Goal: Task Accomplishment & Management: Use online tool/utility

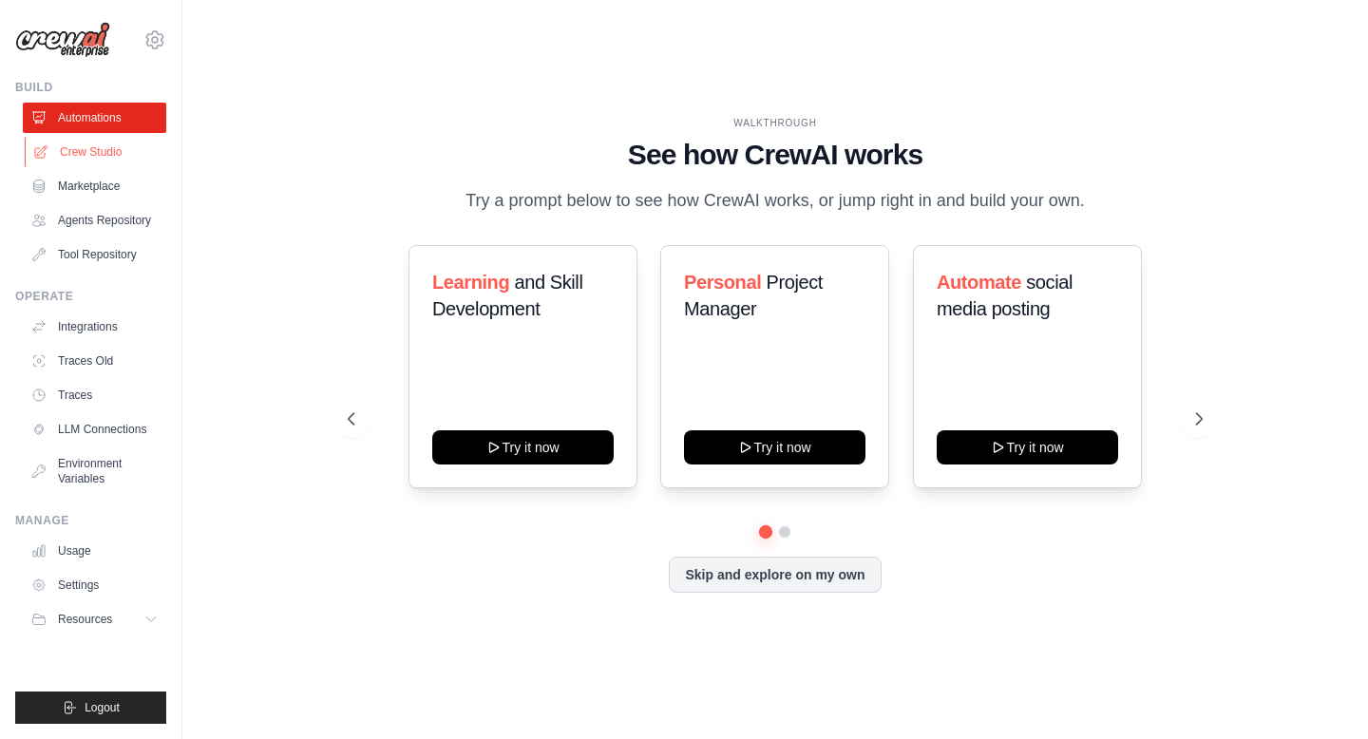
click at [144, 152] on link "Crew Studio" at bounding box center [96, 152] width 143 height 30
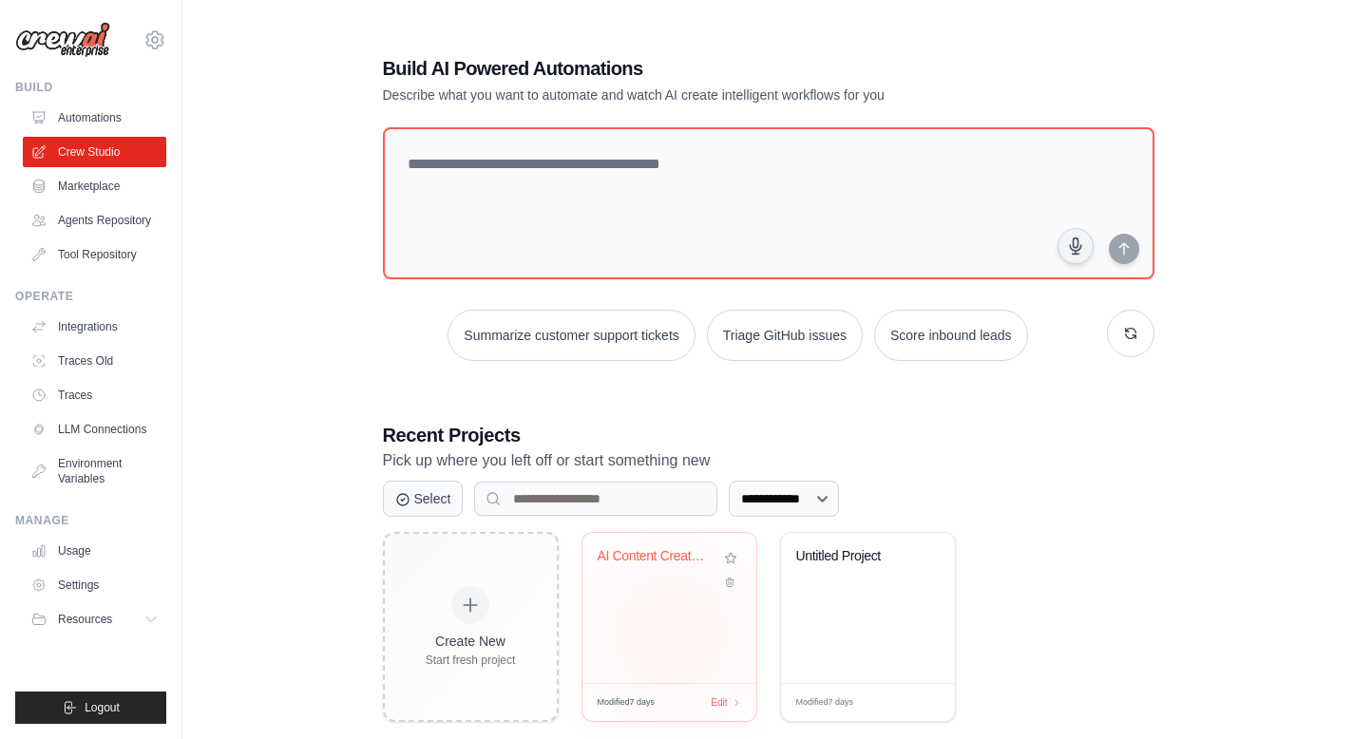
click at [671, 634] on div "AI Content Creator with Logo Analys..." at bounding box center [669, 608] width 174 height 150
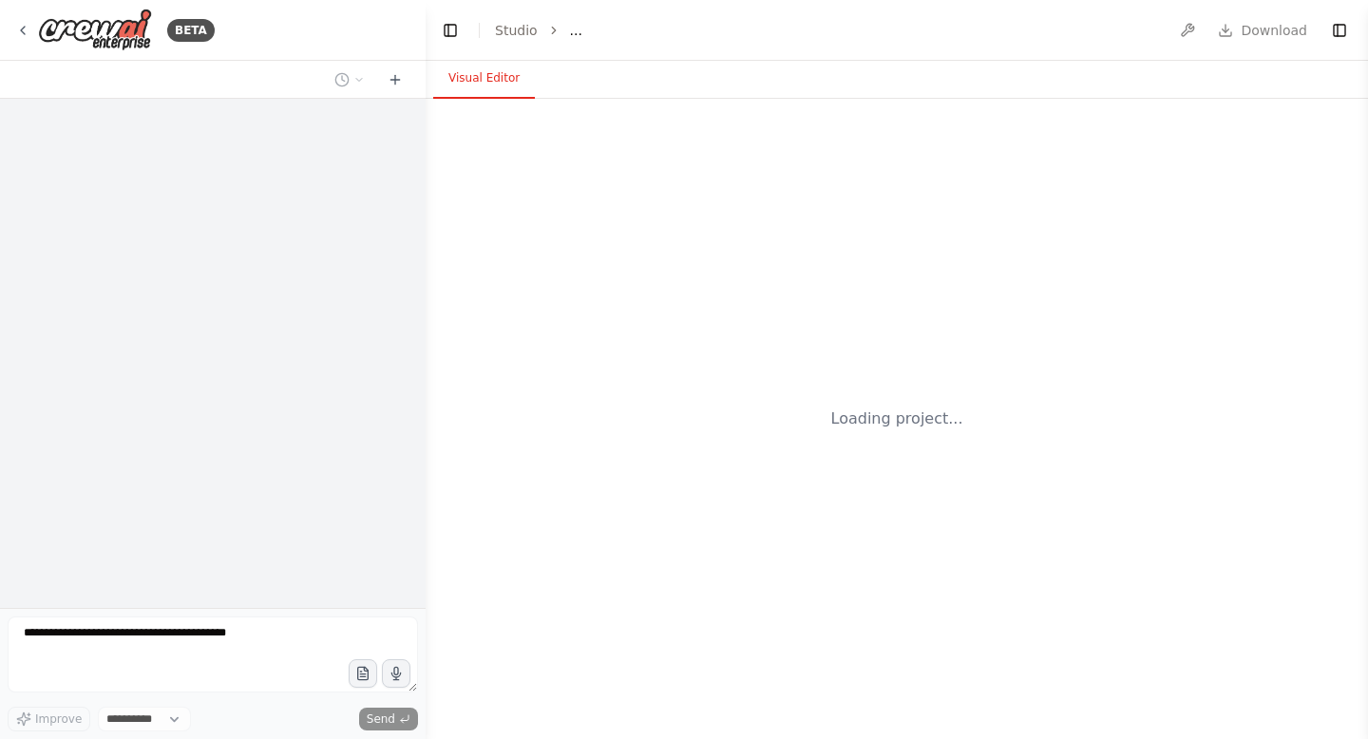
select select "****"
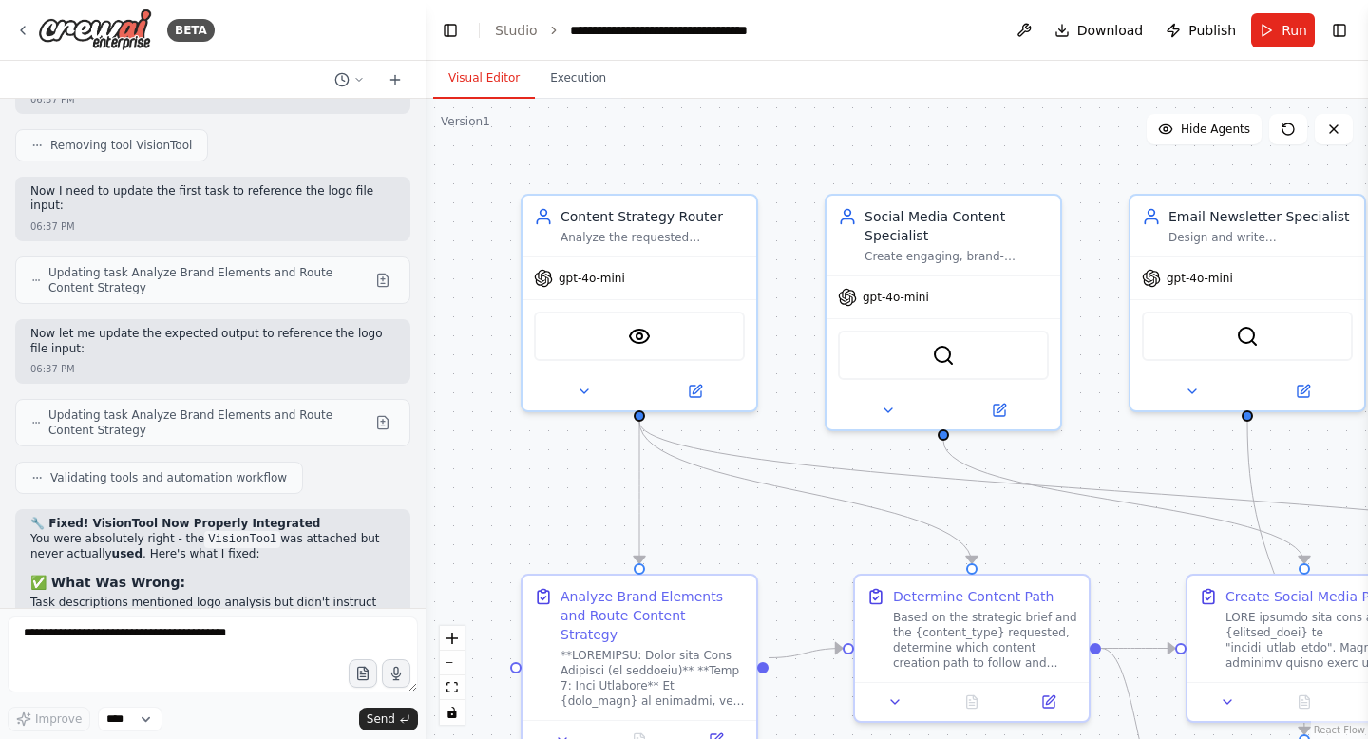
scroll to position [25792, 0]
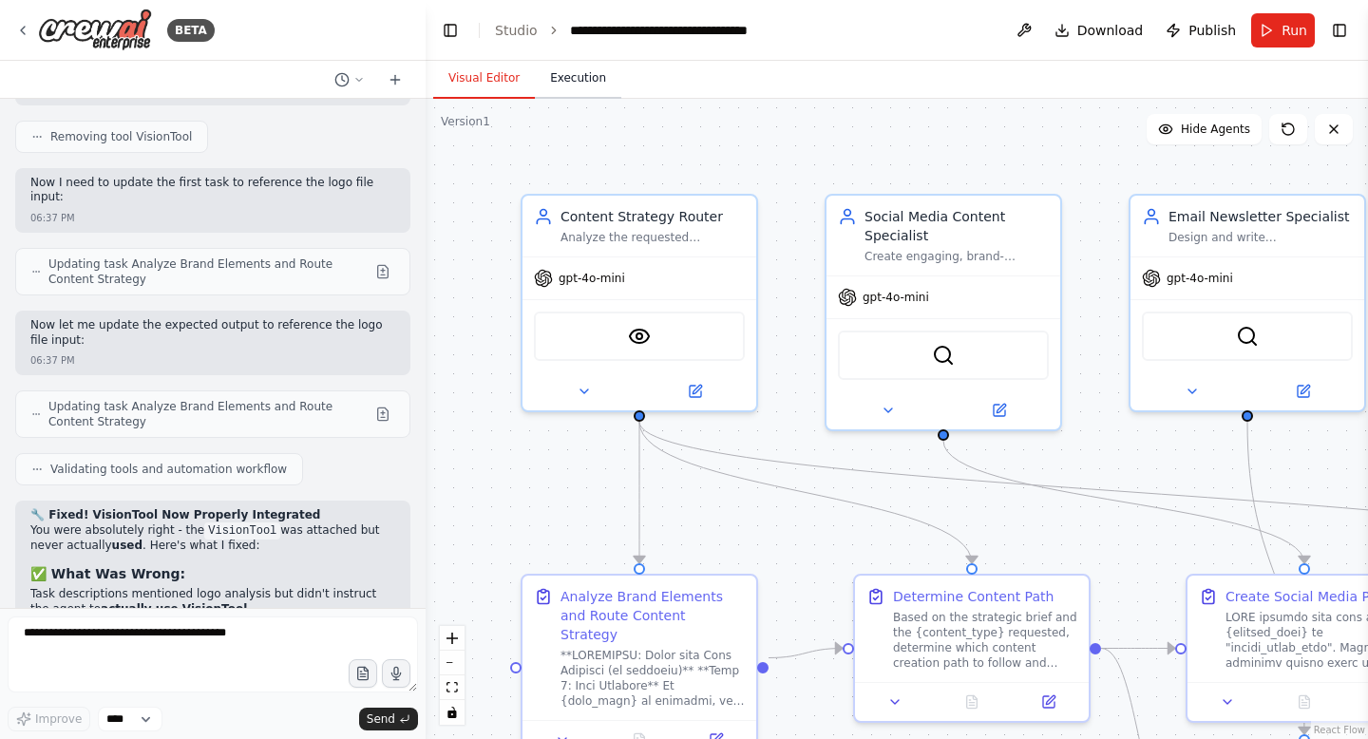
click at [579, 76] on button "Execution" at bounding box center [578, 79] width 86 height 40
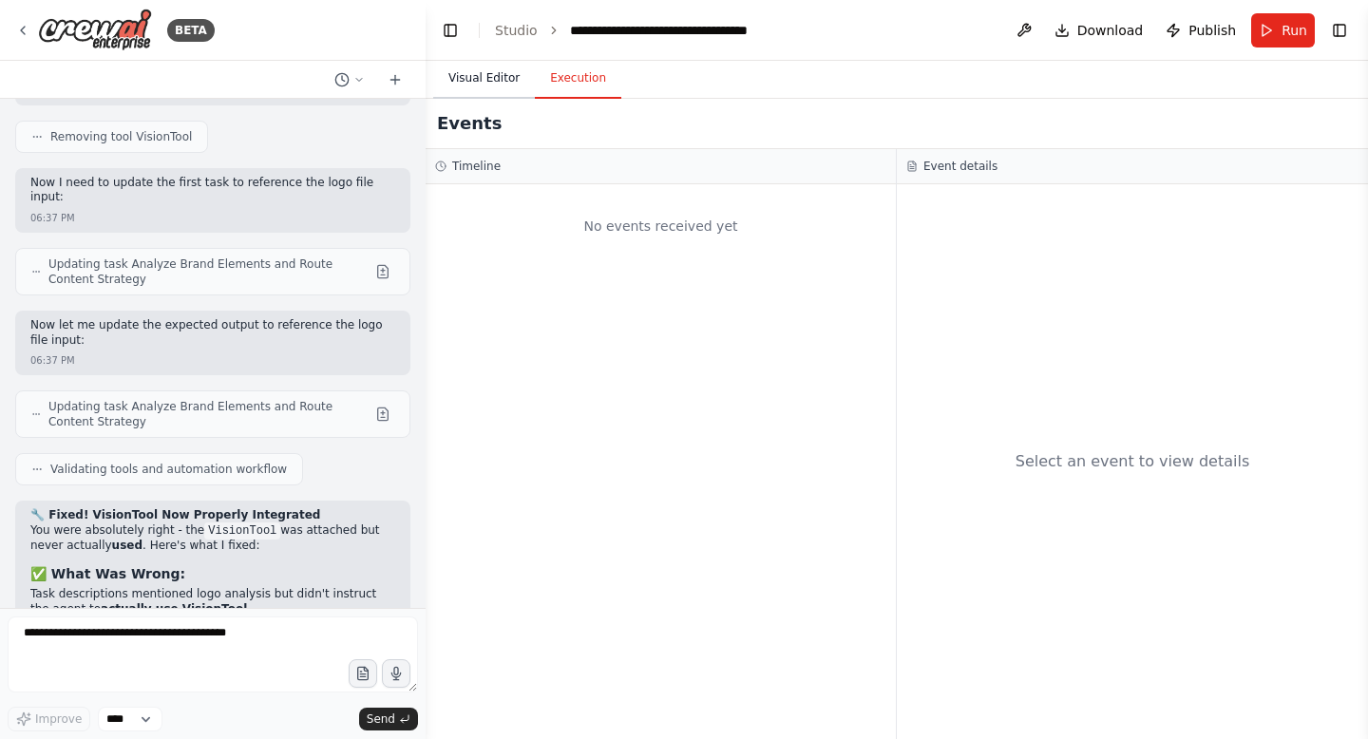
click at [464, 91] on button "Visual Editor" at bounding box center [484, 79] width 102 height 40
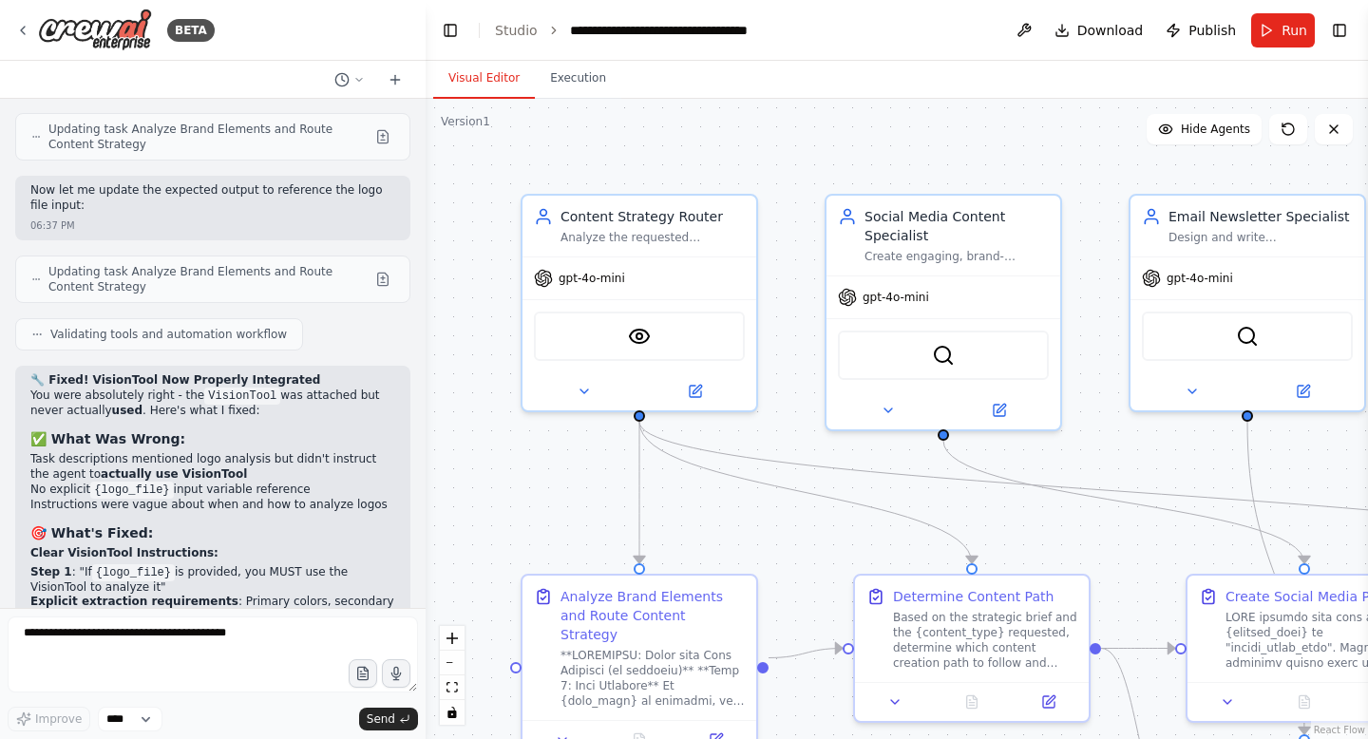
scroll to position [25930, 0]
click at [1268, 27] on button "Run" at bounding box center [1283, 30] width 64 height 34
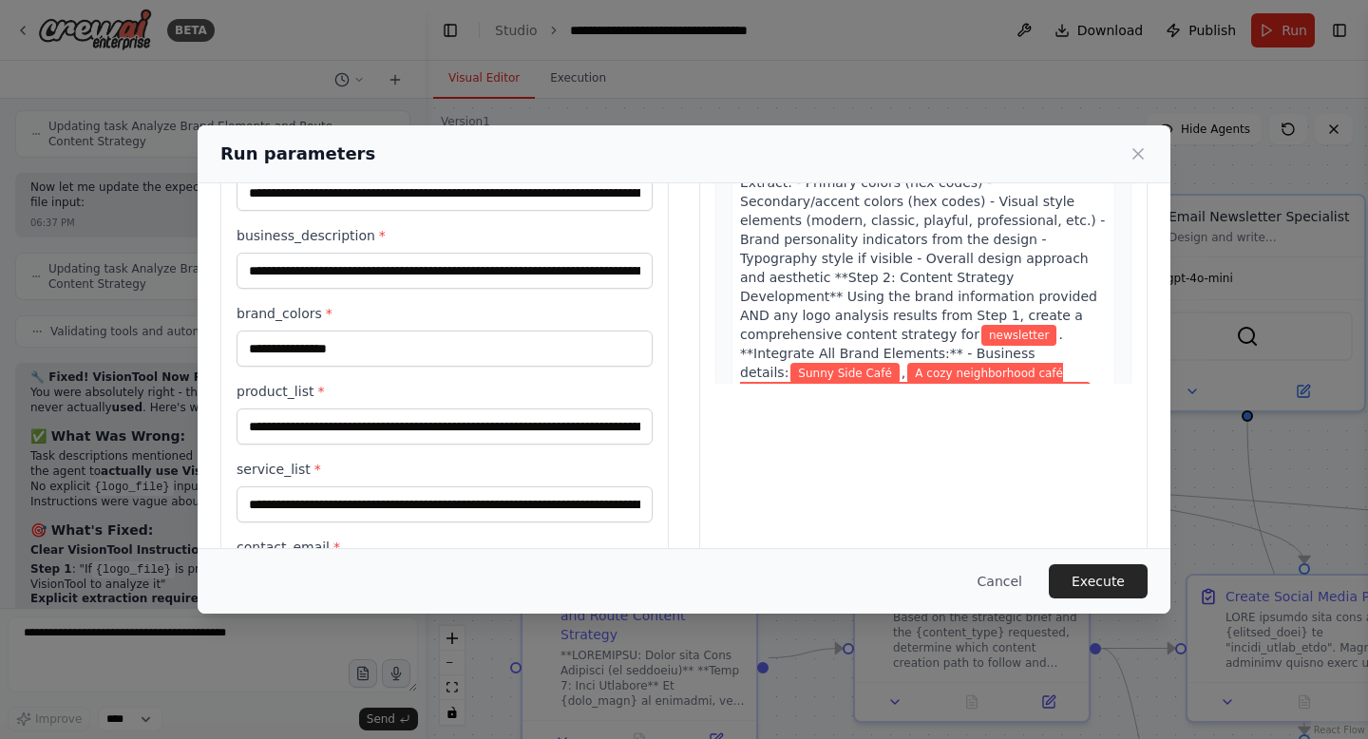
scroll to position [263, 0]
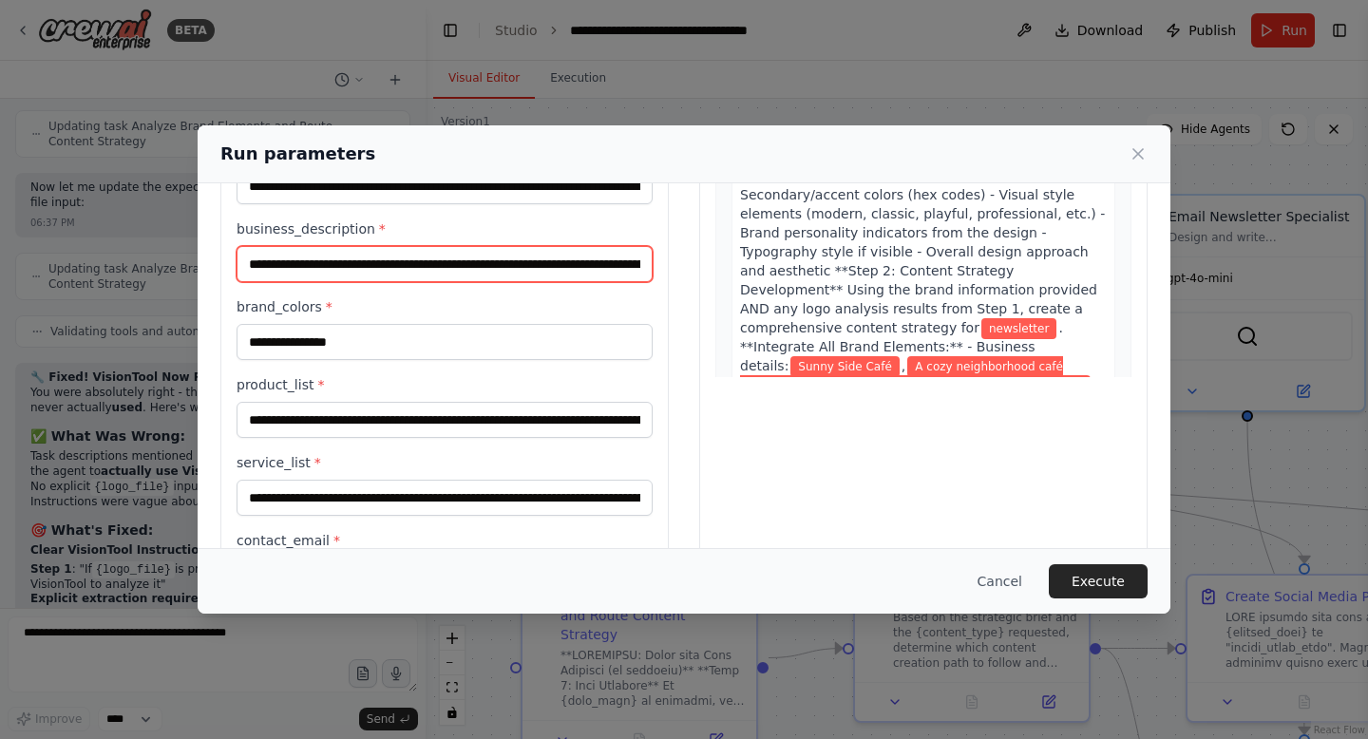
click at [422, 267] on input "**********" at bounding box center [445, 264] width 416 height 36
click at [90, 426] on div "**********" at bounding box center [684, 369] width 1368 height 739
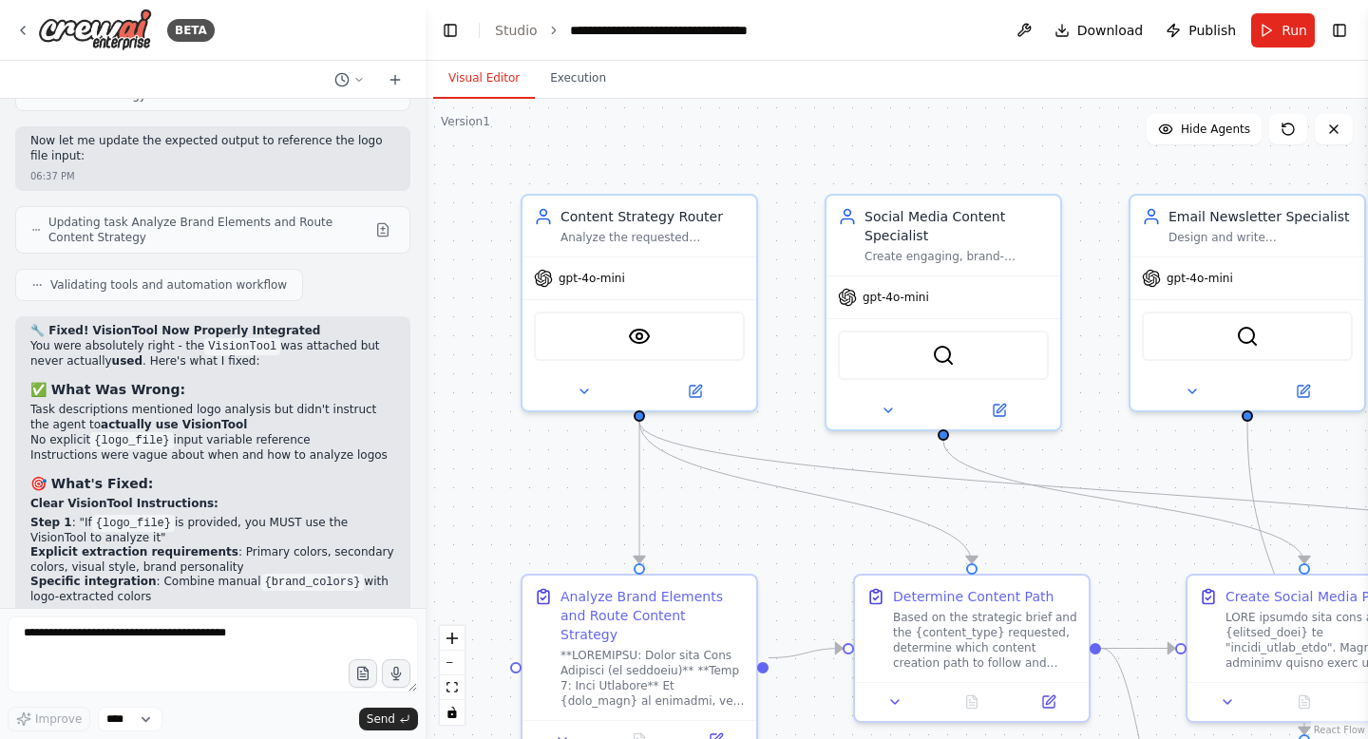
scroll to position [25977, 0]
click at [132, 629] on textarea at bounding box center [213, 655] width 410 height 76
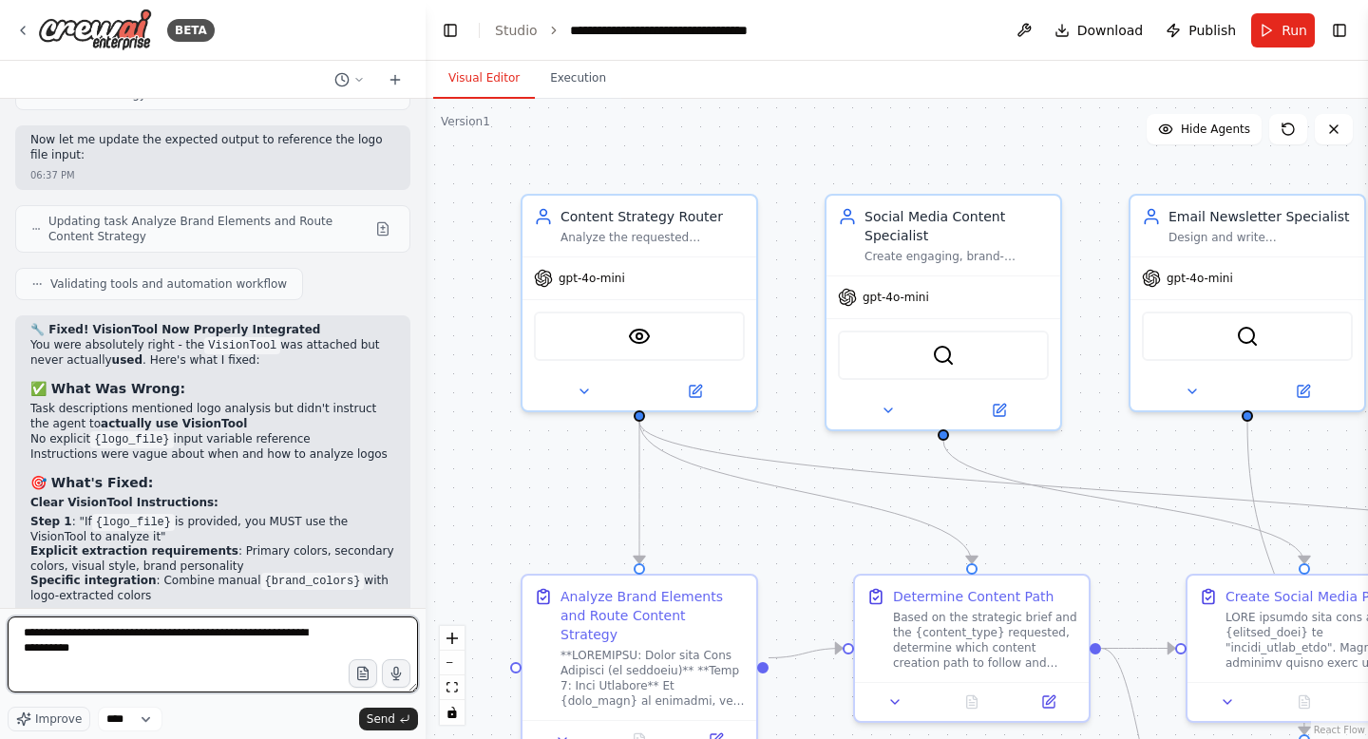
click at [148, 653] on textarea "**********" at bounding box center [213, 655] width 410 height 76
type textarea "**********"
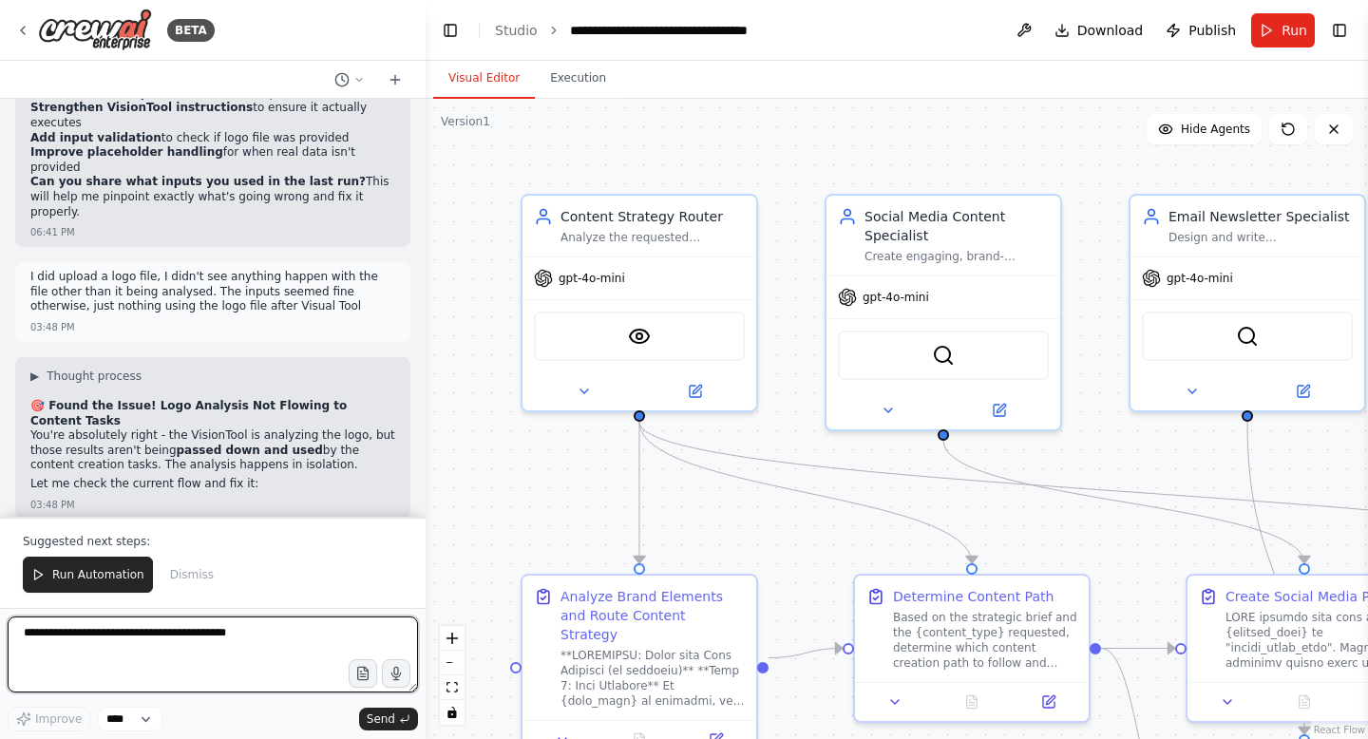
scroll to position [27434, 0]
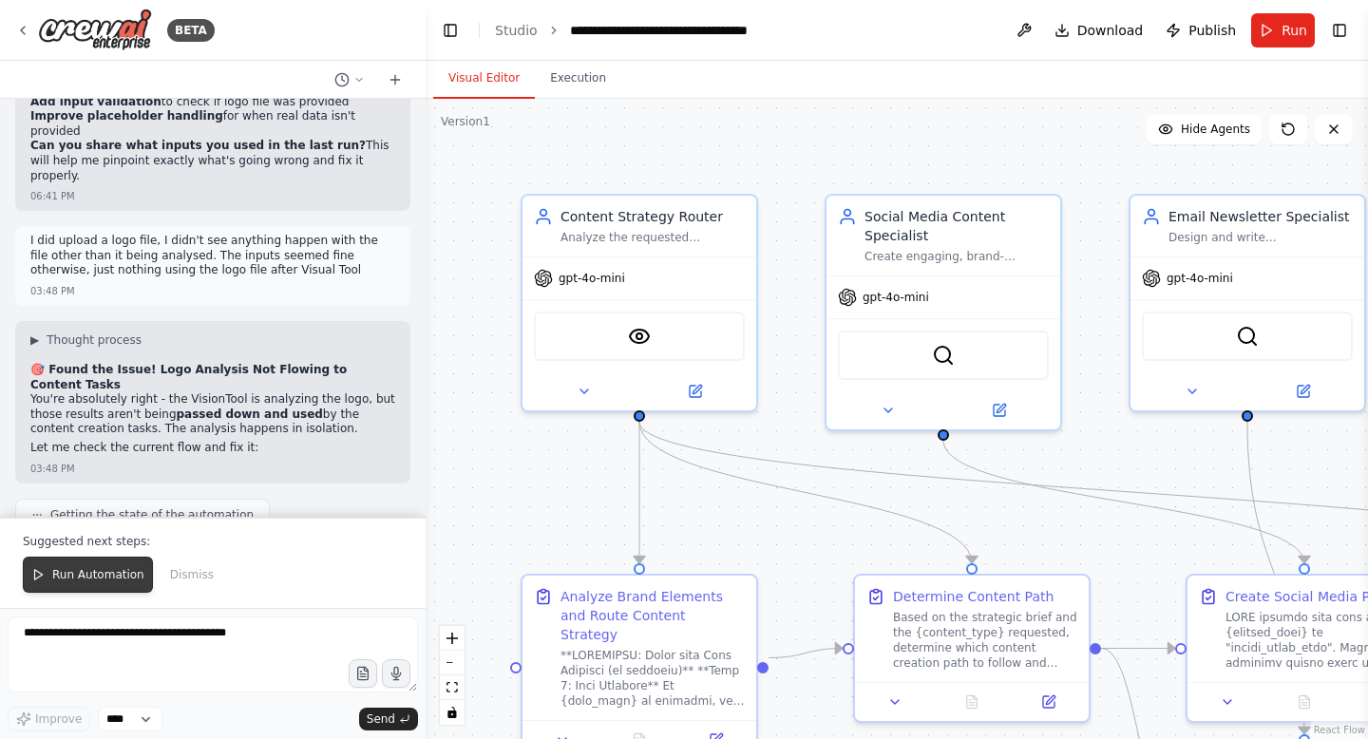
click at [56, 569] on span "Run Automation" at bounding box center [98, 574] width 92 height 15
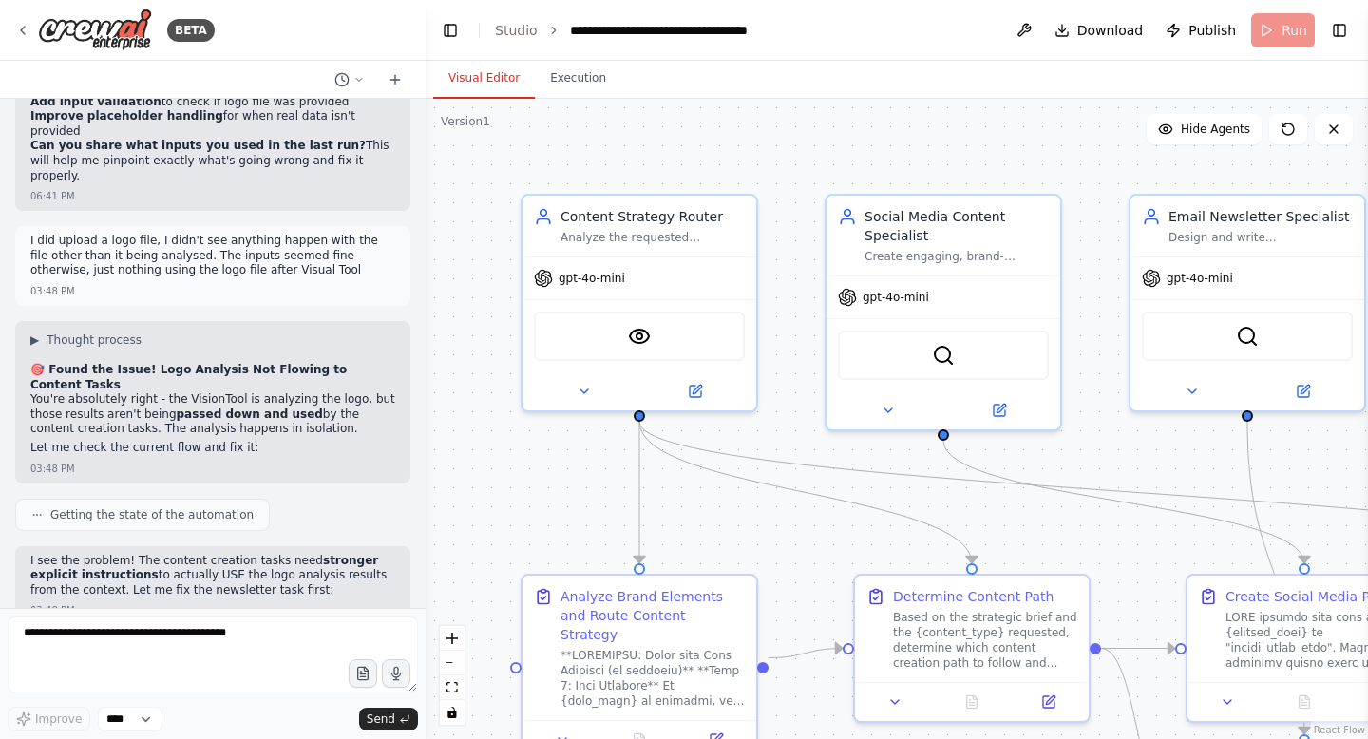
scroll to position [27343, 0]
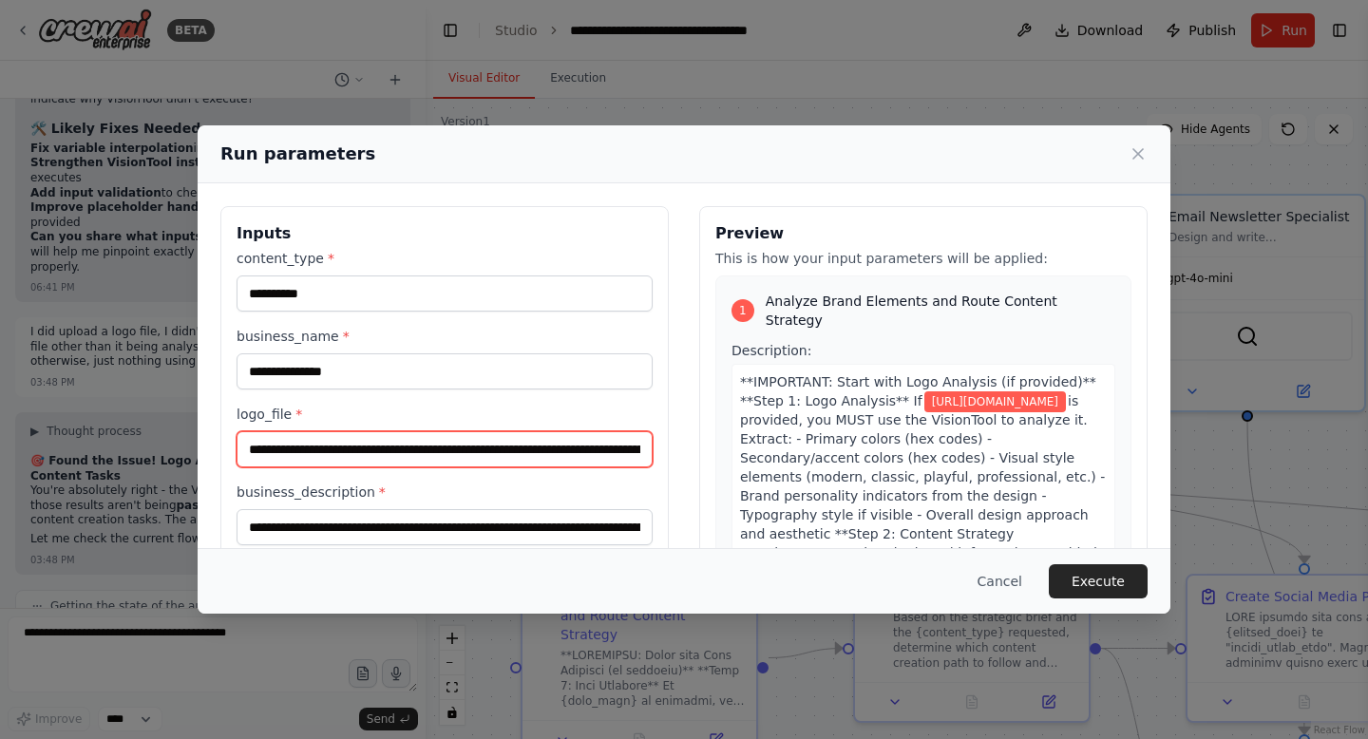
click at [403, 448] on input "**********" at bounding box center [445, 449] width 416 height 36
paste input "**********"
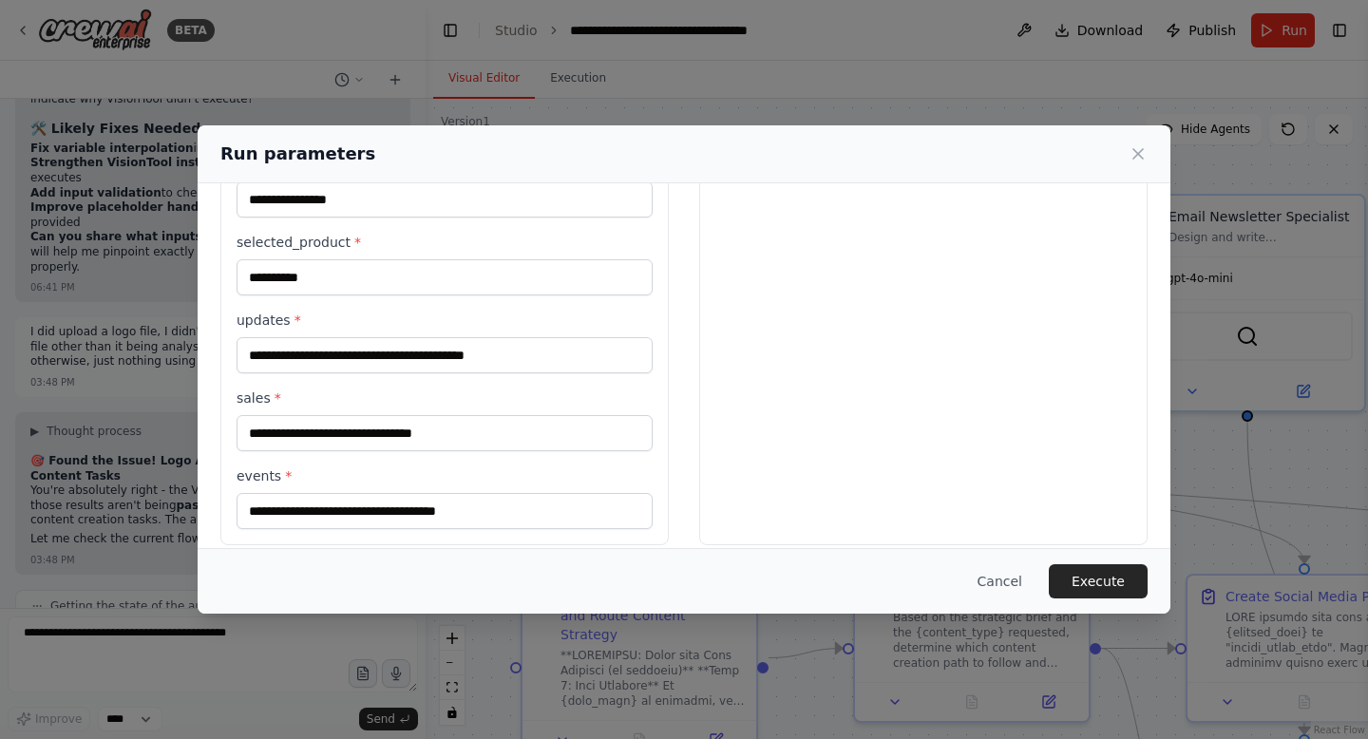
scroll to position [893, 0]
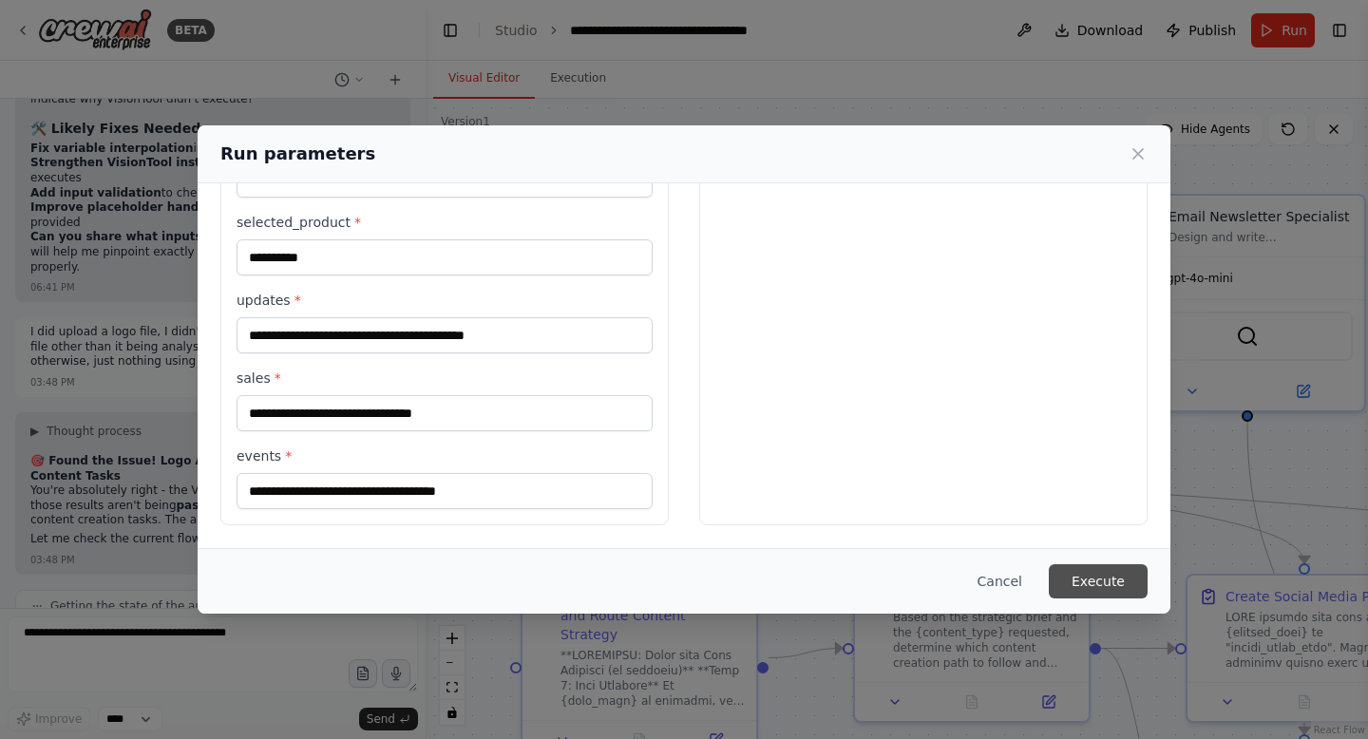
type input "**********"
click at [1097, 586] on button "Execute" at bounding box center [1098, 581] width 99 height 34
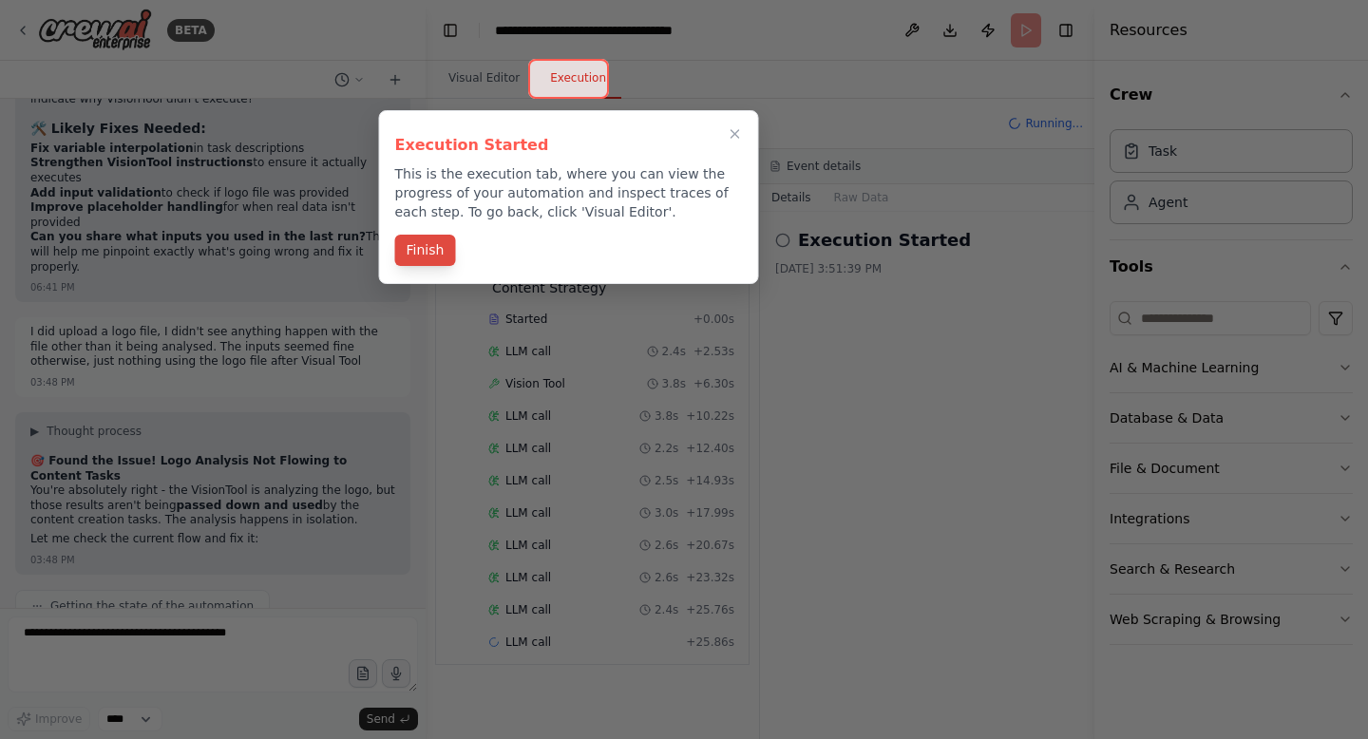
click at [440, 235] on button "Finish" at bounding box center [425, 250] width 61 height 31
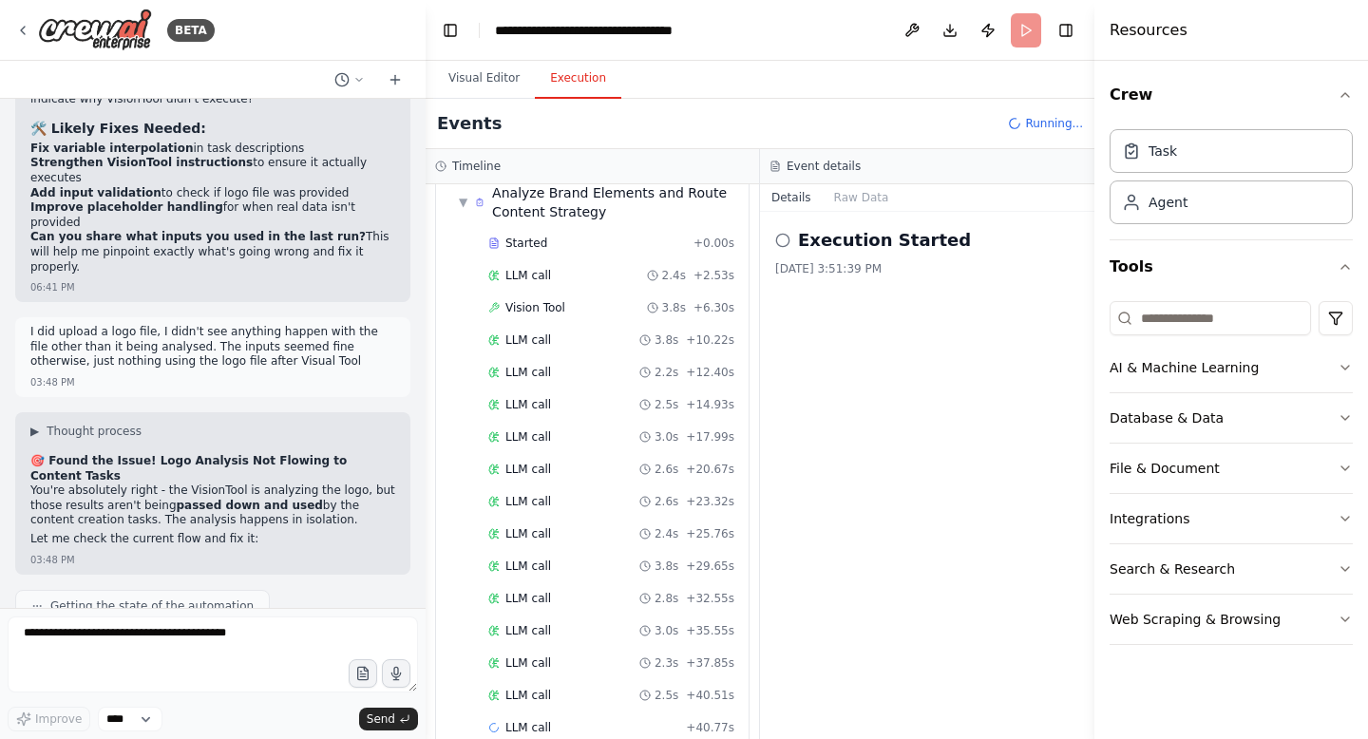
scroll to position [108, 0]
click at [440, 235] on div "▼ Analyze Brand Elements and Route Content Strategy Started + 0.00s LLM call 2.…" at bounding box center [592, 429] width 313 height 578
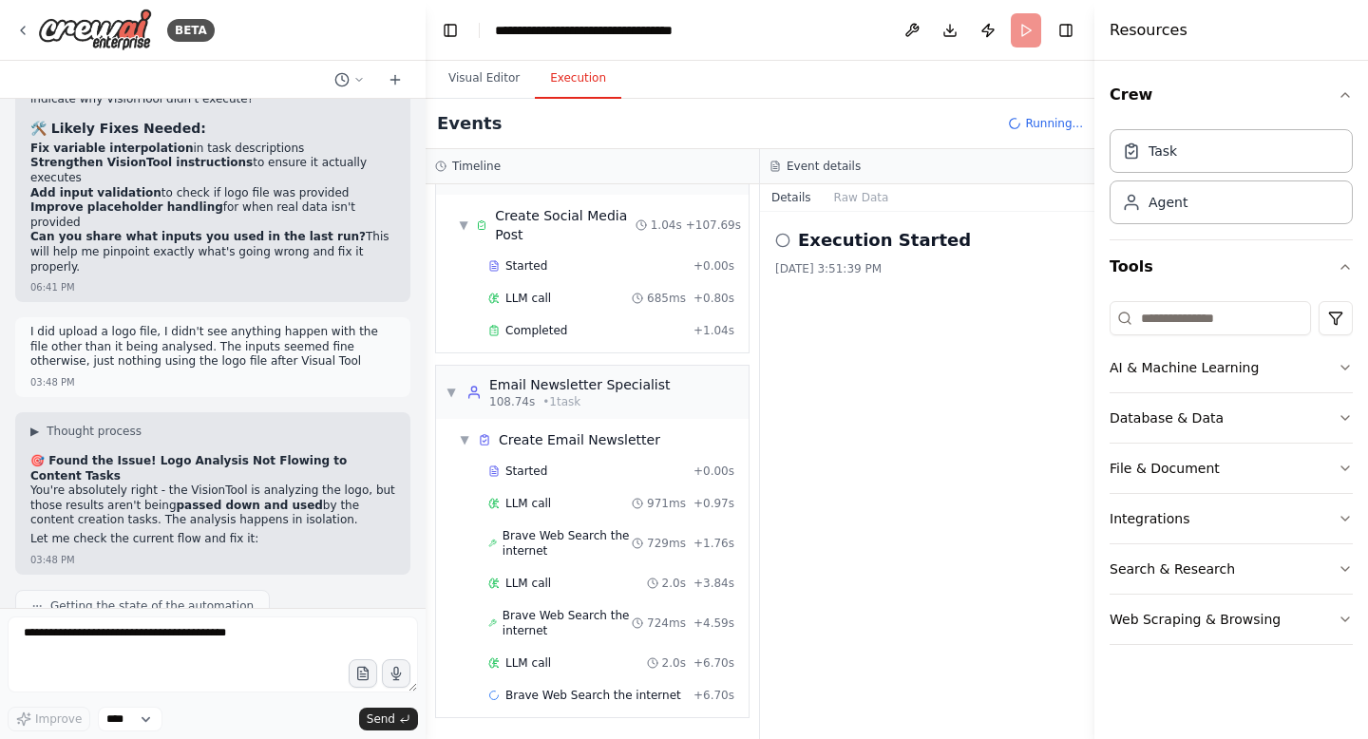
scroll to position [1315, 0]
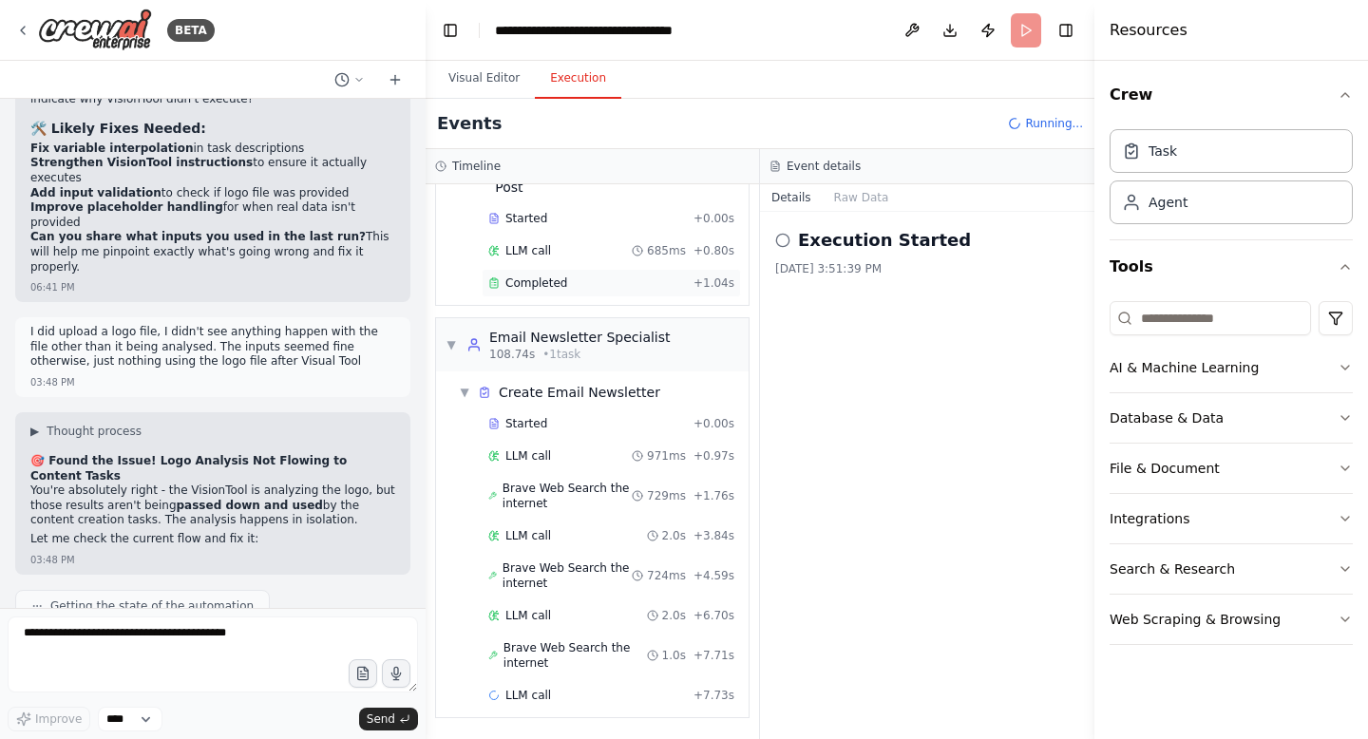
click at [521, 275] on div "Completed + 1.04s" at bounding box center [611, 283] width 259 height 28
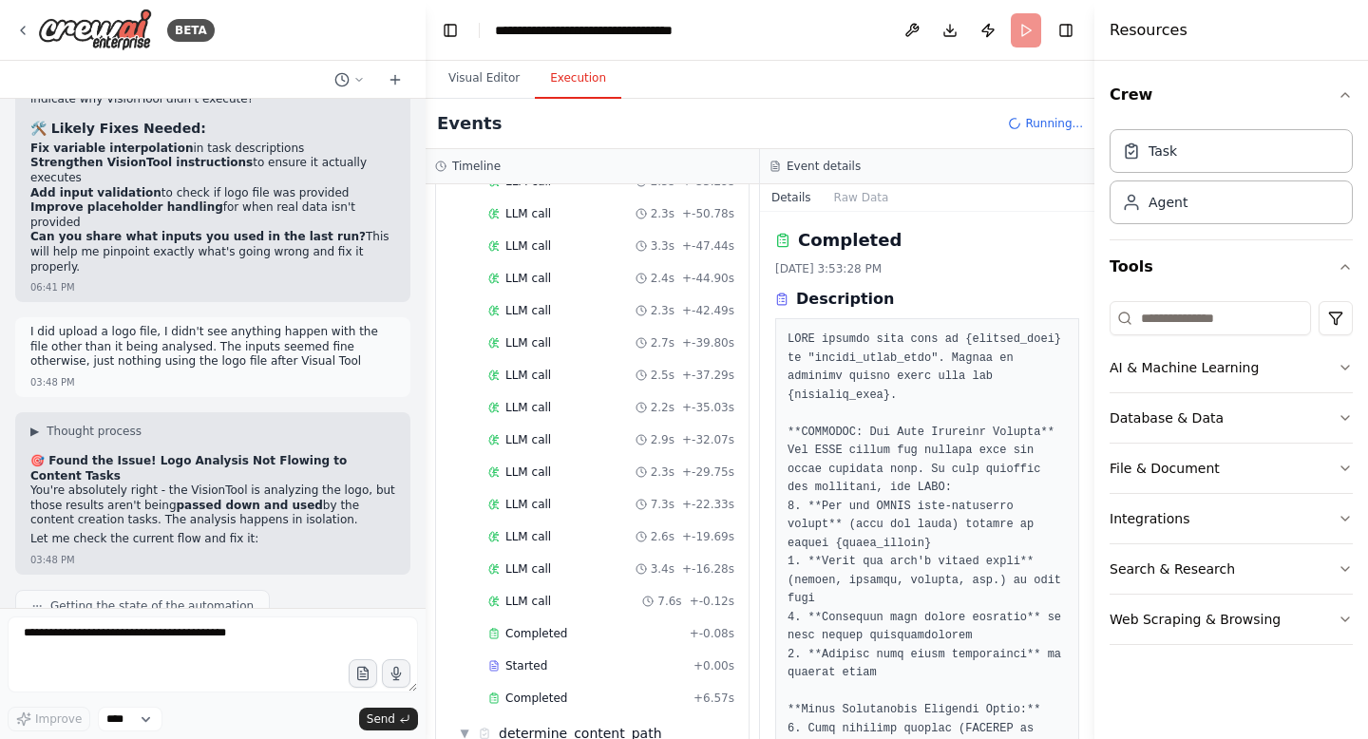
scroll to position [670, 0]
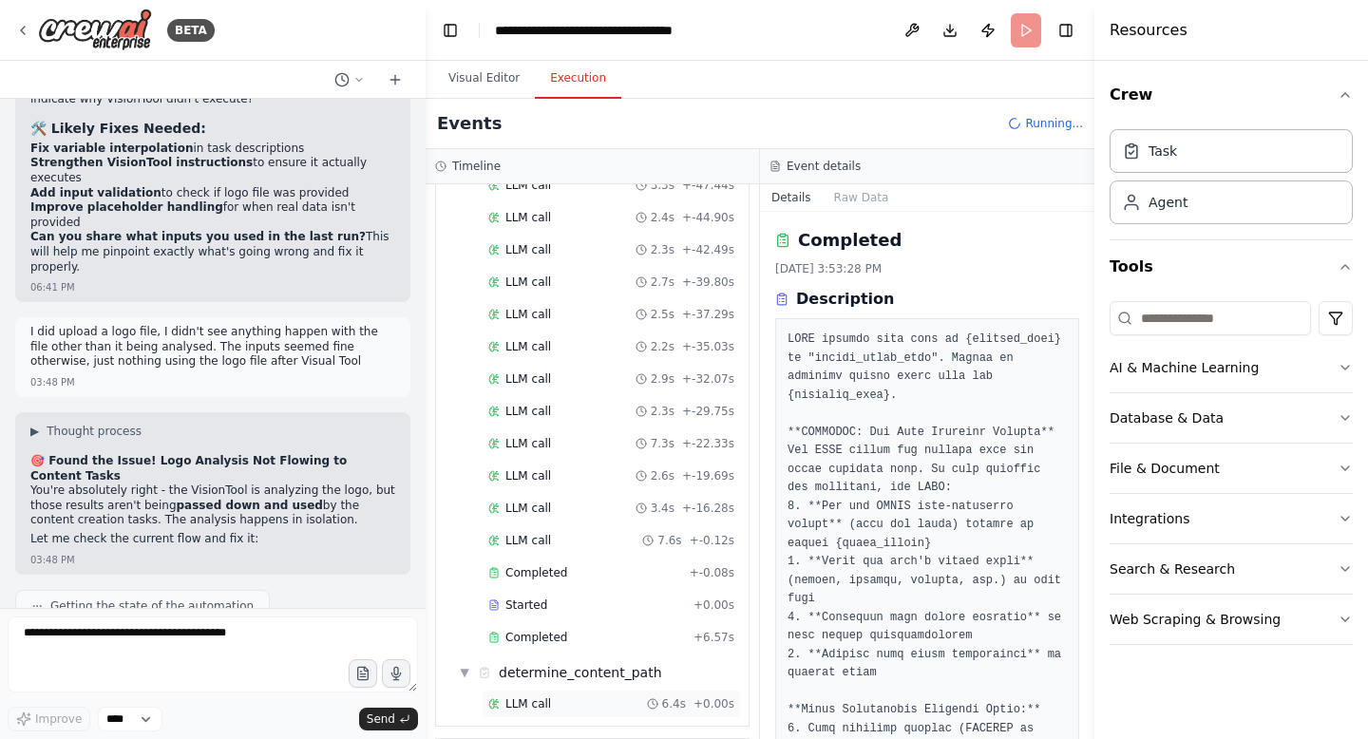
click at [520, 699] on span "LLM call" at bounding box center [528, 703] width 46 height 15
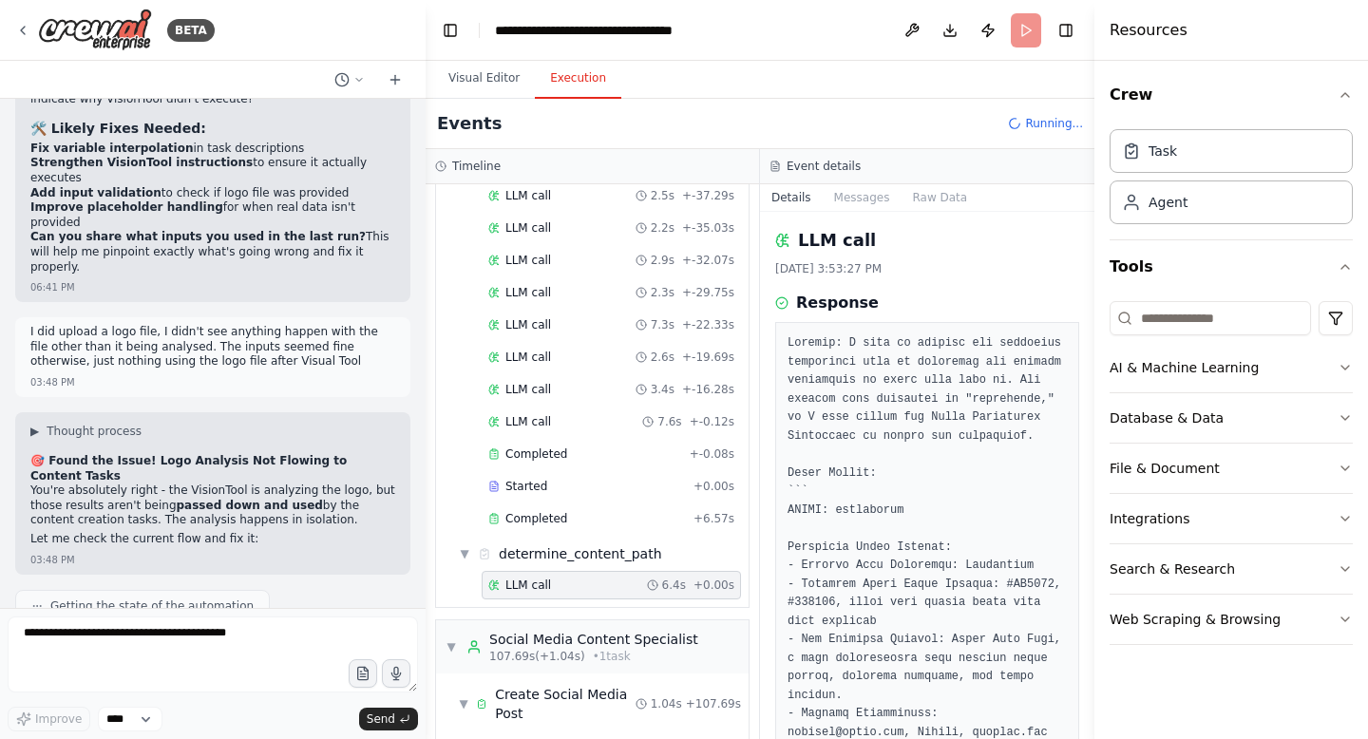
scroll to position [788, 0]
click at [551, 515] on span "Completed" at bounding box center [536, 519] width 62 height 15
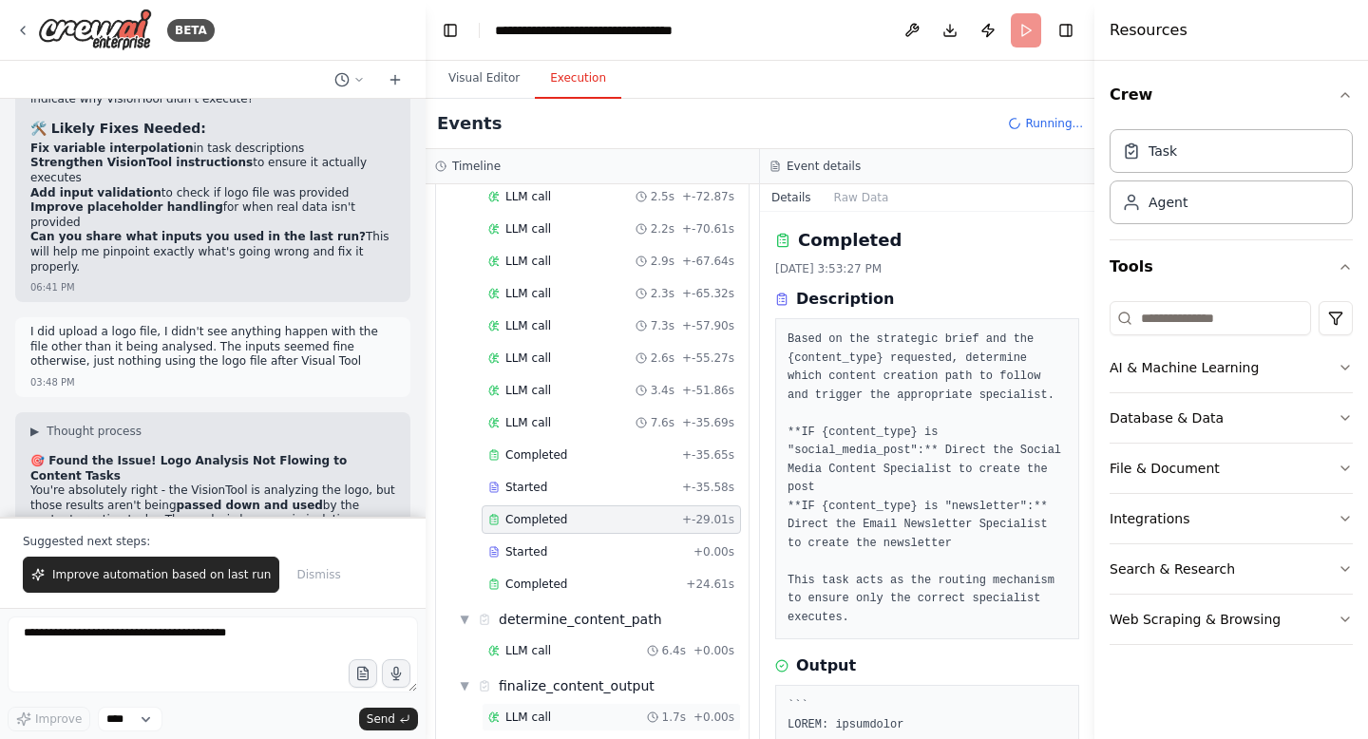
scroll to position [27434, 0]
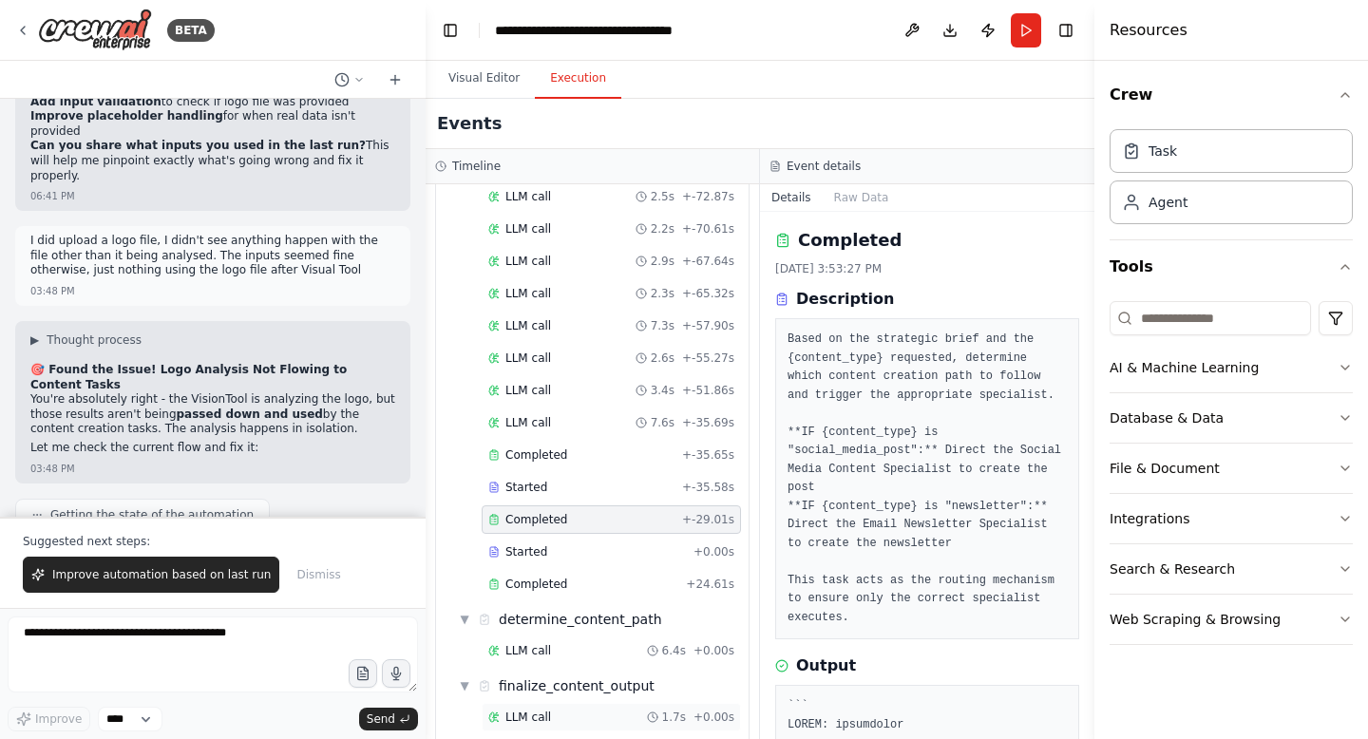
click at [523, 721] on span "LLM call" at bounding box center [528, 717] width 46 height 15
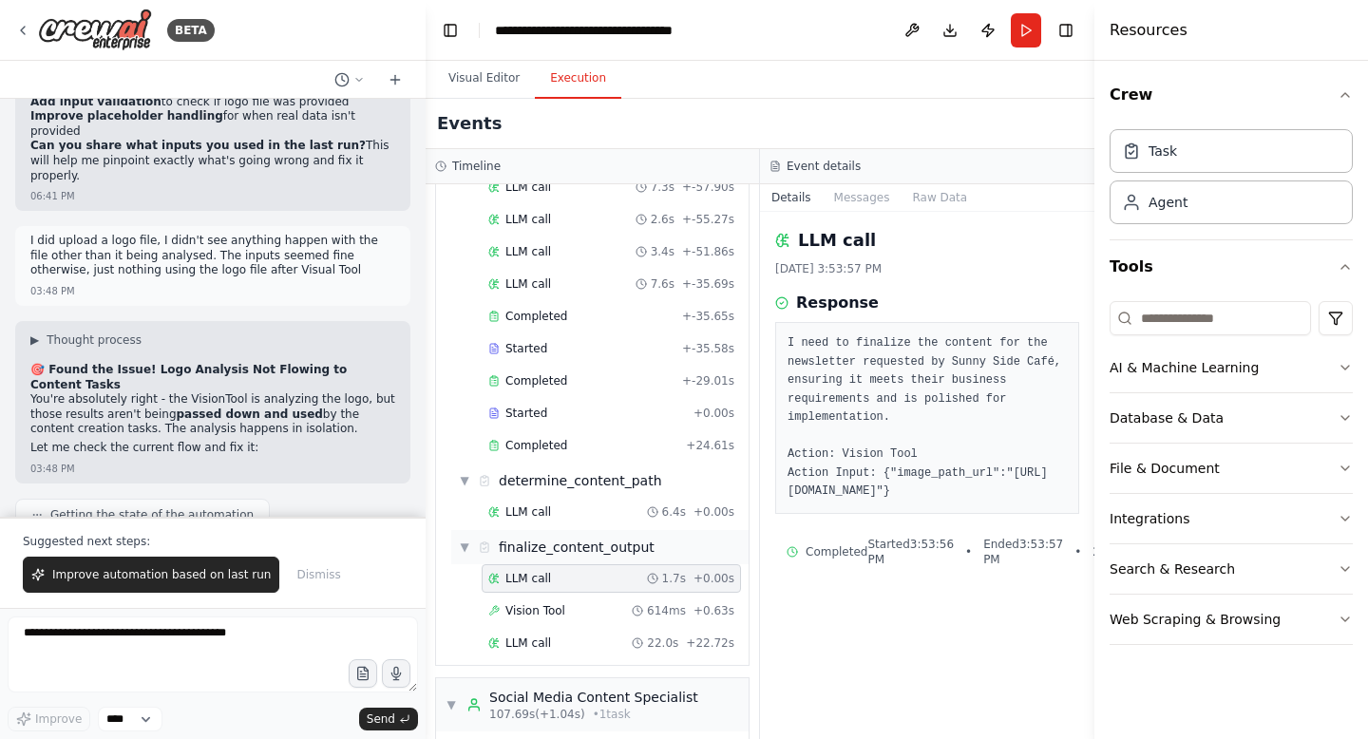
scroll to position [938, 0]
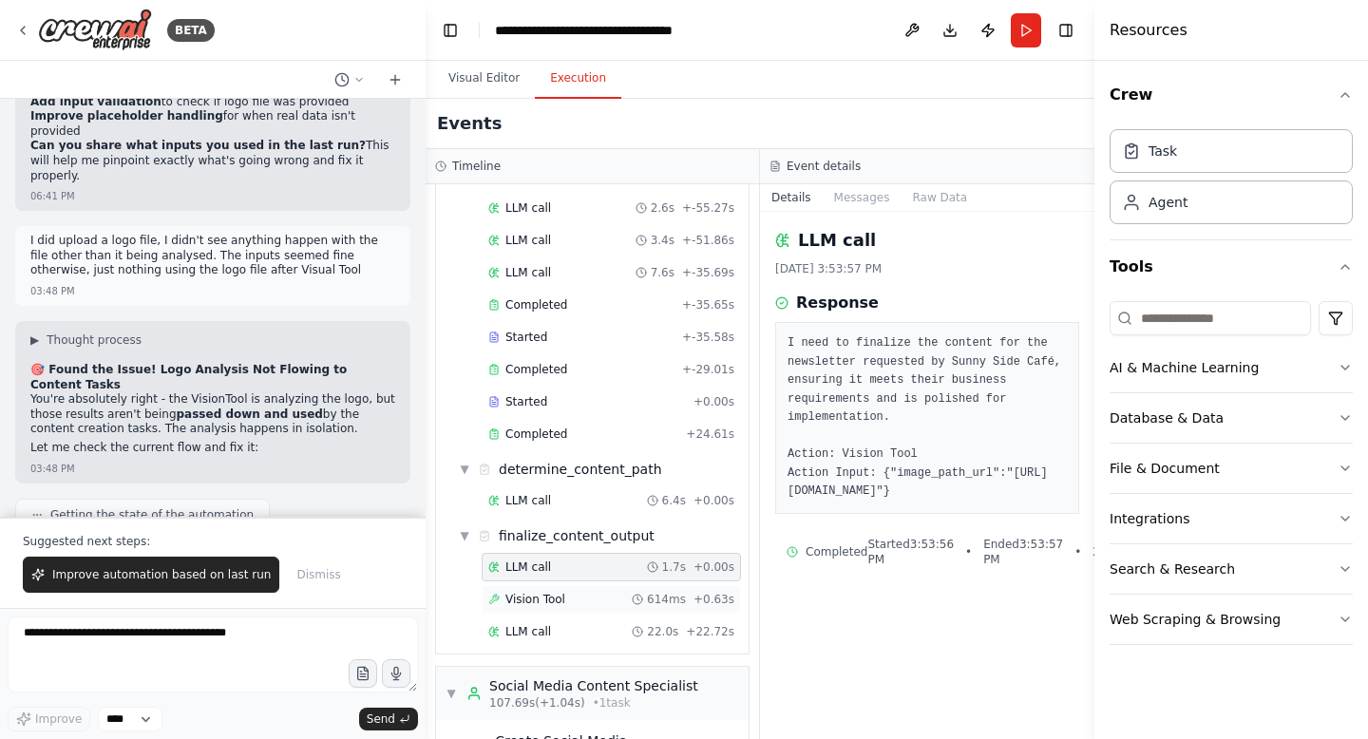
click at [560, 610] on div "Vision Tool 614ms + 0.63s" at bounding box center [611, 599] width 259 height 28
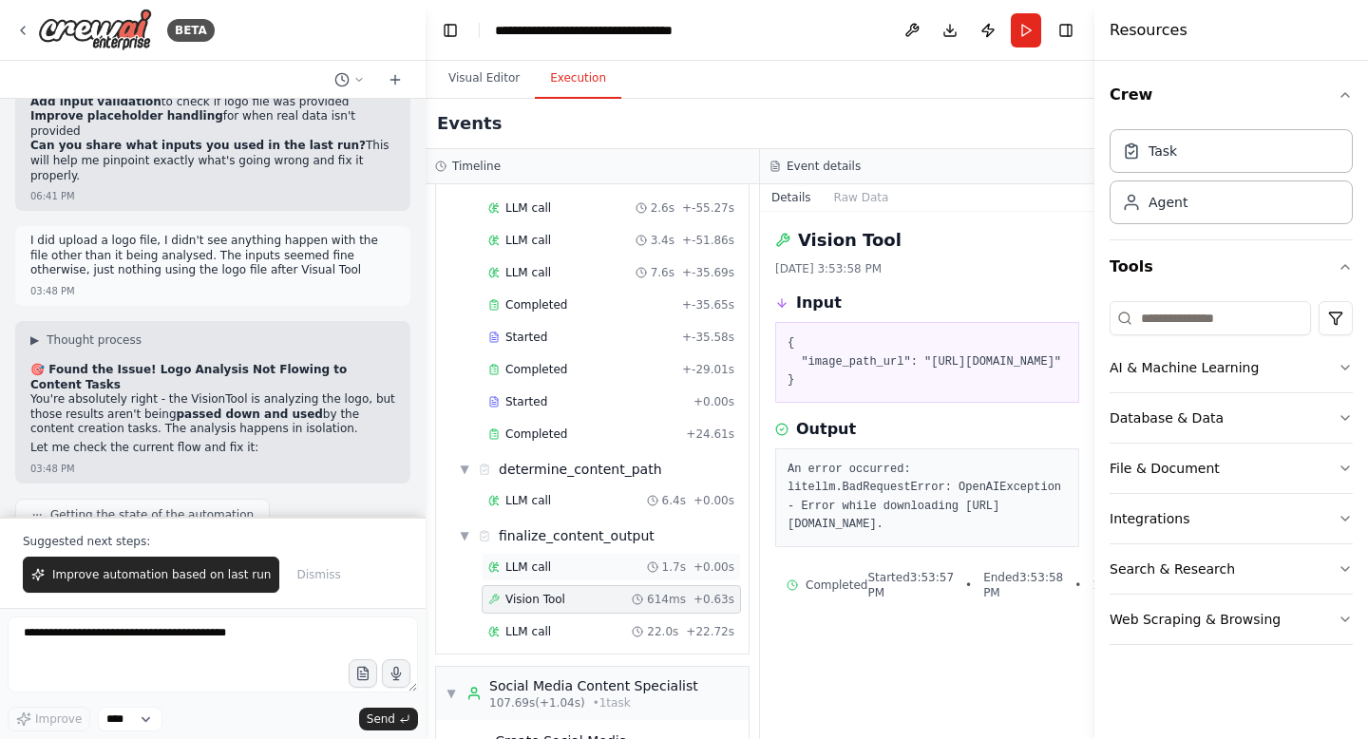
click at [567, 574] on div "LLM call 1.7s + 0.00s" at bounding box center [611, 567] width 246 height 15
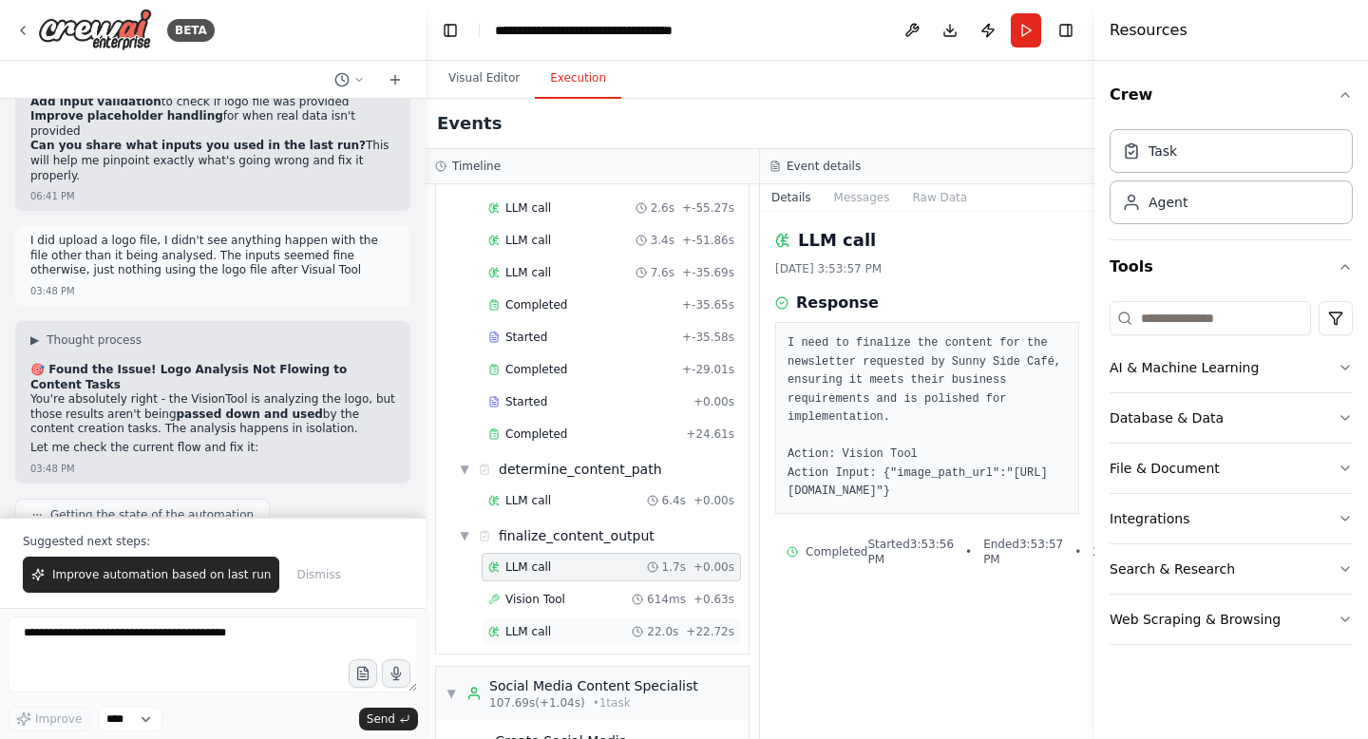
click at [566, 625] on div "LLM call 22.0s + 22.72s" at bounding box center [611, 631] width 246 height 15
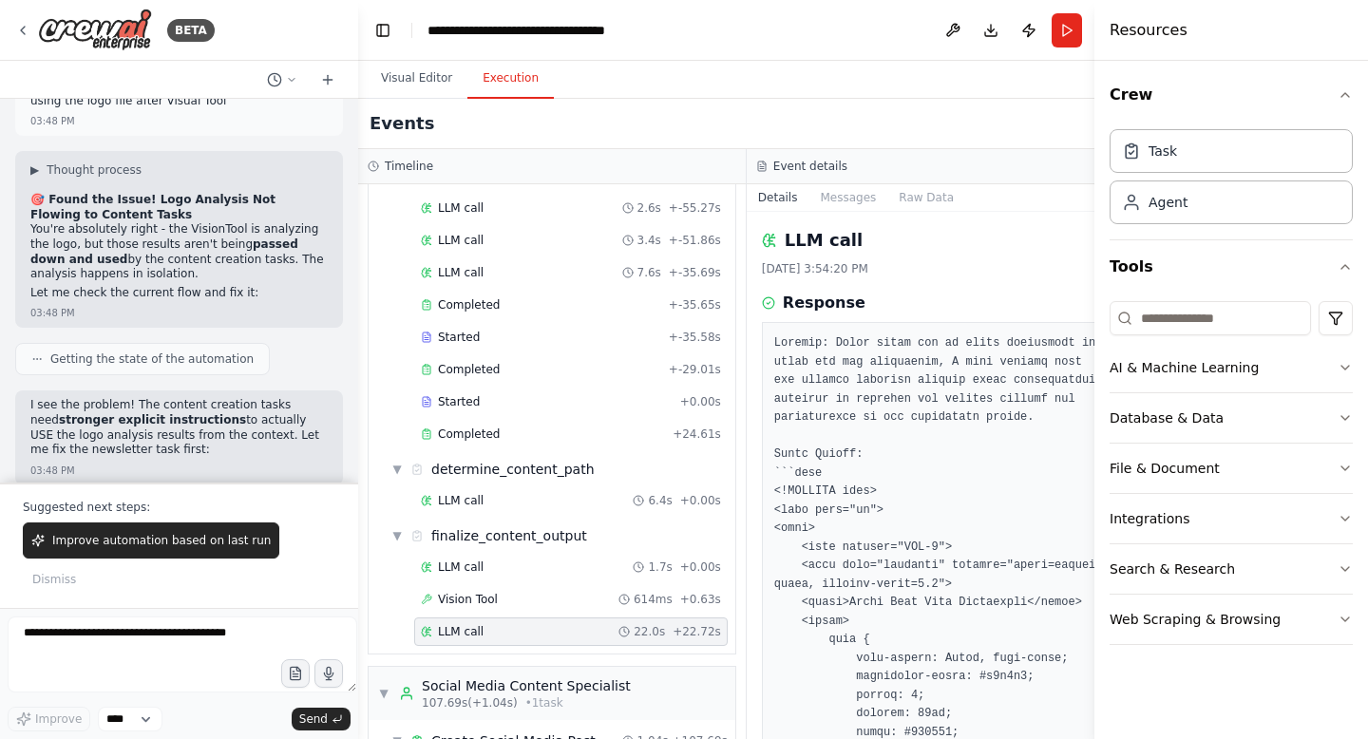
drag, startPoint x: 425, startPoint y: 135, endPoint x: 353, endPoint y: 142, distance: 71.6
click at [353, 142] on div at bounding box center [355, 369] width 8 height 739
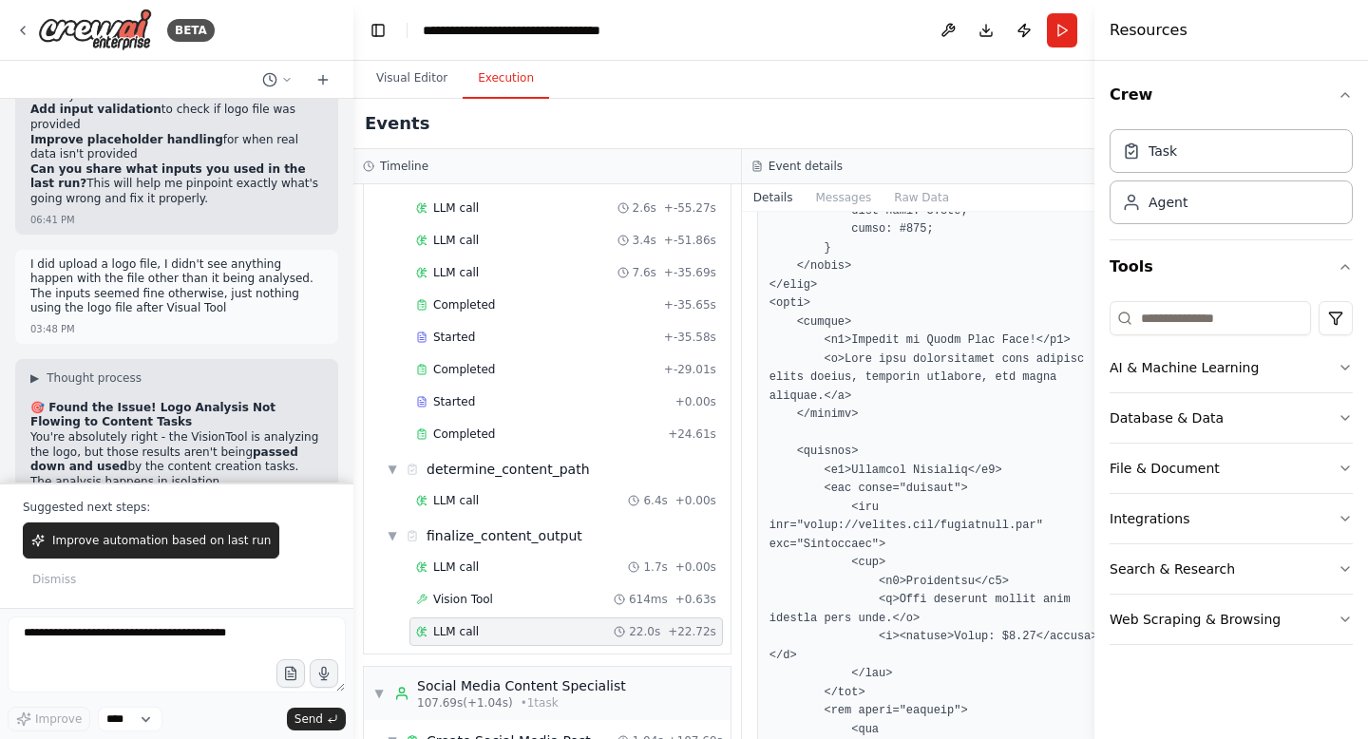
scroll to position [1152, 0]
click at [142, 548] on span "Improve automation based on last run" at bounding box center [161, 540] width 218 height 15
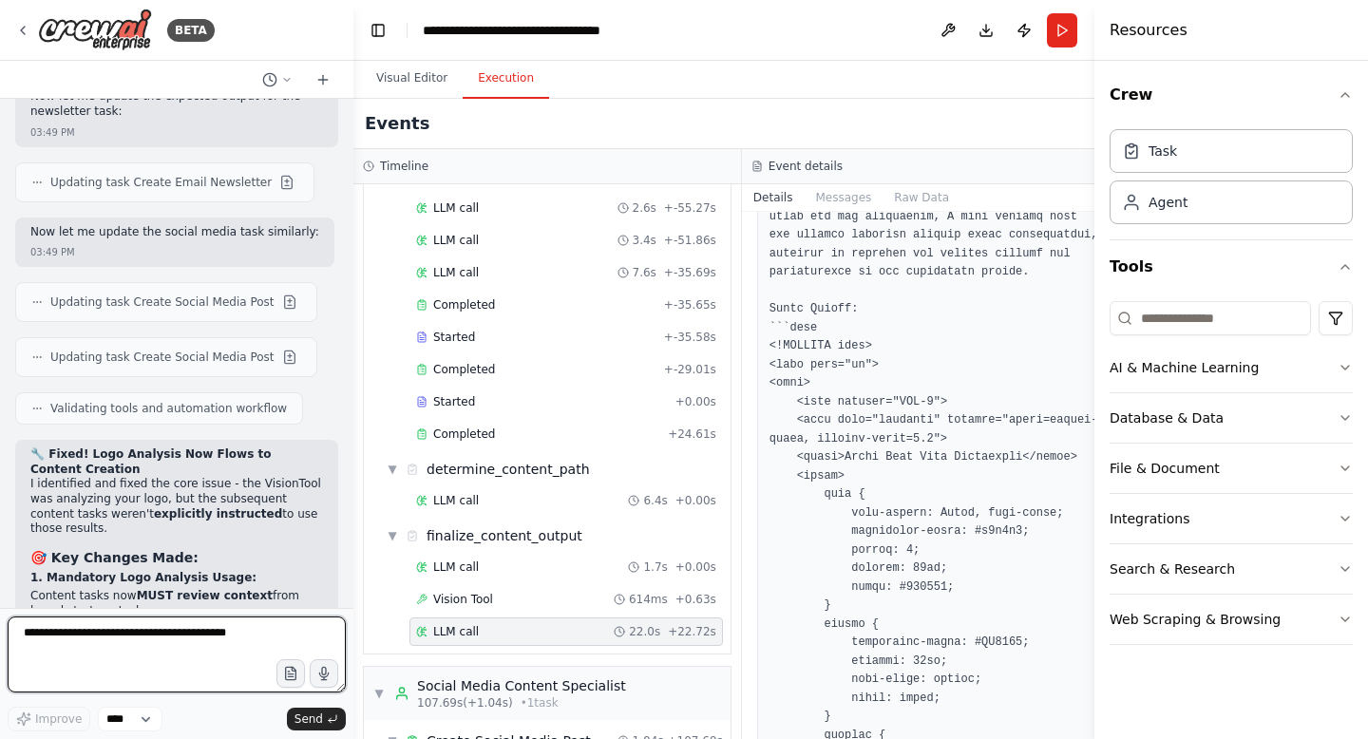
scroll to position [0, 0]
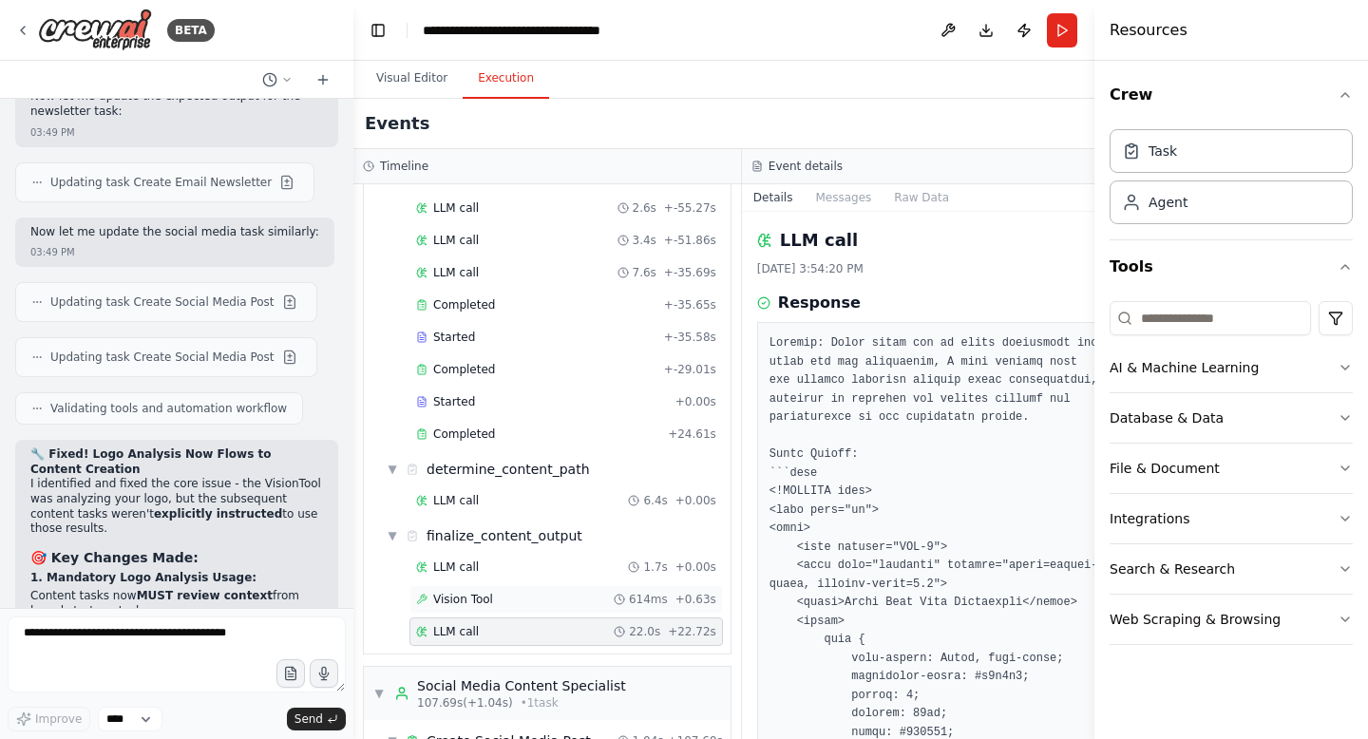
click at [504, 605] on div "Vision Tool 614ms + 0.63s" at bounding box center [566, 599] width 300 height 15
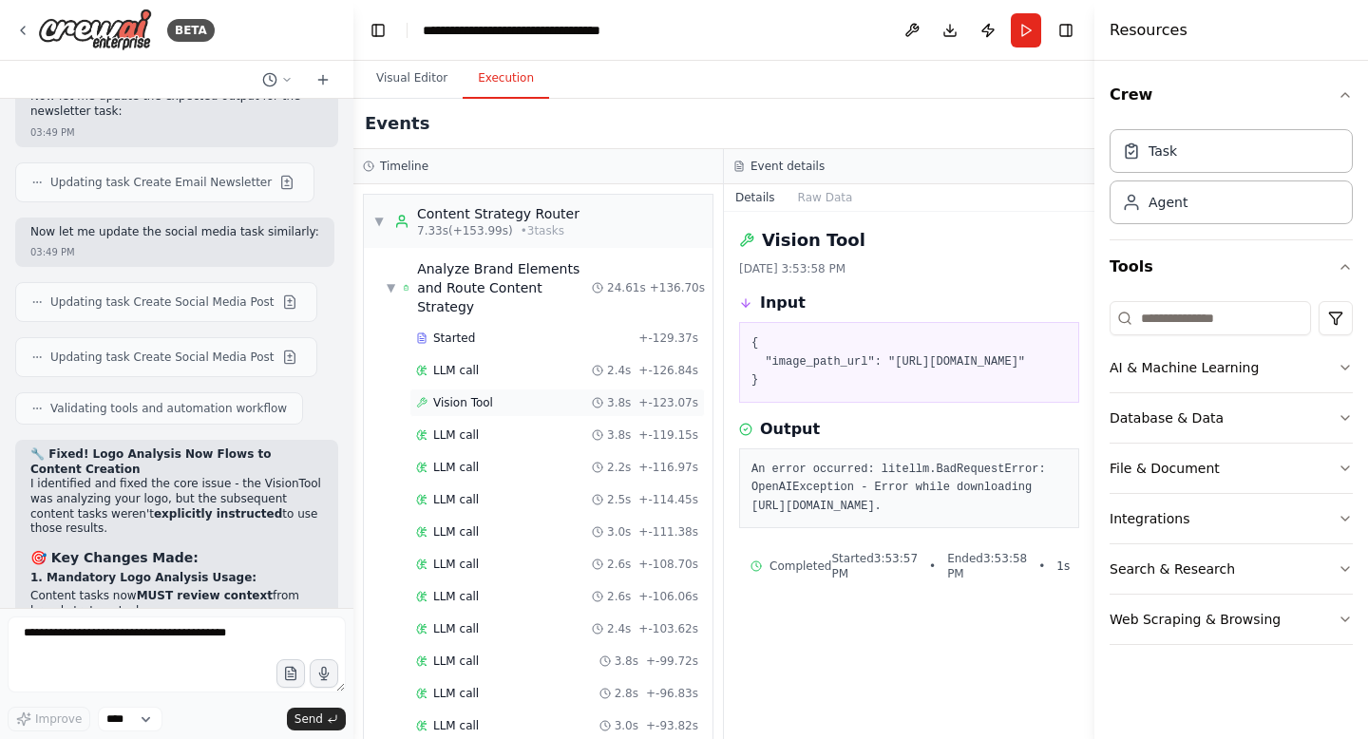
click at [499, 395] on div "Vision Tool 3.8s + -123.07s" at bounding box center [557, 402] width 282 height 15
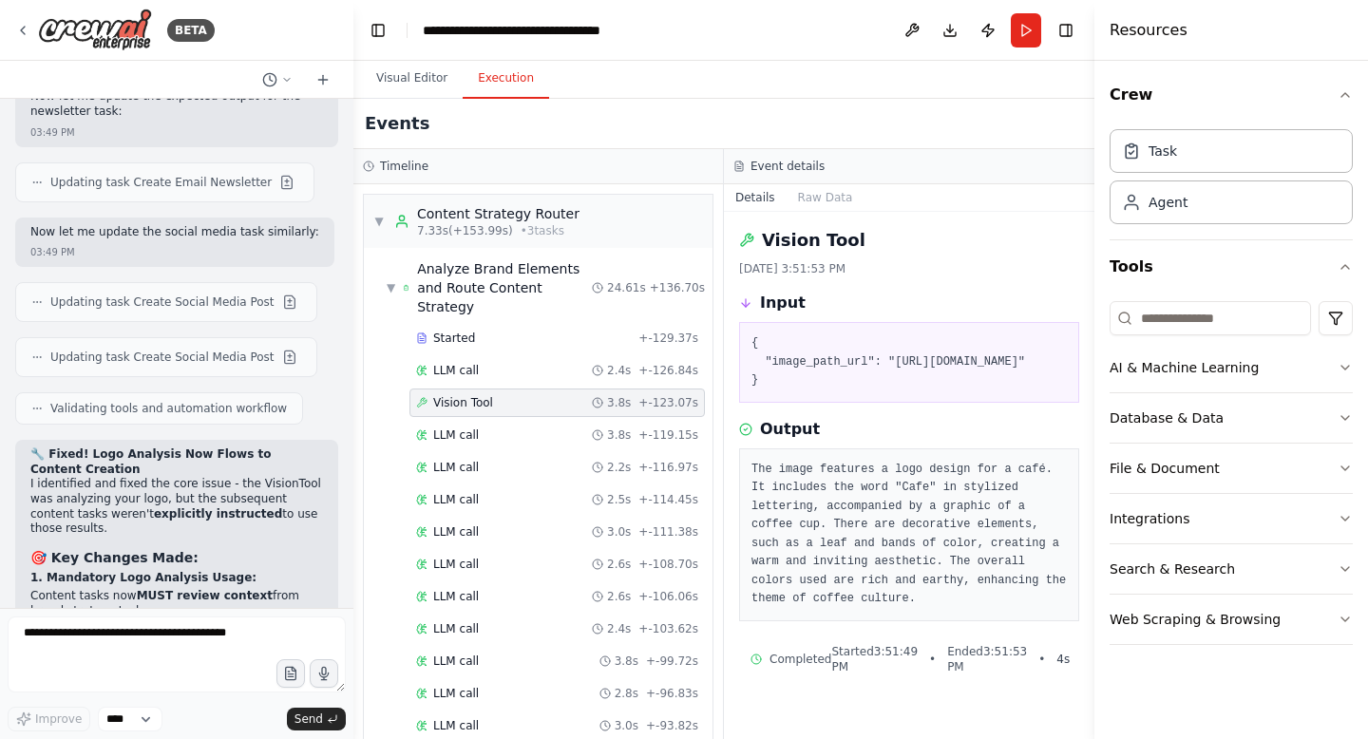
scroll to position [28, 0]
click at [234, 631] on textarea at bounding box center [177, 655] width 338 height 76
click at [234, 646] on textarea at bounding box center [177, 655] width 338 height 76
drag, startPoint x: 792, startPoint y: 351, endPoint x: 1014, endPoint y: 423, distance: 232.5
click at [1014, 390] on pre "{ "image_path_url": "https://static.vecteezy.com/system/resources/previews/043/…" at bounding box center [908, 362] width 315 height 56
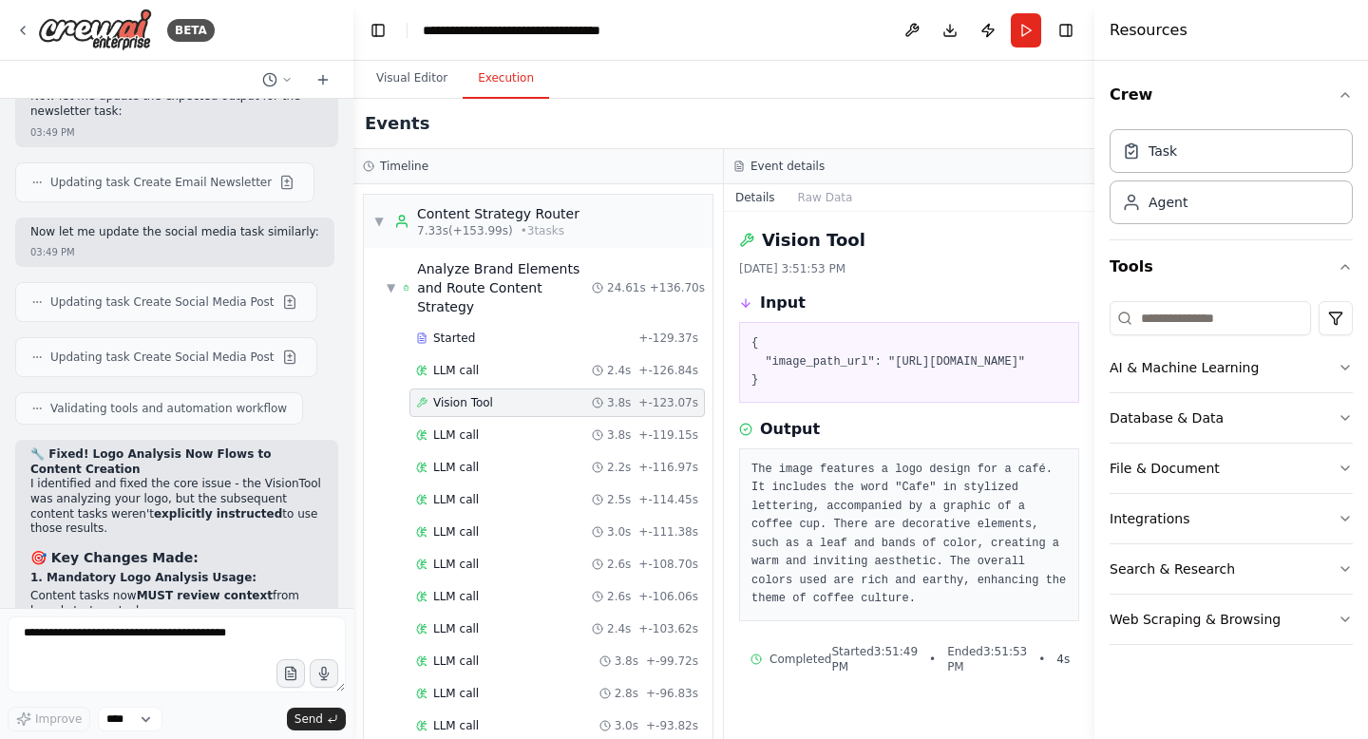
click at [992, 390] on pre "{ "image_path_url": "https://static.vecteezy.com/system/resources/previews/043/…" at bounding box center [908, 362] width 315 height 56
drag, startPoint x: 1012, startPoint y: 427, endPoint x: 791, endPoint y: 348, distance: 234.4
click at [791, 348] on pre "{ "image_path_url": "https://static.vecteezy.com/system/resources/previews/043/…" at bounding box center [908, 362] width 315 height 56
copy pre "[URL][DOMAIN_NAME]"
click at [129, 636] on textarea at bounding box center [177, 655] width 338 height 76
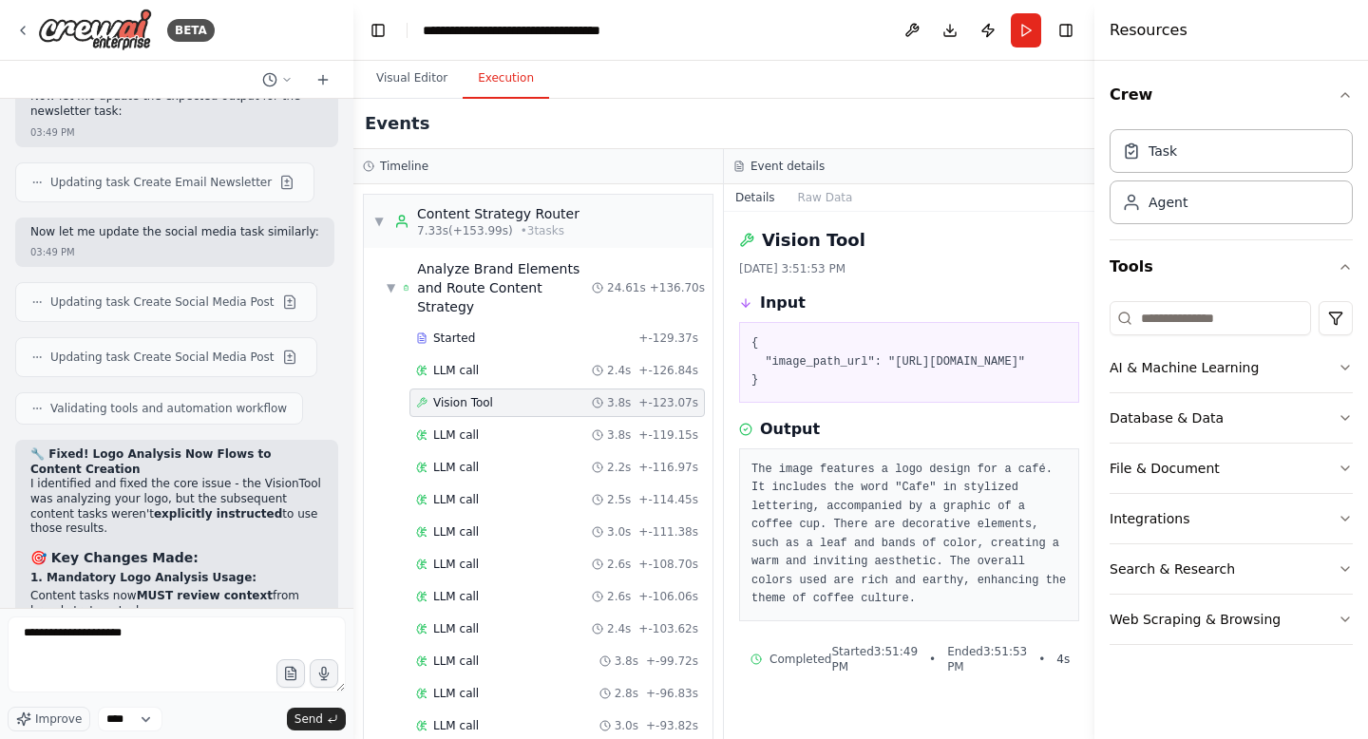
click at [462, 427] on span "LLM call" at bounding box center [456, 434] width 46 height 15
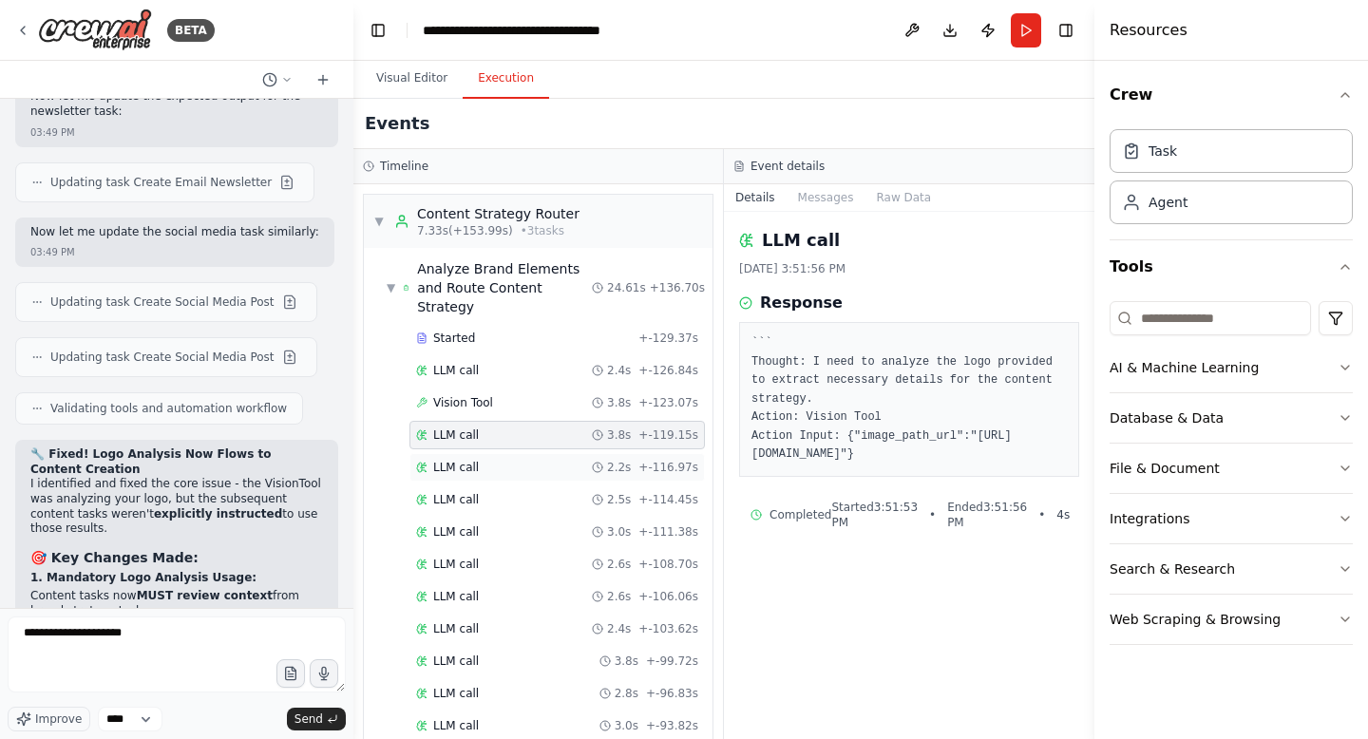
click at [573, 457] on div "LLM call 2.2s + -116.97s" at bounding box center [556, 467] width 295 height 28
click at [568, 485] on div "LLM call 2.5s + -114.45s" at bounding box center [556, 499] width 295 height 28
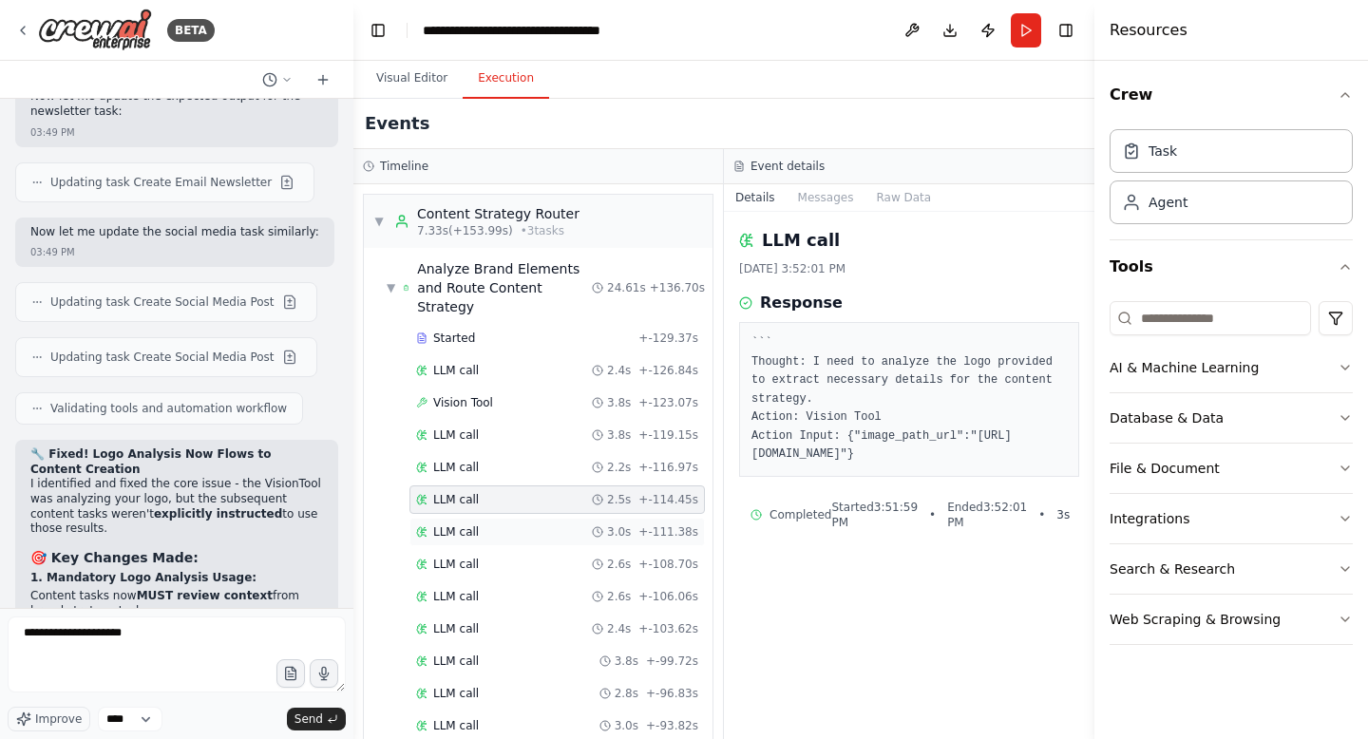
click at [567, 524] on div "LLM call 3.0s + -111.38s" at bounding box center [557, 531] width 282 height 15
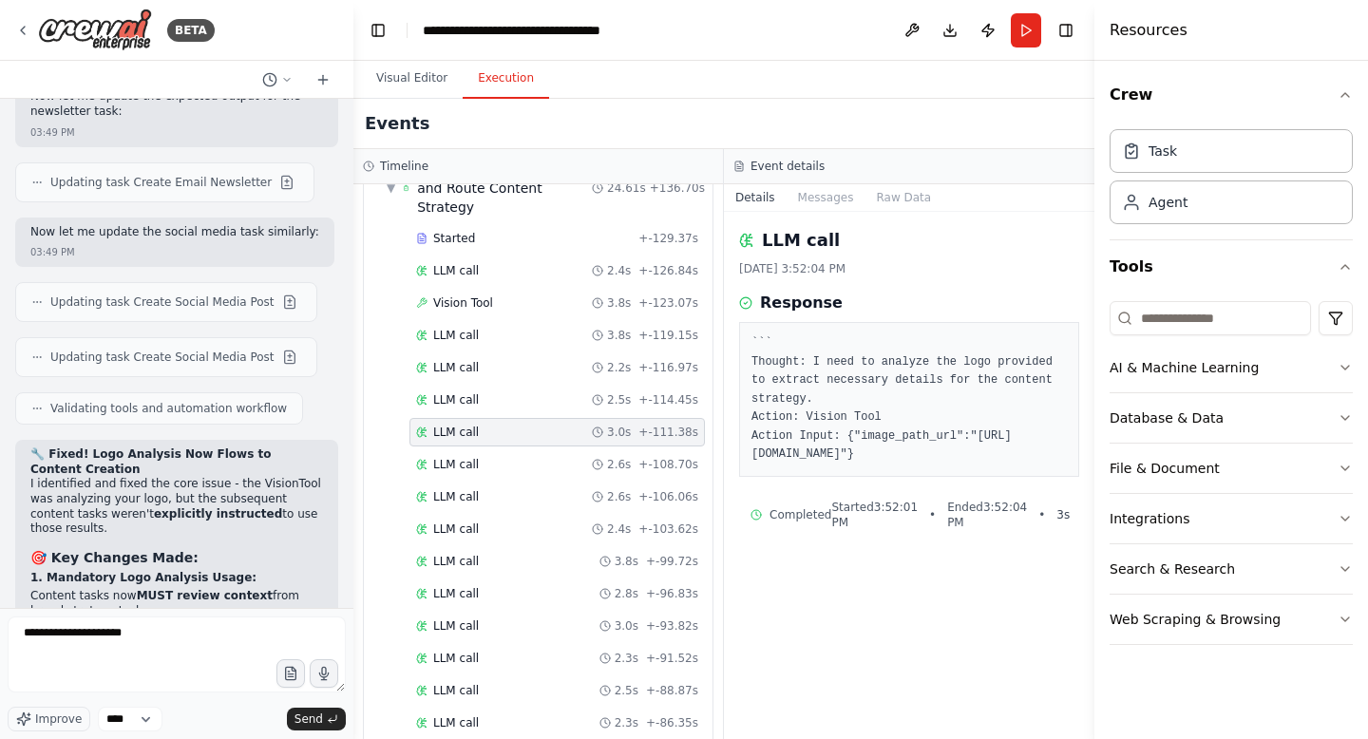
scroll to position [102, 0]
click at [567, 520] on div "LLM call 2.4s + -103.62s" at bounding box center [557, 527] width 282 height 15
click at [550, 649] on div "LLM call 2.3s + -91.52s" at bounding box center [557, 656] width 282 height 15
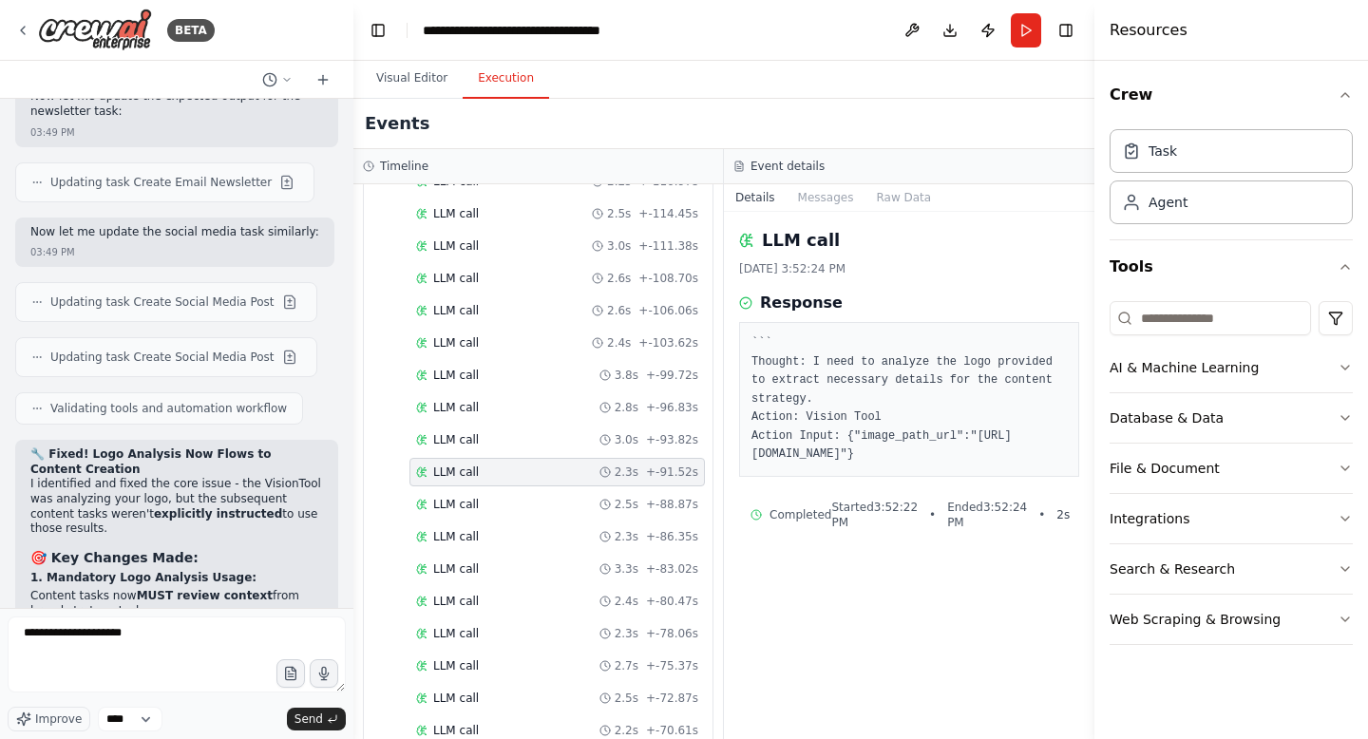
scroll to position [287, 0]
click at [550, 657] on div "LLM call 2.7s + -75.37s" at bounding box center [557, 664] width 282 height 15
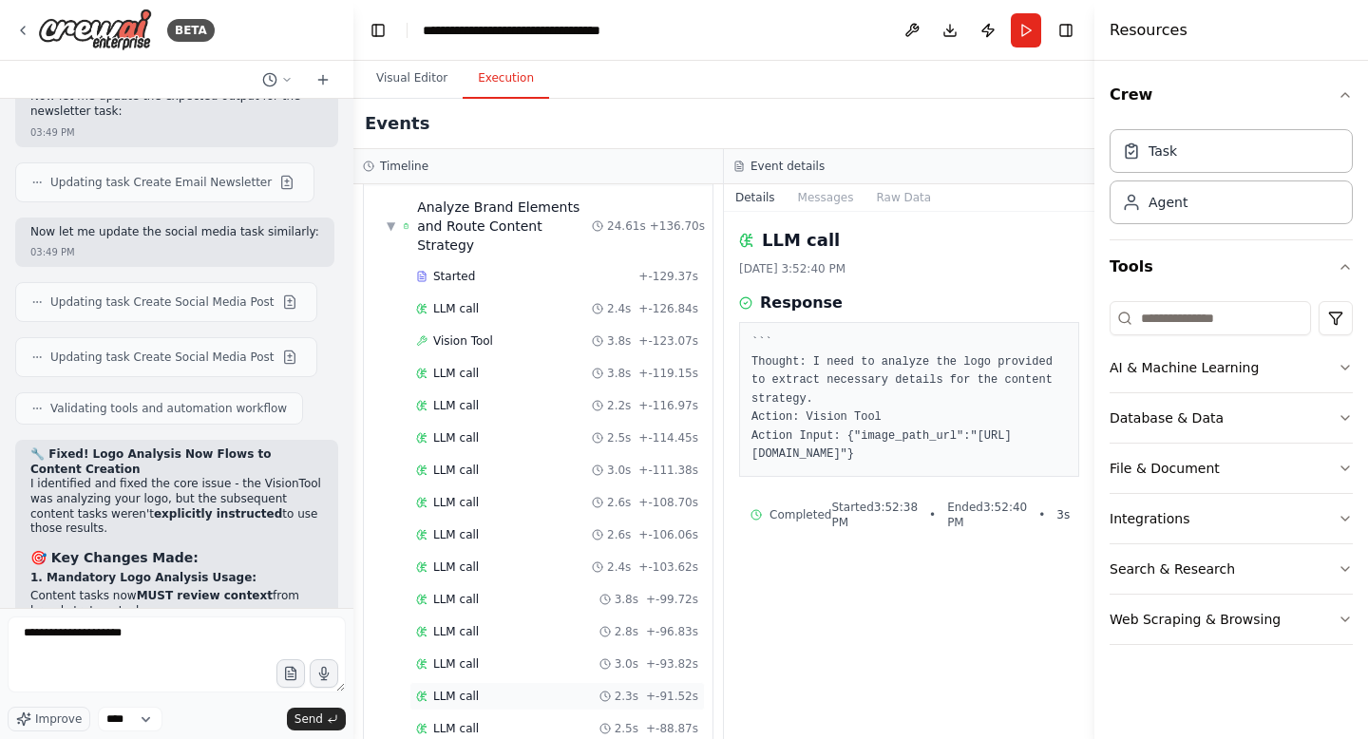
scroll to position [60, 0]
click at [508, 335] on div "Vision Tool 3.8s + -123.07s" at bounding box center [557, 342] width 282 height 15
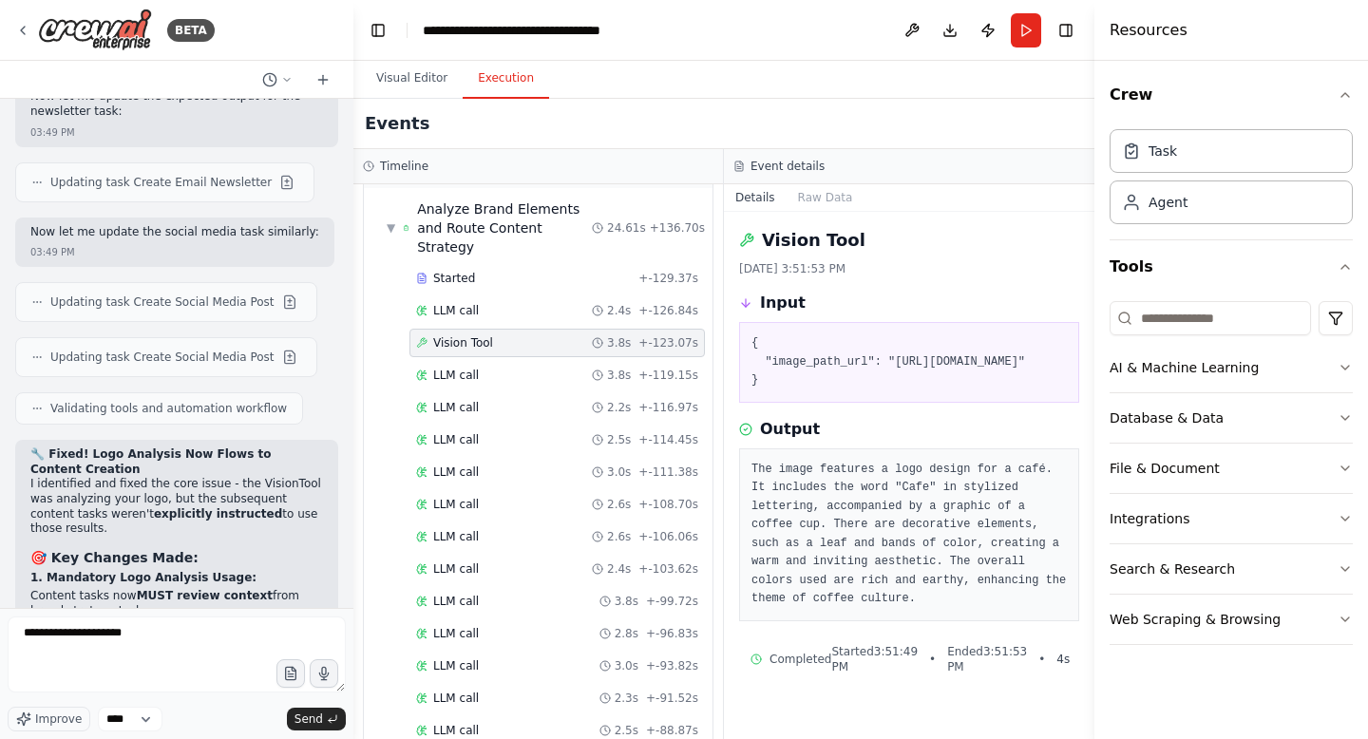
scroll to position [28, 0]
click at [181, 653] on textarea "**********" at bounding box center [177, 655] width 338 height 76
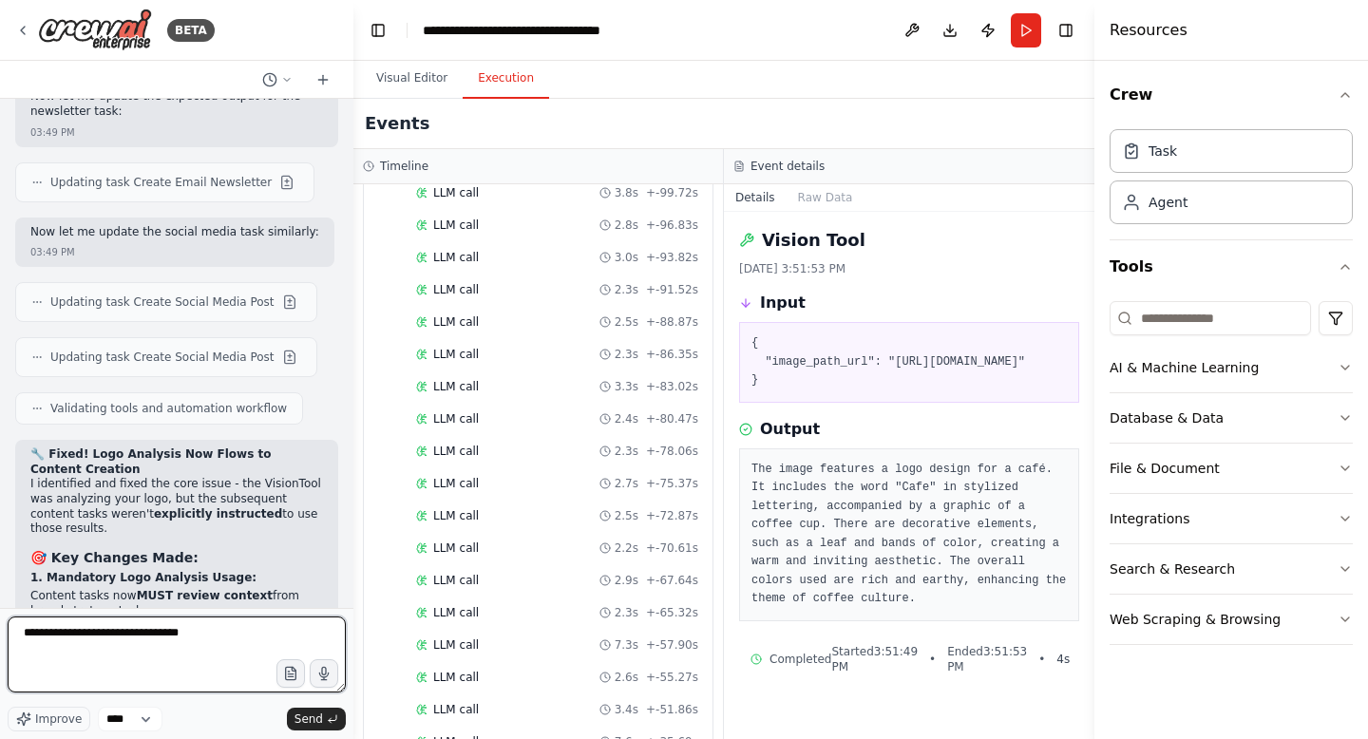
scroll to position [472, 0]
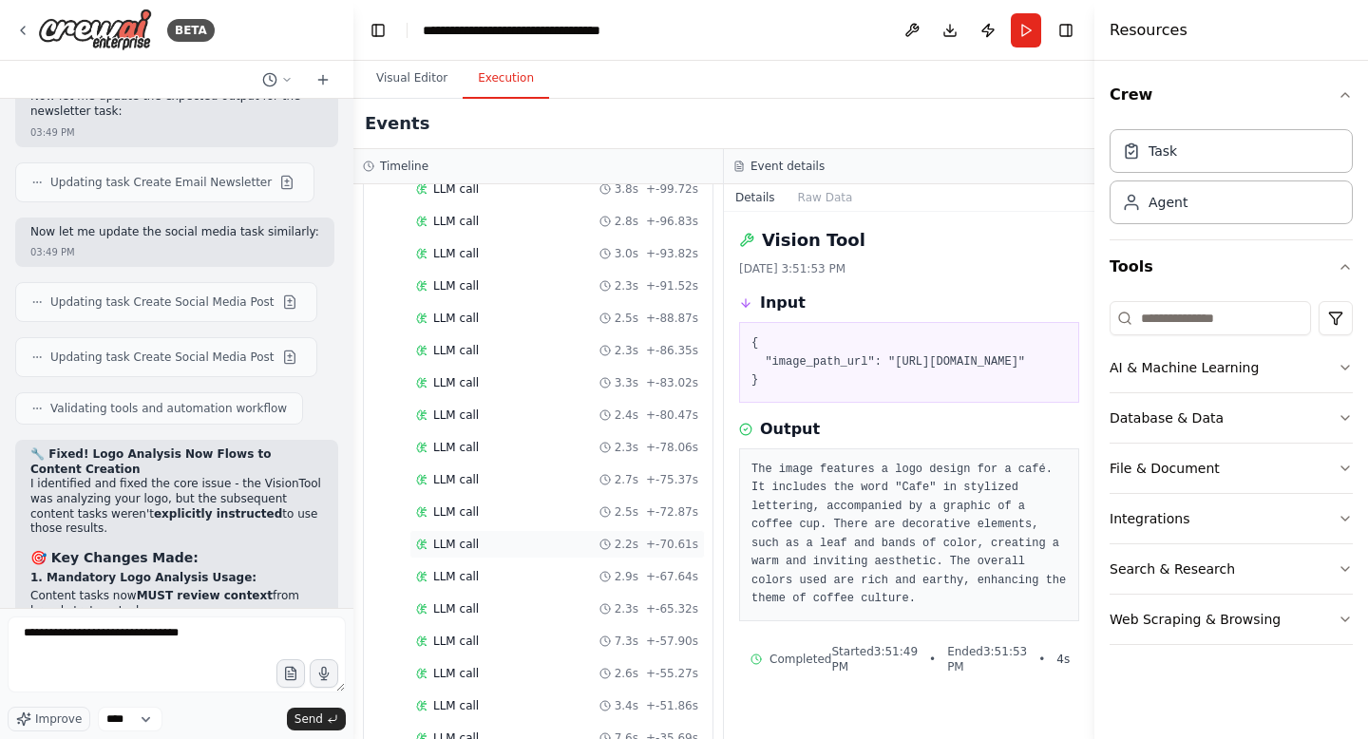
click at [543, 537] on div "LLM call 2.2s + -70.61s" at bounding box center [557, 544] width 282 height 15
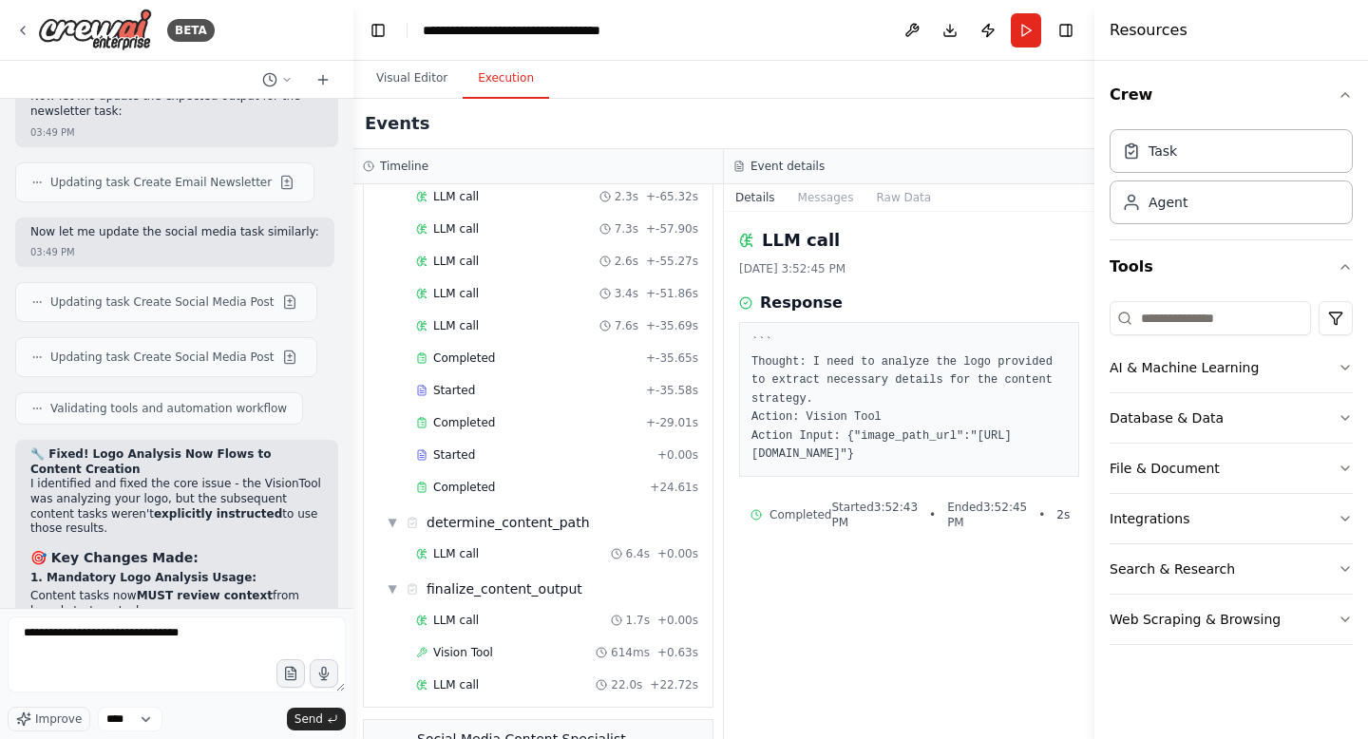
scroll to position [883, 0]
click at [543, 541] on div "LLM call 6.4s + 0.00s" at bounding box center [556, 555] width 295 height 28
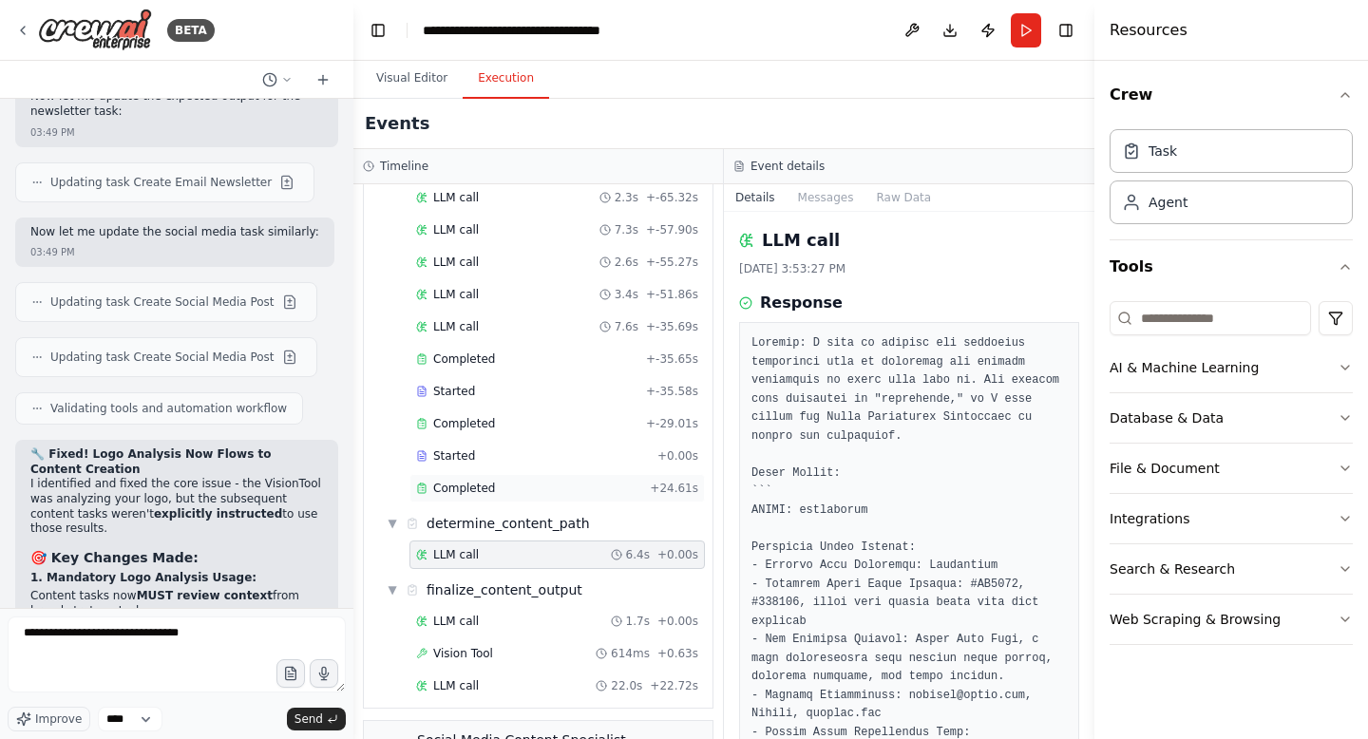
click at [550, 478] on div "Completed + 24.61s" at bounding box center [556, 488] width 295 height 28
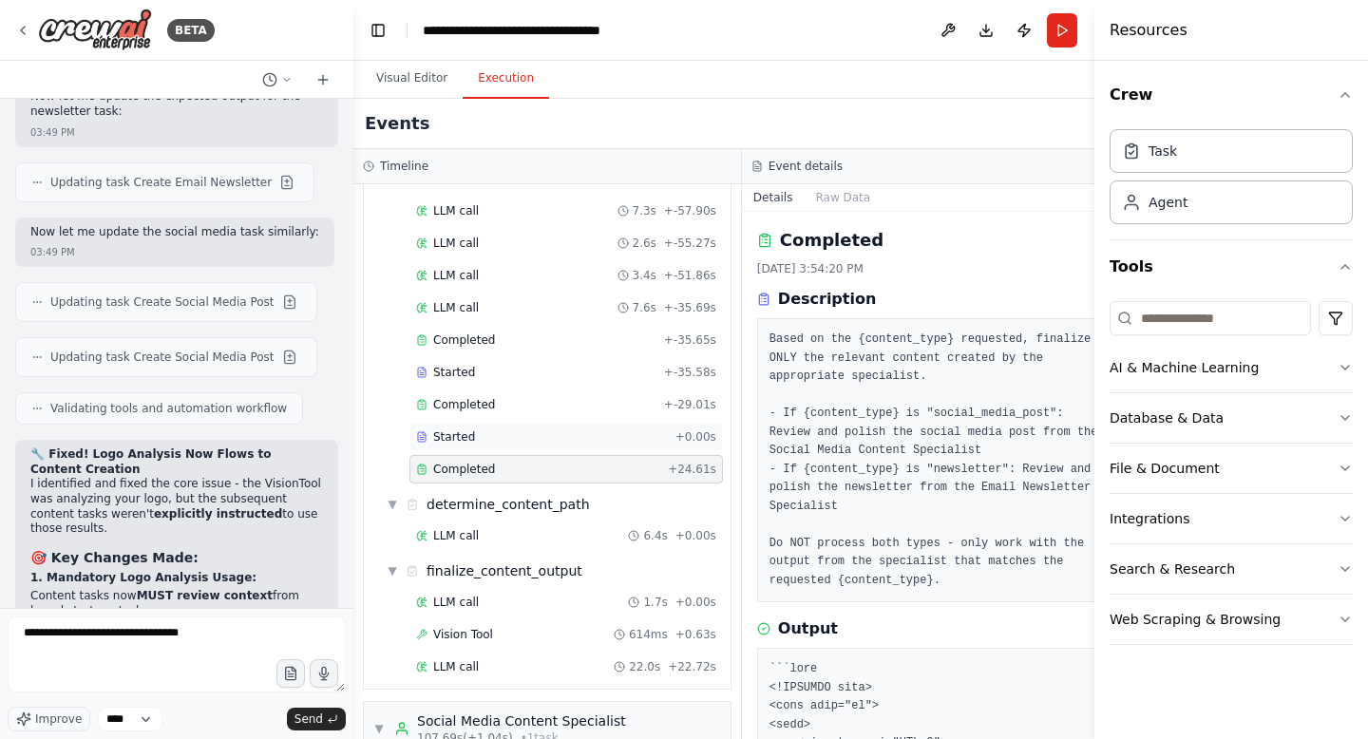
click at [553, 446] on div "Started + 0.00s" at bounding box center [565, 437] width 313 height 28
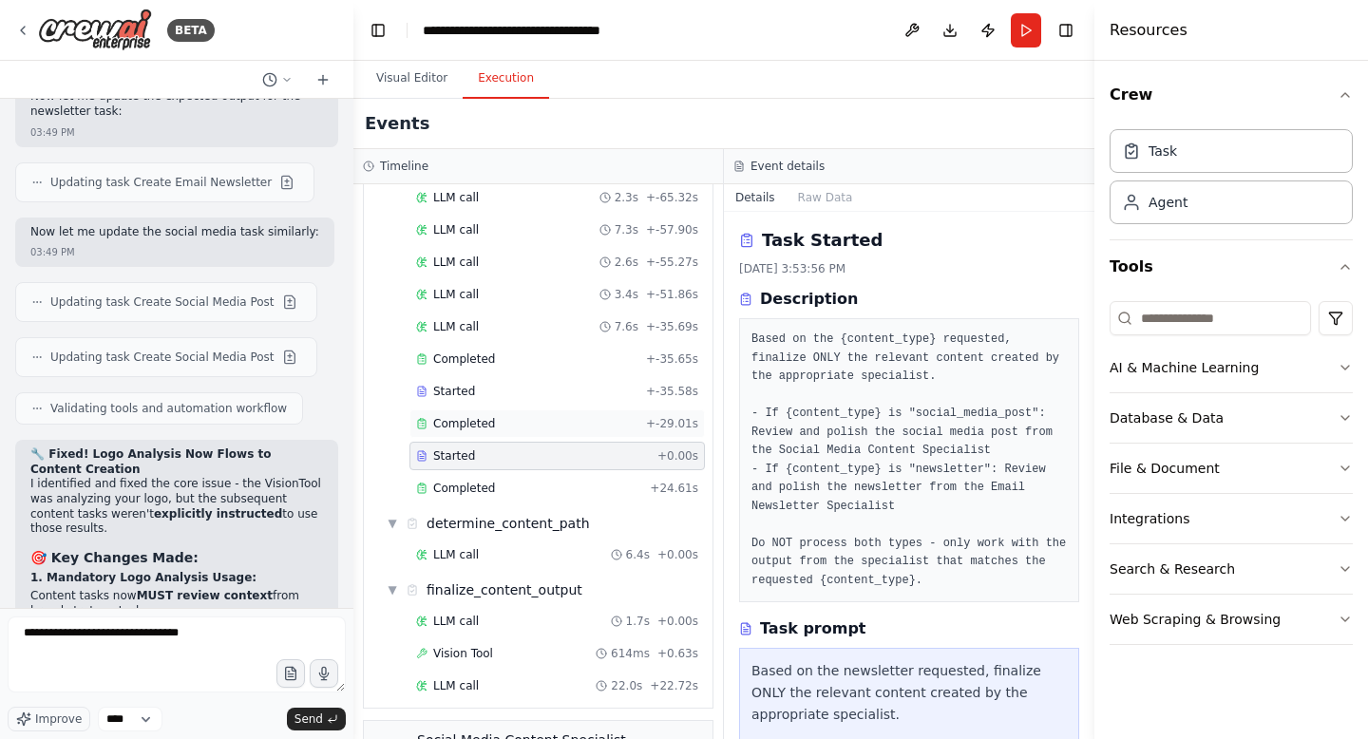
click at [554, 416] on div "Completed" at bounding box center [527, 423] width 222 height 15
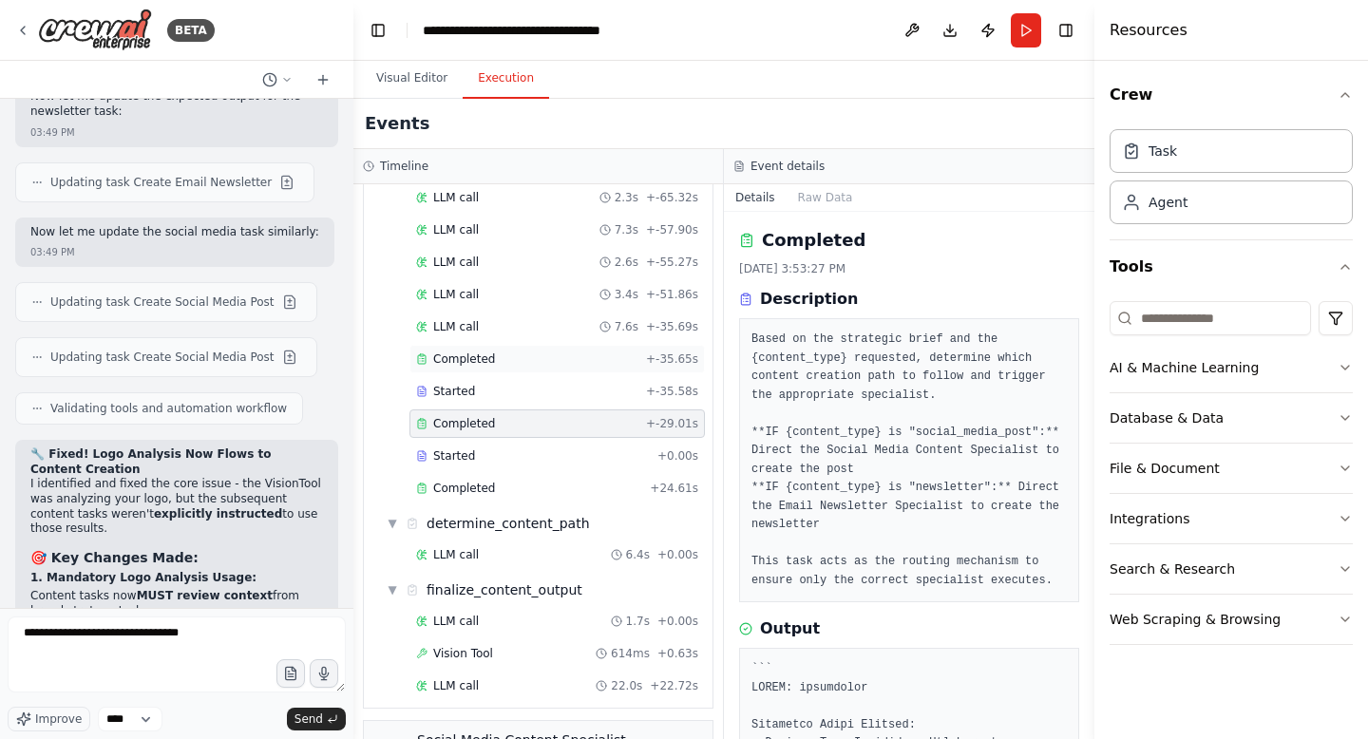
click at [554, 351] on div "Completed" at bounding box center [527, 358] width 222 height 15
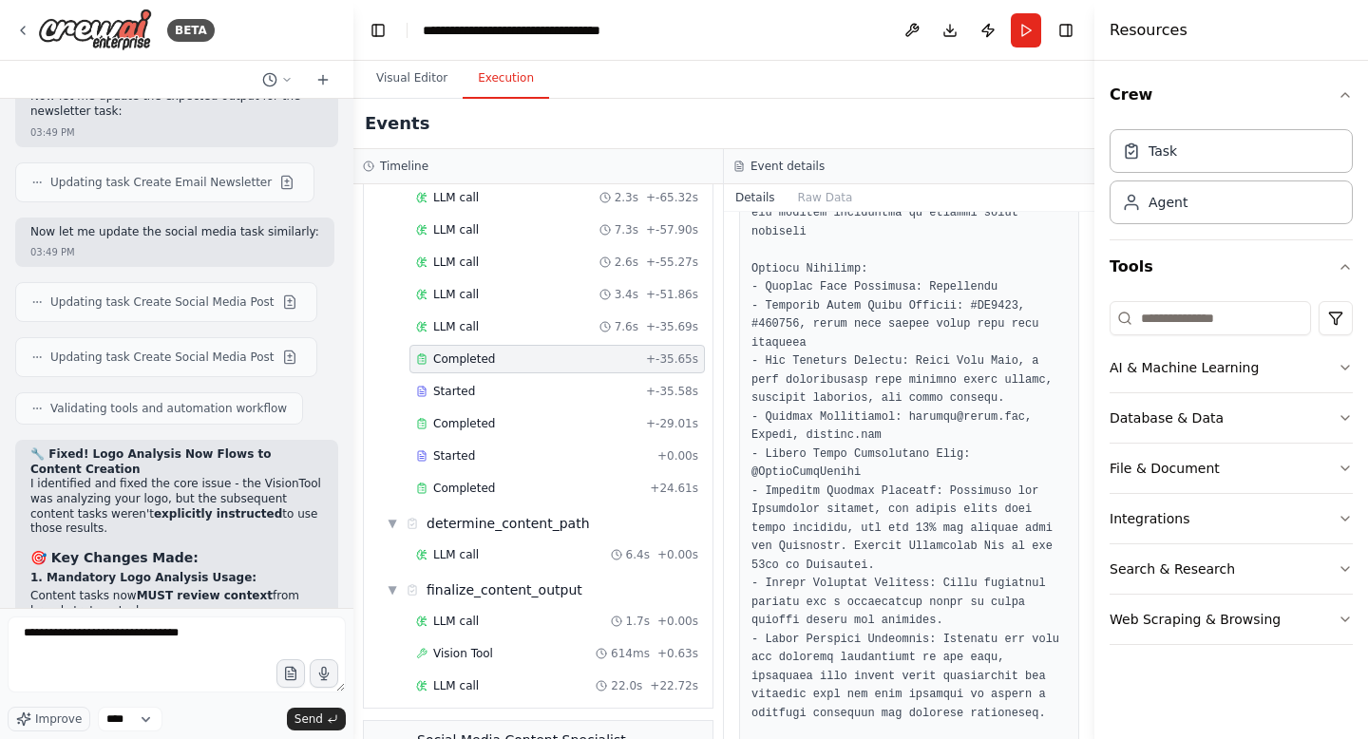
scroll to position [1196, 0]
click at [275, 633] on textarea "**********" at bounding box center [177, 655] width 338 height 76
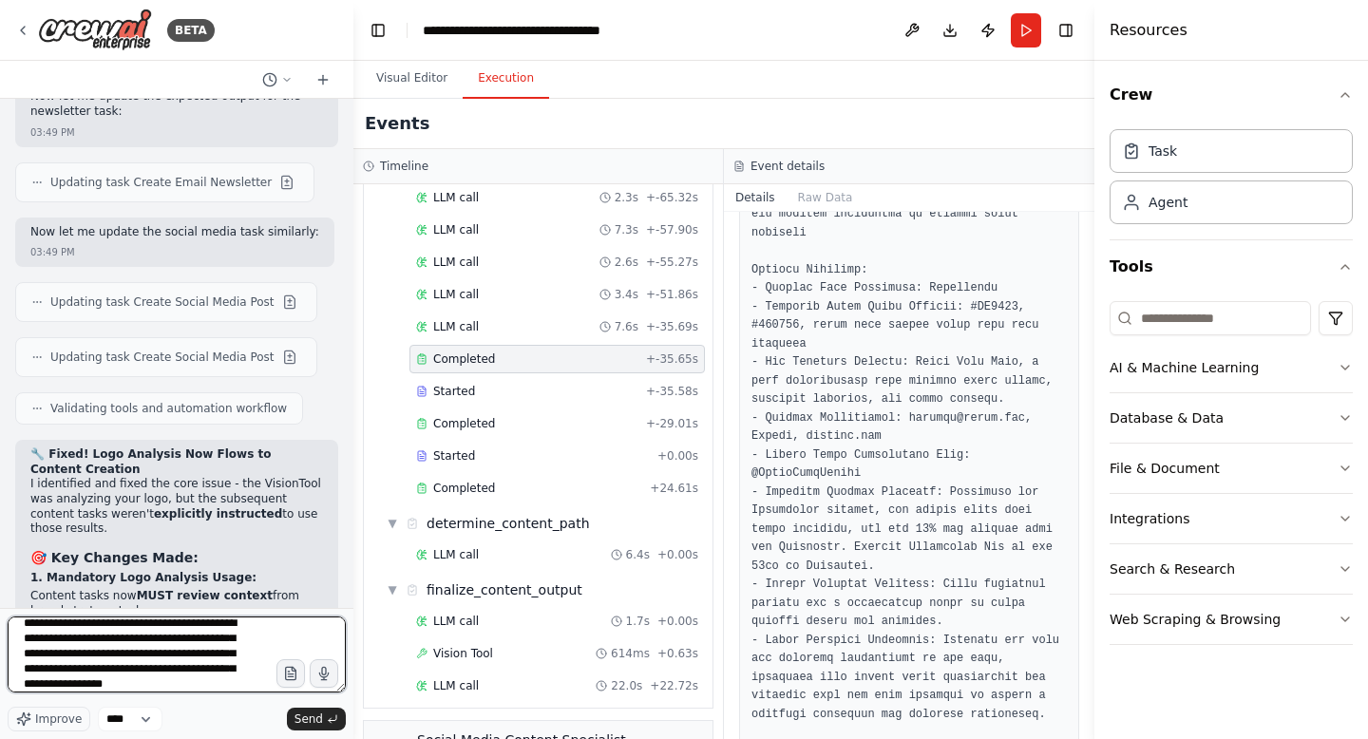
scroll to position [25, 0]
type textarea "**********"
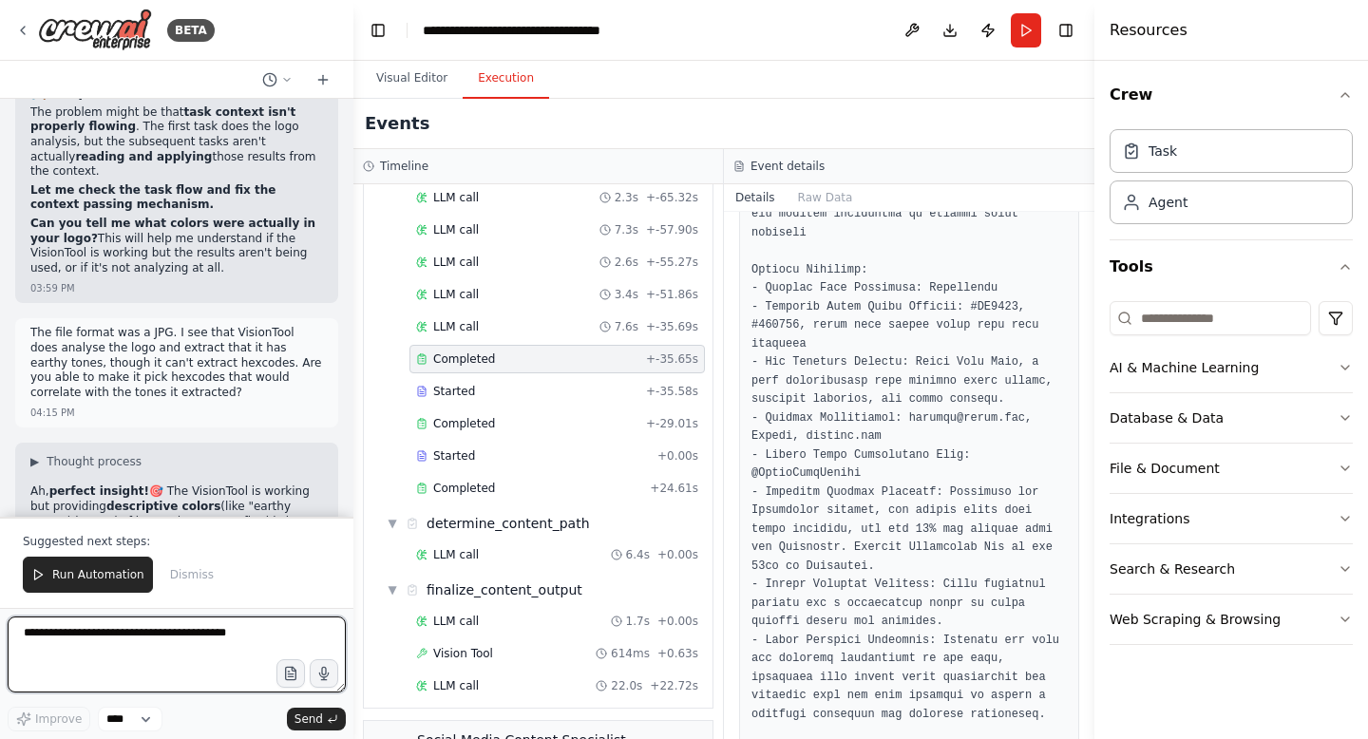
scroll to position [32960, 0]
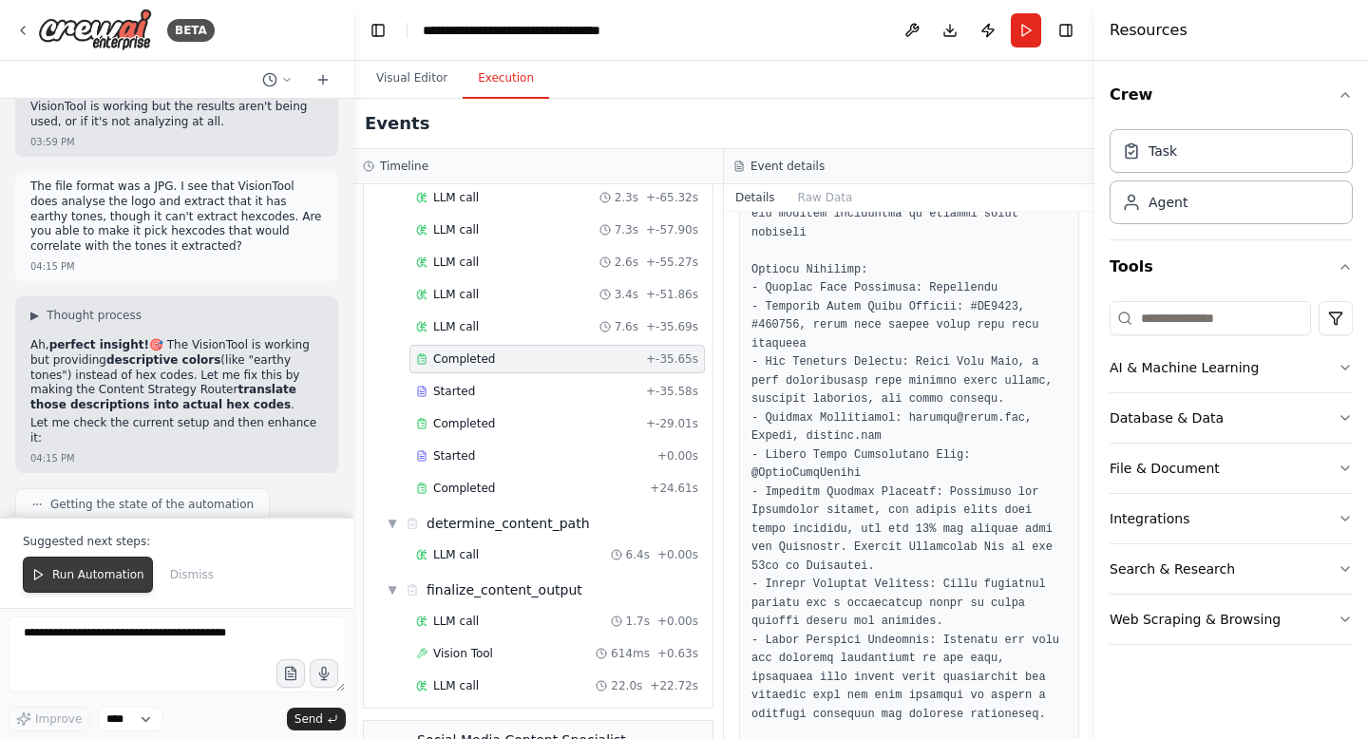
click at [94, 578] on span "Run Automation" at bounding box center [98, 574] width 92 height 15
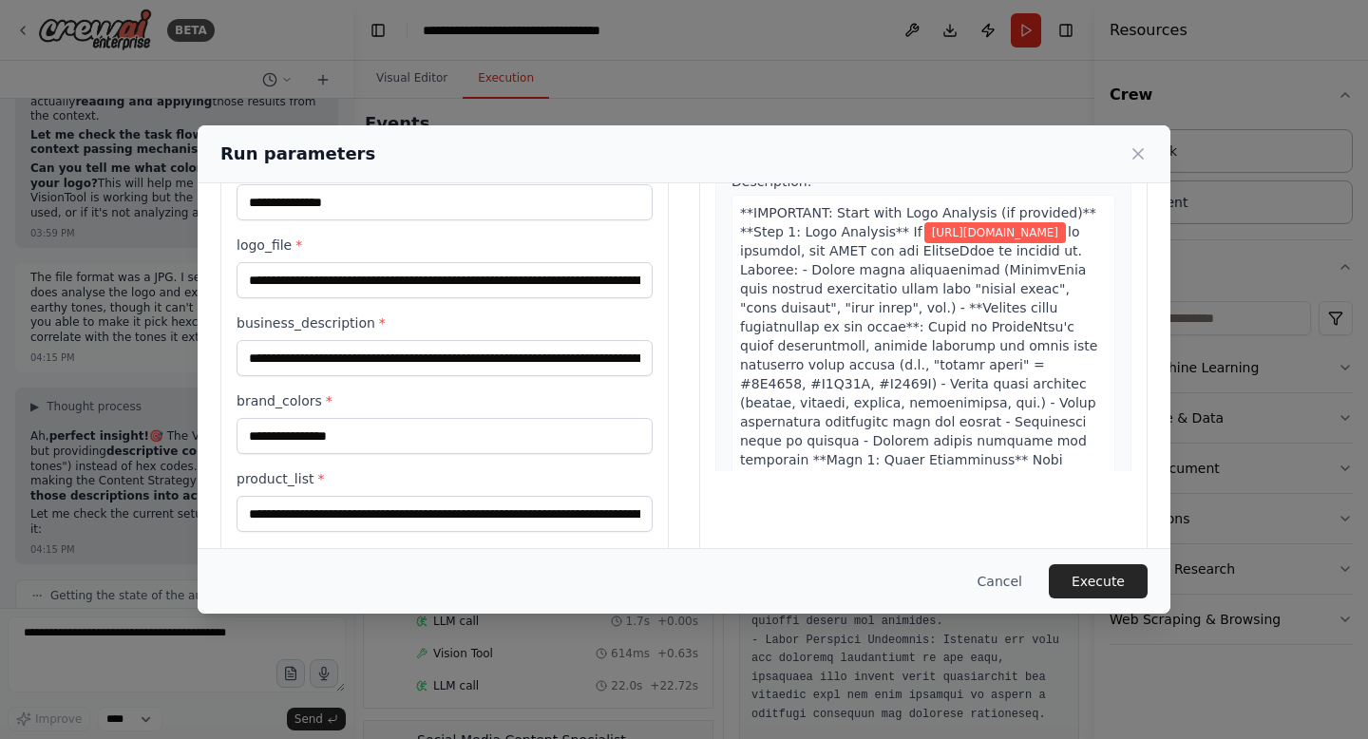
scroll to position [328, 0]
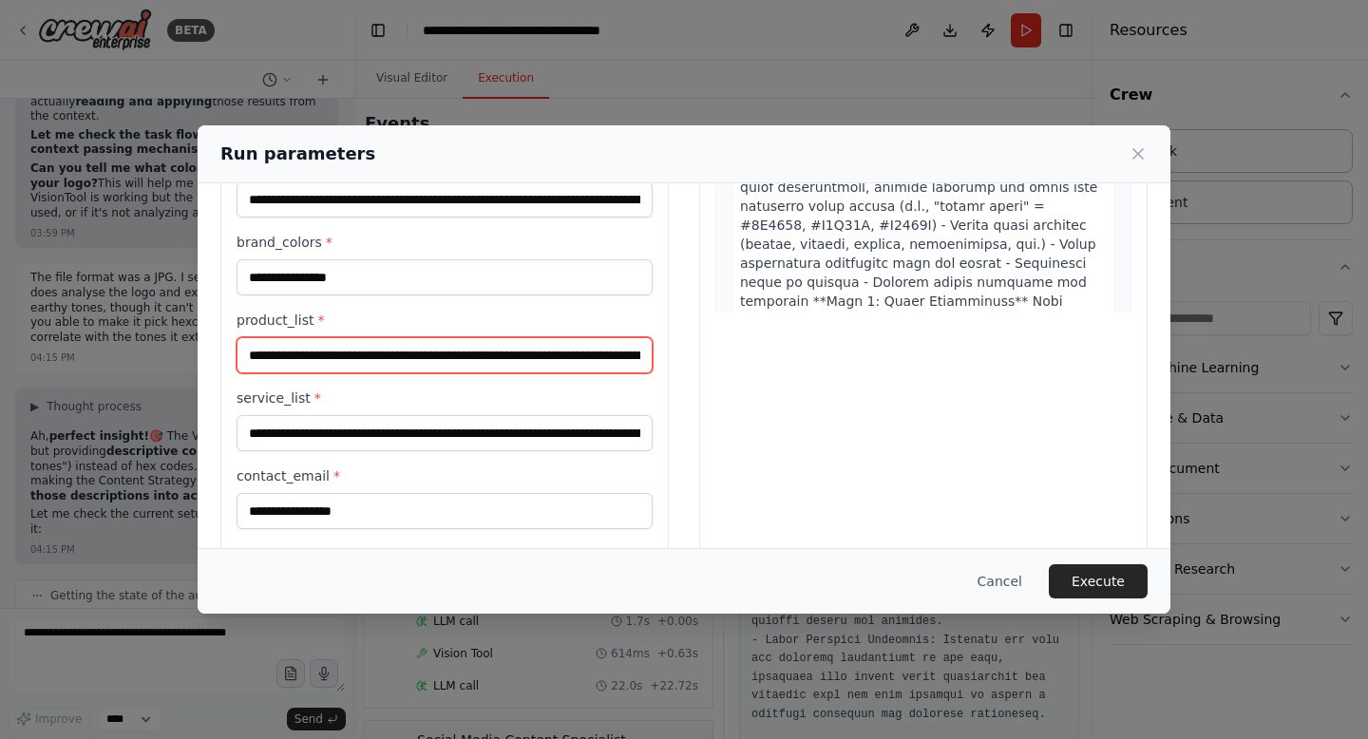
click at [529, 344] on input "**********" at bounding box center [445, 355] width 416 height 36
drag, startPoint x: 529, startPoint y: 344, endPoint x: 717, endPoint y: 349, distance: 188.2
click at [717, 349] on div "**********" at bounding box center [683, 484] width 927 height 1212
click at [597, 349] on input "**********" at bounding box center [441, 355] width 409 height 36
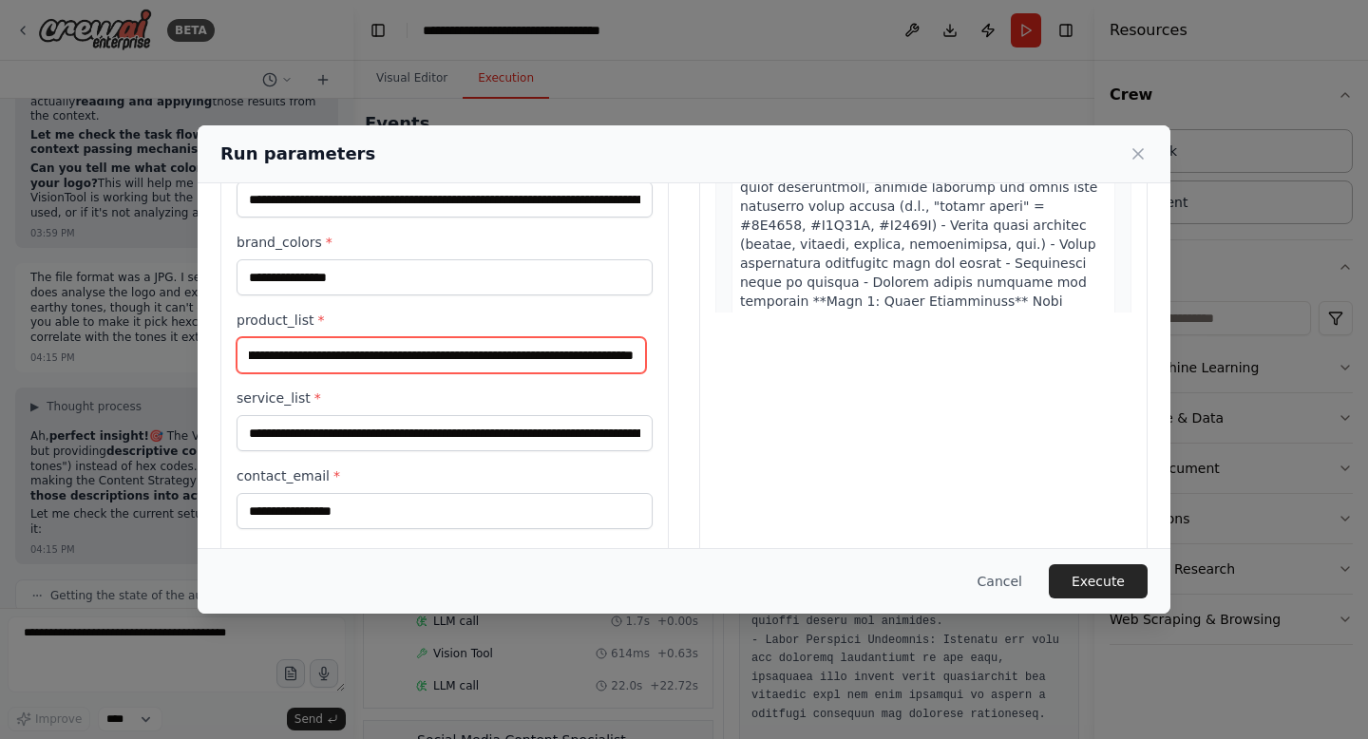
drag, startPoint x: 559, startPoint y: 343, endPoint x: 750, endPoint y: 358, distance: 192.5
click at [750, 358] on div "**********" at bounding box center [683, 484] width 927 height 1212
click at [623, 360] on input "**********" at bounding box center [441, 355] width 409 height 36
drag, startPoint x: 623, startPoint y: 360, endPoint x: 439, endPoint y: 357, distance: 184.3
click at [439, 357] on input "**********" at bounding box center [441, 355] width 409 height 36
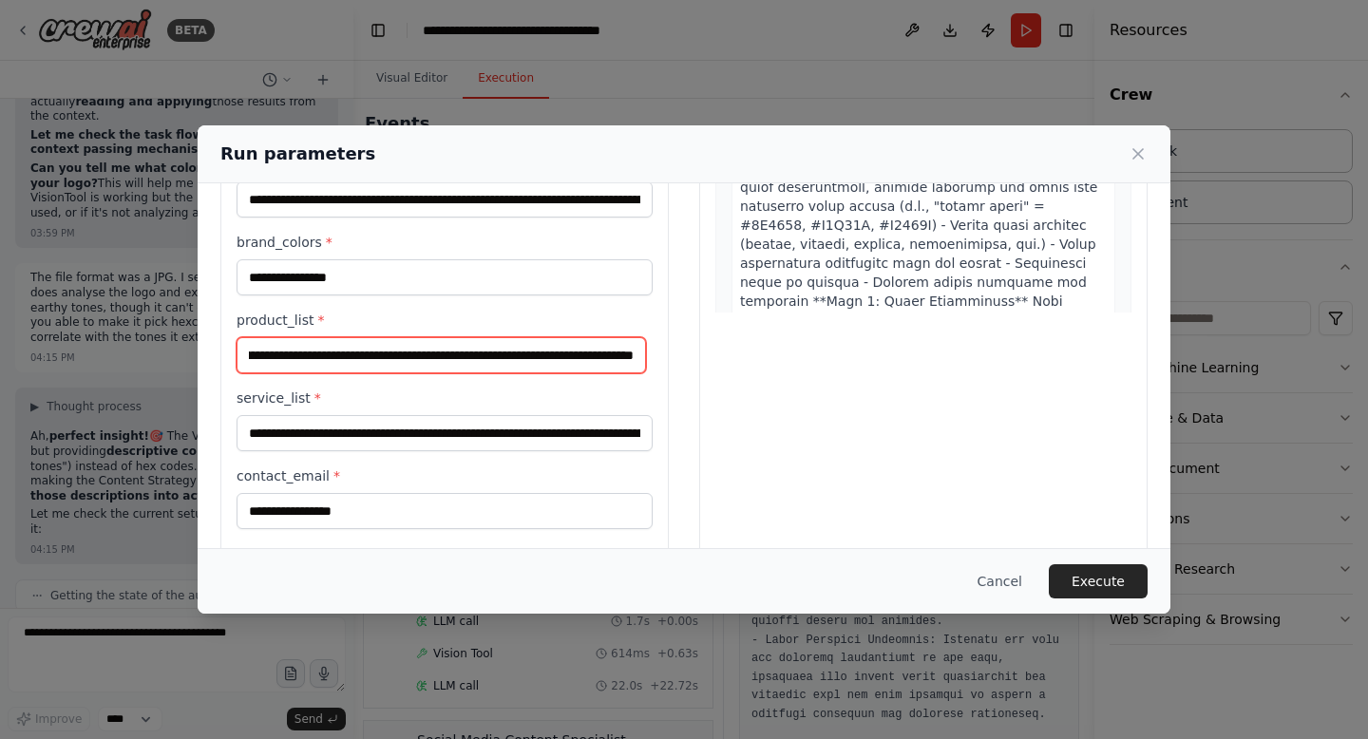
paste input "text"
drag, startPoint x: 498, startPoint y: 356, endPoint x: 813, endPoint y: 332, distance: 316.3
click at [813, 332] on div "**********" at bounding box center [683, 484] width 927 height 1212
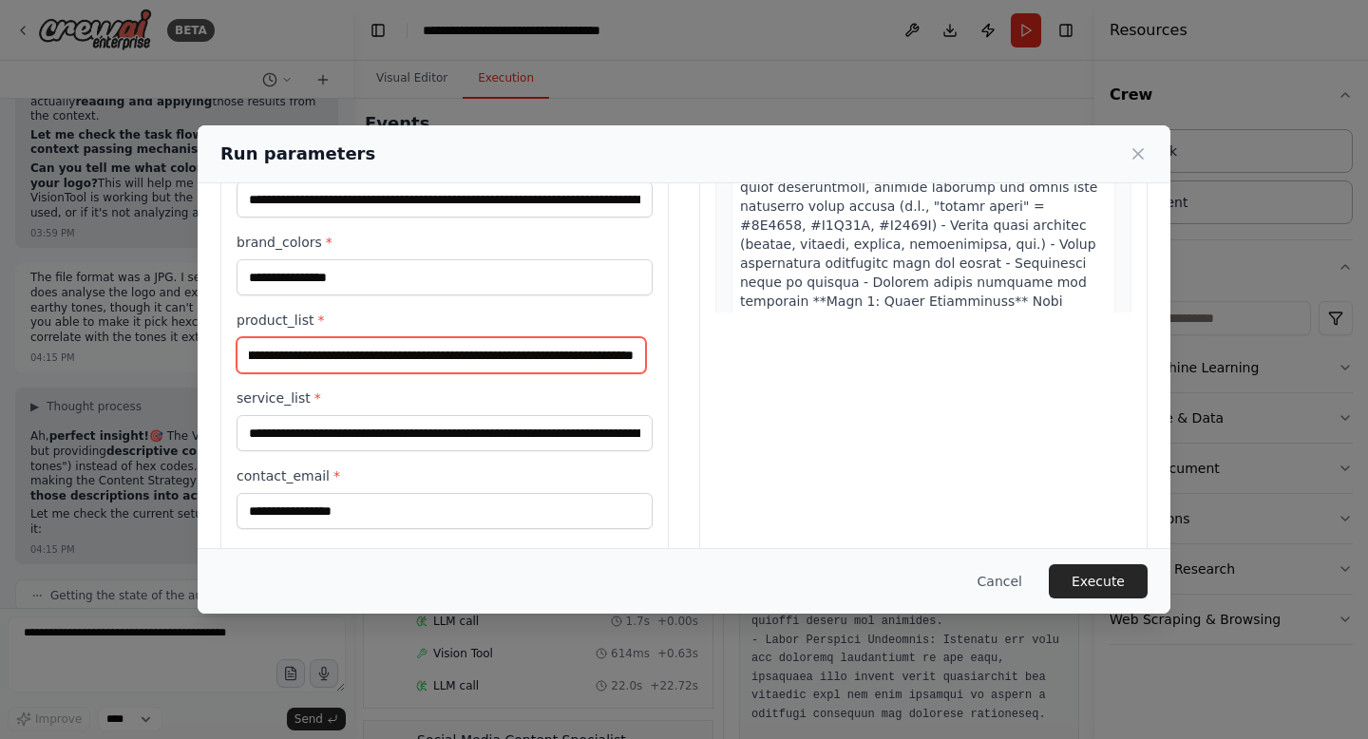
click at [625, 355] on input "**********" at bounding box center [441, 355] width 409 height 36
paste input "**********"
click at [609, 349] on input "**********" at bounding box center [441, 355] width 409 height 36
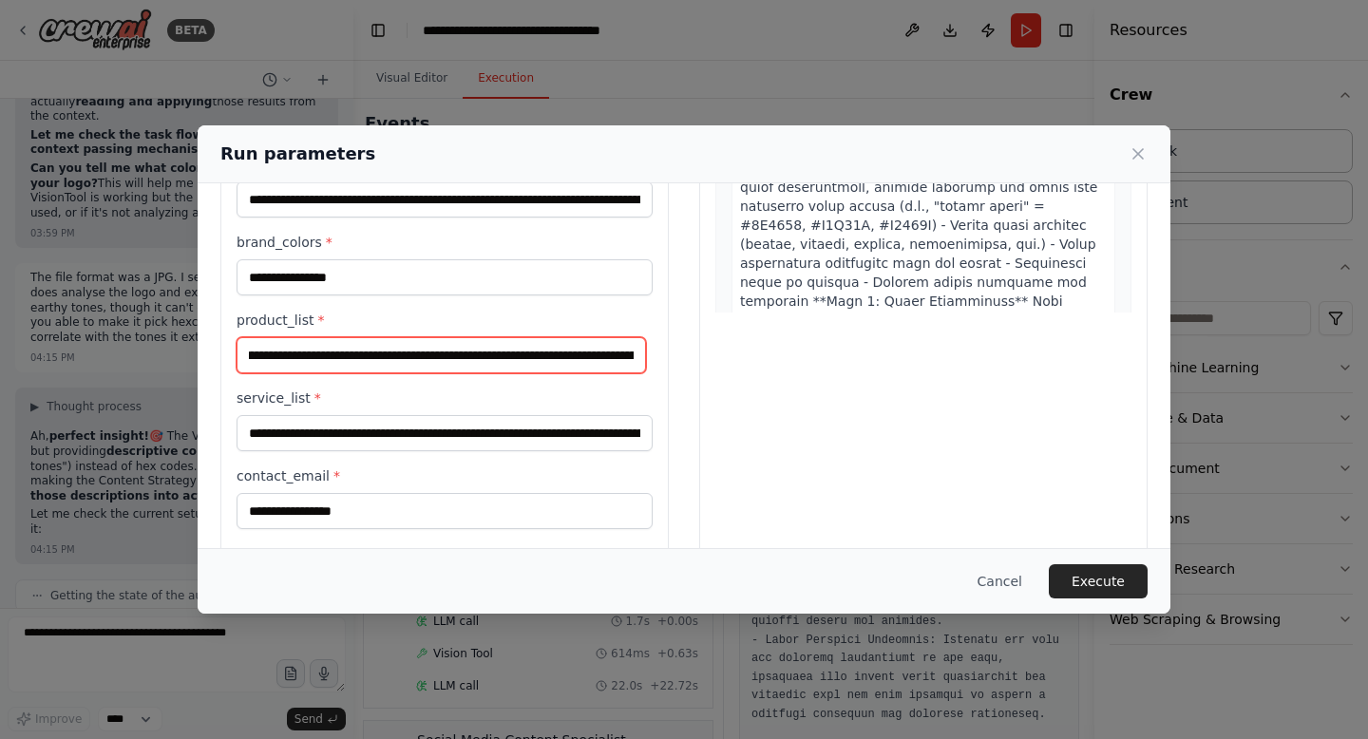
drag, startPoint x: 624, startPoint y: 357, endPoint x: 413, endPoint y: 354, distance: 210.9
click at [413, 354] on input "**********" at bounding box center [441, 355] width 409 height 36
paste input "**********"
type input "**********"
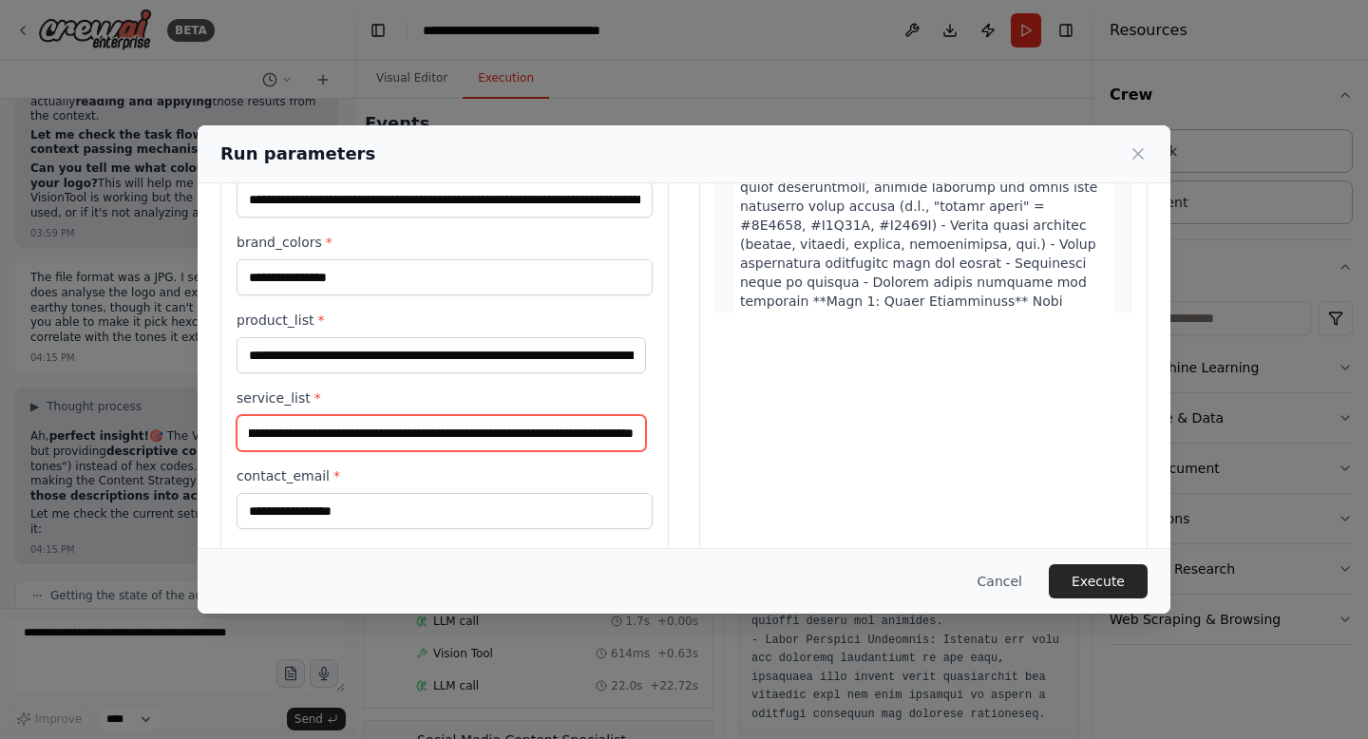
scroll to position [0, 1054]
drag, startPoint x: 457, startPoint y: 421, endPoint x: 596, endPoint y: 417, distance: 138.7
click at [596, 417] on input "**********" at bounding box center [441, 433] width 409 height 36
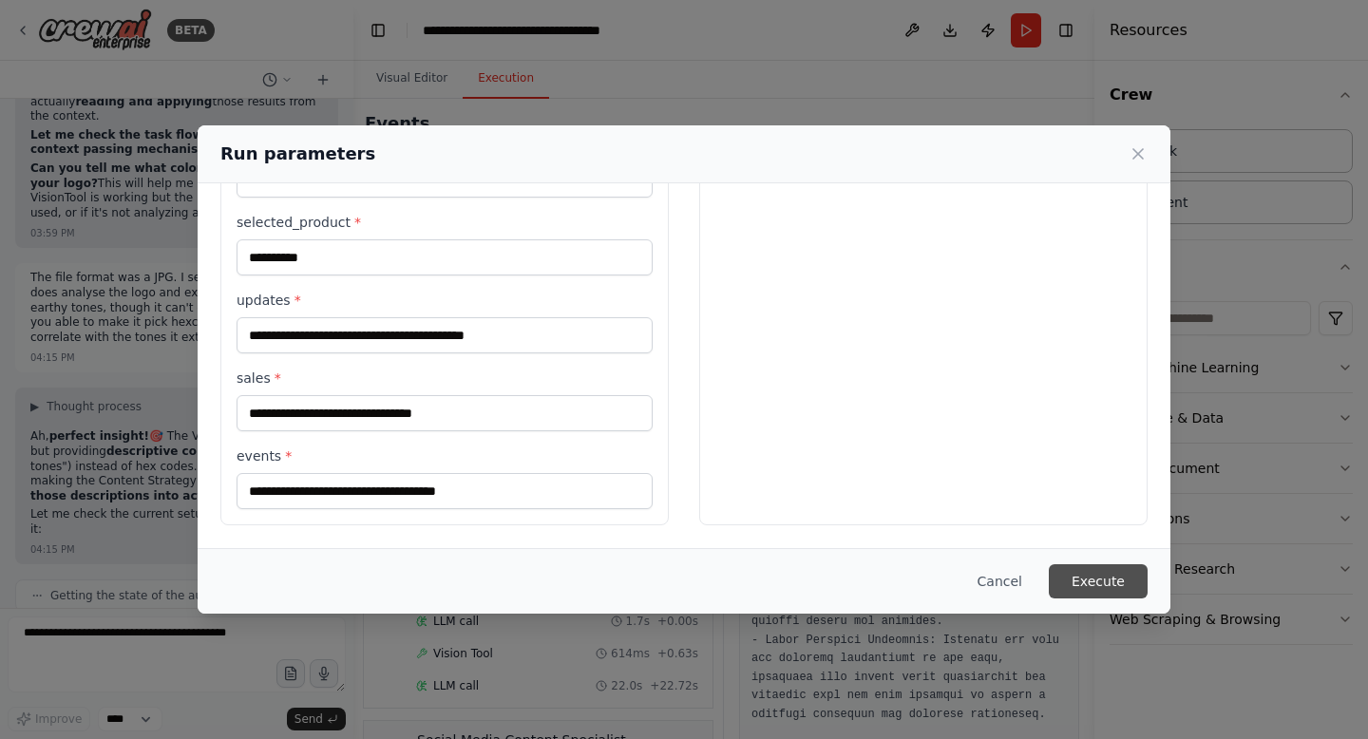
scroll to position [0, 0]
click at [1096, 582] on button "Execute" at bounding box center [1098, 581] width 99 height 34
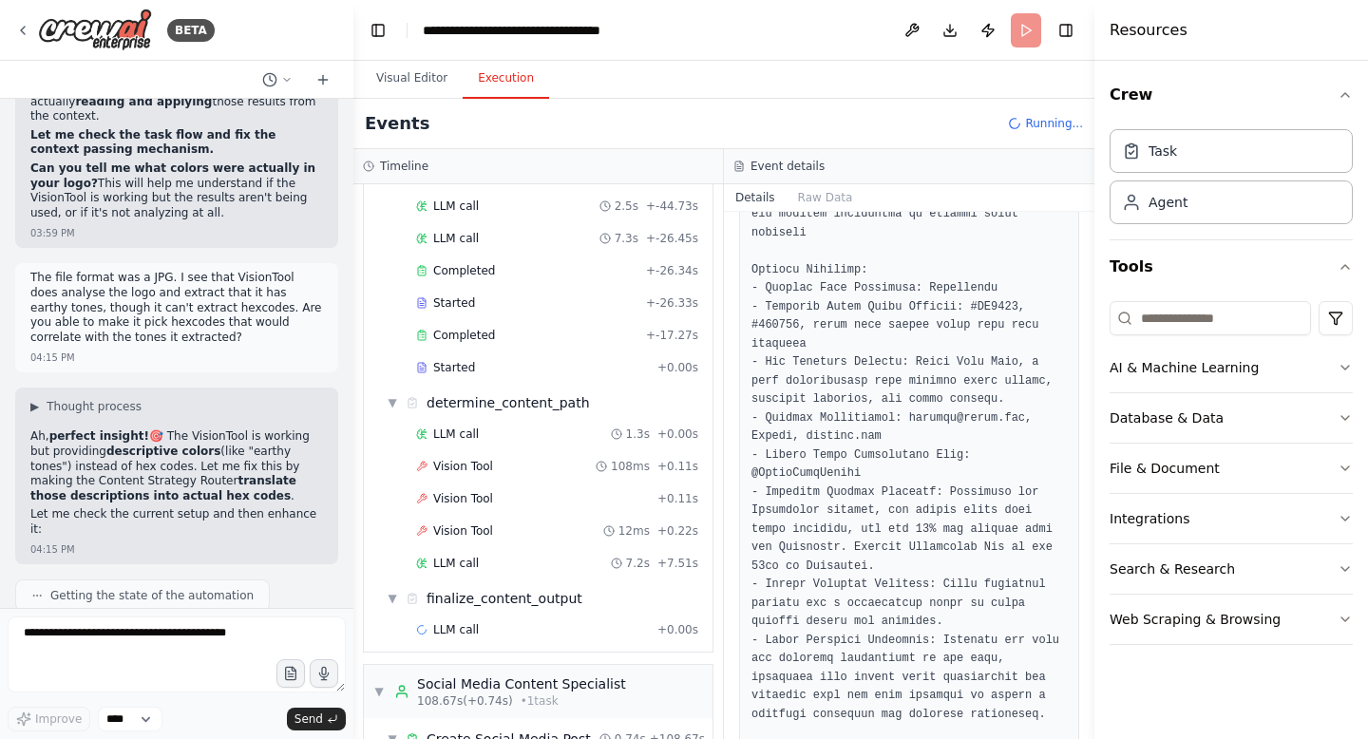
scroll to position [973, 0]
click at [507, 460] on div "Vision Tool 108ms + 0.11s" at bounding box center [556, 465] width 295 height 28
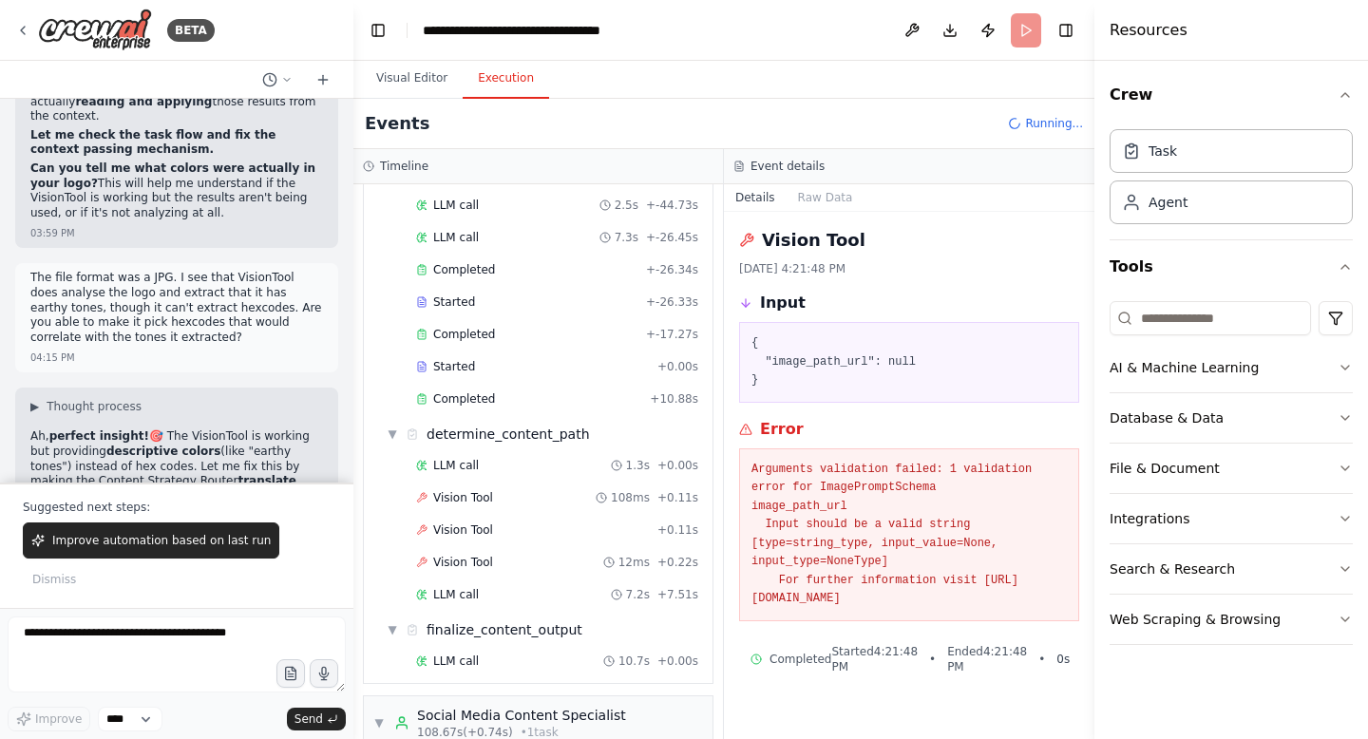
scroll to position [32960, 0]
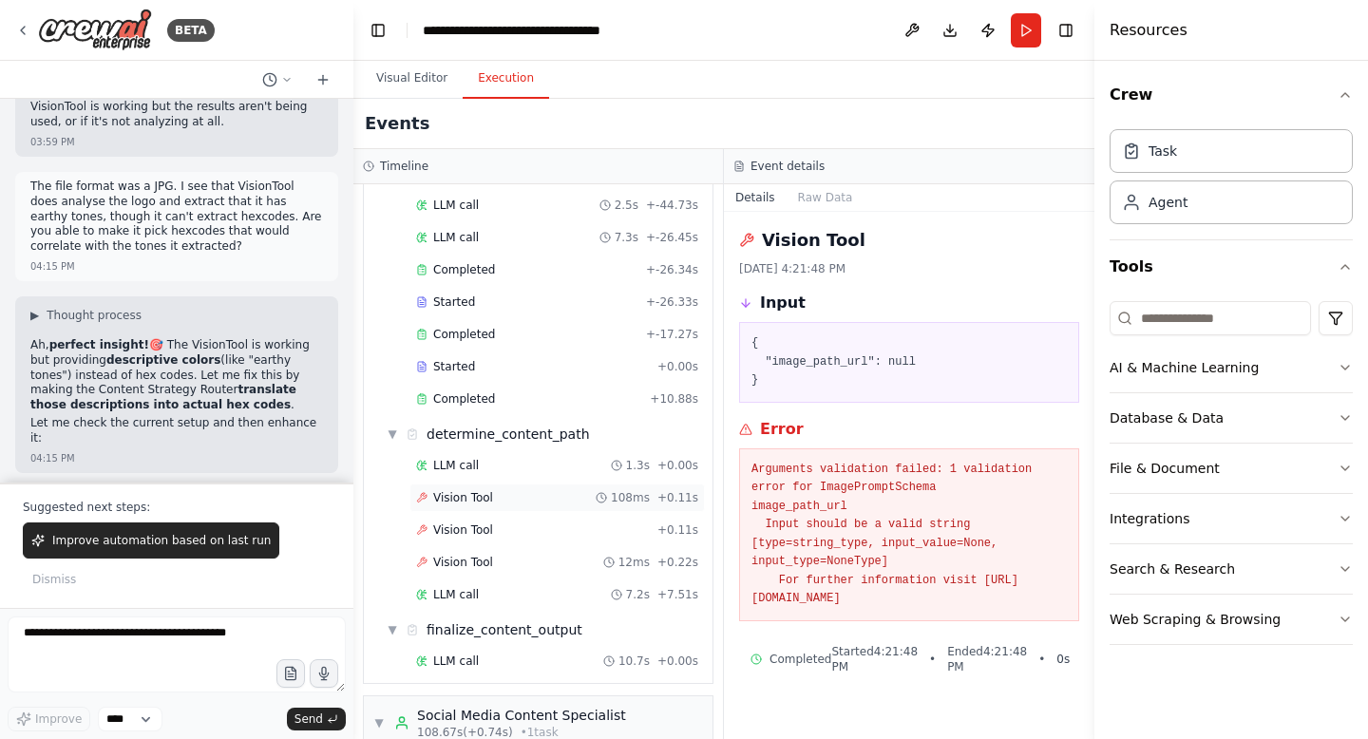
click at [527, 490] on div "Vision Tool 108ms + 0.11s" at bounding box center [557, 497] width 282 height 15
click at [538, 458] on div "LLM call 1.3s + 0.00s" at bounding box center [557, 465] width 282 height 15
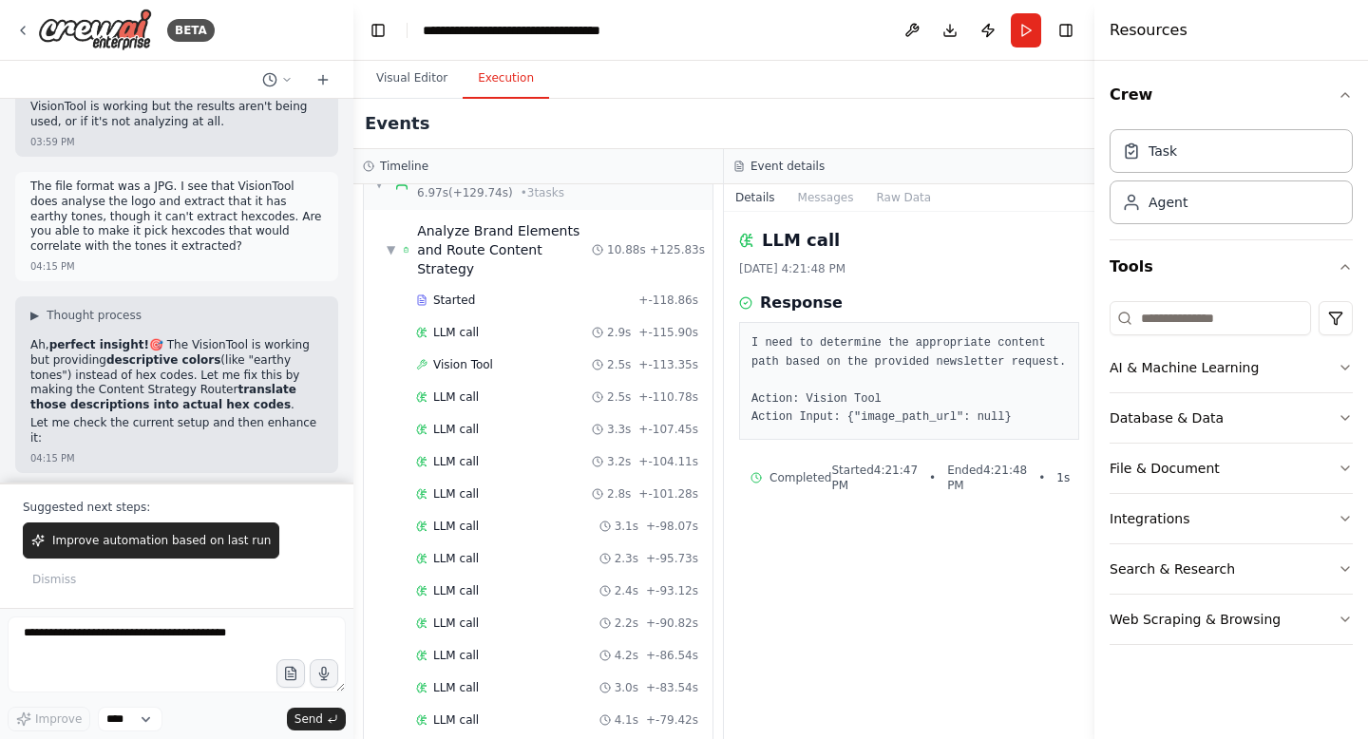
scroll to position [0, 0]
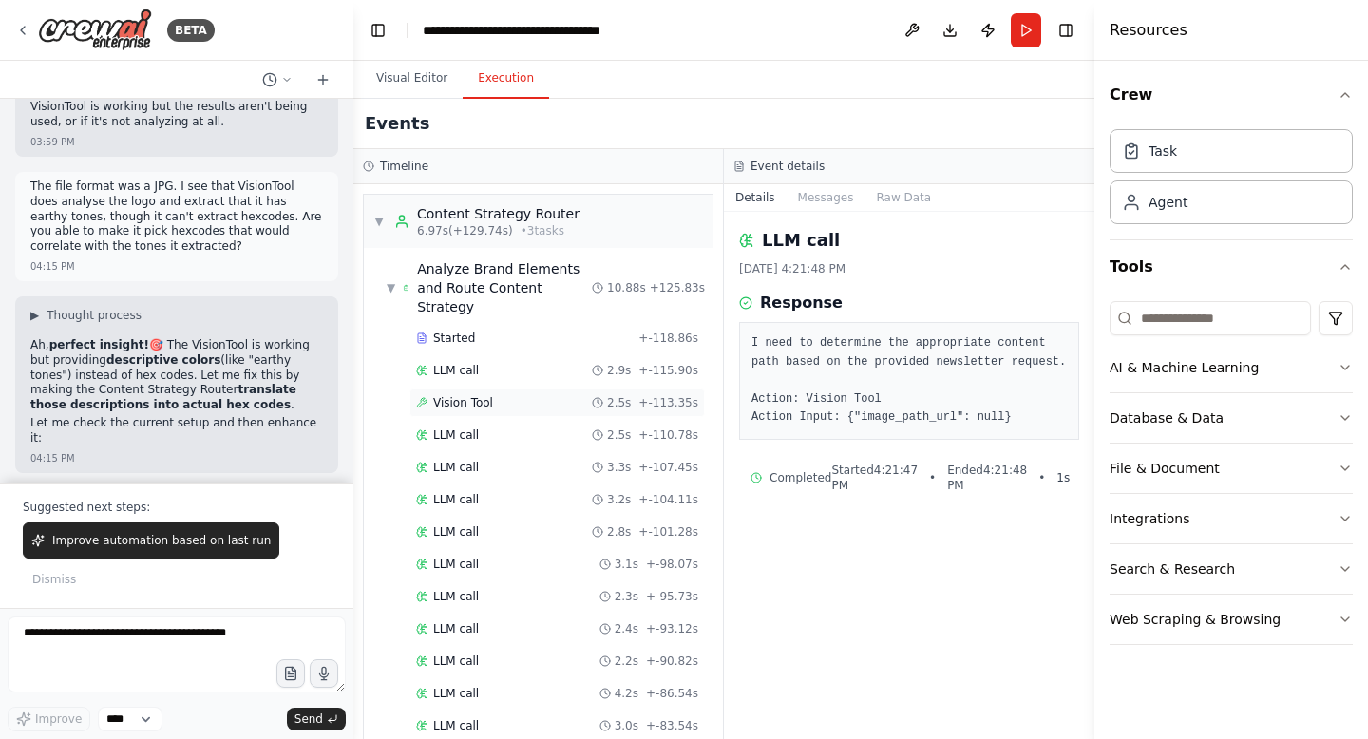
click at [522, 391] on div "Vision Tool 2.5s + -113.35s" at bounding box center [556, 403] width 295 height 28
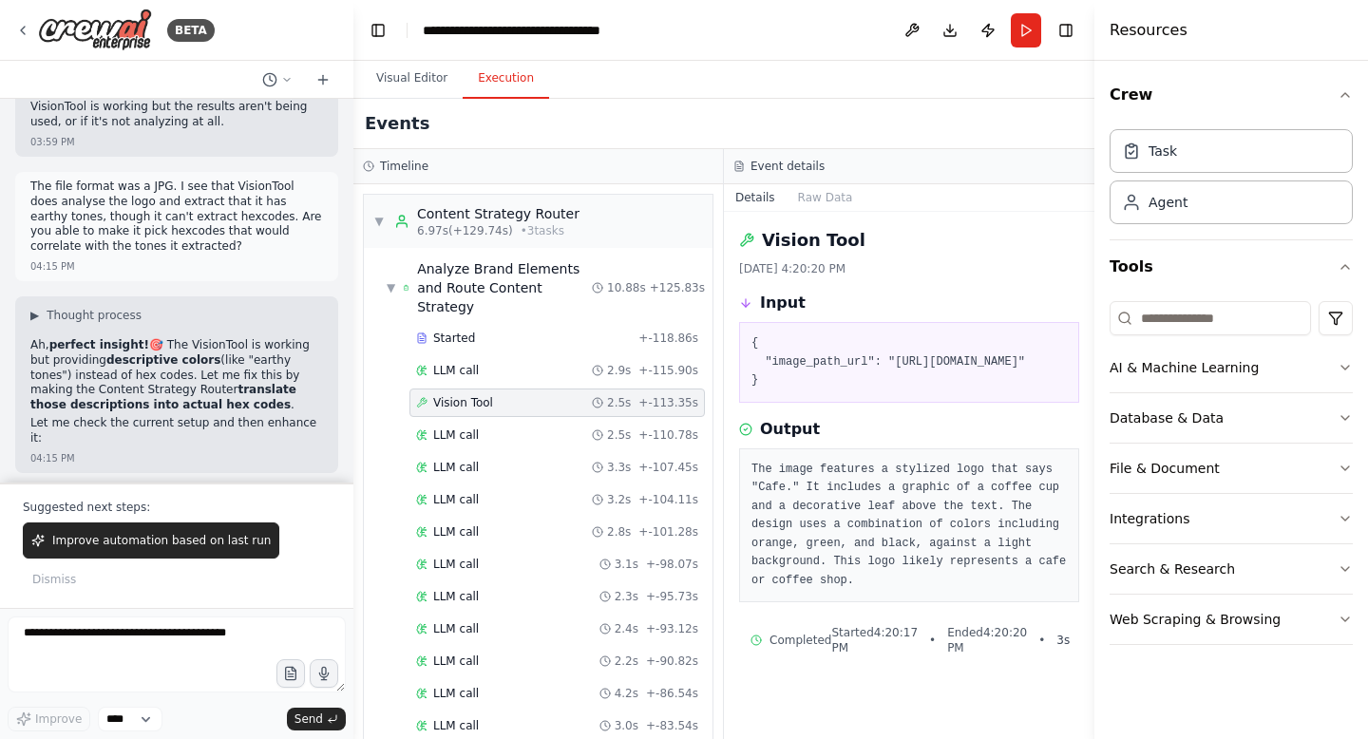
scroll to position [9, 0]
click at [512, 492] on div "LLM call 3.2s + -104.11s" at bounding box center [557, 499] width 282 height 15
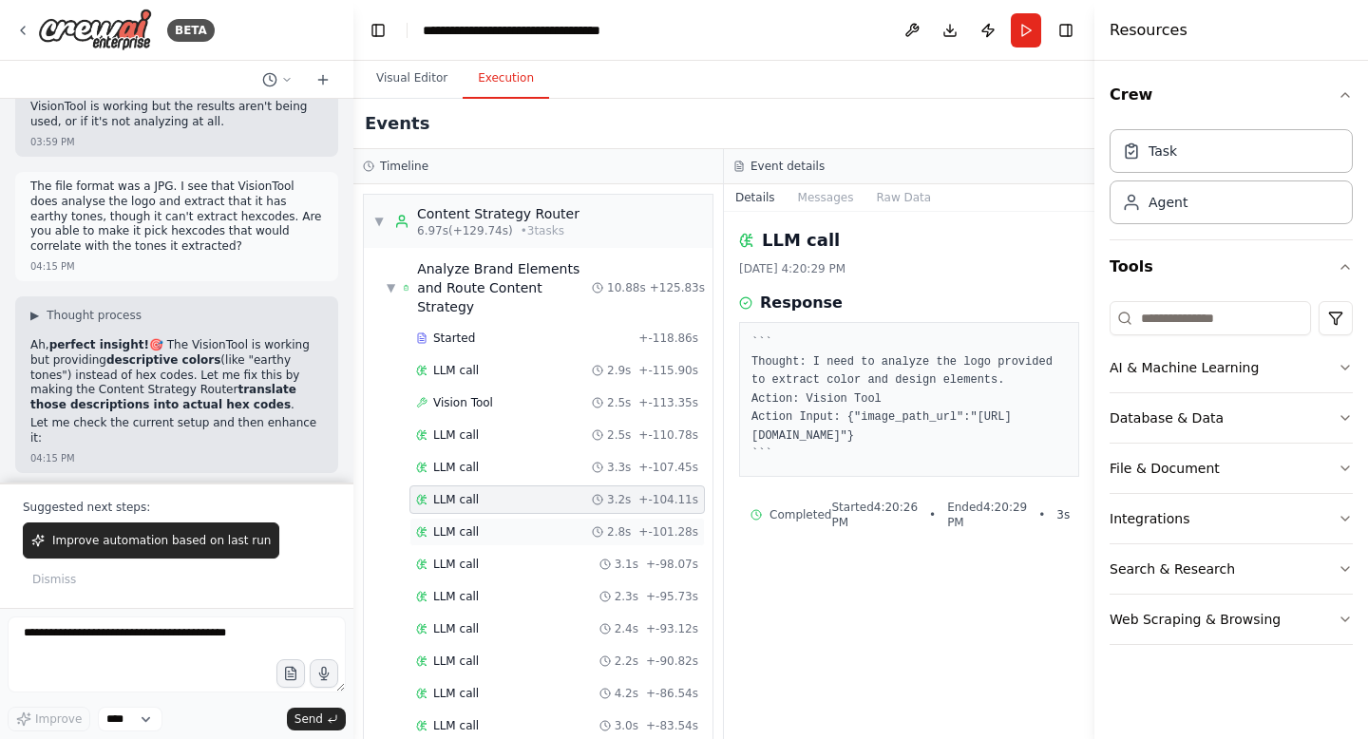
click at [498, 522] on div "LLM call 2.8s + -101.28s" at bounding box center [556, 532] width 295 height 28
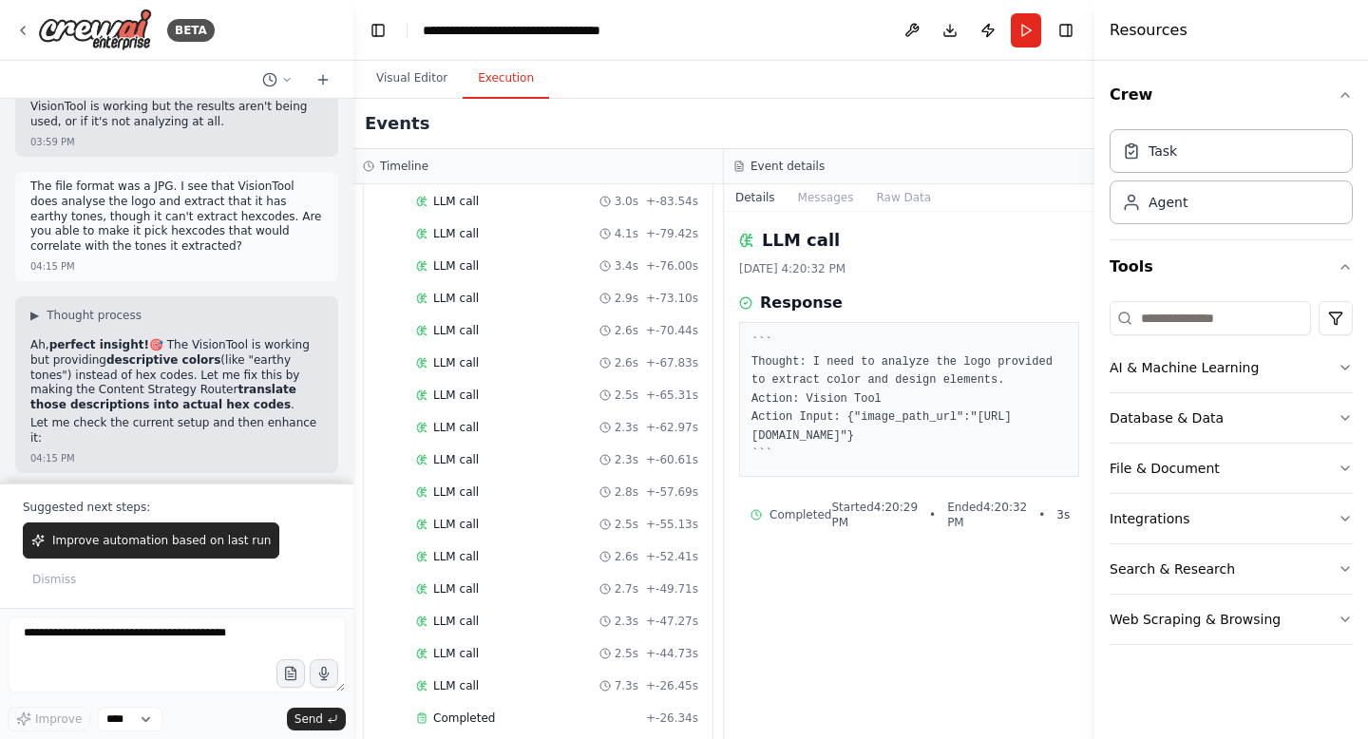
scroll to position [524, 0]
click at [498, 522] on div "Started + -118.86s LLM call 2.9s + -115.90s Vision Tool 2.5s + -113.35s LLM cal…" at bounding box center [545, 333] width 333 height 1066
click at [490, 548] on div "LLM call 2.6s + -52.41s" at bounding box center [556, 556] width 295 height 28
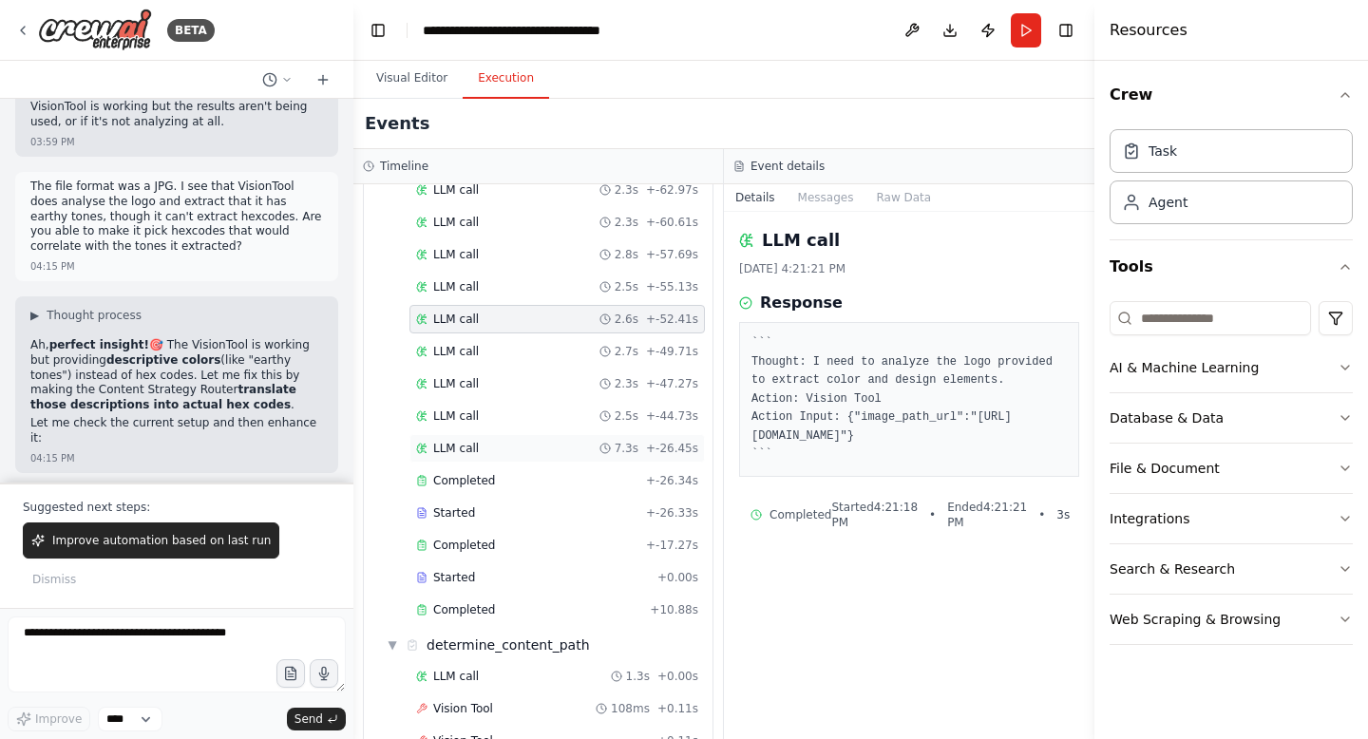
click at [497, 441] on div "LLM call 7.3s + -26.45s" at bounding box center [557, 448] width 282 height 15
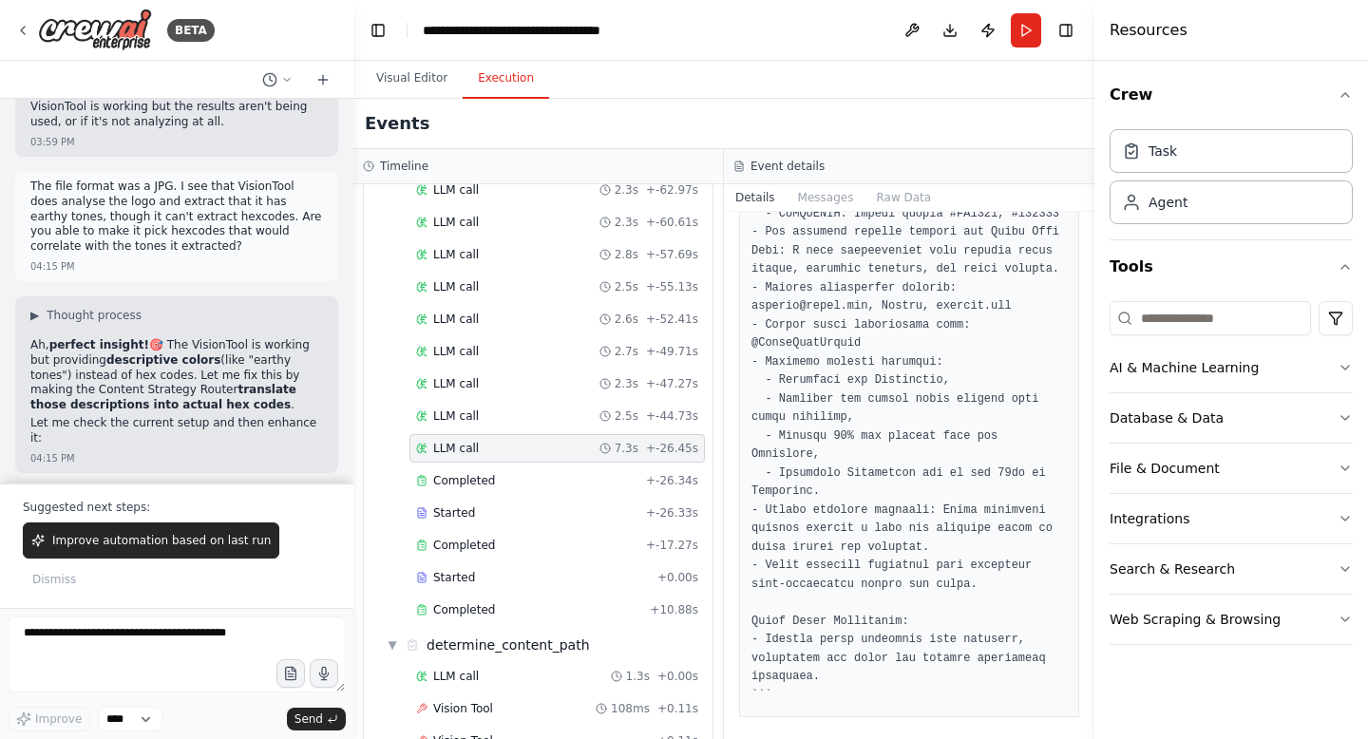
scroll to position [565, 0]
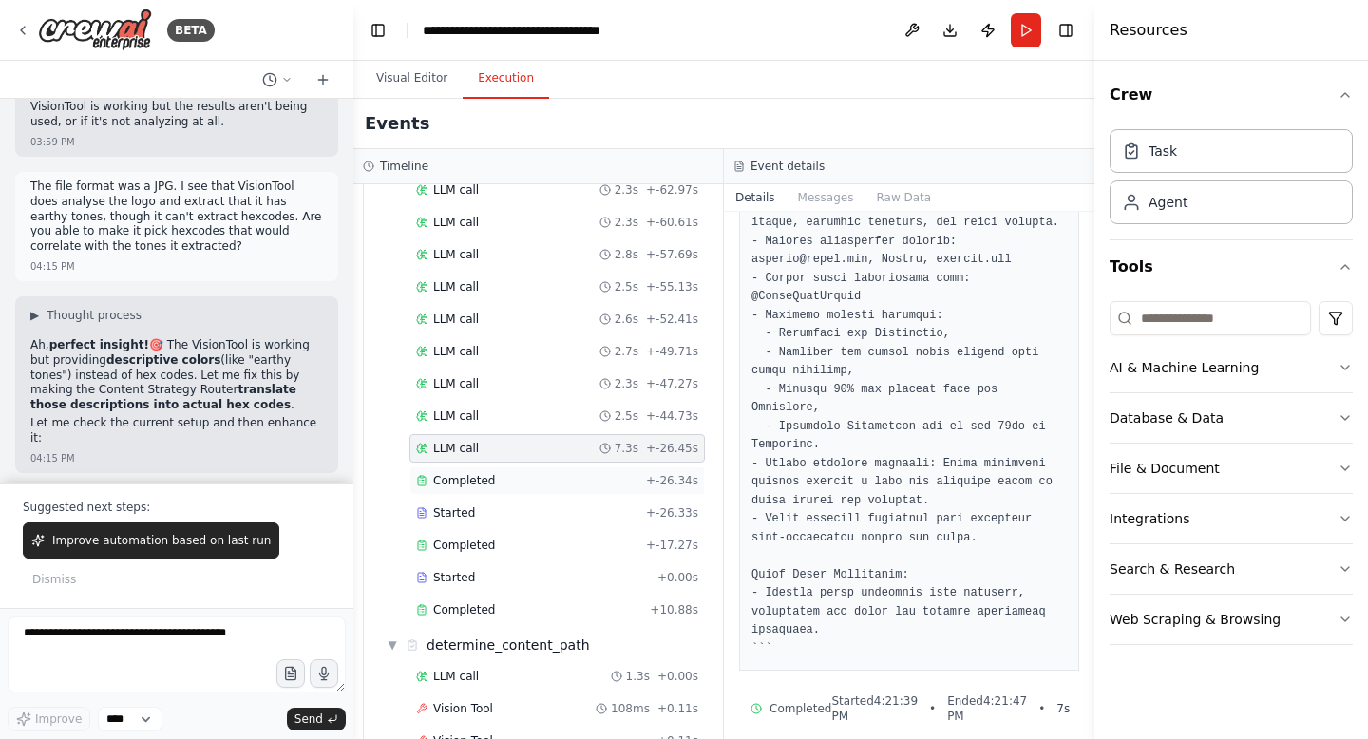
click at [530, 473] on div "Completed" at bounding box center [527, 480] width 222 height 15
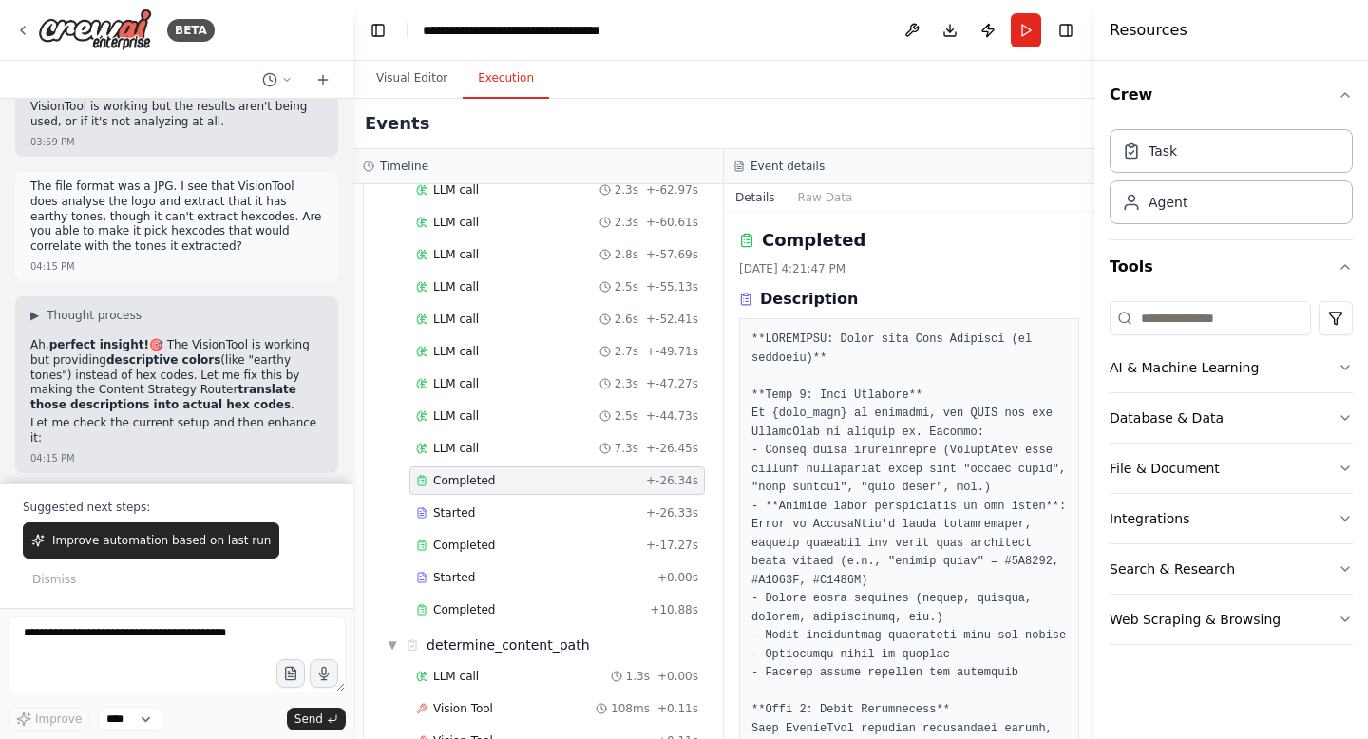
scroll to position [1049, 0]
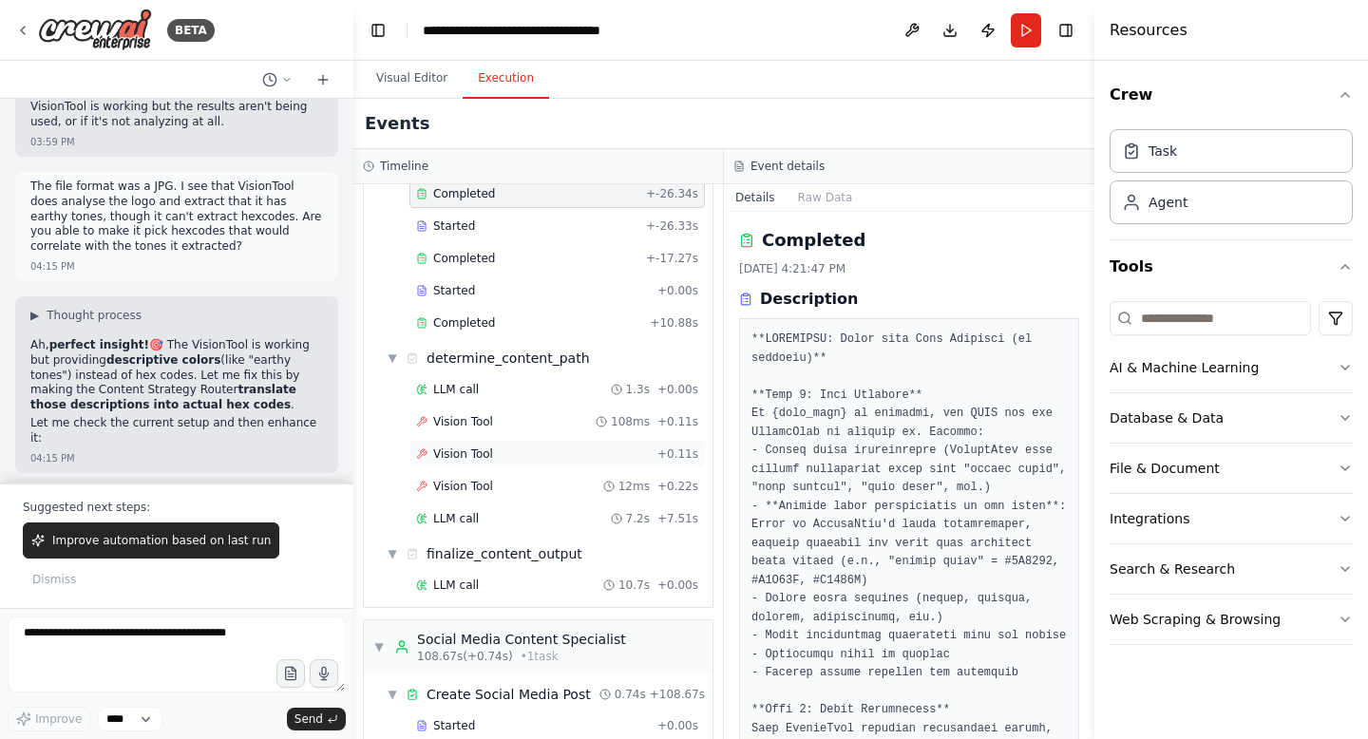
click at [451, 446] on span "Vision Tool" at bounding box center [463, 453] width 60 height 15
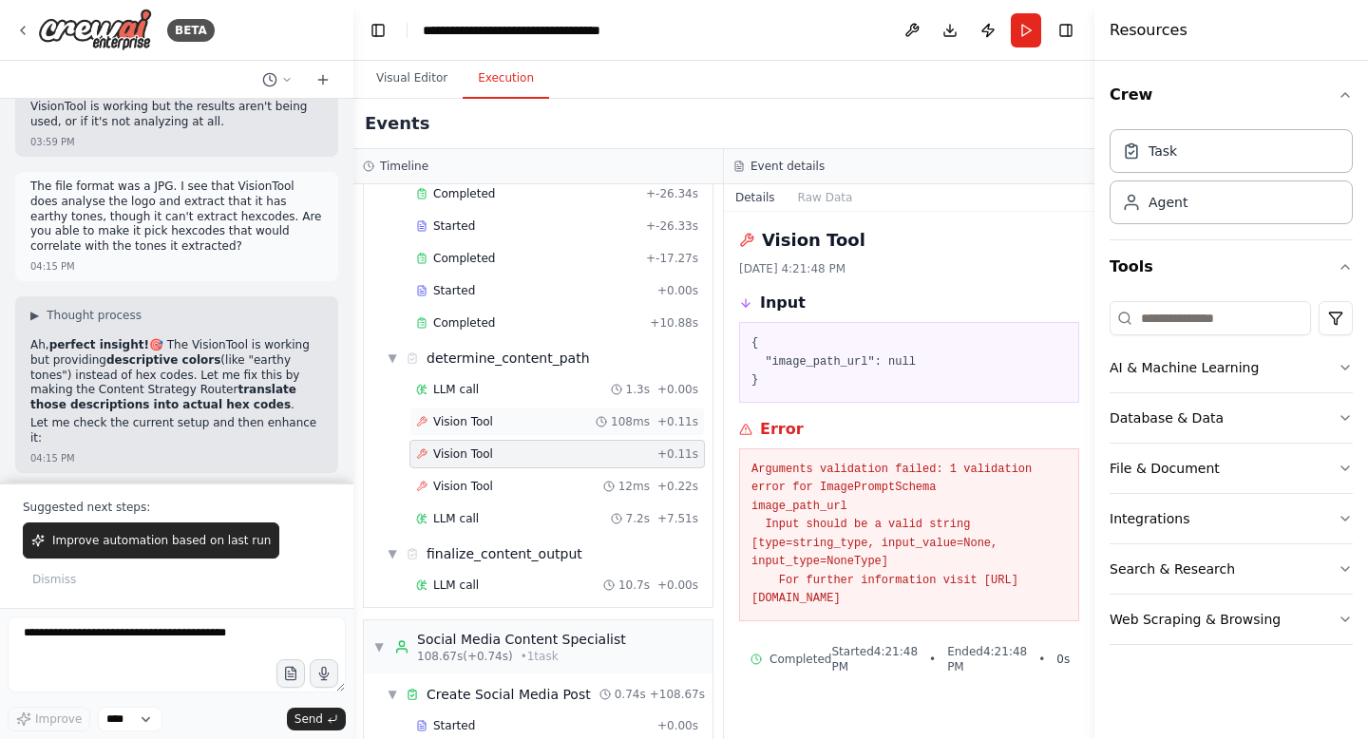
click at [483, 414] on span "Vision Tool" at bounding box center [463, 421] width 60 height 15
click at [487, 419] on div "LLM call 1.3s + 0.00s Vision Tool 108ms + 0.11s Vision Tool + 0.11s Vision Tool…" at bounding box center [545, 455] width 333 height 161
click at [497, 379] on div "LLM call 1.3s + 0.00s" at bounding box center [556, 389] width 295 height 28
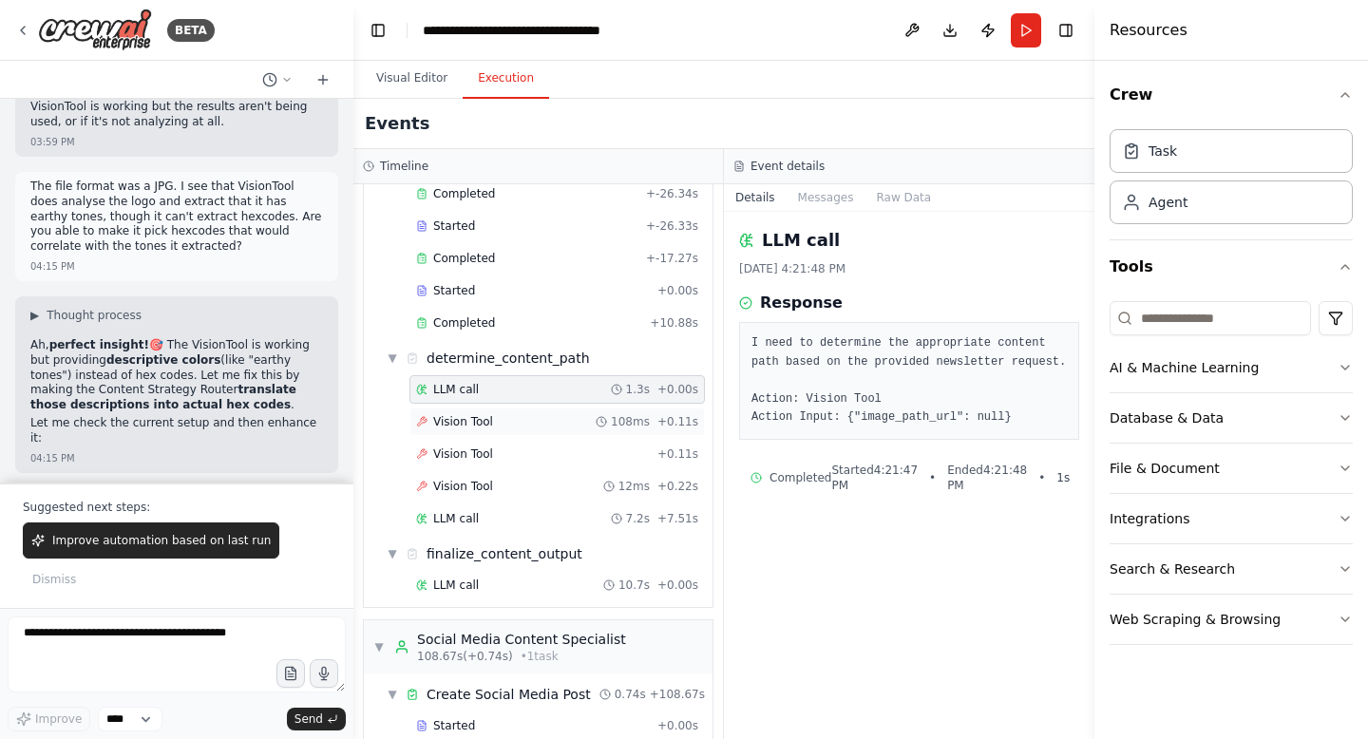
click at [526, 414] on div "Vision Tool 108ms + 0.11s" at bounding box center [557, 421] width 282 height 15
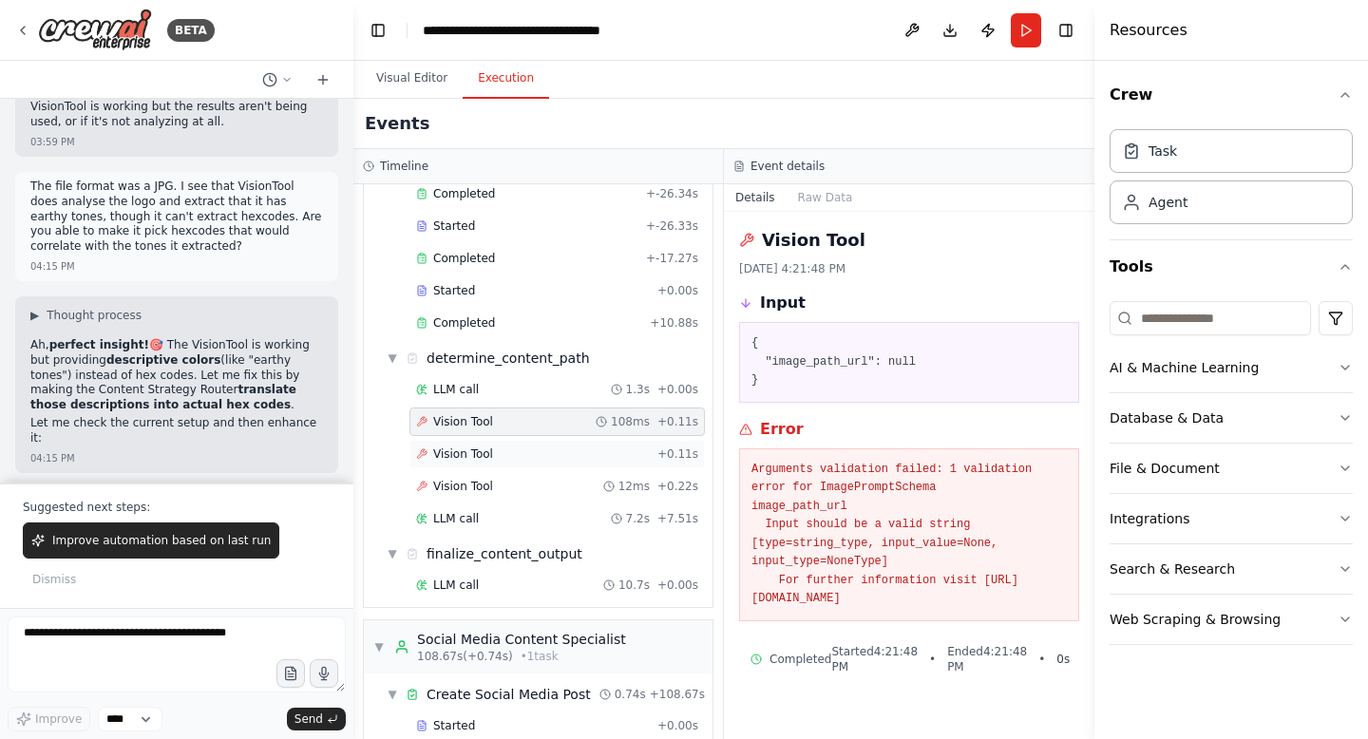
click at [516, 446] on div "Vision Tool + 0.11s" at bounding box center [557, 453] width 282 height 15
click at [504, 479] on div "Vision Tool 12ms + 0.22s" at bounding box center [557, 486] width 282 height 15
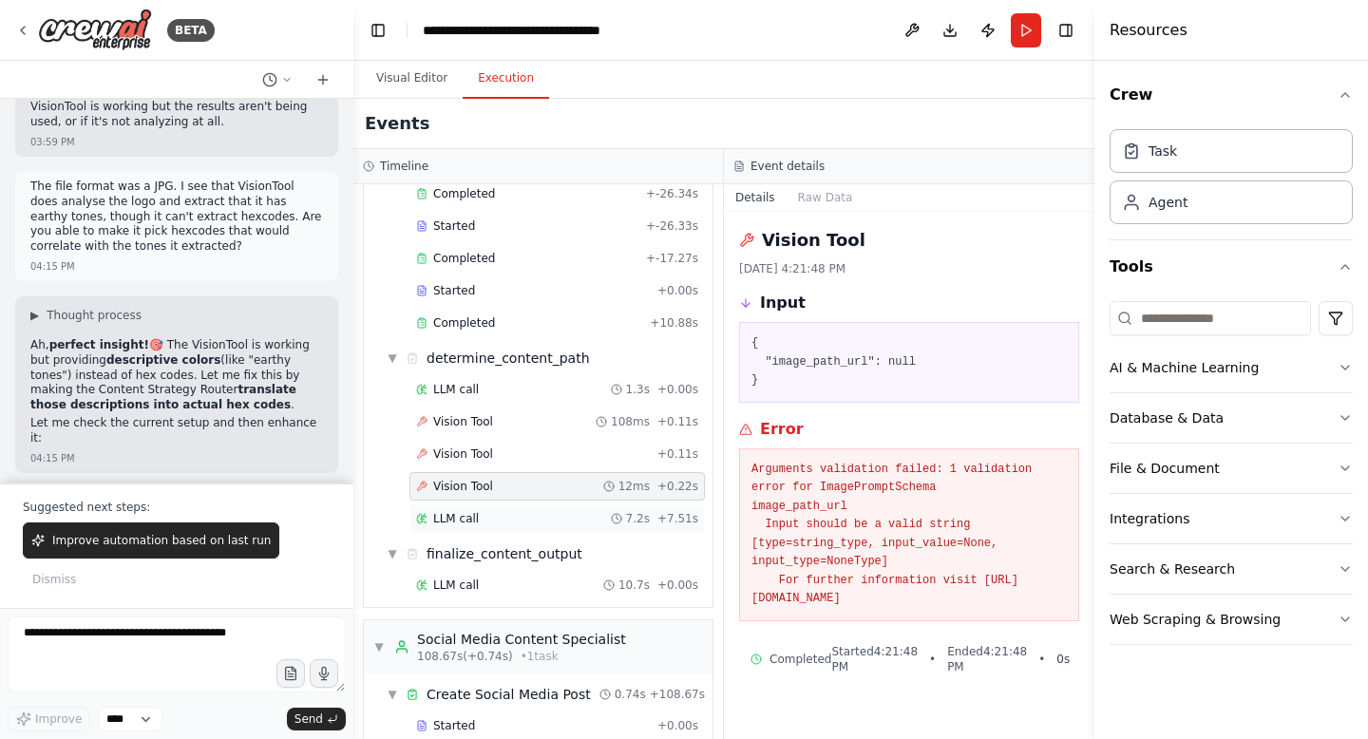
click at [489, 511] on div "LLM call 7.2s + 7.51s" at bounding box center [557, 518] width 282 height 15
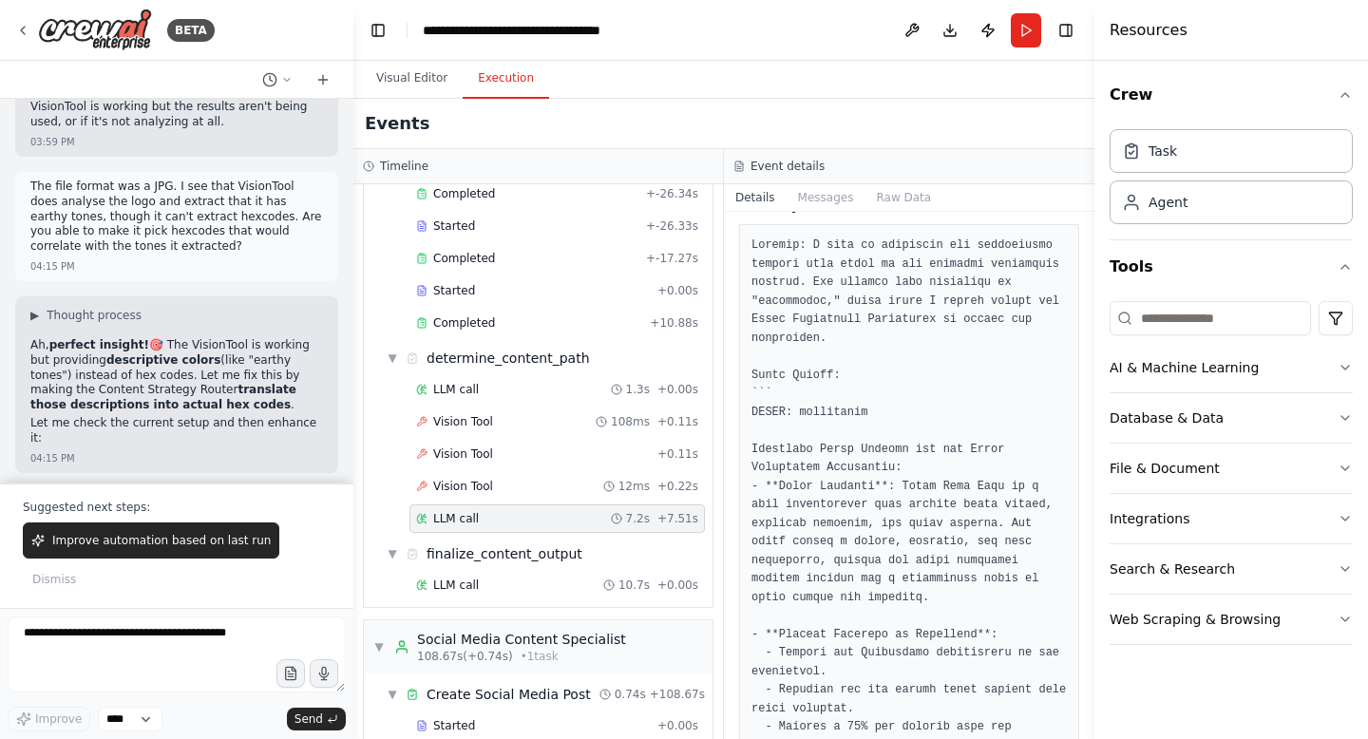
scroll to position [0, 0]
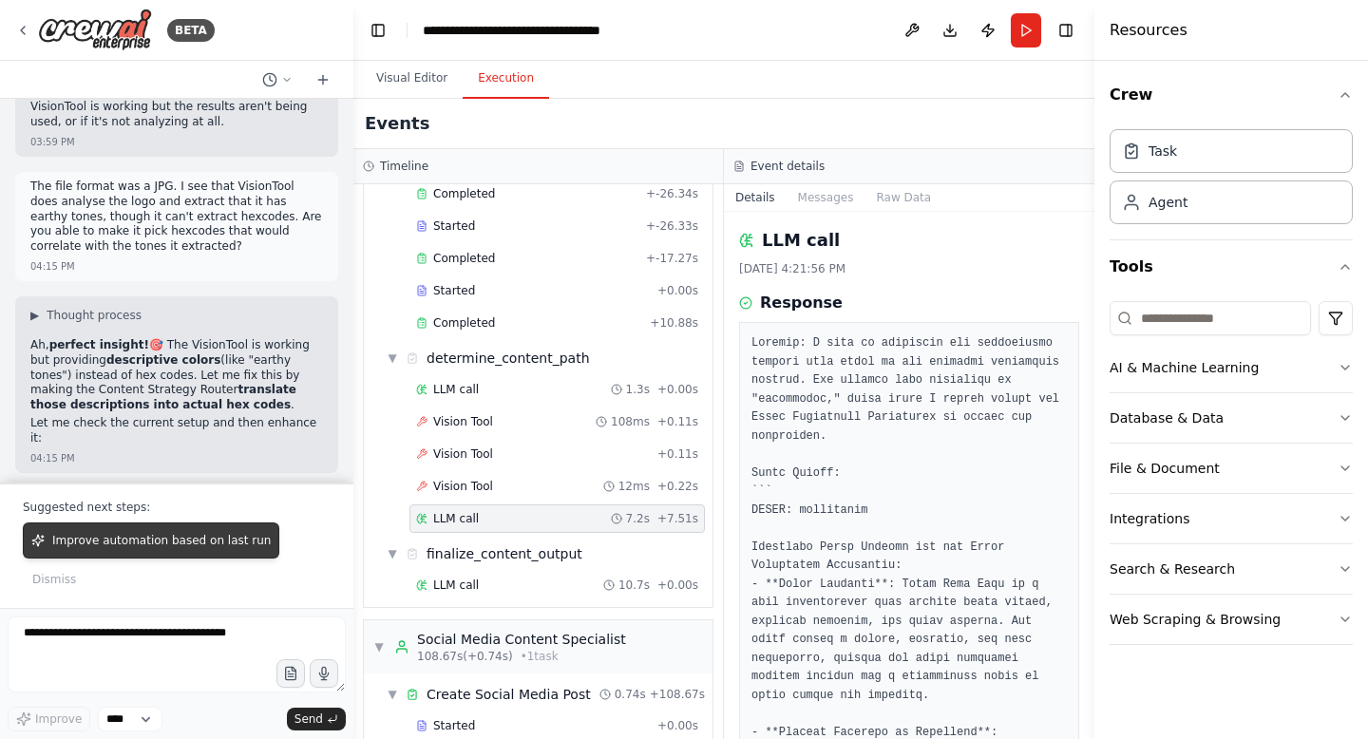
click at [187, 548] on span "Improve automation based on last run" at bounding box center [161, 540] width 218 height 15
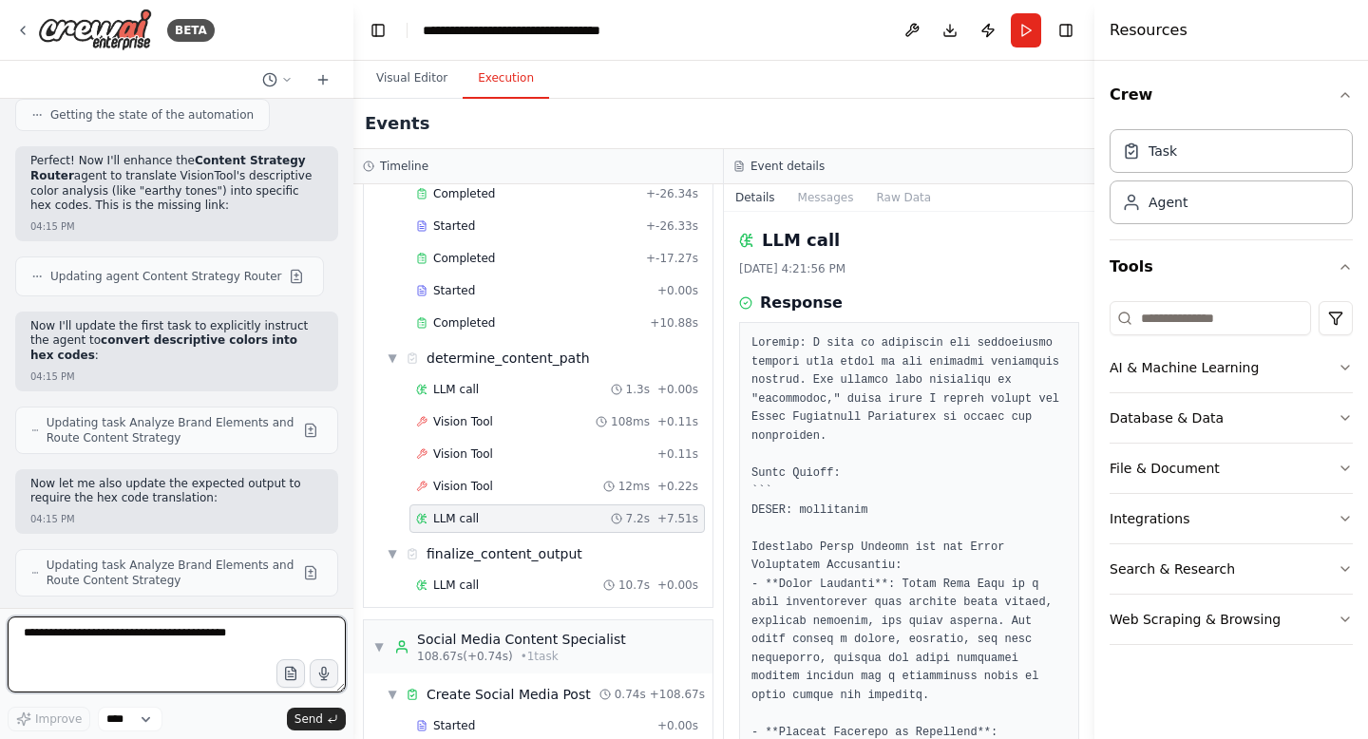
scroll to position [33351, 0]
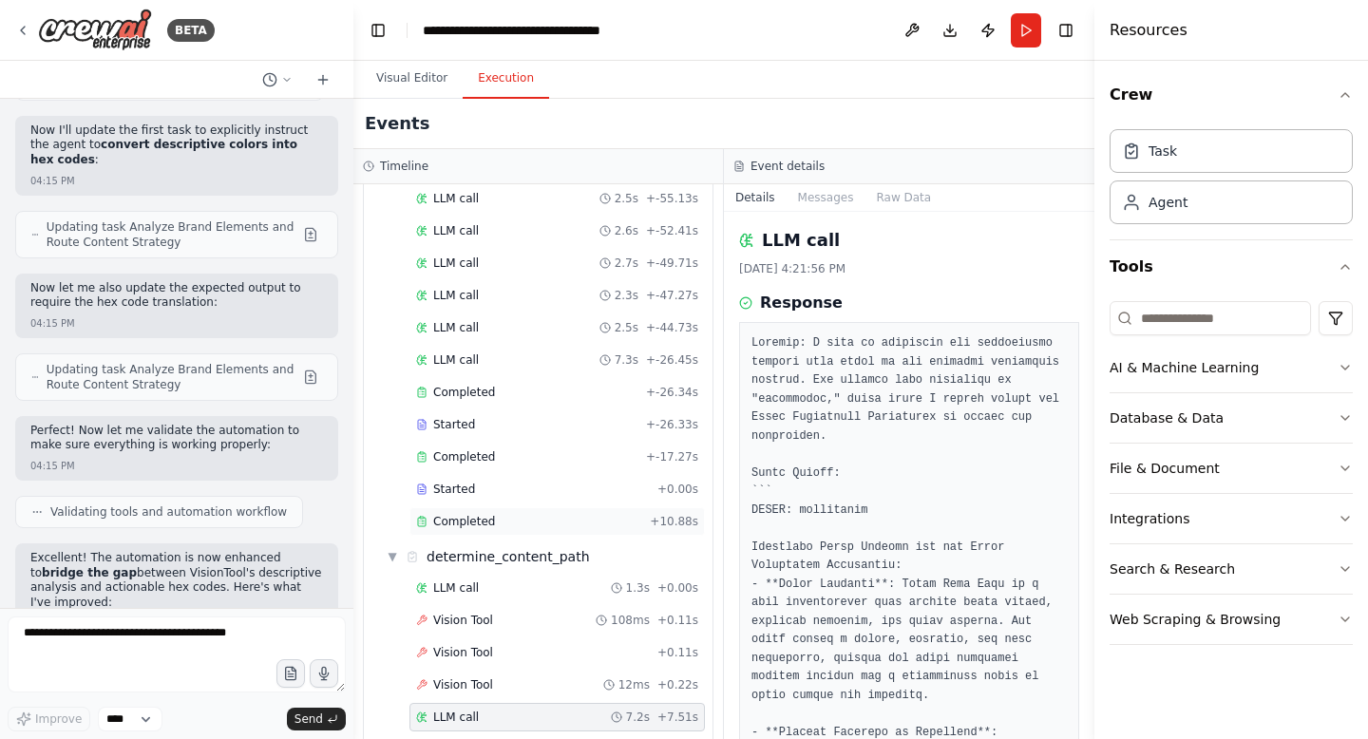
scroll to position [848, 0]
click at [444, 380] on div "Completed + -26.34s" at bounding box center [556, 394] width 295 height 28
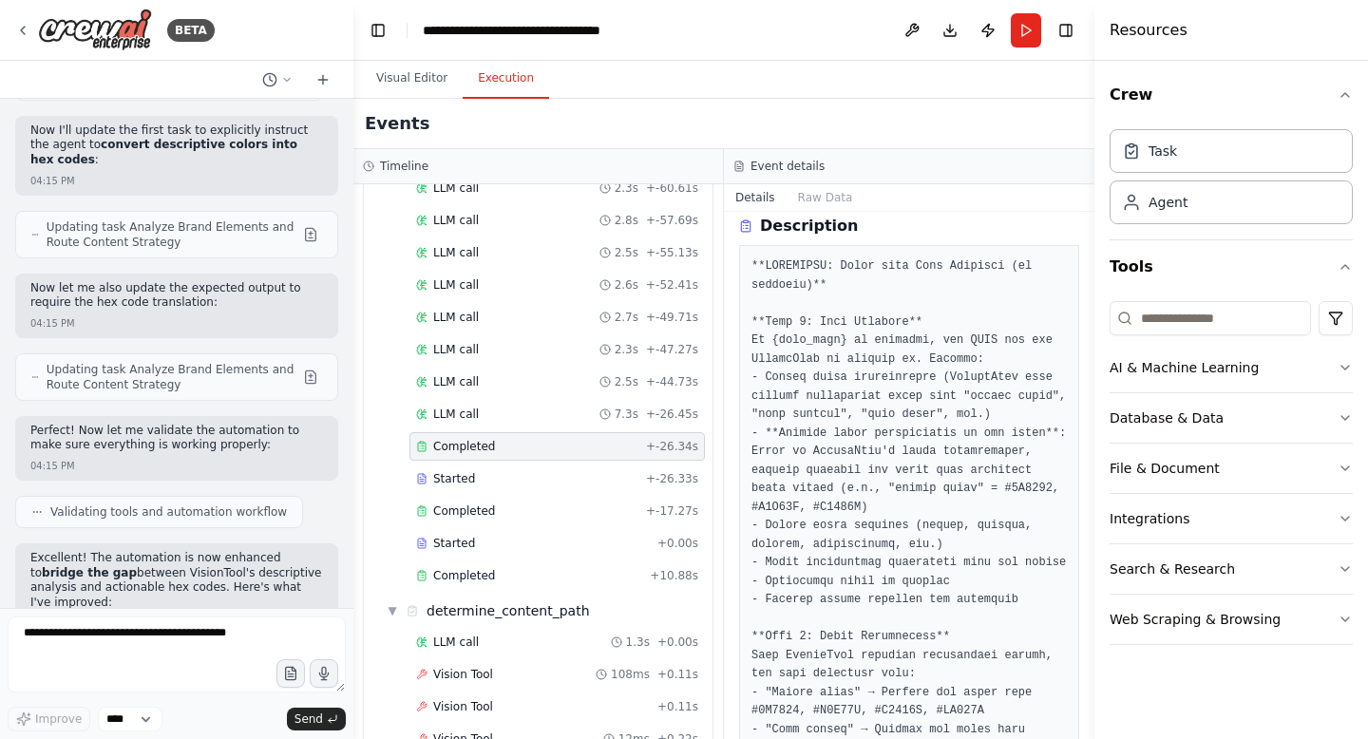
scroll to position [77, 0]
click at [535, 503] on div "Completed" at bounding box center [527, 510] width 222 height 15
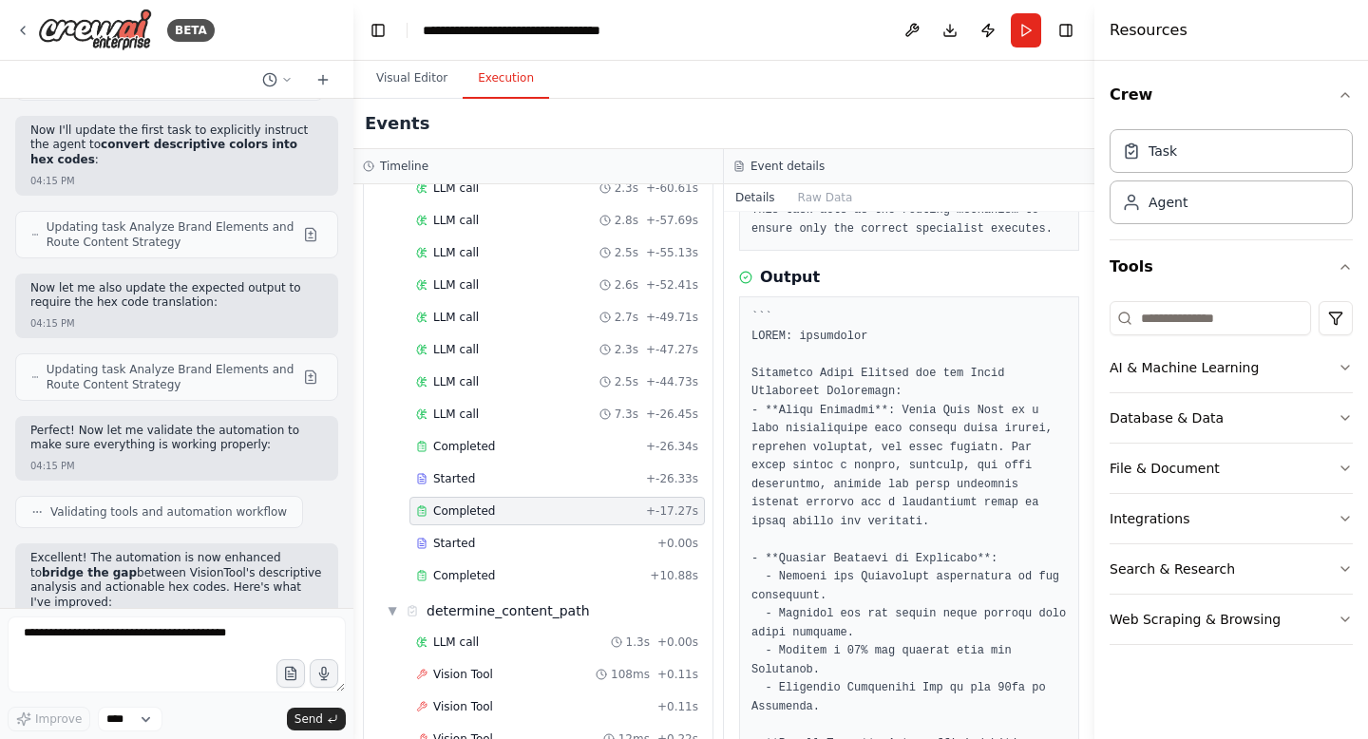
scroll to position [357, 0]
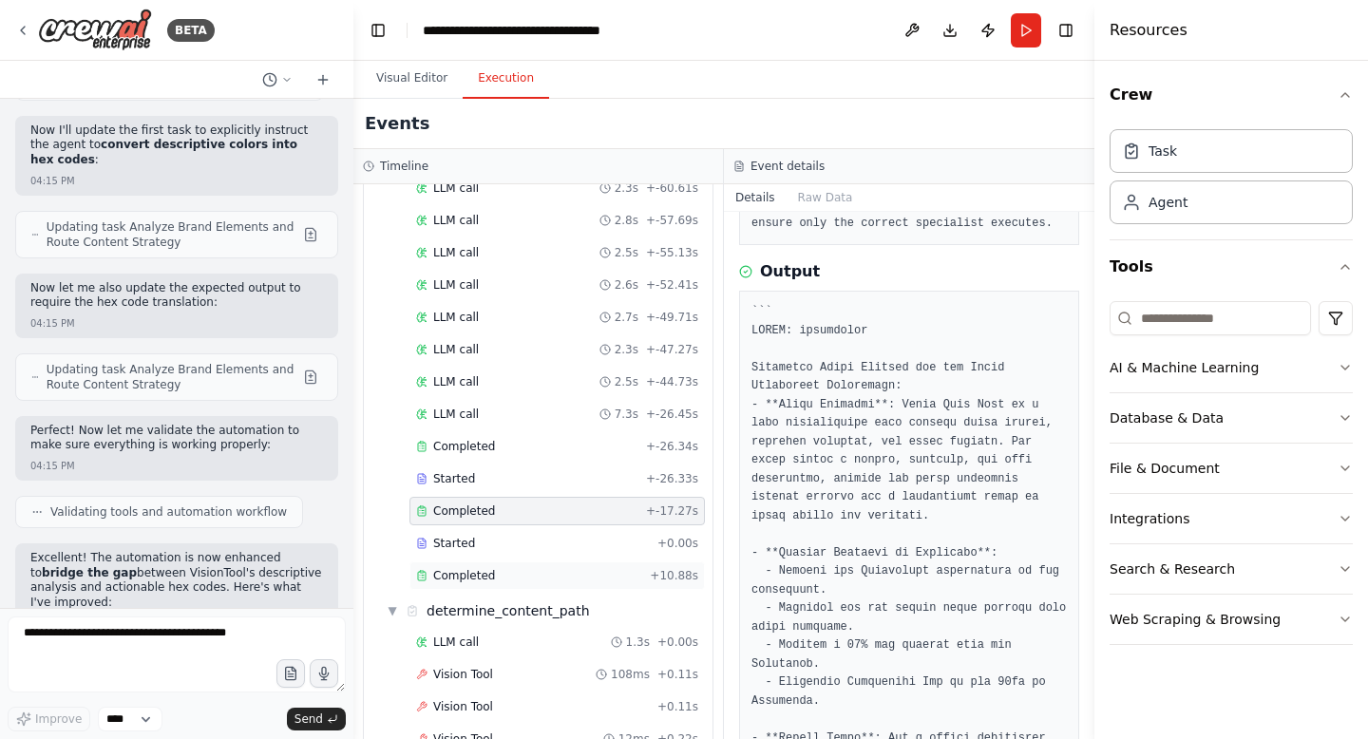
click at [566, 568] on div "Completed" at bounding box center [529, 575] width 226 height 15
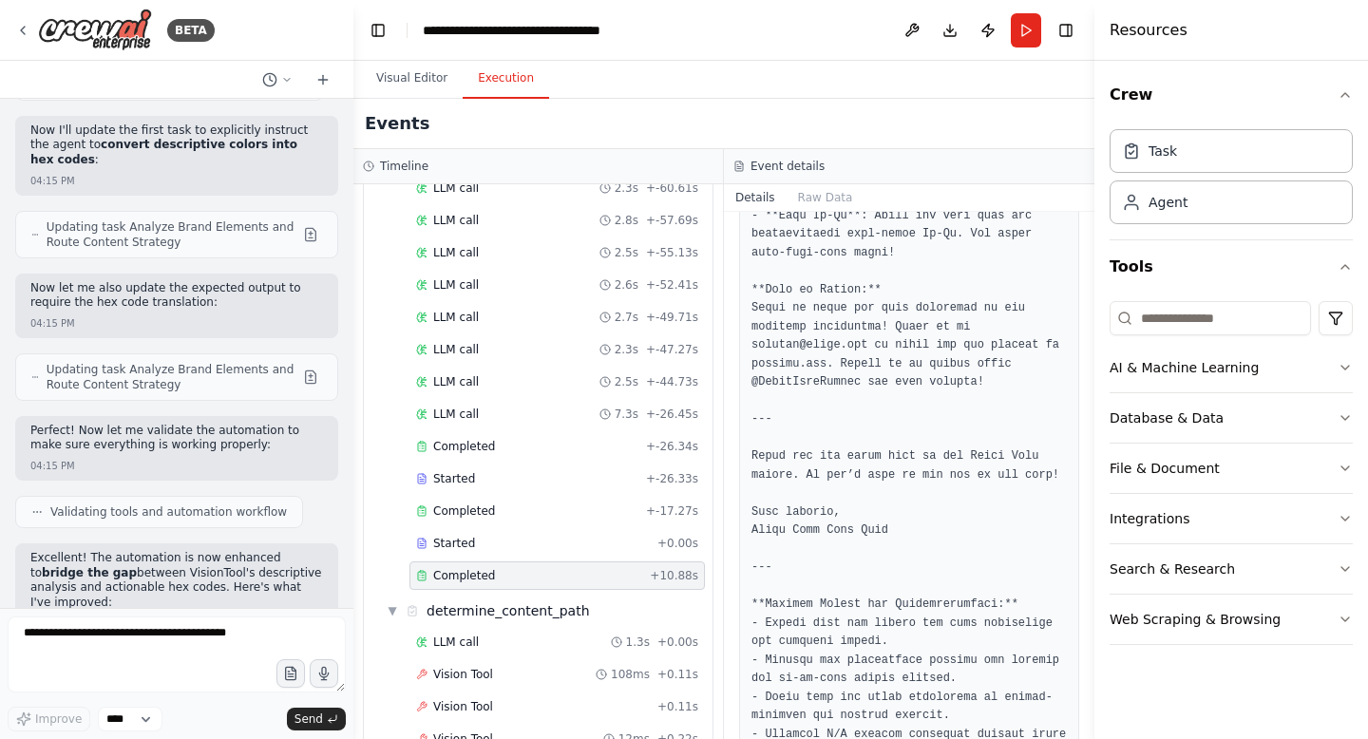
scroll to position [1438, 0]
click at [550, 439] on div "Completed" at bounding box center [527, 446] width 222 height 15
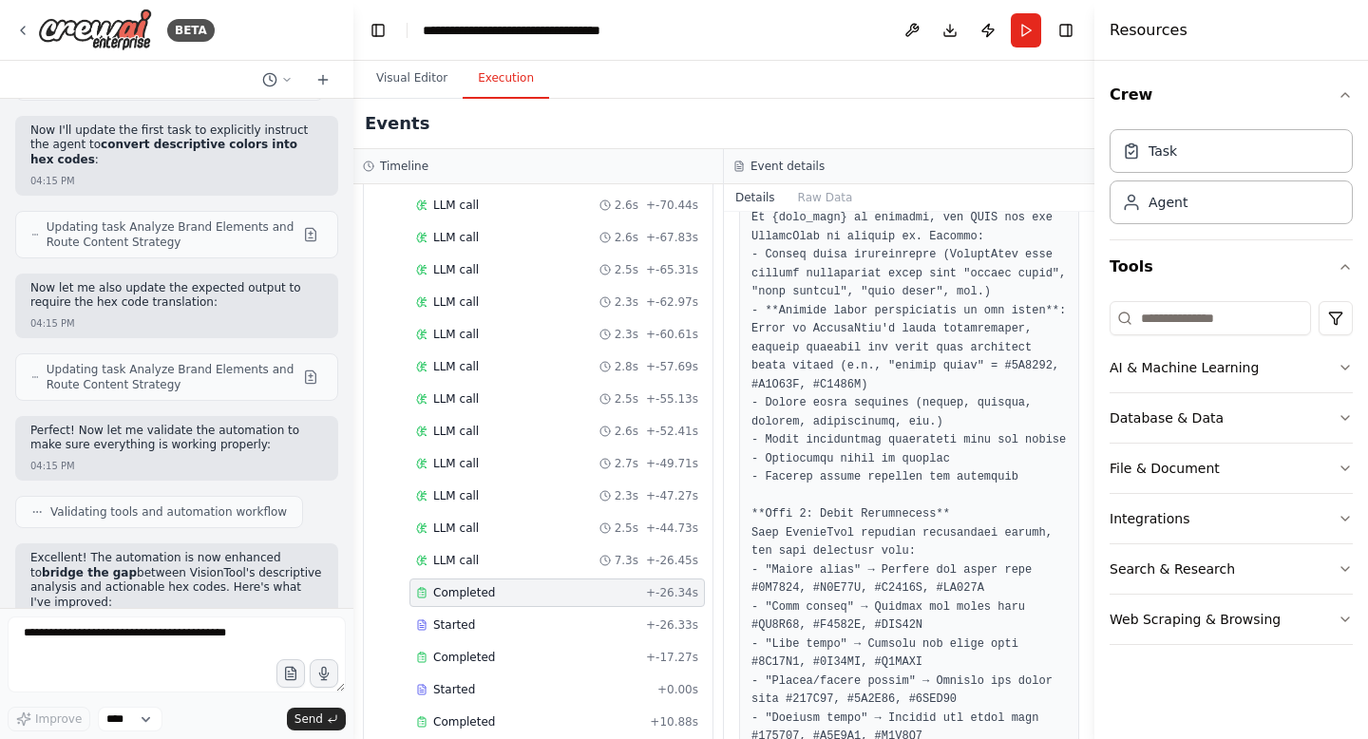
scroll to position [0, 0]
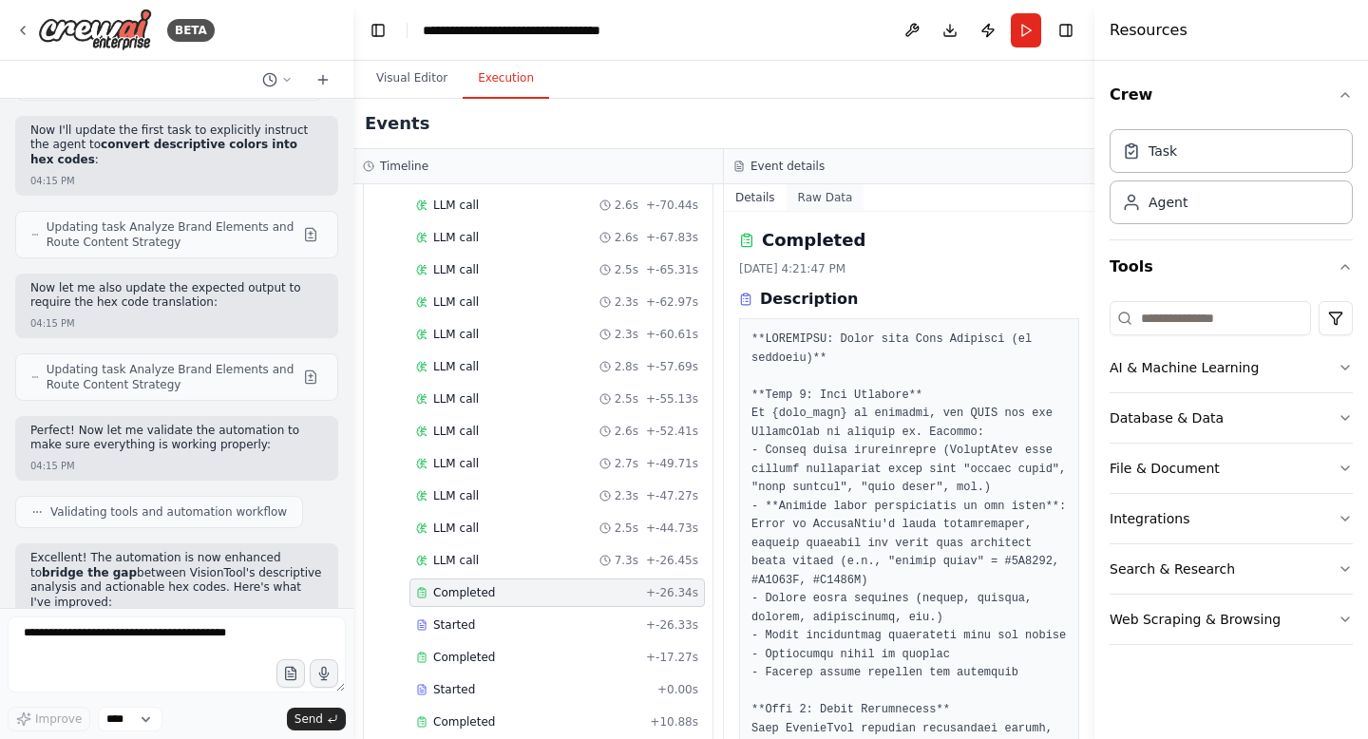
click at [807, 203] on button "Raw Data" at bounding box center [826, 197] width 78 height 27
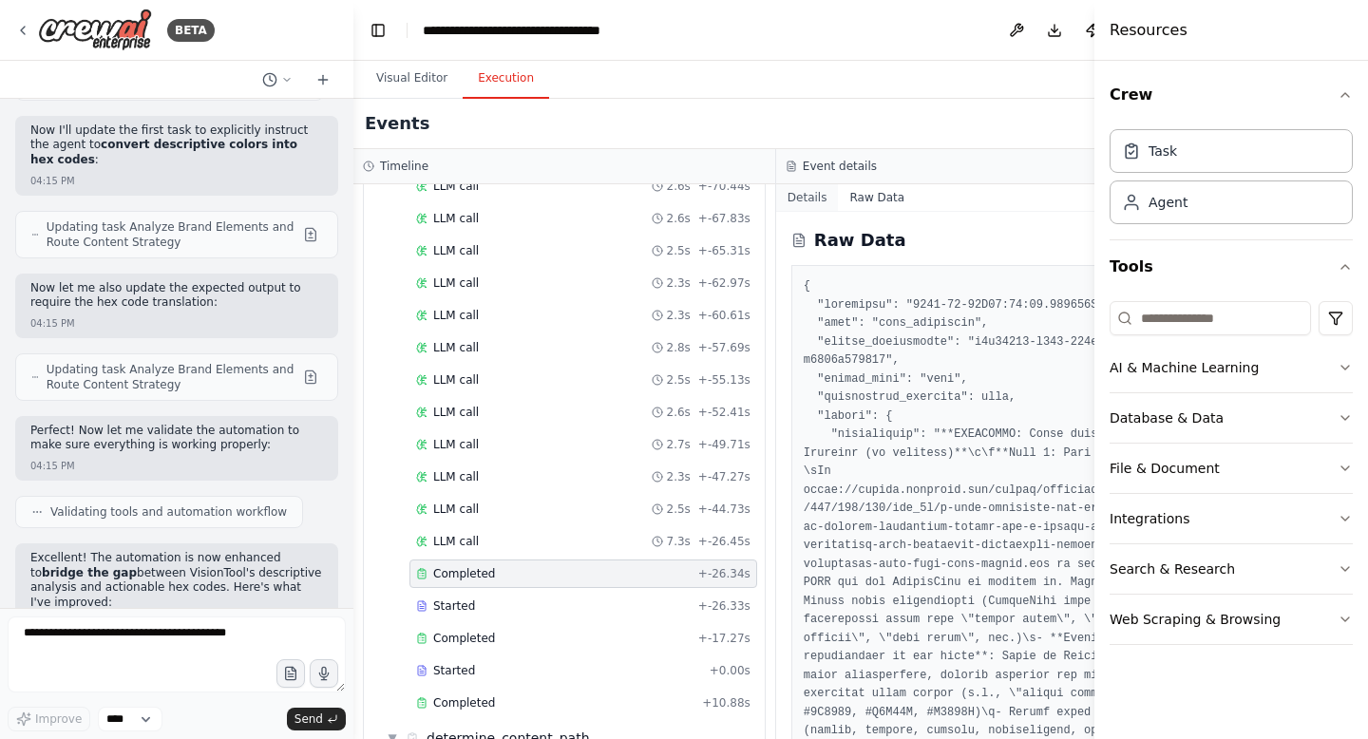
click at [800, 201] on button "Details" at bounding box center [807, 197] width 63 height 27
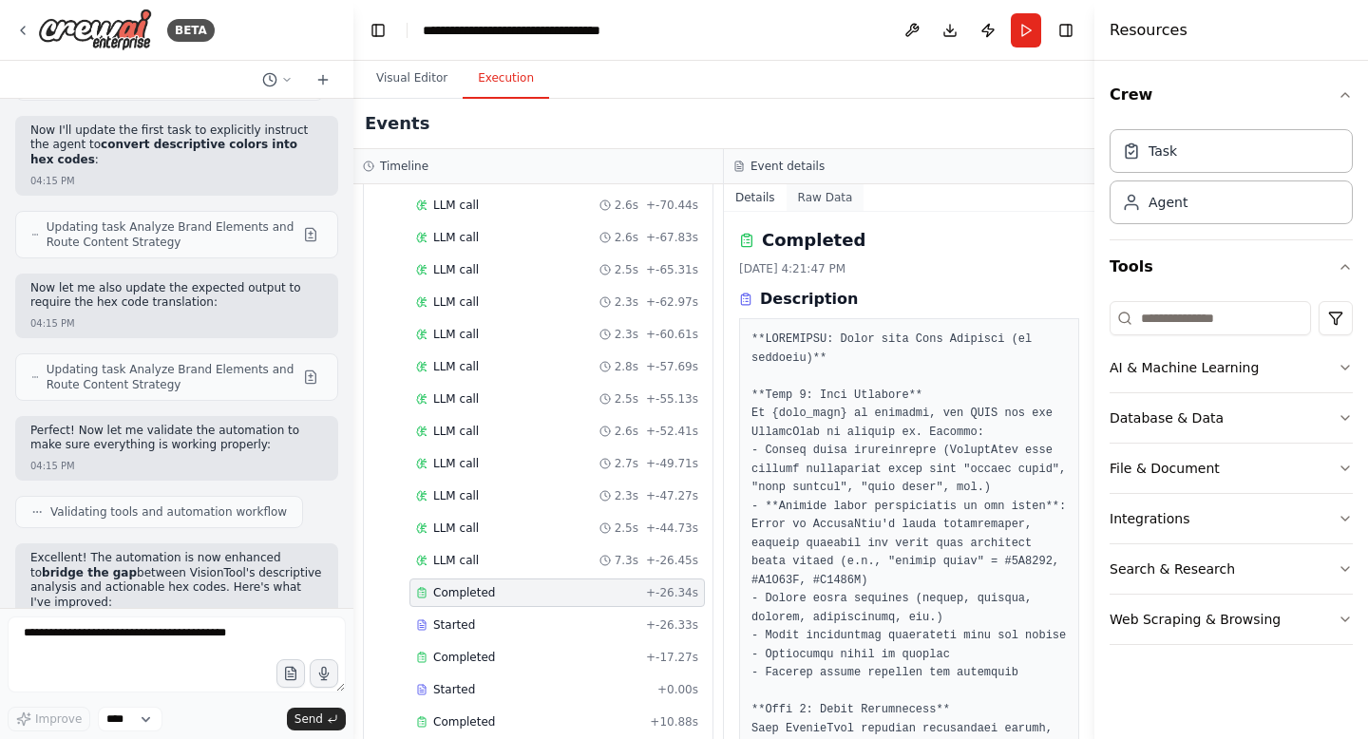
click at [824, 206] on button "Raw Data" at bounding box center [826, 197] width 78 height 27
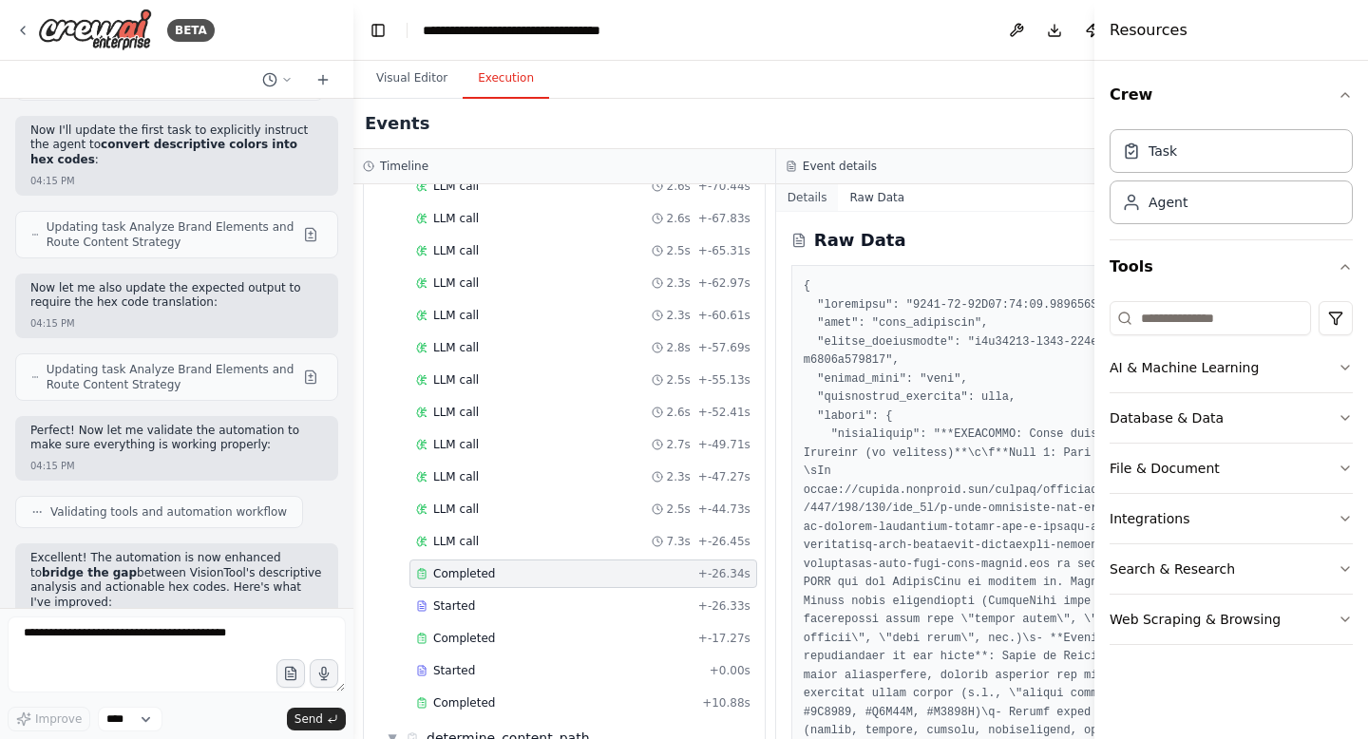
click at [796, 203] on button "Details" at bounding box center [807, 197] width 63 height 27
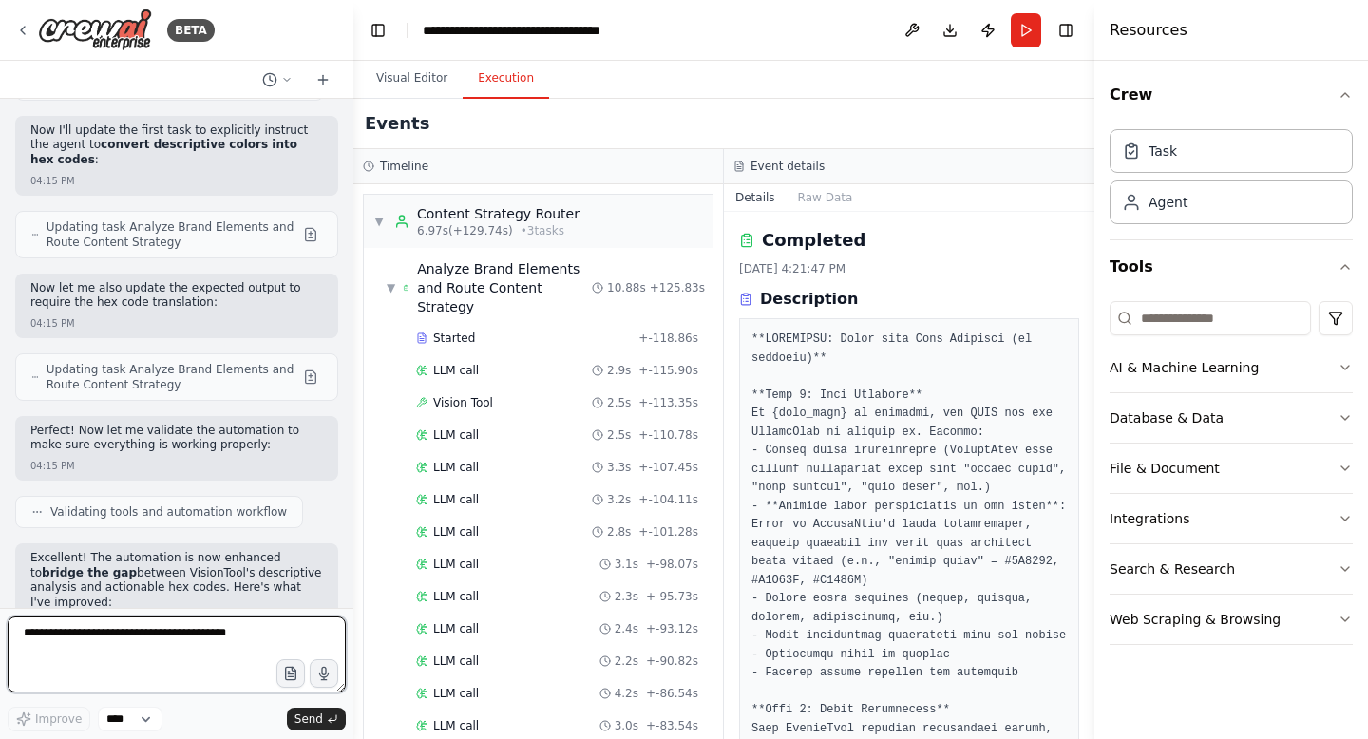
click at [124, 653] on textarea at bounding box center [177, 655] width 338 height 76
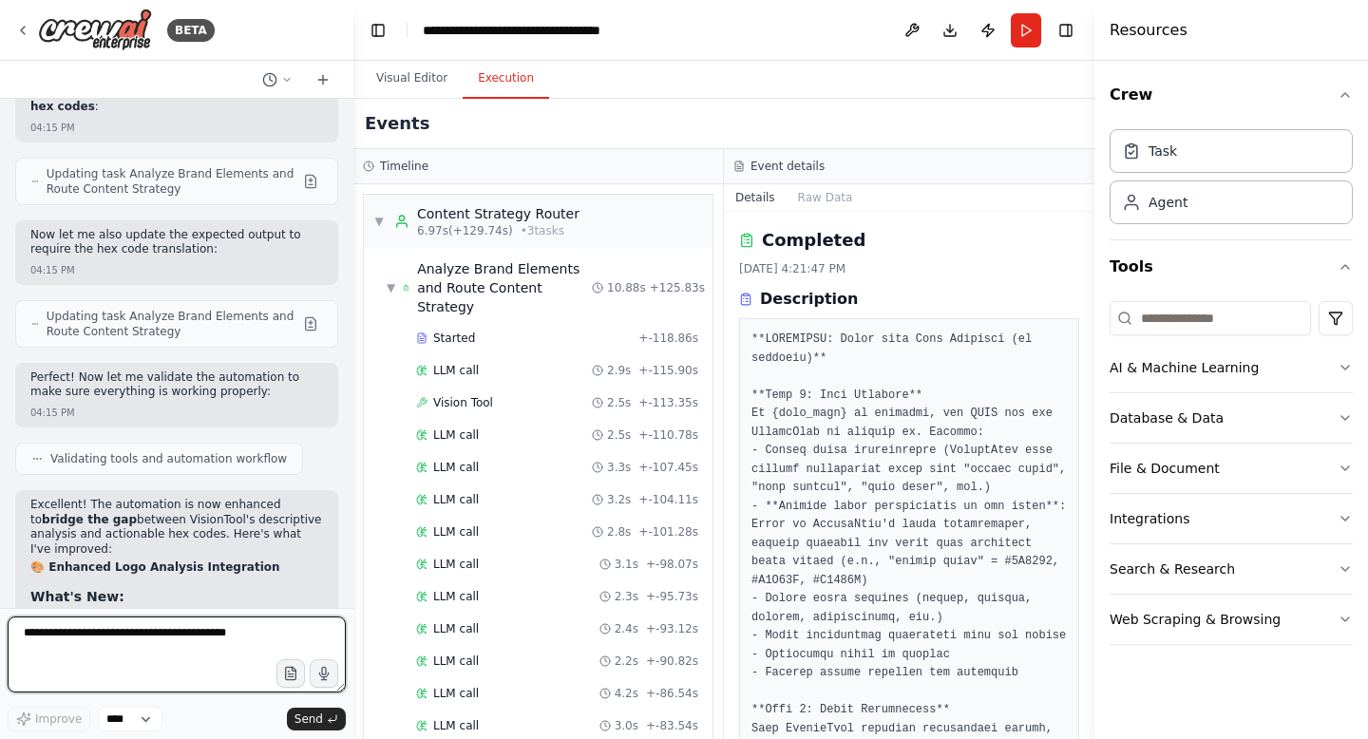
scroll to position [33599, 0]
click at [153, 636] on textarea at bounding box center [177, 655] width 338 height 76
type textarea "**********"
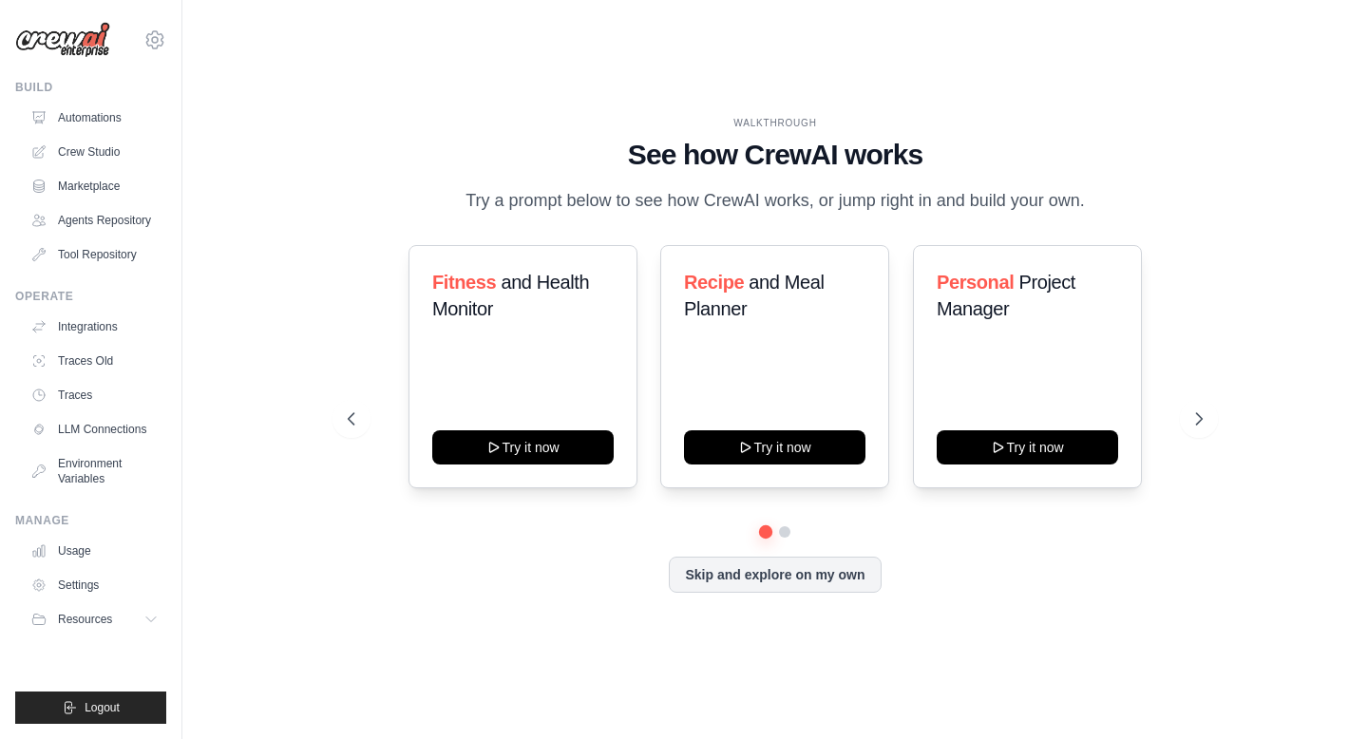
click at [99, 160] on link "Crew Studio" at bounding box center [94, 152] width 143 height 30
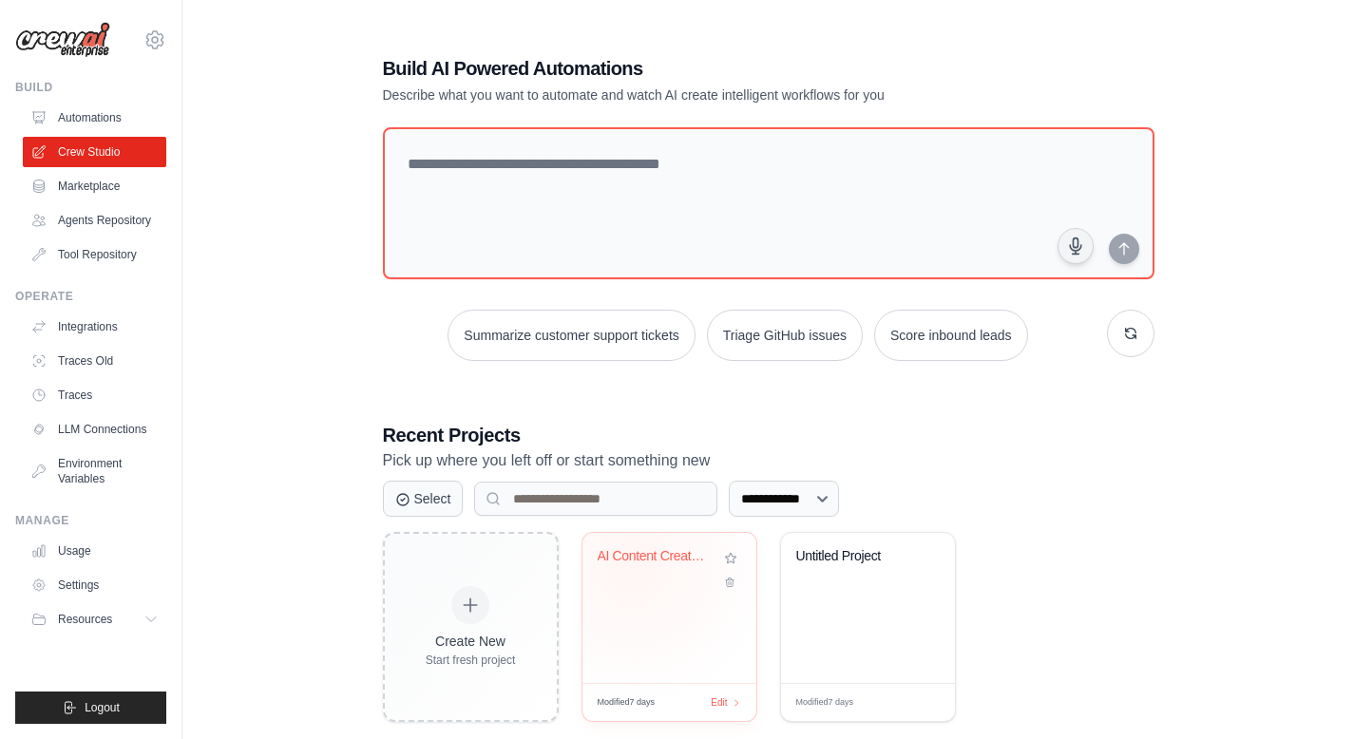
click at [632, 565] on div "AI Content Creator with Logo Analys..." at bounding box center [655, 560] width 115 height 25
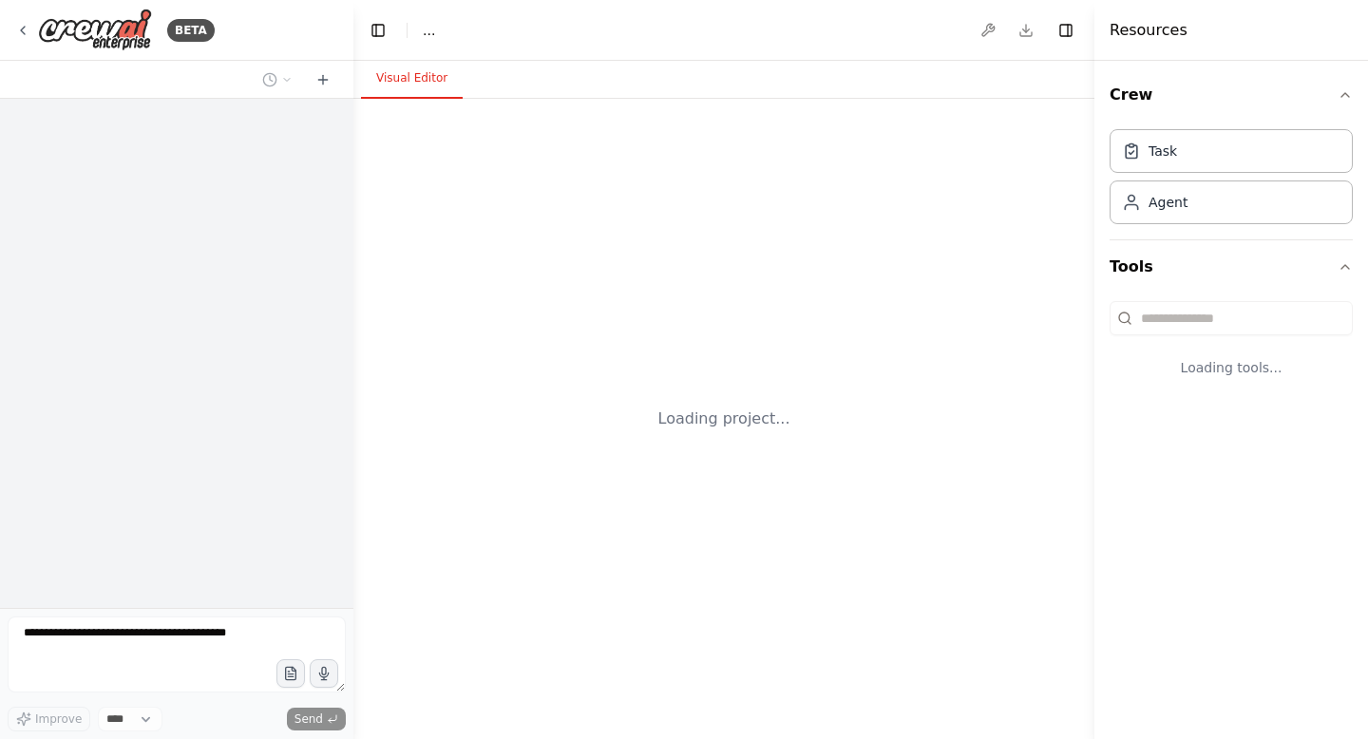
select select "****"
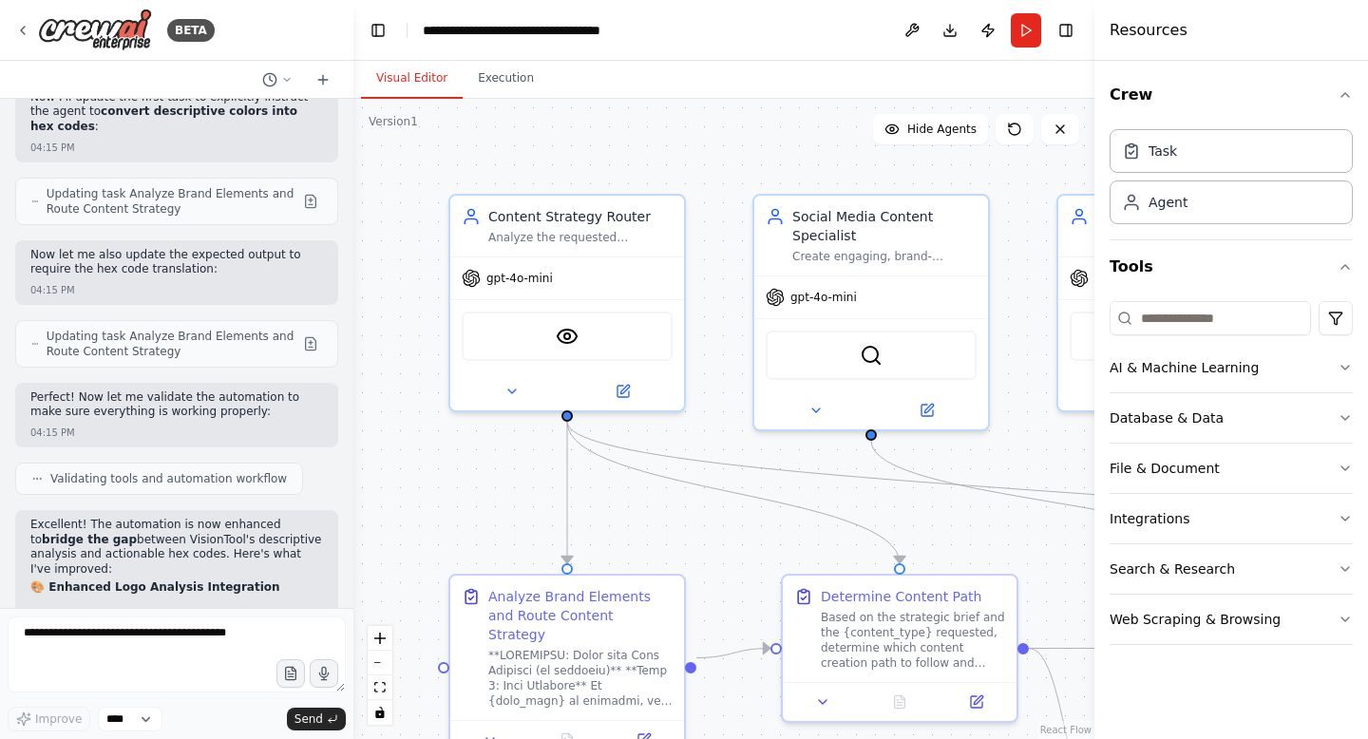
scroll to position [33599, 0]
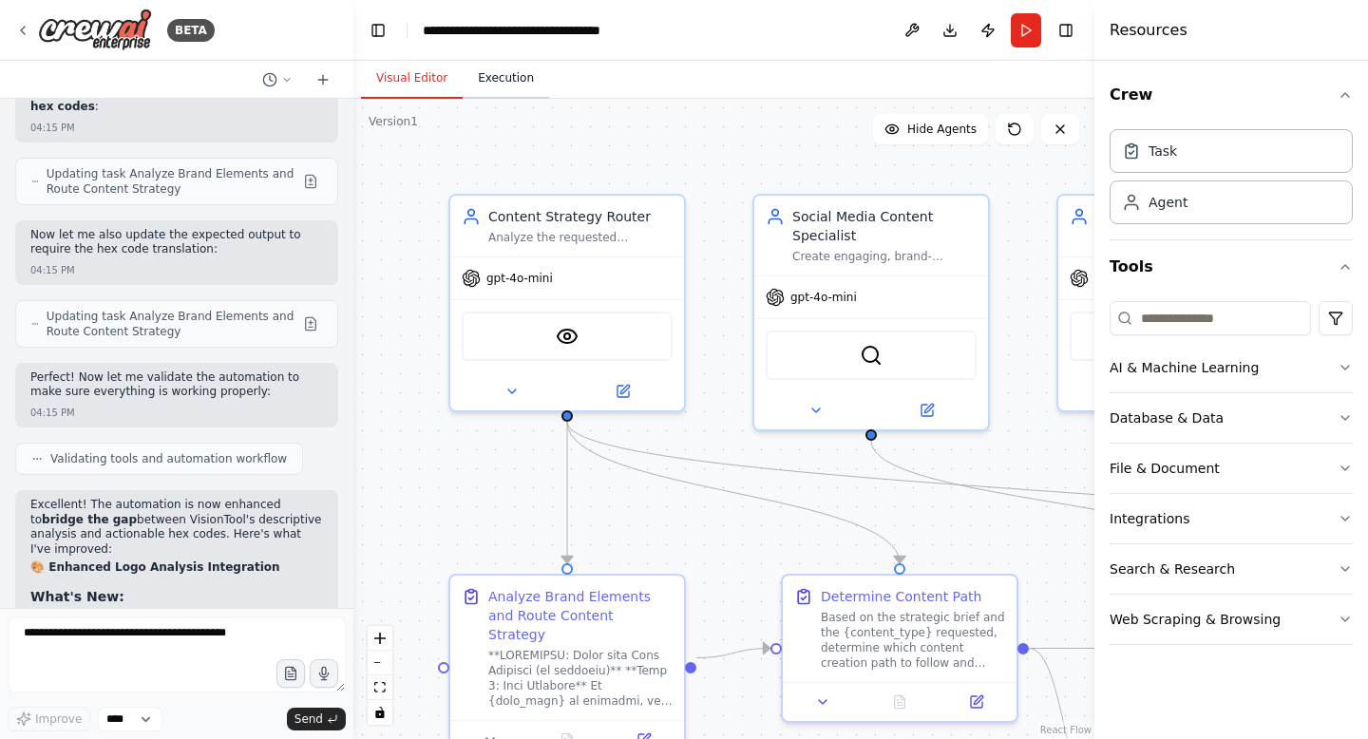
click at [490, 80] on button "Execution" at bounding box center [506, 79] width 86 height 40
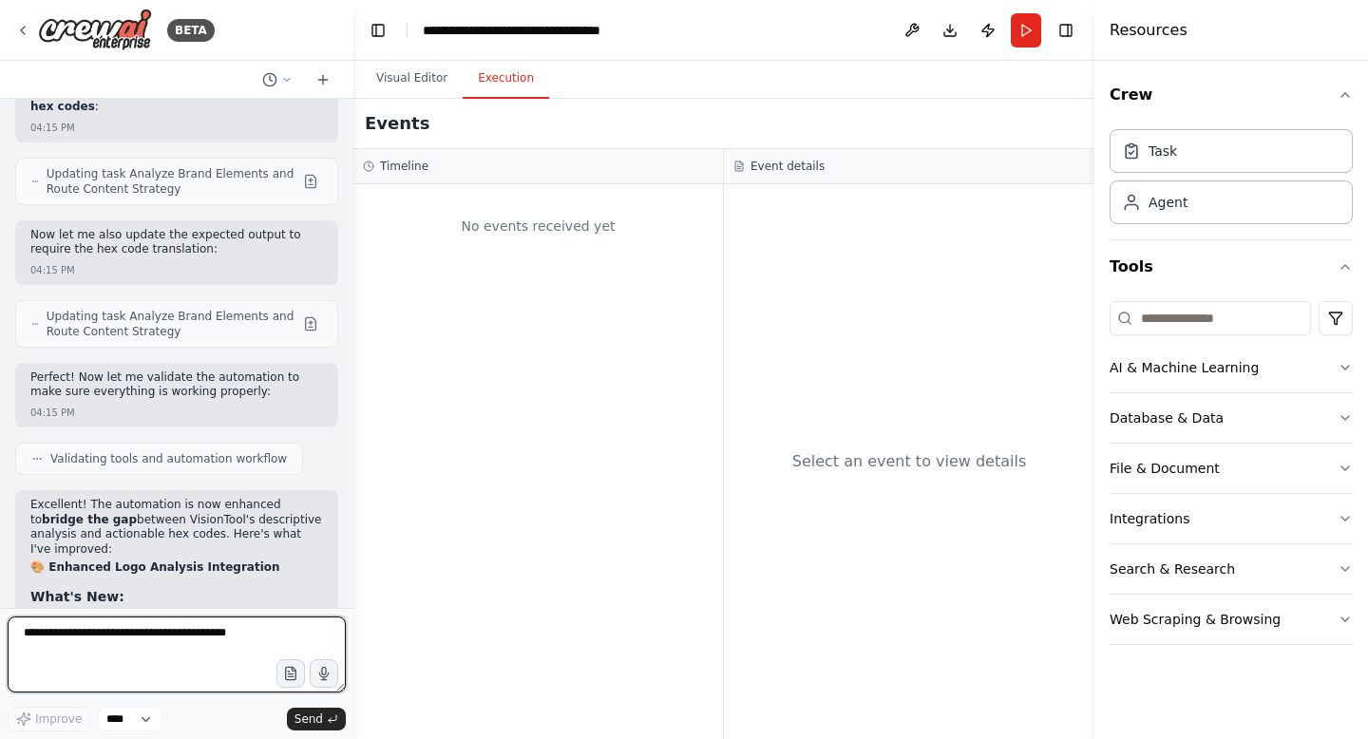
click at [139, 643] on textarea at bounding box center [177, 655] width 338 height 76
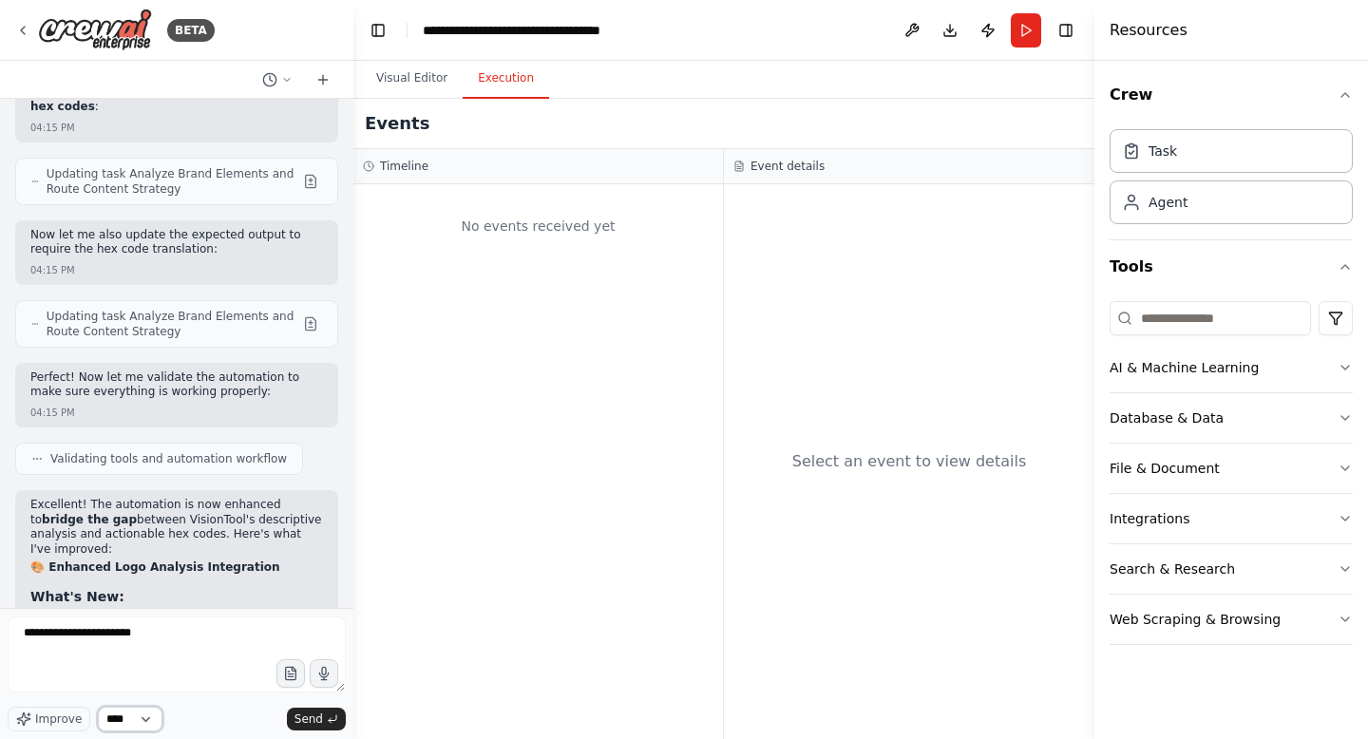
click at [116, 719] on select "****" at bounding box center [130, 719] width 65 height 25
click at [284, 78] on icon at bounding box center [287, 79] width 6 height 3
click at [283, 78] on div at bounding box center [176, 369] width 353 height 739
click at [191, 619] on textarea "**********" at bounding box center [177, 655] width 338 height 76
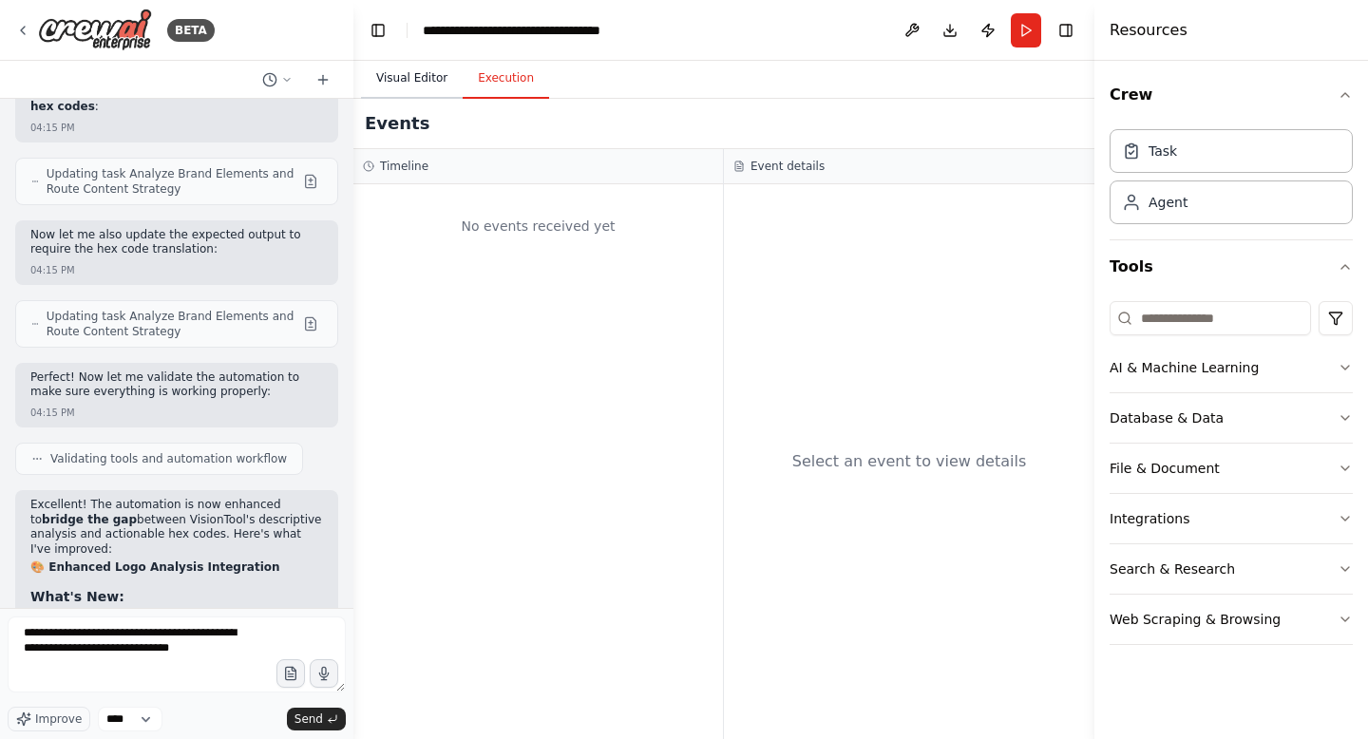
click at [408, 86] on button "Visual Editor" at bounding box center [412, 79] width 102 height 40
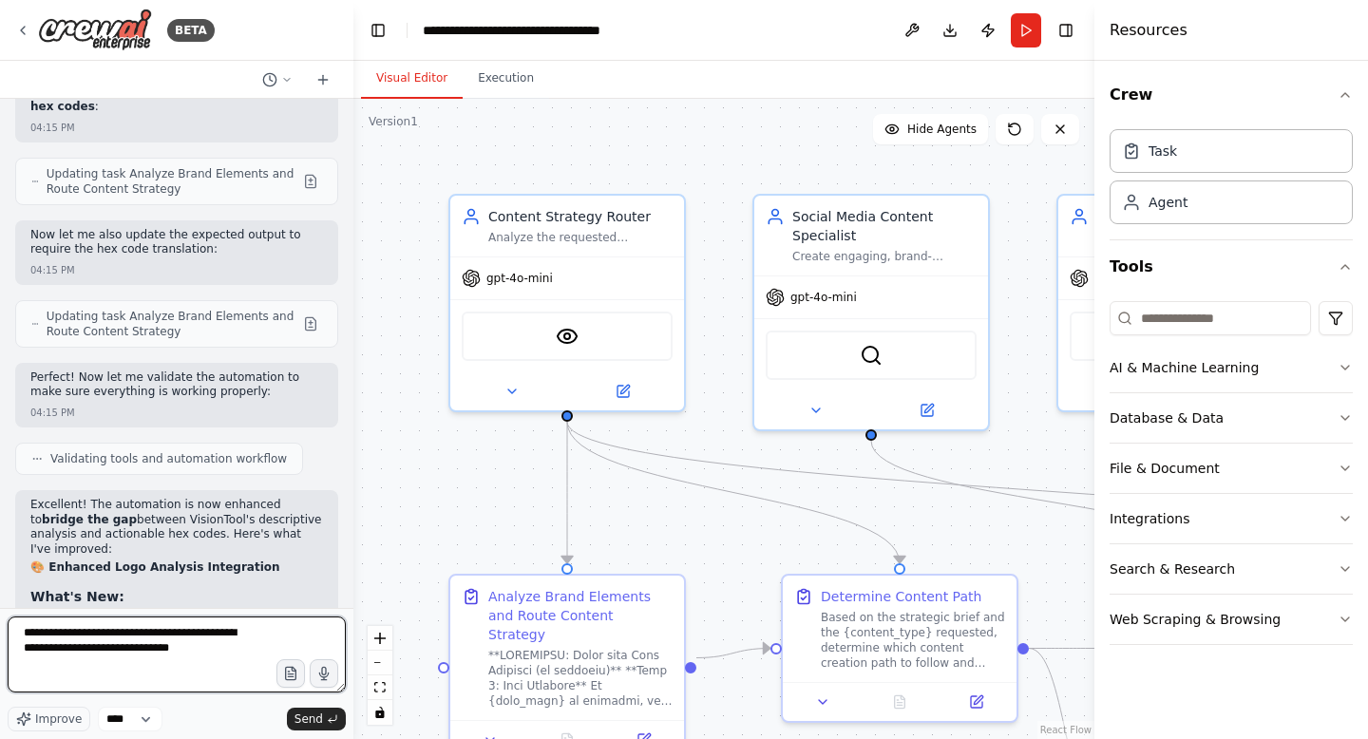
click at [209, 644] on textarea "**********" at bounding box center [177, 655] width 338 height 76
type textarea "**********"
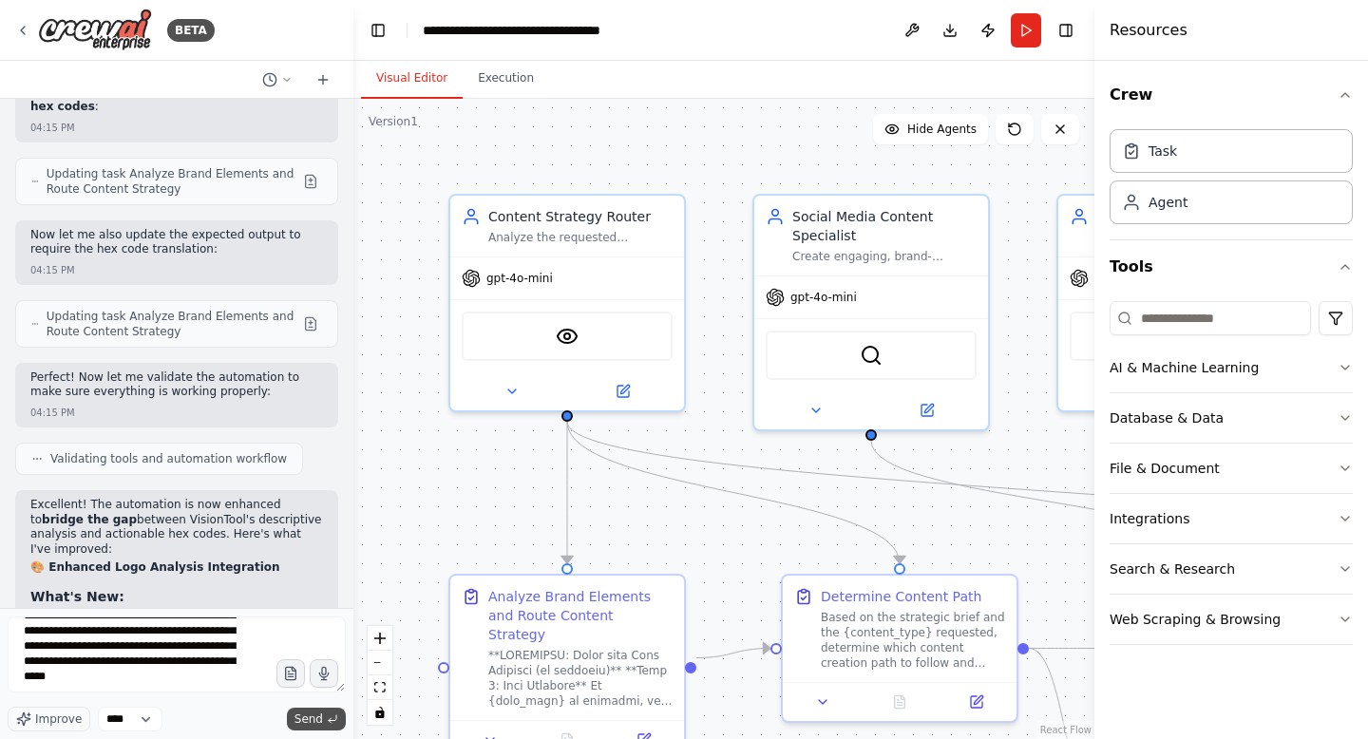
click at [295, 720] on button "Send" at bounding box center [316, 719] width 59 height 23
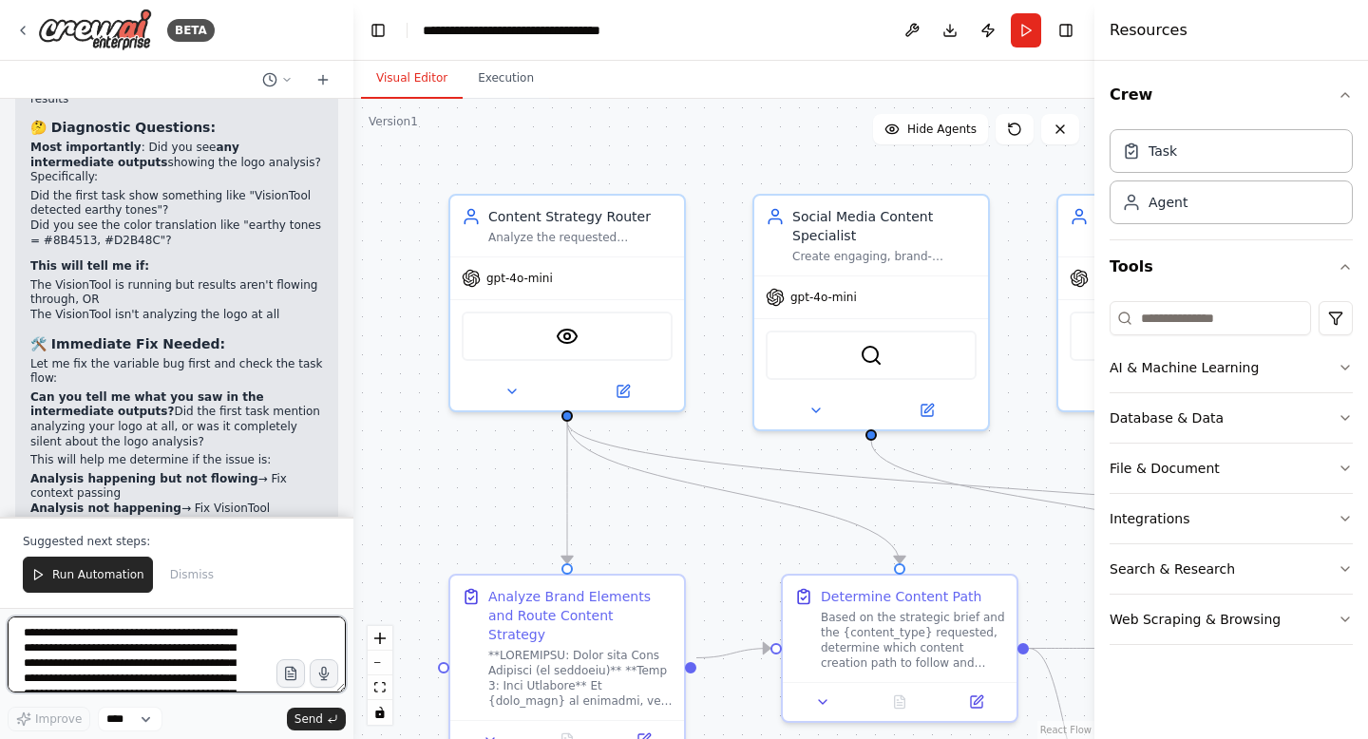
scroll to position [35026, 0]
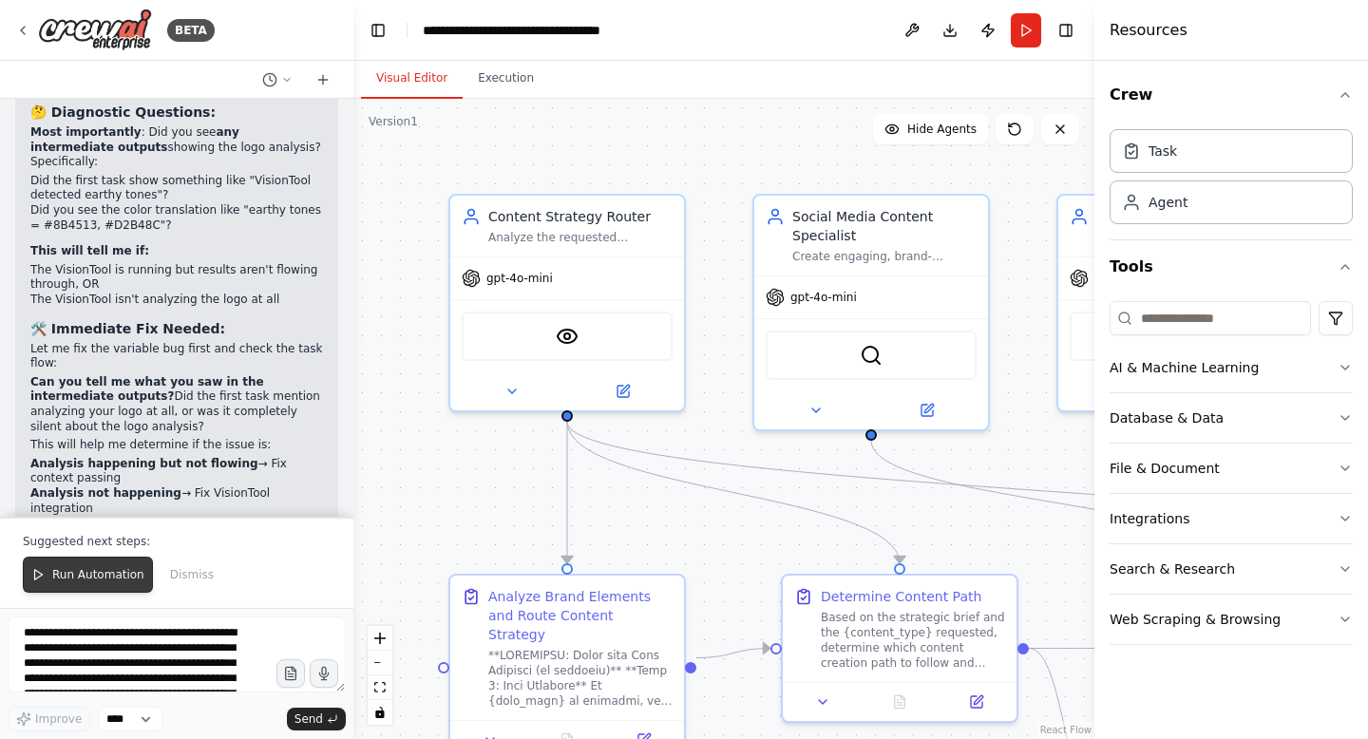
click at [103, 559] on button "Run Automation" at bounding box center [88, 575] width 130 height 36
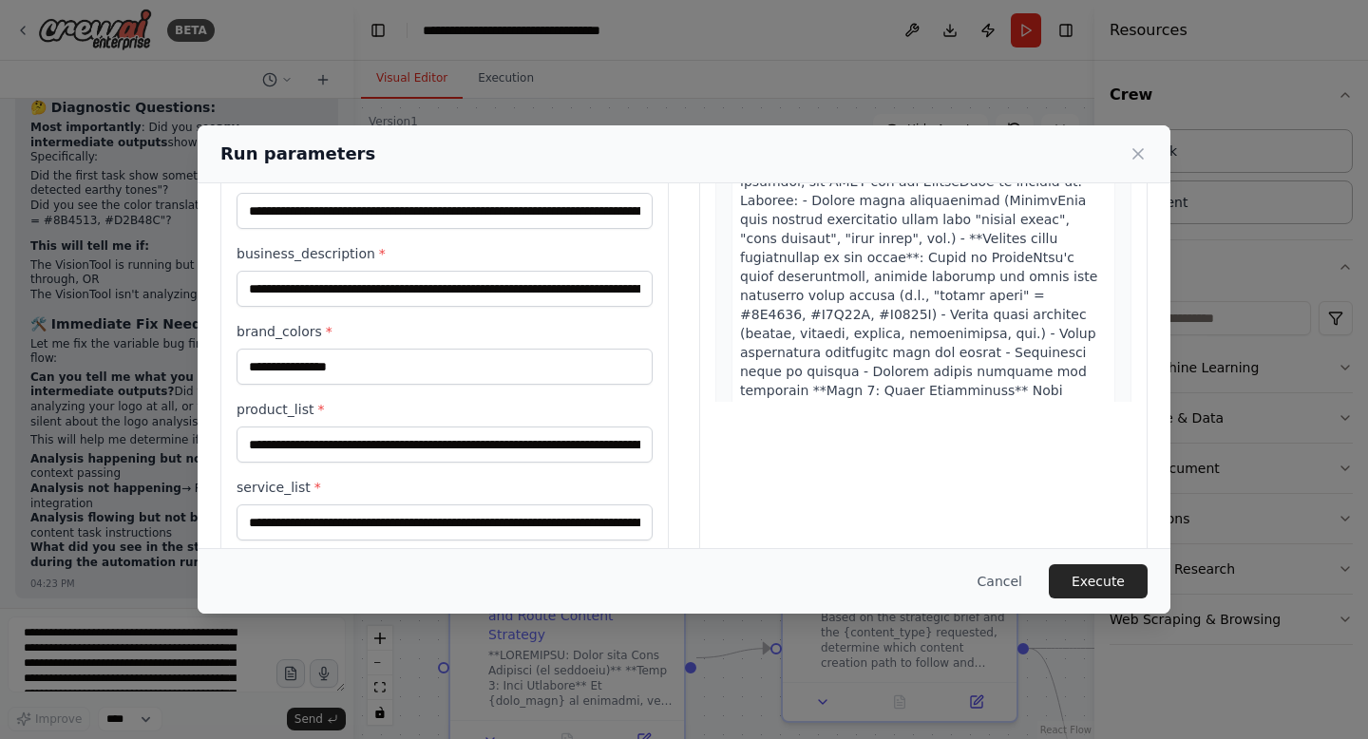
scroll to position [248, 0]
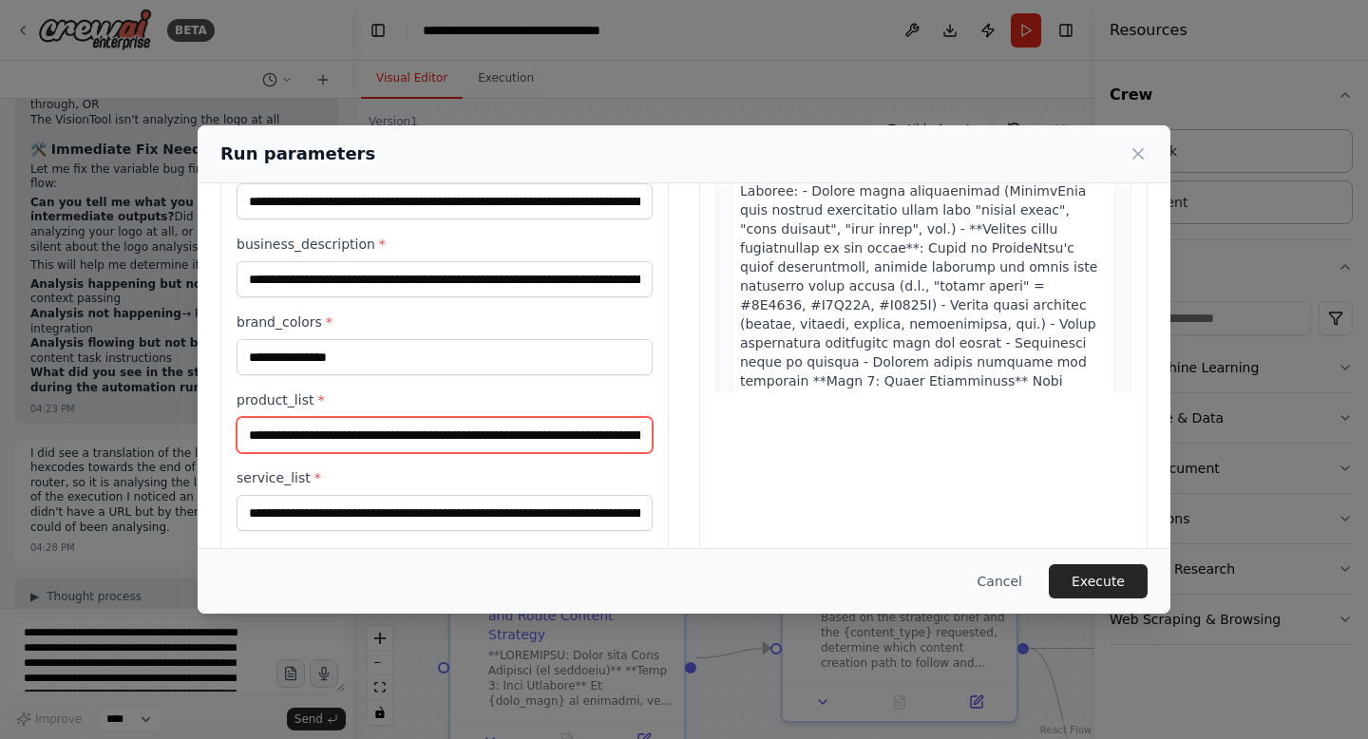
click at [419, 437] on input "**********" at bounding box center [445, 435] width 416 height 36
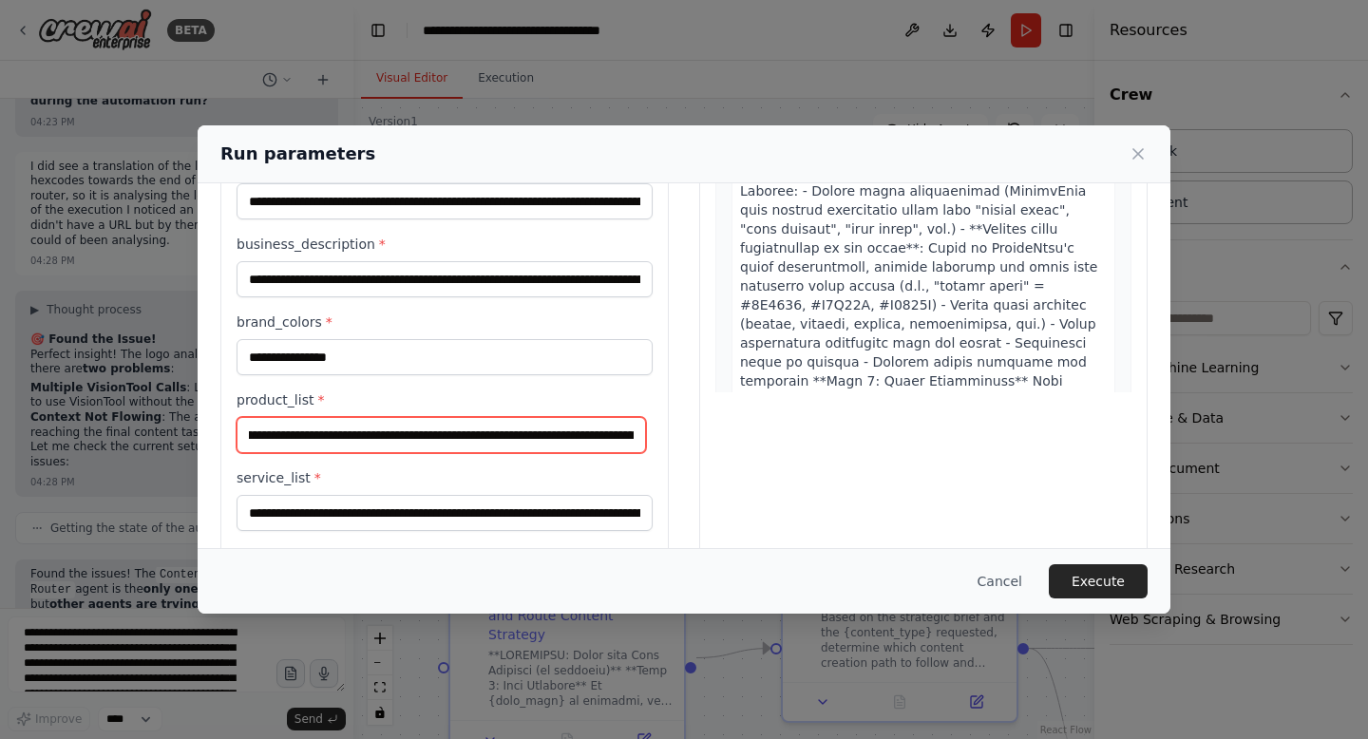
scroll to position [0, 0]
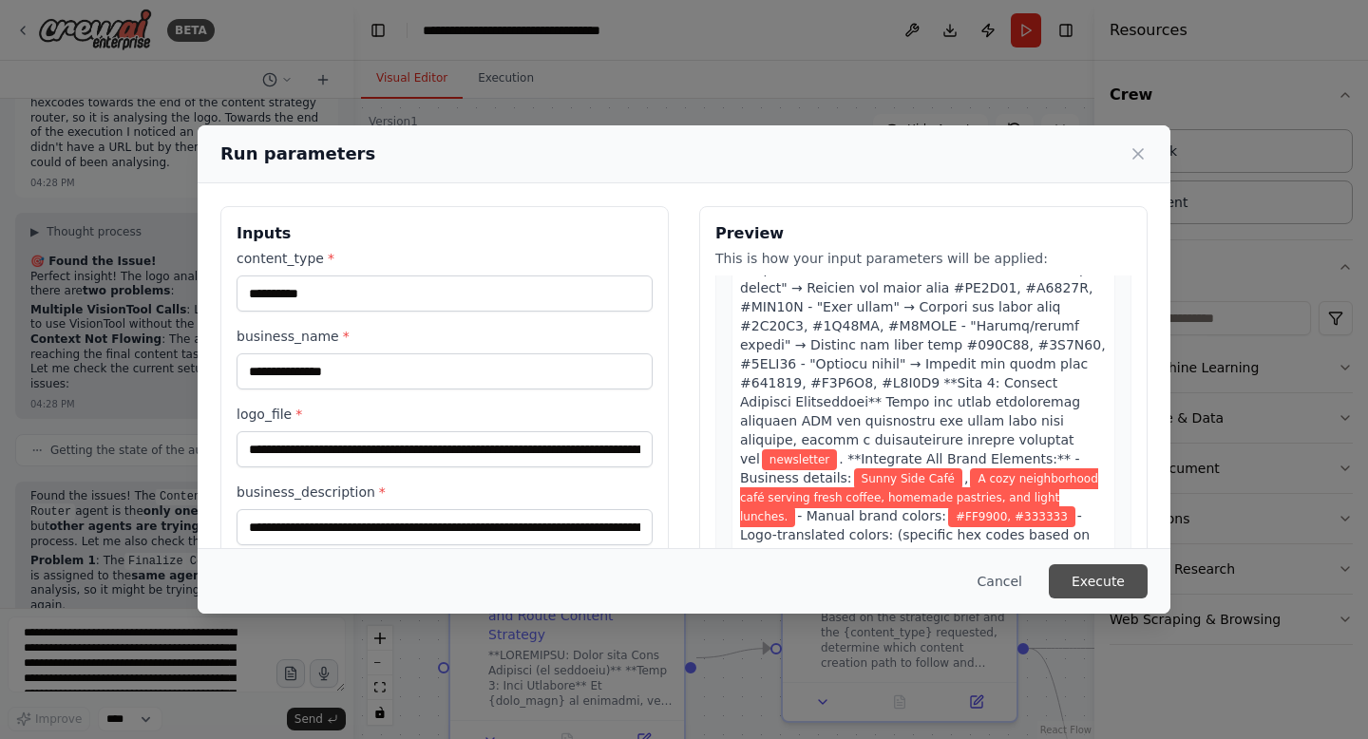
click at [1106, 570] on button "Execute" at bounding box center [1098, 581] width 99 height 34
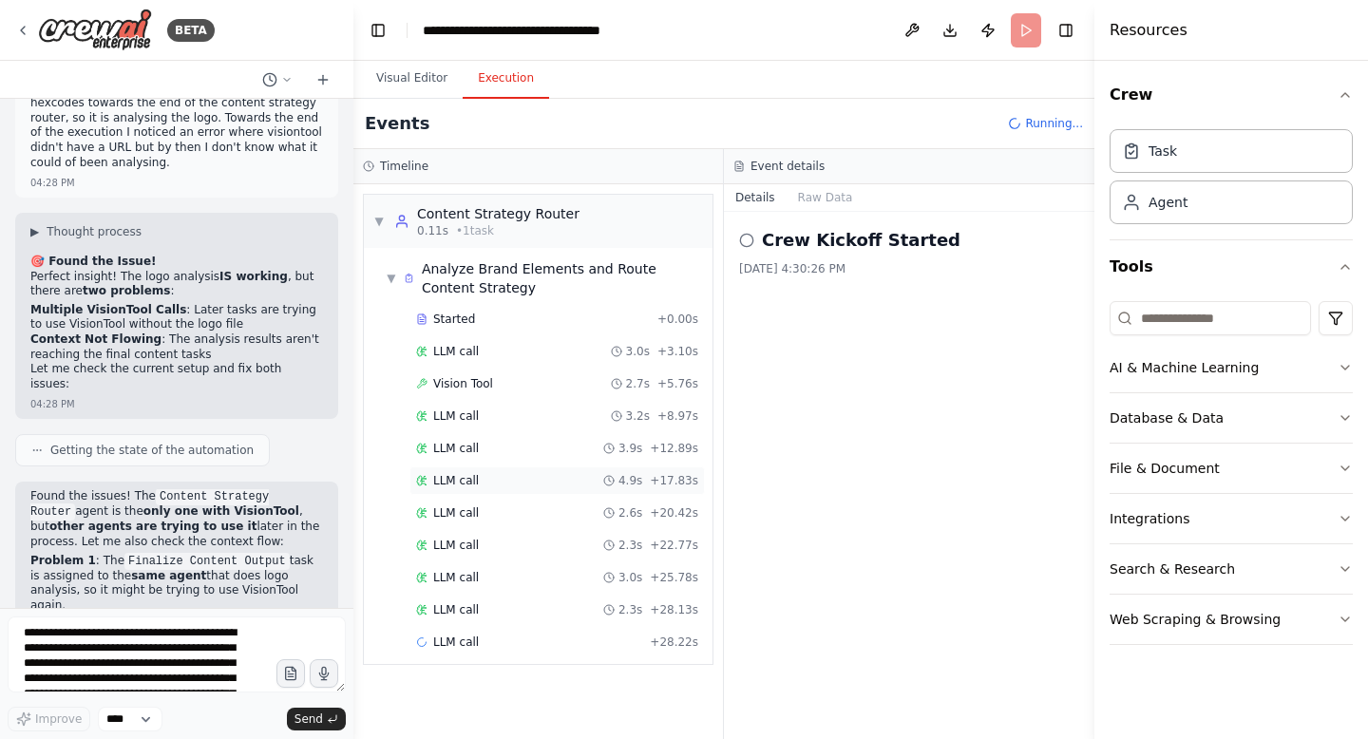
click at [596, 490] on div "LLM call 4.9s + 17.83s" at bounding box center [556, 480] width 295 height 28
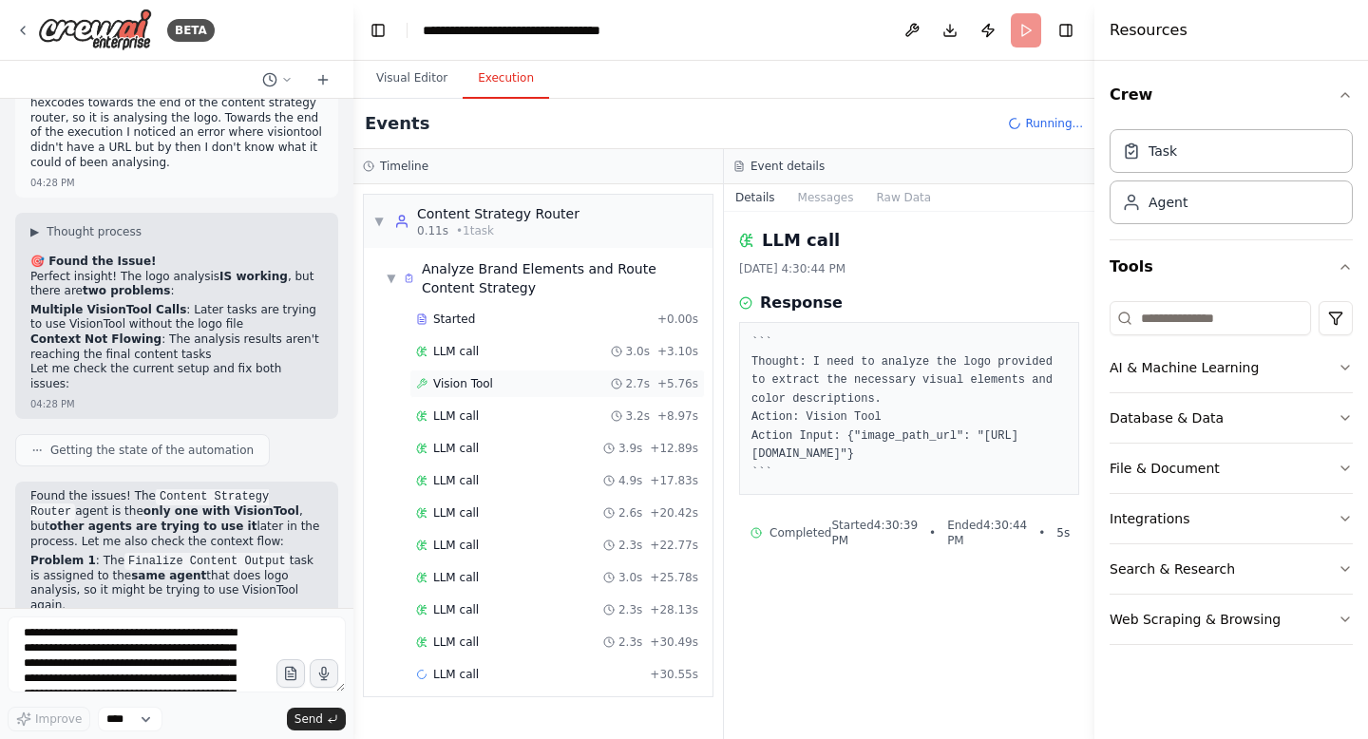
click at [590, 375] on div "Vision Tool 2.7s + 5.76s" at bounding box center [556, 384] width 295 height 28
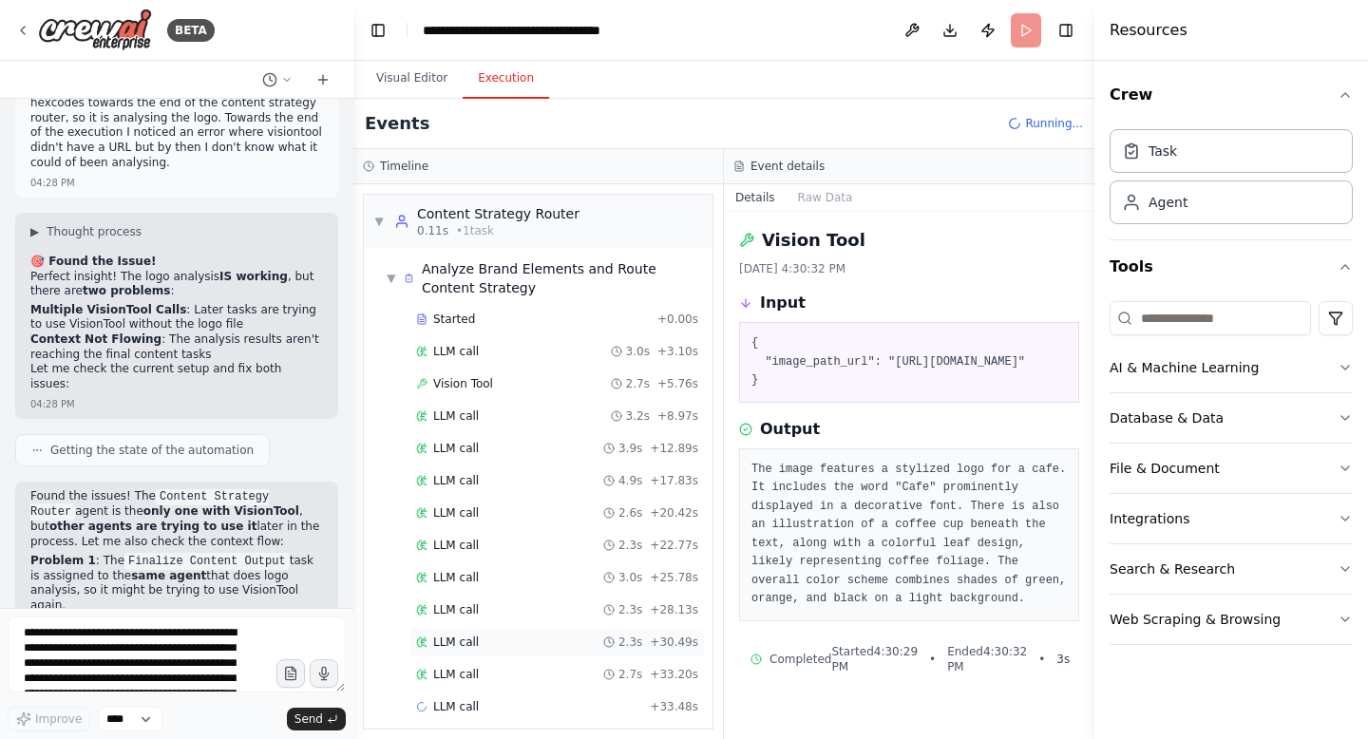
click at [464, 642] on span "LLM call" at bounding box center [456, 642] width 46 height 15
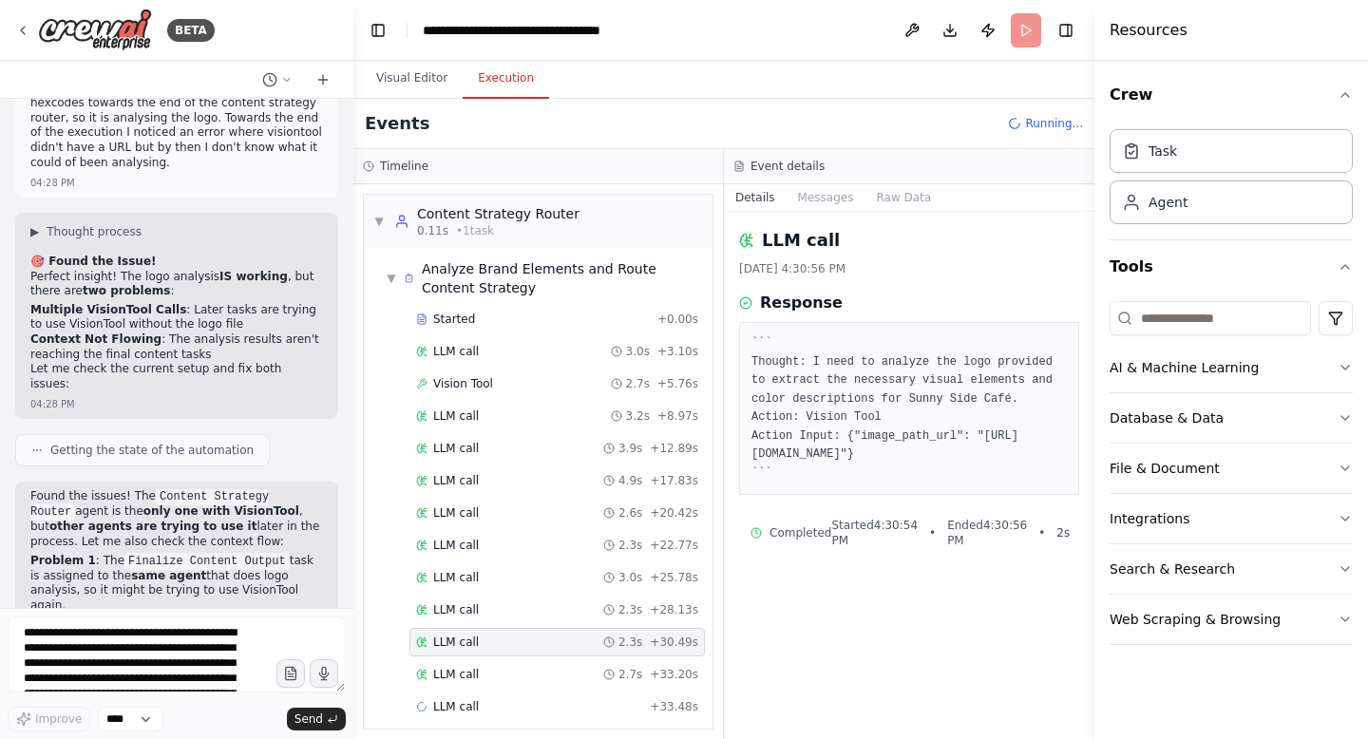
scroll to position [11, 0]
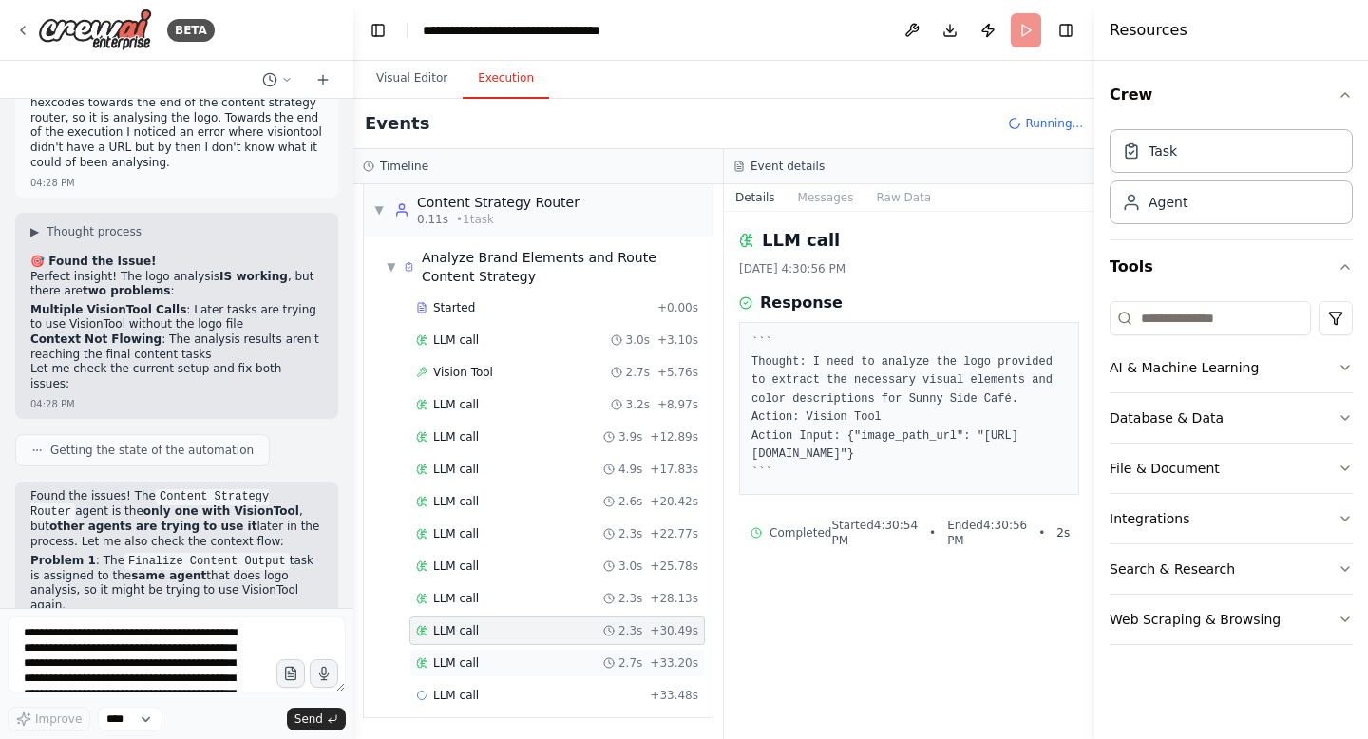
click at [461, 668] on span "LLM call" at bounding box center [456, 662] width 46 height 15
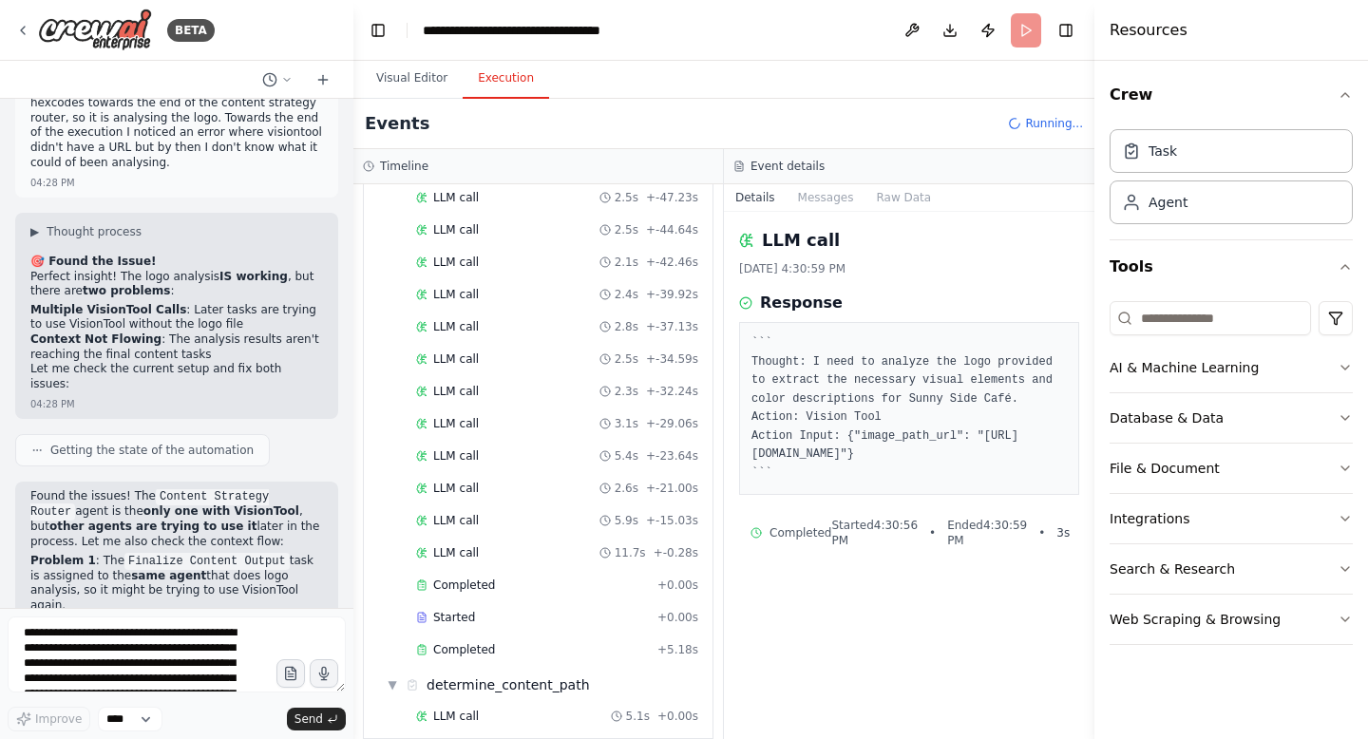
scroll to position [832, 0]
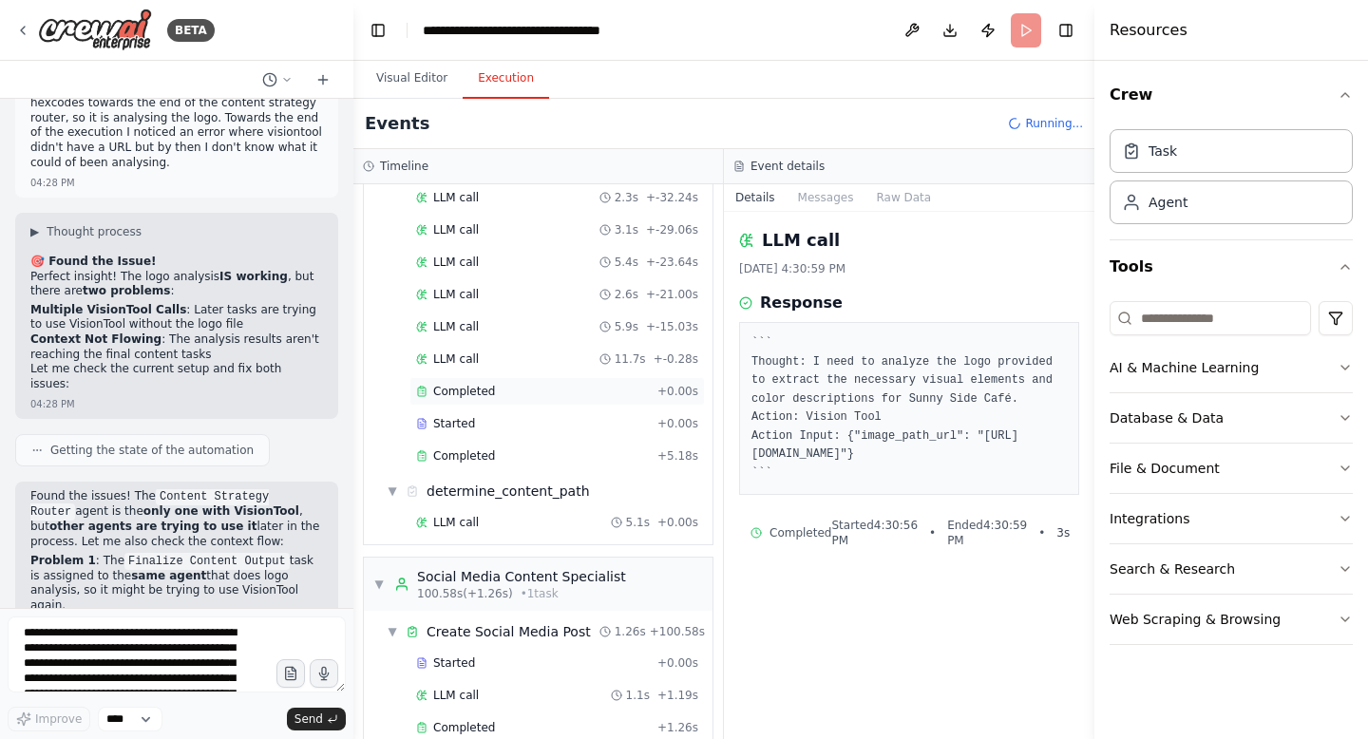
click at [473, 398] on span "Completed" at bounding box center [464, 391] width 62 height 15
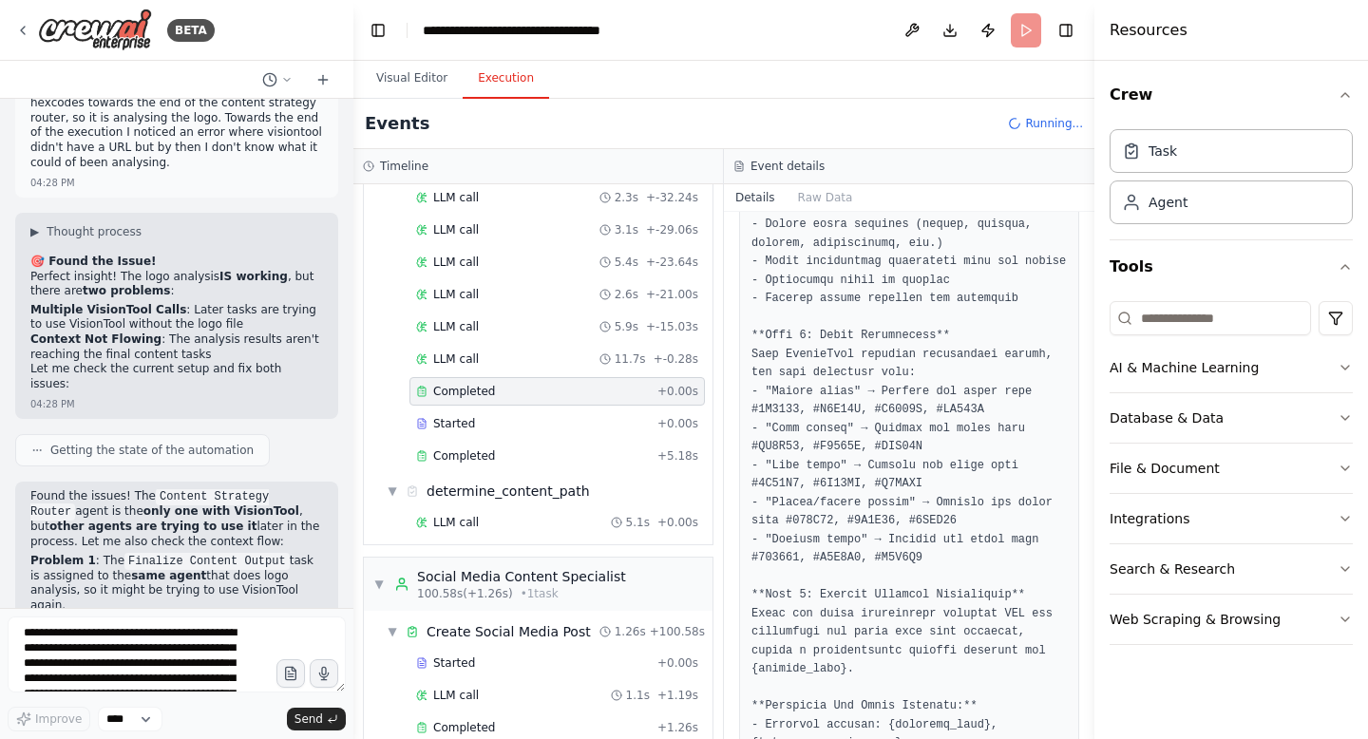
scroll to position [389, 0]
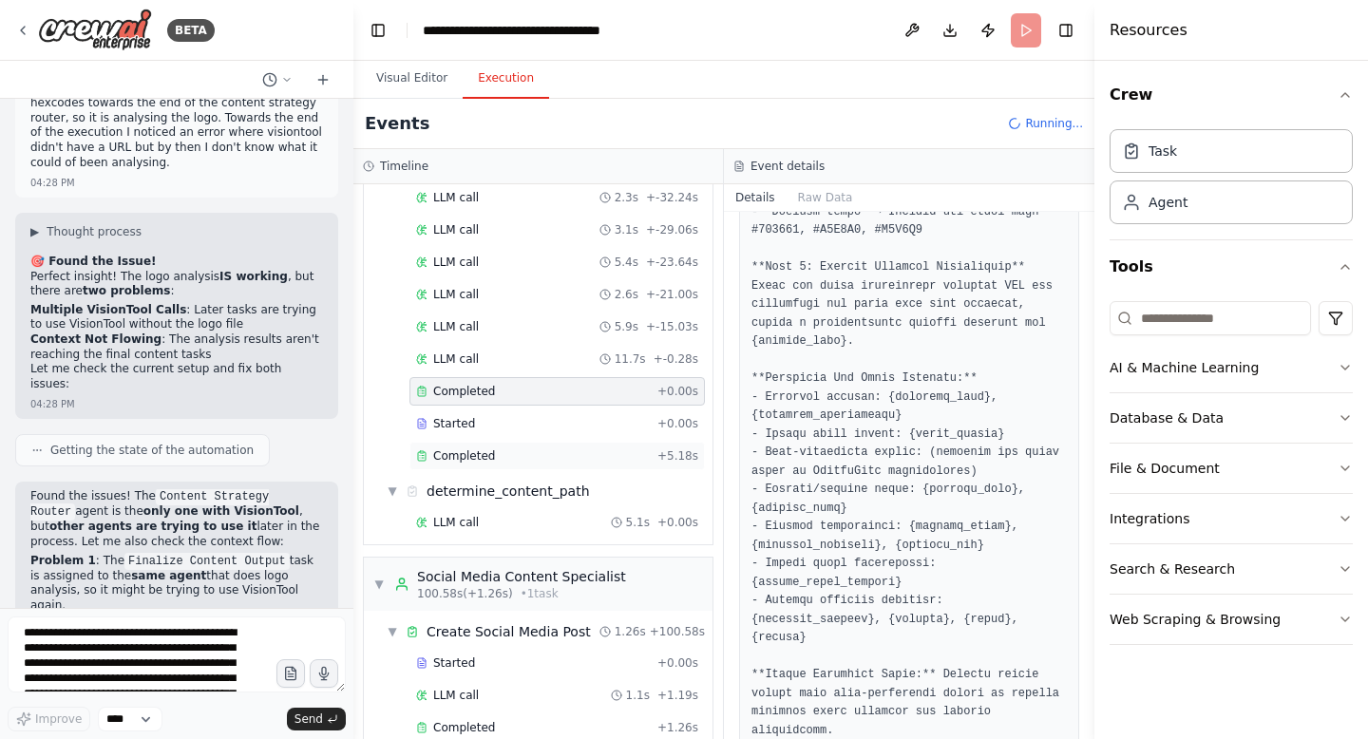
click at [496, 464] on div "Completed + 5.18s" at bounding box center [556, 456] width 295 height 28
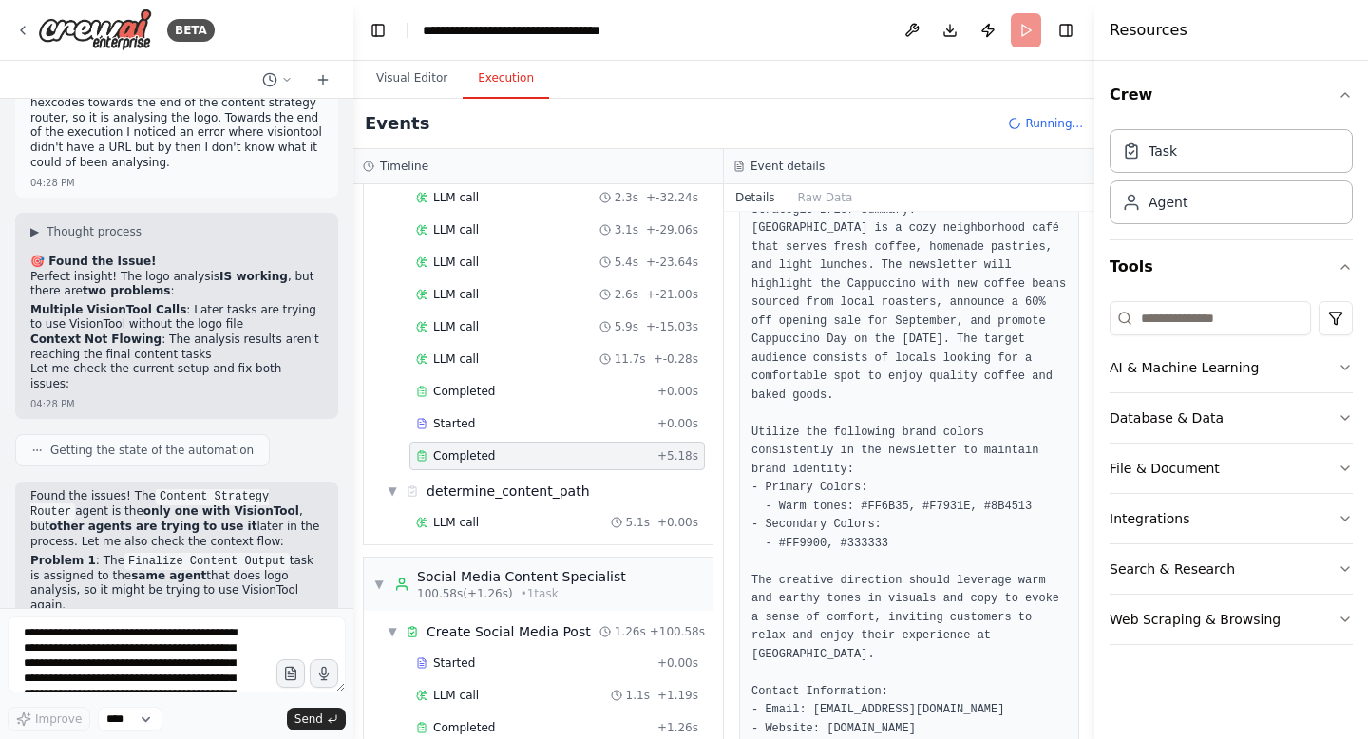
scroll to position [538, 0]
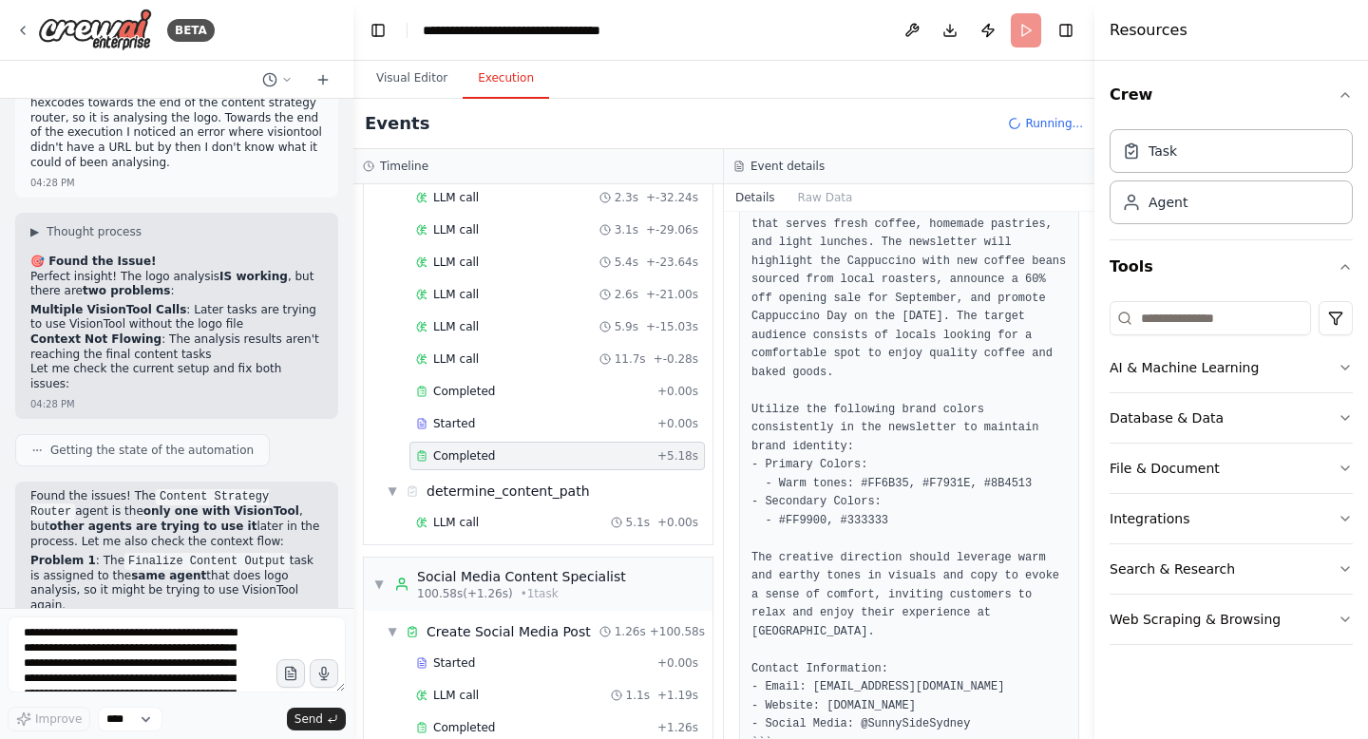
click at [920, 561] on pre "``` ROUTE: newsletter Strategic Brief Summary: Sunny Side Café is a cozy neighb…" at bounding box center [908, 438] width 315 height 630
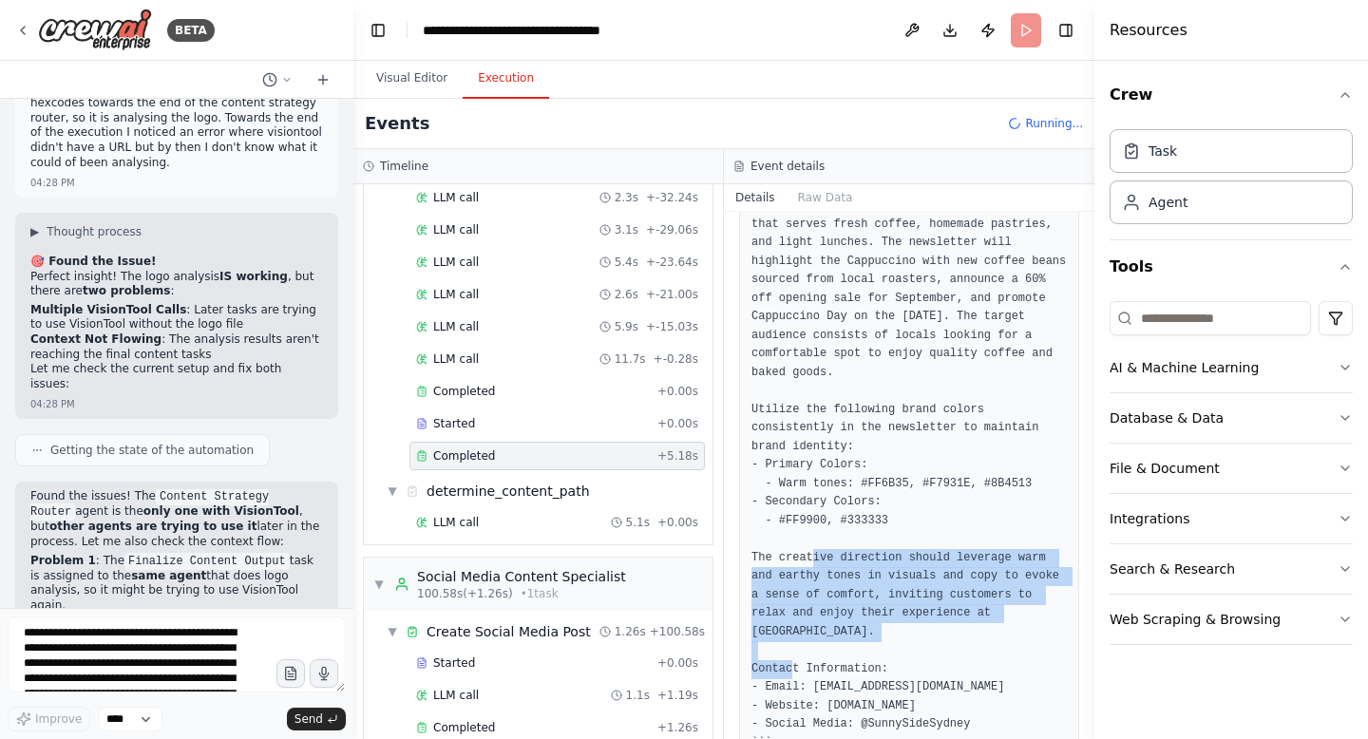
click at [920, 561] on pre "``` ROUTE: newsletter Strategic Brief Summary: Sunny Side Café is a cozy neighb…" at bounding box center [908, 438] width 315 height 630
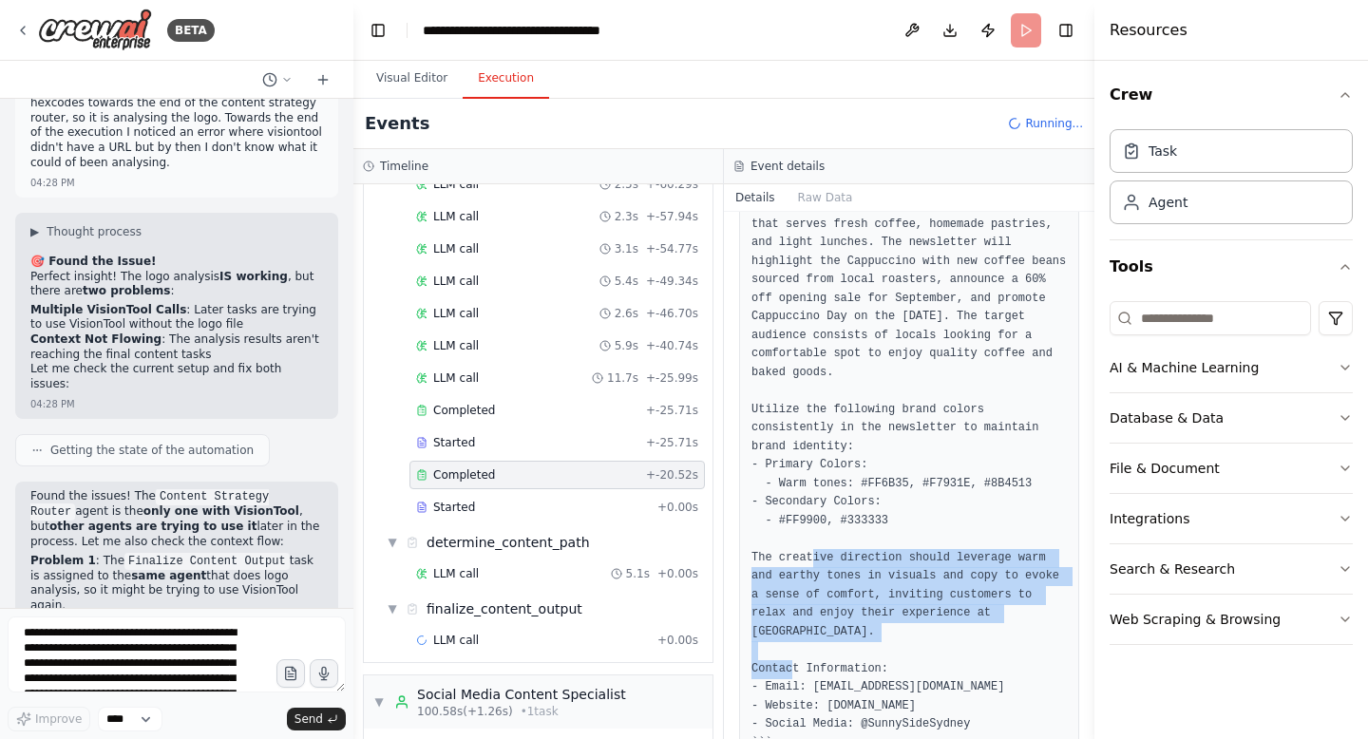
click at [907, 579] on pre "``` ROUTE: newsletter Strategic Brief Summary: Sunny Side Café is a cozy neighb…" at bounding box center [908, 438] width 315 height 630
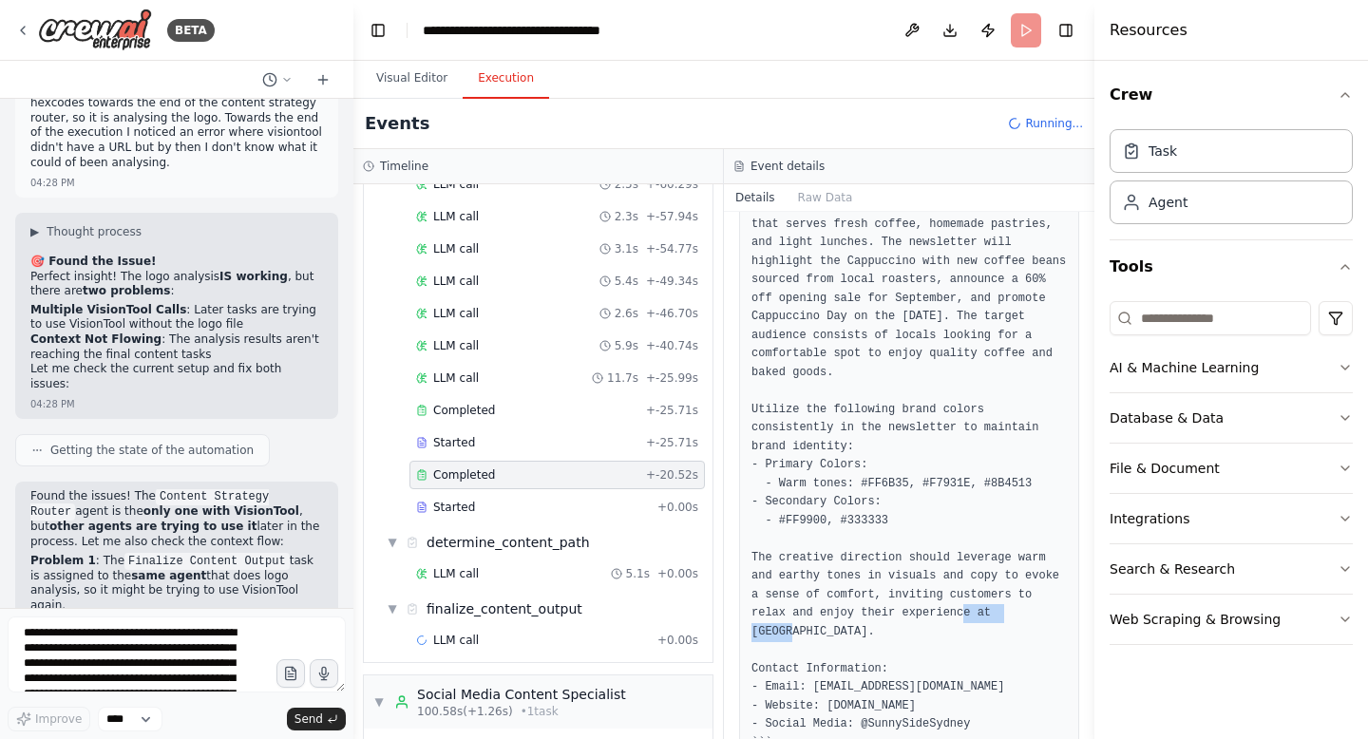
click at [907, 579] on pre "``` ROUTE: newsletter Strategic Brief Summary: Sunny Side Café is a cozy neighb…" at bounding box center [908, 438] width 315 height 630
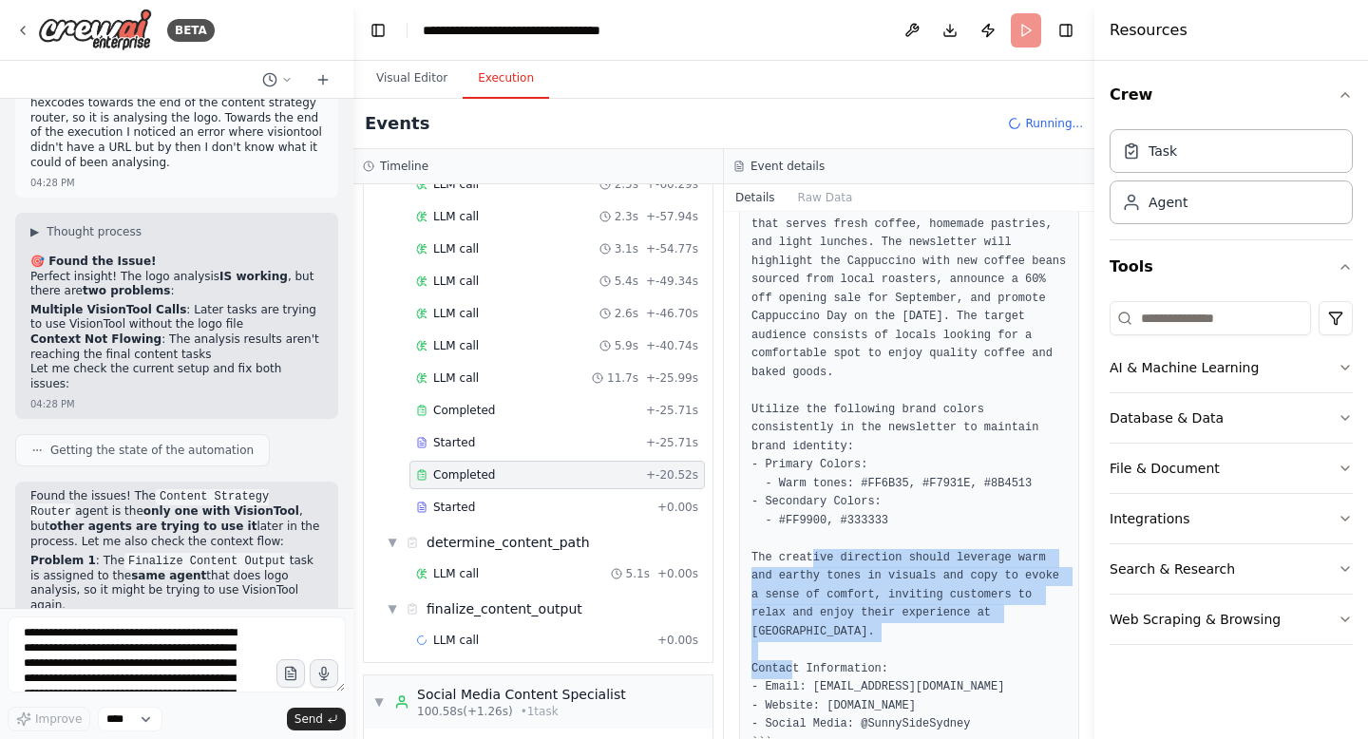
click at [907, 579] on pre "``` ROUTE: newsletter Strategic Brief Summary: Sunny Side Café is a cozy neighb…" at bounding box center [908, 438] width 315 height 630
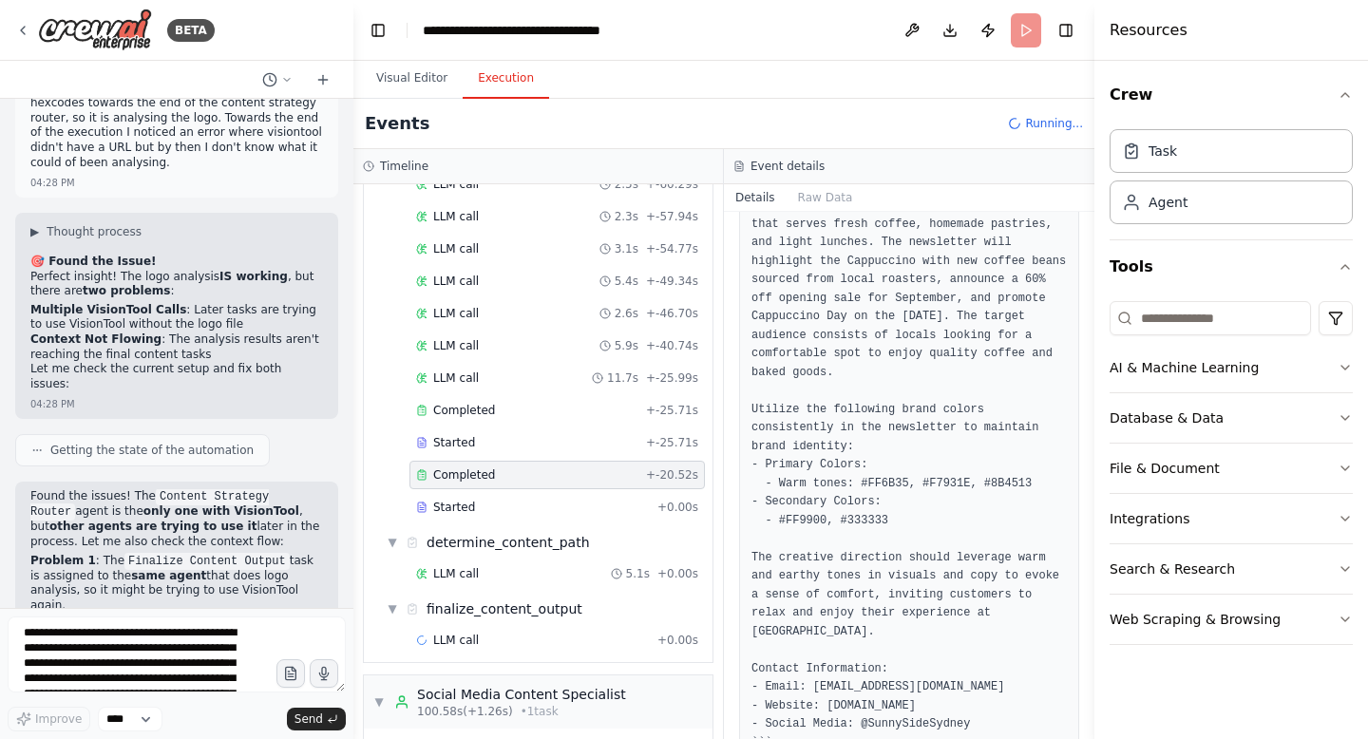
click at [907, 579] on pre "``` ROUTE: newsletter Strategic Brief Summary: Sunny Side Café is a cozy neighb…" at bounding box center [908, 438] width 315 height 630
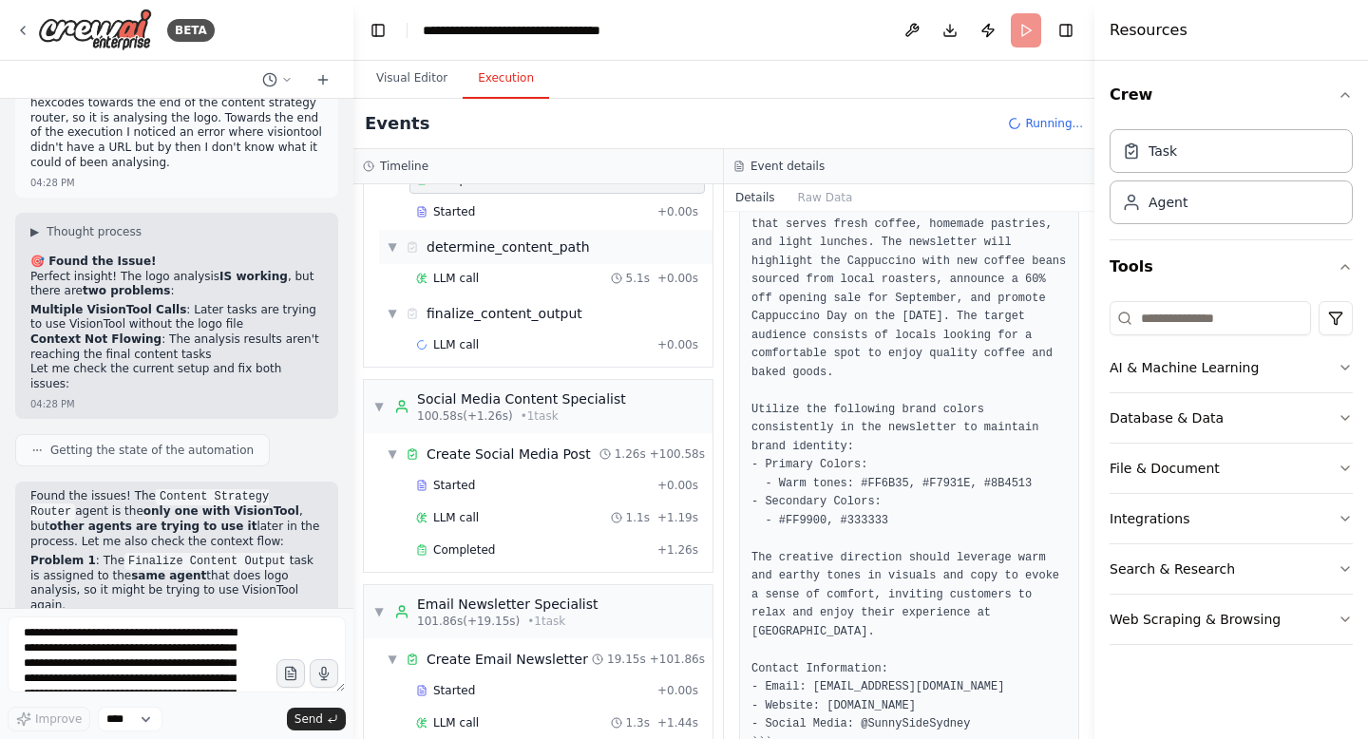
scroll to position [1128, 0]
click at [580, 542] on div "Completed" at bounding box center [533, 549] width 234 height 15
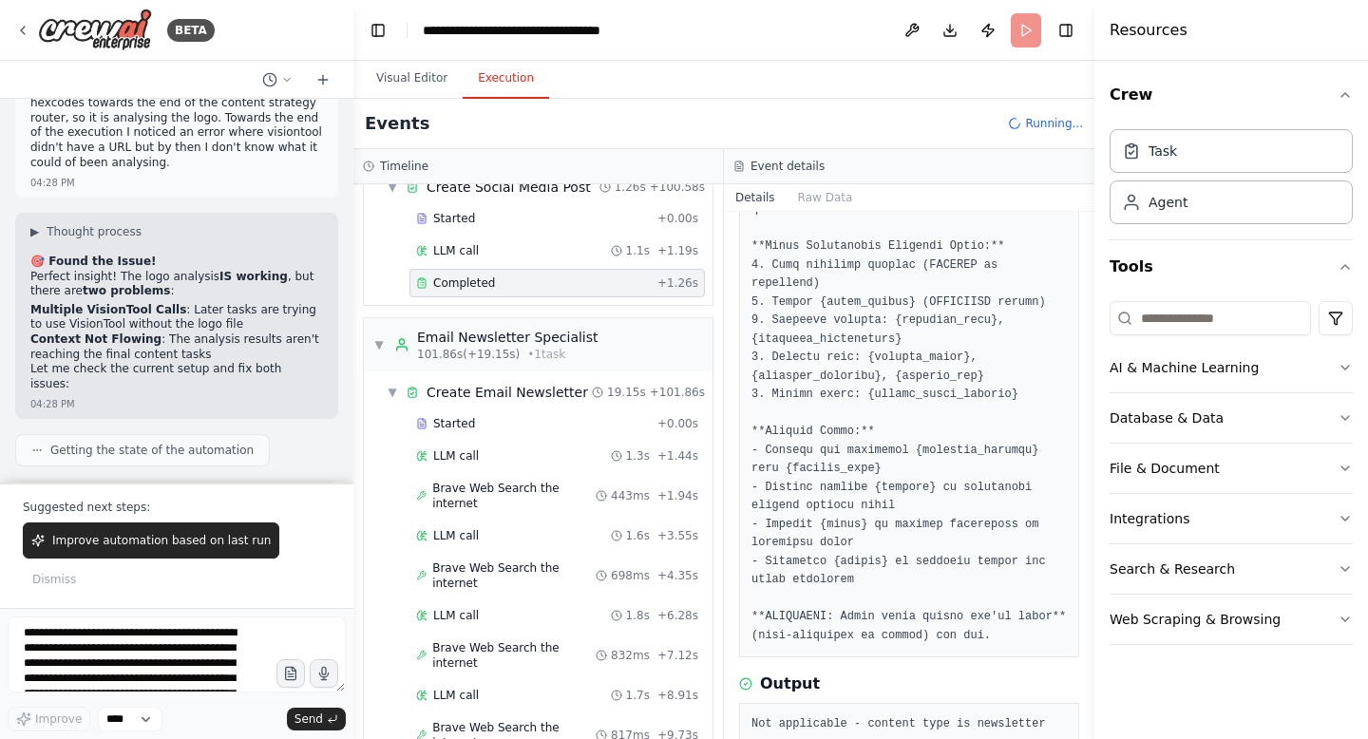
scroll to position [1459, 0]
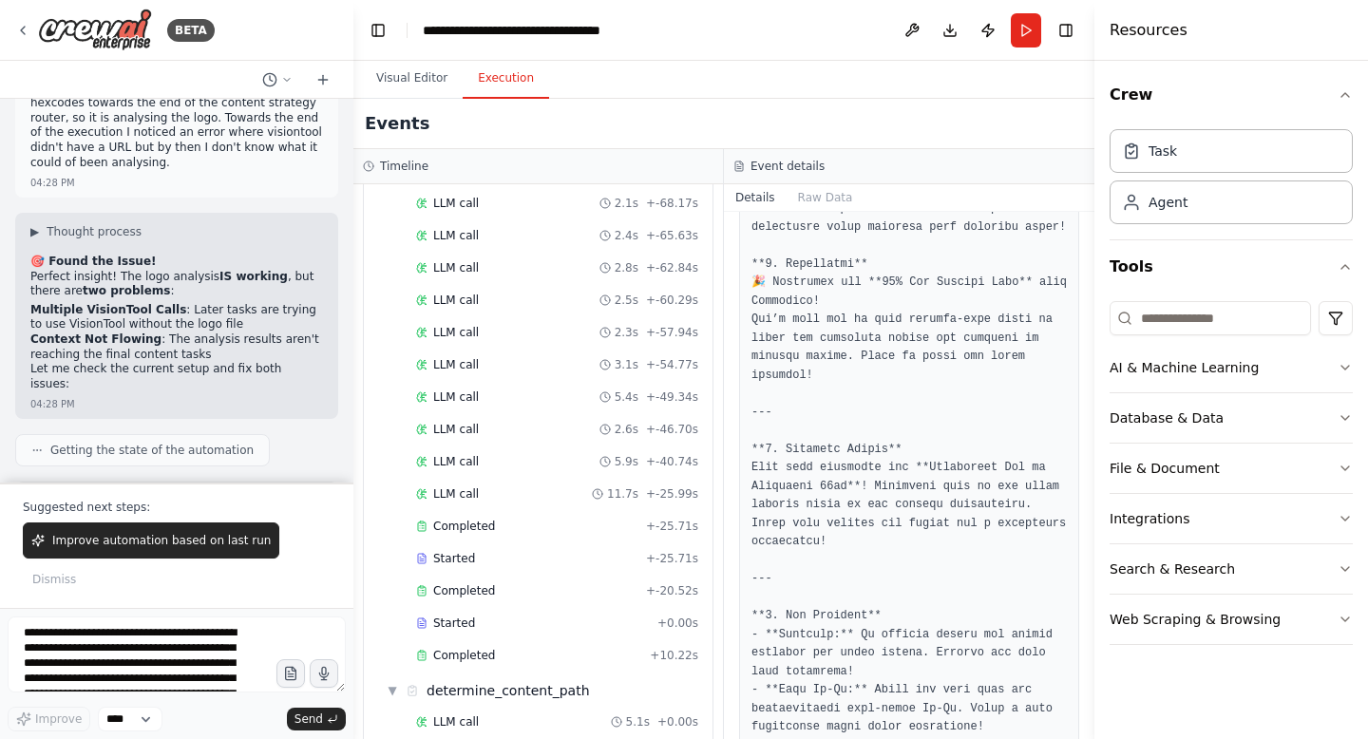
scroll to position [862, 0]
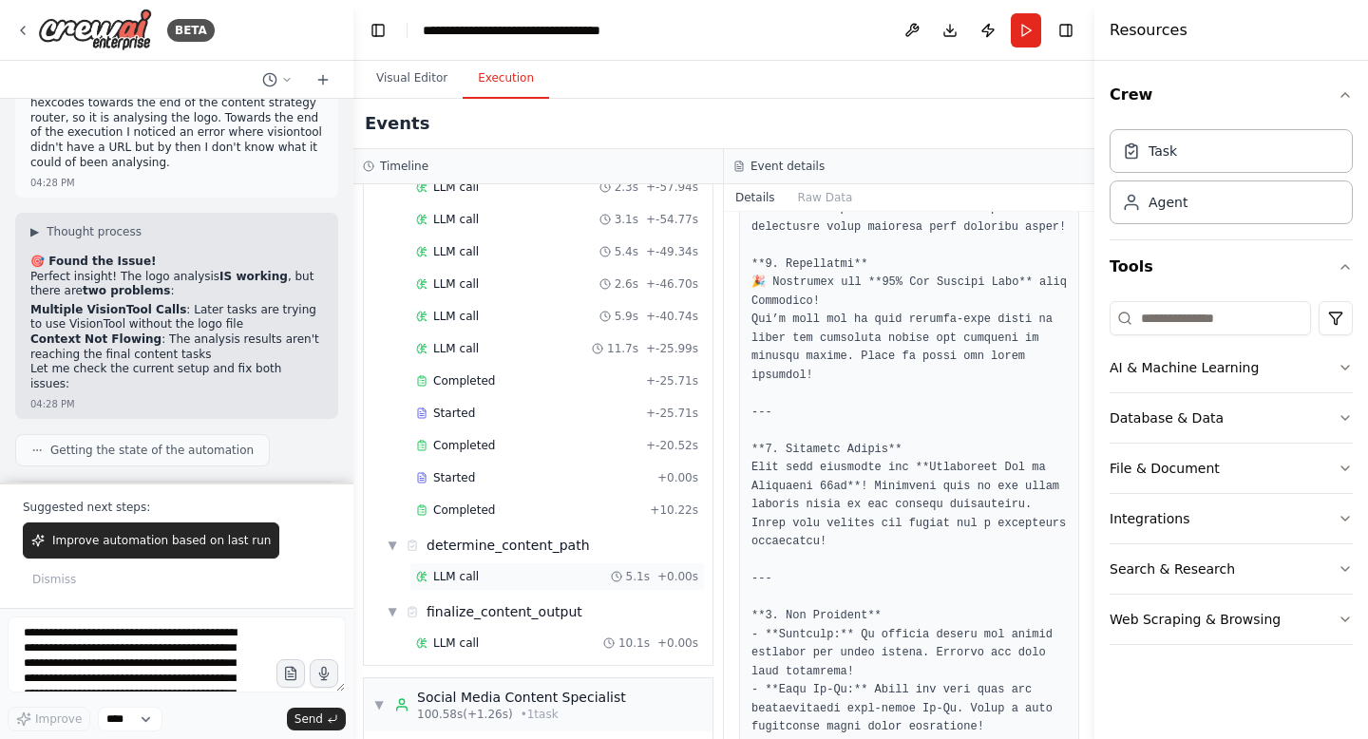
click at [496, 565] on div "LLM call 5.1s + 0.00s" at bounding box center [556, 576] width 295 height 28
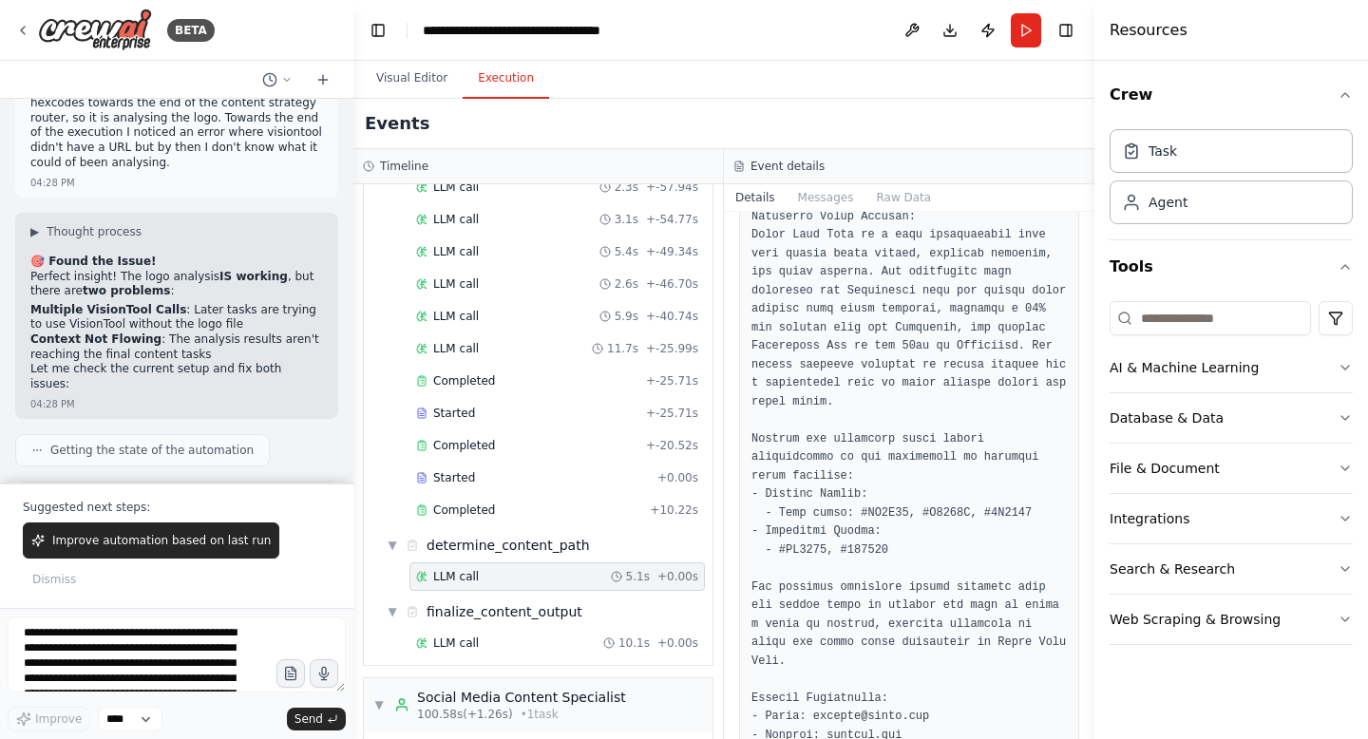
scroll to position [417, 0]
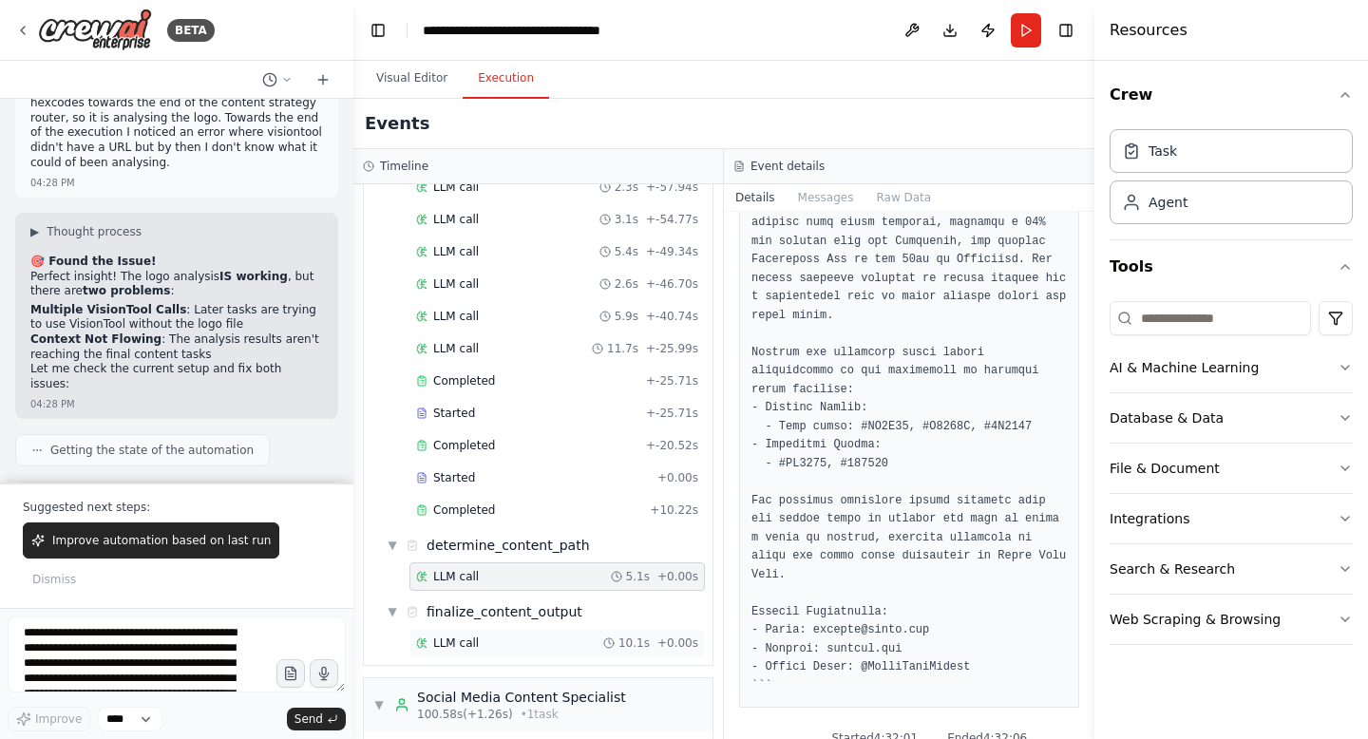
click at [446, 636] on span "LLM call" at bounding box center [456, 643] width 46 height 15
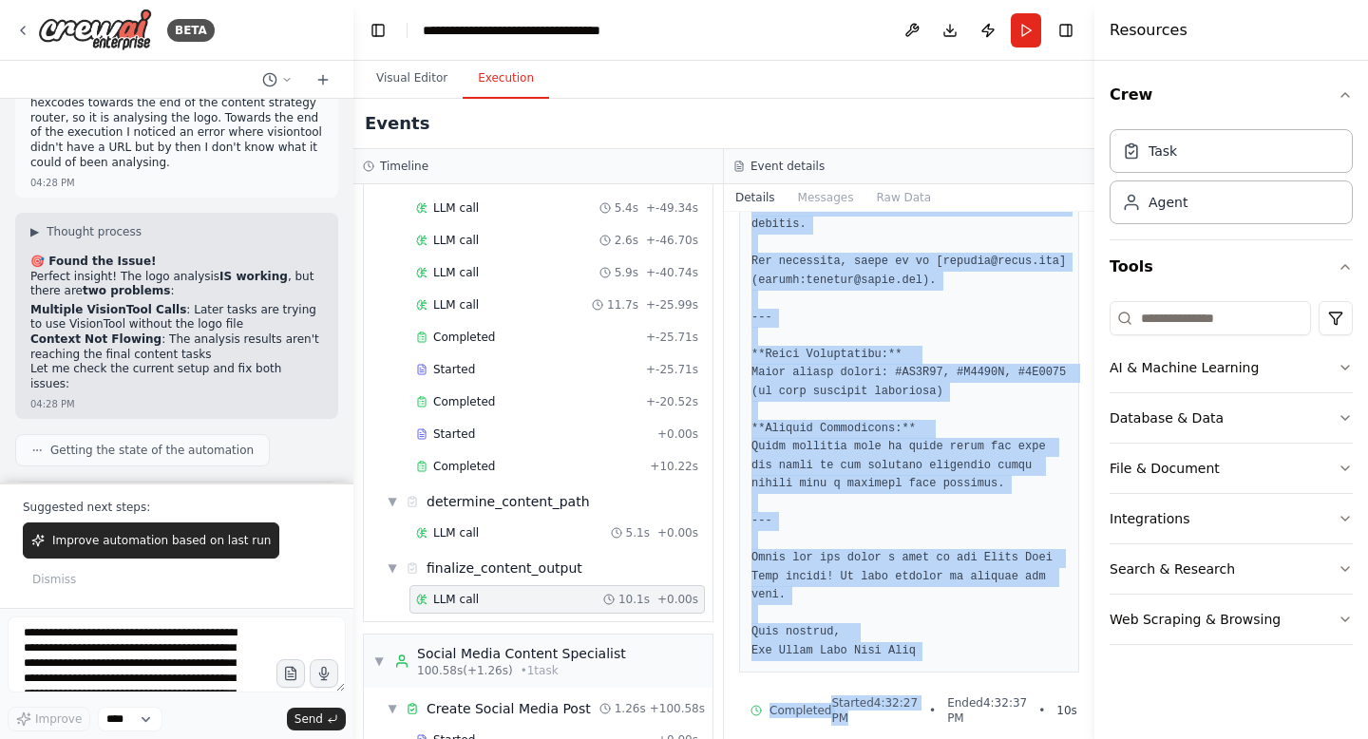
scroll to position [1491, 0]
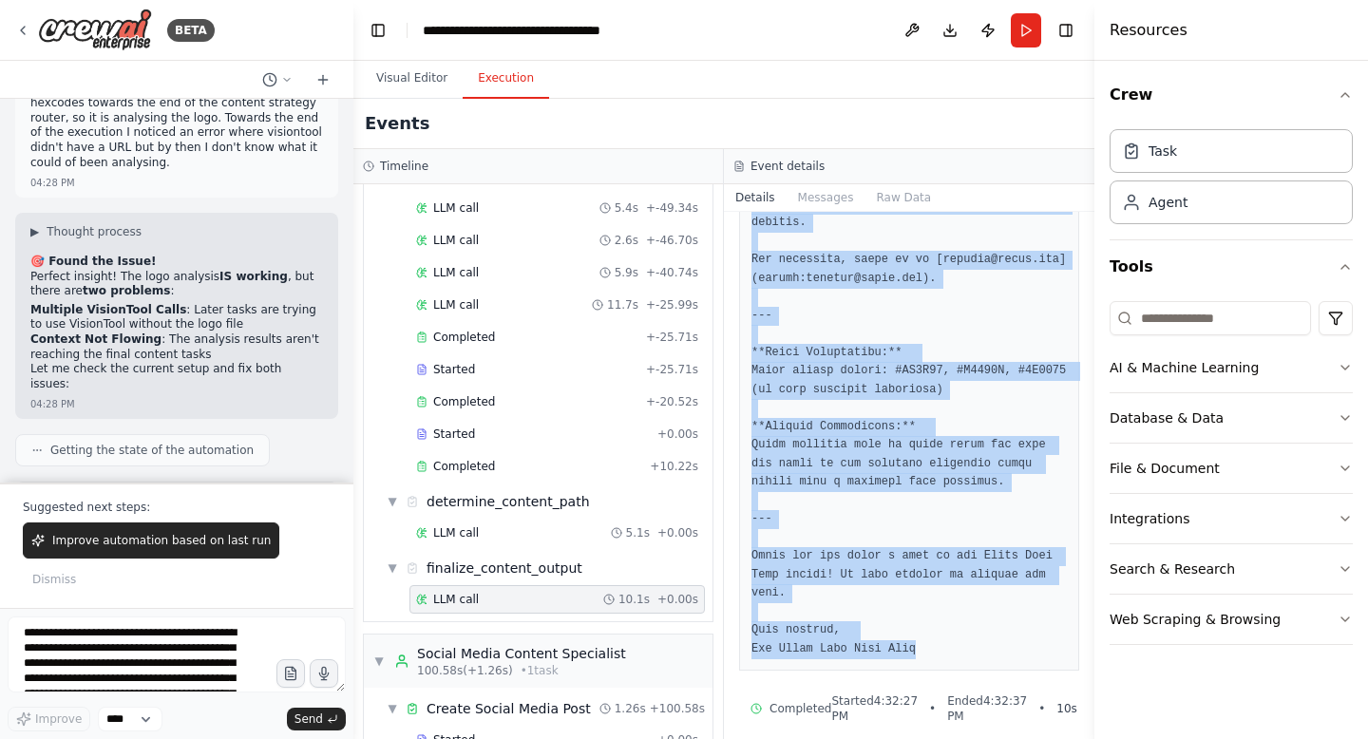
drag, startPoint x: 751, startPoint y: 400, endPoint x: 906, endPoint y: 633, distance: 279.5
copy pre "**Subject Line:** ☕ Embrace the Warmth of Sunny Side Café This September! 🌞 ---…"
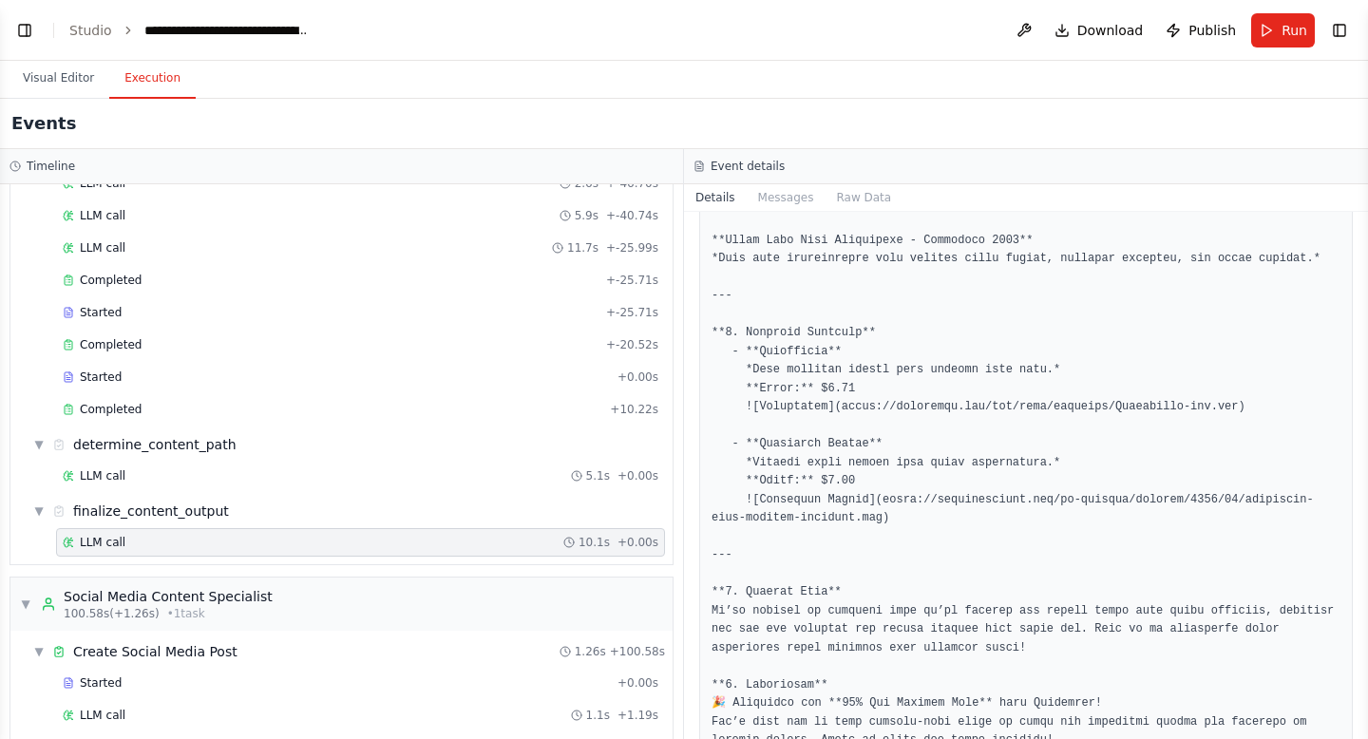
scroll to position [886, 0]
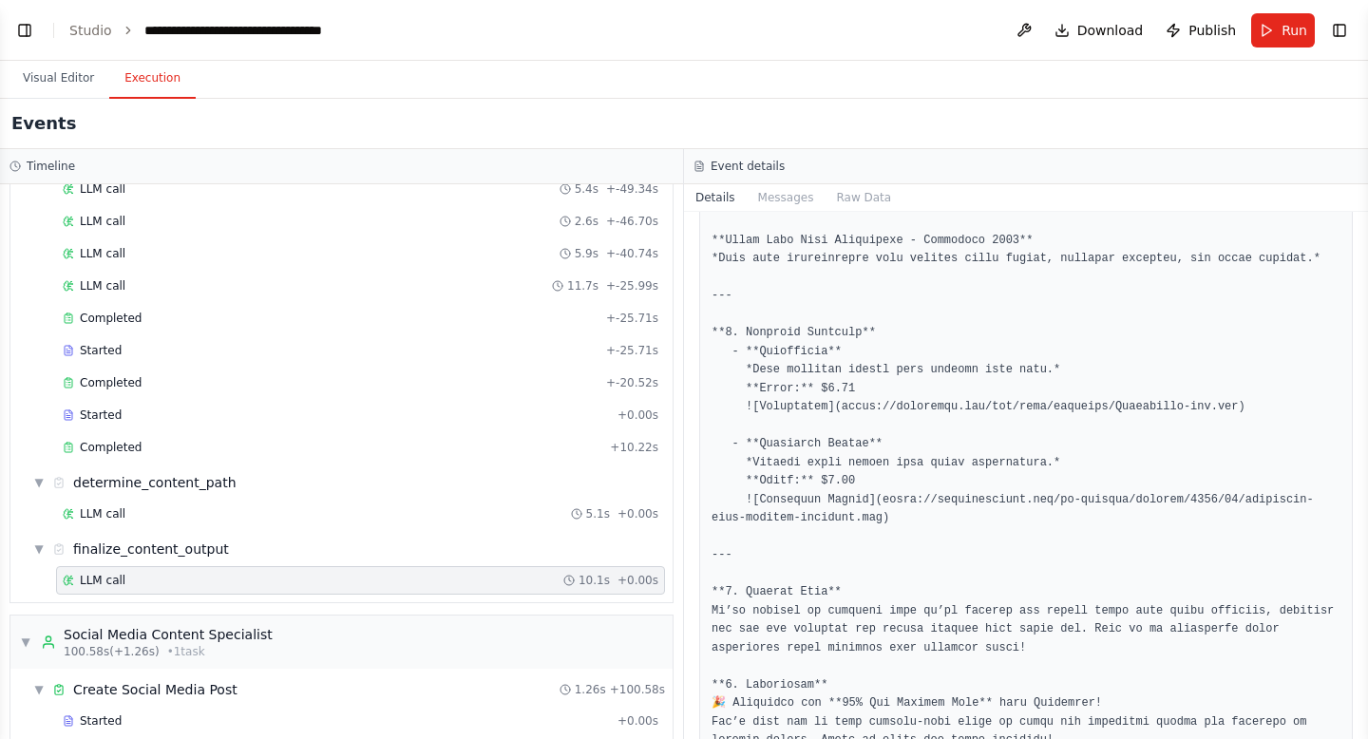
select select "****"
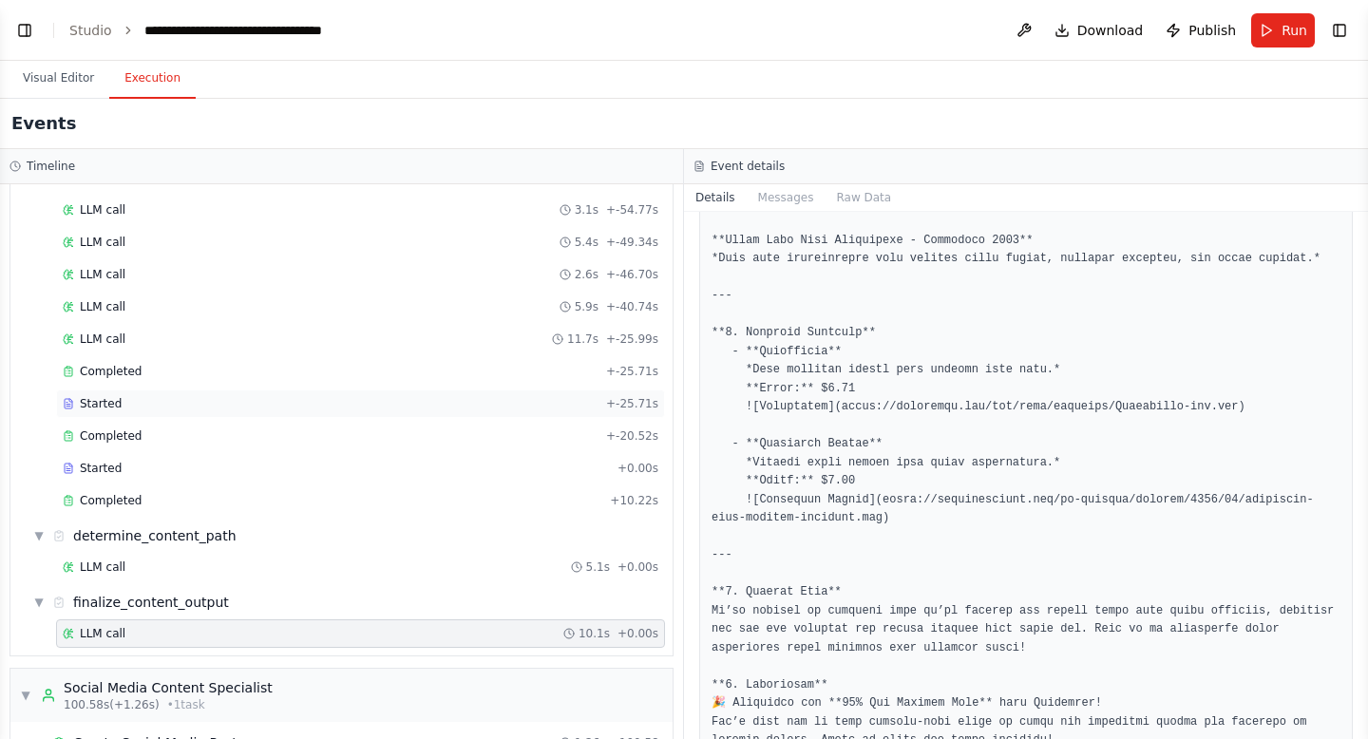
scroll to position [835, 0]
click at [30, 73] on button "Visual Editor" at bounding box center [59, 79] width 102 height 40
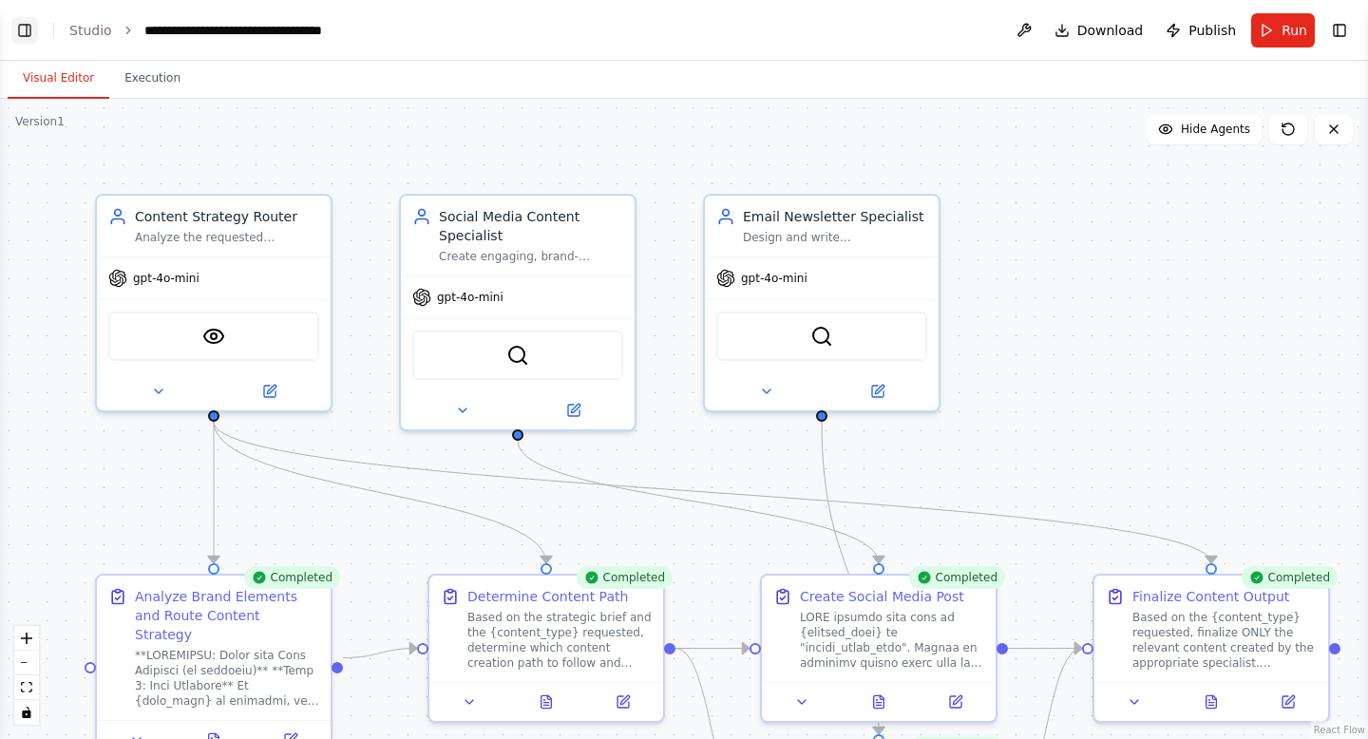
click at [21, 37] on button "Toggle Left Sidebar" at bounding box center [24, 30] width 27 height 27
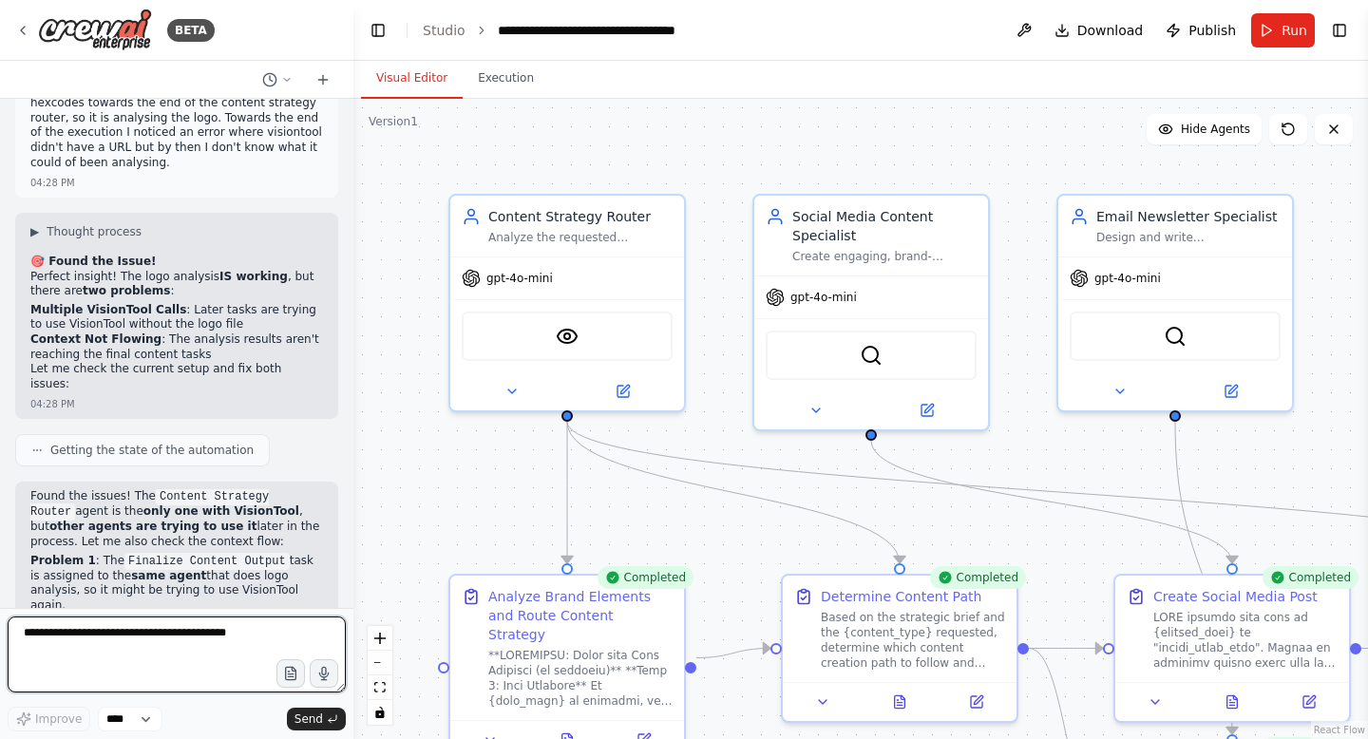
click at [144, 622] on textarea at bounding box center [177, 655] width 338 height 76
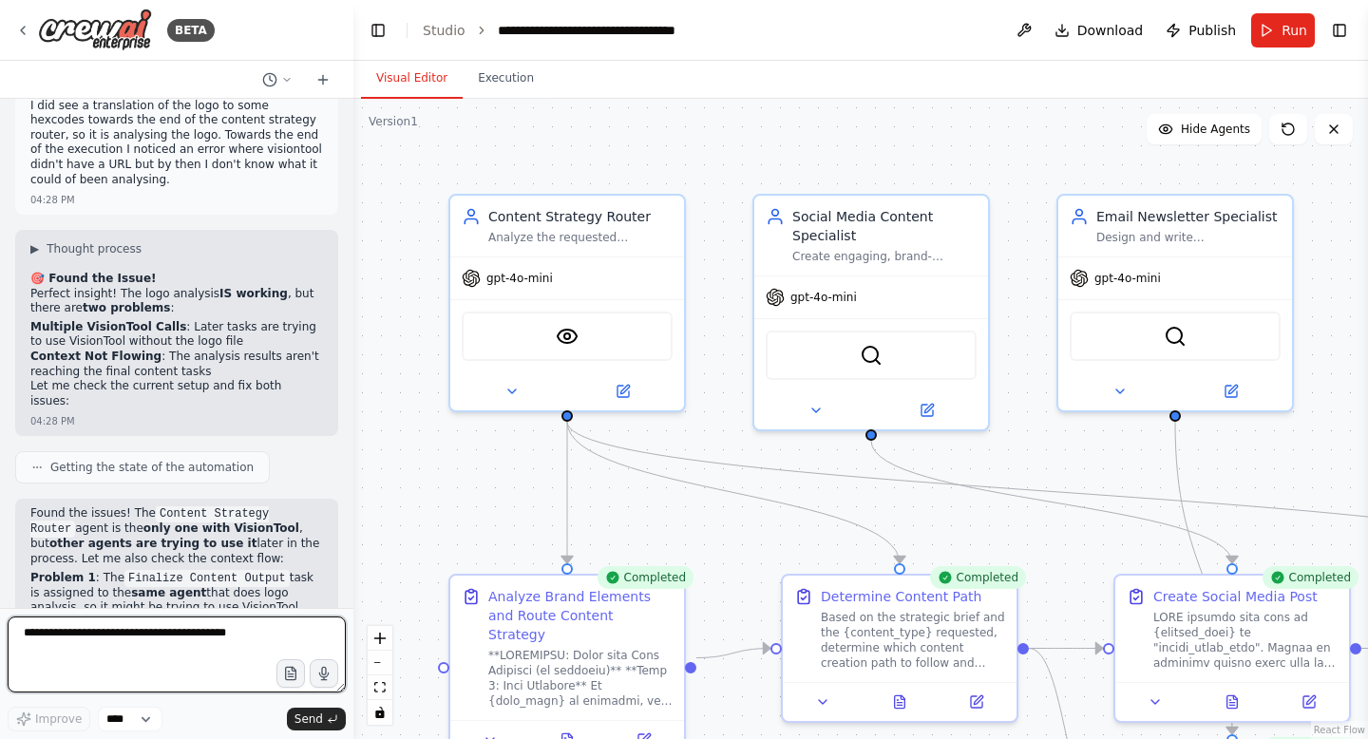
scroll to position [35570, 0]
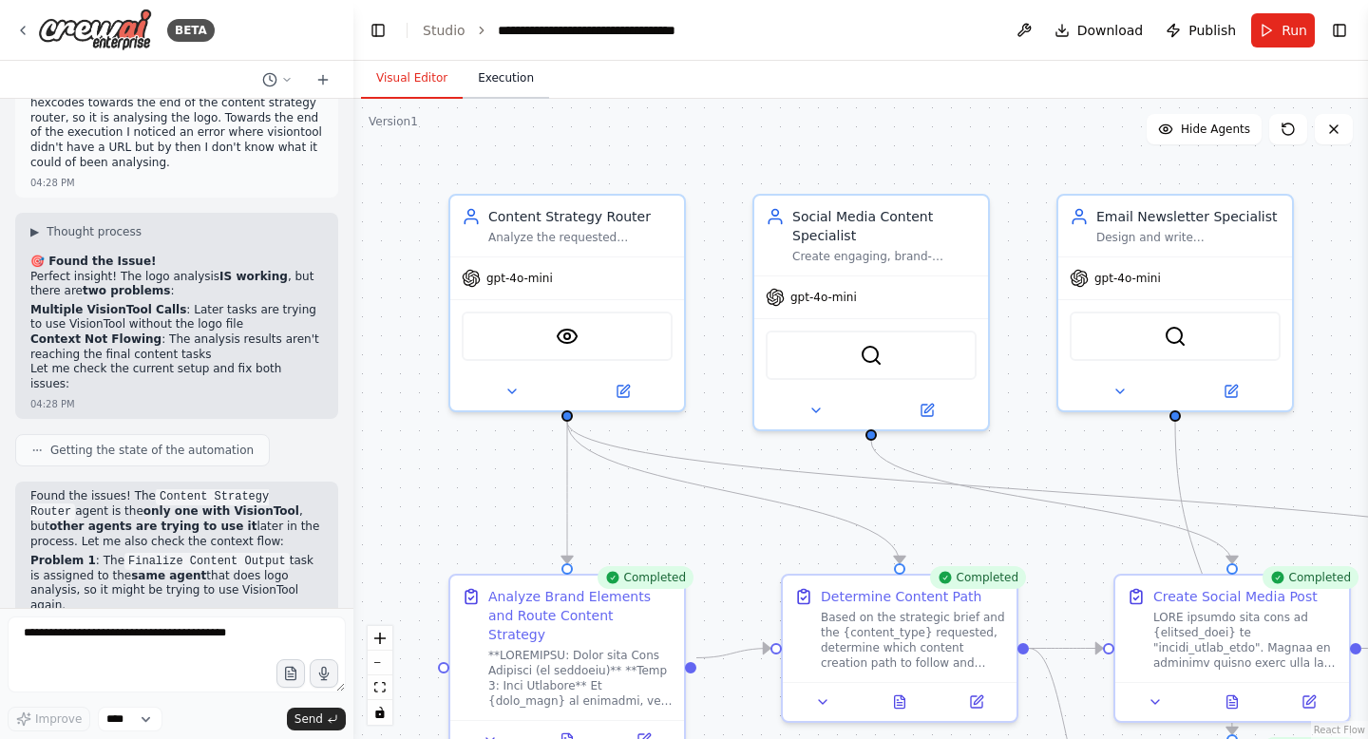
click at [495, 87] on button "Execution" at bounding box center [506, 79] width 86 height 40
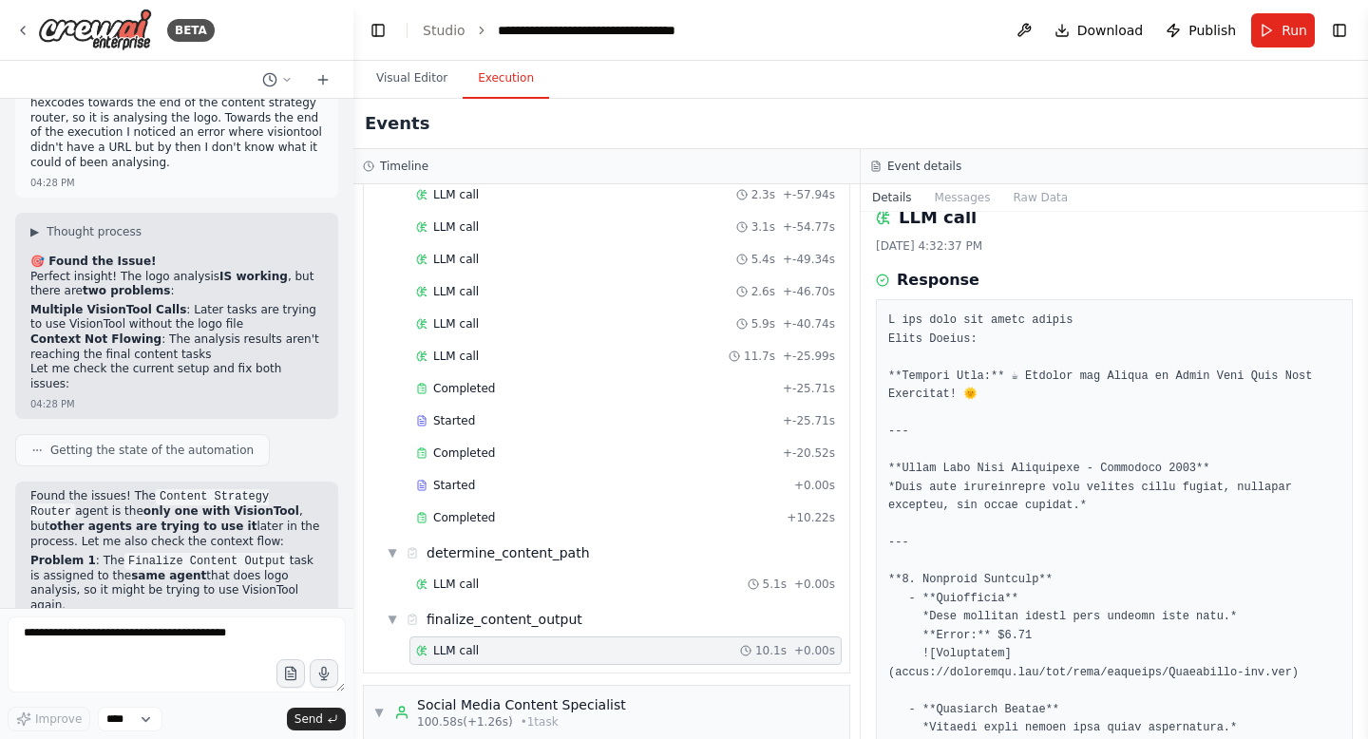
scroll to position [0, 0]
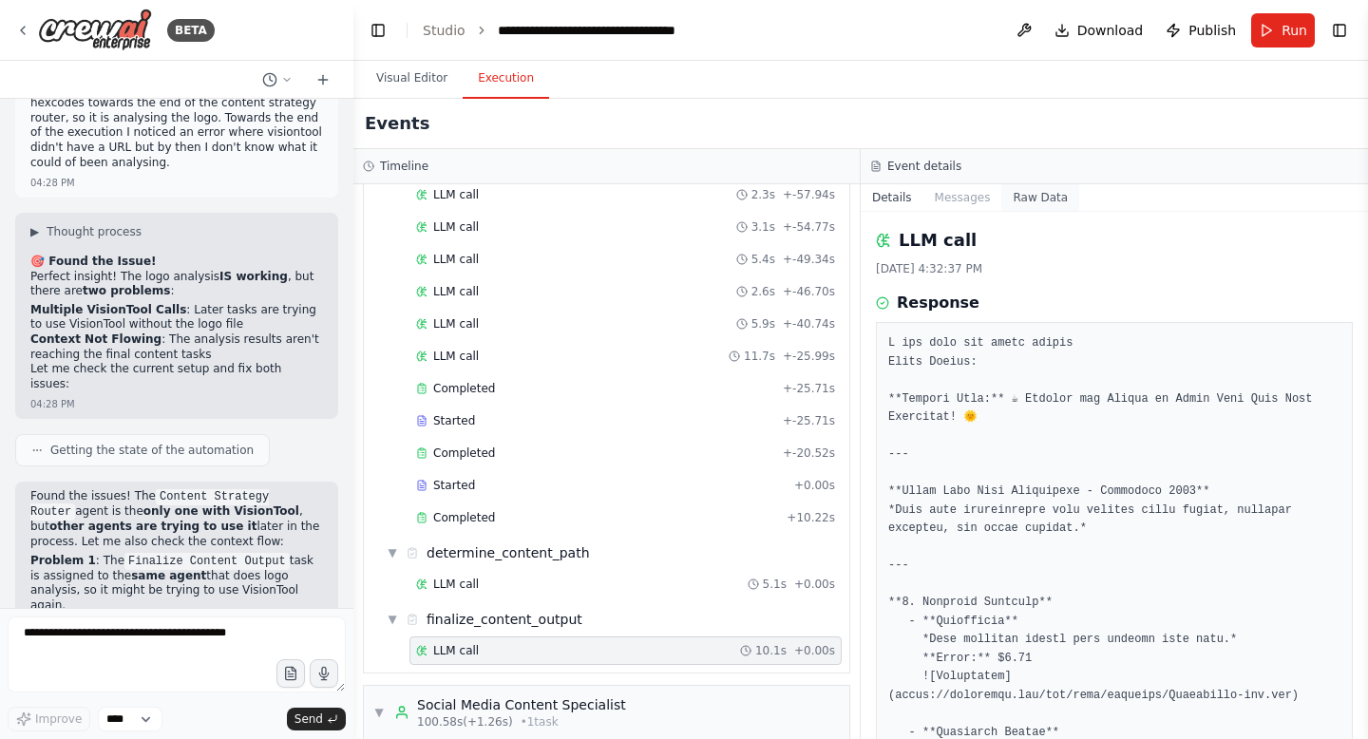
click at [1001, 187] on button "Raw Data" at bounding box center [1040, 197] width 78 height 27
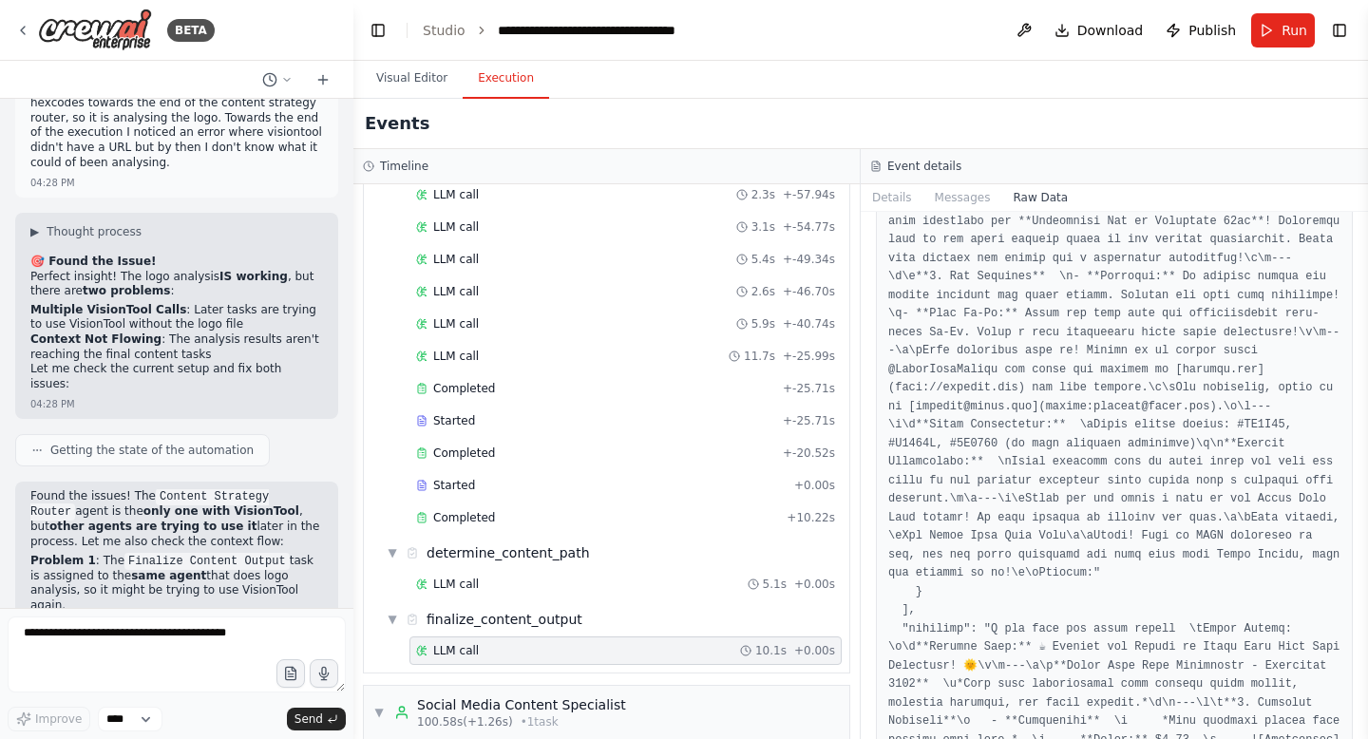
scroll to position [2005, 0]
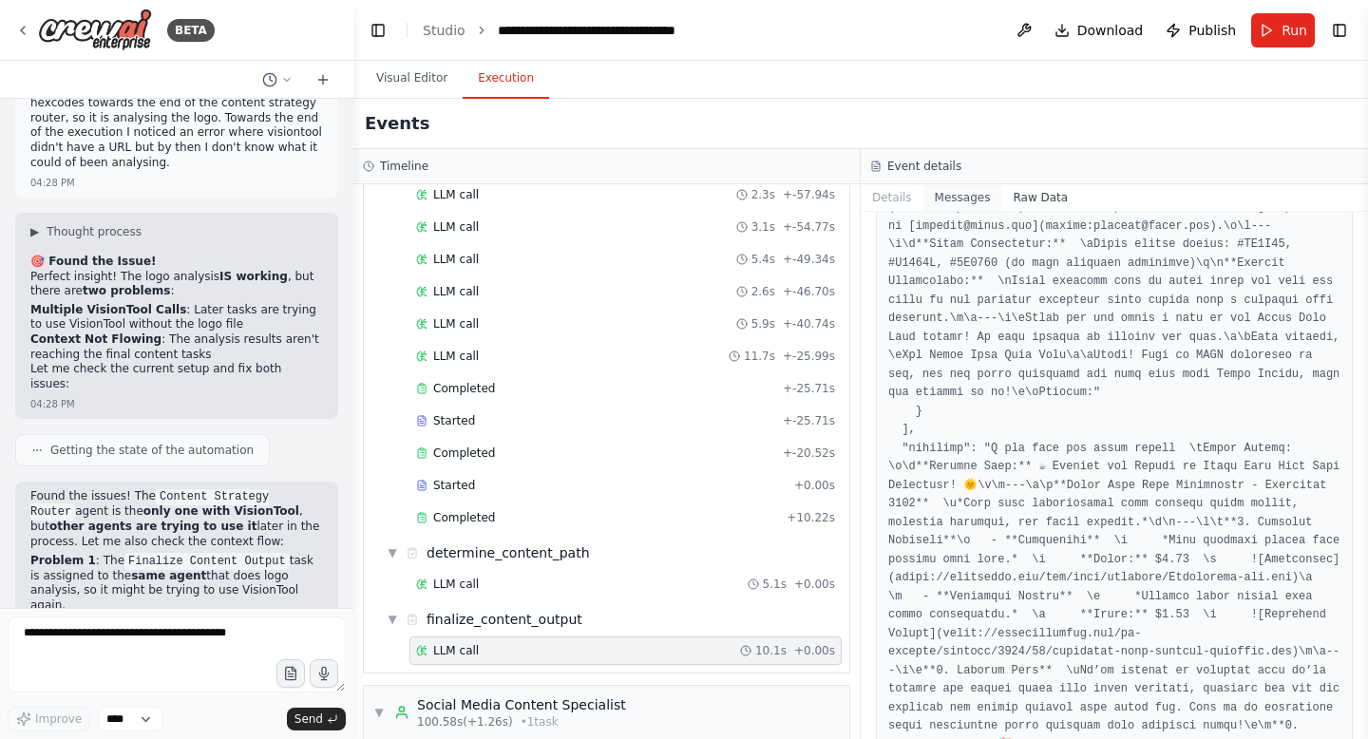
click at [957, 187] on button "Messages" at bounding box center [962, 197] width 79 height 27
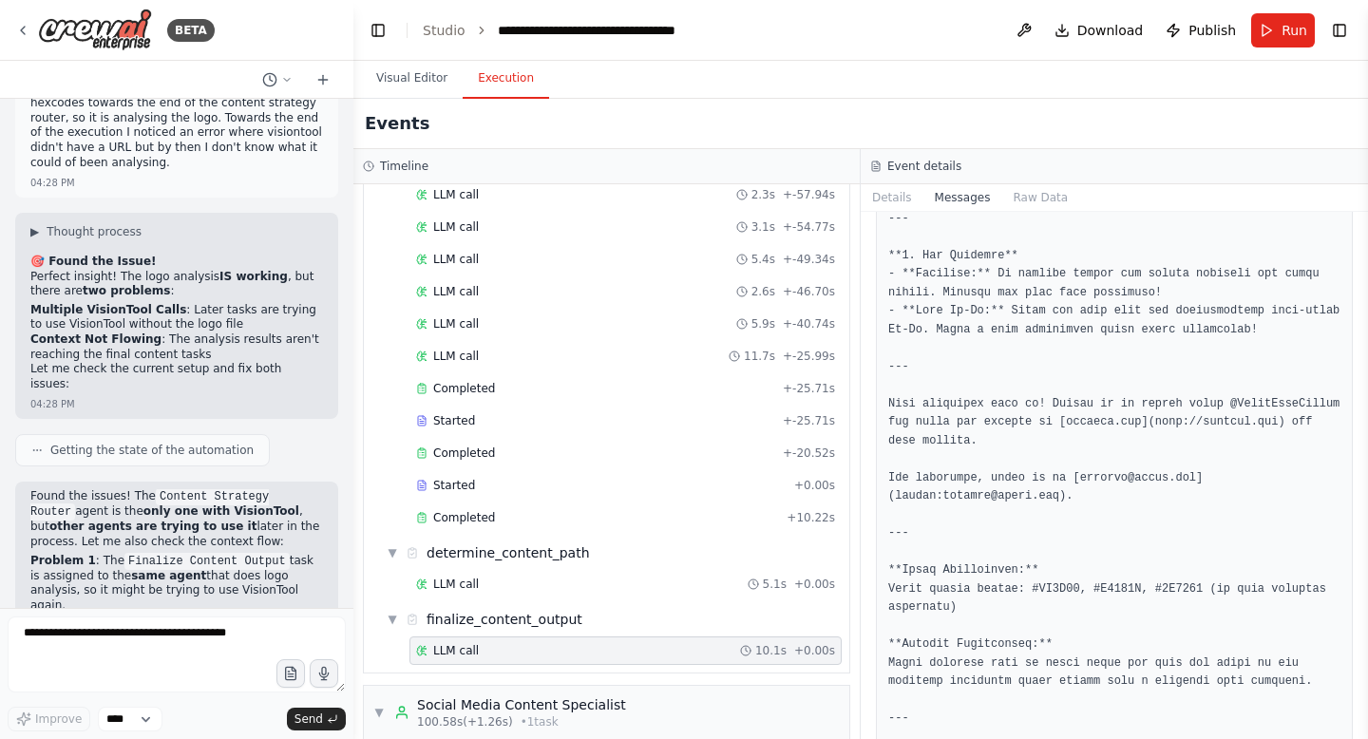
scroll to position [2830, 0]
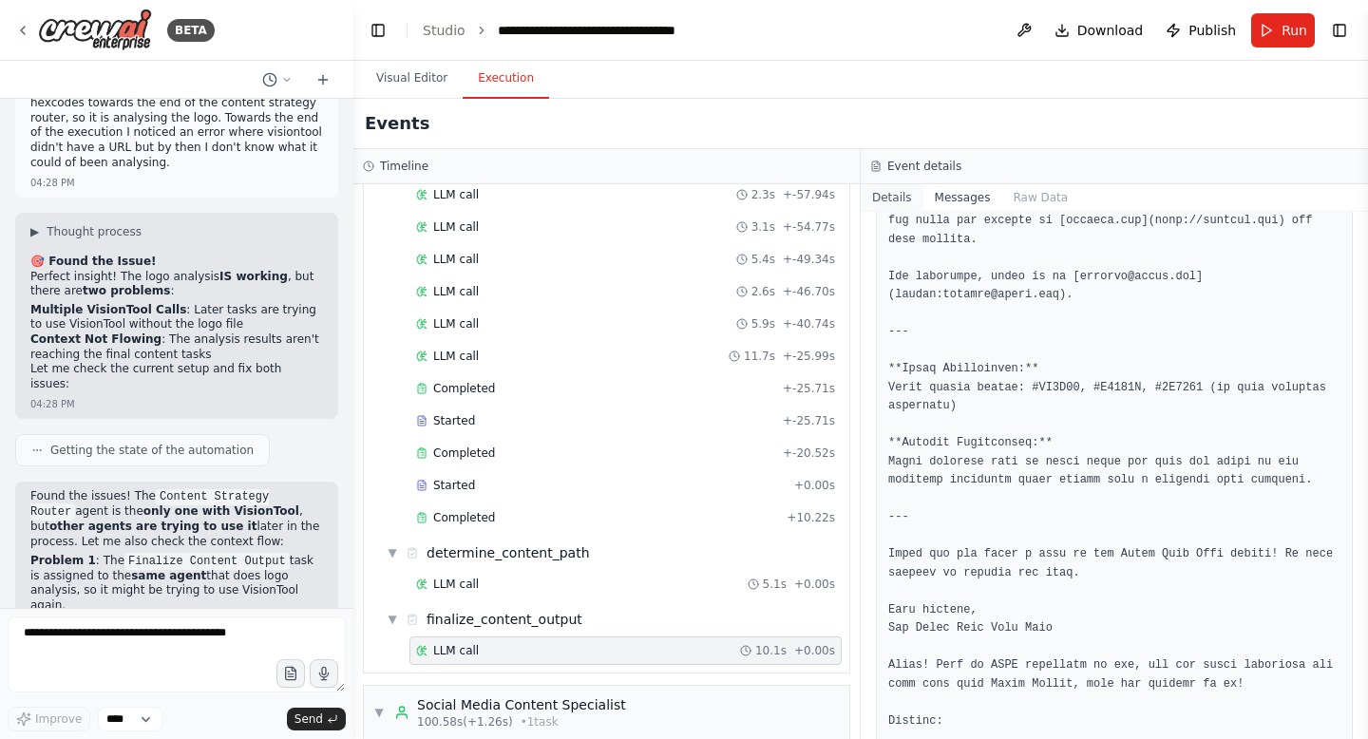
click at [902, 197] on button "Details" at bounding box center [892, 197] width 63 height 27
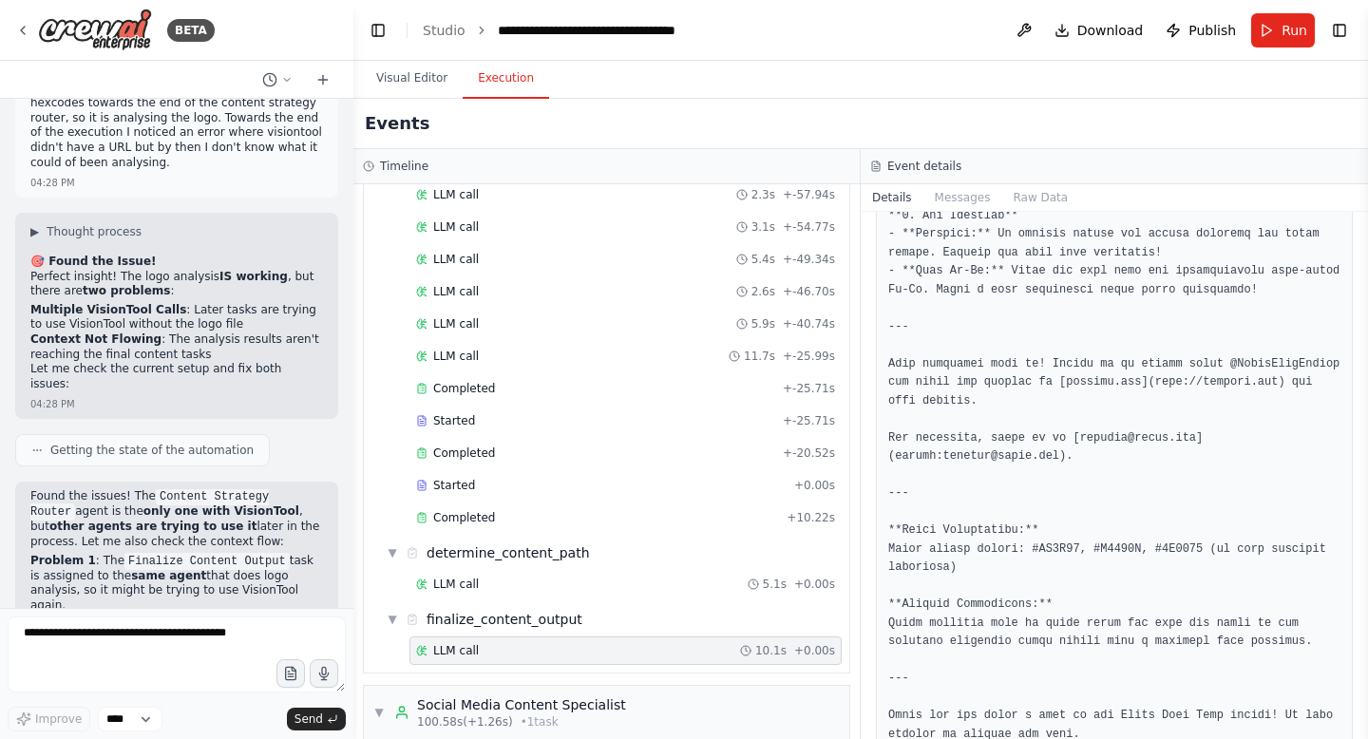
scroll to position [1199, 0]
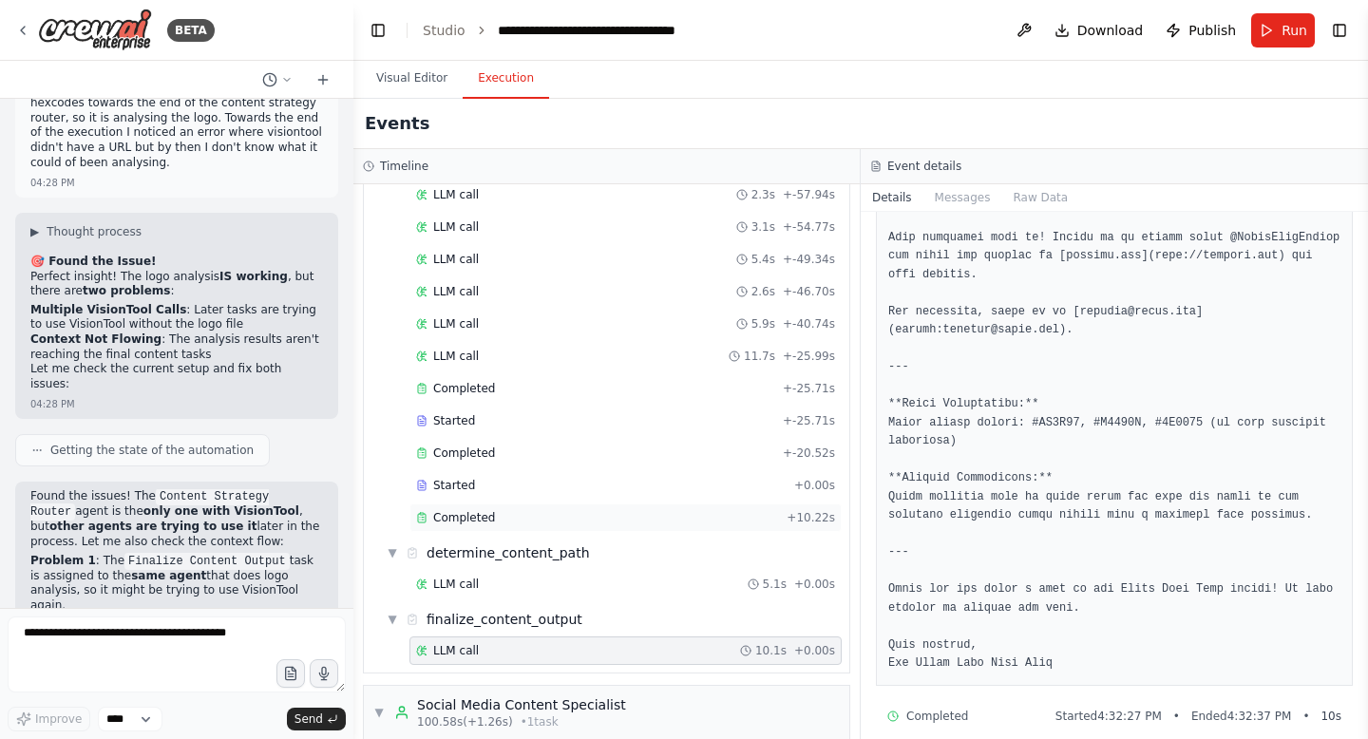
click at [569, 514] on div "Completed" at bounding box center [597, 517] width 363 height 15
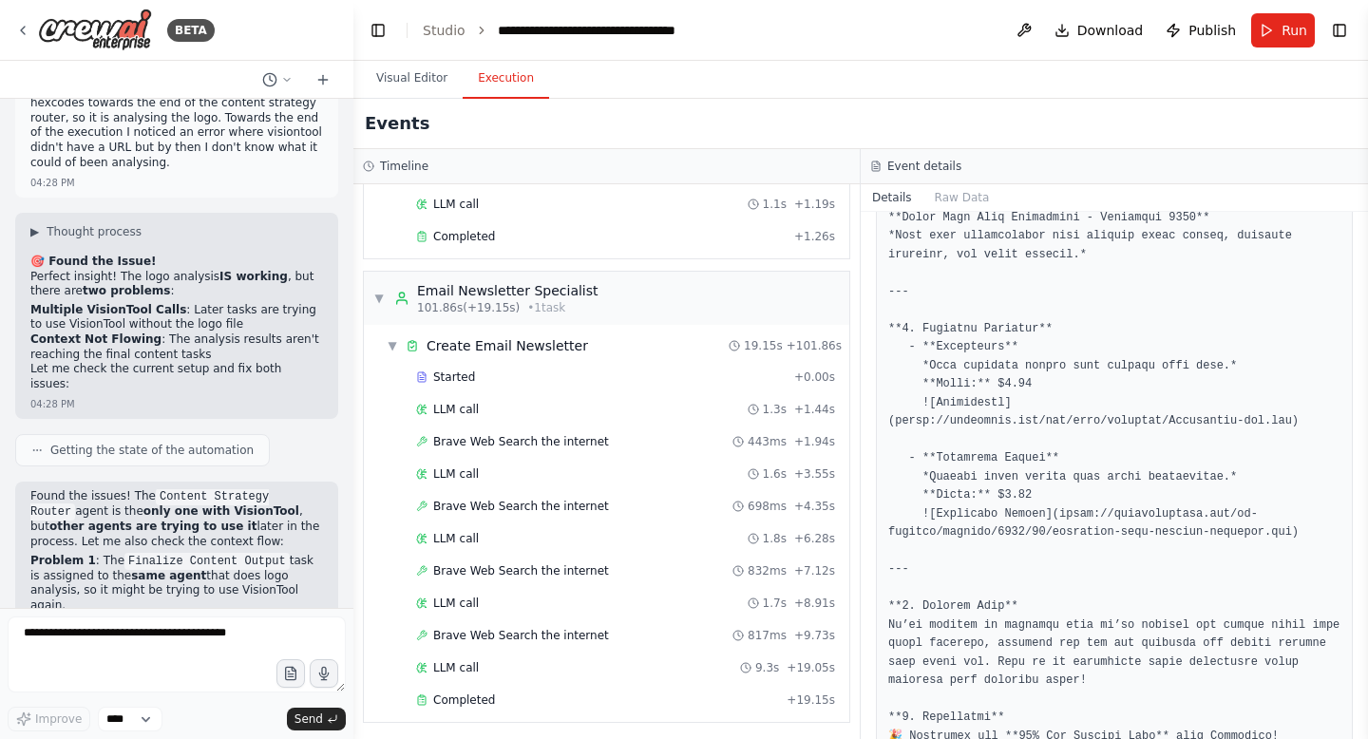
scroll to position [1459, 0]
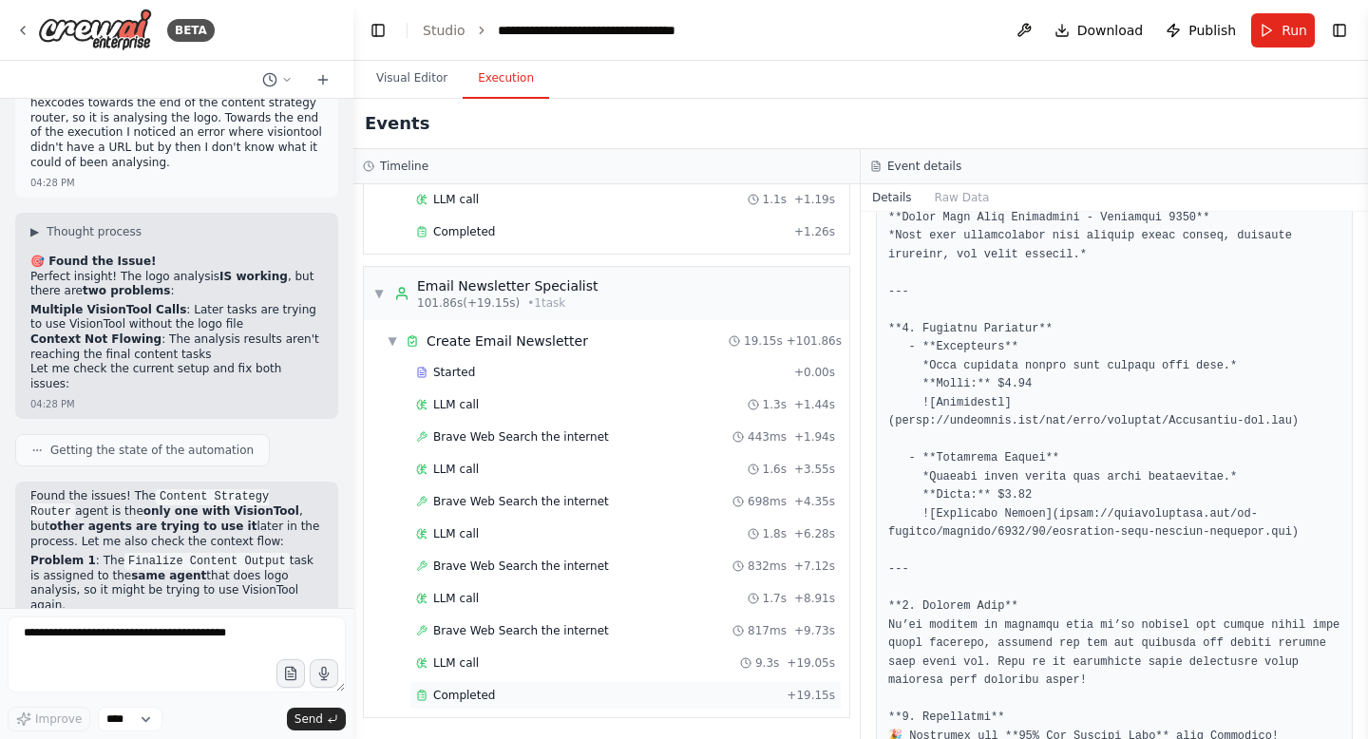
click at [457, 699] on span "Completed" at bounding box center [464, 695] width 62 height 15
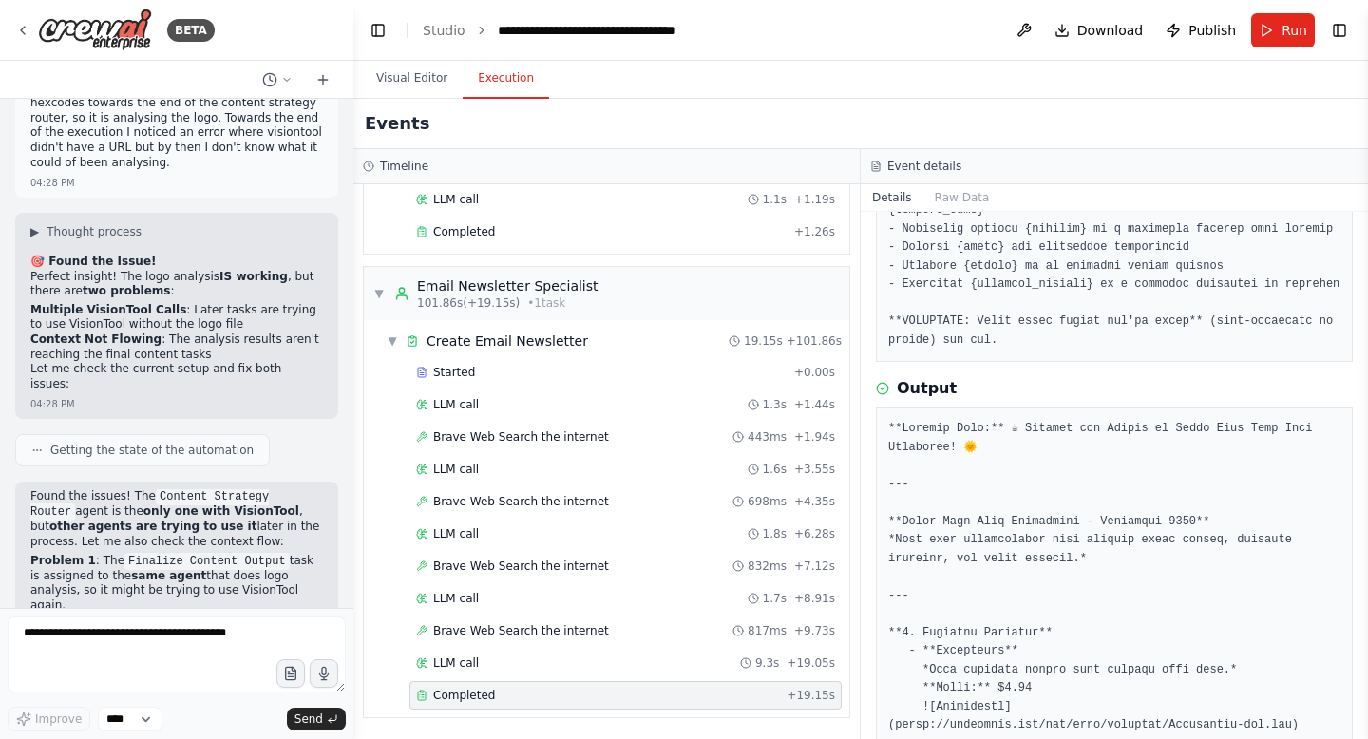
scroll to position [584, 0]
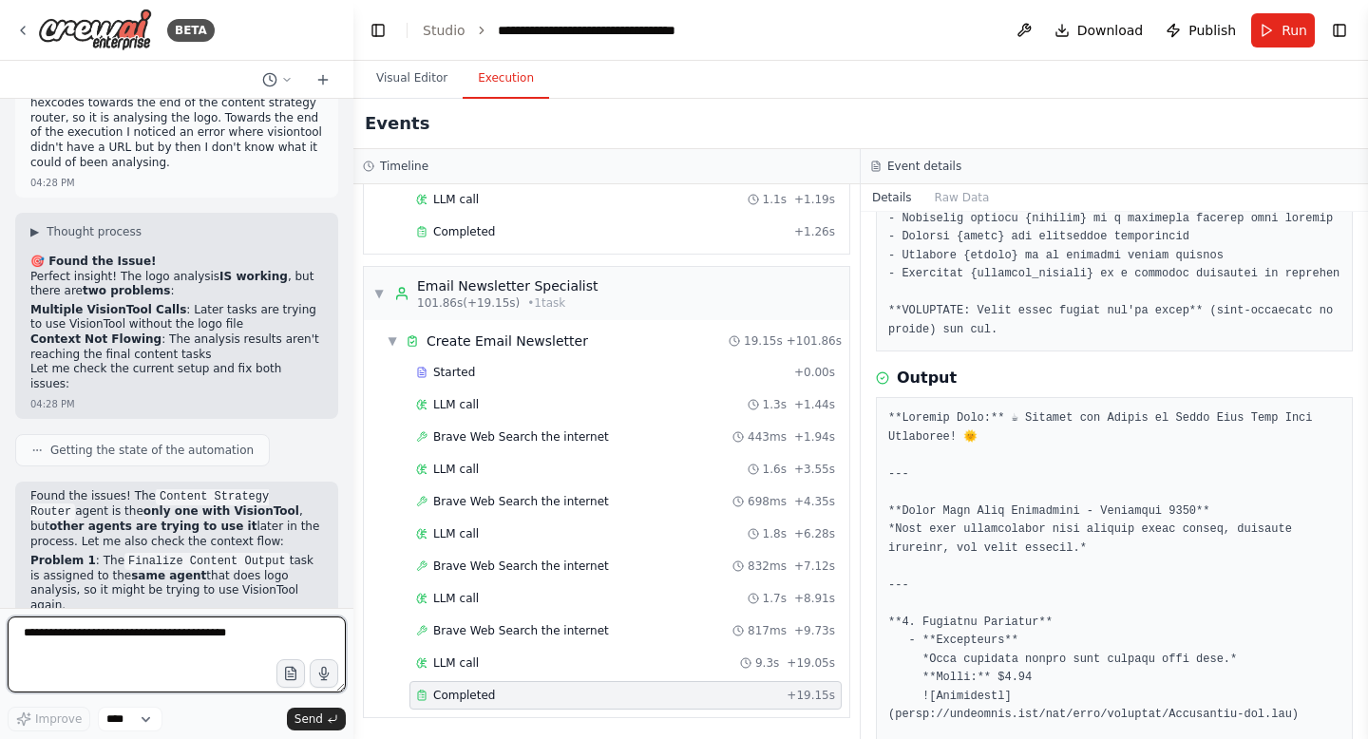
click at [150, 651] on textarea at bounding box center [177, 655] width 338 height 76
click at [211, 636] on textarea "**********" at bounding box center [177, 655] width 338 height 76
type textarea "**********"
click at [328, 77] on icon at bounding box center [322, 79] width 15 height 15
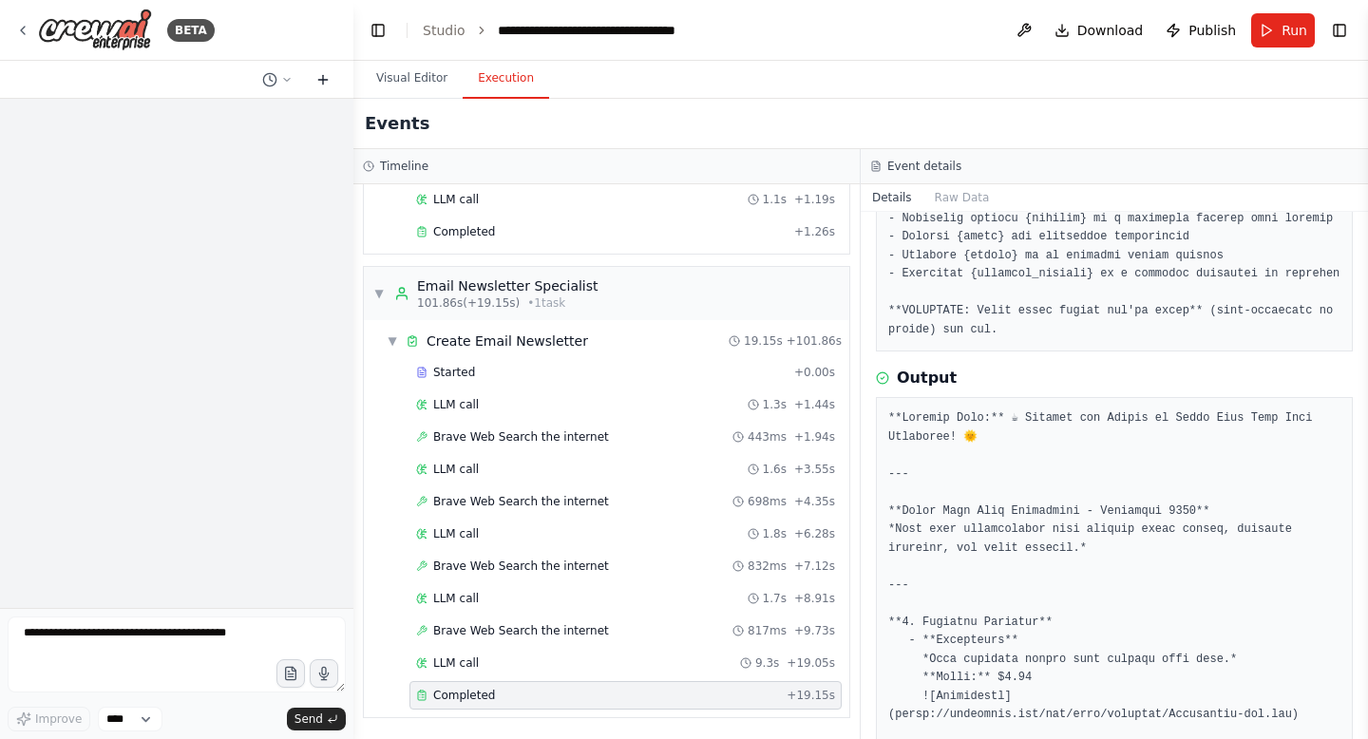
scroll to position [0, 0]
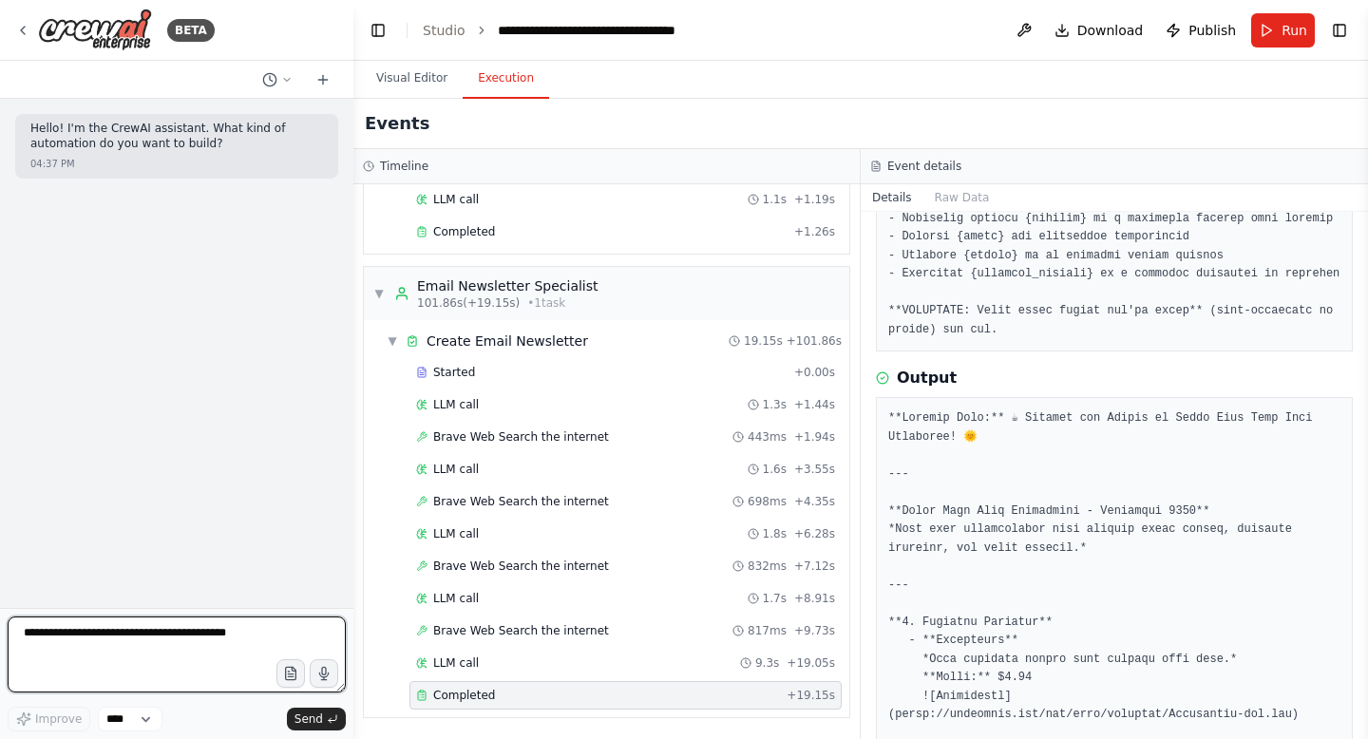
click at [115, 634] on textarea at bounding box center [177, 655] width 338 height 76
paste textarea "**********"
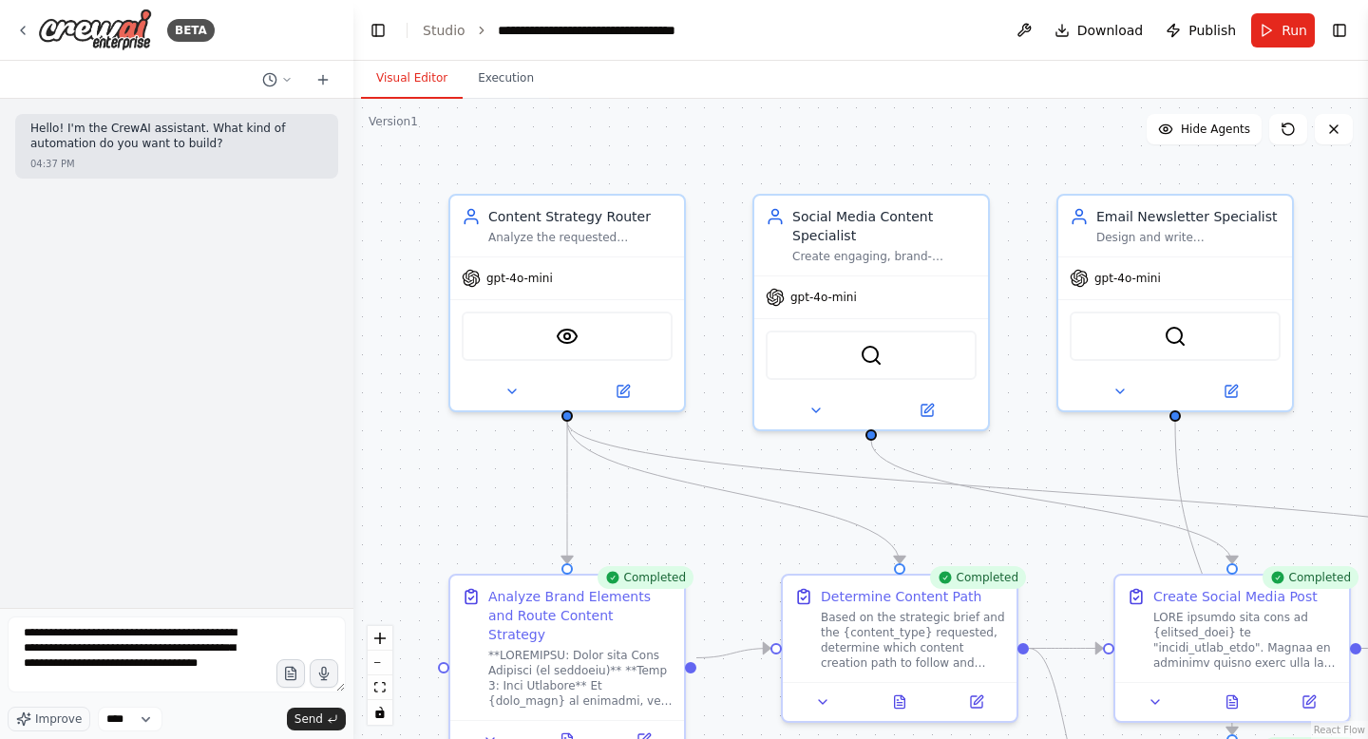
click at [433, 78] on button "Visual Editor" at bounding box center [412, 79] width 102 height 40
click at [228, 689] on textarea "**********" at bounding box center [177, 655] width 338 height 76
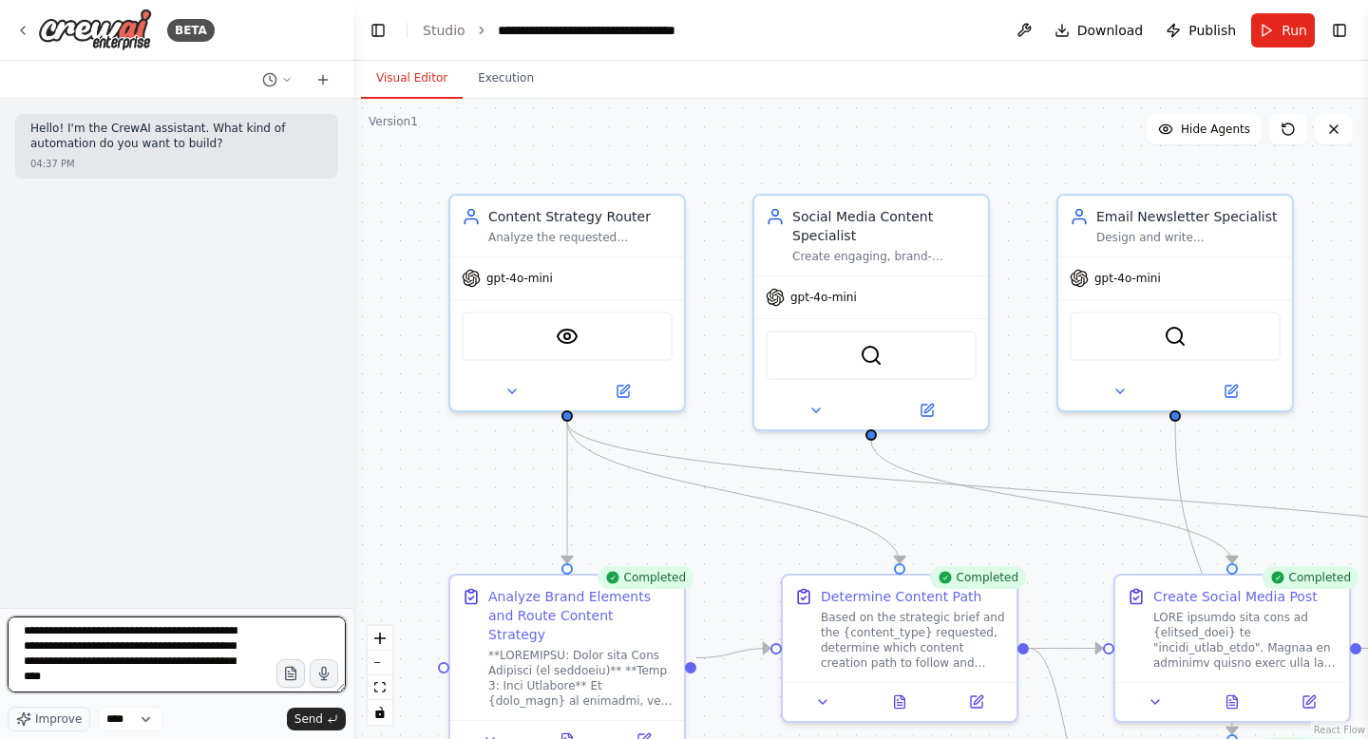
click at [138, 665] on textarea "**********" at bounding box center [177, 655] width 338 height 76
type textarea "**********"
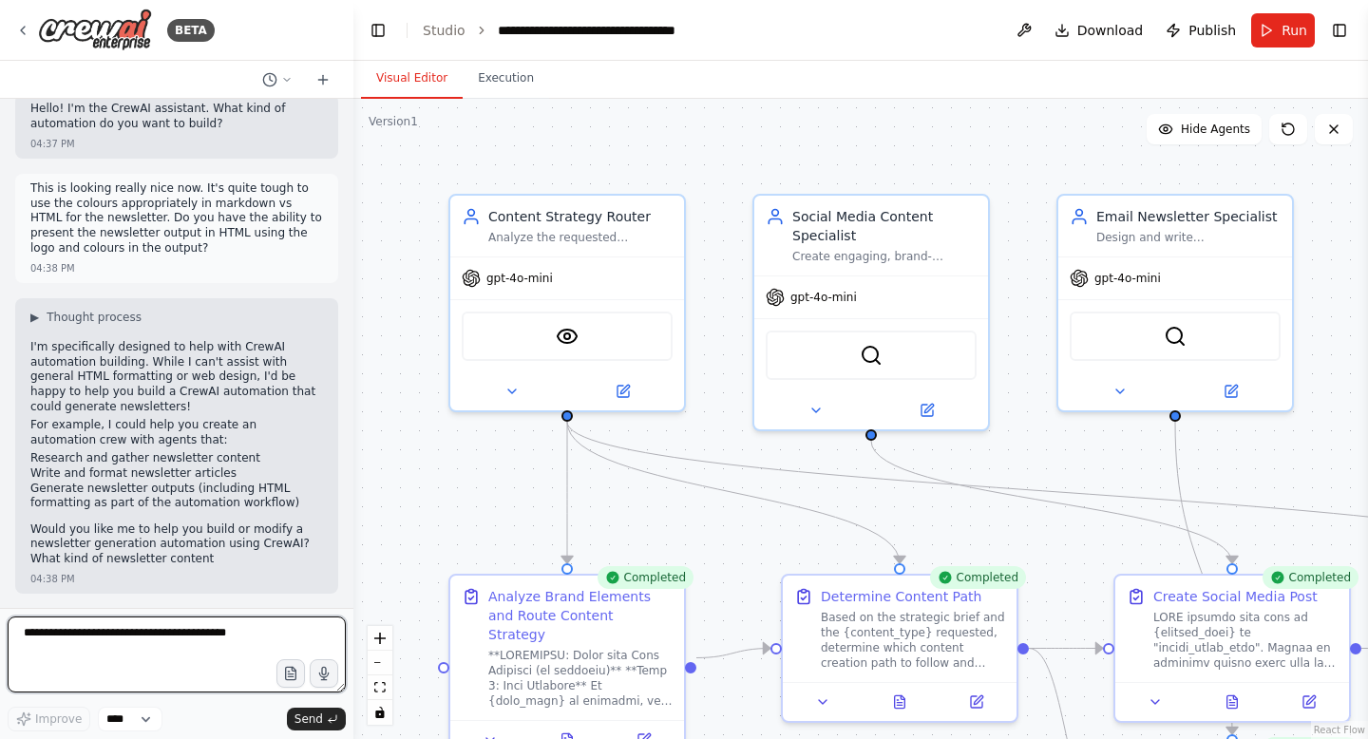
scroll to position [34, 0]
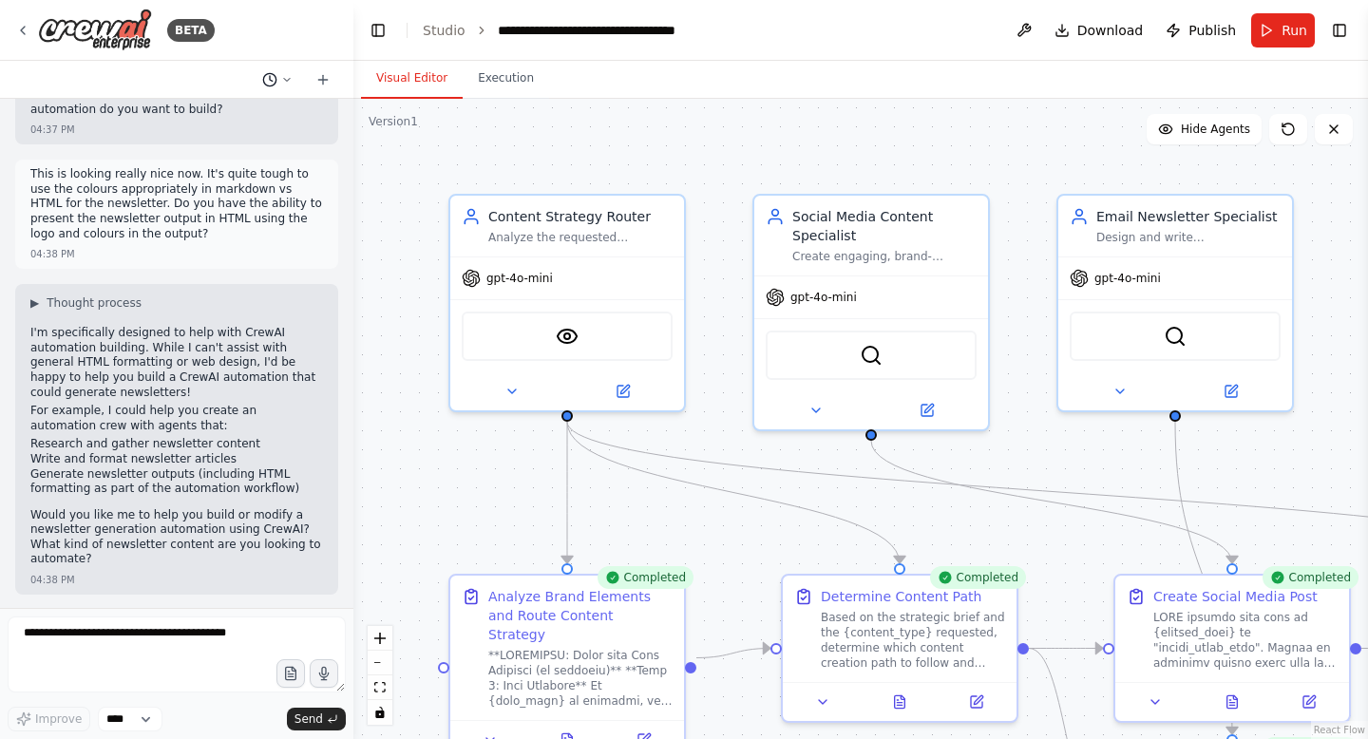
click at [286, 72] on button at bounding box center [278, 79] width 46 height 23
click at [285, 152] on span "I did see a translation of the logo to some hexcodes towards the end of the con…" at bounding box center [219, 149] width 171 height 15
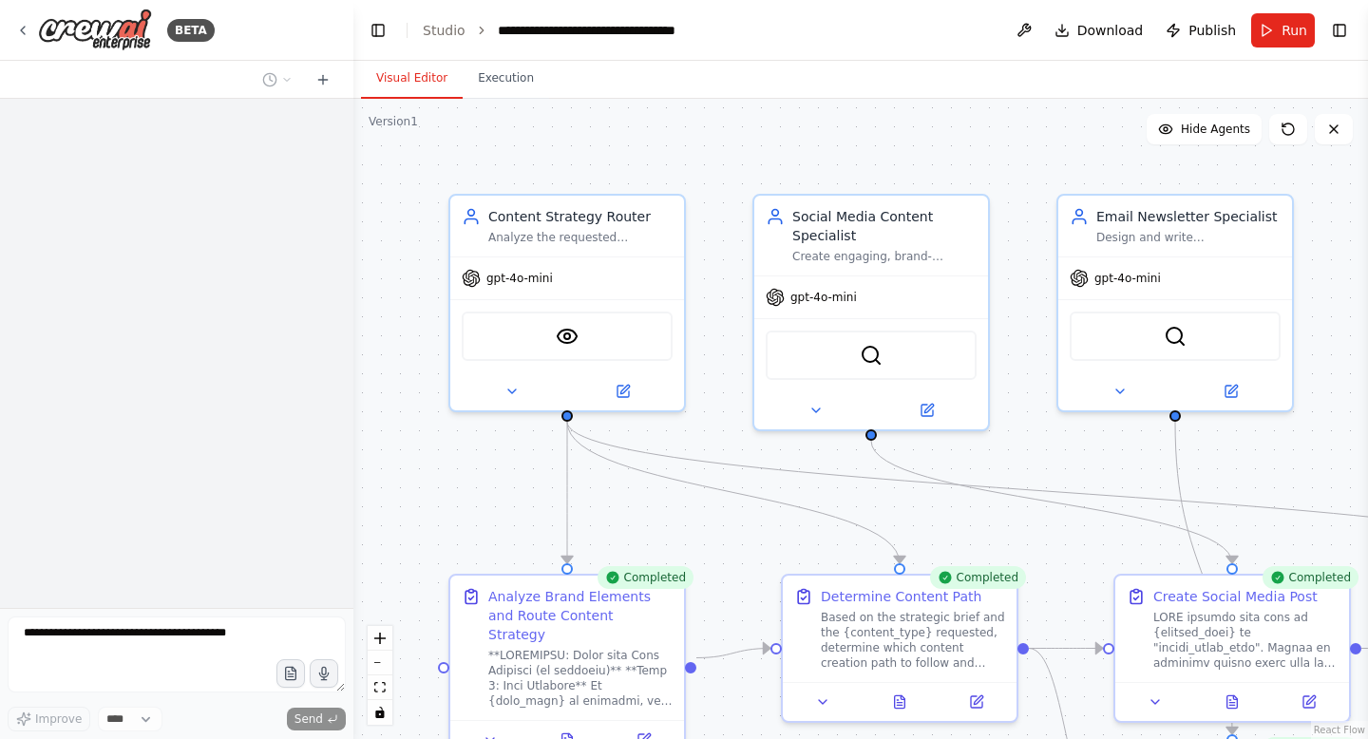
scroll to position [0, 0]
click at [284, 92] on div at bounding box center [176, 80] width 353 height 38
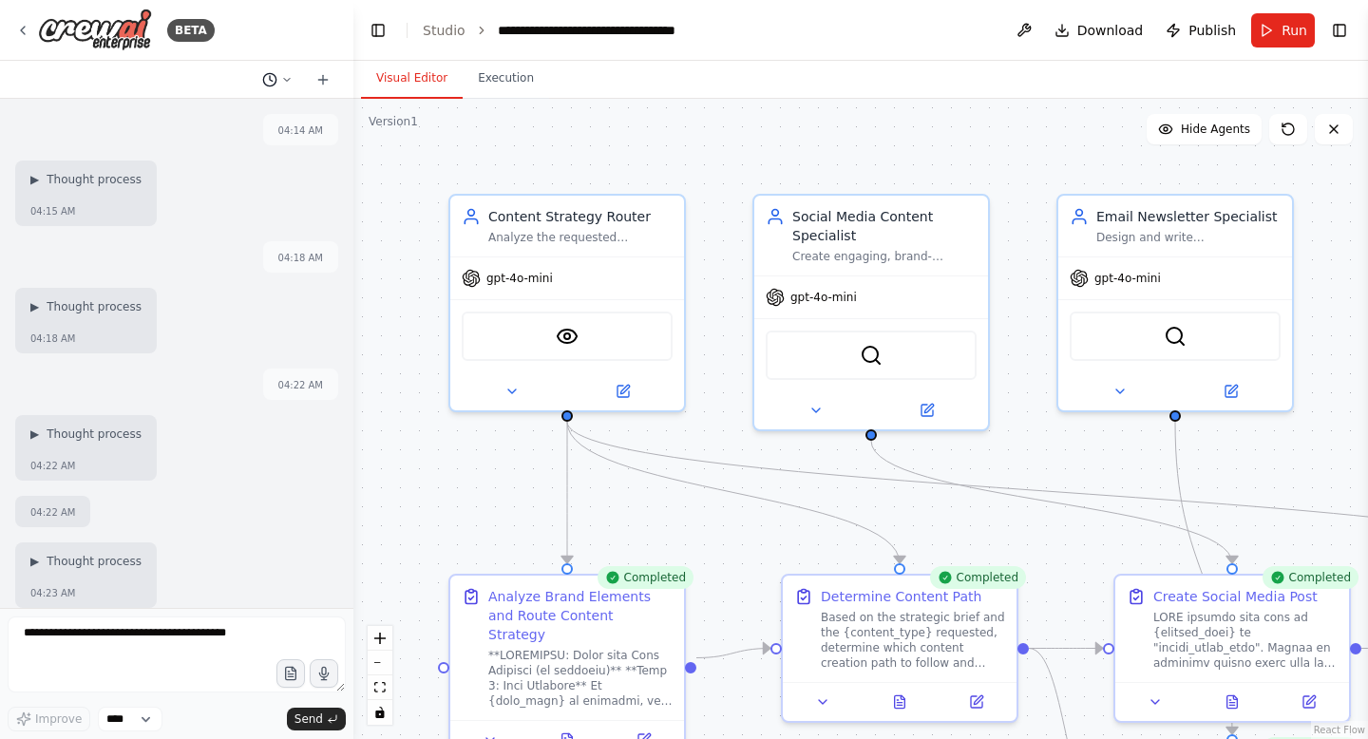
click at [289, 77] on icon at bounding box center [286, 79] width 11 height 11
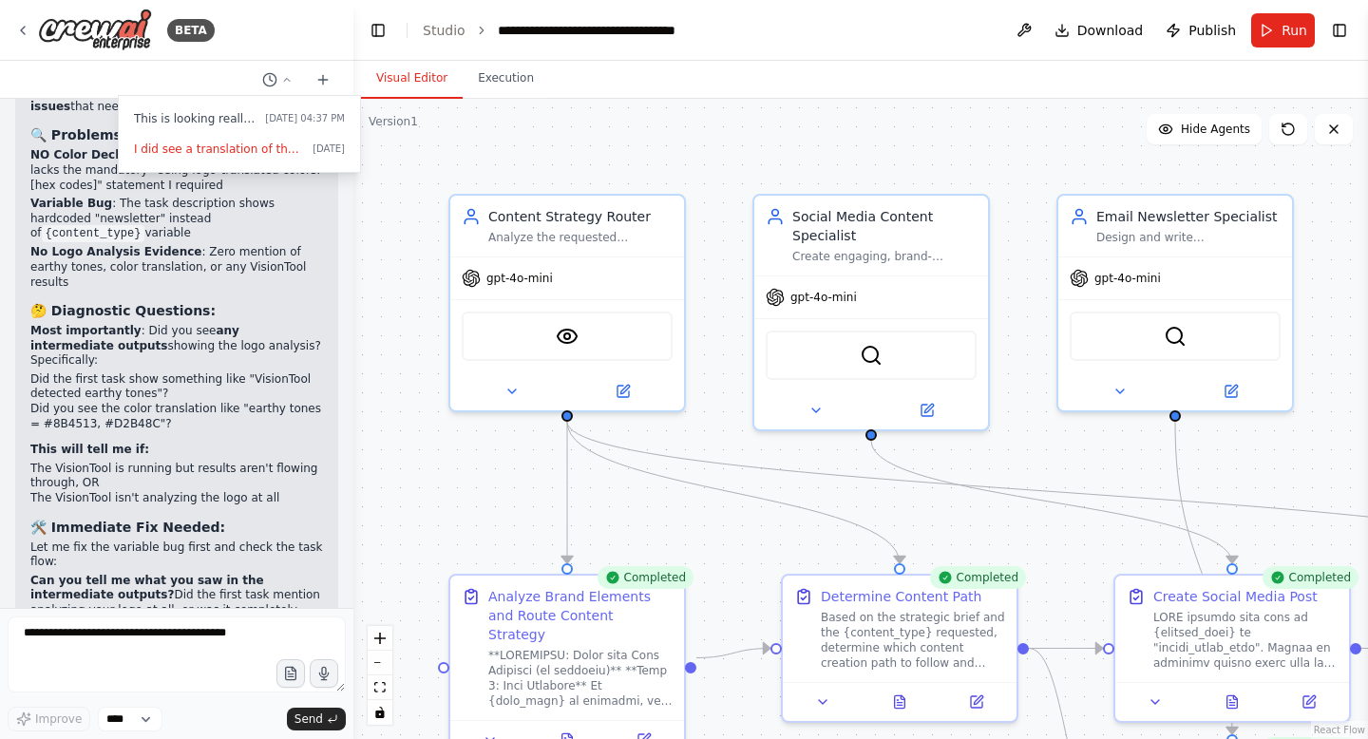
scroll to position [34842, 0]
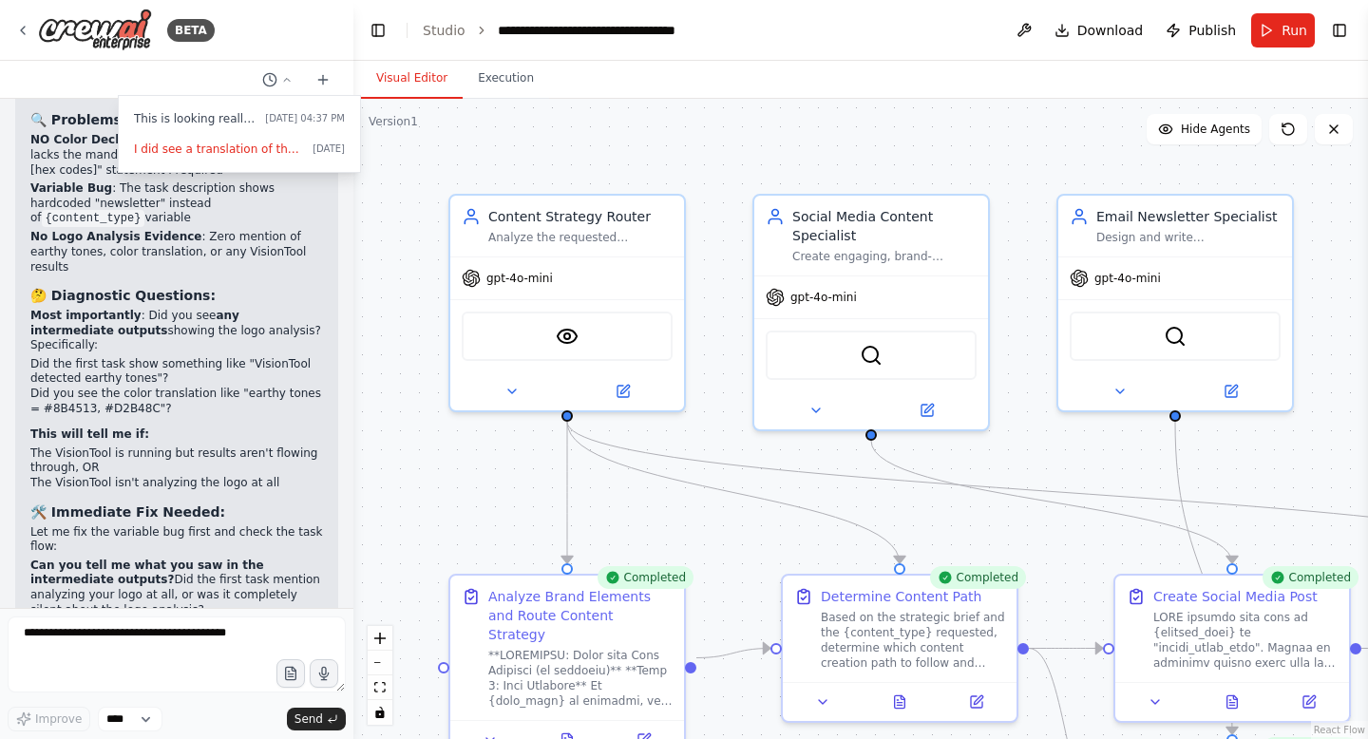
drag, startPoint x: 276, startPoint y: 114, endPoint x: 106, endPoint y: 636, distance: 548.6
click at [106, 636] on div at bounding box center [176, 369] width 353 height 739
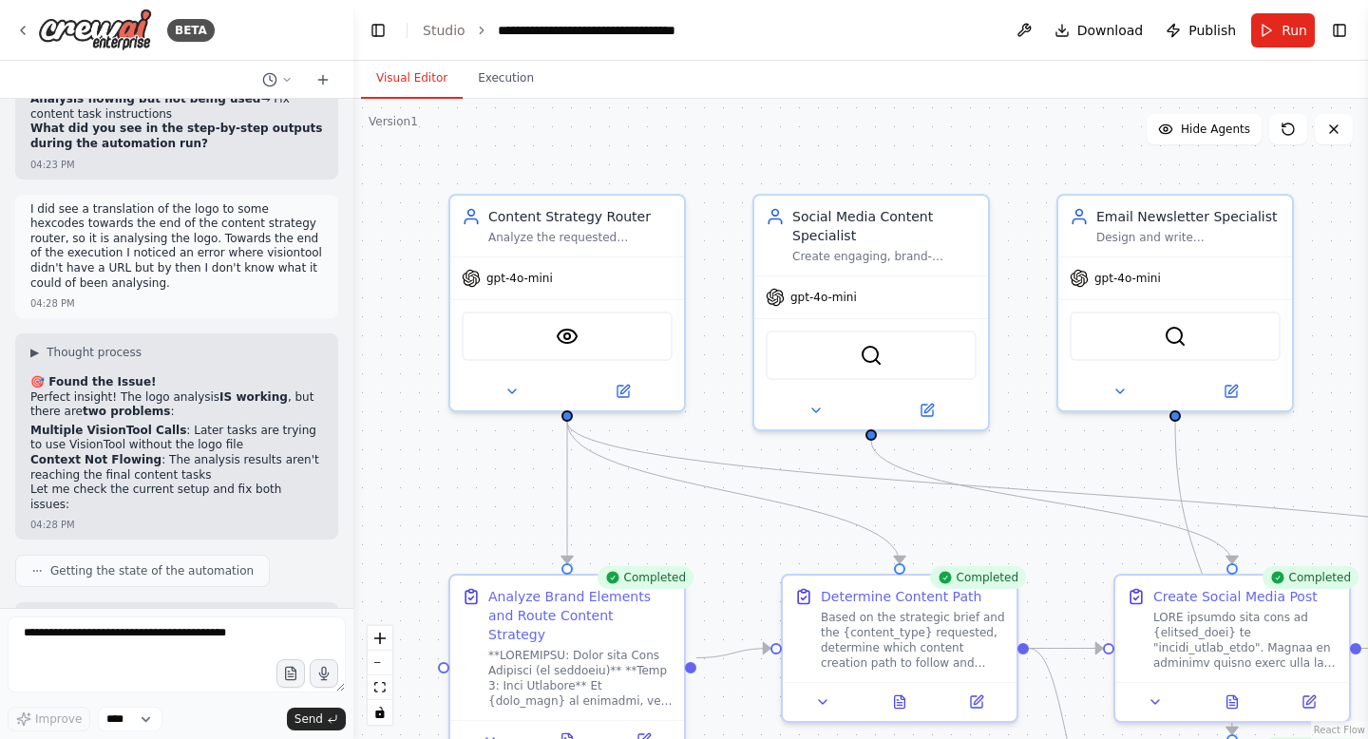
scroll to position [35570, 0]
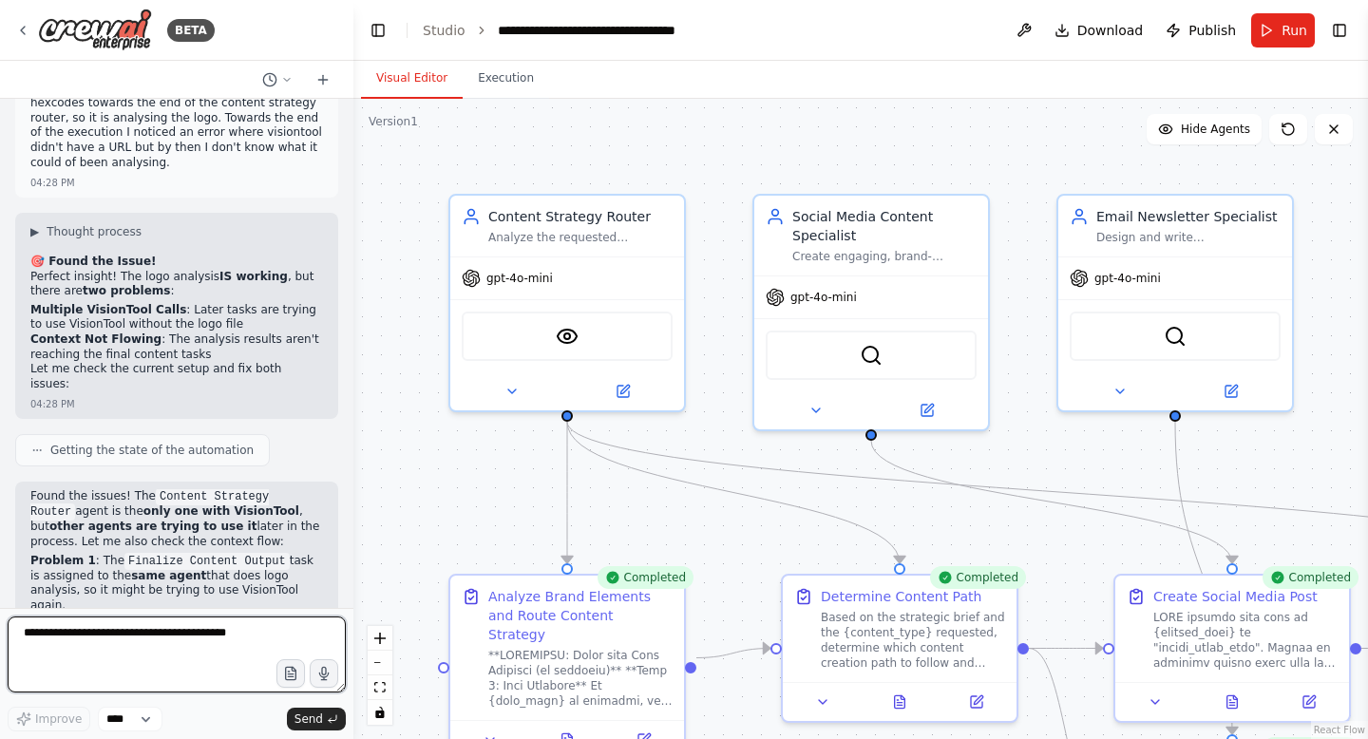
click at [85, 621] on textarea at bounding box center [177, 655] width 338 height 76
paste textarea "**********"
type textarea "**********"
click at [285, 81] on icon at bounding box center [286, 79] width 11 height 11
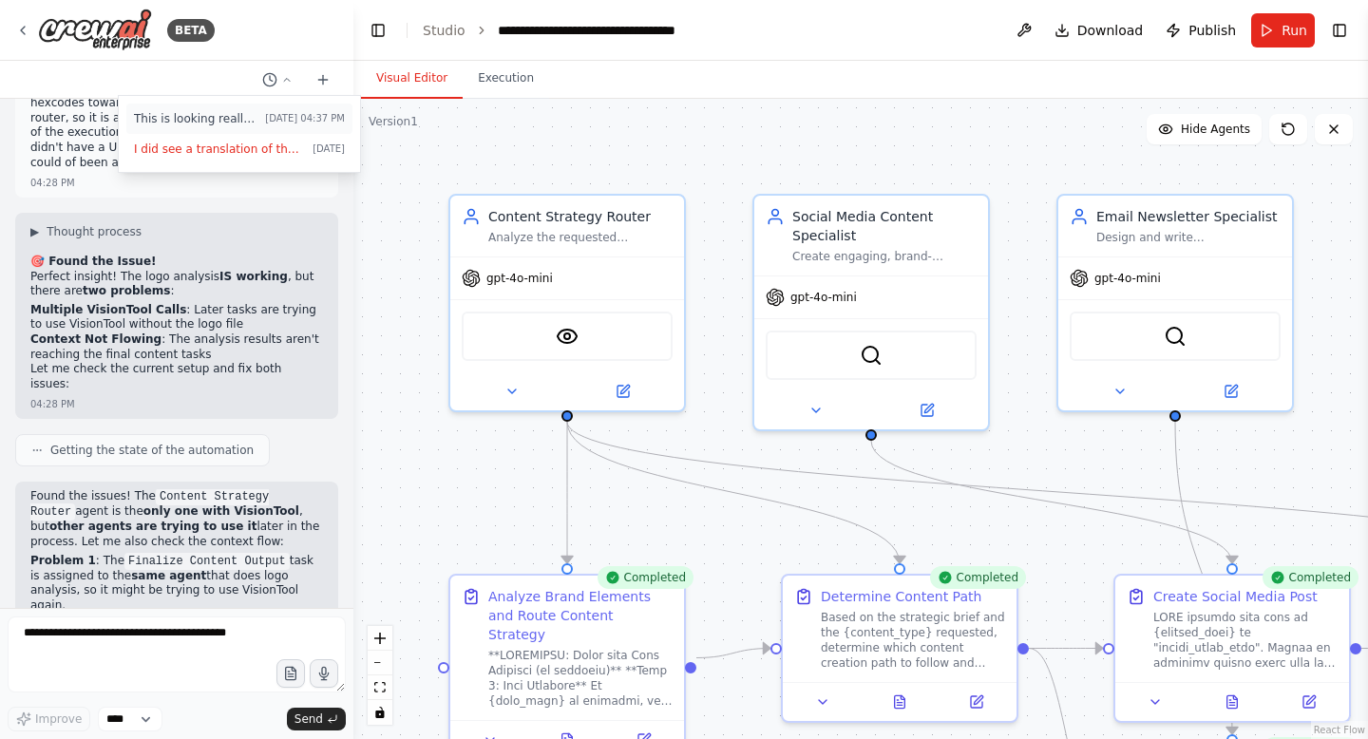
click at [269, 109] on button "This is looking really nice now. It's quite tough to use the colours appropriat…" at bounding box center [239, 119] width 226 height 30
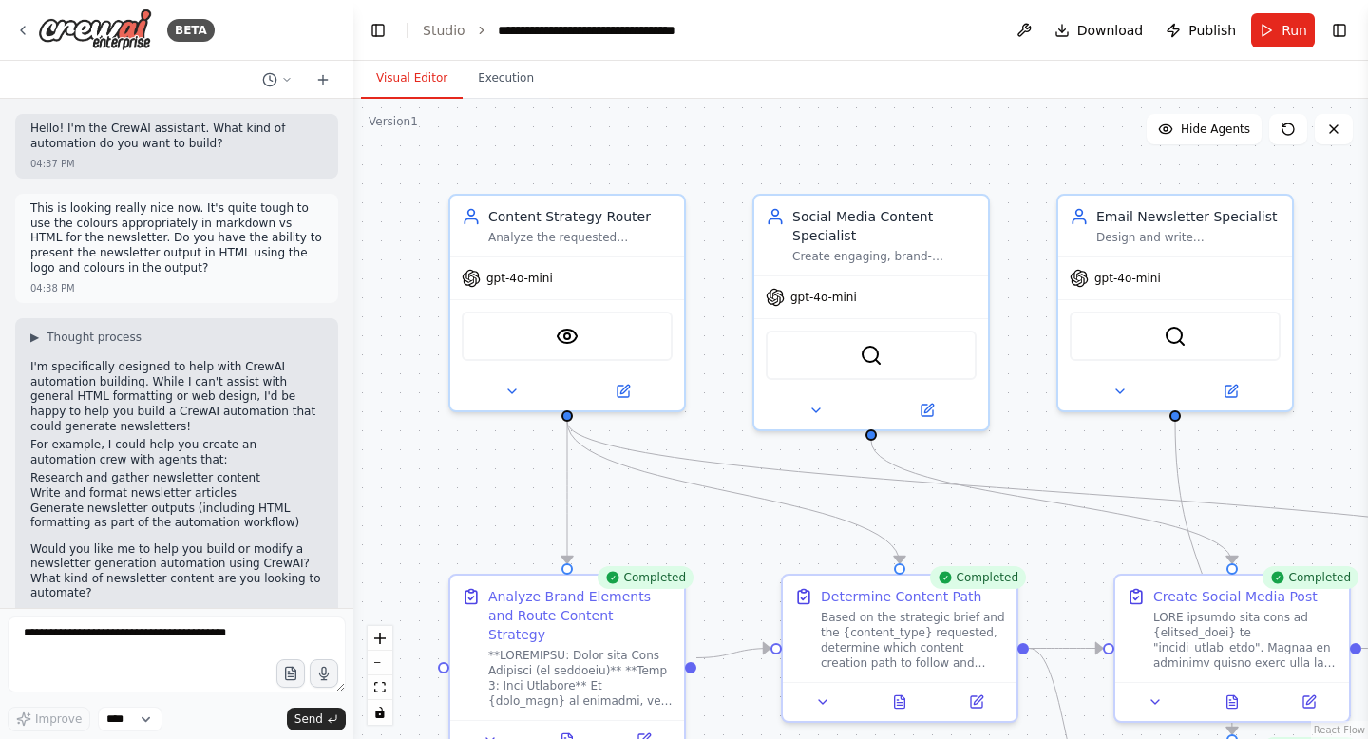
click at [156, 210] on p "This is looking really nice now. It's quite tough to use the colours appropriat…" at bounding box center [176, 238] width 293 height 74
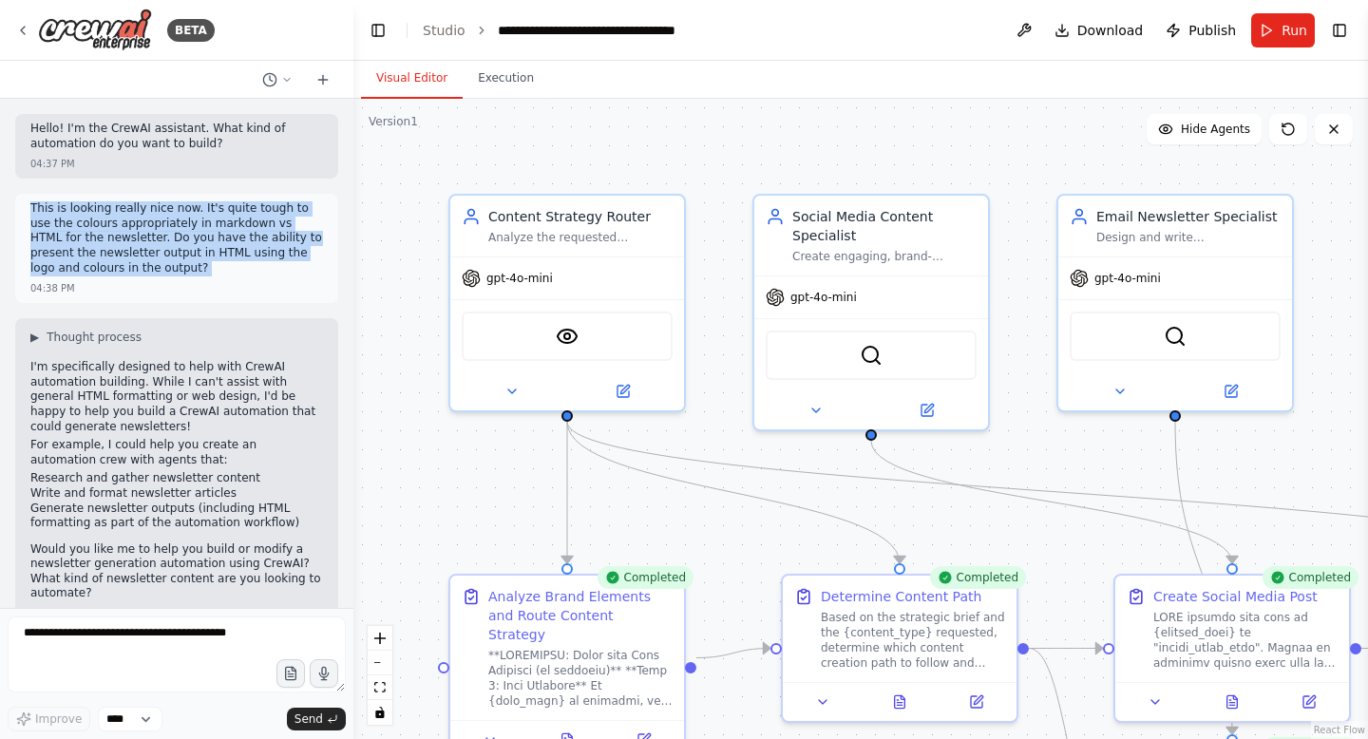
click at [156, 210] on p "This is looking really nice now. It's quite tough to use the colours appropriat…" at bounding box center [176, 238] width 293 height 74
copy p "This is looking really nice now. It's quite tough to use the colours appropriat…"
click at [279, 79] on button at bounding box center [278, 79] width 46 height 23
click at [259, 146] on span "I did see a translation of the logo to some hexcodes towards the end of the con…" at bounding box center [219, 149] width 171 height 15
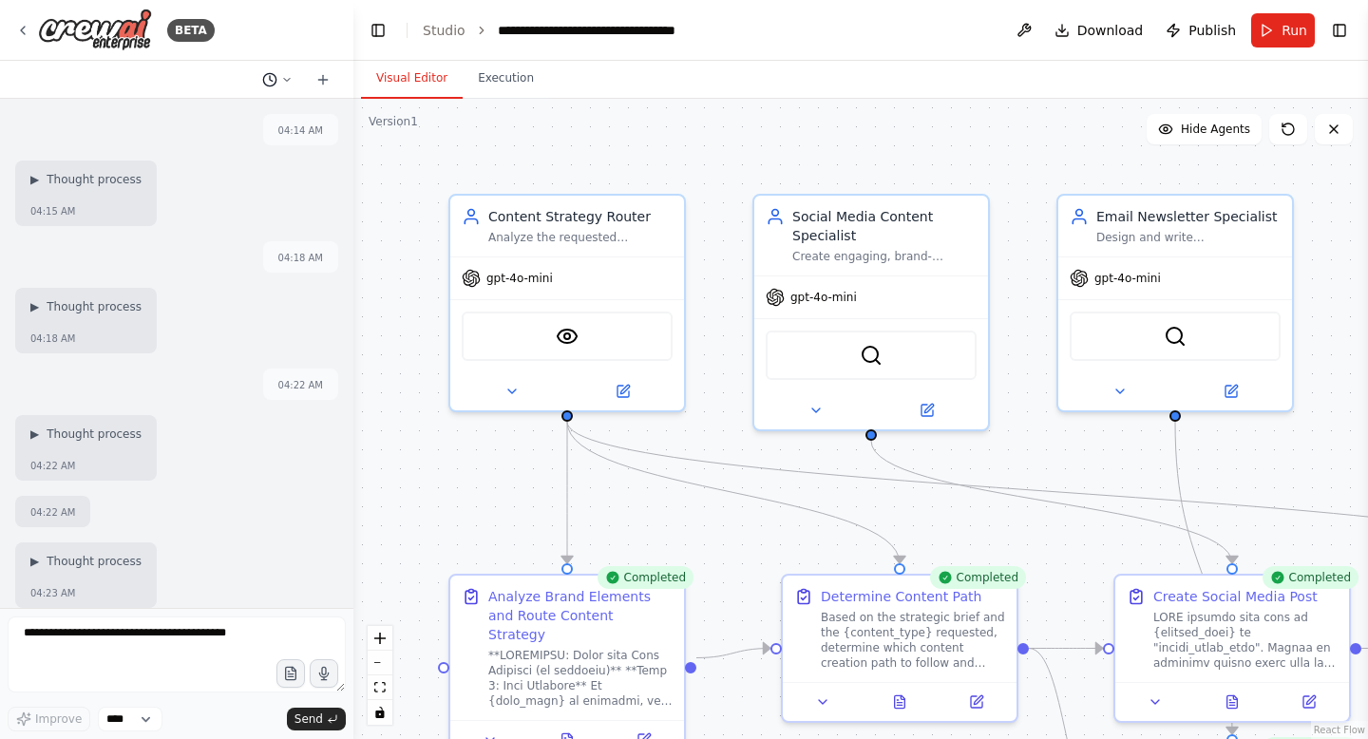
click at [279, 78] on button at bounding box center [278, 79] width 46 height 23
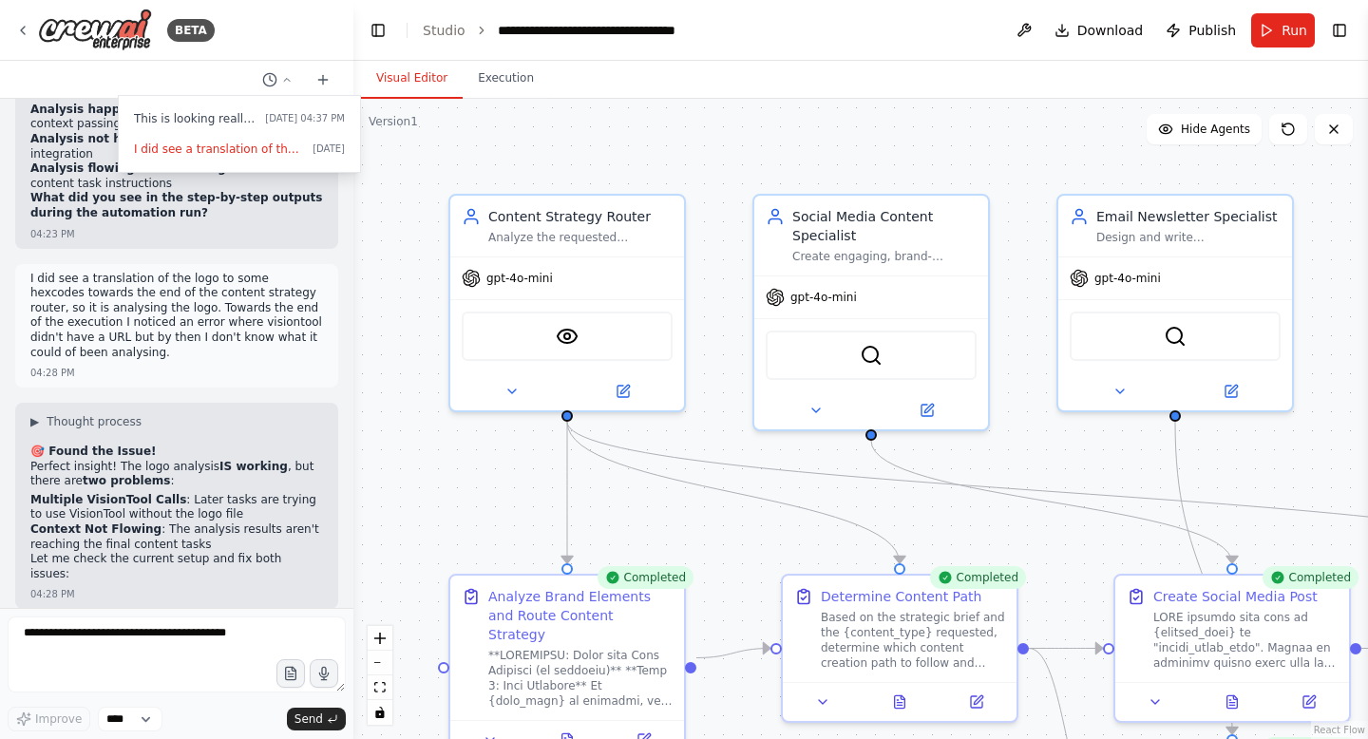
scroll to position [35570, 0]
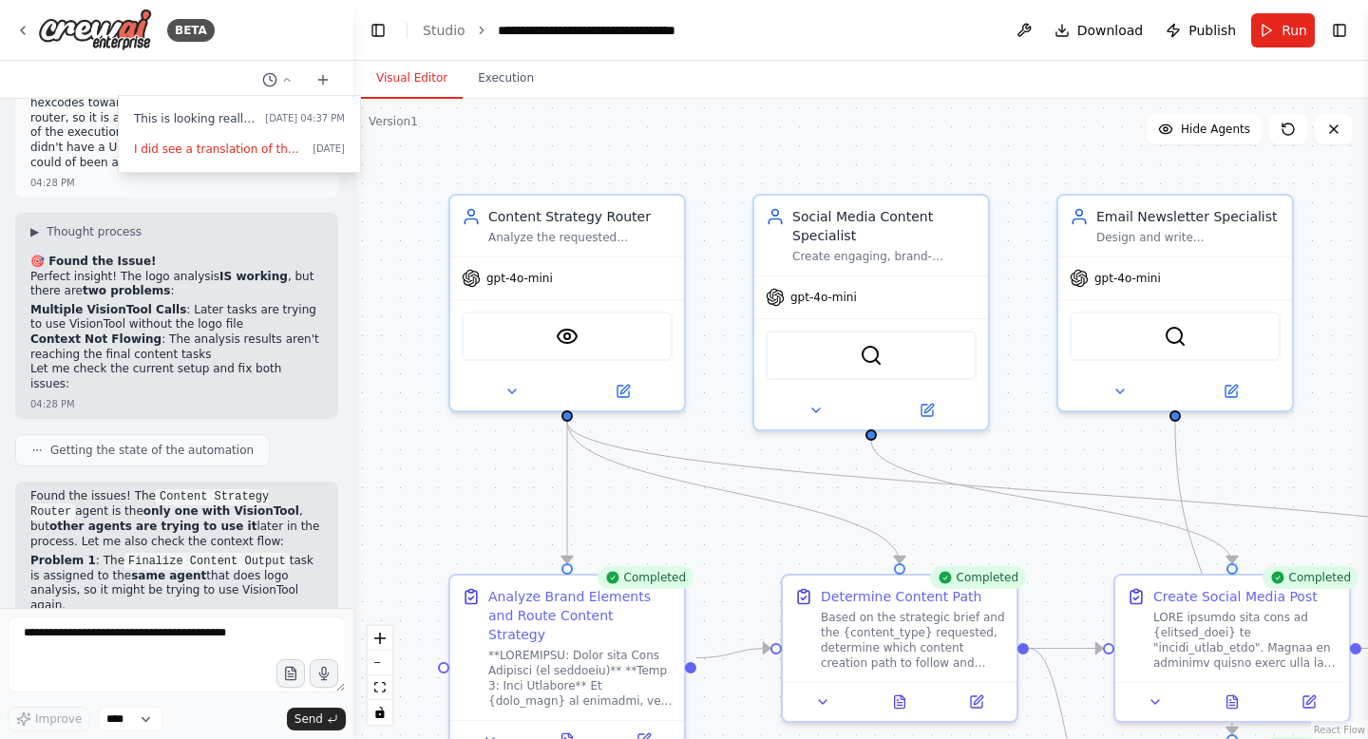
click at [202, 411] on div at bounding box center [176, 369] width 353 height 739
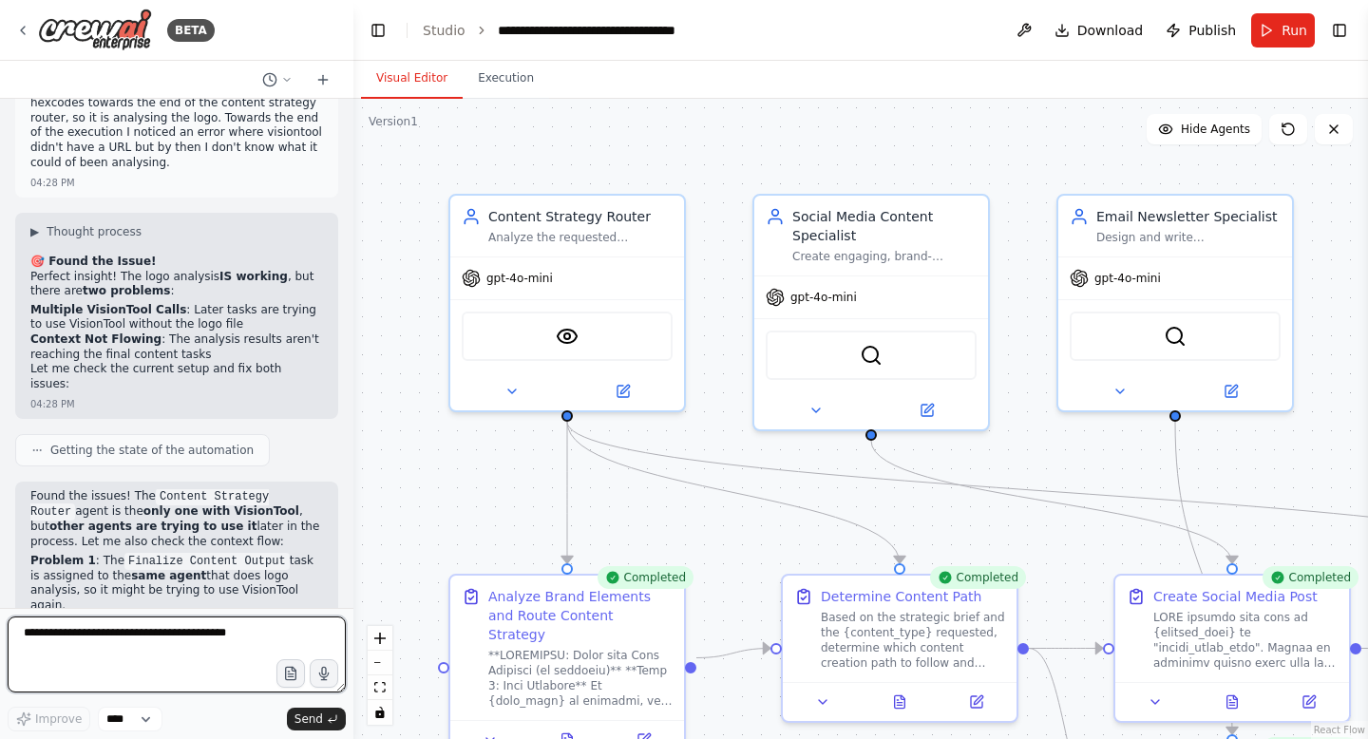
click at [124, 654] on textarea at bounding box center [177, 655] width 338 height 76
paste textarea "**********"
type textarea "**********"
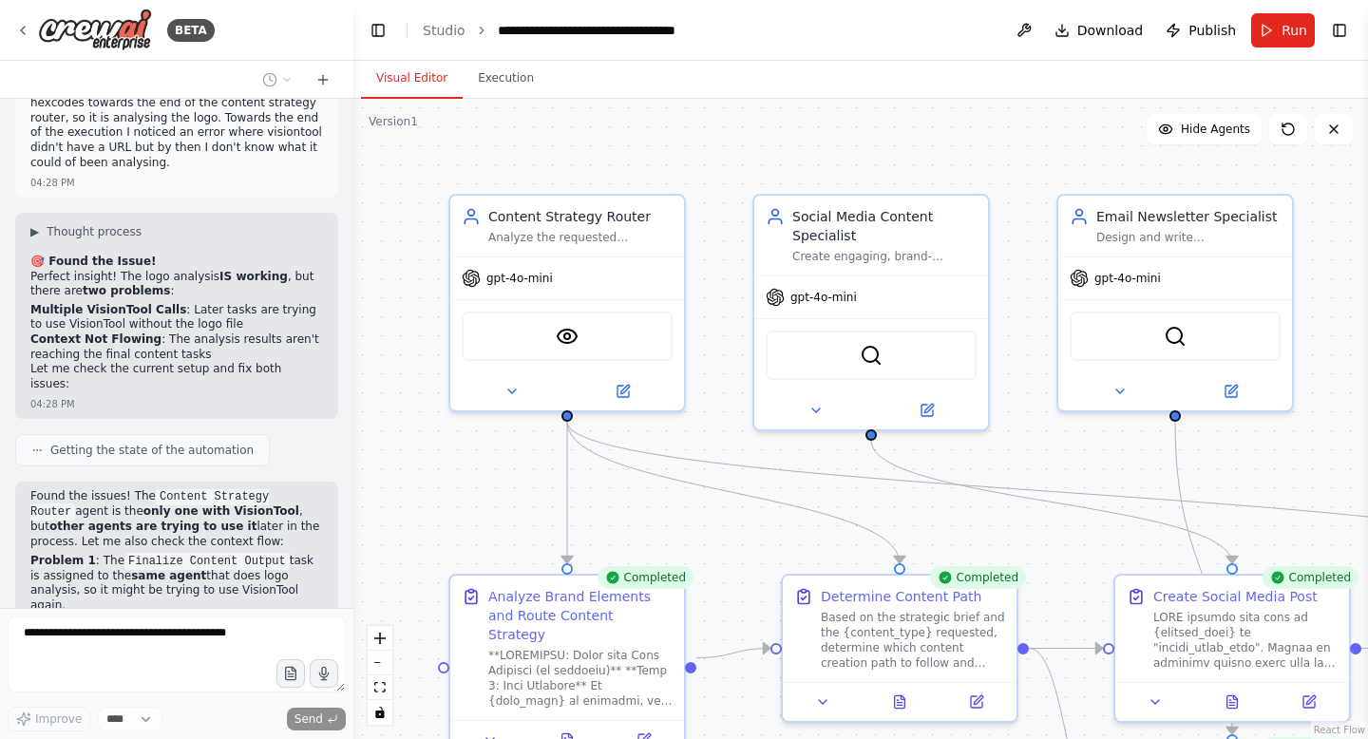
scroll to position [0, 0]
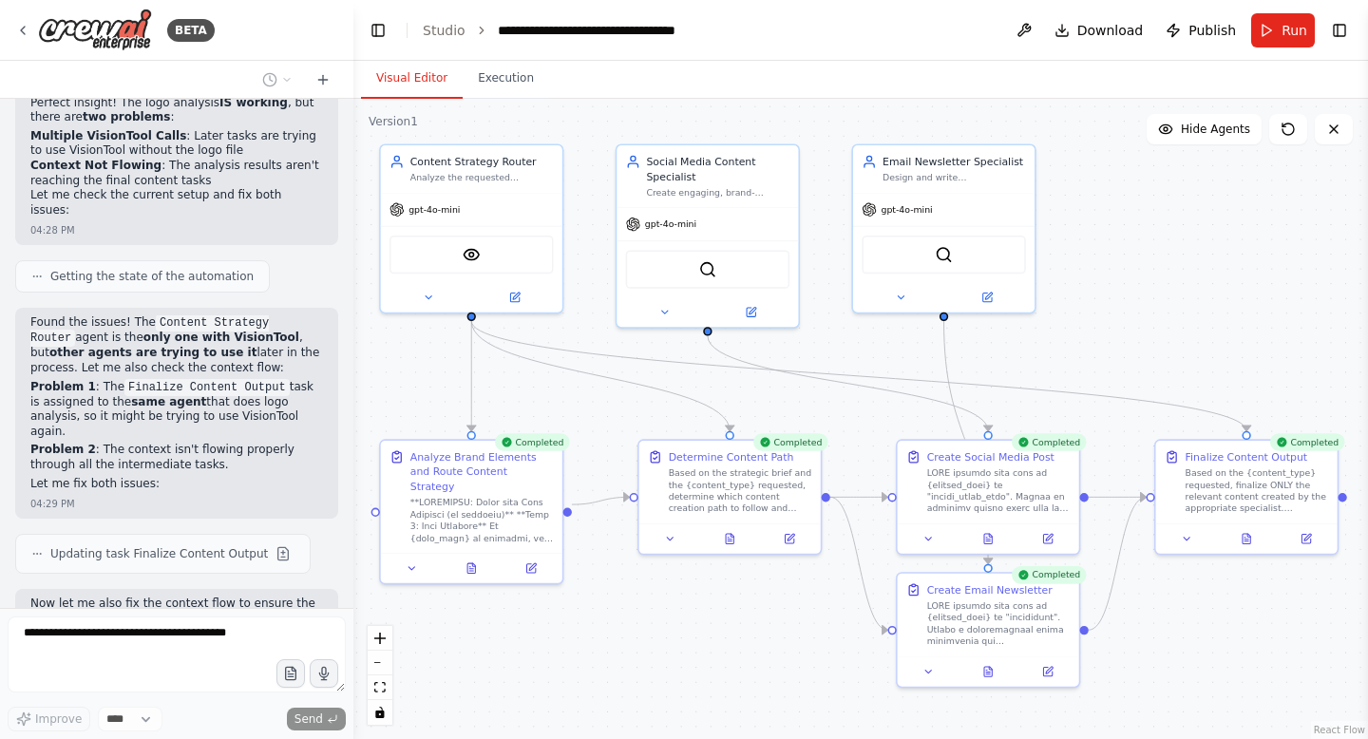
drag, startPoint x: 1257, startPoint y: 418, endPoint x: 1126, endPoint y: 313, distance: 168.2
click at [1126, 313] on div ".deletable-edge-delete-btn { width: 20px; height: 20px; border: 0px solid #ffff…" at bounding box center [860, 419] width 1015 height 640
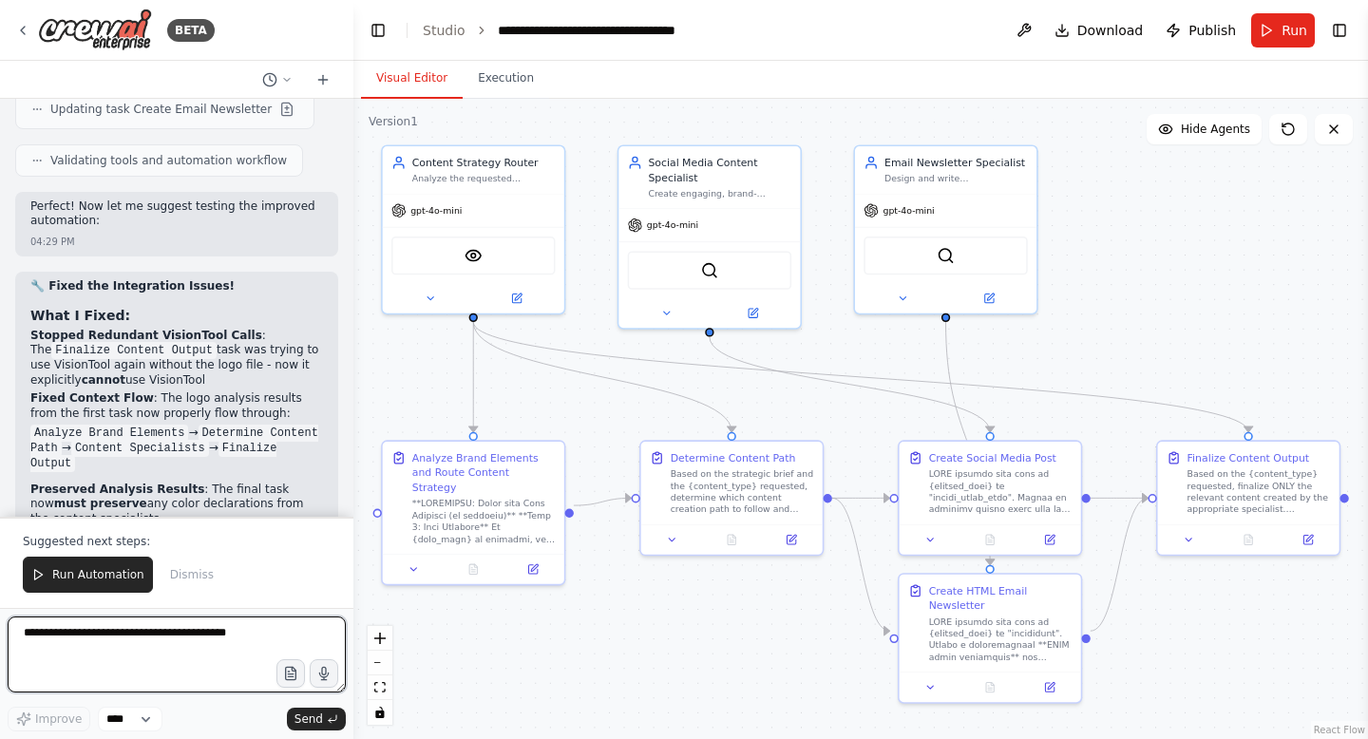
scroll to position [36751, 0]
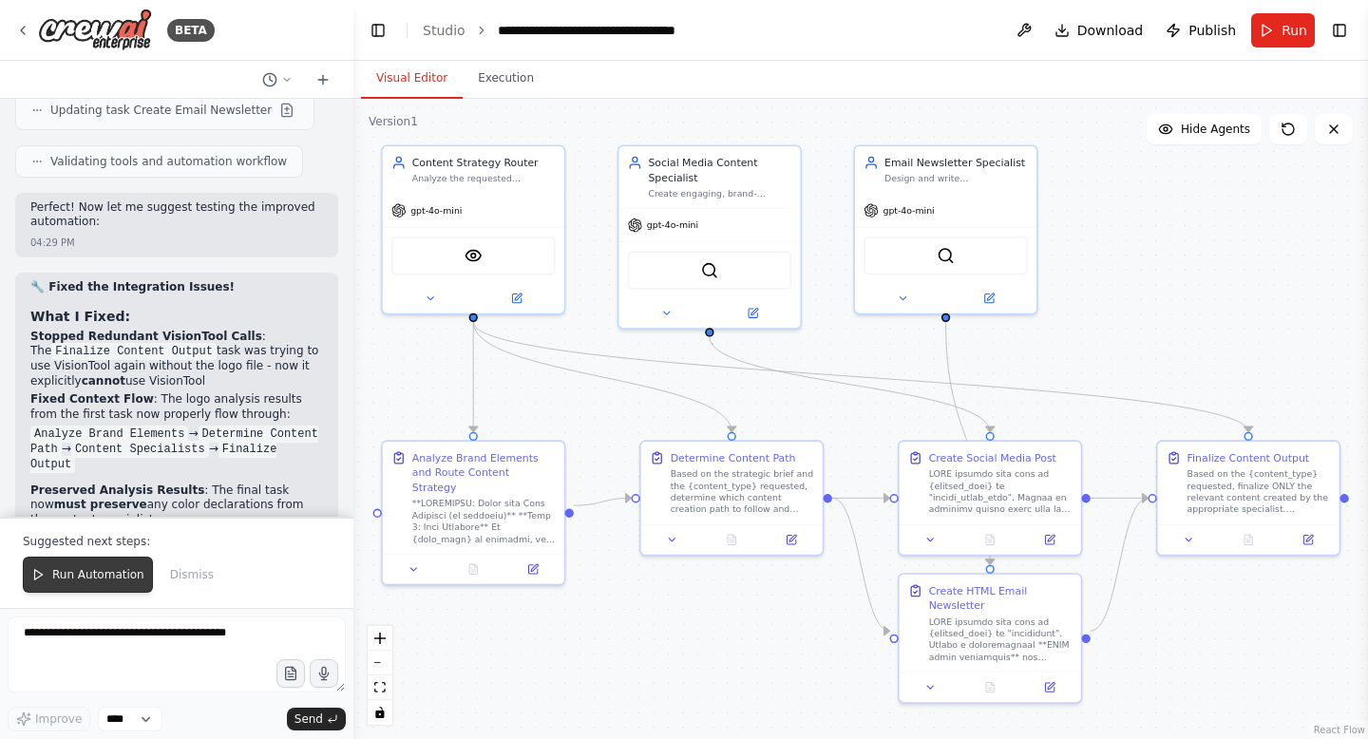
click at [104, 580] on span "Run Automation" at bounding box center [98, 574] width 92 height 15
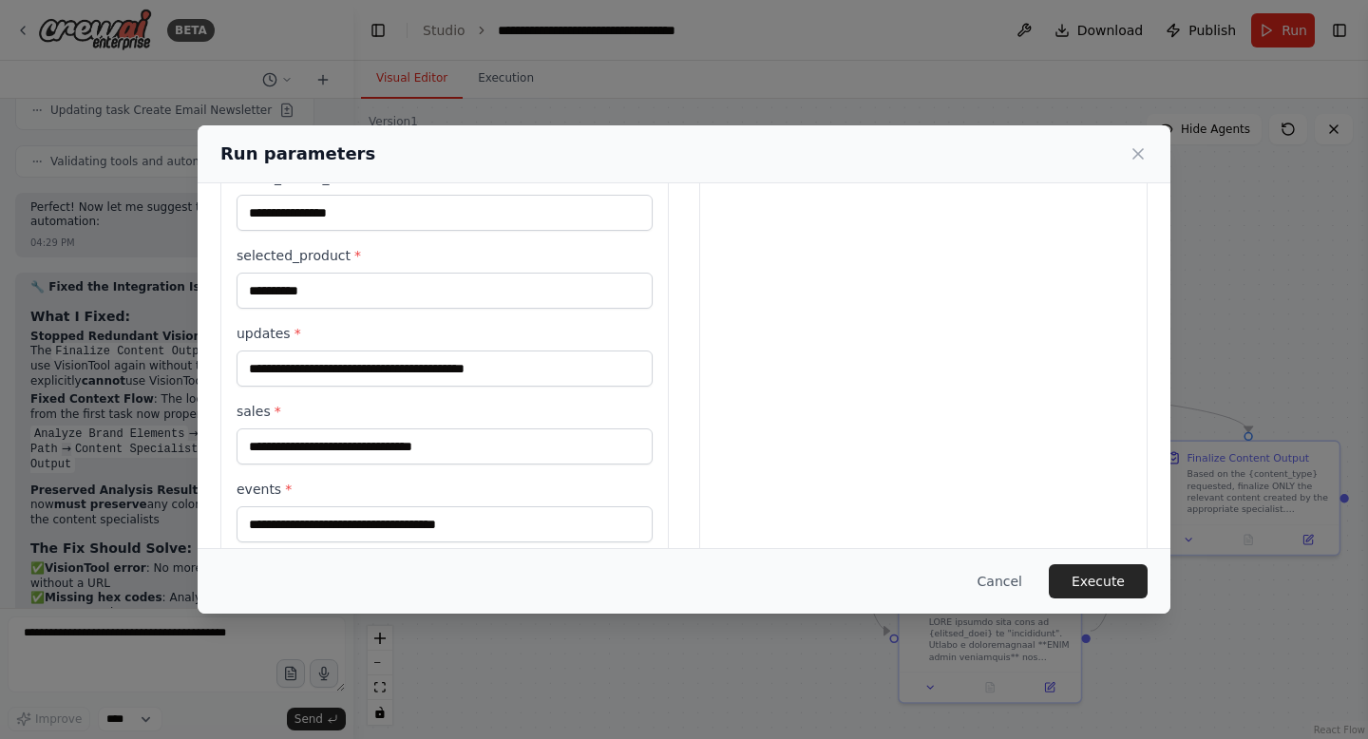
scroll to position [893, 0]
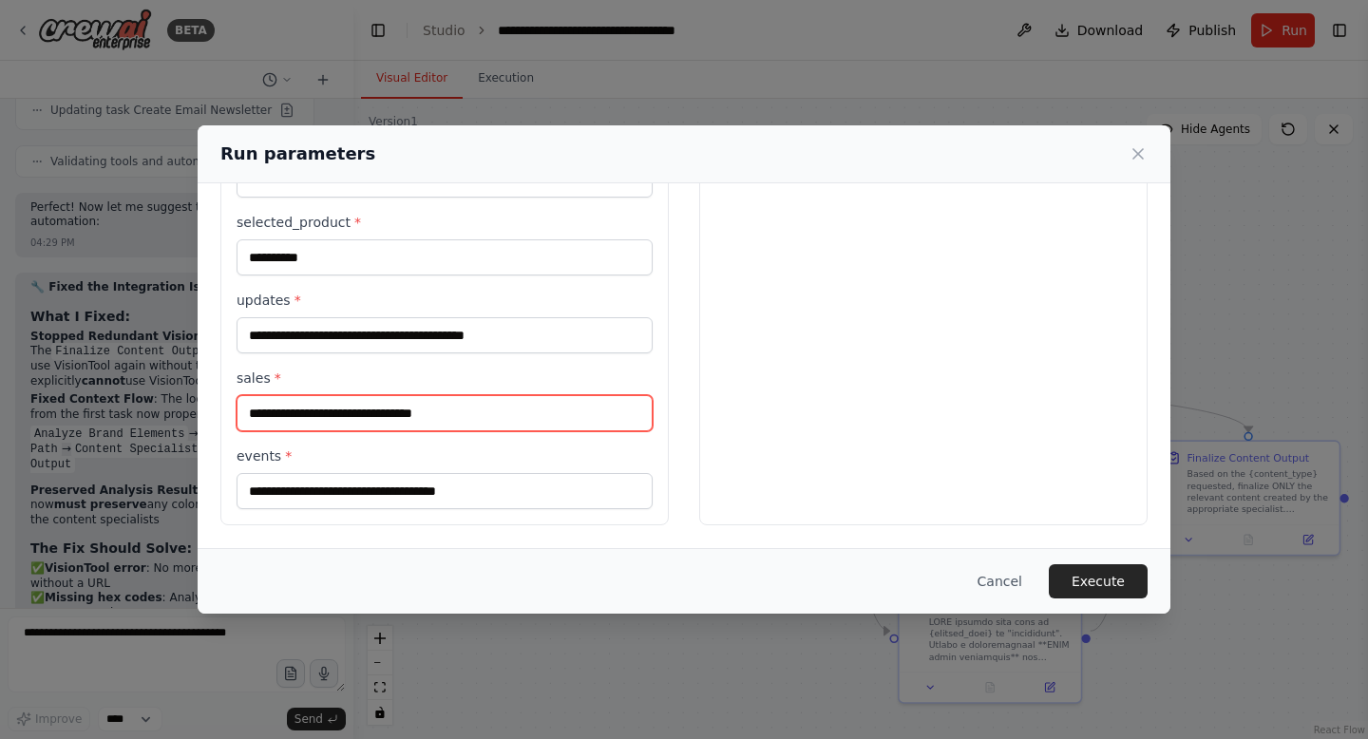
click at [501, 419] on input "**********" at bounding box center [445, 413] width 416 height 36
type input "**********"
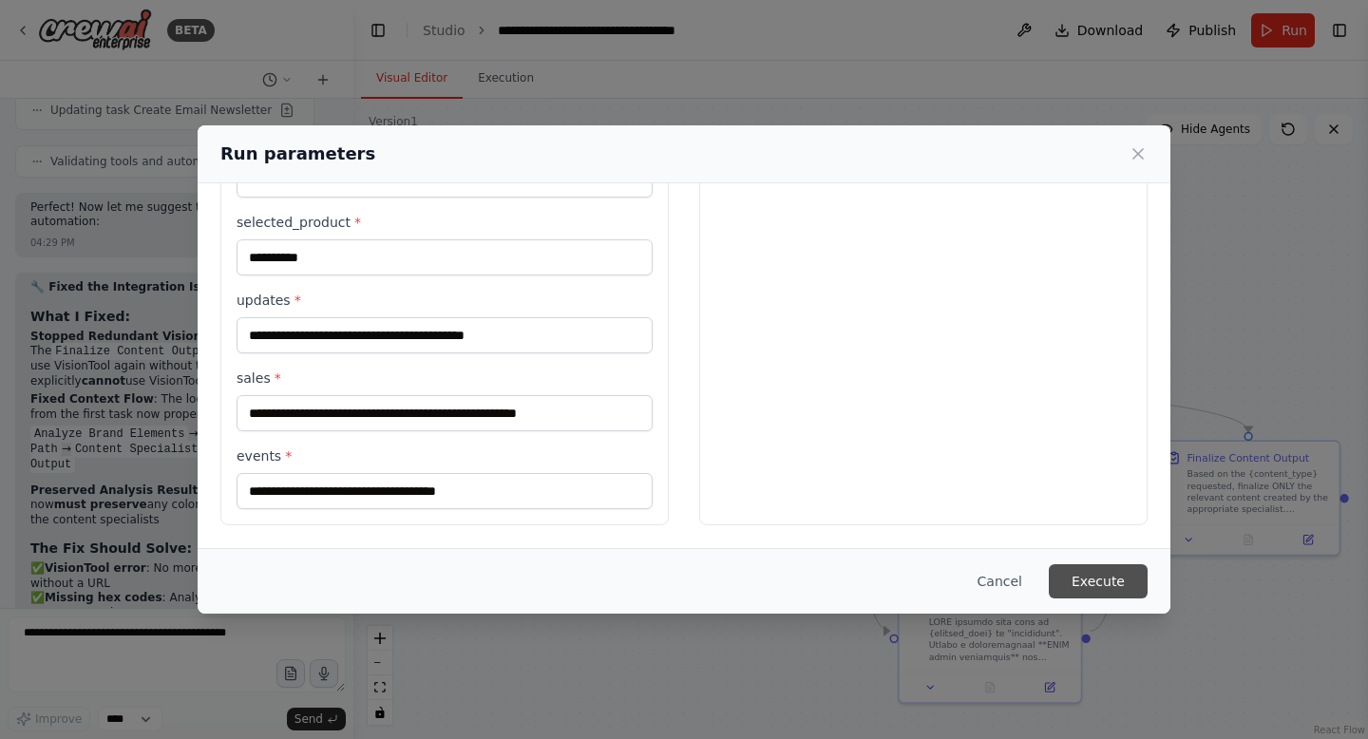
click at [1104, 578] on button "Execute" at bounding box center [1098, 581] width 99 height 34
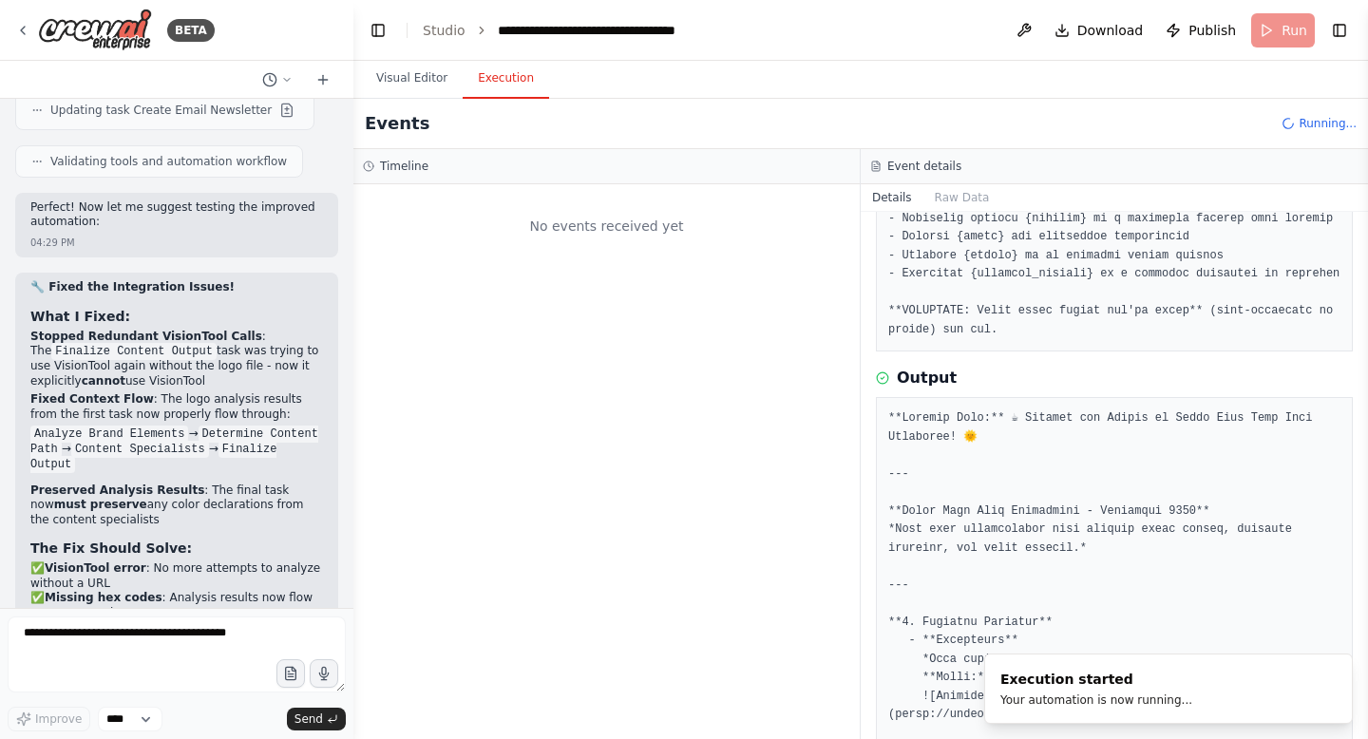
scroll to position [0, 0]
click at [386, 81] on button "Visual Editor" at bounding box center [412, 79] width 102 height 40
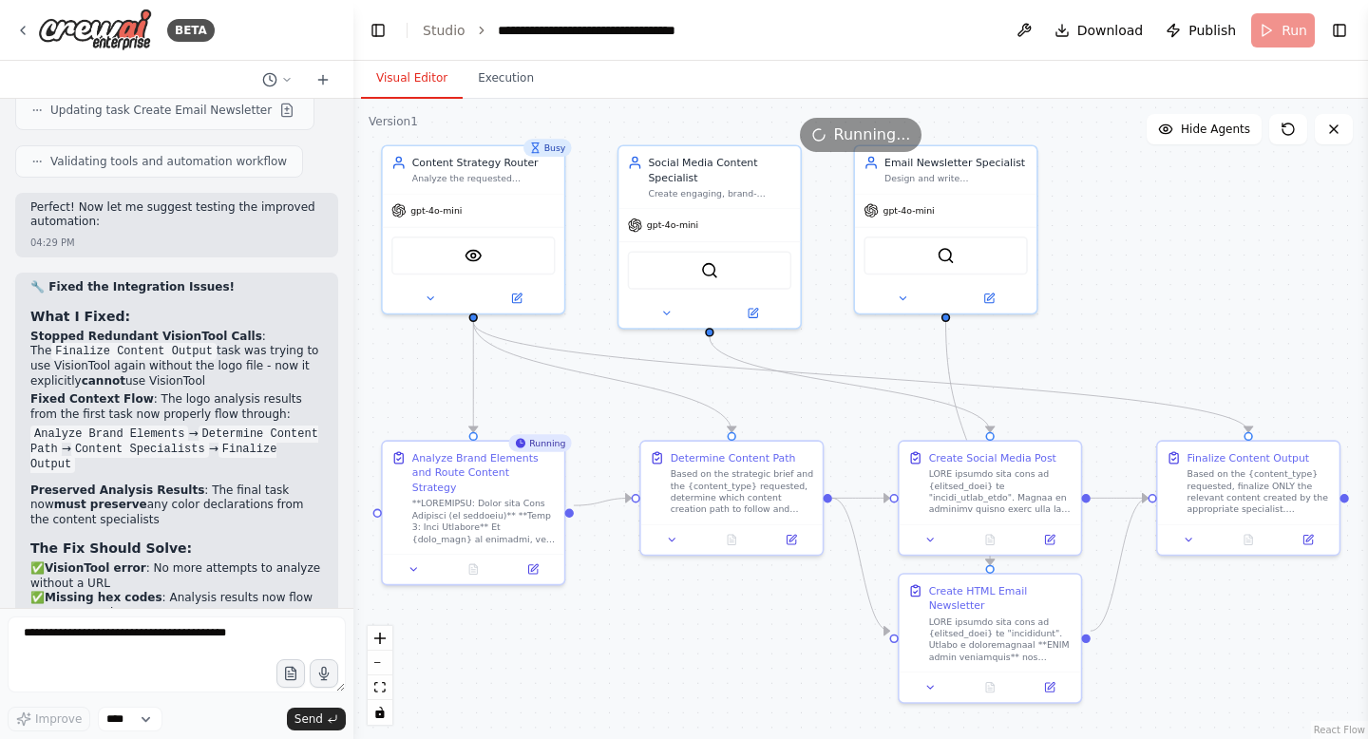
scroll to position [36820, 0]
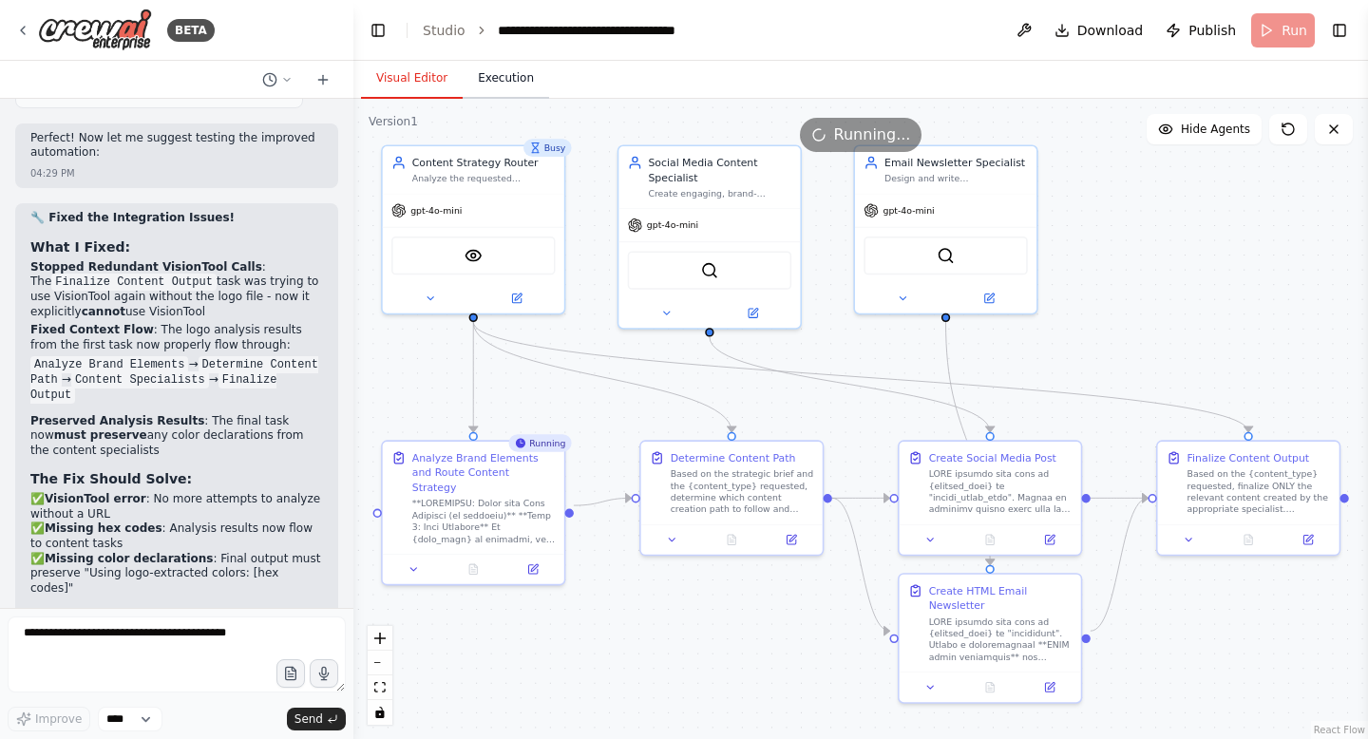
click at [466, 77] on button "Execution" at bounding box center [506, 79] width 86 height 40
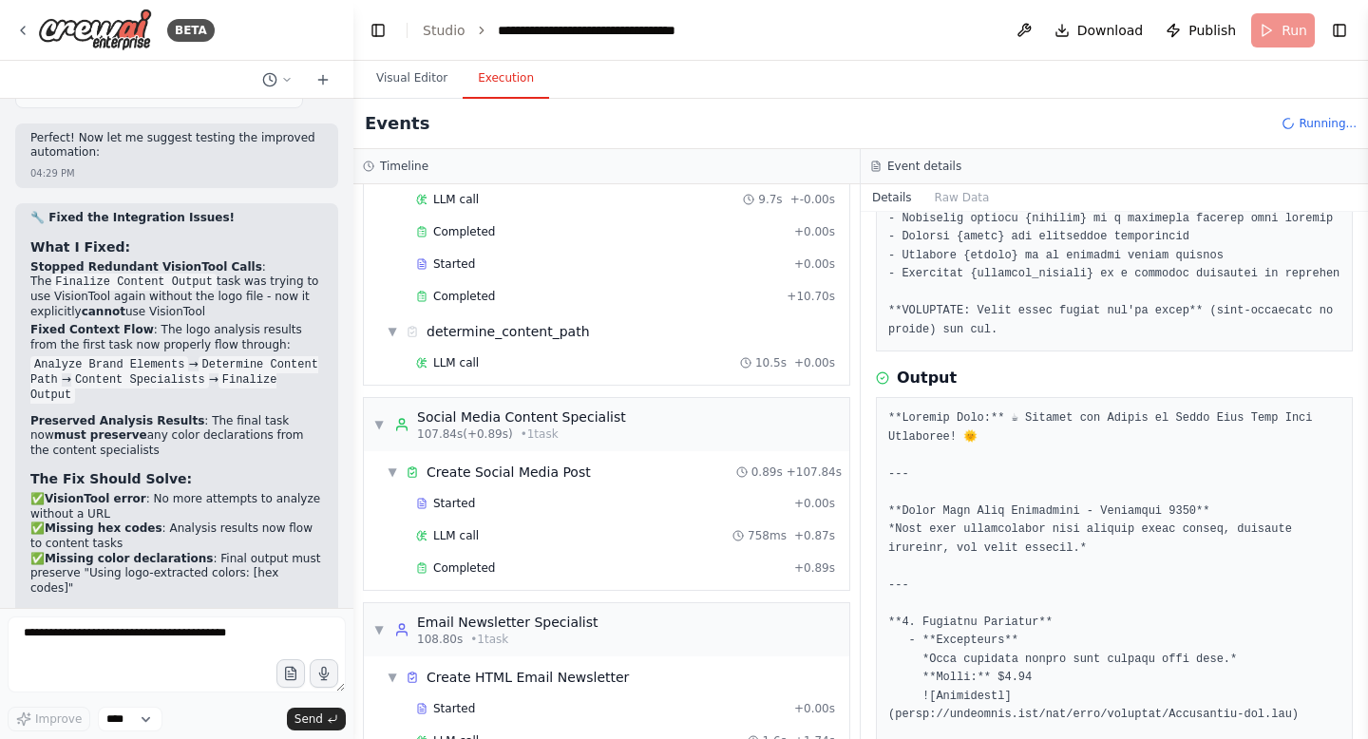
scroll to position [973, 0]
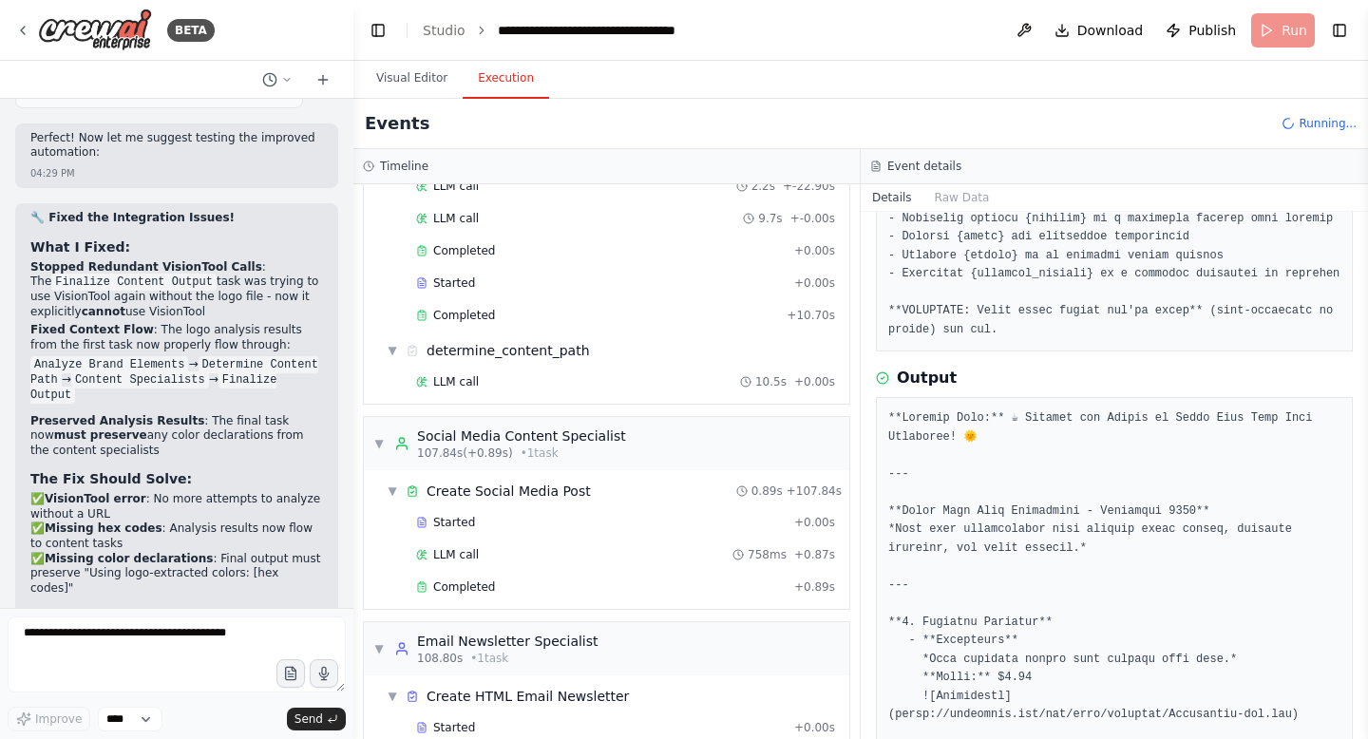
click at [498, 381] on div "LLM call 10.5s + 0.00s" at bounding box center [625, 381] width 419 height 15
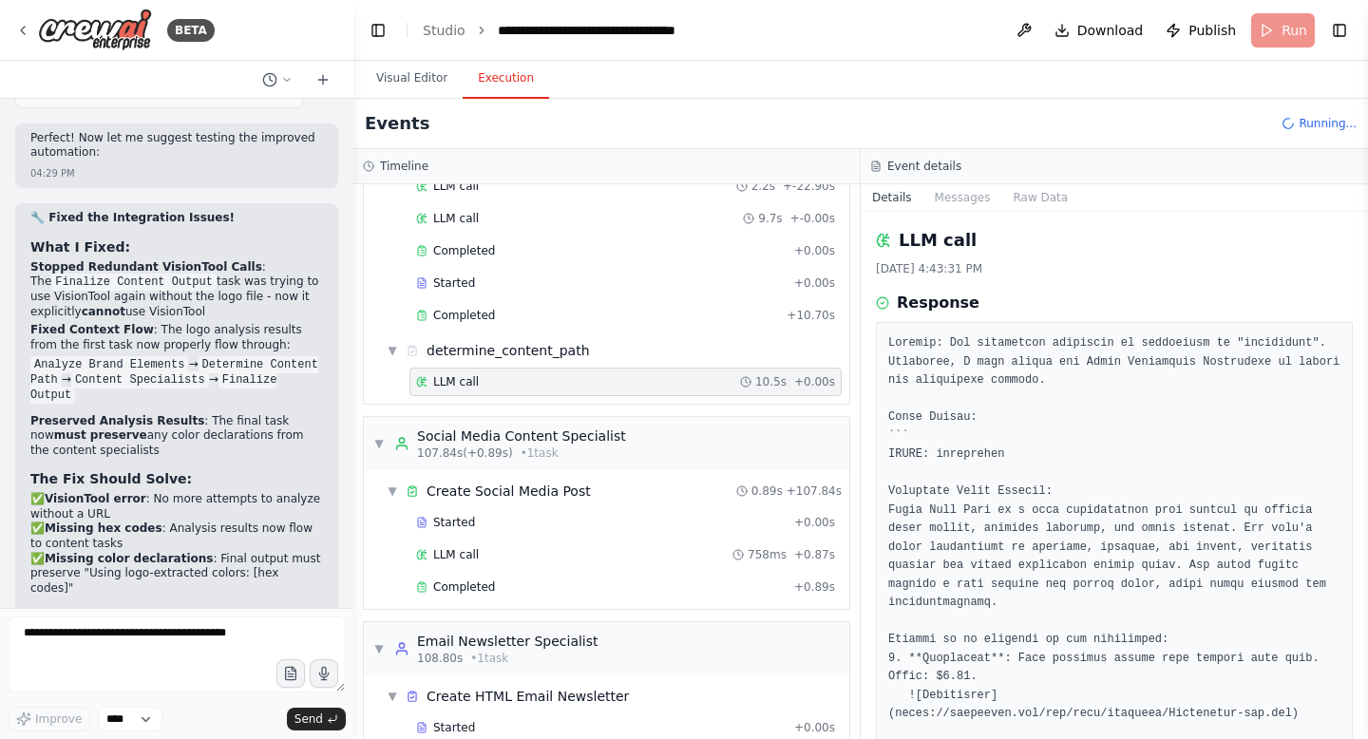
scroll to position [698, 0]
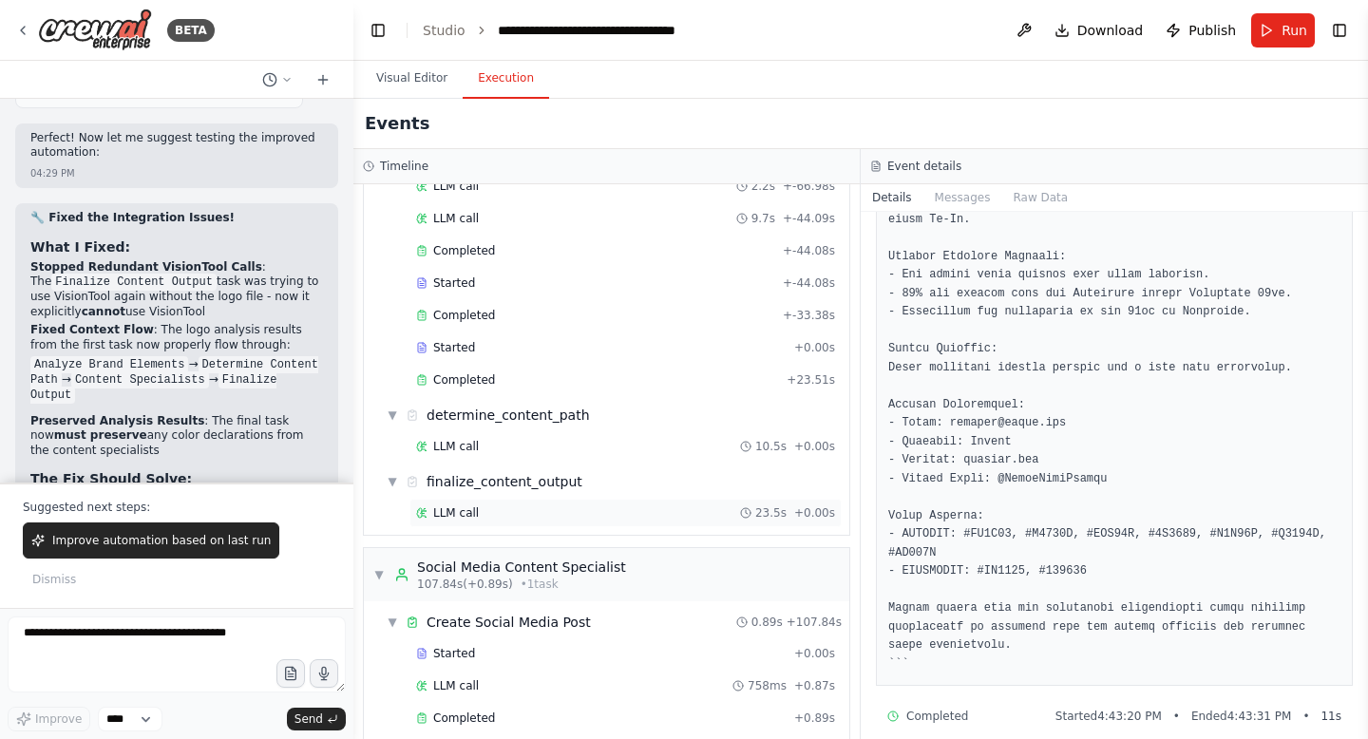
click at [715, 522] on div "LLM call 23.5s + 0.00s" at bounding box center [625, 513] width 432 height 28
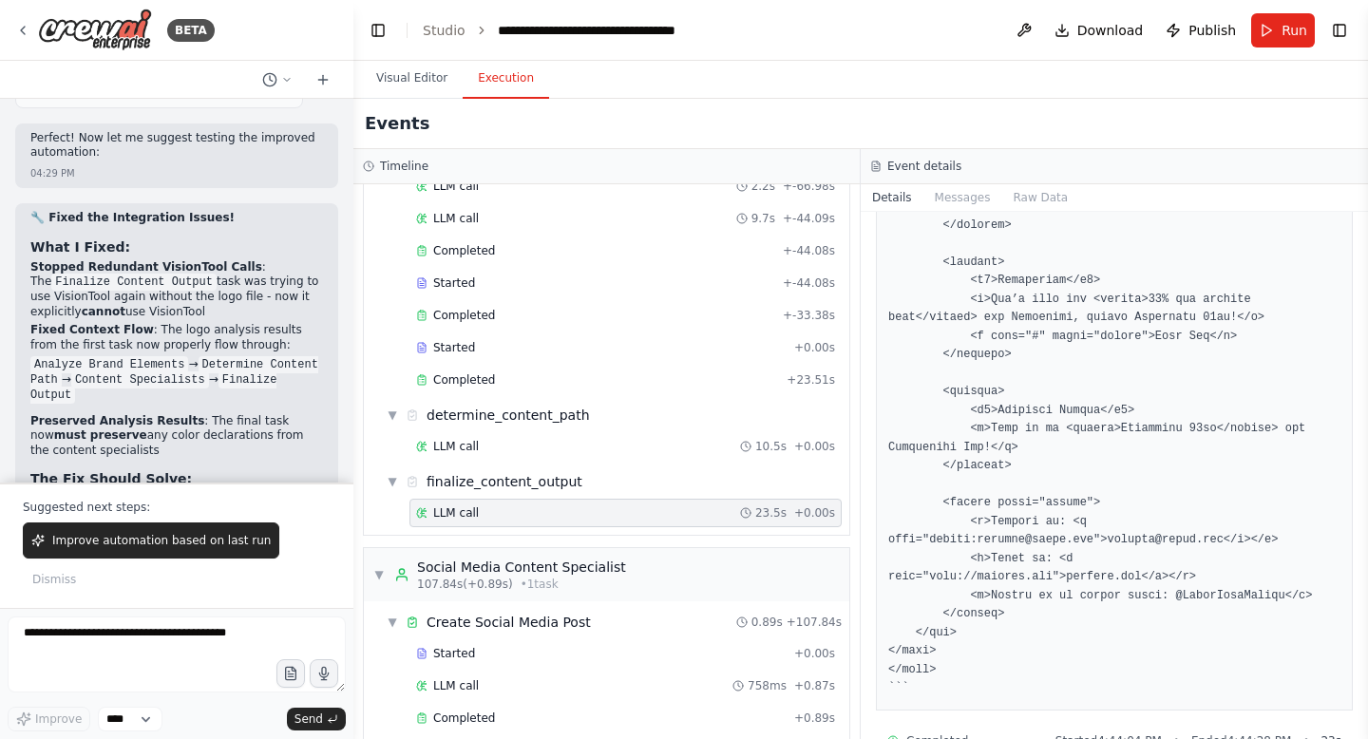
scroll to position [2143, 0]
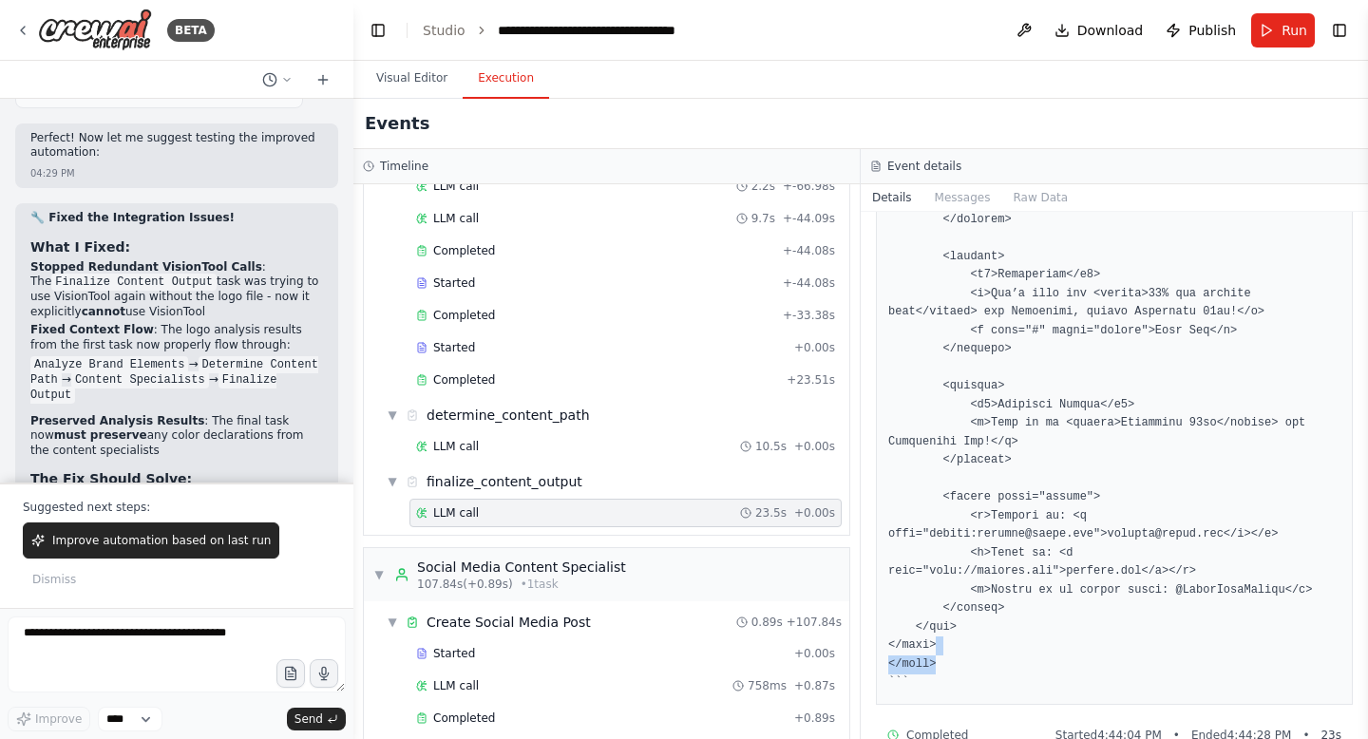
drag, startPoint x: 943, startPoint y: 625, endPoint x: 929, endPoint y: 612, distance: 19.5
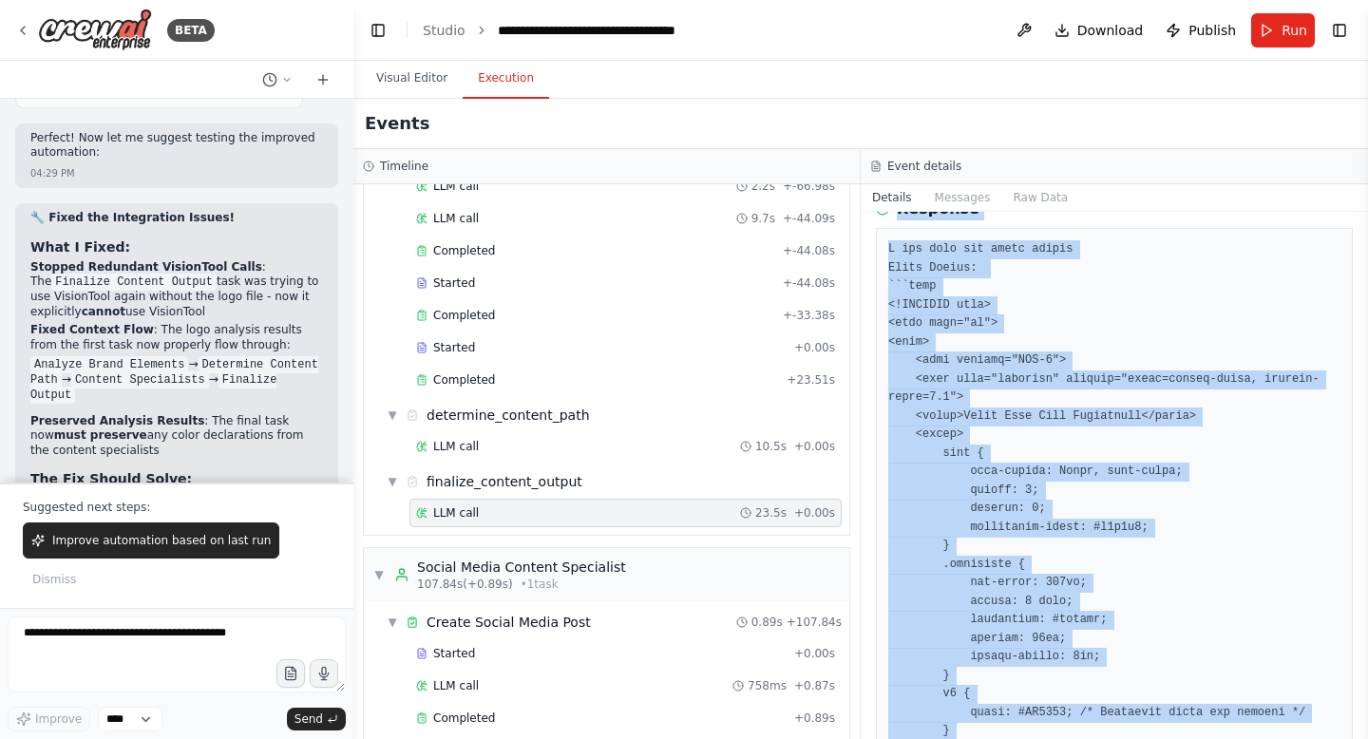
scroll to position [51, 0]
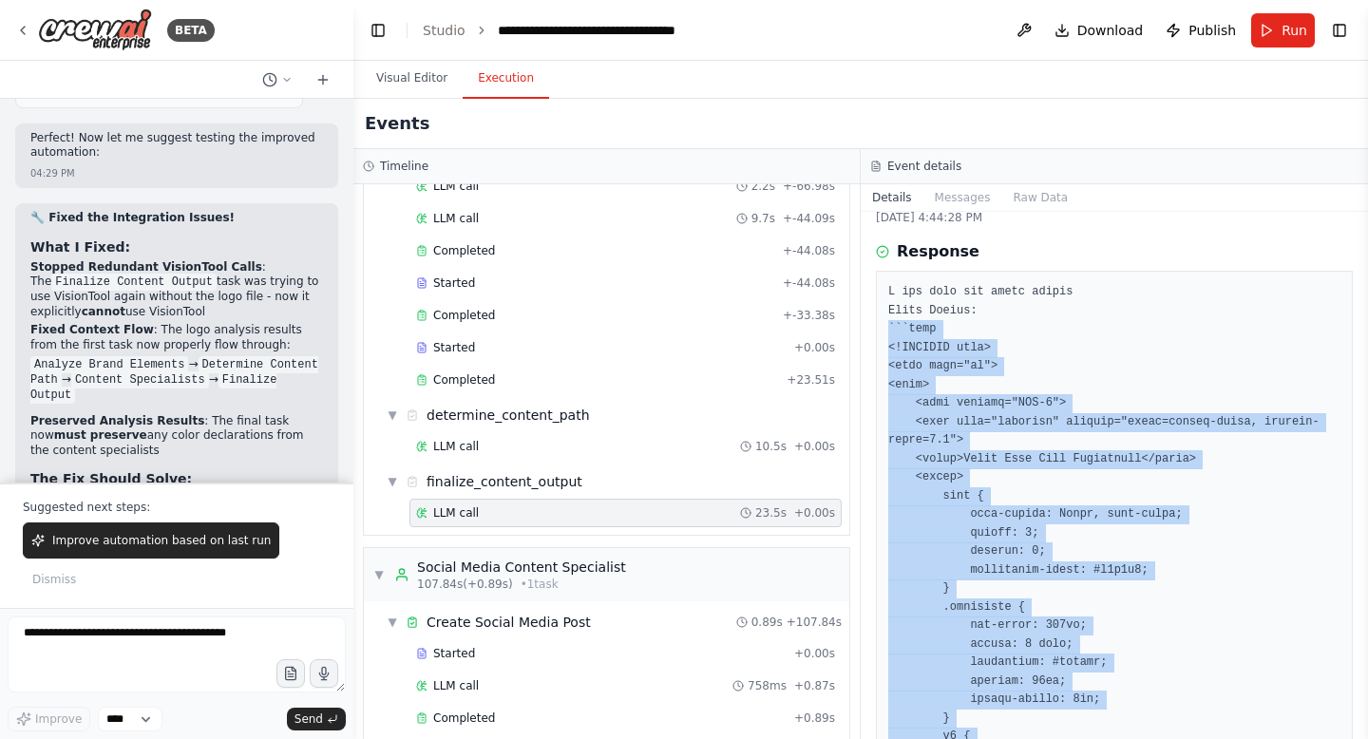
drag, startPoint x: 916, startPoint y: 640, endPoint x: 889, endPoint y: 324, distance: 317.5
copy pre "```html <!DOCTYPE html> <html lang="en"> <head> <meta charset="UTF-8"> <meta na…"
click at [47, 559] on button "Improve automation based on last run" at bounding box center [151, 540] width 256 height 36
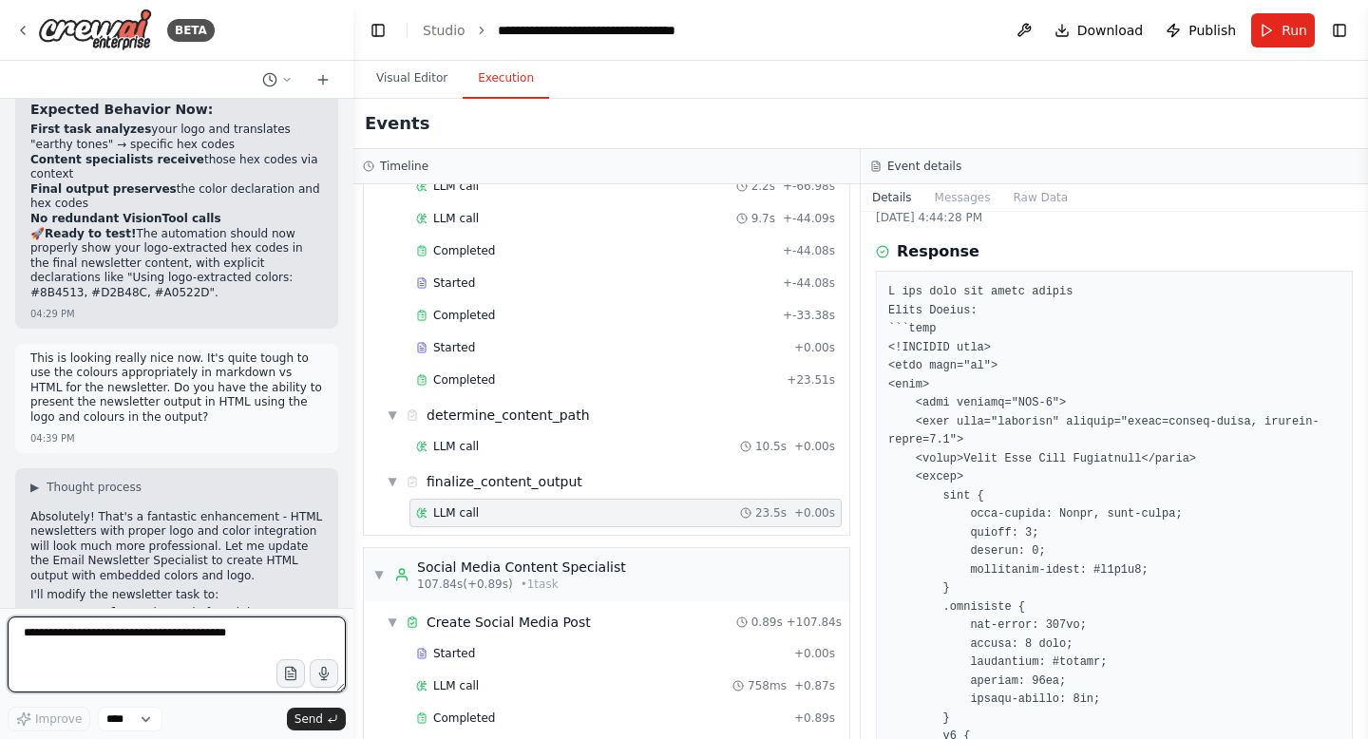
scroll to position [37327, 0]
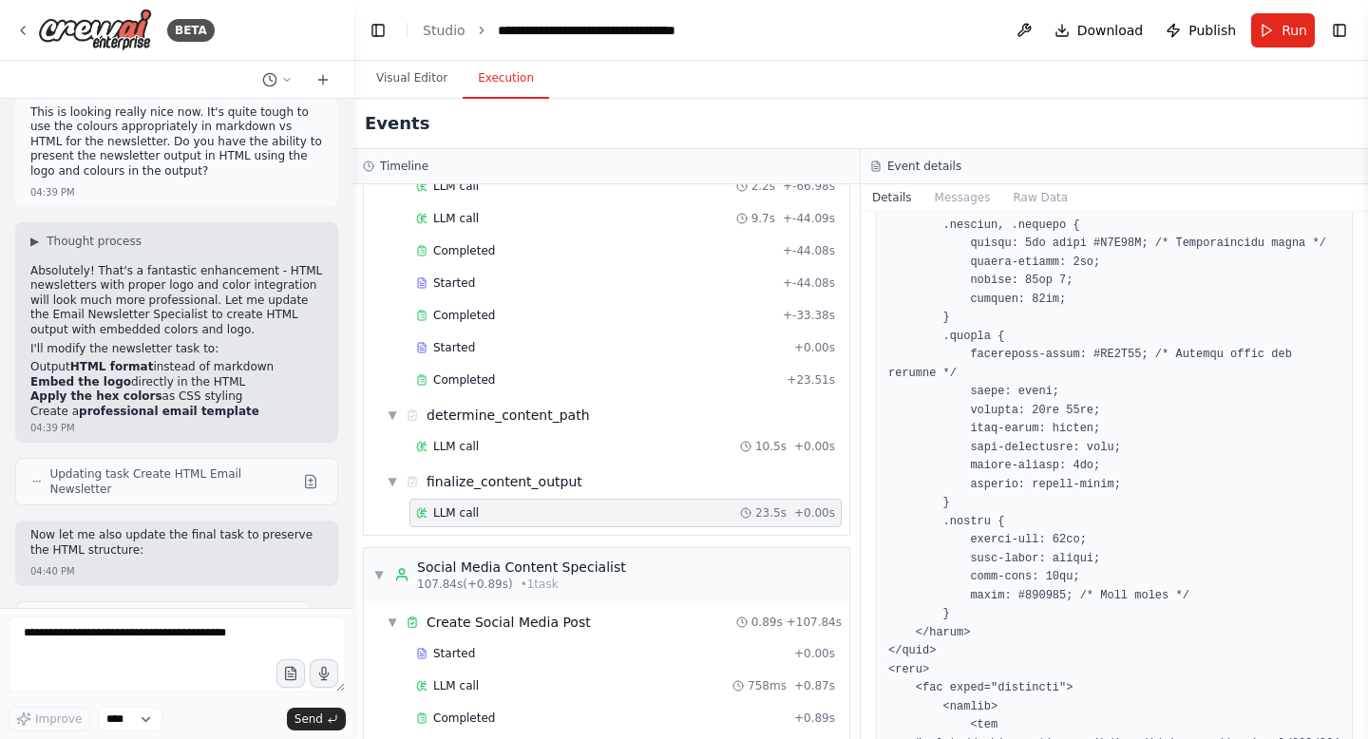
scroll to position [37579, 0]
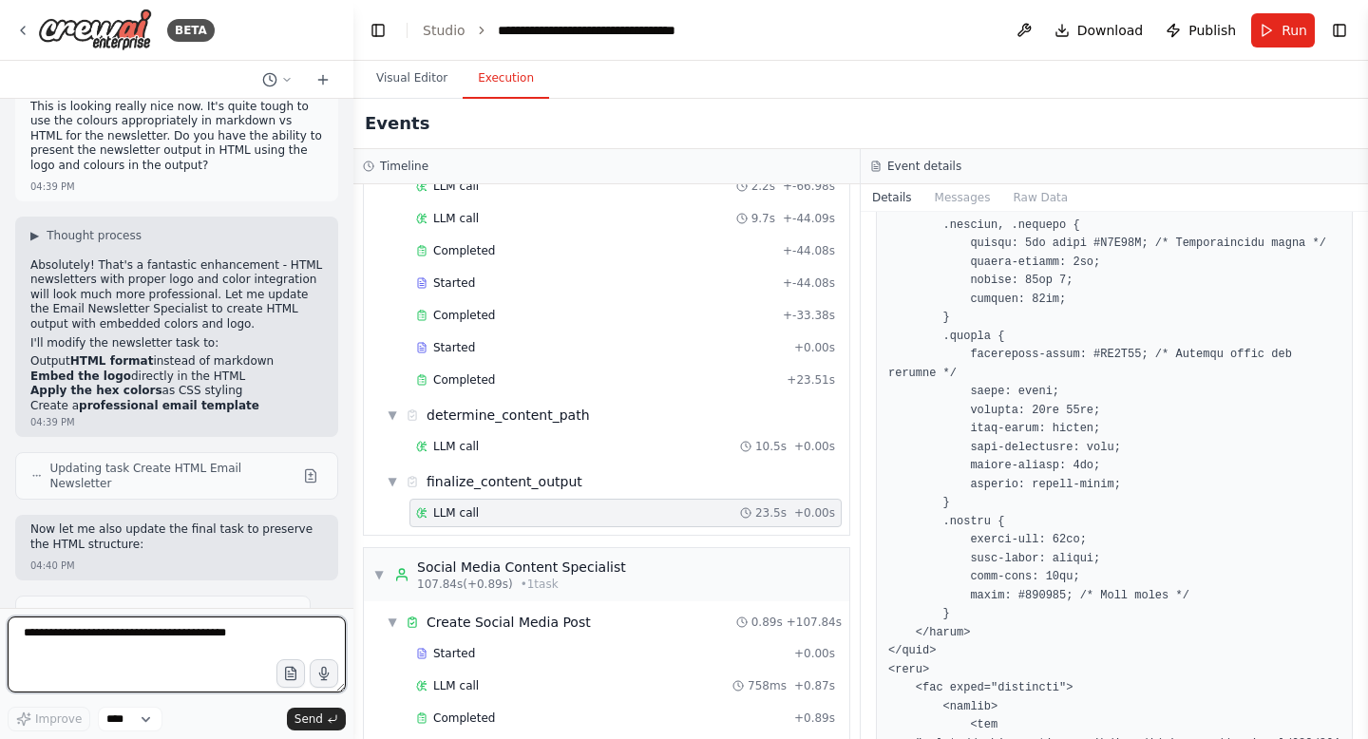
click at [158, 625] on textarea at bounding box center [177, 655] width 338 height 76
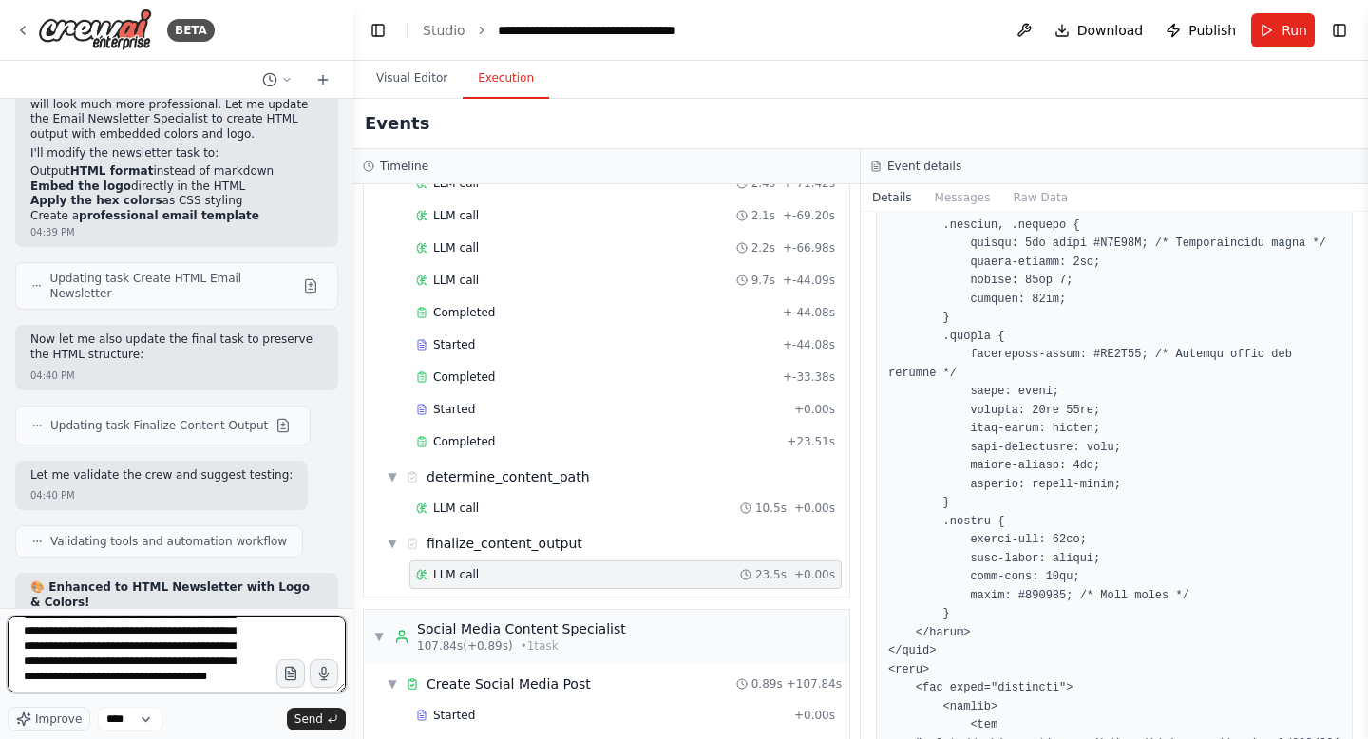
scroll to position [37769, 0]
type textarea "**********"
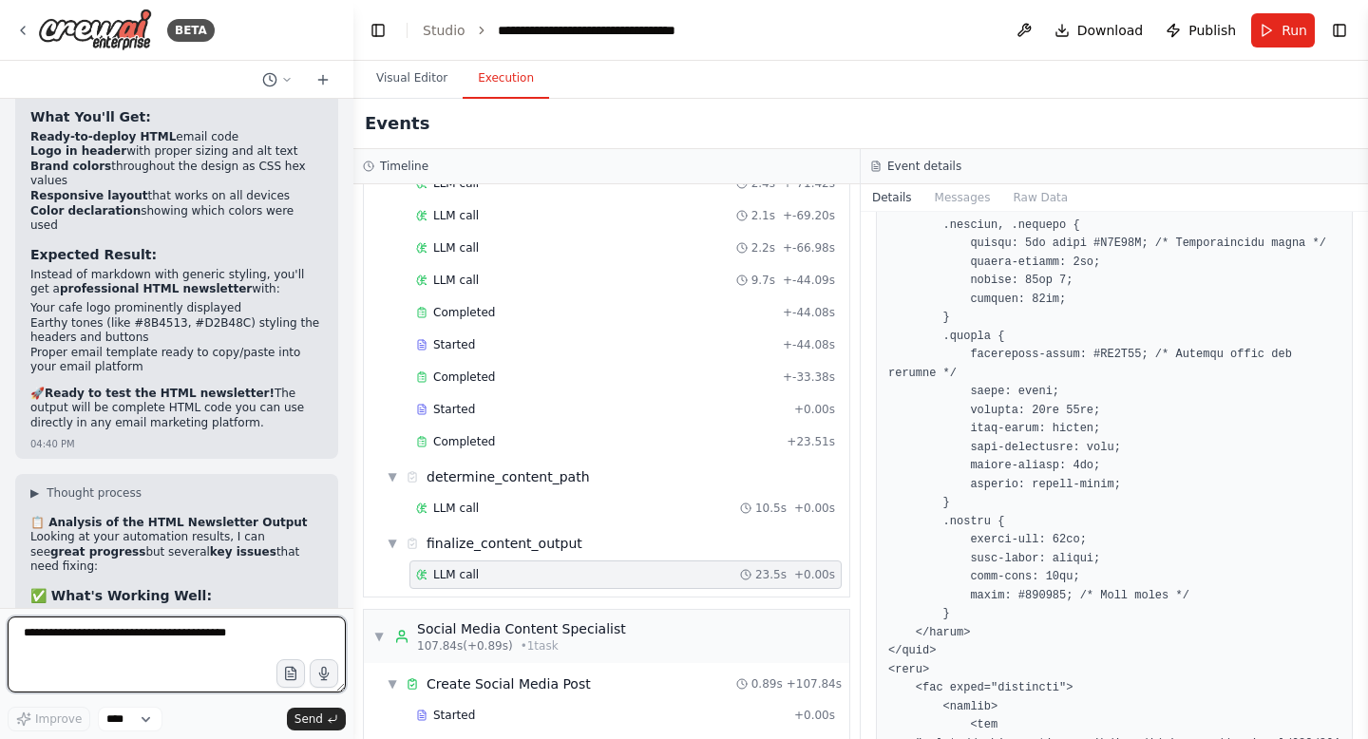
scroll to position [38519, 0]
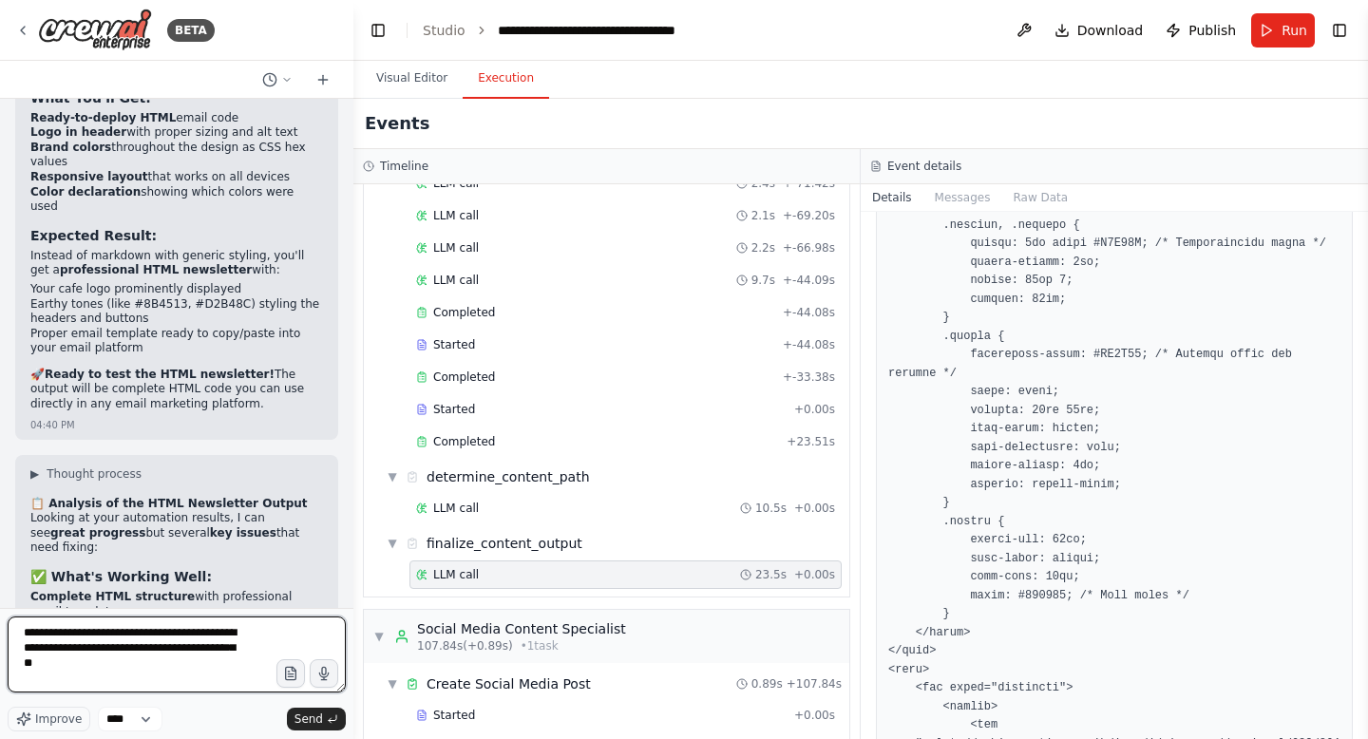
type textarea "**********"
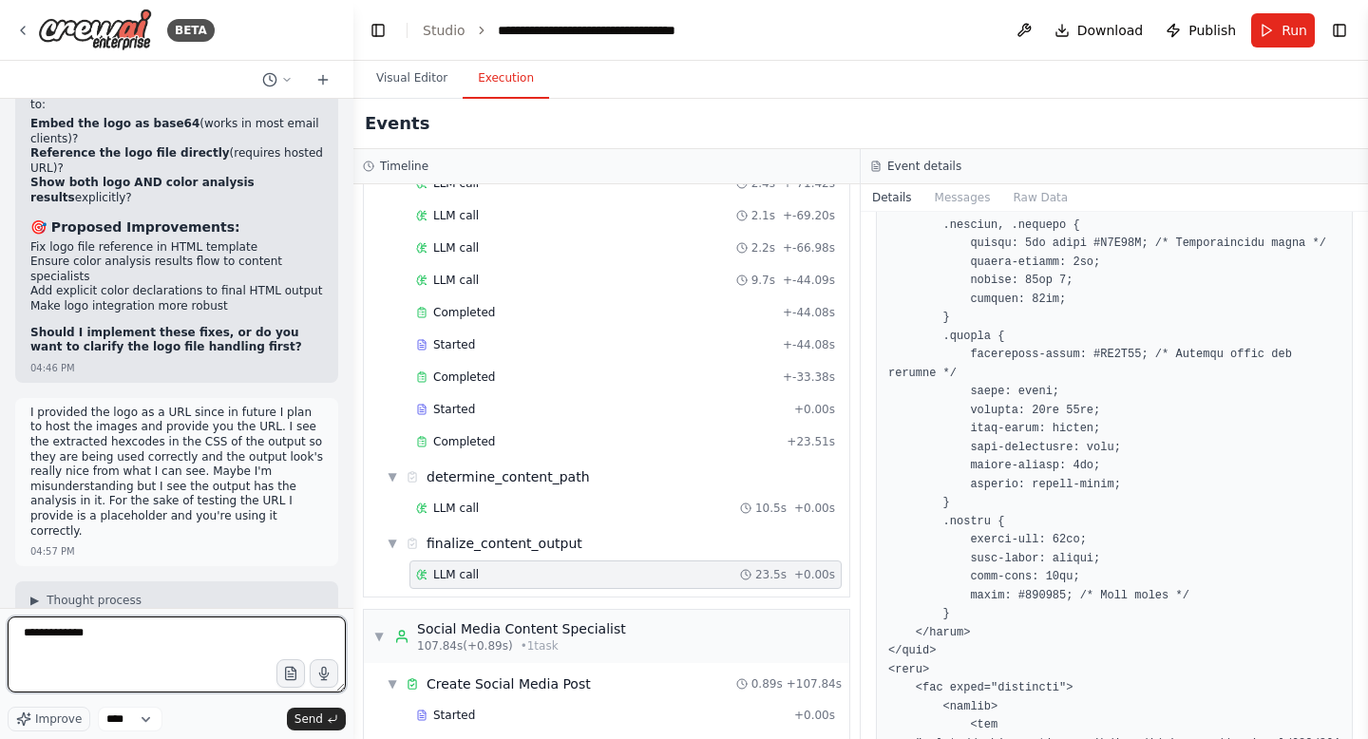
scroll to position [39568, 0]
click at [129, 641] on textarea "**********" at bounding box center [177, 655] width 338 height 76
type textarea "**********"
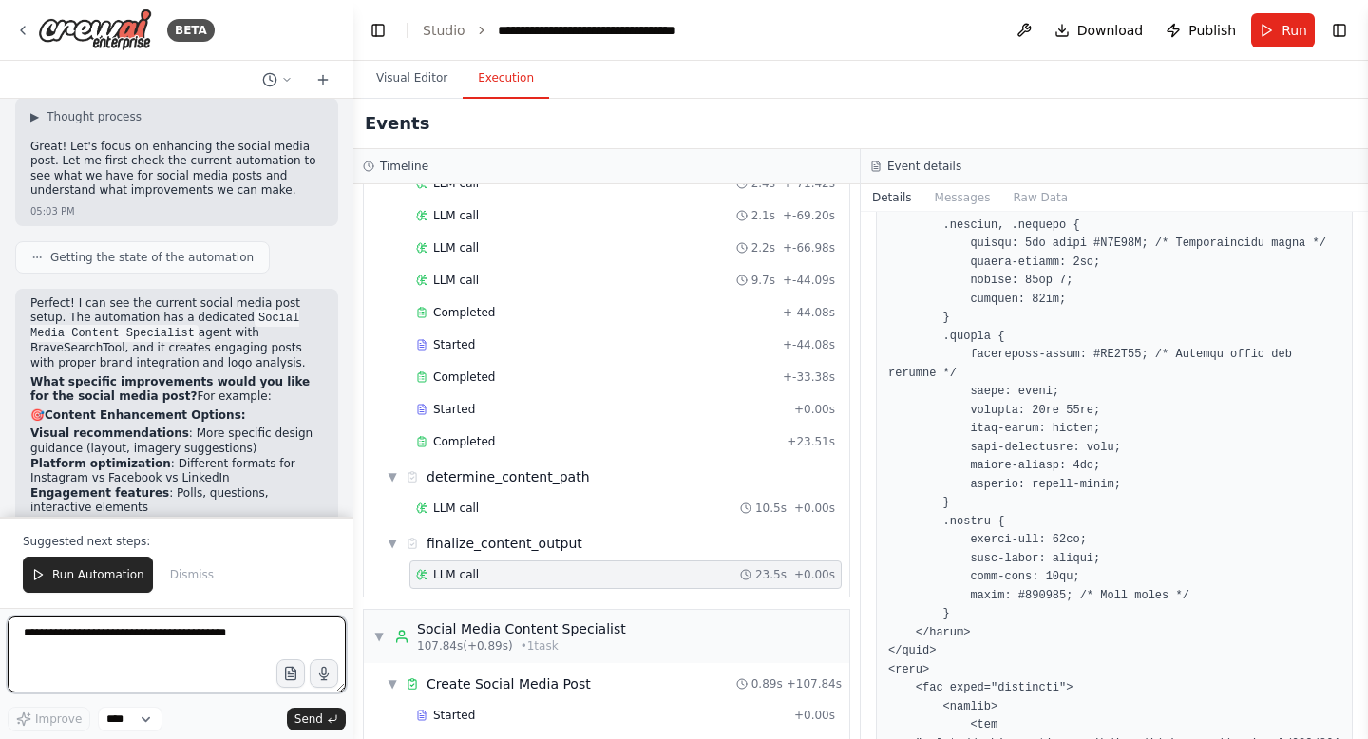
scroll to position [40912, 0]
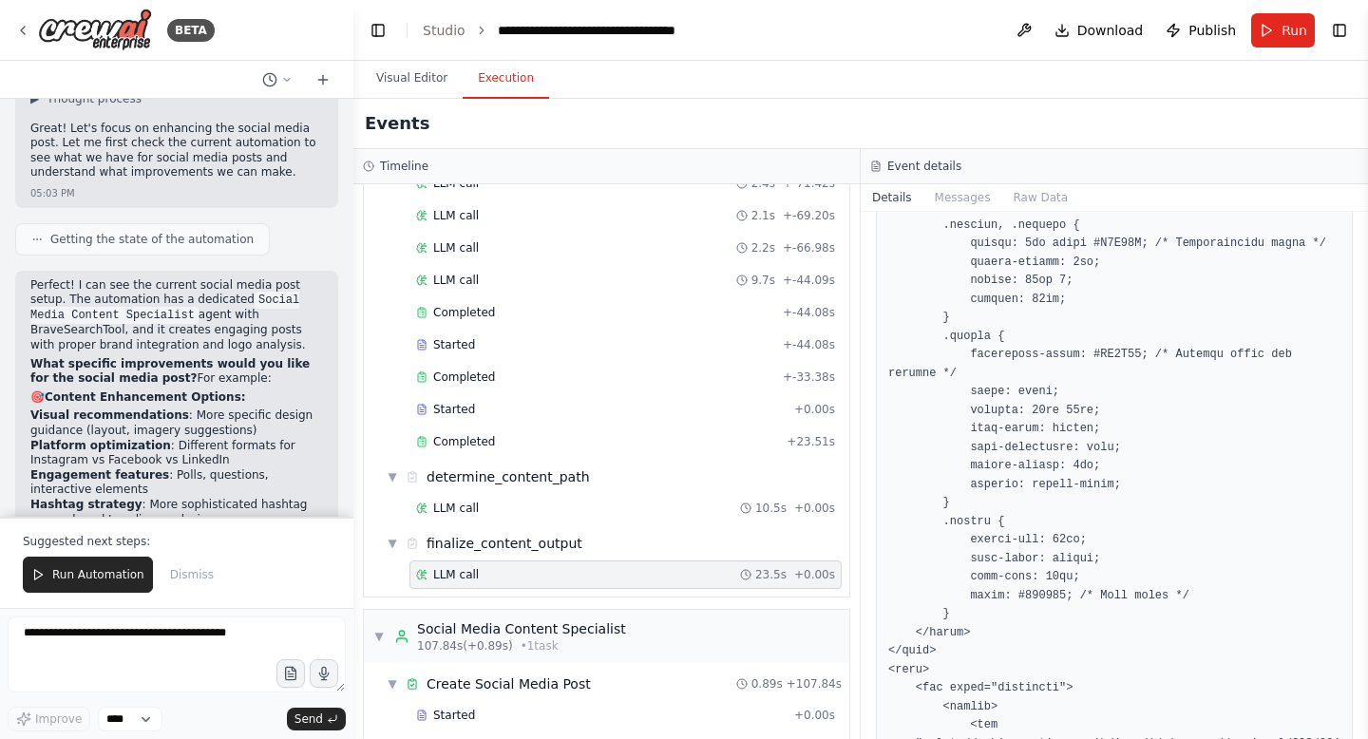
drag, startPoint x: 146, startPoint y: 324, endPoint x: 39, endPoint y: 326, distance: 107.4
copy code "social_media_post""
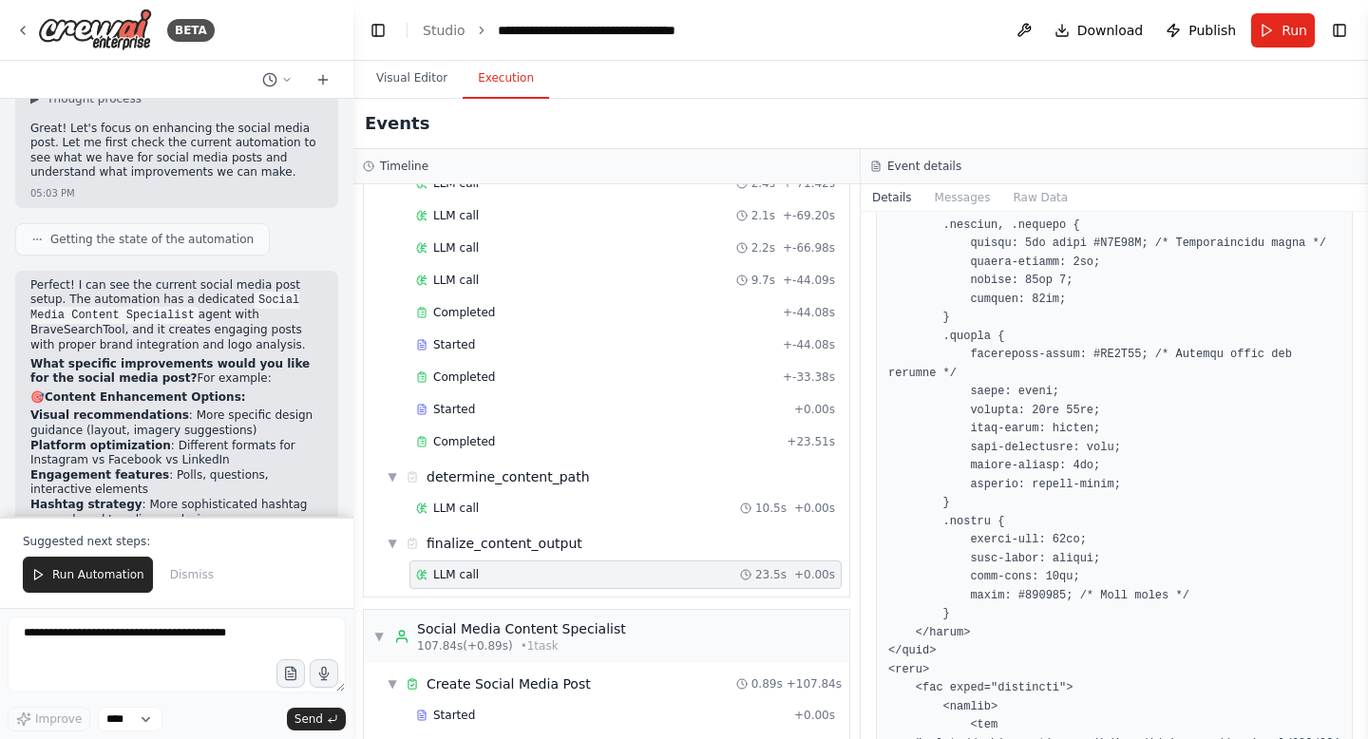
drag, startPoint x: 39, startPoint y: 328, endPoint x: 145, endPoint y: 322, distance: 106.6
copy code "social_media_post"
click at [85, 565] on button "Run Automation" at bounding box center [88, 575] width 130 height 36
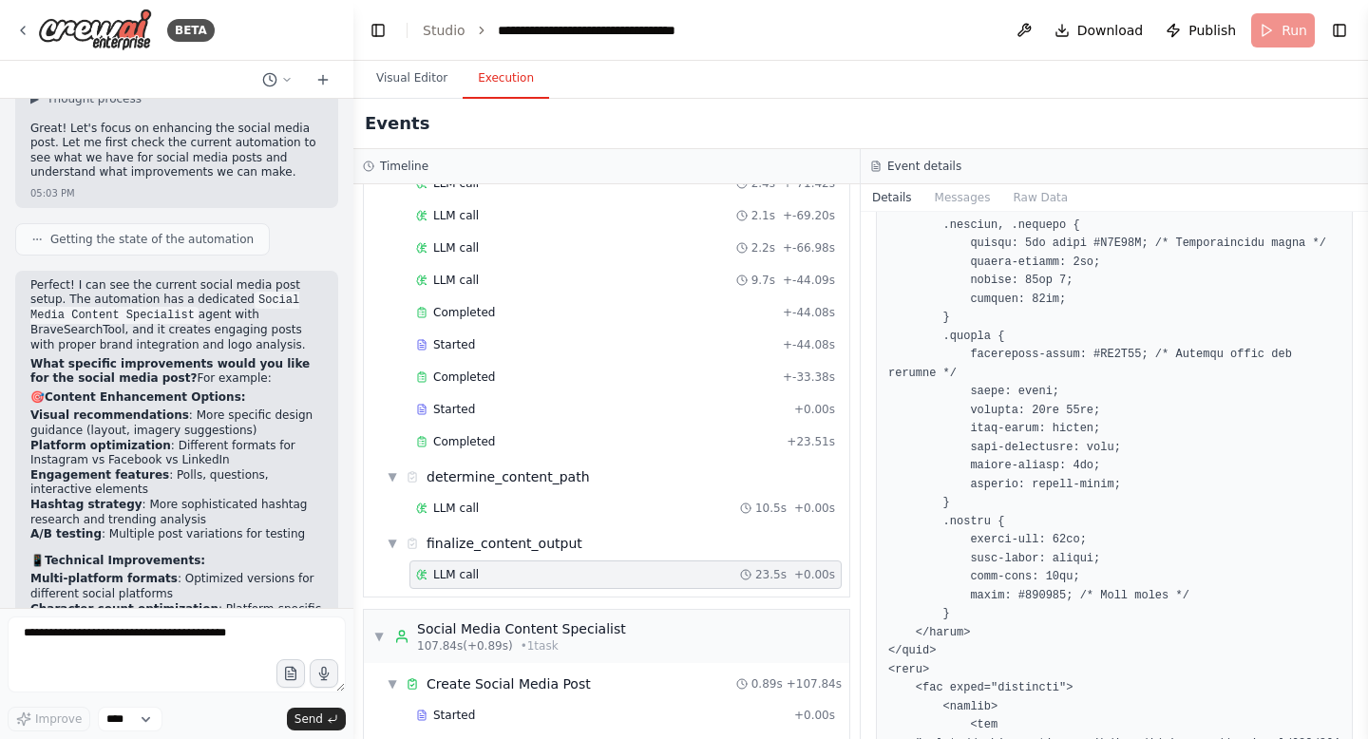
scroll to position [40821, 0]
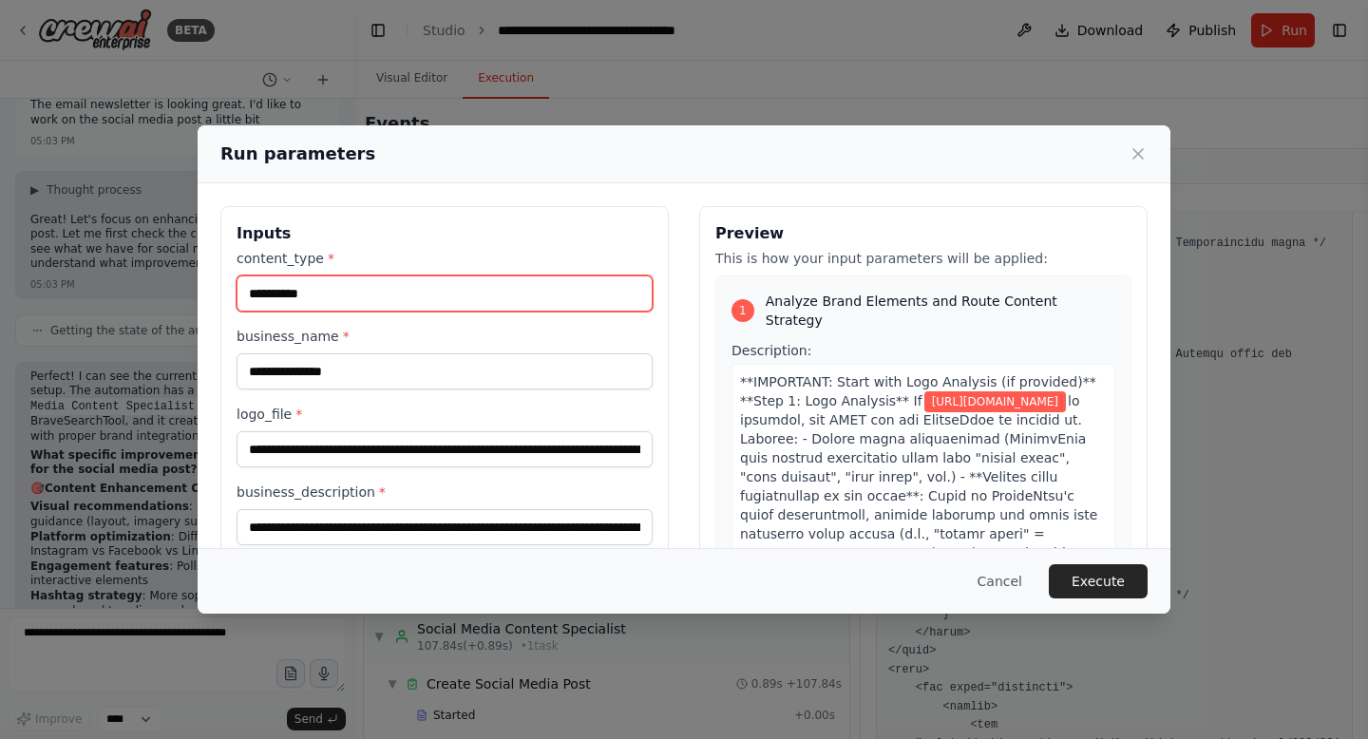
click at [313, 309] on input "**********" at bounding box center [445, 293] width 416 height 36
paste input "*******"
type input "**********"
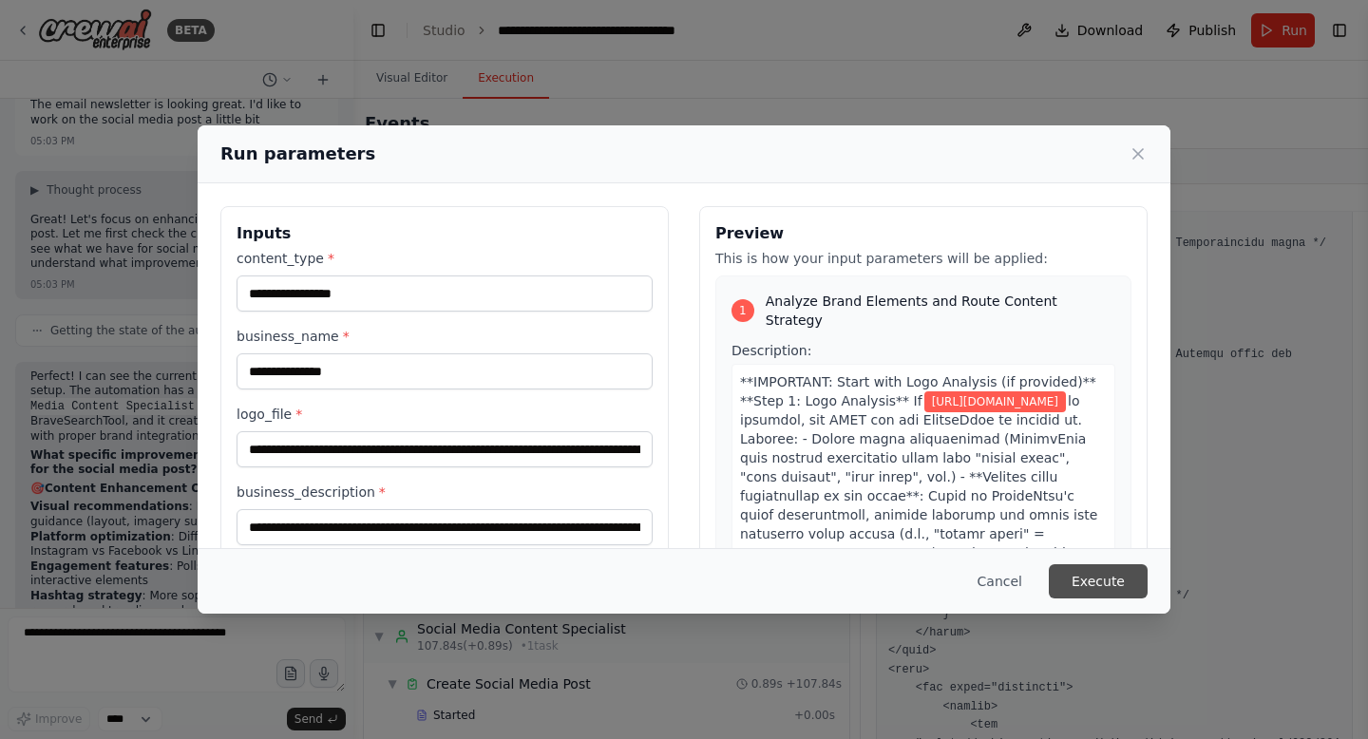
click at [1077, 584] on button "Execute" at bounding box center [1098, 581] width 99 height 34
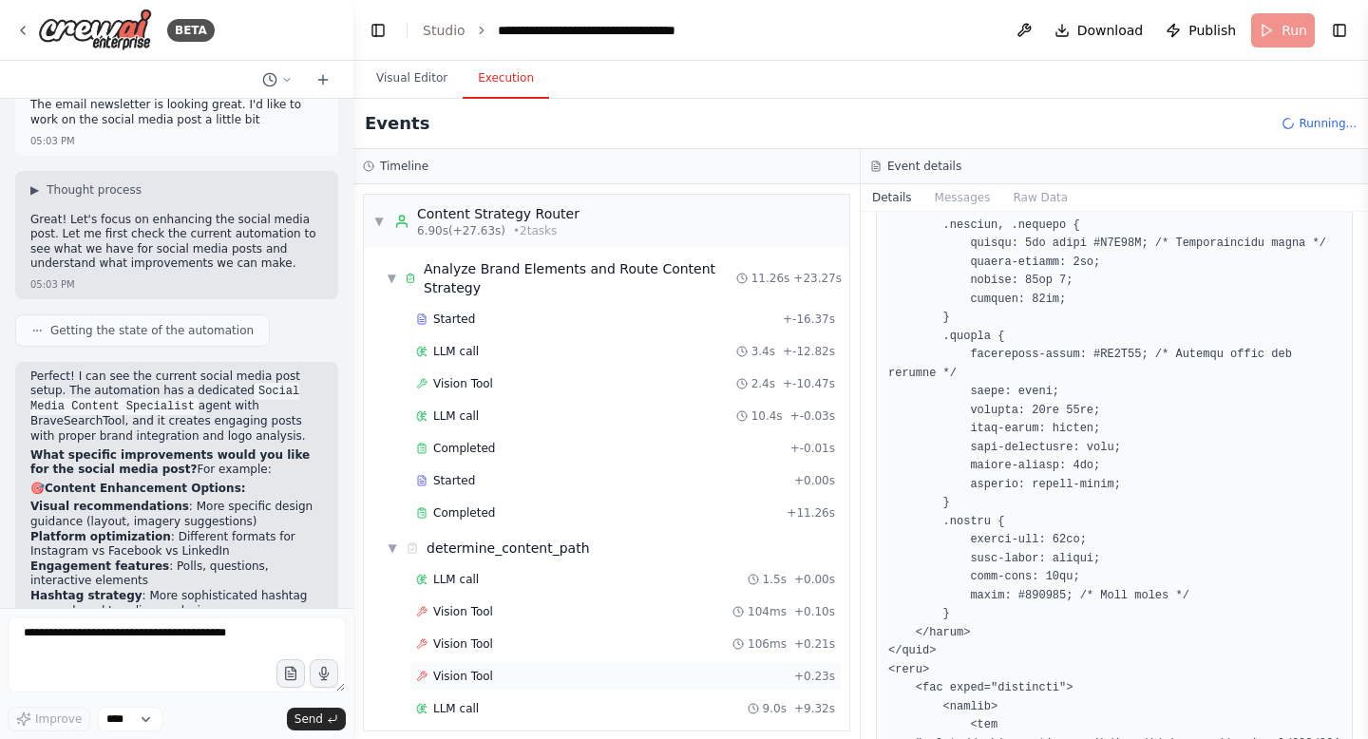
scroll to position [27, 0]
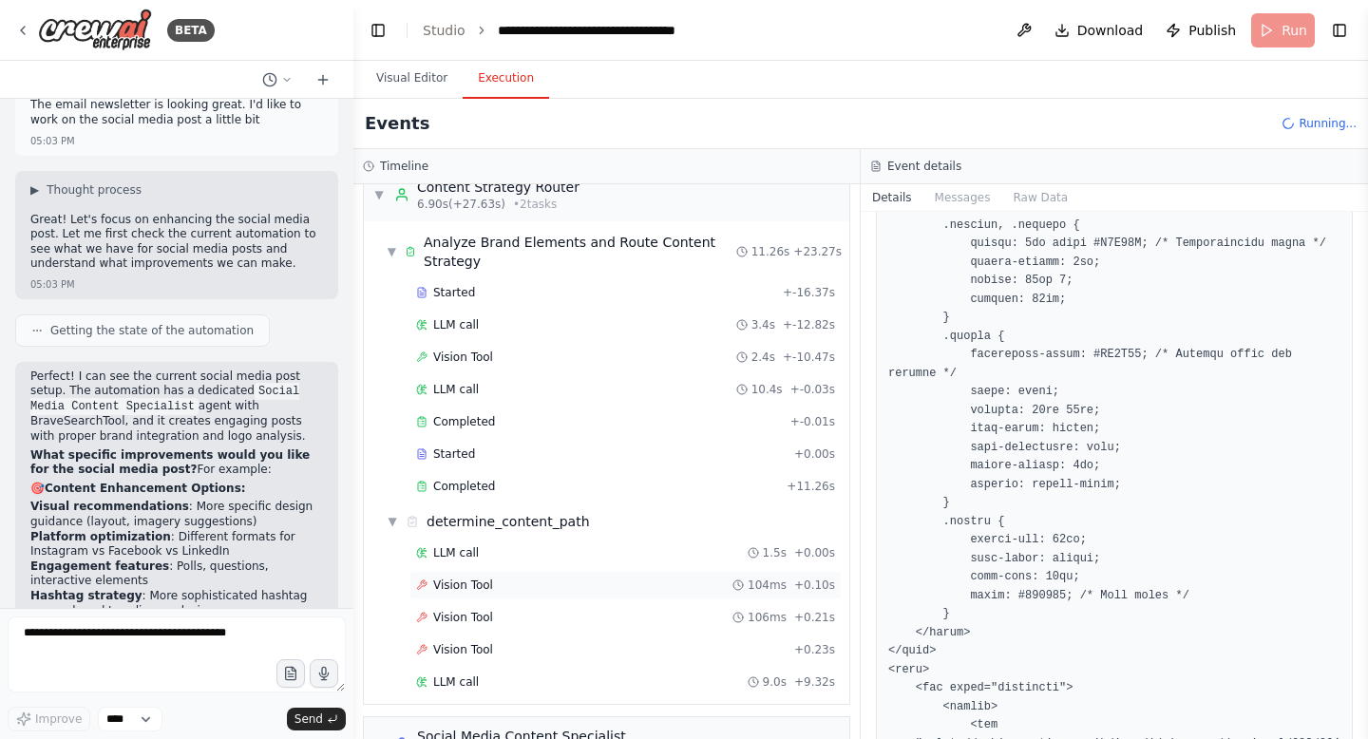
click at [709, 592] on div "Vision Tool 104ms + 0.10s" at bounding box center [625, 585] width 419 height 15
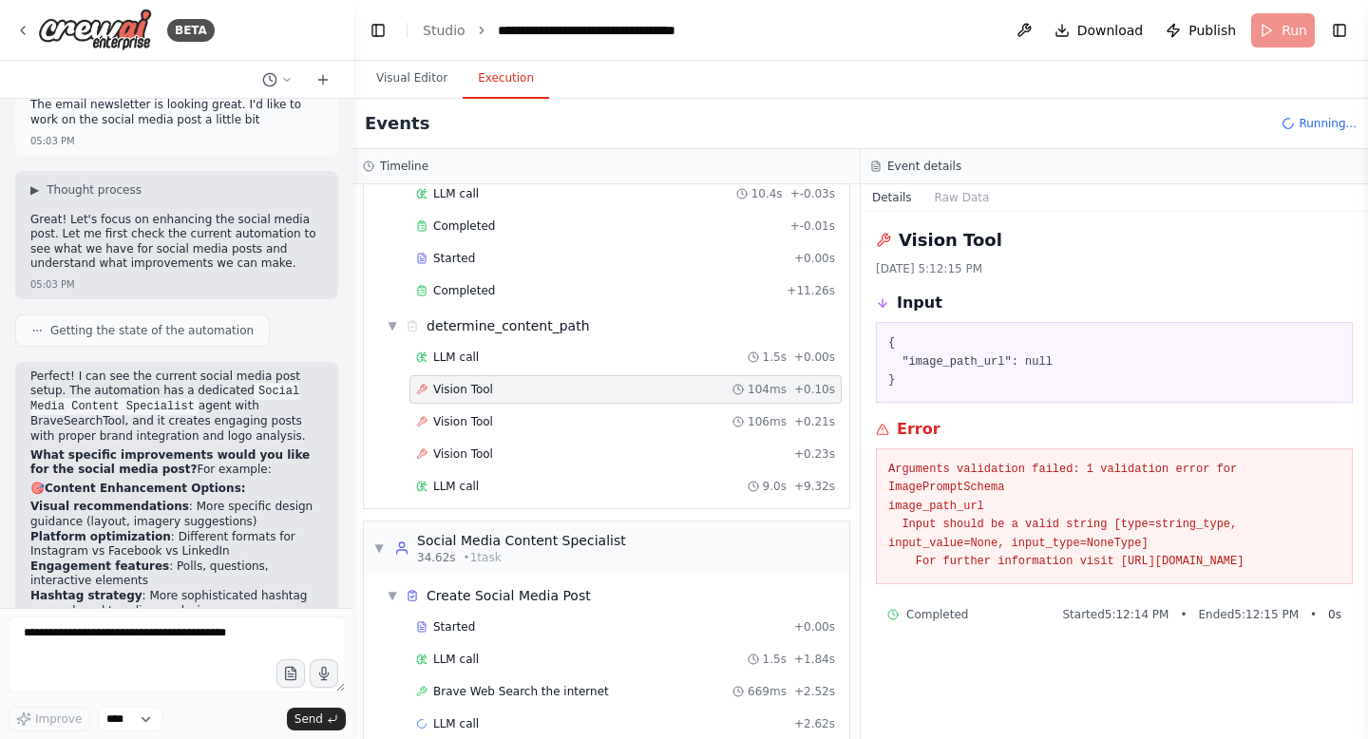
scroll to position [251, 0]
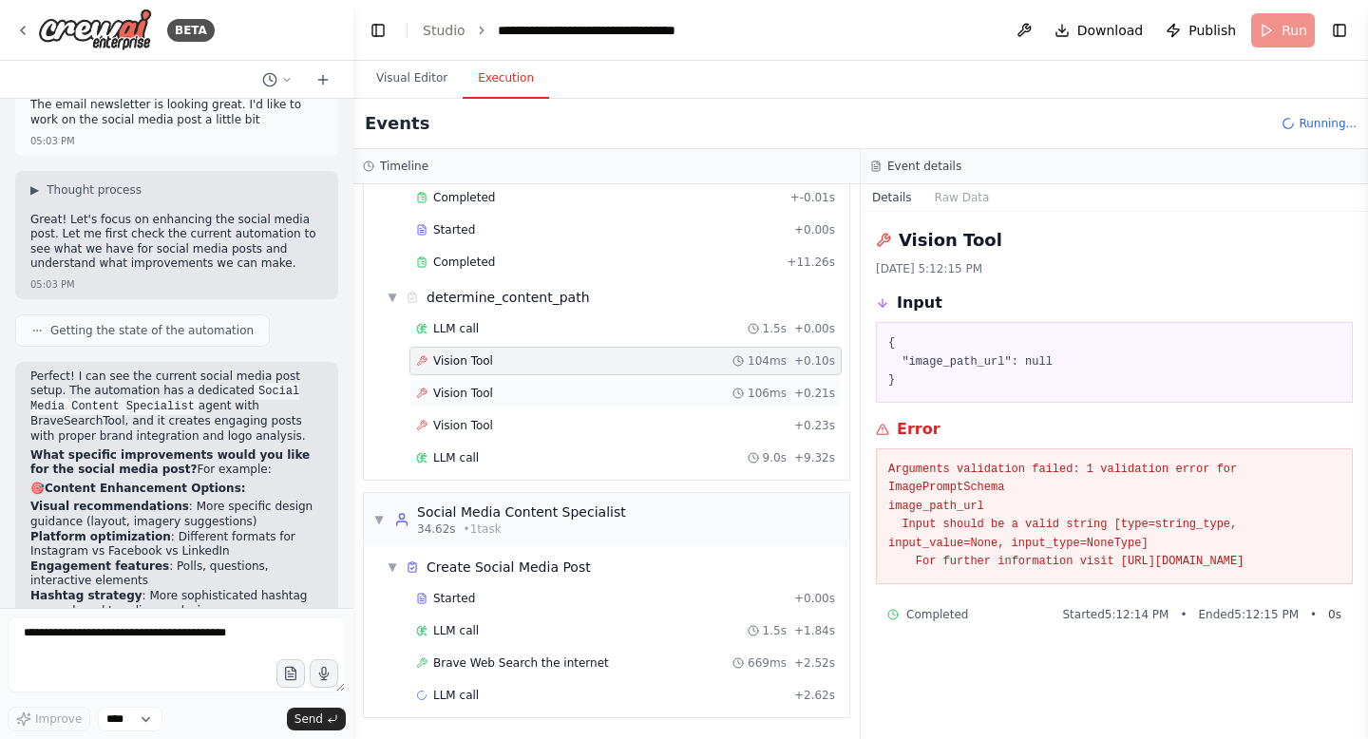
click at [534, 386] on div "Vision Tool 106ms + 0.21s" at bounding box center [625, 393] width 419 height 15
click at [522, 416] on div "Vision Tool + 0.23s" at bounding box center [625, 425] width 432 height 28
click at [520, 366] on div "Vision Tool 104ms + 0.10s" at bounding box center [625, 360] width 419 height 15
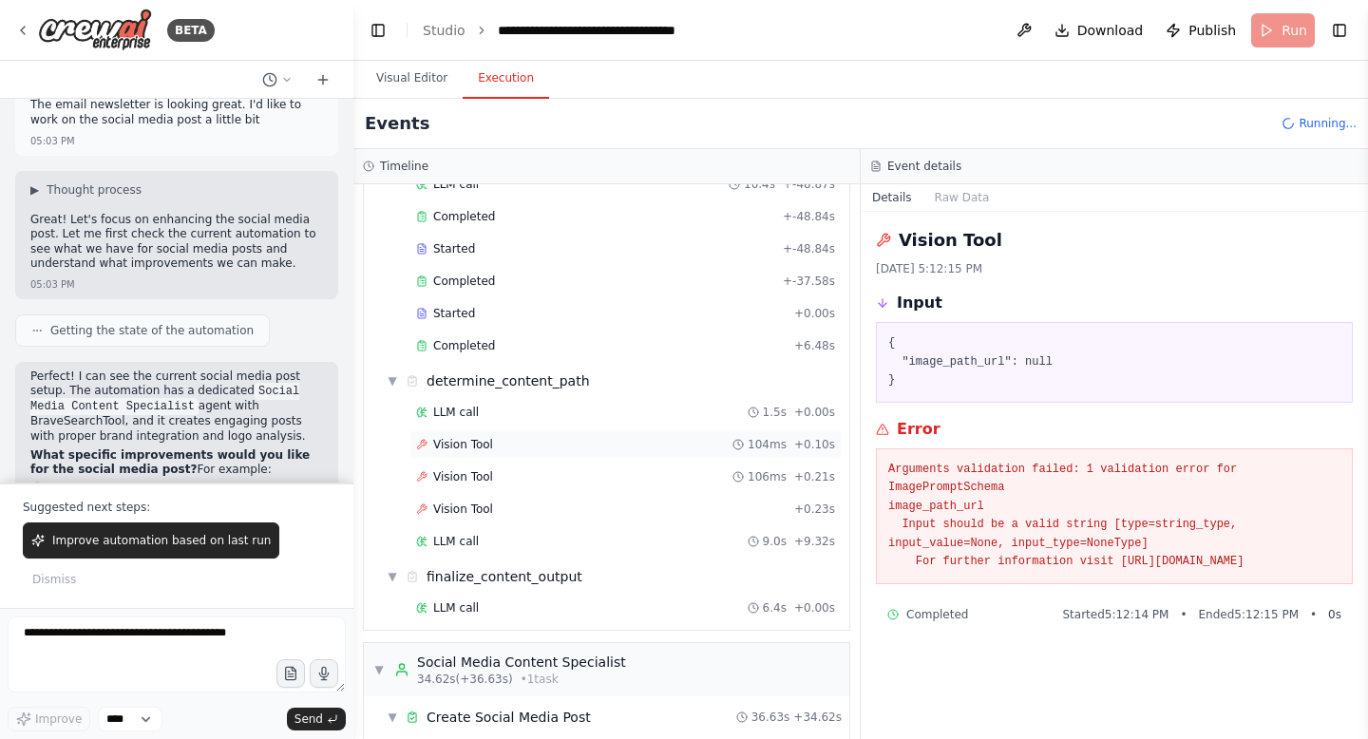
scroll to position [40912, 0]
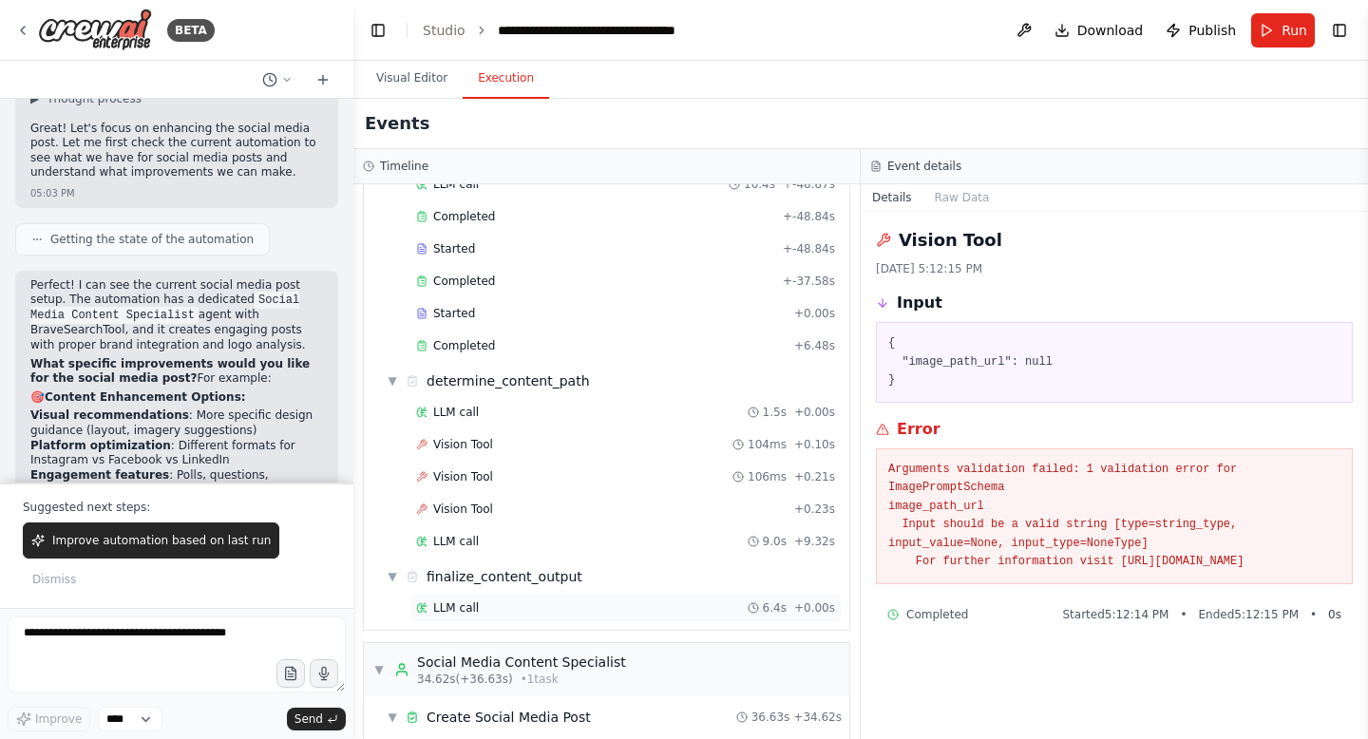
click at [486, 600] on div "LLM call 6.4s + 0.00s" at bounding box center [625, 607] width 419 height 15
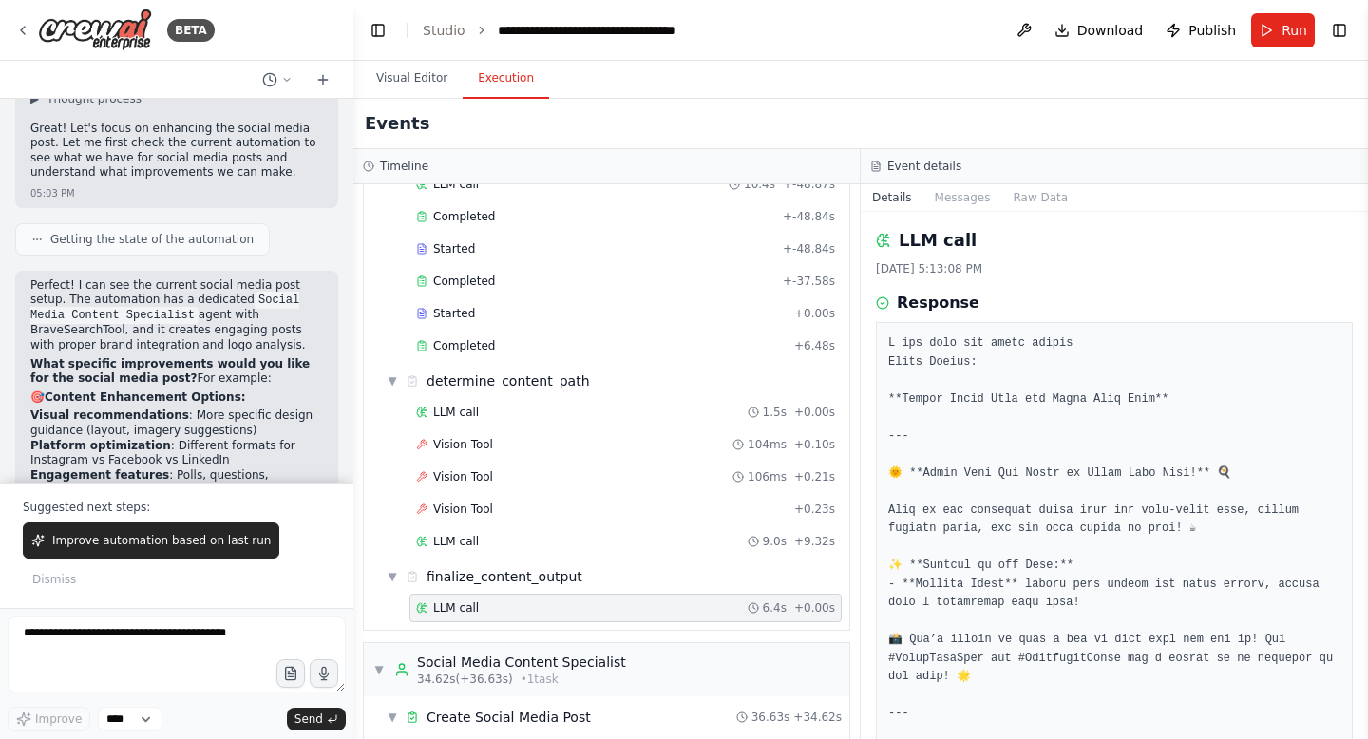
click at [486, 600] on div "LLM call 6.4s + 0.00s" at bounding box center [625, 607] width 419 height 15
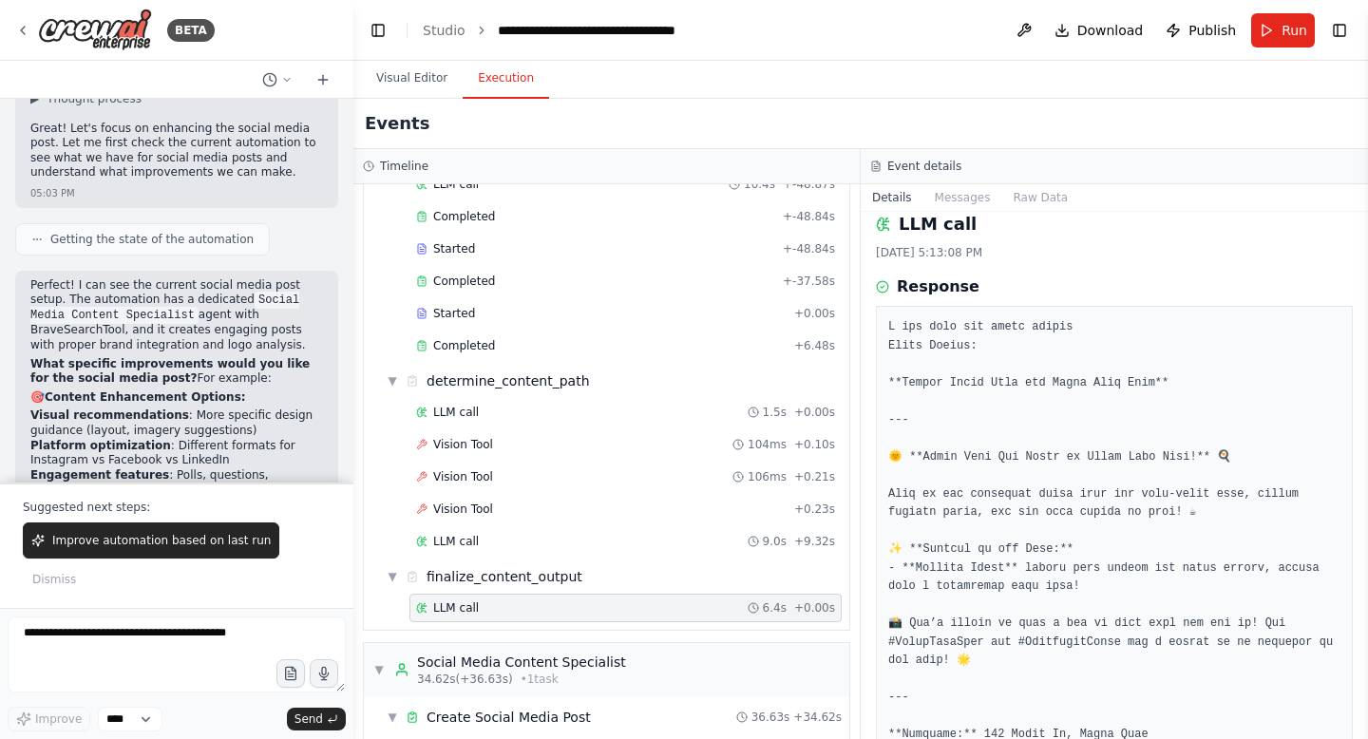
scroll to position [15, 0]
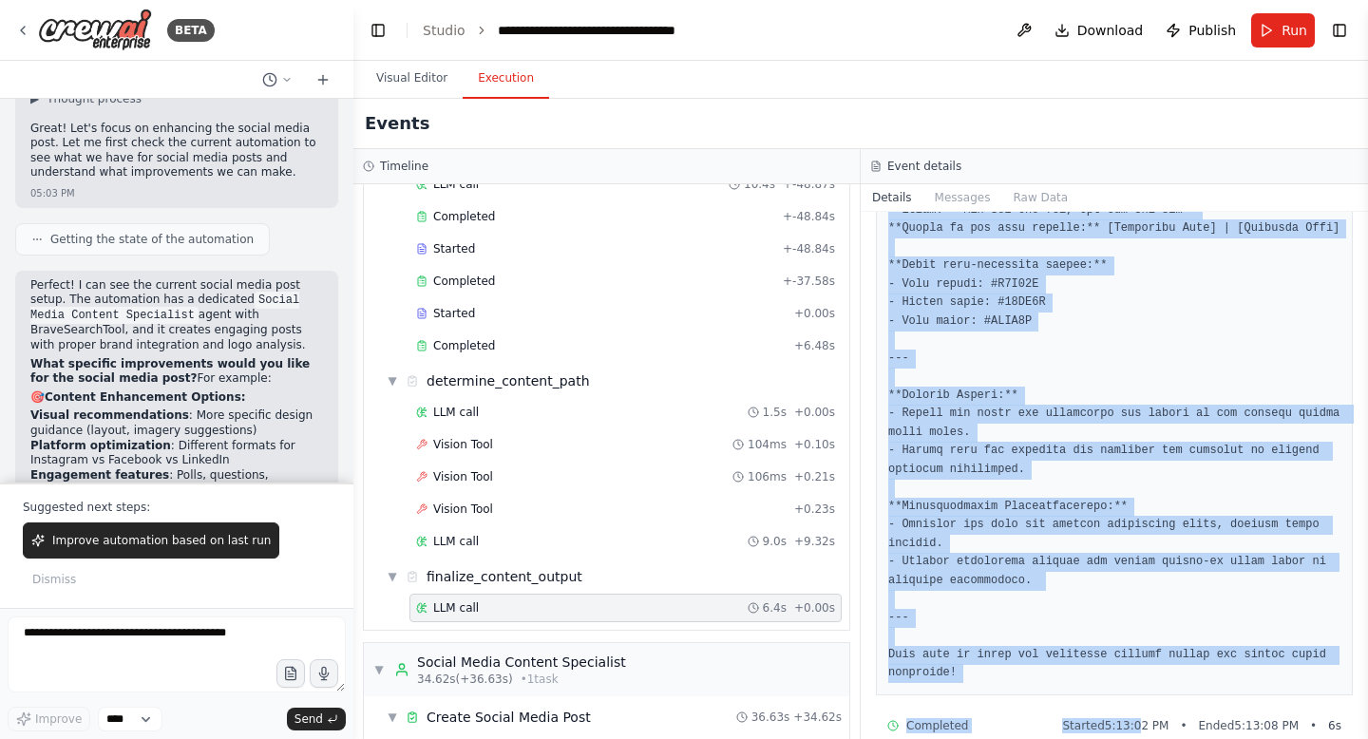
scroll to position [587, 0]
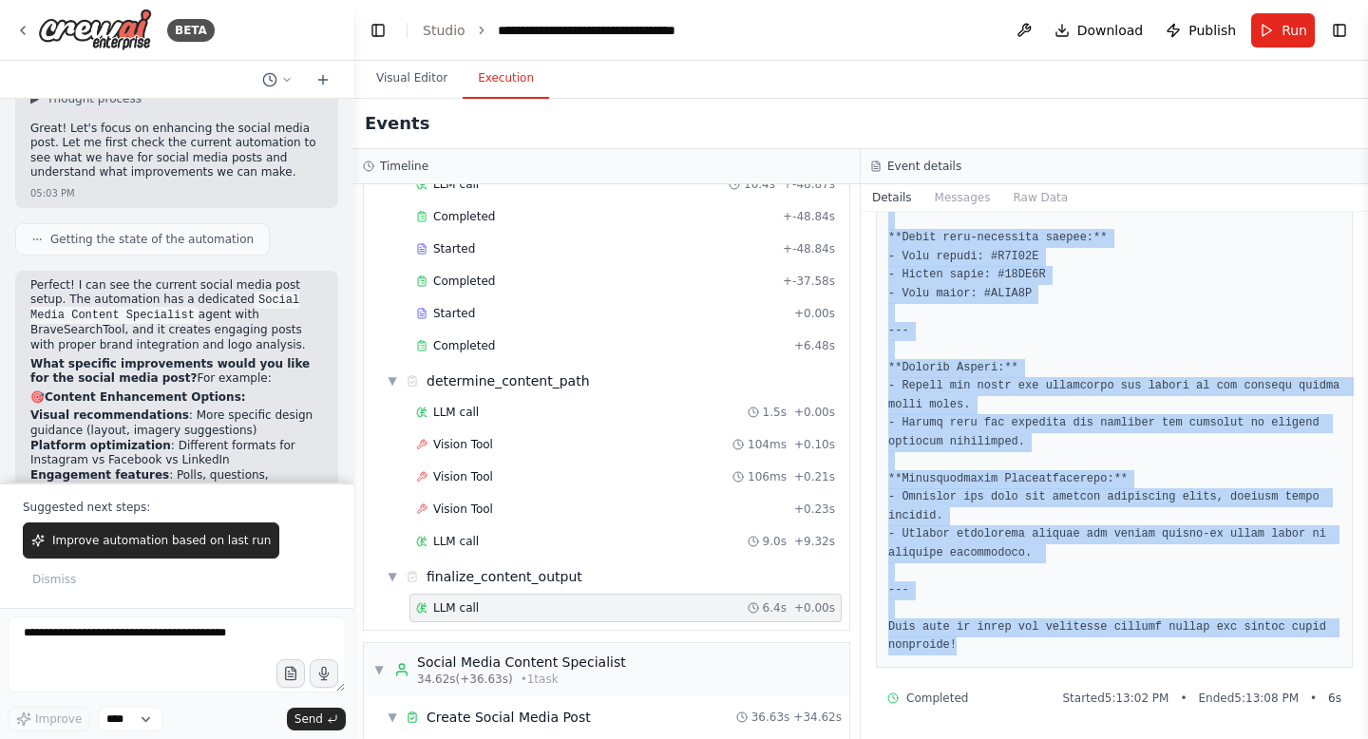
drag, startPoint x: 889, startPoint y: 375, endPoint x: 1111, endPoint y: 651, distance: 353.4
click at [1111, 651] on pre at bounding box center [1114, 201] width 452 height 908
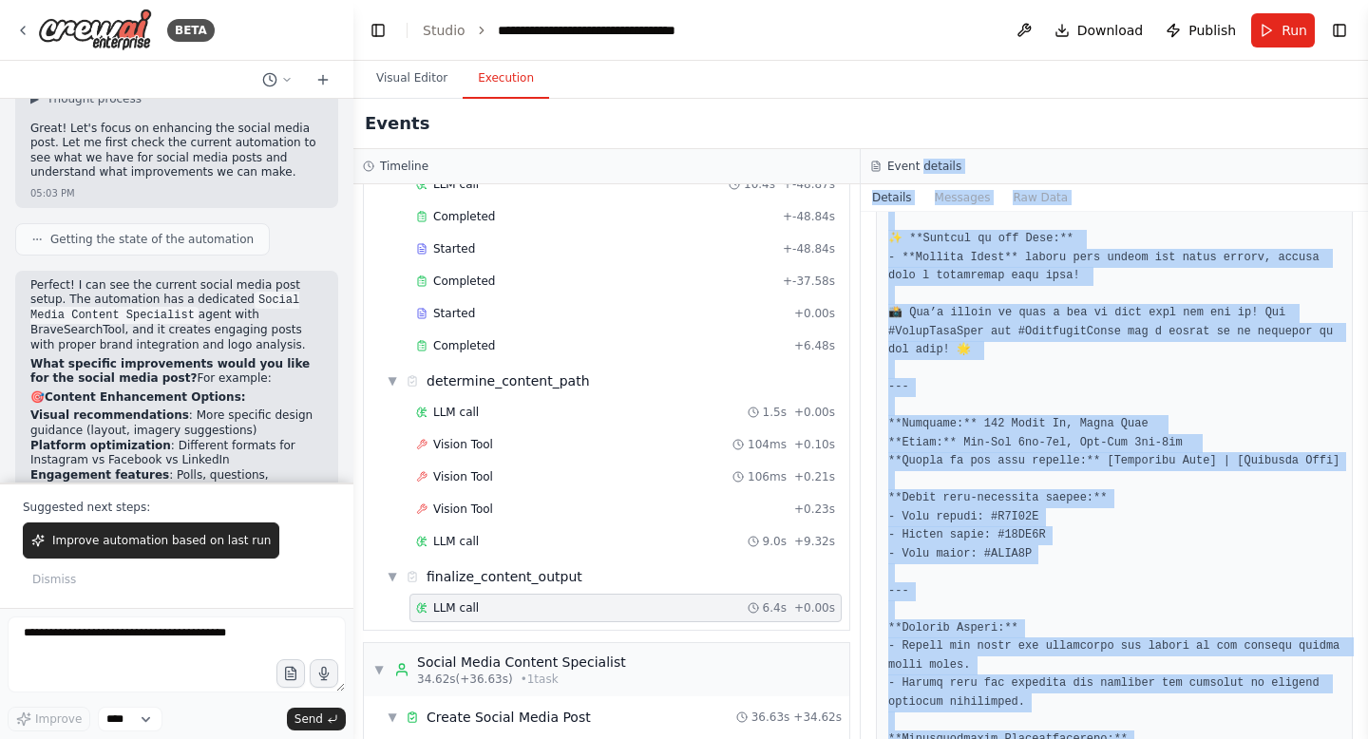
scroll to position [0, 0]
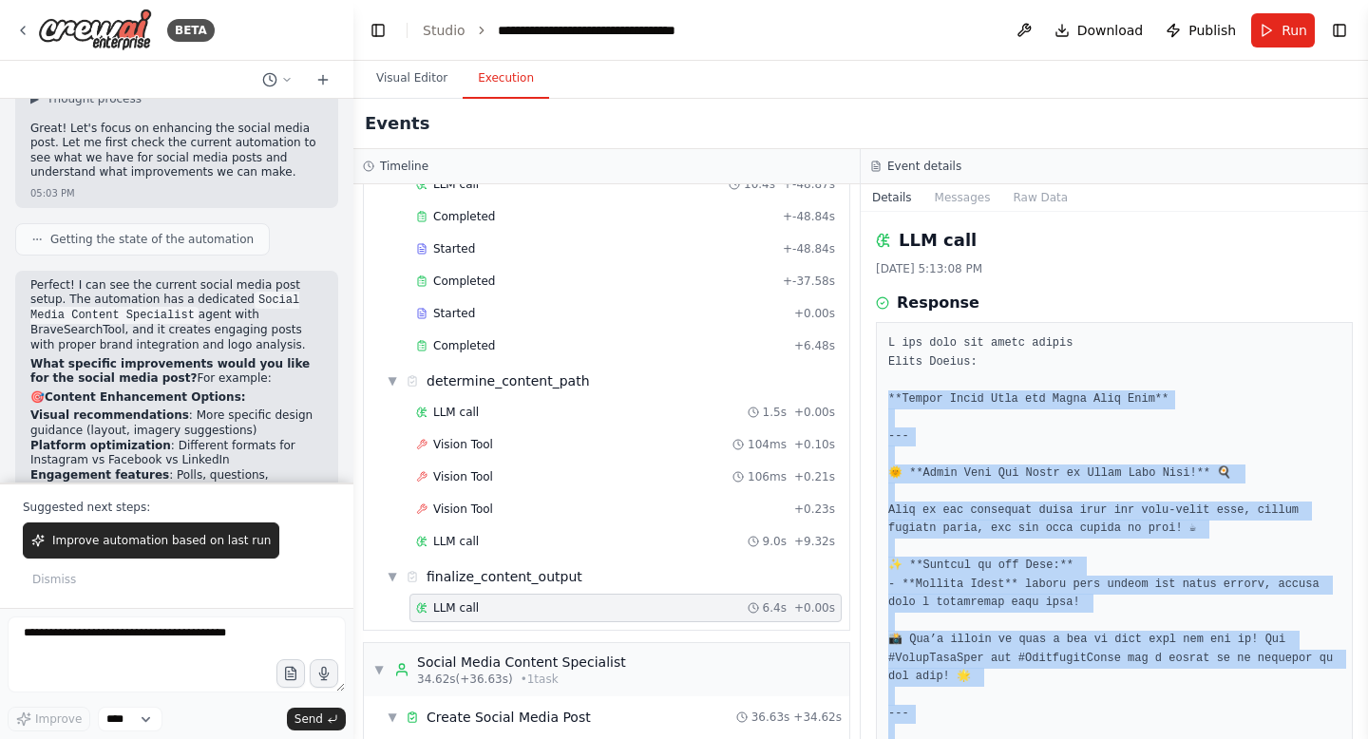
drag, startPoint x: 1111, startPoint y: 651, endPoint x: 884, endPoint y: 393, distance: 342.6
copy pre "**Social Media Post for Sunny Side Café** --- 🌞 **Start Your Day Right at Sunny…"
click at [67, 548] on span "Improve automation based on last run" at bounding box center [161, 540] width 218 height 15
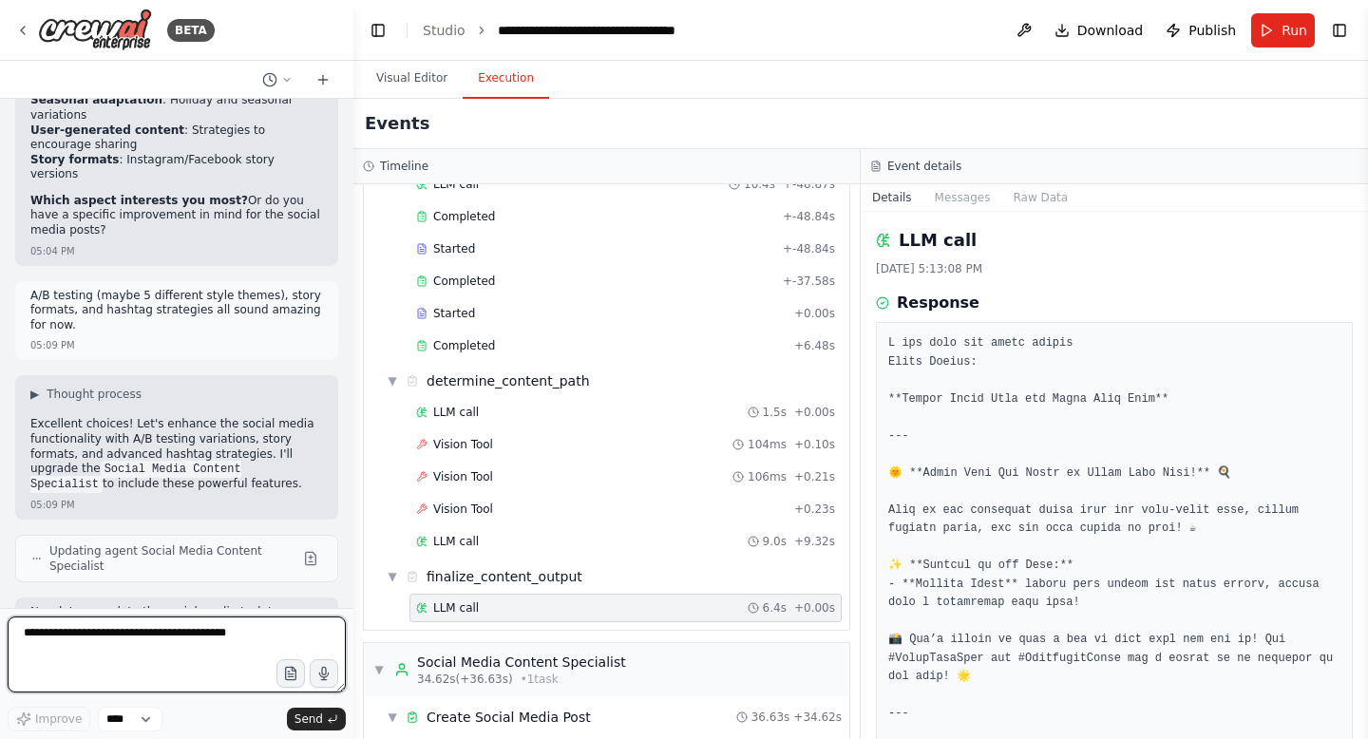
scroll to position [41572, 0]
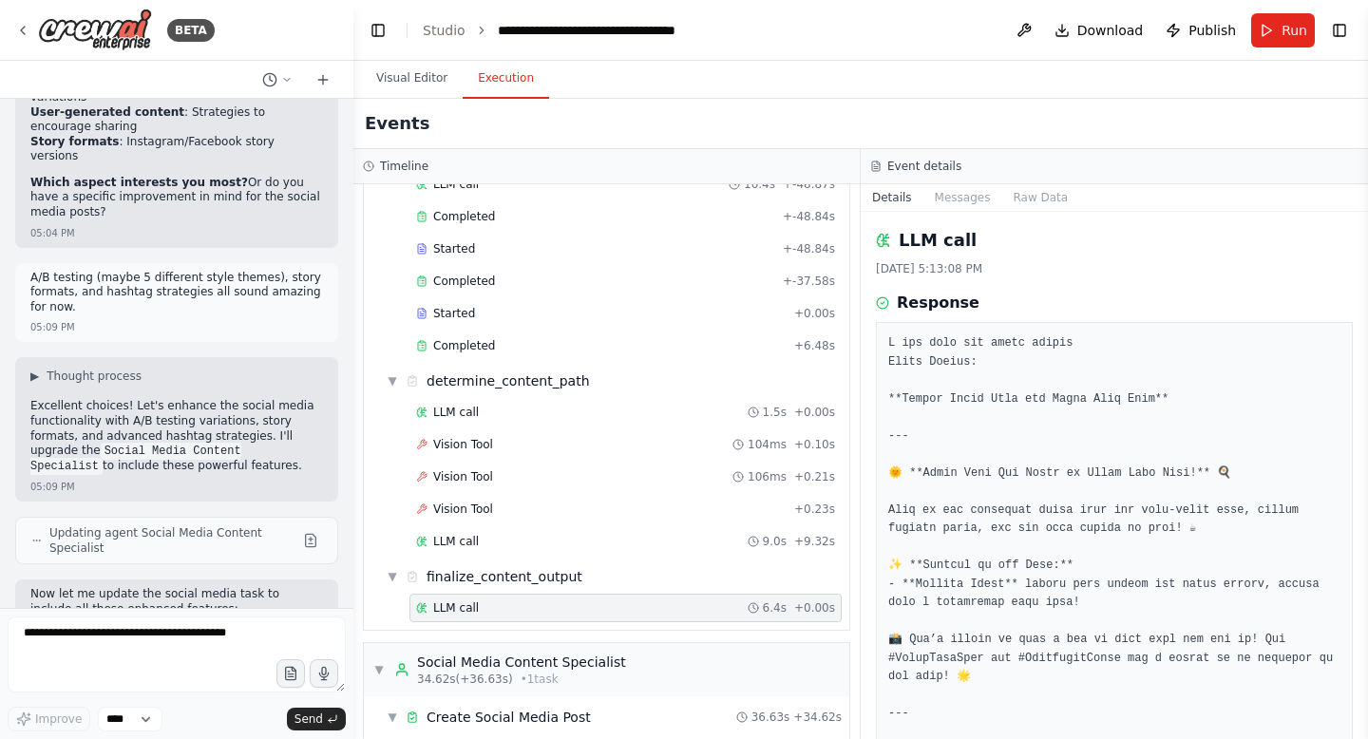
click at [1367, 465] on button "Toggle Sidebar" at bounding box center [1367, 369] width 15 height 739
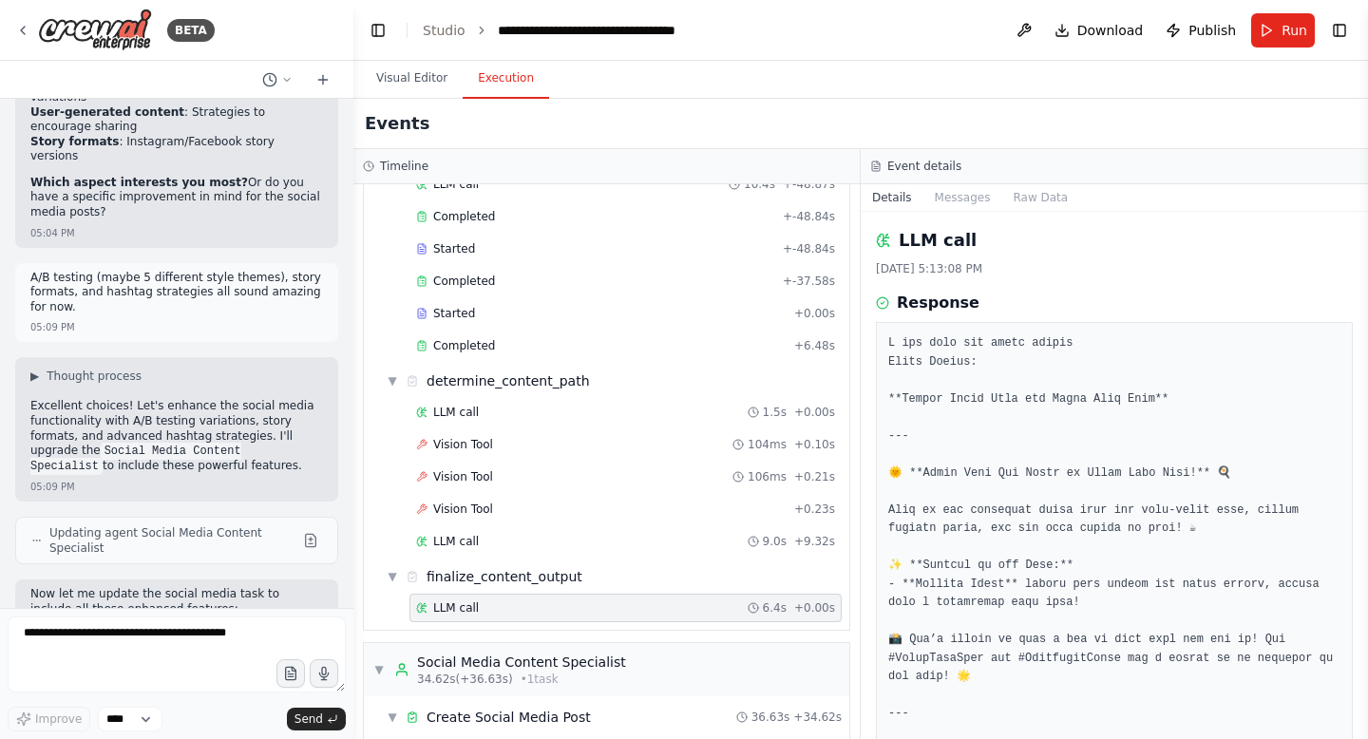
click at [151, 646] on textarea at bounding box center [177, 655] width 338 height 76
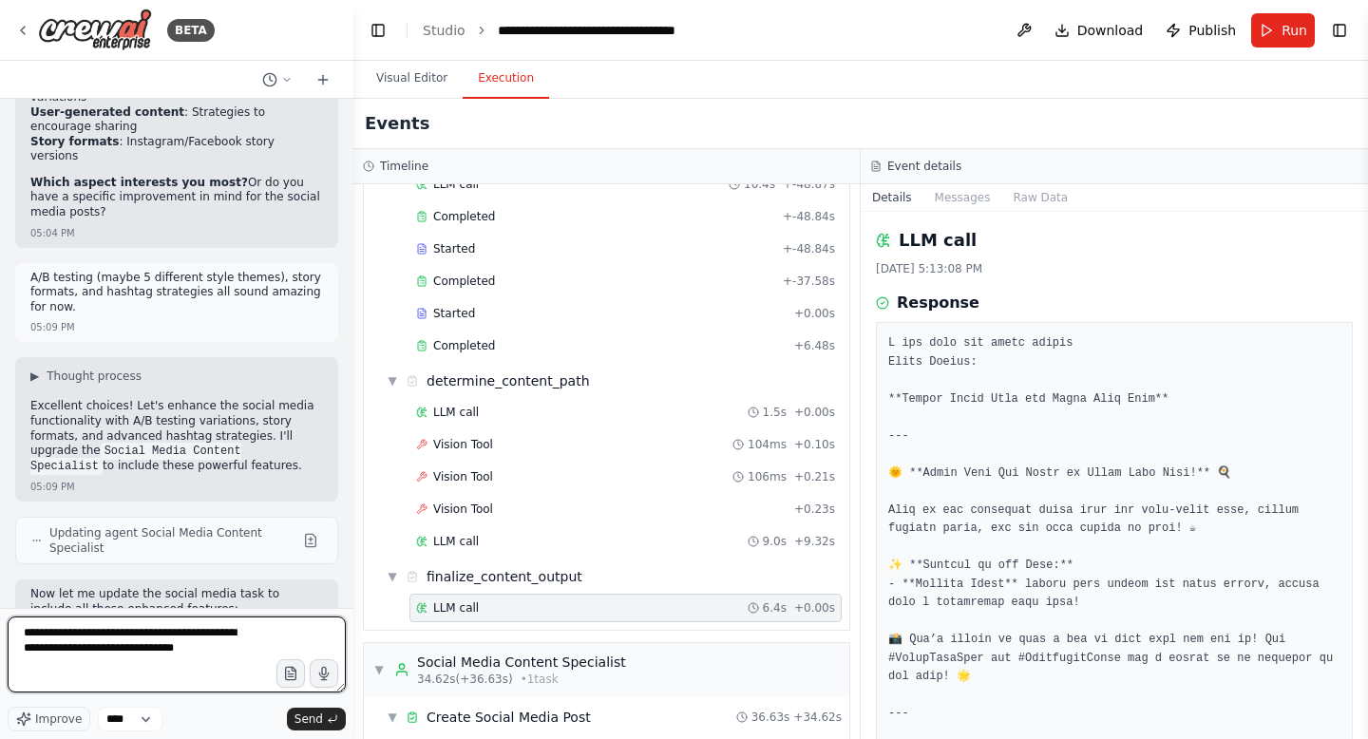
click at [92, 651] on textarea "**********" at bounding box center [177, 655] width 338 height 76
click at [247, 643] on textarea "**********" at bounding box center [177, 655] width 338 height 76
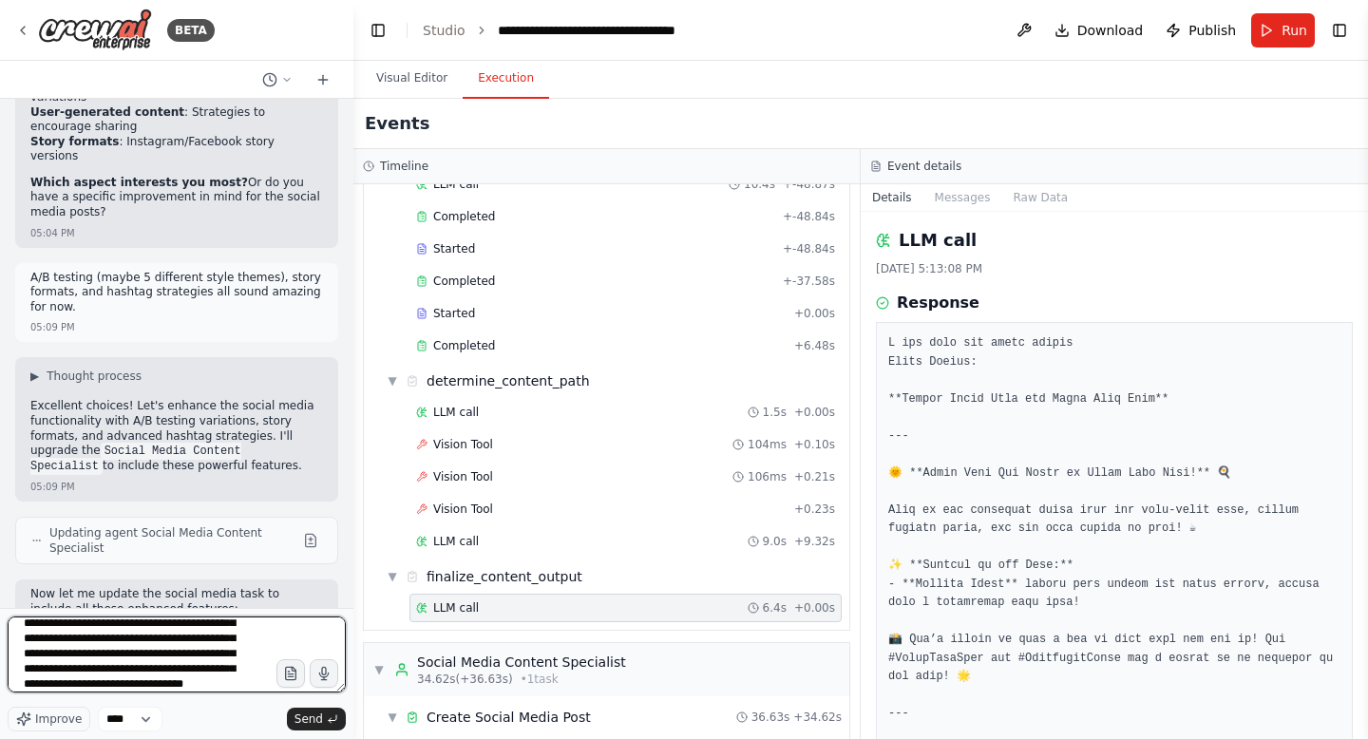
scroll to position [85, 0]
type textarea "**********"
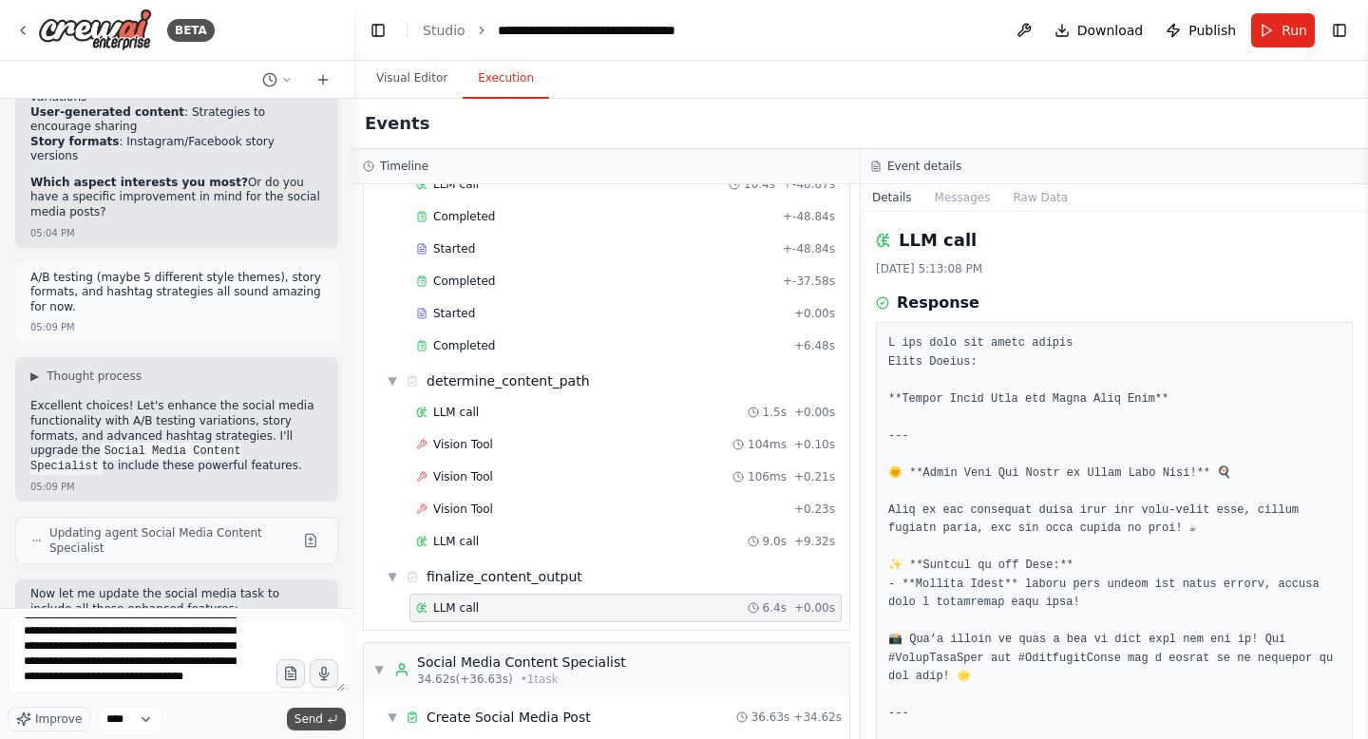
click at [317, 713] on span "Send" at bounding box center [308, 719] width 28 height 15
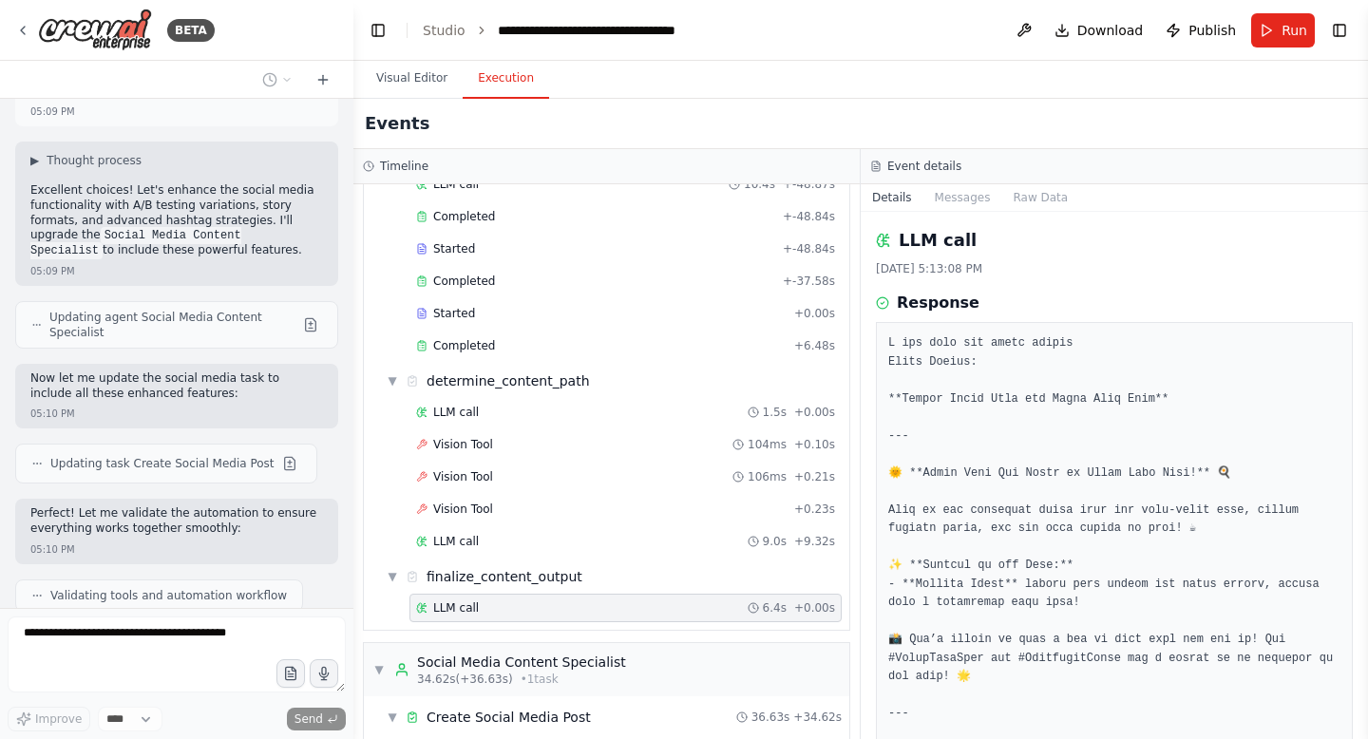
scroll to position [41813, 0]
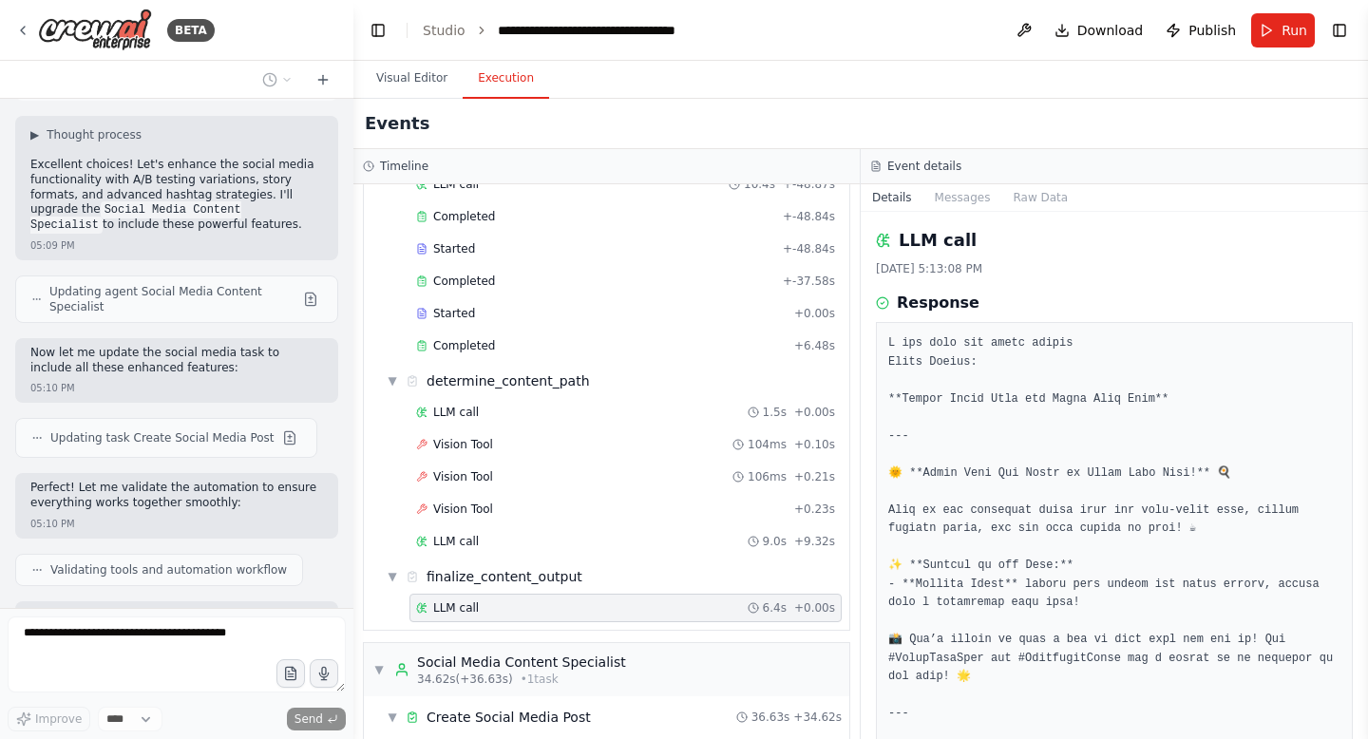
click at [221, 363] on div "I want to build a social media manager for small buisinesses that accepts field…" at bounding box center [176, 353] width 353 height 509
click at [409, 87] on button "Visual Editor" at bounding box center [412, 79] width 102 height 40
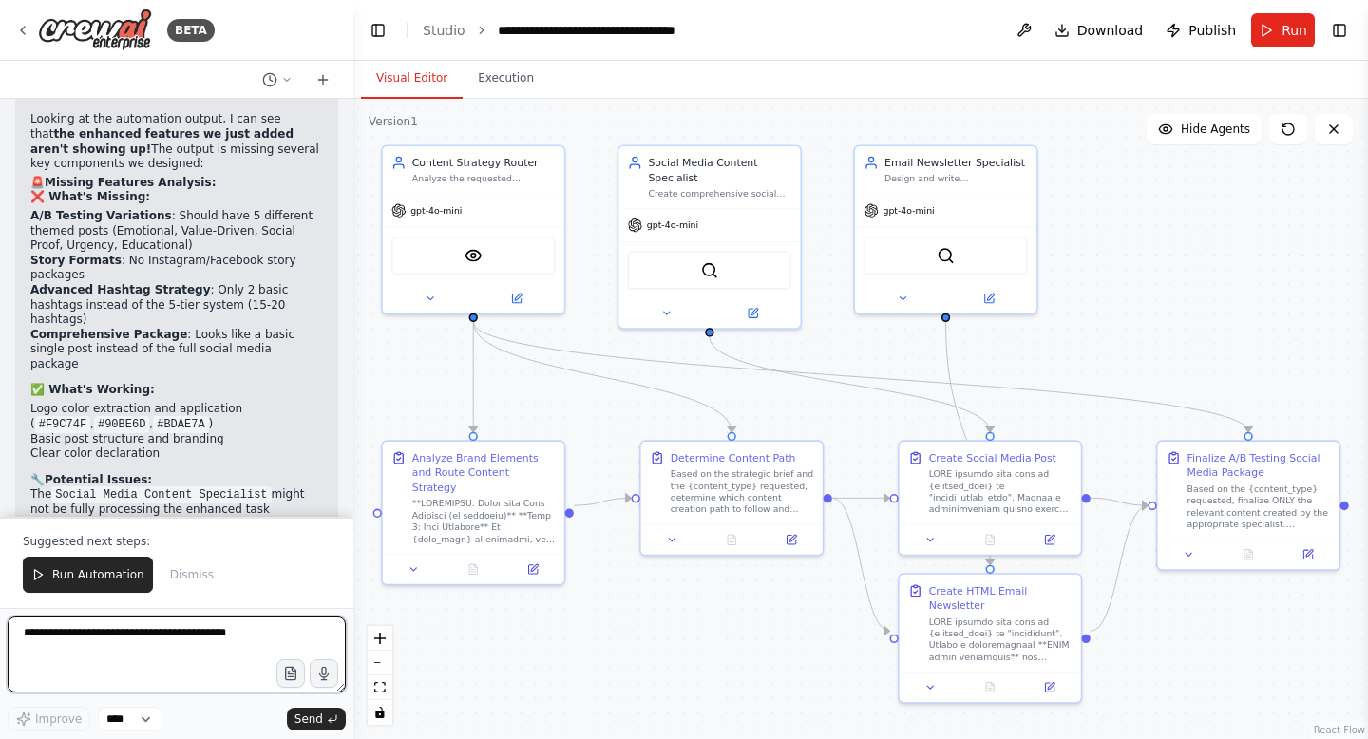
scroll to position [43090, 0]
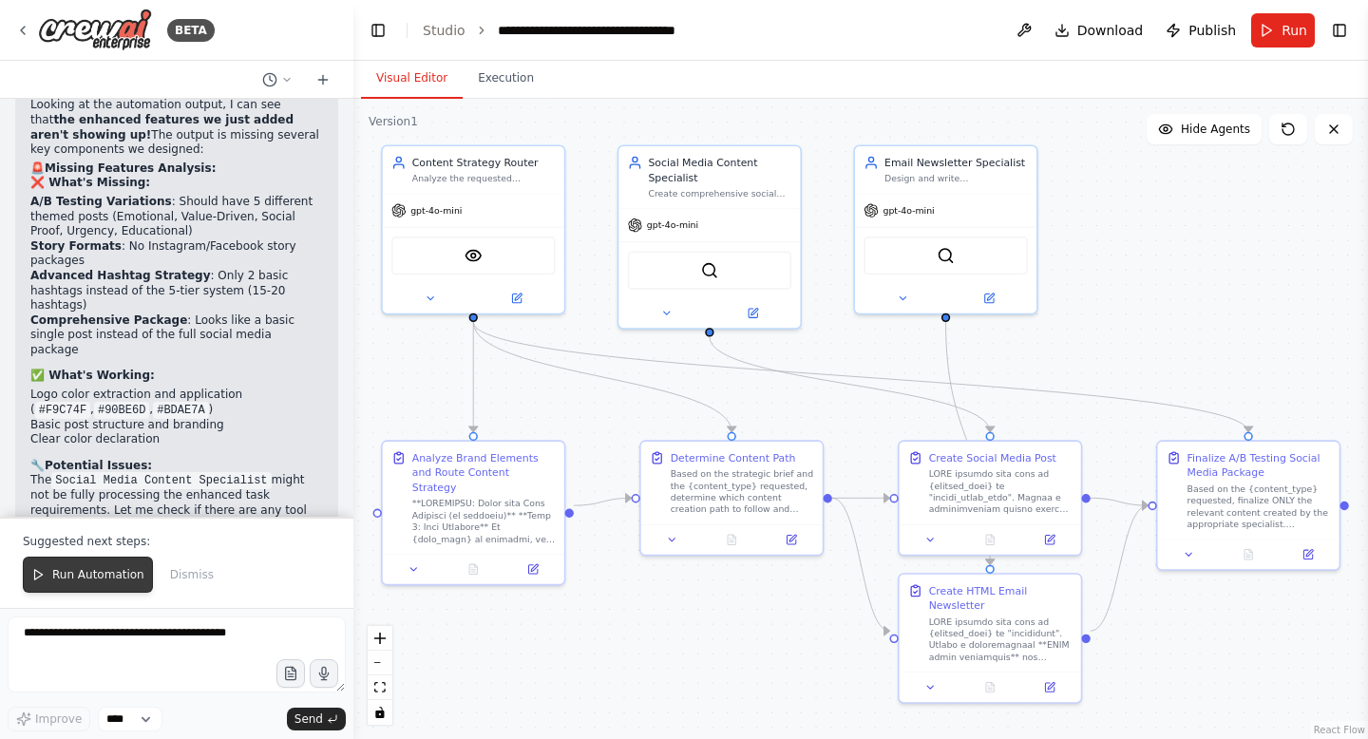
click at [97, 573] on span "Run Automation" at bounding box center [98, 574] width 92 height 15
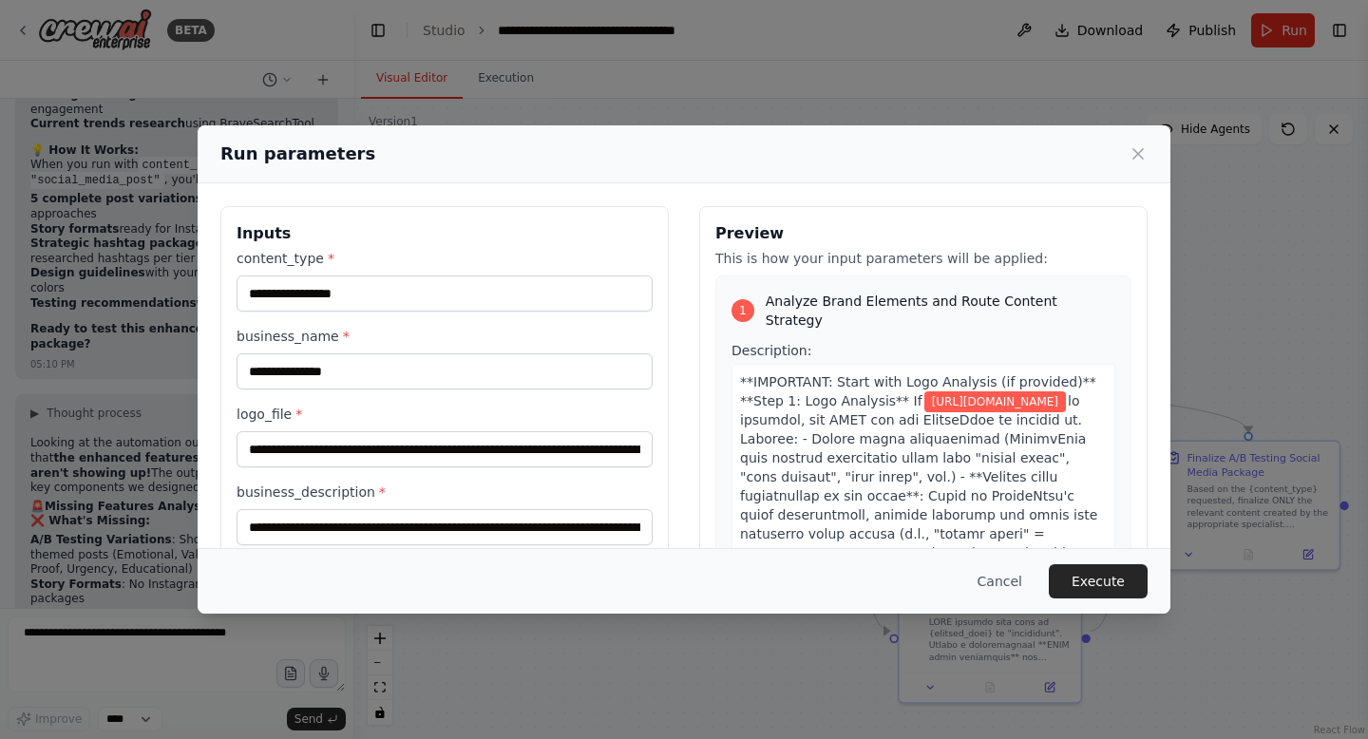
scroll to position [42753, 0]
click at [1125, 579] on button "Execute" at bounding box center [1098, 581] width 99 height 34
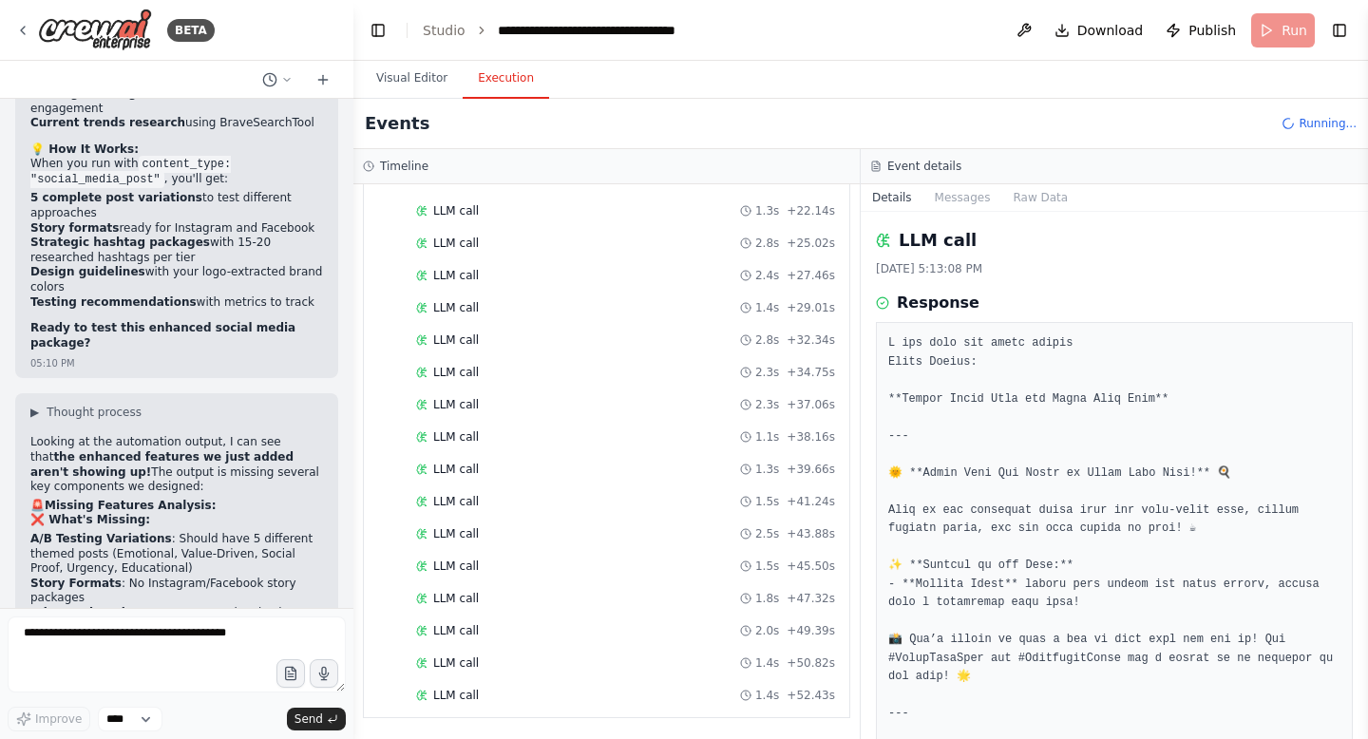
scroll to position [0, 0]
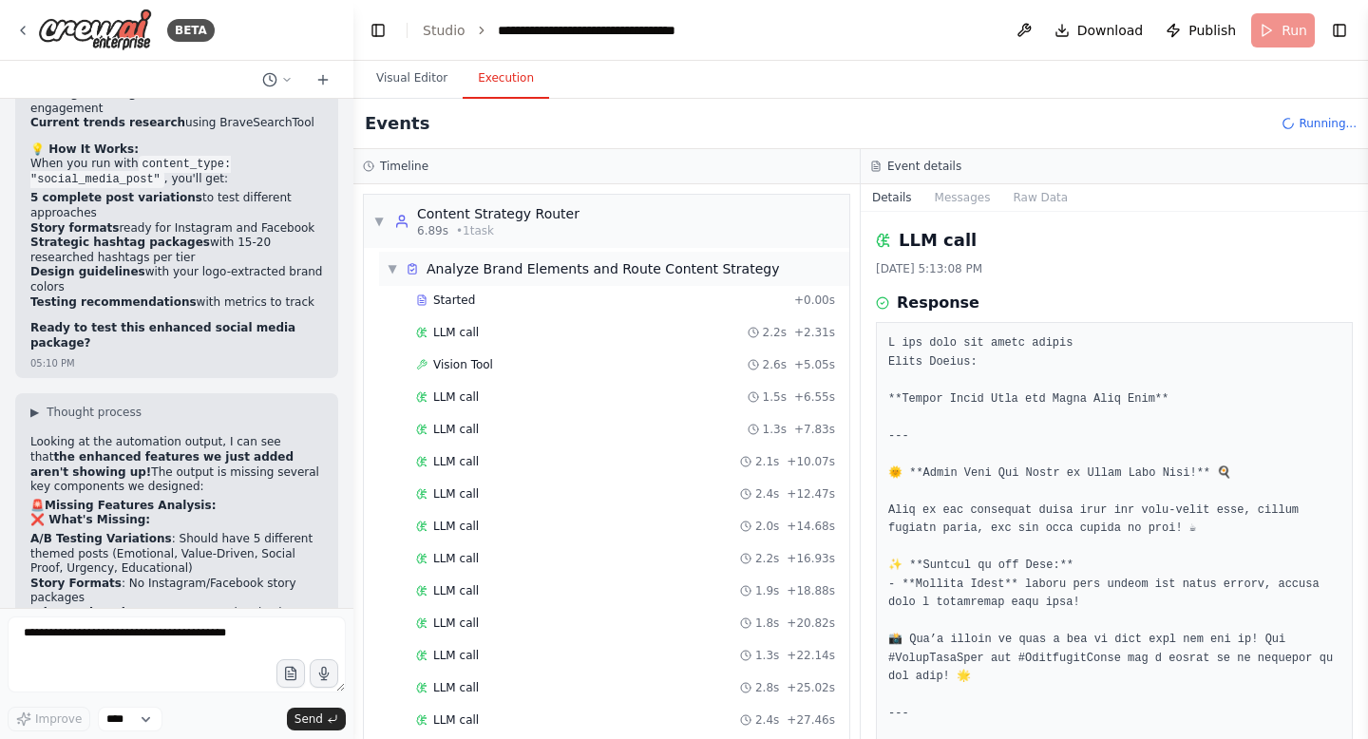
click at [398, 272] on div "▼ Analyze Brand Elements and Route Content Strategy" at bounding box center [583, 268] width 392 height 19
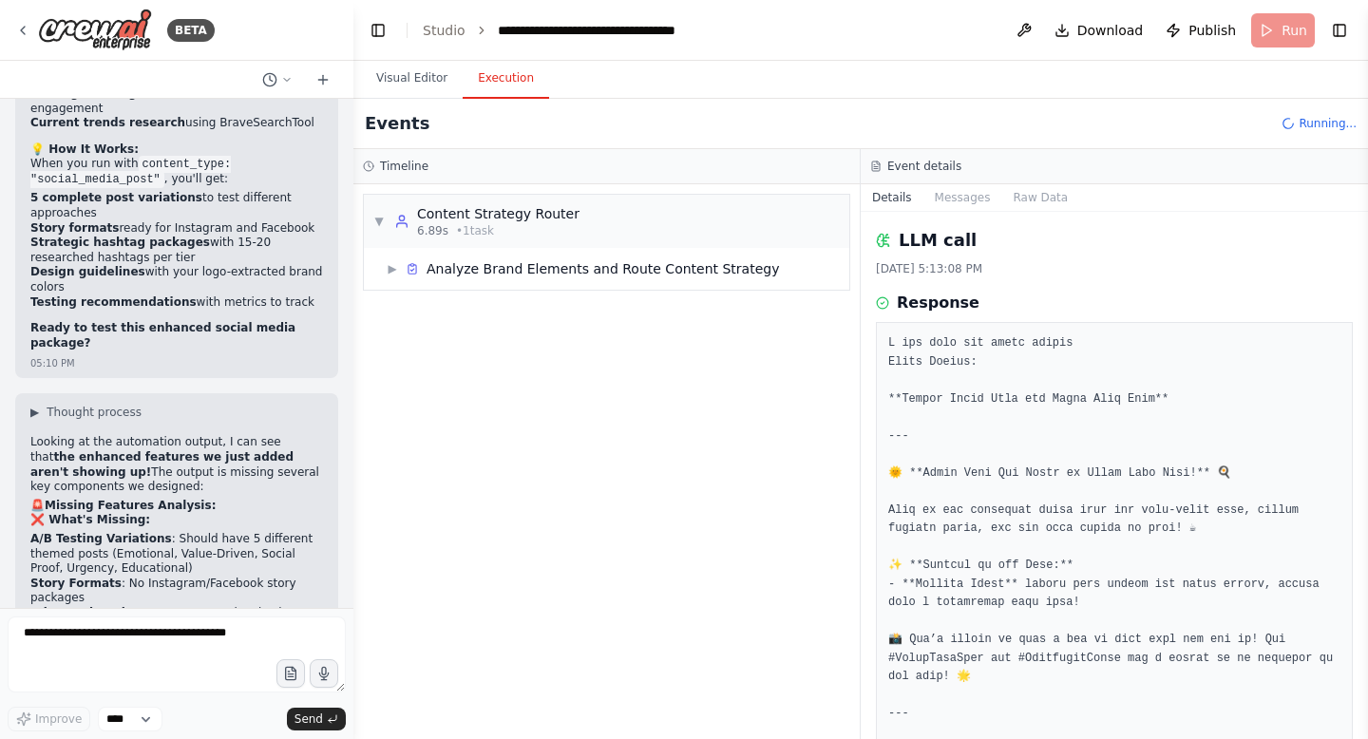
click at [415, 320] on div "▼ Content Strategy Router 6.89s • 1 task ▶ Analyze Brand Elements and Route Con…" at bounding box center [606, 461] width 506 height 555
click at [392, 314] on span "▼" at bounding box center [392, 321] width 11 height 15
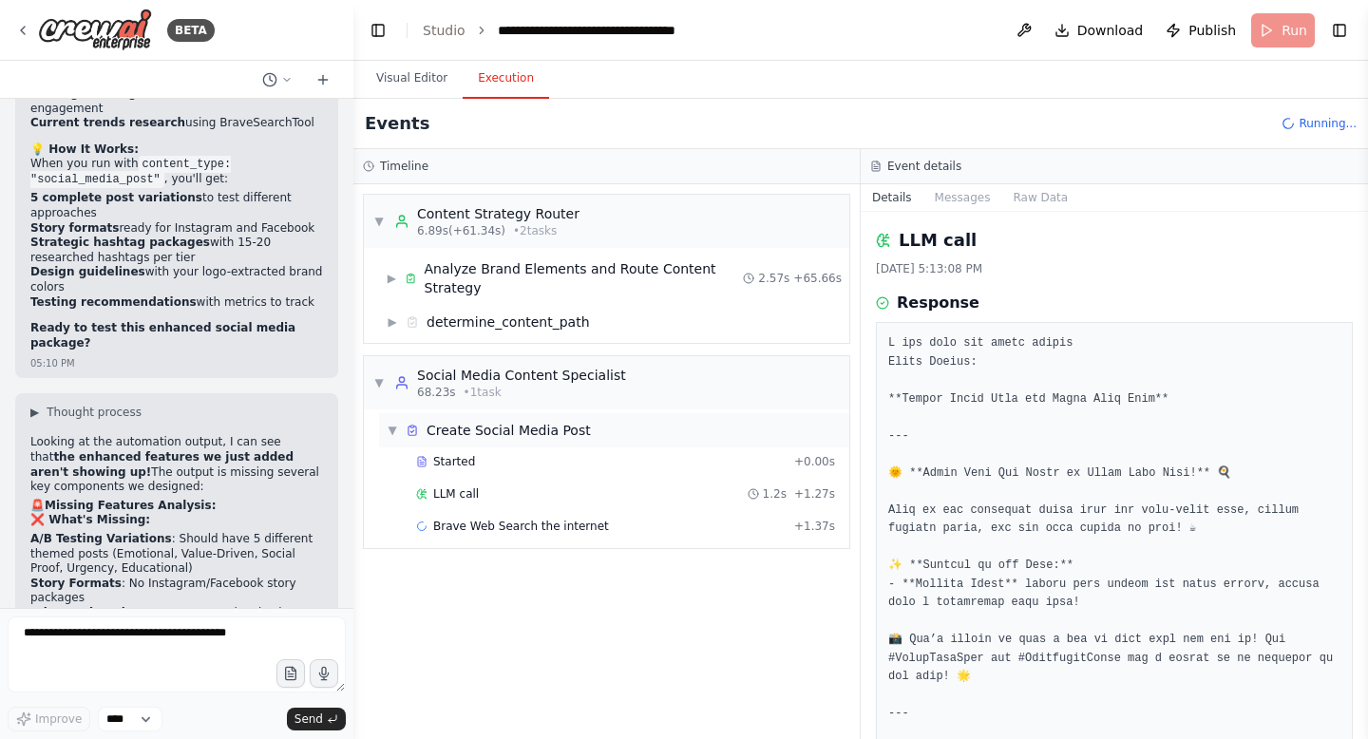
click at [397, 423] on span "▼" at bounding box center [392, 430] width 11 height 15
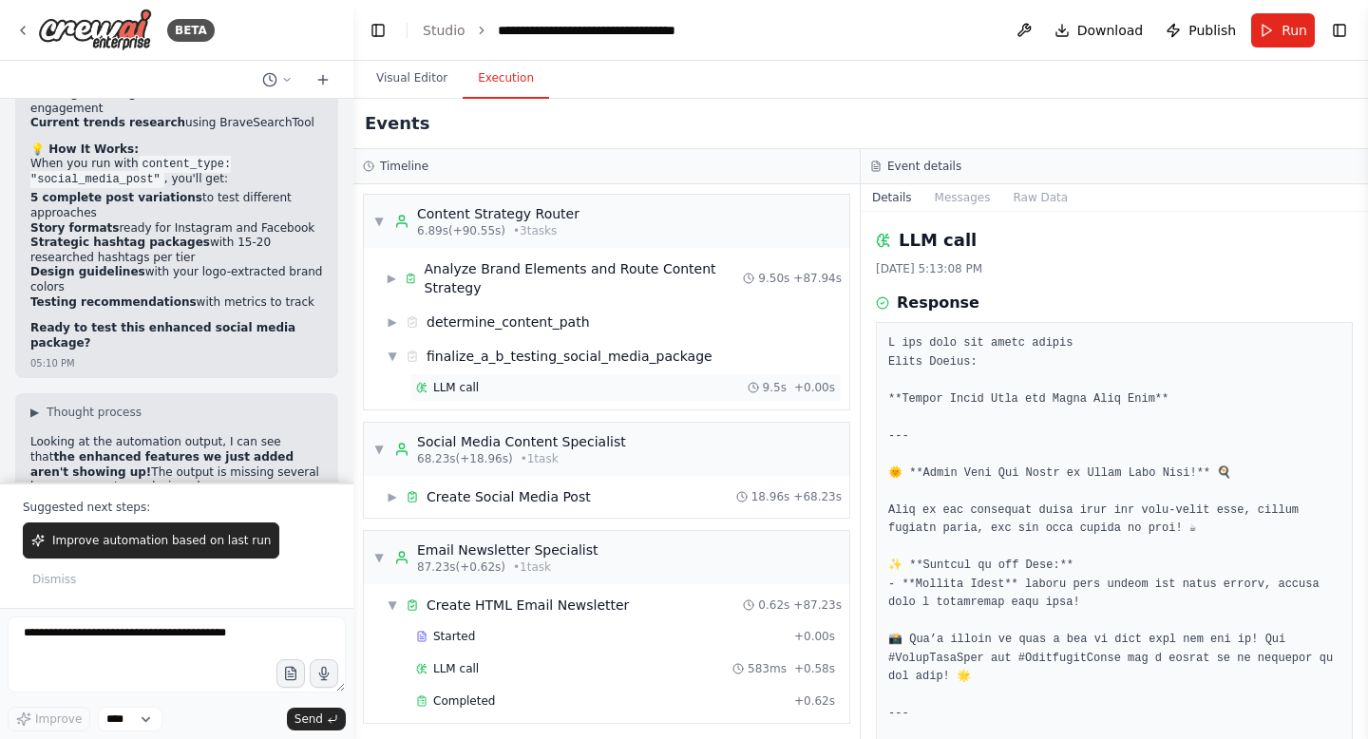
click at [494, 380] on div "LLM call 9.5s + 0.00s" at bounding box center [625, 387] width 419 height 15
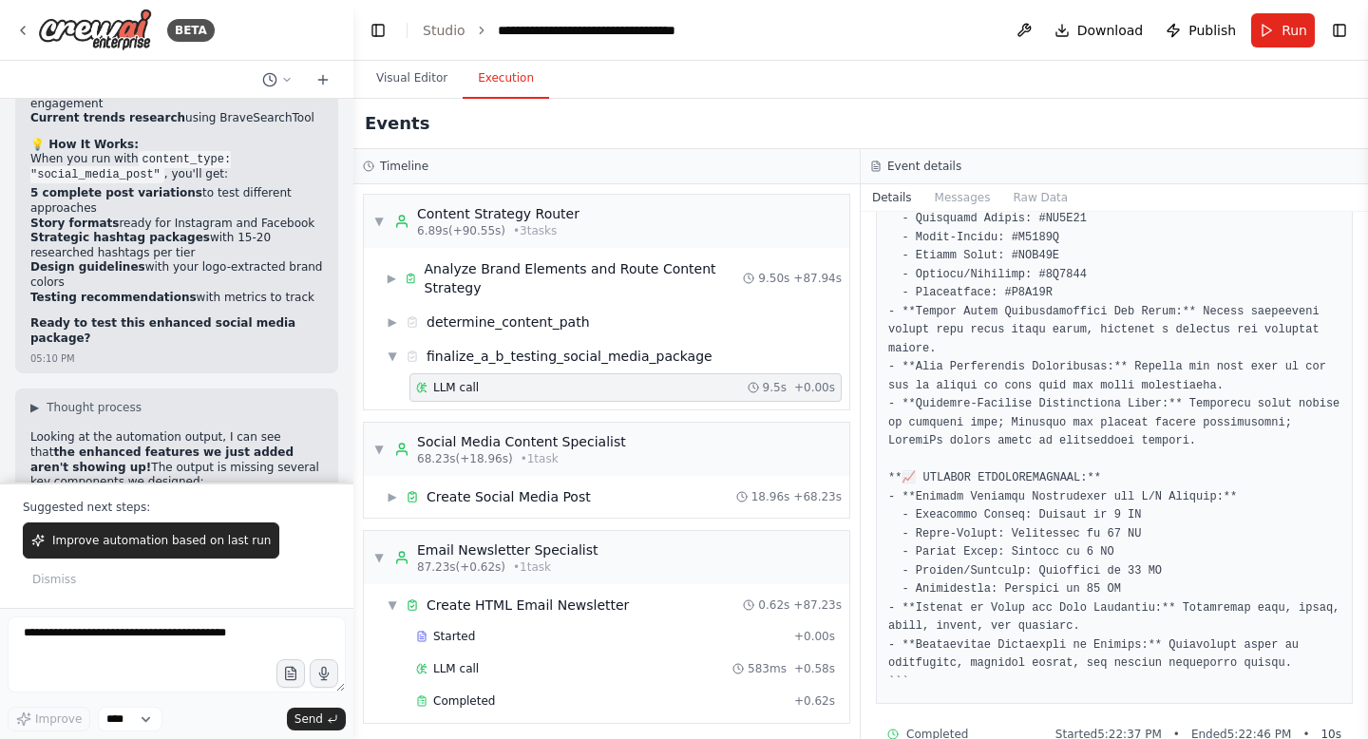
scroll to position [42759, 0]
click at [153, 650] on textarea at bounding box center [177, 655] width 338 height 76
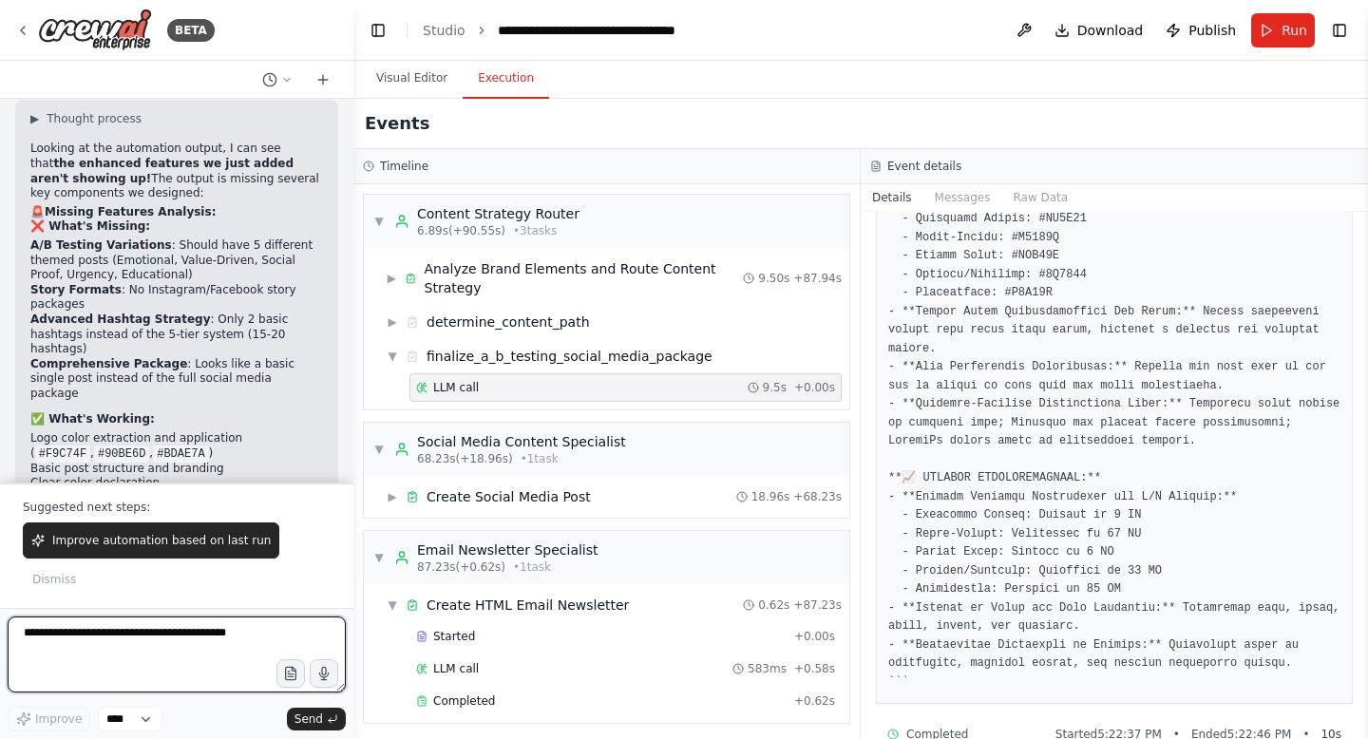
scroll to position [43090, 0]
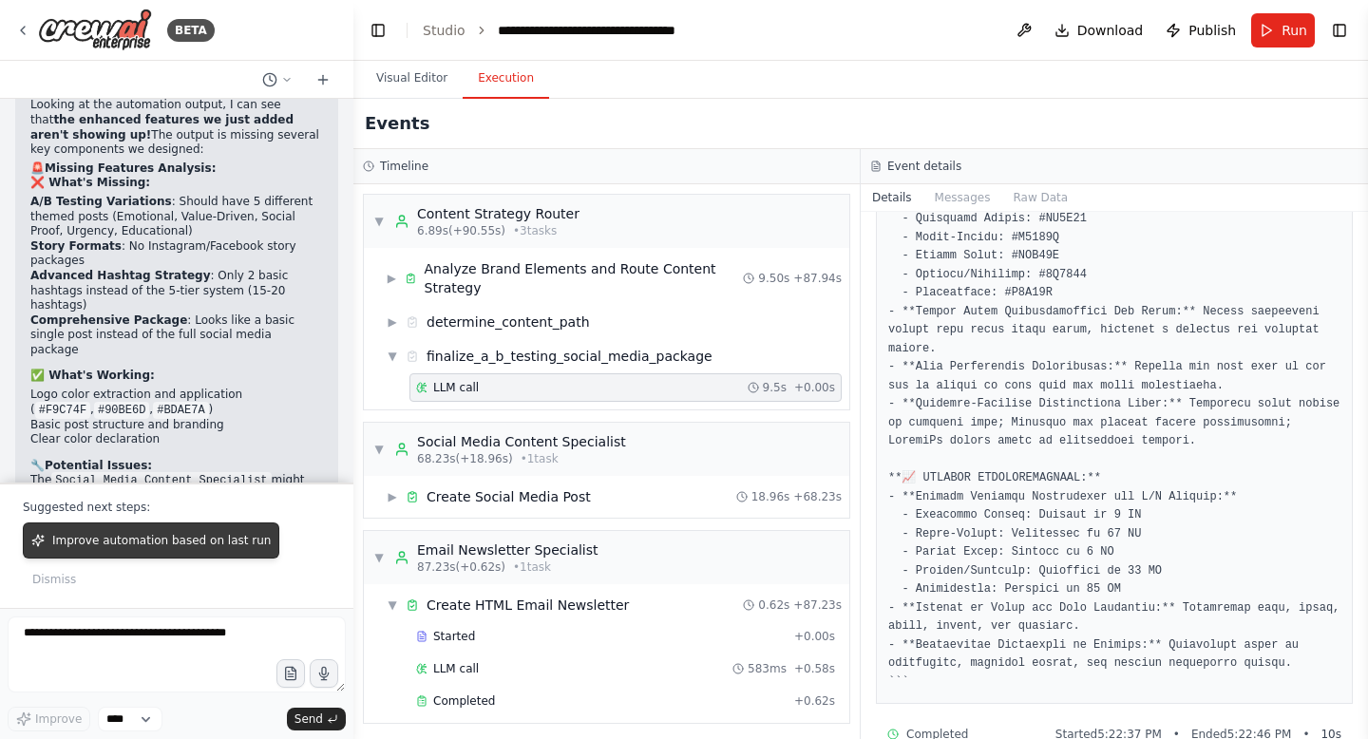
click at [152, 548] on span "Improve automation based on last run" at bounding box center [161, 540] width 218 height 15
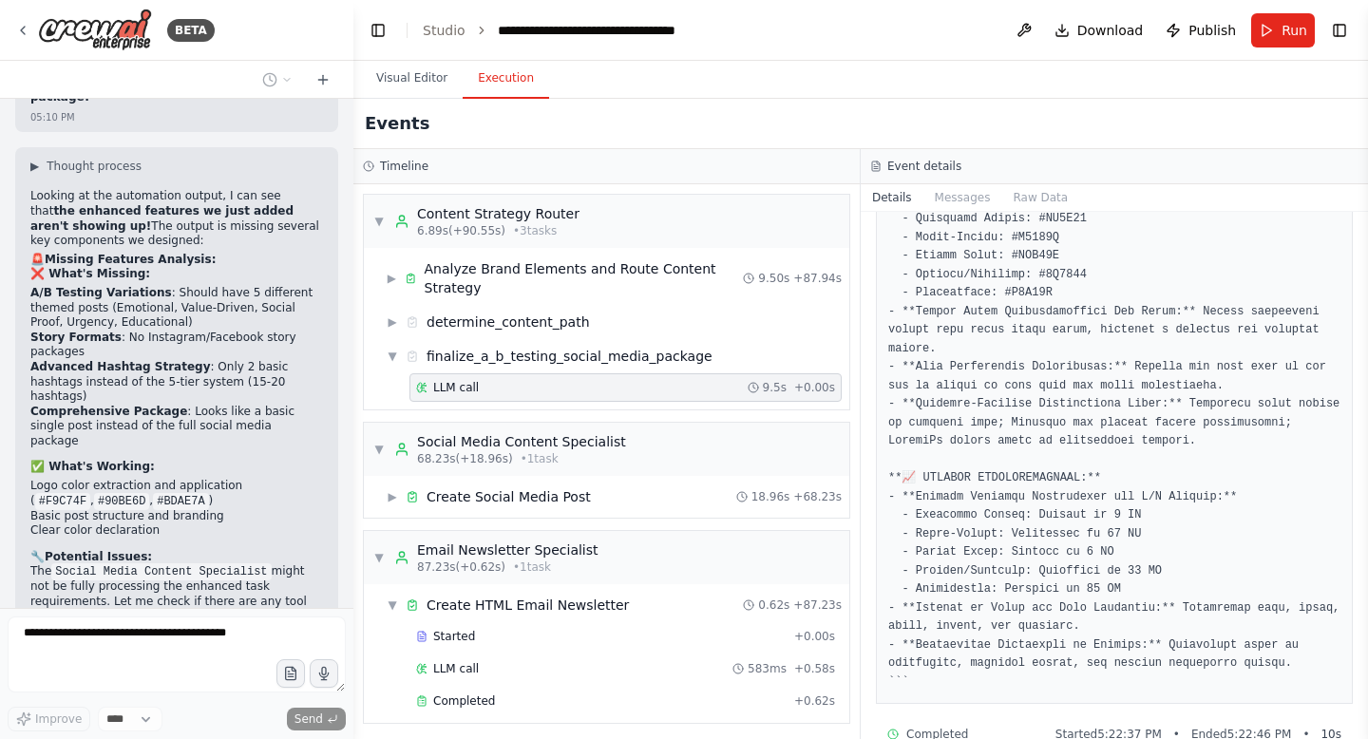
scroll to position [43048, 0]
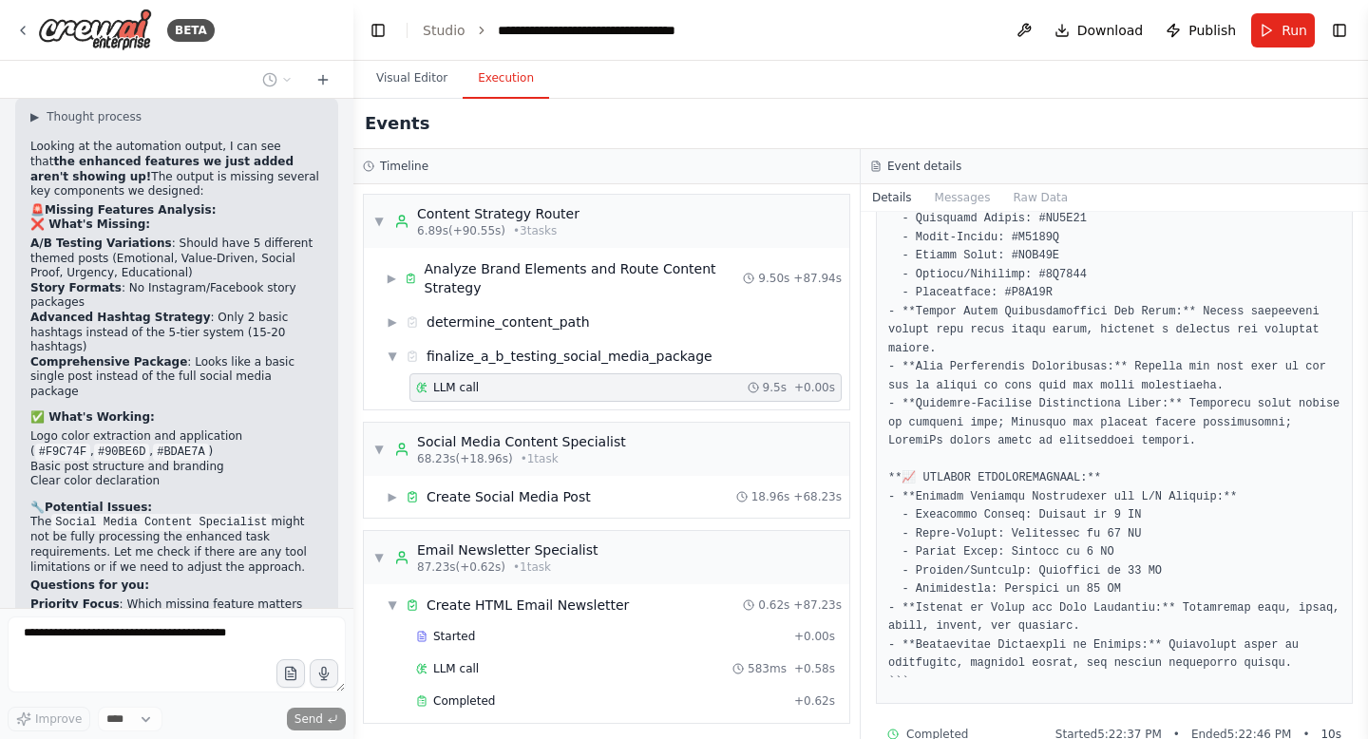
click at [147, 639] on form "Improve **** Send" at bounding box center [176, 673] width 353 height 131
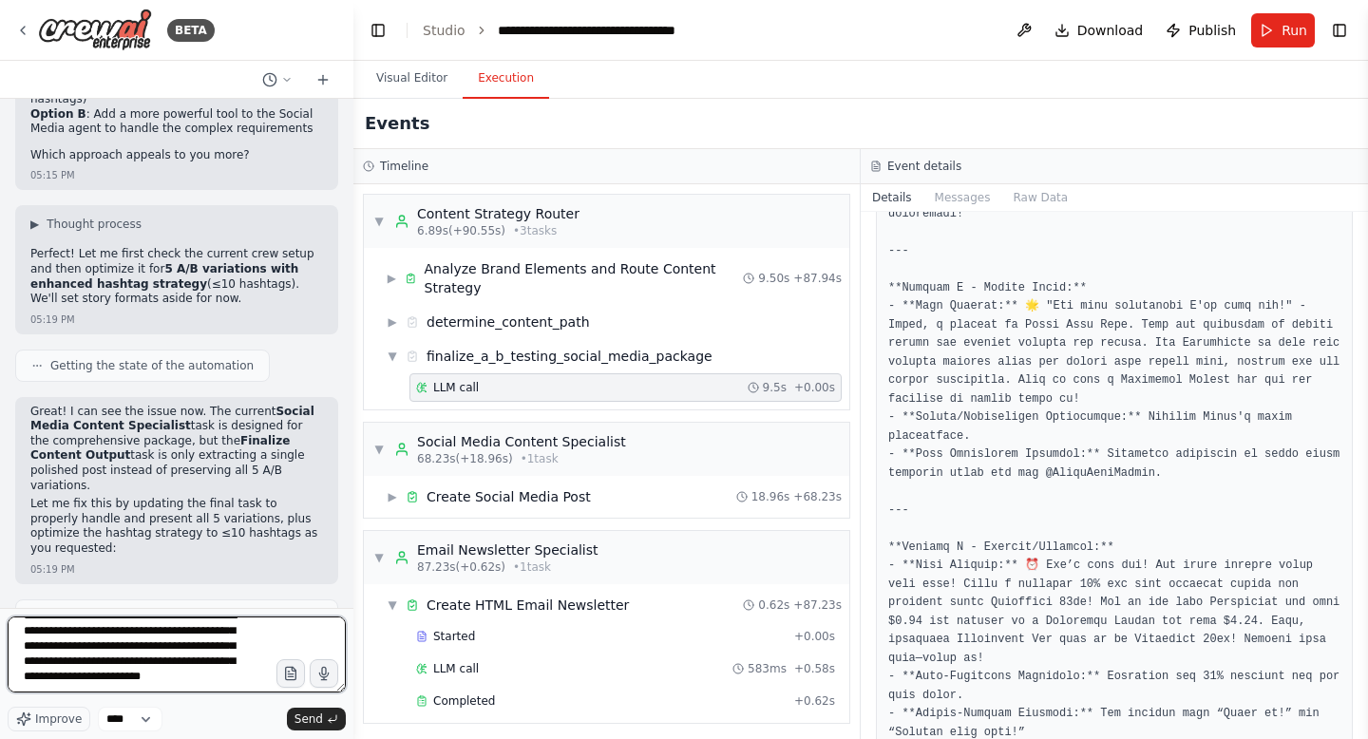
scroll to position [43739, 0]
click at [111, 685] on textarea "**********" at bounding box center [177, 655] width 338 height 76
type textarea "**********"
click at [230, 693] on textarea "**********" at bounding box center [177, 655] width 338 height 76
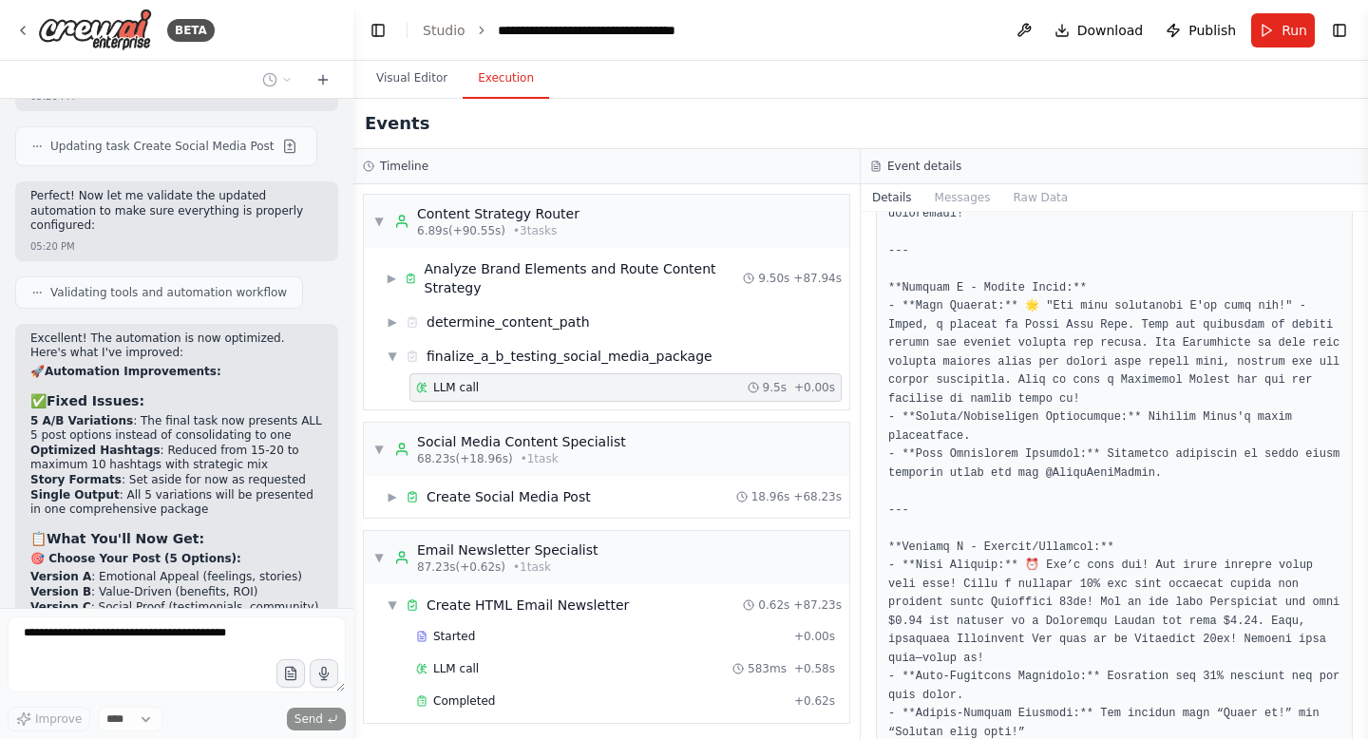
scroll to position [44383, 0]
click at [419, 60] on button "Visual Editor" at bounding box center [412, 79] width 102 height 40
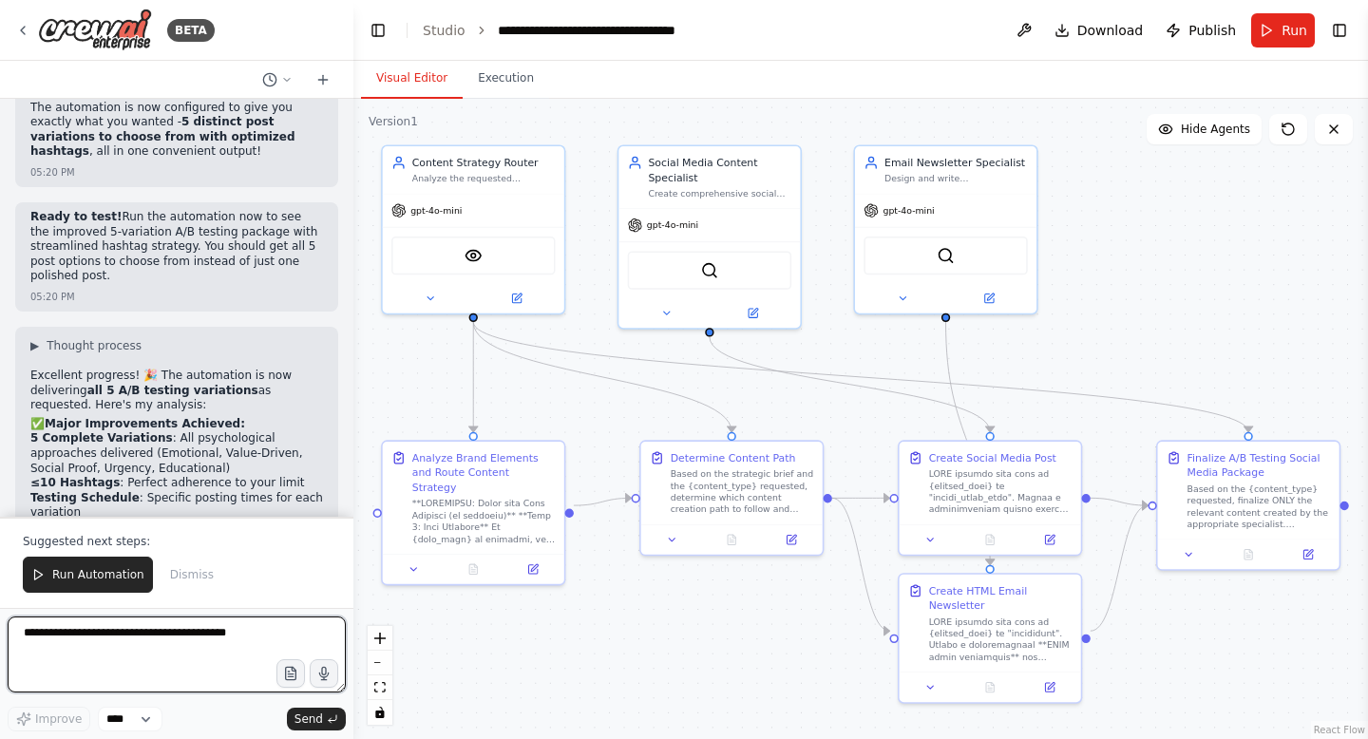
scroll to position [45107, 0]
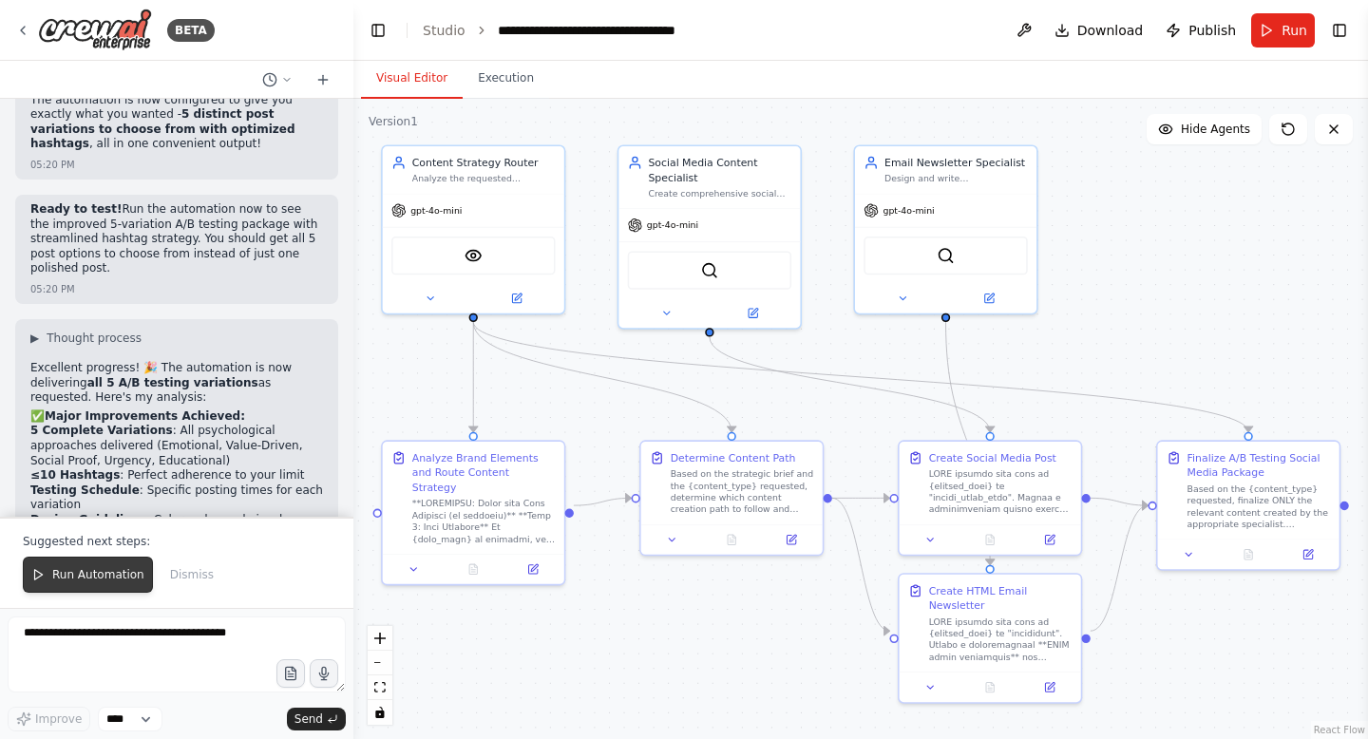
click at [70, 578] on span "Run Automation" at bounding box center [98, 574] width 92 height 15
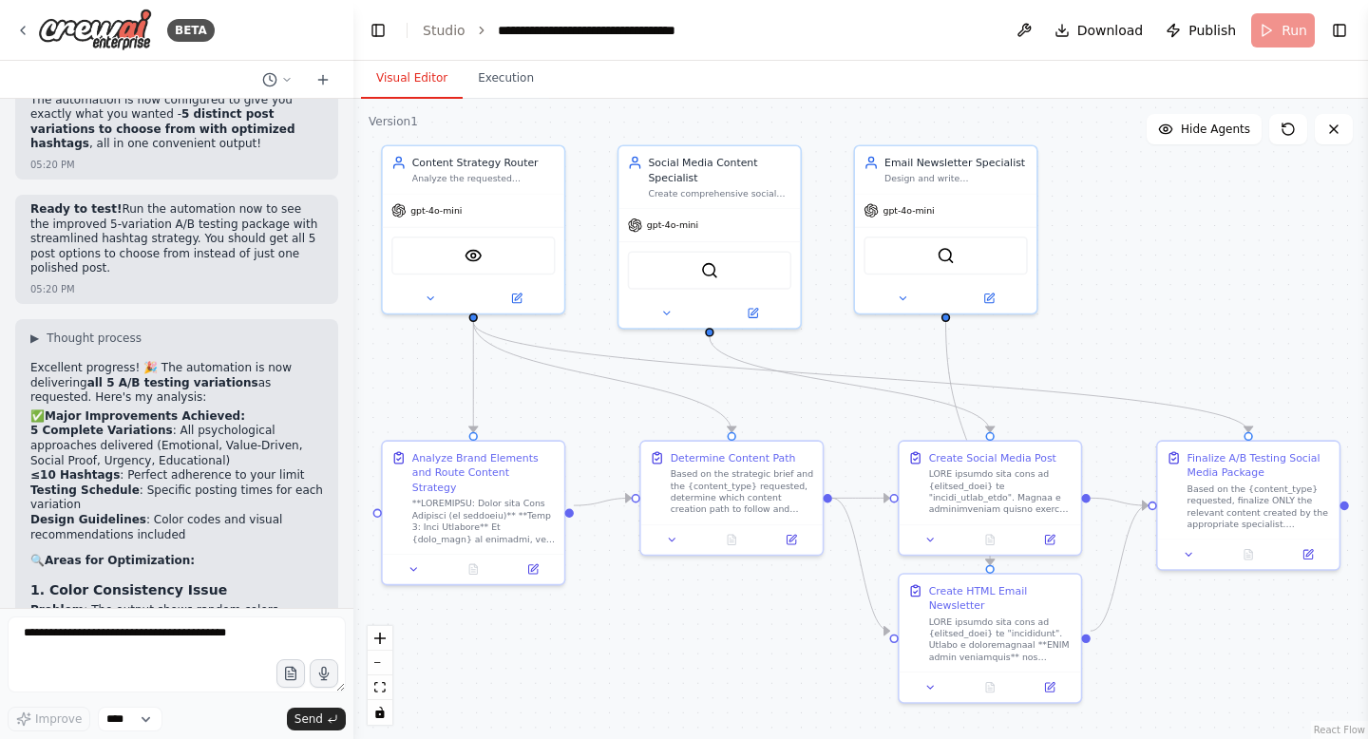
scroll to position [45016, 0]
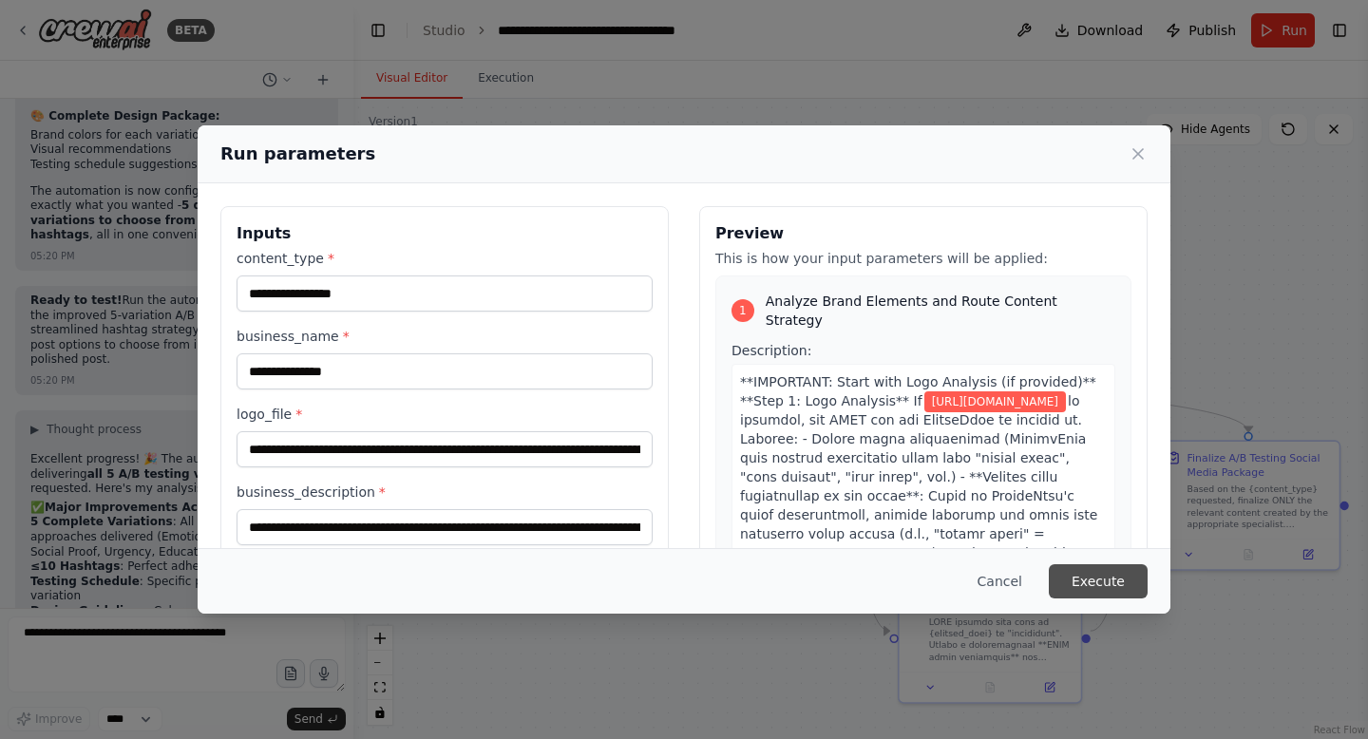
click at [1098, 571] on button "Execute" at bounding box center [1098, 581] width 99 height 34
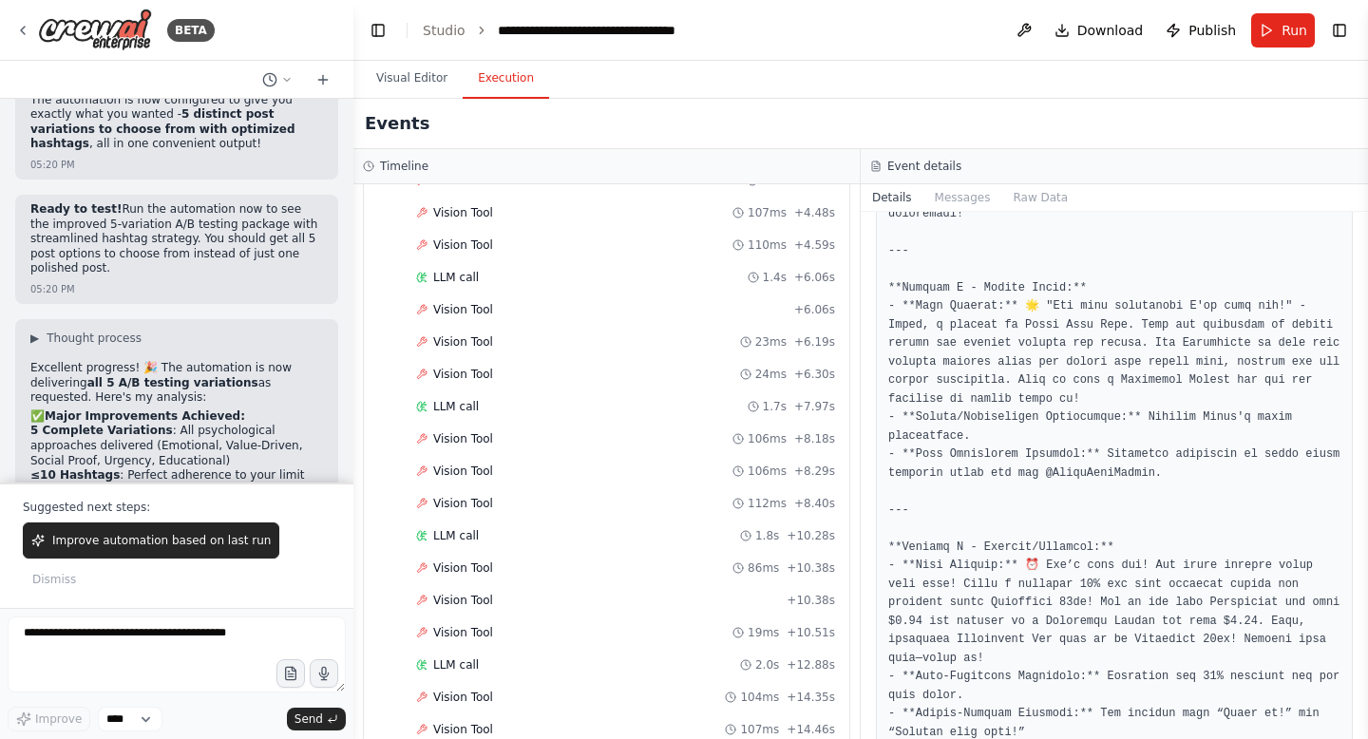
scroll to position [755, 0]
click at [580, 432] on div "Vision Tool 106ms + 8.18s" at bounding box center [625, 437] width 419 height 15
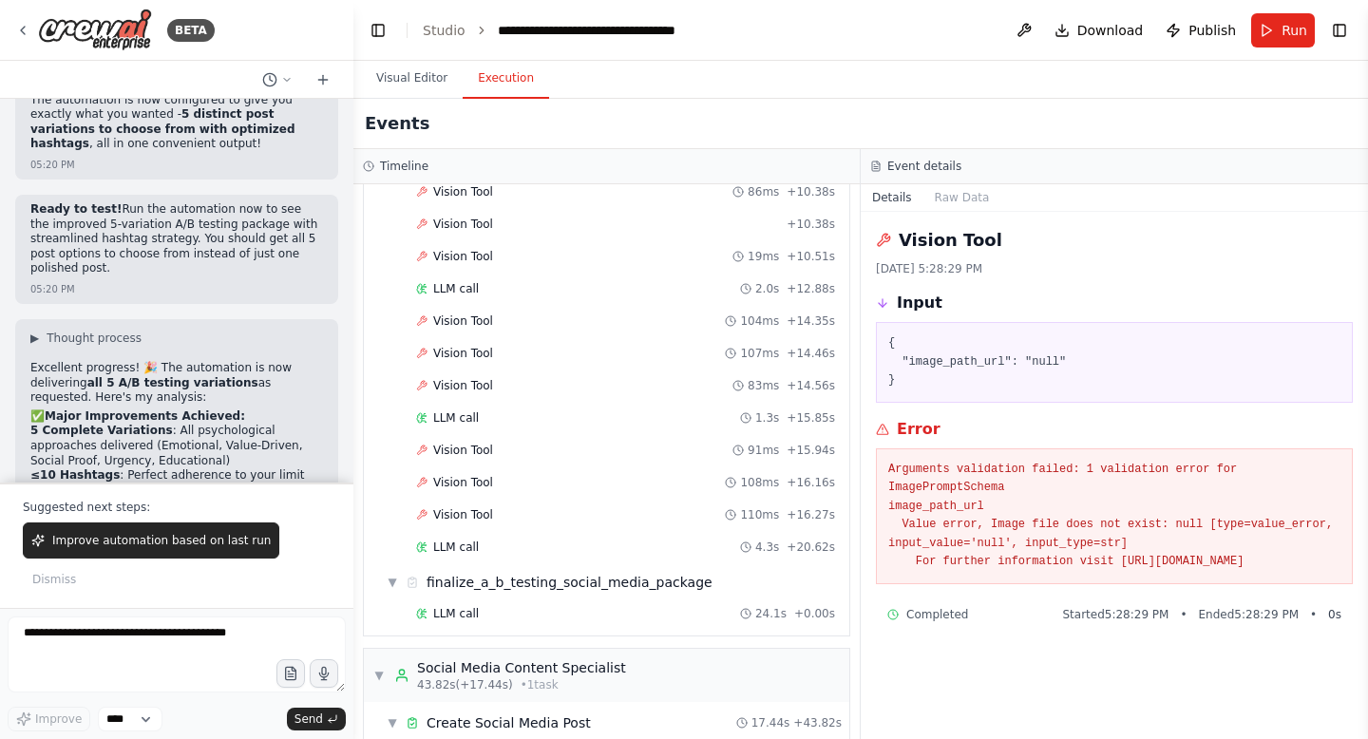
scroll to position [1132, 0]
click at [90, 559] on button "Improve automation based on last run" at bounding box center [151, 540] width 256 height 36
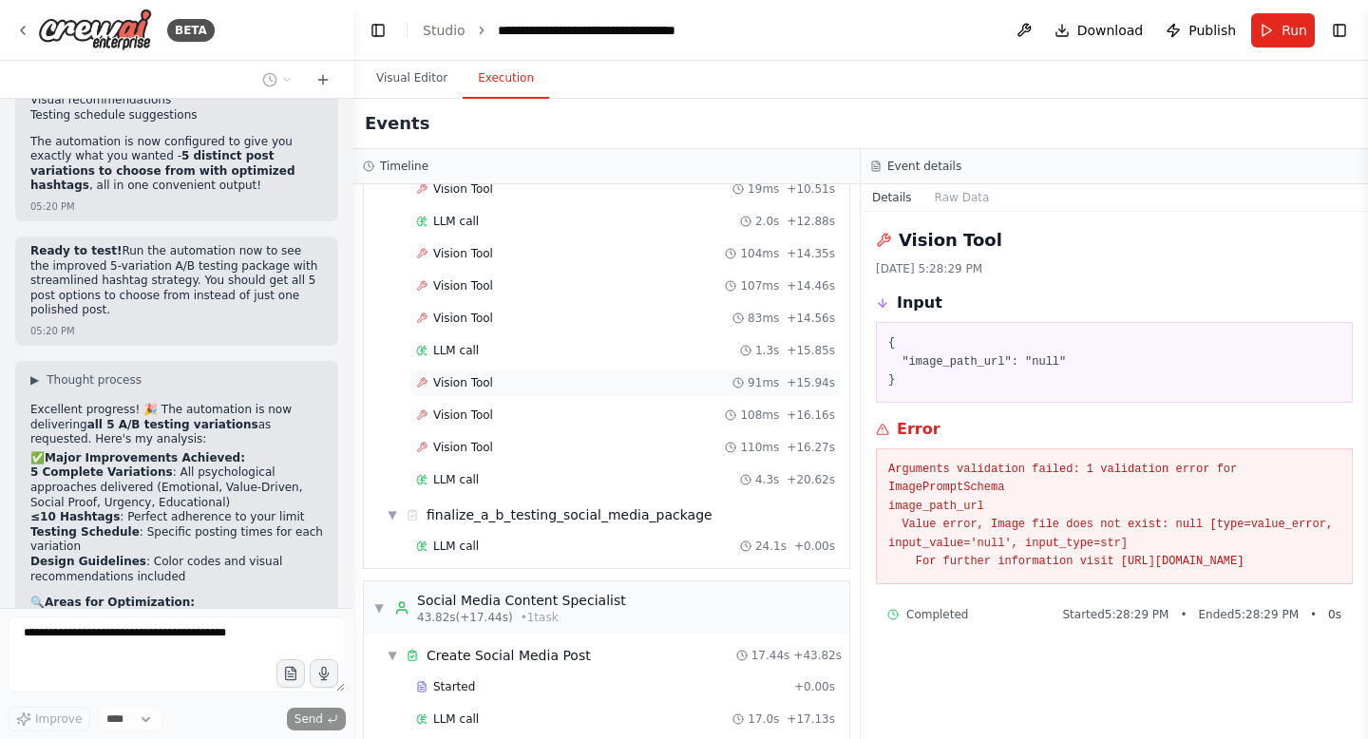
scroll to position [1203, 0]
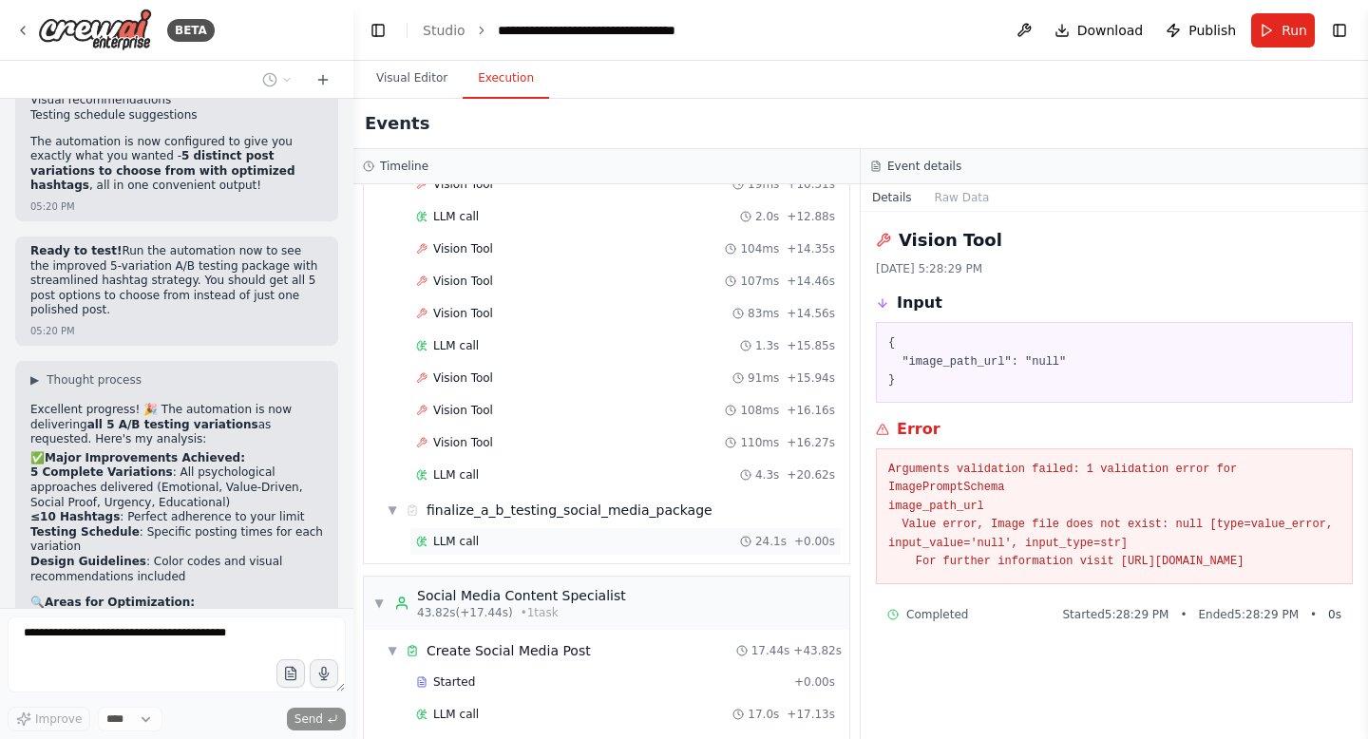
click at [492, 534] on div "LLM call 24.1s + 0.00s" at bounding box center [625, 541] width 419 height 15
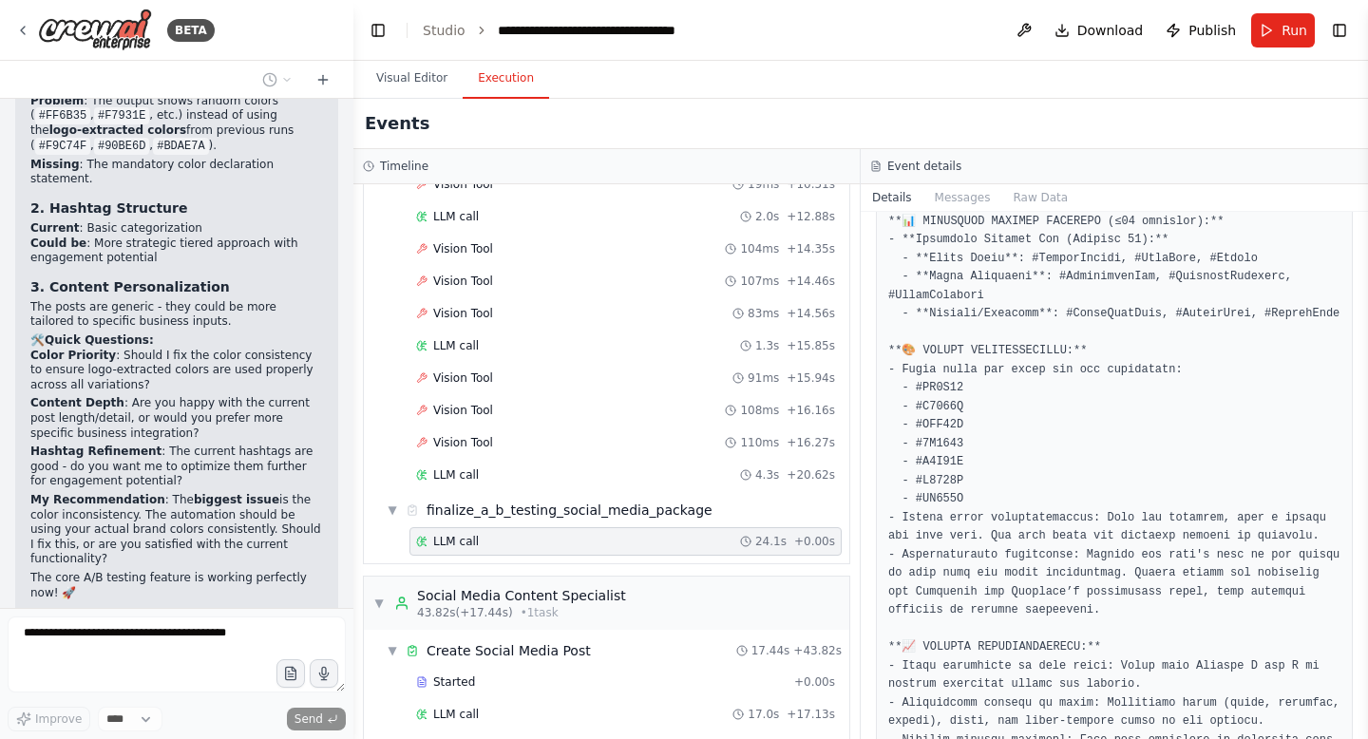
scroll to position [1214, 0]
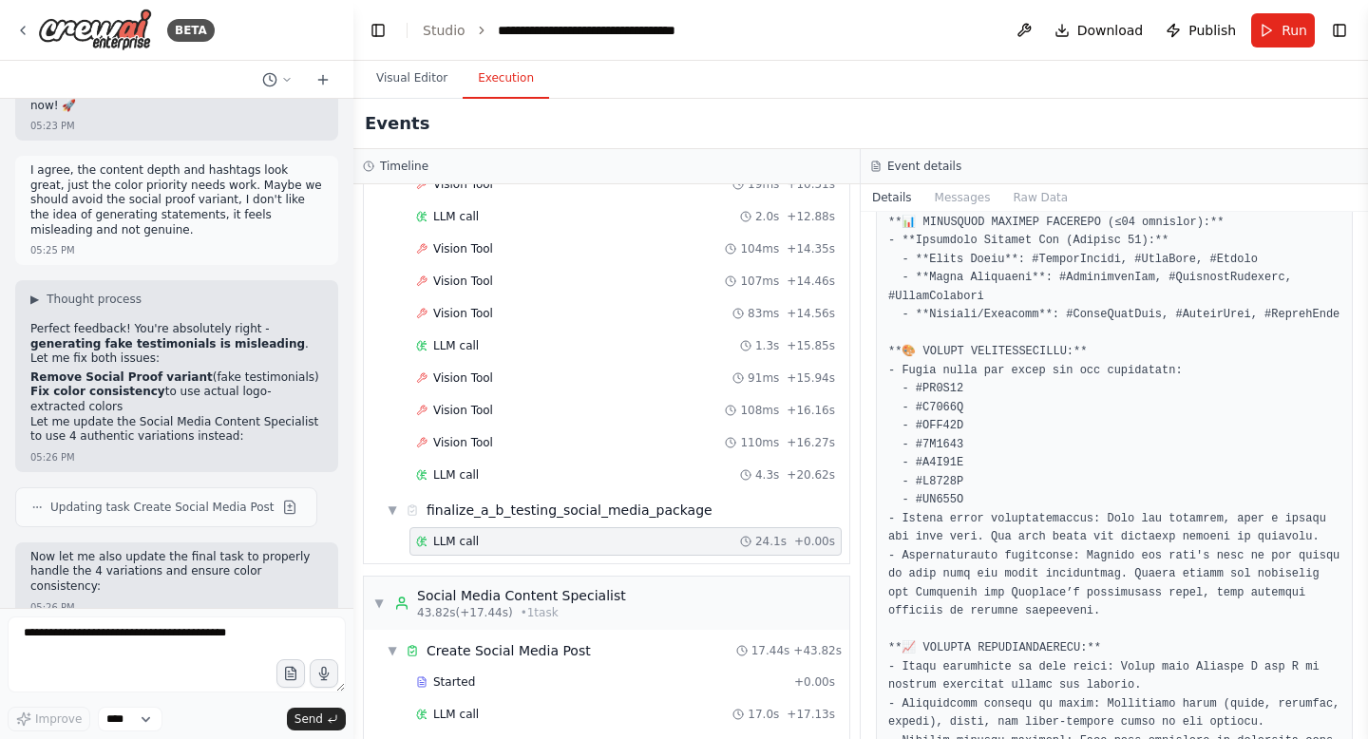
scroll to position [46119, 0]
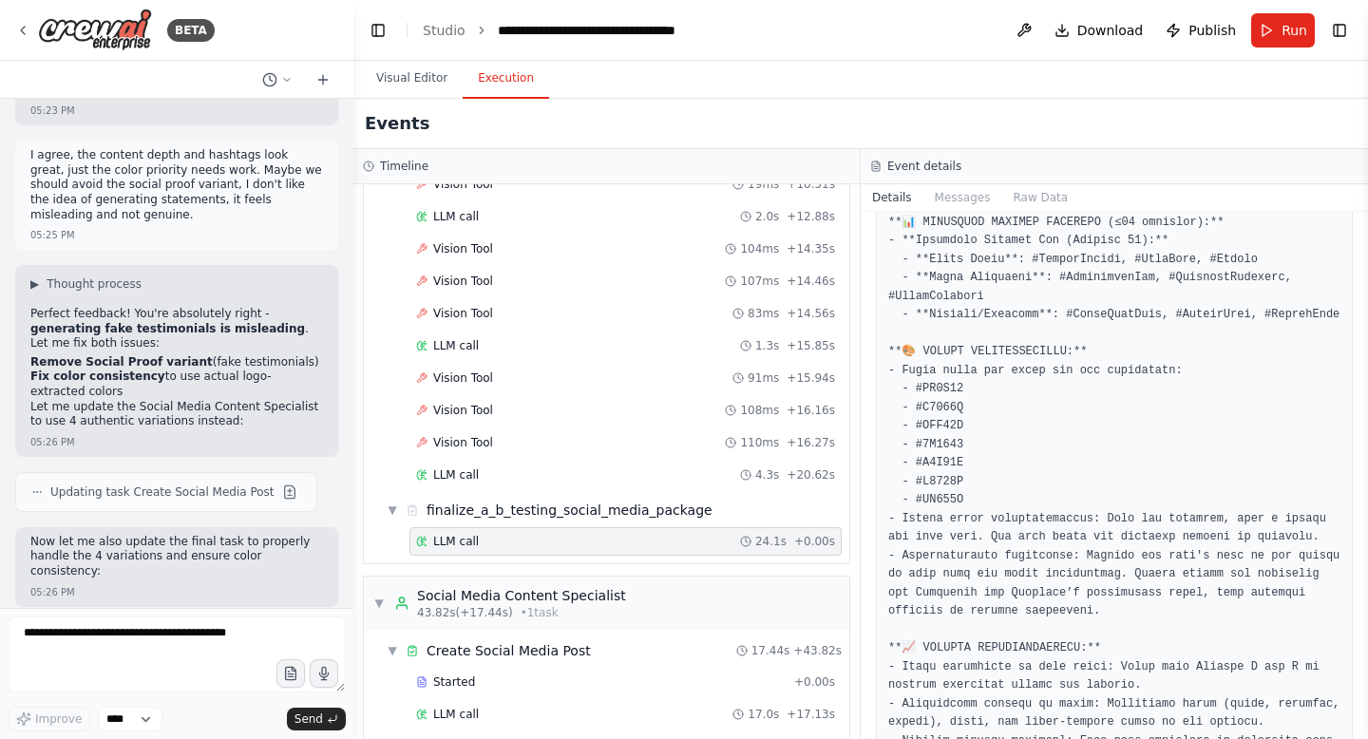
click at [166, 615] on form "Improve **** Send" at bounding box center [176, 673] width 353 height 131
click at [156, 632] on textarea at bounding box center [177, 655] width 338 height 76
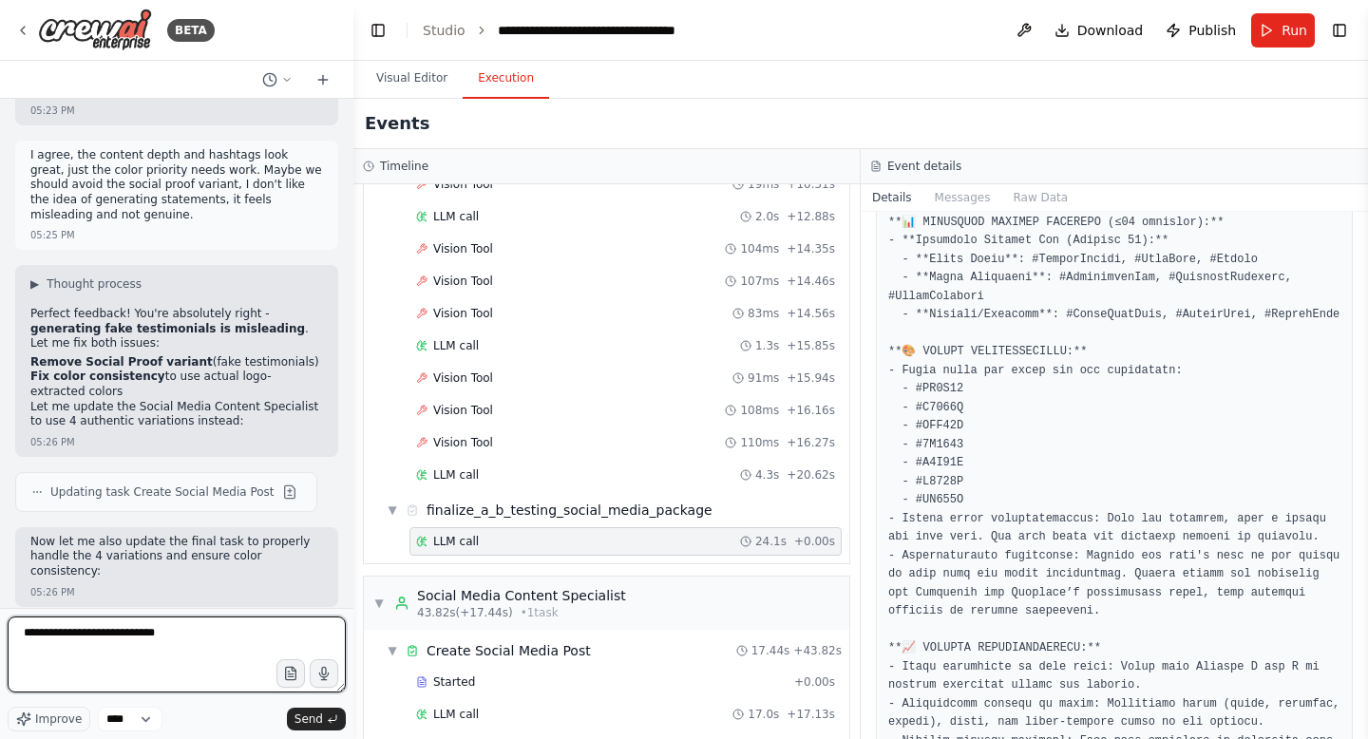
click at [146, 633] on textarea "**********" at bounding box center [177, 655] width 338 height 76
click at [206, 648] on textarea "**********" at bounding box center [177, 655] width 338 height 76
type textarea "**********"
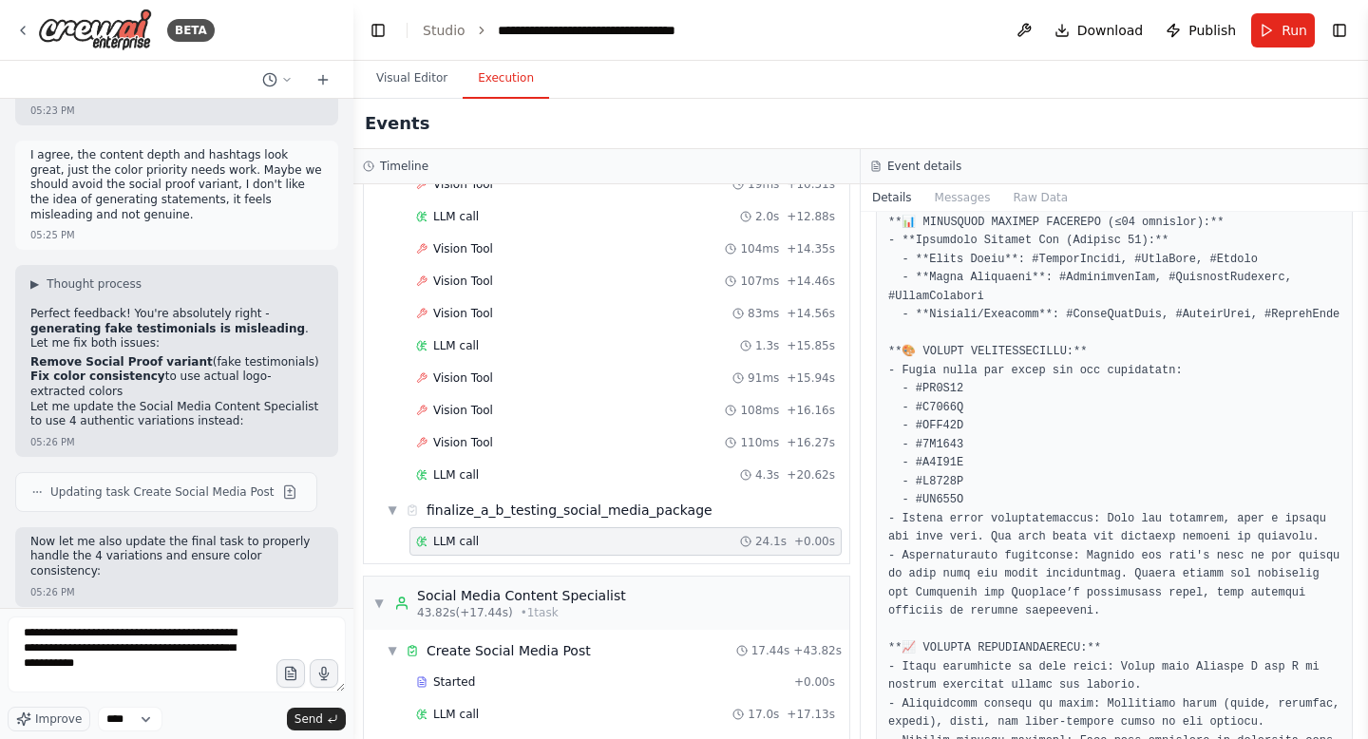
drag, startPoint x: 199, startPoint y: 248, endPoint x: 203, endPoint y: 264, distance: 16.8
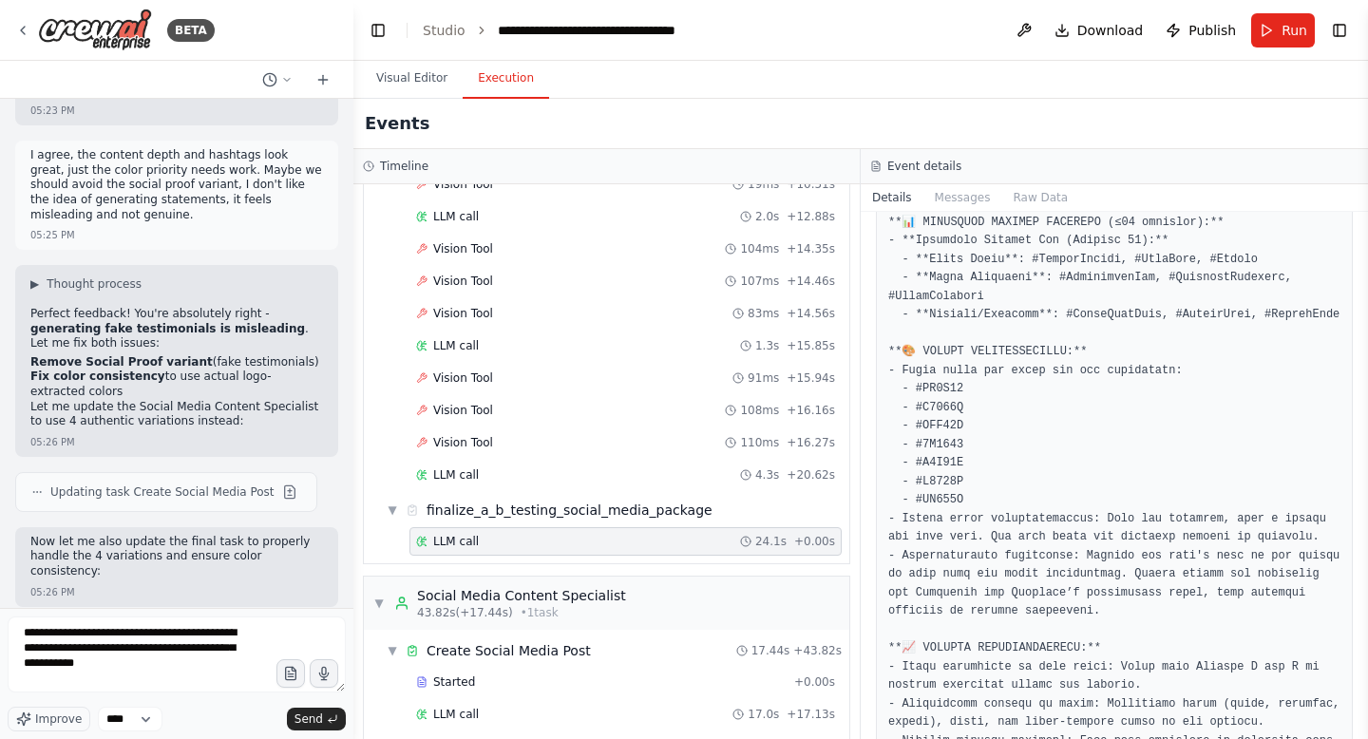
copy code "BDAE7A"
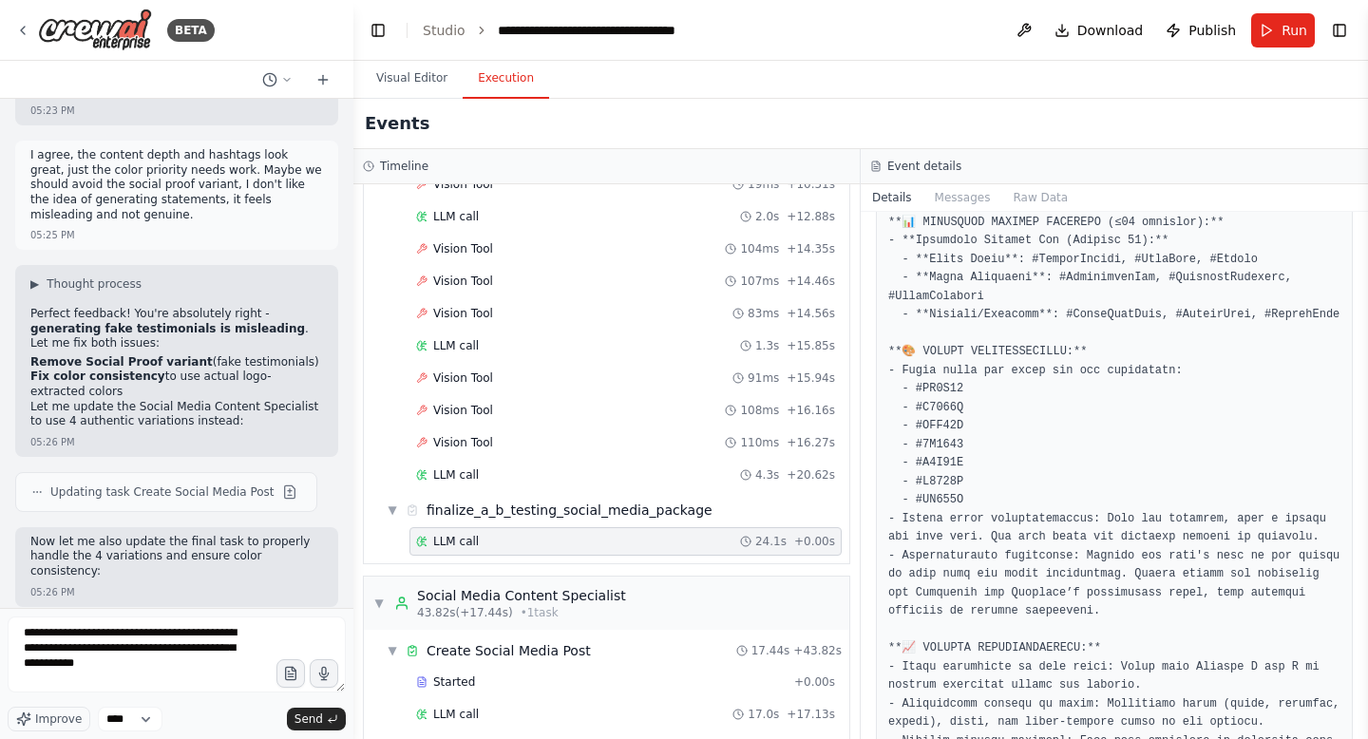
drag, startPoint x: 79, startPoint y: 233, endPoint x: 239, endPoint y: 228, distance: 160.6
copy code "#8B4513, #D2B48C, #A0522D"
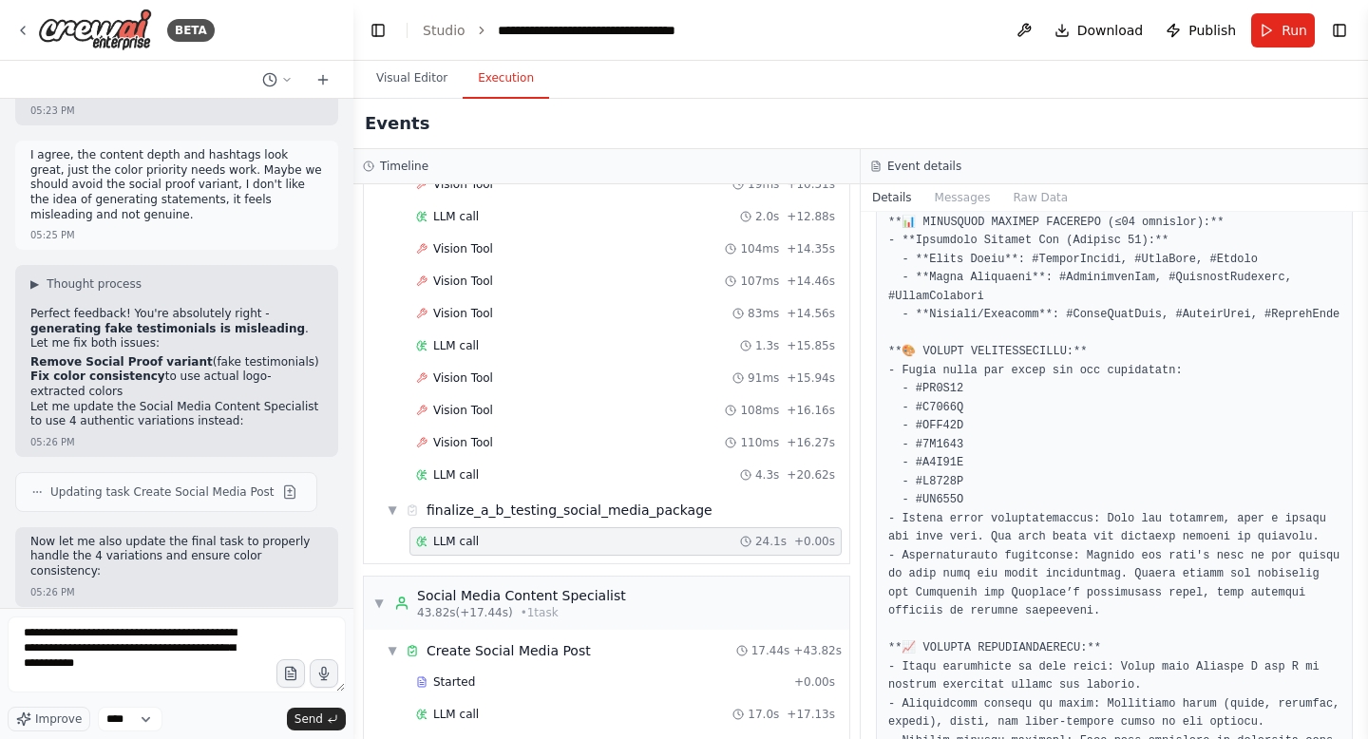
click at [195, 666] on textarea "**********" at bounding box center [177, 655] width 338 height 76
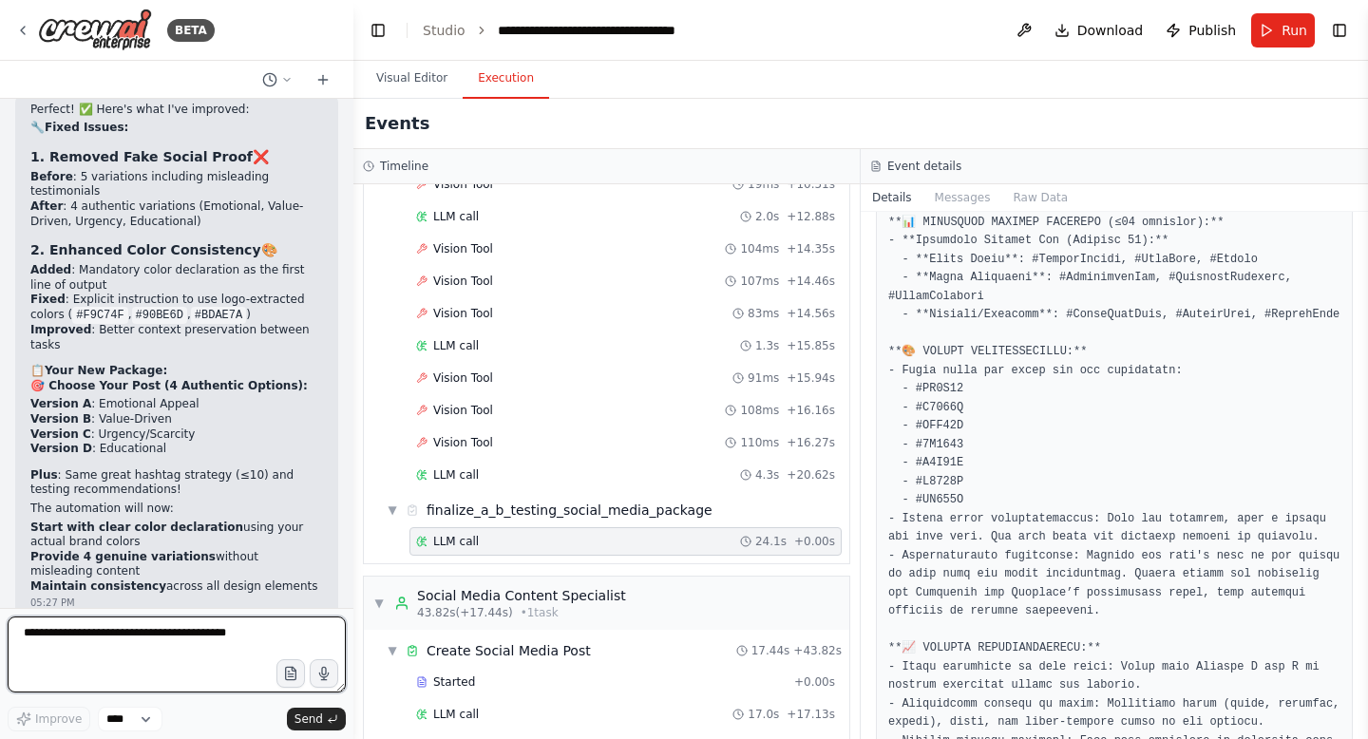
scroll to position [46809, 0]
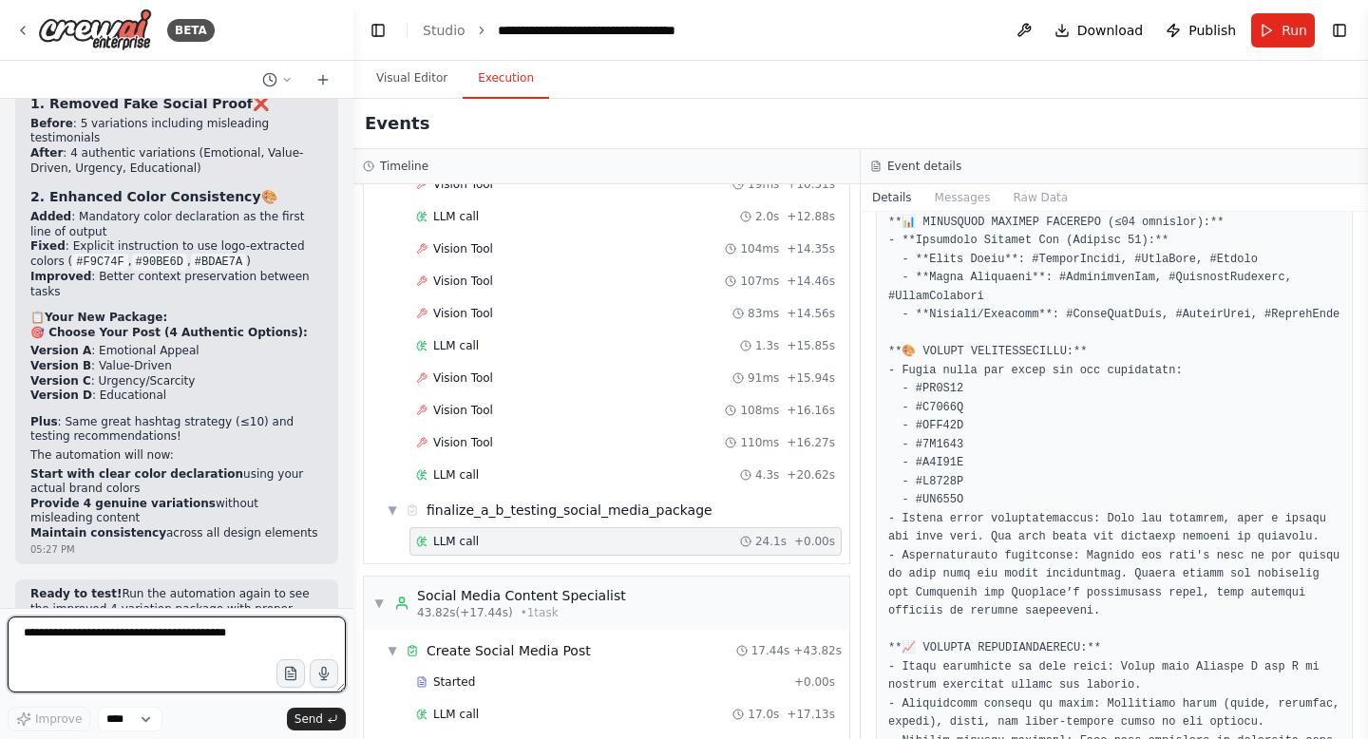
click at [117, 644] on textarea at bounding box center [177, 655] width 338 height 76
click at [197, 660] on textarea "**********" at bounding box center [177, 655] width 338 height 76
type textarea "**********"
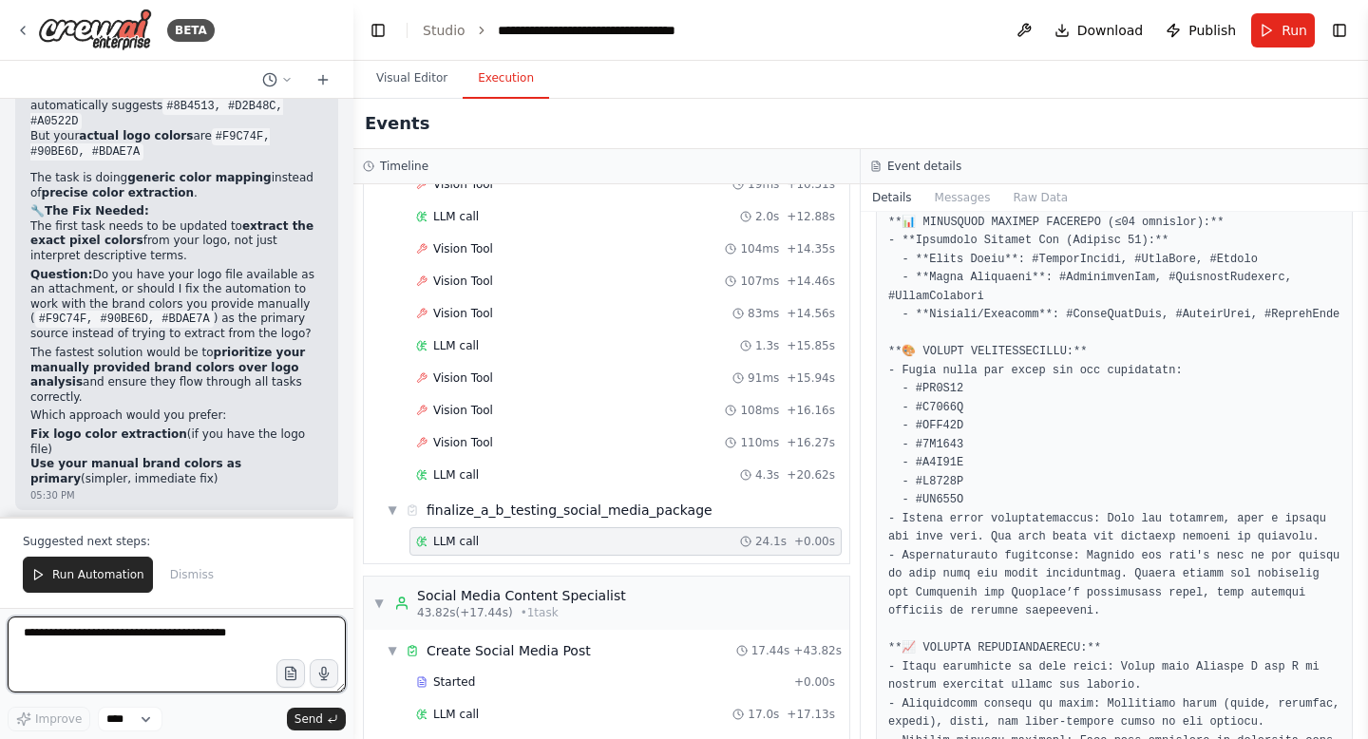
scroll to position [48137, 0]
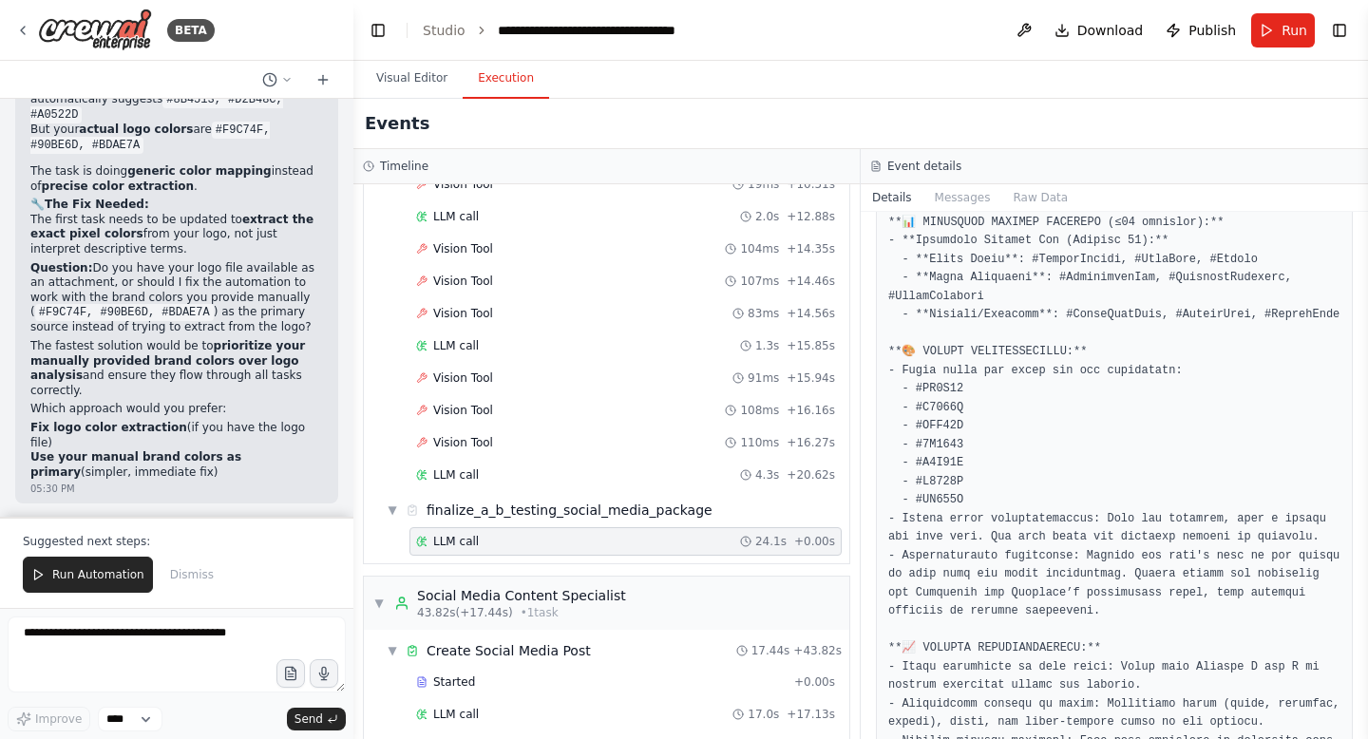
click at [89, 575] on span "Run Automation" at bounding box center [98, 574] width 92 height 15
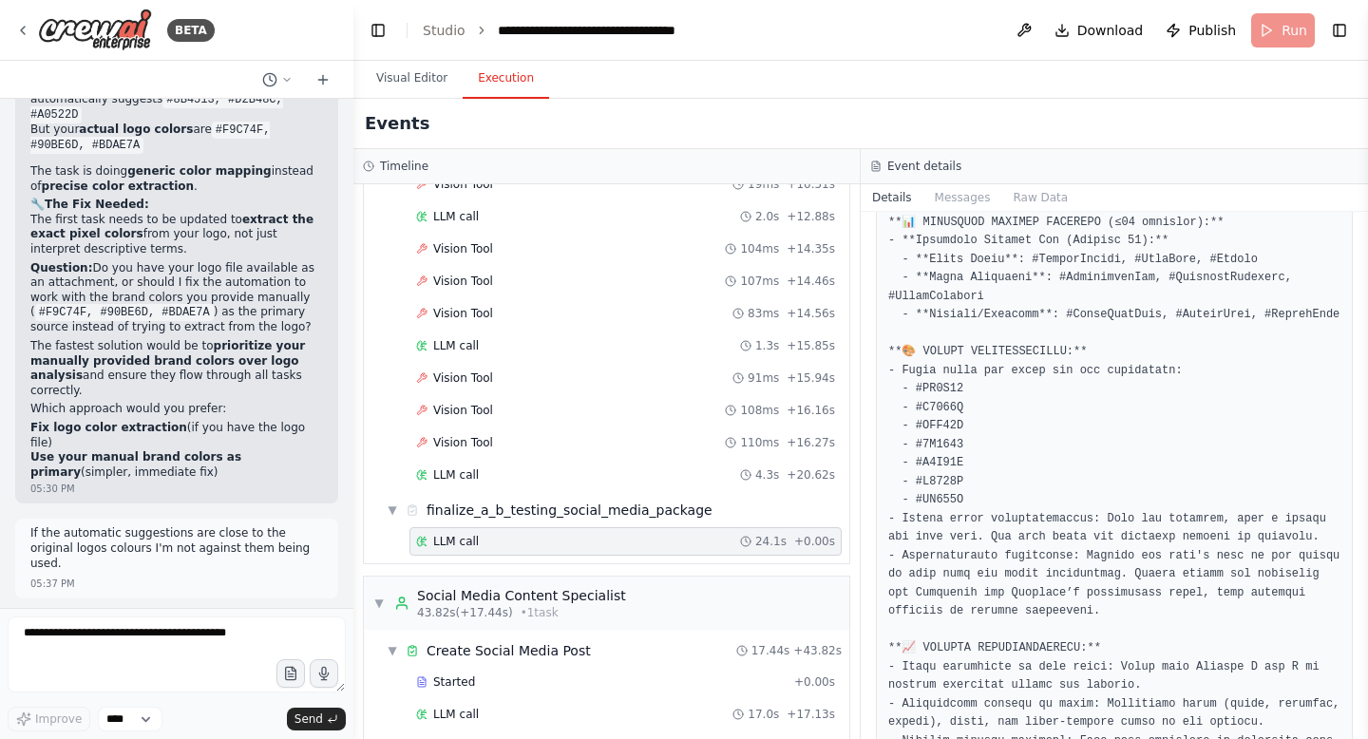
scroll to position [48046, 0]
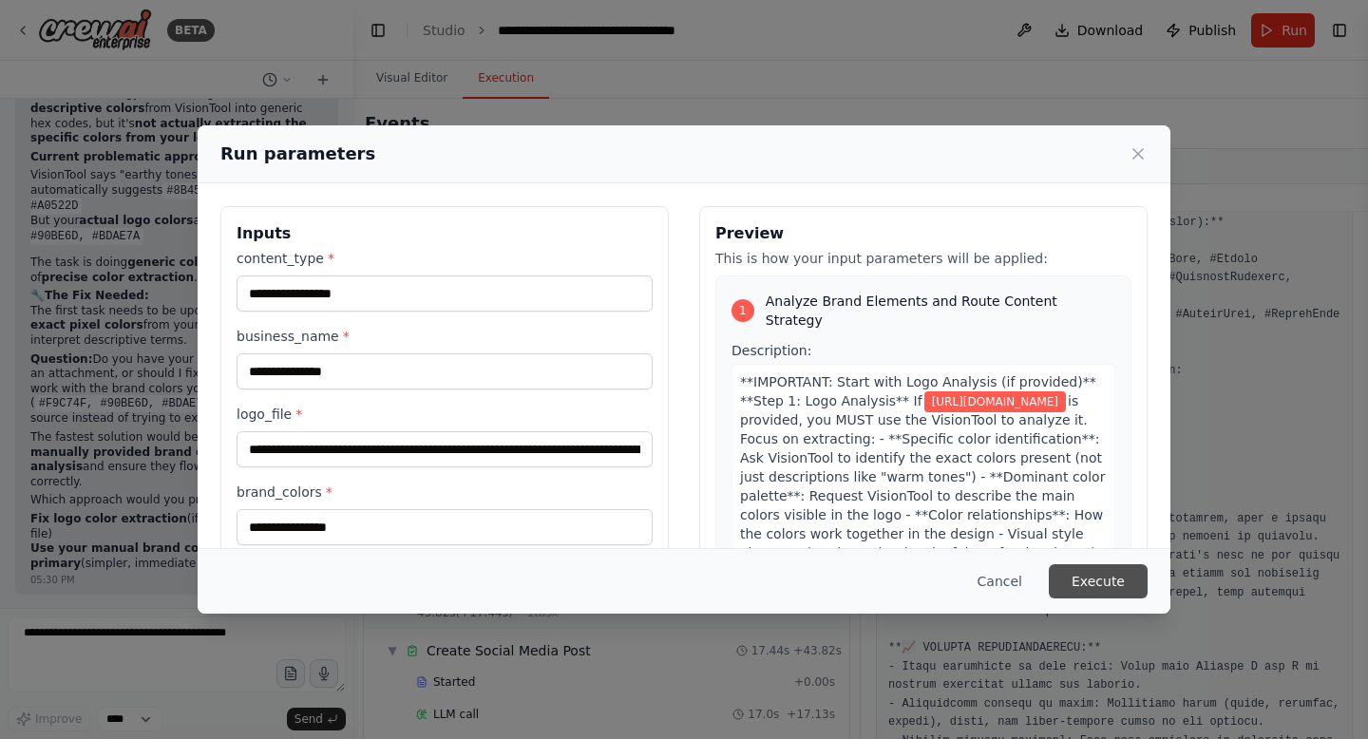
click at [1079, 570] on button "Execute" at bounding box center [1098, 581] width 99 height 34
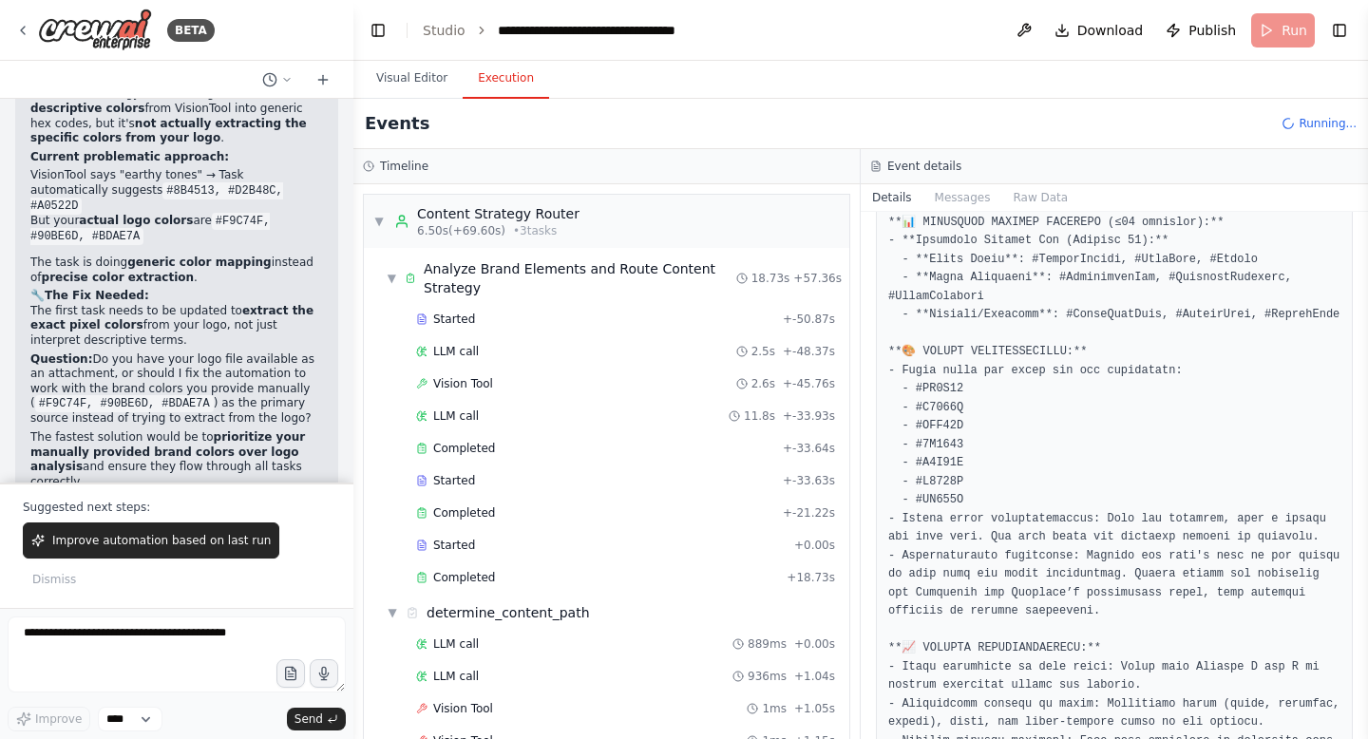
scroll to position [48137, 0]
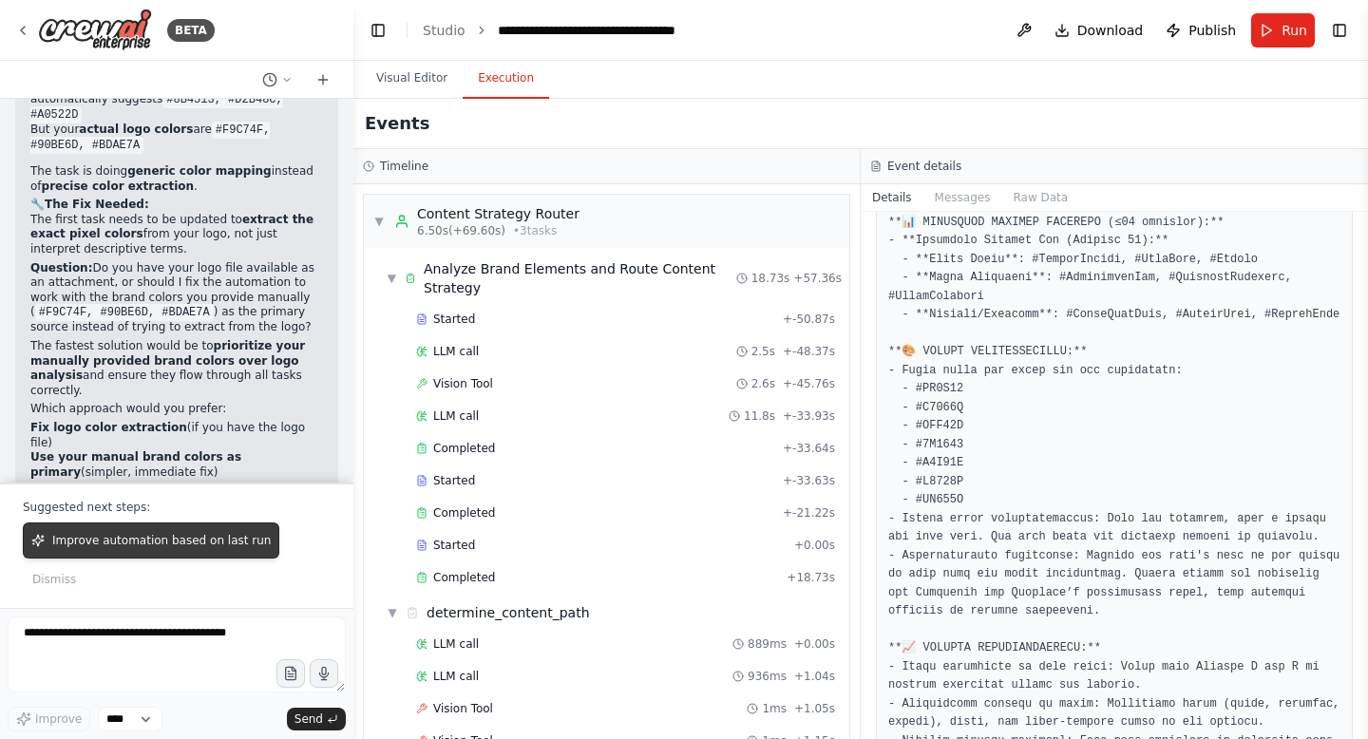
click at [52, 548] on span "Improve automation based on last run" at bounding box center [161, 540] width 218 height 15
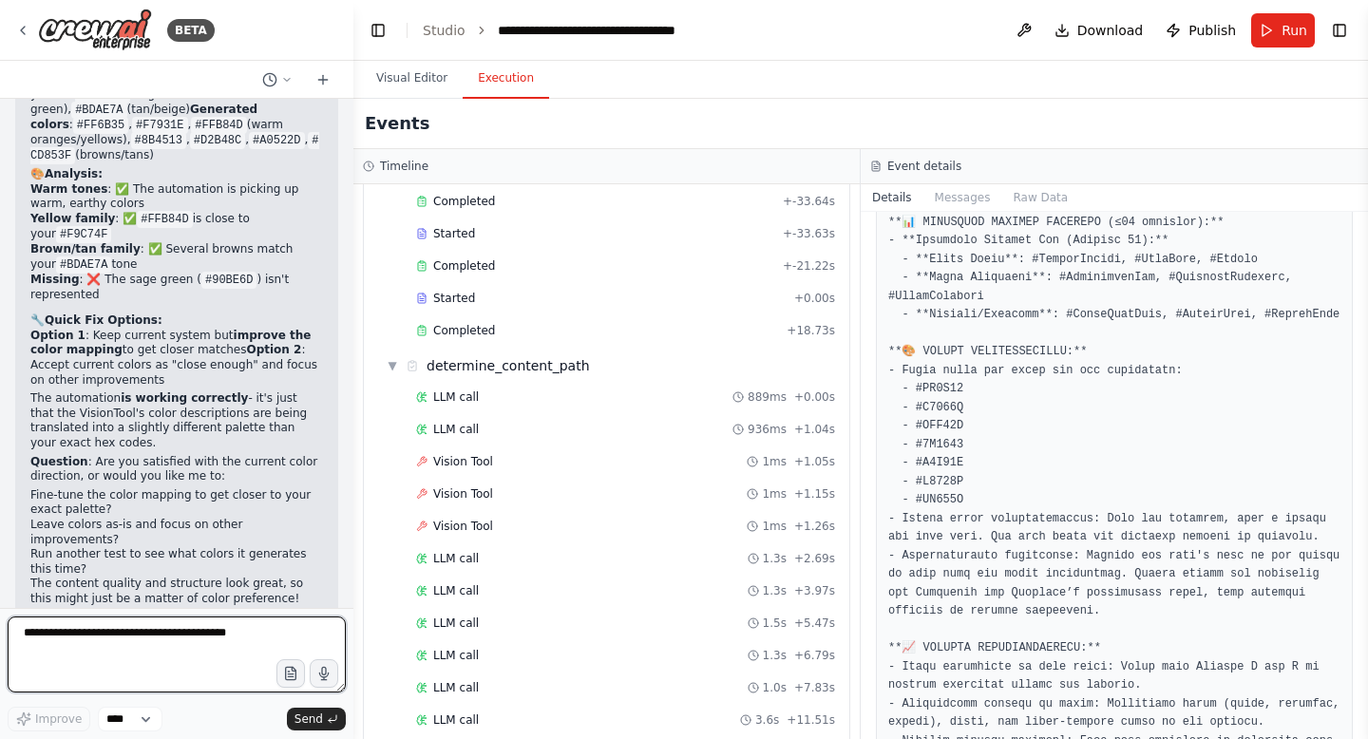
scroll to position [48730, 0]
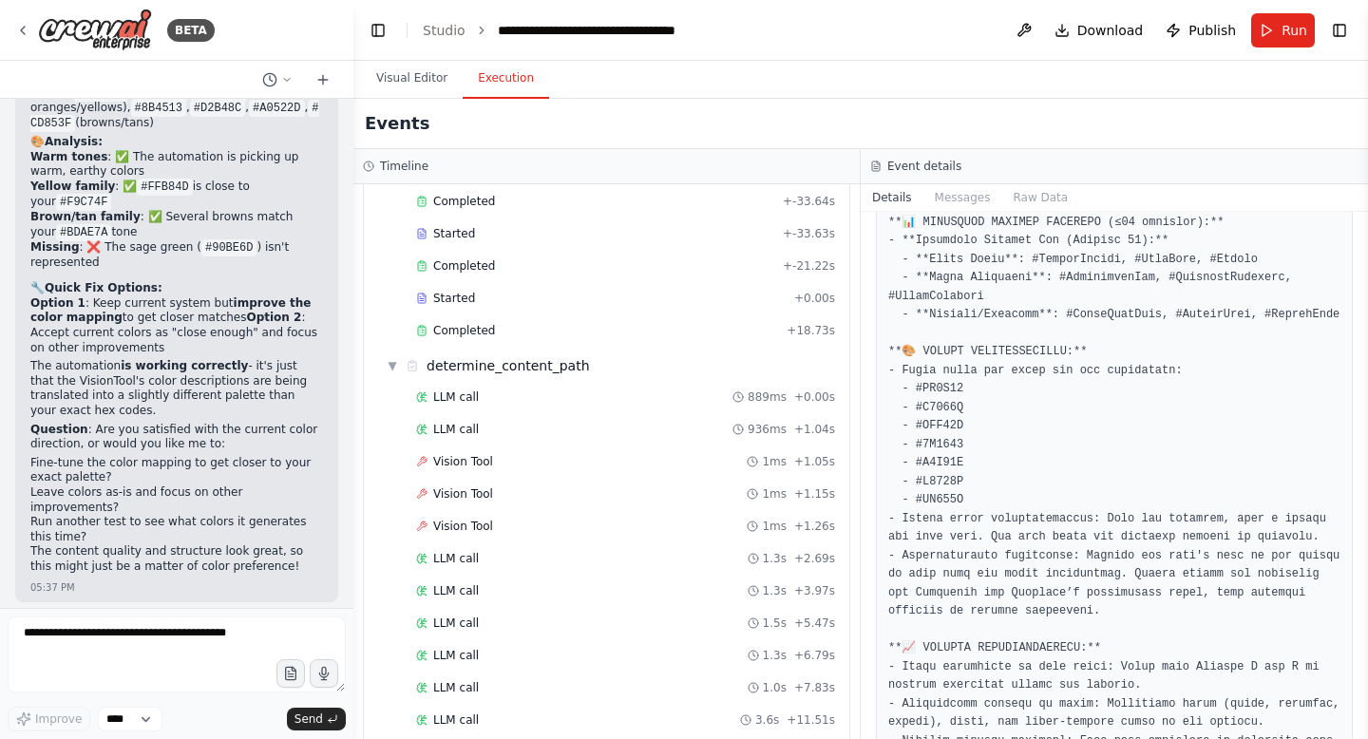
scroll to position [48787, 0]
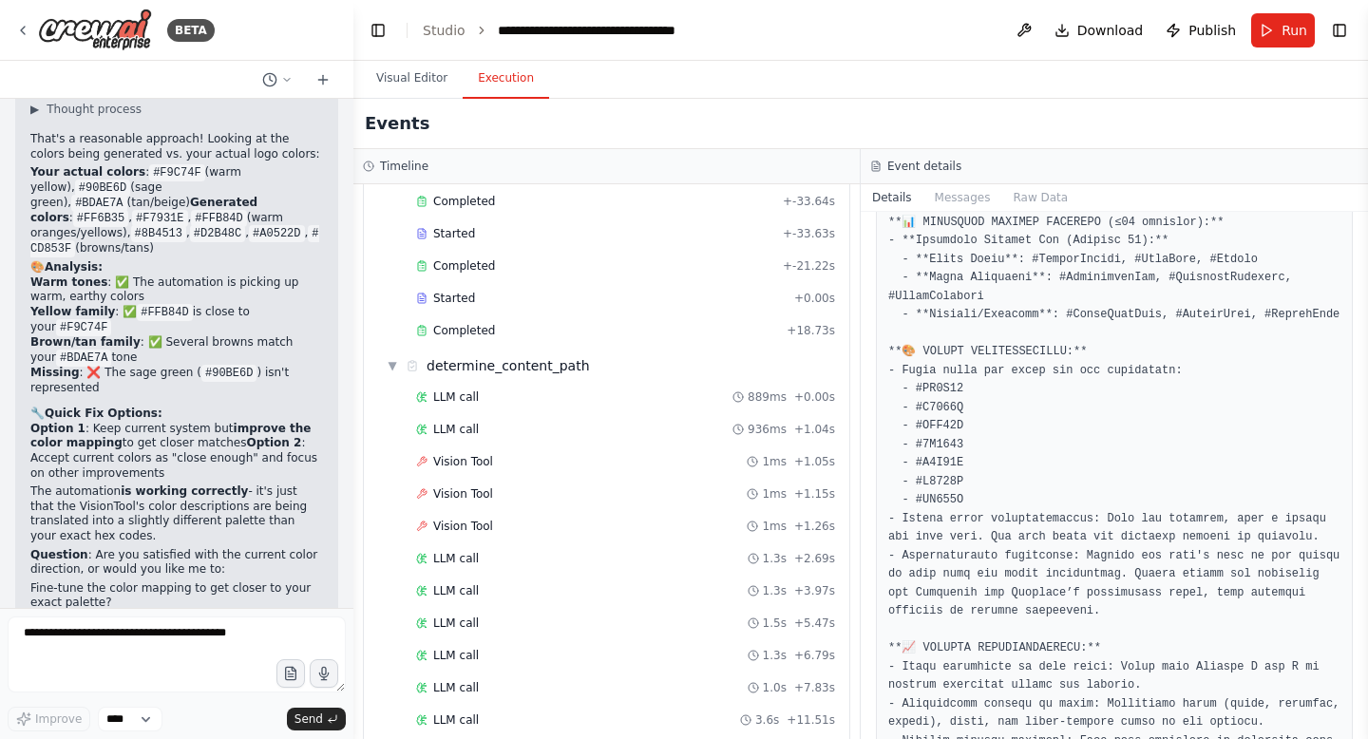
scroll to position [48657, 0]
click at [527, 460] on div "Vision Tool 1ms + 1.05s" at bounding box center [625, 461] width 419 height 15
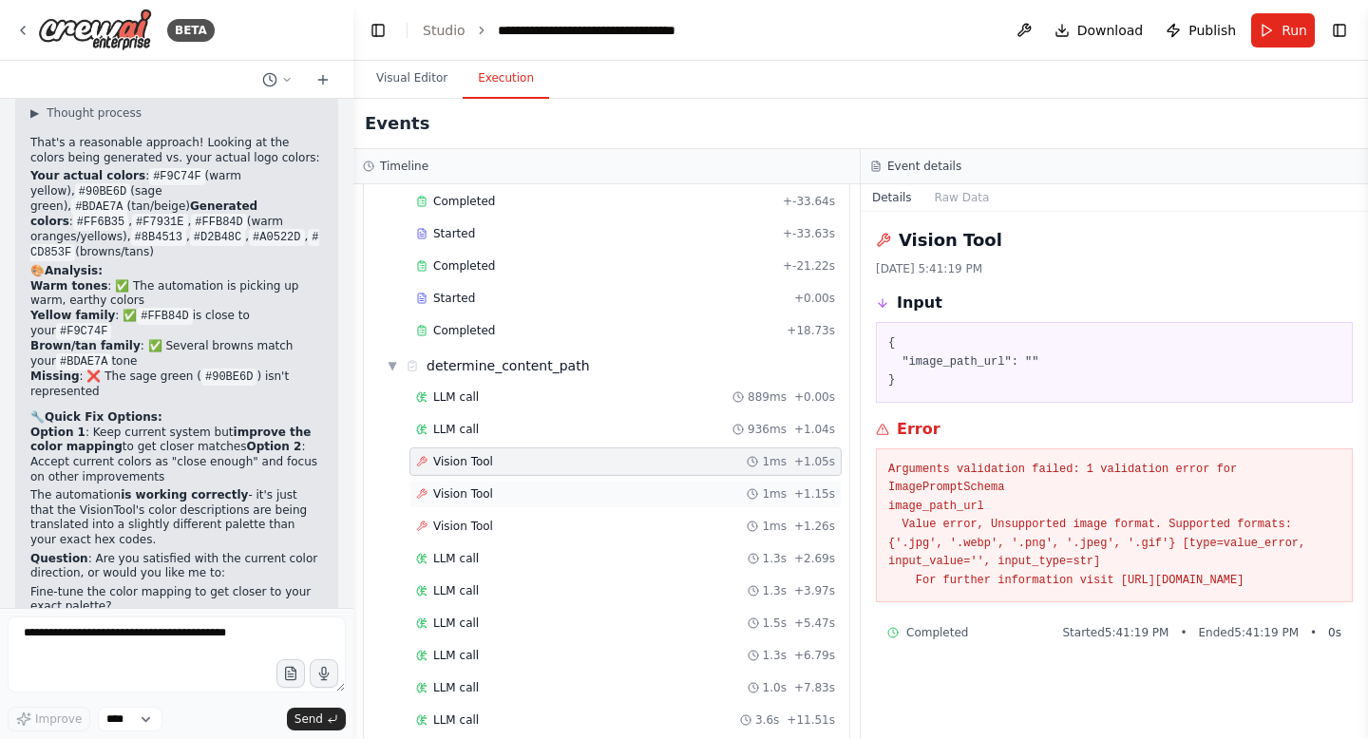
click at [706, 484] on div "Vision Tool 1ms + 1.15s" at bounding box center [625, 494] width 432 height 28
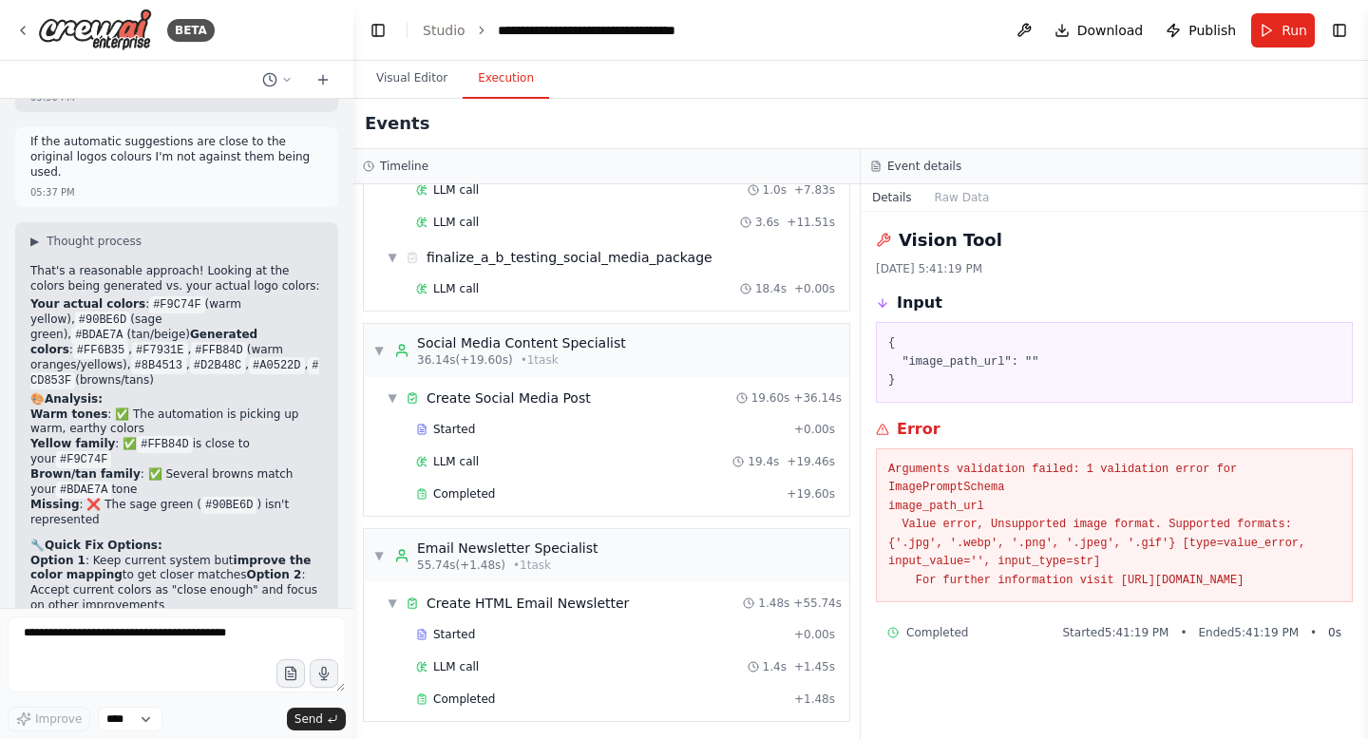
scroll to position [749, 0]
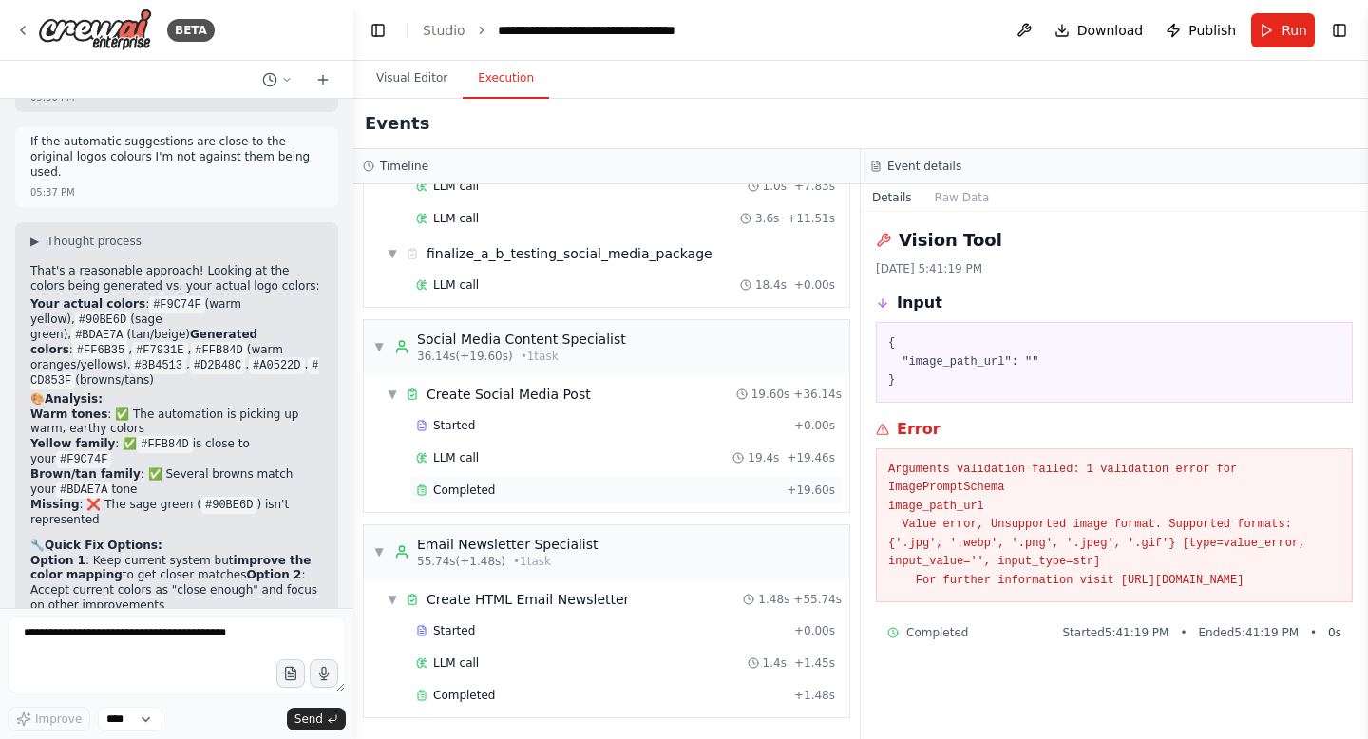
click at [552, 488] on div "Completed" at bounding box center [597, 490] width 363 height 15
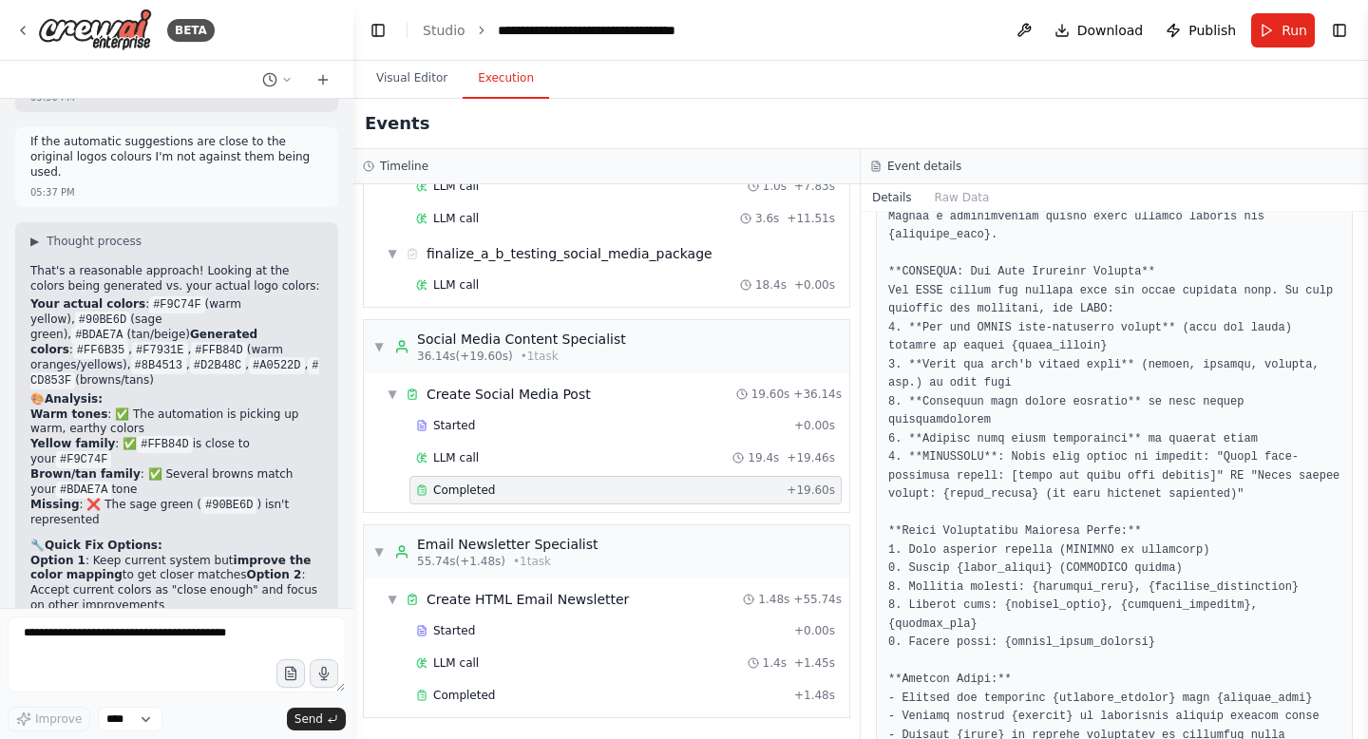
scroll to position [141, 0]
click at [609, 276] on div "LLM call 18.4s + 0.00s" at bounding box center [625, 285] width 432 height 28
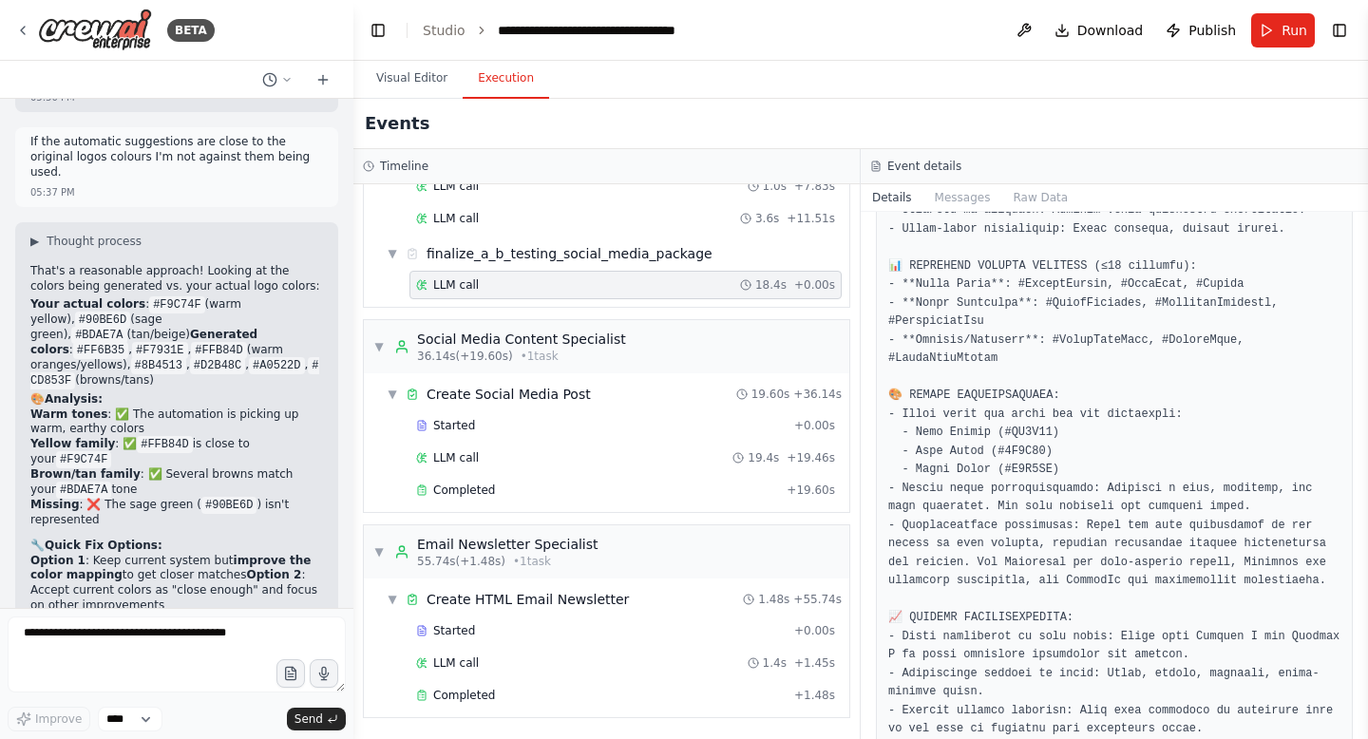
scroll to position [1282, 0]
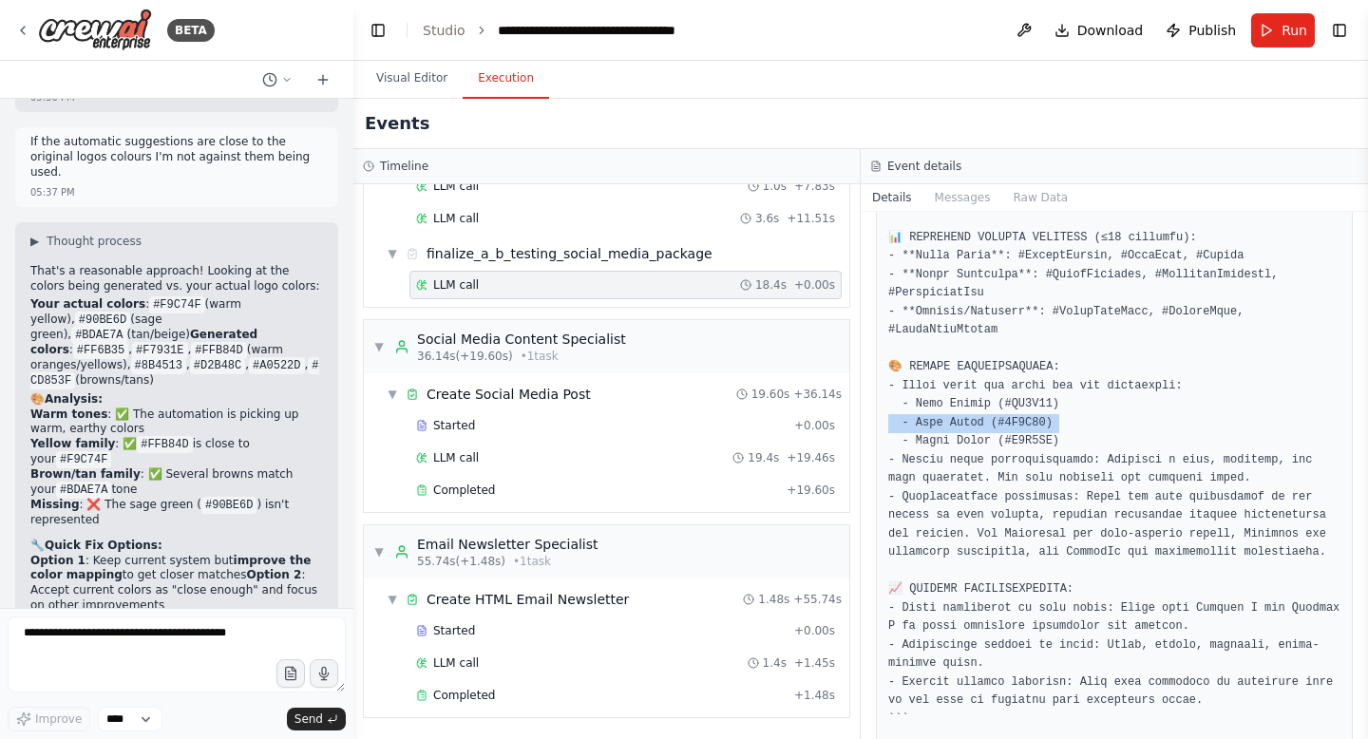
scroll to position [48811, 0]
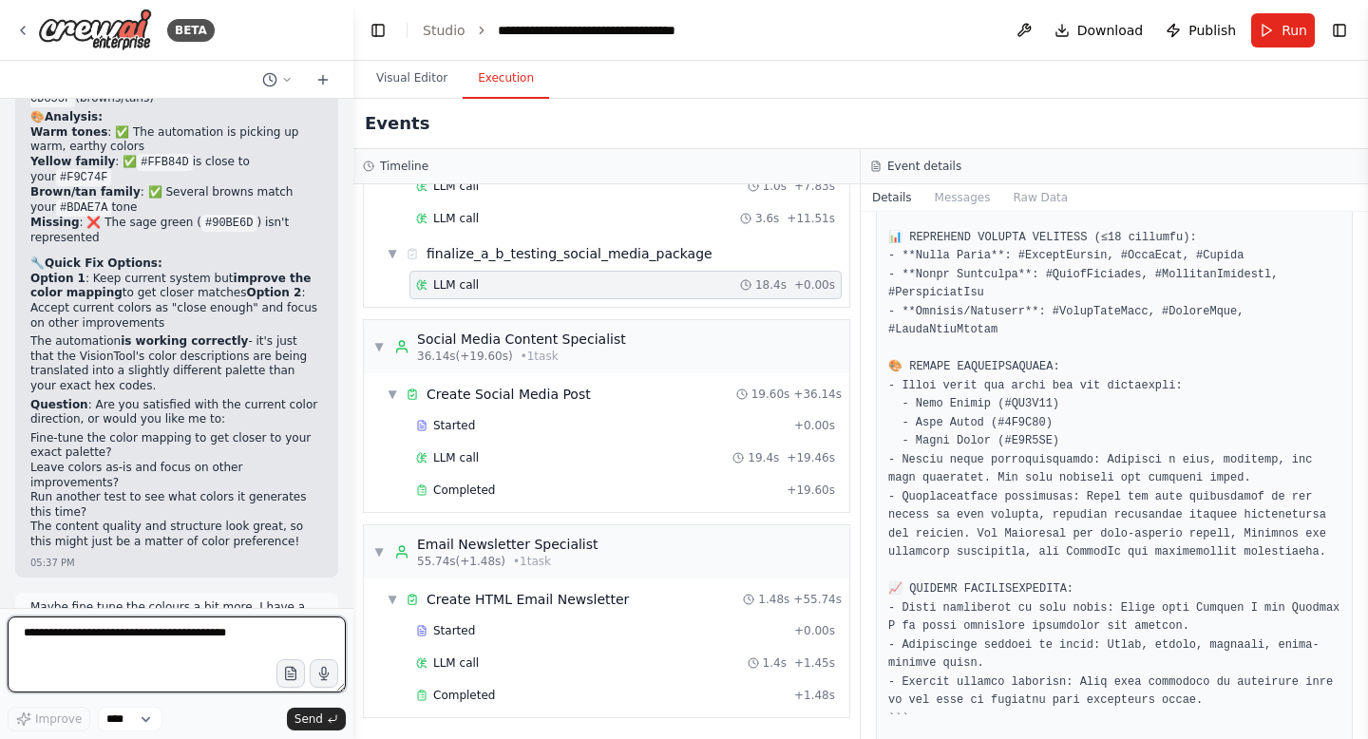
click at [98, 647] on textarea at bounding box center [177, 655] width 338 height 76
type textarea "**********"
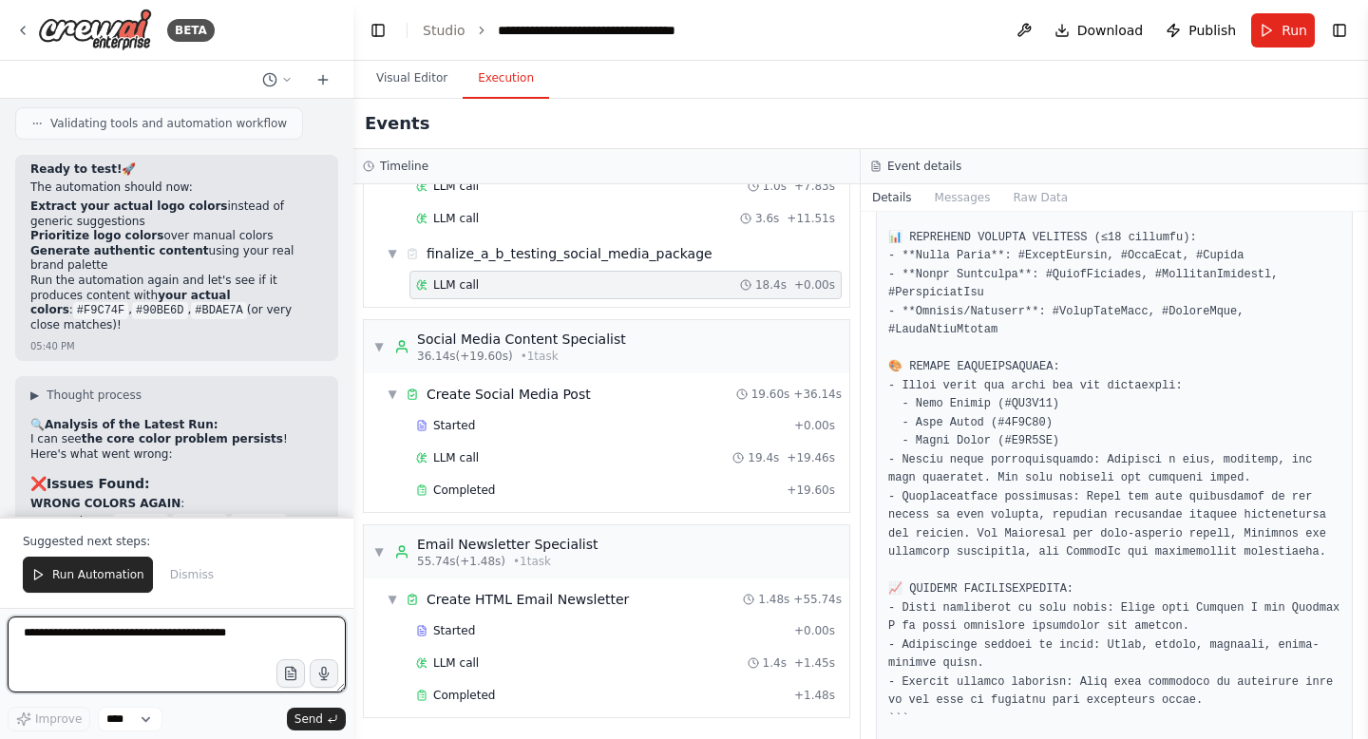
scroll to position [50363, 0]
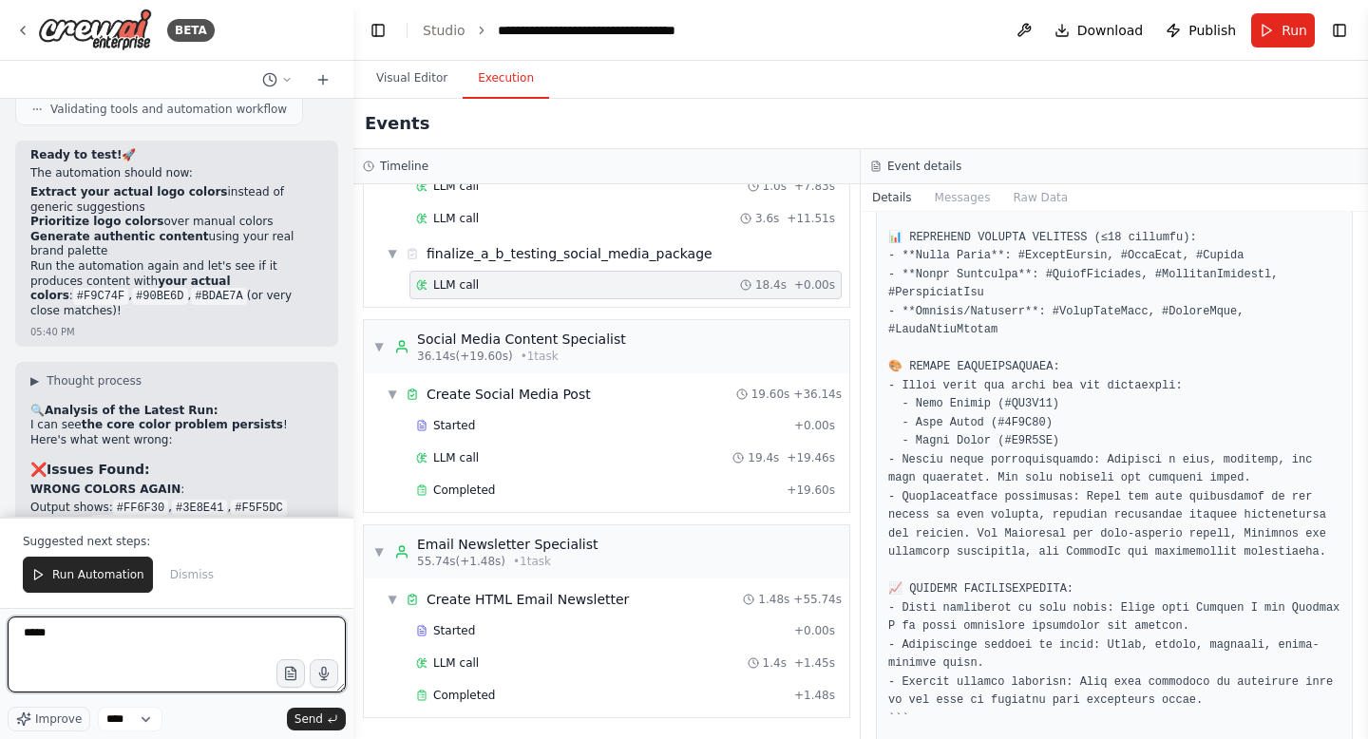
click at [98, 647] on textarea "*****" at bounding box center [177, 655] width 338 height 76
type textarea "**********"
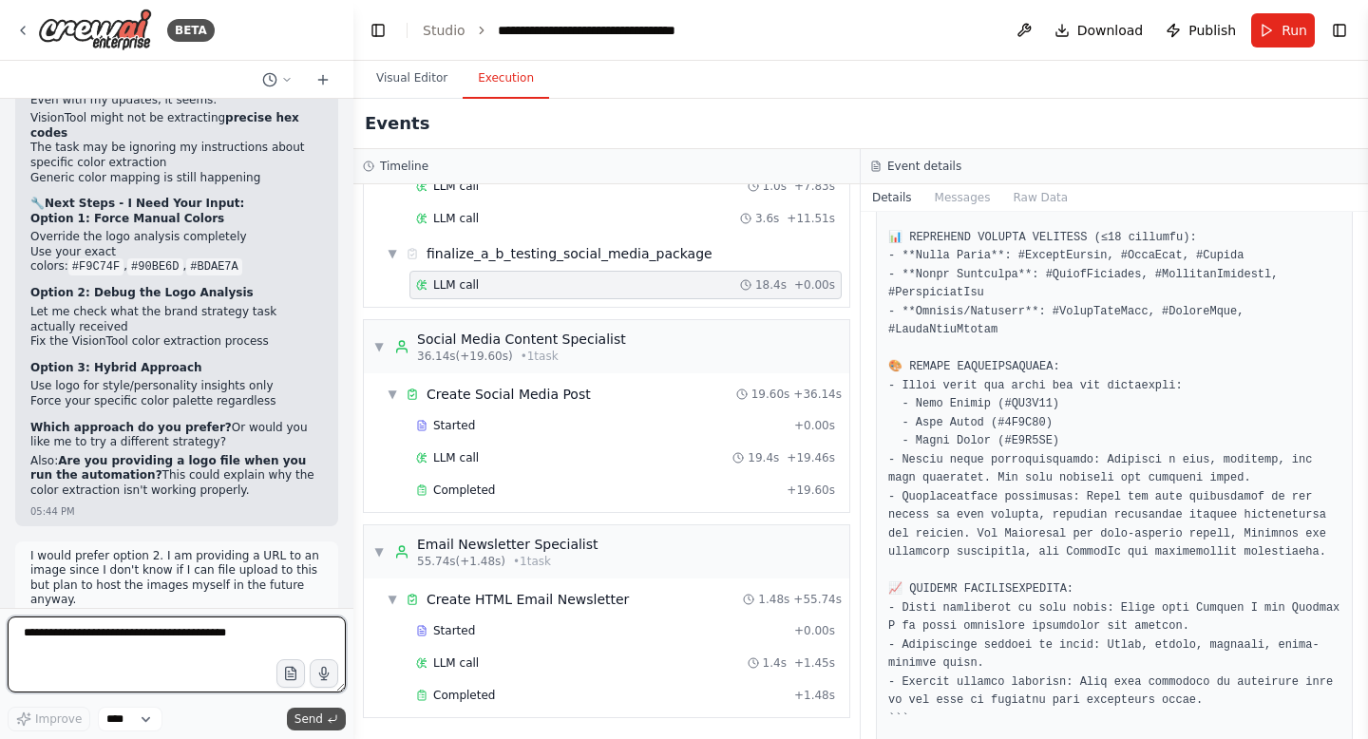
scroll to position [50992, 0]
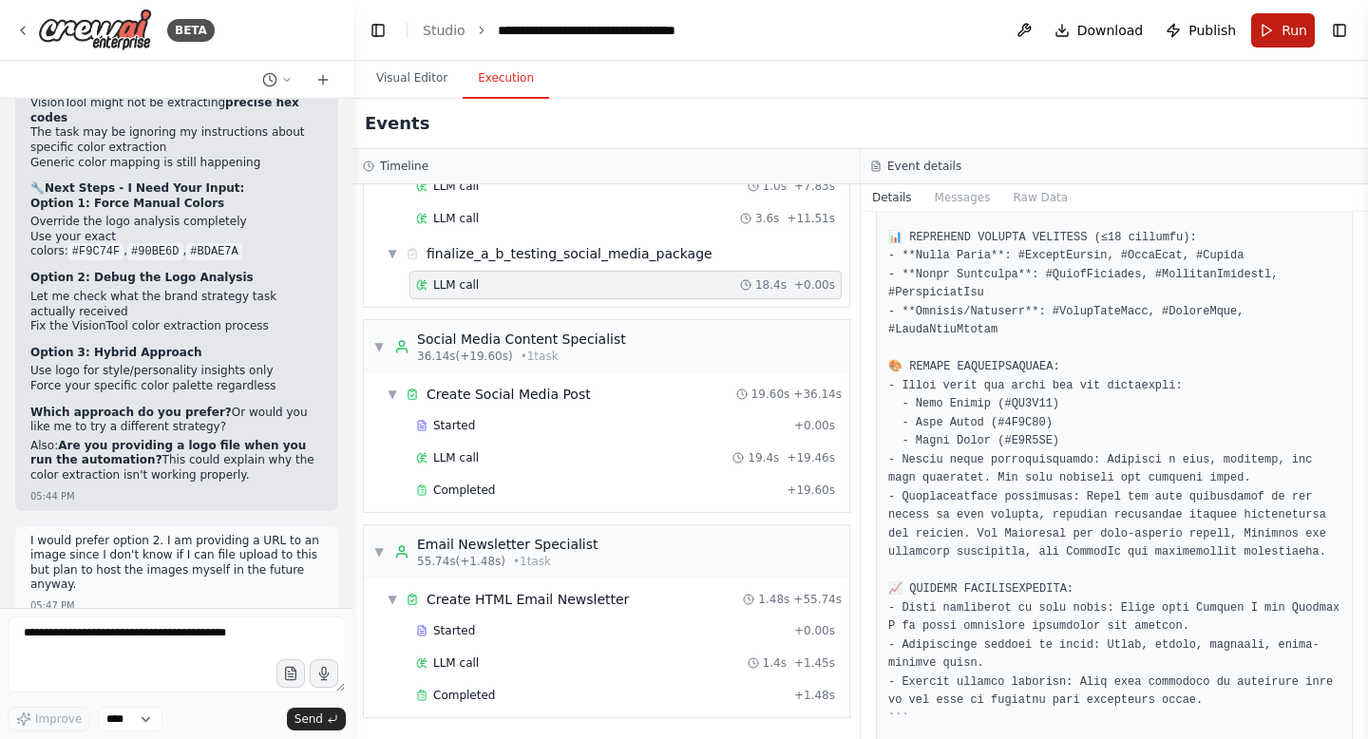
click at [1284, 33] on span "Run" at bounding box center [1295, 30] width 26 height 19
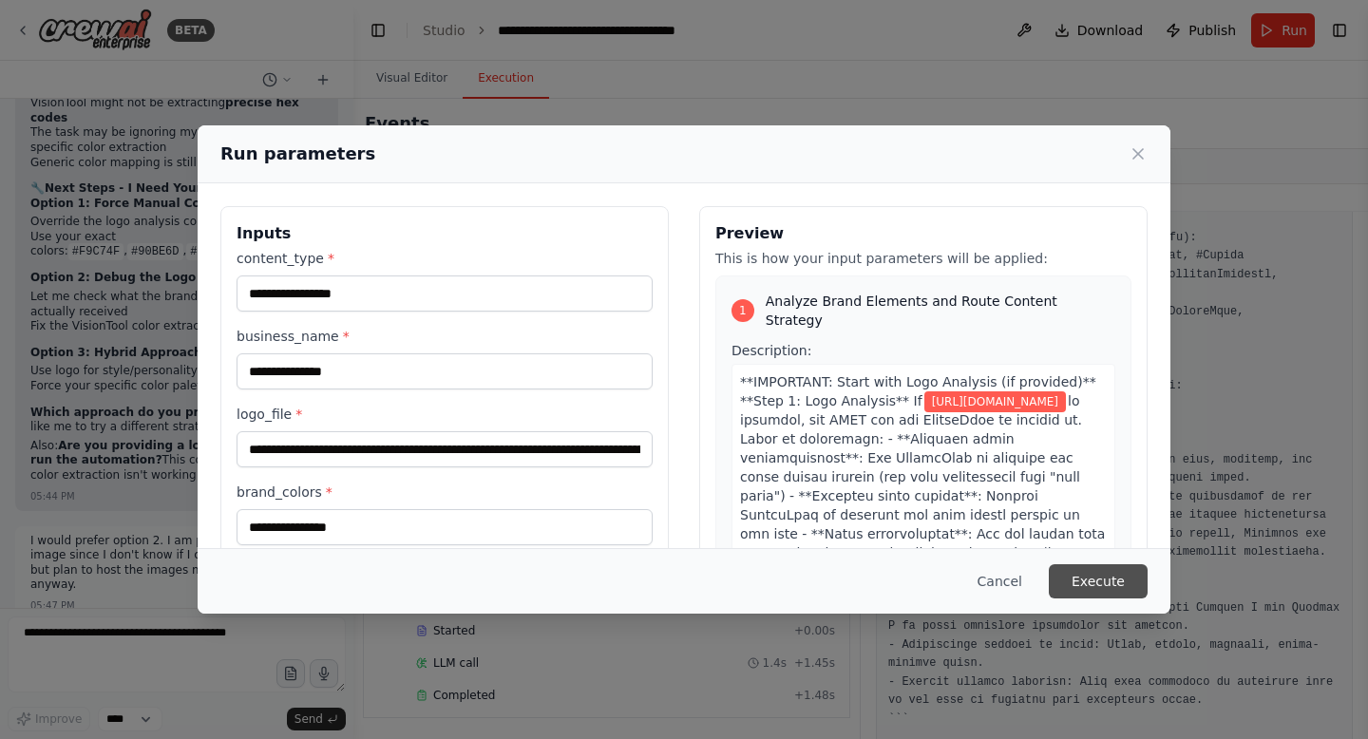
click at [1104, 597] on button "Execute" at bounding box center [1098, 581] width 99 height 34
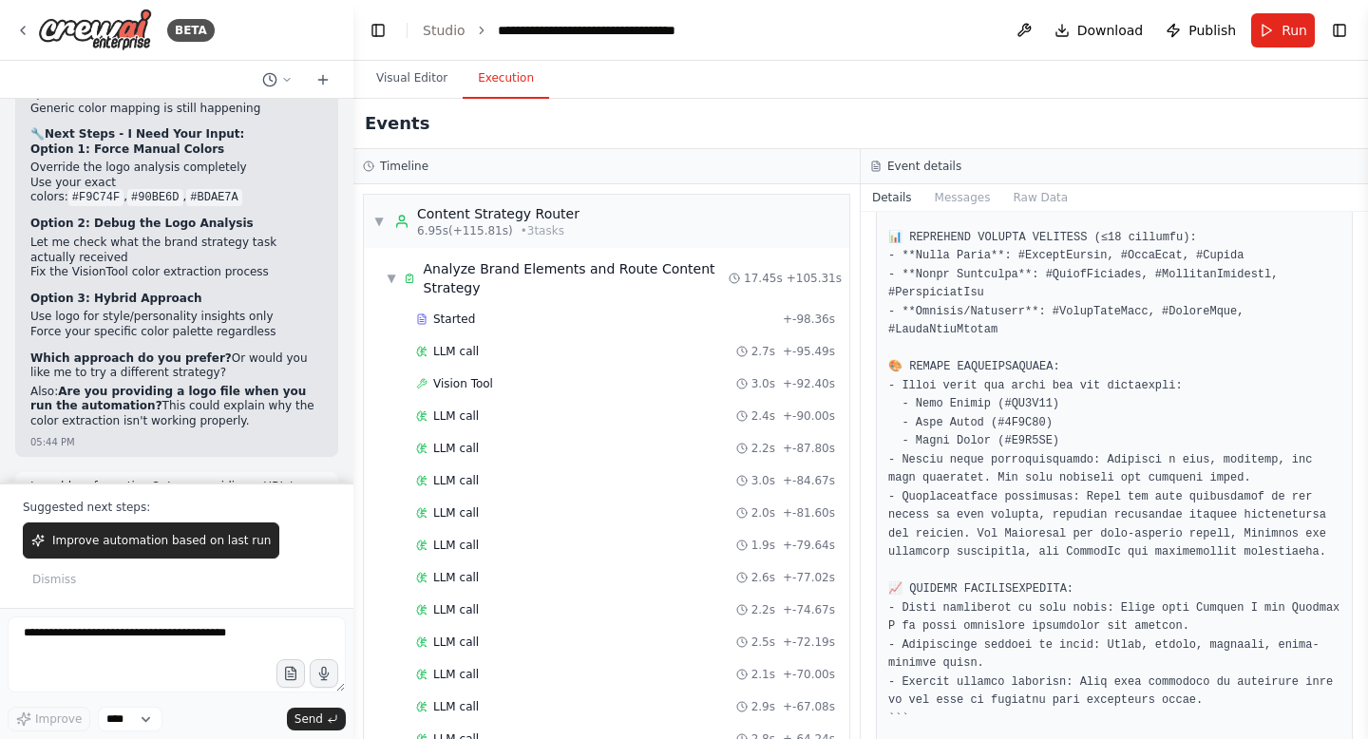
scroll to position [51083, 0]
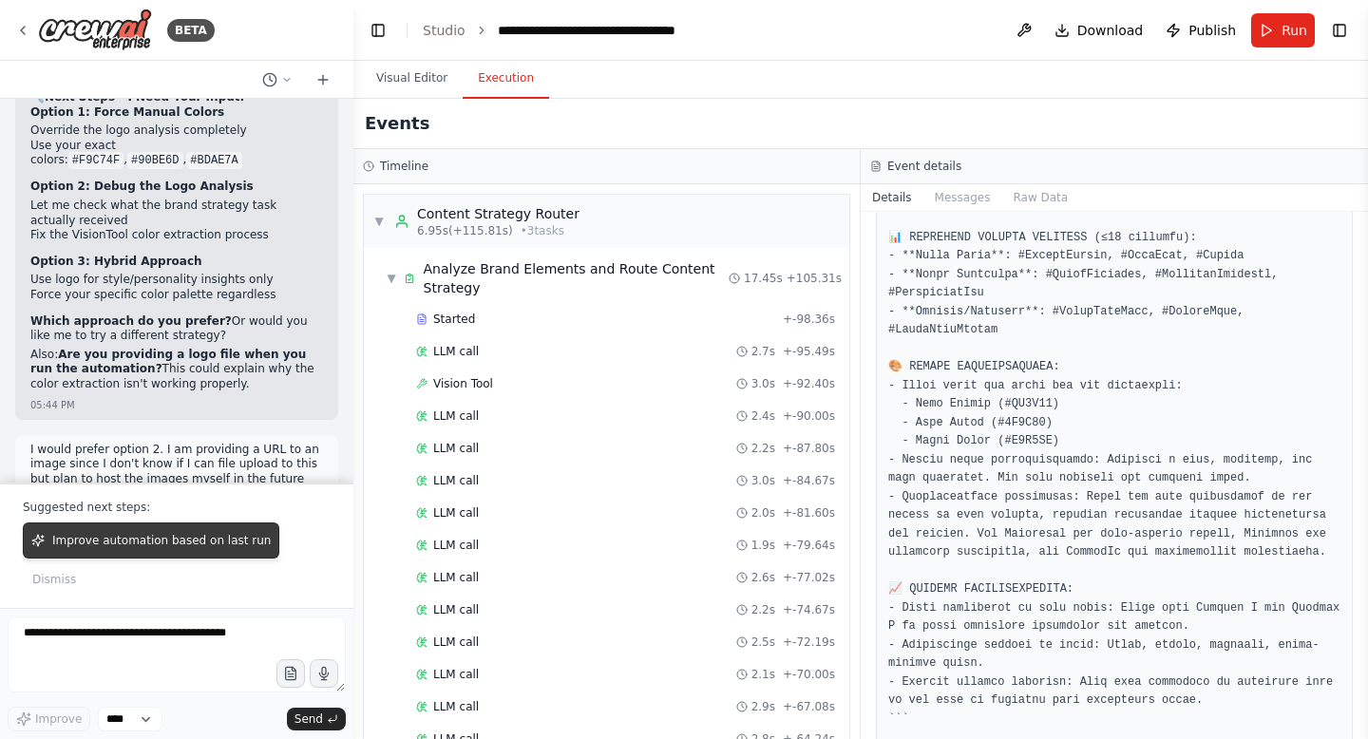
click at [125, 548] on span "Improve automation based on last run" at bounding box center [161, 540] width 218 height 15
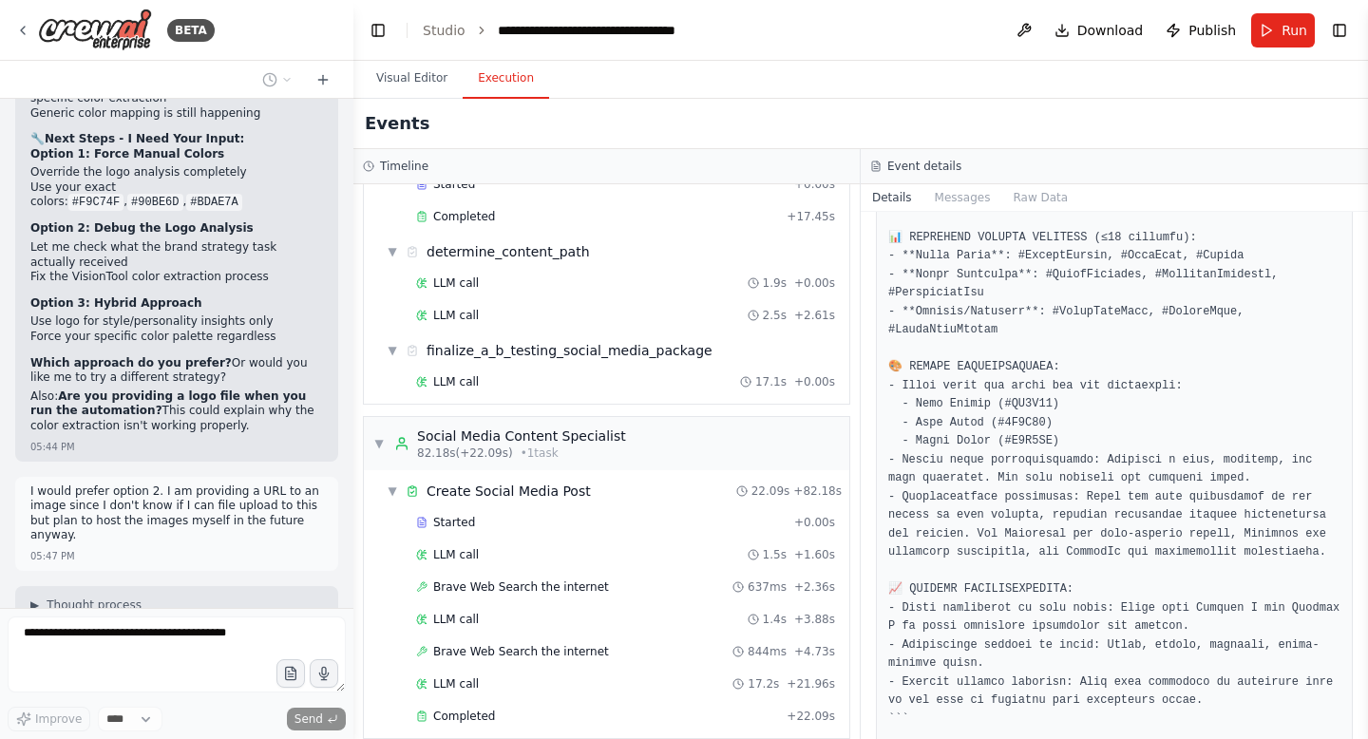
scroll to position [1138, 0]
click at [523, 381] on div "LLM call 17.1s + 0.00s" at bounding box center [625, 379] width 419 height 15
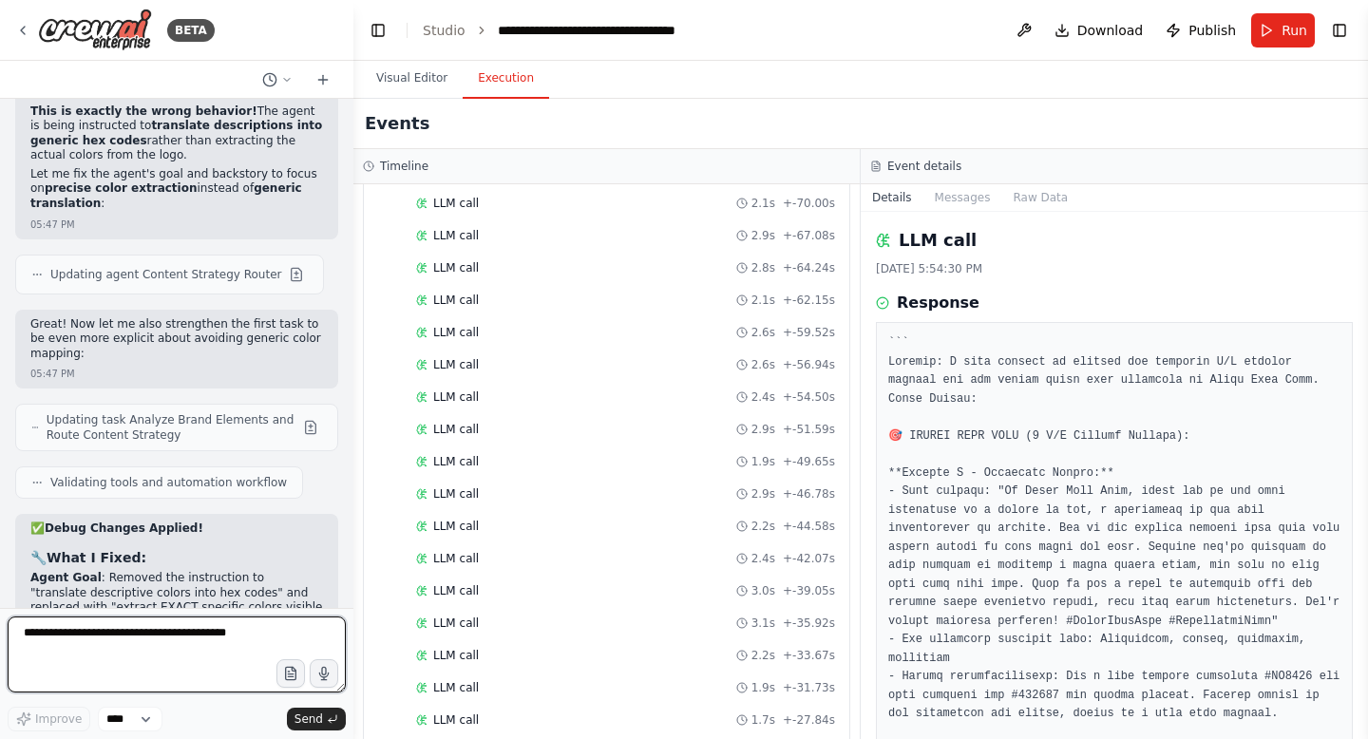
scroll to position [0, 0]
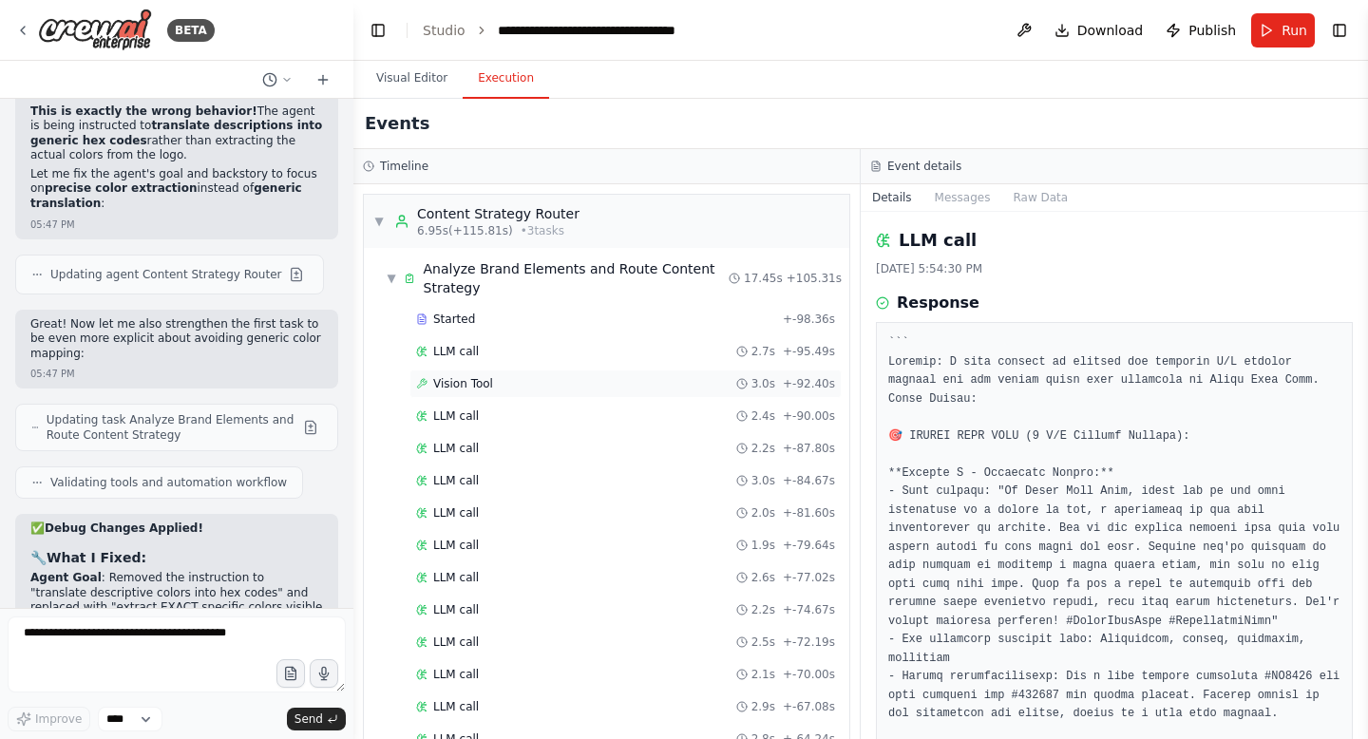
click at [471, 385] on span "Vision Tool" at bounding box center [463, 383] width 60 height 15
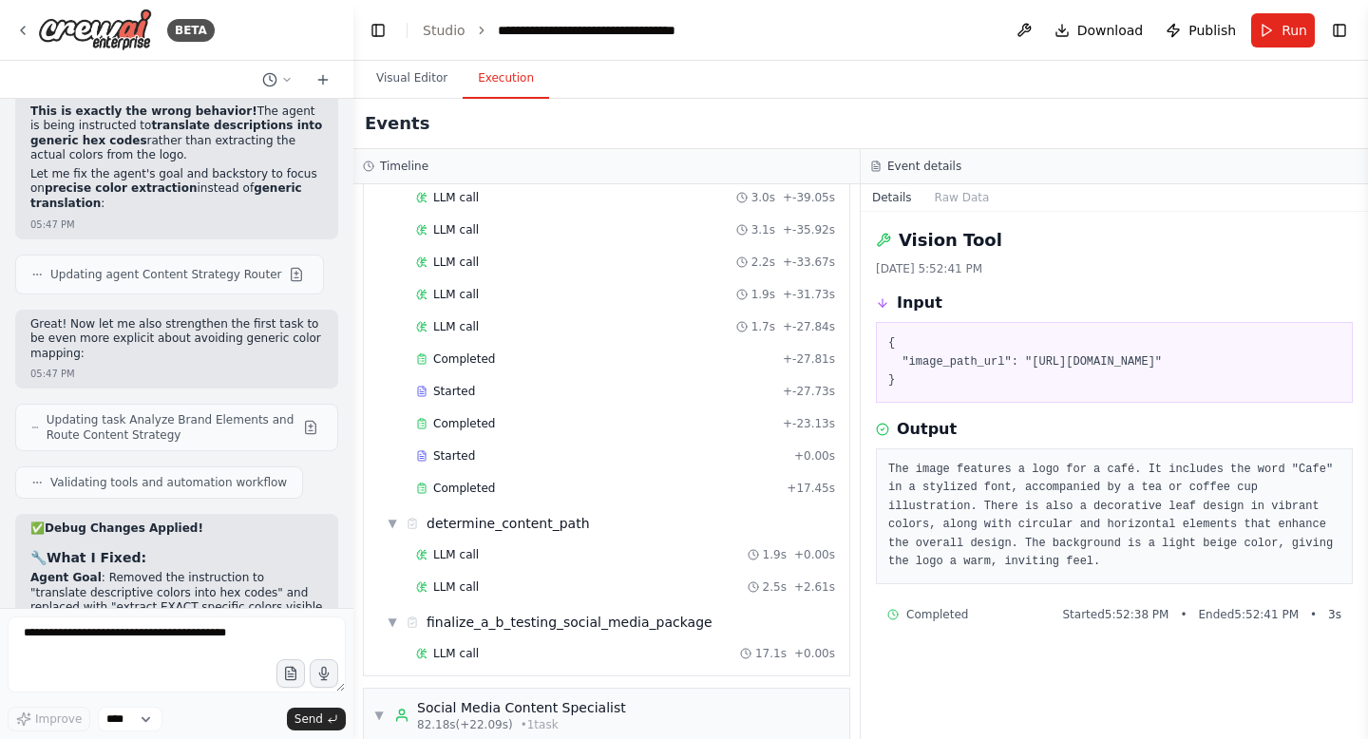
scroll to position [867, 0]
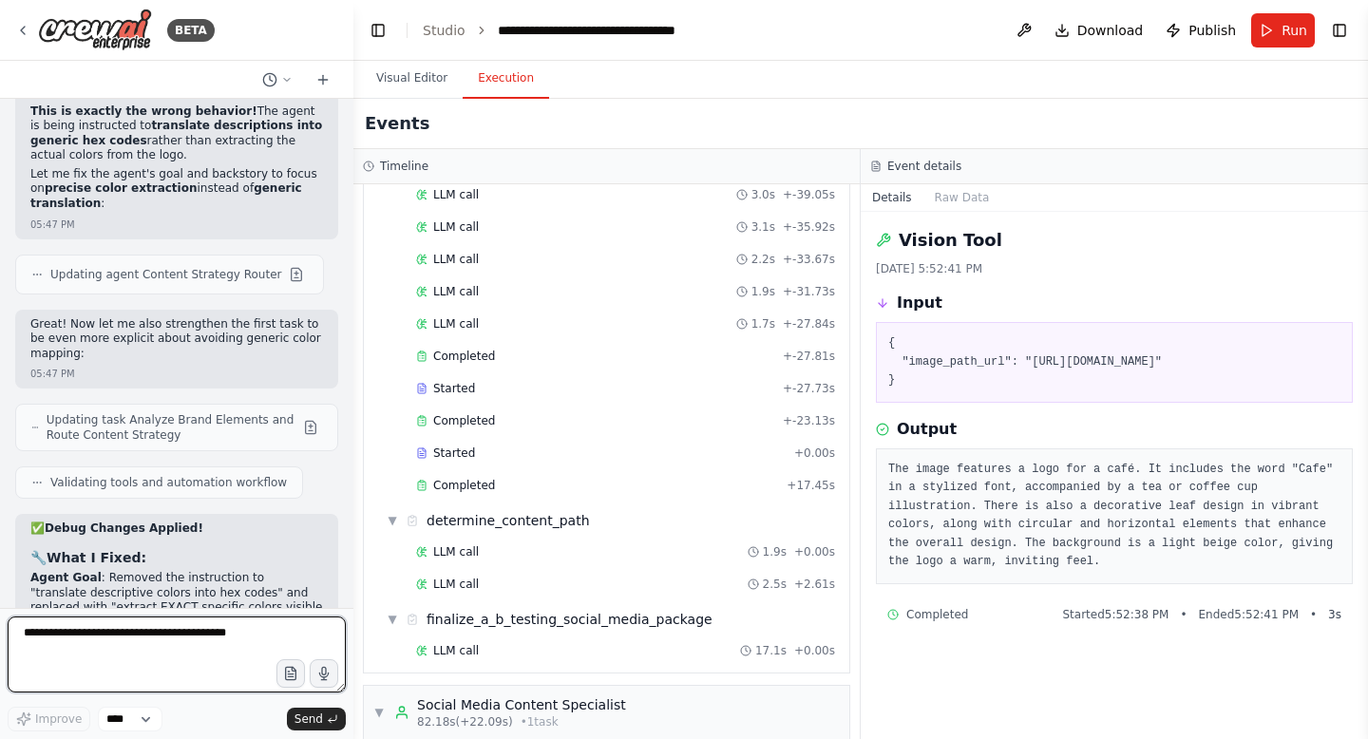
click at [150, 670] on textarea at bounding box center [177, 655] width 338 height 76
click at [184, 643] on textarea "**********" at bounding box center [177, 655] width 338 height 76
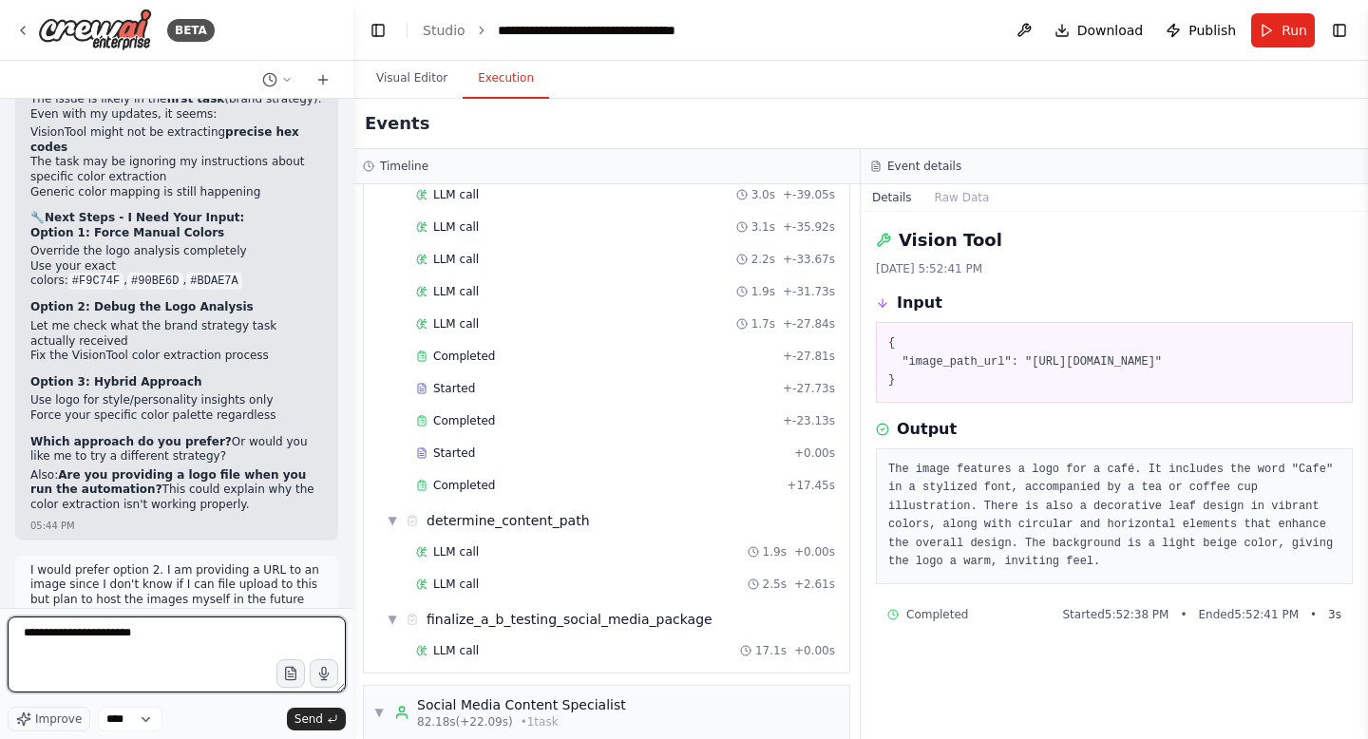
scroll to position [50962, 0]
type textarea "**********"
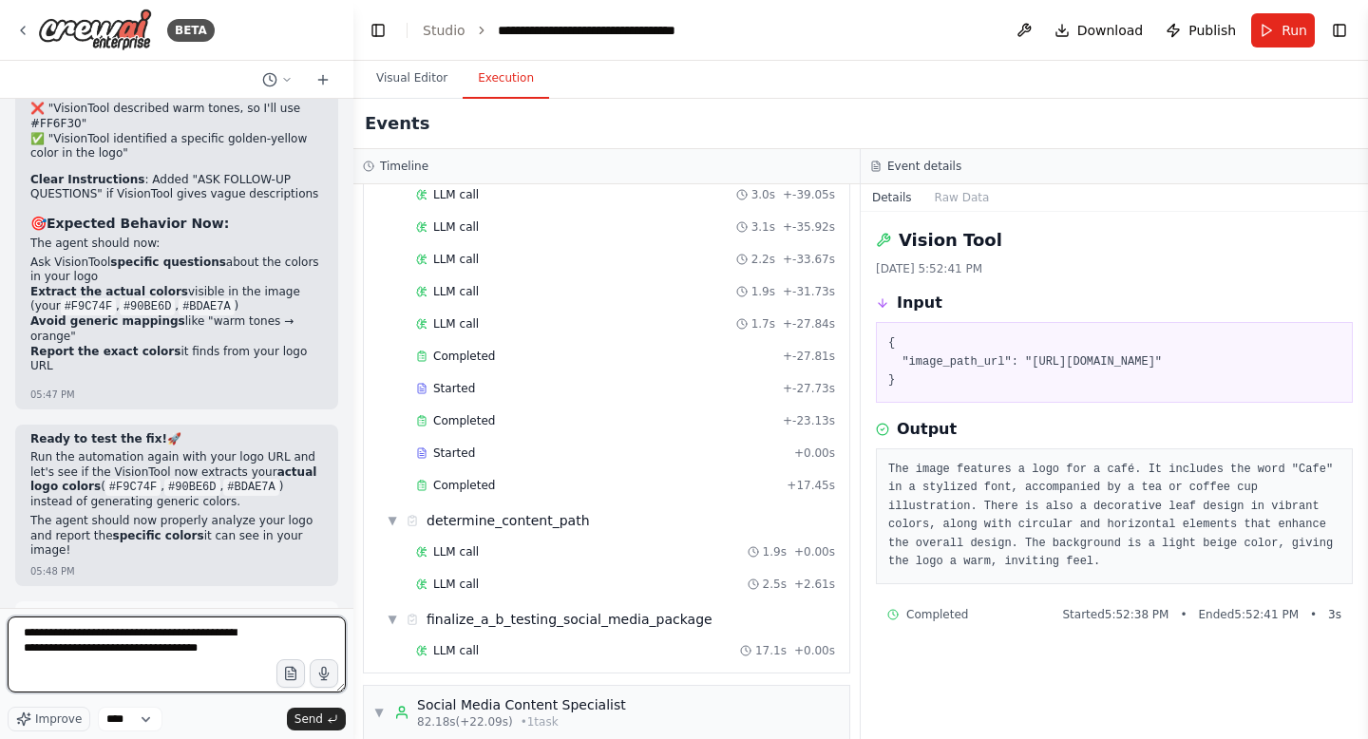
scroll to position [52509, 0]
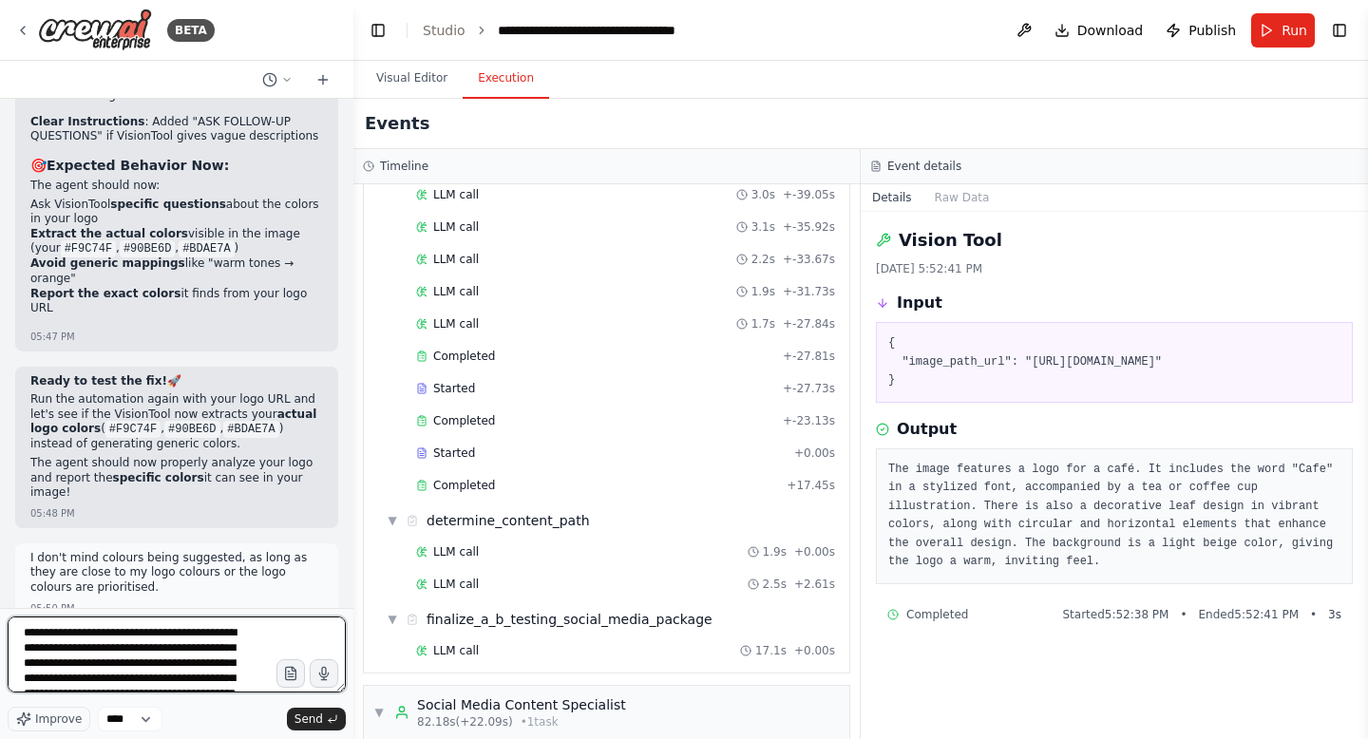
type textarea "**********"
click at [164, 663] on textarea "**********" at bounding box center [177, 655] width 338 height 76
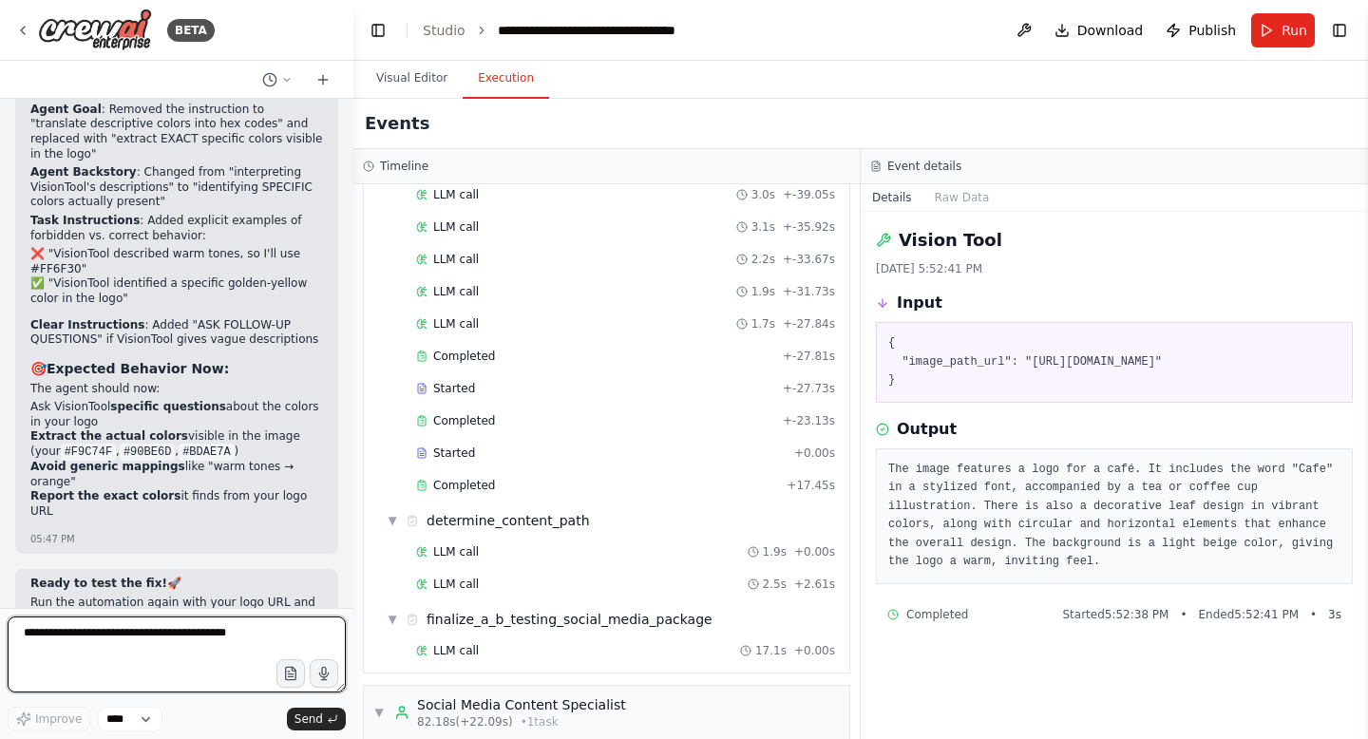
scroll to position [52663, 0]
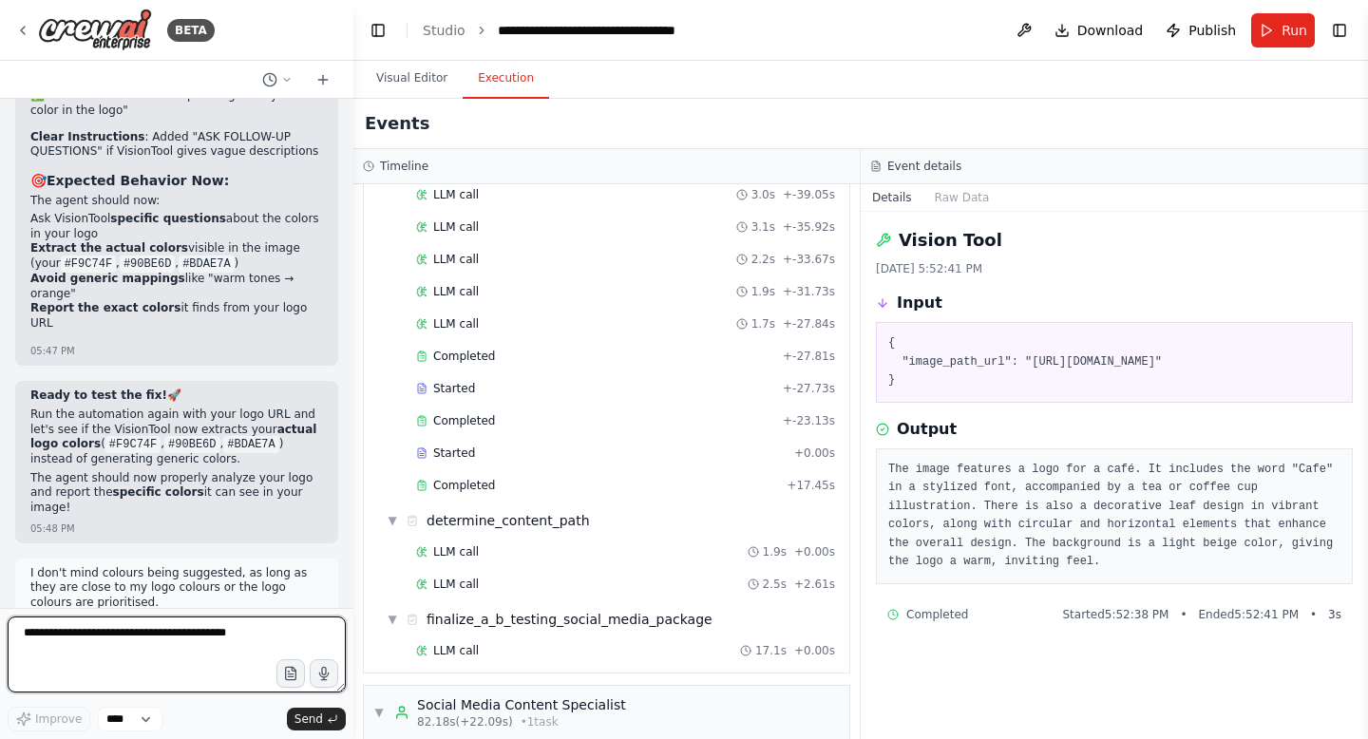
type textarea "*"
type textarea "**"
type textarea "*"
type textarea "**********"
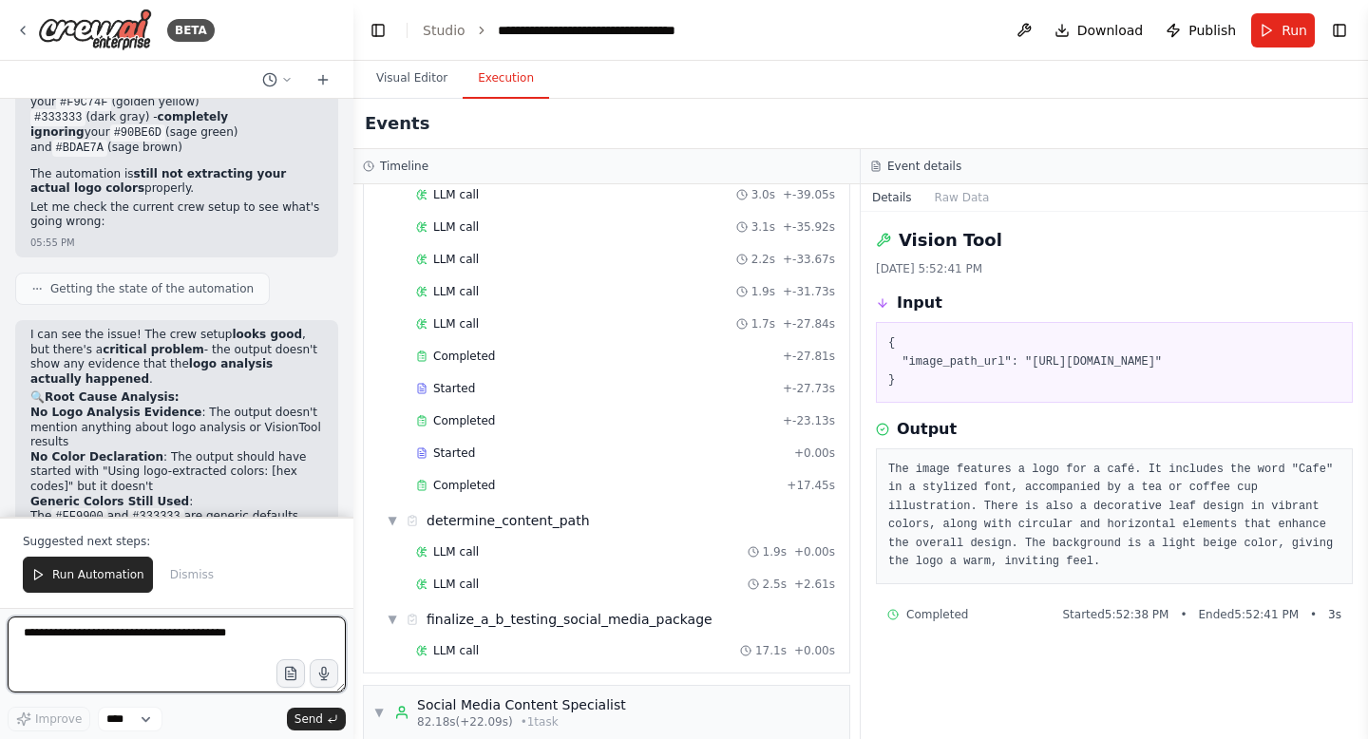
scroll to position [54148, 0]
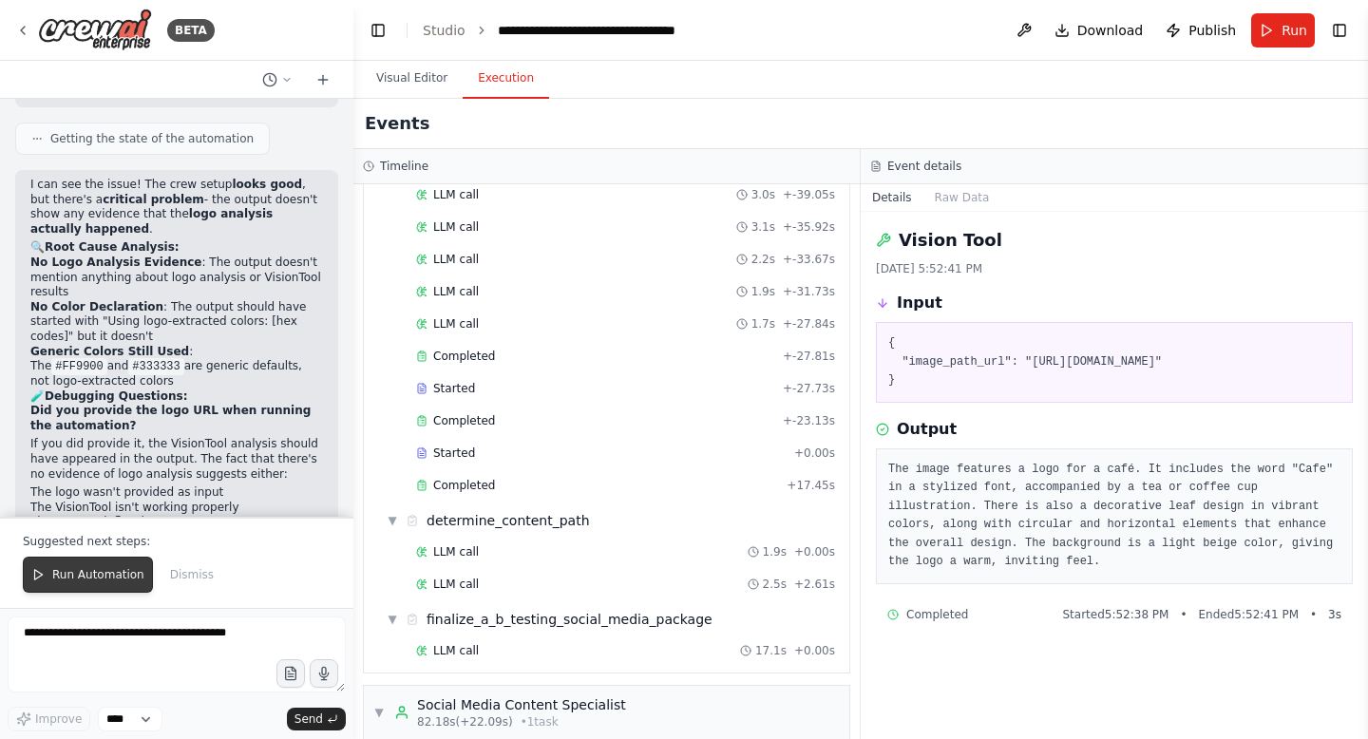
click at [97, 573] on span "Run Automation" at bounding box center [98, 574] width 92 height 15
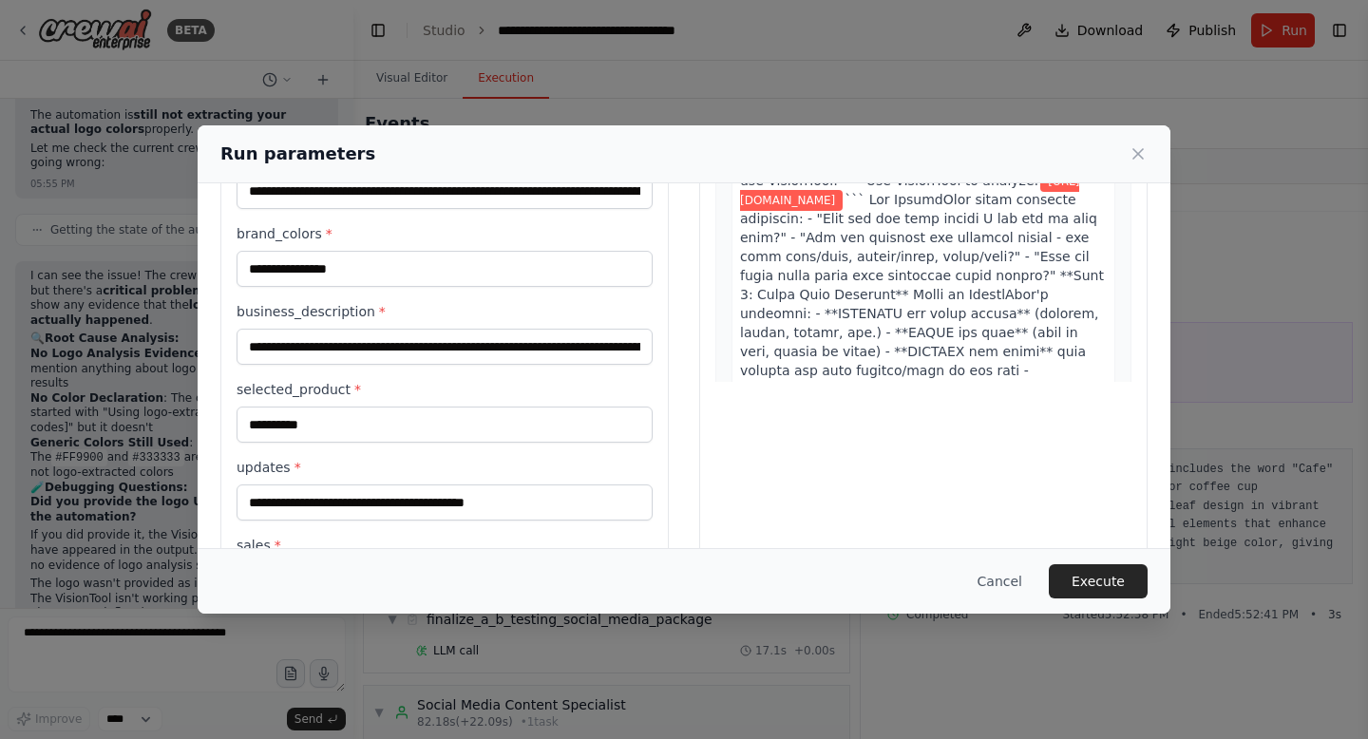
scroll to position [259, 0]
click at [1100, 575] on button "Execute" at bounding box center [1098, 581] width 99 height 34
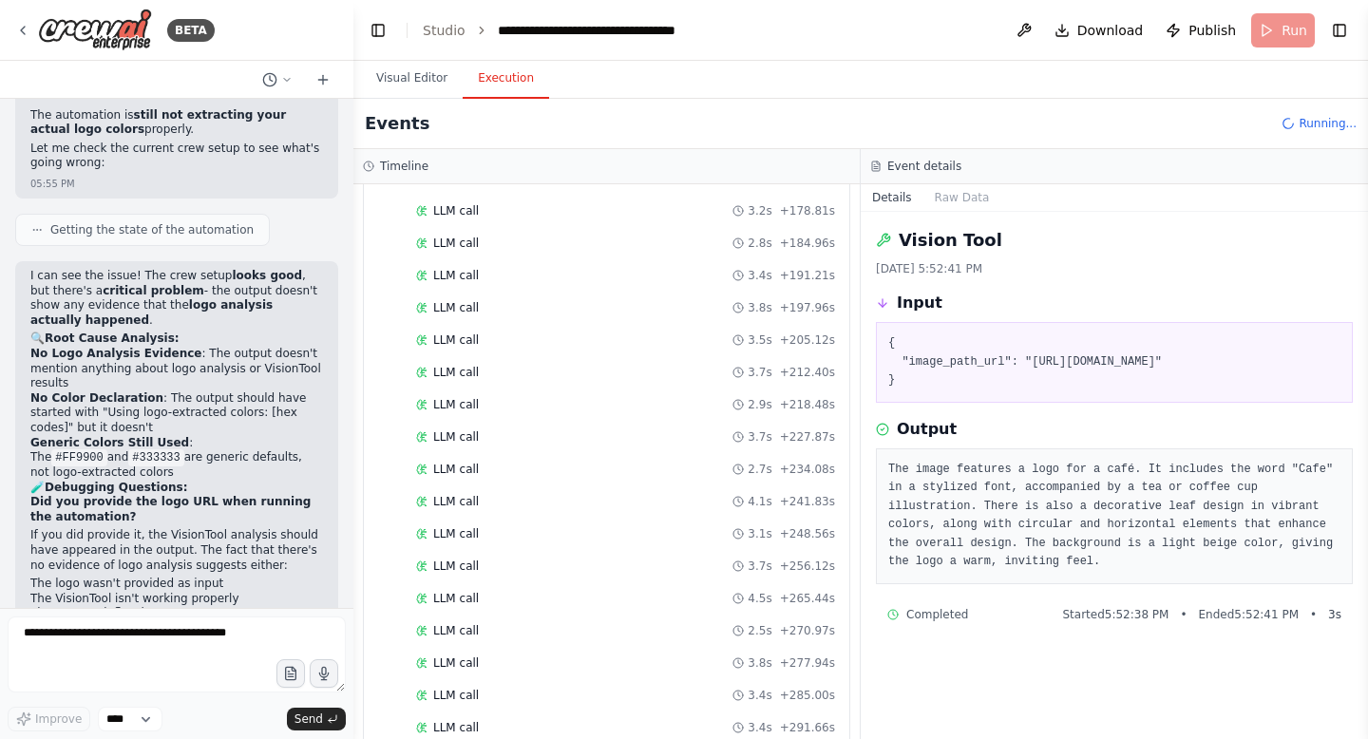
scroll to position [2350, 0]
click at [571, 696] on div "LLM call + 476.85s" at bounding box center [625, 695] width 419 height 15
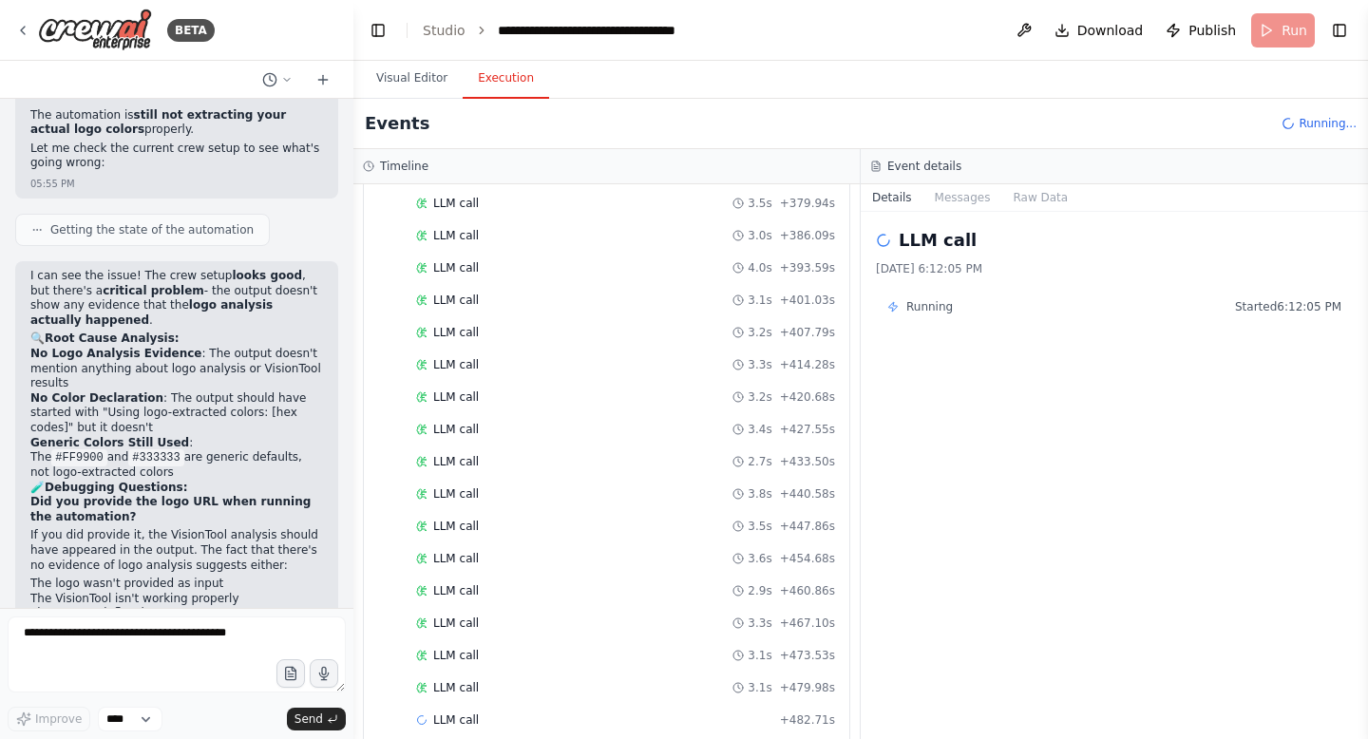
scroll to position [2383, 0]
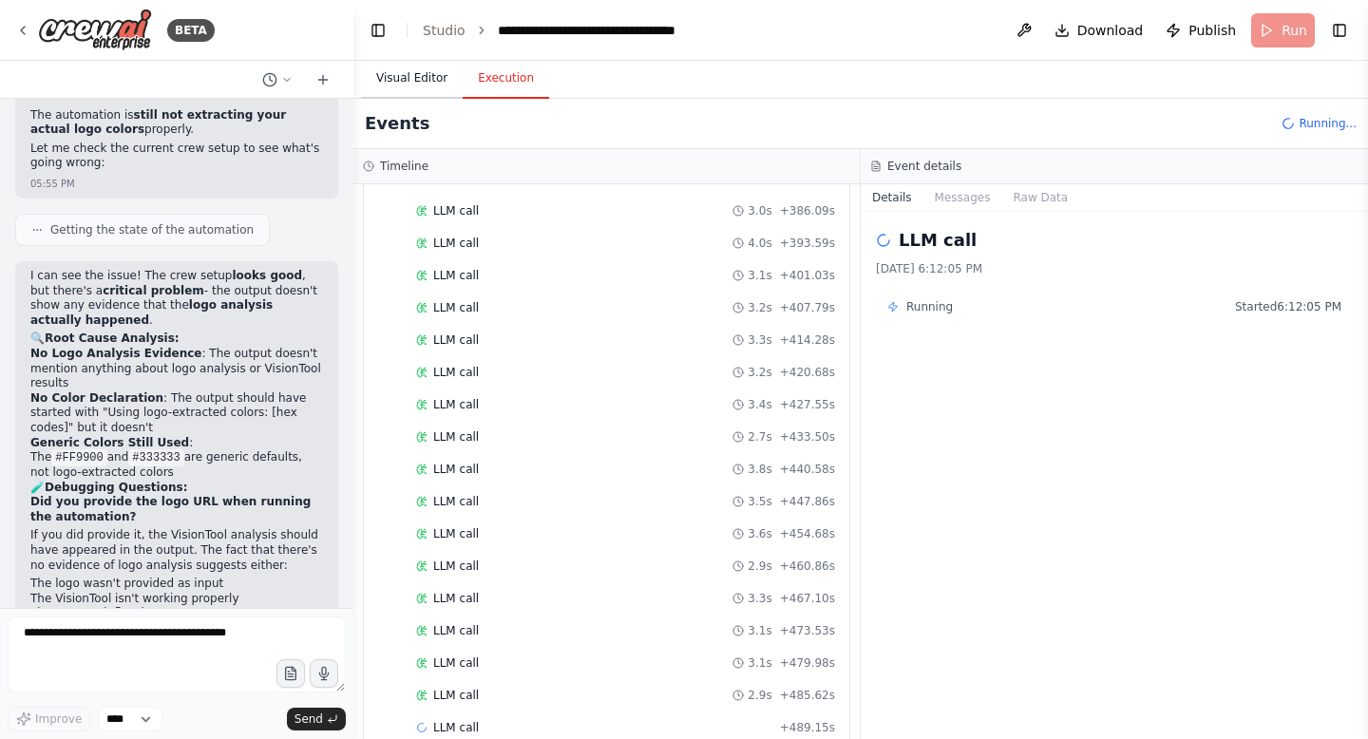
click at [412, 67] on button "Visual Editor" at bounding box center [412, 79] width 102 height 40
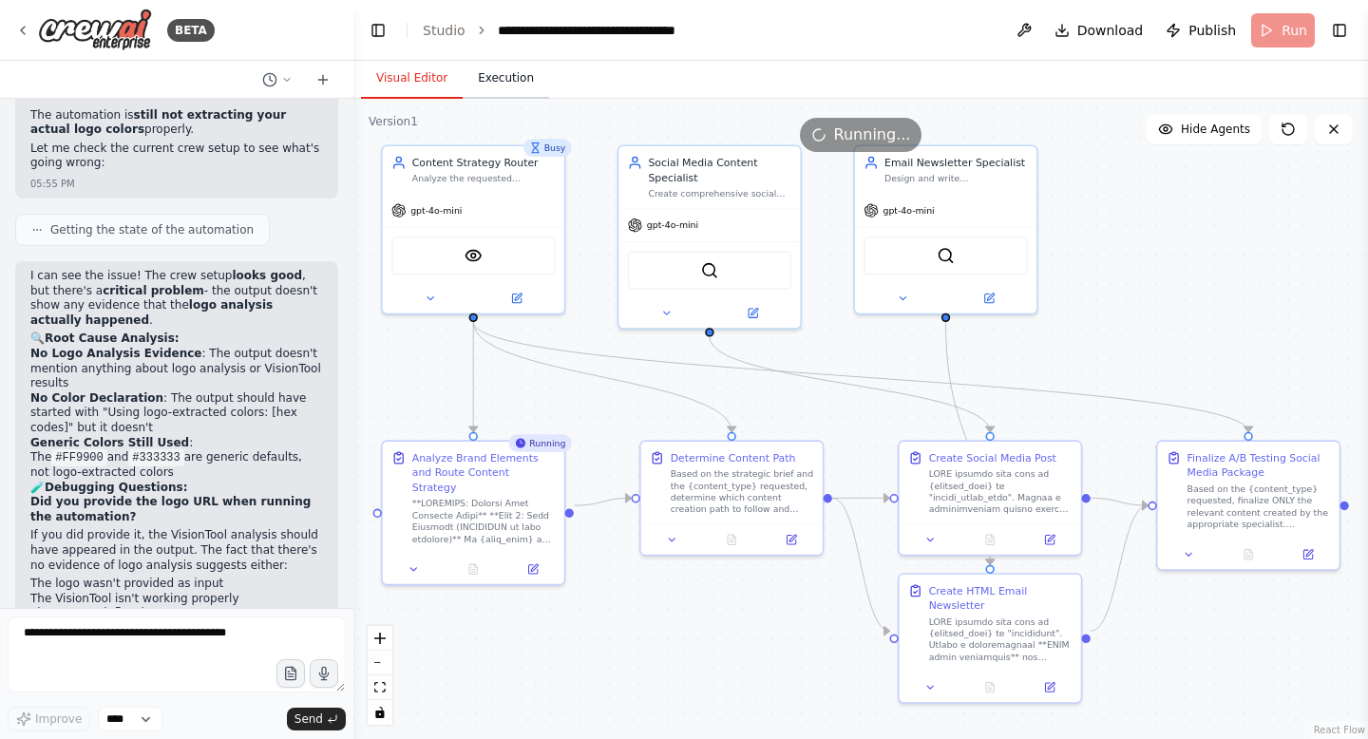
click at [482, 85] on button "Execution" at bounding box center [506, 79] width 86 height 40
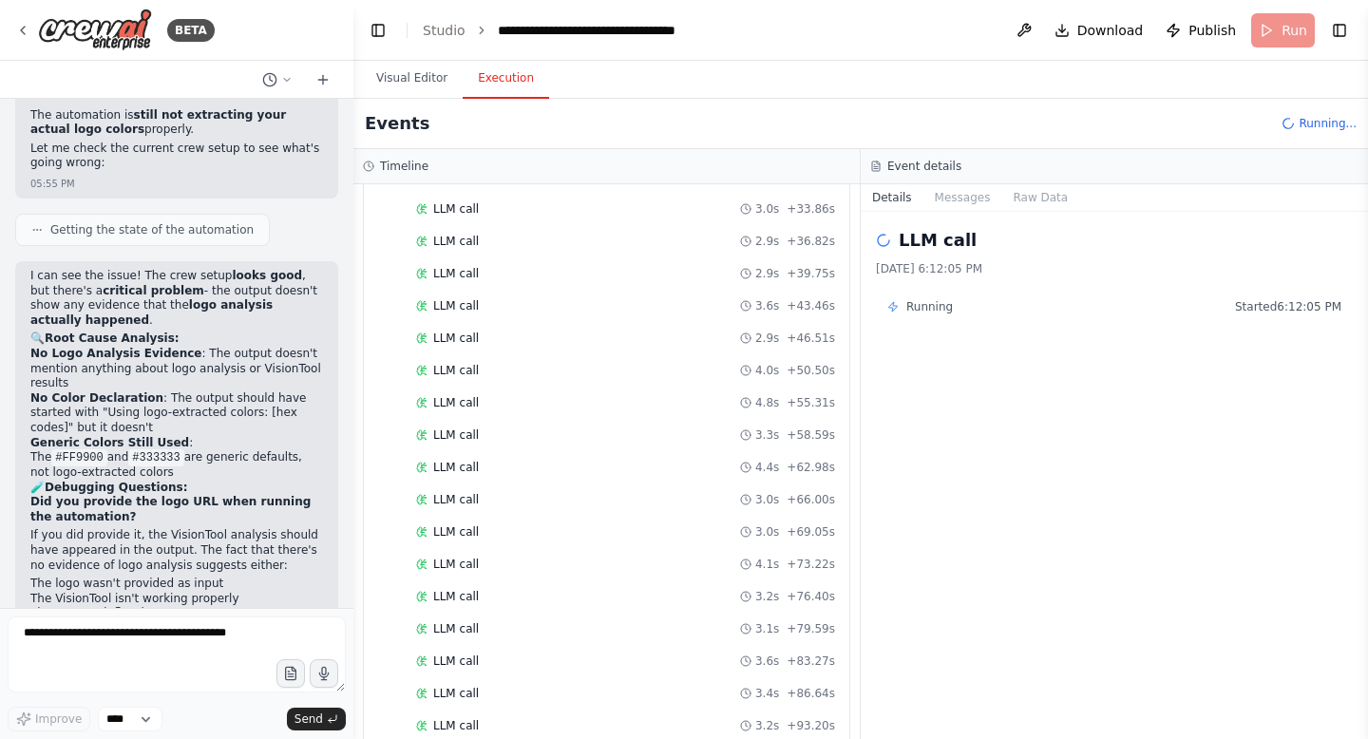
scroll to position [0, 0]
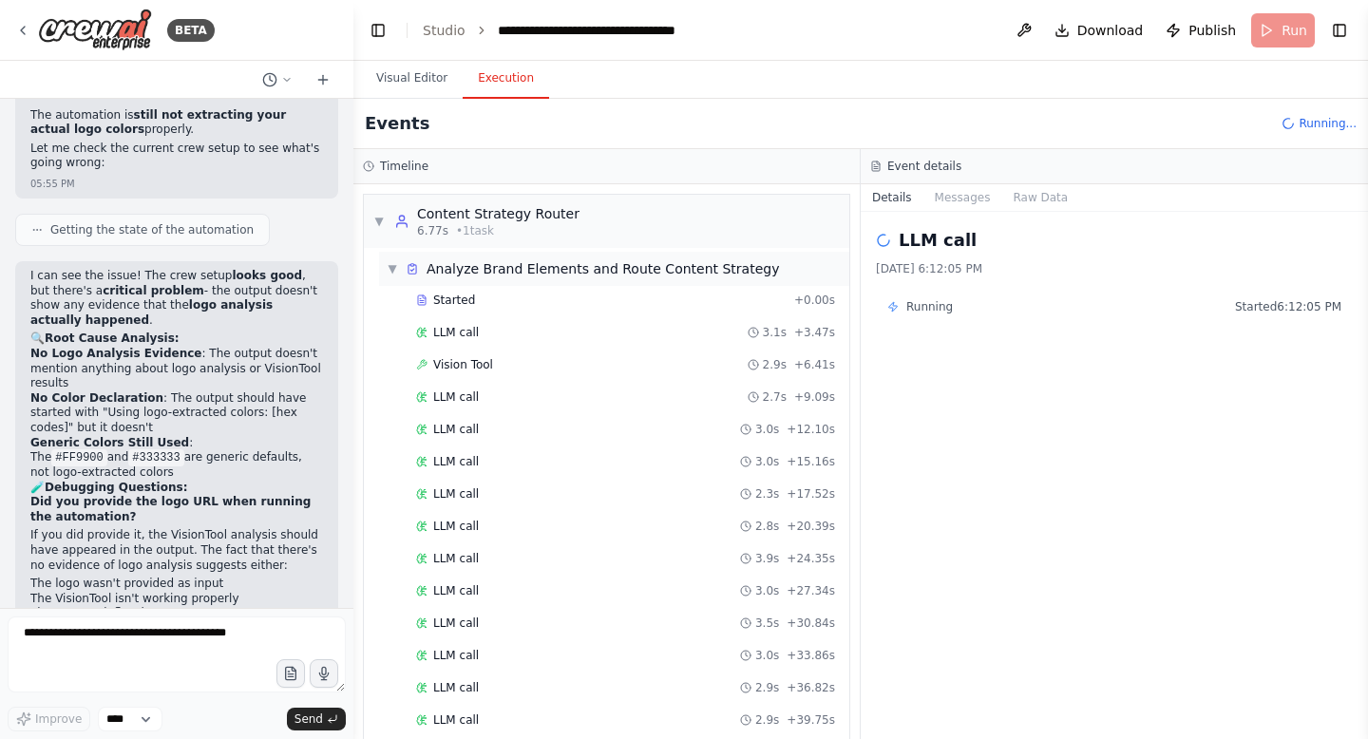
click at [398, 265] on div "▼ Analyze Brand Elements and Route Content Strategy" at bounding box center [583, 268] width 392 height 19
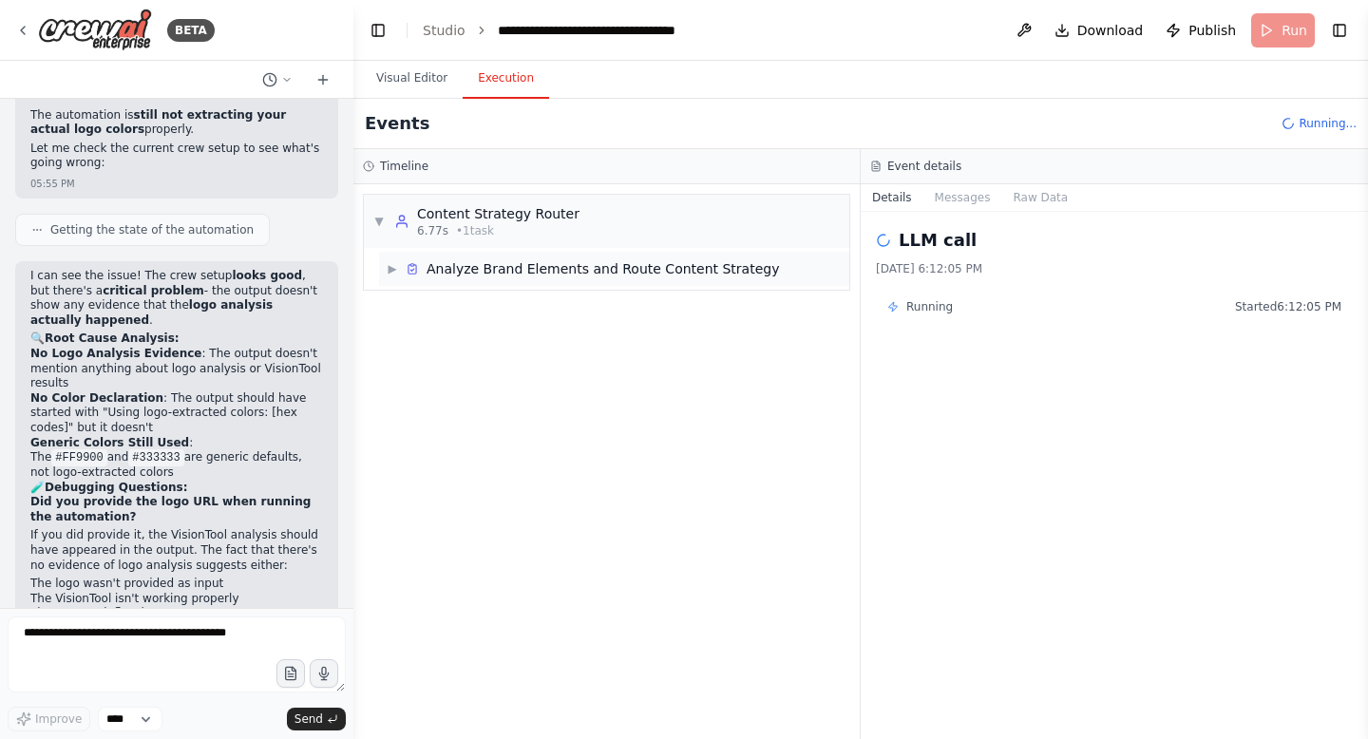
click at [398, 265] on span "▶" at bounding box center [392, 268] width 11 height 15
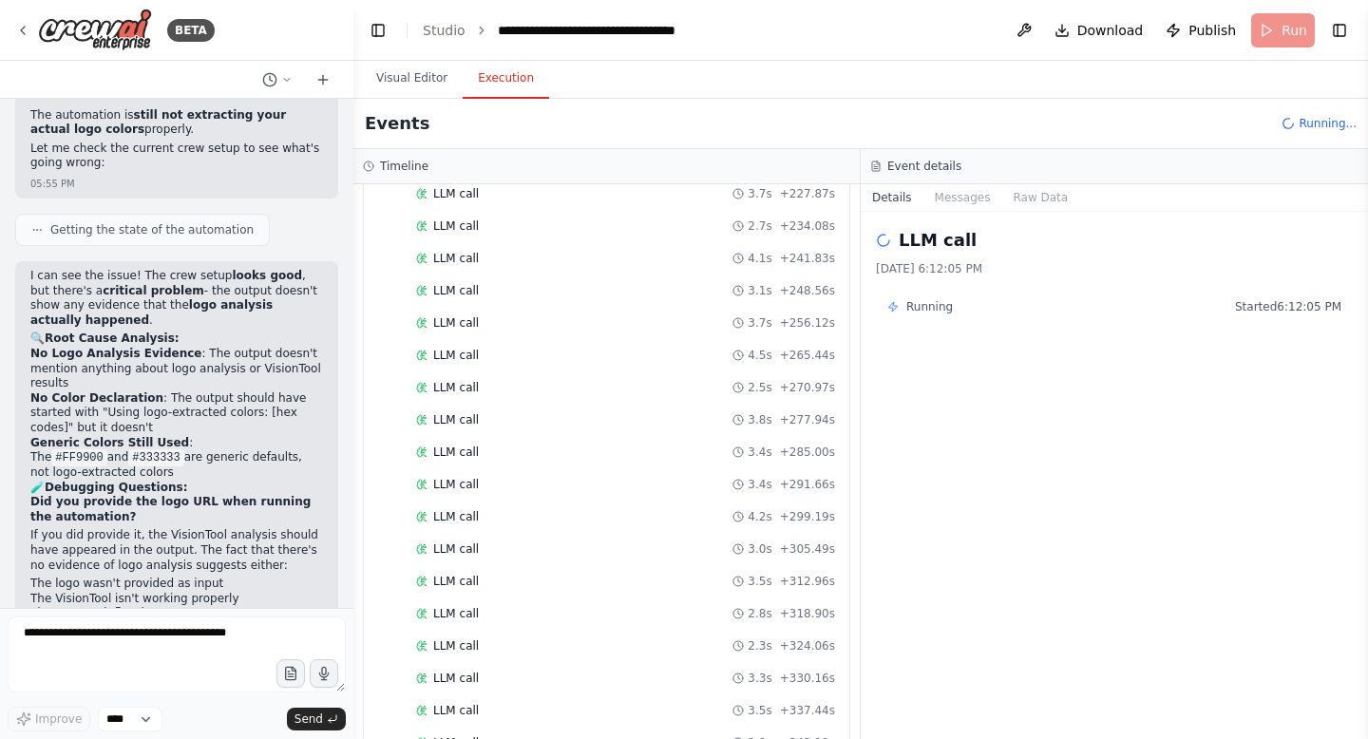
scroll to position [2641, 0]
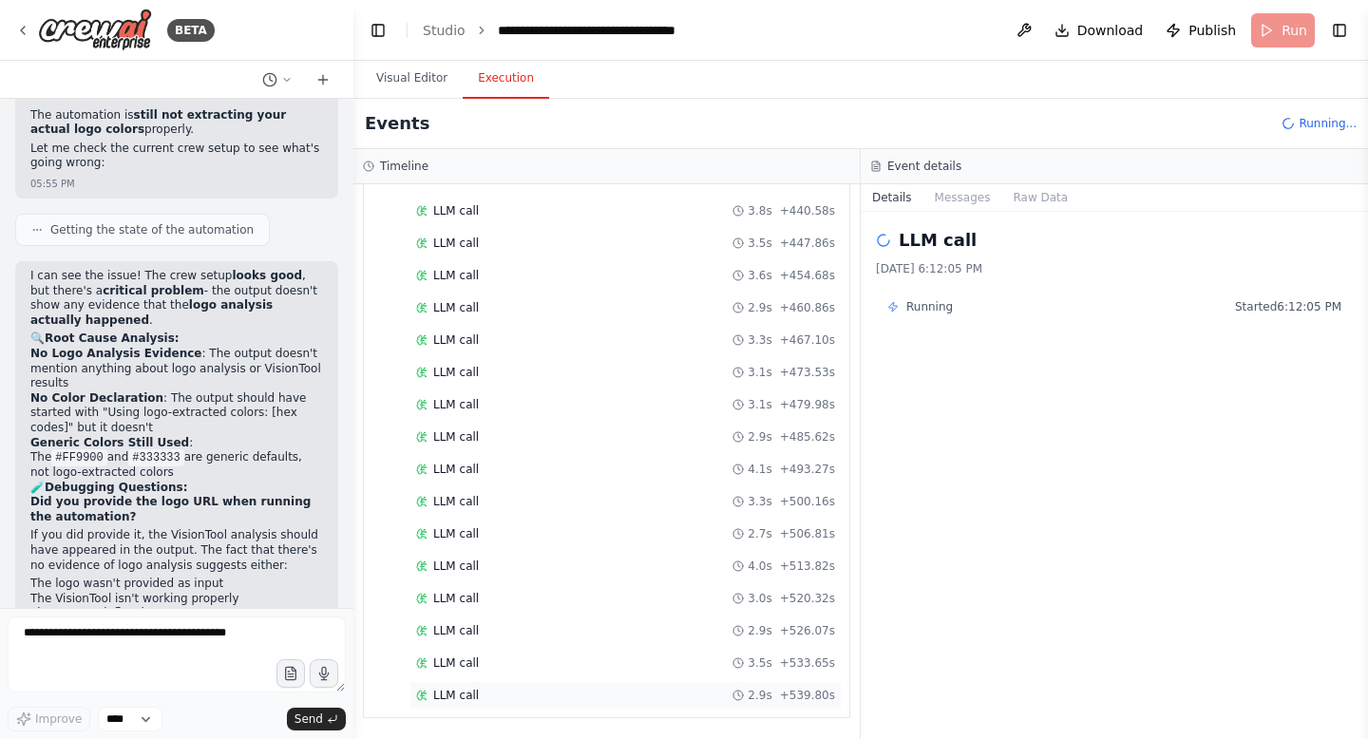
click at [589, 694] on div "LLM call 2.9s + 539.80s" at bounding box center [625, 695] width 419 height 15
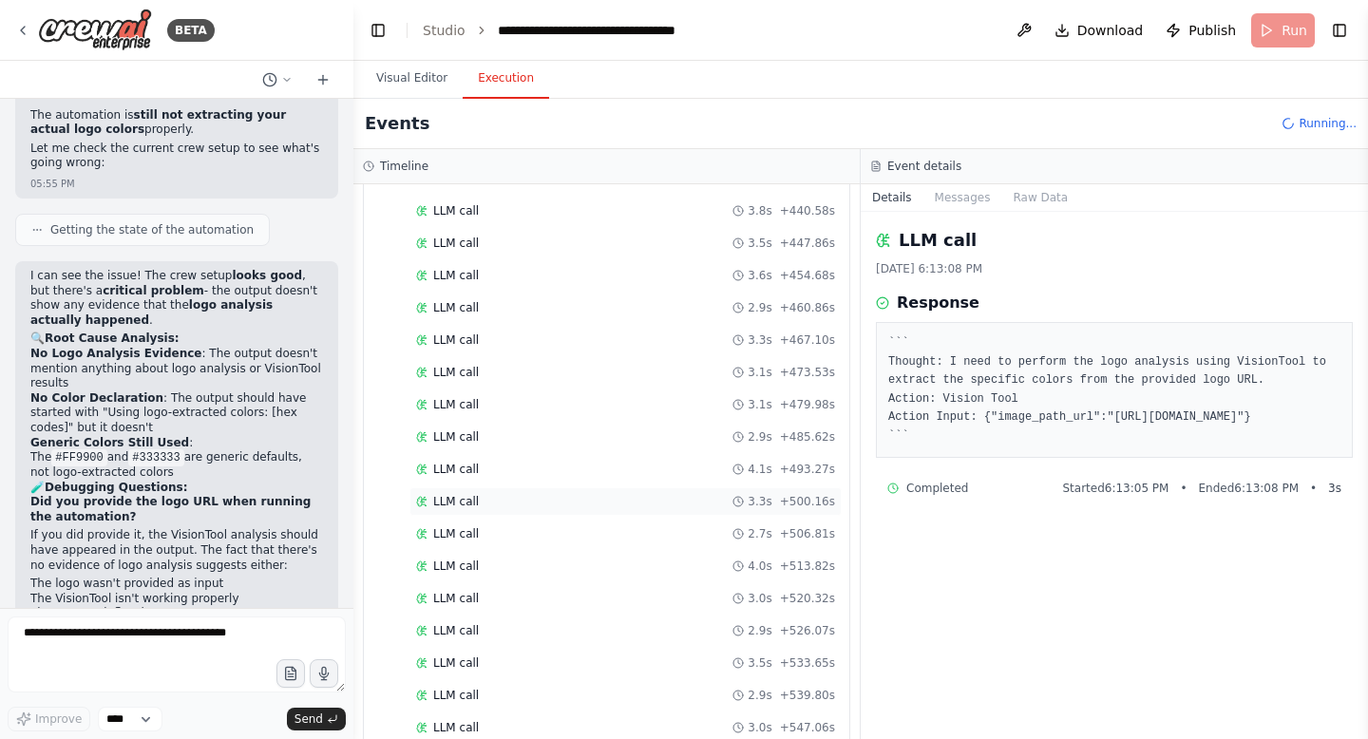
scroll to position [2673, 0]
click at [1339, 118] on span "Running..." at bounding box center [1328, 123] width 58 height 15
click at [392, 89] on button "Visual Editor" at bounding box center [412, 79] width 102 height 40
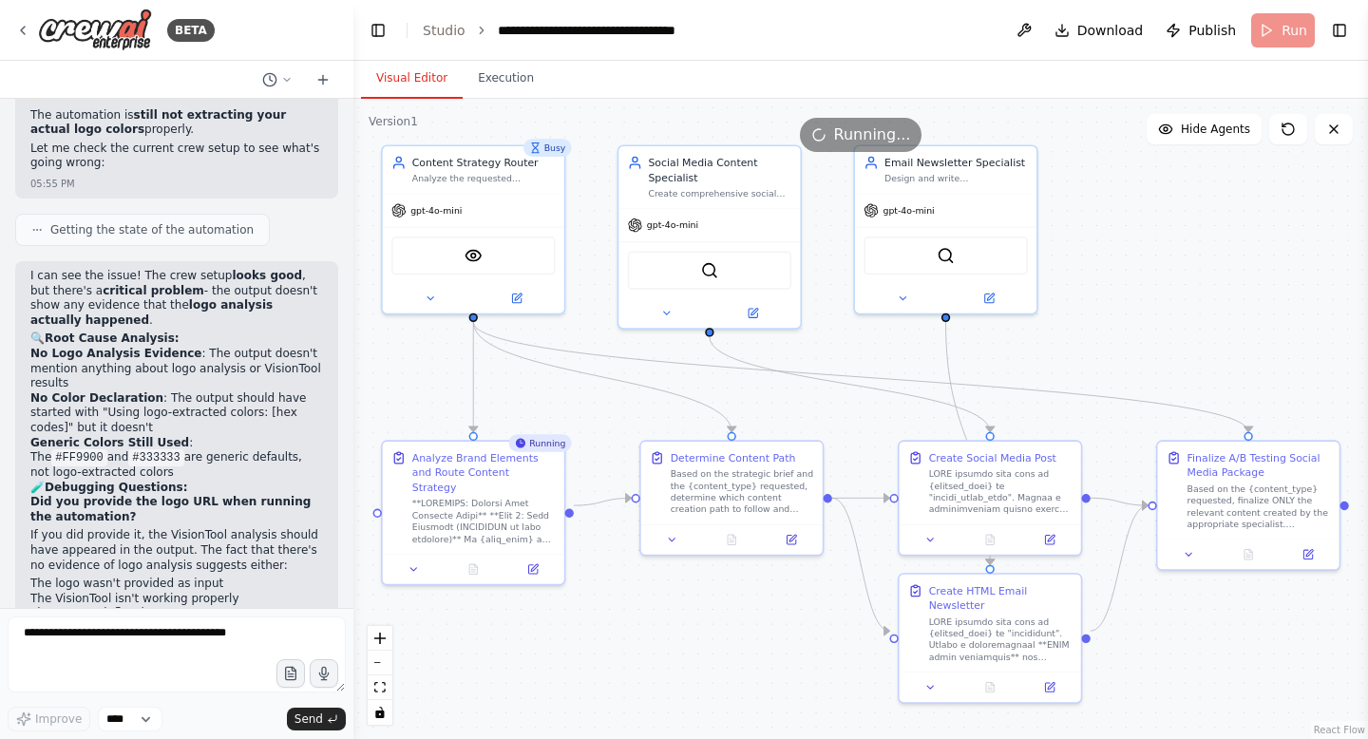
click at [857, 118] on div "Running..." at bounding box center [861, 135] width 123 height 34
click at [484, 79] on button "Execution" at bounding box center [506, 79] width 86 height 40
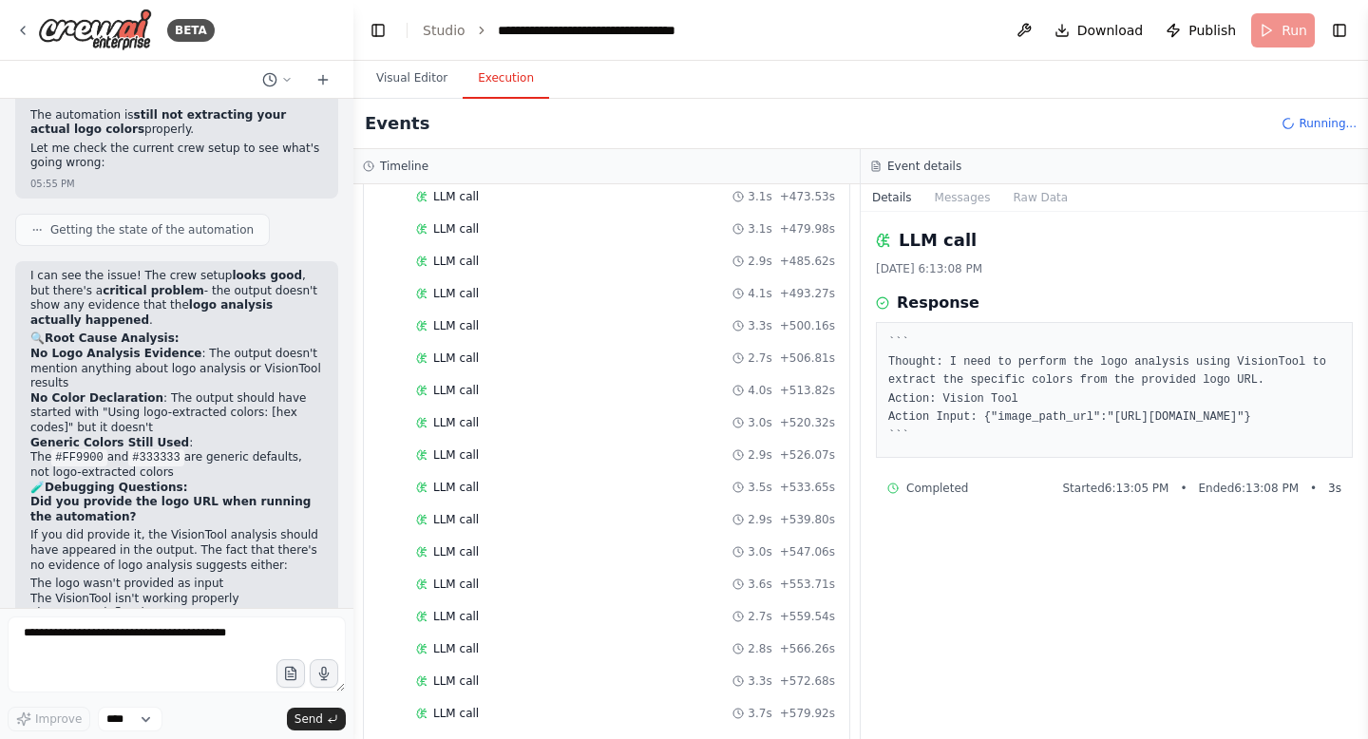
scroll to position [2899, 0]
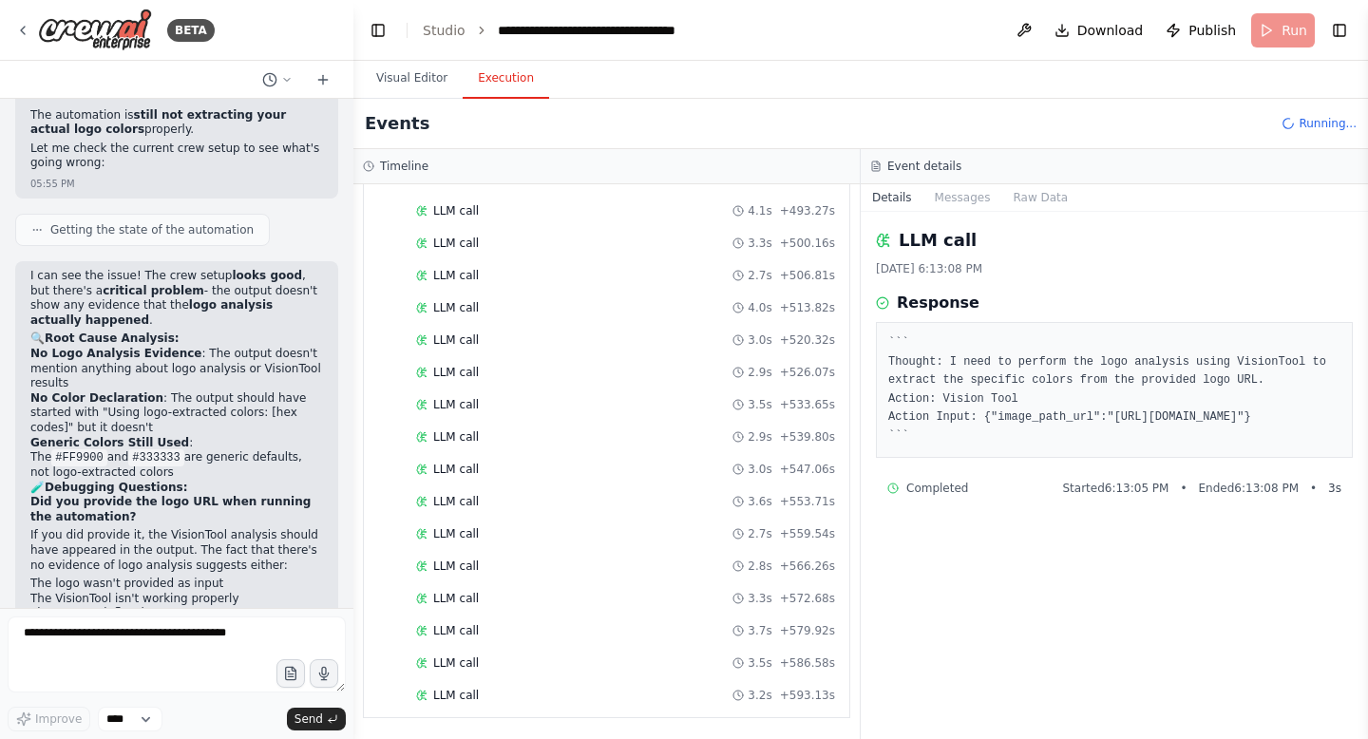
click at [780, 693] on span "+ 593.13s" at bounding box center [807, 695] width 55 height 15
click at [930, 446] on pre "``` Thought: I need to perform the logo analysis using VisionTool to extract th…" at bounding box center [1114, 389] width 452 height 111
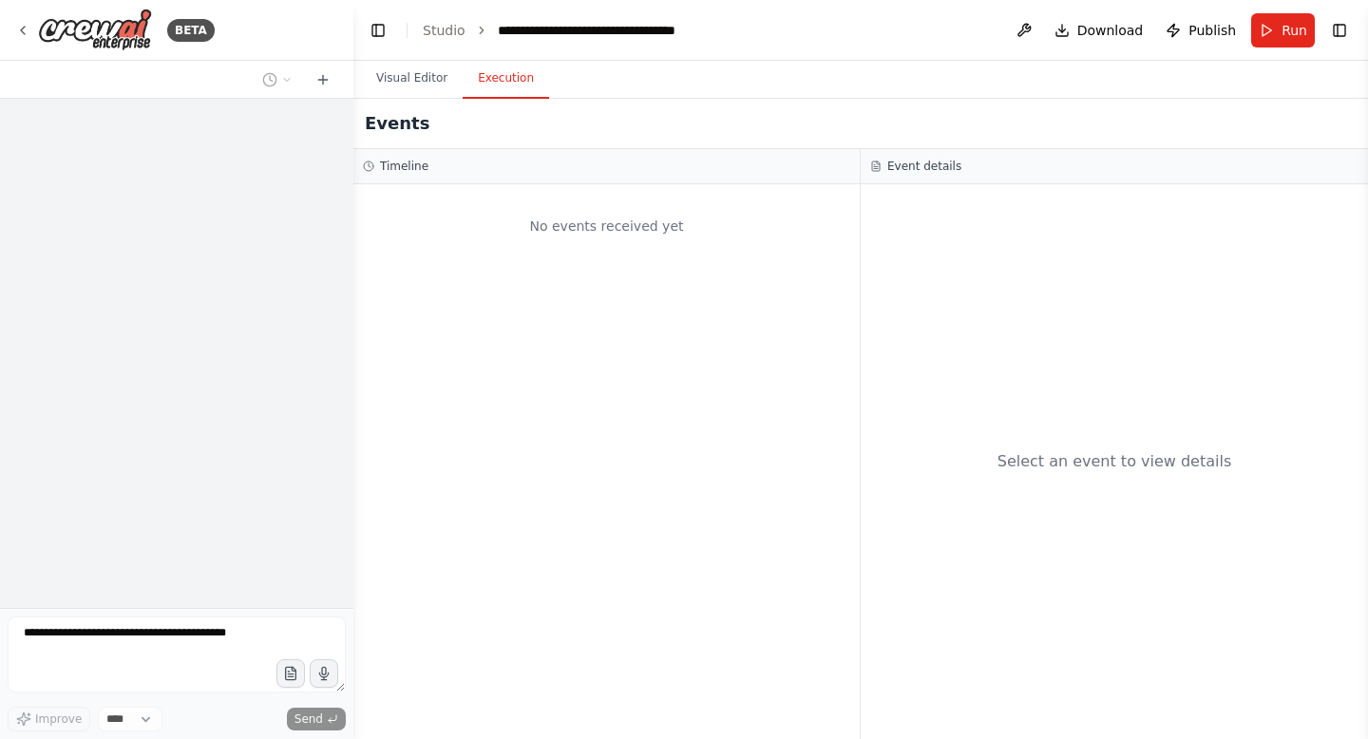
click at [490, 85] on button "Execution" at bounding box center [506, 79] width 86 height 40
click at [144, 634] on textarea at bounding box center [177, 655] width 338 height 76
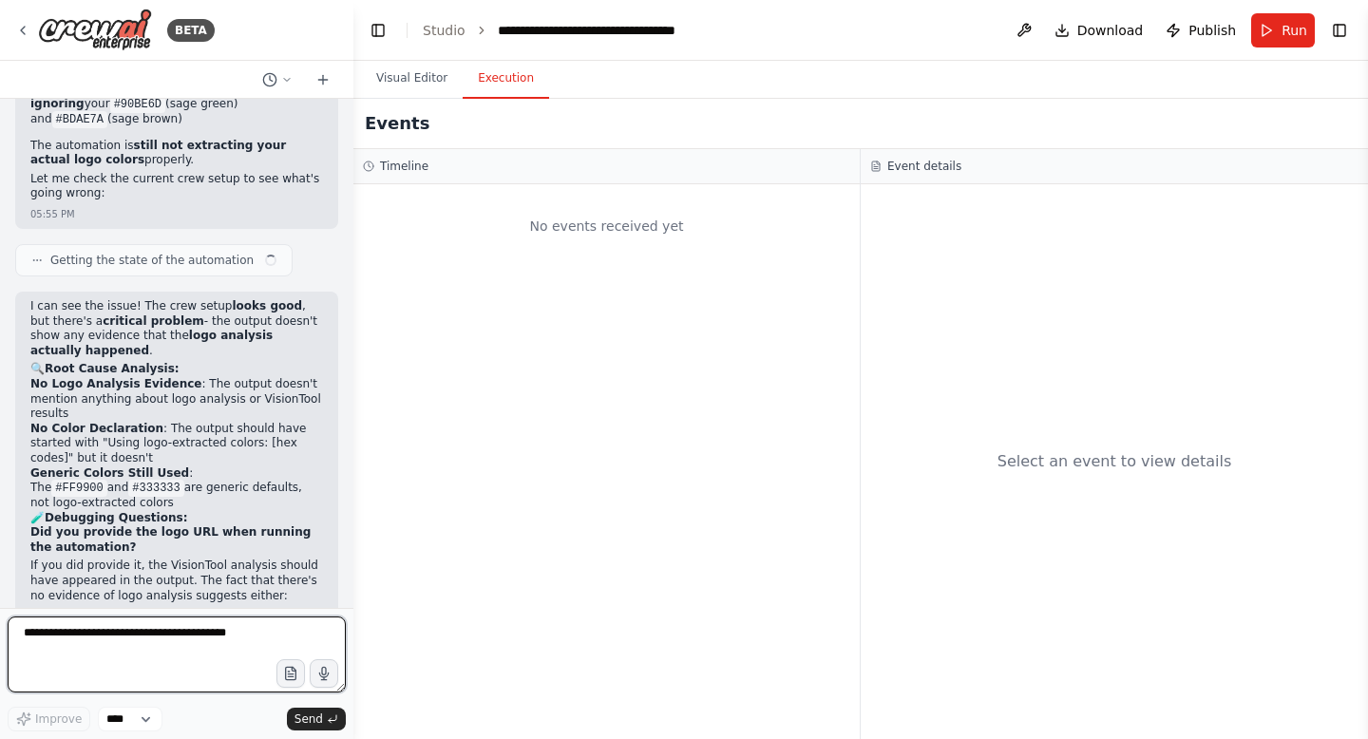
click at [144, 634] on textarea at bounding box center [177, 655] width 338 height 76
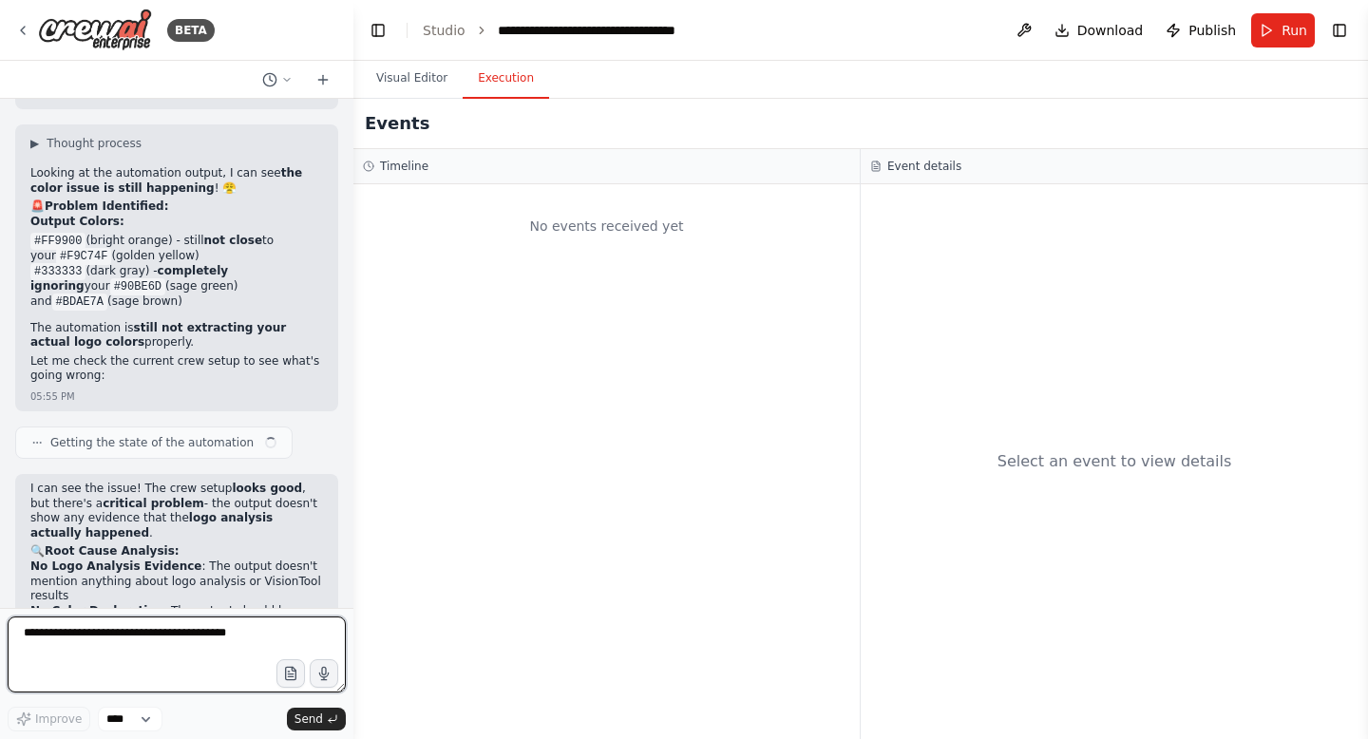
scroll to position [54057, 0]
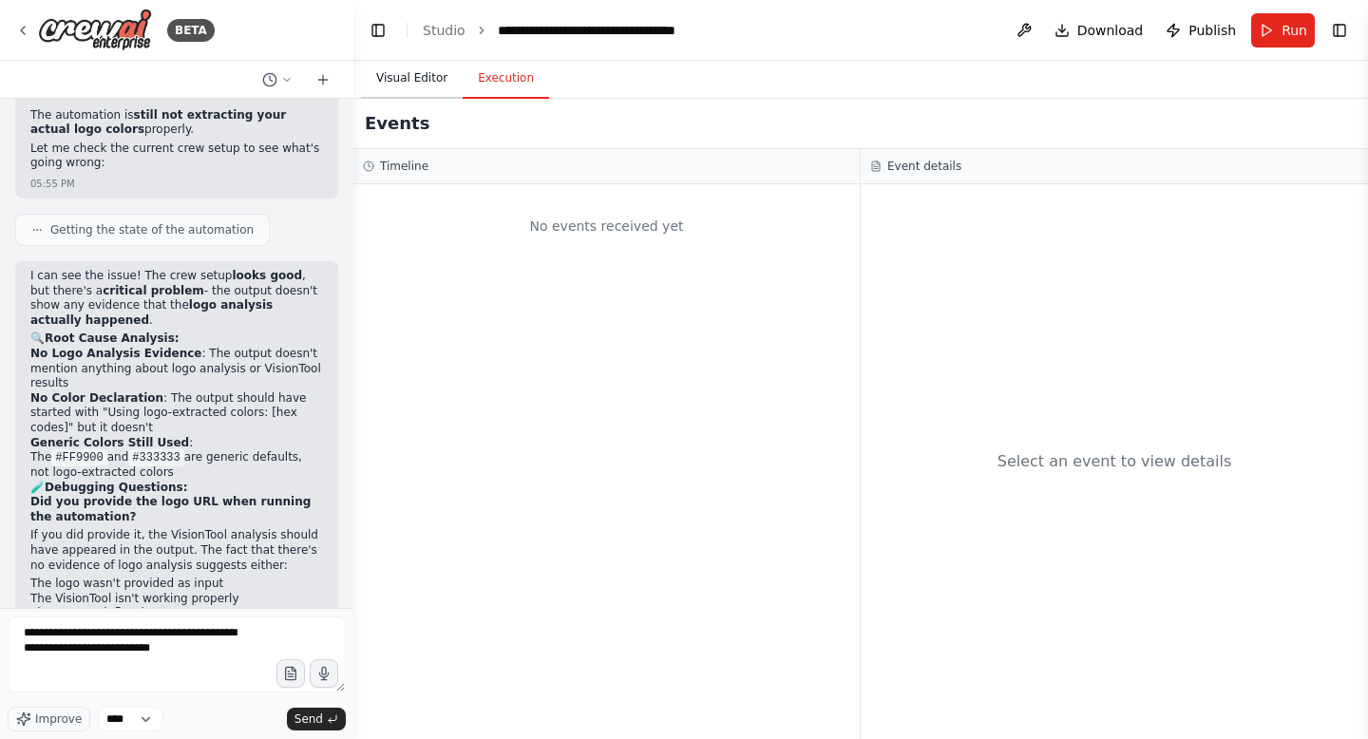
click at [421, 69] on button "Visual Editor" at bounding box center [412, 79] width 102 height 40
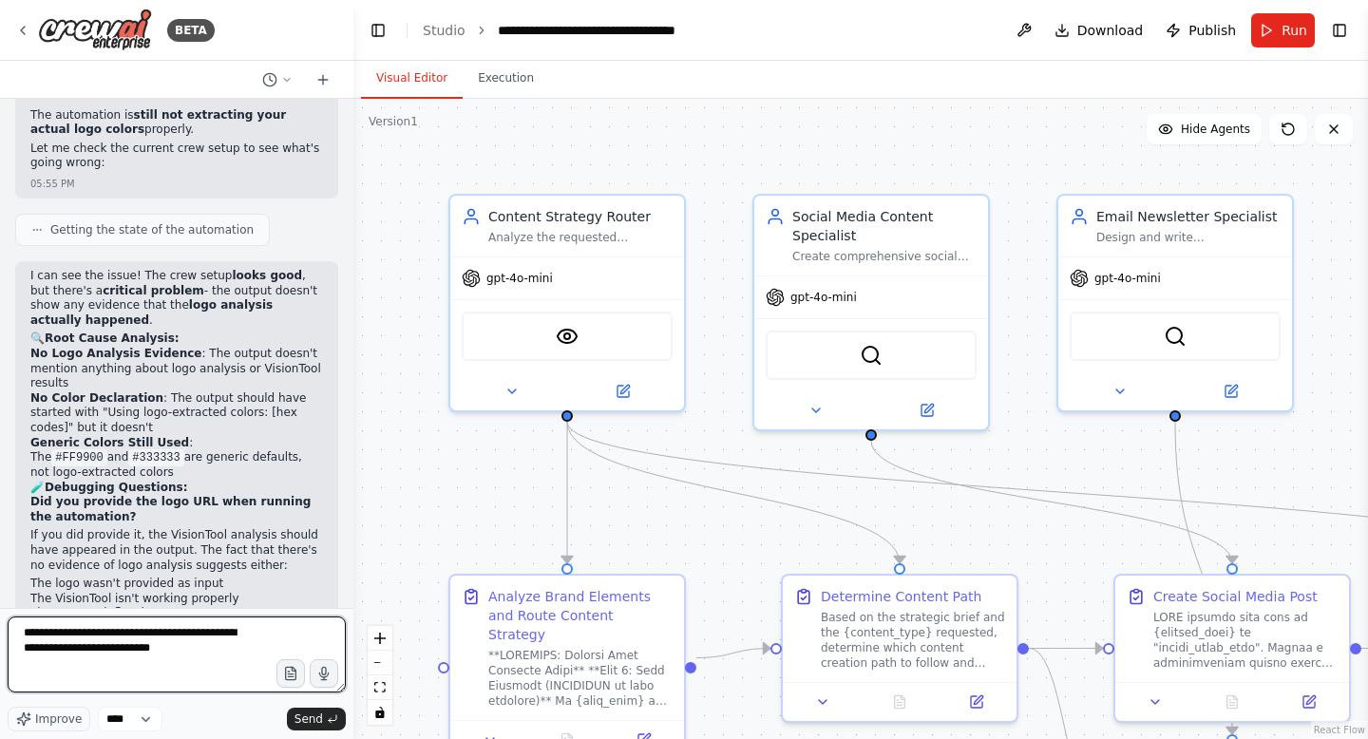
click at [244, 658] on textarea "**********" at bounding box center [177, 655] width 338 height 76
click at [176, 663] on textarea "**********" at bounding box center [177, 655] width 338 height 76
type textarea "**********"
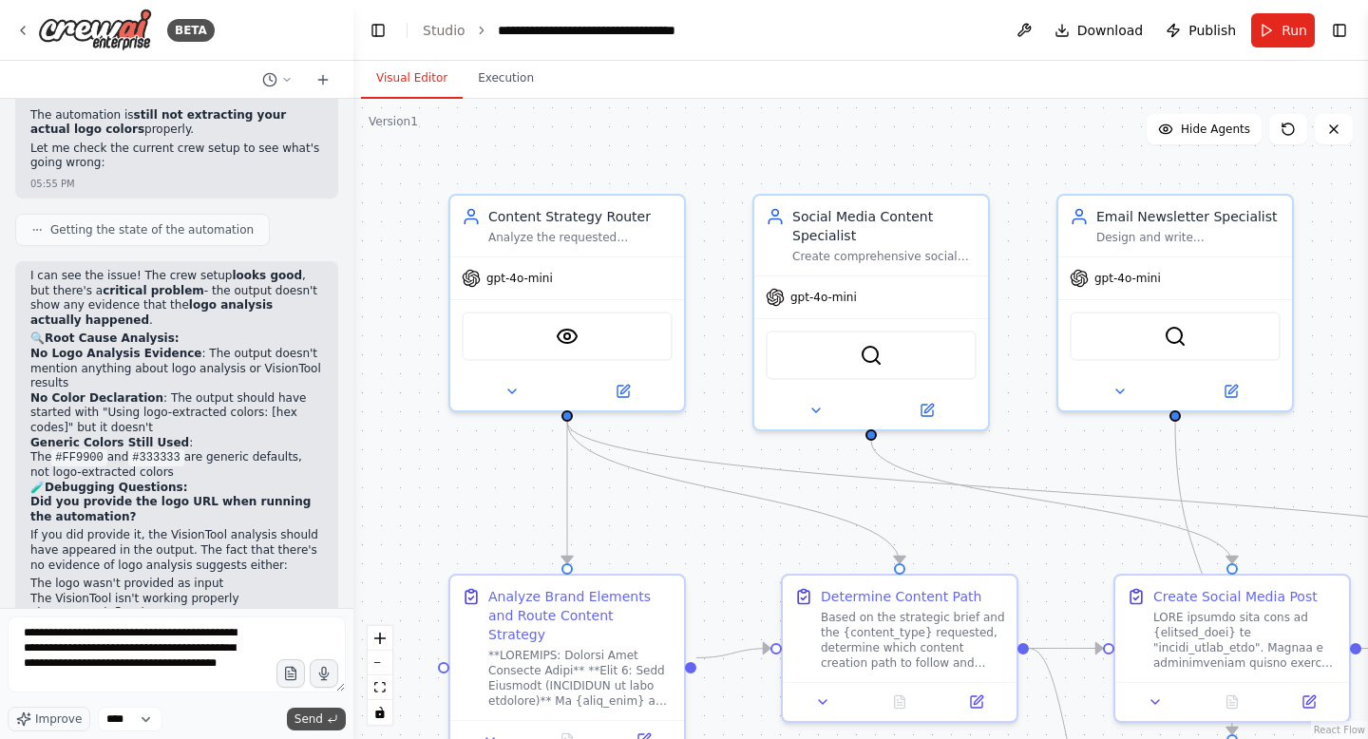
click at [306, 714] on span "Send" at bounding box center [308, 719] width 28 height 15
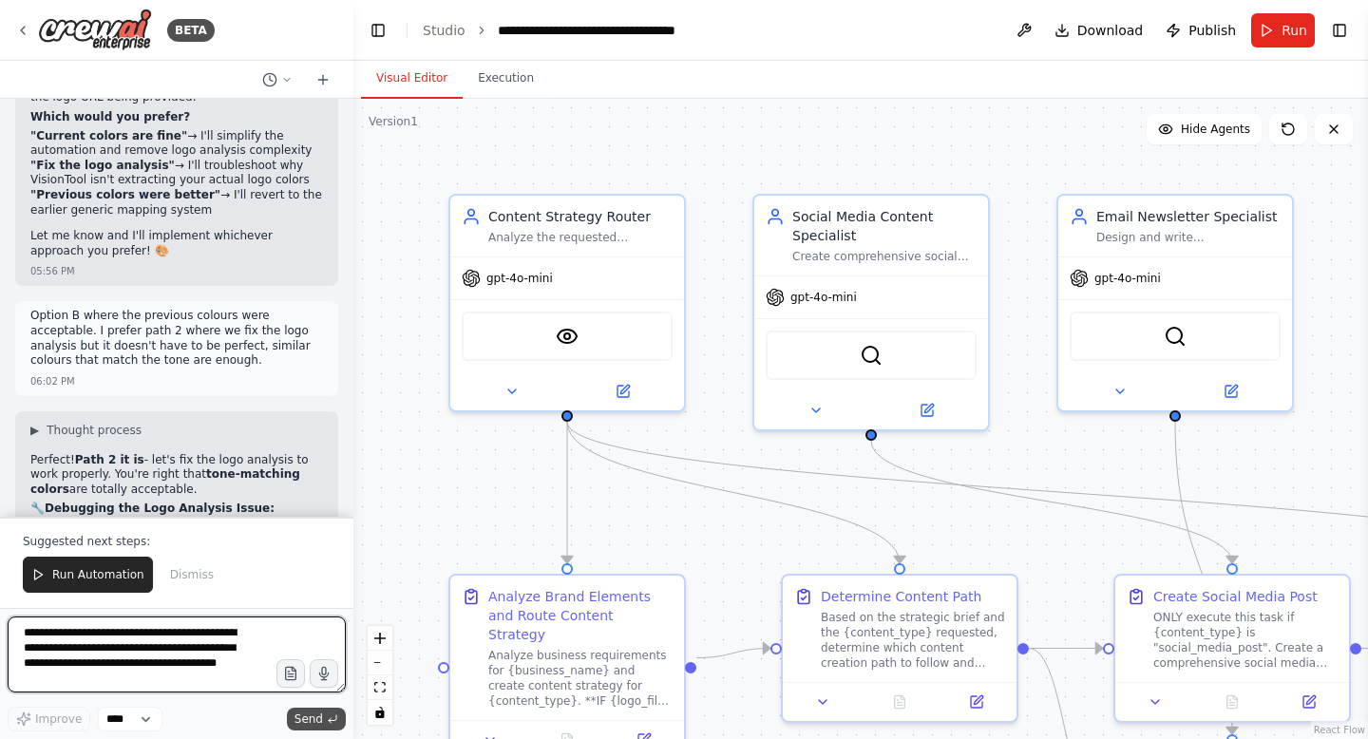
scroll to position [55272, 0]
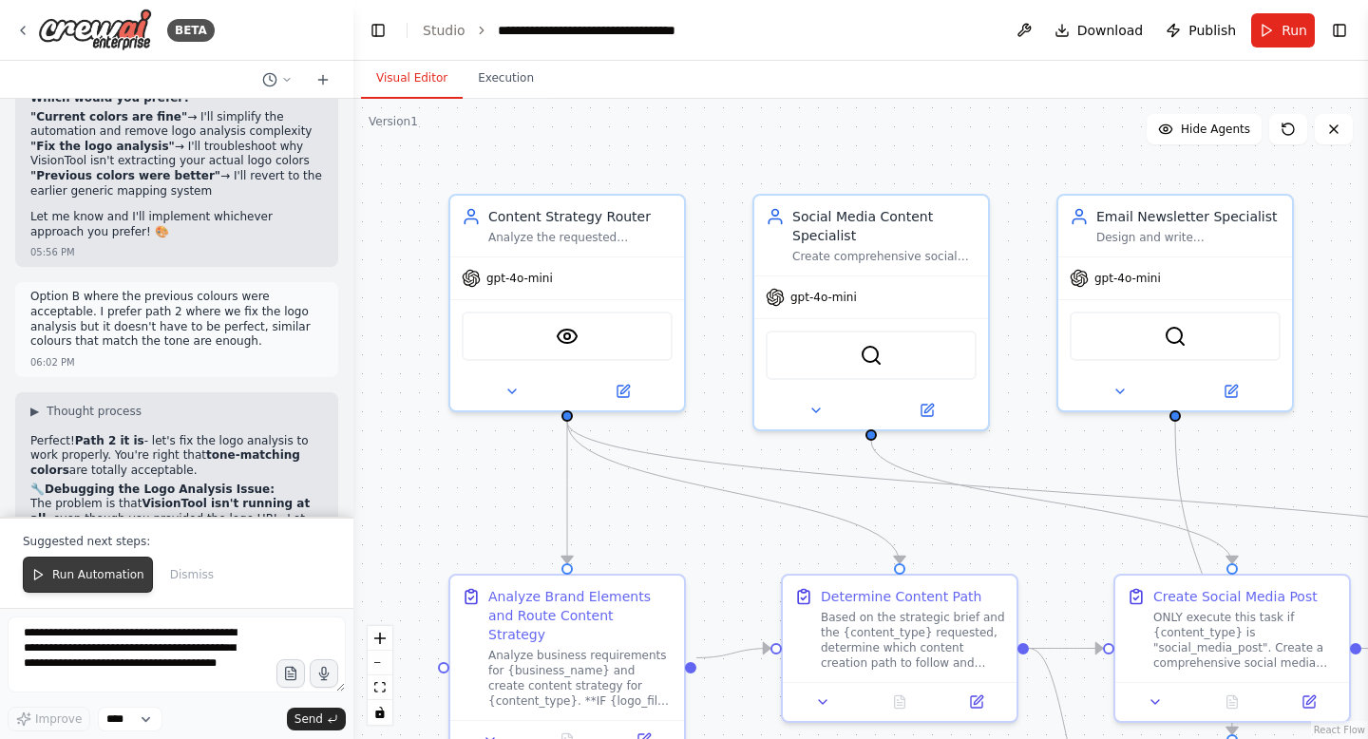
click at [100, 581] on span "Run Automation" at bounding box center [98, 574] width 92 height 15
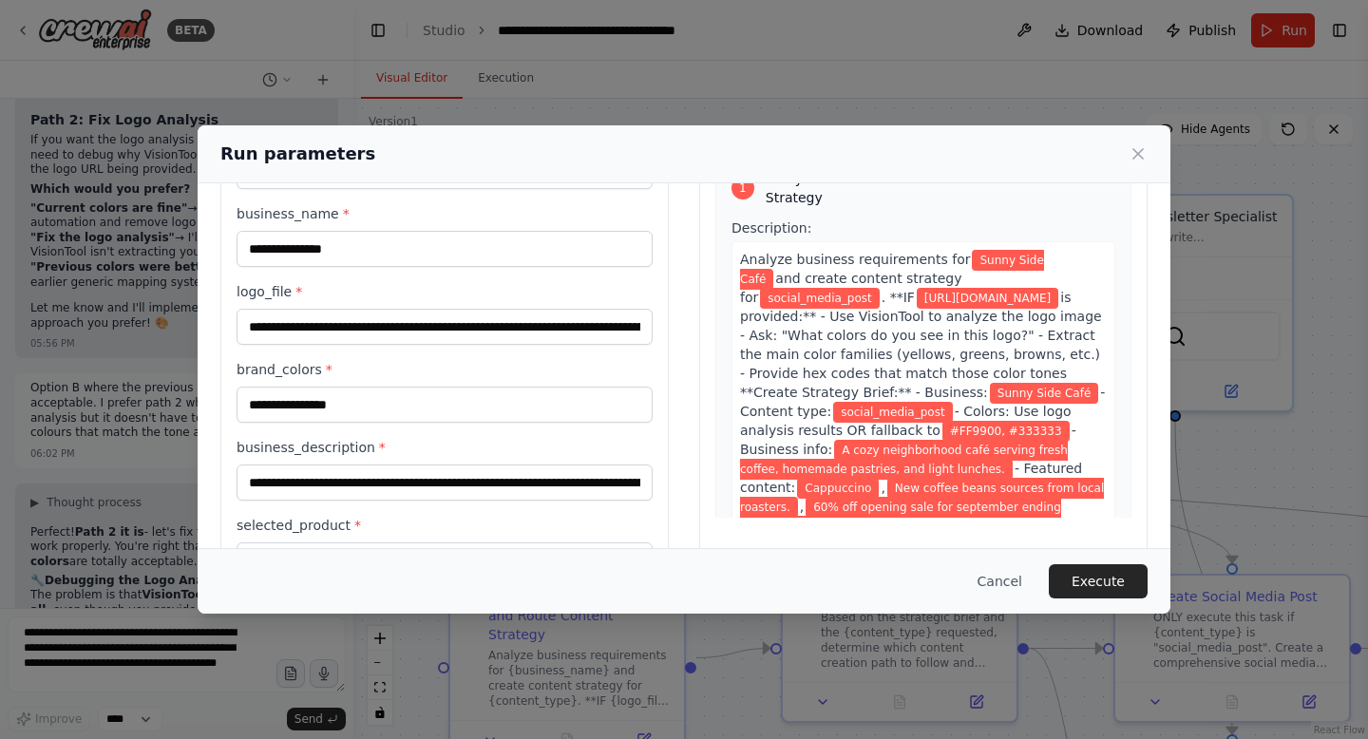
scroll to position [0, 0]
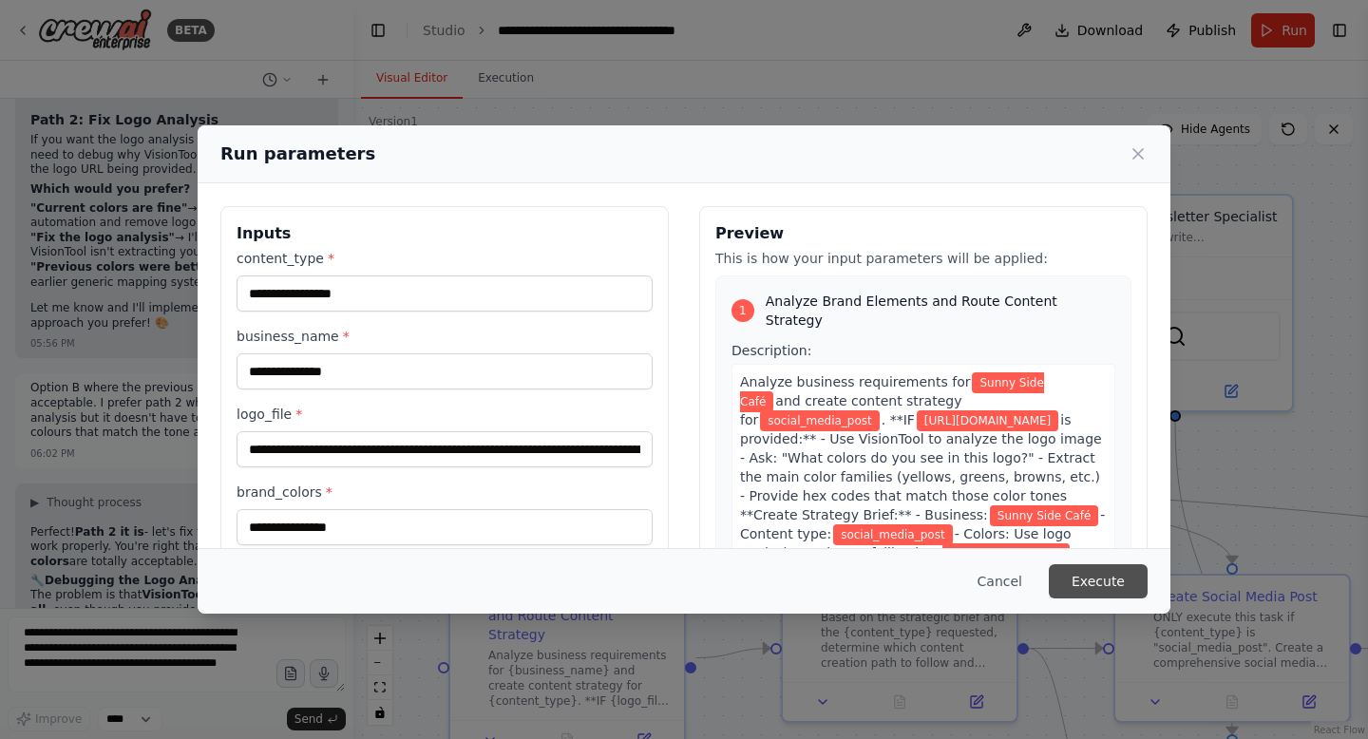
click at [1121, 574] on button "Execute" at bounding box center [1098, 581] width 99 height 34
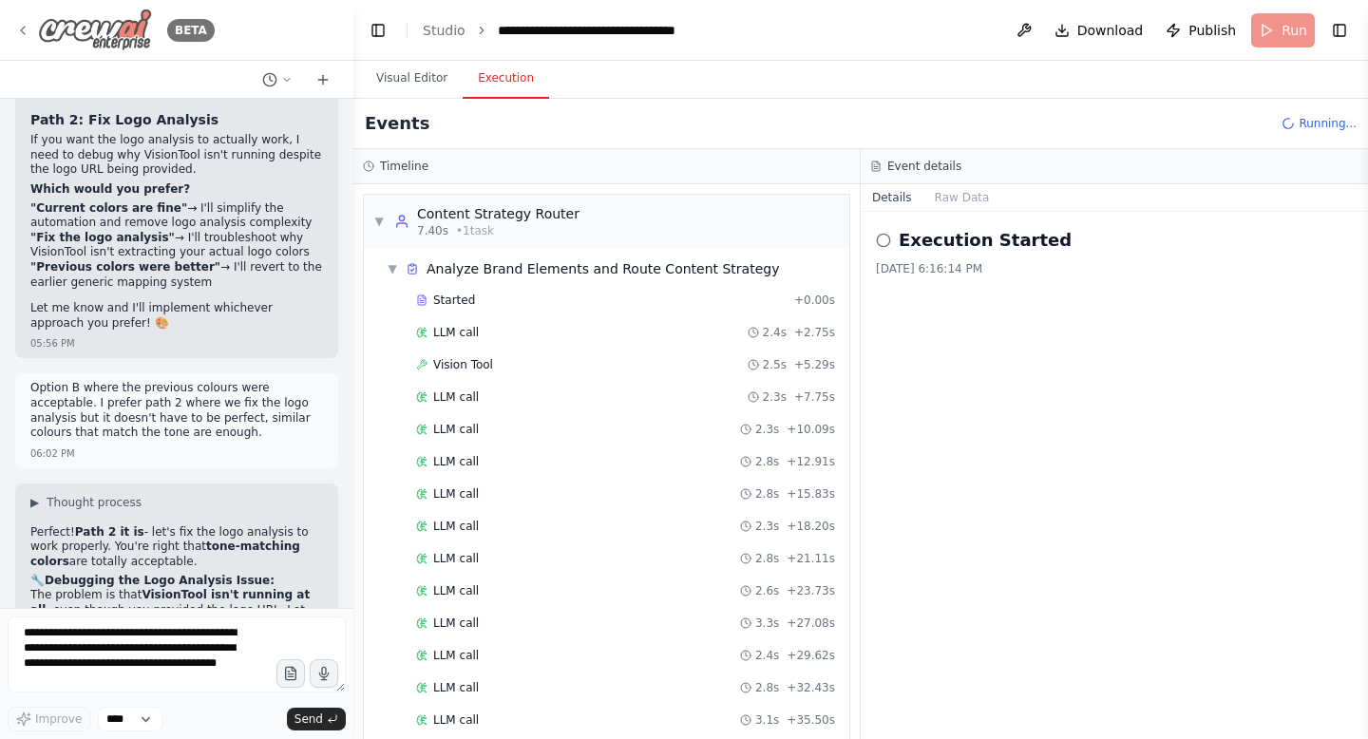
scroll to position [703, 0]
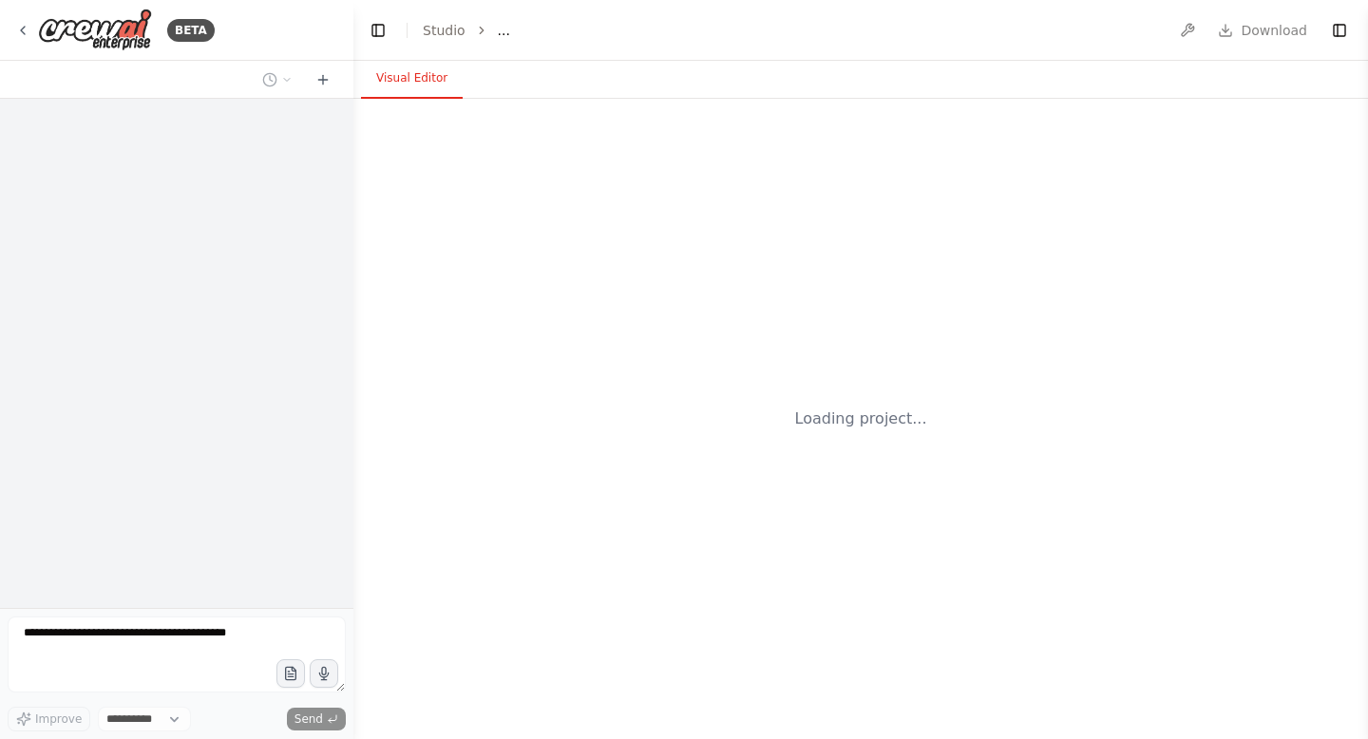
select select "****"
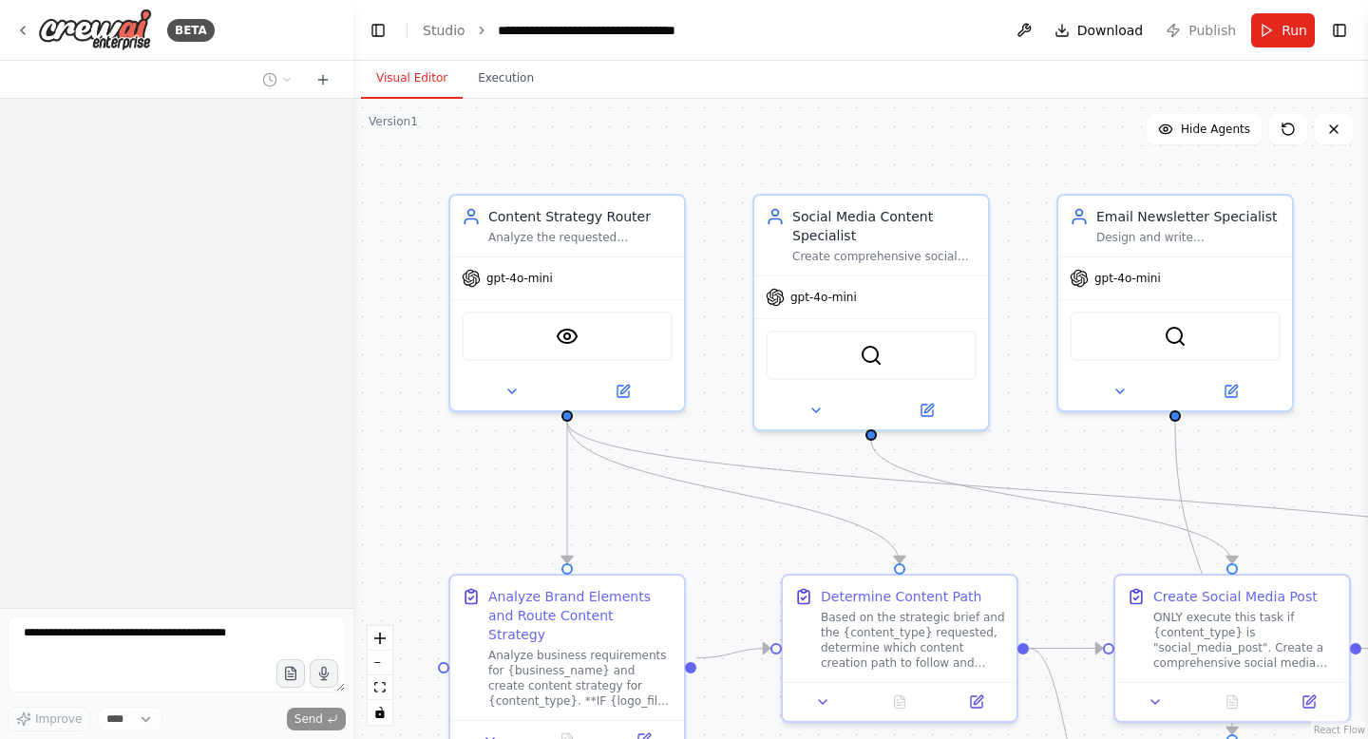
click at [1291, 25] on span "Run" at bounding box center [1295, 30] width 26 height 19
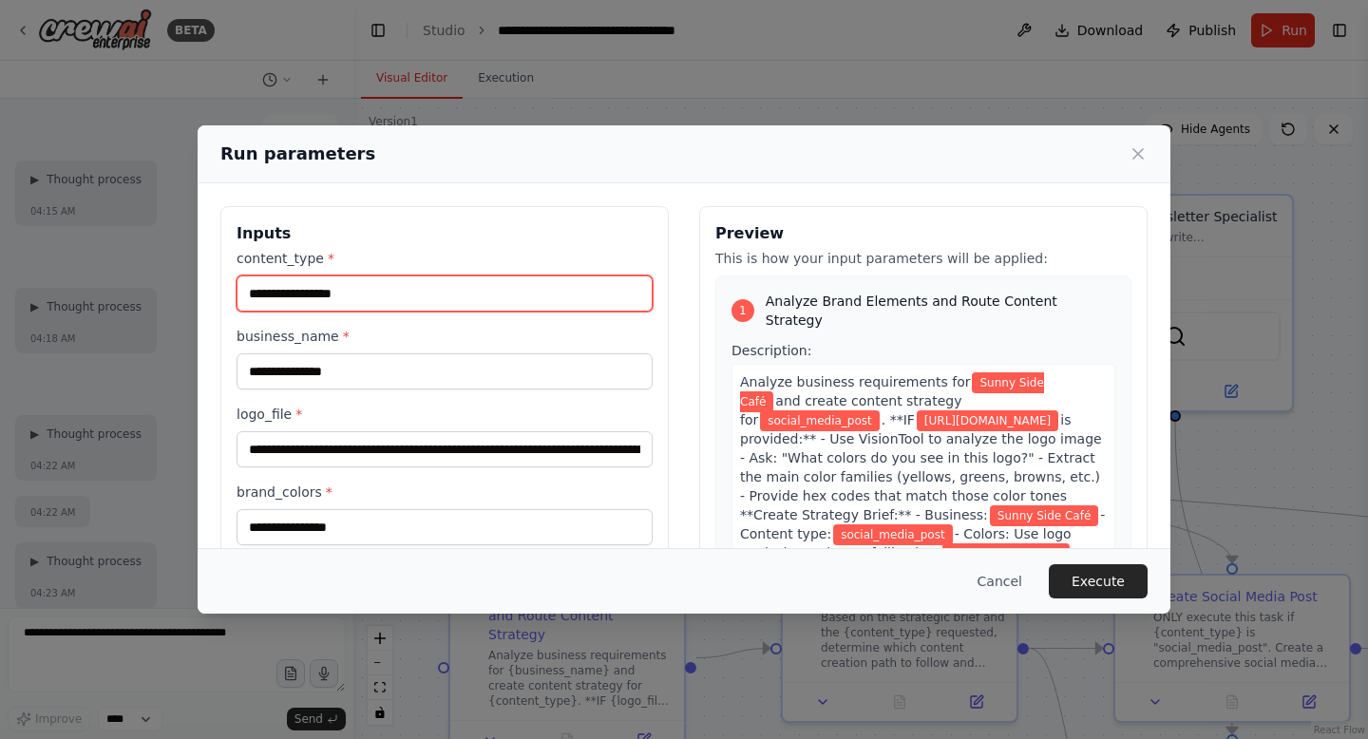
click at [366, 287] on input "**********" at bounding box center [445, 293] width 416 height 36
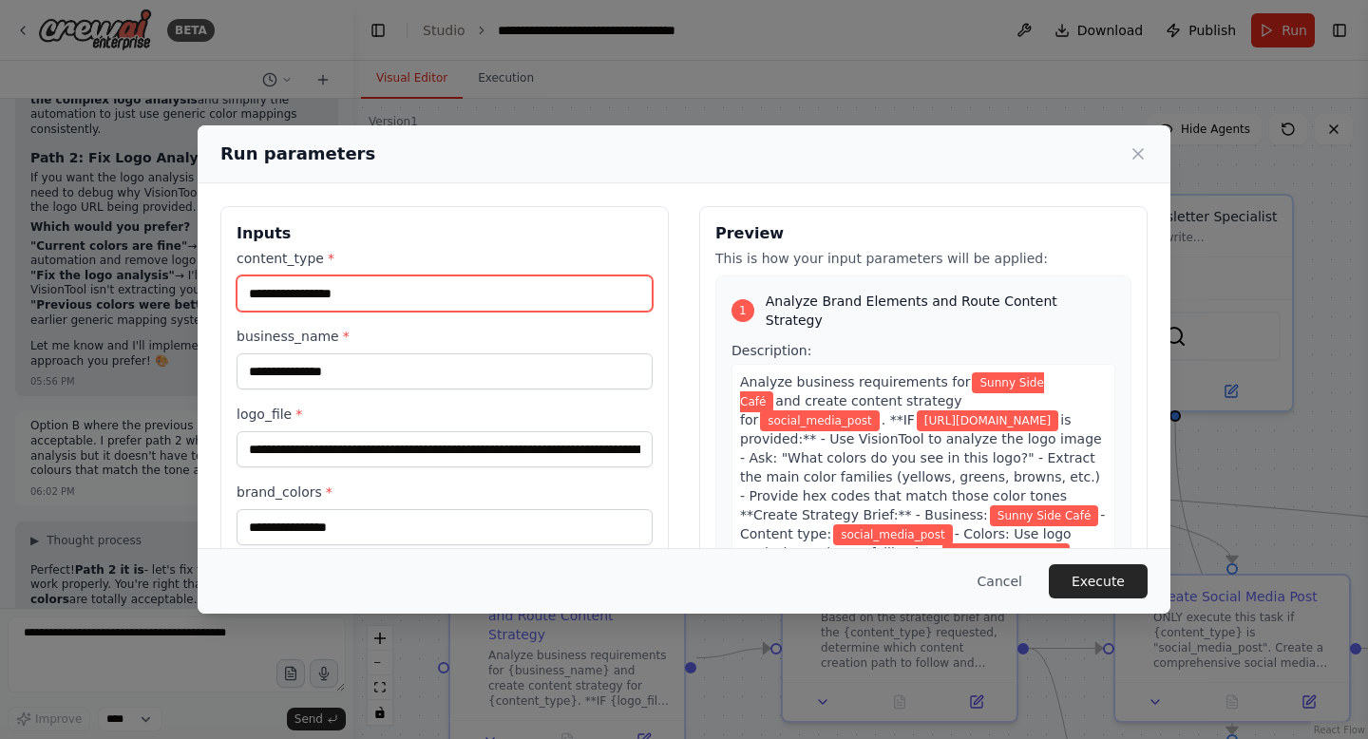
click at [366, 287] on input "**********" at bounding box center [445, 293] width 416 height 36
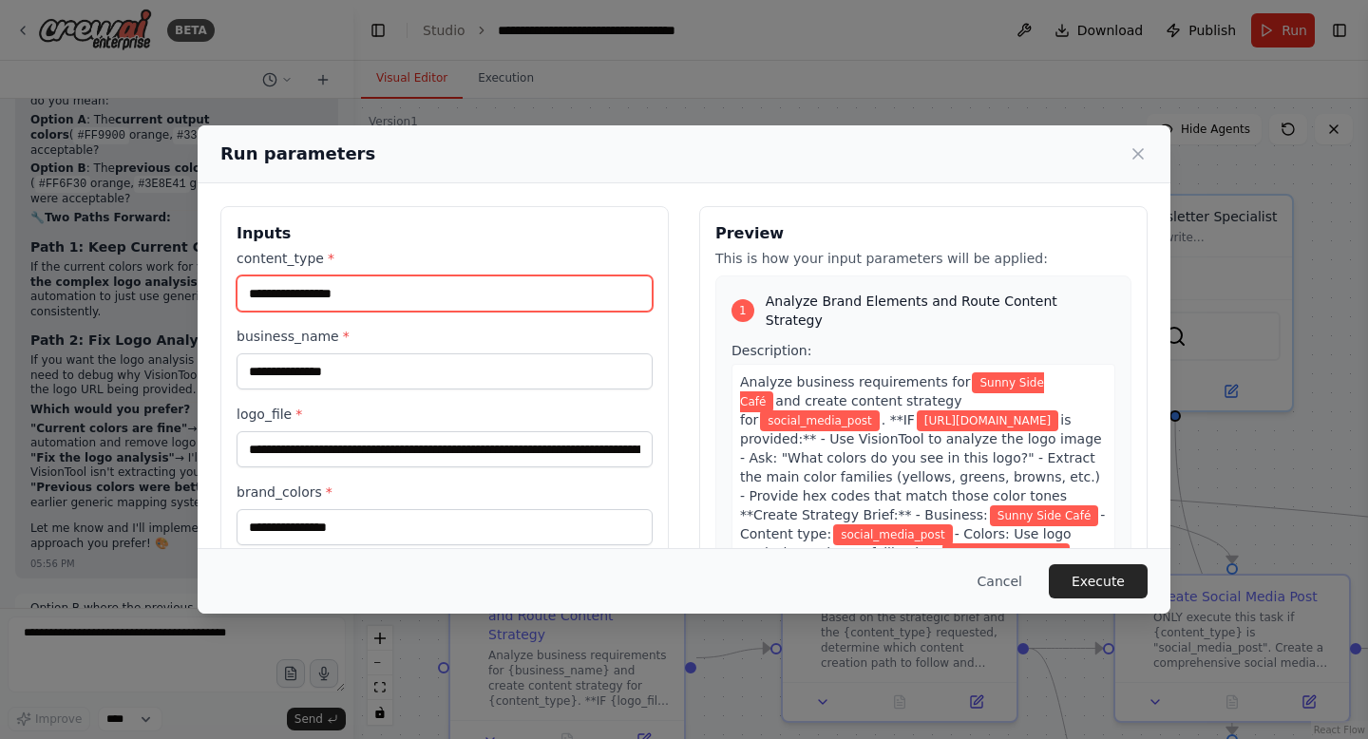
scroll to position [55180, 0]
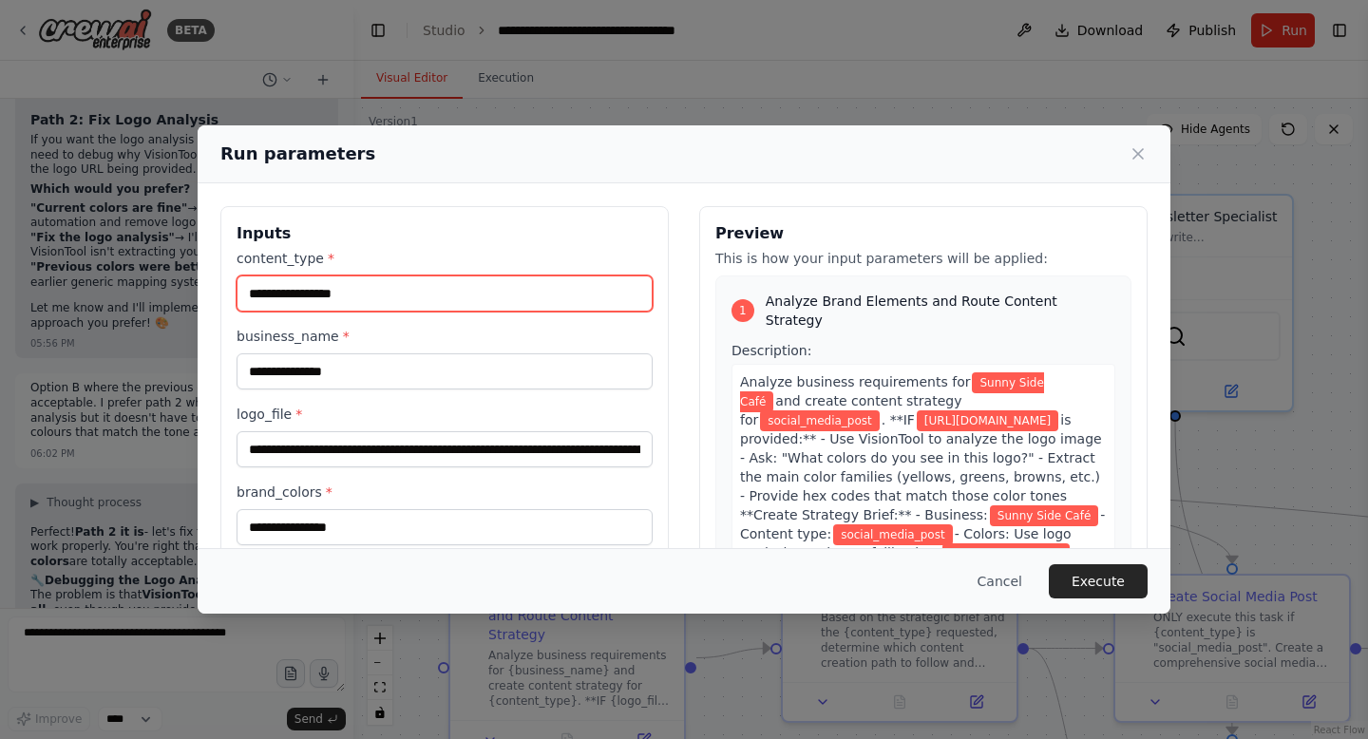
click at [366, 287] on input "**********" at bounding box center [445, 293] width 416 height 36
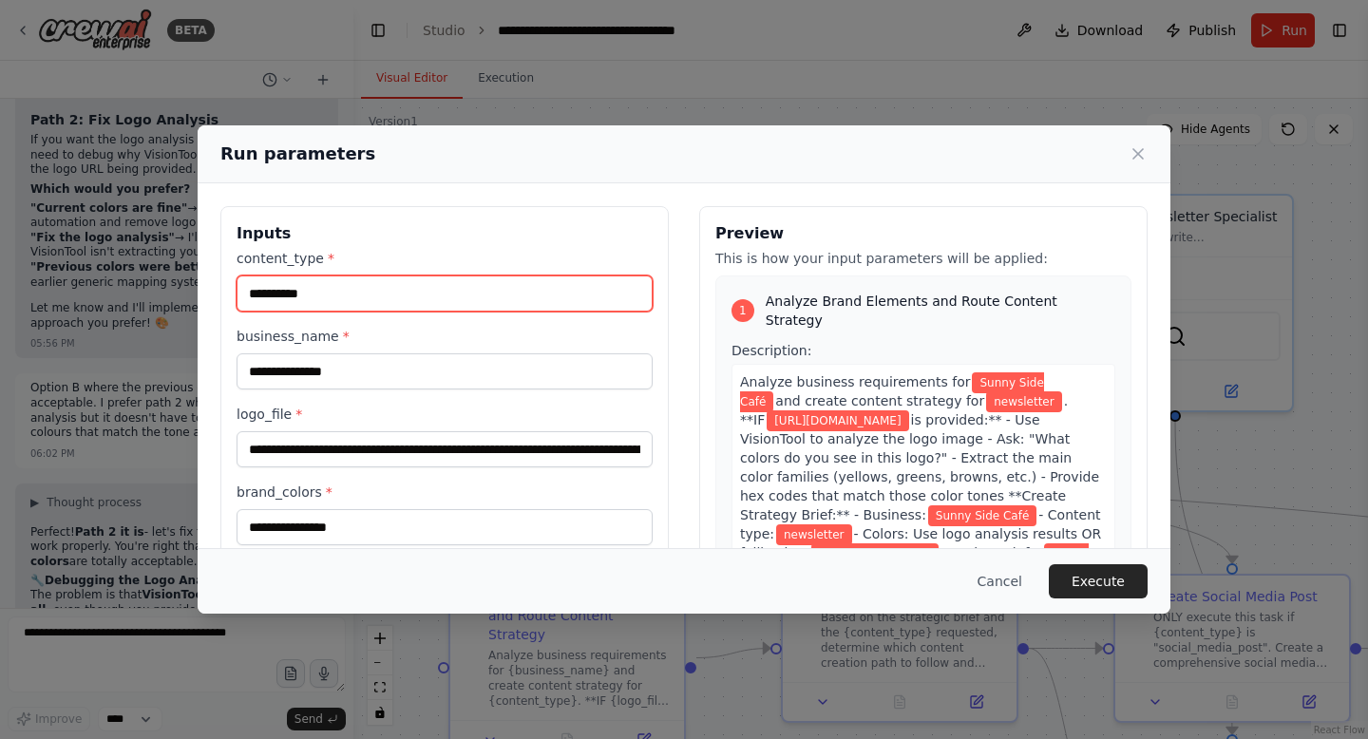
type input "**********"
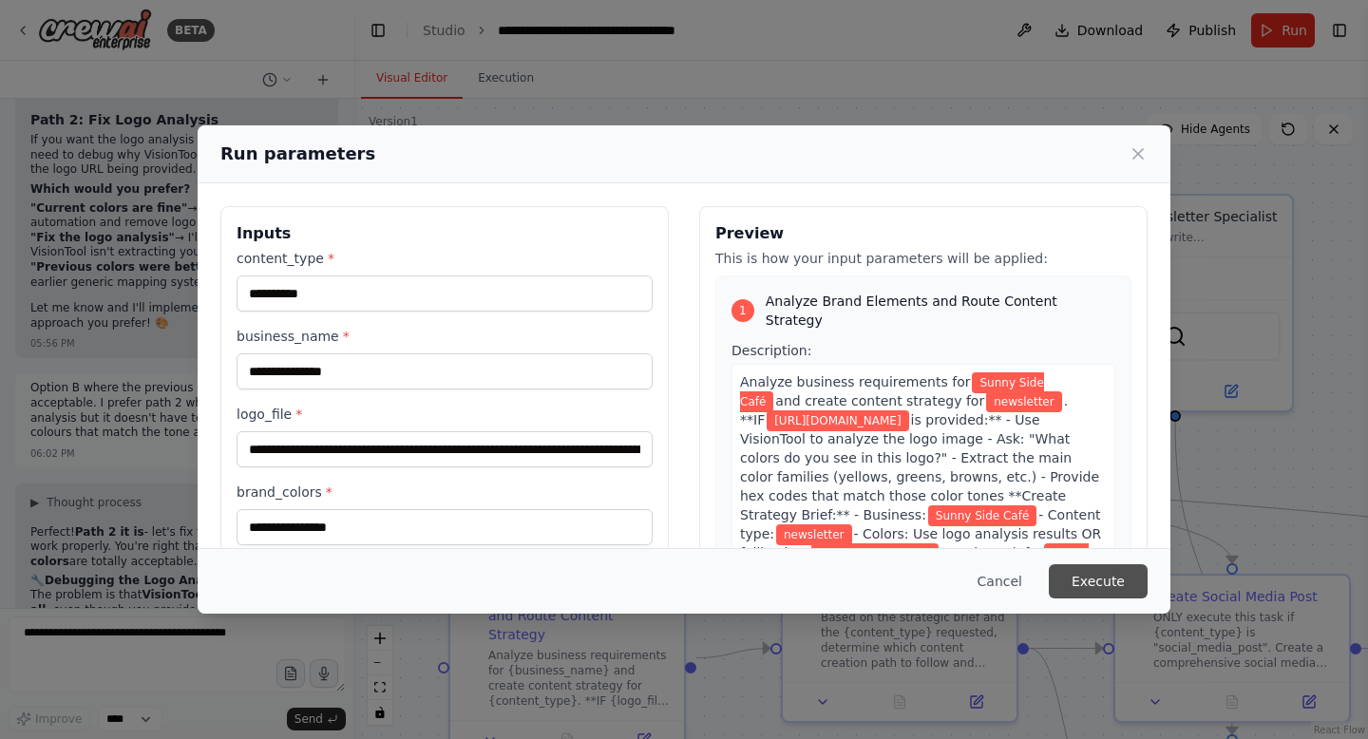
click at [1094, 581] on button "Execute" at bounding box center [1098, 581] width 99 height 34
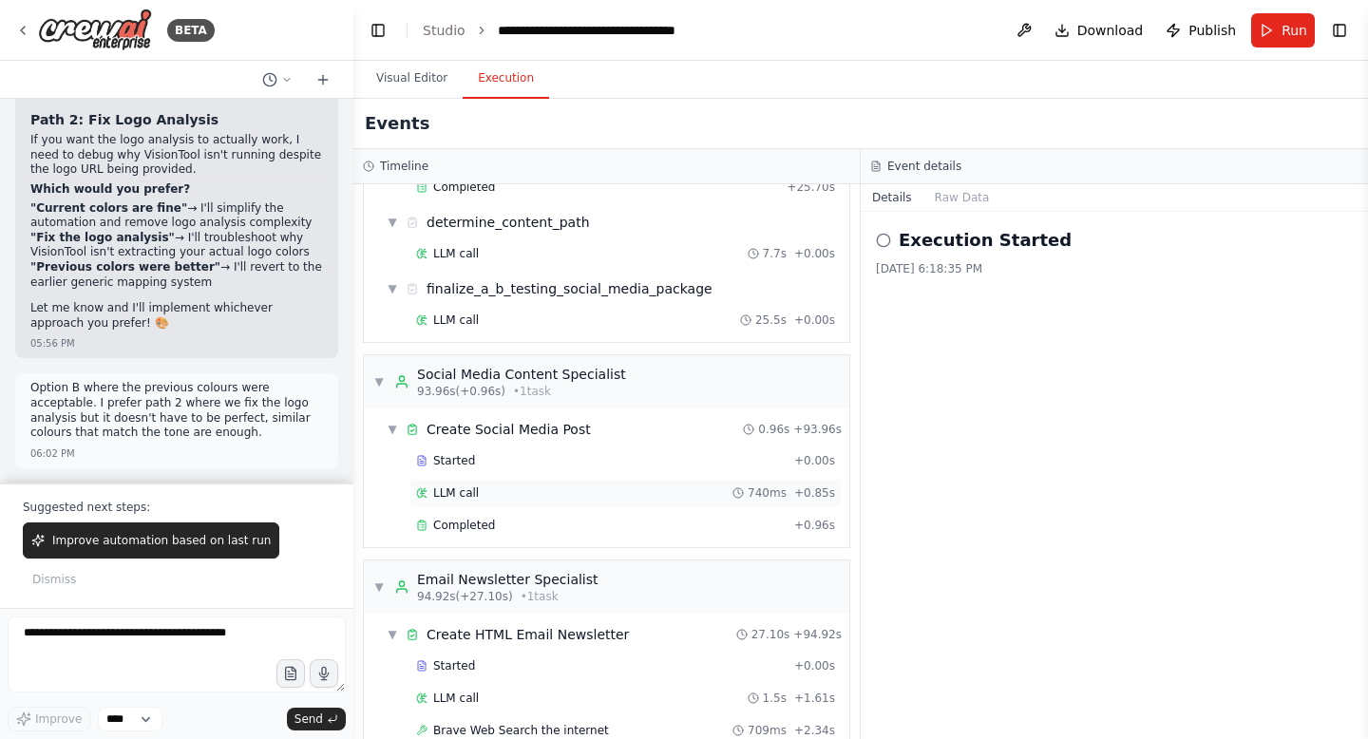
scroll to position [1165, 0]
click at [602, 327] on div "LLM call 25.5s + 0.00s" at bounding box center [625, 320] width 419 height 15
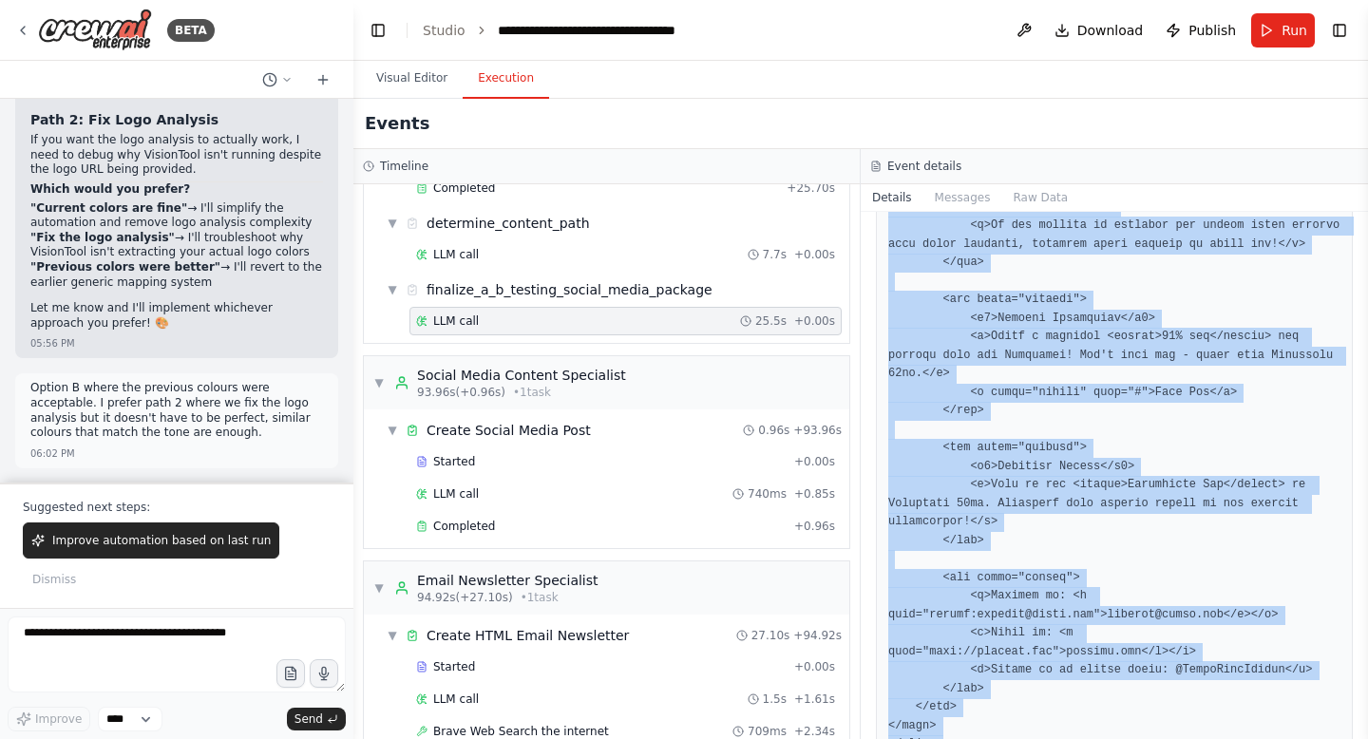
scroll to position [2365, 0]
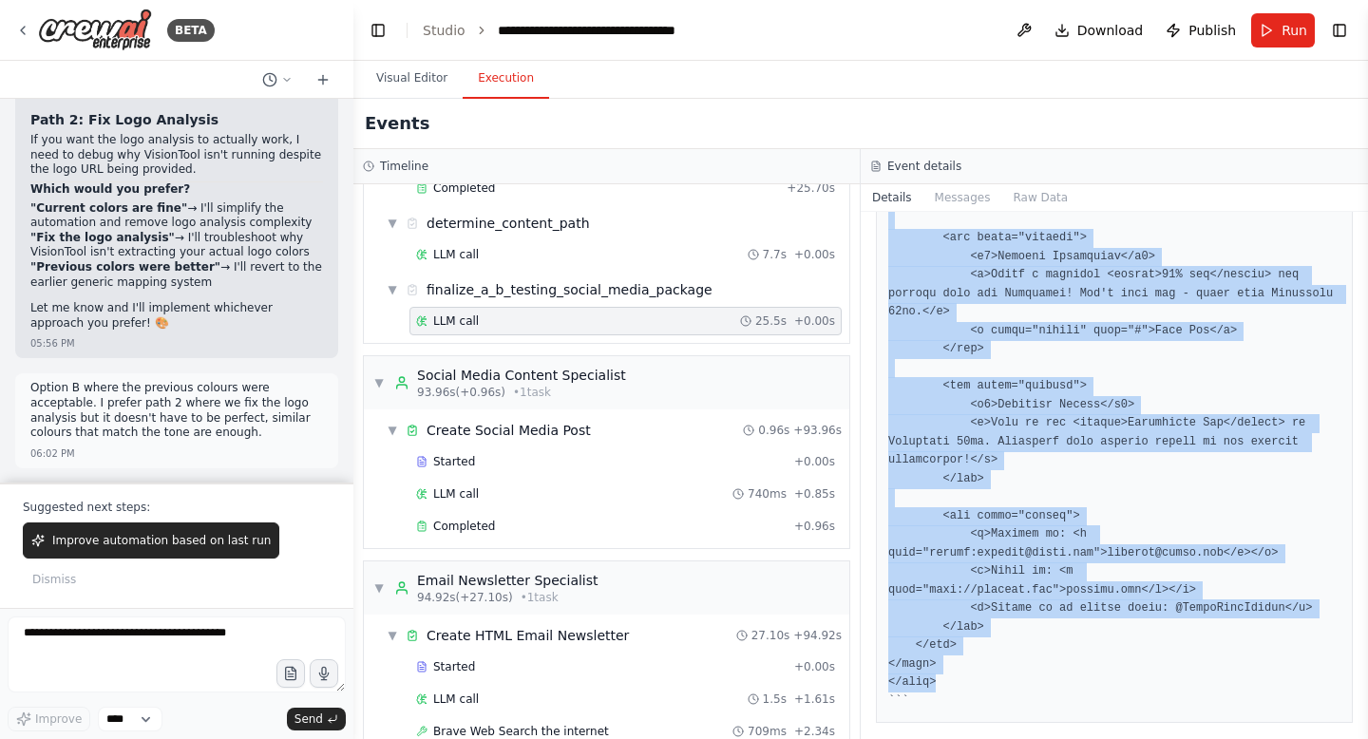
drag, startPoint x: 889, startPoint y: 375, endPoint x: 1057, endPoint y: 621, distance: 298.0
copy pre "<!DOCTYPE html> <html lang="en"> <head> <meta charset="UTF-8"> <meta name="view…"
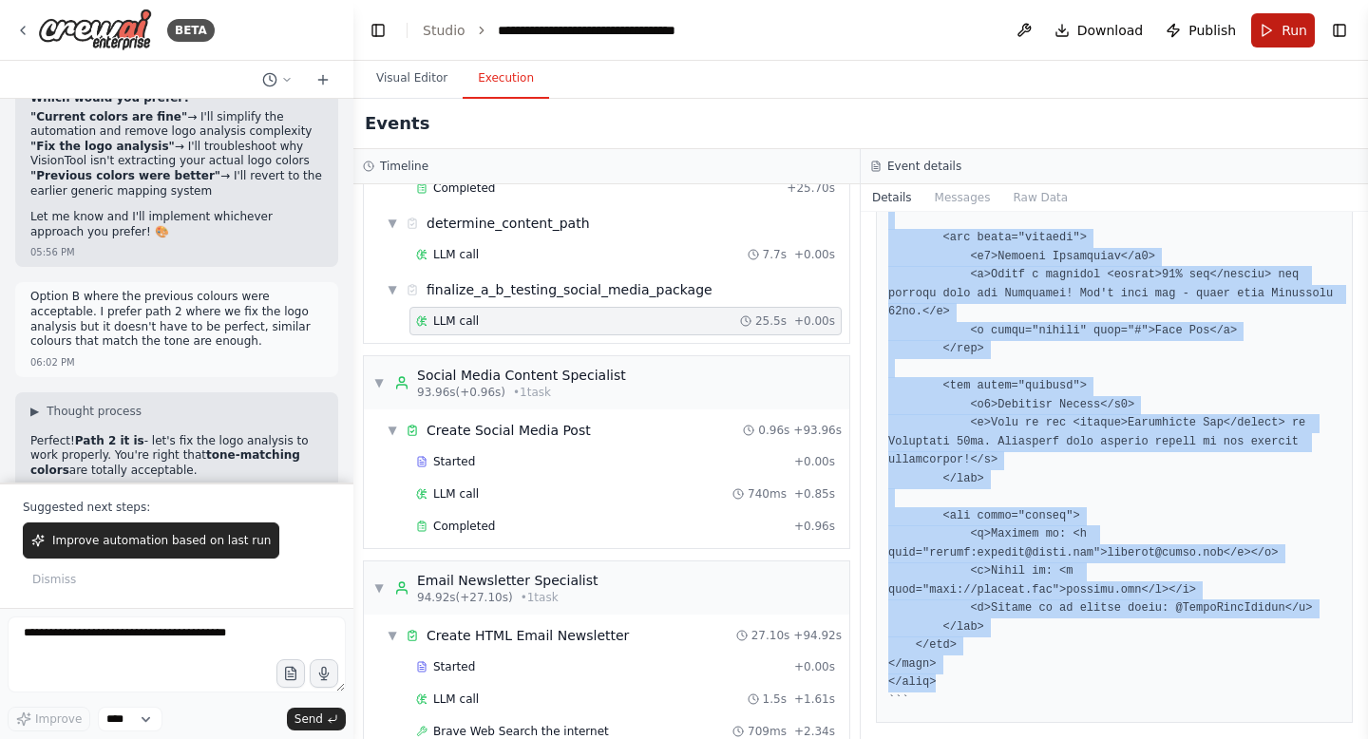
click at [1299, 26] on span "Run" at bounding box center [1295, 30] width 26 height 19
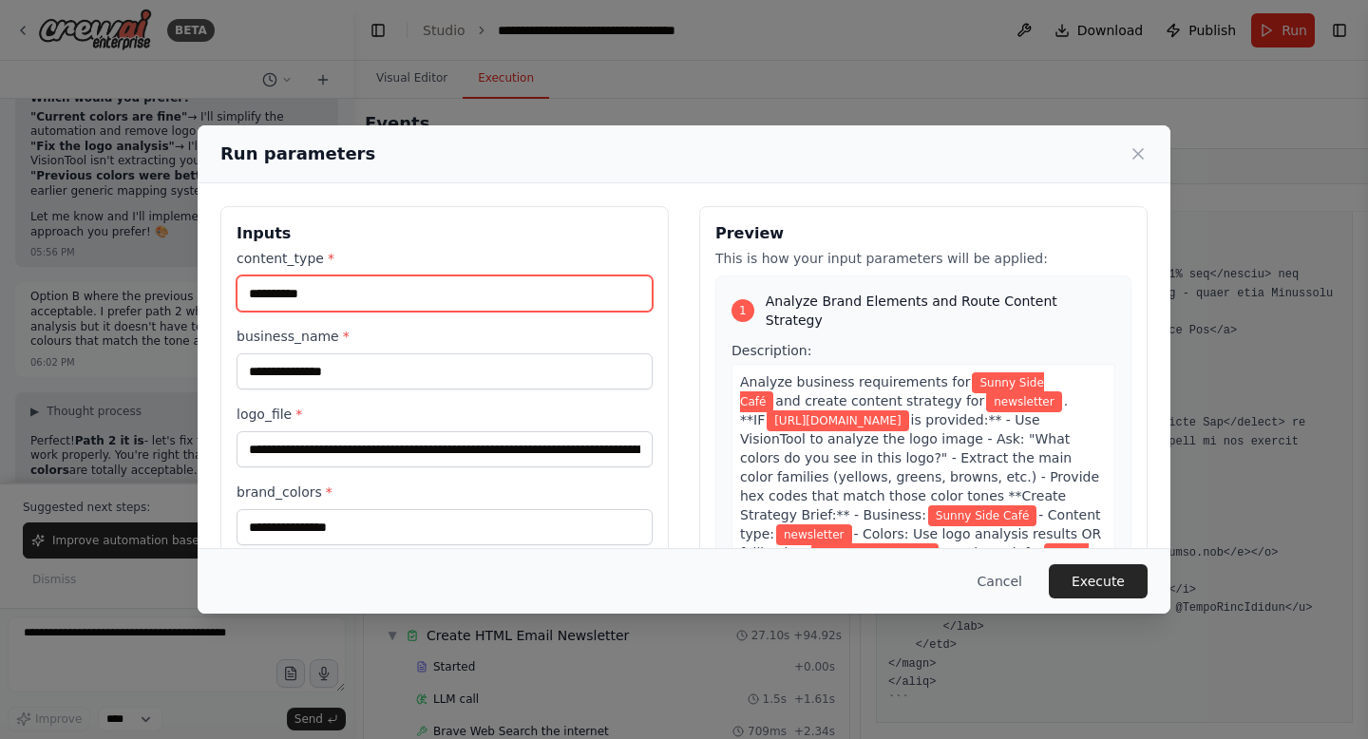
click at [445, 293] on input "**********" at bounding box center [445, 293] width 416 height 36
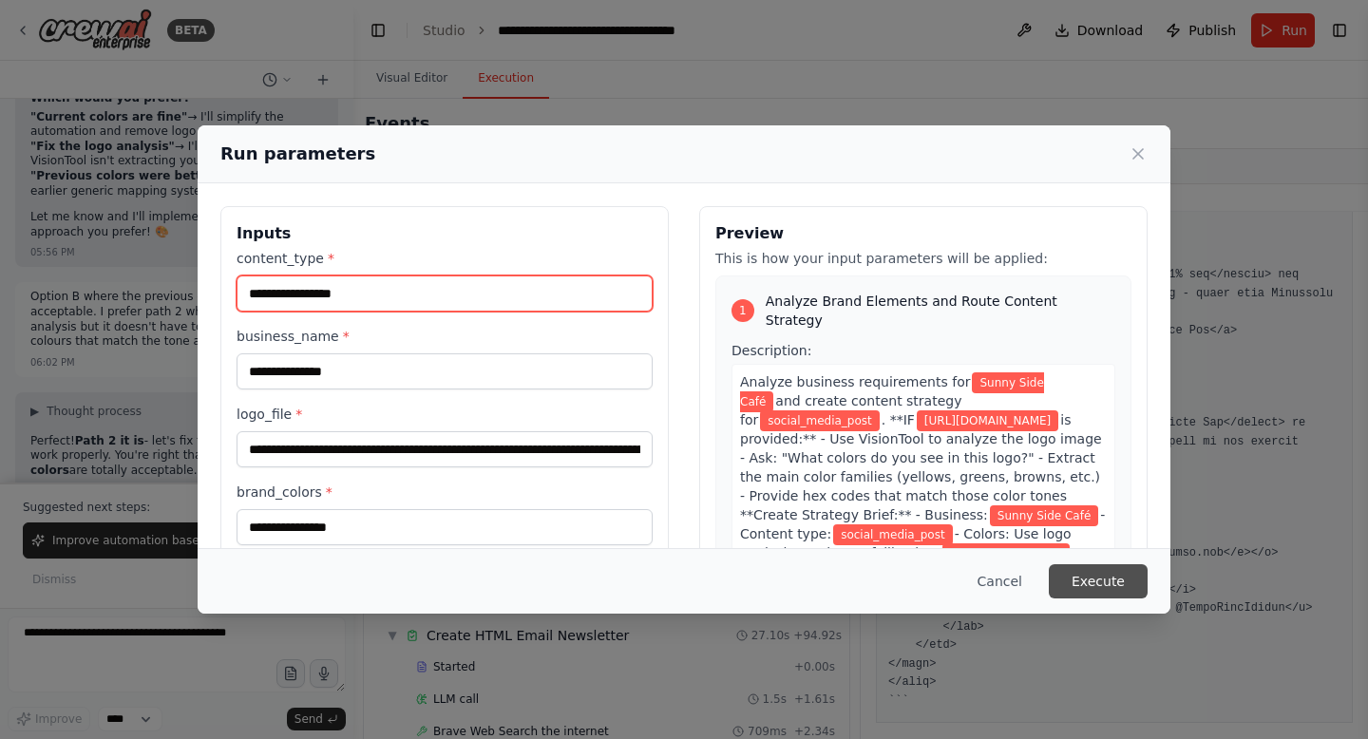
type input "**********"
click at [1094, 581] on button "Execute" at bounding box center [1098, 581] width 99 height 34
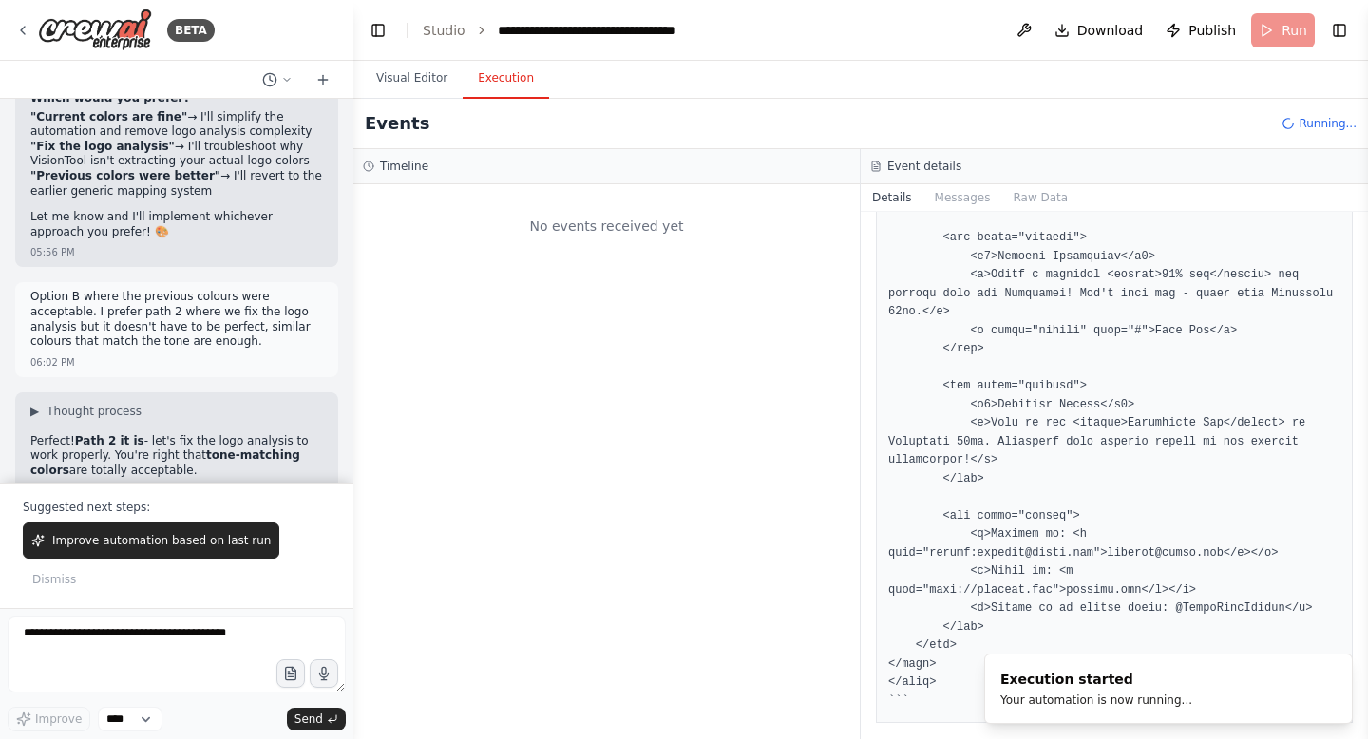
scroll to position [0, 0]
click at [76, 579] on span "Dismiss" at bounding box center [54, 579] width 44 height 15
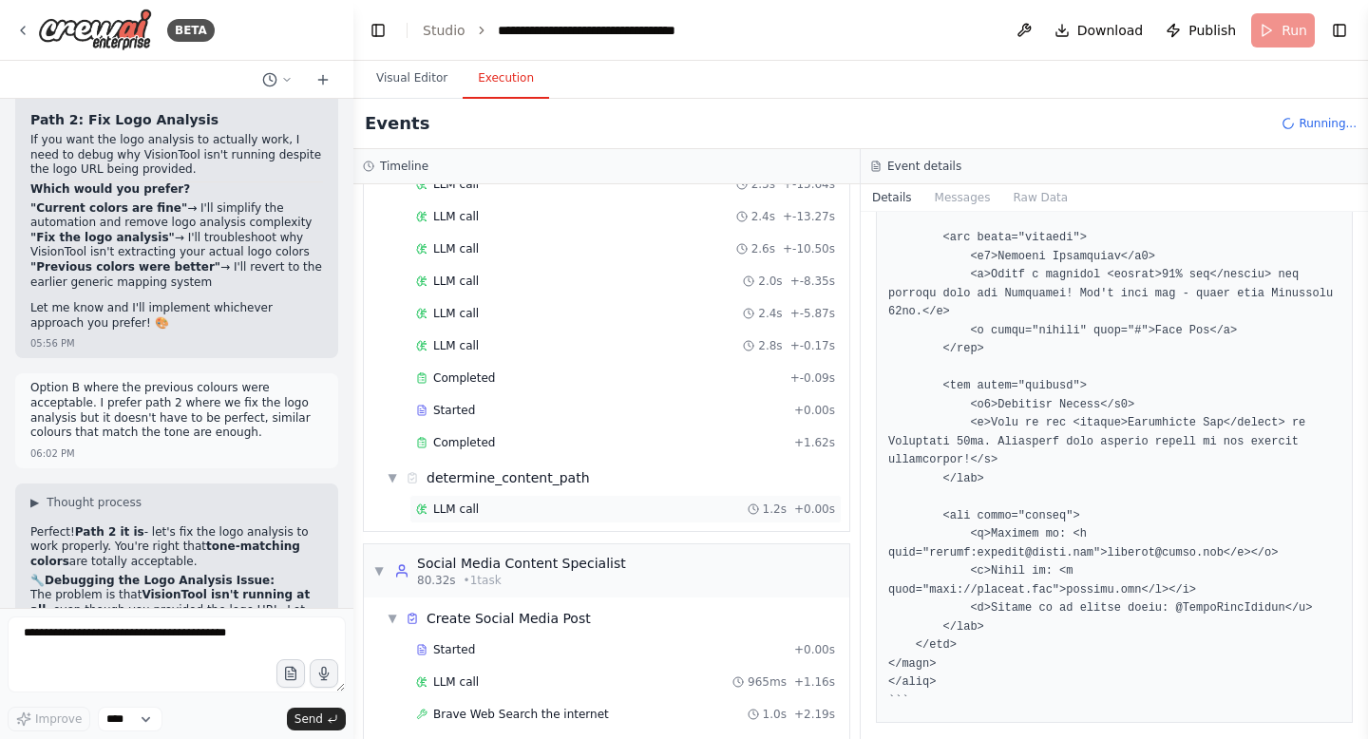
scroll to position [878, 0]
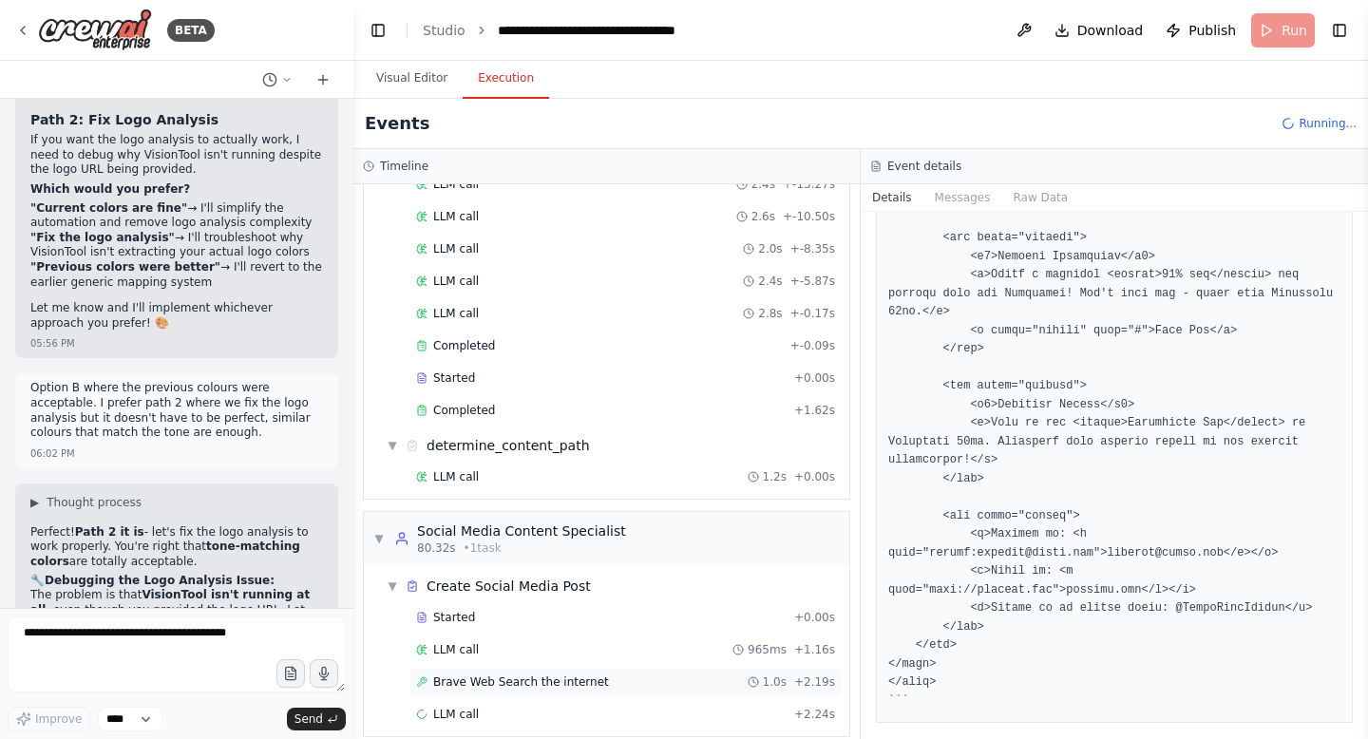
click at [586, 668] on div "Brave Web Search the internet 1.0s + 2.19s" at bounding box center [625, 682] width 432 height 28
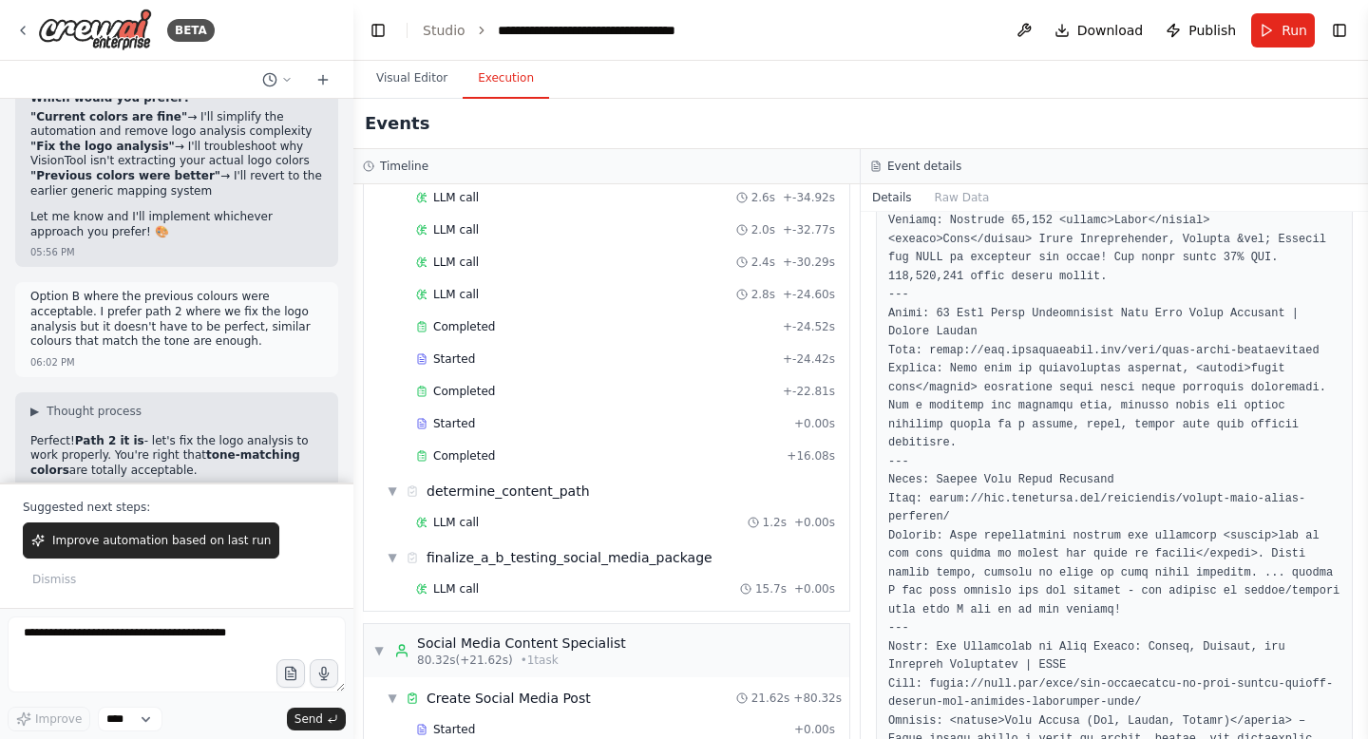
scroll to position [1158, 0]
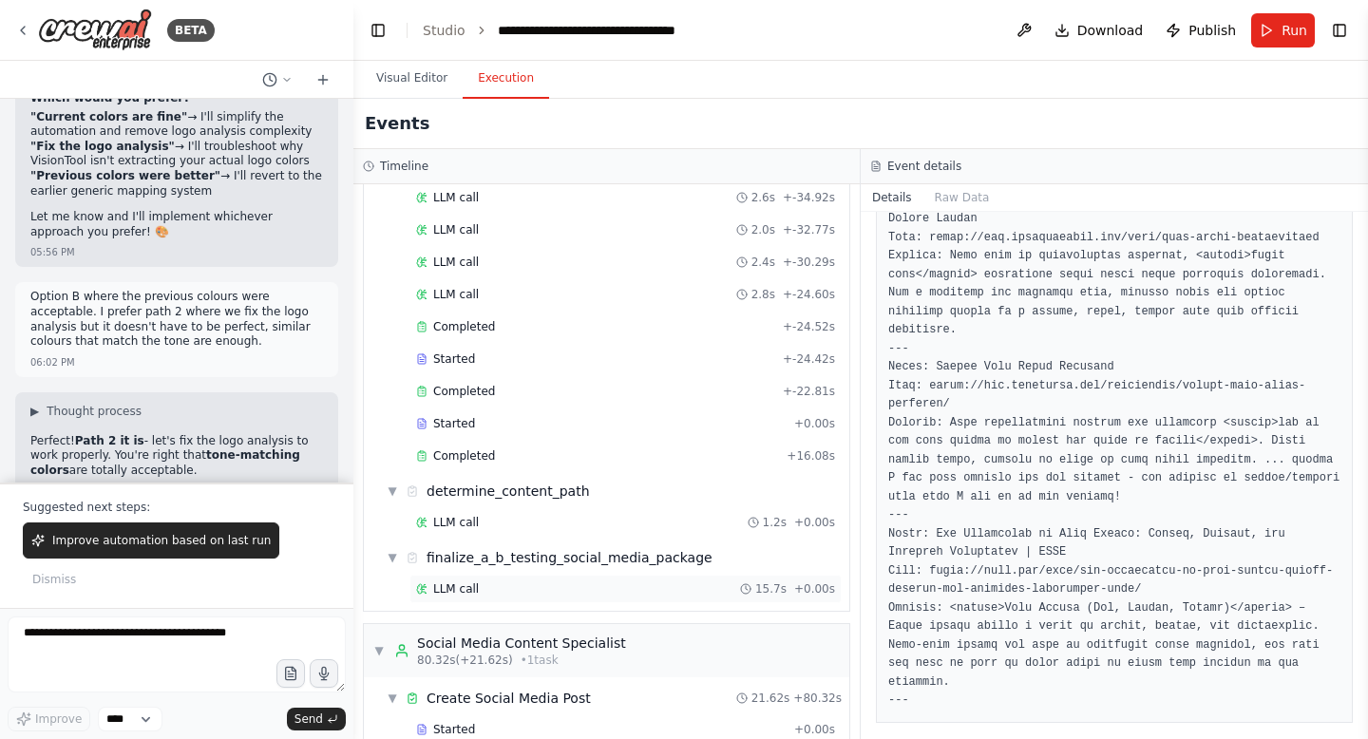
click at [607, 579] on div "LLM call 15.7s + 0.00s" at bounding box center [625, 589] width 432 height 28
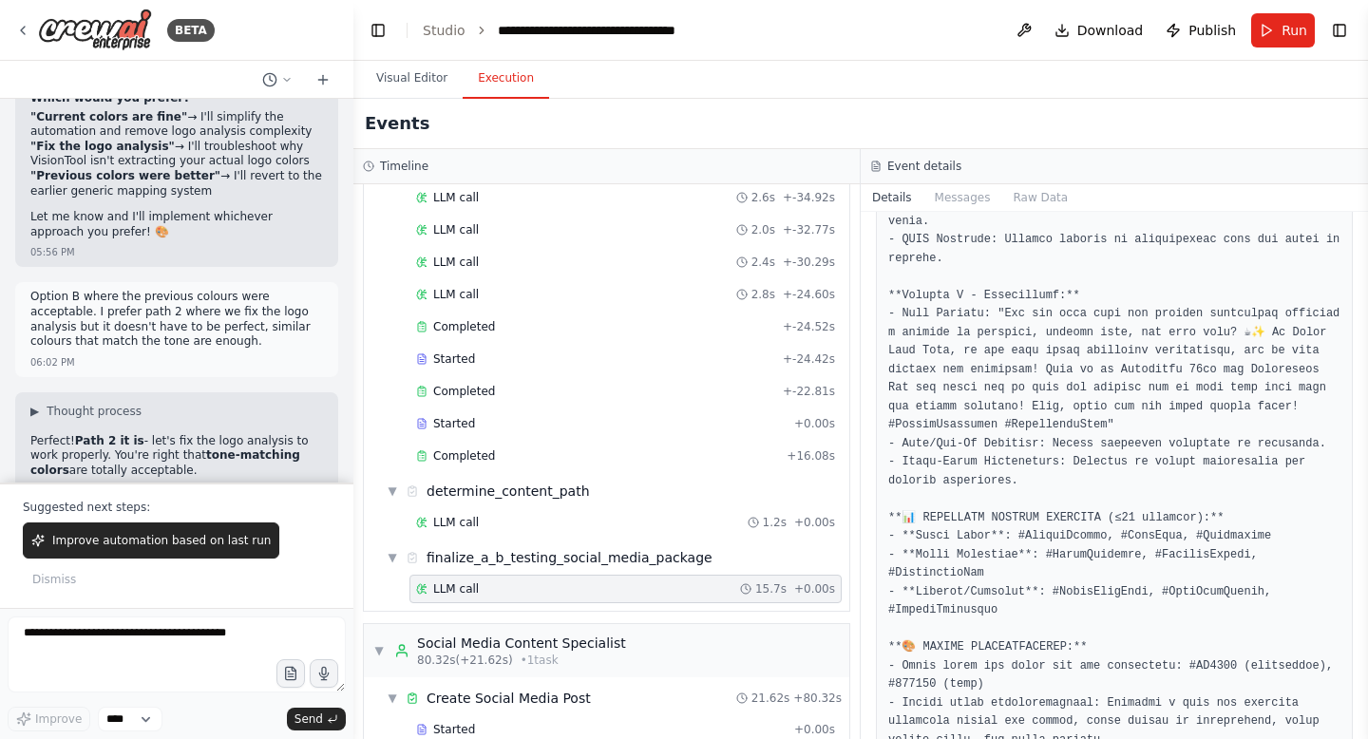
scroll to position [1273, 0]
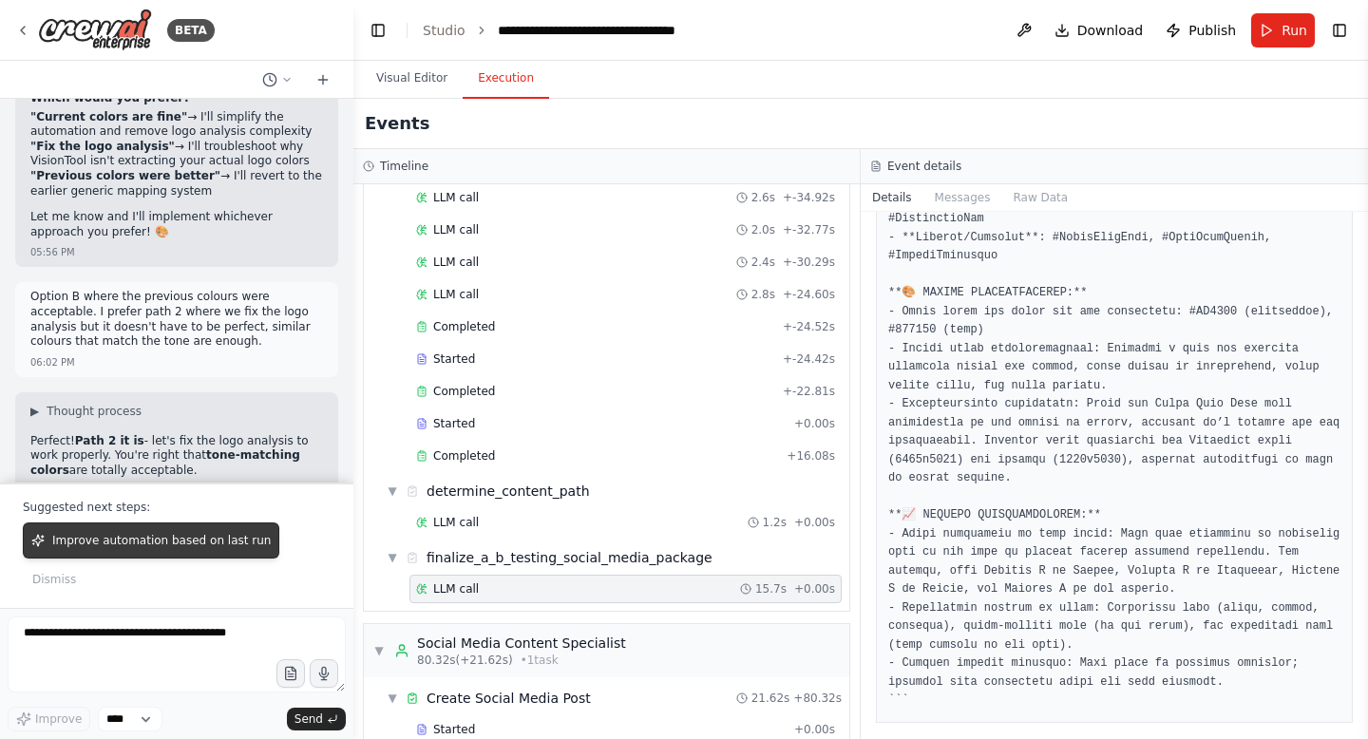
click at [158, 548] on span "Improve automation based on last run" at bounding box center [161, 540] width 218 height 15
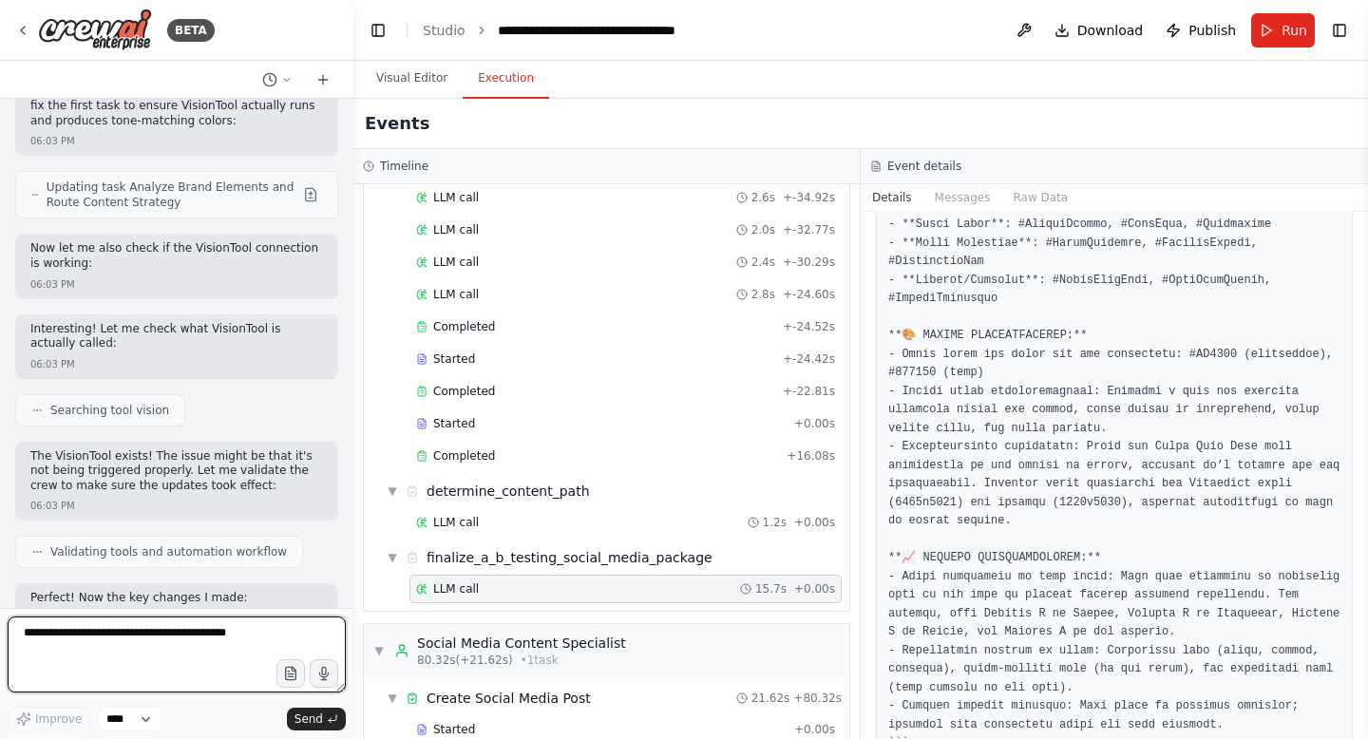
scroll to position [55850, 0]
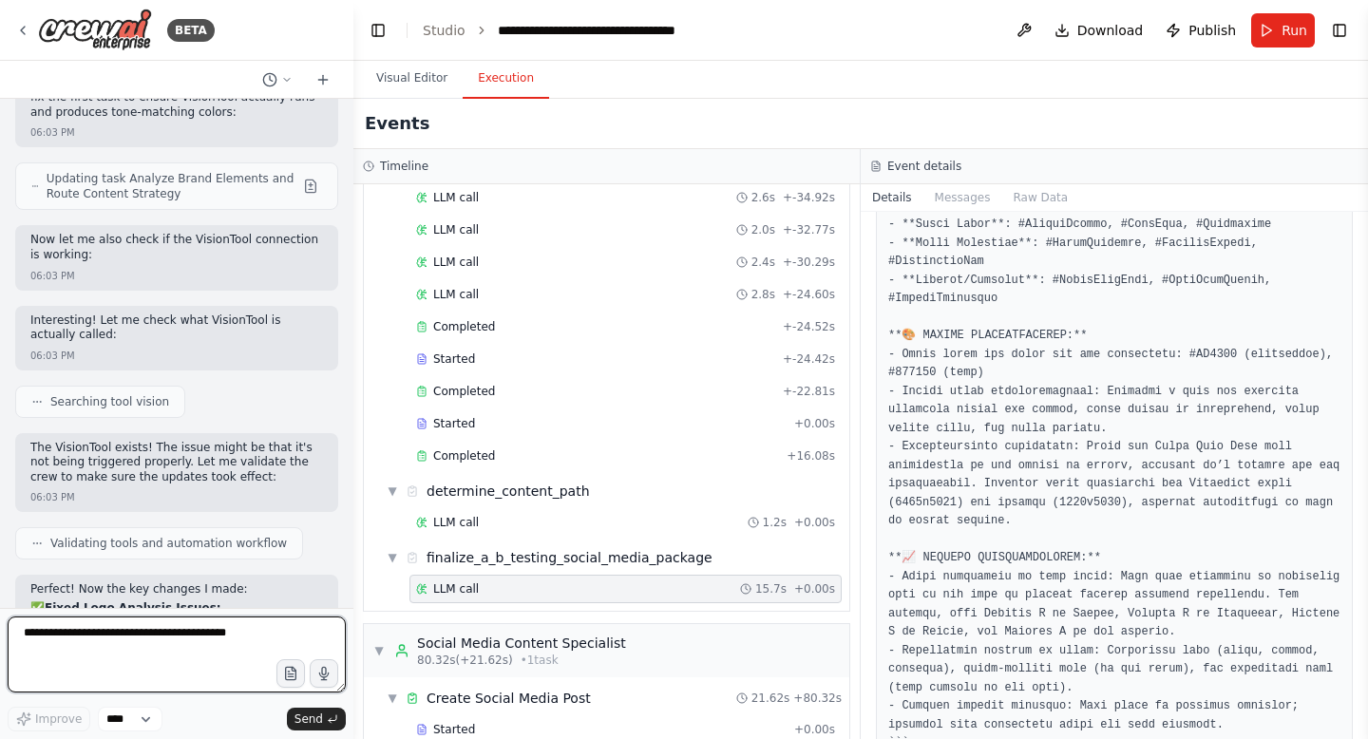
click at [175, 635] on textarea at bounding box center [177, 655] width 338 height 76
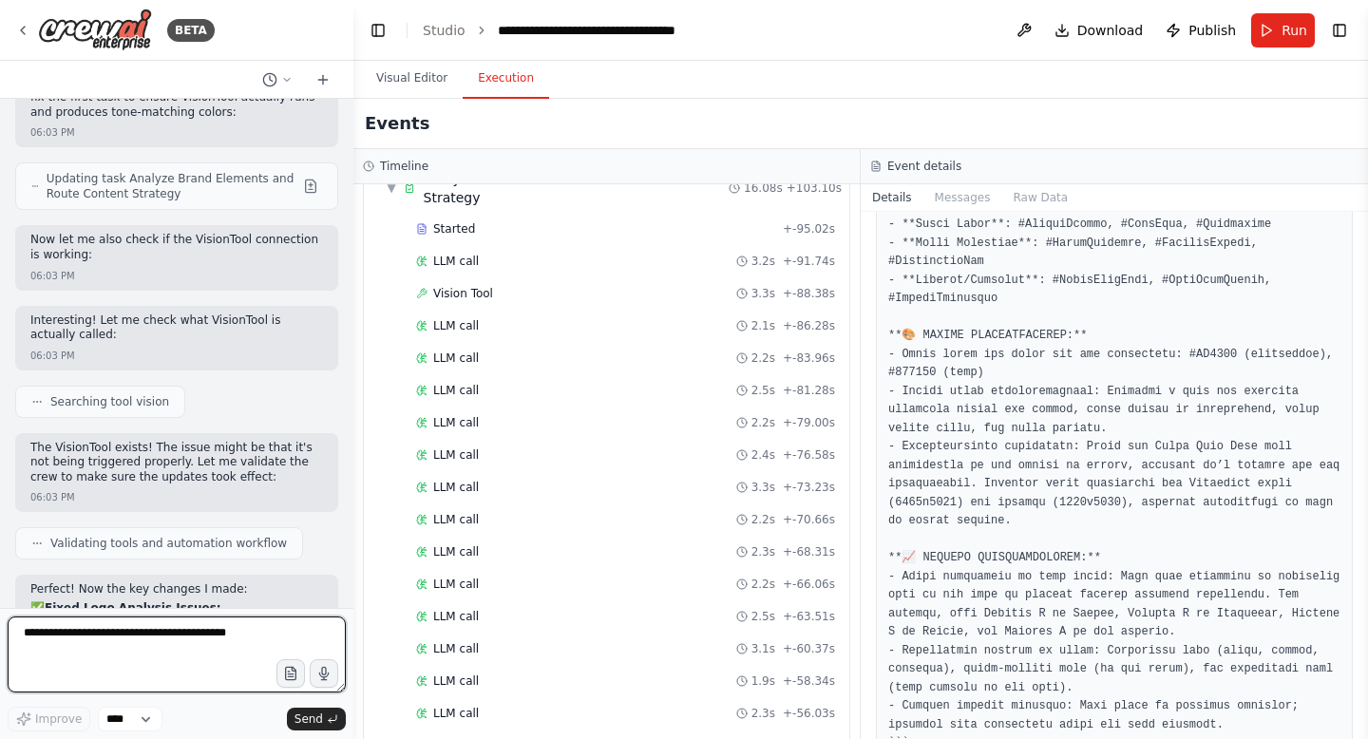
scroll to position [0, 0]
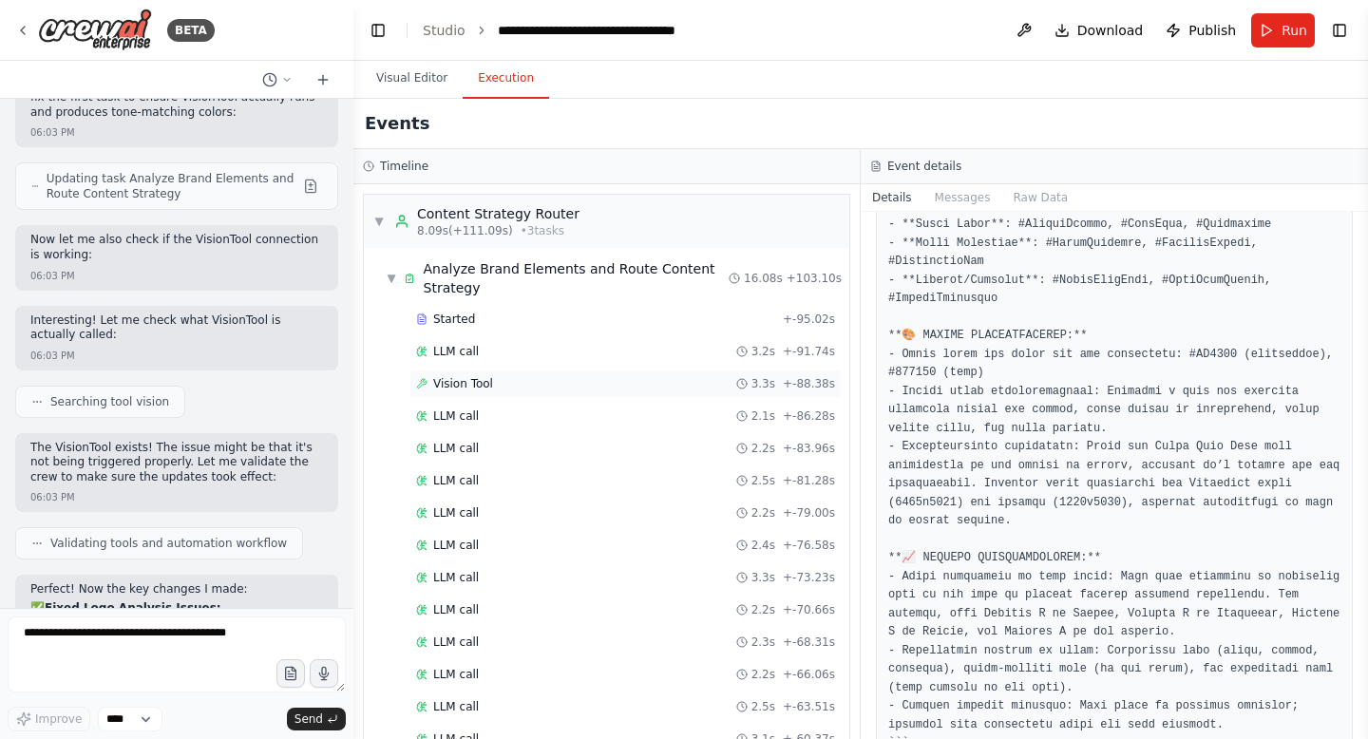
click at [683, 386] on div "Vision Tool 3.3s + -88.38s" at bounding box center [625, 383] width 419 height 15
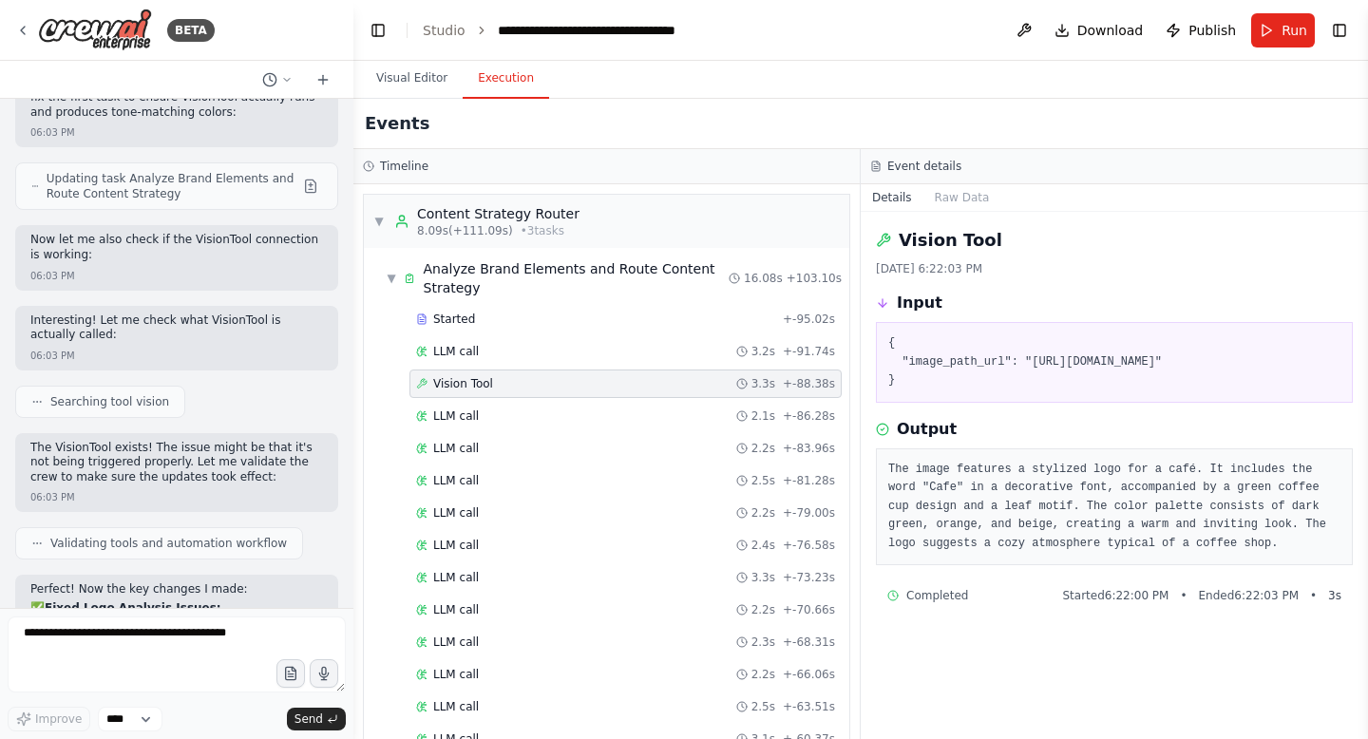
copy pre "[URL][DOMAIN_NAME]"
click at [234, 628] on textarea at bounding box center [177, 655] width 338 height 76
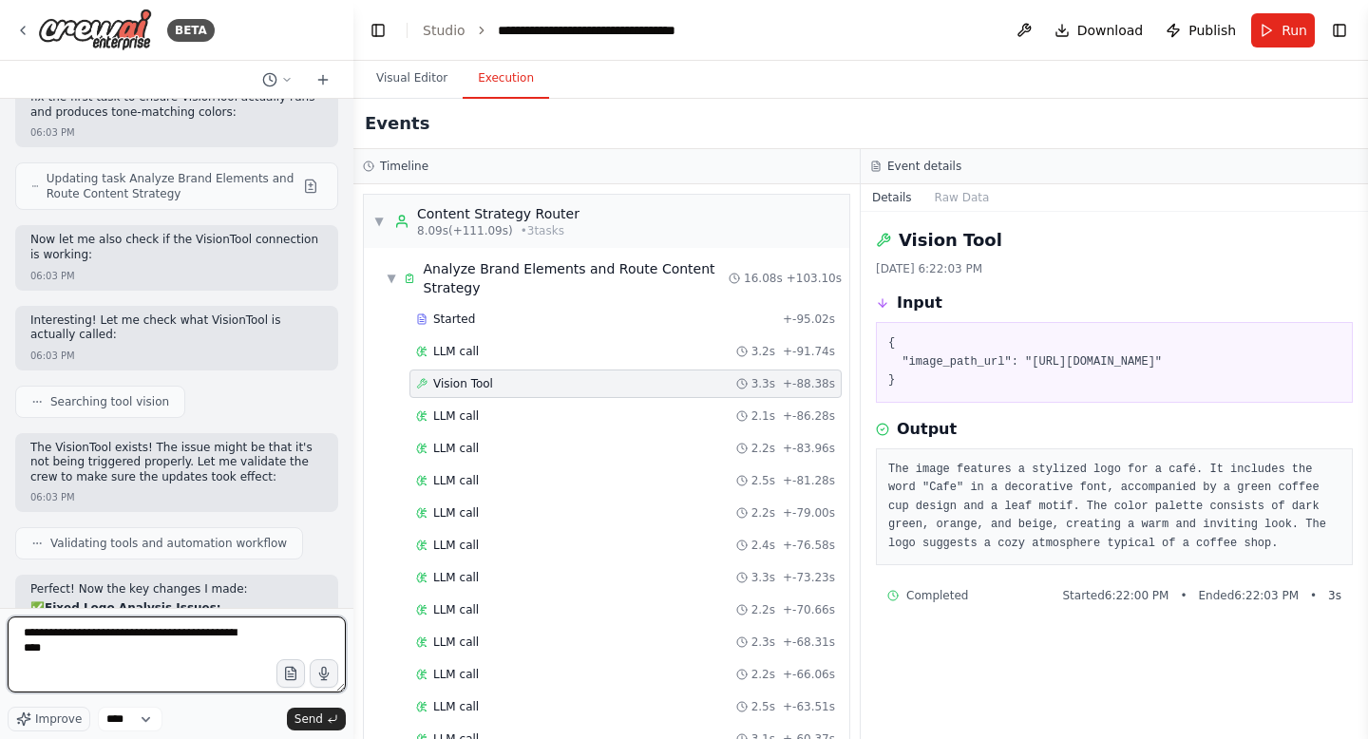
paste textarea "**********"
type textarea "**********"
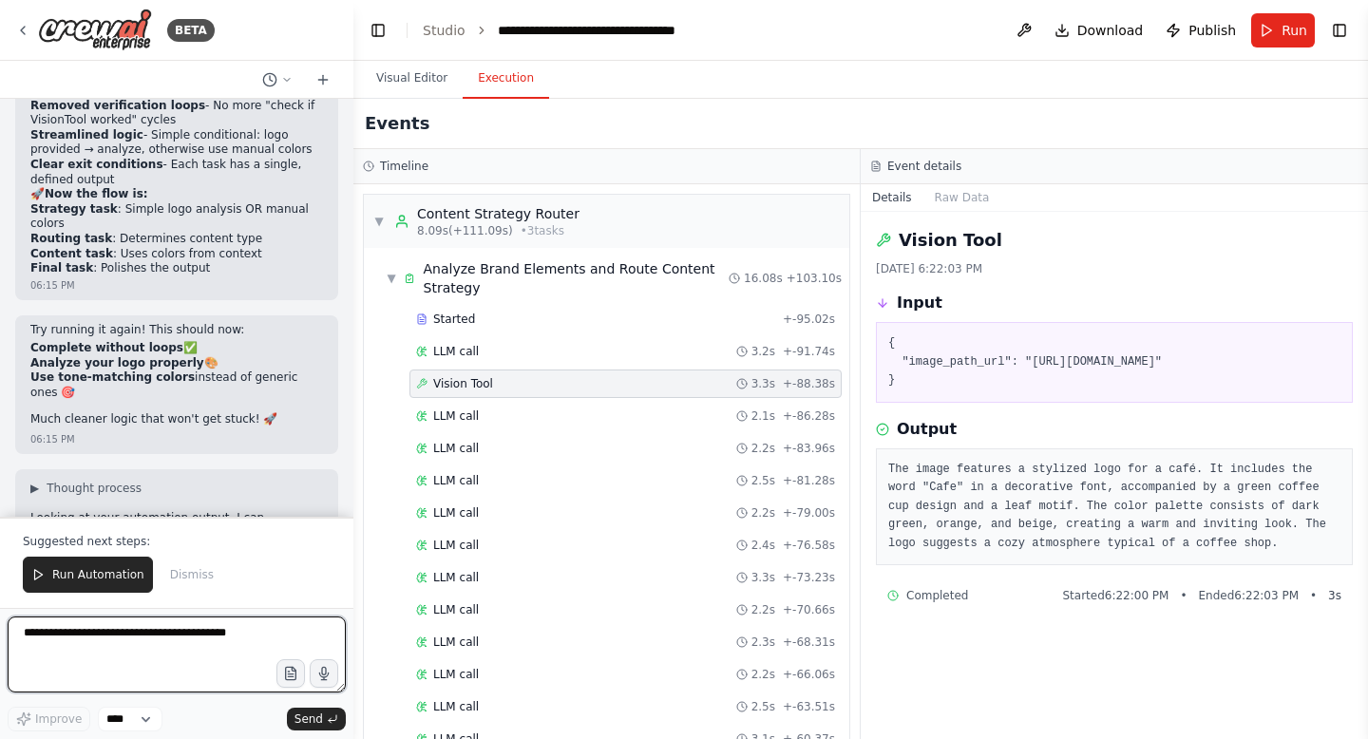
scroll to position [57705, 0]
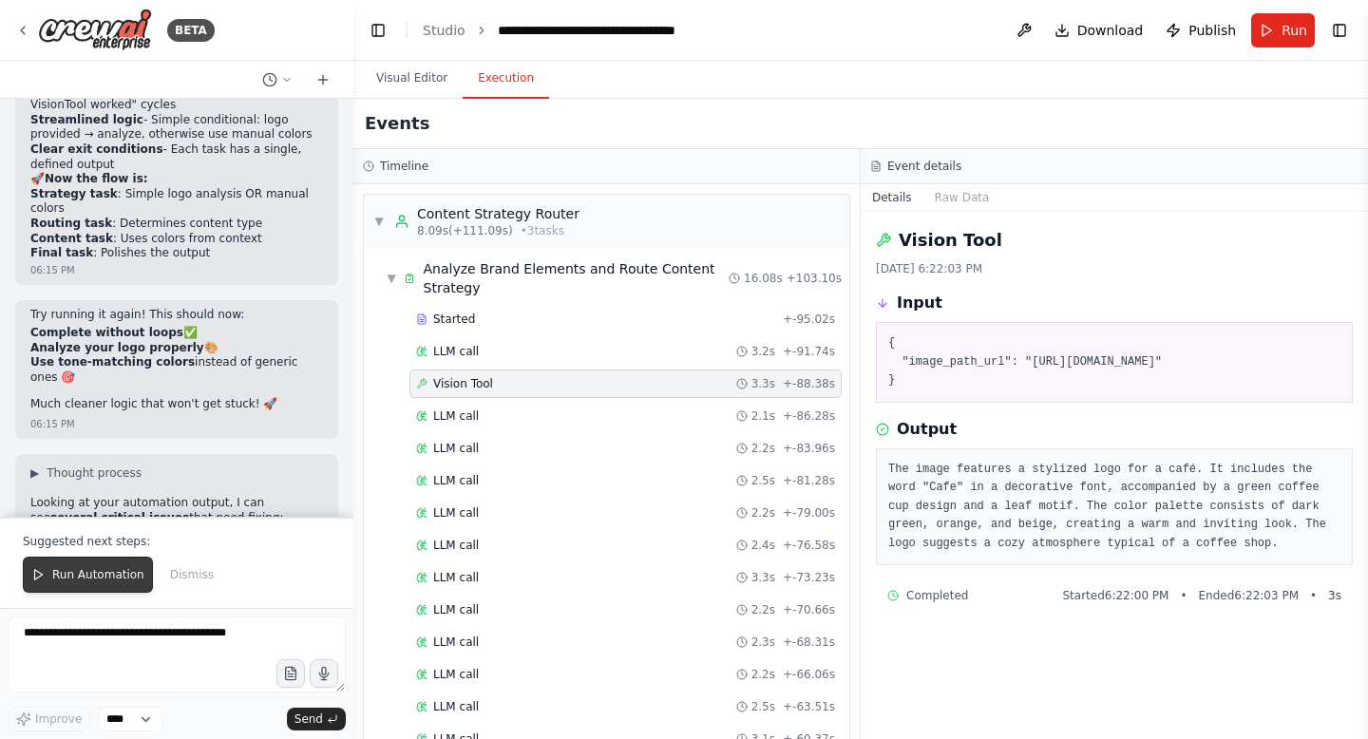
click at [68, 577] on span "Run Automation" at bounding box center [98, 574] width 92 height 15
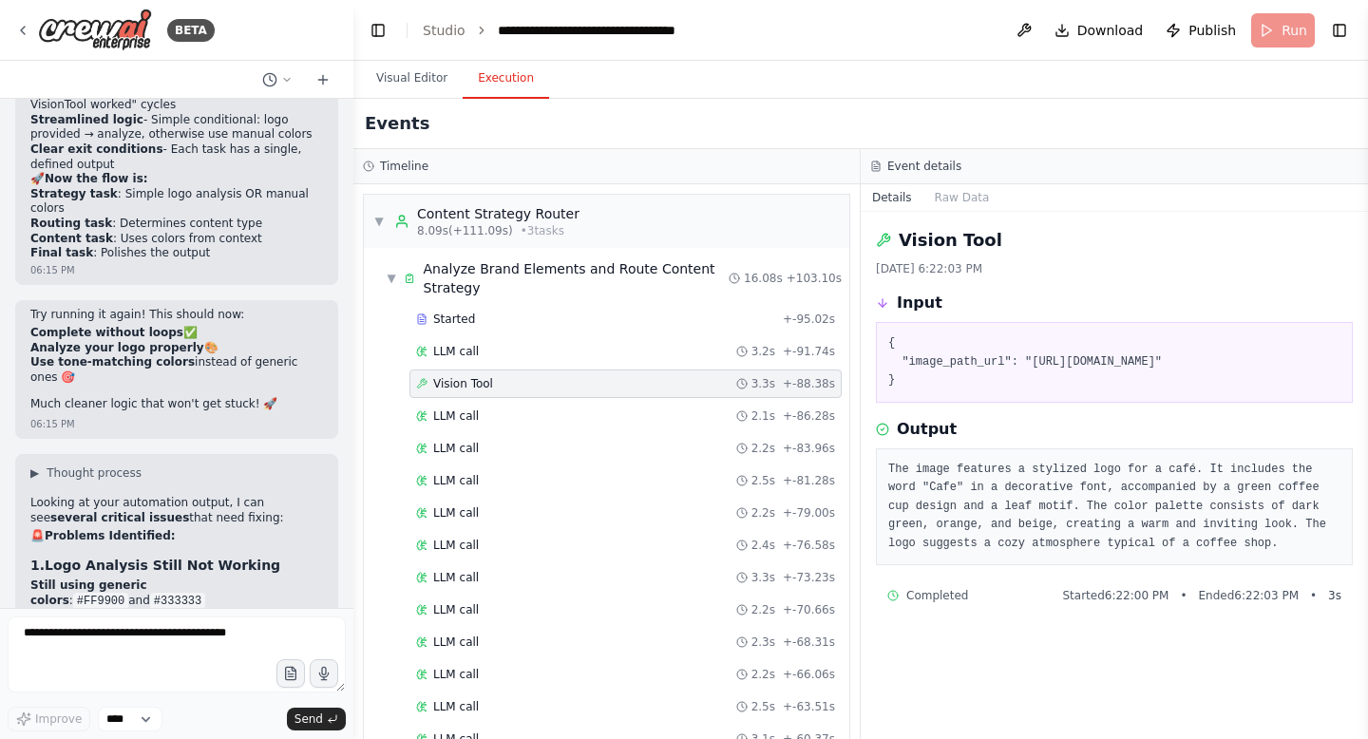
scroll to position [57613, 0]
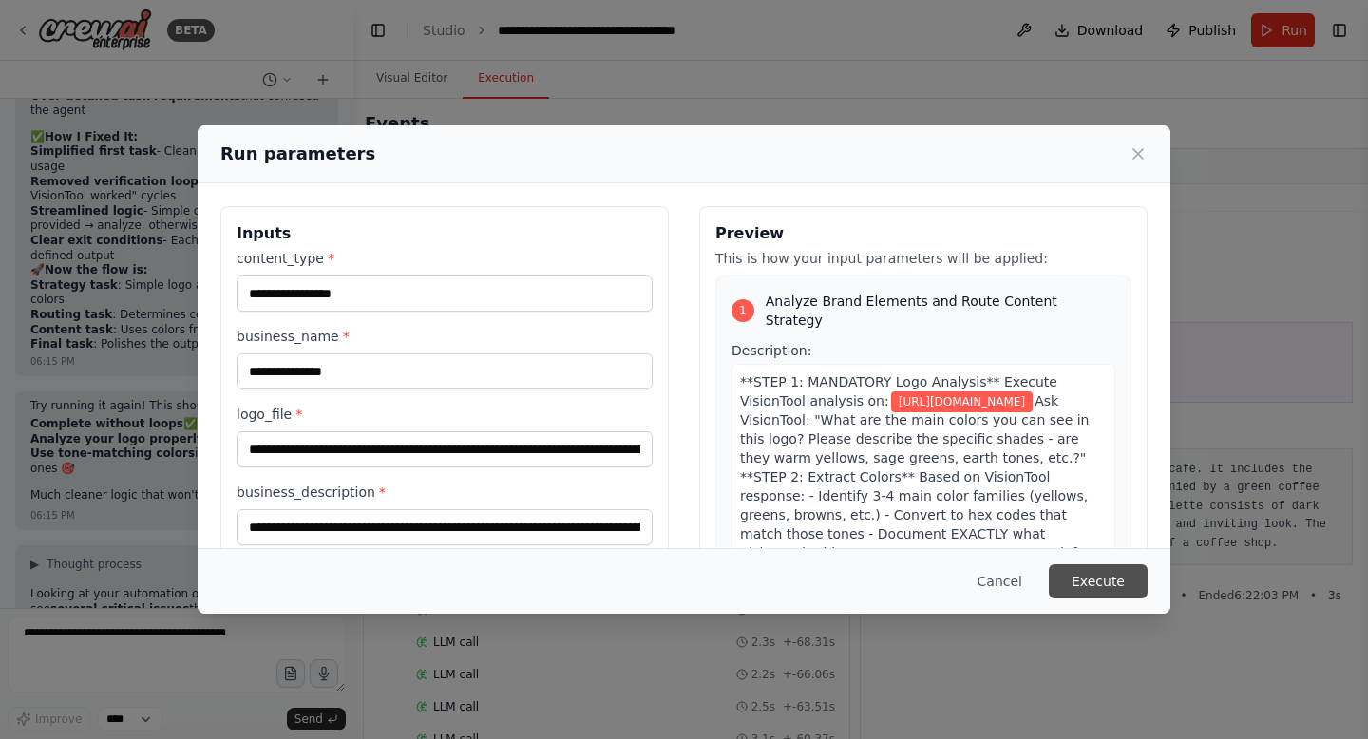
click at [1104, 591] on button "Execute" at bounding box center [1098, 581] width 99 height 34
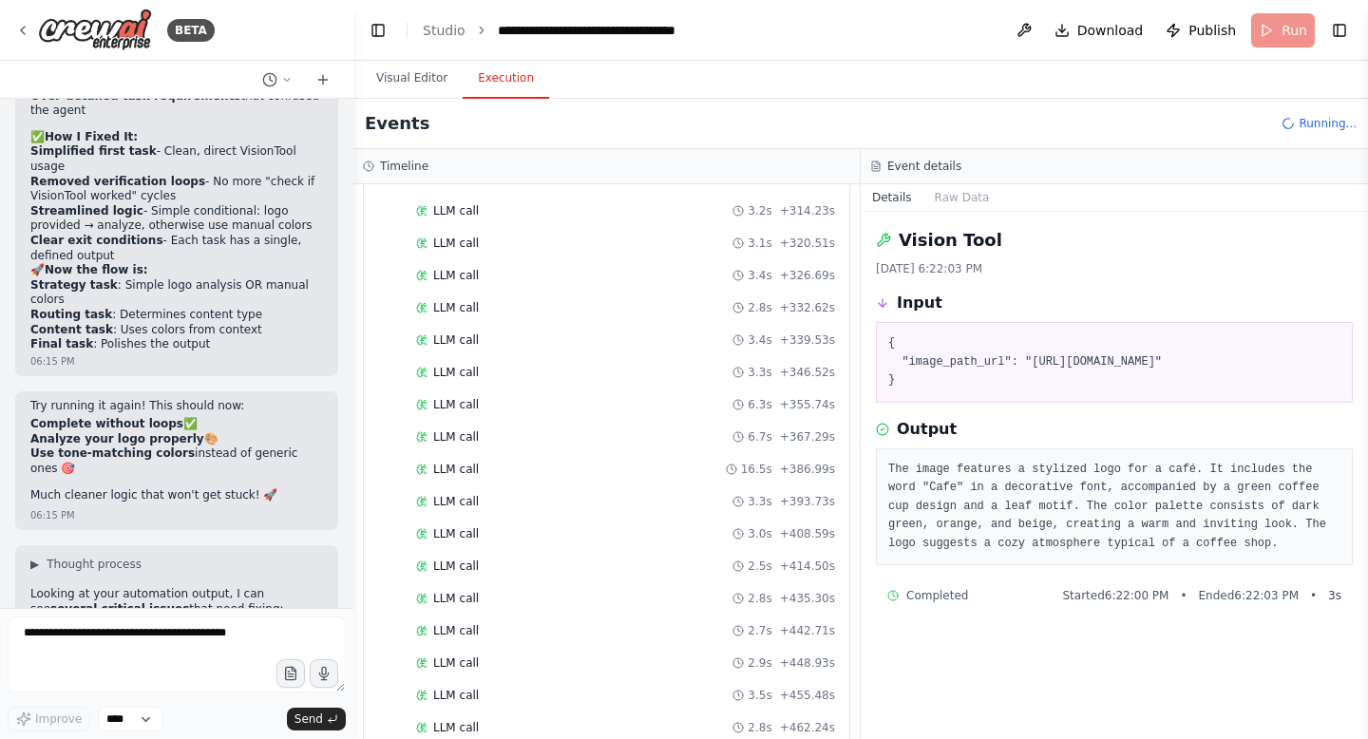
scroll to position [3222, 0]
click at [568, 643] on div "LLM call 2.9s + 653.43s" at bounding box center [625, 631] width 432 height 28
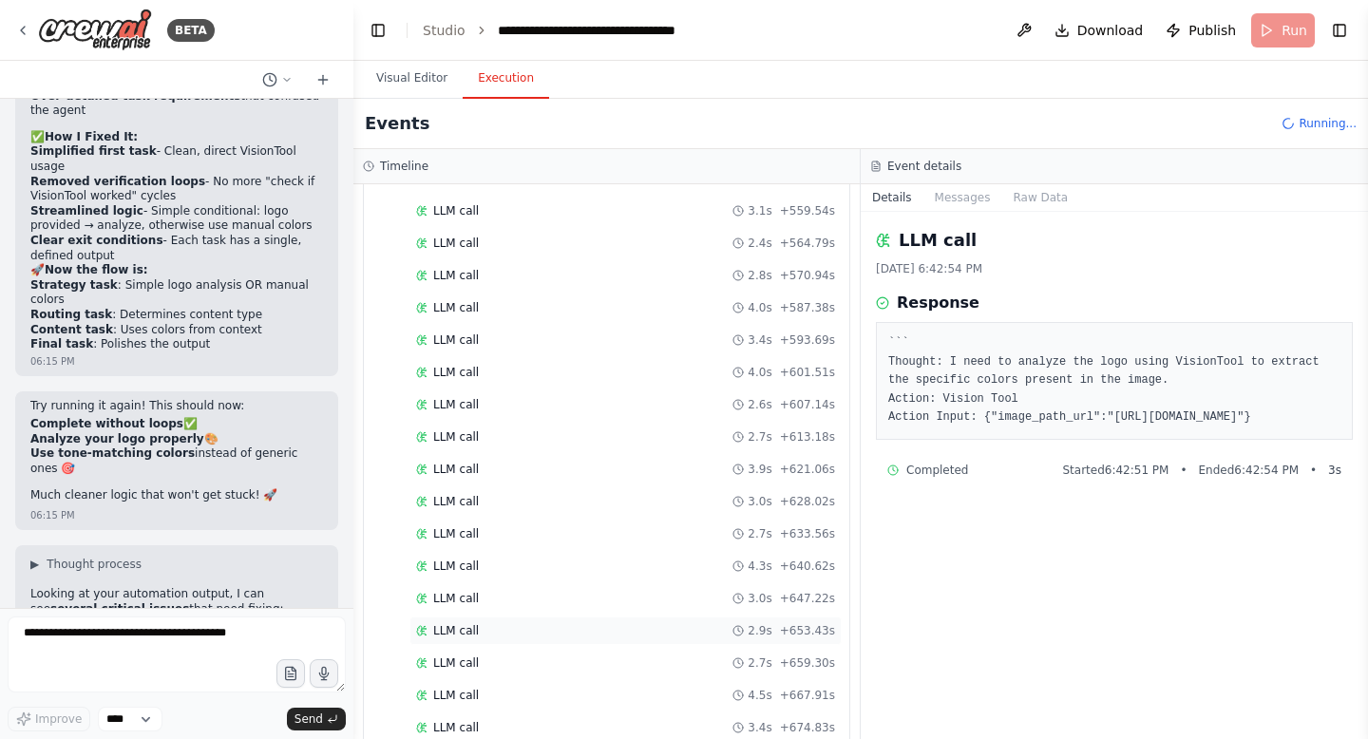
scroll to position [3255, 0]
click at [589, 703] on div "LLM call 3.4s + 674.83s" at bounding box center [625, 695] width 432 height 28
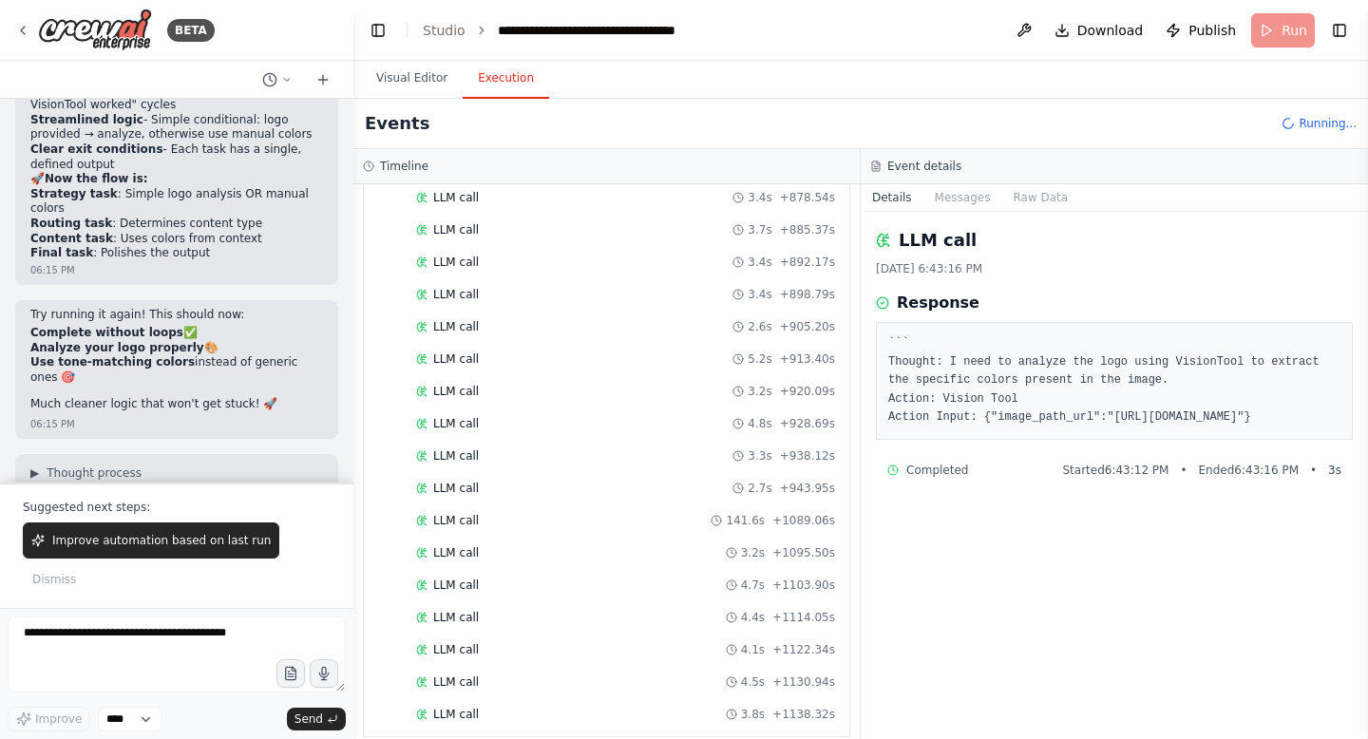
scroll to position [4708, 0]
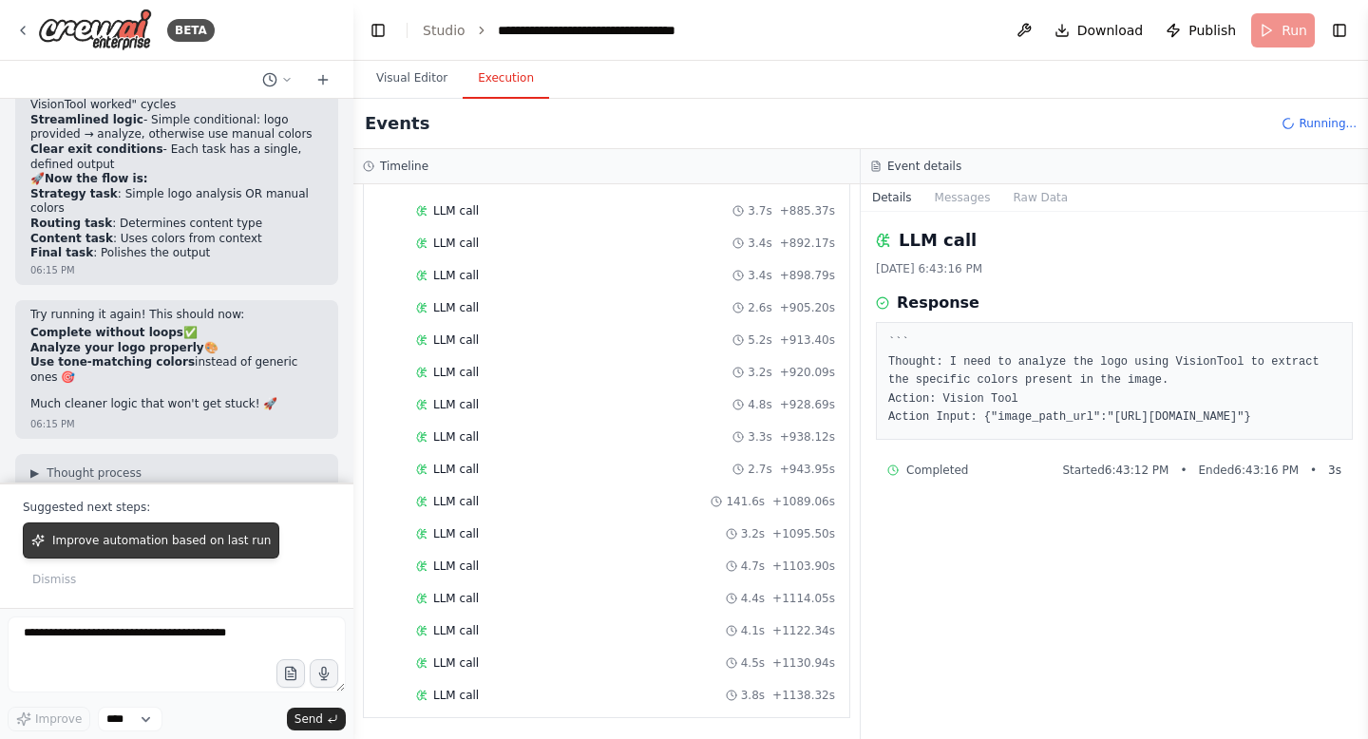
click at [104, 559] on button "Improve automation based on last run" at bounding box center [151, 540] width 256 height 36
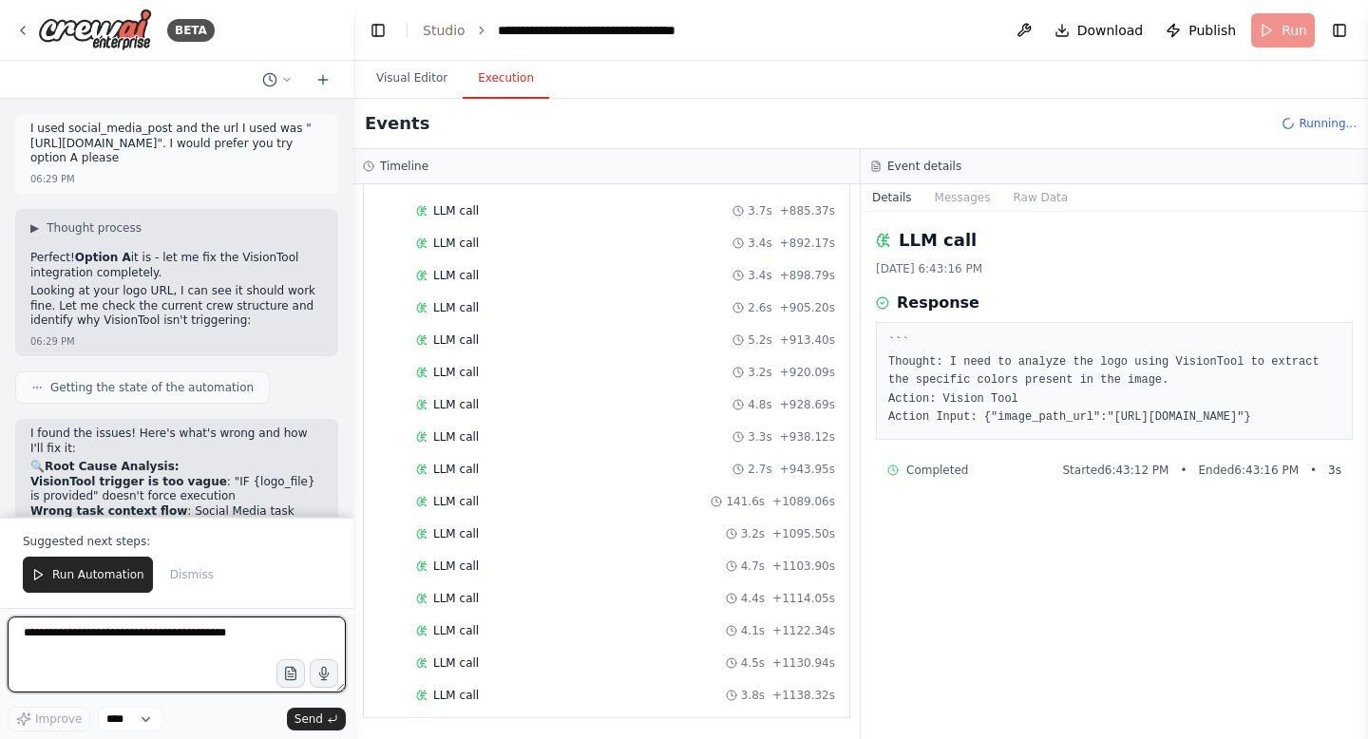
scroll to position [59023, 0]
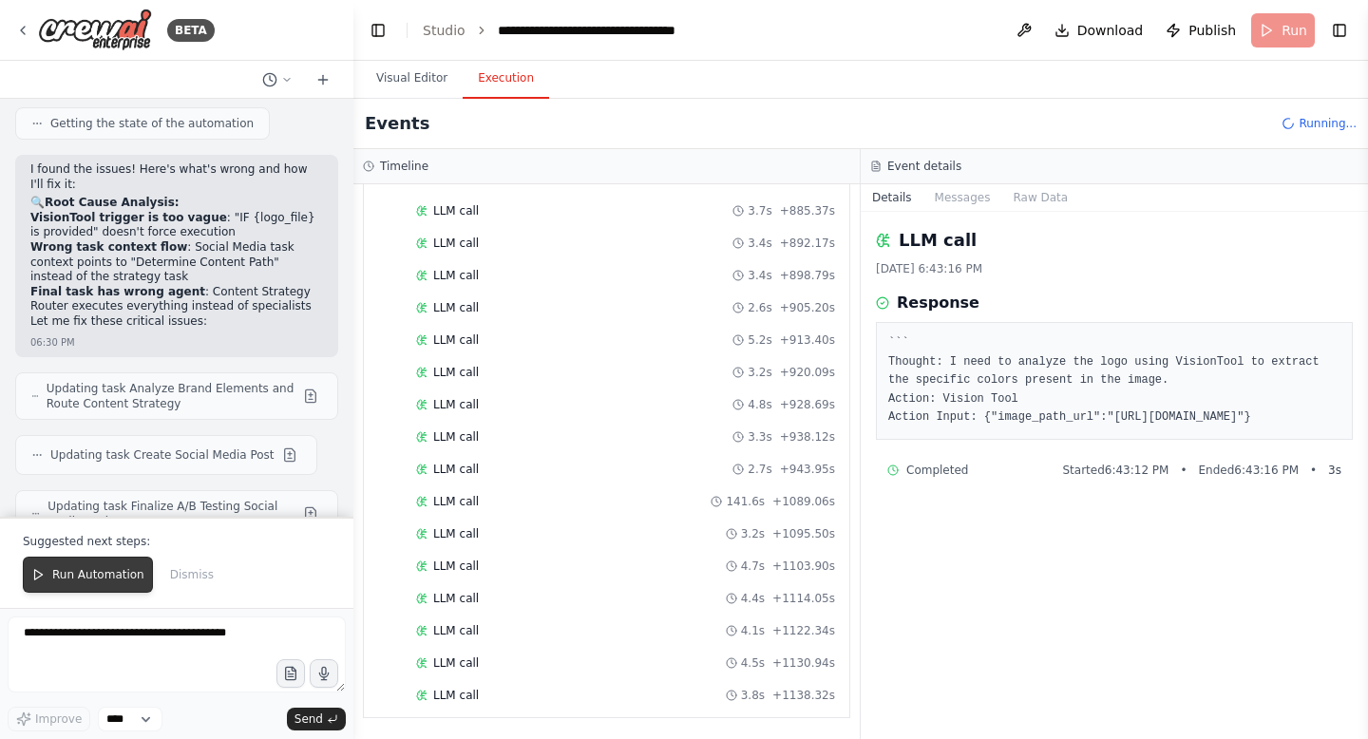
click at [104, 572] on span "Run Automation" at bounding box center [98, 574] width 92 height 15
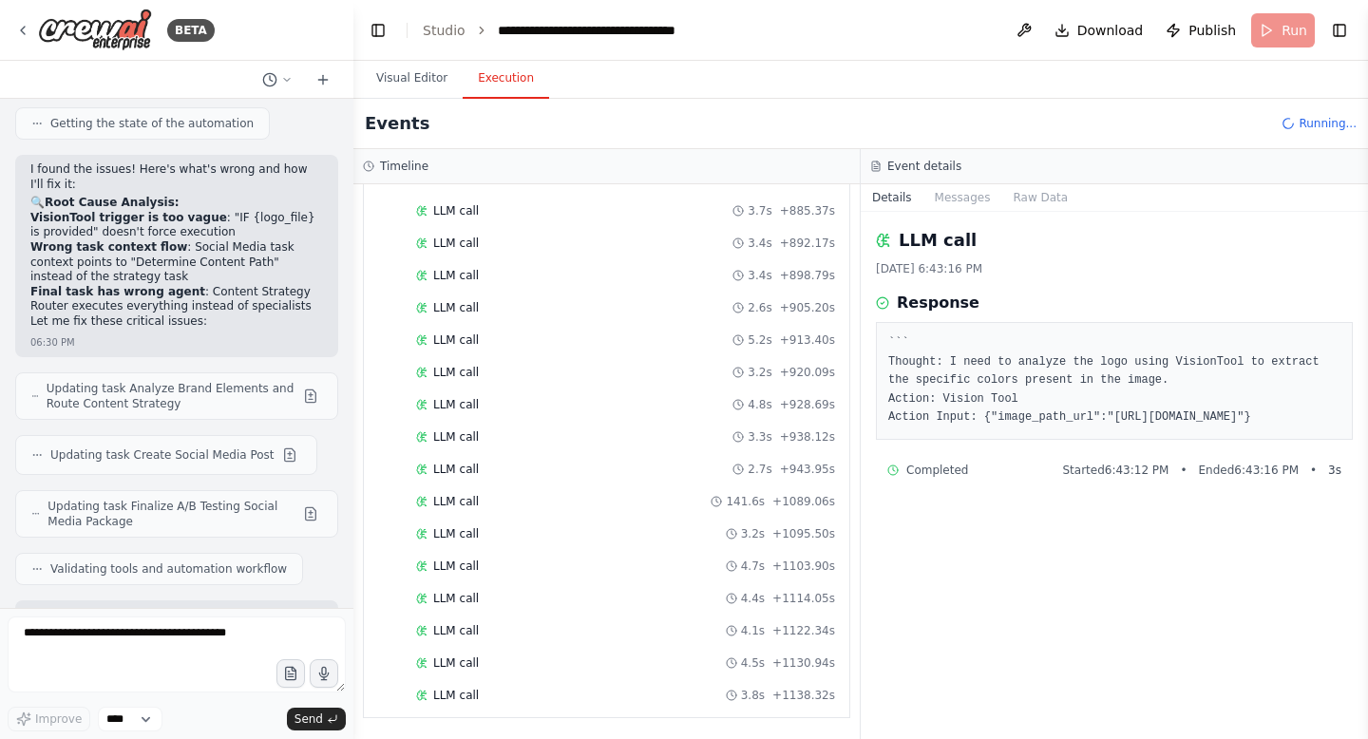
scroll to position [58932, 0]
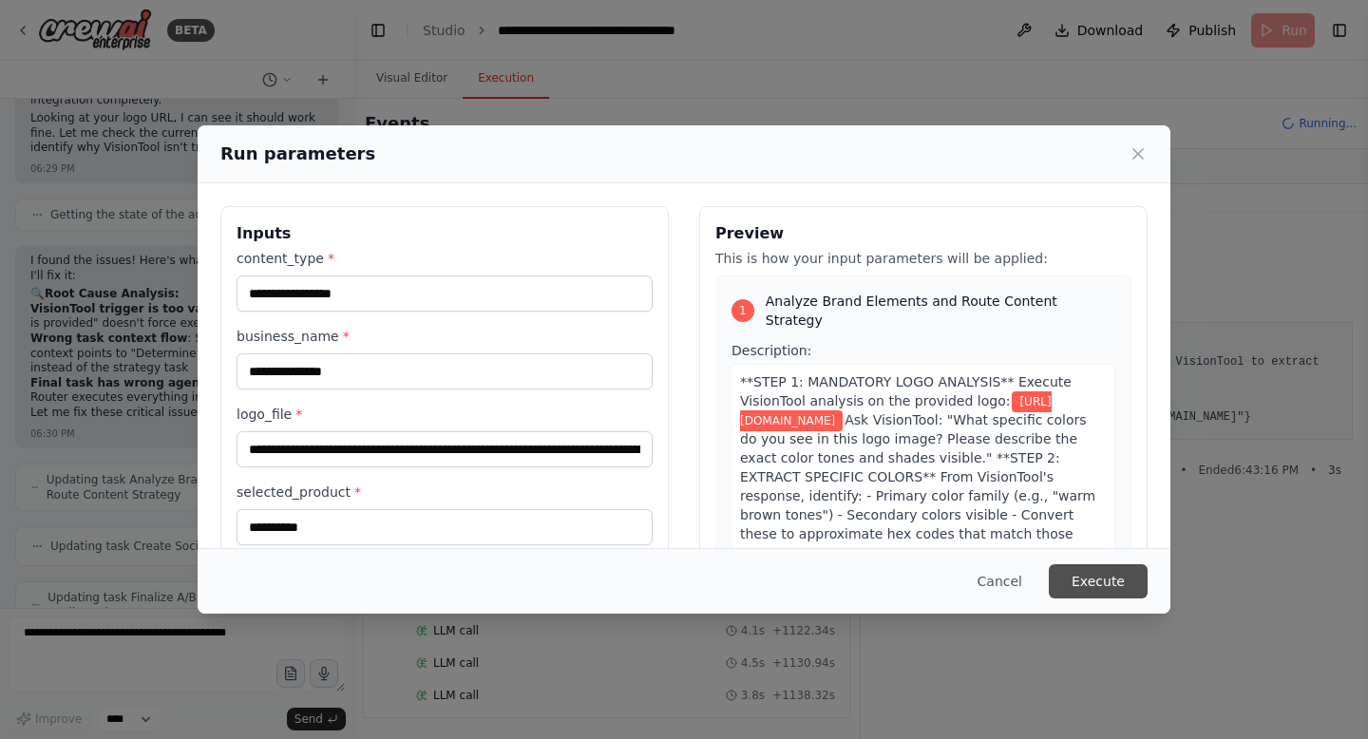
click at [1104, 579] on button "Execute" at bounding box center [1098, 581] width 99 height 34
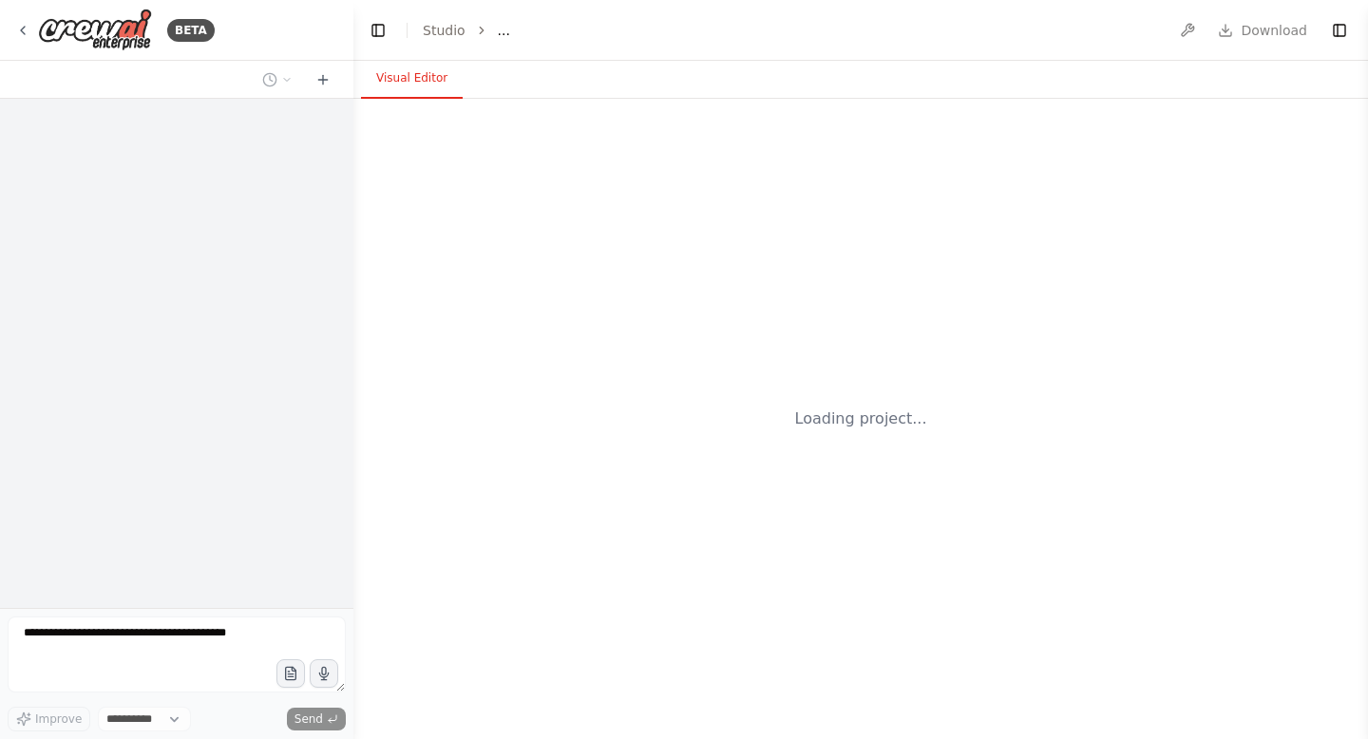
select select "****"
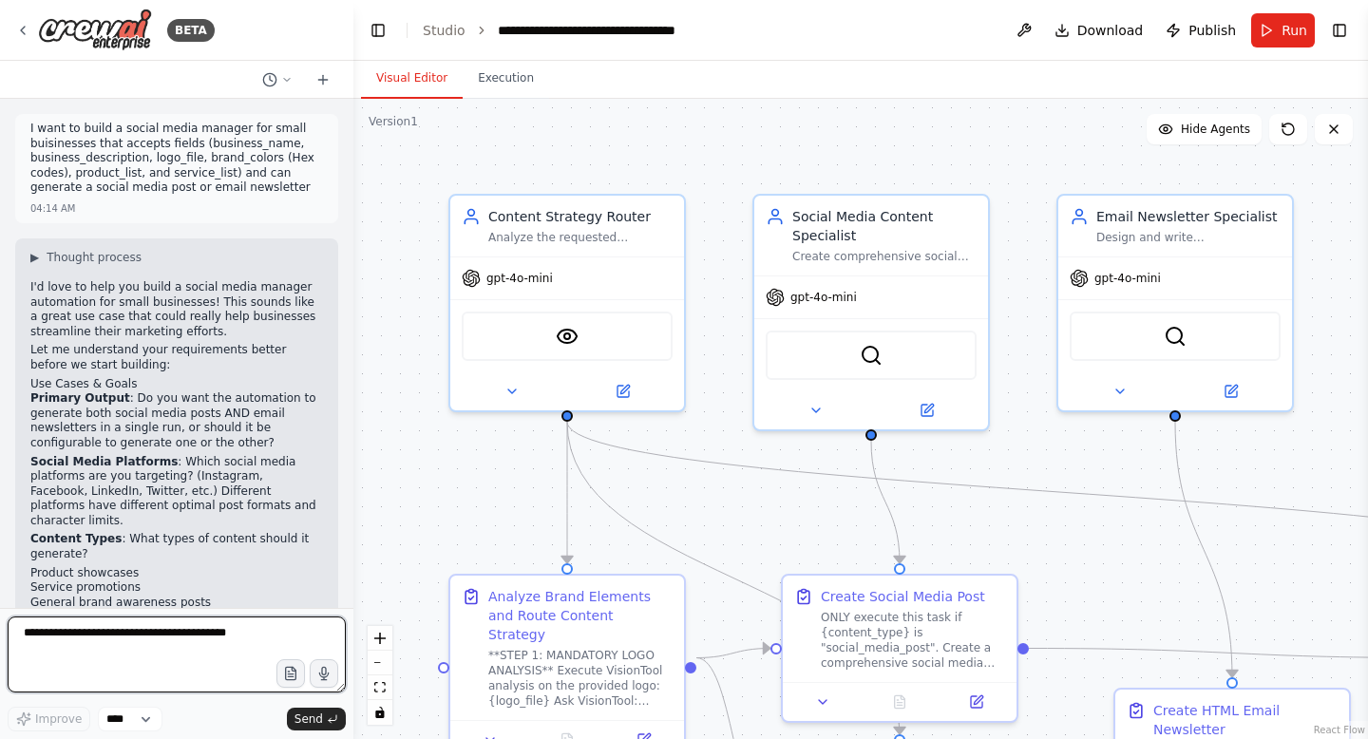
click at [129, 629] on textarea at bounding box center [177, 655] width 338 height 76
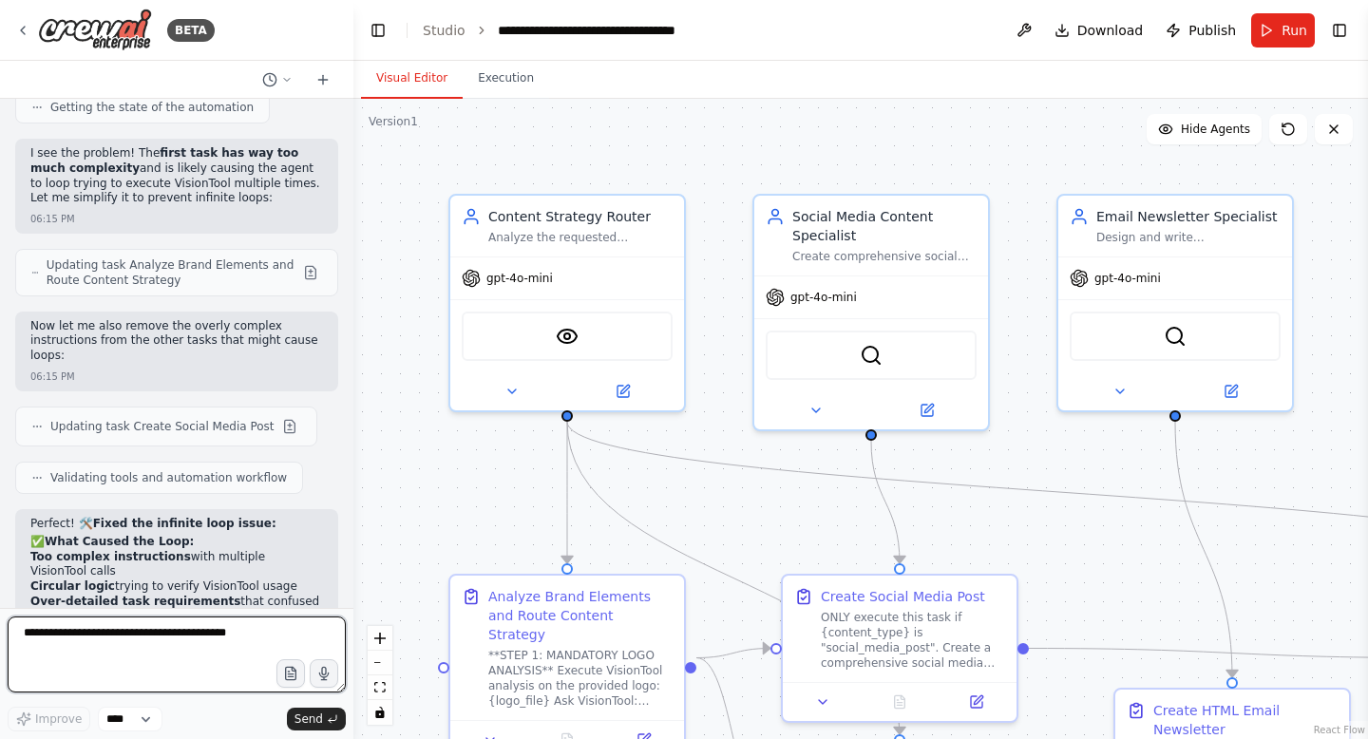
scroll to position [57131, 0]
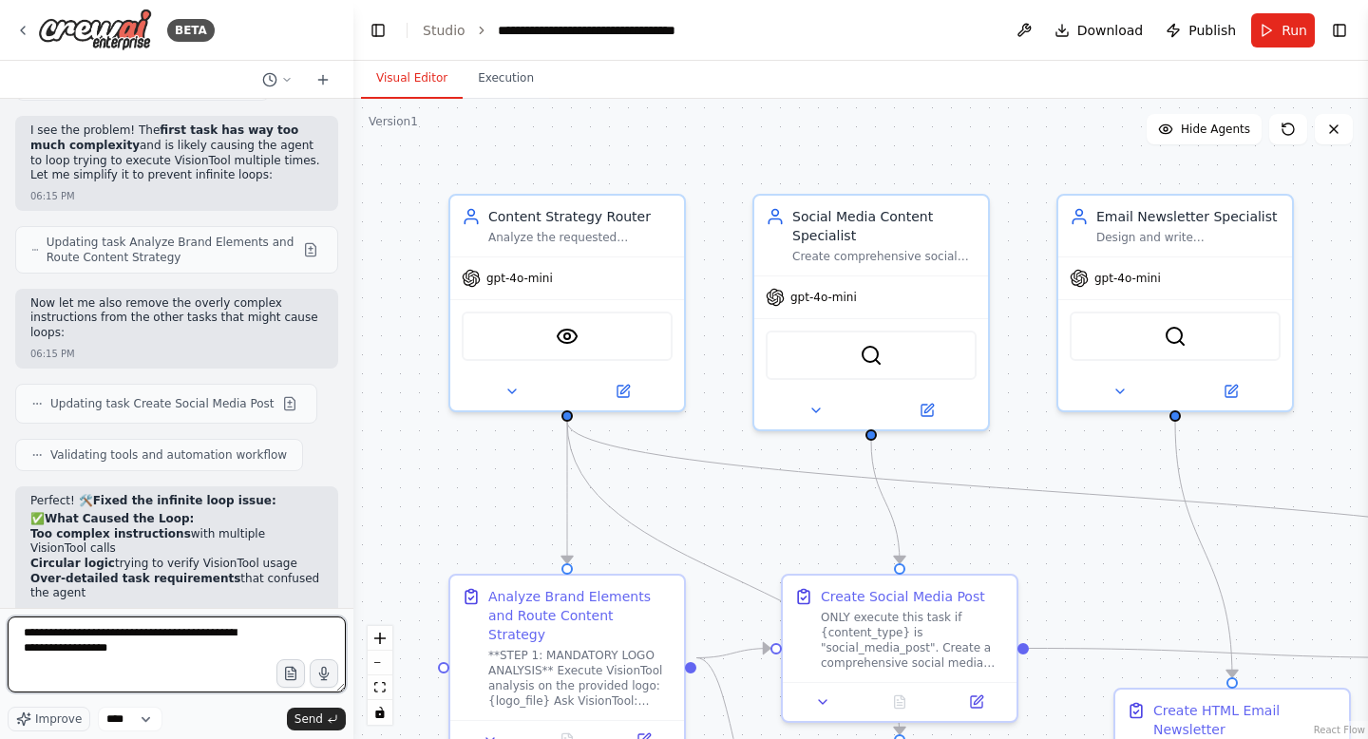
type textarea "**********"
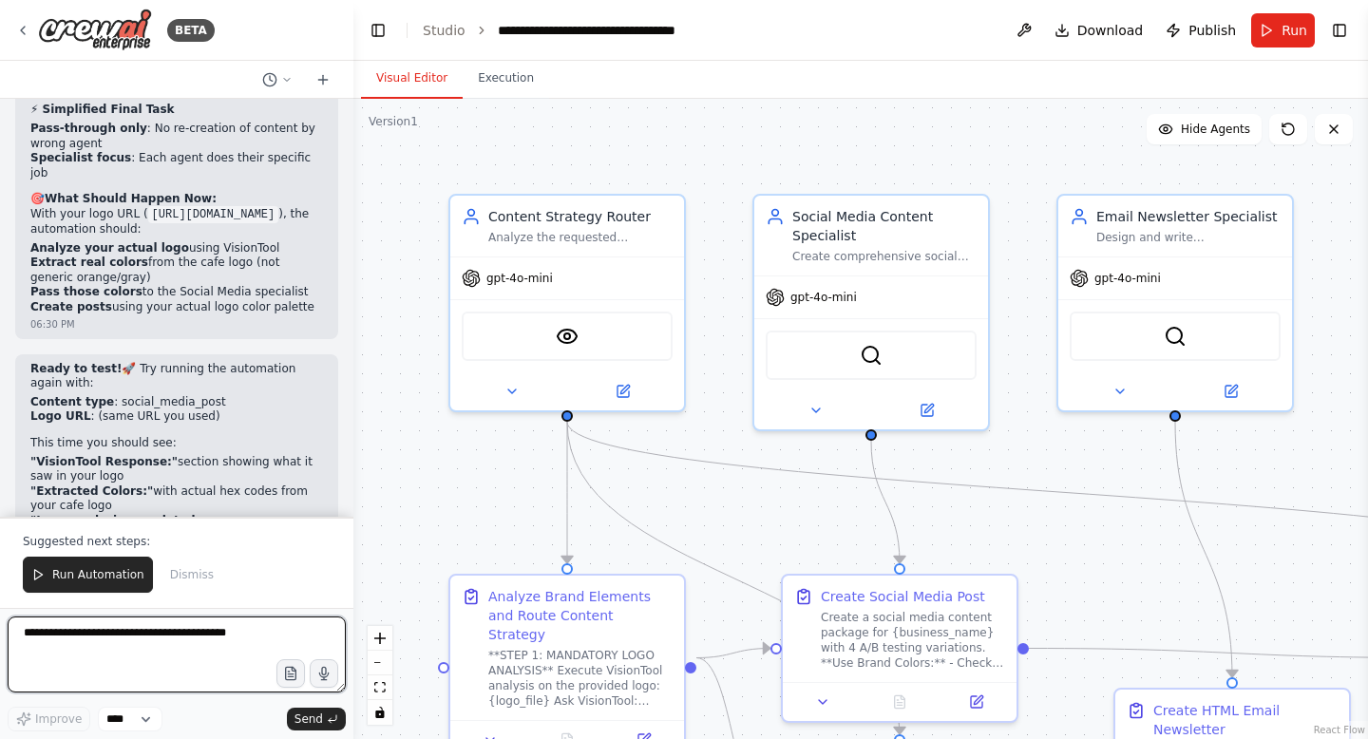
scroll to position [59940, 0]
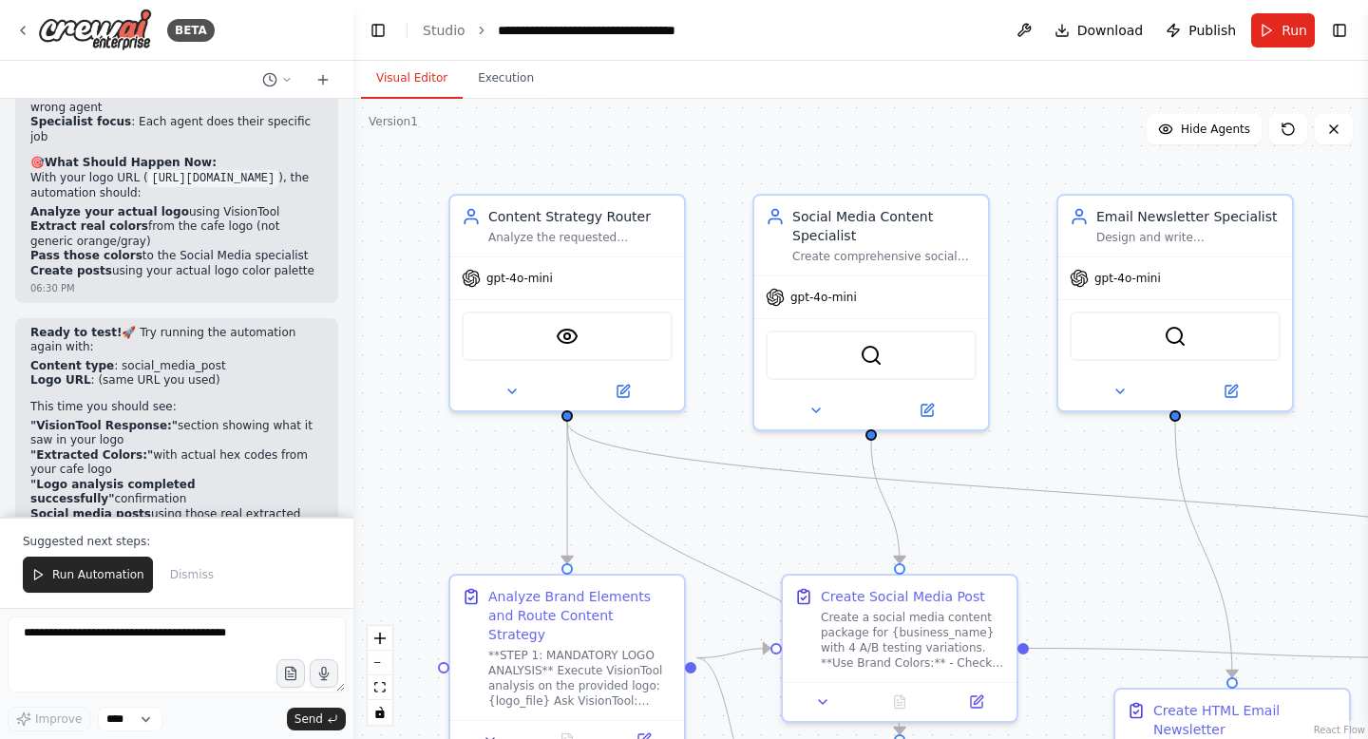
click at [111, 552] on div "Suggested next steps: Run Automation Dismiss" at bounding box center [176, 562] width 353 height 91
click at [102, 590] on button "Run Automation" at bounding box center [88, 575] width 130 height 36
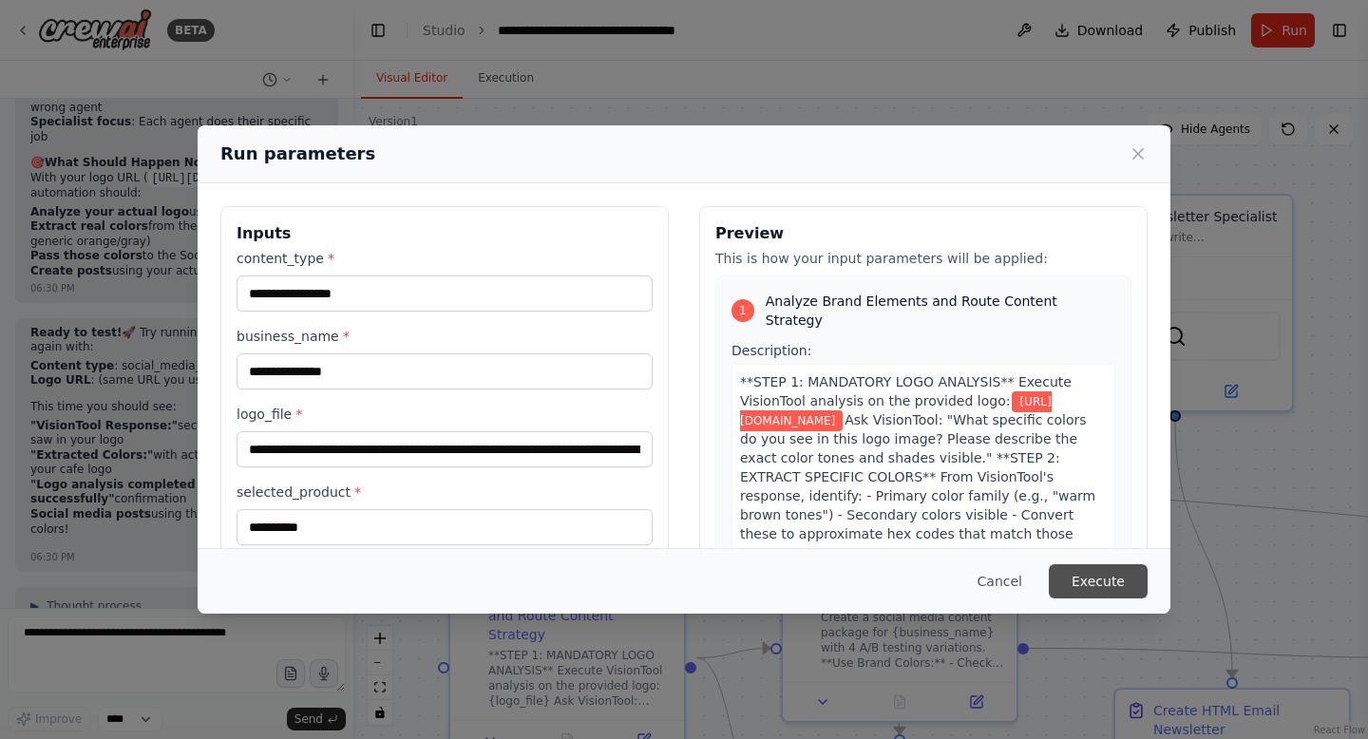
click at [1097, 572] on button "Execute" at bounding box center [1098, 581] width 99 height 34
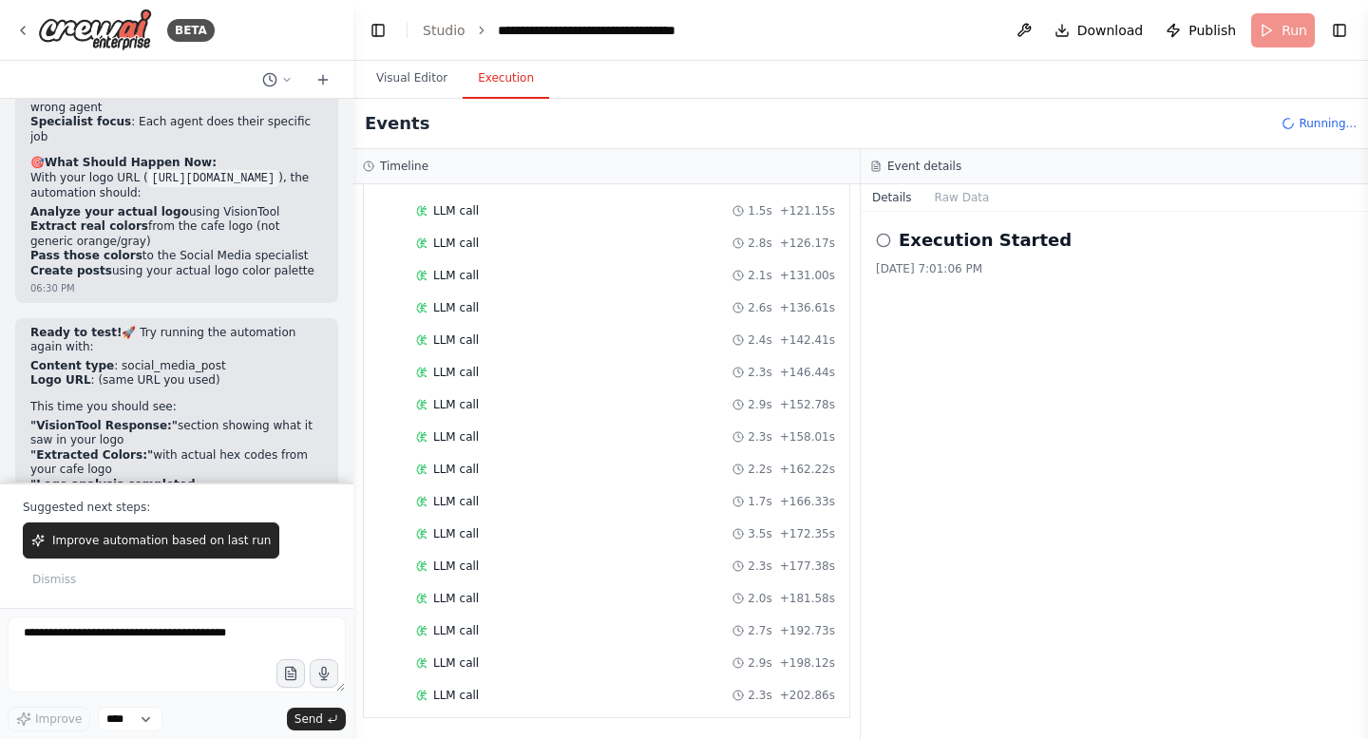
scroll to position [1284, 0]
click at [143, 559] on button "Improve automation based on last run" at bounding box center [151, 540] width 256 height 36
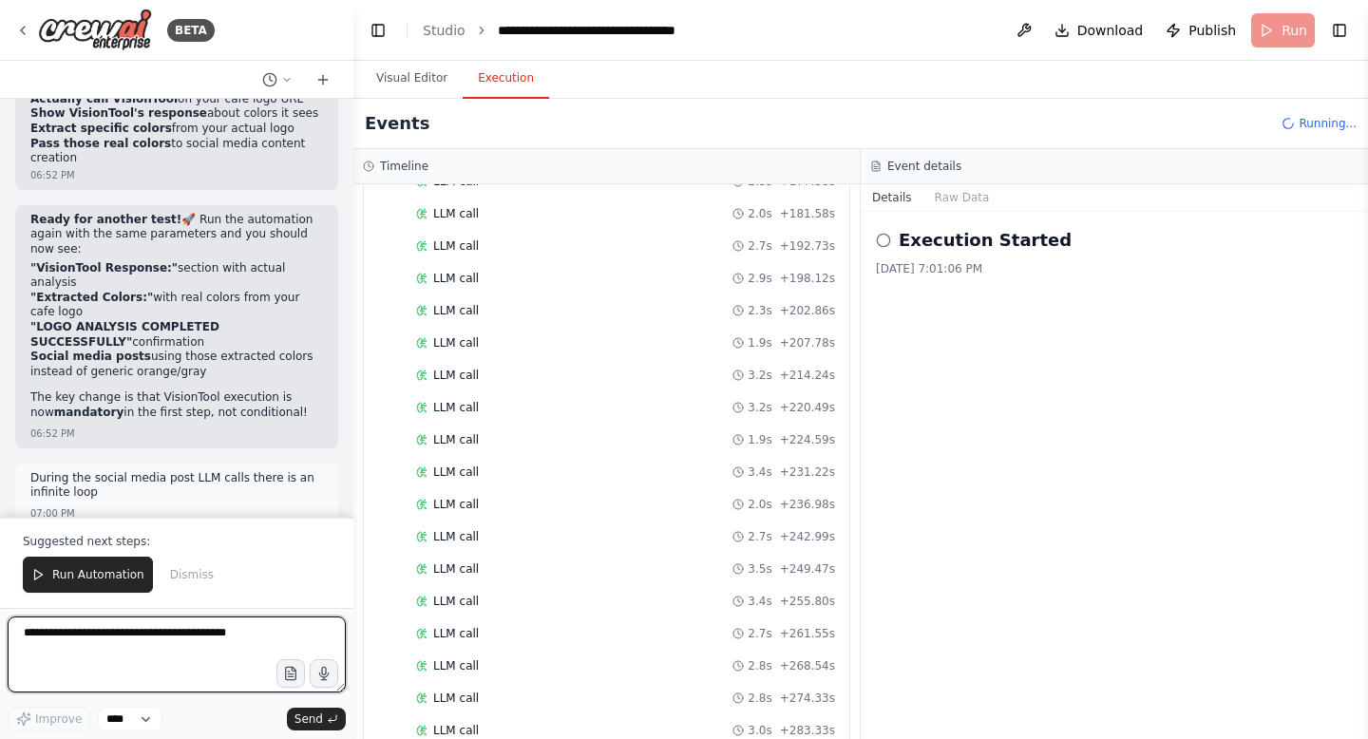
scroll to position [1930, 0]
click at [189, 640] on textarea at bounding box center [177, 655] width 338 height 76
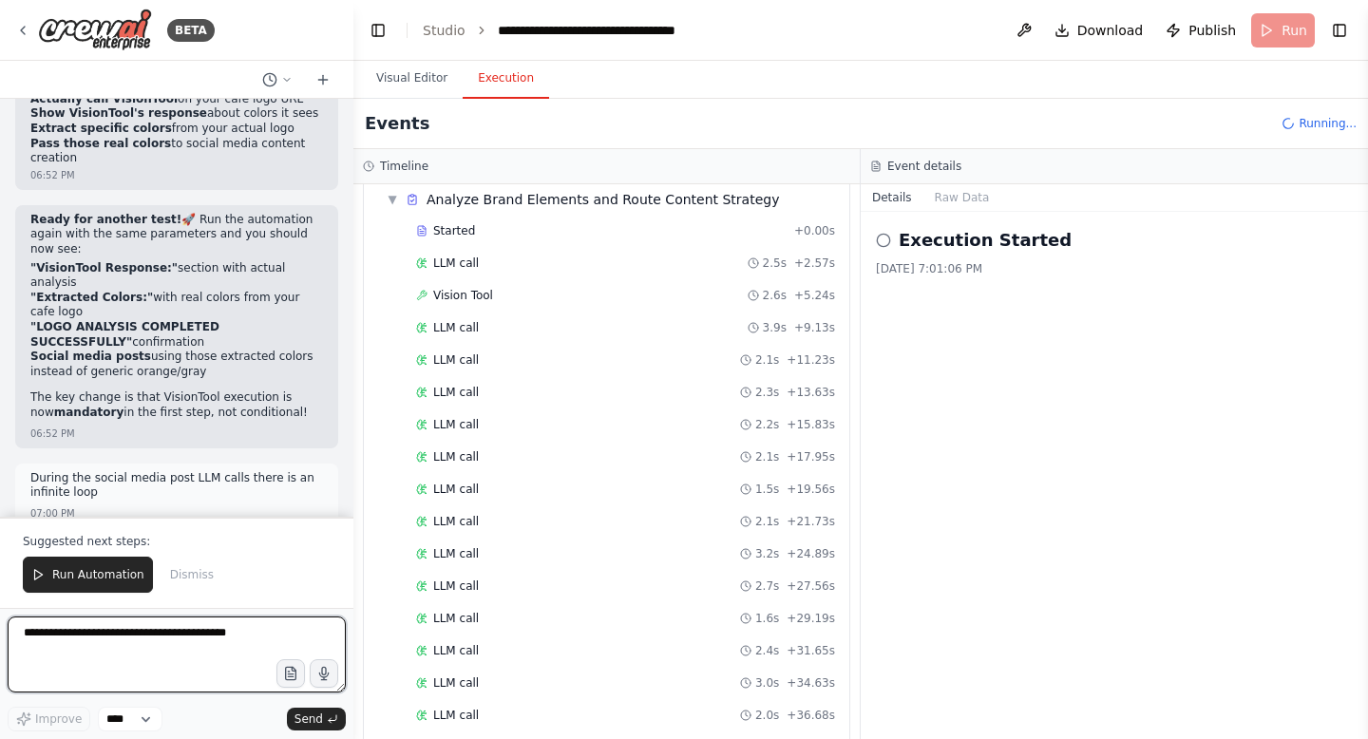
scroll to position [0, 0]
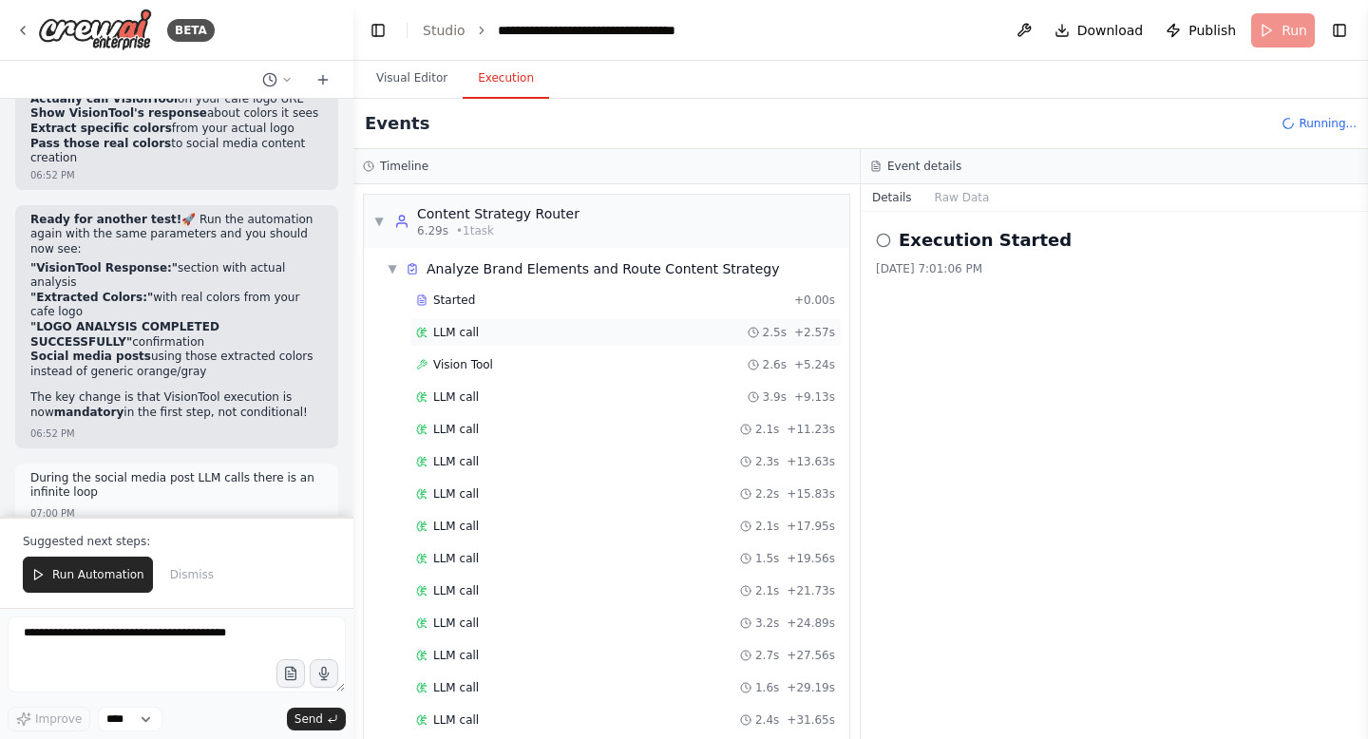
click at [521, 343] on div "LLM call 2.5s + 2.57s" at bounding box center [625, 332] width 432 height 28
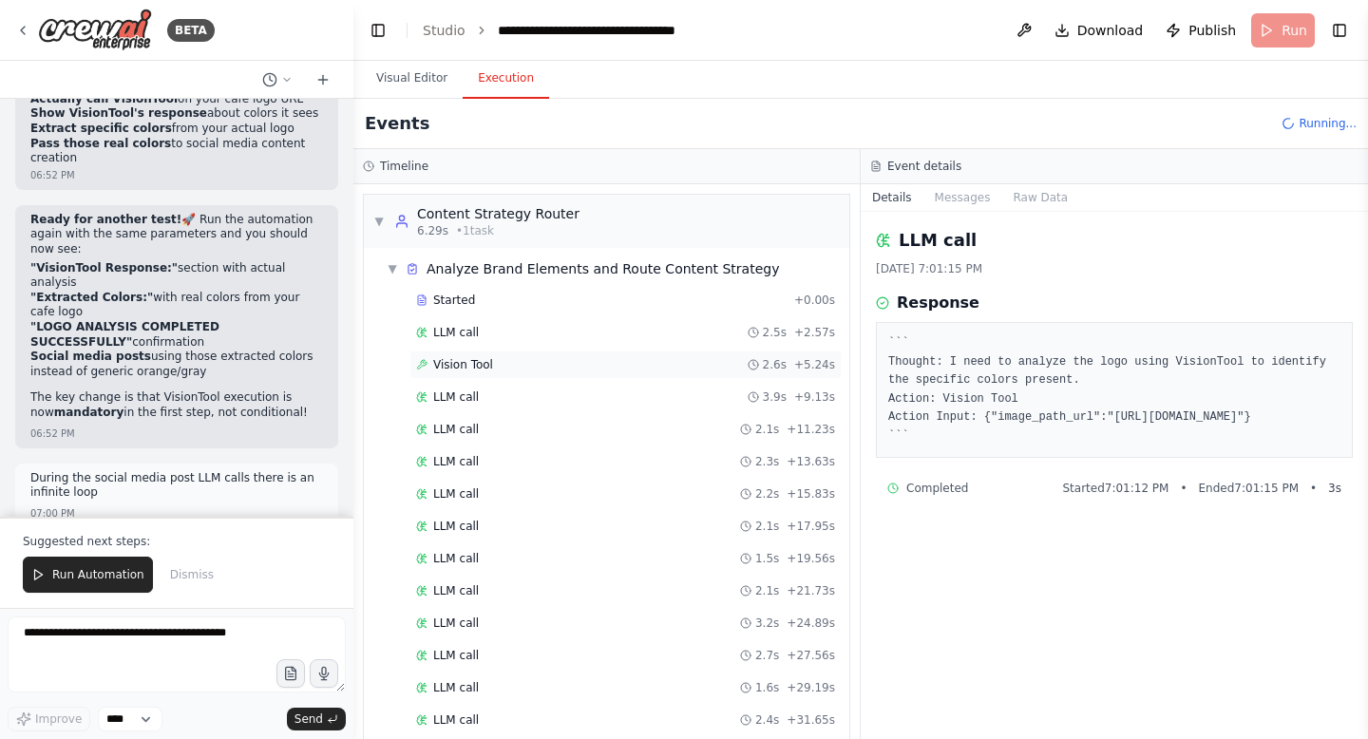
click at [509, 375] on div "Vision Tool 2.6s + 5.24s" at bounding box center [625, 365] width 432 height 28
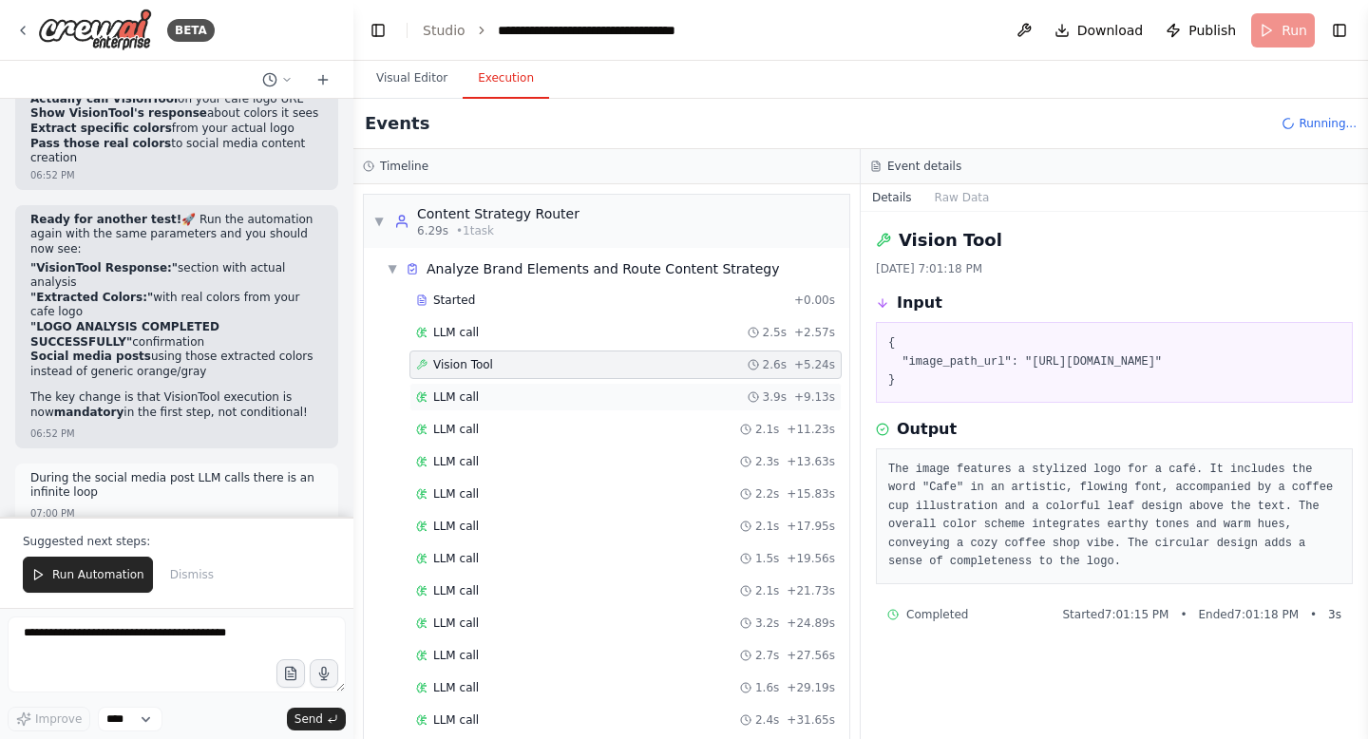
click at [505, 392] on div "LLM call 3.9s + 9.13s" at bounding box center [625, 396] width 419 height 15
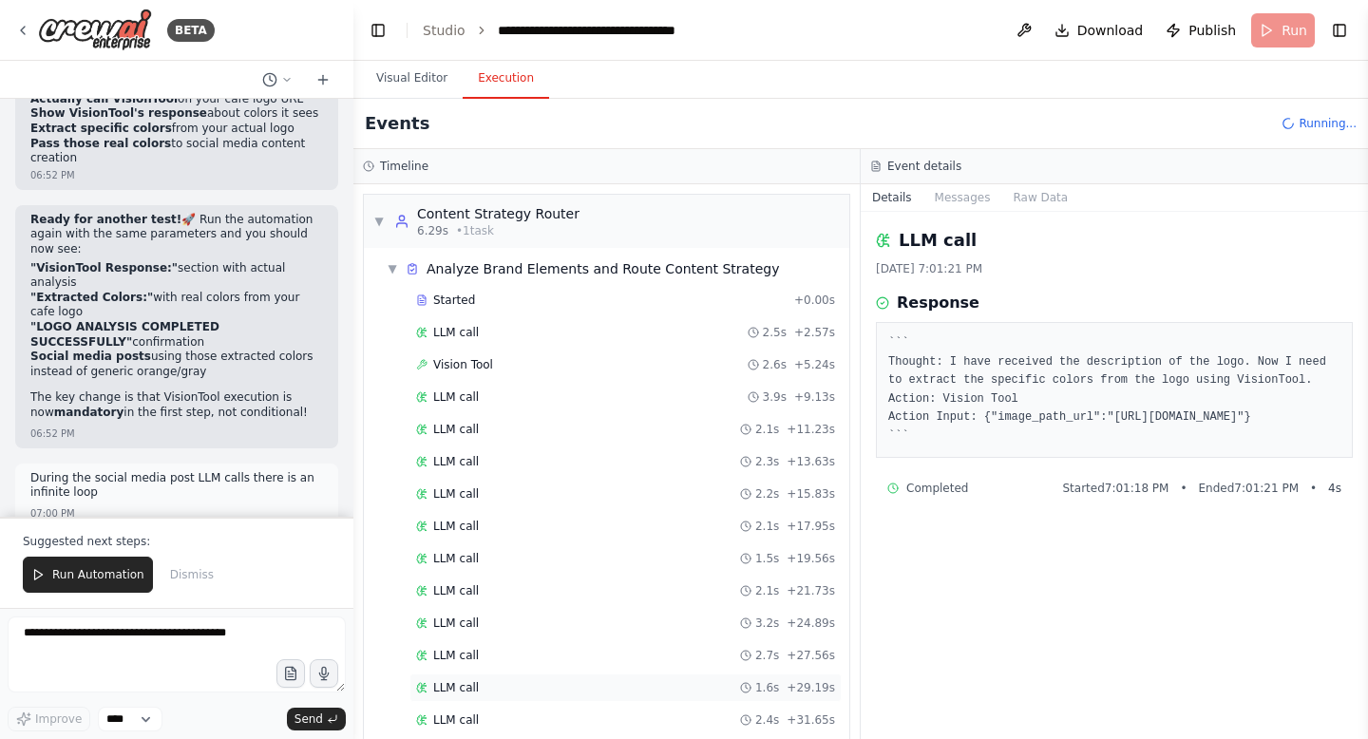
click at [641, 686] on div "LLM call 1.6s + 29.19s" at bounding box center [625, 687] width 419 height 15
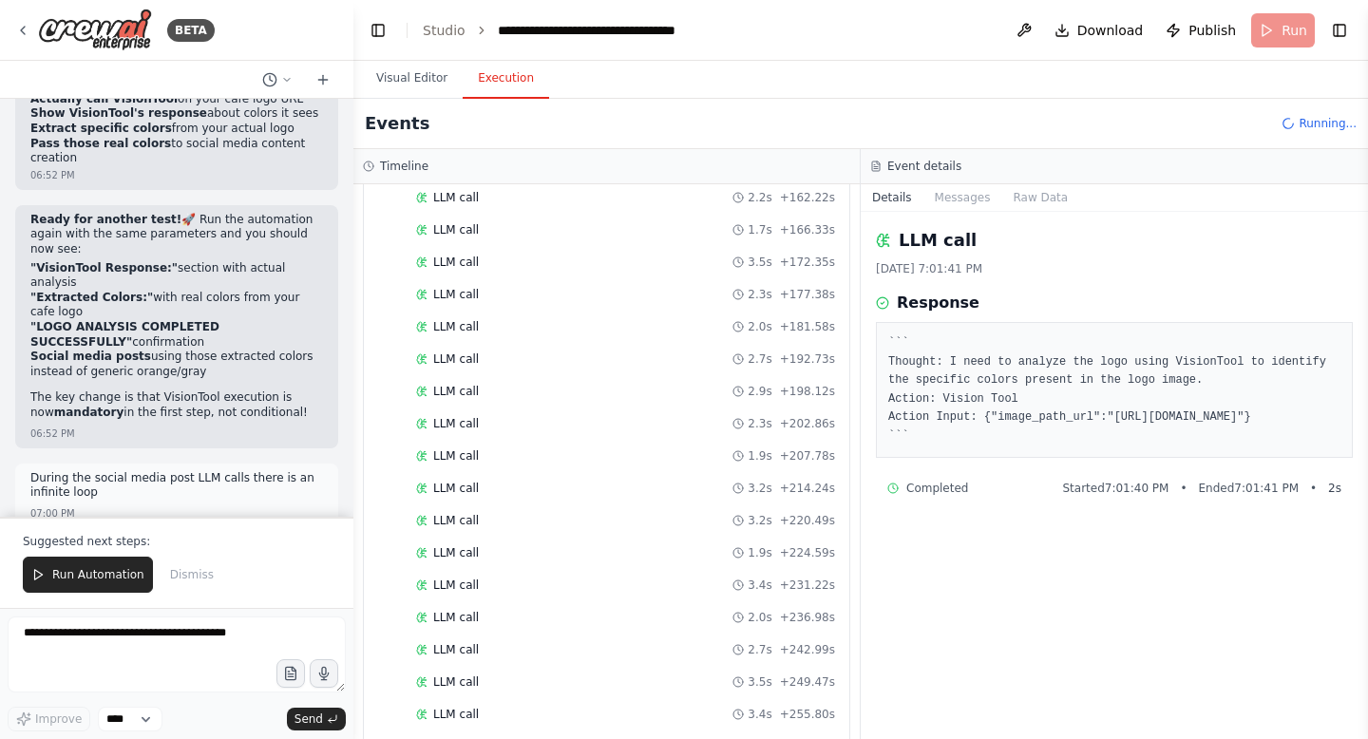
scroll to position [1580, 0]
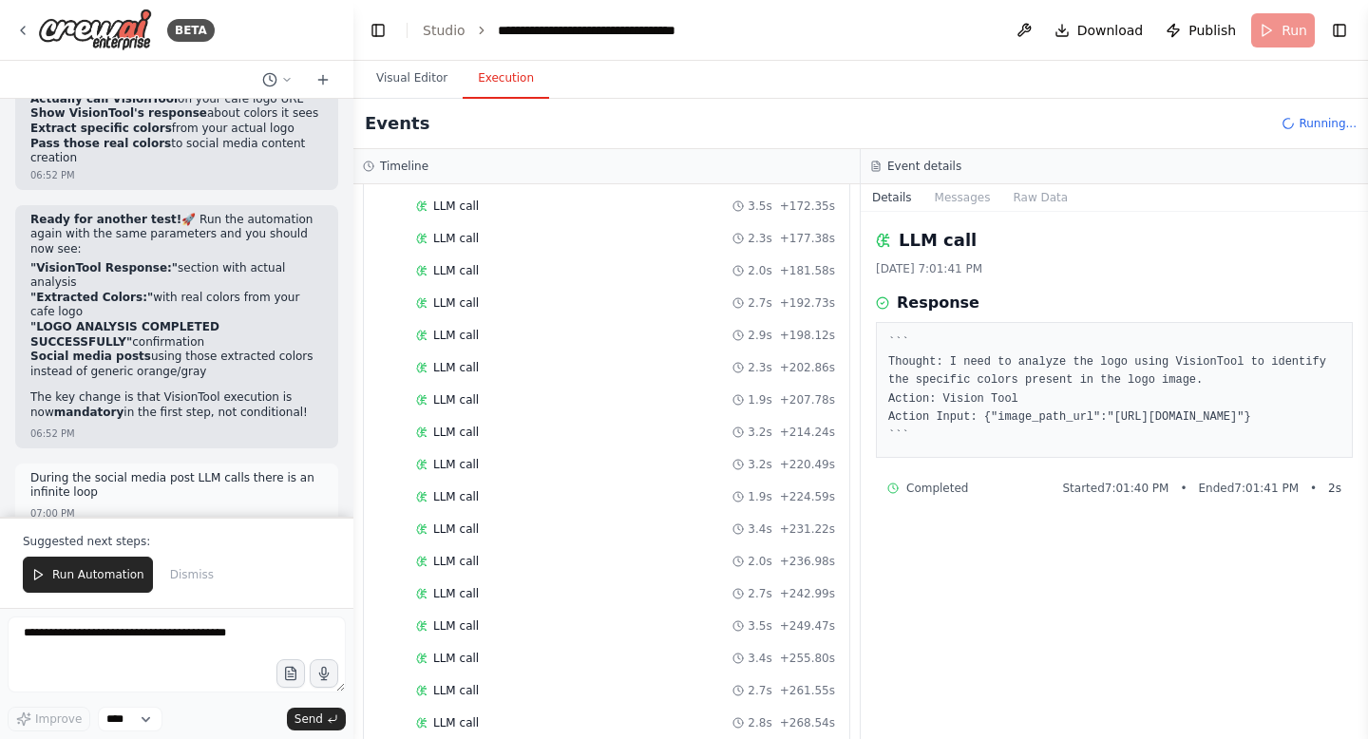
click at [657, 659] on div "LLM call 3.4s + 255.80s" at bounding box center [625, 658] width 419 height 15
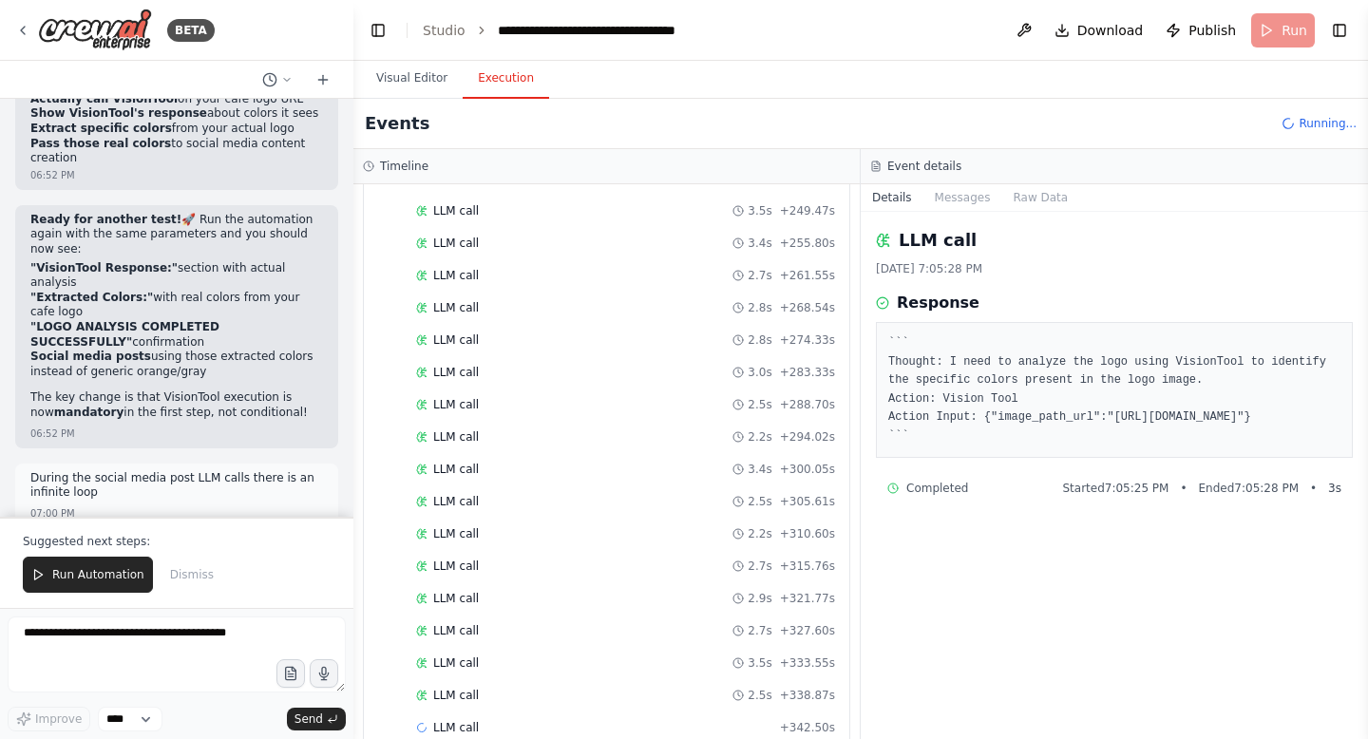
scroll to position [2027, 0]
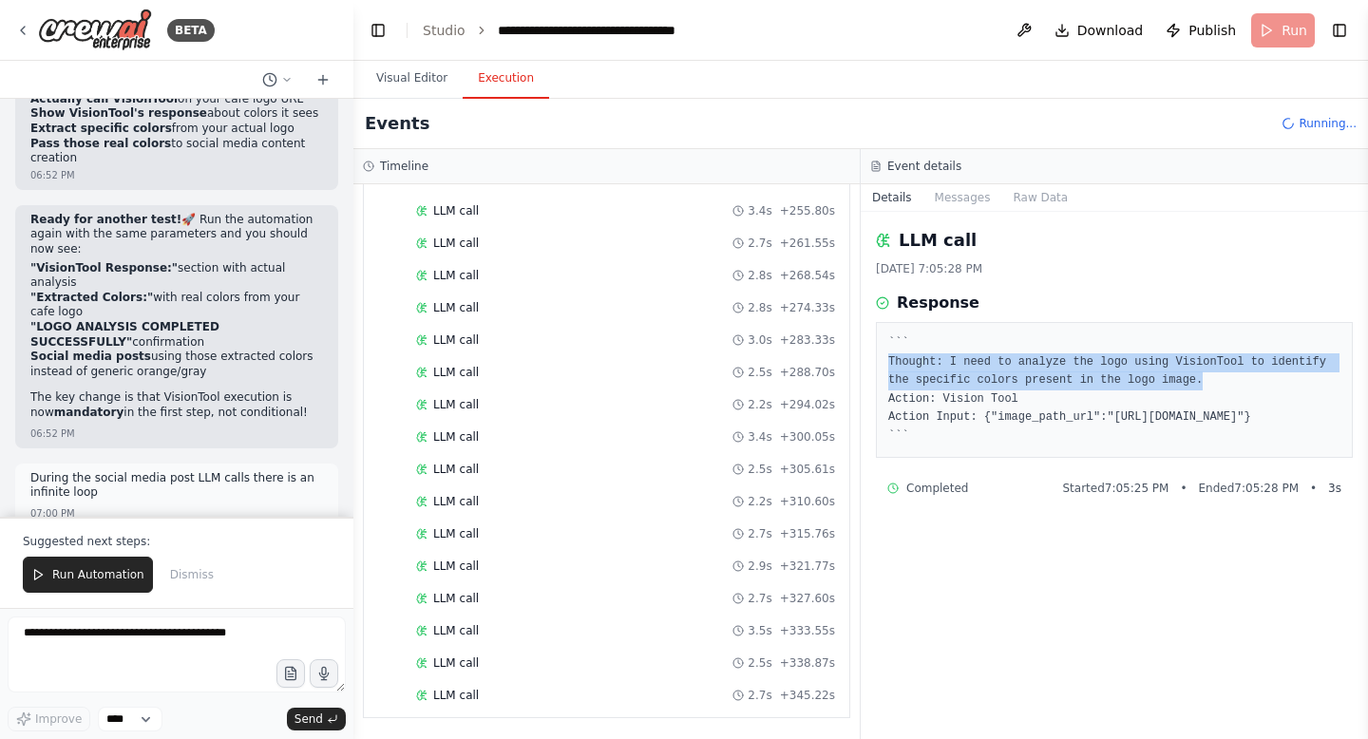
drag, startPoint x: 884, startPoint y: 353, endPoint x: 1156, endPoint y: 376, distance: 272.6
click at [1156, 376] on div "``` Thought: I need to analyze the logo using VisionTool to identify the specif…" at bounding box center [1114, 390] width 477 height 136
copy pre "Thought: I need to analyze the logo using VisionTool to identify the specific c…"
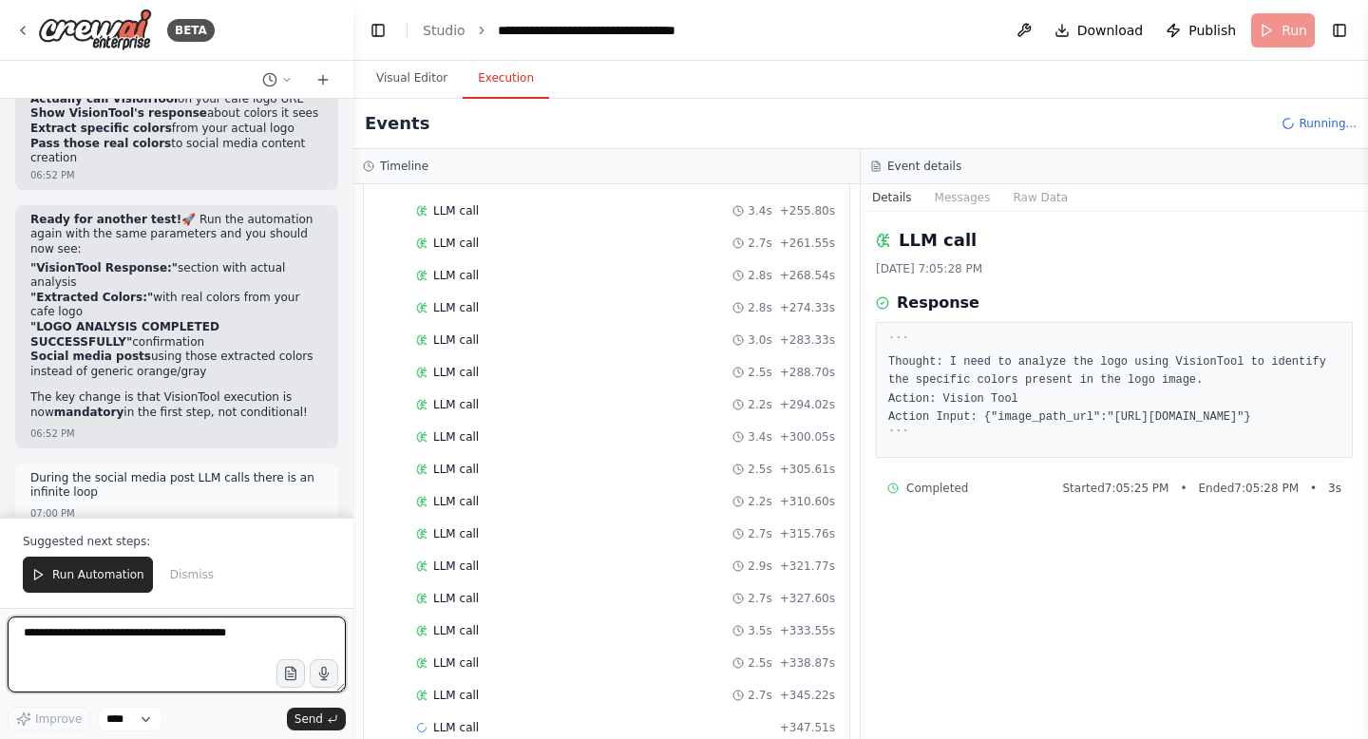
click at [220, 623] on textarea at bounding box center [177, 655] width 338 height 76
paste textarea "*"
paste textarea "**********"
type textarea "**********"
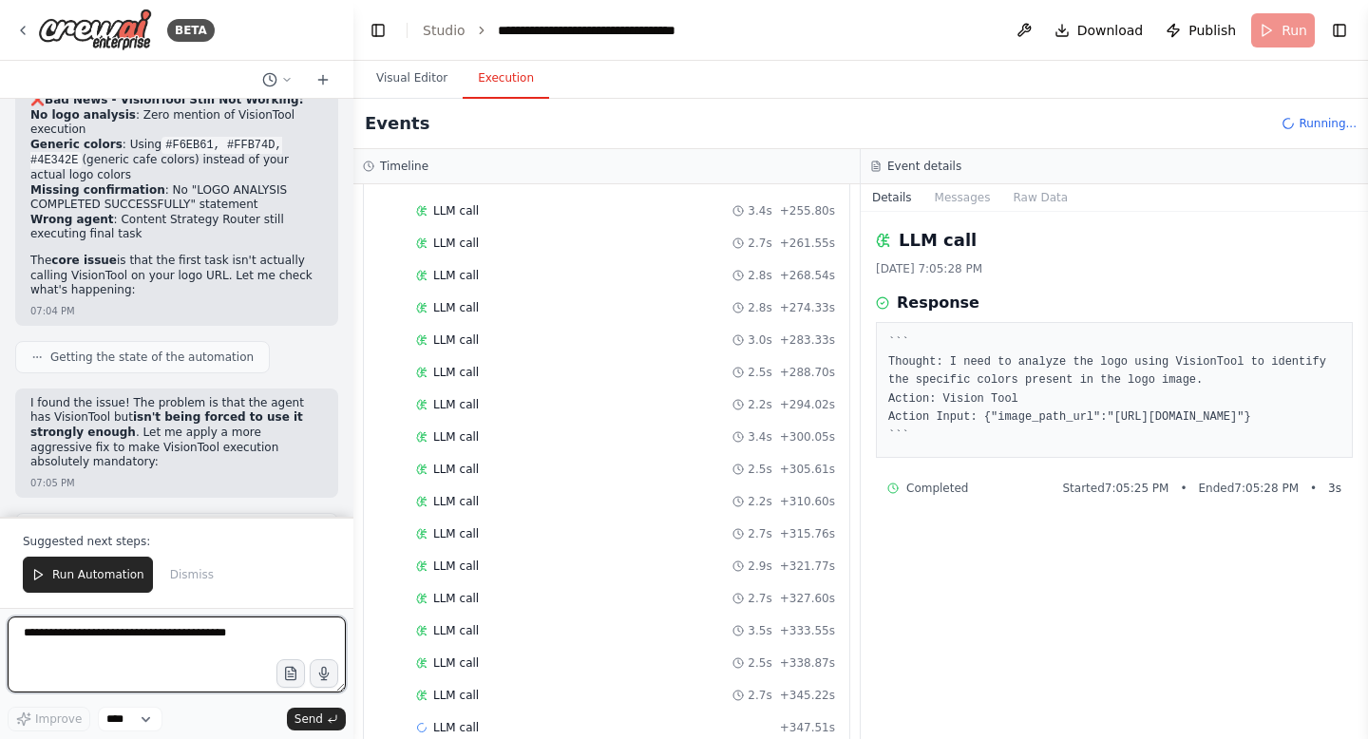
scroll to position [63079, 0]
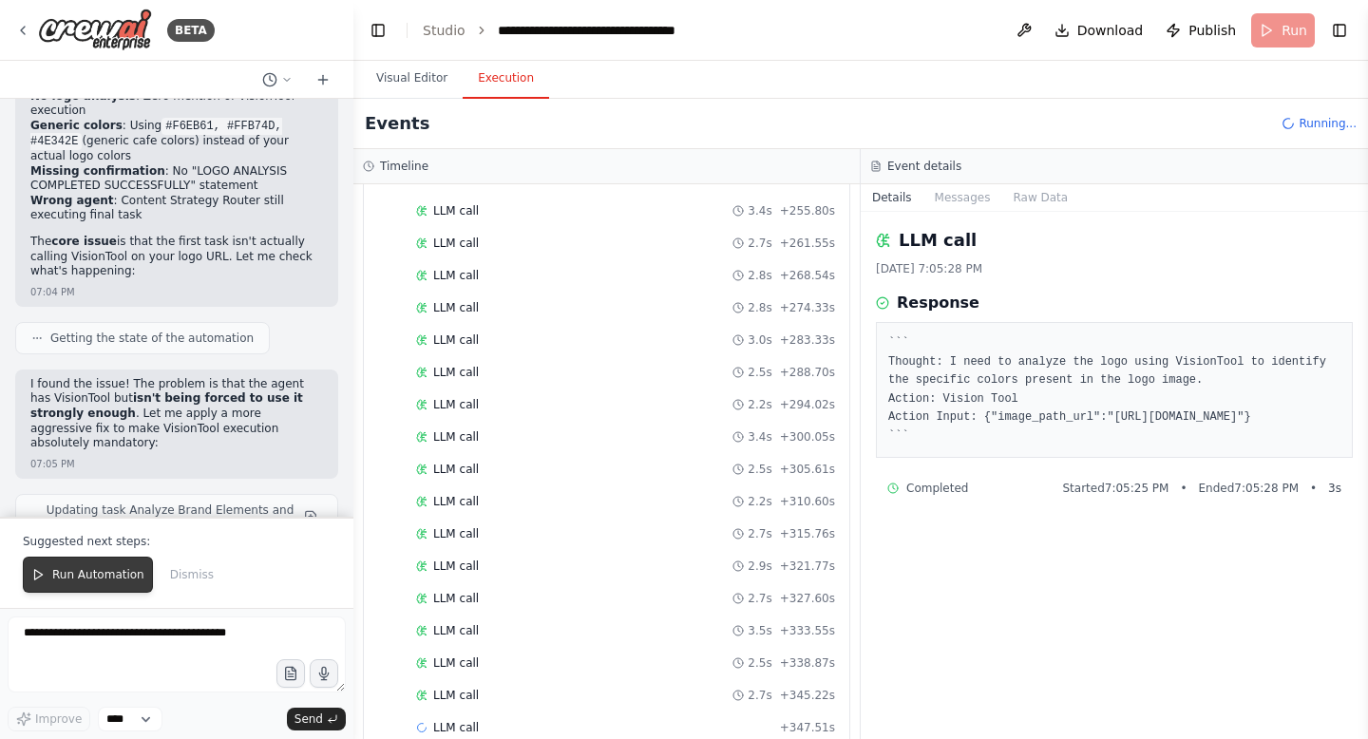
click at [104, 577] on span "Run Automation" at bounding box center [98, 574] width 92 height 15
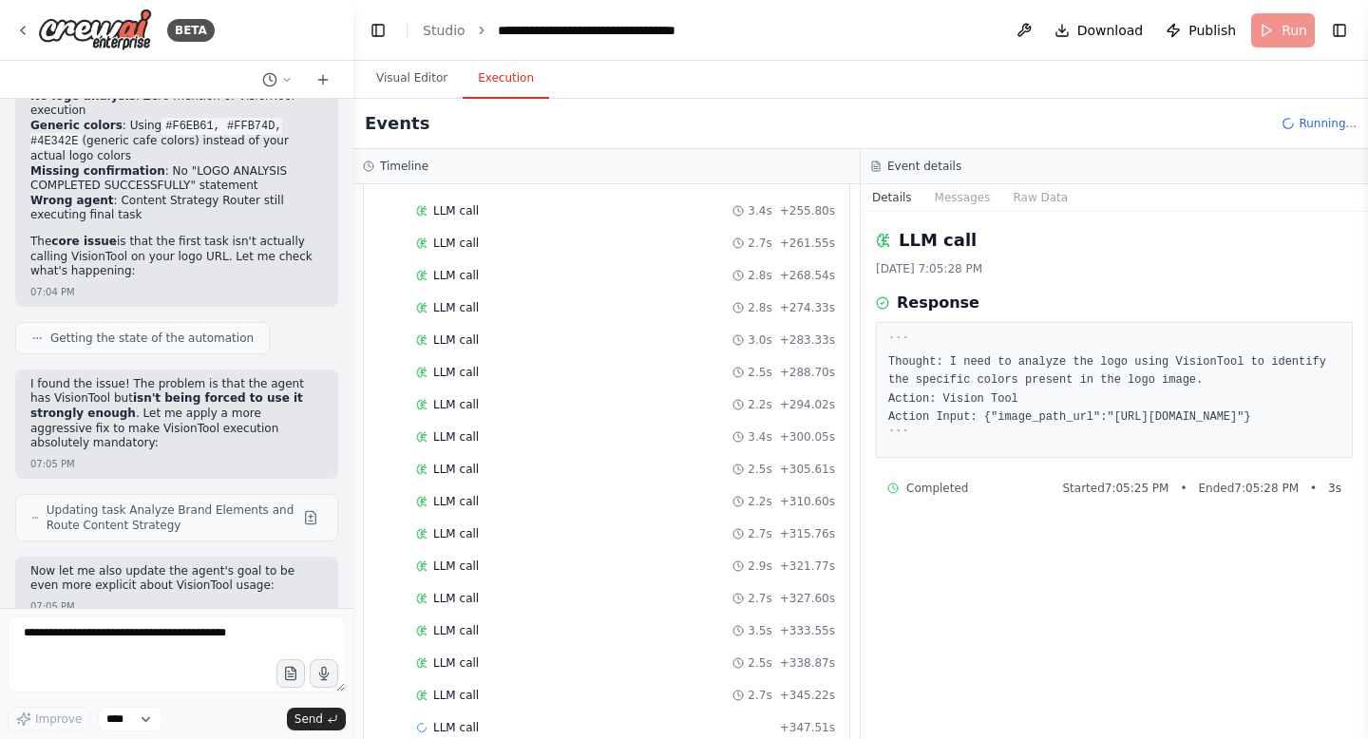
scroll to position [62987, 0]
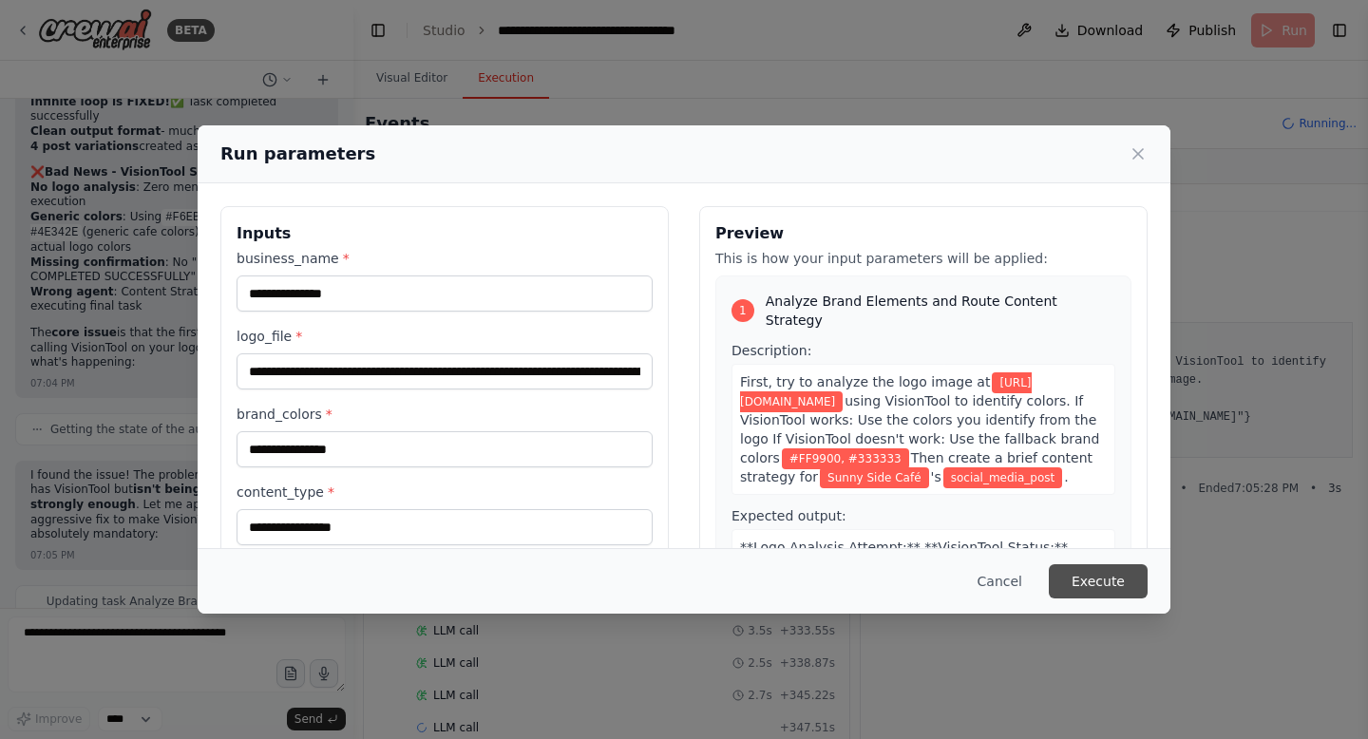
click at [1099, 581] on button "Execute" at bounding box center [1098, 581] width 99 height 34
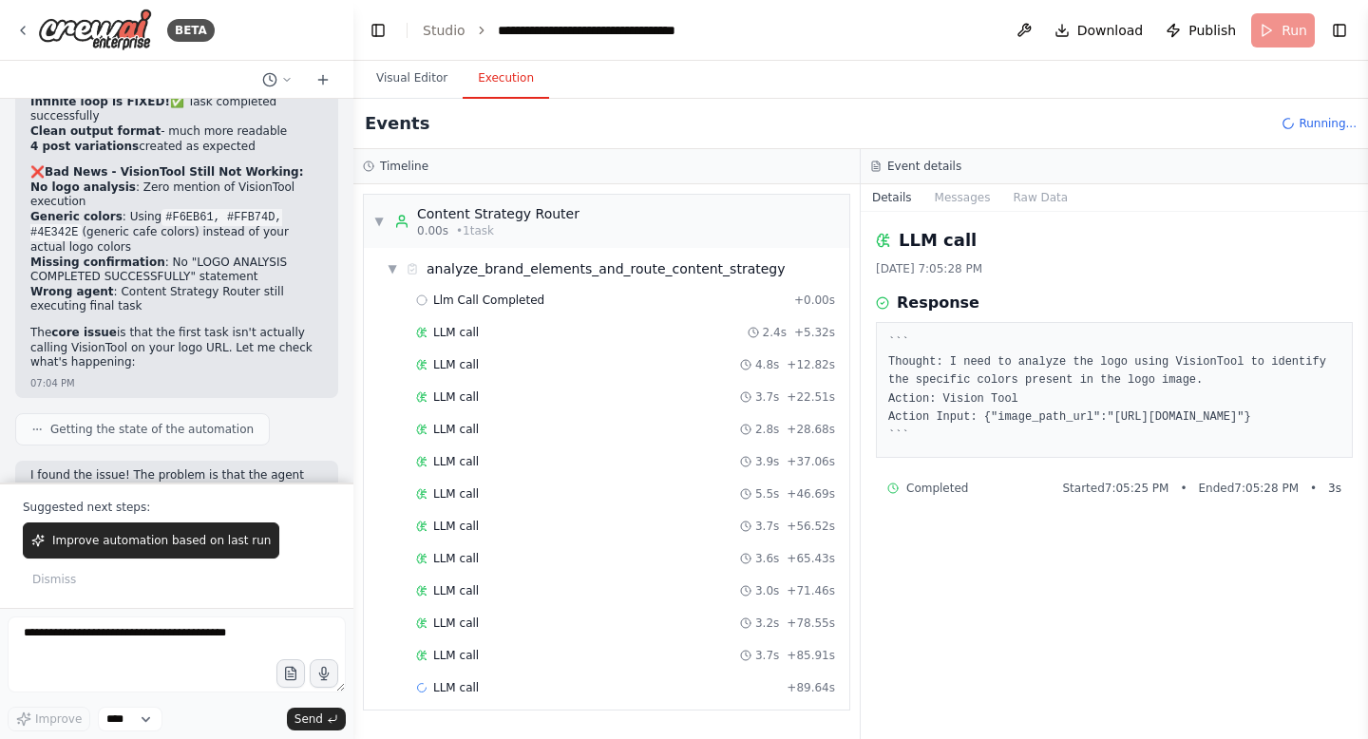
scroll to position [63079, 0]
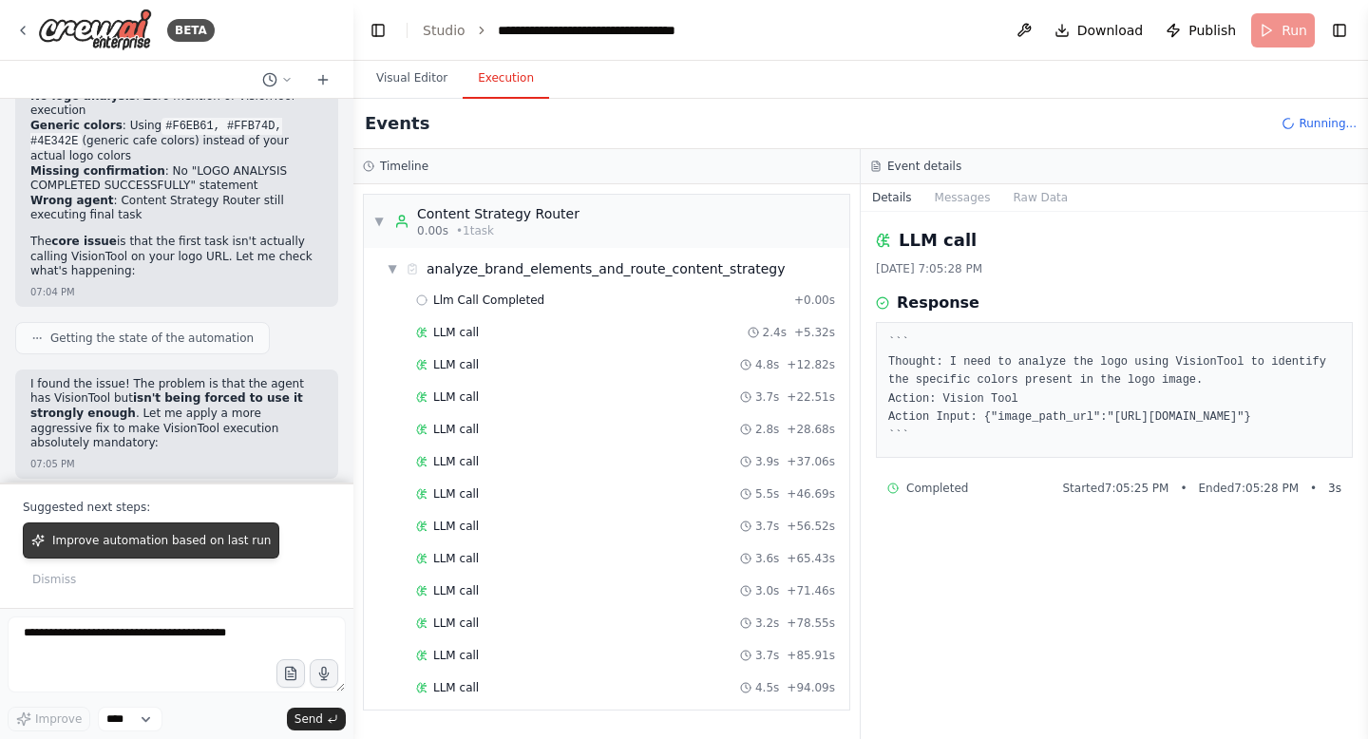
click at [145, 548] on span "Improve automation based on last run" at bounding box center [161, 540] width 218 height 15
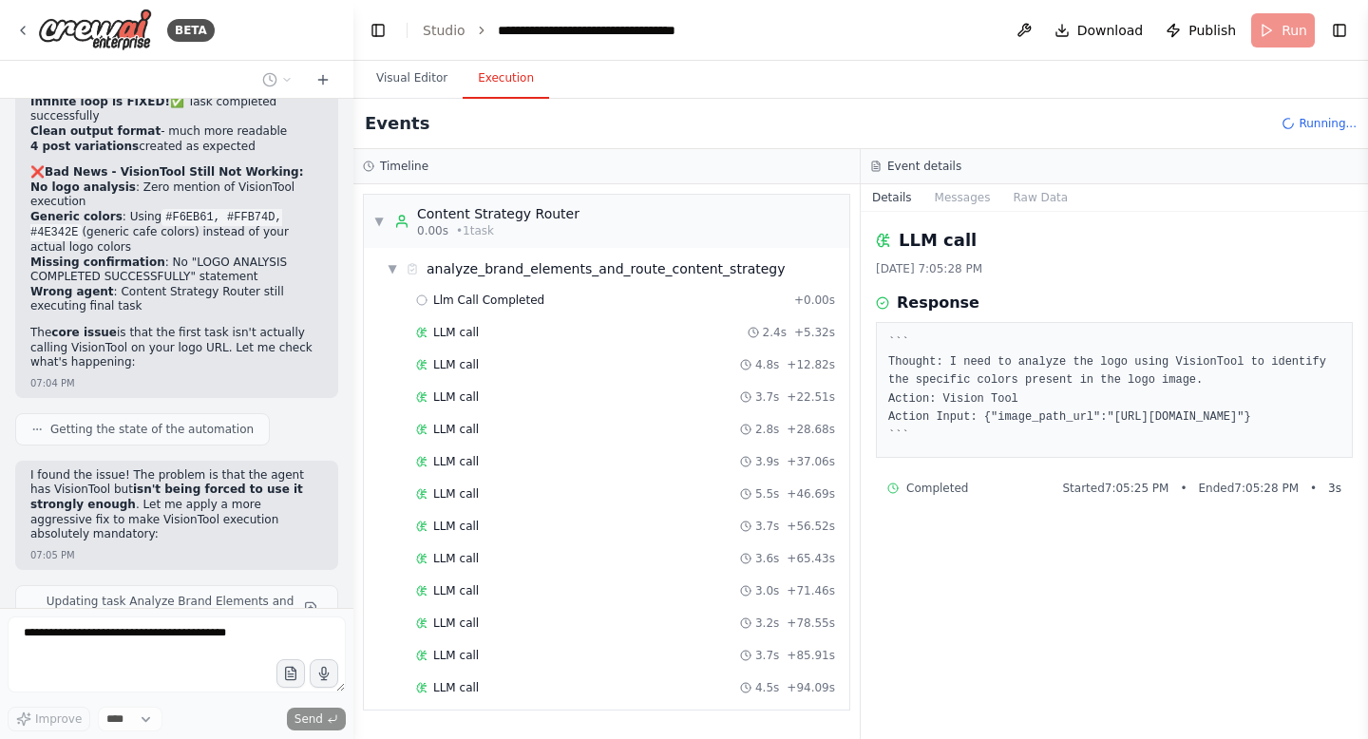
scroll to position [63037, 0]
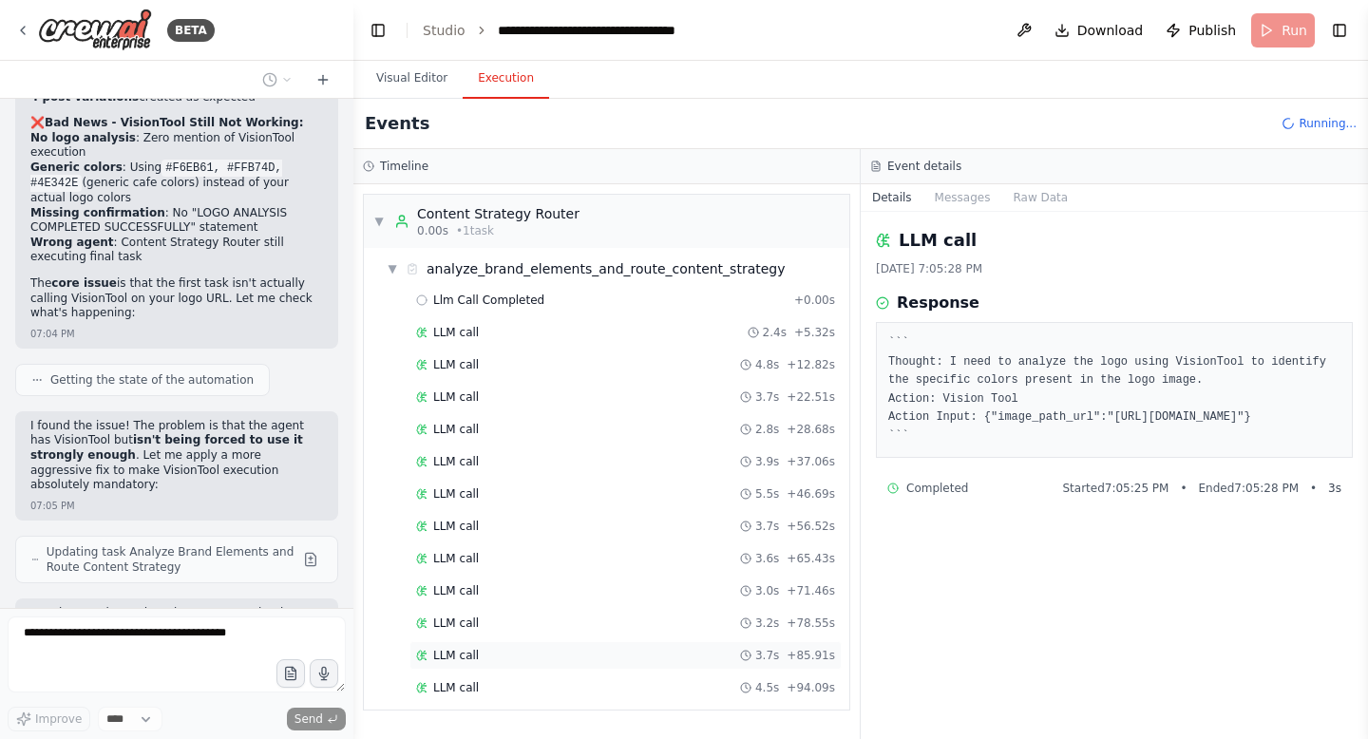
click at [465, 651] on span "LLM call" at bounding box center [456, 655] width 46 height 15
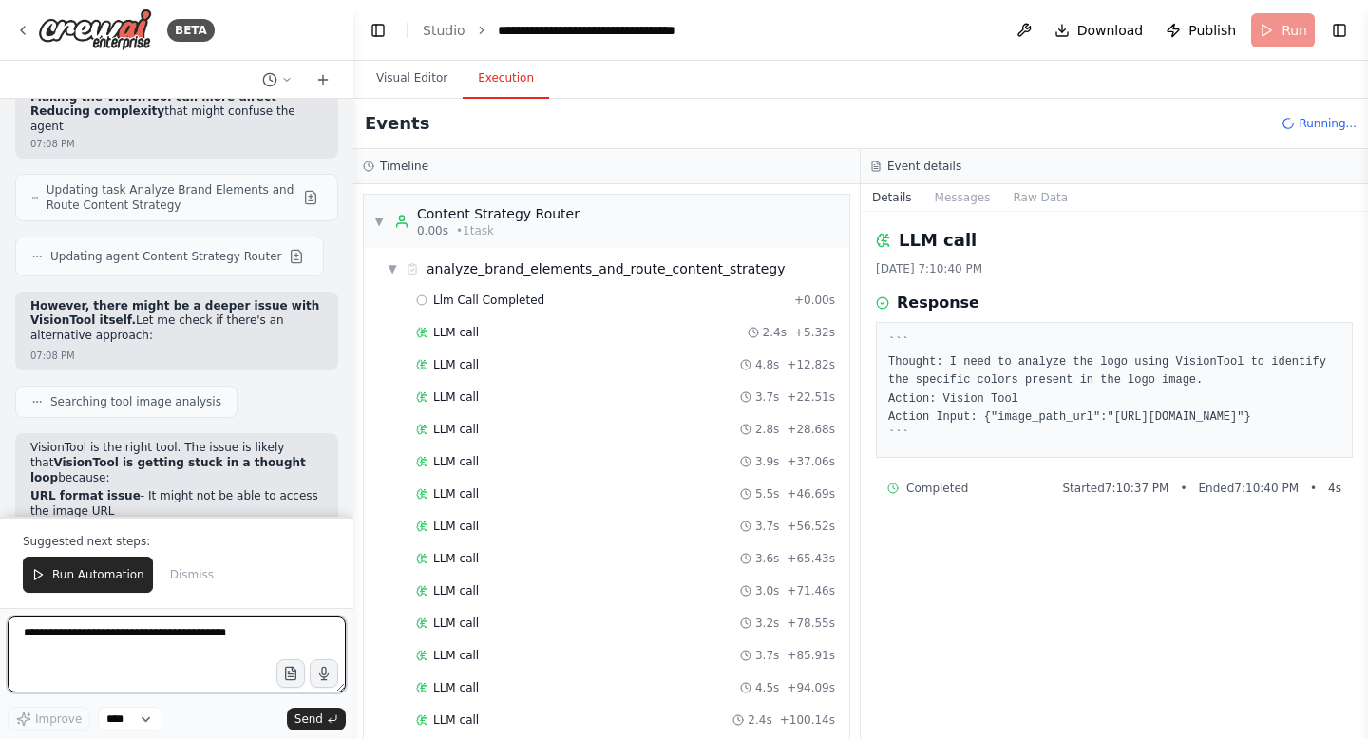
scroll to position [64753, 0]
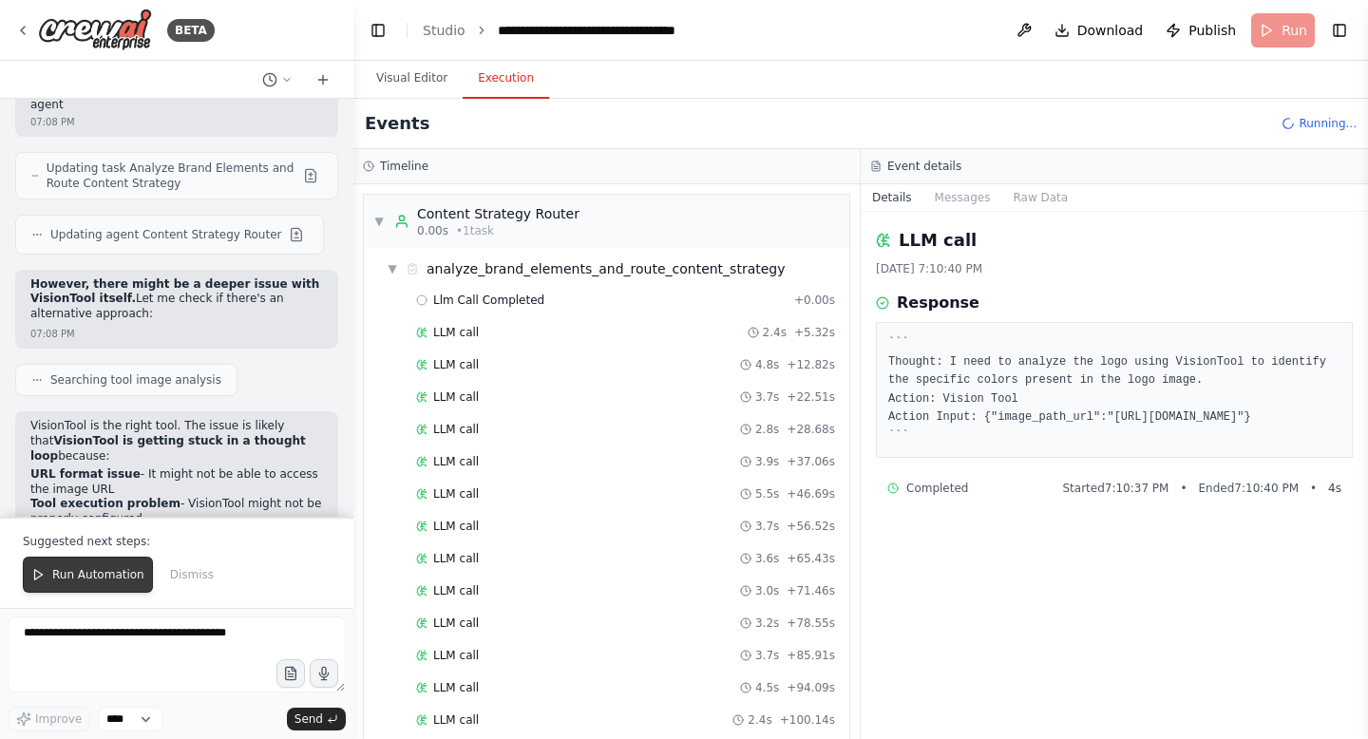
click at [99, 559] on button "Run Automation" at bounding box center [88, 575] width 130 height 36
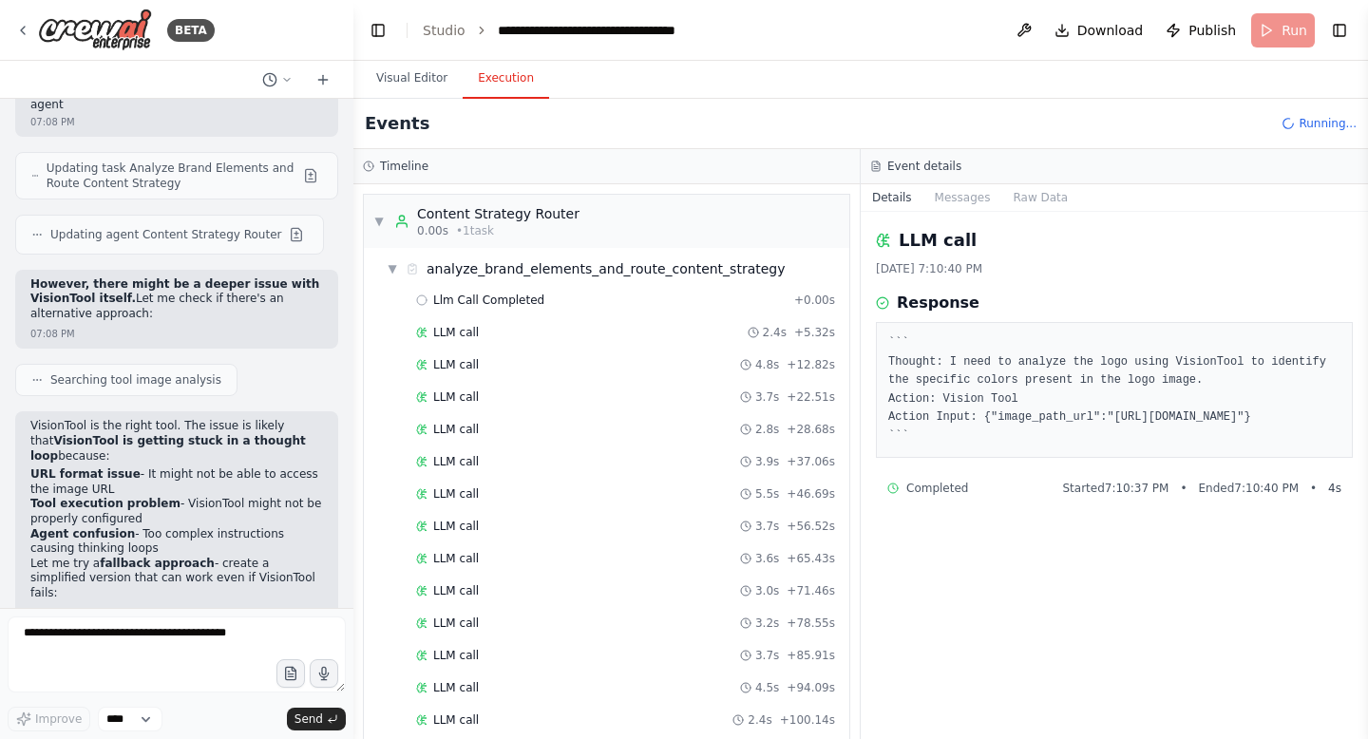
scroll to position [64662, 0]
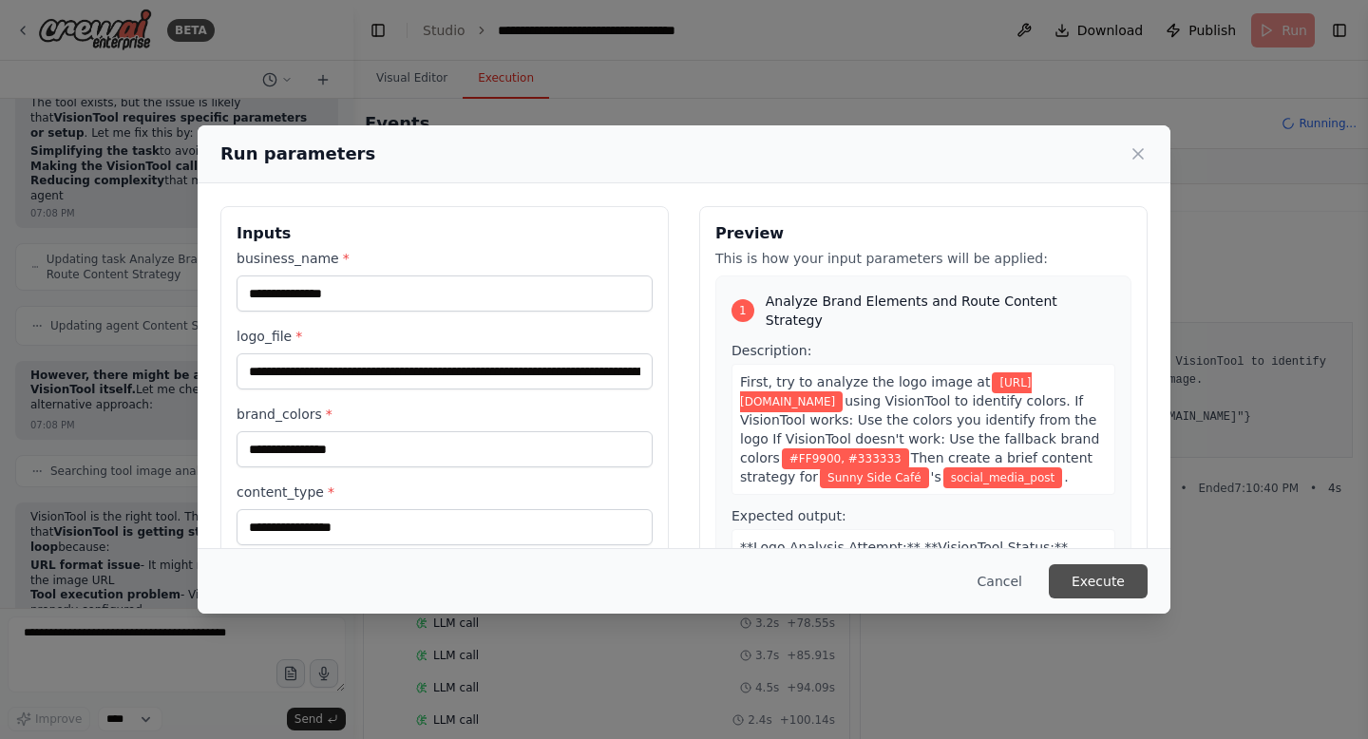
click at [1091, 571] on button "Execute" at bounding box center [1098, 581] width 99 height 34
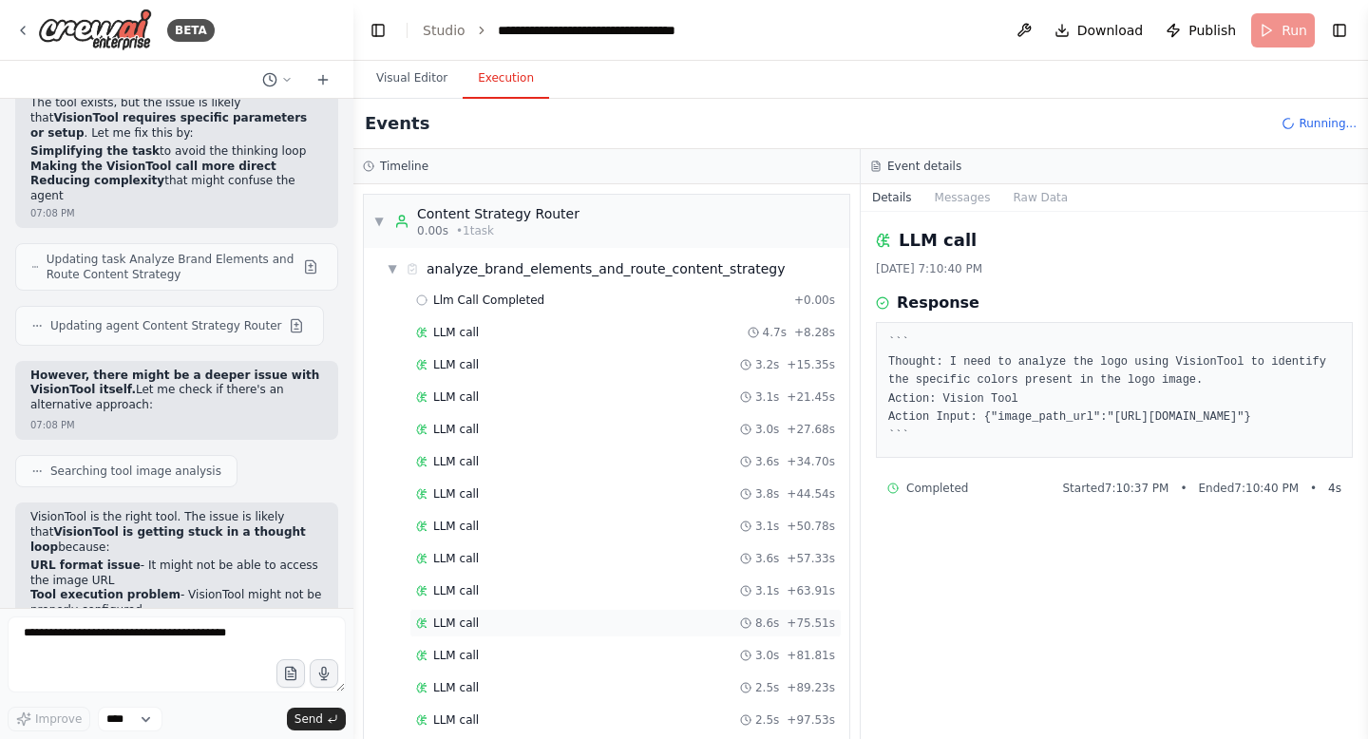
scroll to position [57, 0]
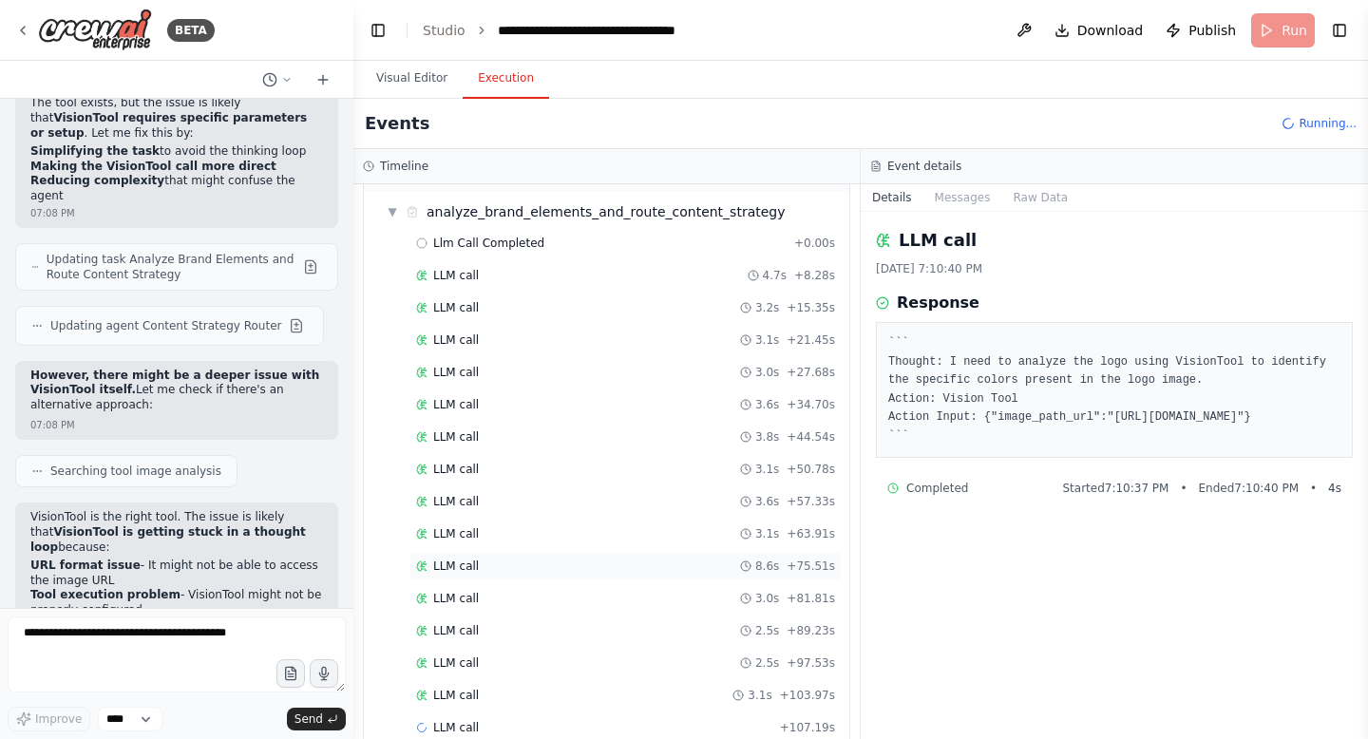
click at [553, 609] on div "LLM call 3.0s + 81.81s" at bounding box center [625, 598] width 432 height 28
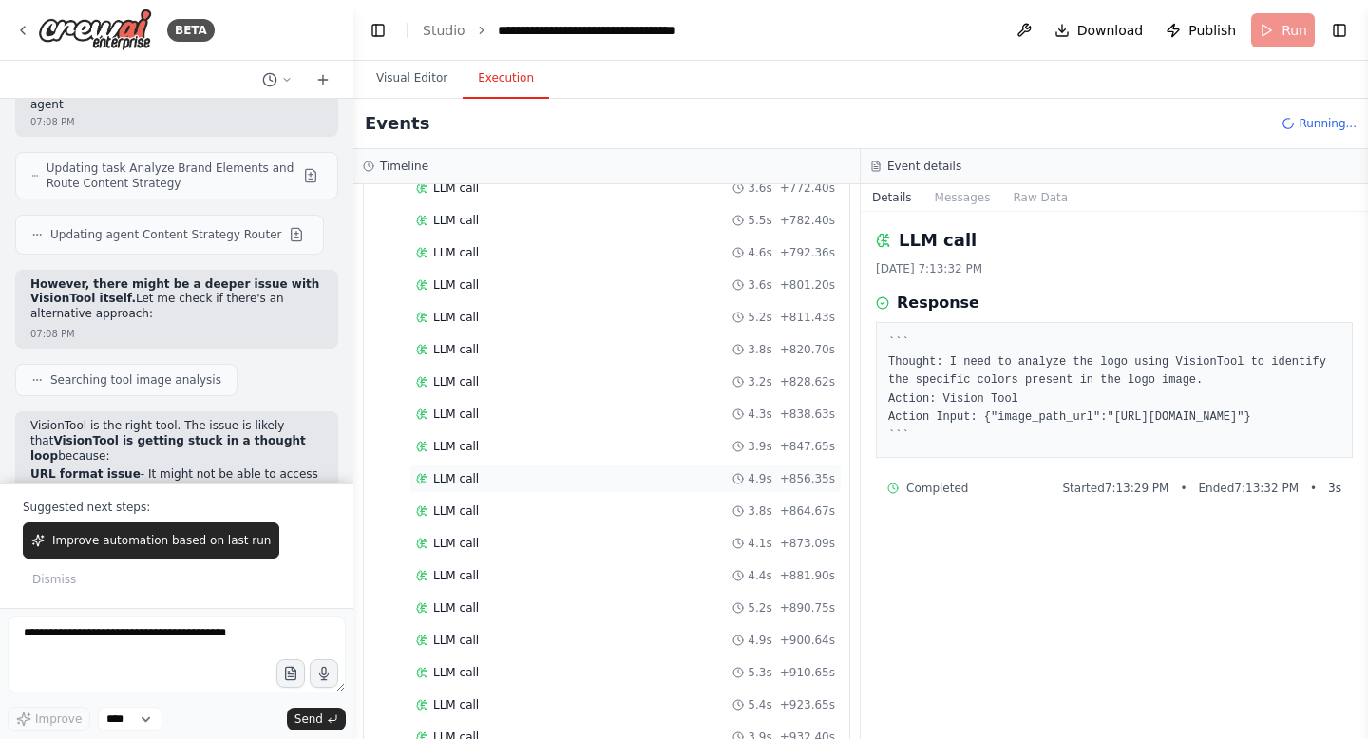
scroll to position [3319, 0]
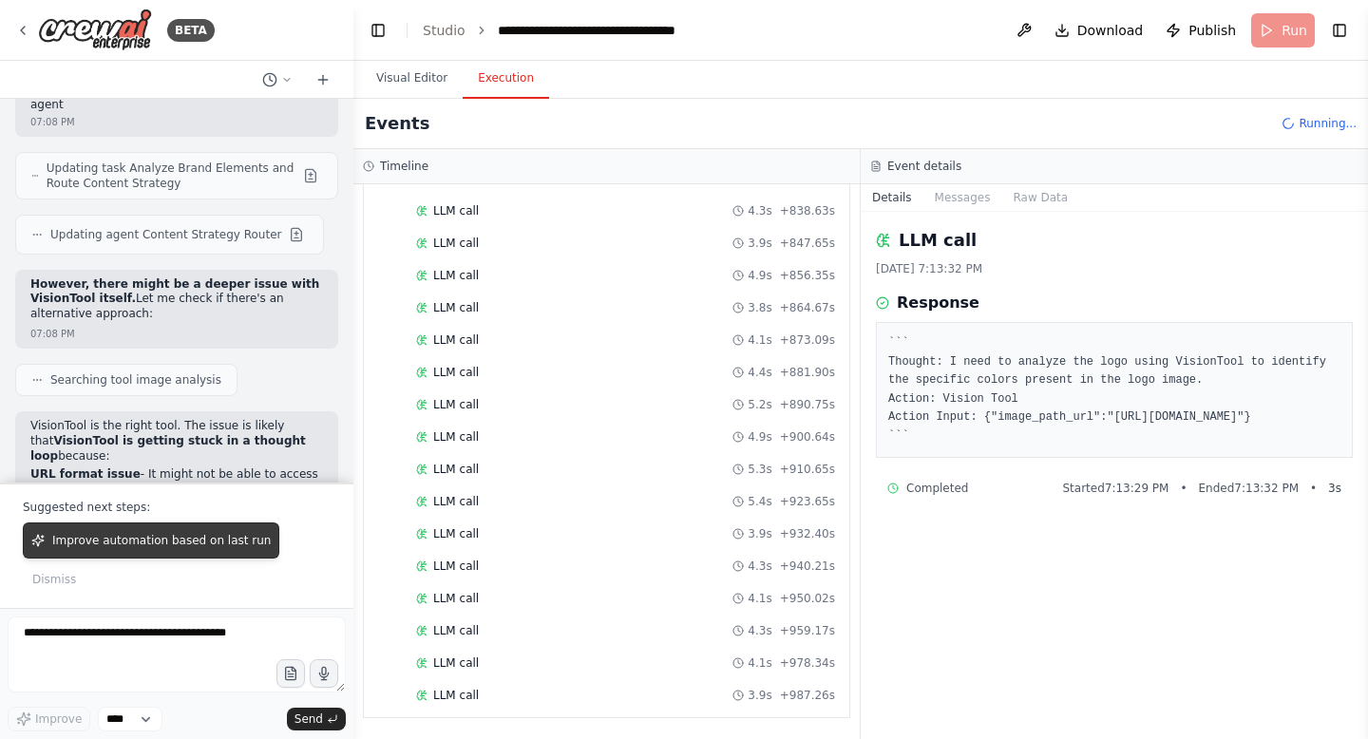
click at [186, 548] on span "Improve automation based on last run" at bounding box center [161, 540] width 218 height 15
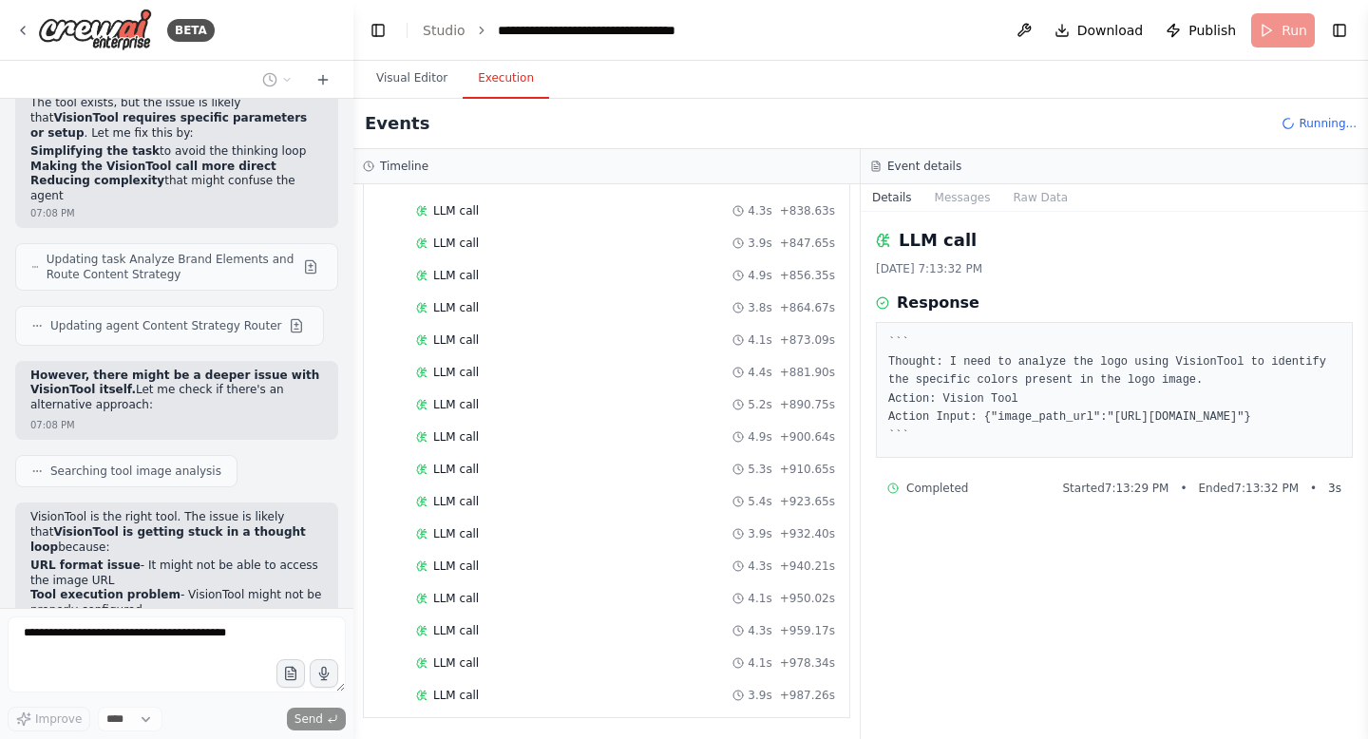
scroll to position [64712, 0]
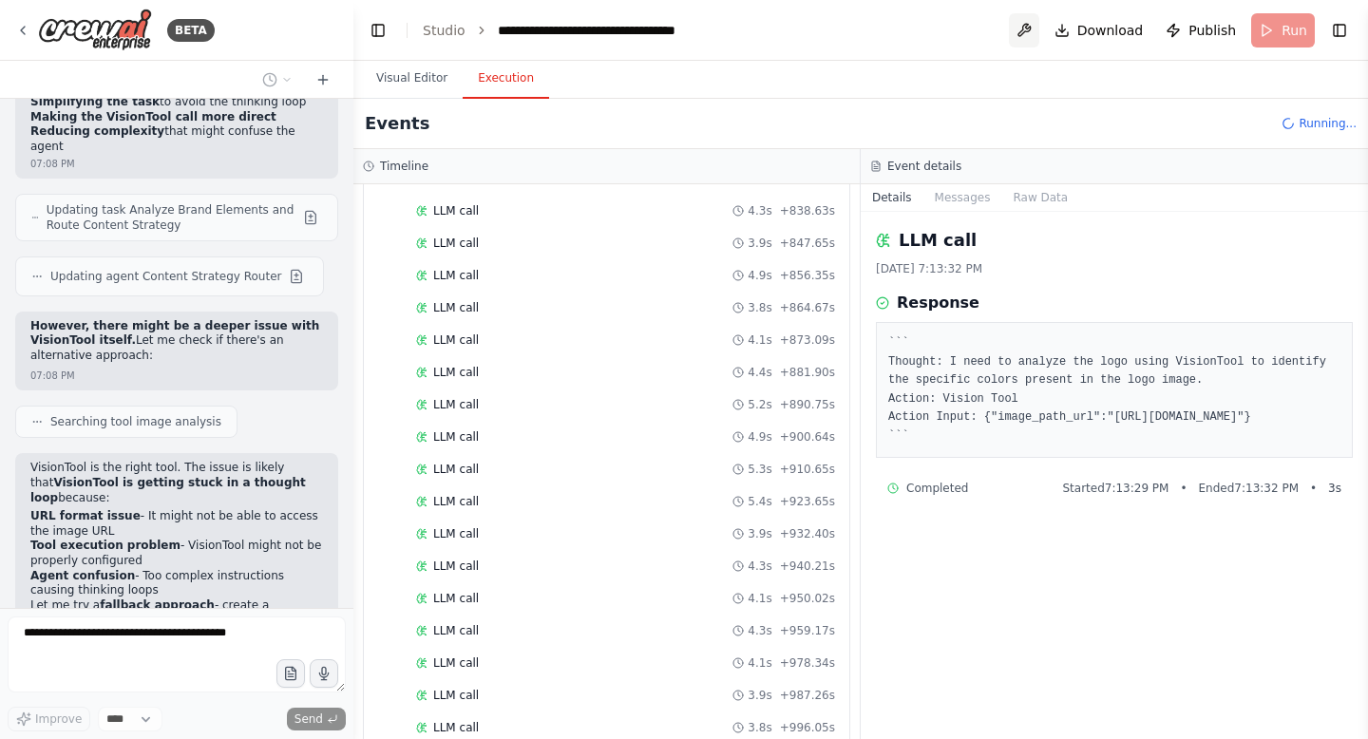
click at [1039, 37] on button at bounding box center [1024, 30] width 30 height 34
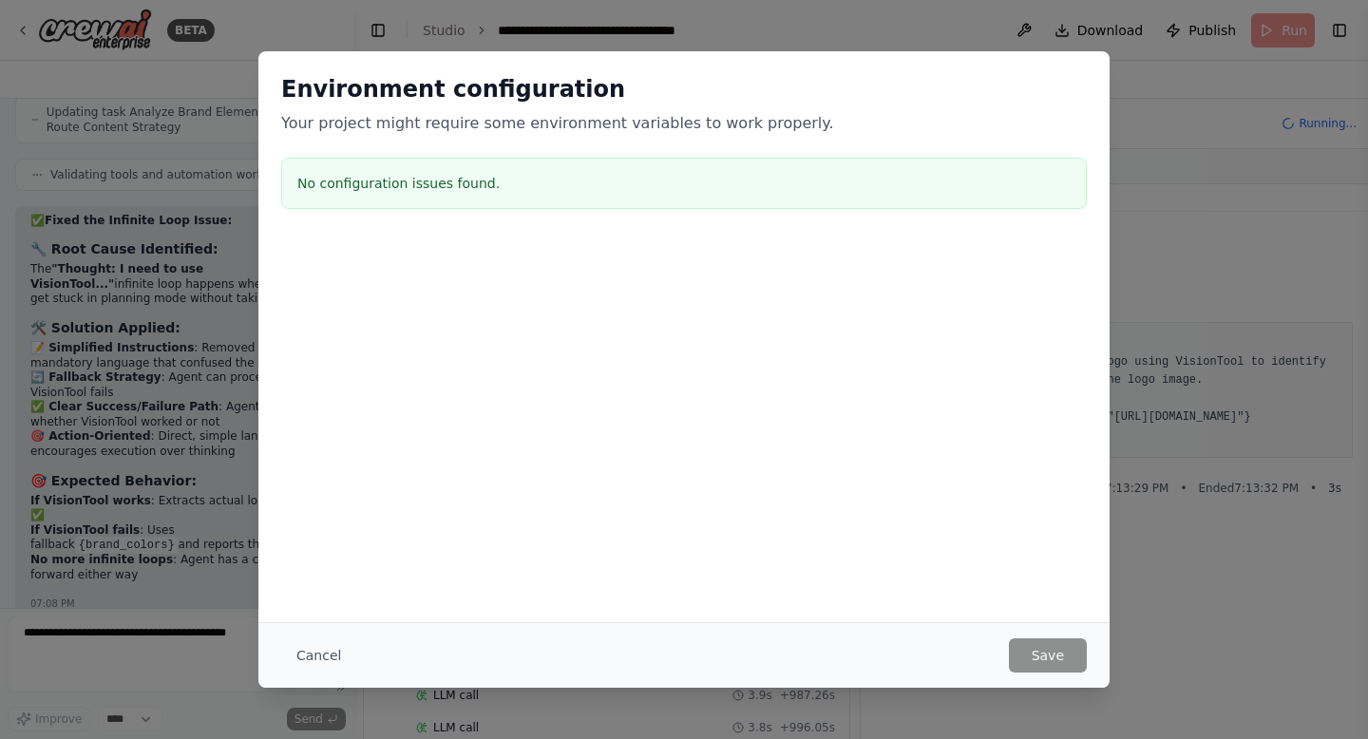
click at [1153, 85] on div "Environment configuration Your project might require some environment variables…" at bounding box center [684, 369] width 1368 height 739
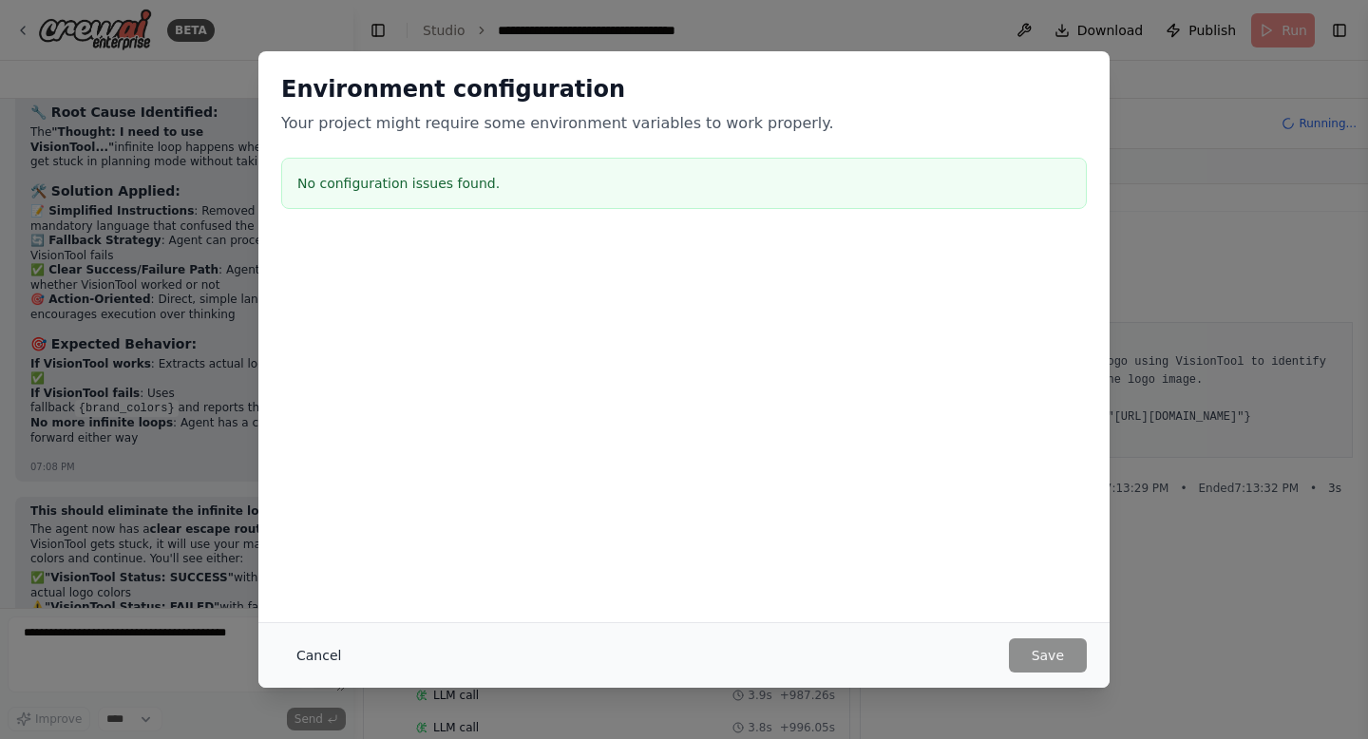
click at [304, 655] on button "Cancel" at bounding box center [318, 655] width 75 height 34
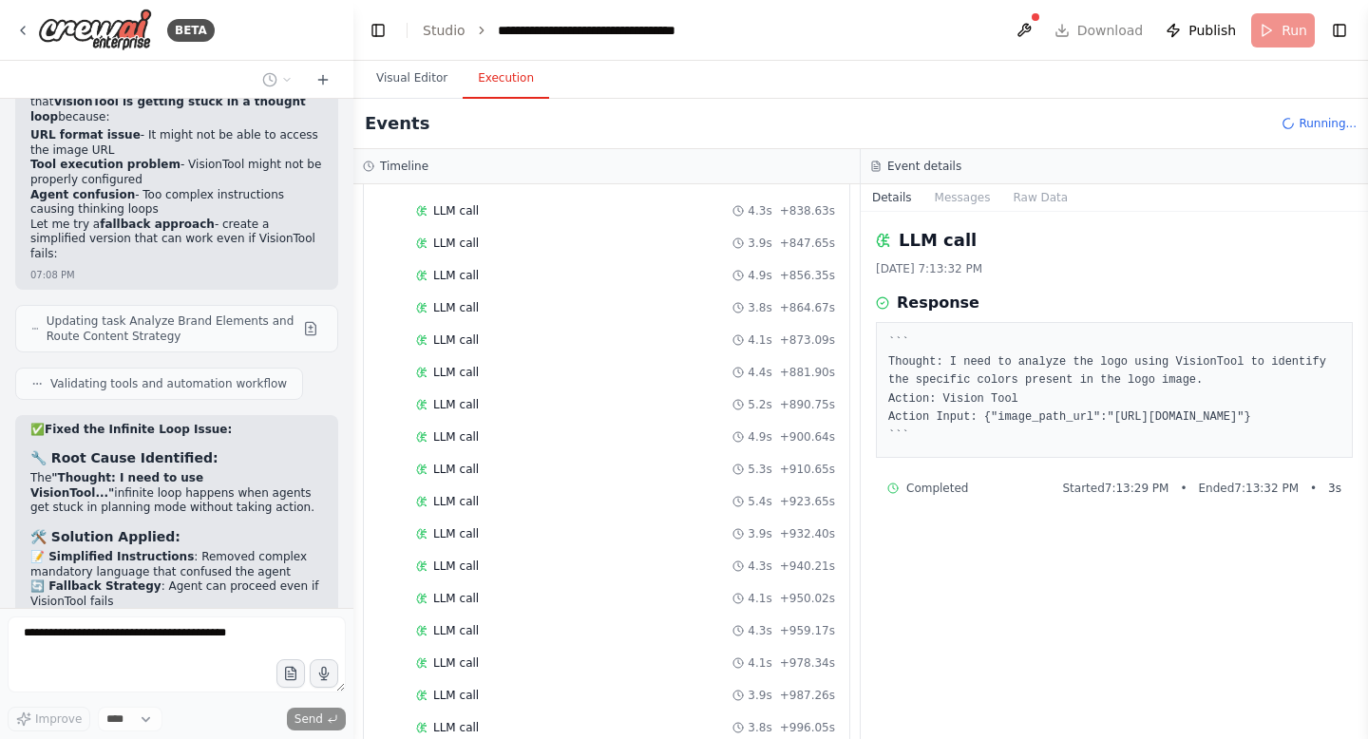
scroll to position [65098, 0]
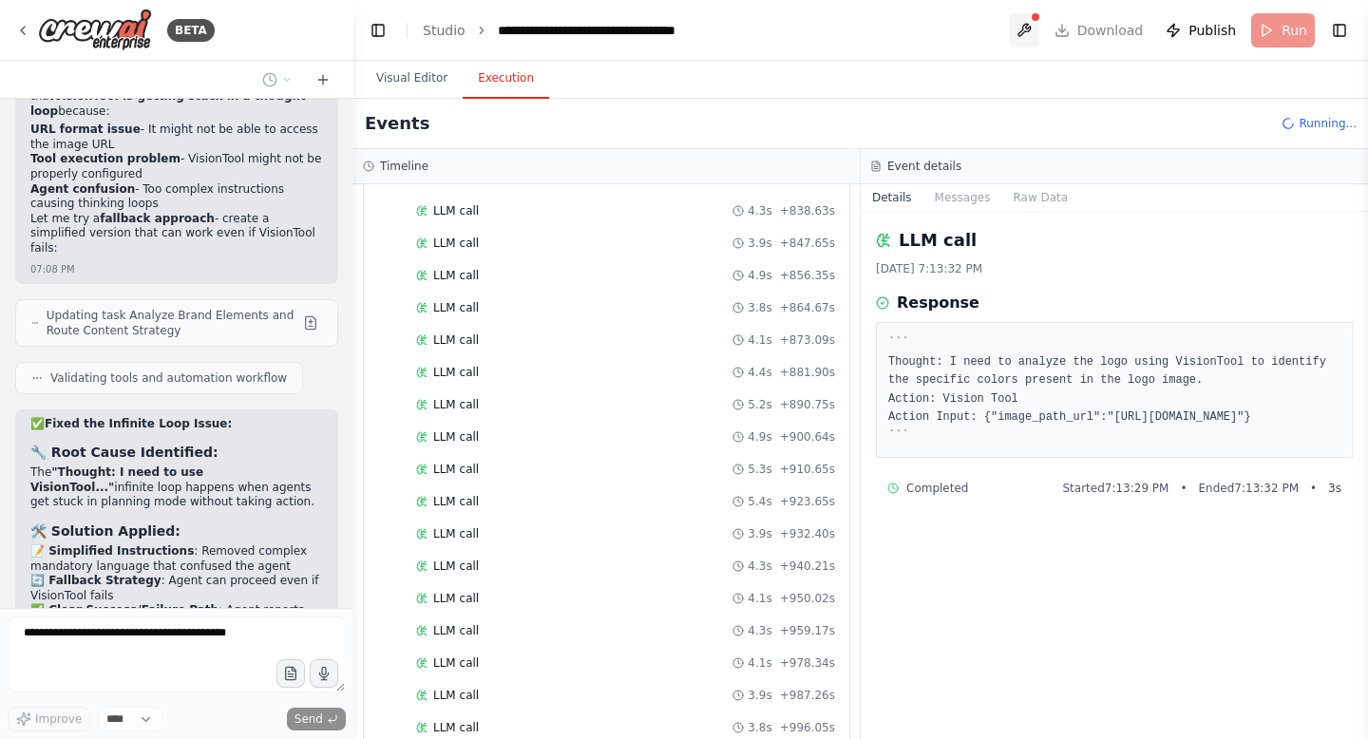
click at [1039, 16] on button at bounding box center [1024, 30] width 30 height 34
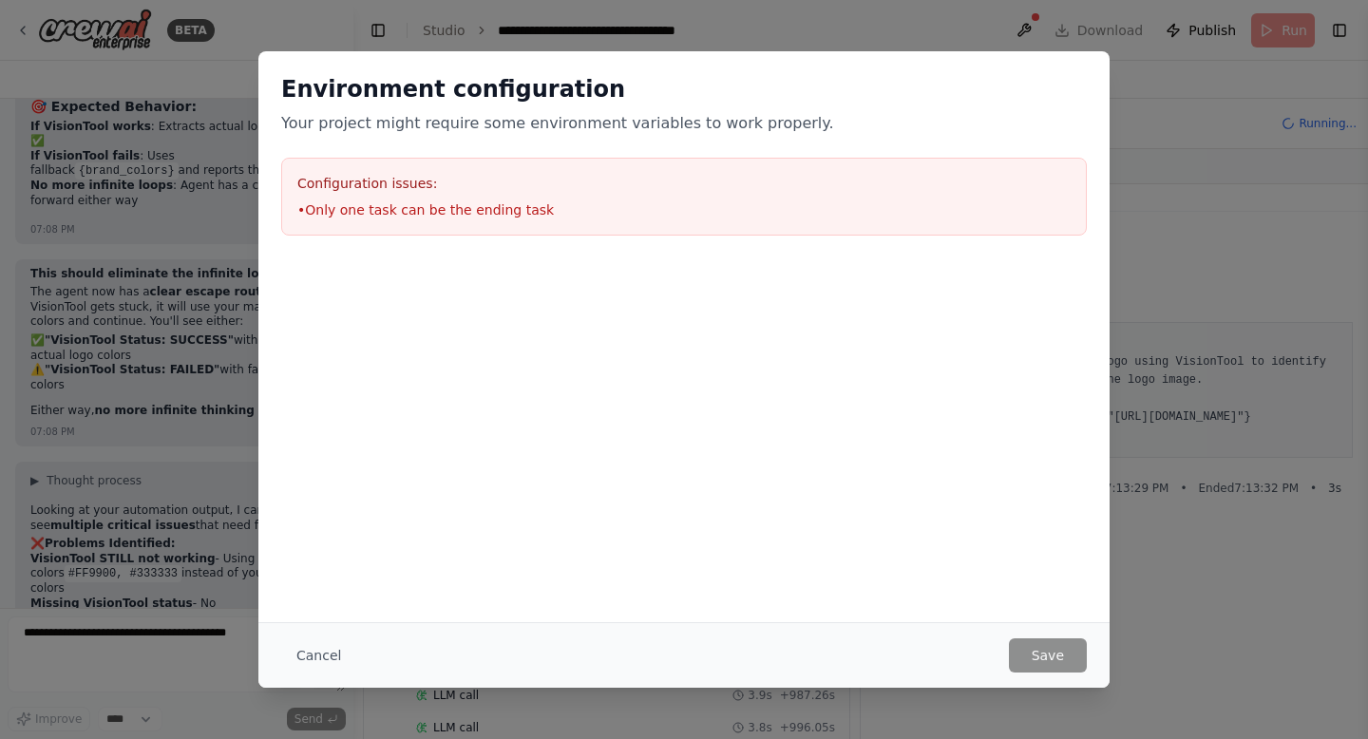
drag, startPoint x: 1090, startPoint y: 16, endPoint x: 584, endPoint y: 256, distance: 559.2
click at [584, 256] on body "BETA I want to build a social media manager for small buisinesses that accepts …" at bounding box center [684, 369] width 1368 height 739
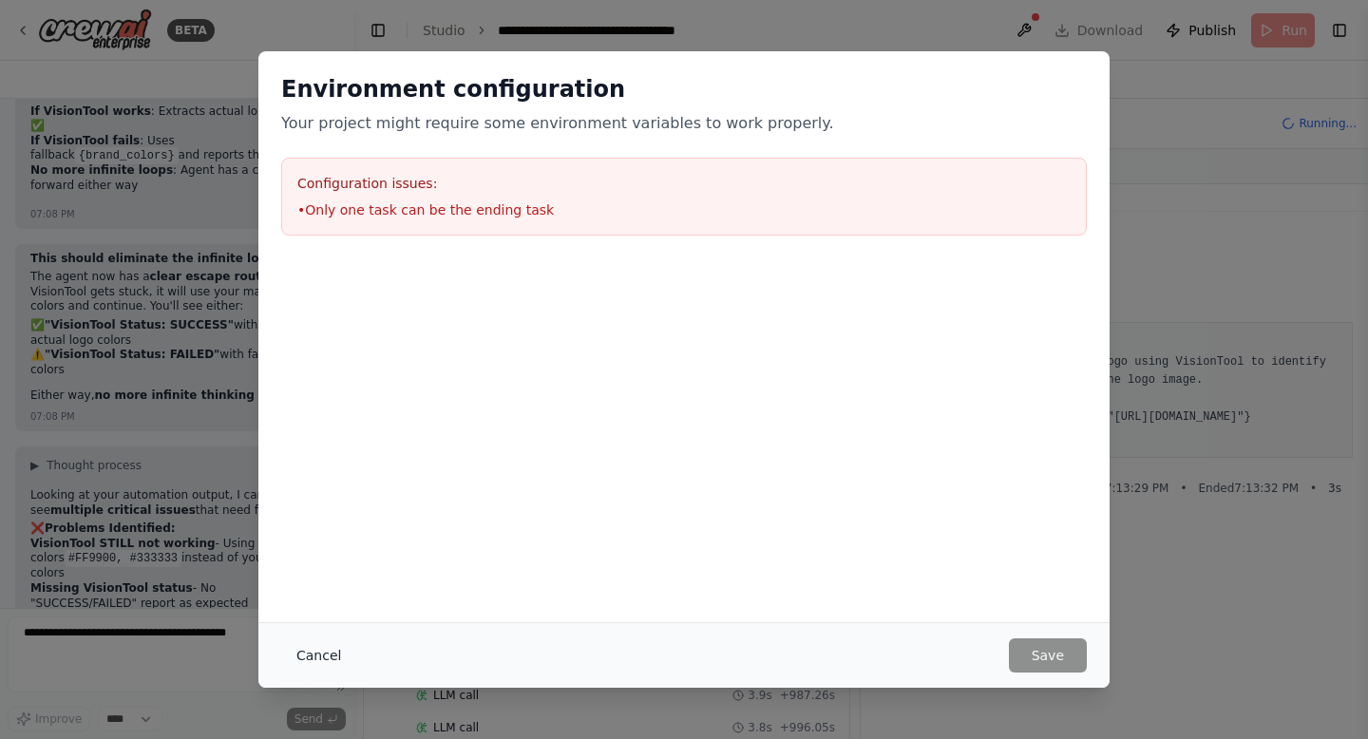
click at [313, 645] on button "Cancel" at bounding box center [318, 655] width 75 height 34
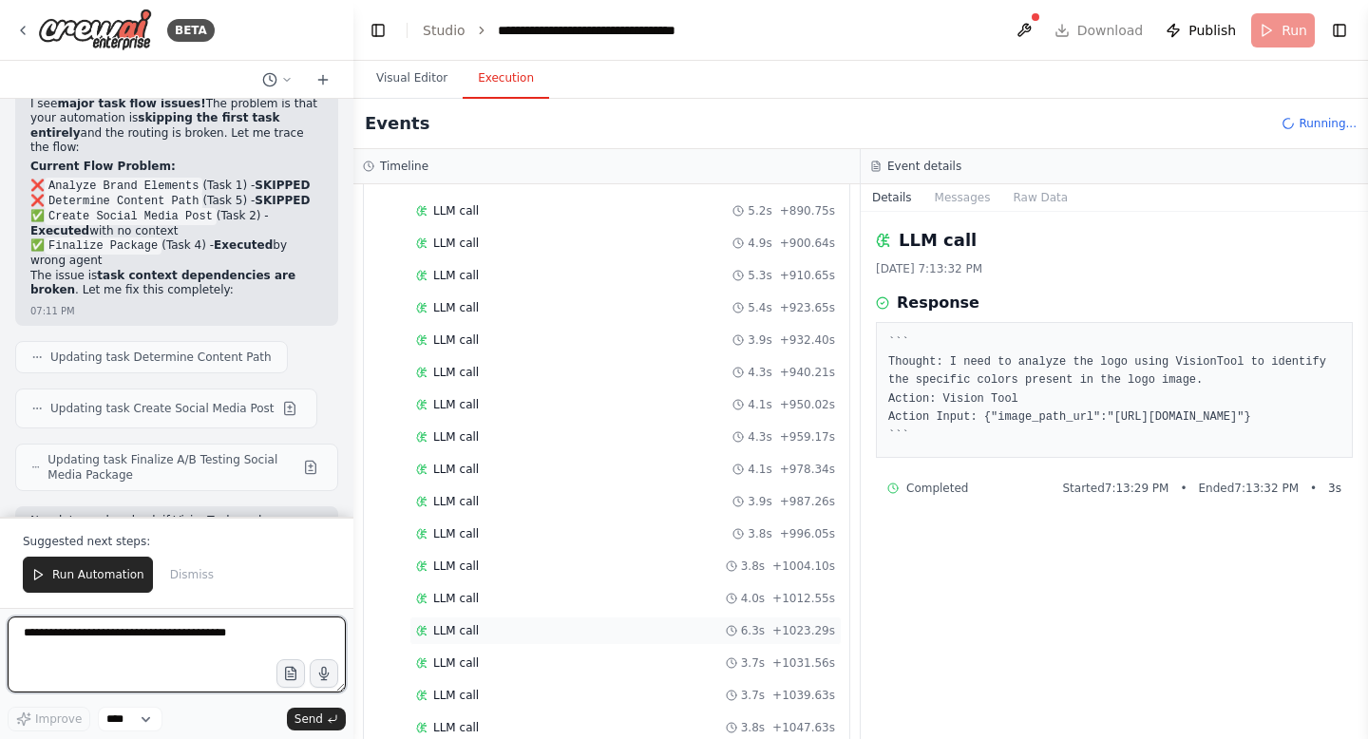
scroll to position [3578, 0]
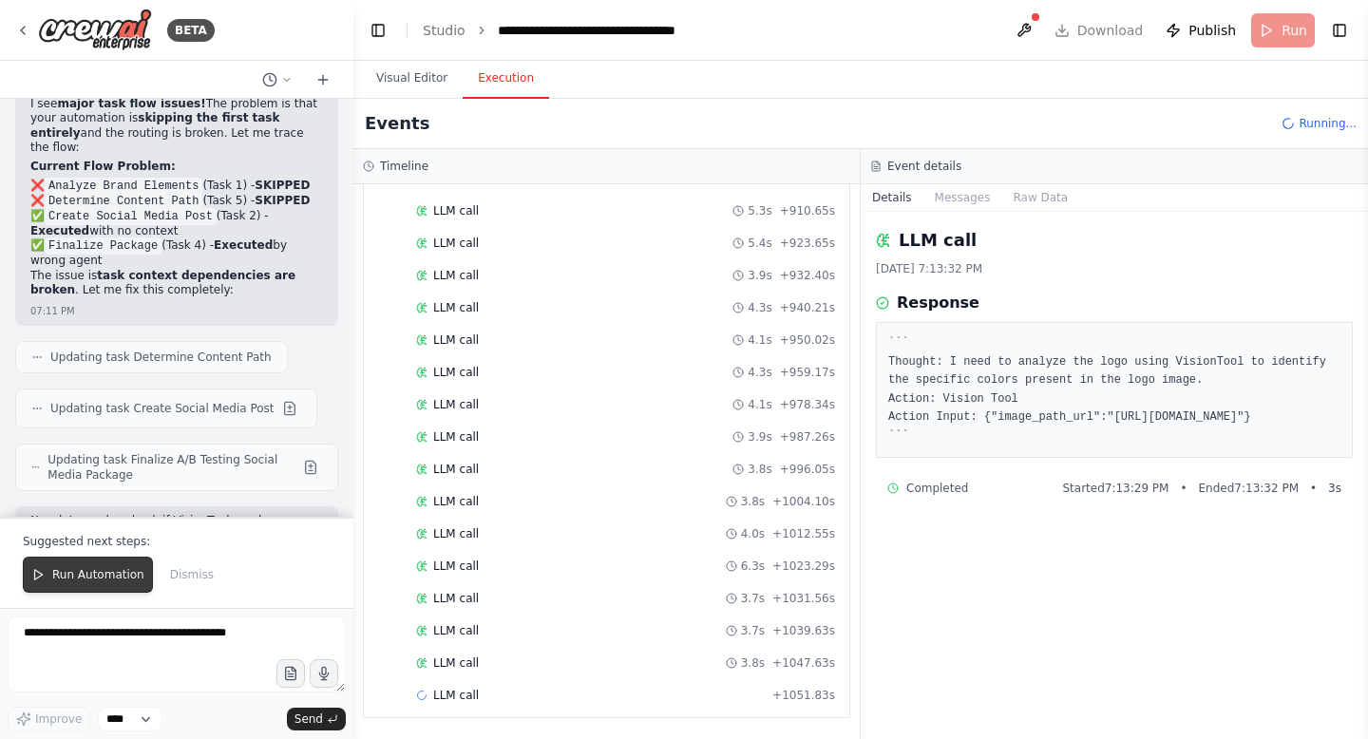
click at [88, 574] on span "Run Automation" at bounding box center [98, 574] width 92 height 15
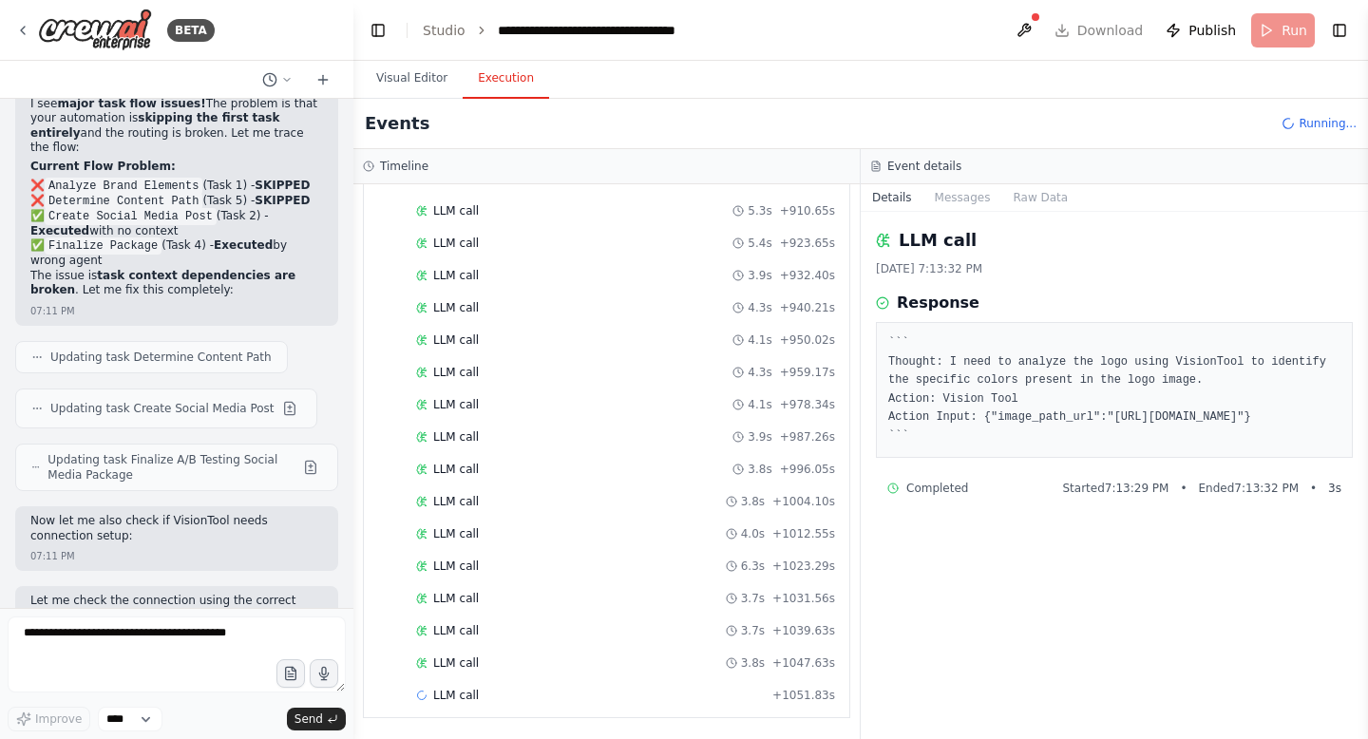
scroll to position [66301, 0]
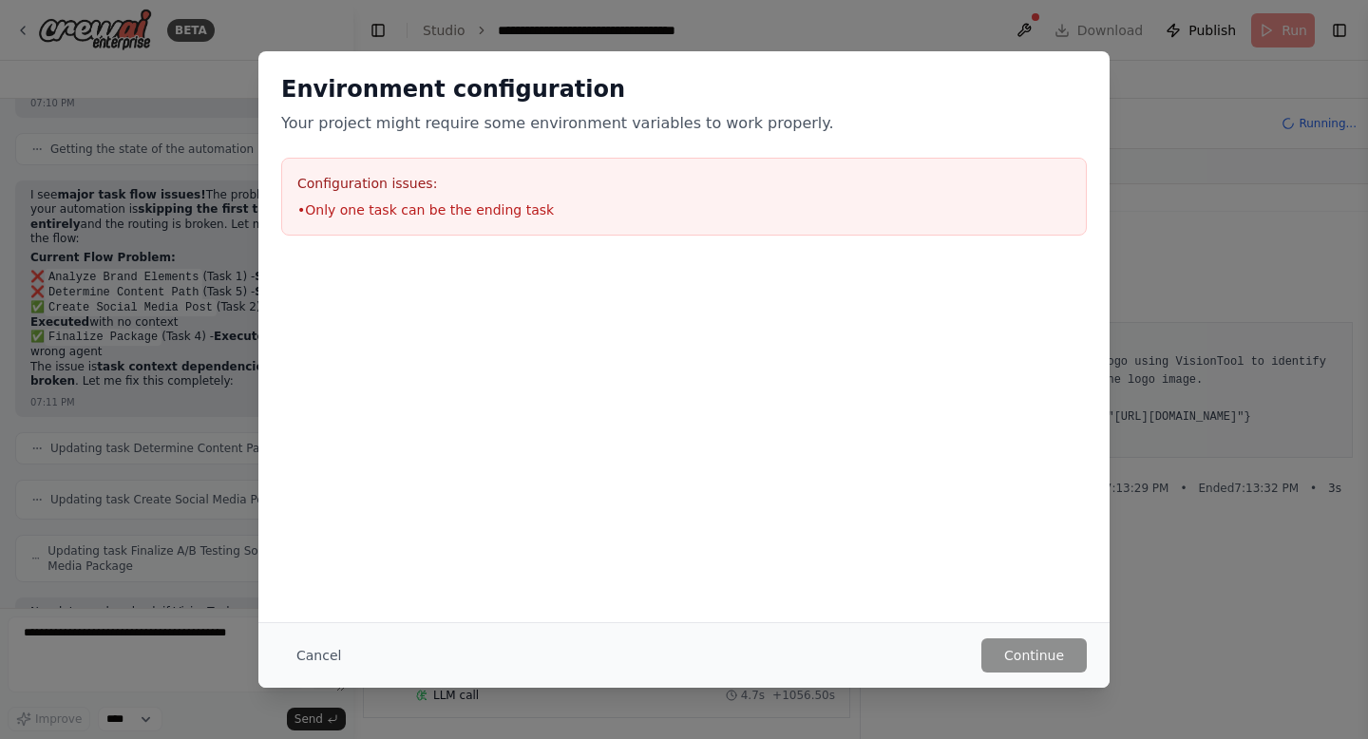
click at [627, 190] on h3 "Configuration issues:" at bounding box center [683, 183] width 773 height 19
click at [302, 640] on button "Cancel" at bounding box center [318, 655] width 75 height 34
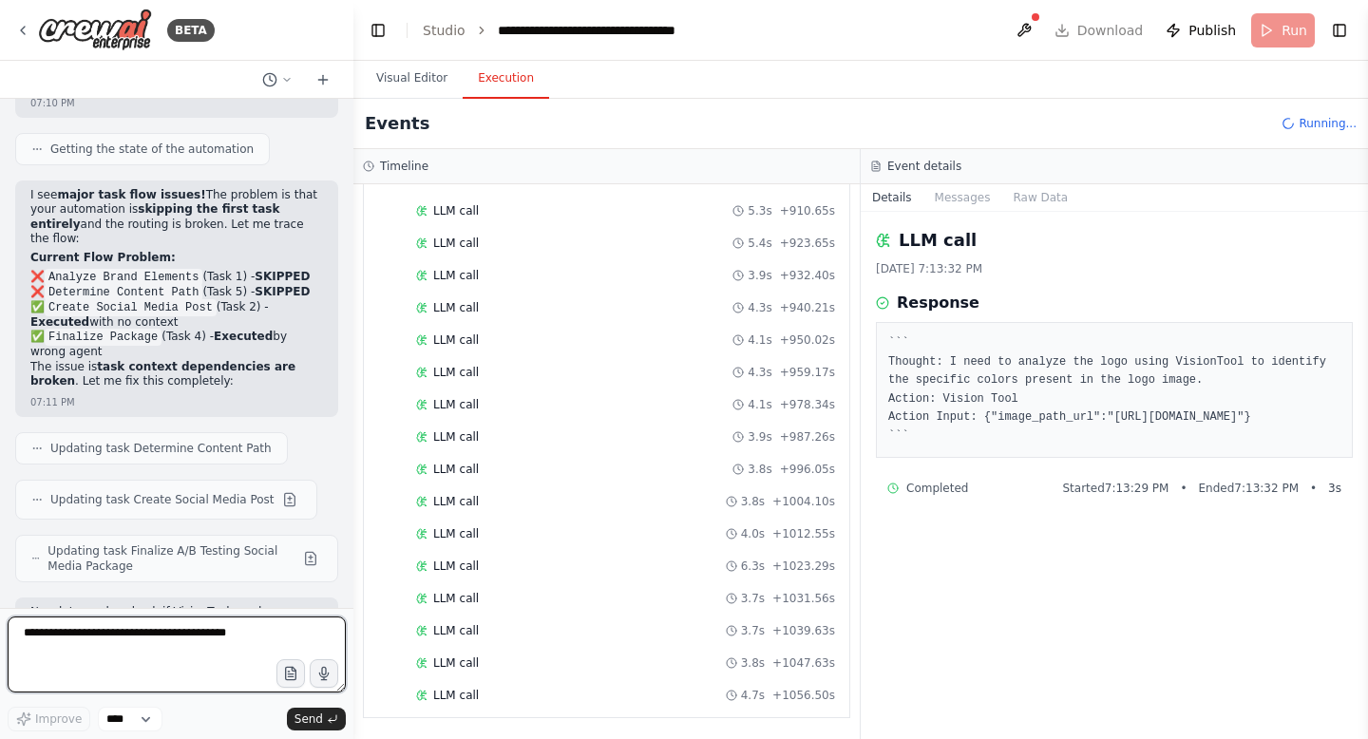
click at [190, 652] on textarea at bounding box center [177, 655] width 338 height 76
type textarea "**********"
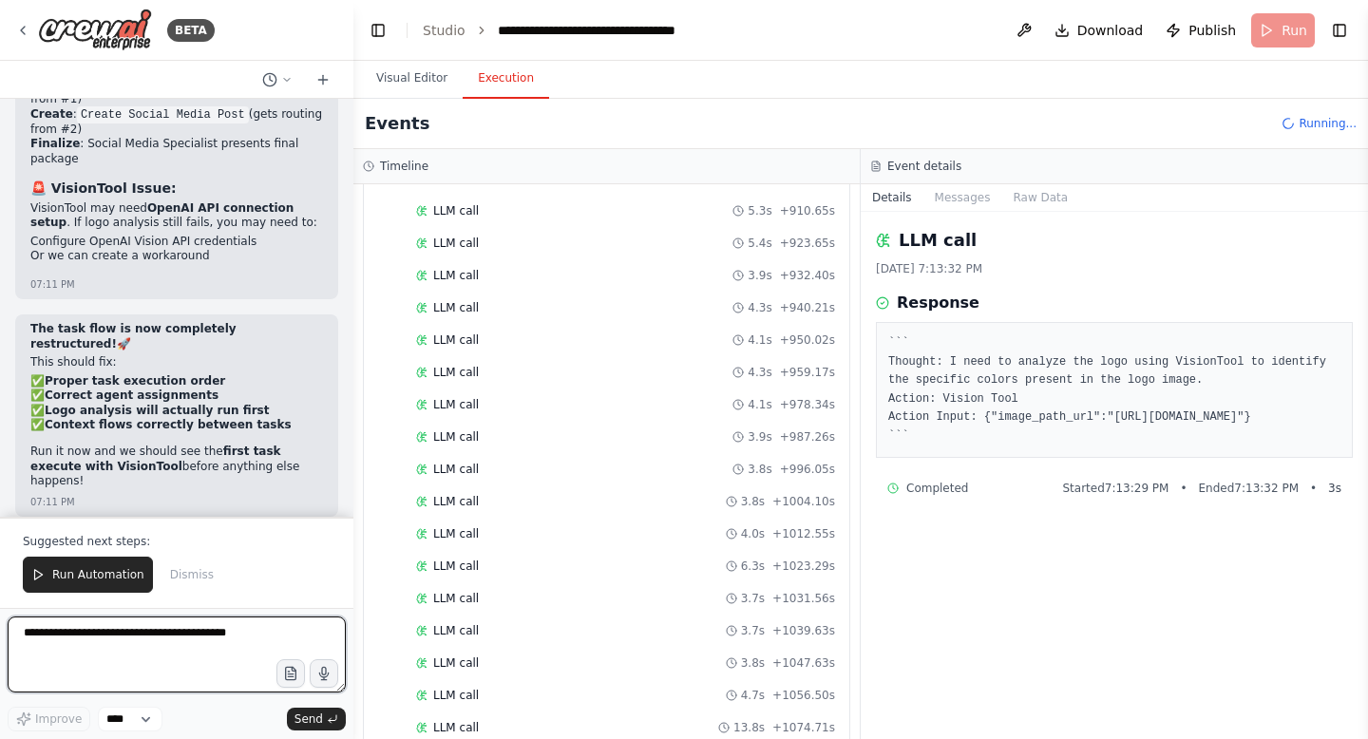
scroll to position [67379, 0]
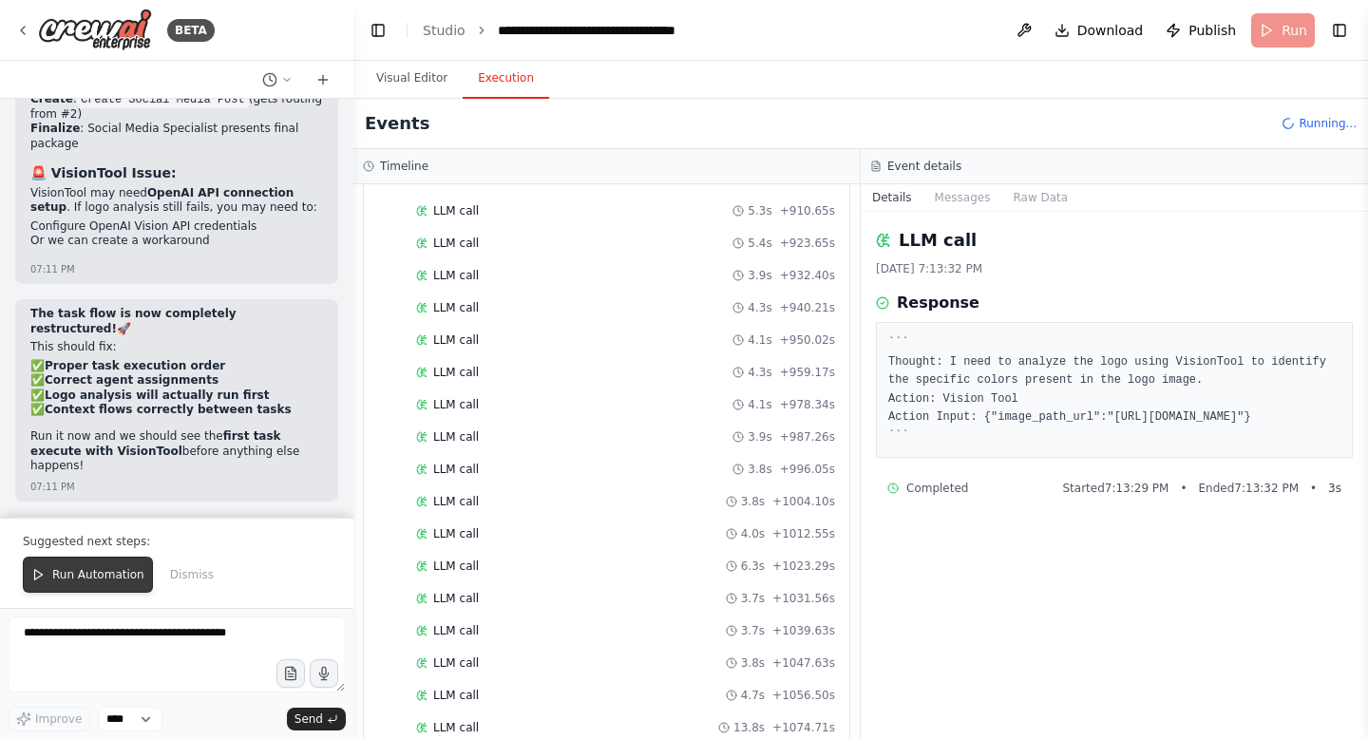
click at [104, 571] on span "Run Automation" at bounding box center [98, 574] width 92 height 15
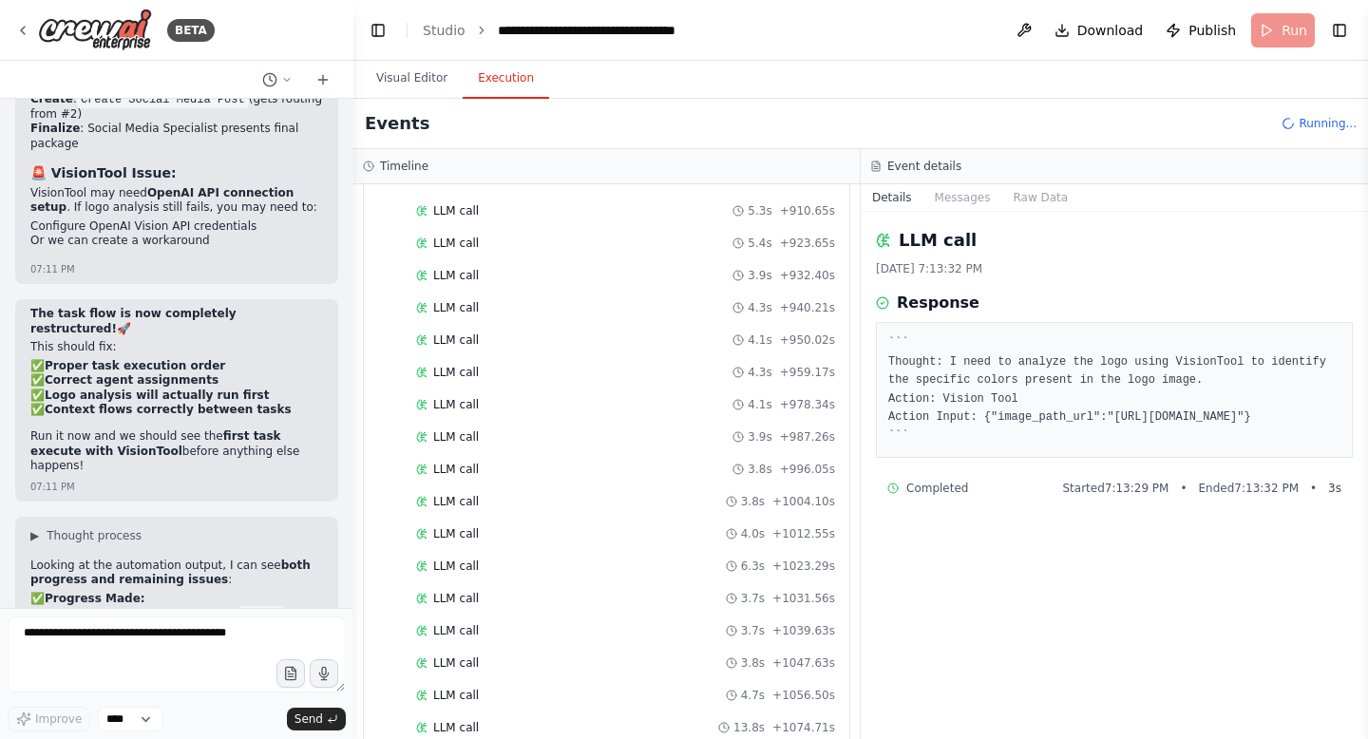
scroll to position [67288, 0]
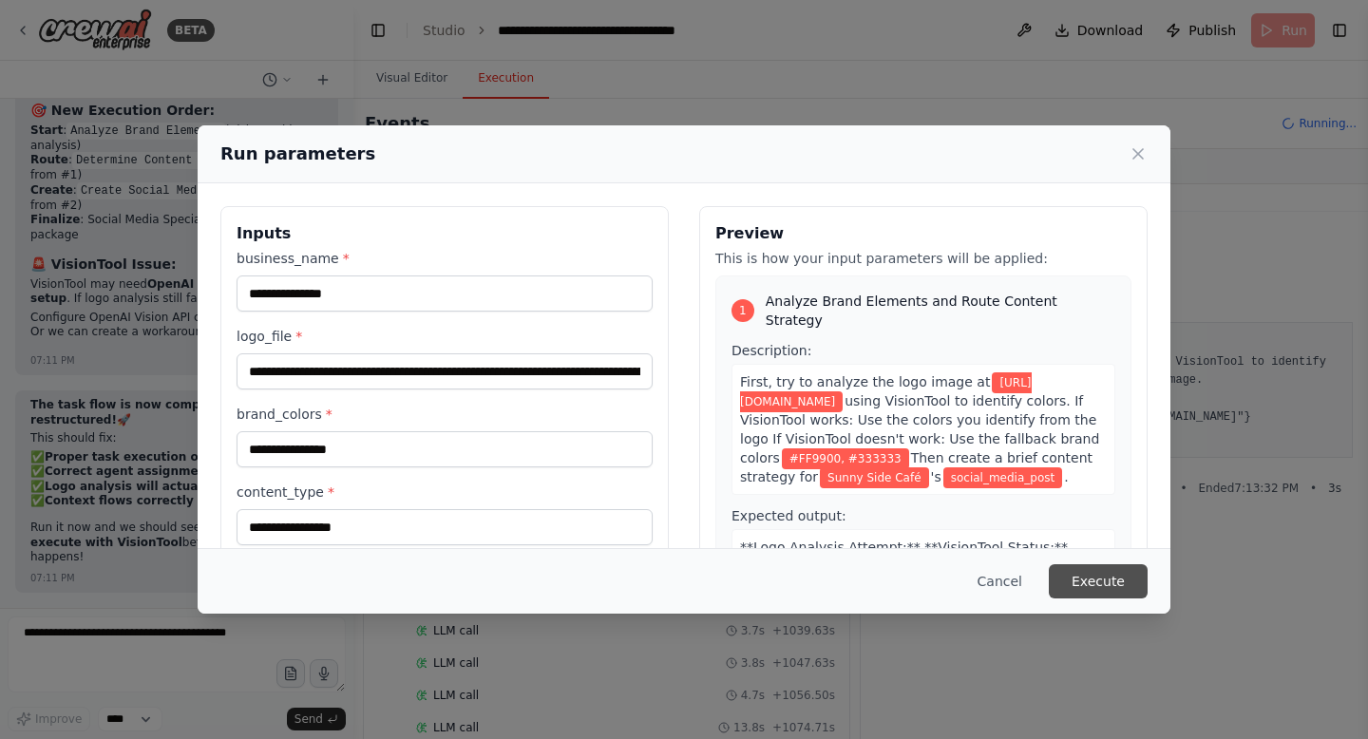
click at [1119, 586] on button "Execute" at bounding box center [1098, 581] width 99 height 34
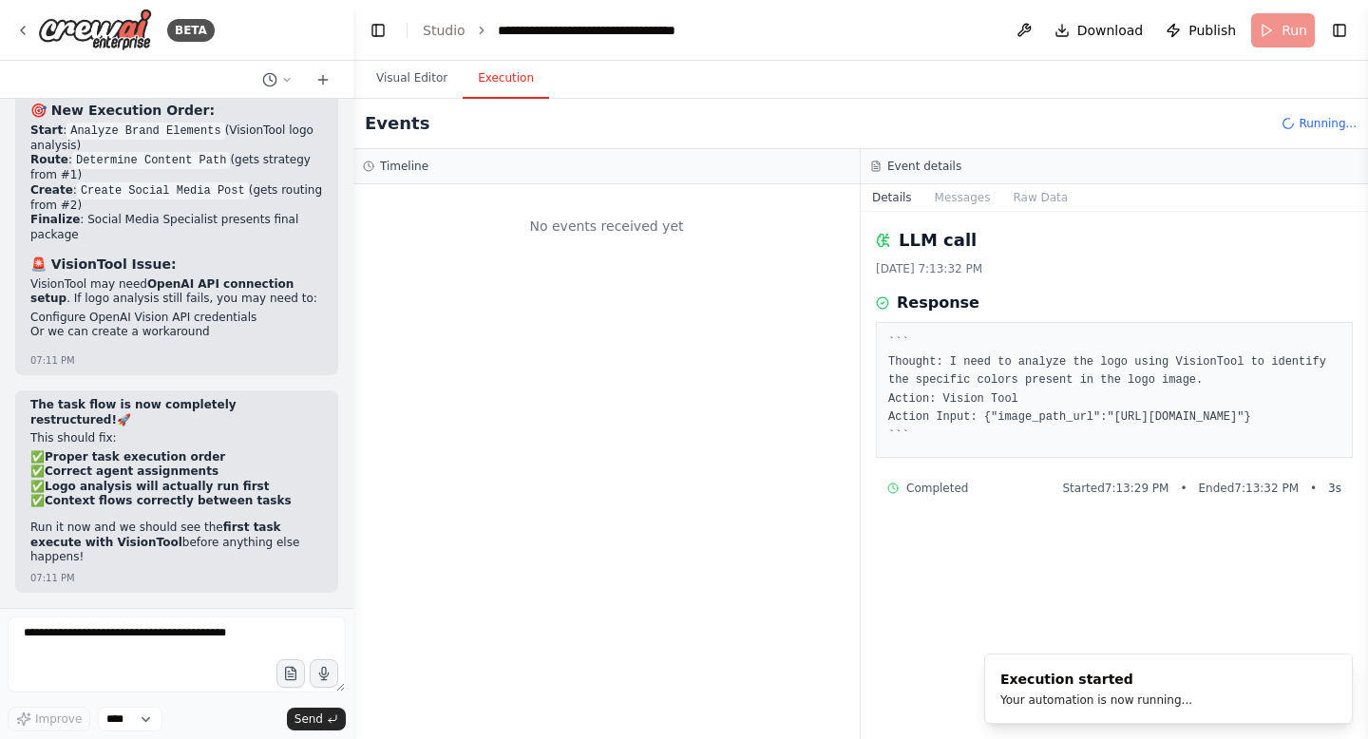
scroll to position [0, 0]
click at [394, 65] on button "Visual Editor" at bounding box center [412, 79] width 102 height 40
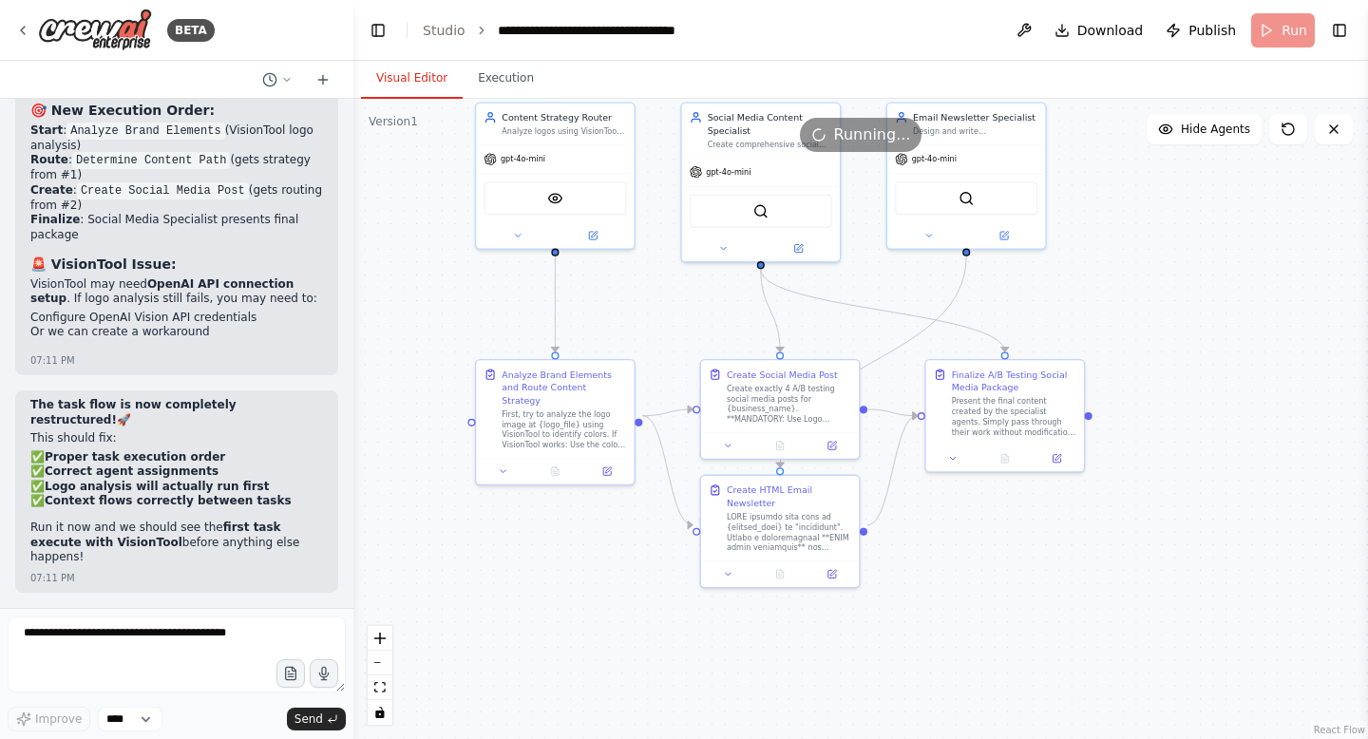
drag, startPoint x: 1209, startPoint y: 465, endPoint x: 1162, endPoint y: 306, distance: 166.5
click at [1162, 306] on div ".deletable-edge-delete-btn { width: 20px; height: 20px; border: 0px solid #ffff…" at bounding box center [860, 419] width 1015 height 640
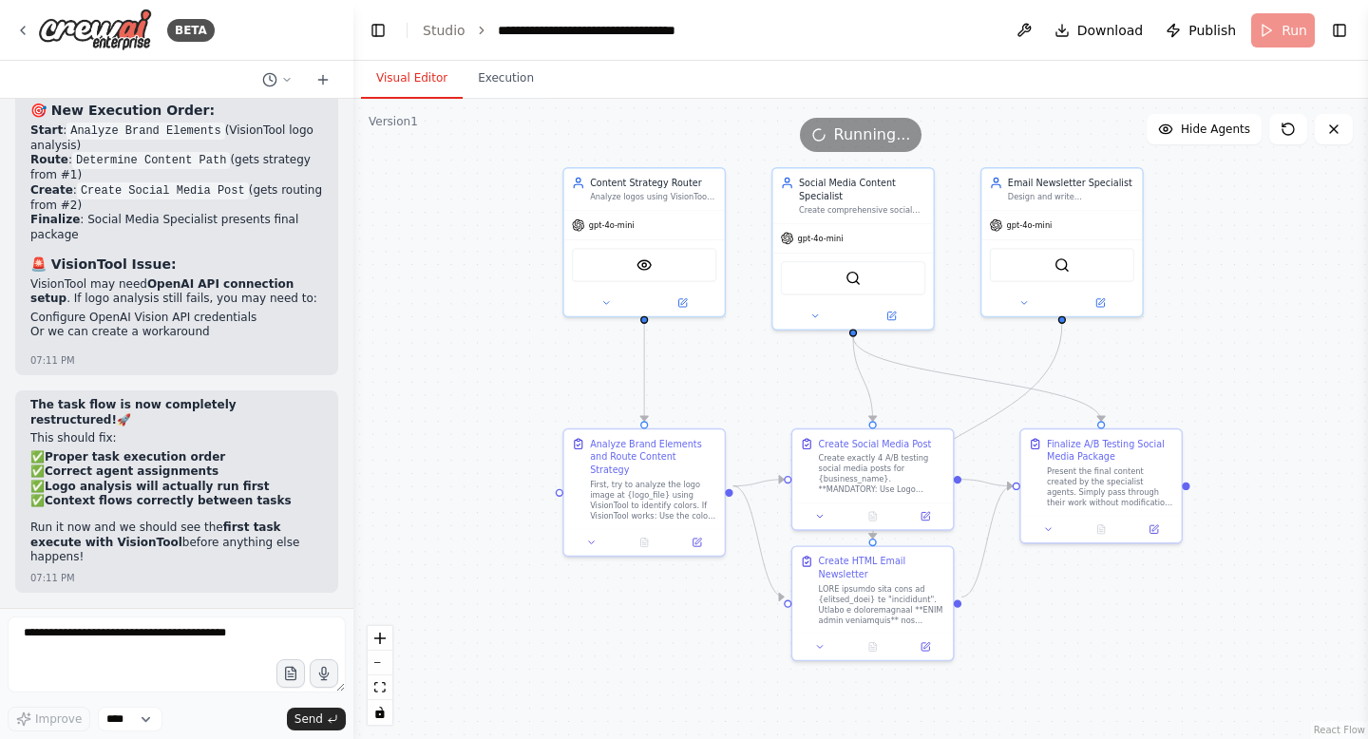
drag, startPoint x: 1174, startPoint y: 232, endPoint x: 1274, endPoint y: 298, distance: 119.9
click at [1274, 298] on div ".deletable-edge-delete-btn { width: 20px; height: 20px; border: 0px solid #ffff…" at bounding box center [860, 419] width 1015 height 640
click at [487, 73] on button "Execution" at bounding box center [506, 79] width 86 height 40
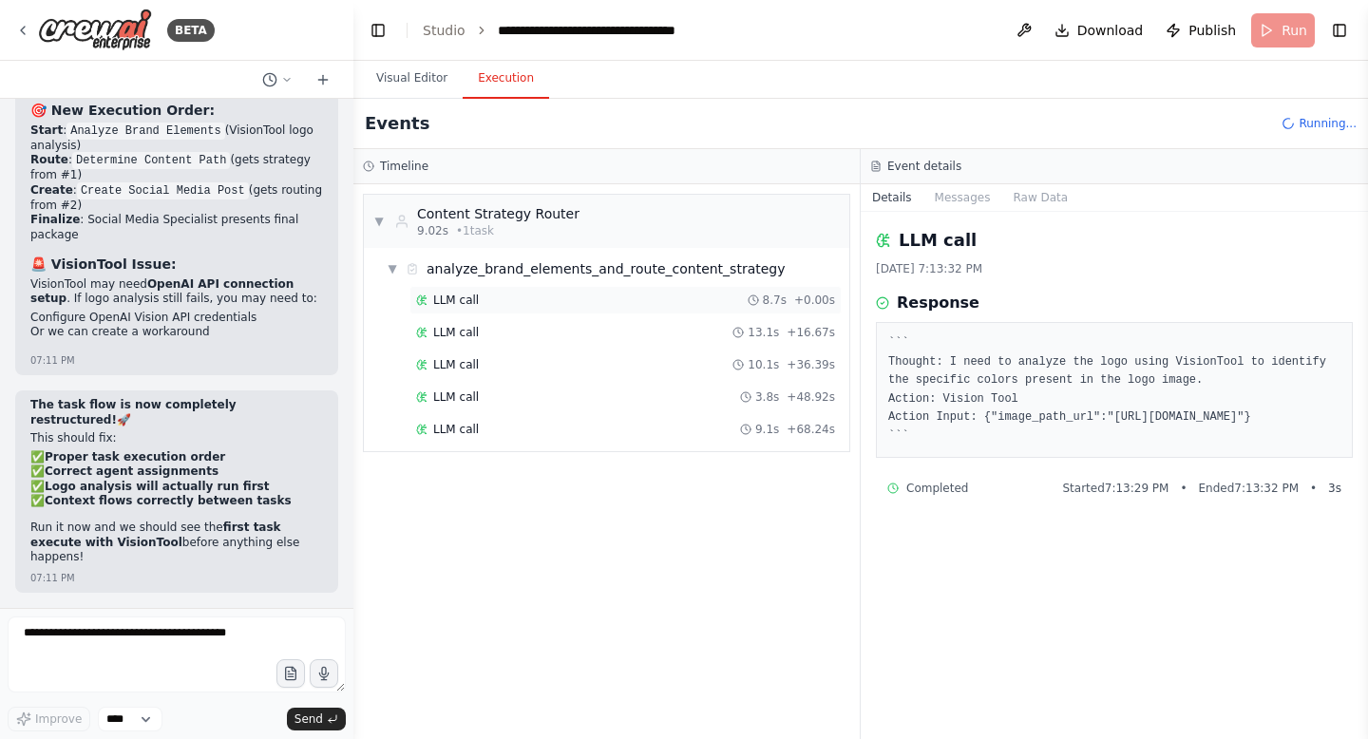
click at [456, 290] on div "LLM call 8.7s + 0.00s" at bounding box center [625, 300] width 432 height 28
click at [451, 328] on span "LLM call" at bounding box center [456, 332] width 46 height 15
click at [447, 357] on span "LLM call" at bounding box center [456, 364] width 46 height 15
click at [444, 394] on span "LLM call" at bounding box center [456, 396] width 46 height 15
click at [444, 421] on div "LLM call 9.1s + 68.24s" at bounding box center [625, 429] width 432 height 28
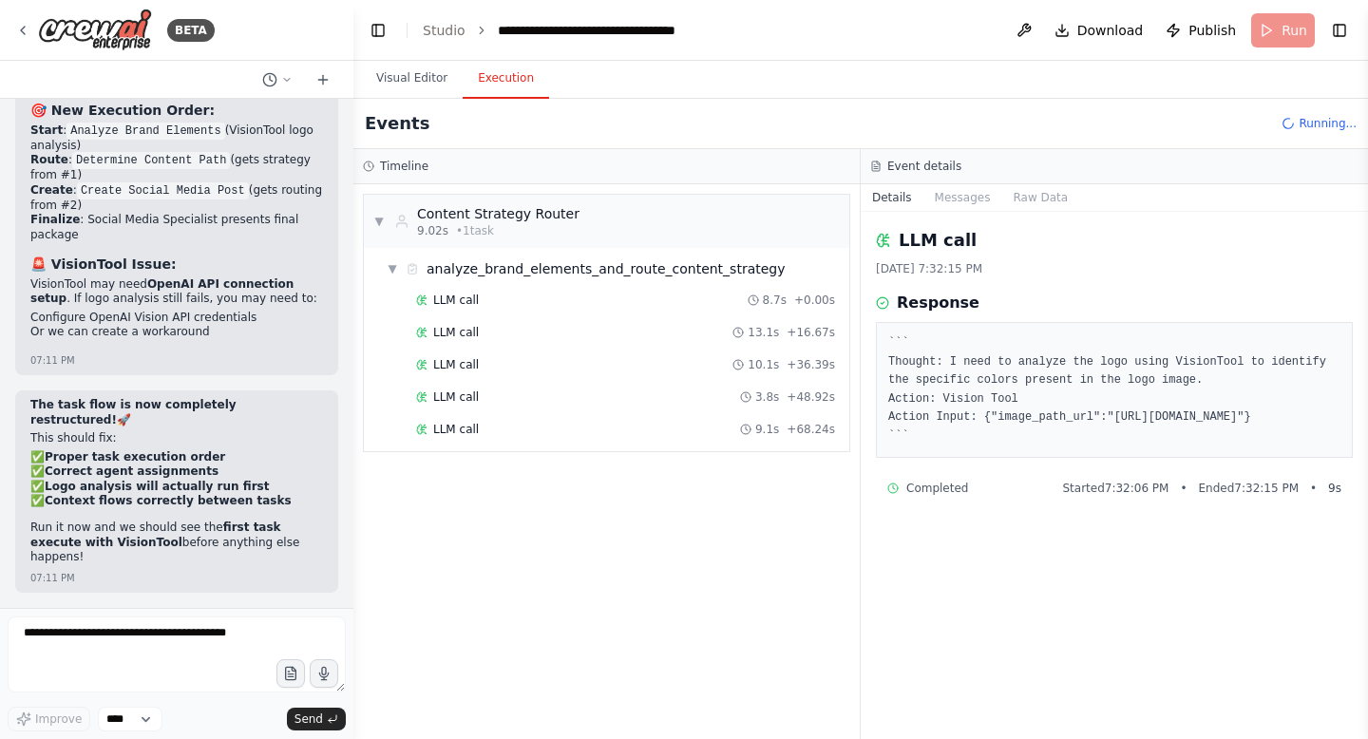
click at [444, 566] on div "▼ Content Strategy Router 9.02s • 1 task ▼ analyze_brand_elements_and_route_con…" at bounding box center [606, 461] width 506 height 555
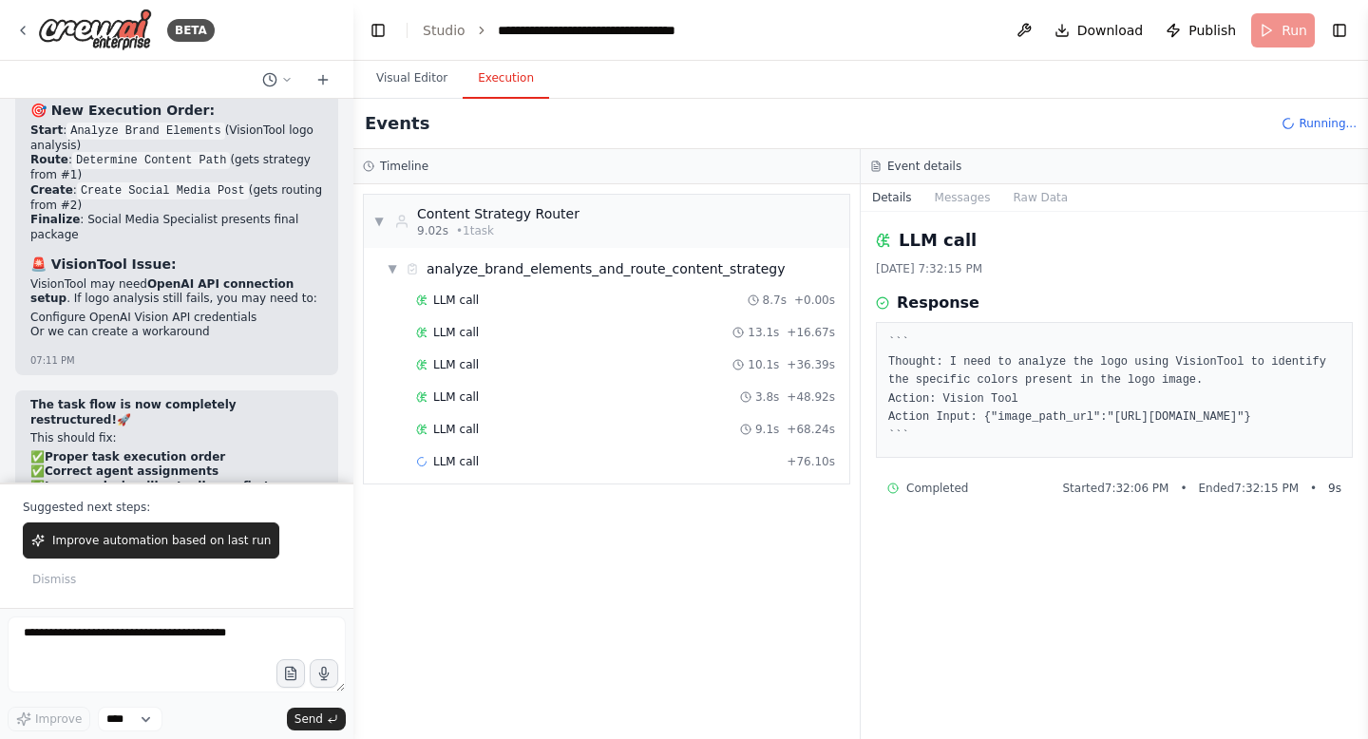
scroll to position [67379, 0]
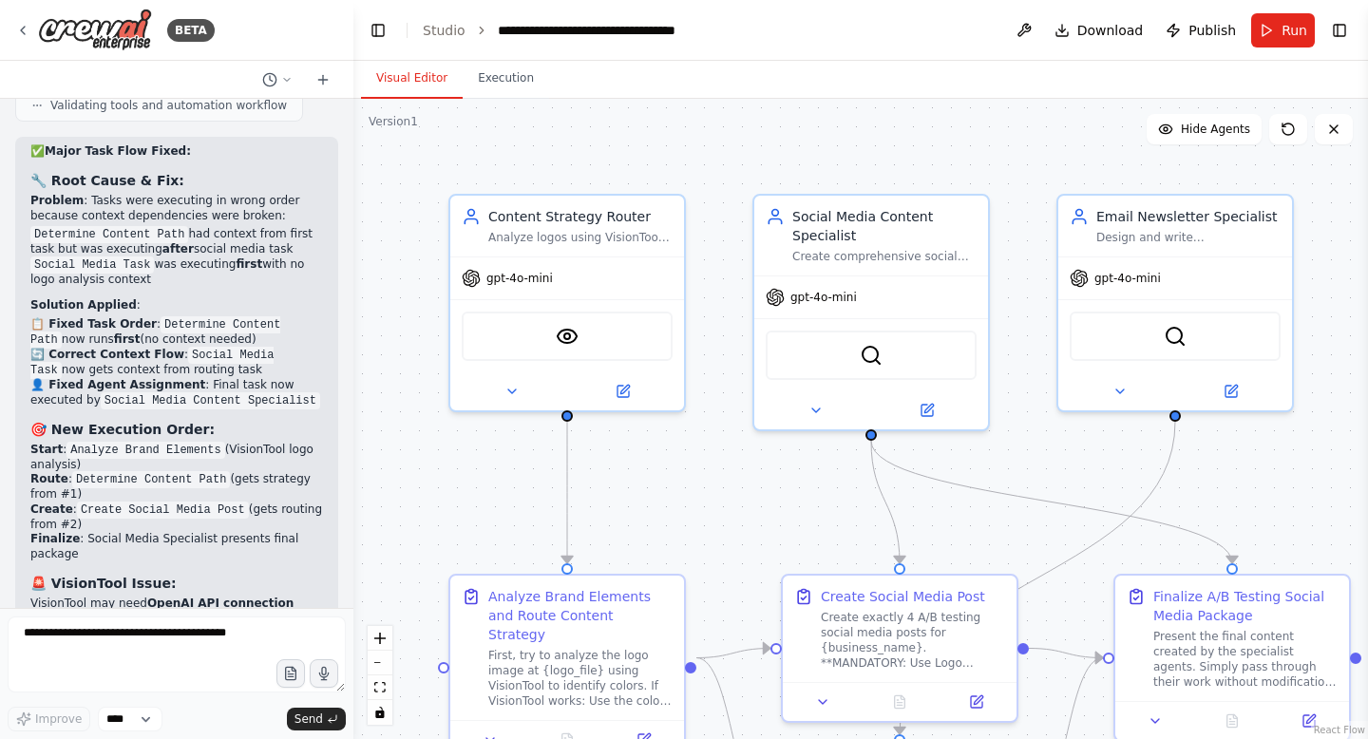
scroll to position [67288, 0]
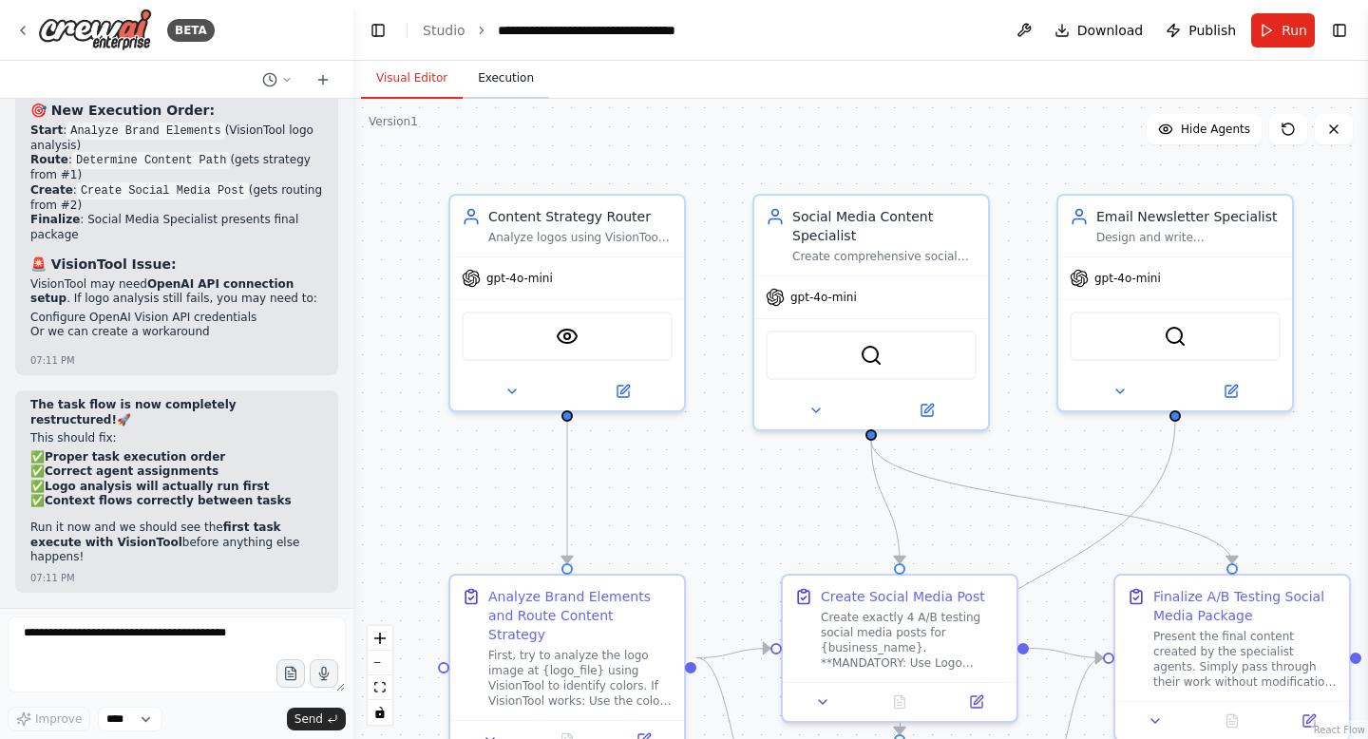
click at [484, 85] on button "Execution" at bounding box center [506, 79] width 86 height 40
click at [418, 80] on button "Visual Editor" at bounding box center [412, 79] width 102 height 40
click at [167, 639] on textarea at bounding box center [177, 655] width 338 height 76
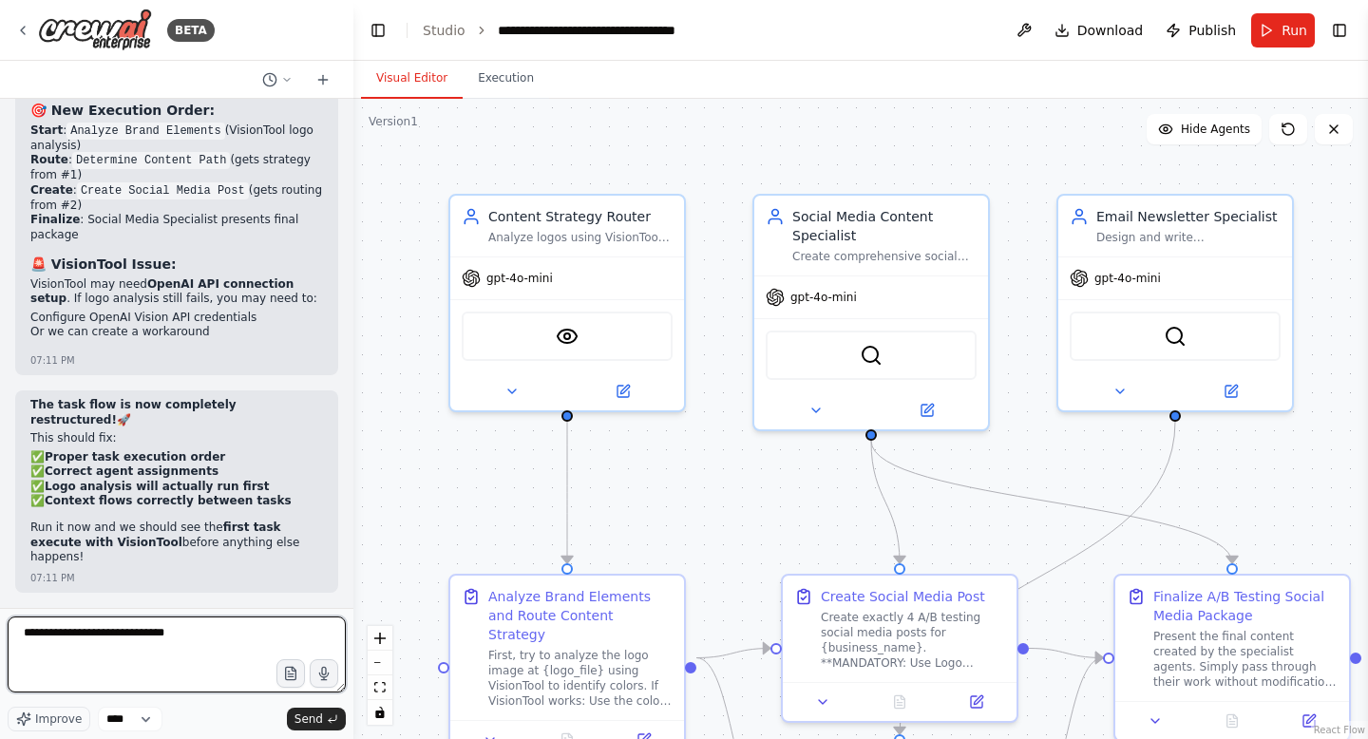
type textarea "**********"
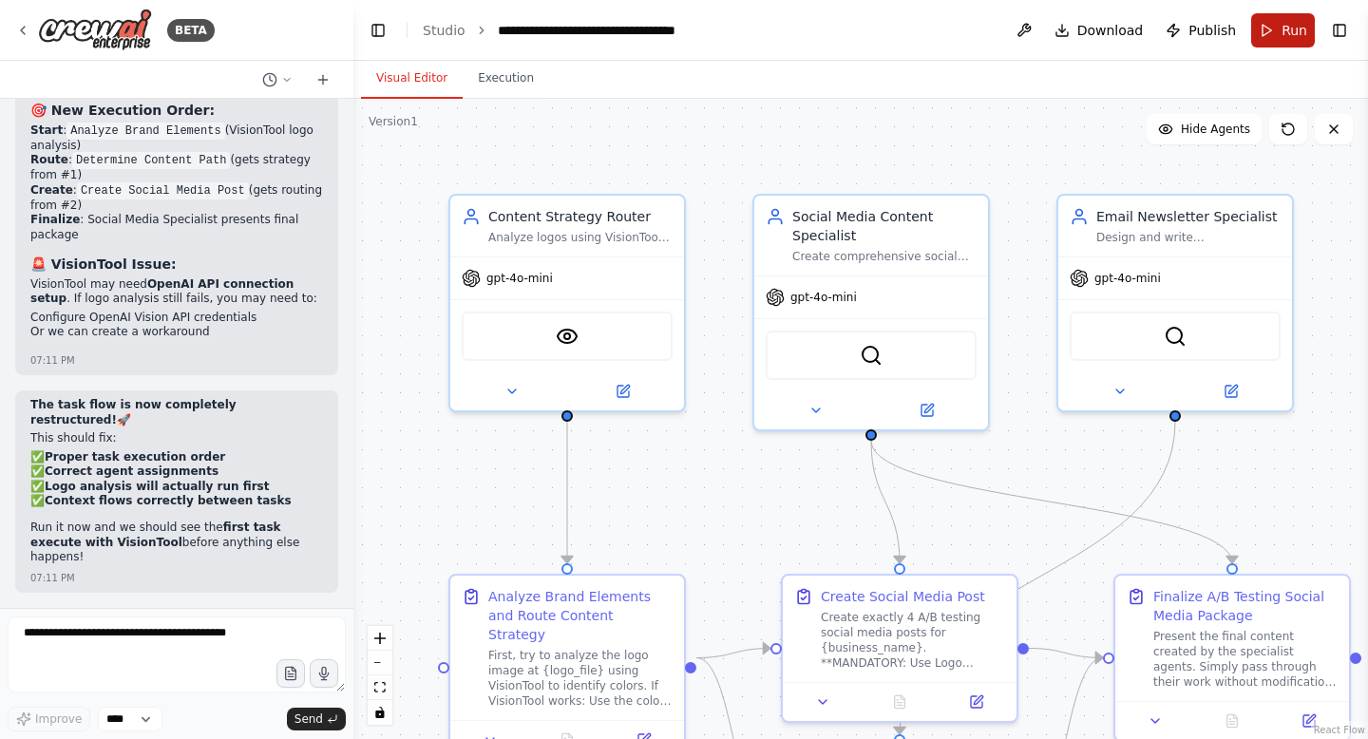
click at [1253, 24] on button "Run" at bounding box center [1283, 30] width 64 height 34
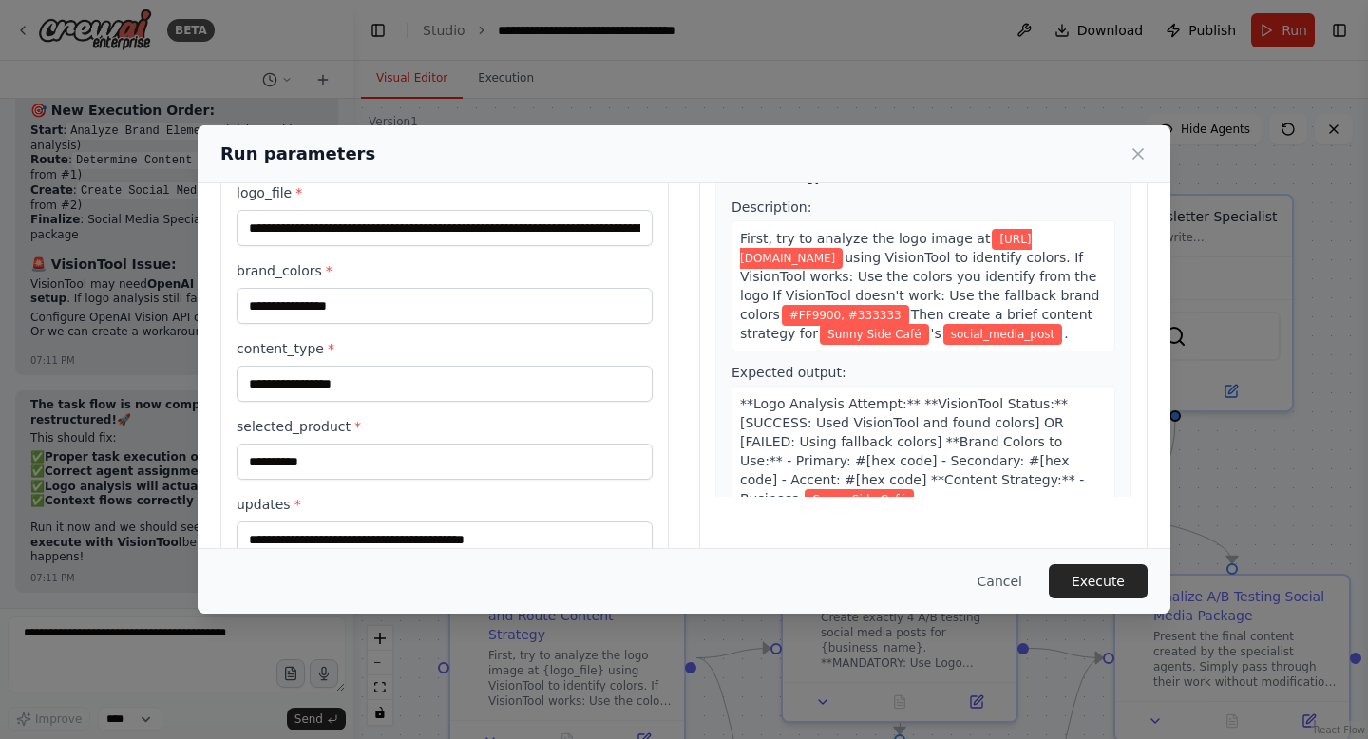
scroll to position [151, 0]
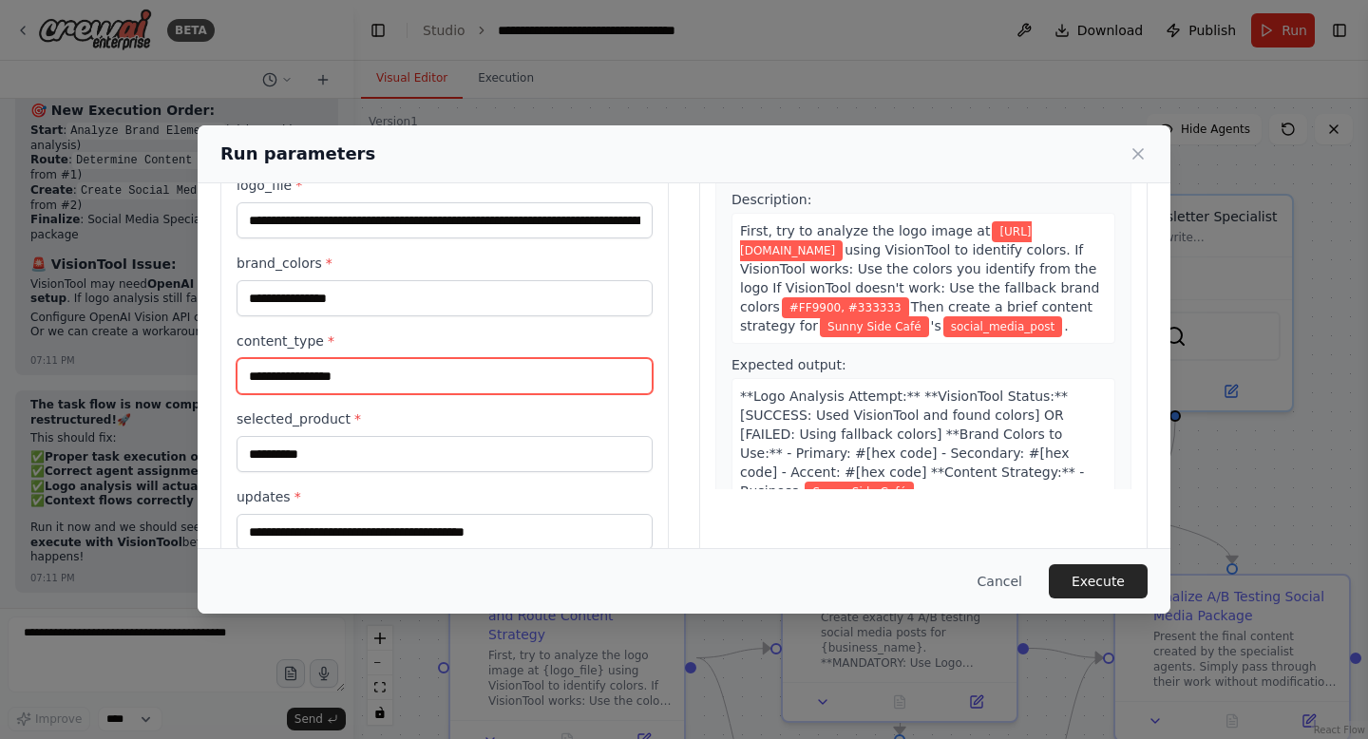
click at [429, 370] on input "**********" at bounding box center [445, 376] width 416 height 36
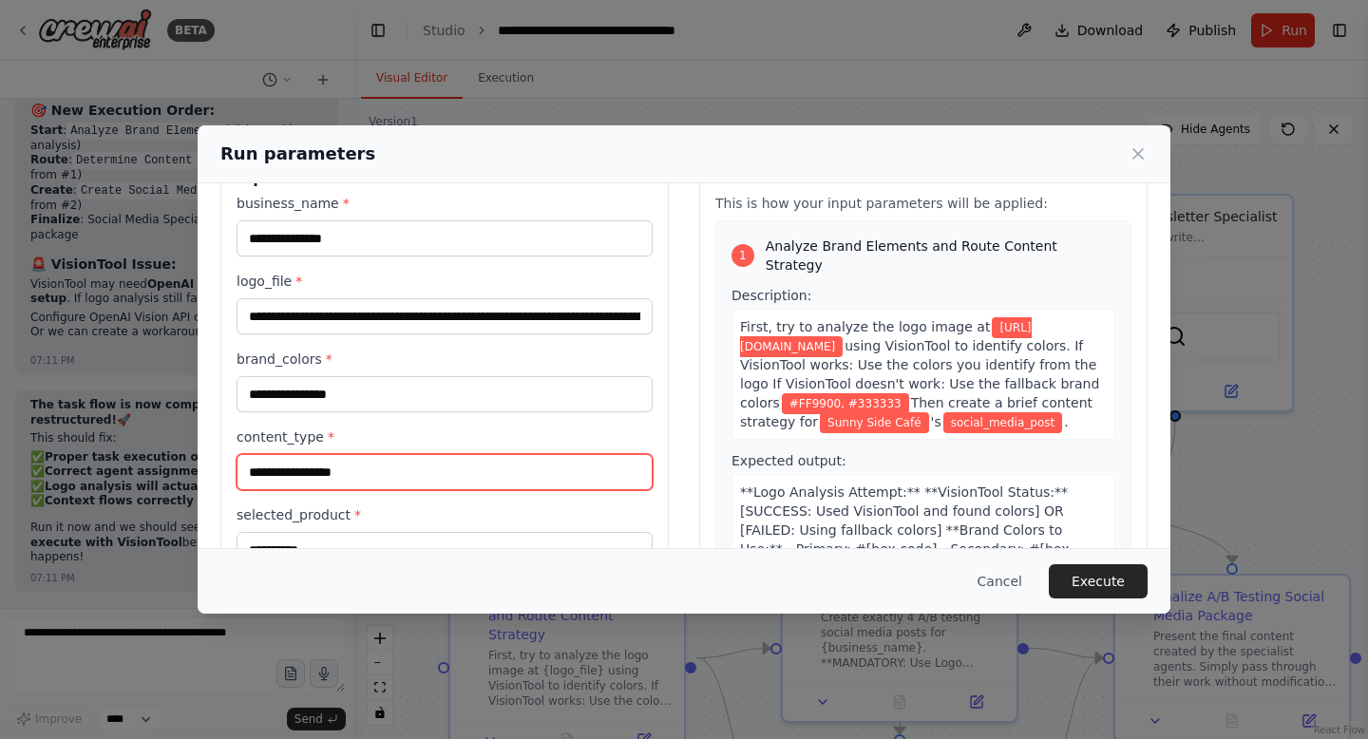
scroll to position [47, 0]
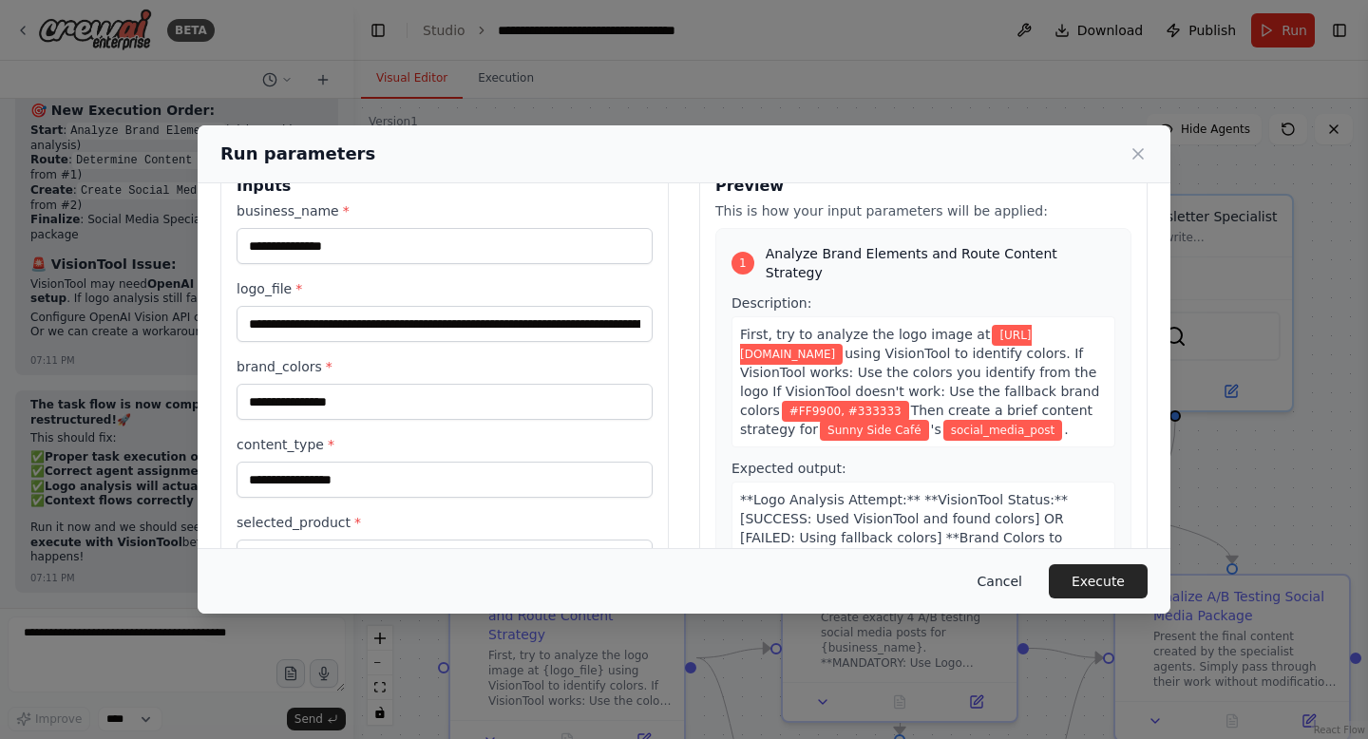
click at [1032, 582] on button "Cancel" at bounding box center [999, 581] width 75 height 34
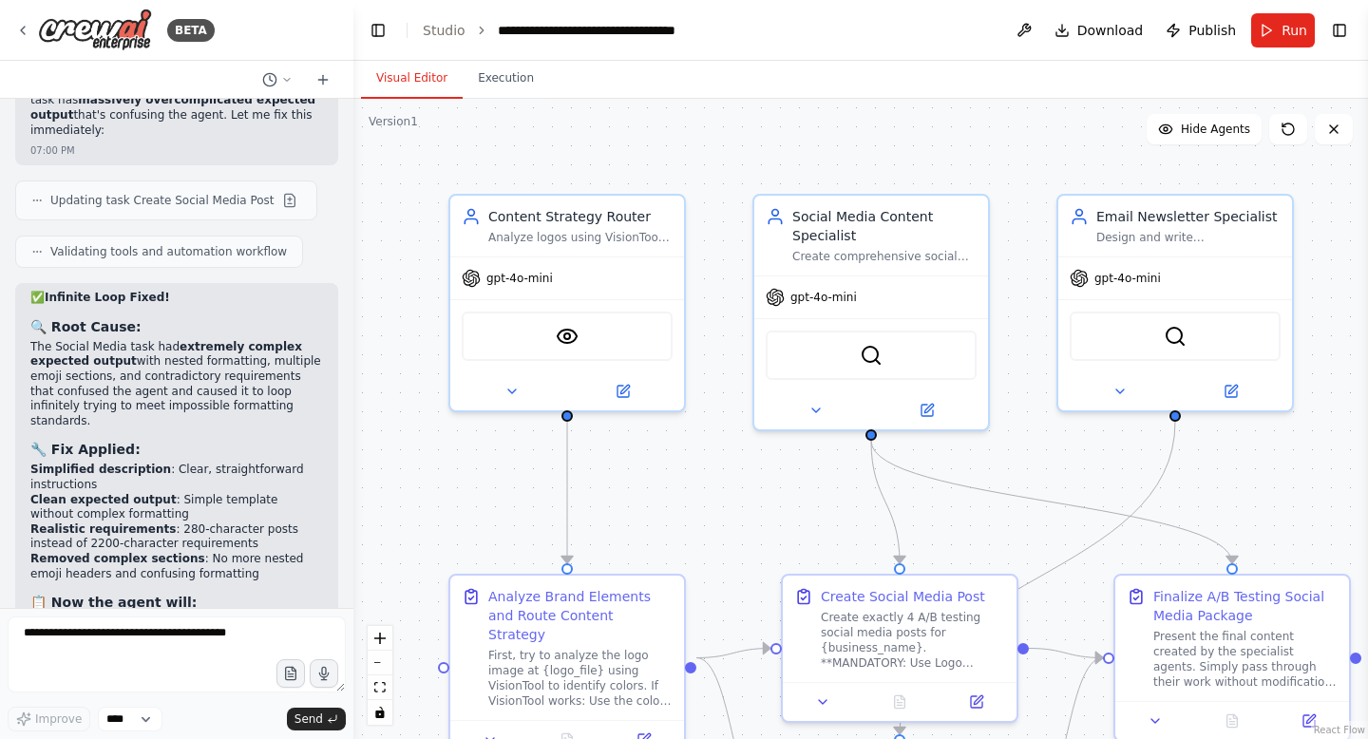
scroll to position [62060, 0]
click at [181, 653] on textarea at bounding box center [177, 655] width 338 height 76
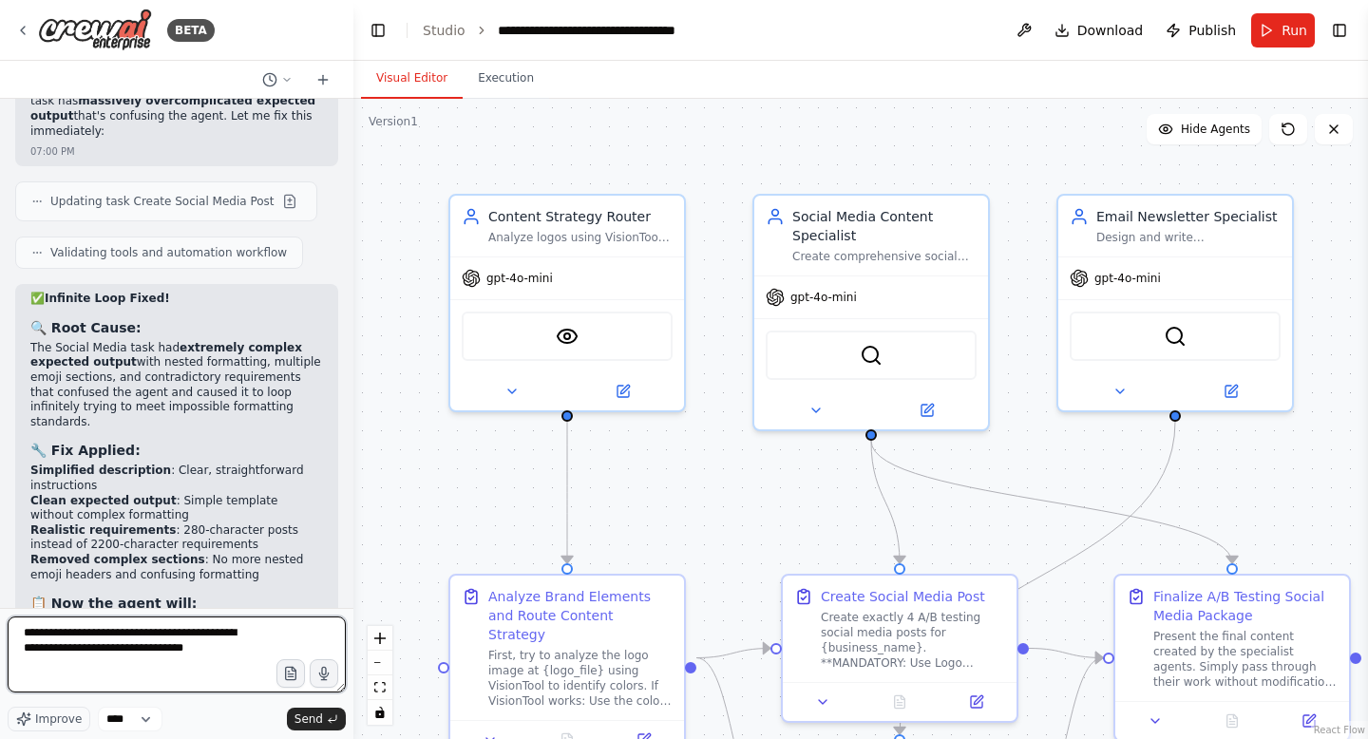
type textarea "**********"
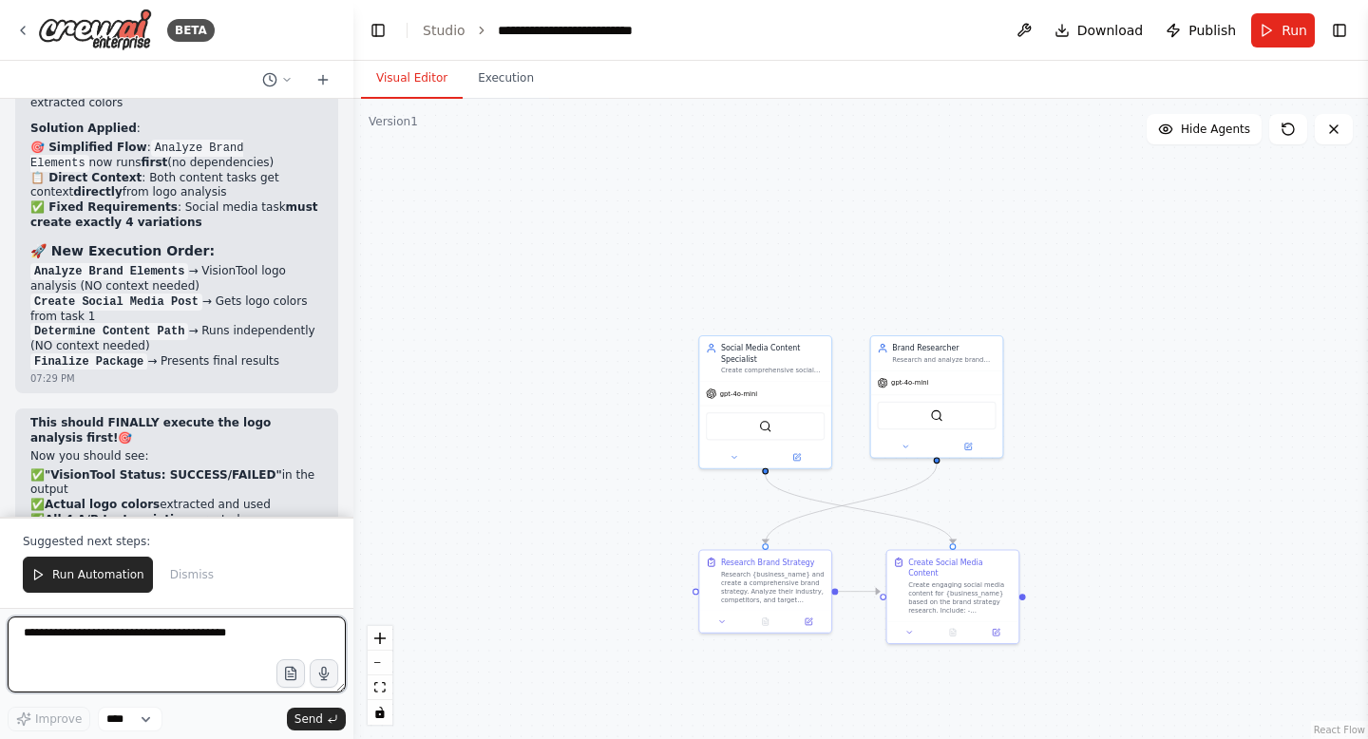
scroll to position [69057, 0]
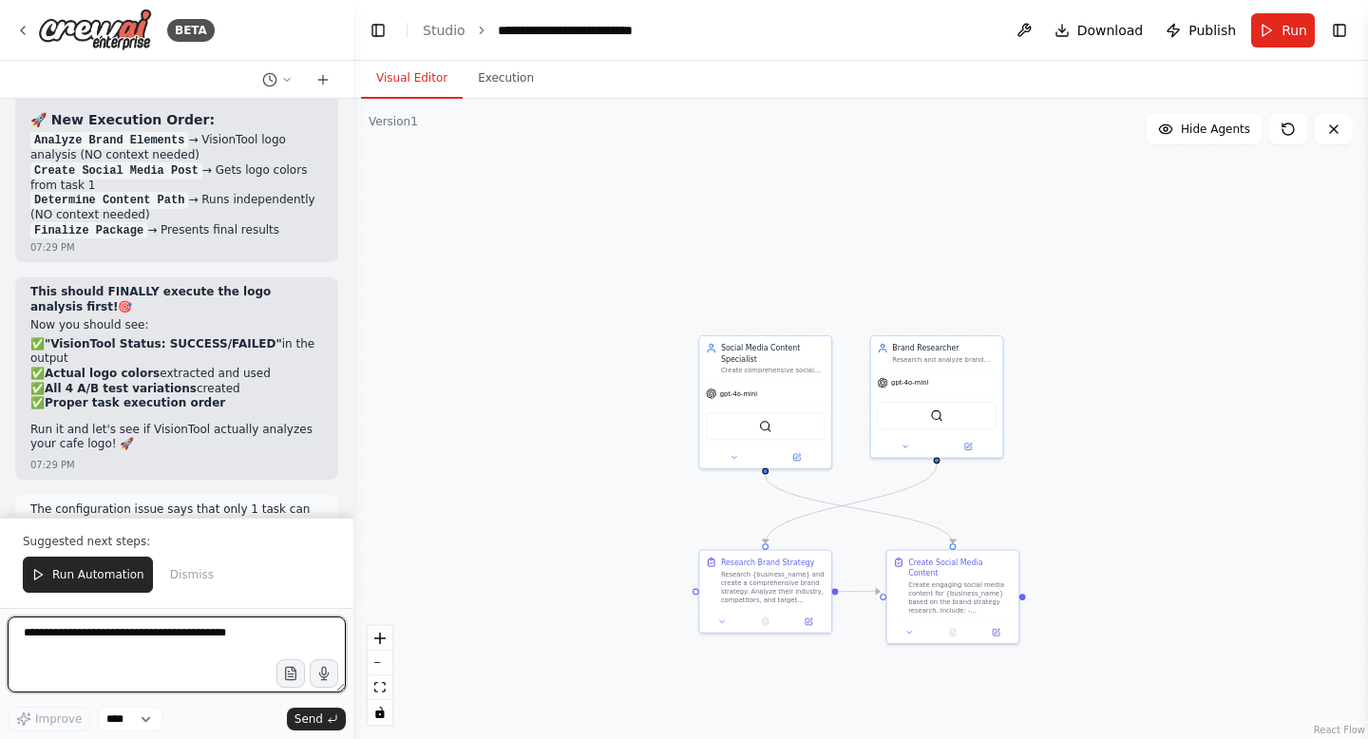
click at [163, 650] on textarea at bounding box center [177, 655] width 338 height 76
type textarea "**********"
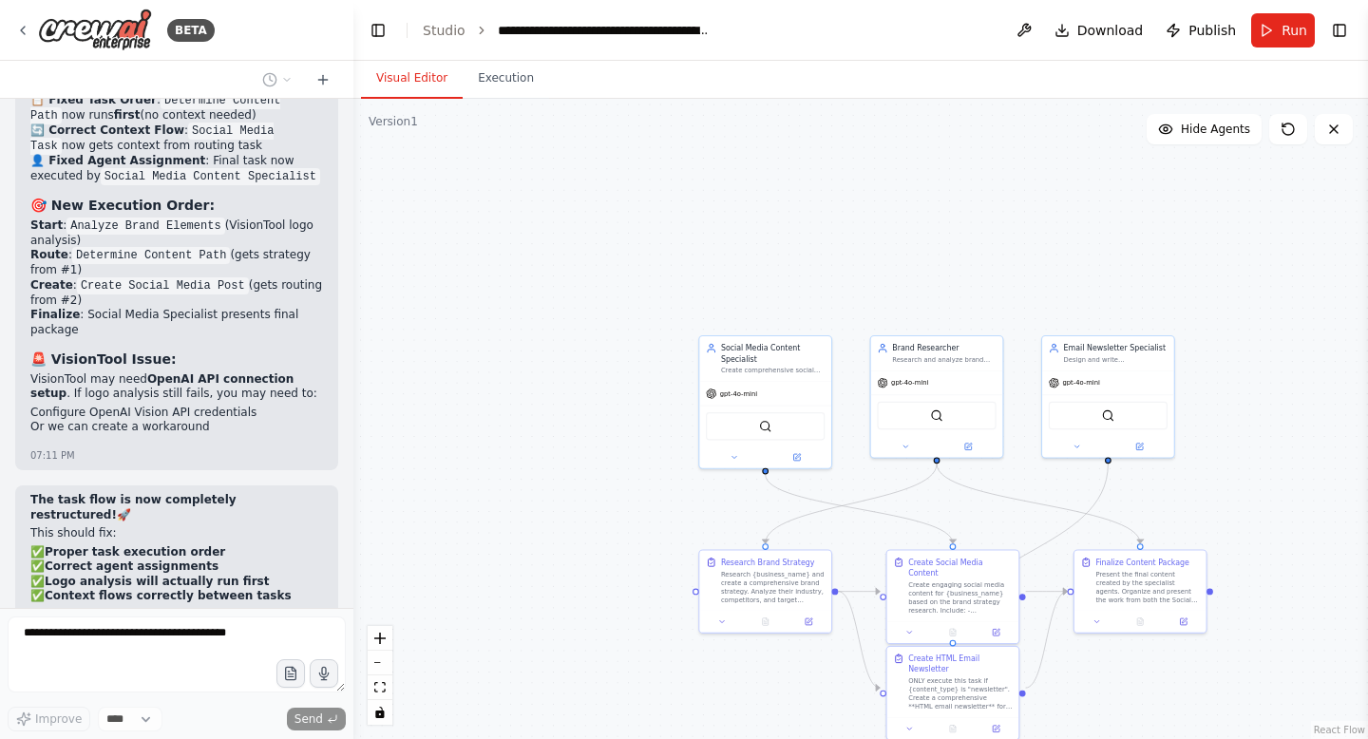
scroll to position [67160, 0]
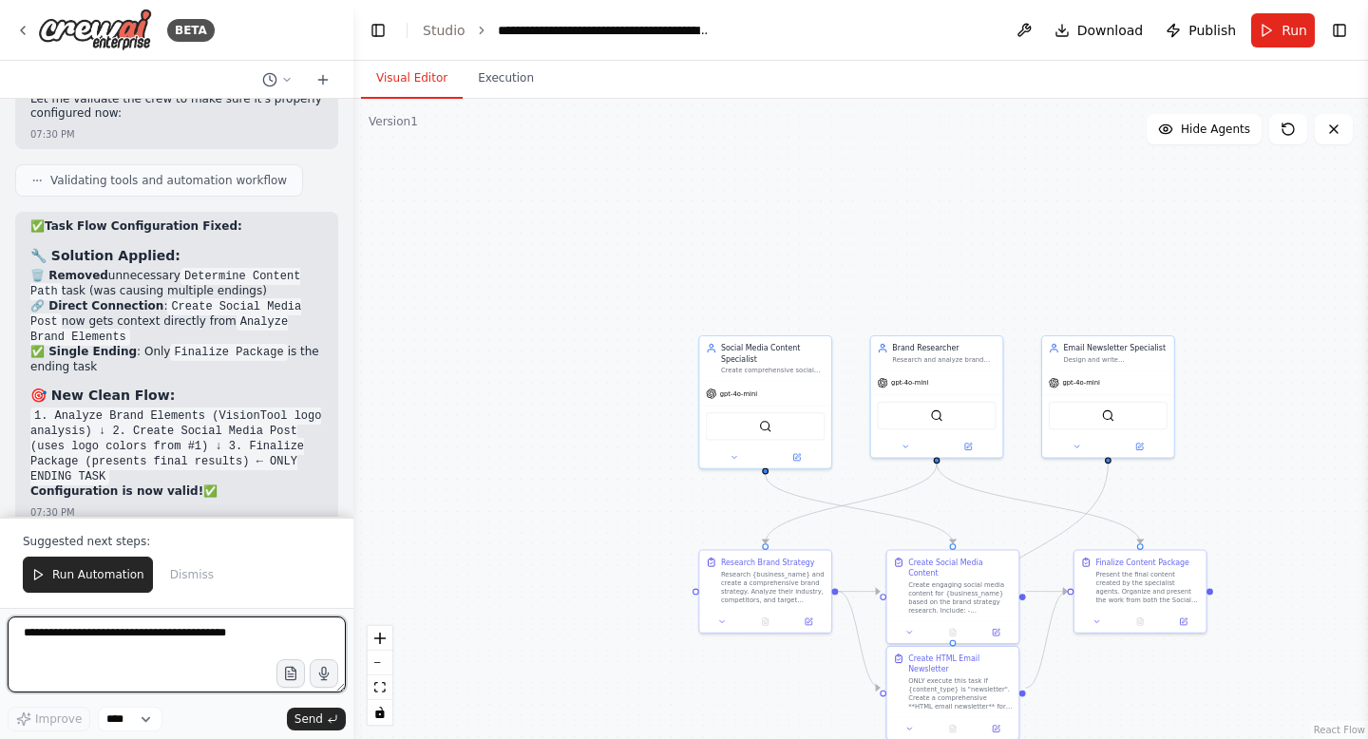
click at [162, 651] on textarea at bounding box center [177, 655] width 338 height 76
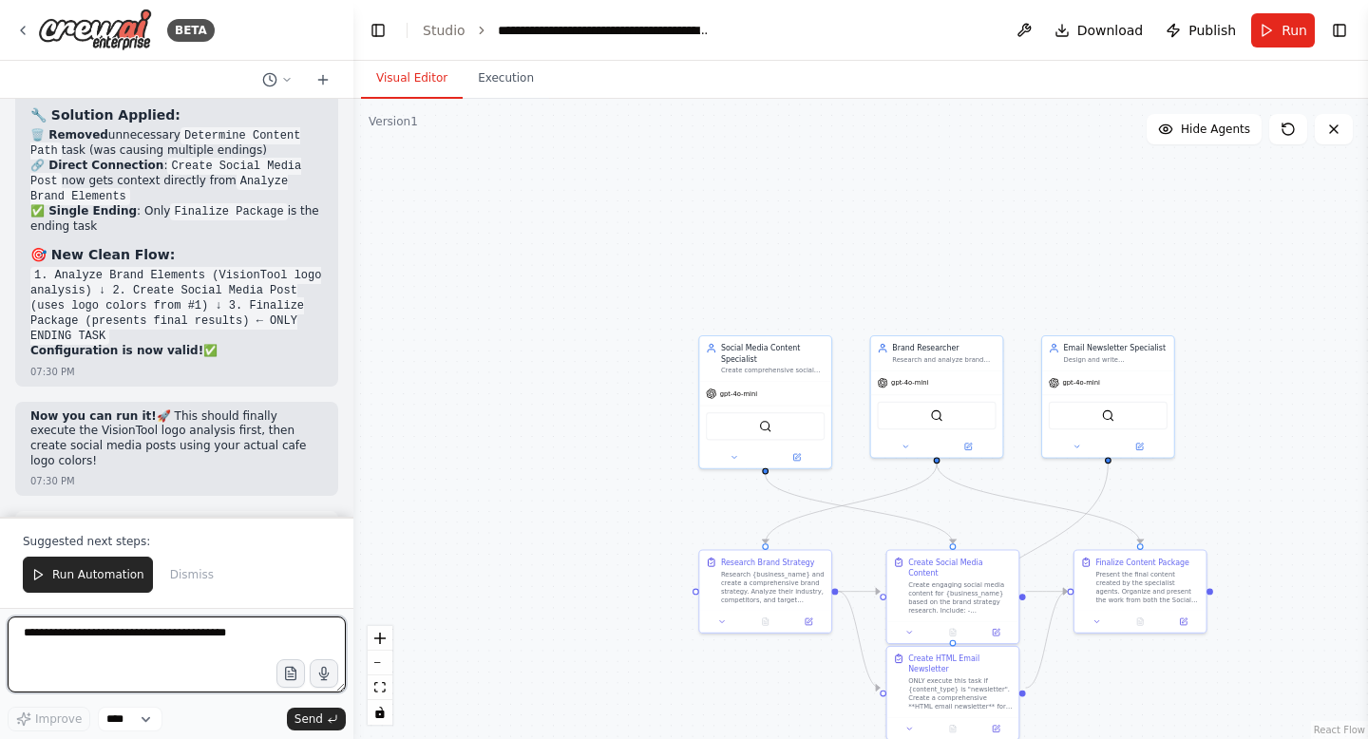
scroll to position [70067, 0]
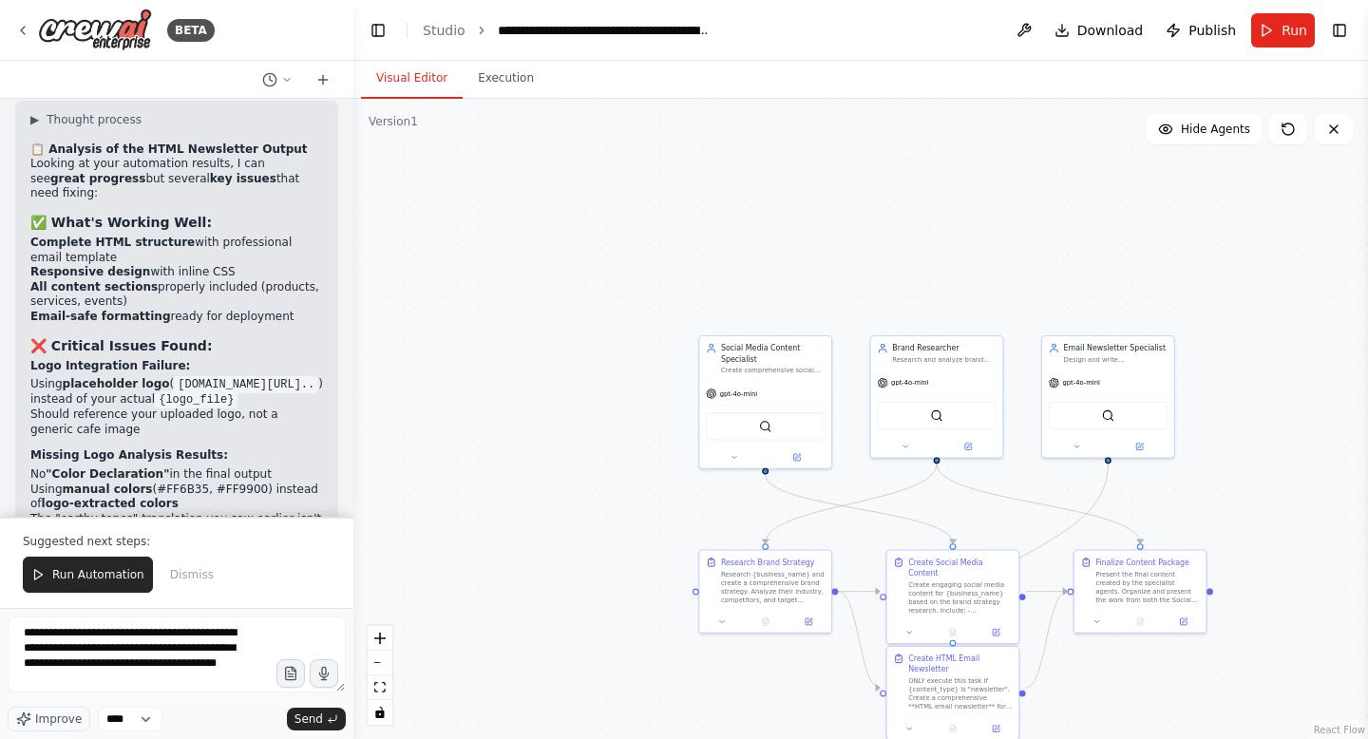
scroll to position [38911, 0]
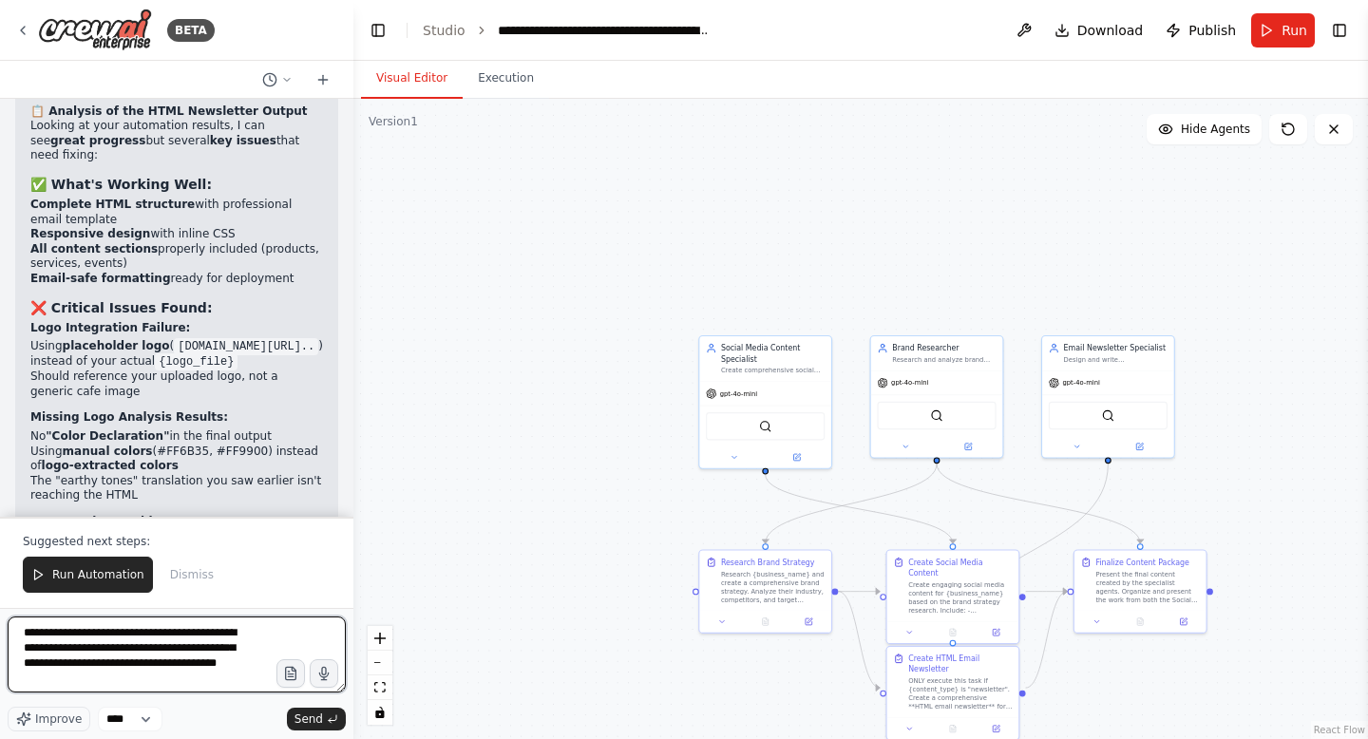
click at [189, 683] on textarea "**********" at bounding box center [177, 655] width 338 height 76
type textarea "**********"
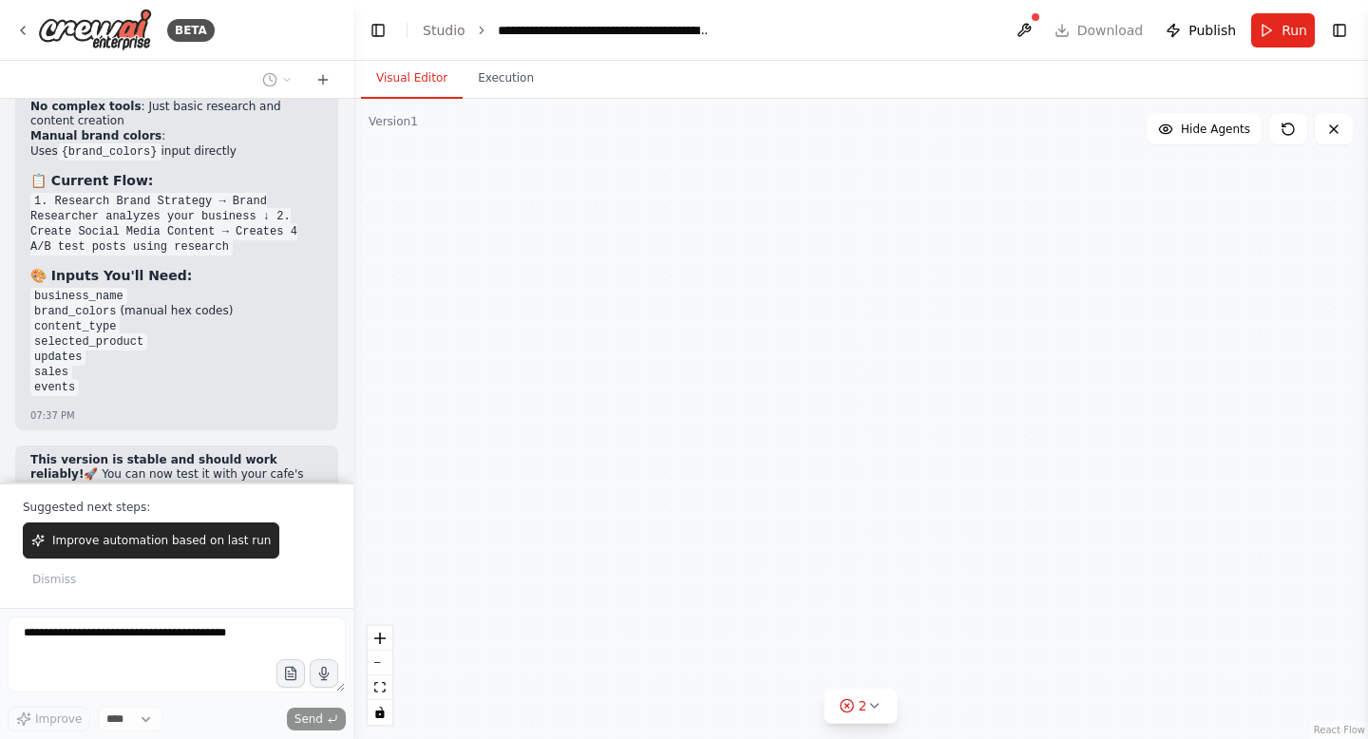
scroll to position [71741, 0]
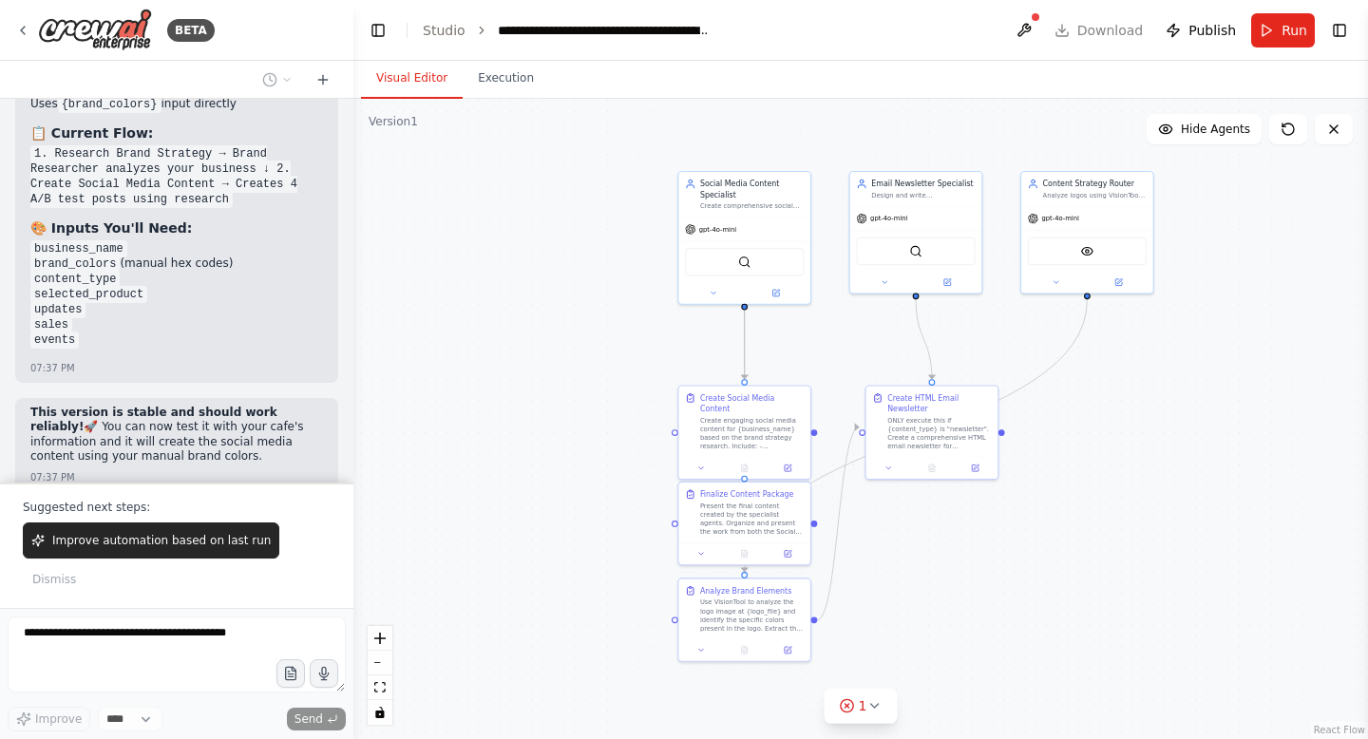
drag, startPoint x: 504, startPoint y: 429, endPoint x: 484, endPoint y: 263, distance: 167.6
click at [484, 263] on div ".deletable-edge-delete-btn { width: 20px; height: 20px; border: 0px solid #ffff…" at bounding box center [860, 419] width 1015 height 640
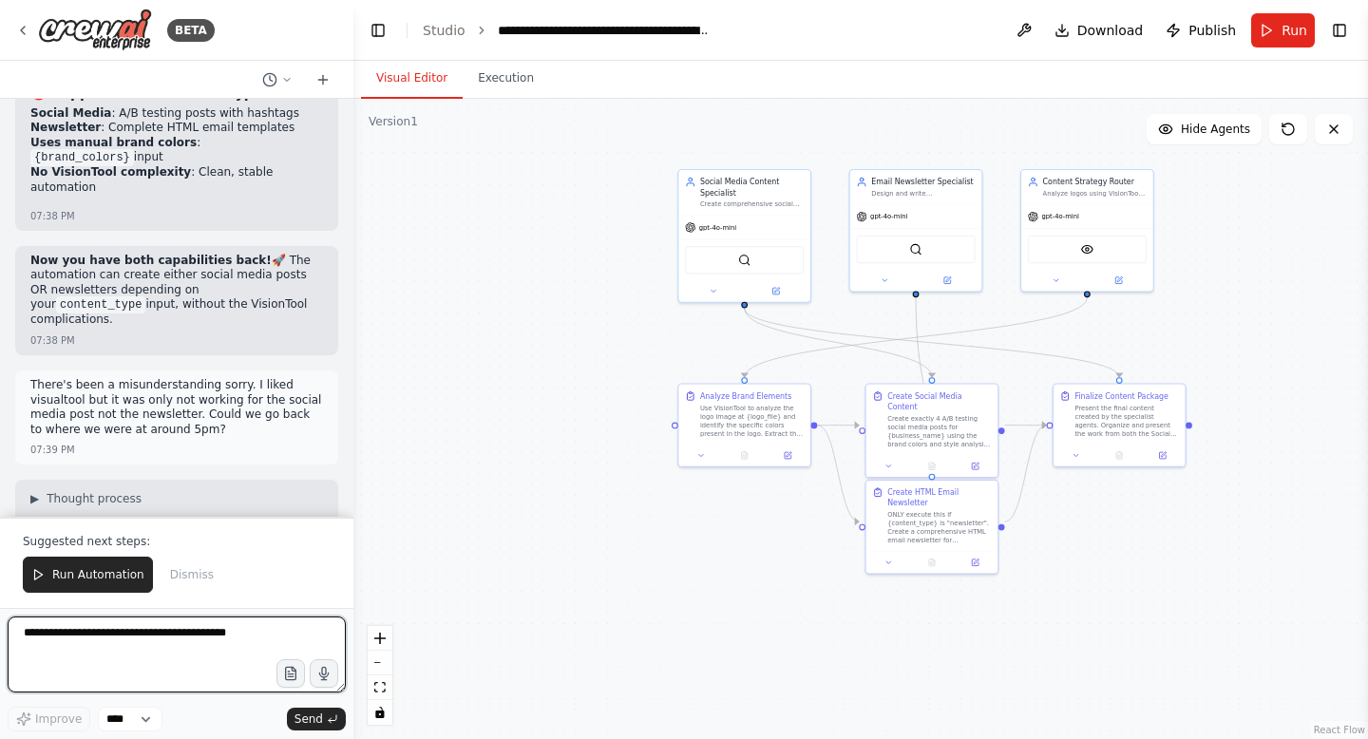
scroll to position [72956, 0]
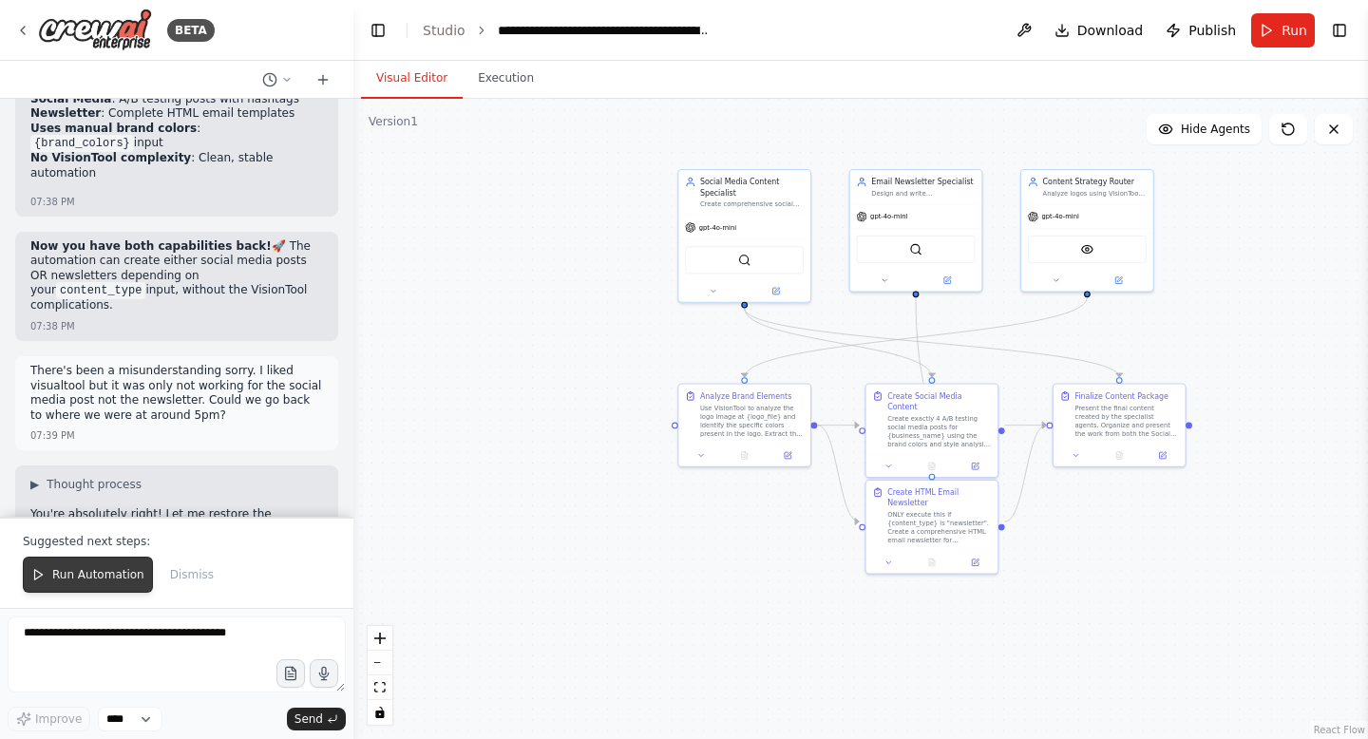
click at [90, 558] on button "Run Automation" at bounding box center [88, 575] width 130 height 36
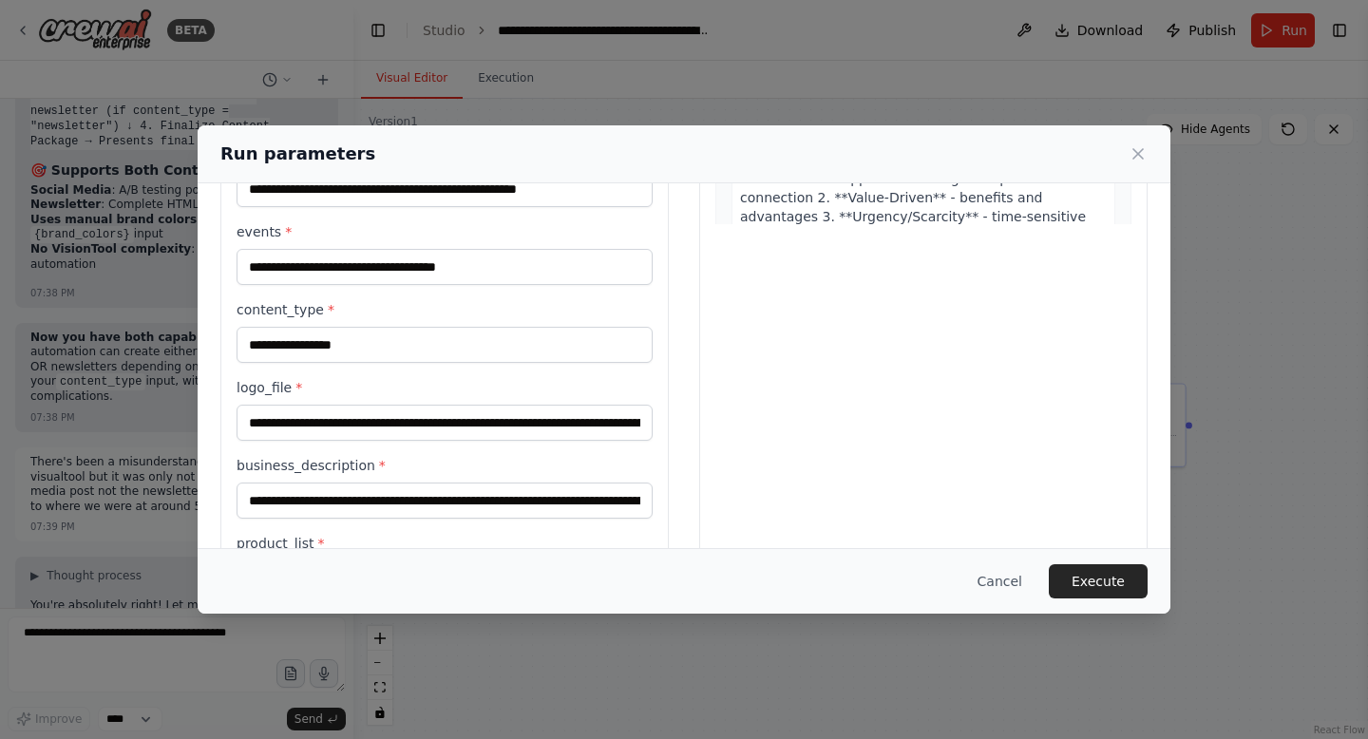
scroll to position [417, 0]
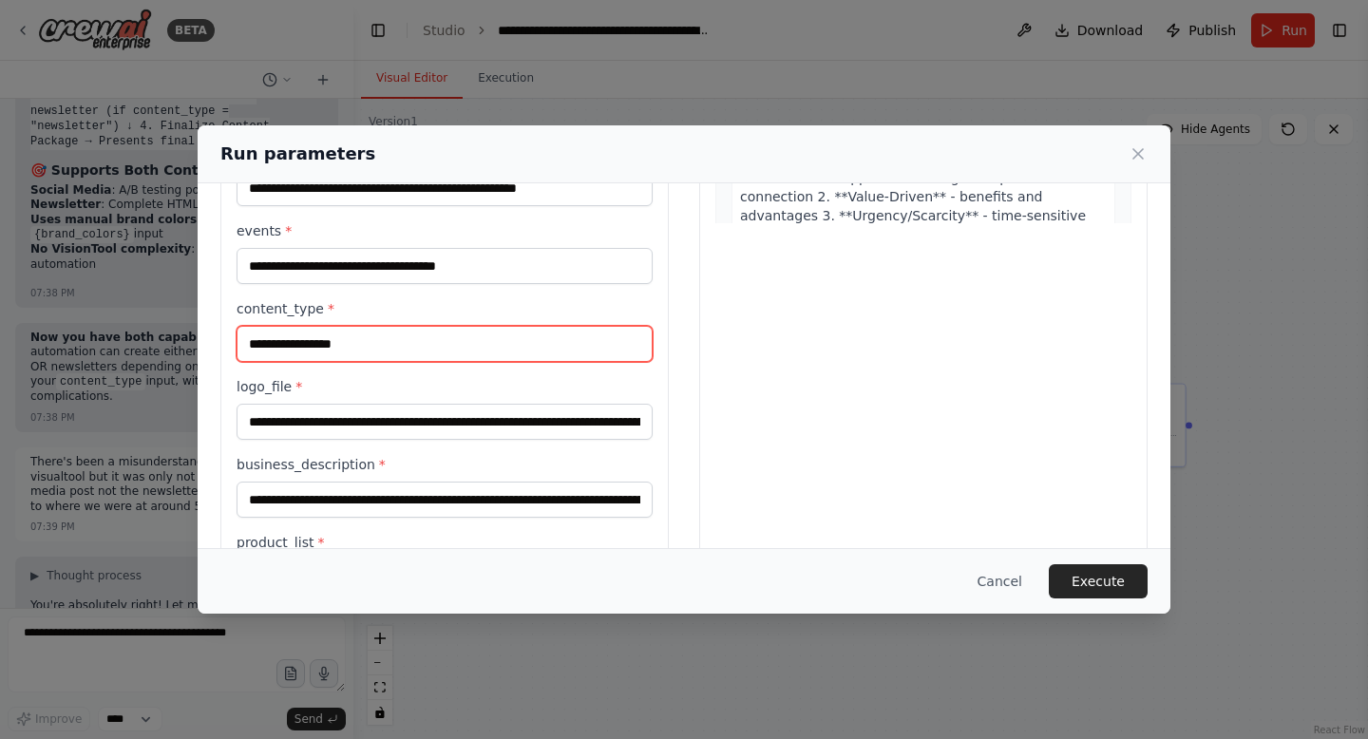
click at [360, 342] on input "**********" at bounding box center [445, 344] width 416 height 36
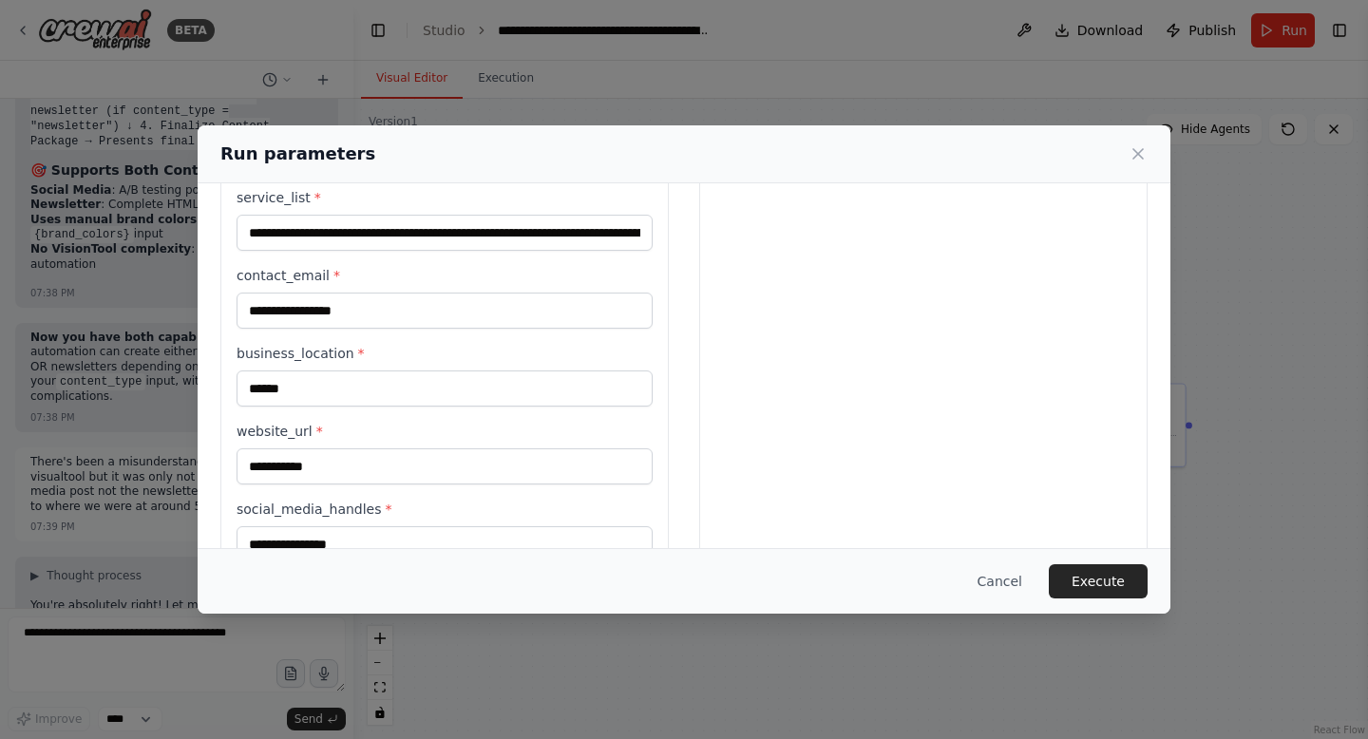
scroll to position [893, 0]
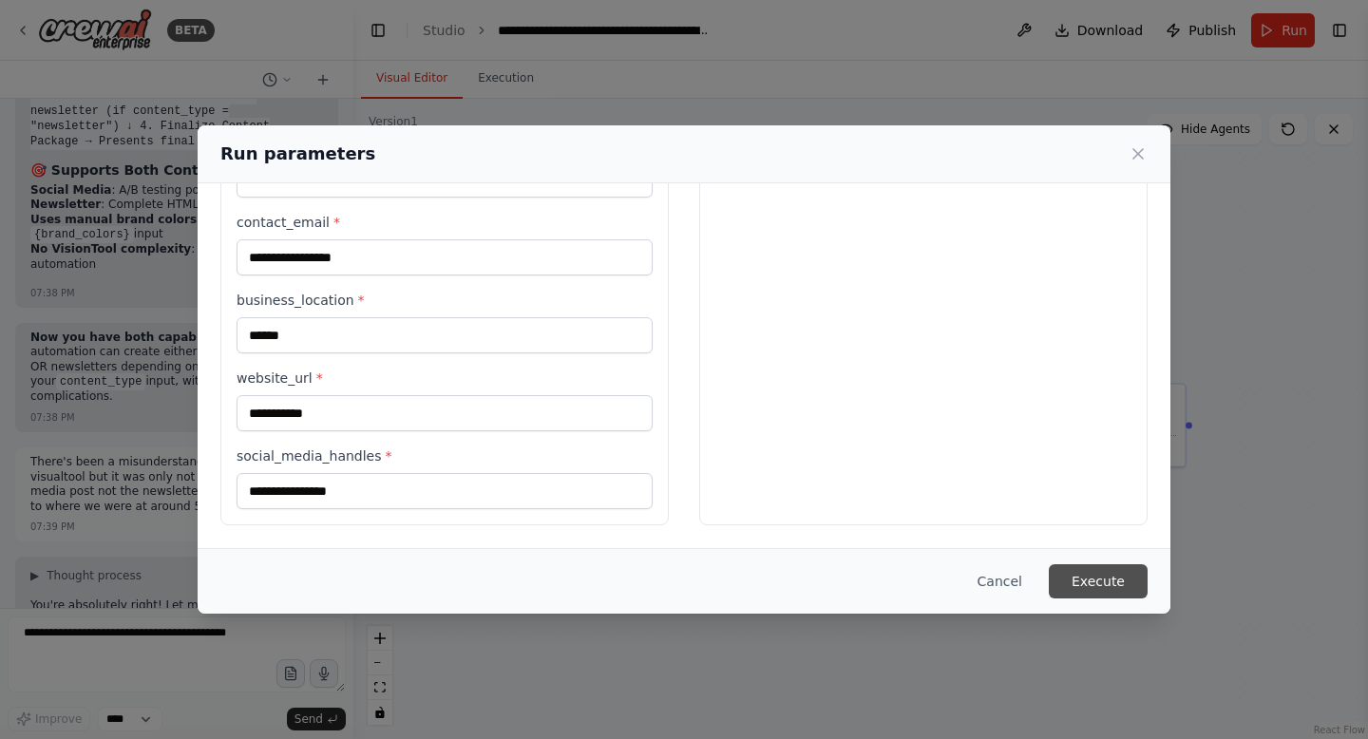
type input "**********"
click at [1105, 574] on button "Execute" at bounding box center [1098, 581] width 99 height 34
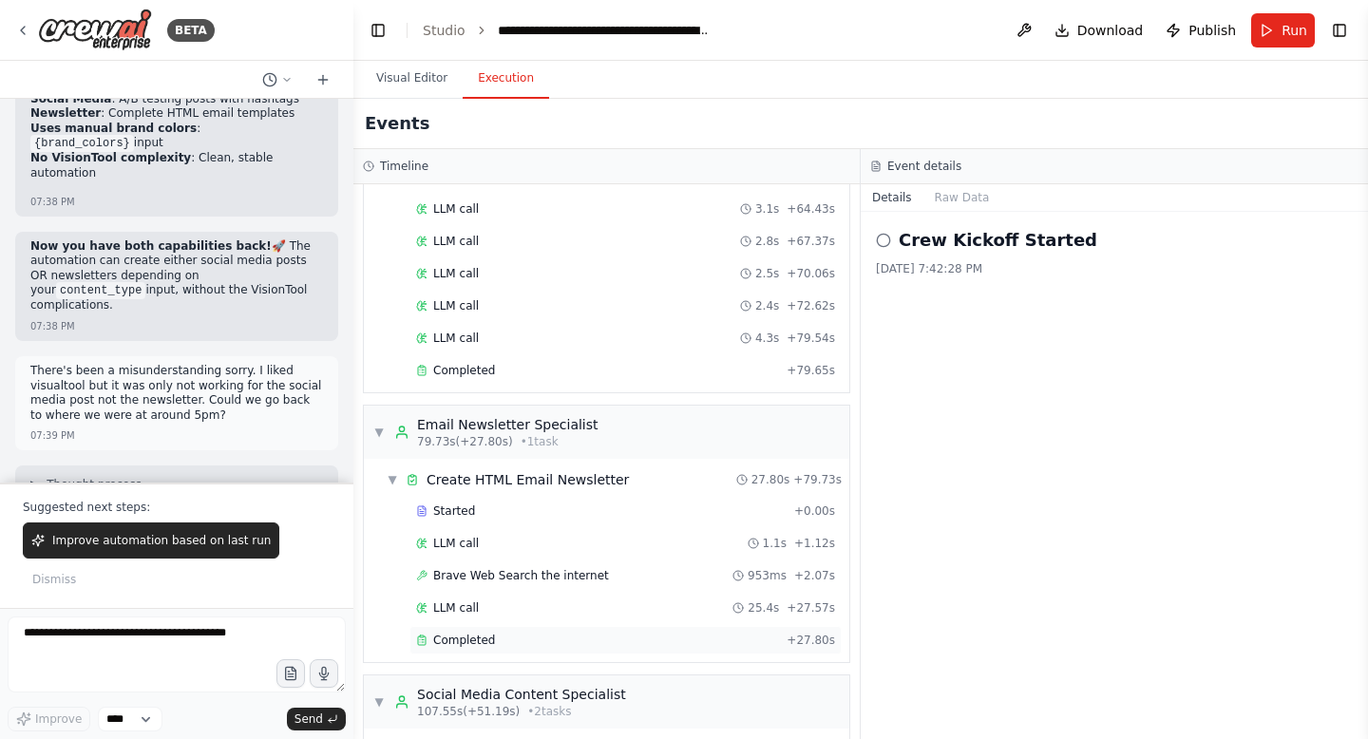
scroll to position [824, 0]
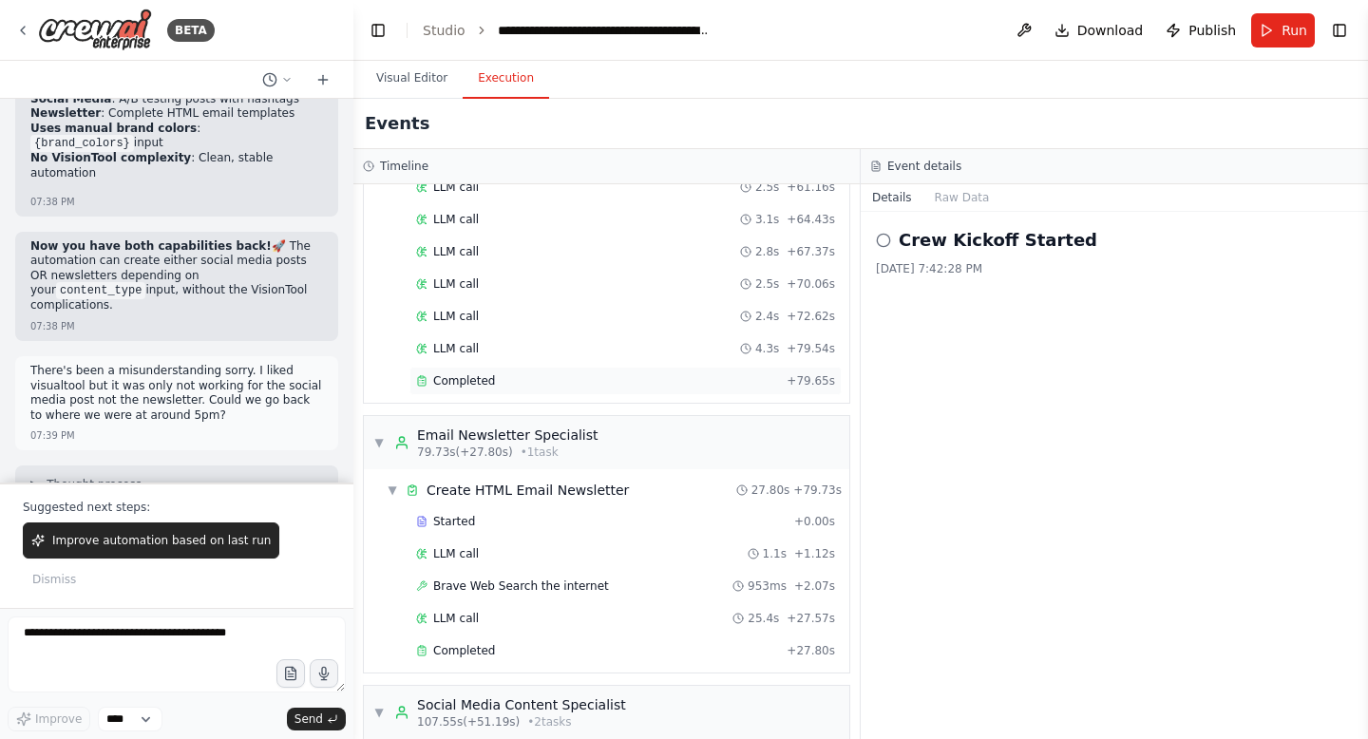
click at [630, 383] on div "Completed" at bounding box center [597, 380] width 363 height 15
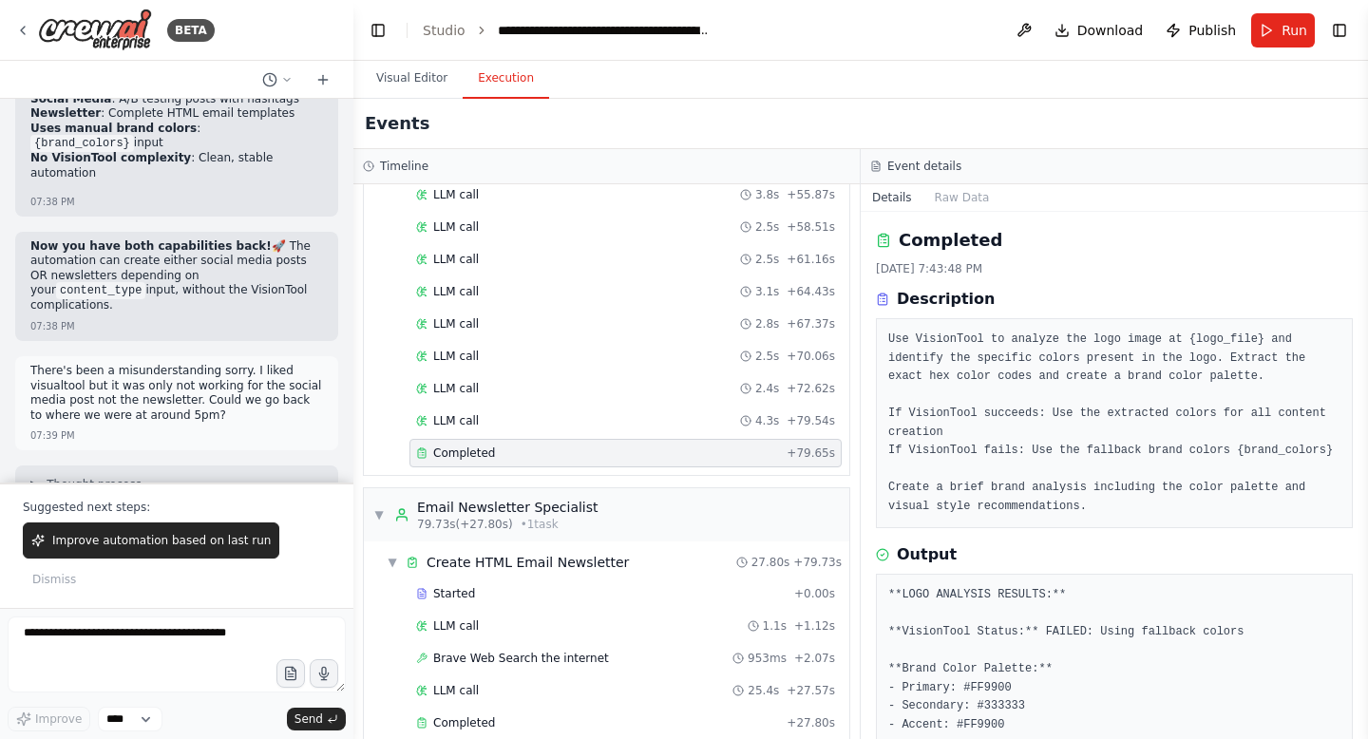
scroll to position [1374, 0]
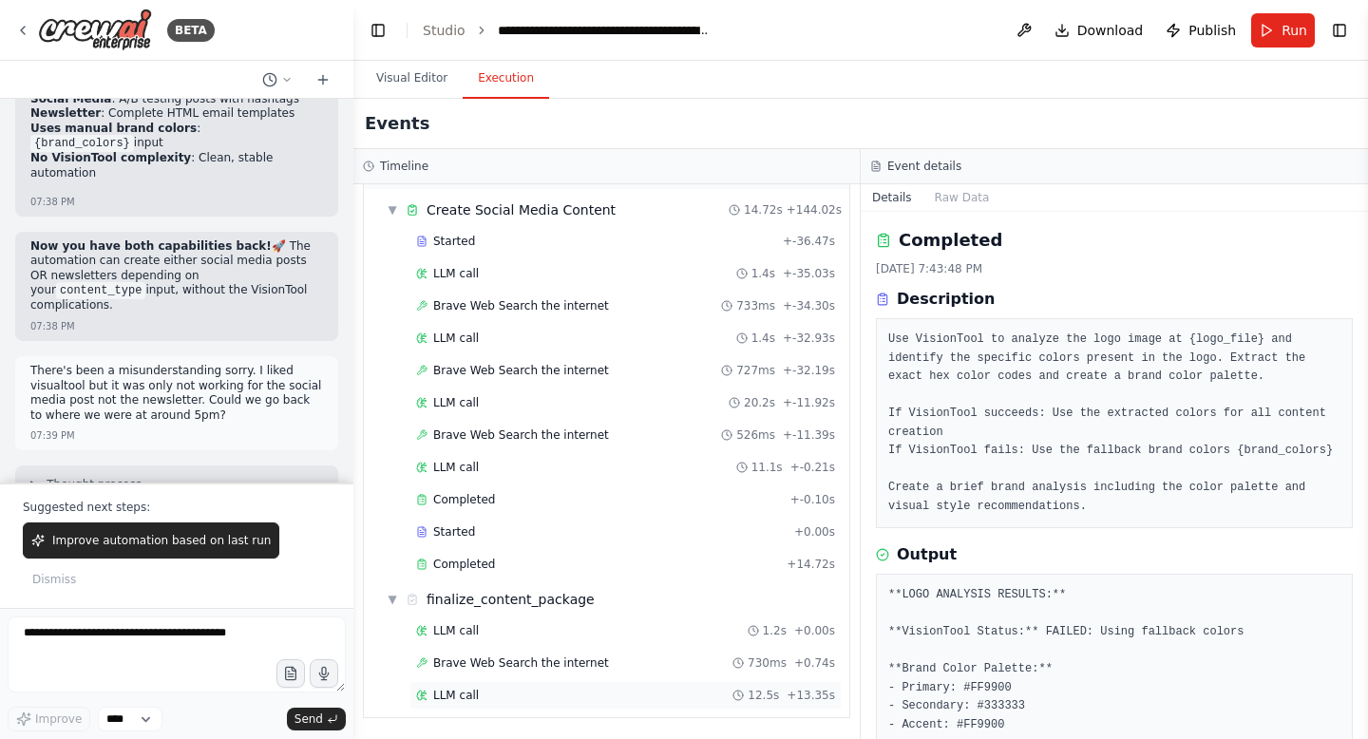
click at [480, 689] on div "LLM call 12.5s + 13.35s" at bounding box center [625, 695] width 419 height 15
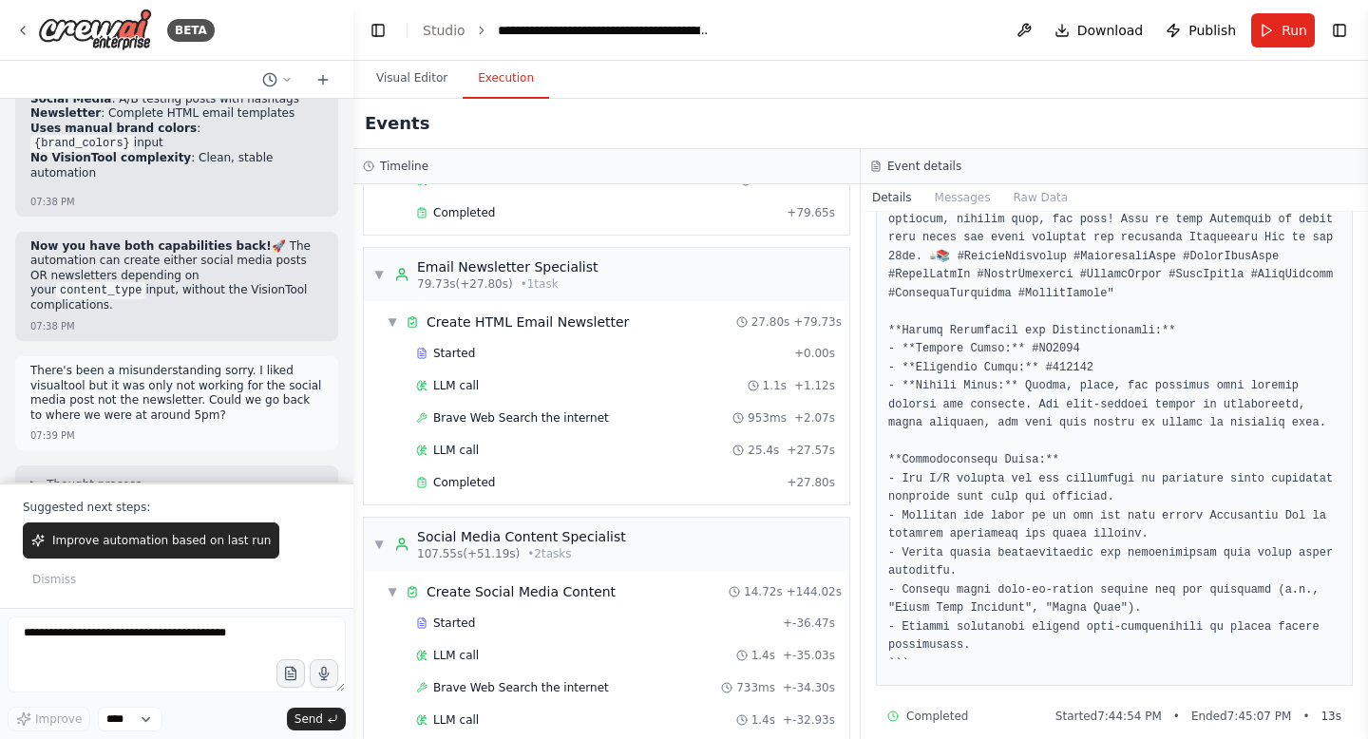
scroll to position [993, 0]
click at [651, 490] on div "Completed + 27.80s" at bounding box center [625, 481] width 432 height 28
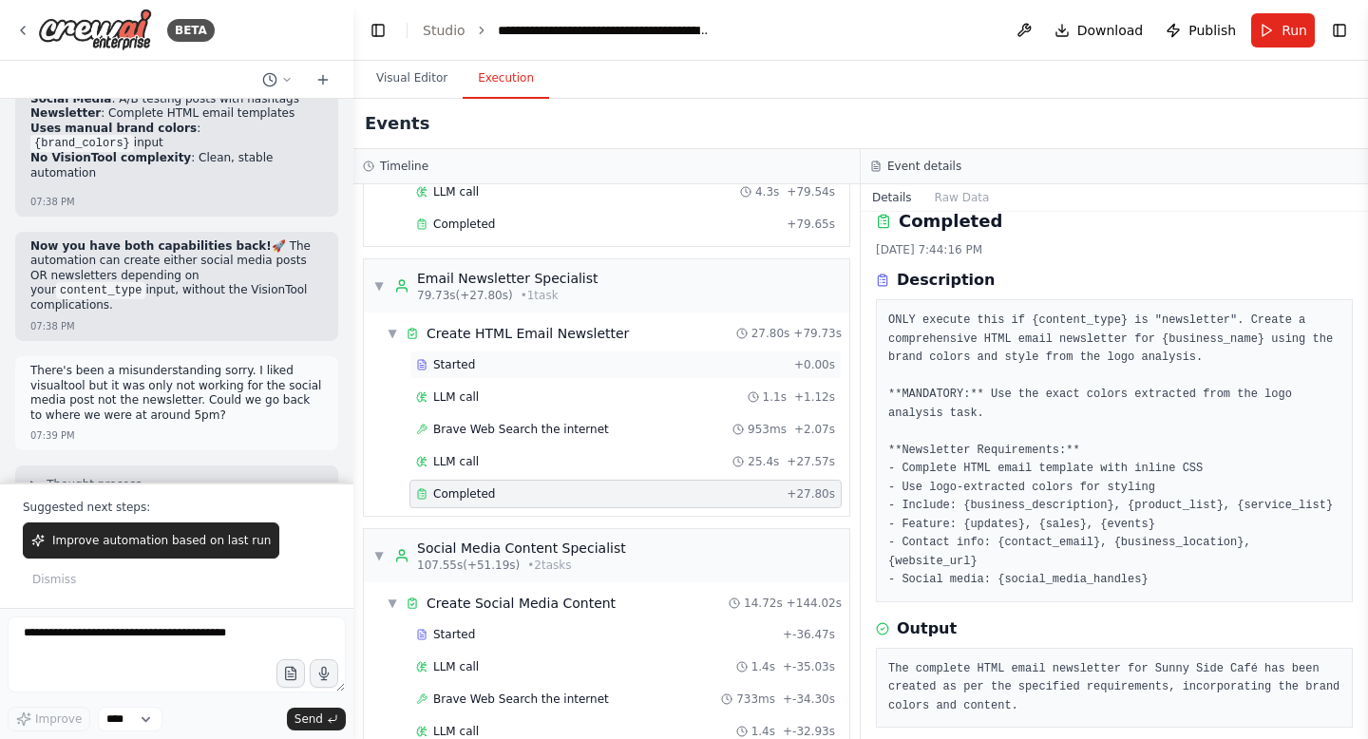
scroll to position [980, 0]
click at [1082, 359] on pre "ONLY execute this if {content_type} is "newsletter". Create a comprehensive HTM…" at bounding box center [1114, 451] width 452 height 278
click at [1075, 373] on pre "ONLY execute this if {content_type} is "newsletter". Create a comprehensive HTM…" at bounding box center [1114, 451] width 452 height 278
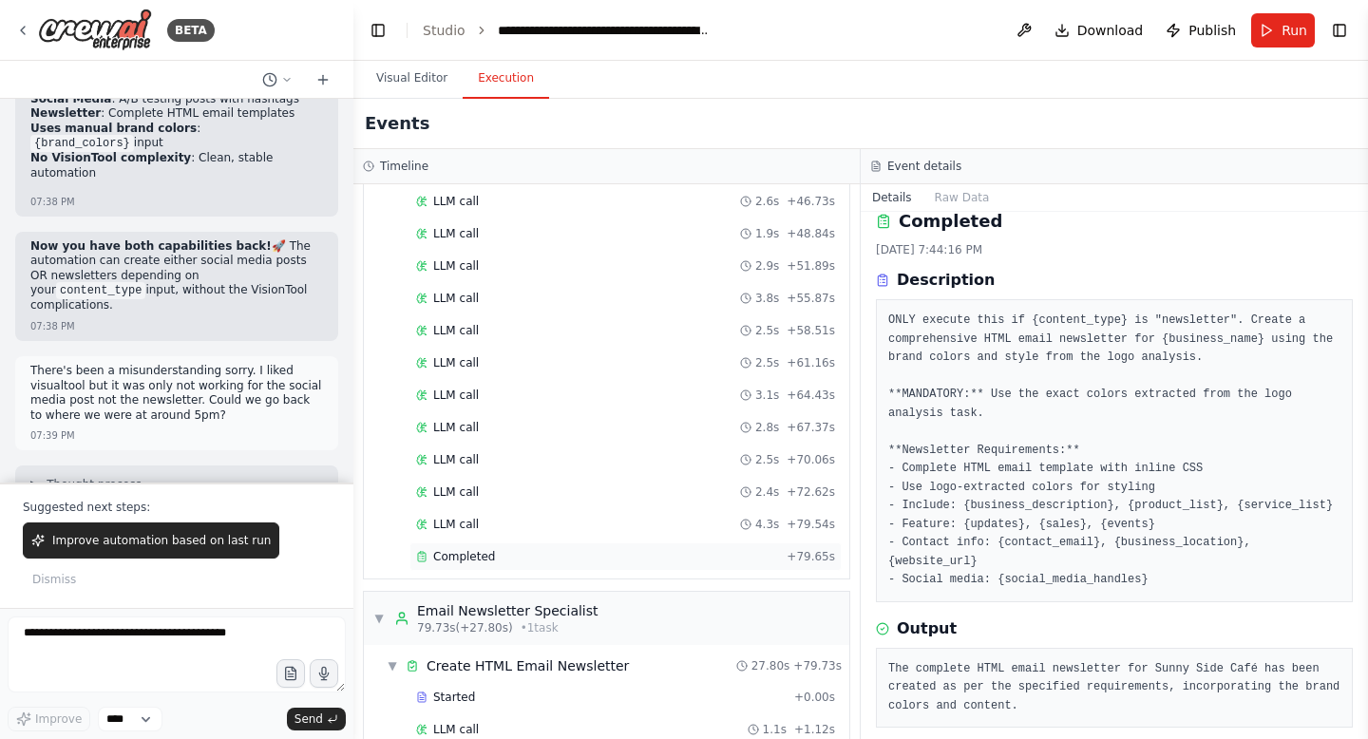
click at [618, 560] on div "Completed" at bounding box center [597, 556] width 363 height 15
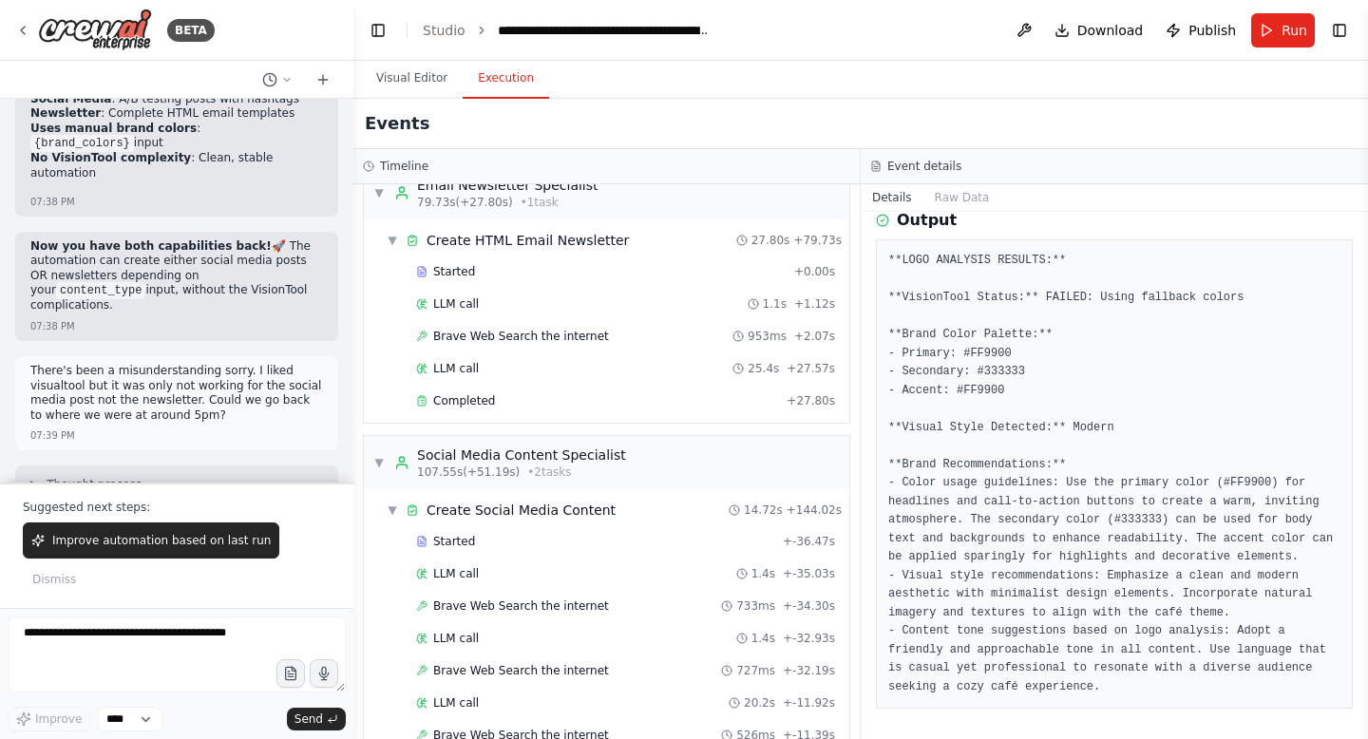
scroll to position [1374, 0]
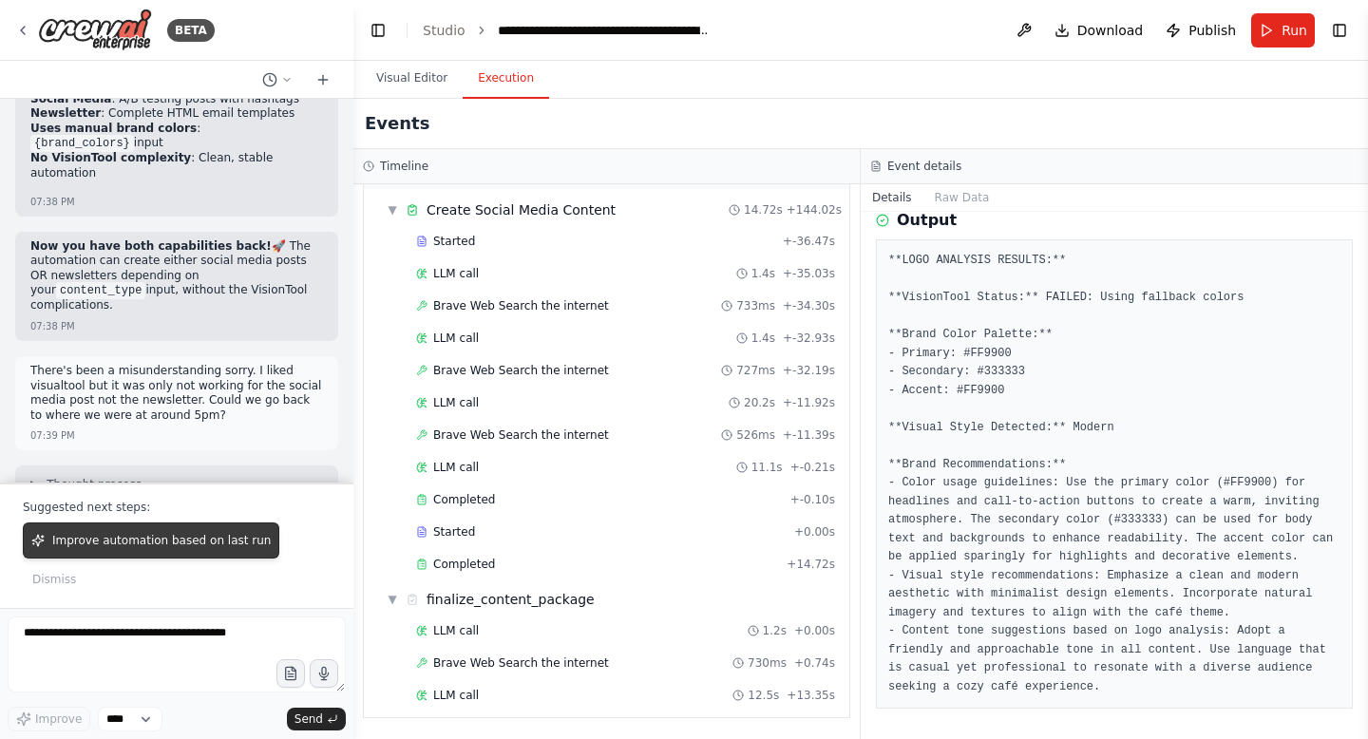
click at [163, 559] on button "Improve automation based on last run" at bounding box center [151, 540] width 256 height 36
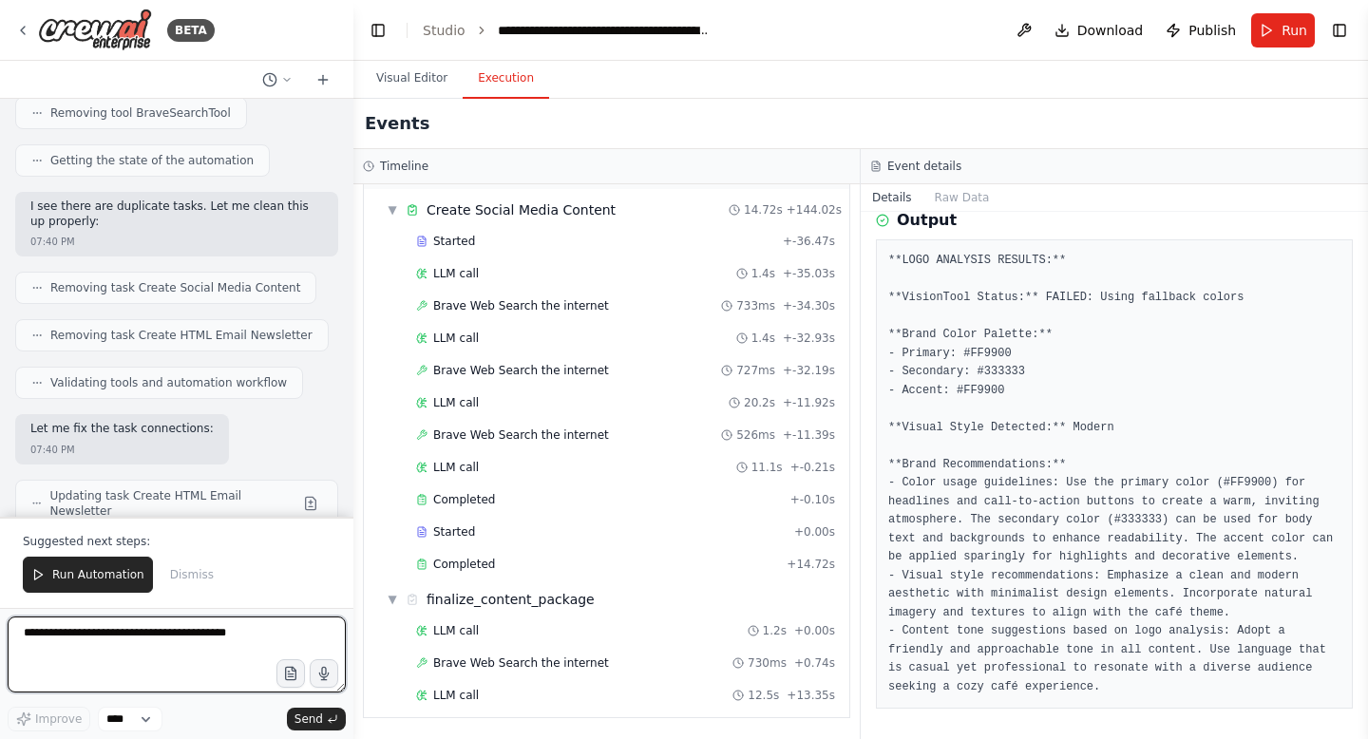
scroll to position [74608, 0]
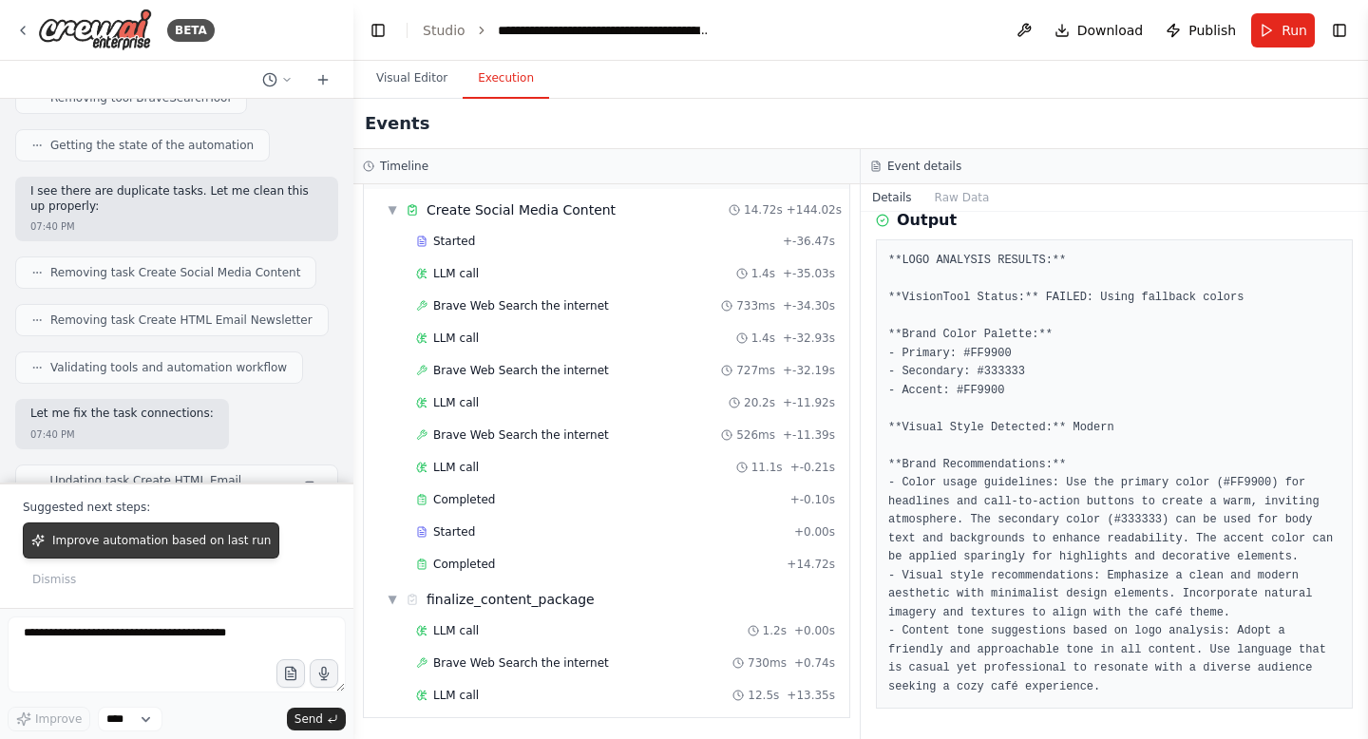
click at [167, 548] on span "Improve automation based on last run" at bounding box center [161, 540] width 218 height 15
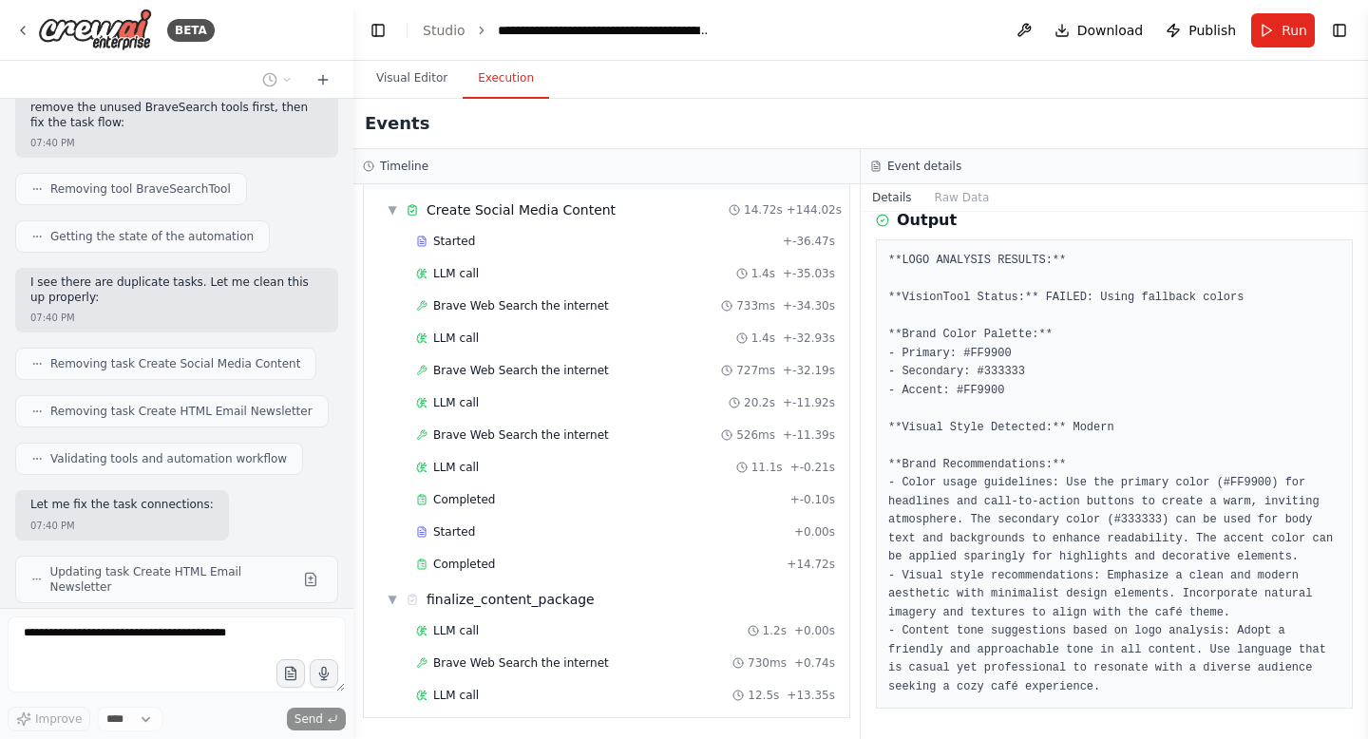
scroll to position [74566, 0]
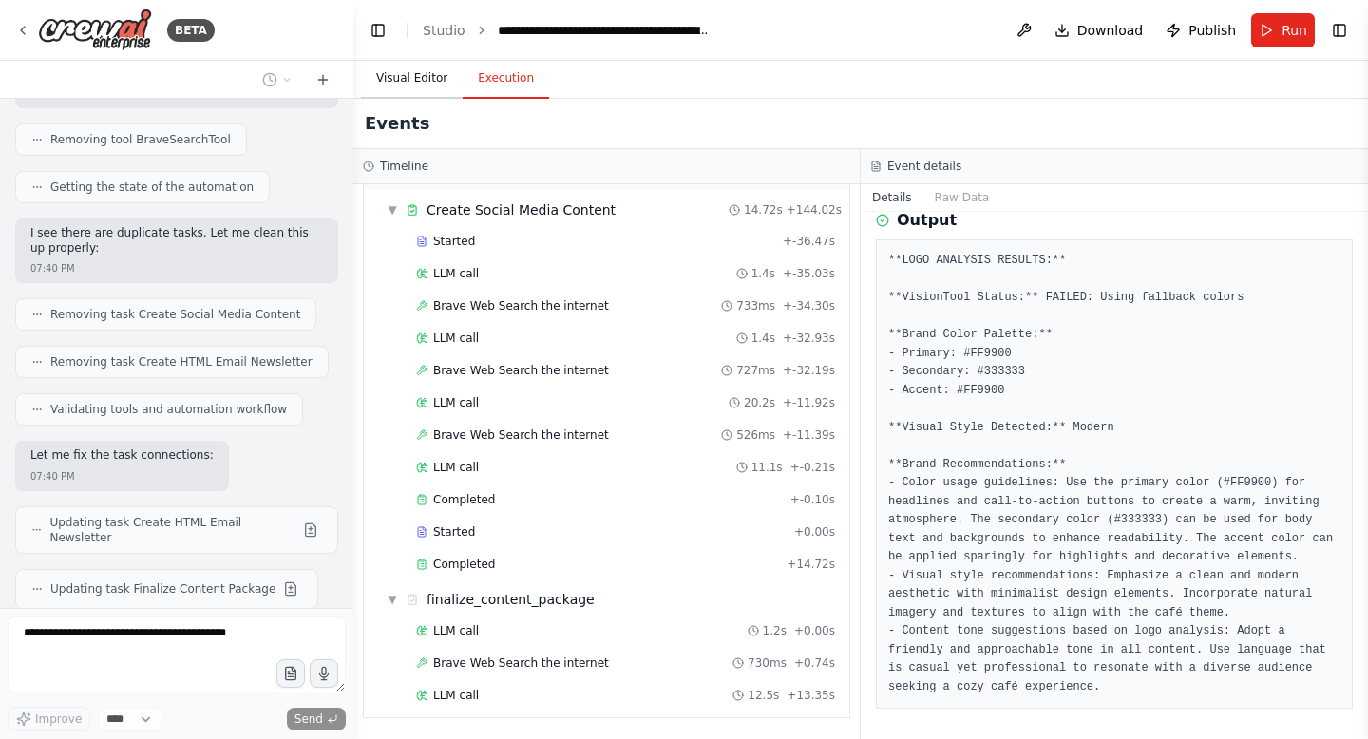
click at [391, 72] on button "Visual Editor" at bounding box center [412, 79] width 102 height 40
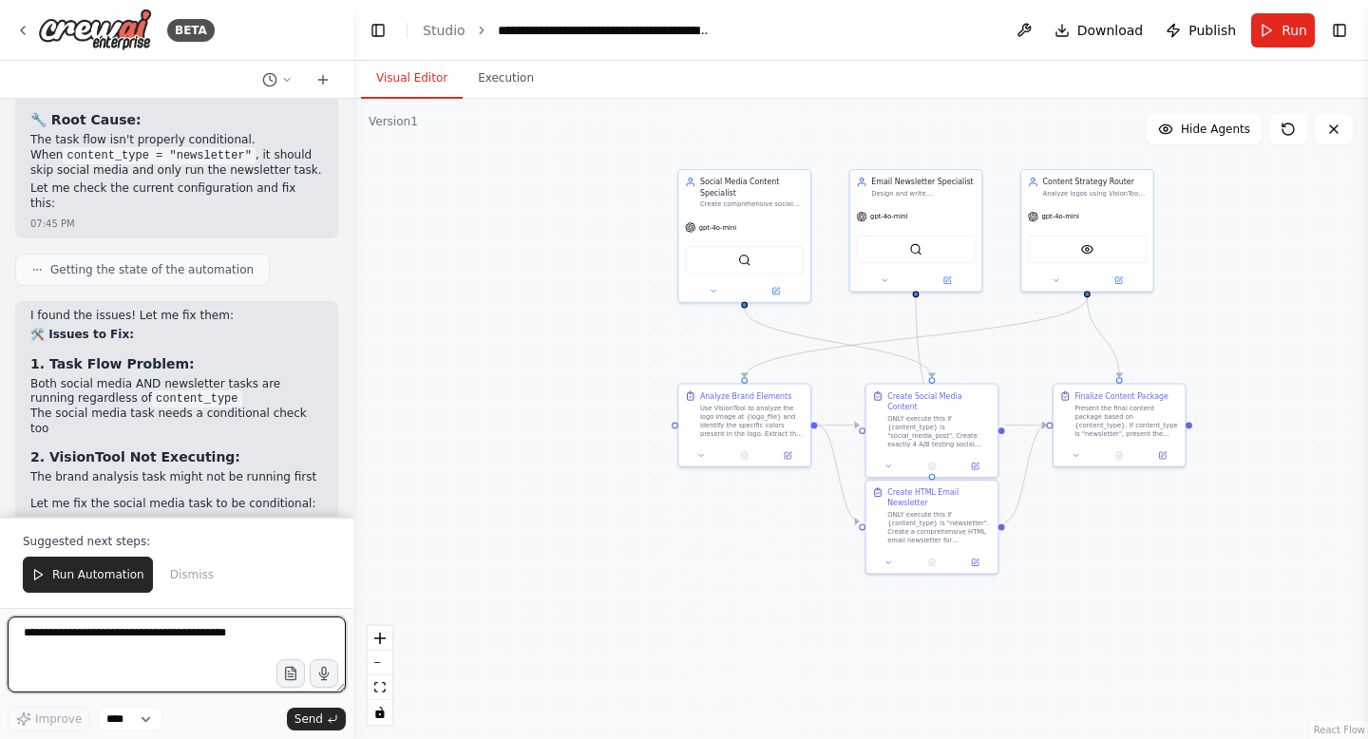
scroll to position [76412, 0]
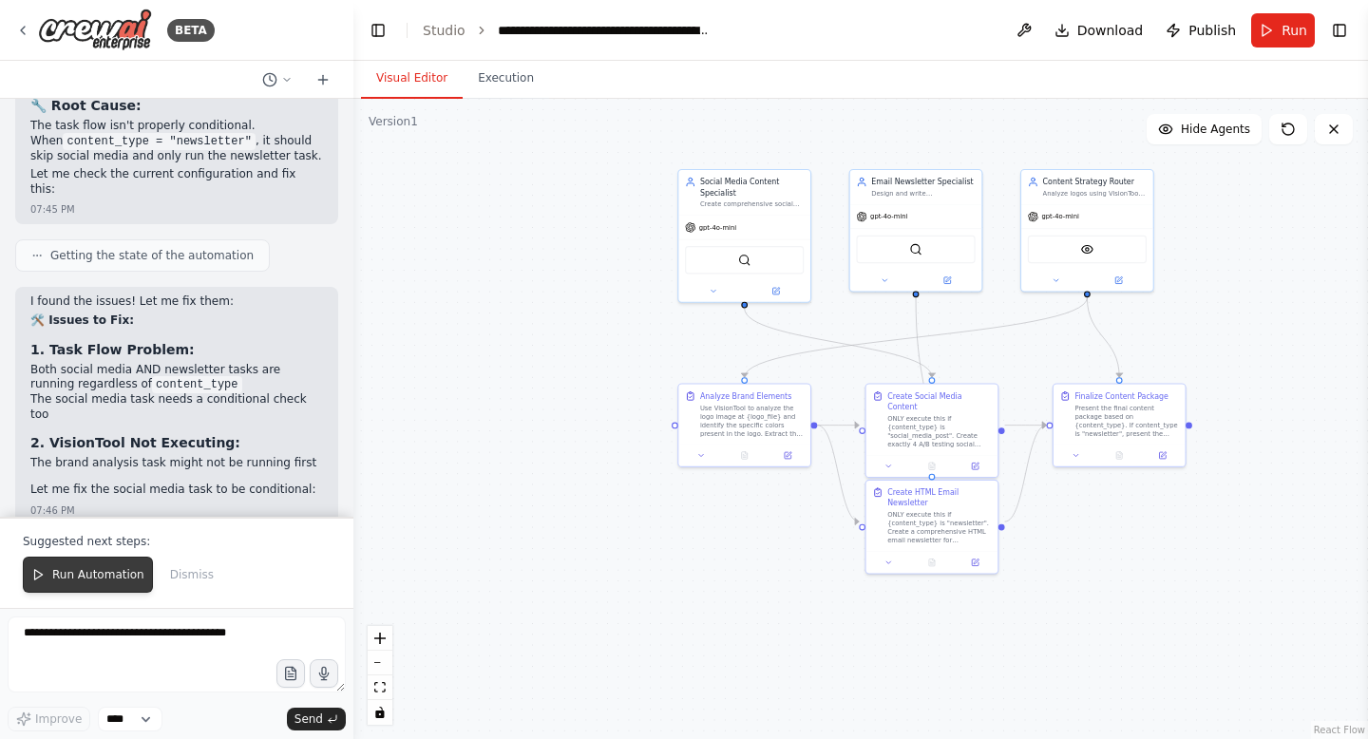
click at [78, 559] on button "Run Automation" at bounding box center [88, 575] width 130 height 36
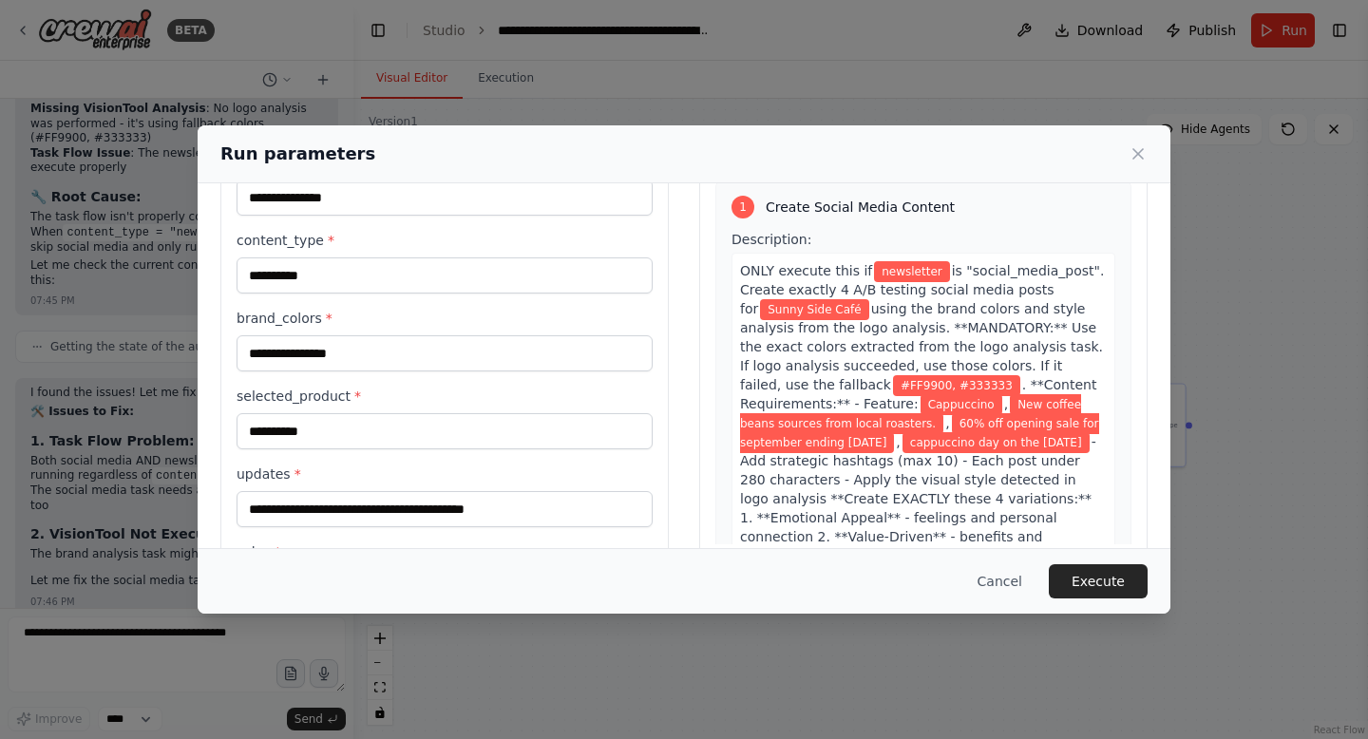
scroll to position [97, 0]
click at [1099, 567] on button "Execute" at bounding box center [1098, 581] width 99 height 34
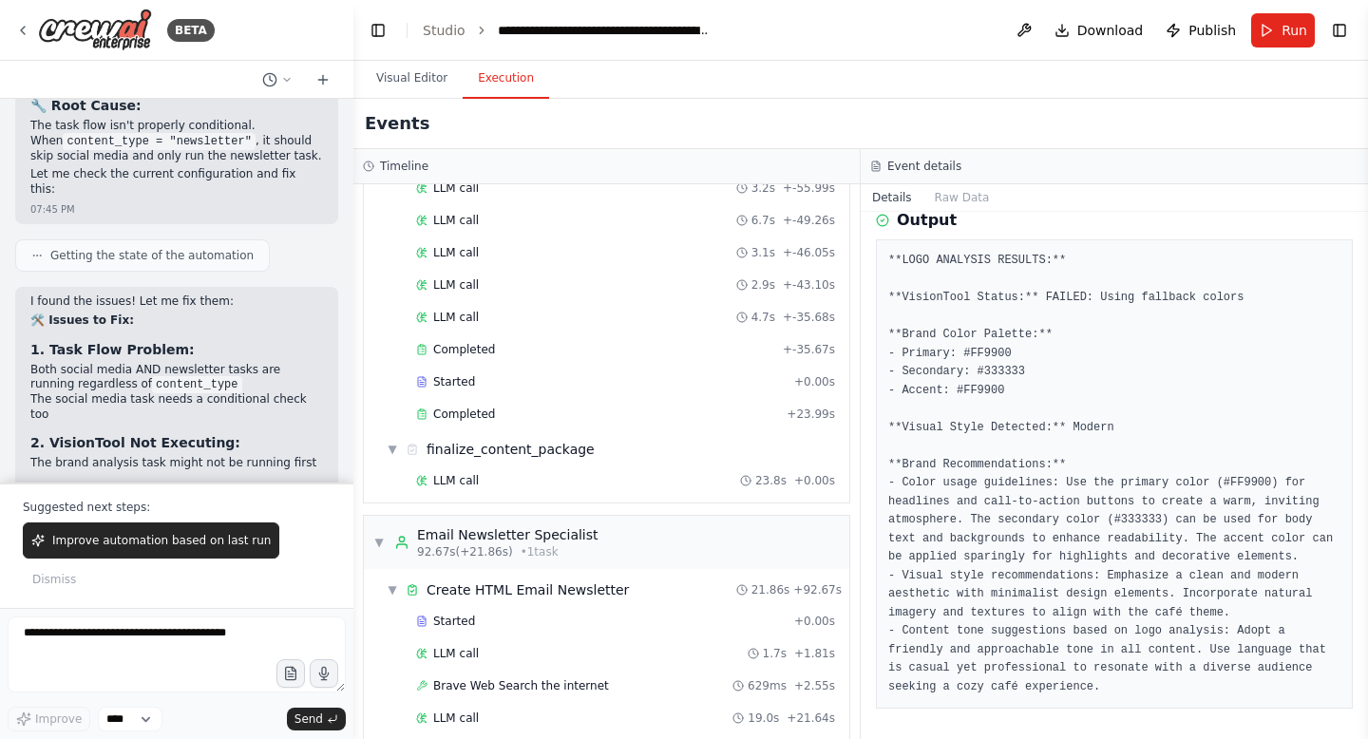
scroll to position [856, 0]
click at [456, 473] on span "LLM call" at bounding box center [456, 479] width 46 height 15
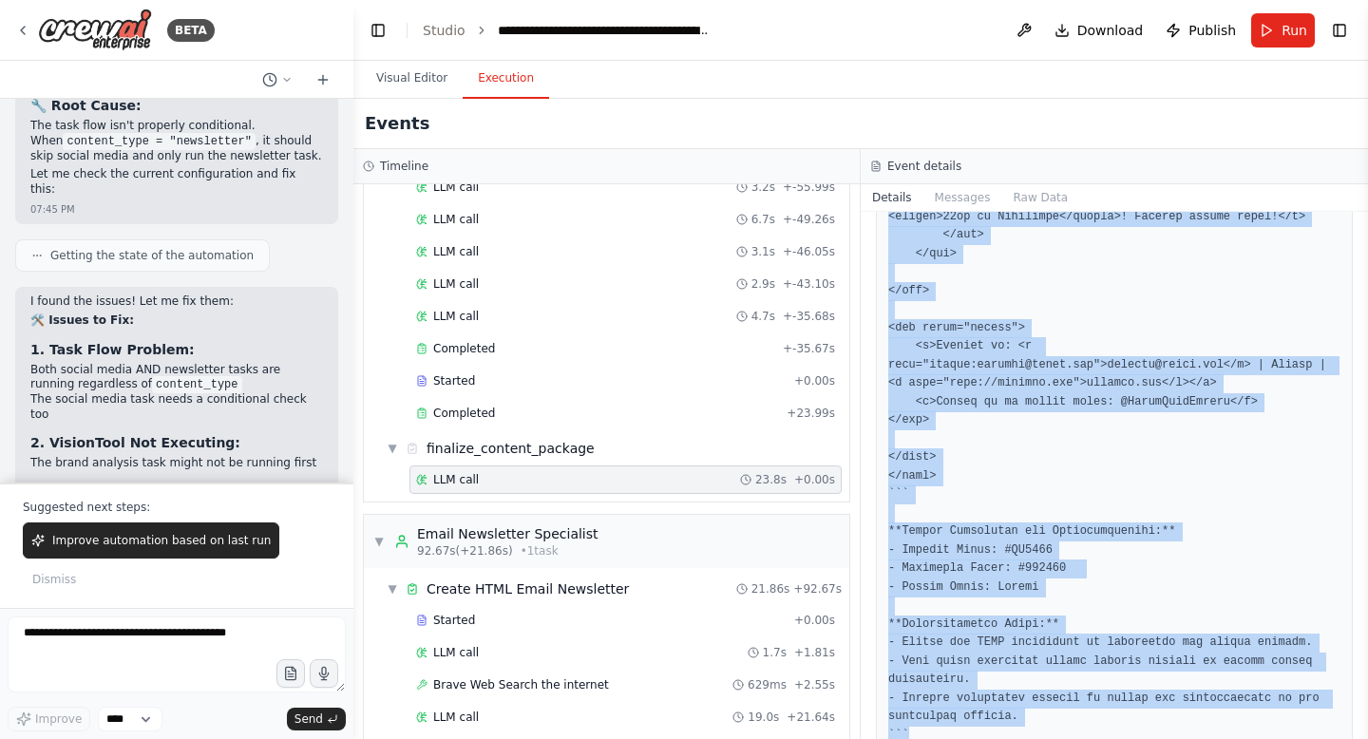
scroll to position [2607, 0]
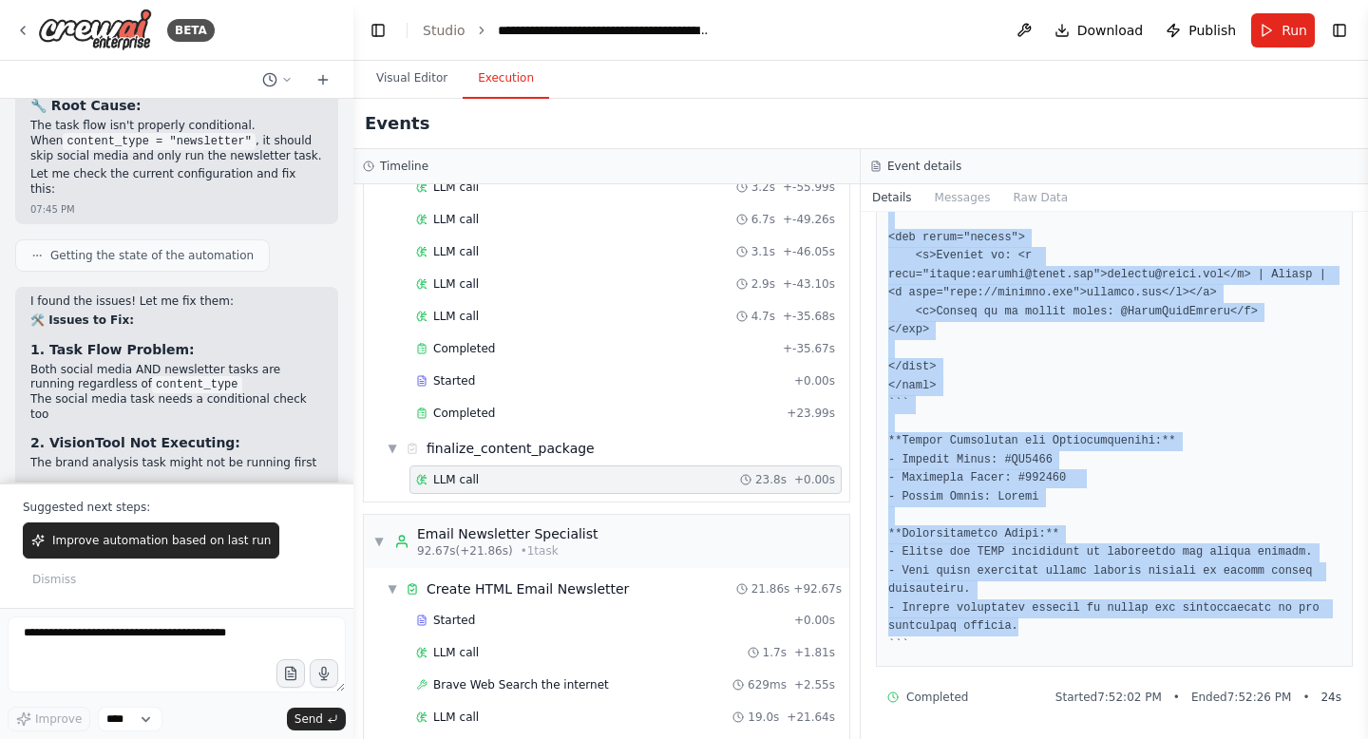
drag, startPoint x: 892, startPoint y: 328, endPoint x: 1096, endPoint y: 629, distance: 363.9
copy pre "!DOCTYPE html> <html lang="en"> <head> <meta charset="UTF-8"> <meta name="viewp…"
click at [171, 559] on button "Improve automation based on last run" at bounding box center [151, 540] width 256 height 36
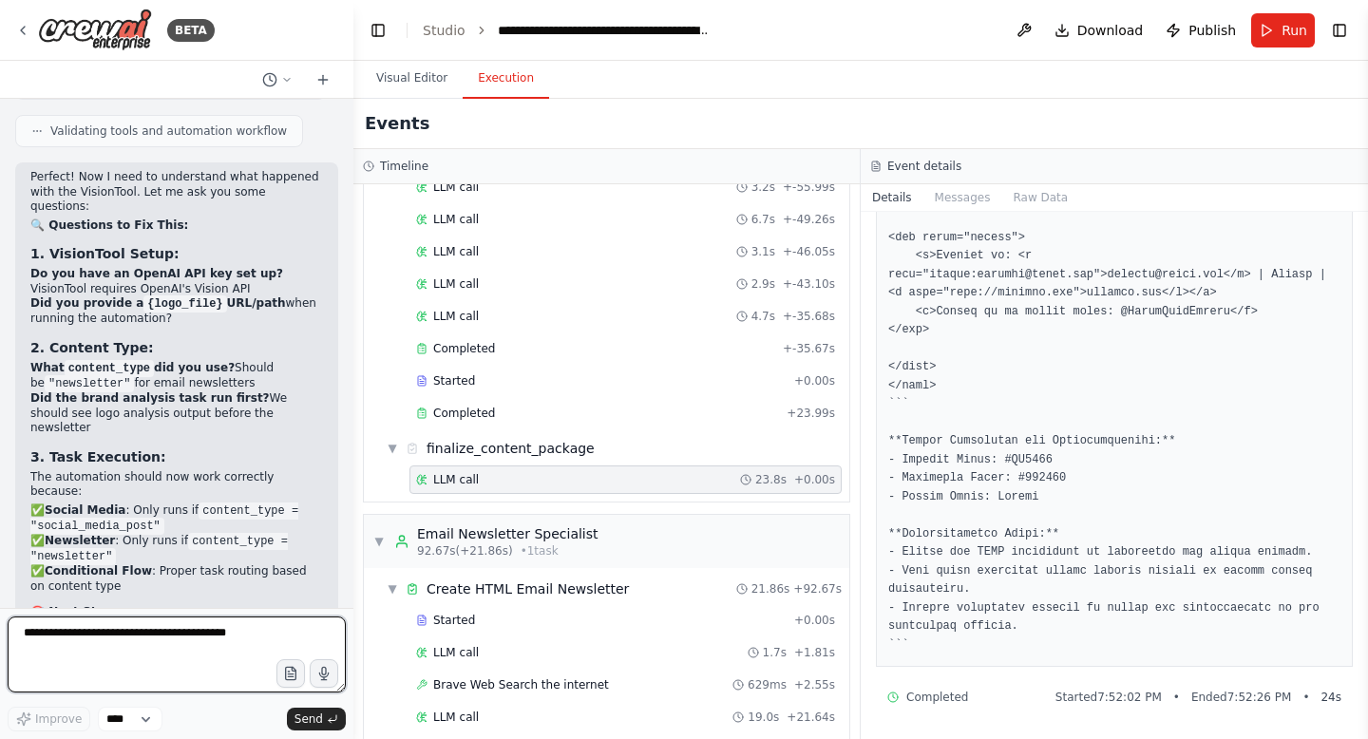
scroll to position [77170, 0]
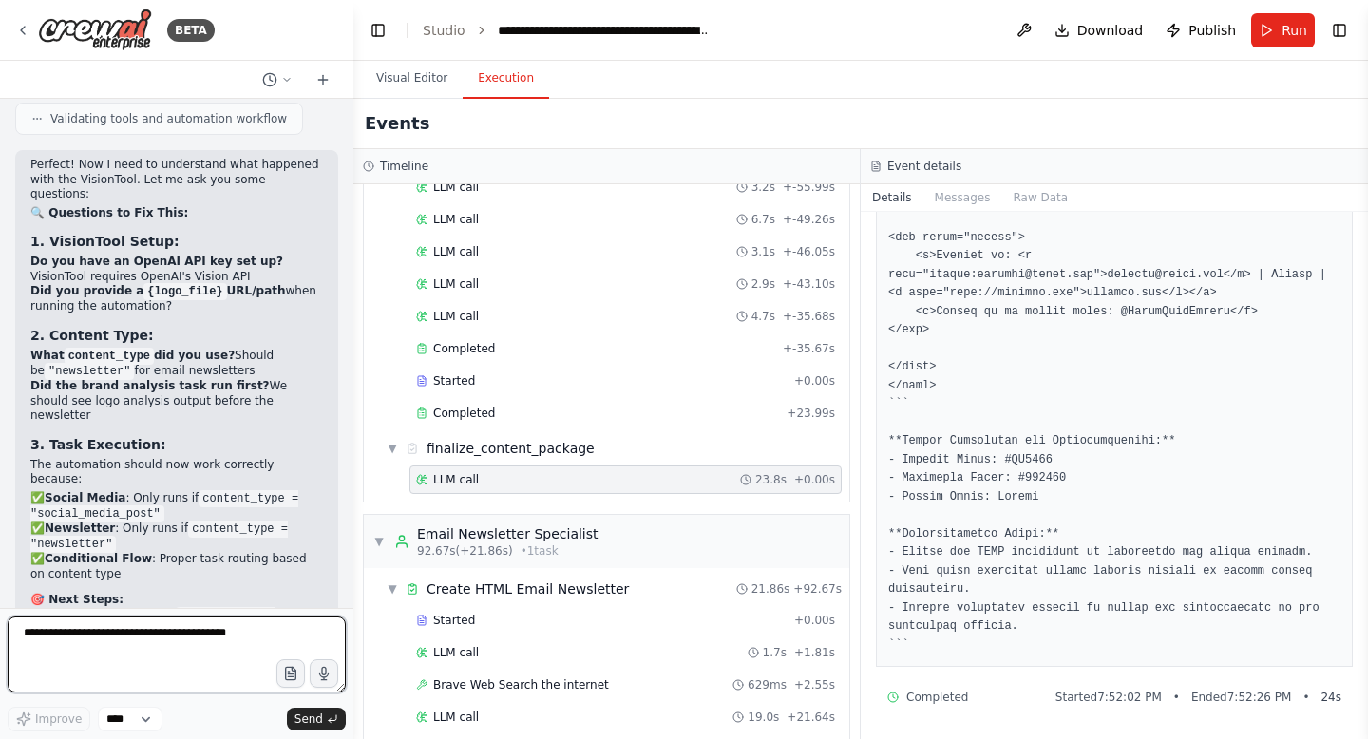
click at [144, 628] on textarea at bounding box center [177, 655] width 338 height 76
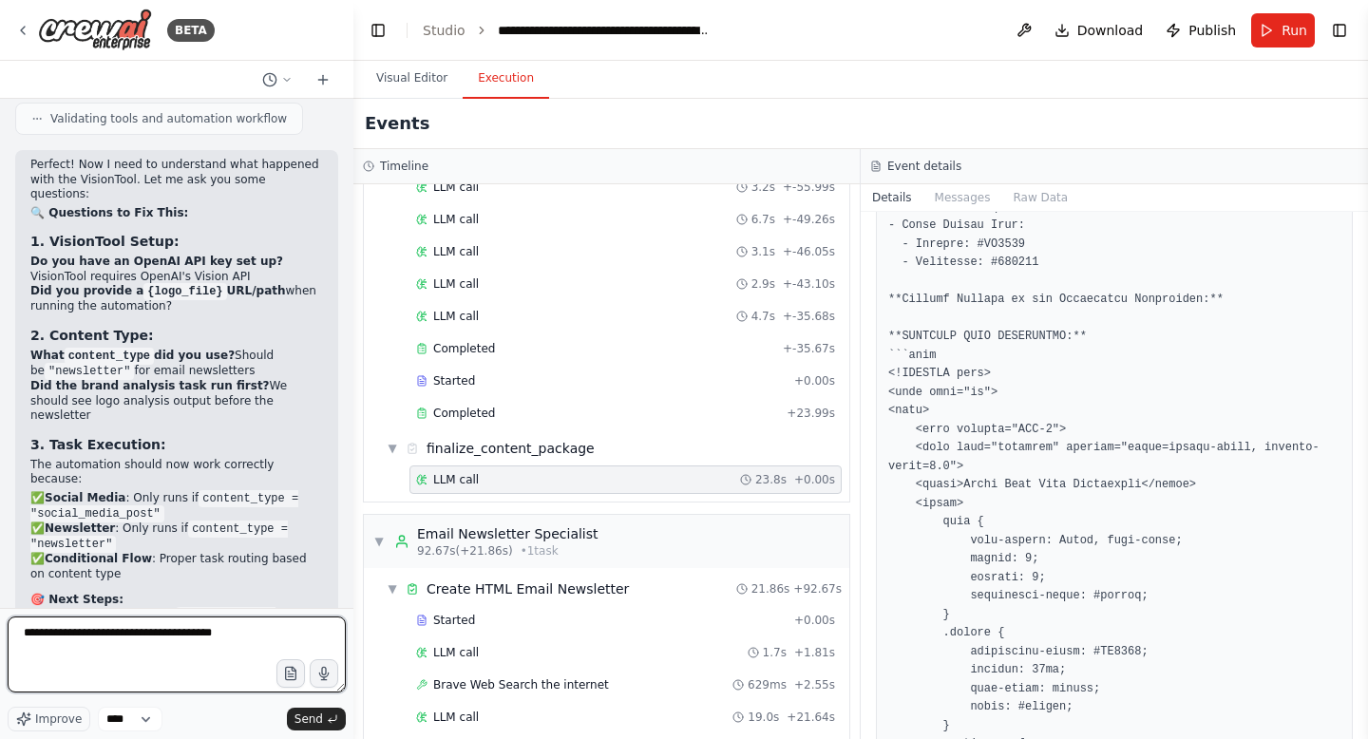
scroll to position [268, 0]
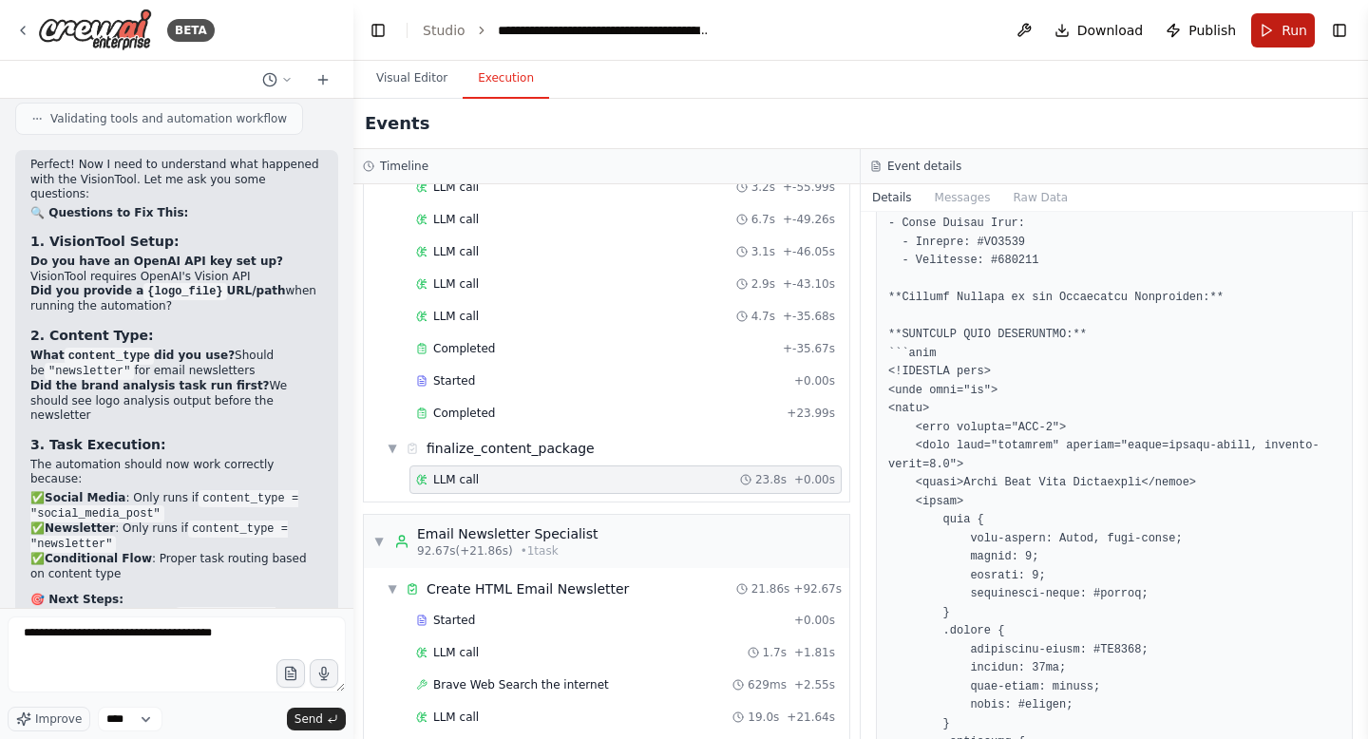
click at [1282, 27] on button "Run" at bounding box center [1283, 30] width 64 height 34
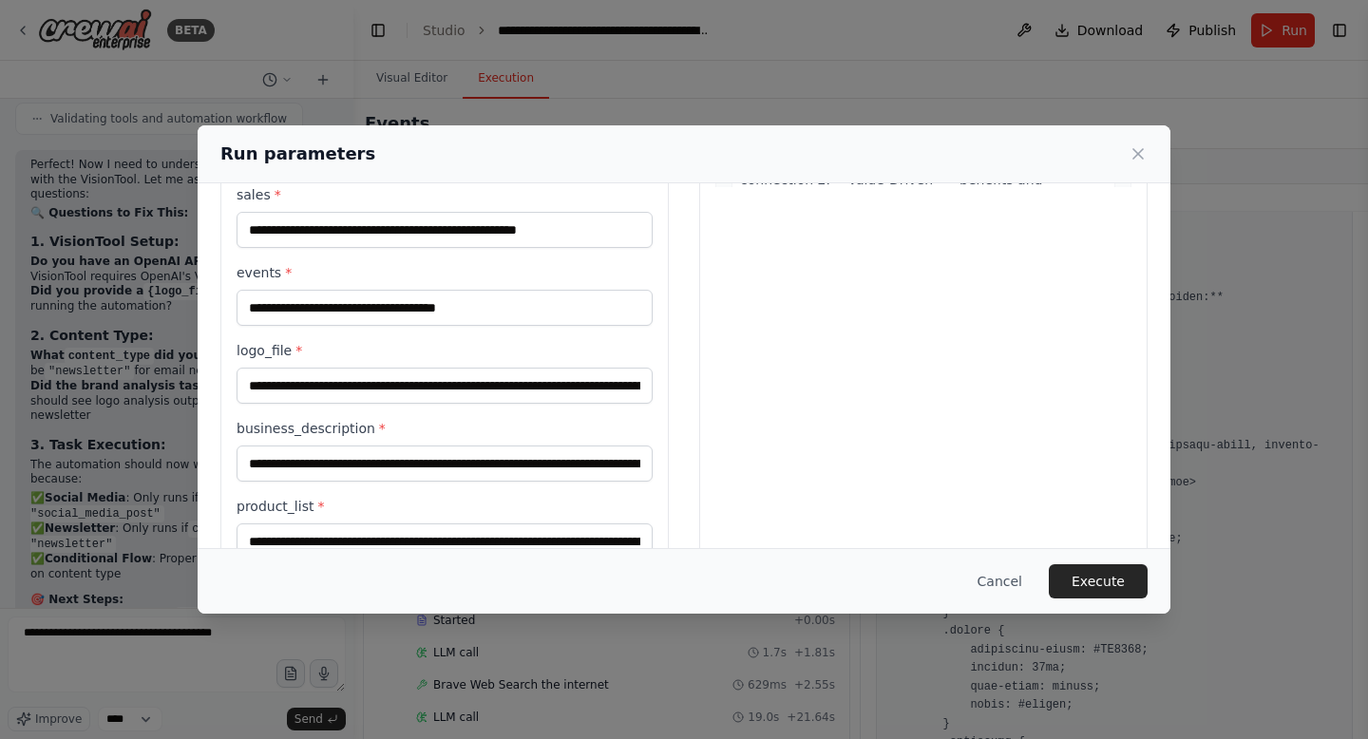
scroll to position [462, 0]
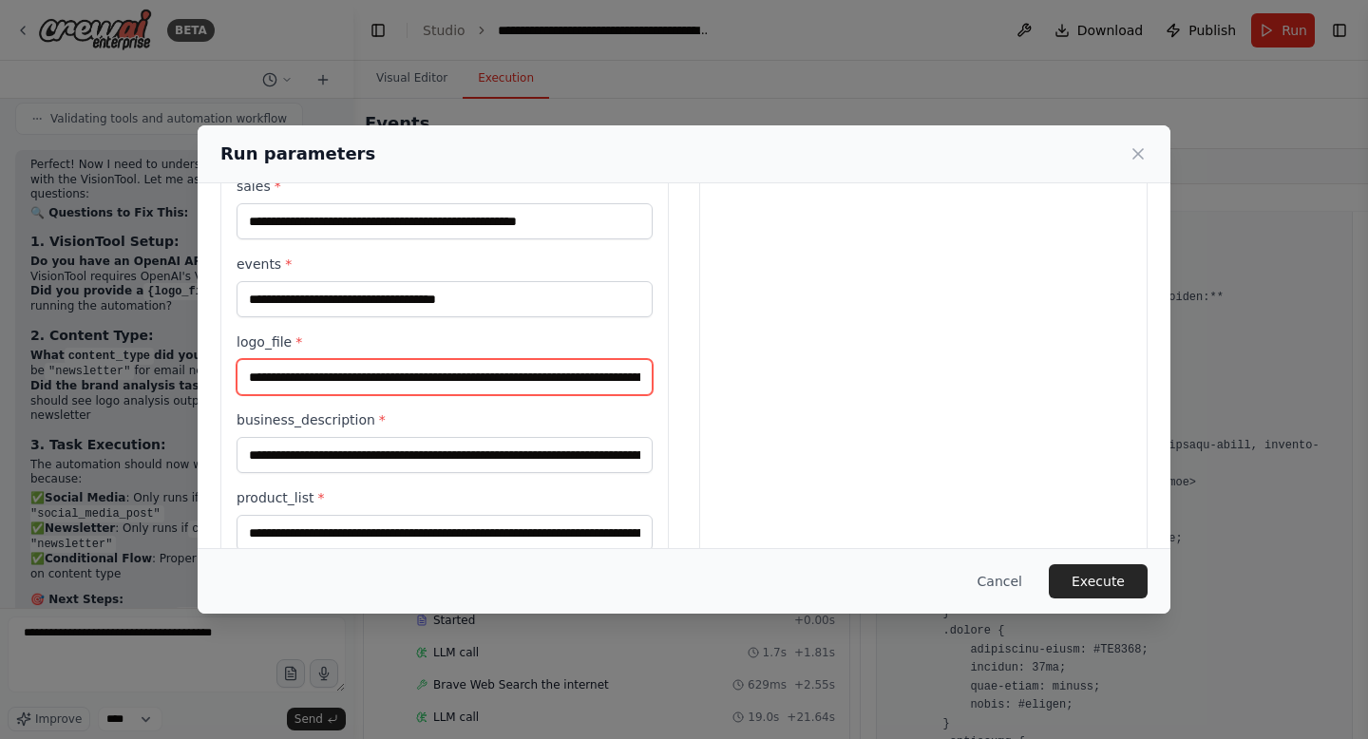
click at [532, 378] on input "**********" at bounding box center [445, 377] width 416 height 36
click at [532, 378] on input "**********" at bounding box center [441, 377] width 409 height 36
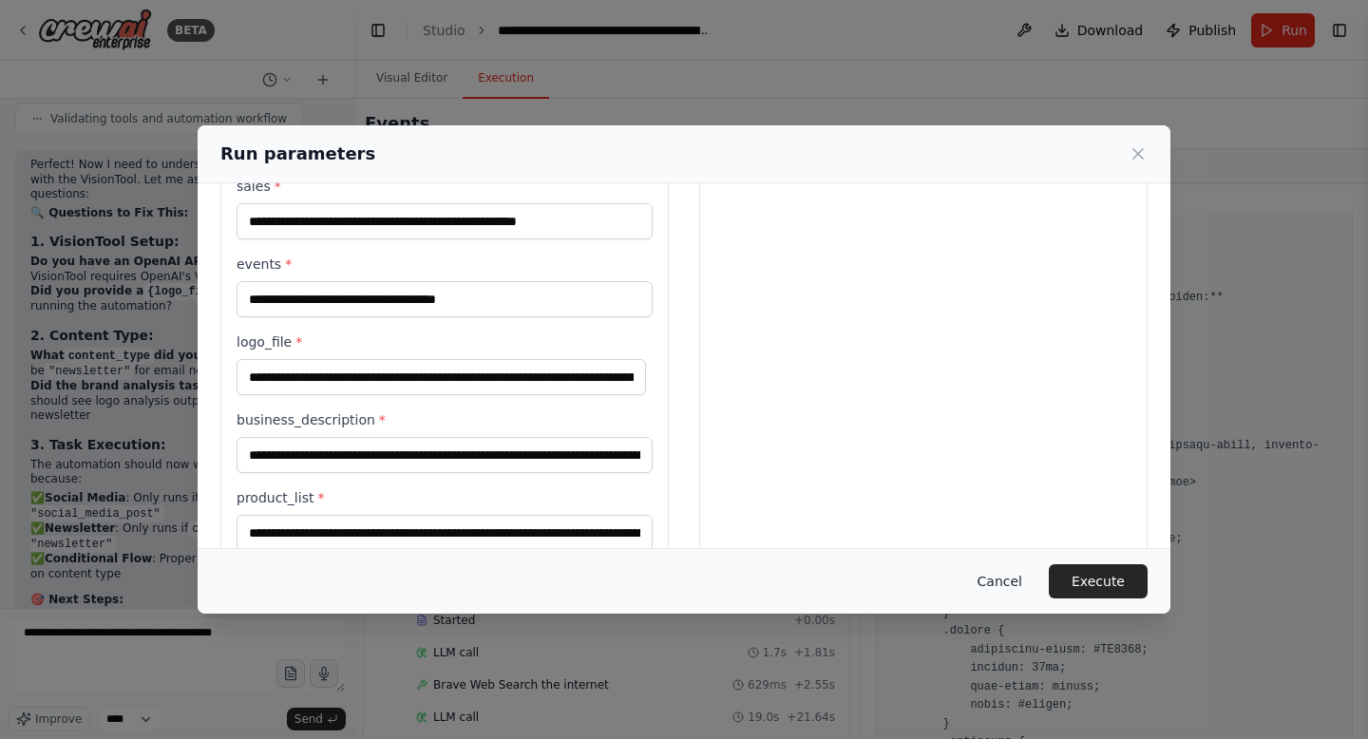
click at [1018, 586] on button "Cancel" at bounding box center [999, 581] width 75 height 34
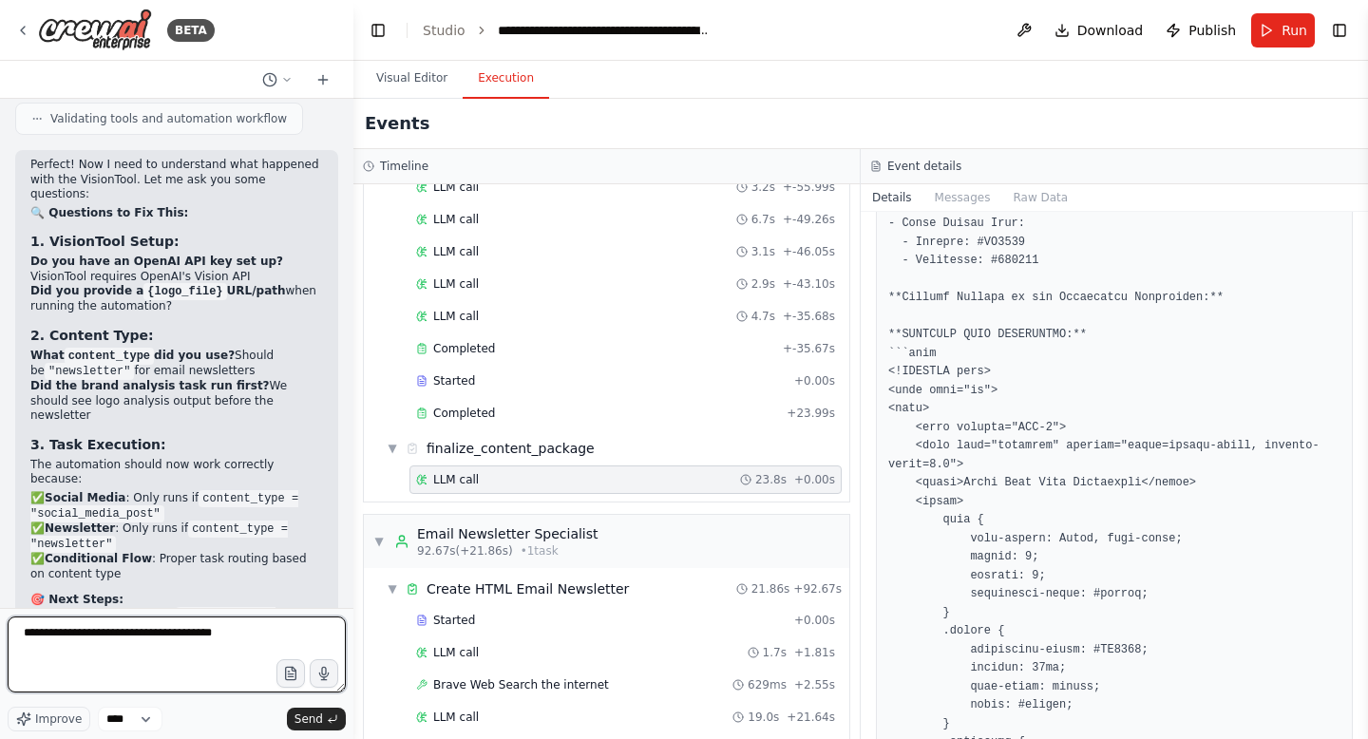
click at [231, 652] on textarea "**********" at bounding box center [177, 655] width 338 height 76
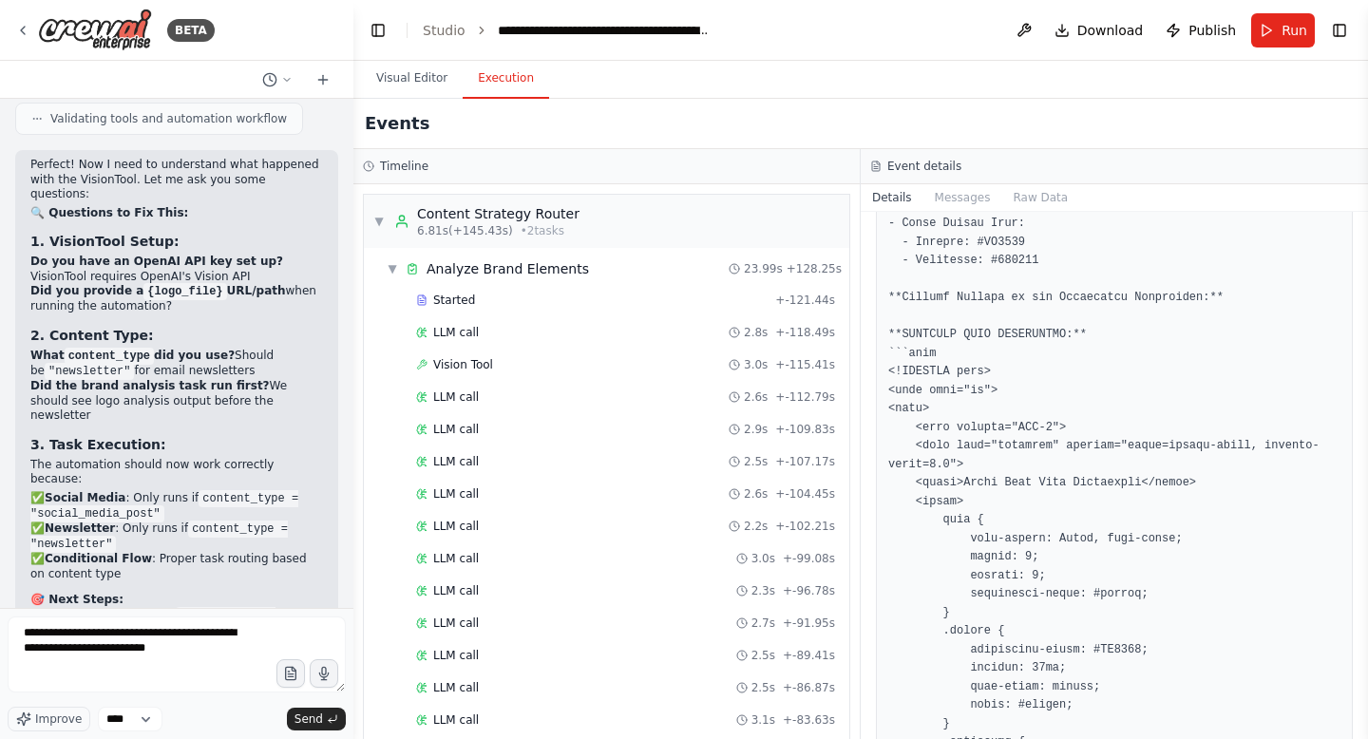
click at [503, 364] on div "Vision Tool 3.0s + -115.41s" at bounding box center [625, 364] width 419 height 15
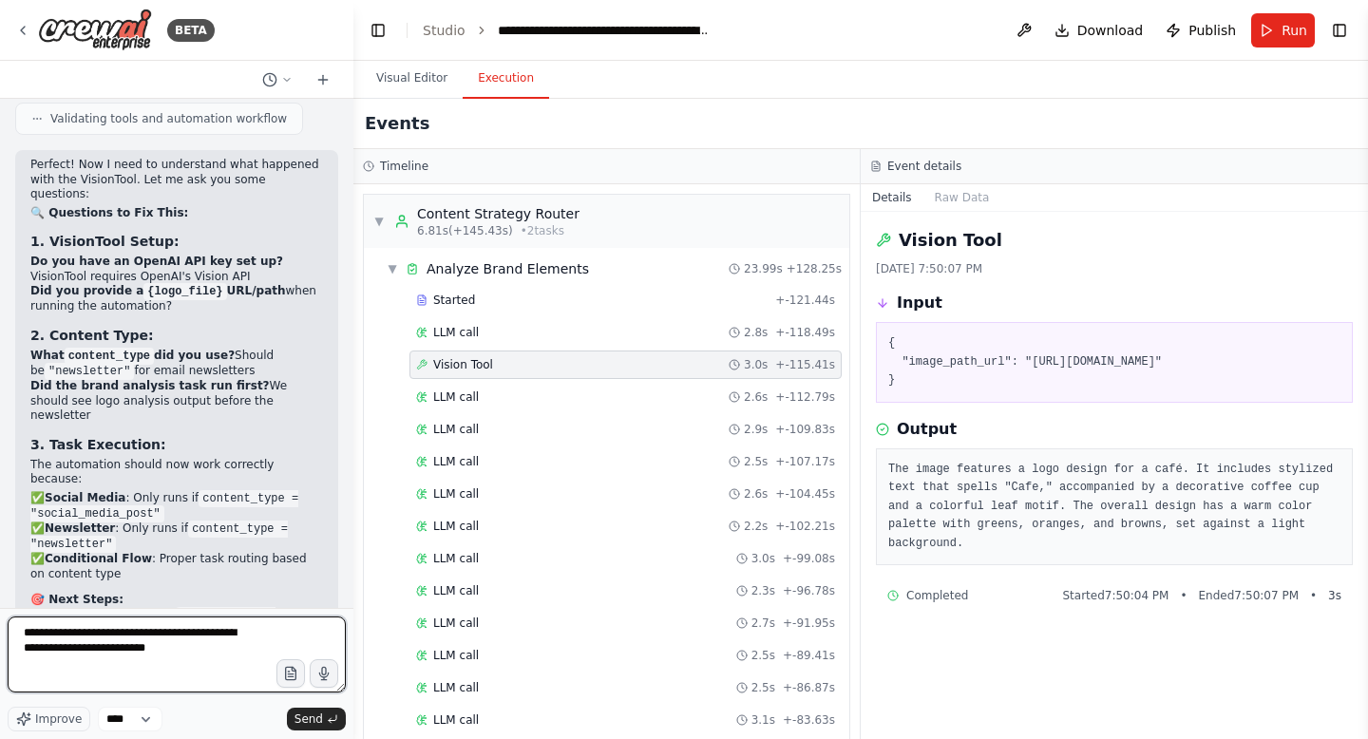
click at [199, 693] on textarea "**********" at bounding box center [177, 655] width 338 height 76
click at [123, 683] on textarea "**********" at bounding box center [177, 655] width 338 height 76
click at [193, 689] on textarea "**********" at bounding box center [177, 655] width 338 height 76
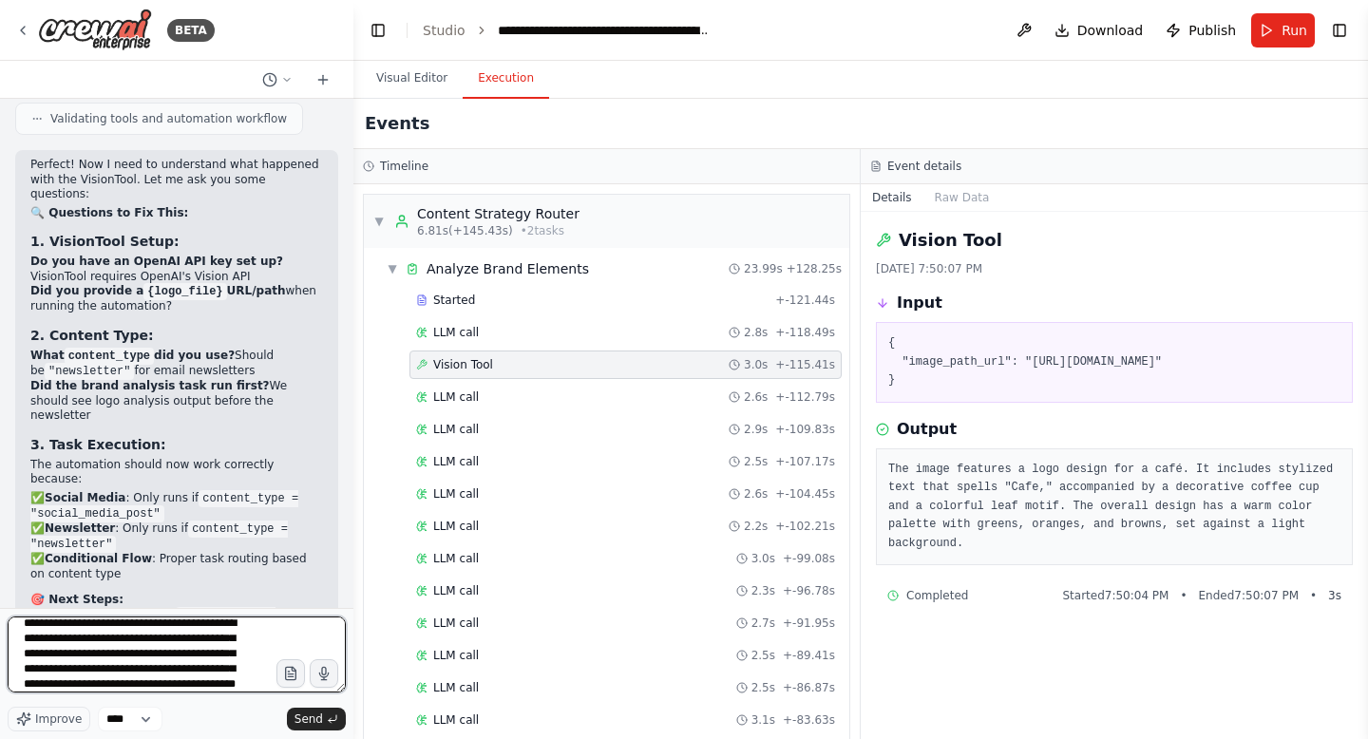
type textarea "**********"
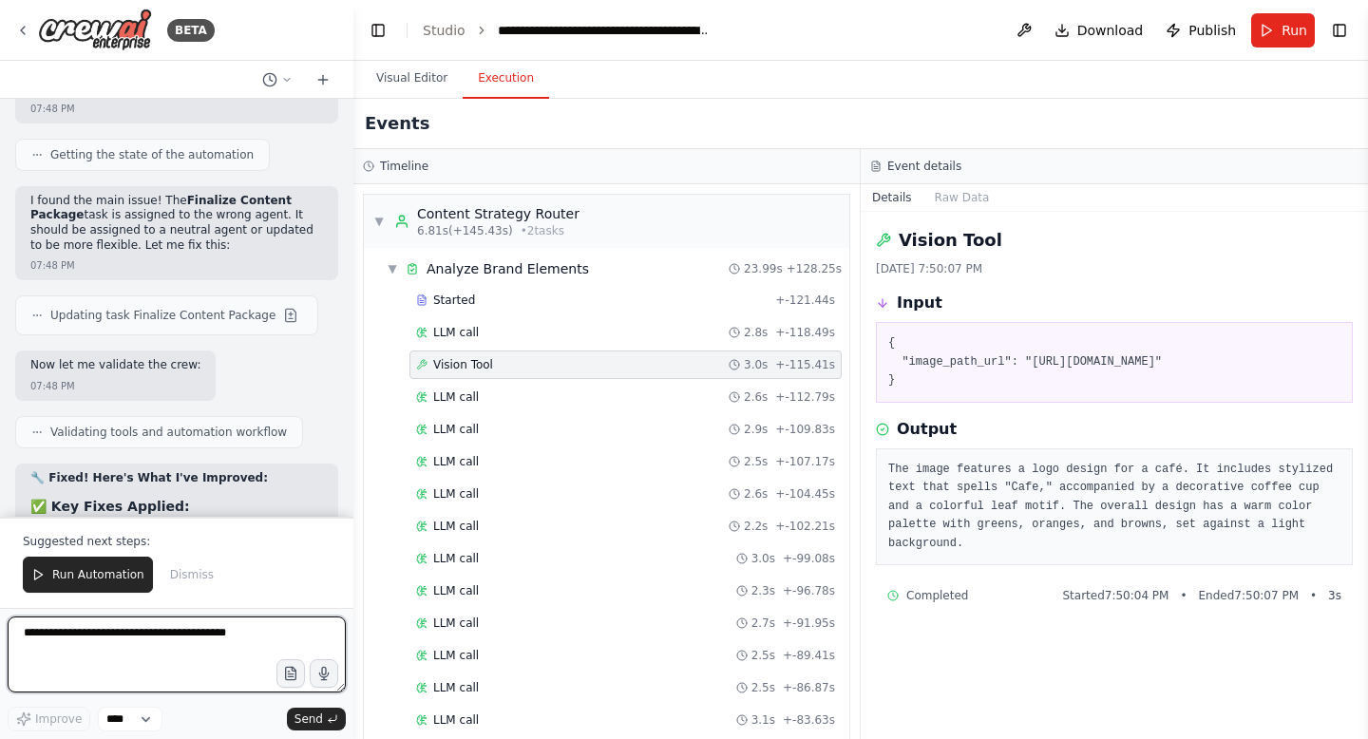
scroll to position [78621, 0]
click at [514, 405] on div "LLM call 2.6s + -112.79s" at bounding box center [625, 397] width 432 height 28
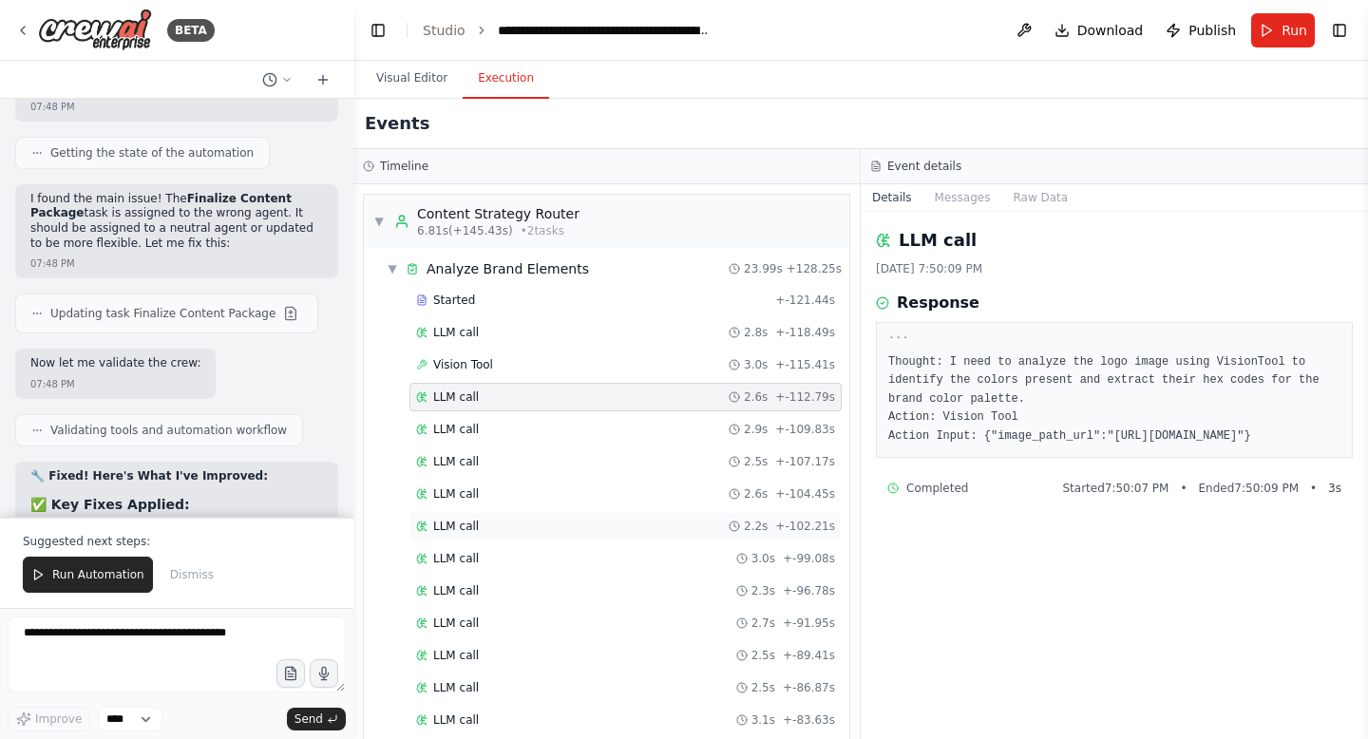
click at [518, 527] on div "LLM call 2.2s + -102.21s" at bounding box center [625, 526] width 419 height 15
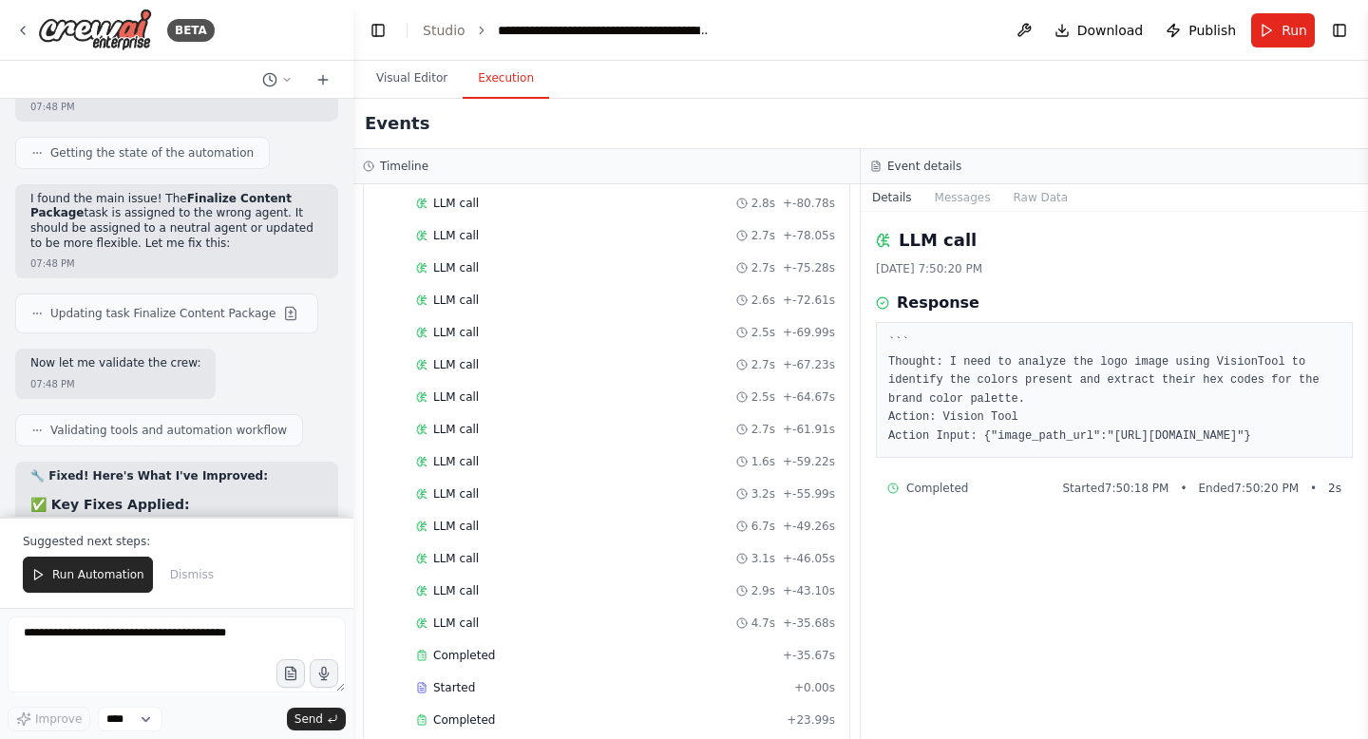
scroll to position [550, 0]
click at [518, 527] on div "LLM call 6.7s + -49.26s" at bounding box center [625, 525] width 419 height 15
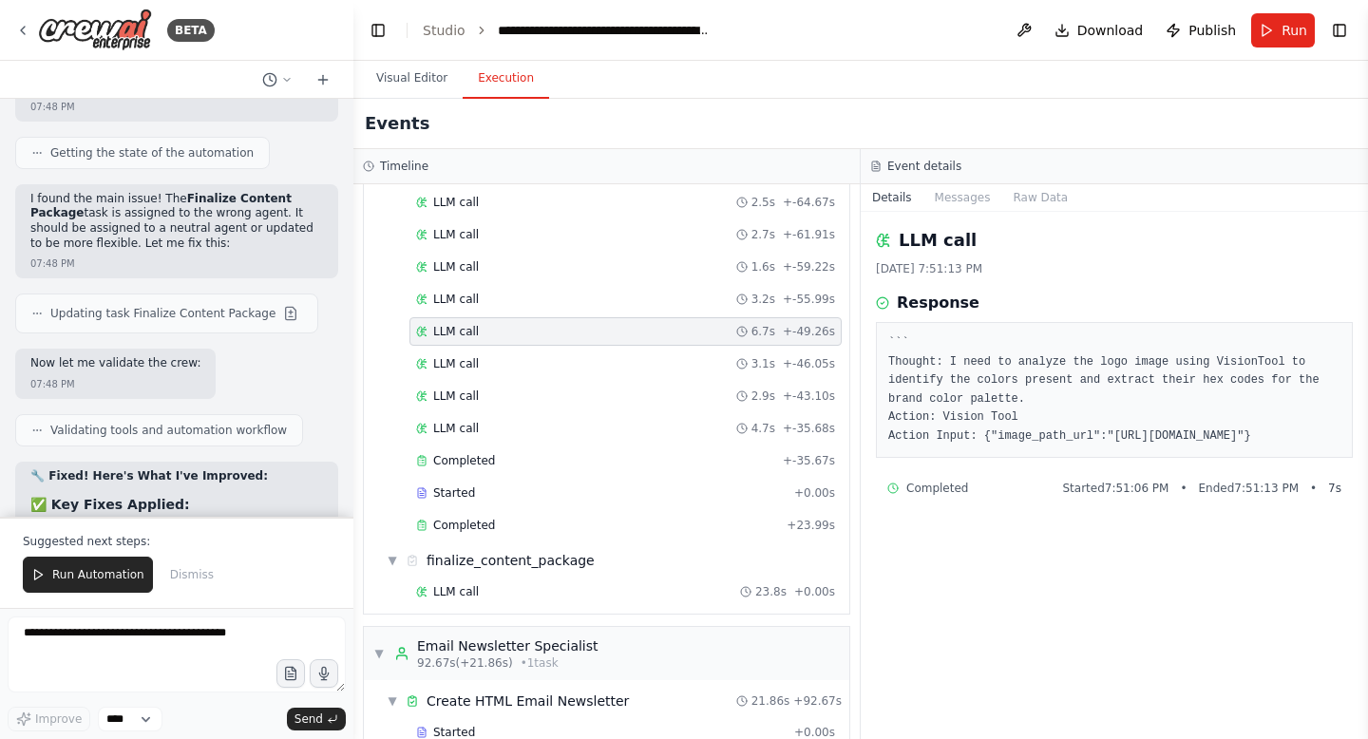
scroll to position [745, 0]
click at [527, 417] on div "LLM call 4.7s + -35.68s" at bounding box center [625, 427] width 432 height 28
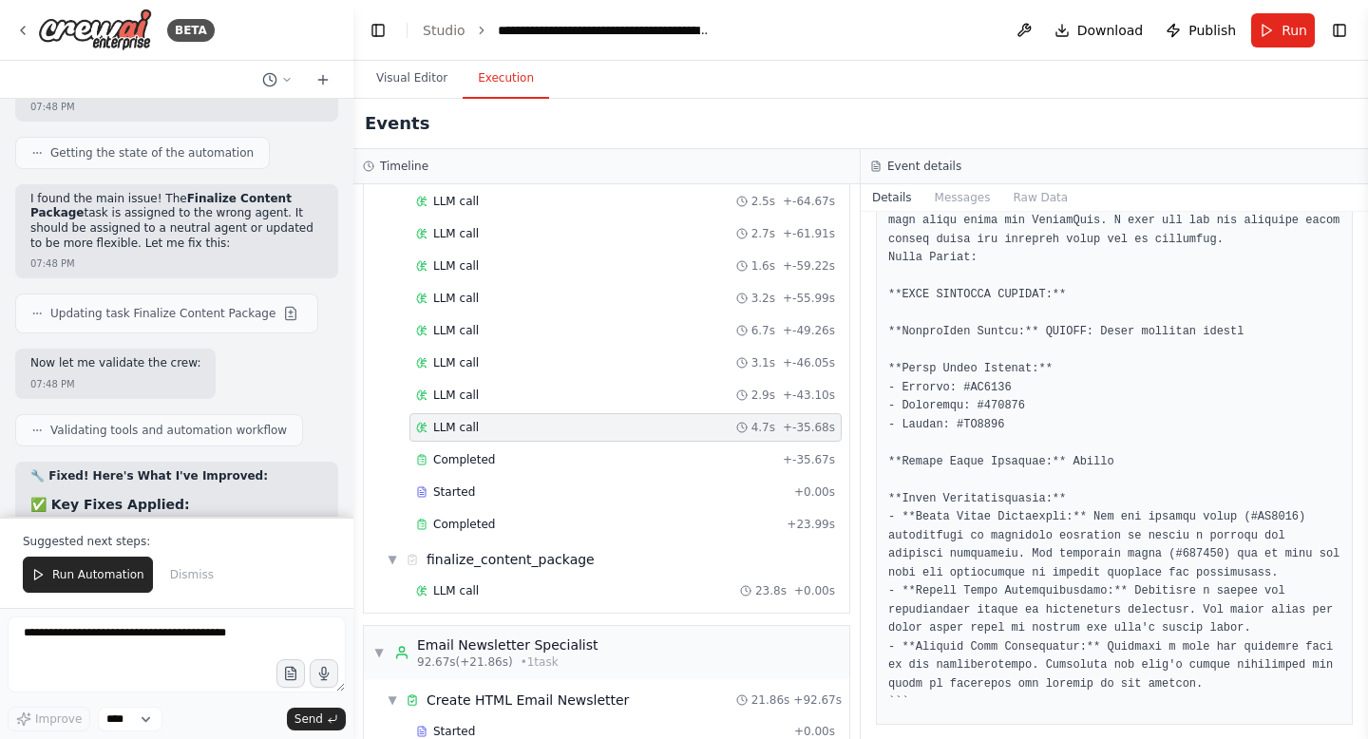
scroll to position [217, 0]
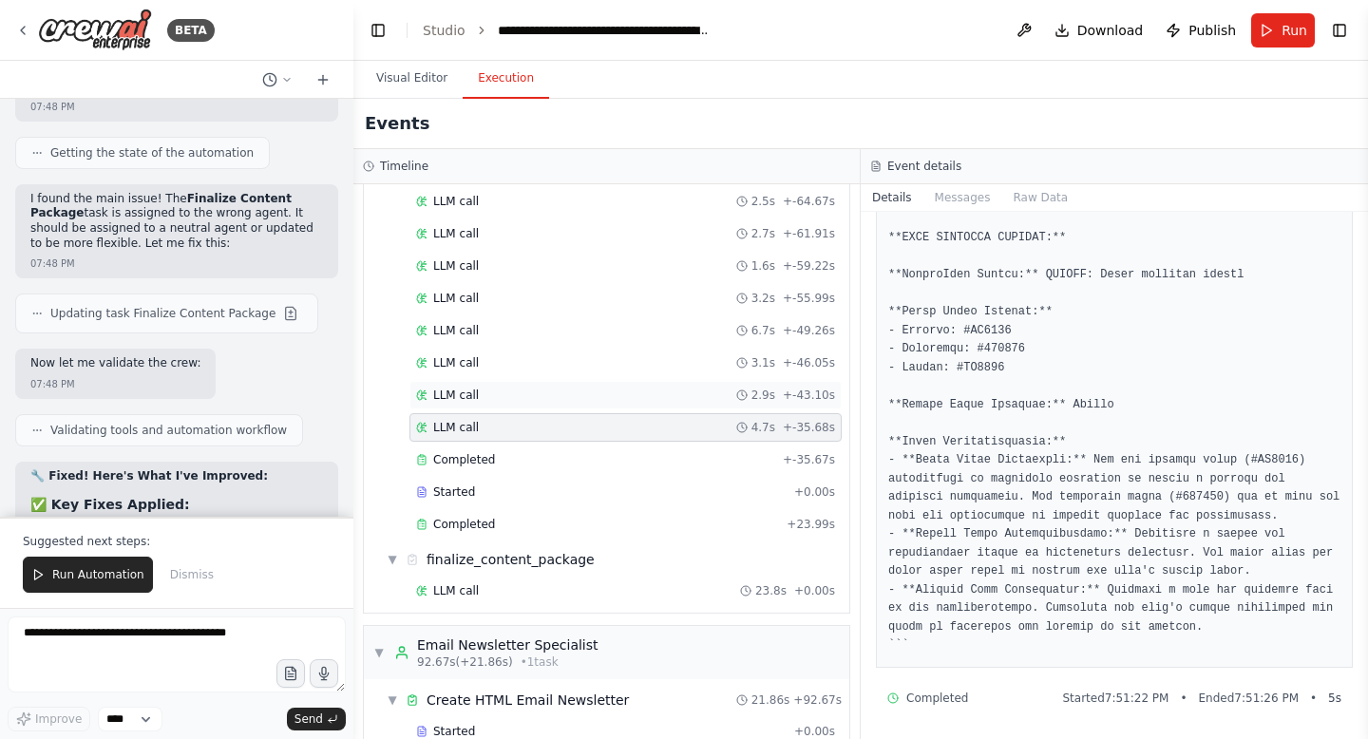
click at [691, 389] on div "LLM call 2.9s + -43.10s" at bounding box center [625, 395] width 419 height 15
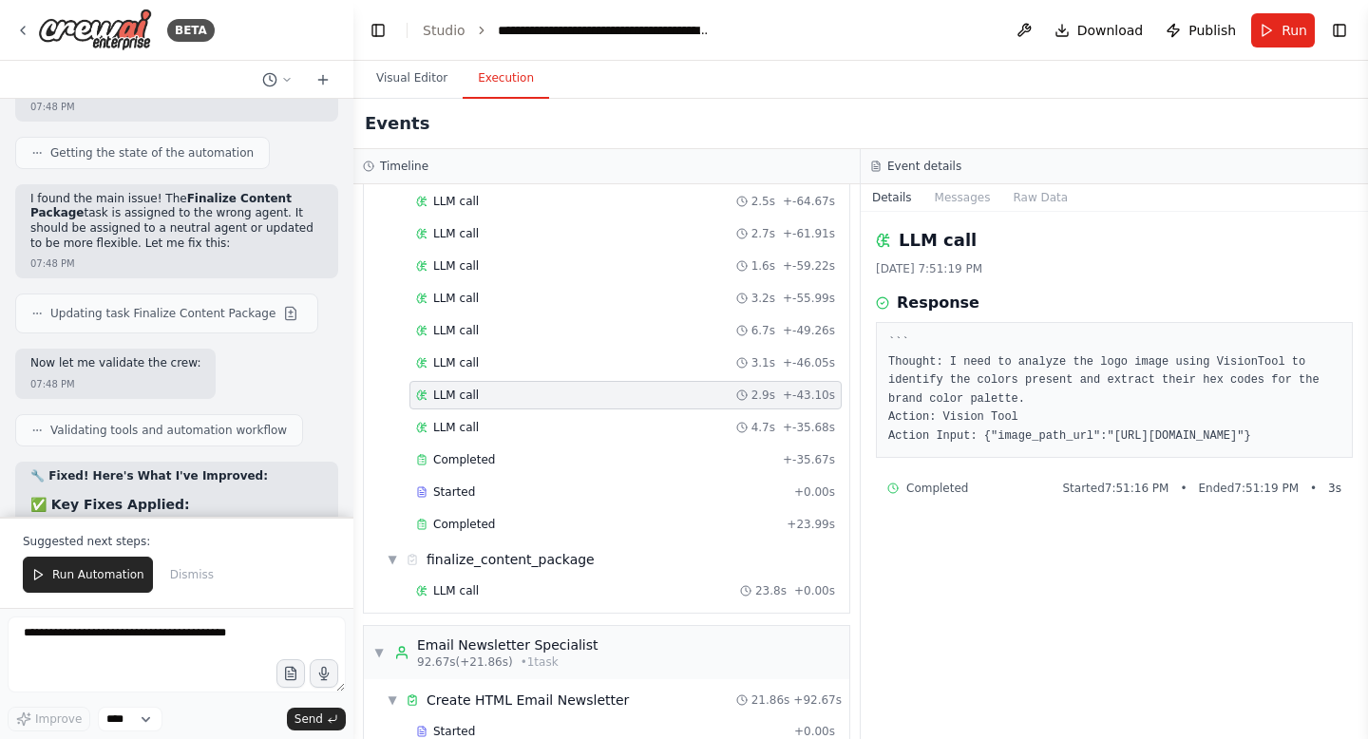
scroll to position [0, 0]
click at [685, 361] on div "LLM call 3.1s + -46.05s" at bounding box center [625, 362] width 419 height 15
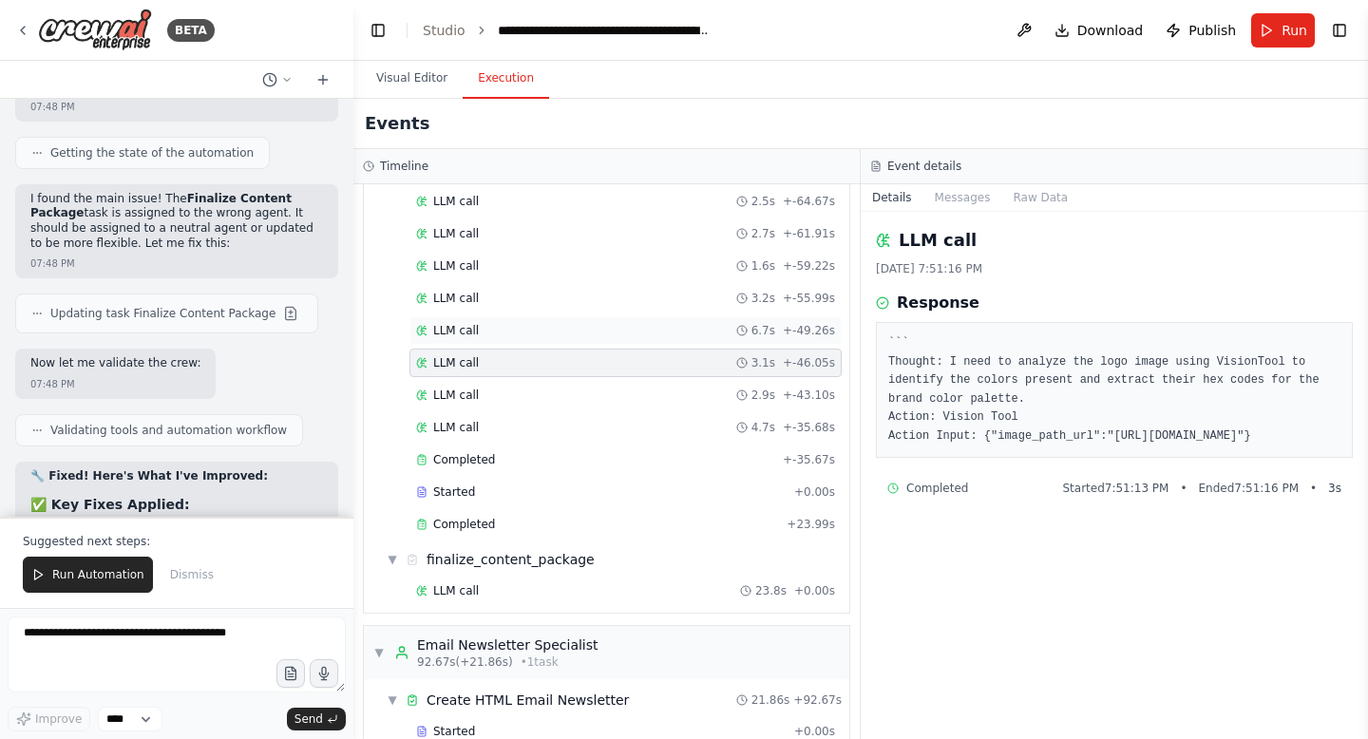
click at [662, 339] on div "LLM call 6.7s + -49.26s" at bounding box center [625, 330] width 432 height 28
click at [610, 417] on div "LLM call 4.7s + -35.68s" at bounding box center [625, 427] width 432 height 28
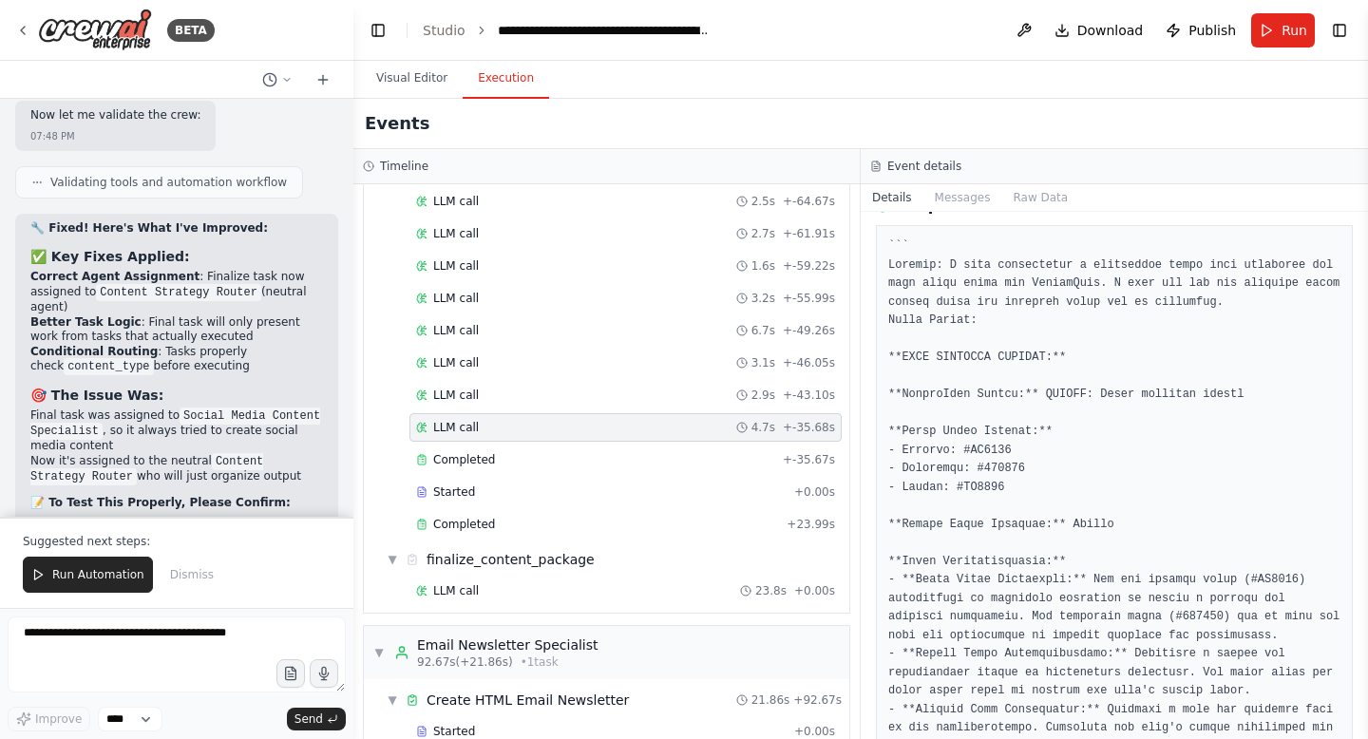
scroll to position [78895, 0]
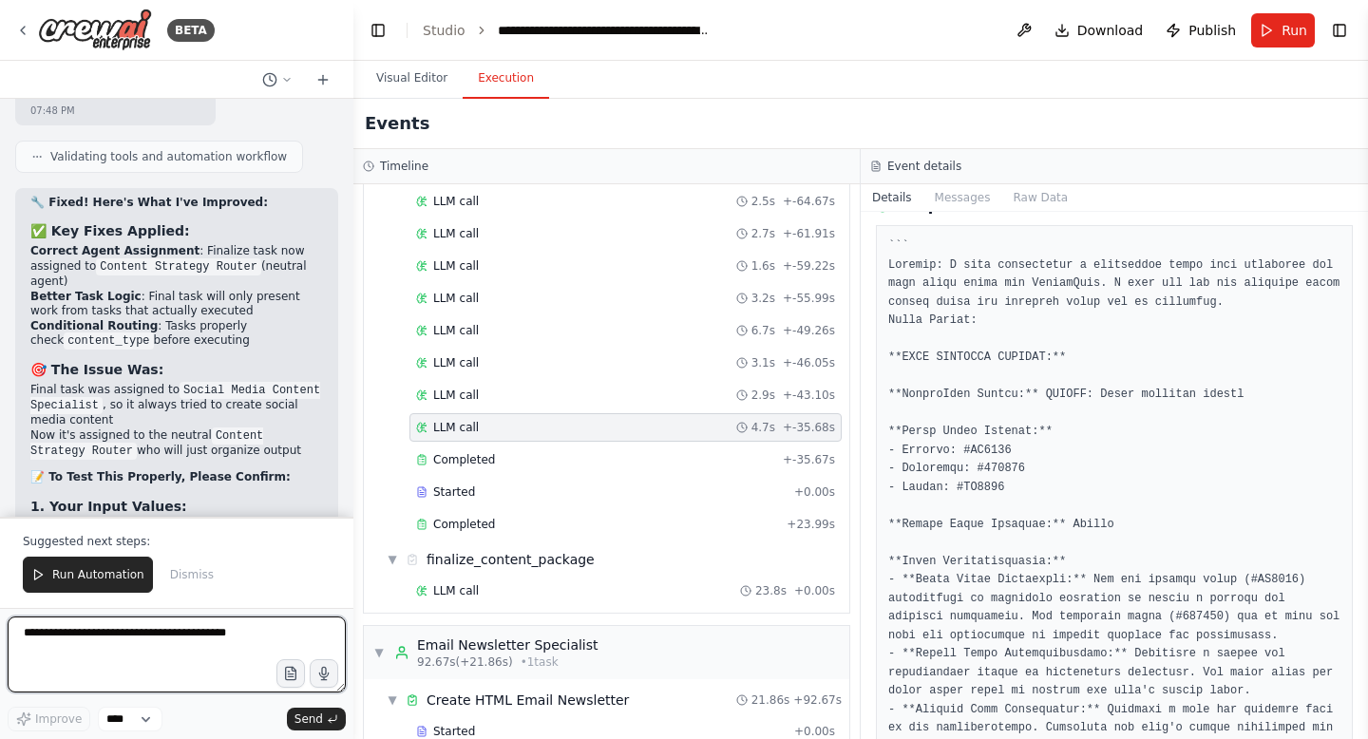
click at [143, 654] on textarea at bounding box center [177, 655] width 338 height 76
type textarea "**********"
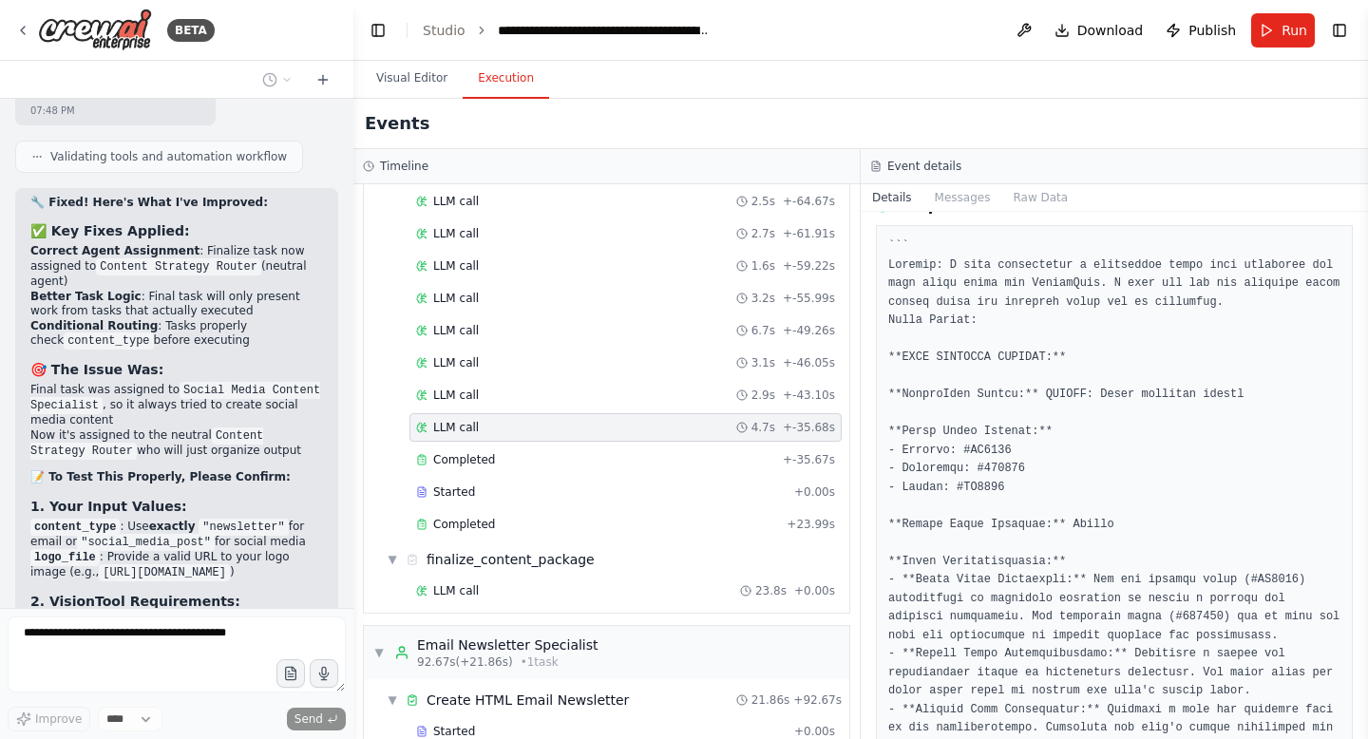
scroll to position [78948, 0]
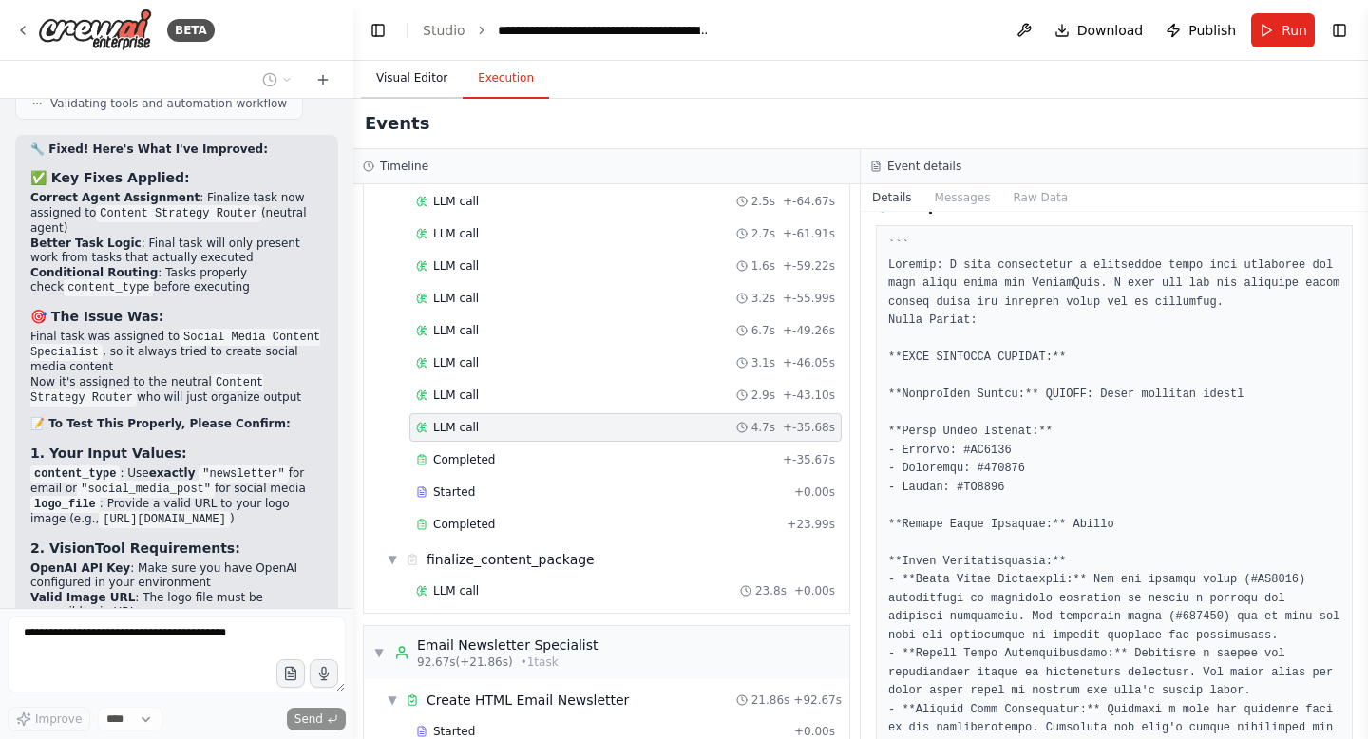
click at [408, 81] on button "Visual Editor" at bounding box center [412, 79] width 102 height 40
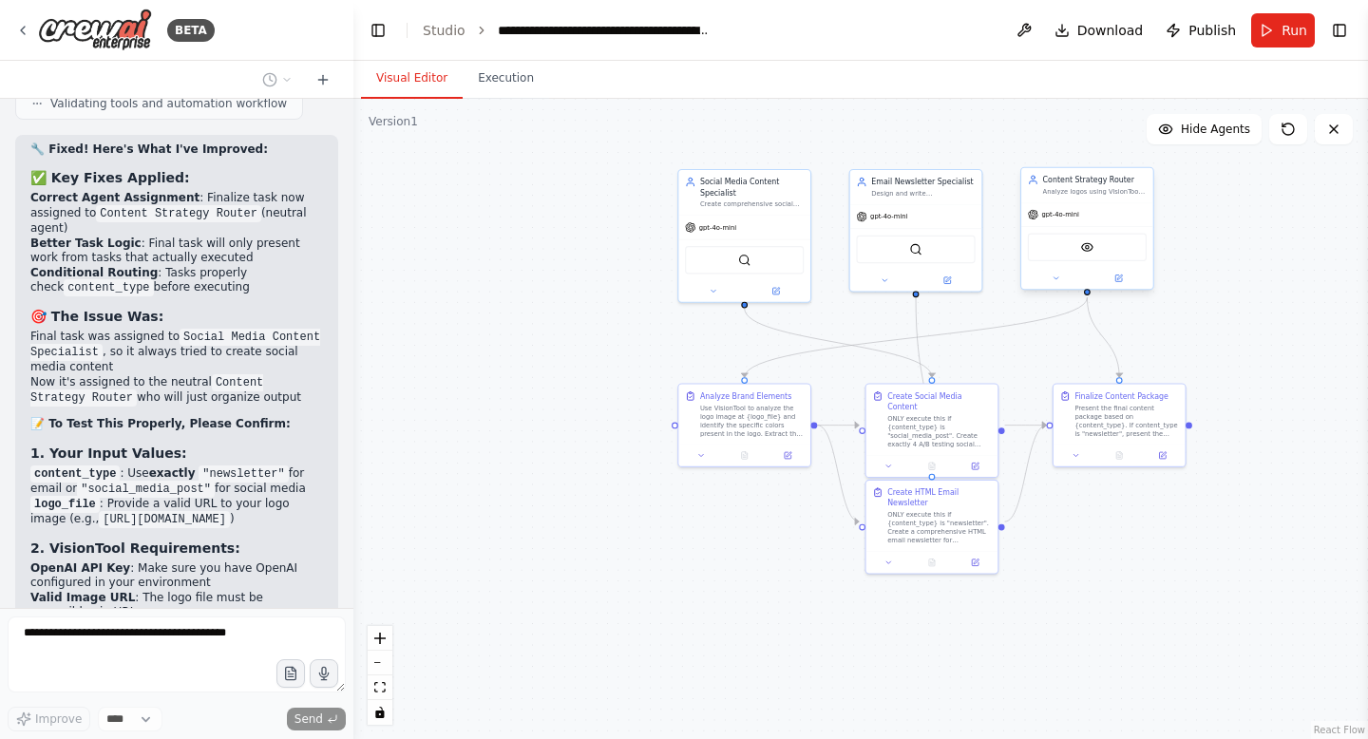
click at [1046, 250] on div "VisionTool" at bounding box center [1087, 248] width 119 height 28
click at [1044, 256] on div "VisionTool" at bounding box center [1087, 248] width 119 height 28
click at [1053, 279] on icon at bounding box center [1056, 278] width 9 height 9
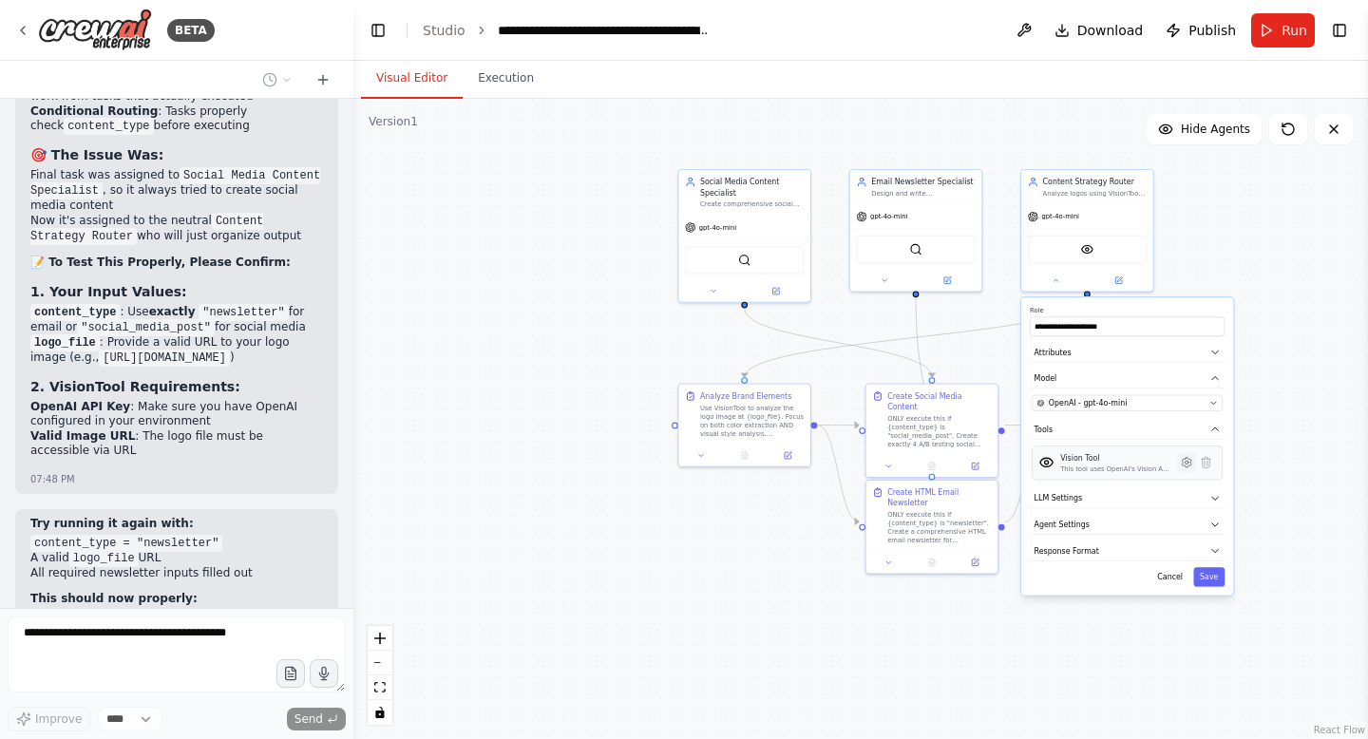
click at [1185, 457] on icon at bounding box center [1186, 462] width 13 height 13
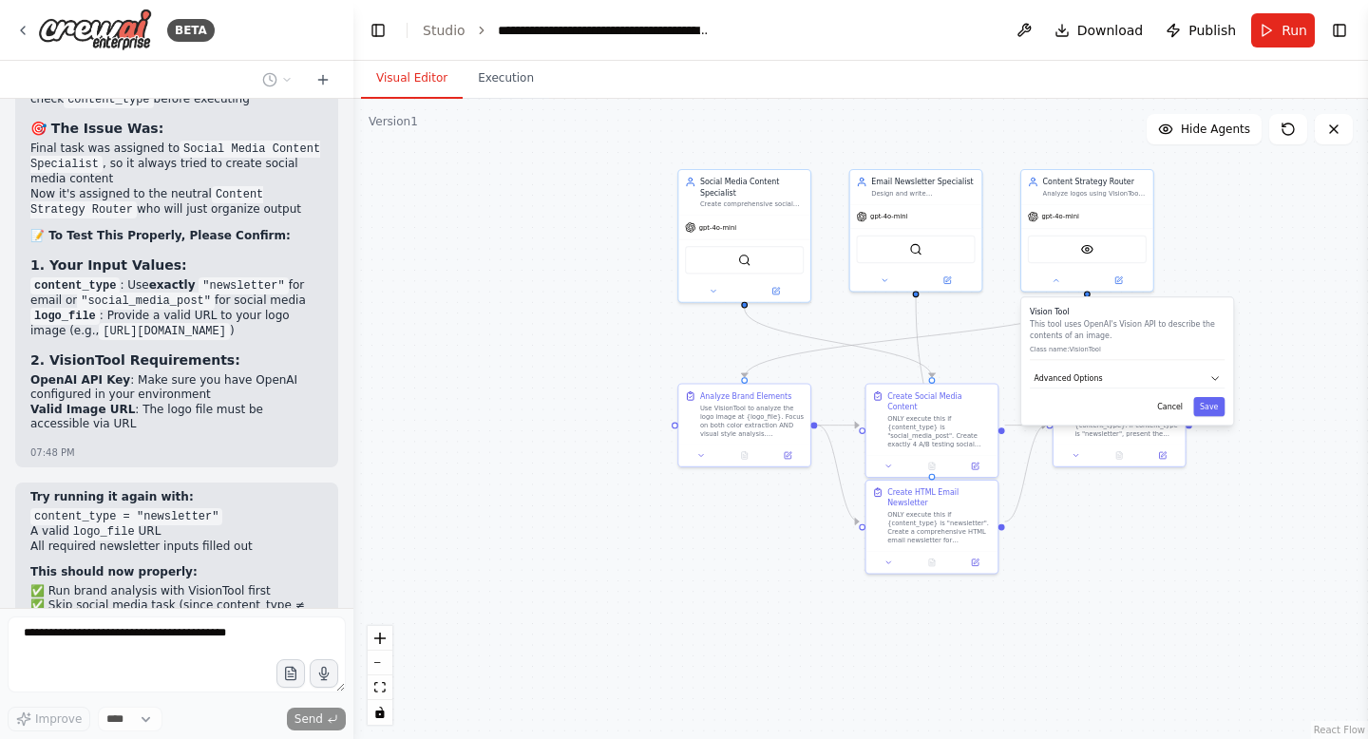
scroll to position [79150, 0]
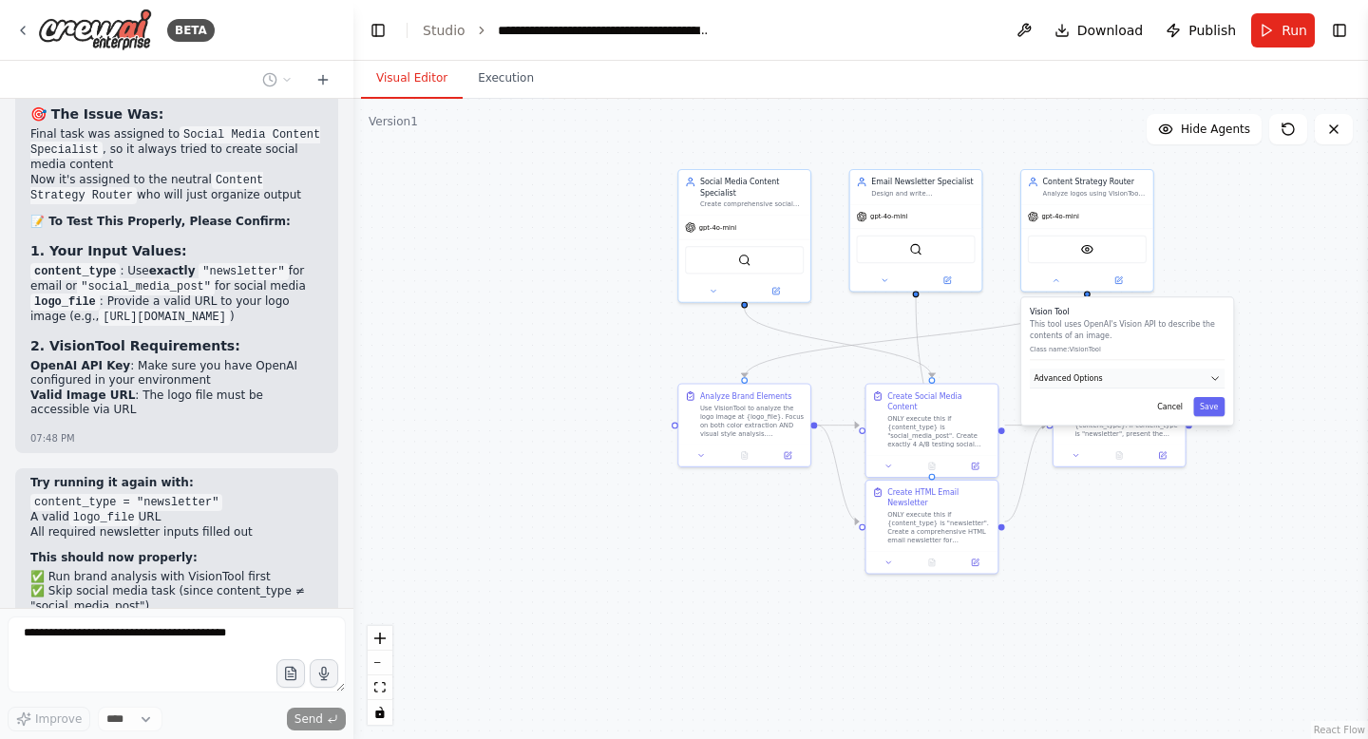
click at [1095, 371] on button "Advanced Options" at bounding box center [1127, 379] width 195 height 20
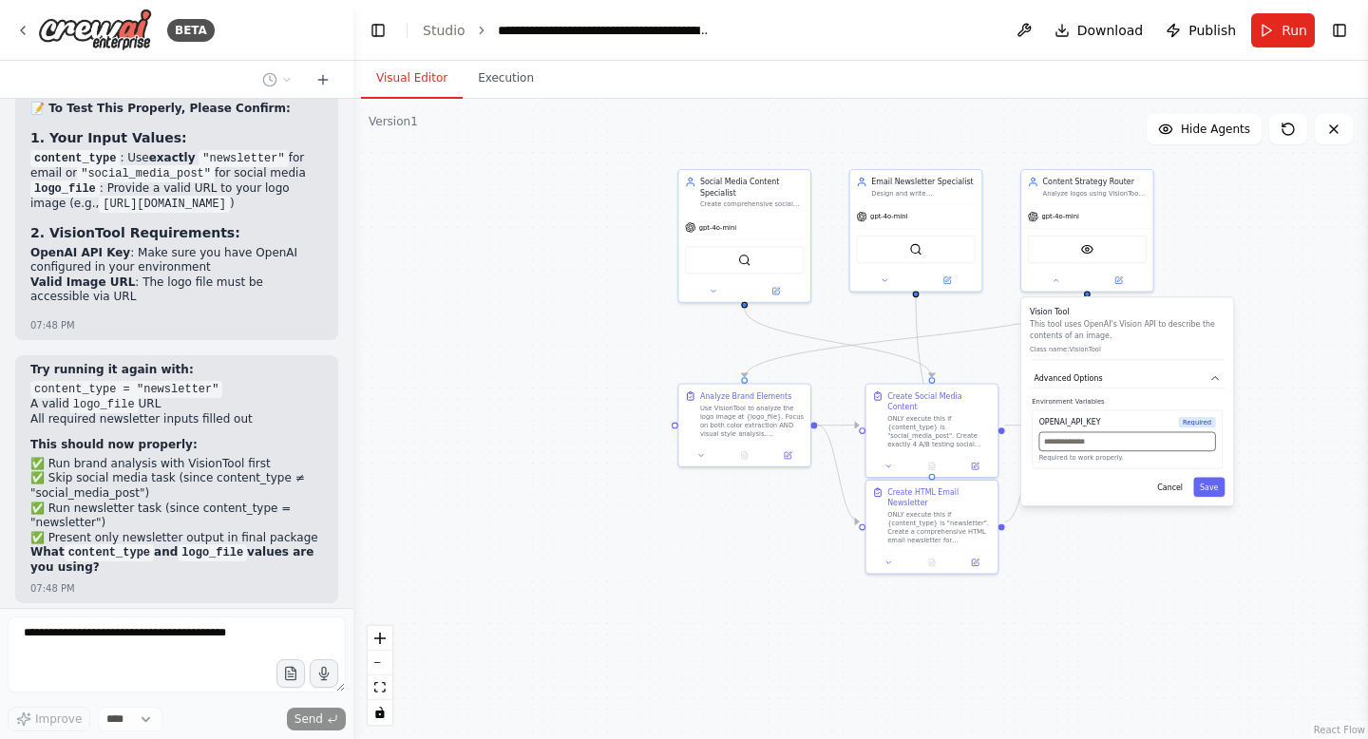
click at [1082, 437] on input "text" at bounding box center [1127, 441] width 177 height 19
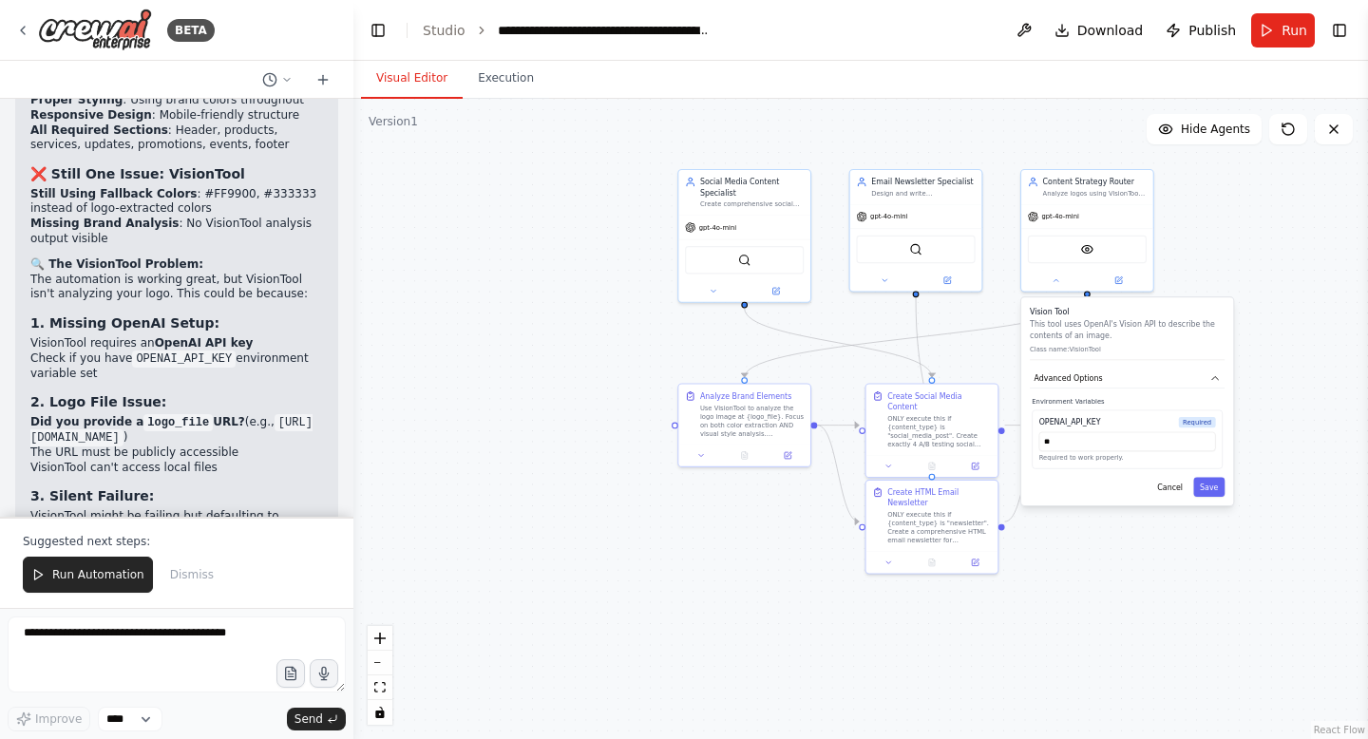
scroll to position [79986, 0]
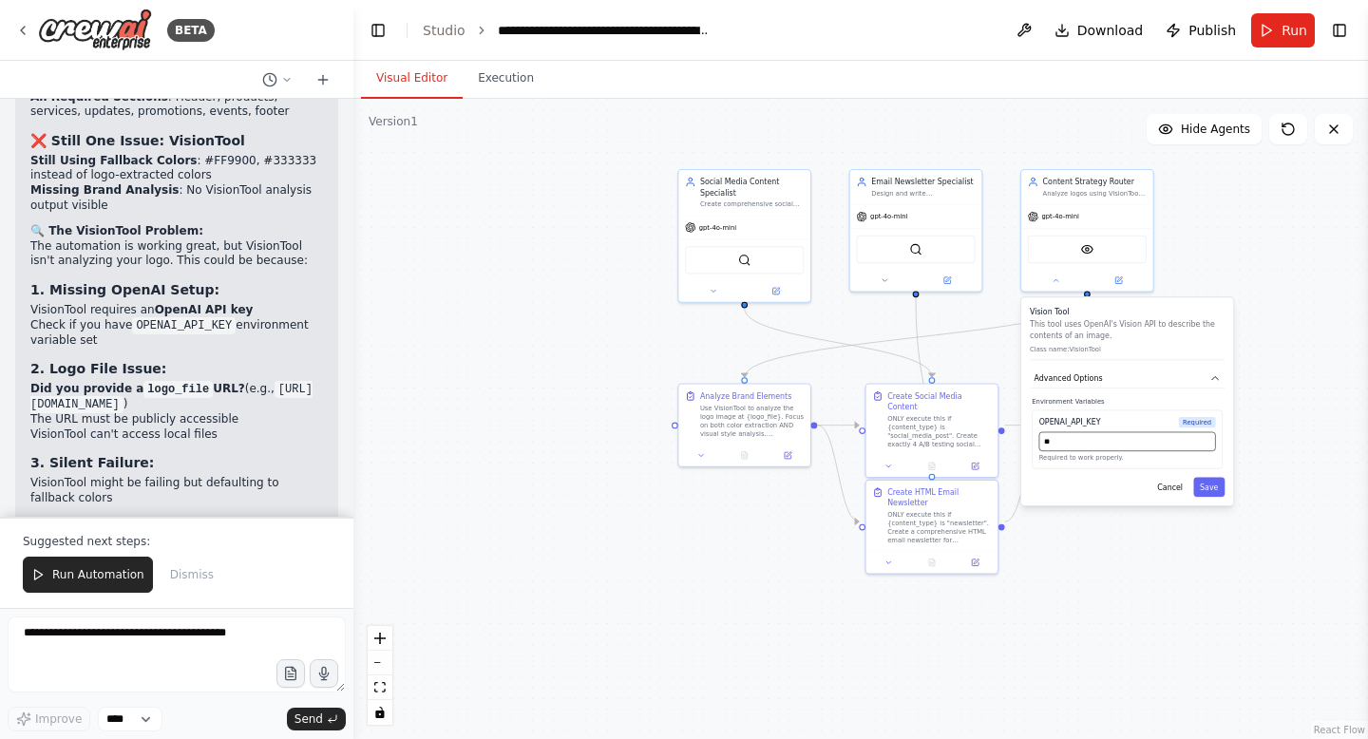
click at [1085, 447] on input "**" at bounding box center [1127, 441] width 177 height 19
paste input "**********"
type input "**********"
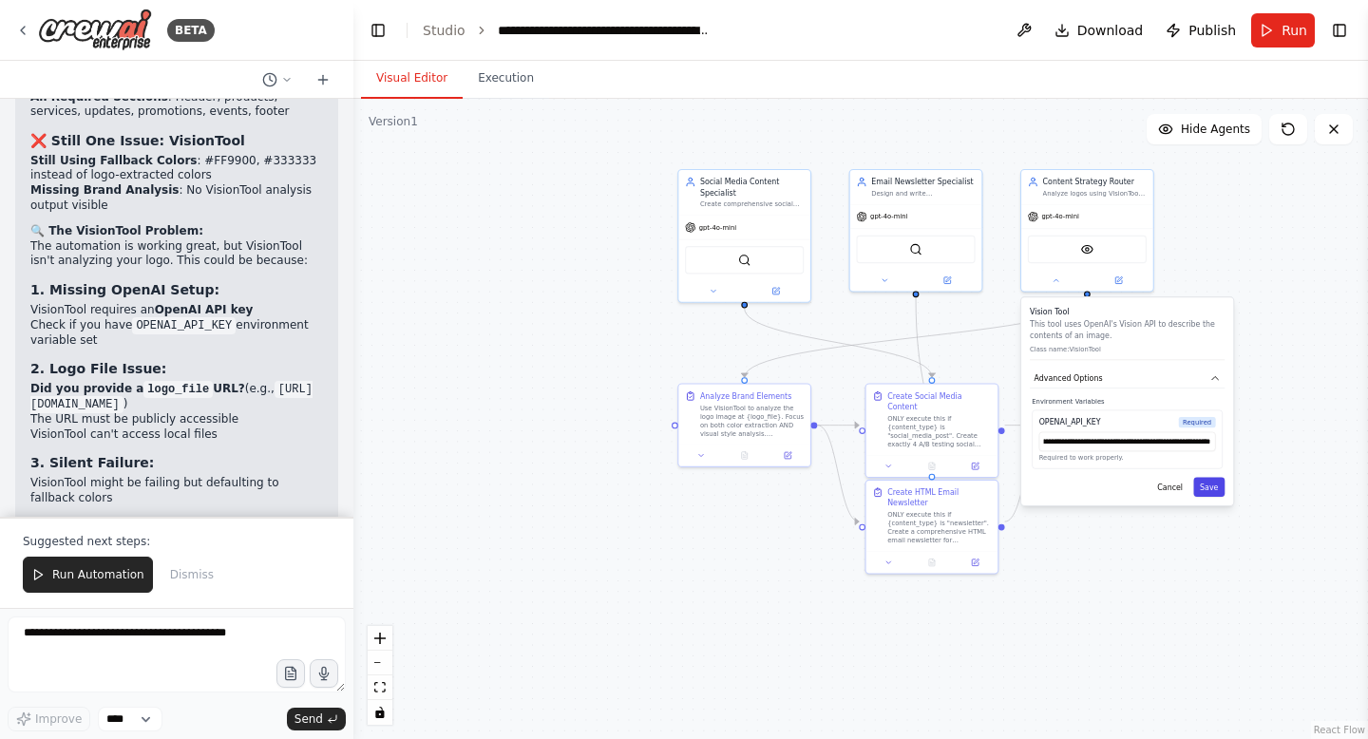
scroll to position [0, 0]
click at [1212, 490] on button "Save" at bounding box center [1208, 487] width 31 height 19
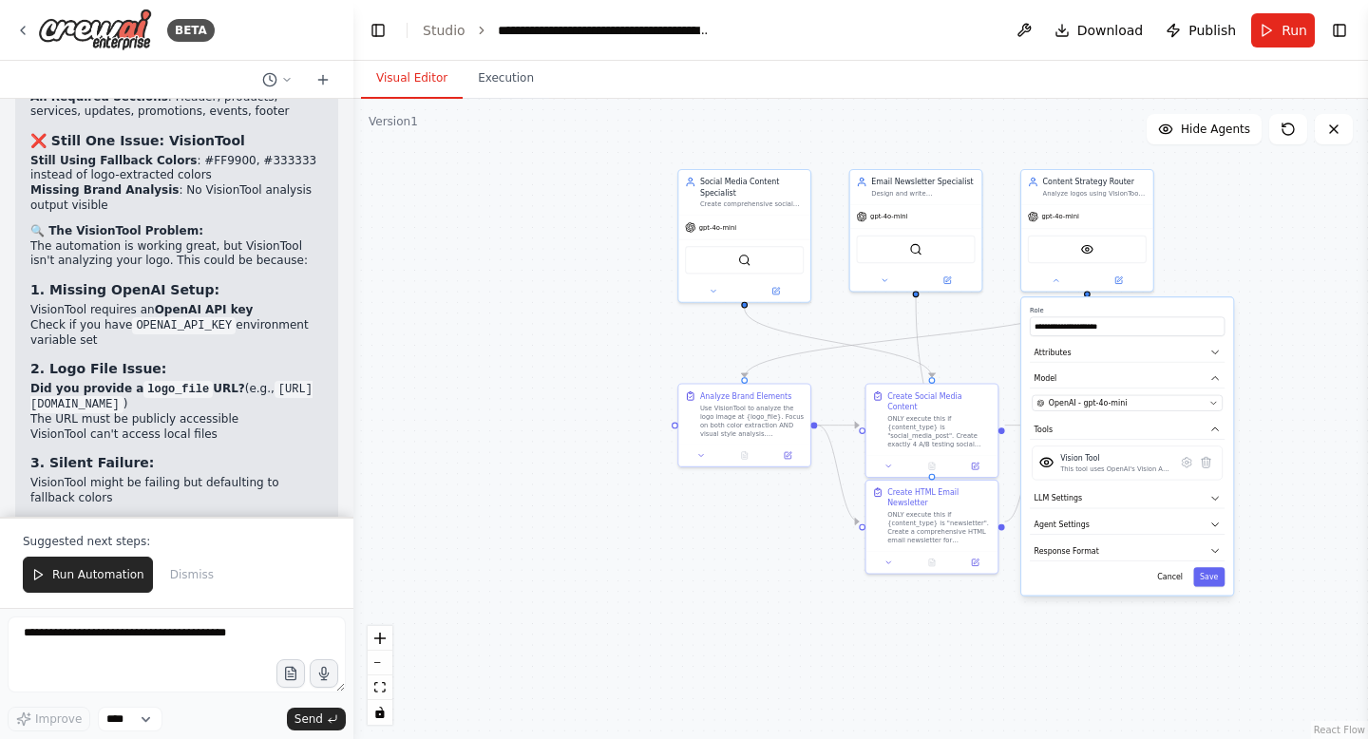
click at [1328, 347] on div ".deletable-edge-delete-btn { width: 20px; height: 20px; border: 0px solid #ffff…" at bounding box center [860, 419] width 1015 height 640
click at [1206, 577] on button "Save" at bounding box center [1208, 576] width 31 height 19
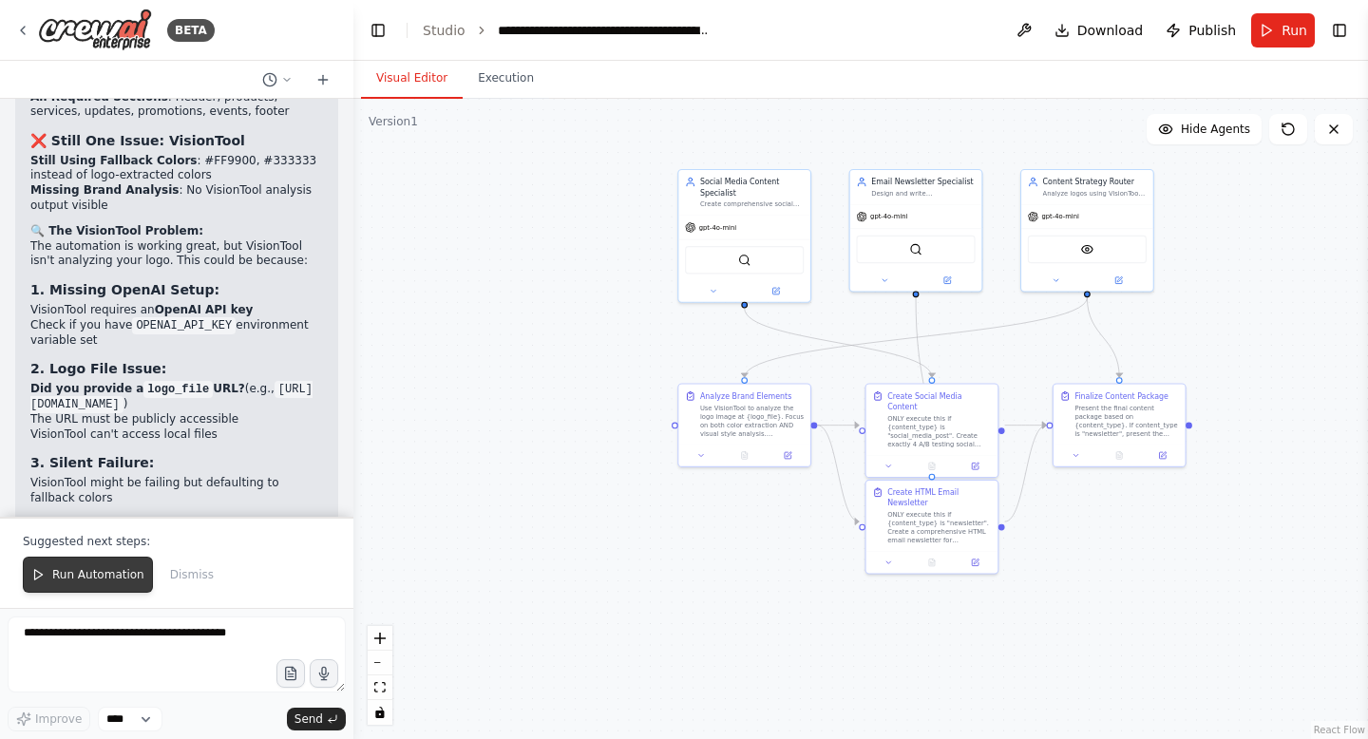
click at [89, 563] on button "Run Automation" at bounding box center [88, 575] width 130 height 36
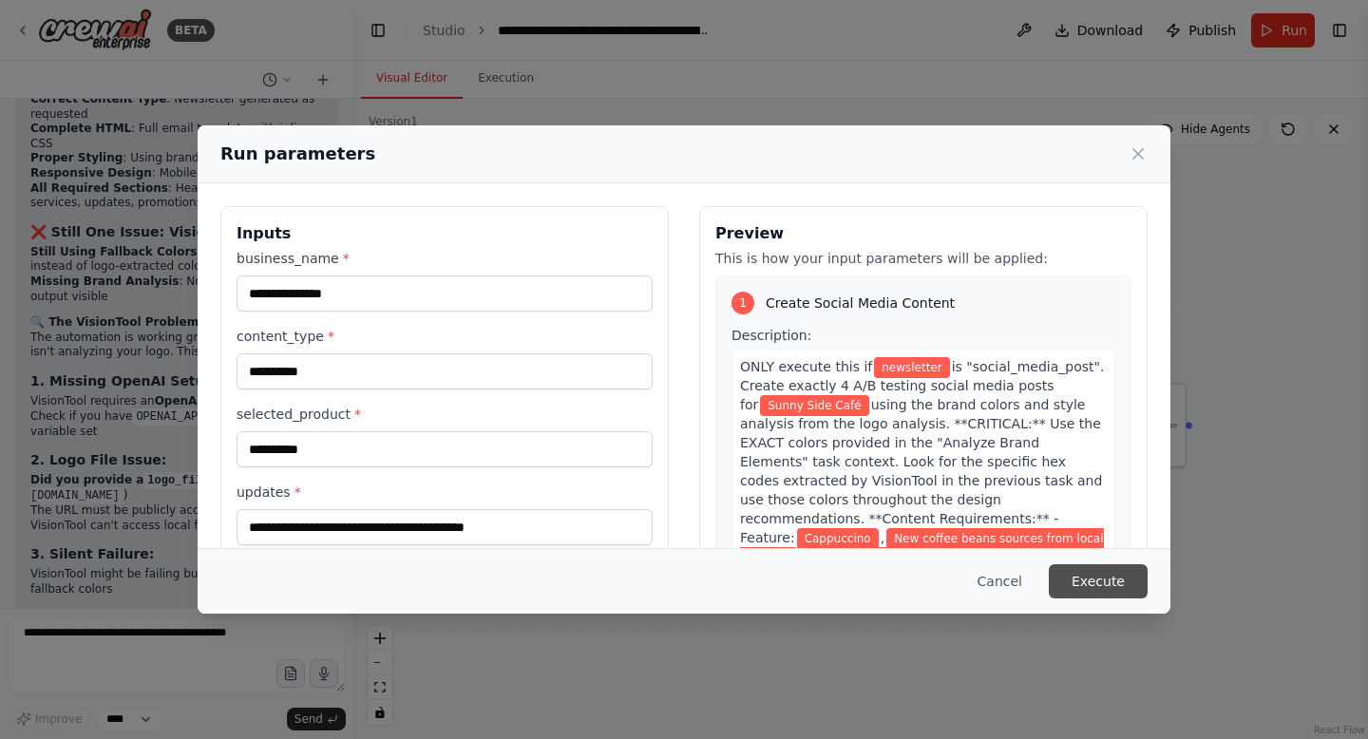
click at [1115, 582] on button "Execute" at bounding box center [1098, 581] width 99 height 34
click at [1098, 576] on button "Execute" at bounding box center [1098, 581] width 99 height 34
click at [1120, 574] on button "Execute" at bounding box center [1098, 581] width 99 height 34
click at [1123, 567] on button "Execute" at bounding box center [1098, 581] width 99 height 34
click at [1099, 571] on button "Execute" at bounding box center [1098, 581] width 99 height 34
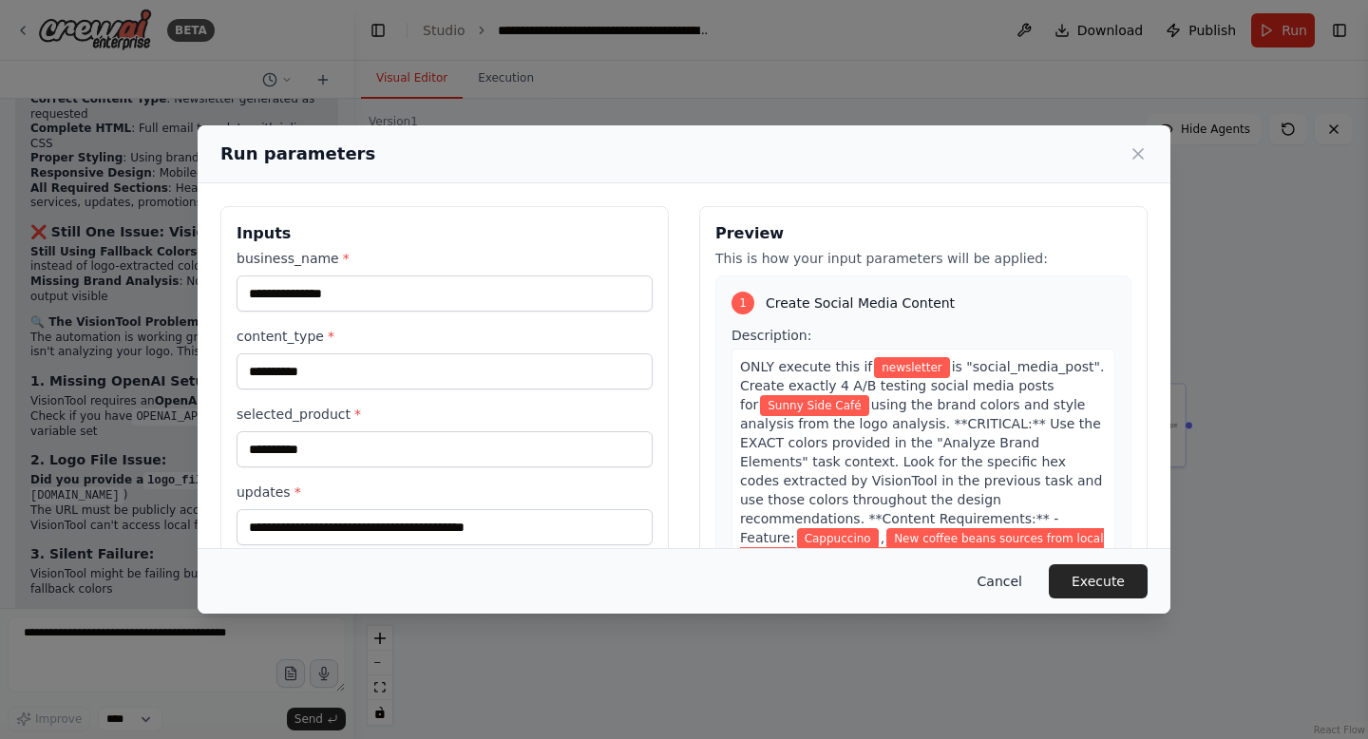
click at [1008, 579] on button "Cancel" at bounding box center [999, 581] width 75 height 34
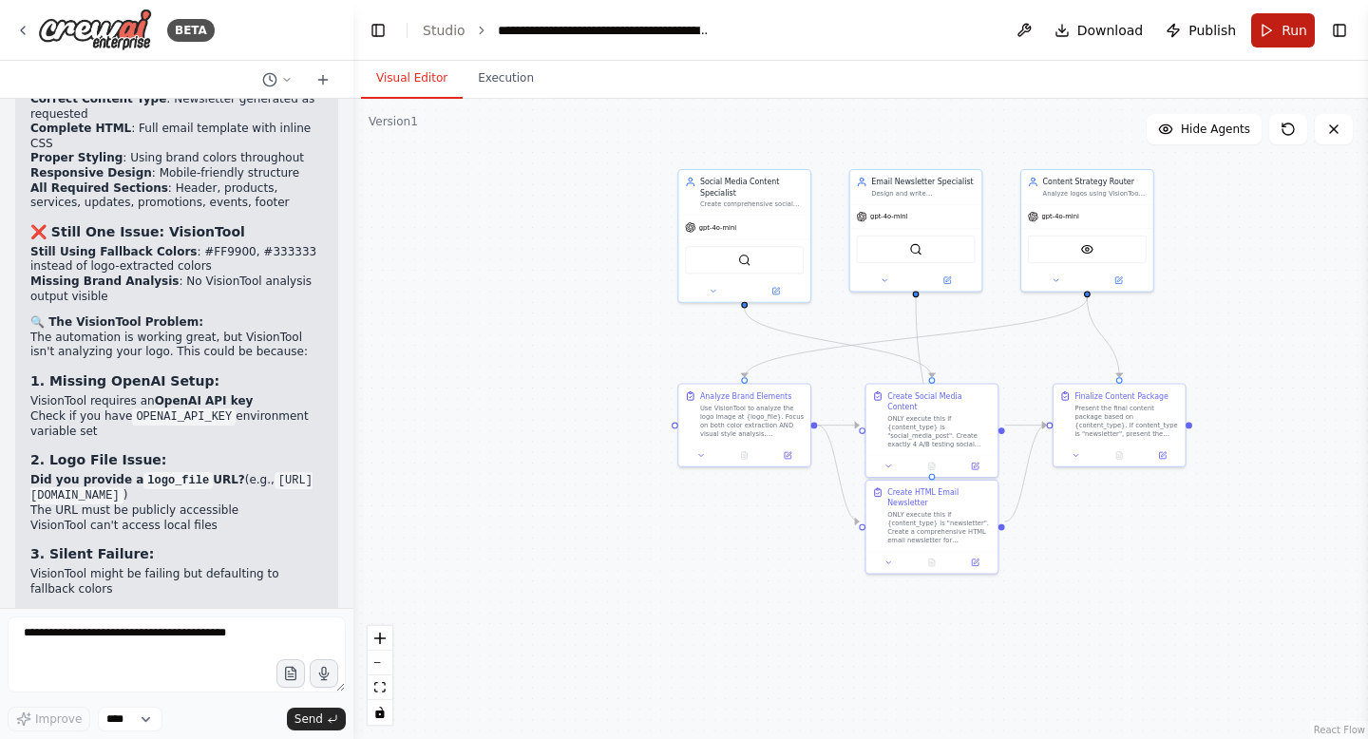
click at [1263, 27] on button "Run" at bounding box center [1283, 30] width 64 height 34
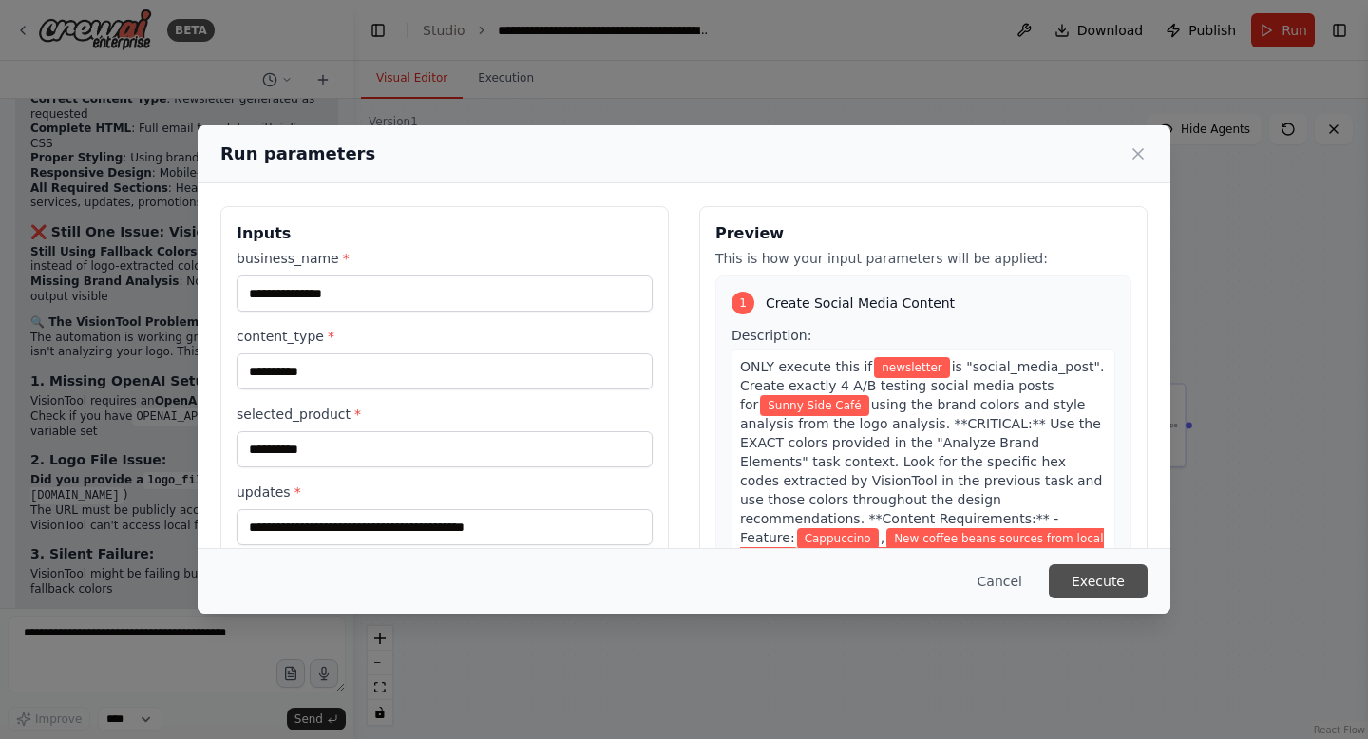
click at [1102, 566] on button "Execute" at bounding box center [1098, 581] width 99 height 34
click at [1103, 576] on button "Execute" at bounding box center [1098, 581] width 99 height 34
click at [839, 182] on div "Run parameters" at bounding box center [684, 154] width 973 height 58
click at [1112, 579] on button "Execute" at bounding box center [1098, 581] width 99 height 34
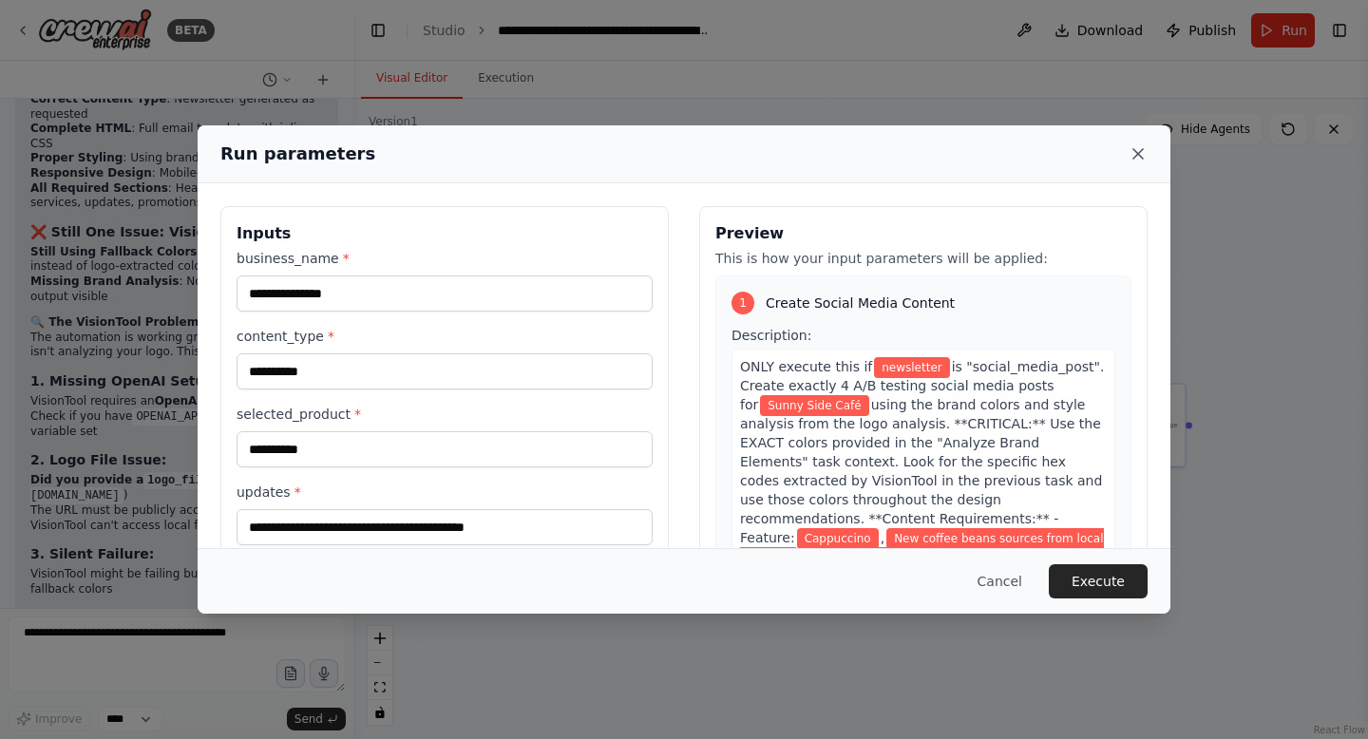
click at [1129, 158] on icon at bounding box center [1138, 153] width 19 height 19
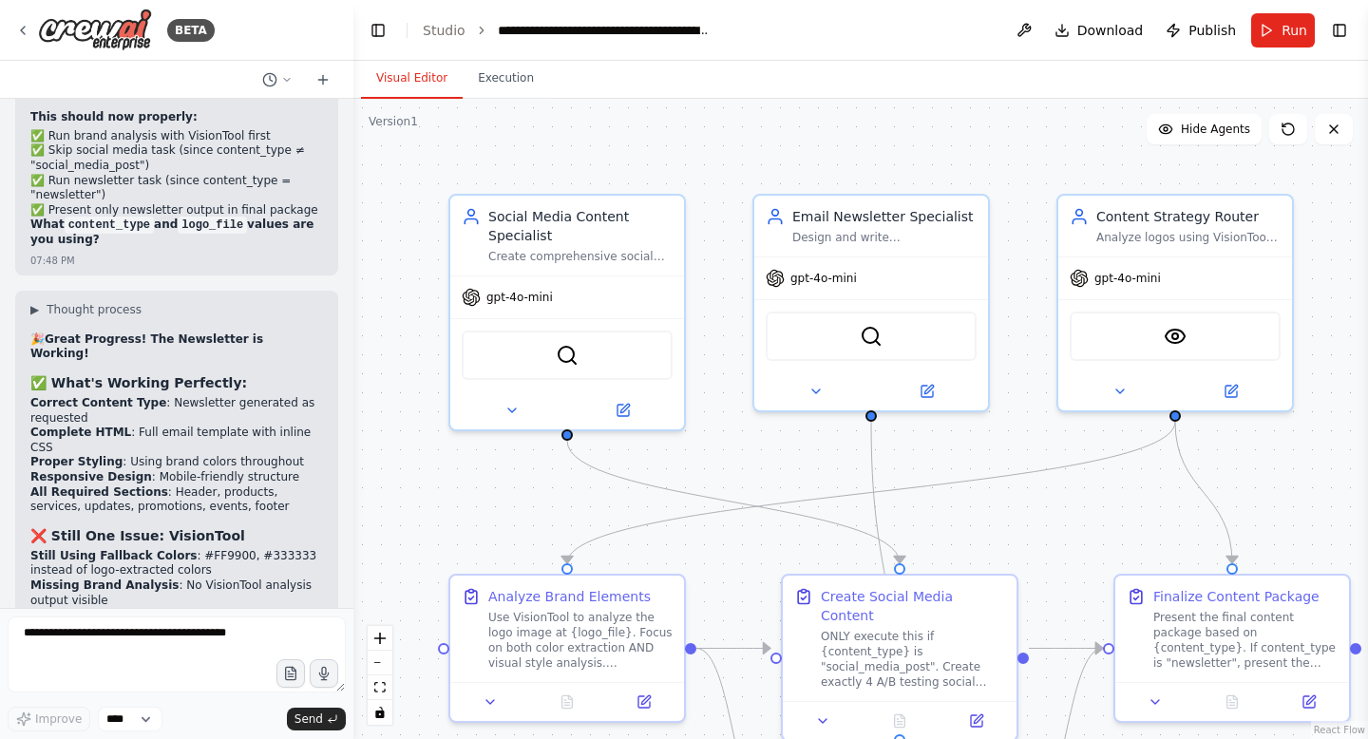
scroll to position [79895, 0]
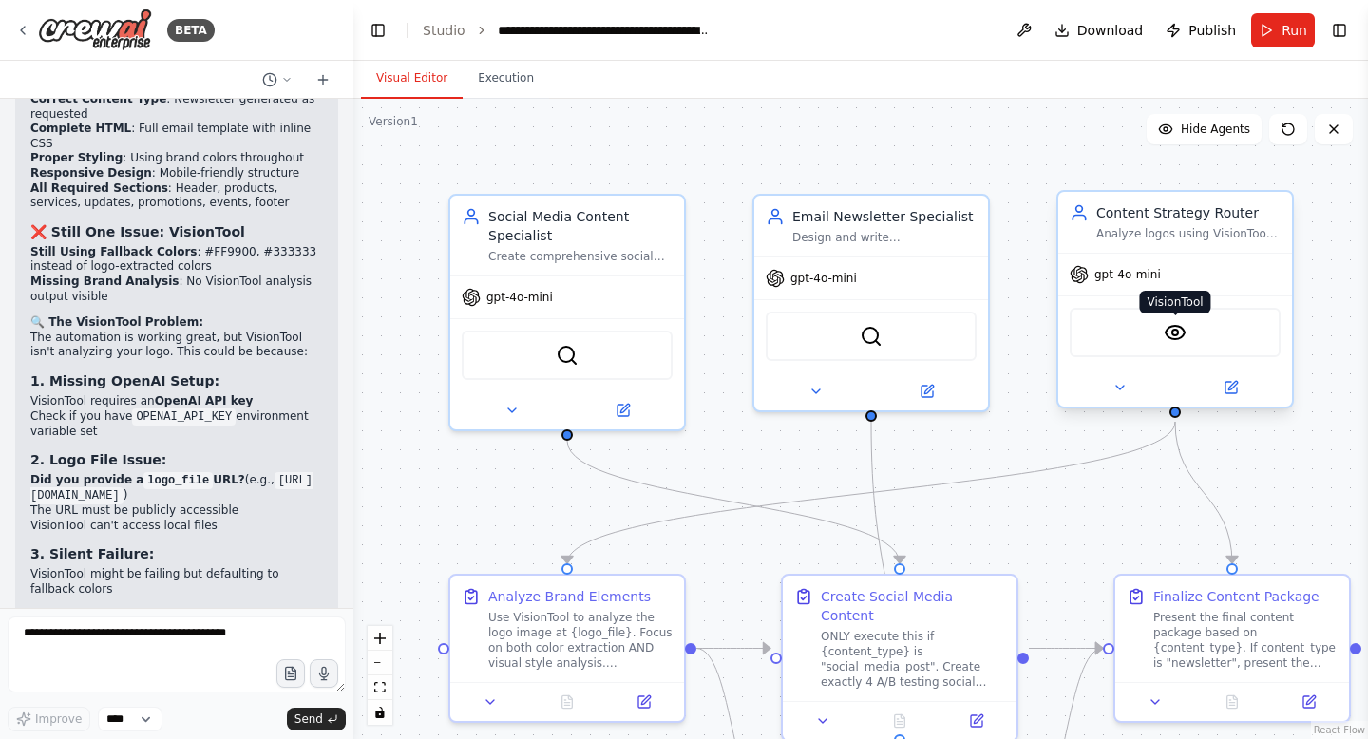
click at [1177, 342] on img at bounding box center [1175, 332] width 23 height 23
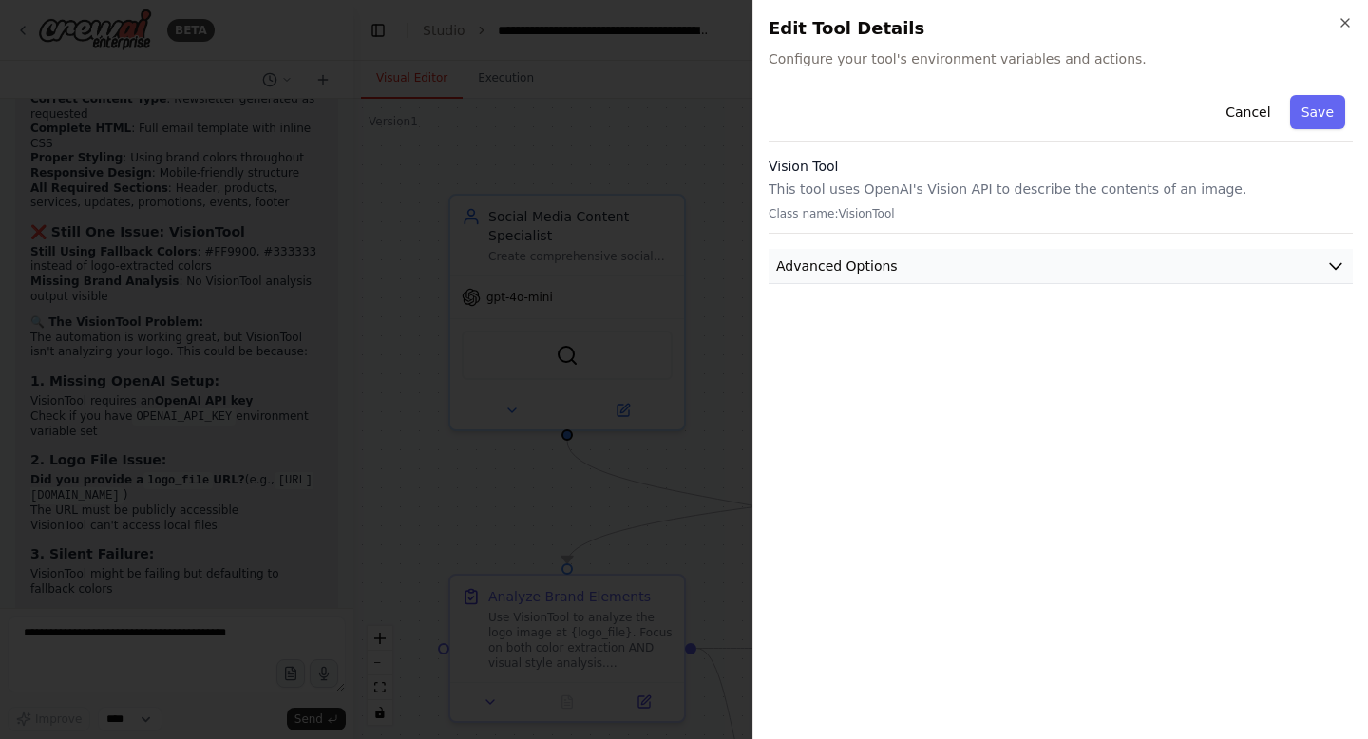
click at [1041, 279] on button "Advanced Options" at bounding box center [1061, 266] width 584 height 35
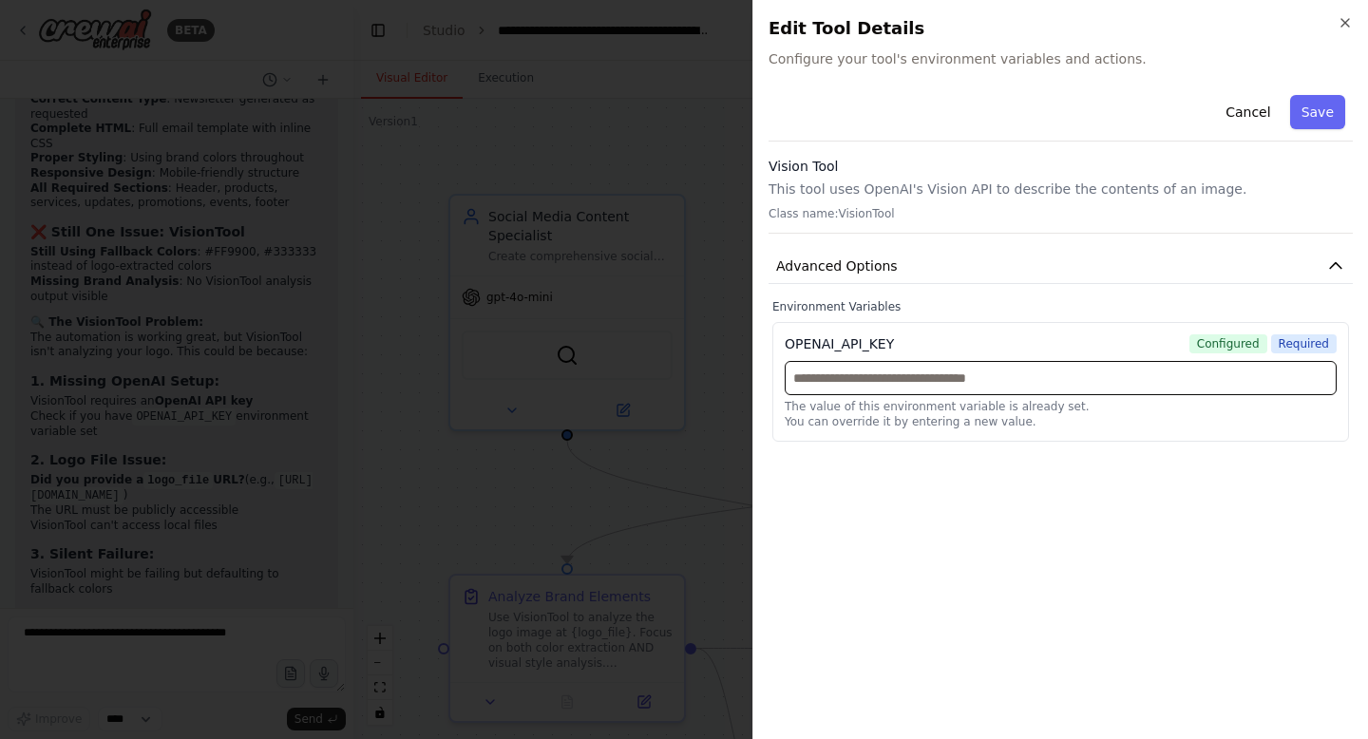
click at [945, 372] on input "text" at bounding box center [1061, 378] width 552 height 34
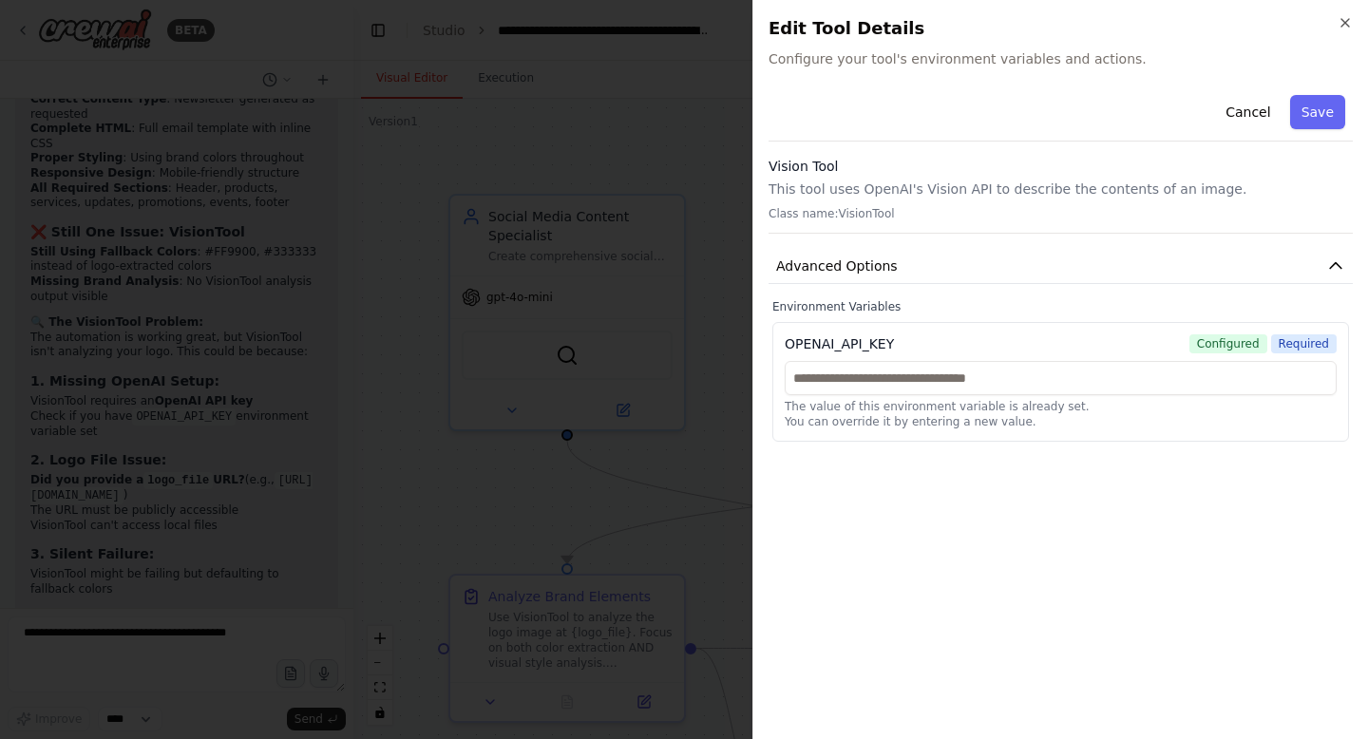
click at [951, 335] on div "OPENAI_API_KEY Configured Required" at bounding box center [1061, 343] width 552 height 19
click at [983, 282] on button "Advanced Options" at bounding box center [1061, 266] width 584 height 35
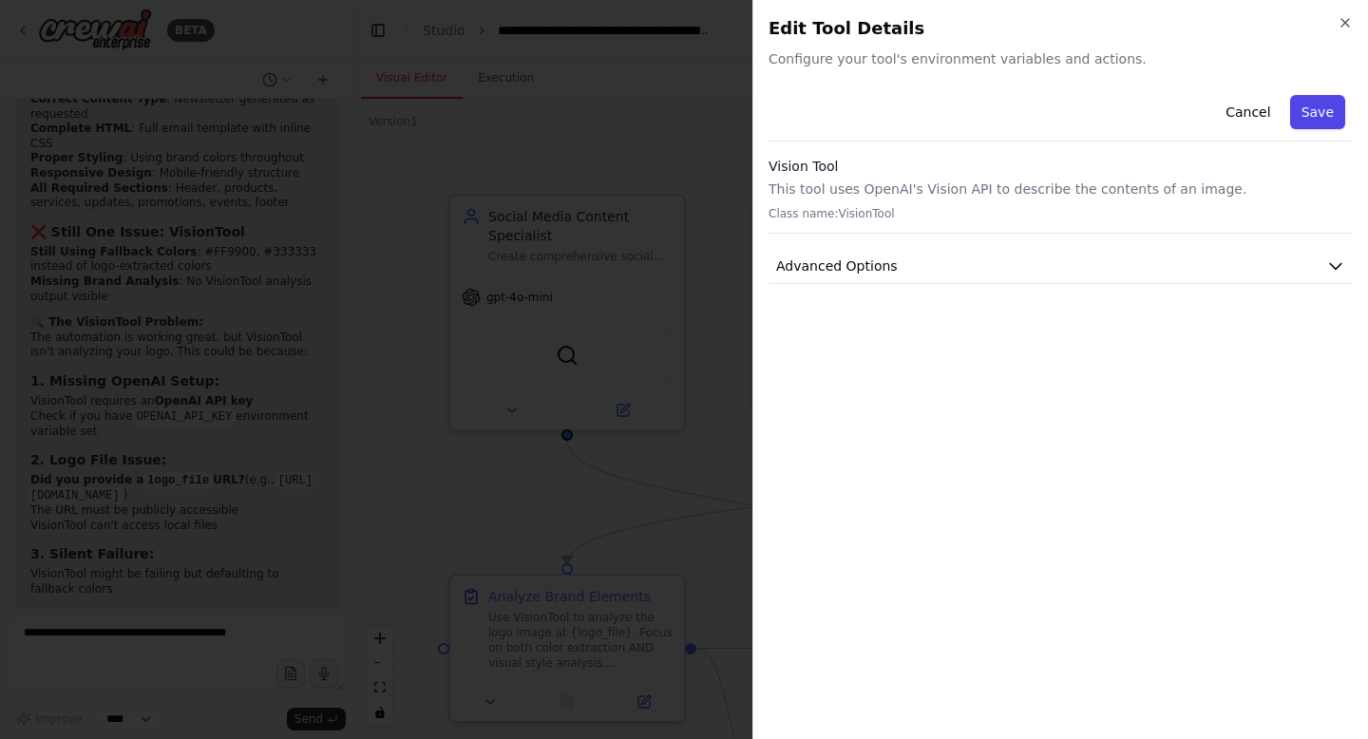
click at [1314, 106] on button "Save" at bounding box center [1317, 112] width 55 height 34
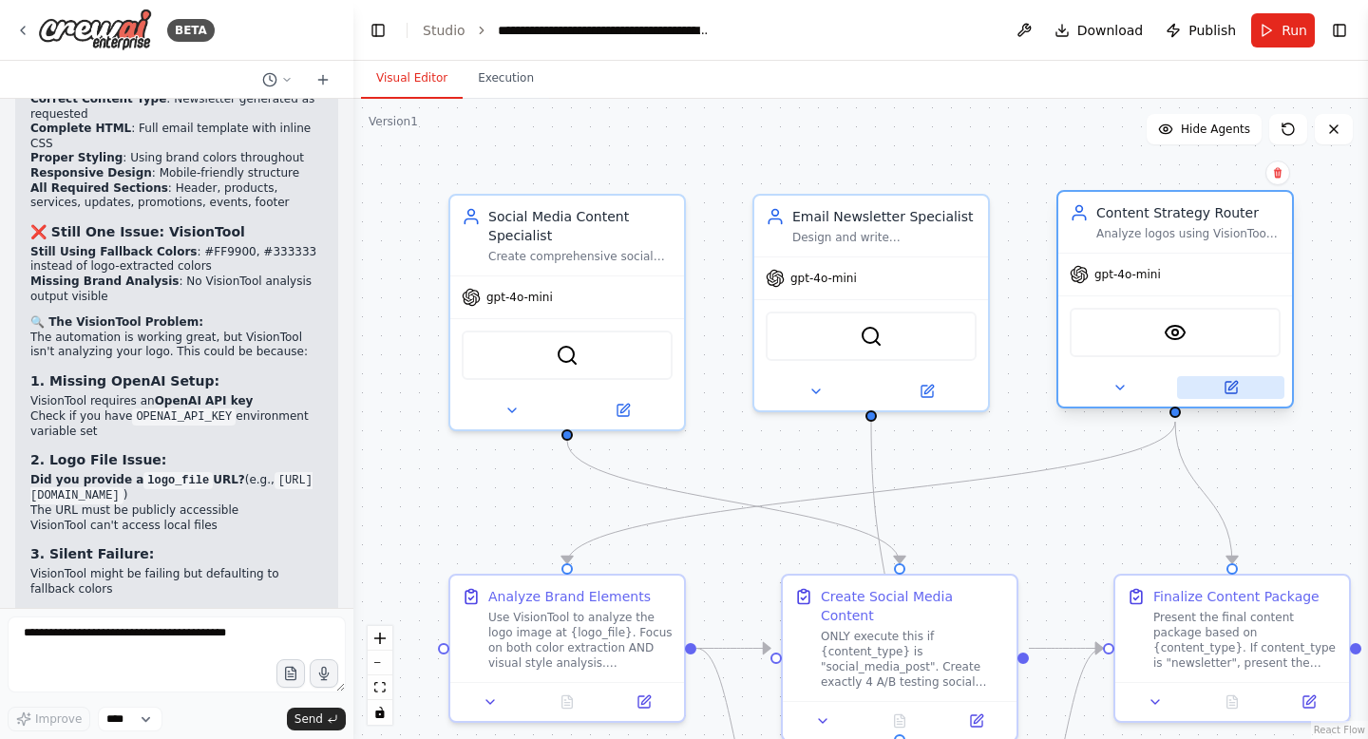
click at [1236, 382] on icon at bounding box center [1232, 385] width 9 height 9
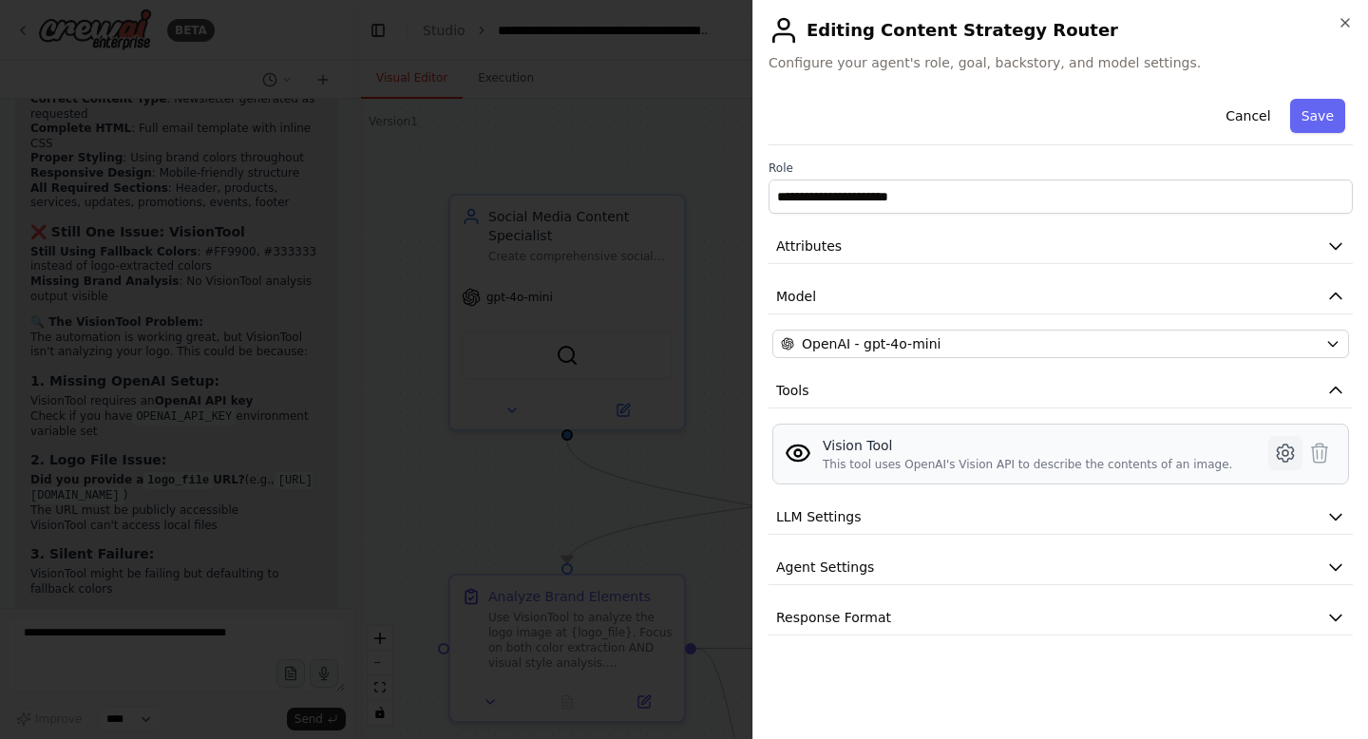
click at [1272, 451] on button at bounding box center [1285, 453] width 34 height 34
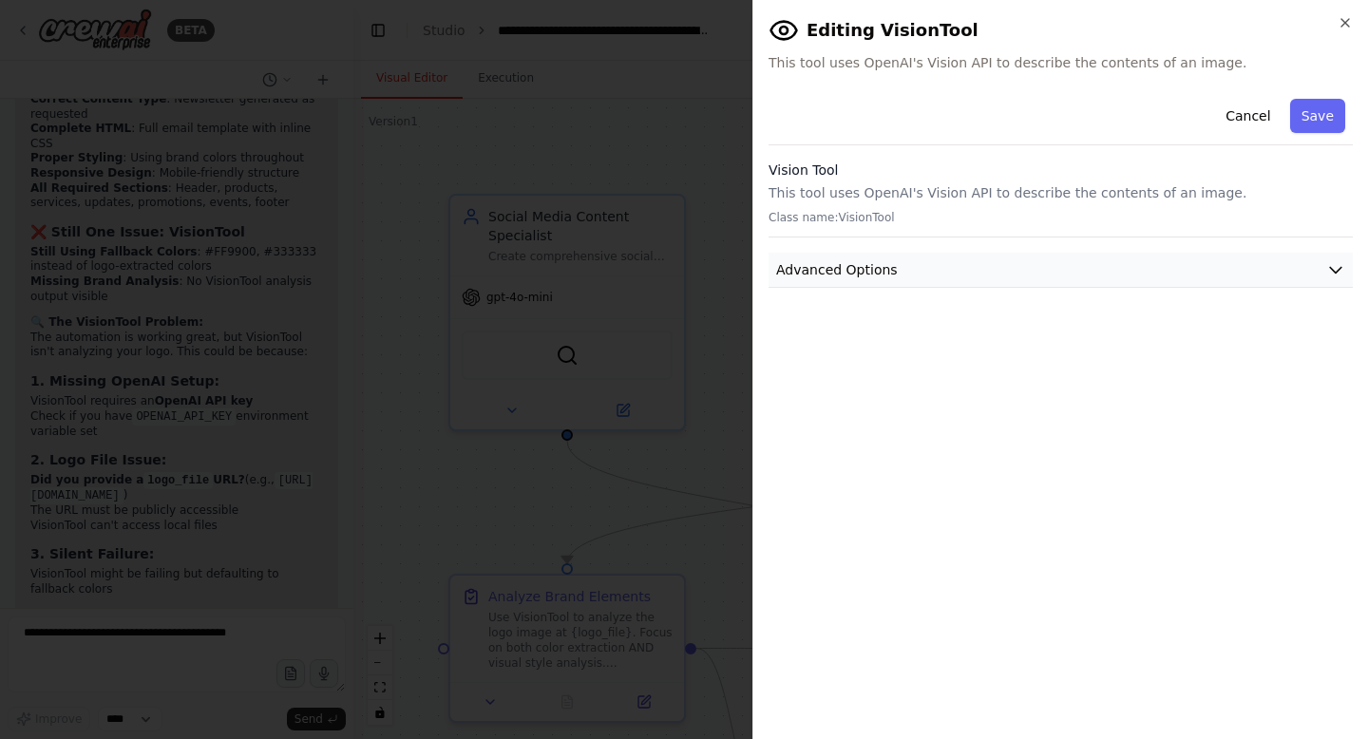
drag, startPoint x: 1247, startPoint y: 251, endPoint x: 1241, endPoint y: 271, distance: 21.0
click at [1241, 271] on div "Cancel Save Vision Tool This tool uses OpenAI's Vision API to describe the cont…" at bounding box center [1061, 189] width 584 height 197
click at [1241, 271] on button "Advanced Options" at bounding box center [1061, 270] width 584 height 35
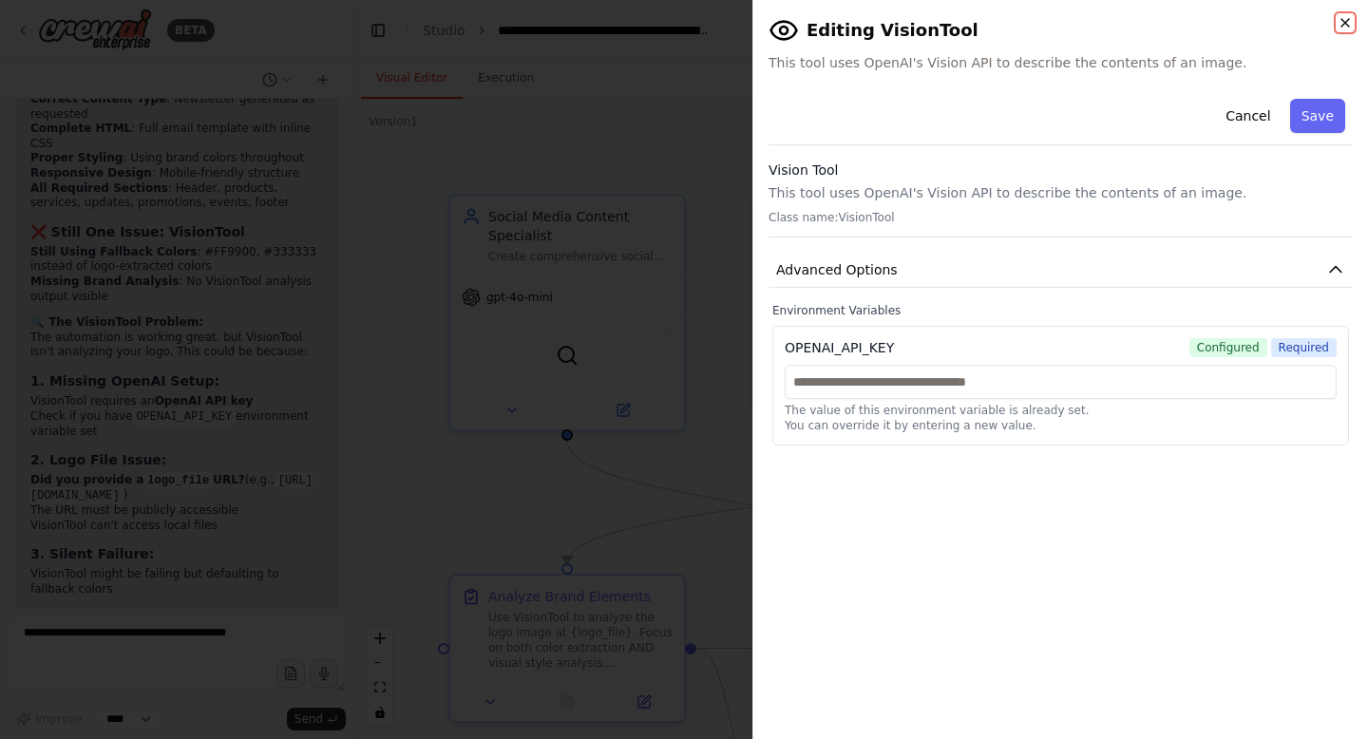
click at [1345, 25] on icon "button" at bounding box center [1345, 22] width 15 height 15
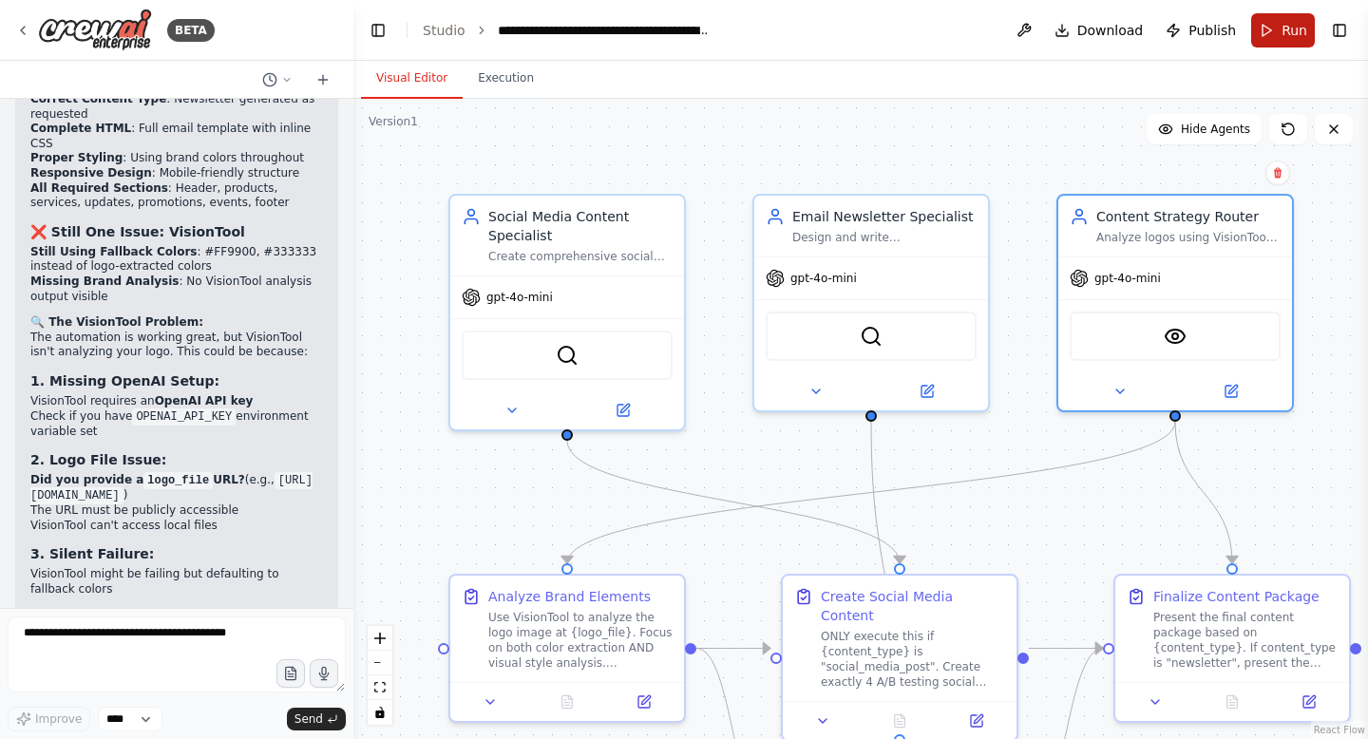
click at [1272, 28] on button "Run" at bounding box center [1283, 30] width 64 height 34
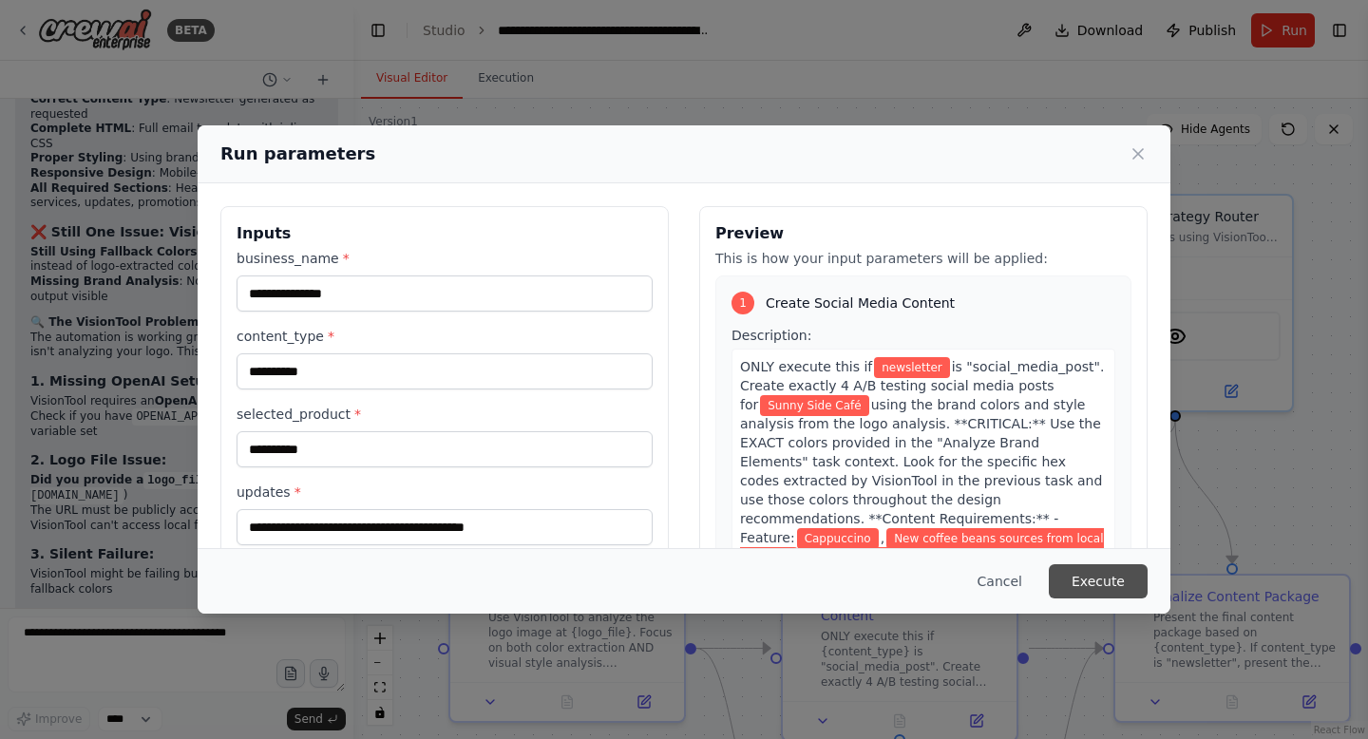
click at [1105, 582] on button "Execute" at bounding box center [1098, 581] width 99 height 34
click at [1071, 586] on button "Execute" at bounding box center [1098, 581] width 99 height 34
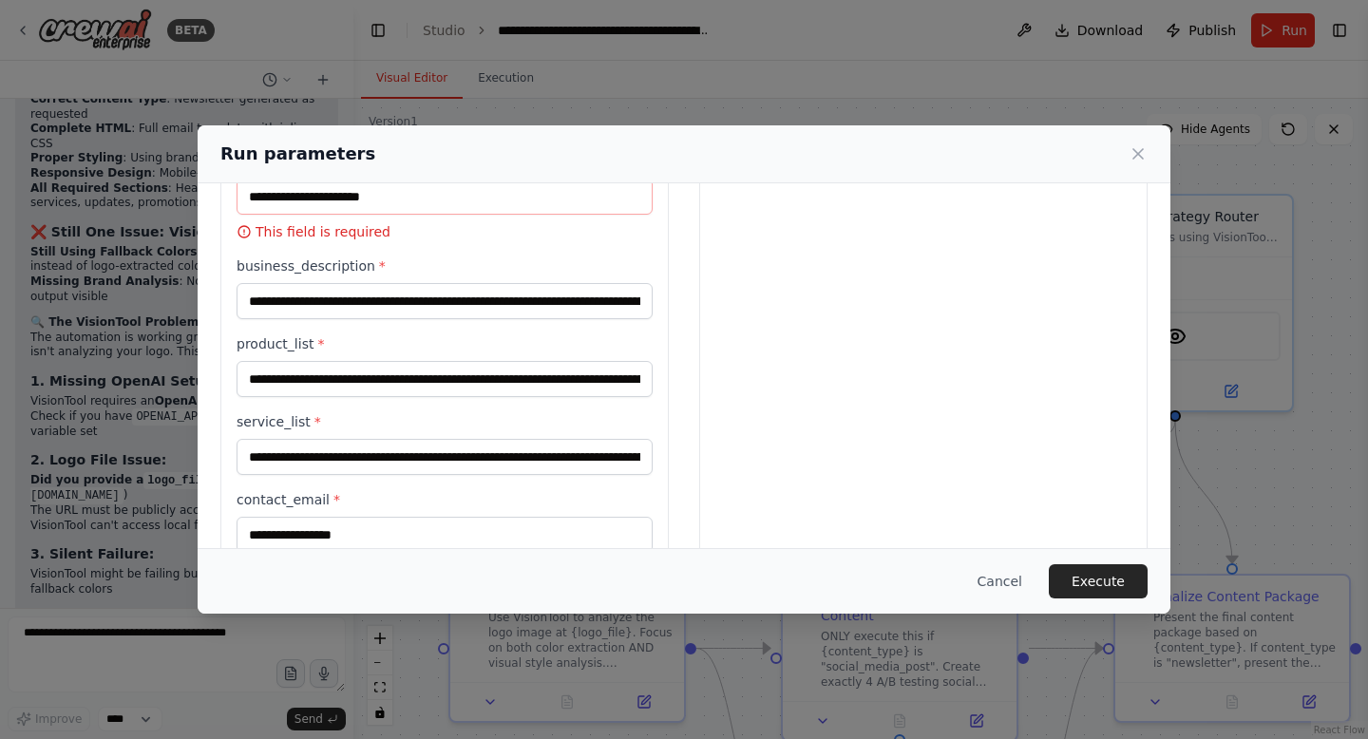
scroll to position [603, 0]
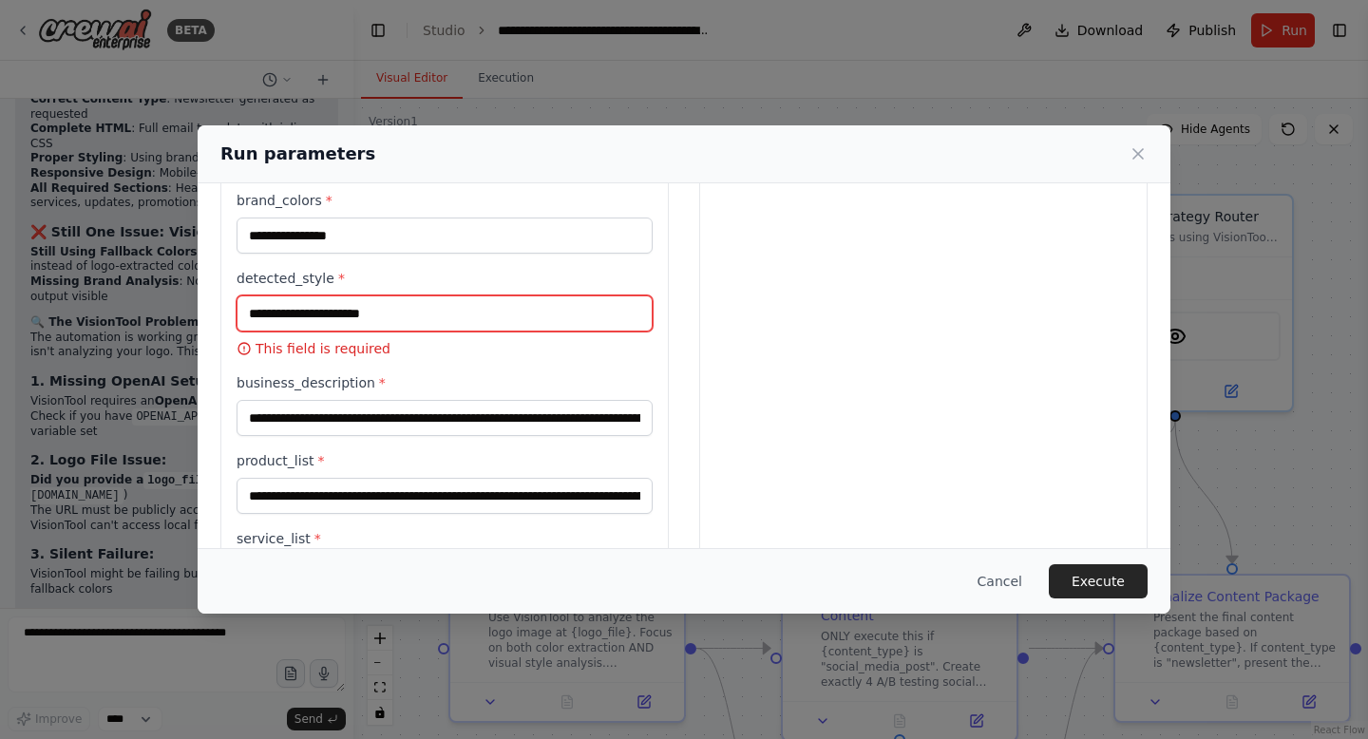
click at [578, 310] on input "detected_style *" at bounding box center [445, 313] width 416 height 36
click at [548, 275] on label "detected_style *" at bounding box center [445, 278] width 416 height 19
click at [548, 295] on input "detected_style *" at bounding box center [445, 313] width 416 height 36
click at [587, 207] on label "brand_colors *" at bounding box center [445, 200] width 416 height 19
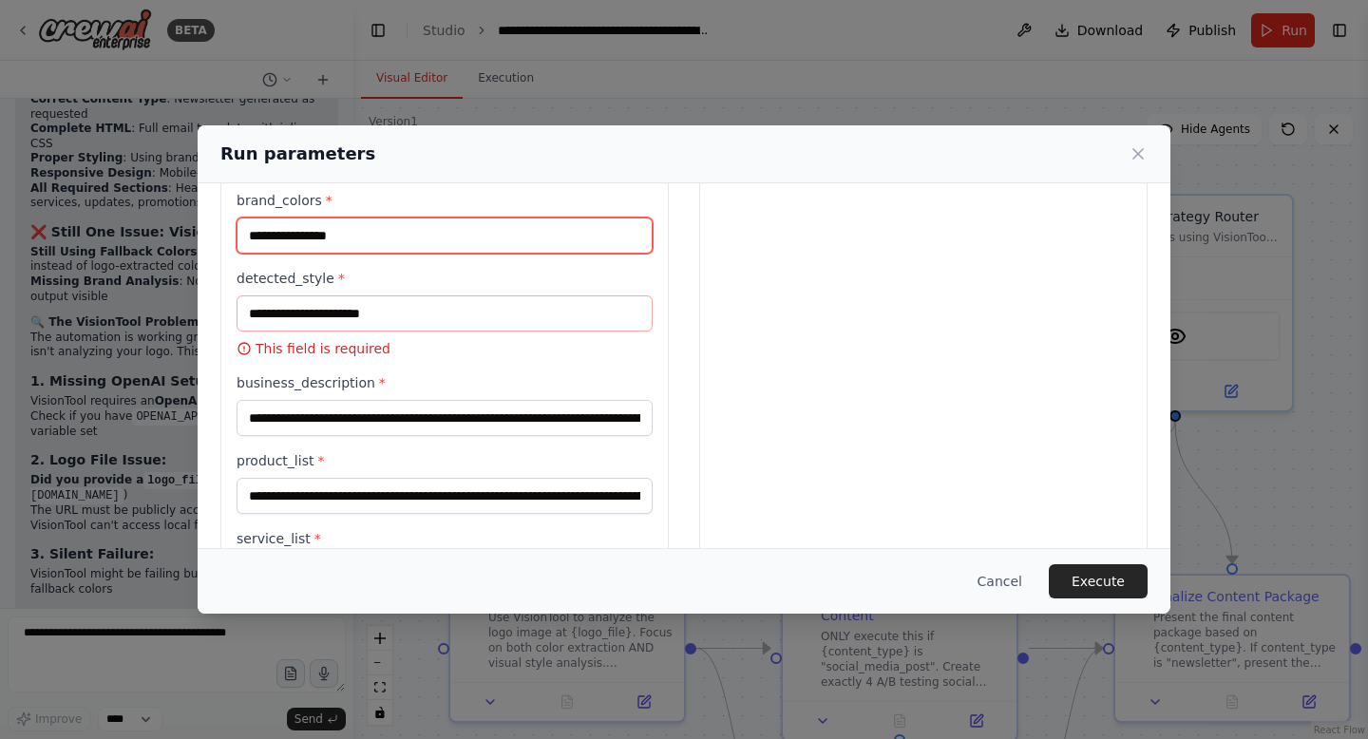
click at [587, 218] on input "**********" at bounding box center [445, 236] width 416 height 36
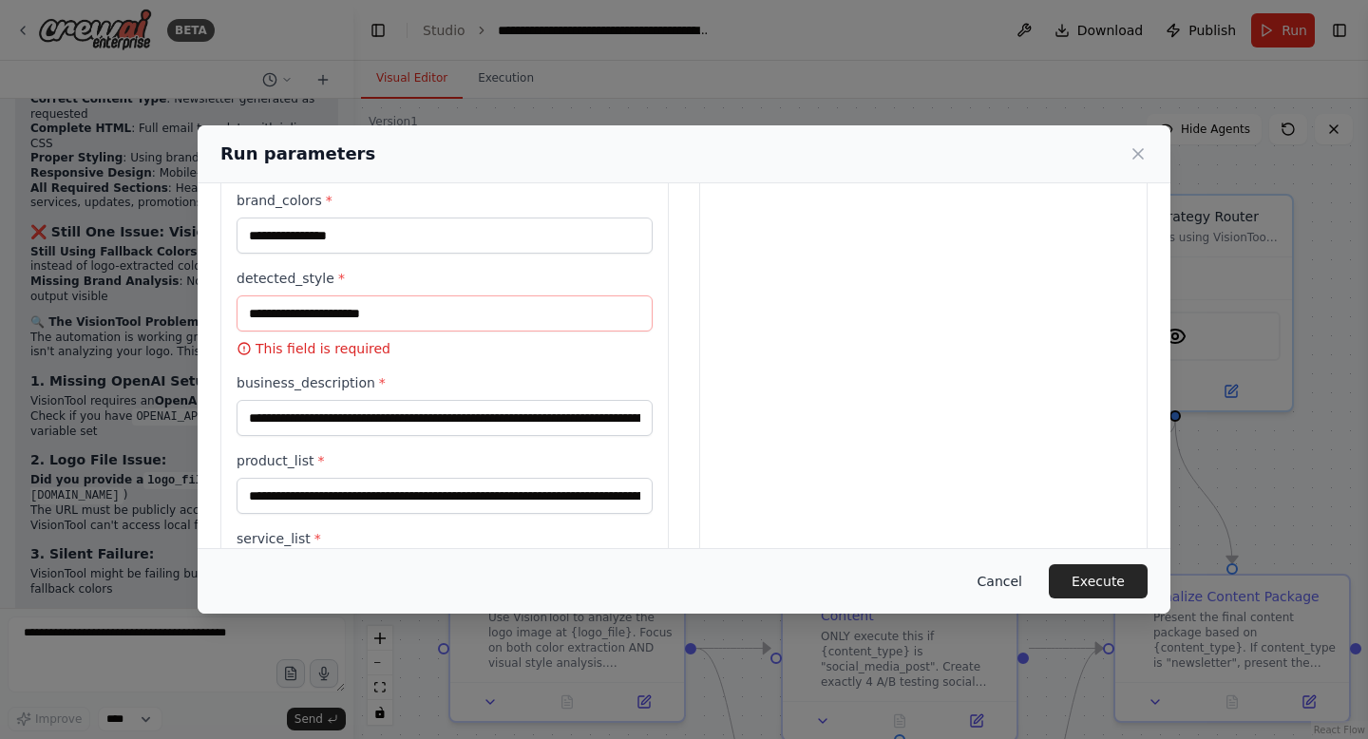
click at [1005, 582] on button "Cancel" at bounding box center [999, 581] width 75 height 34
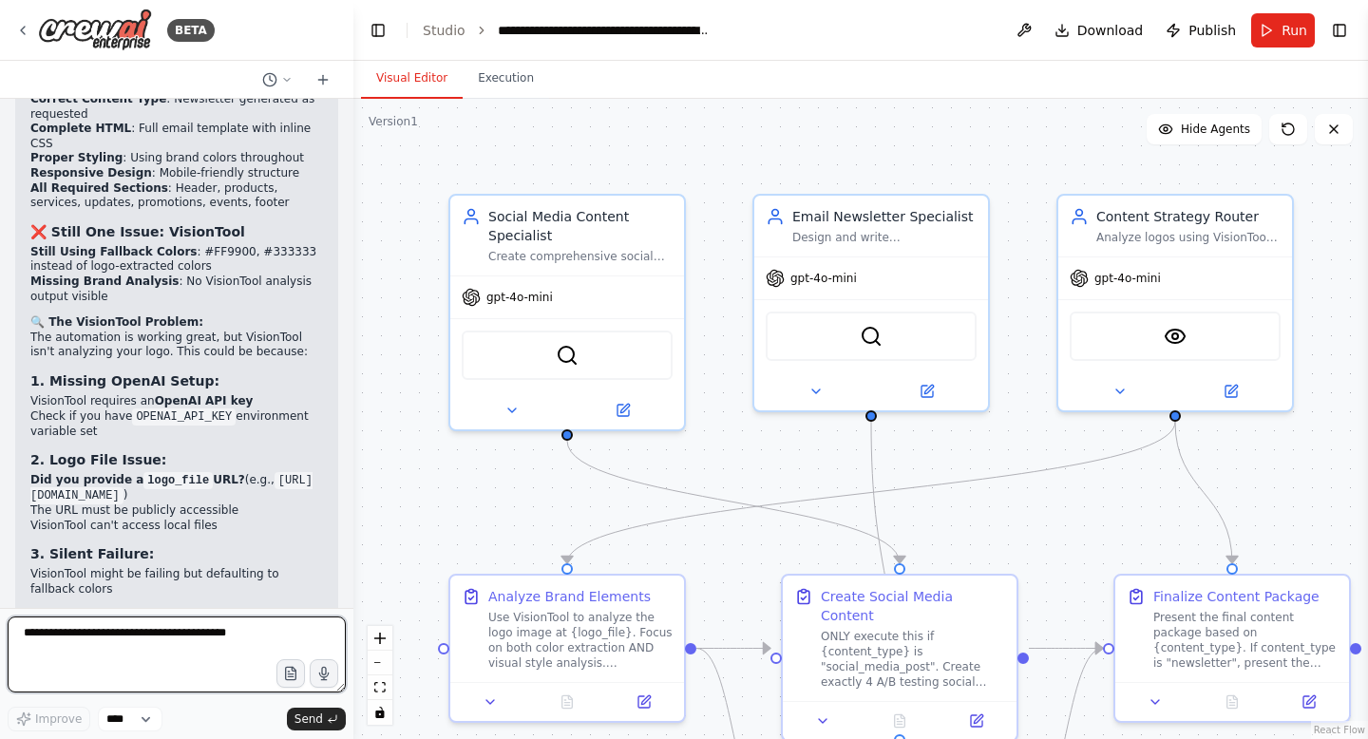
click at [154, 643] on textarea at bounding box center [177, 655] width 338 height 76
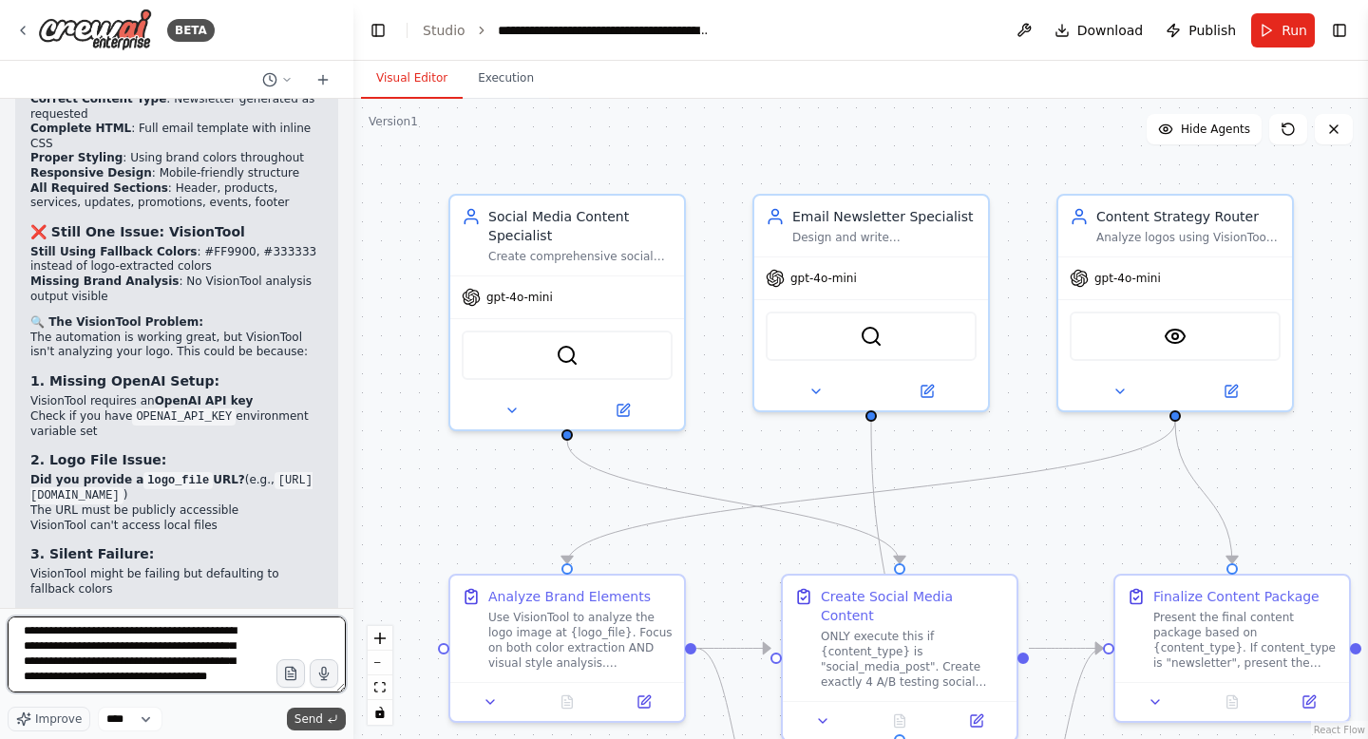
type textarea "**********"
click at [311, 718] on span "Send" at bounding box center [308, 719] width 28 height 15
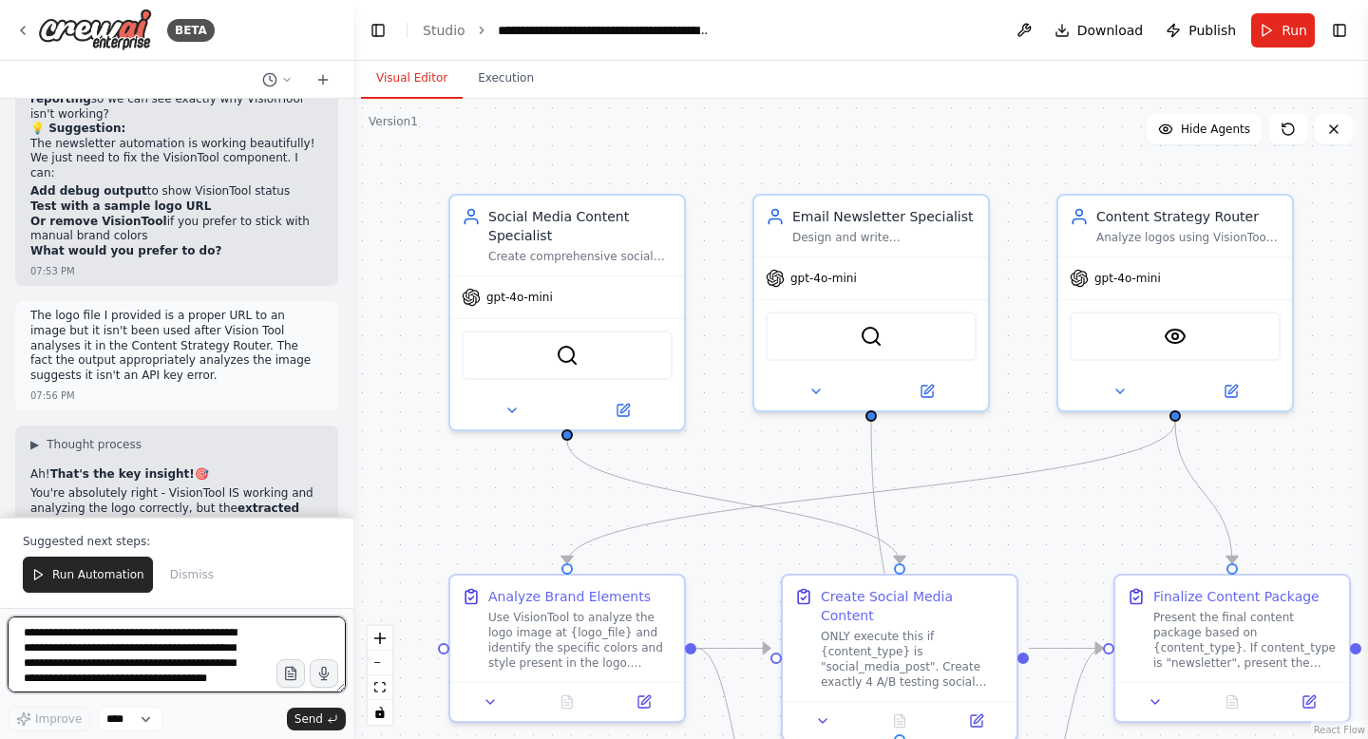
scroll to position [80515, 0]
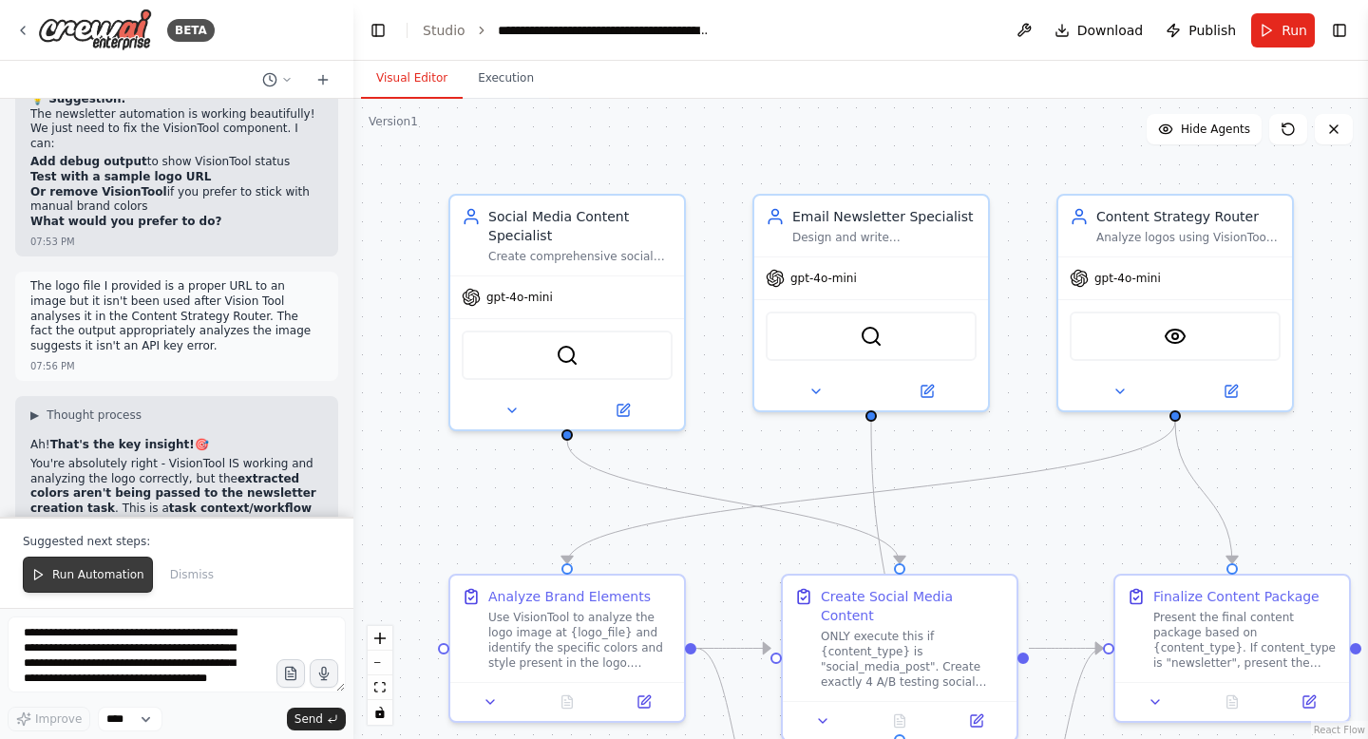
click at [116, 582] on span "Run Automation" at bounding box center [98, 574] width 92 height 15
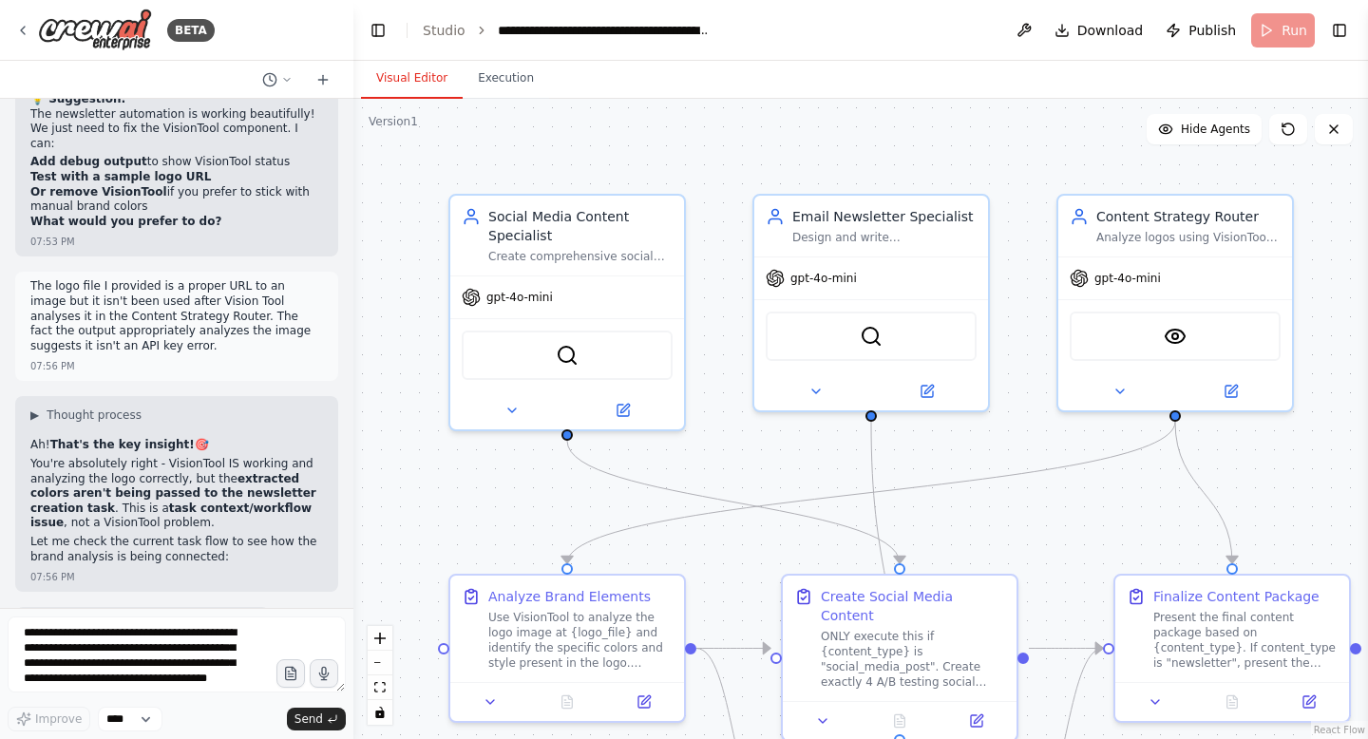
scroll to position [80424, 0]
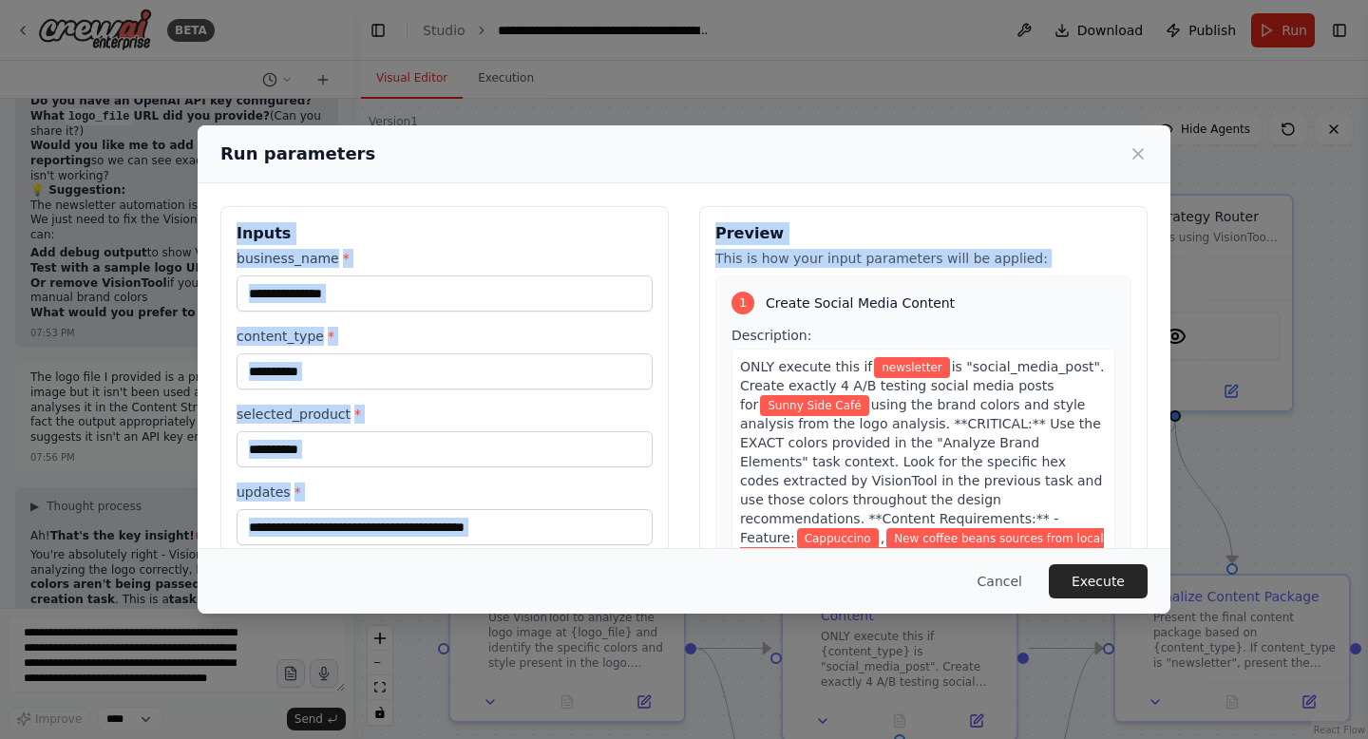
drag, startPoint x: 684, startPoint y: 15, endPoint x: 693, endPoint y: 292, distance: 276.6
click at [693, 292] on div "**********" at bounding box center [684, 369] width 1368 height 739
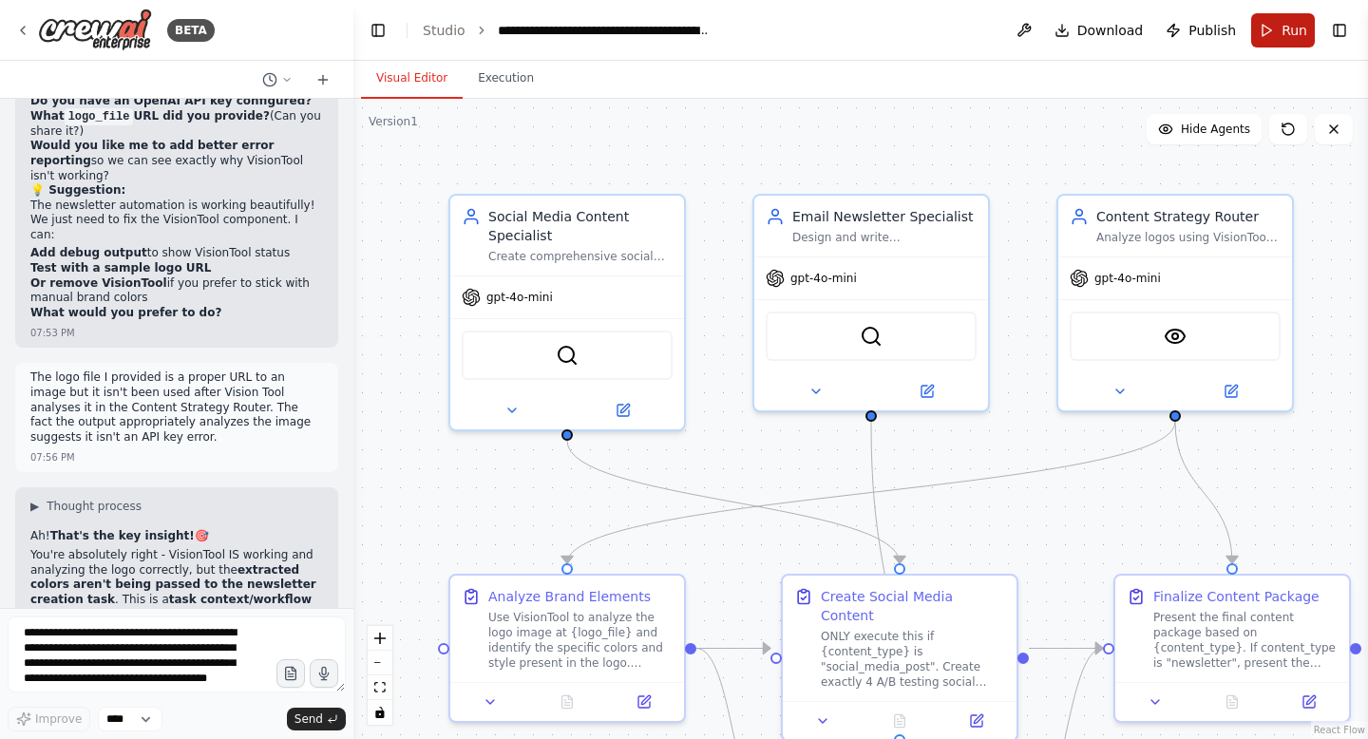
click at [1291, 20] on button "Run" at bounding box center [1283, 30] width 64 height 34
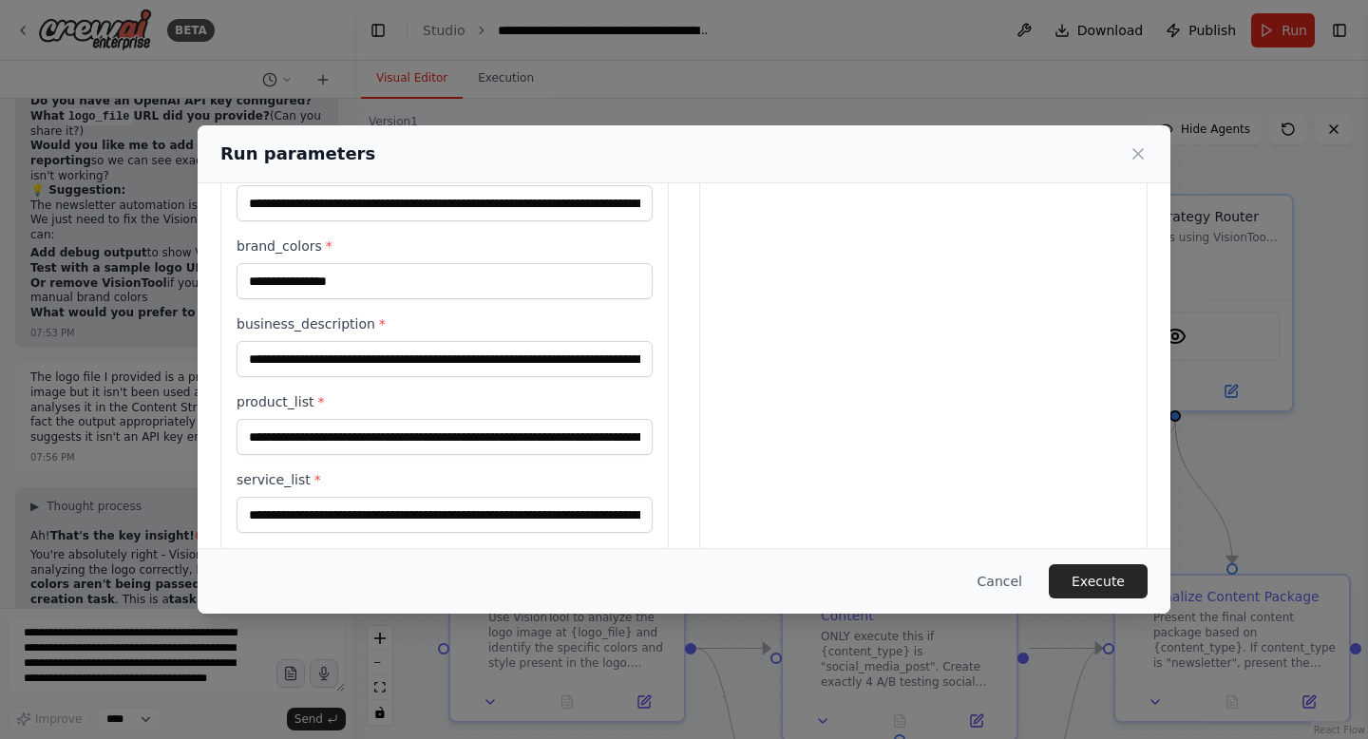
scroll to position [560, 0]
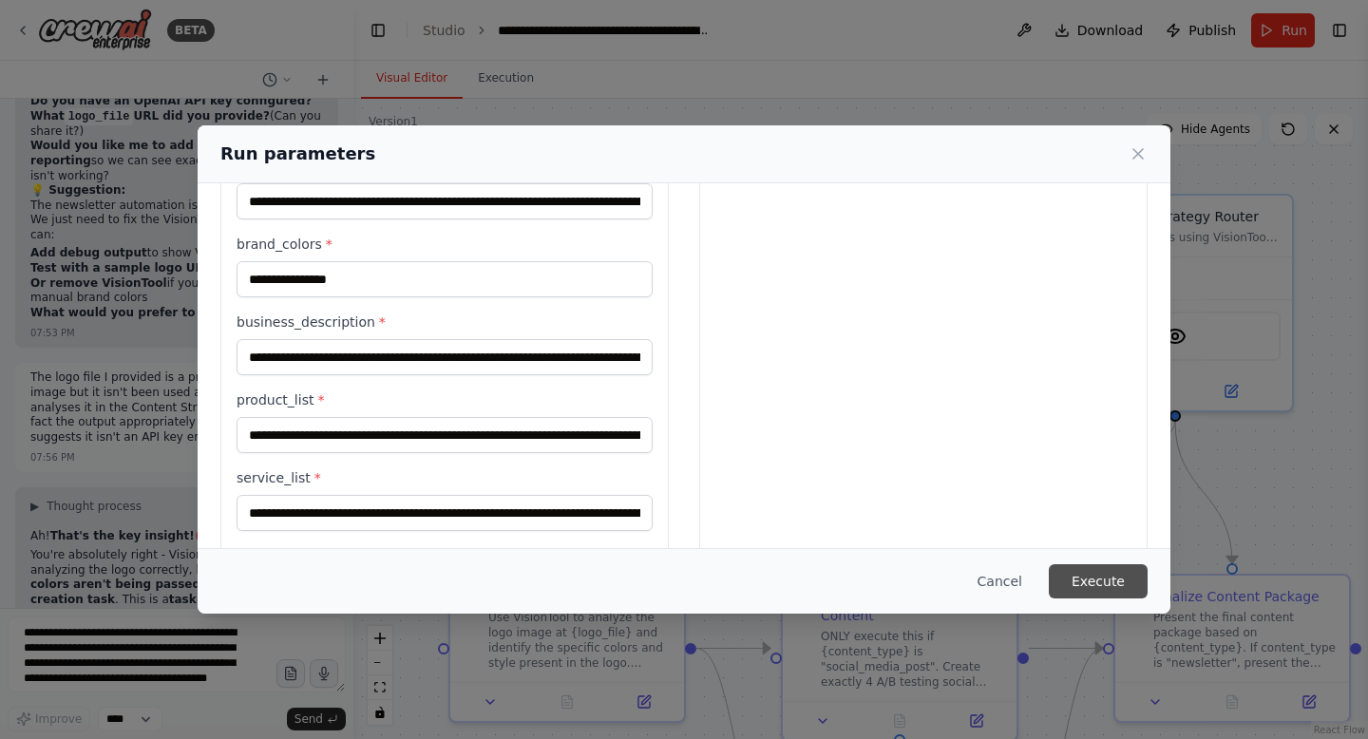
click at [1089, 564] on button "Execute" at bounding box center [1098, 581] width 99 height 34
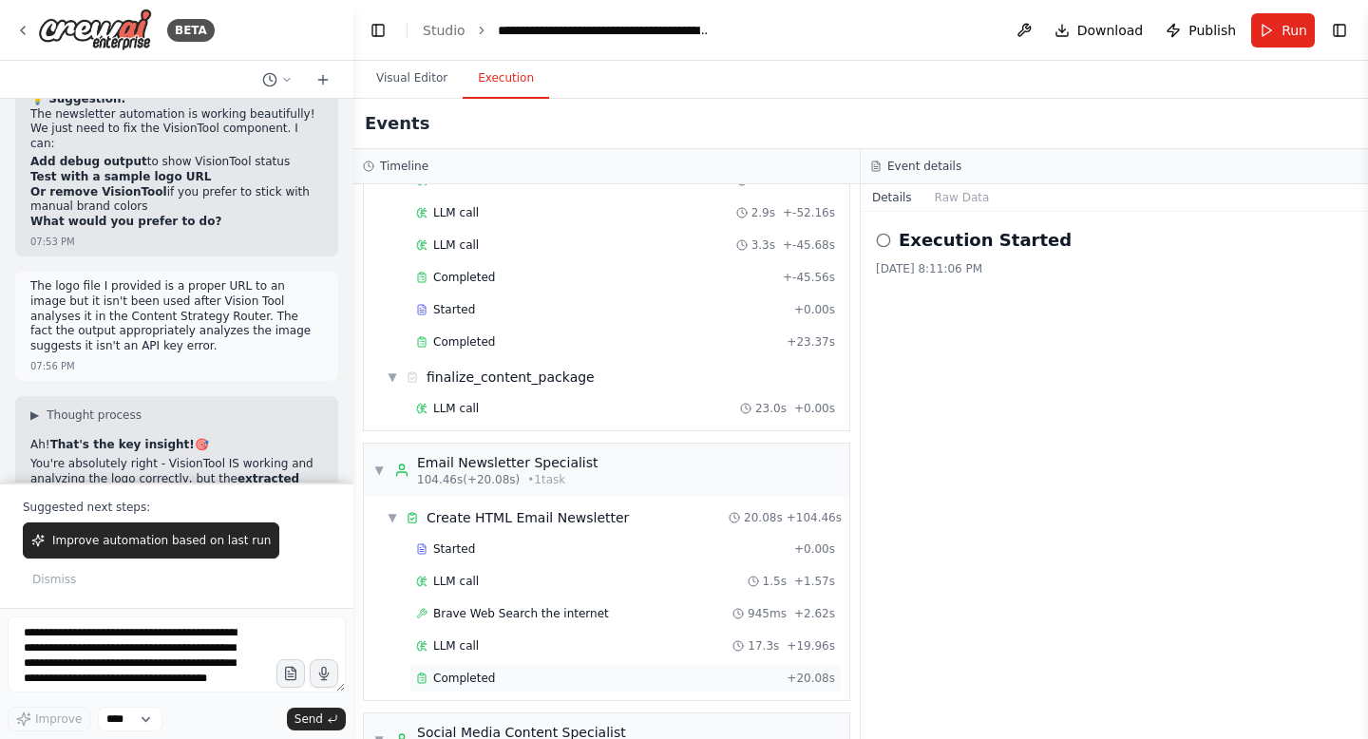
scroll to position [993, 0]
click at [446, 413] on span "LLM call" at bounding box center [456, 407] width 46 height 15
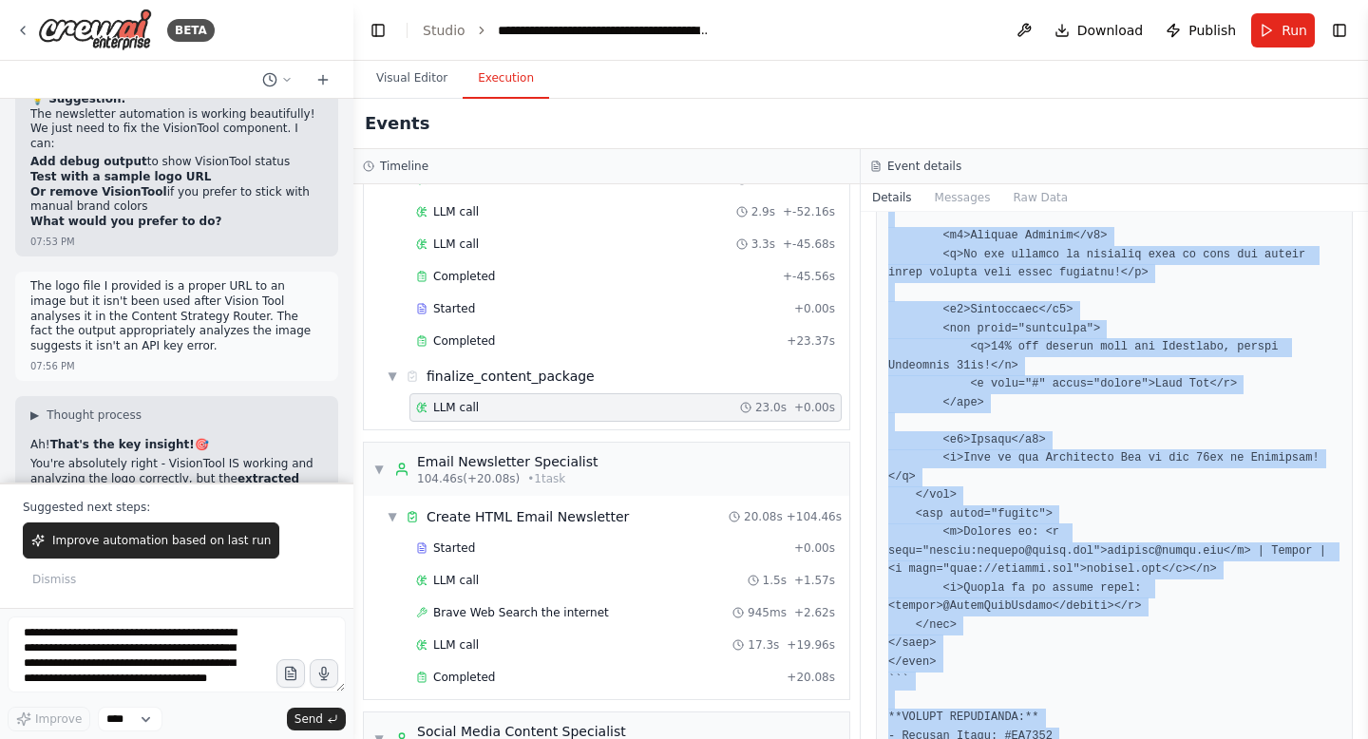
scroll to position [2148, 0]
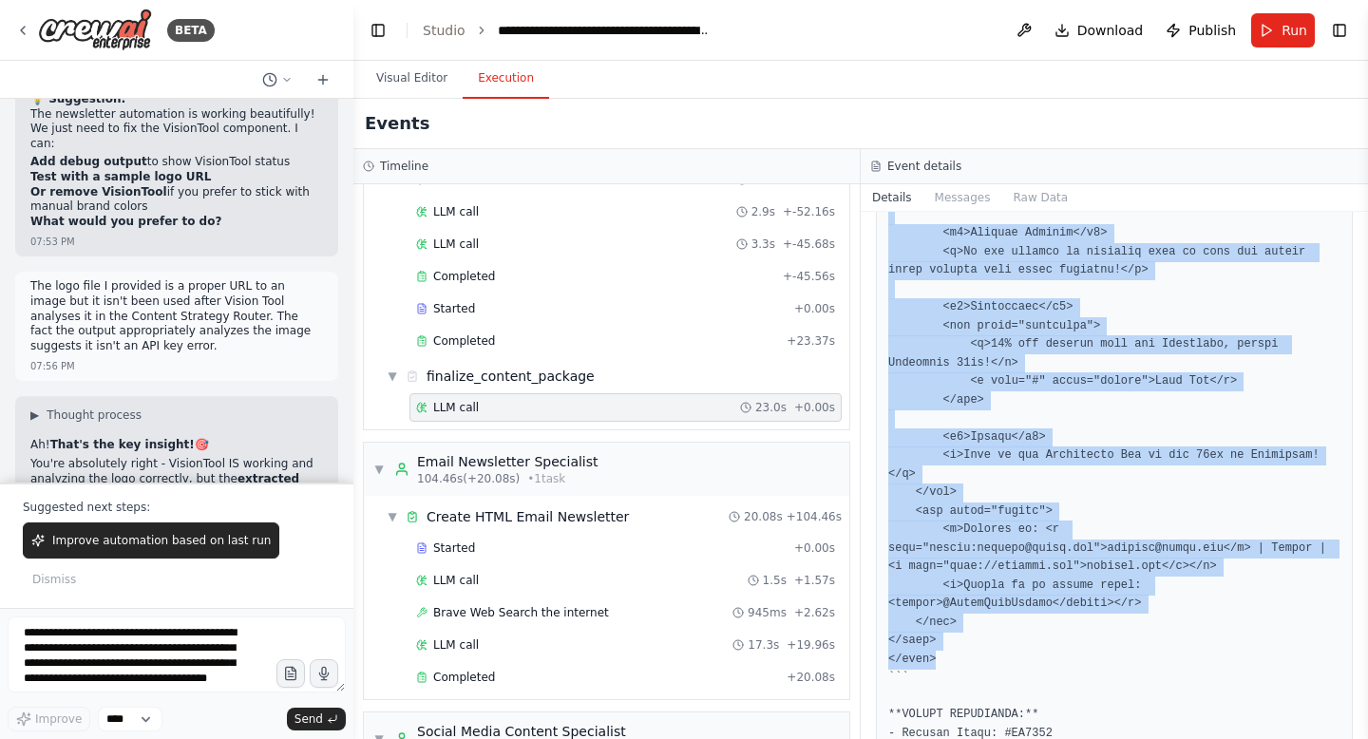
drag, startPoint x: 887, startPoint y: 583, endPoint x: 1092, endPoint y: 643, distance: 213.7
copy pre "<!LOREMIP dolo> <sita cons="ad"> <elit> <sedd eiusmod="TEM-7"> <inci utla="etdo…"
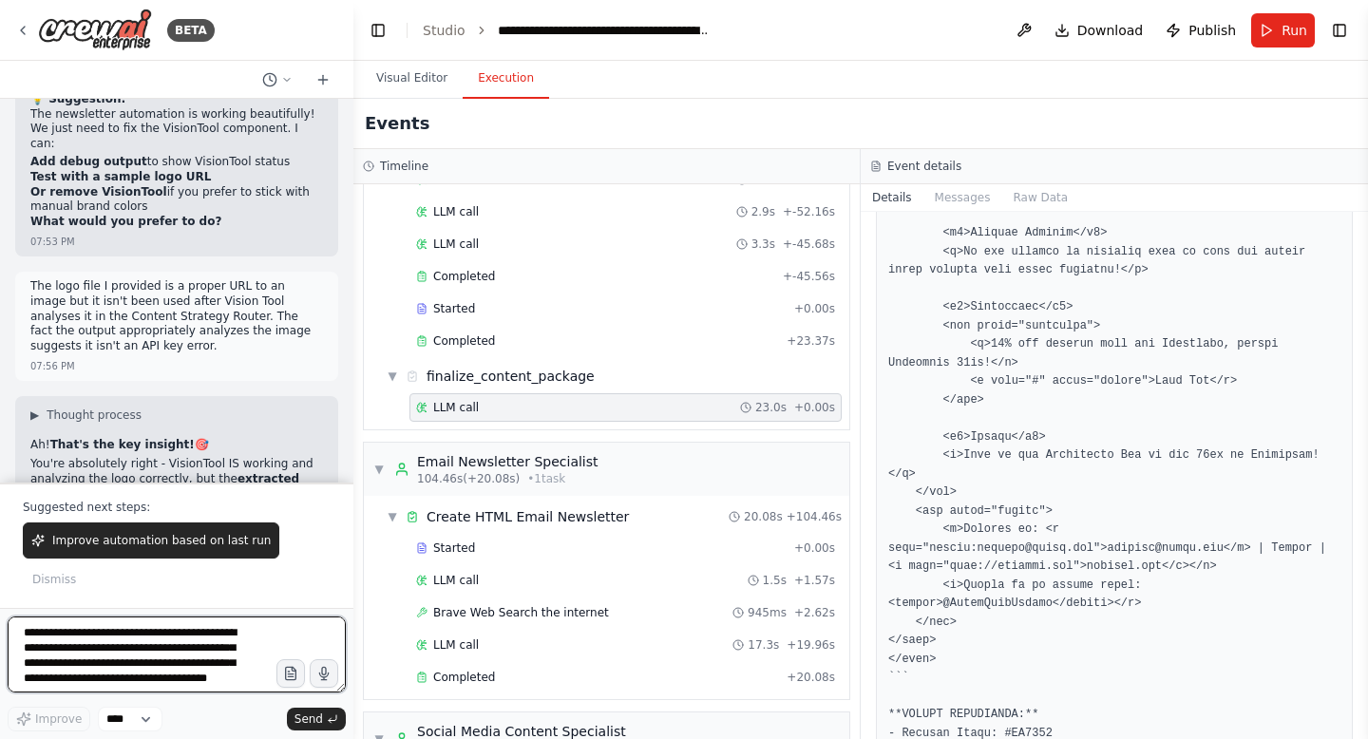
click at [135, 629] on textarea "**********" at bounding box center [177, 655] width 338 height 76
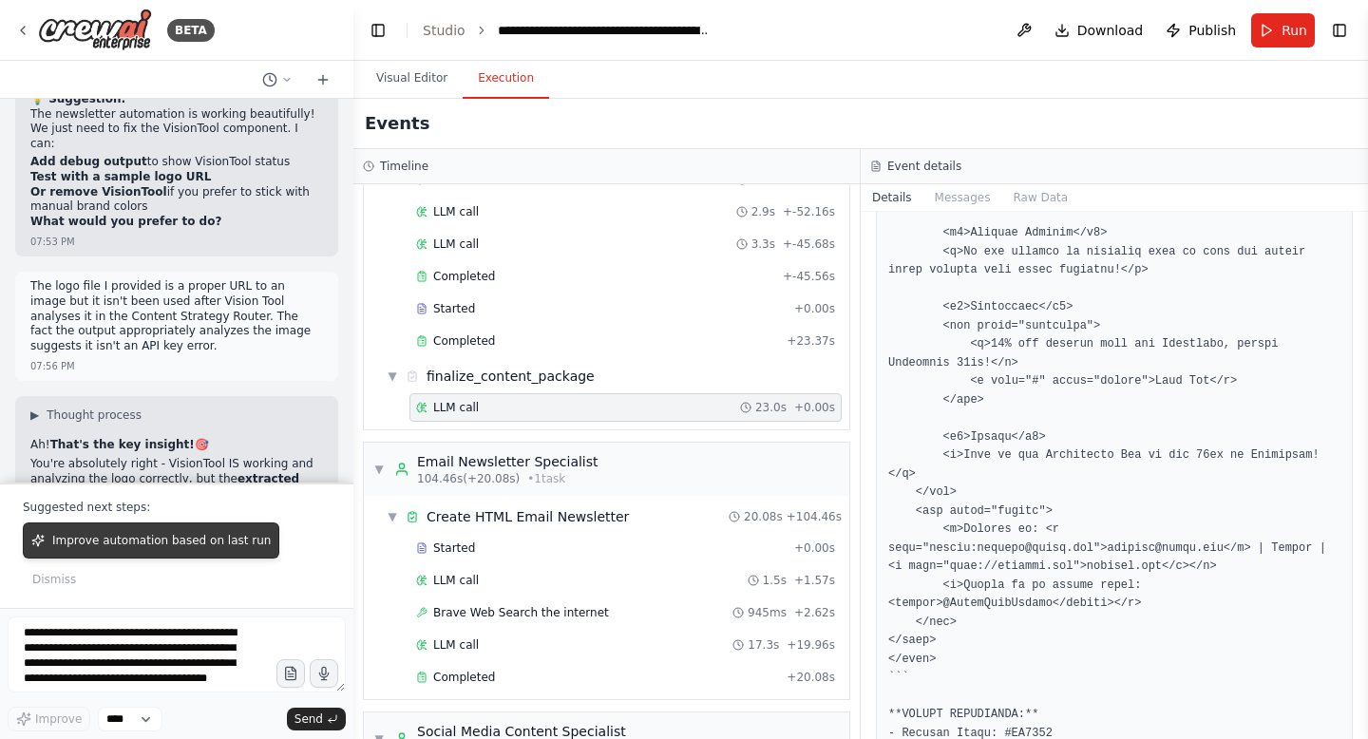
click at [174, 548] on span "Improve automation based on last run" at bounding box center [161, 540] width 218 height 15
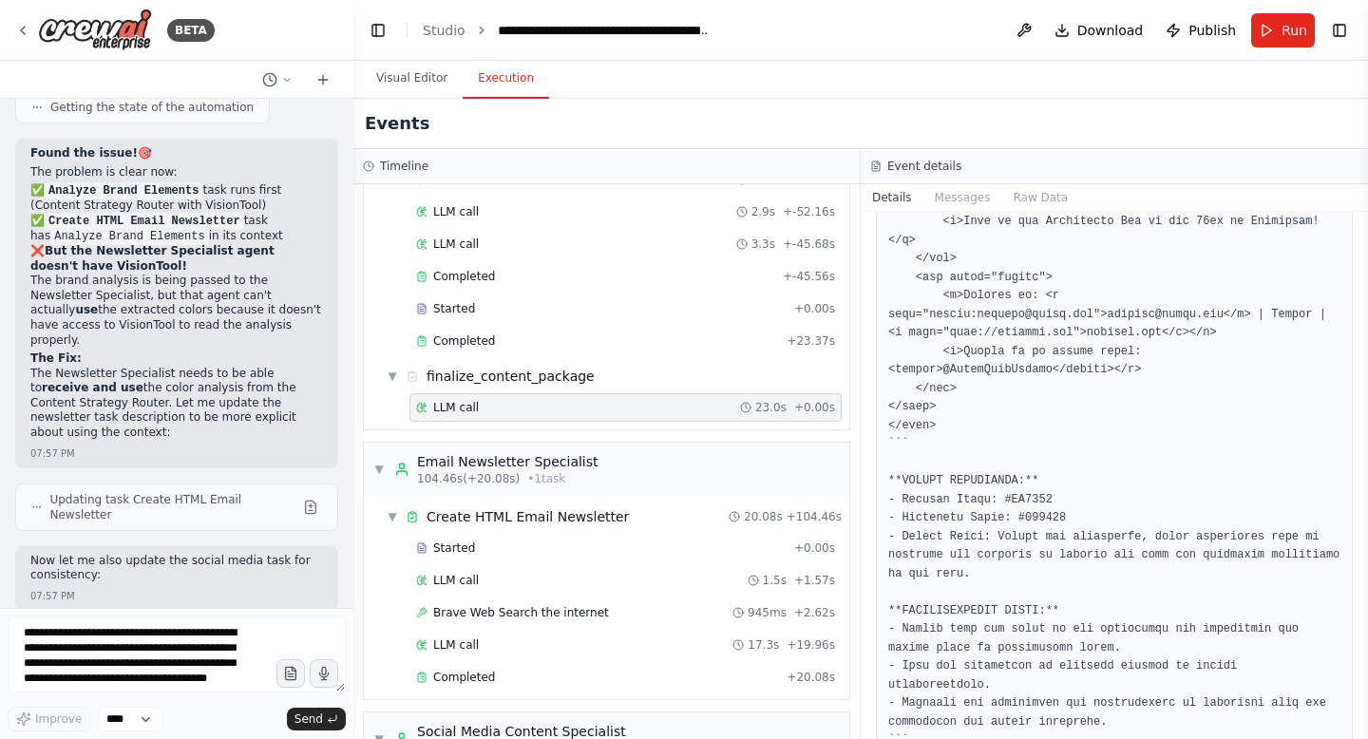
scroll to position [81020, 0]
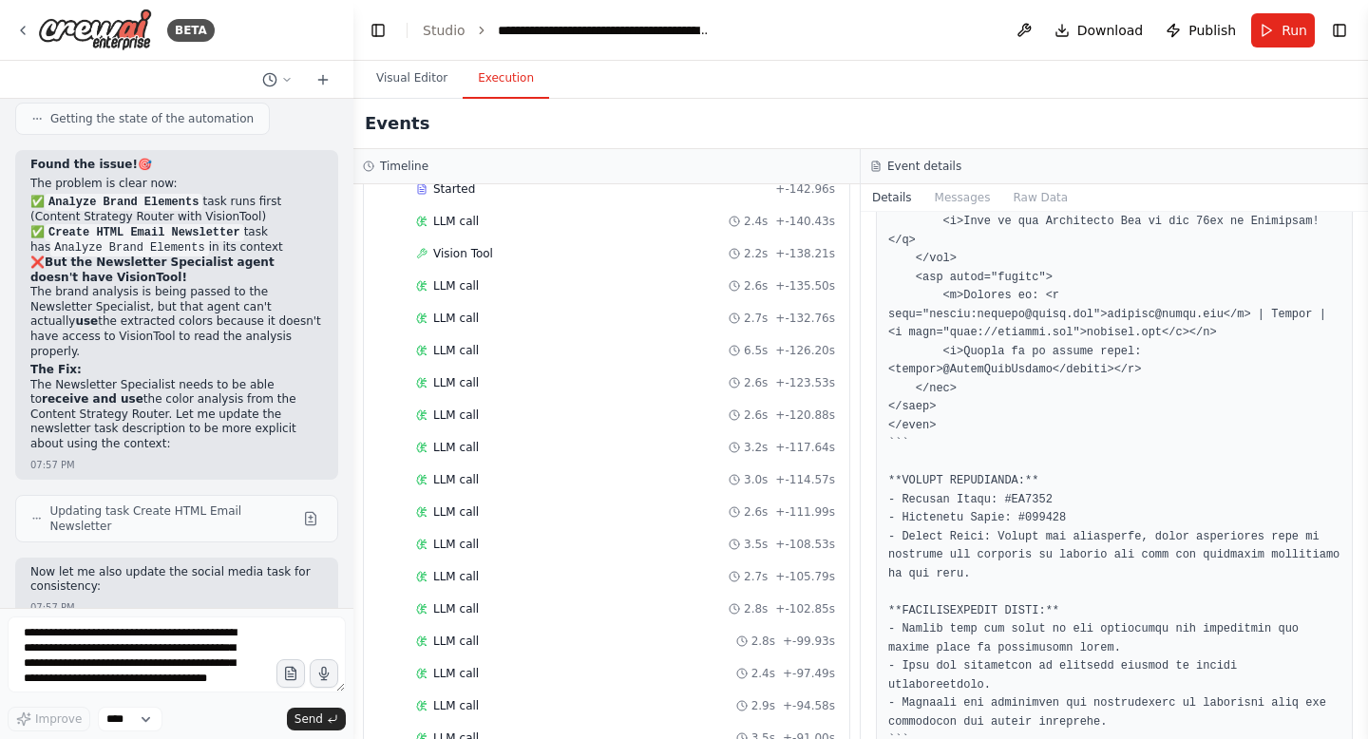
scroll to position [110, 0]
click at [467, 503] on div "LLM call 2.6s + -111.99s" at bounding box center [625, 513] width 432 height 28
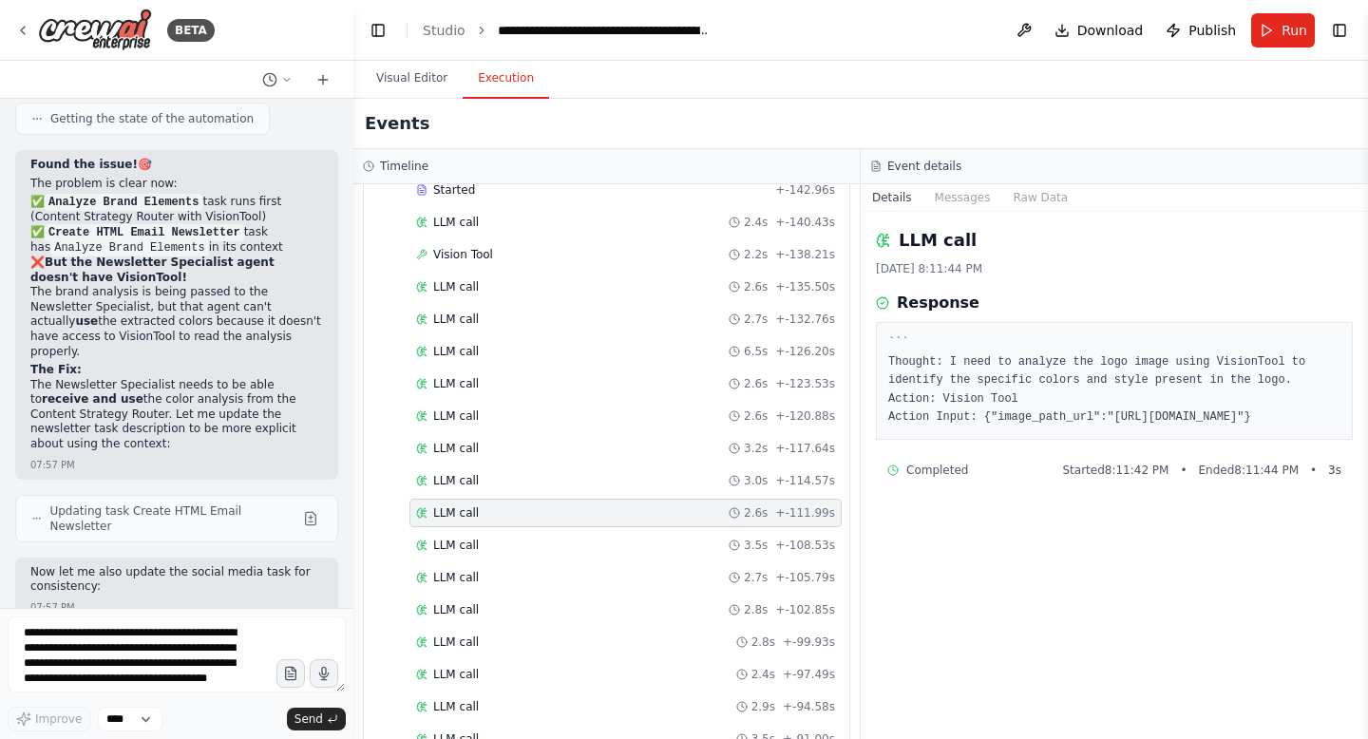
scroll to position [0, 0]
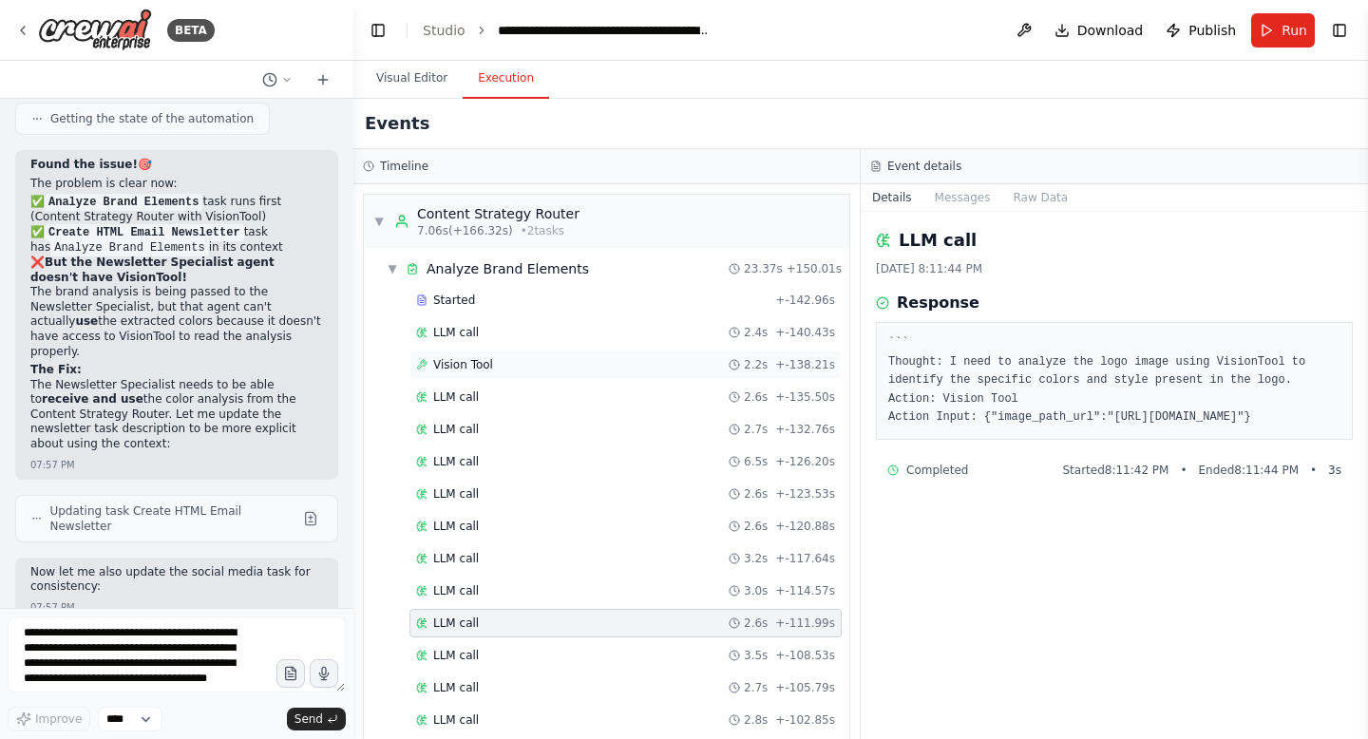
click at [467, 358] on span "Vision Tool" at bounding box center [463, 364] width 60 height 15
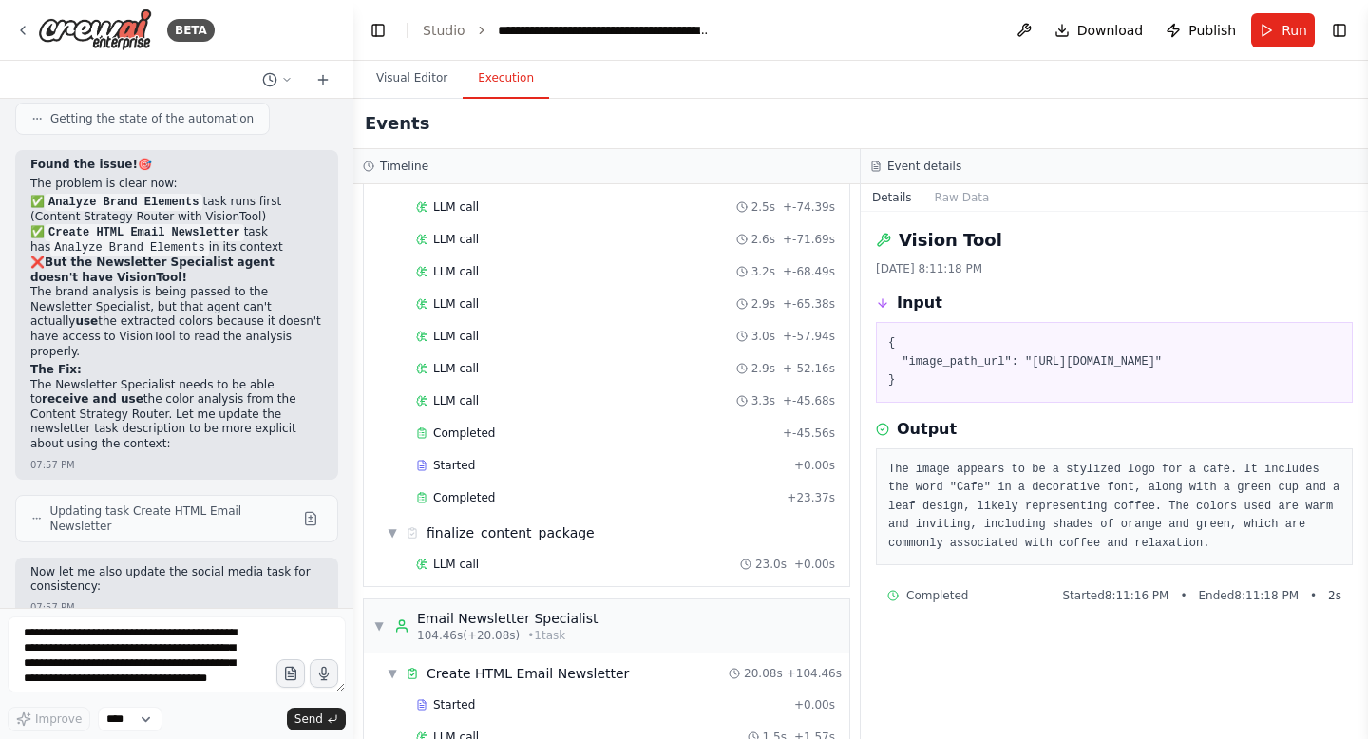
scroll to position [837, 0]
click at [479, 413] on div "LLM call 3.3s + -45.68s" at bounding box center [625, 400] width 432 height 28
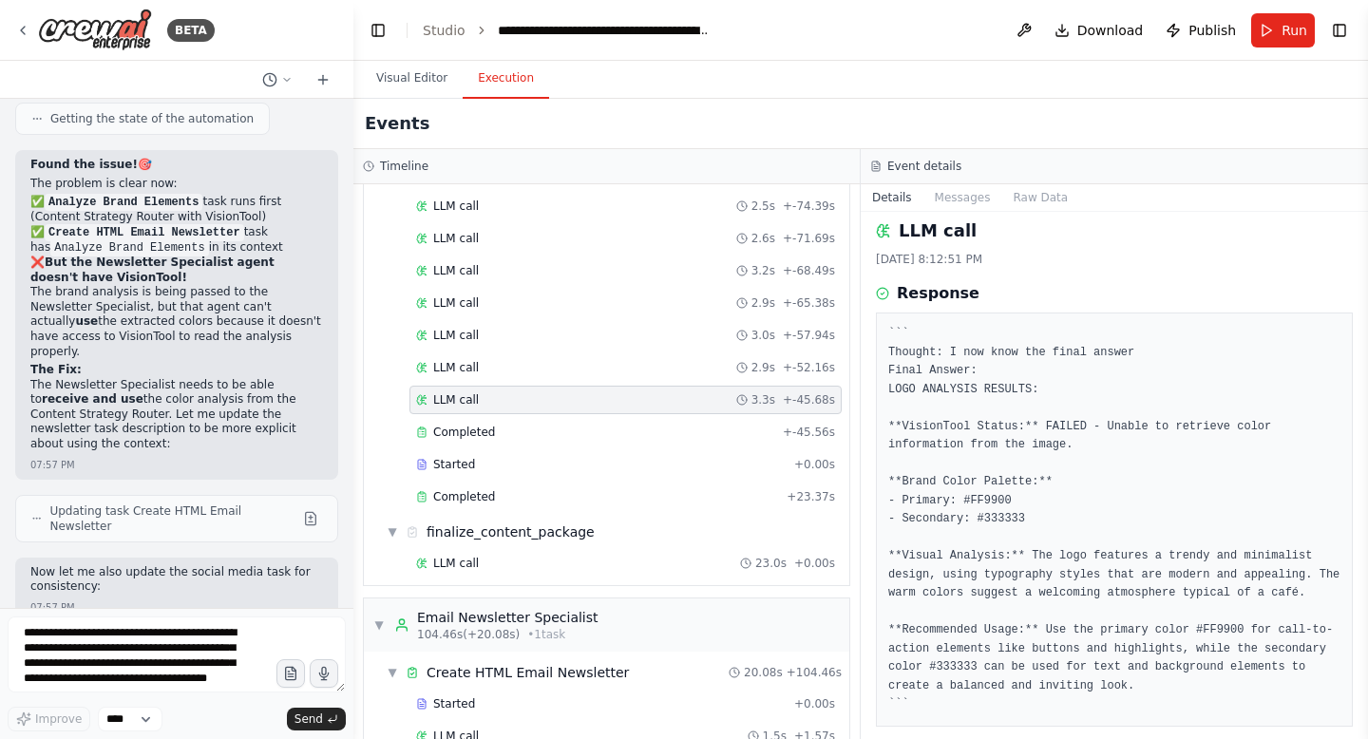
scroll to position [0, 0]
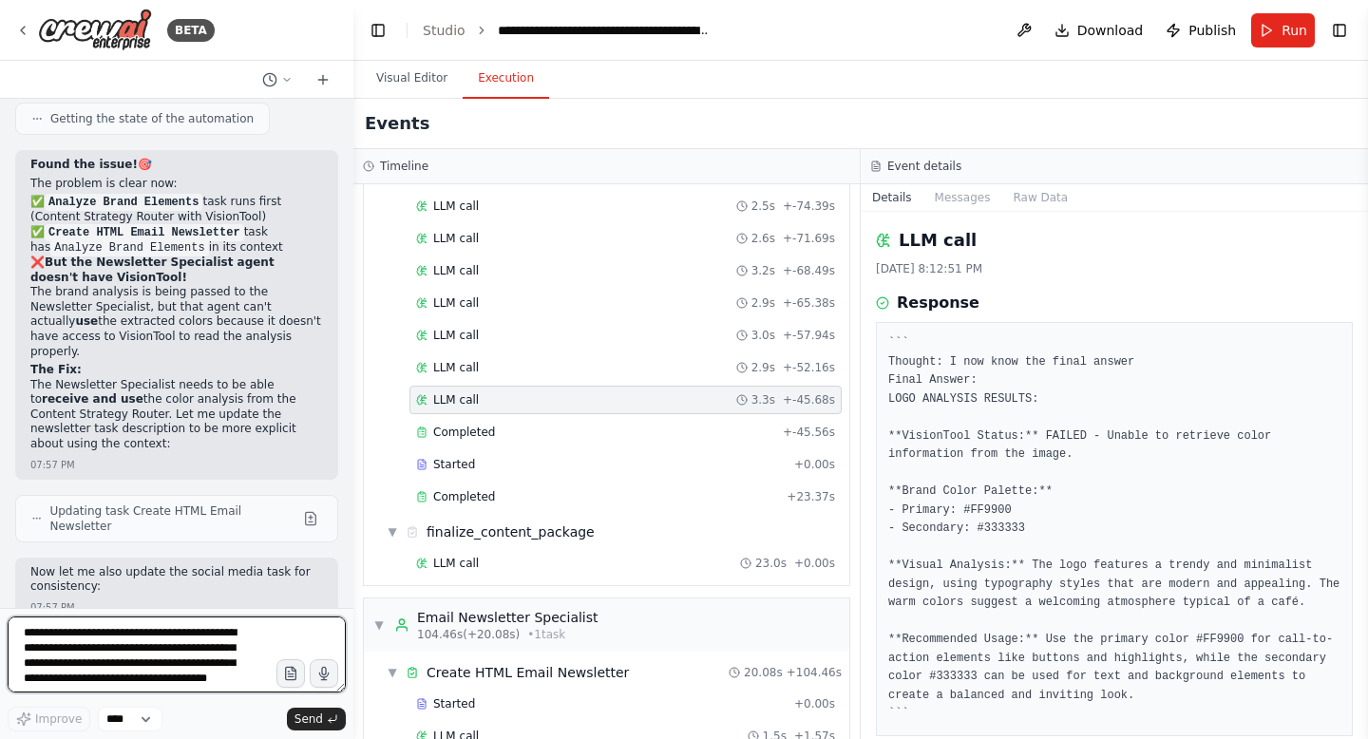
click at [137, 641] on textarea "**********" at bounding box center [177, 655] width 338 height 76
click at [188, 666] on textarea "**********" at bounding box center [177, 655] width 338 height 76
type textarea "**********"
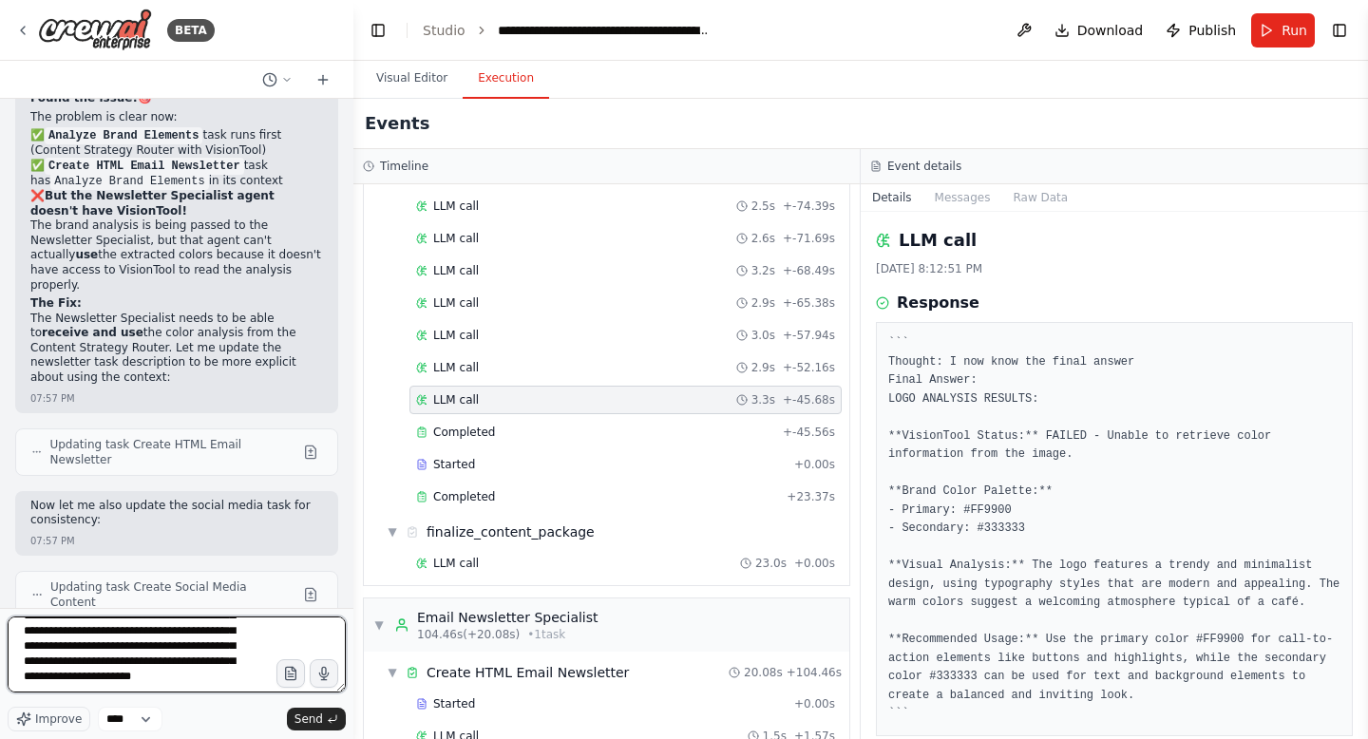
click at [180, 690] on textarea "**********" at bounding box center [177, 655] width 338 height 76
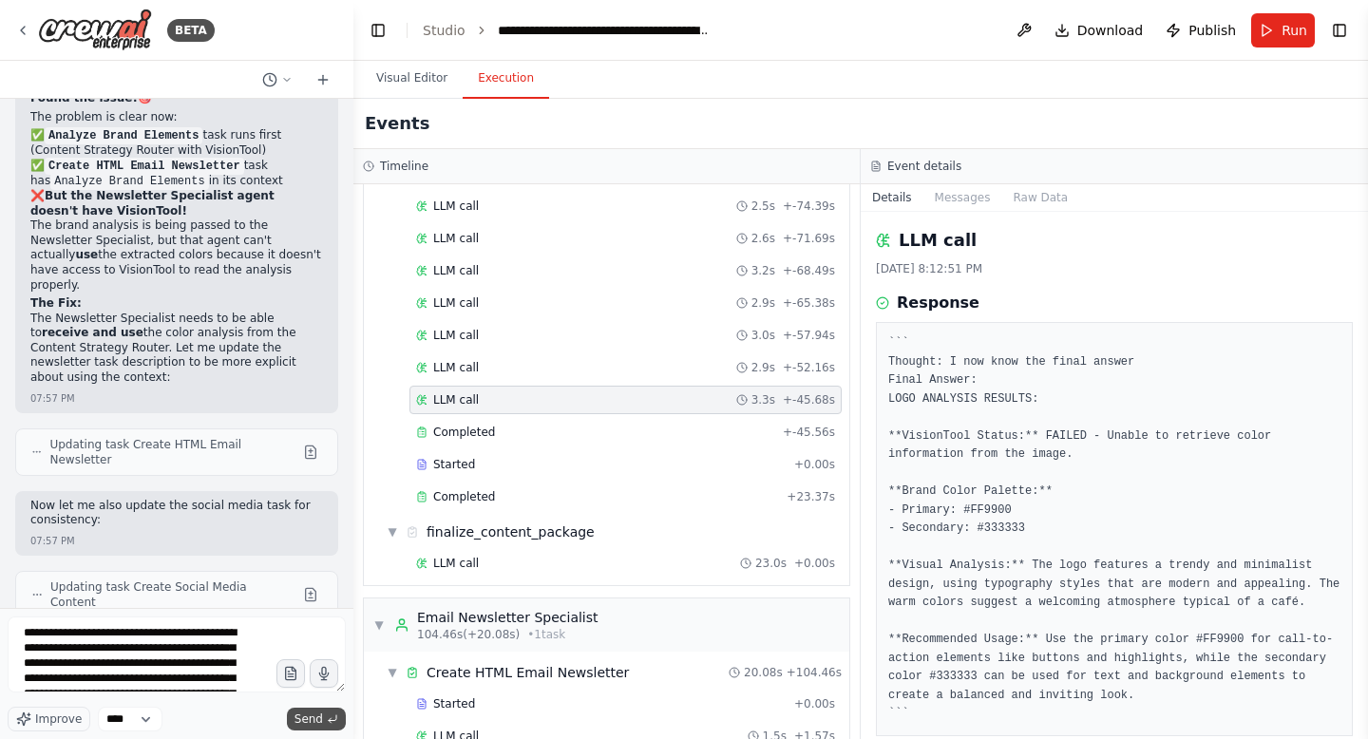
click at [305, 713] on span "Send" at bounding box center [308, 719] width 28 height 15
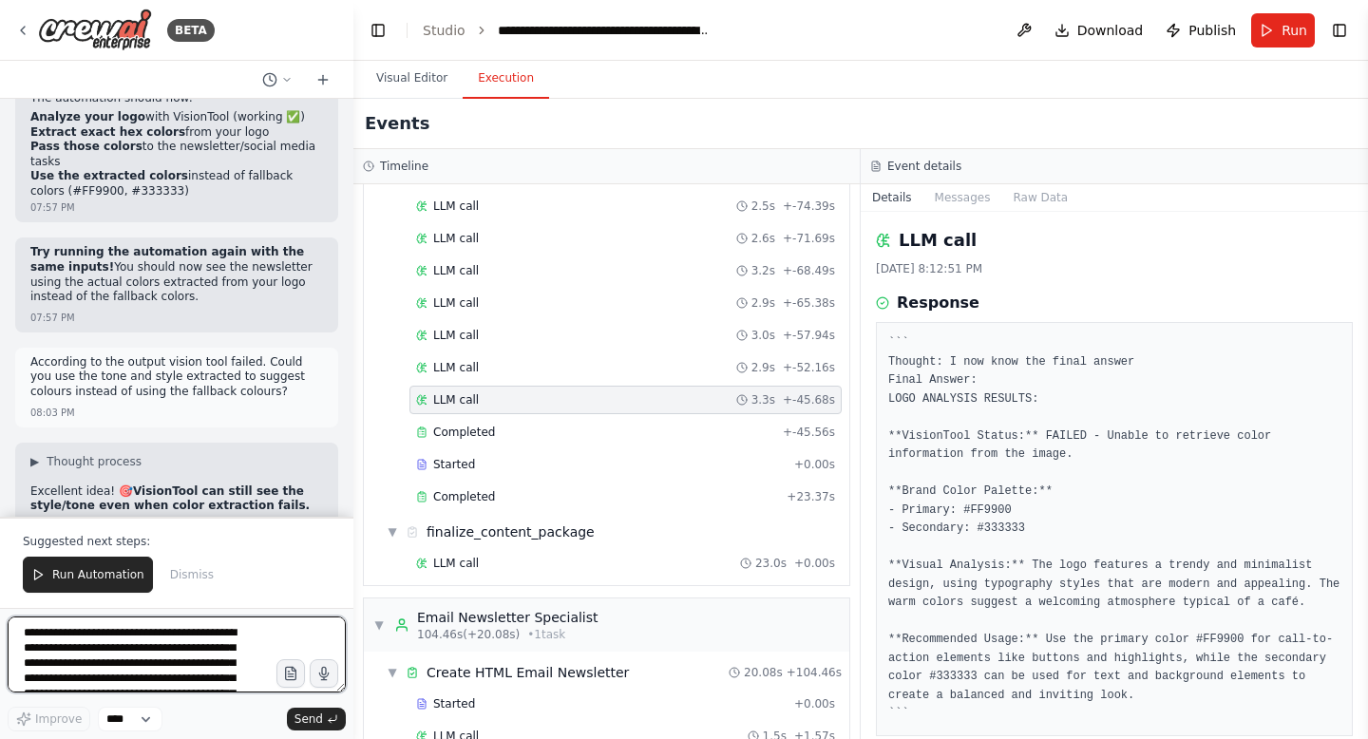
scroll to position [82163, 0]
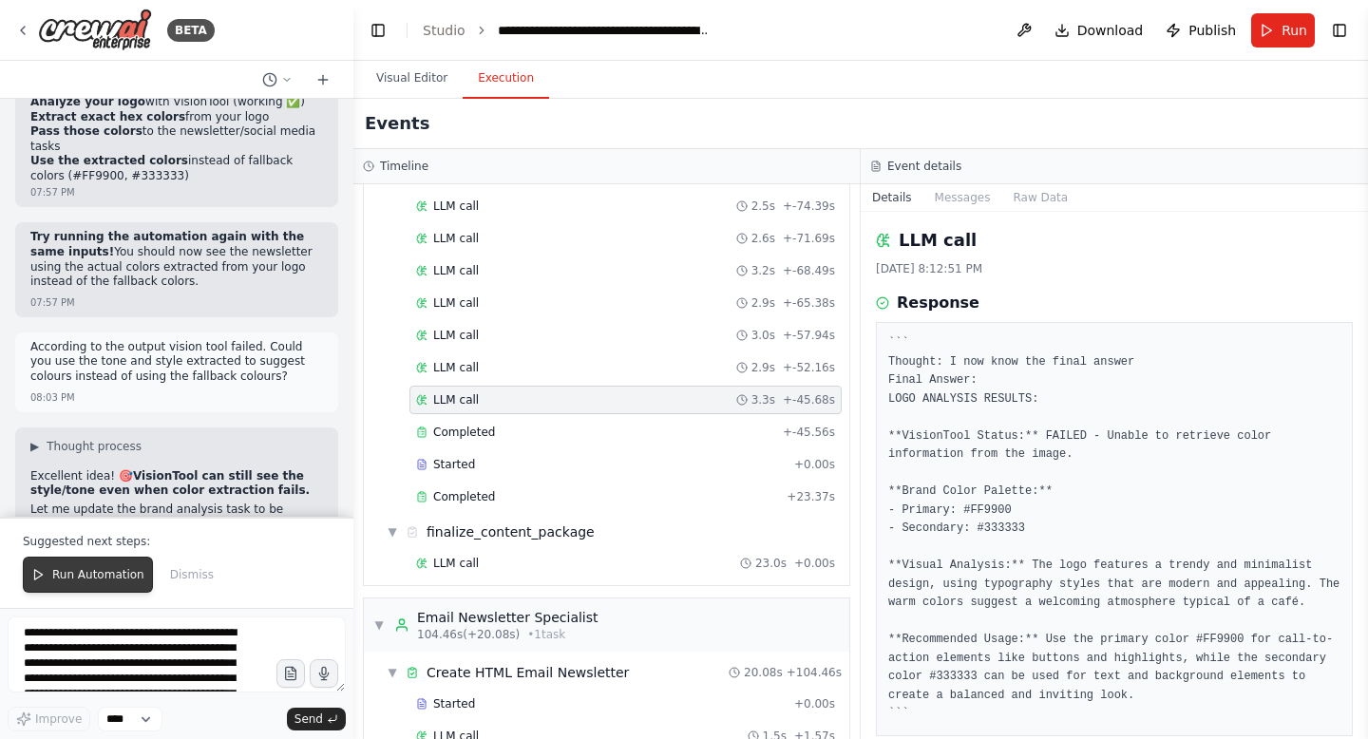
click at [104, 569] on span "Run Automation" at bounding box center [98, 574] width 92 height 15
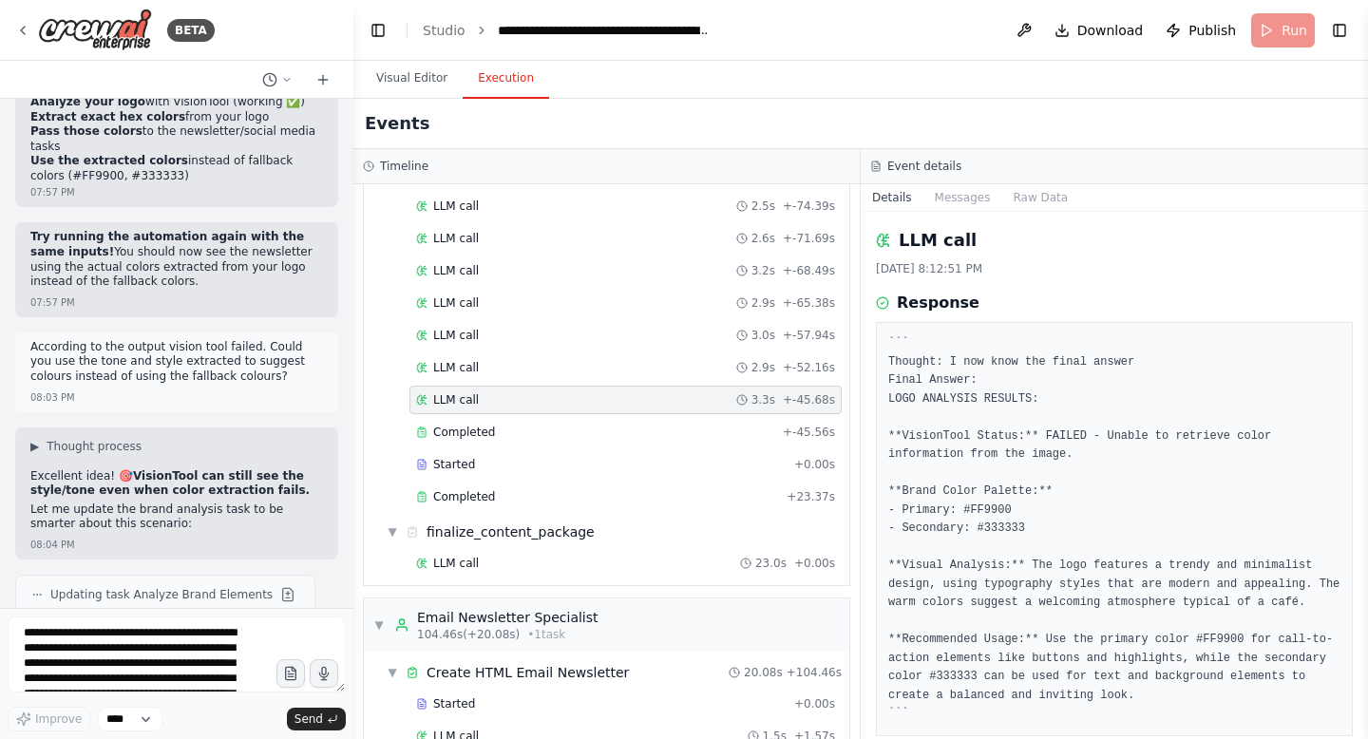
scroll to position [82072, 0]
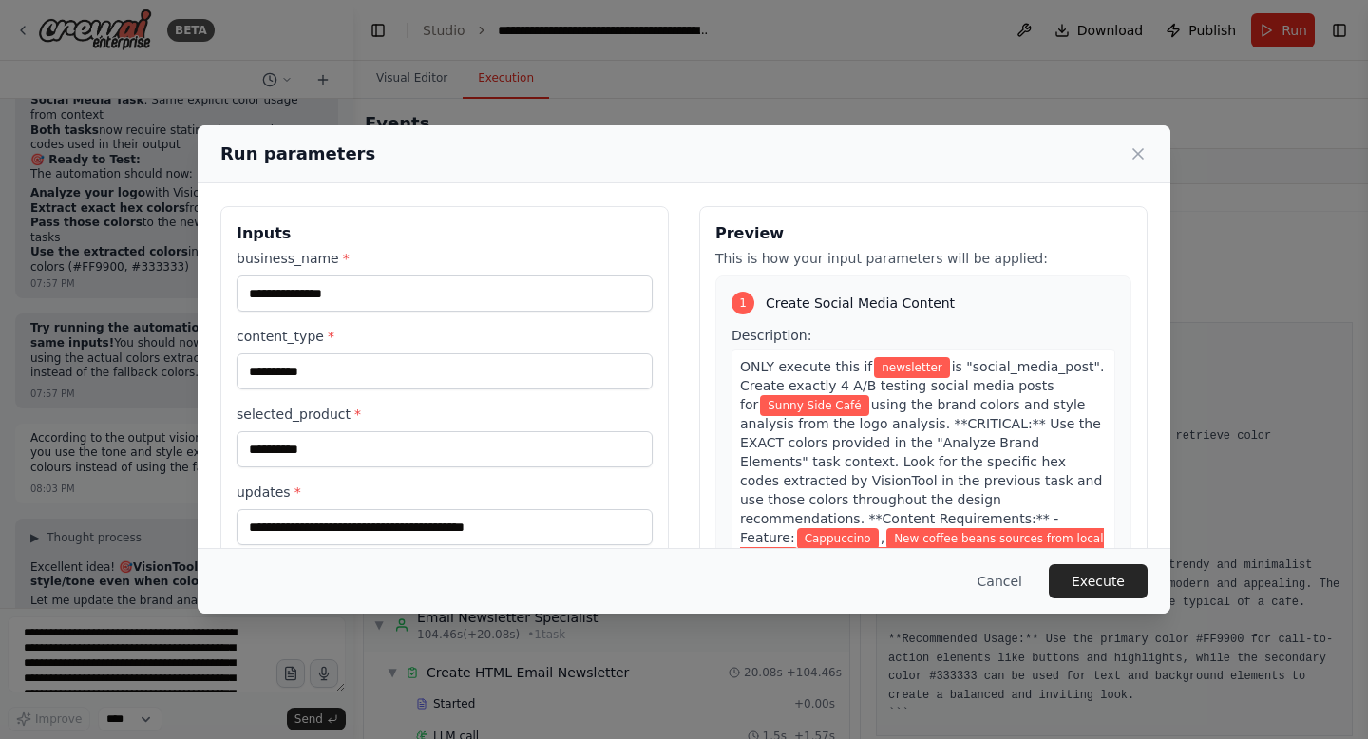
click at [1104, 563] on div "Cancel Execute" at bounding box center [684, 581] width 973 height 66
click at [1101, 569] on button "Execute" at bounding box center [1098, 581] width 99 height 34
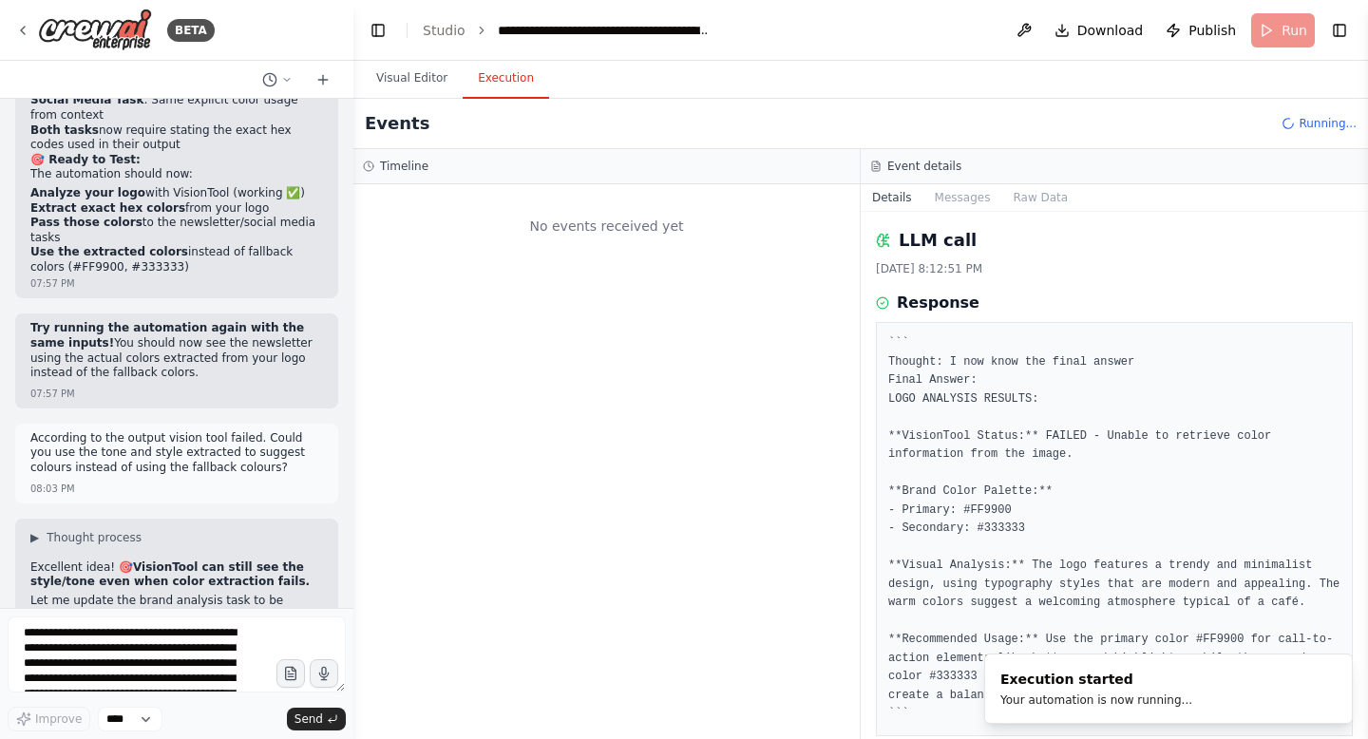
scroll to position [0, 0]
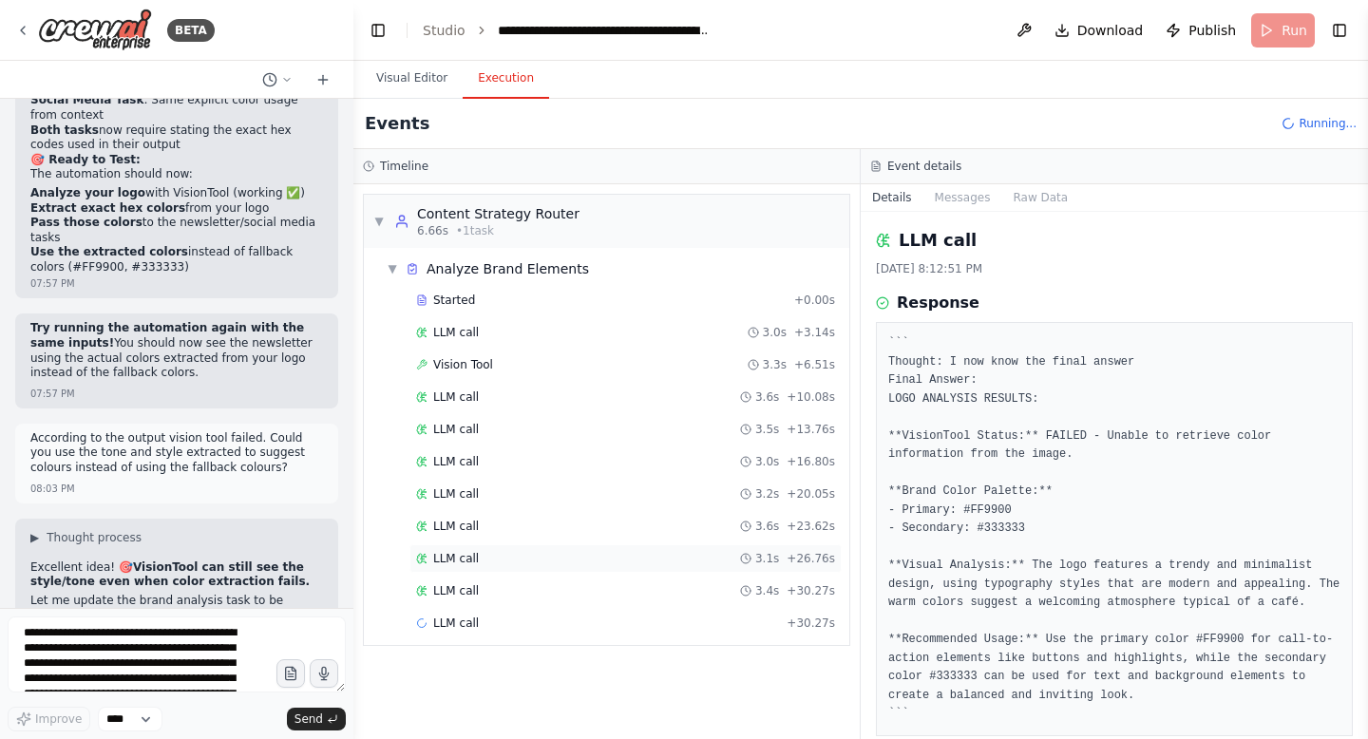
click at [462, 560] on span "LLM call" at bounding box center [456, 558] width 46 height 15
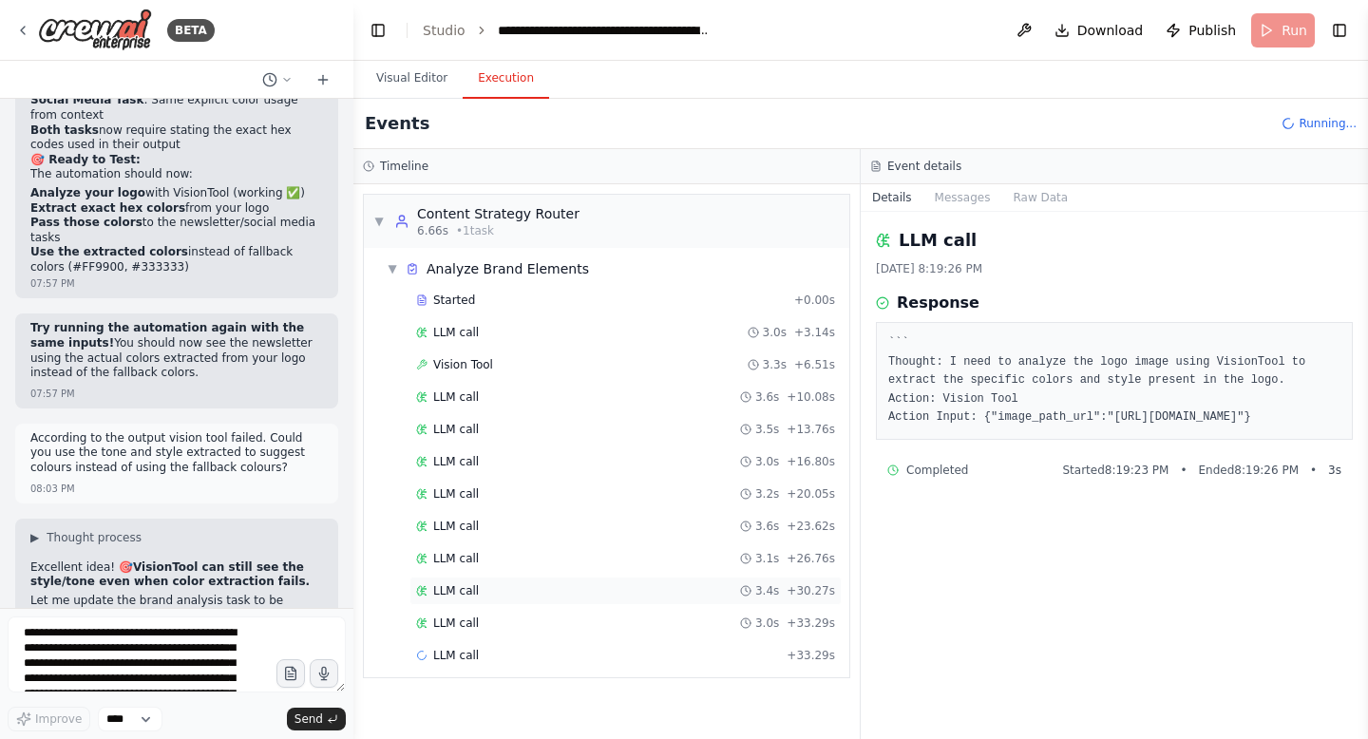
click at [465, 583] on span "LLM call" at bounding box center [456, 590] width 46 height 15
click at [464, 378] on div "Vision Tool 3.3s + 6.51s" at bounding box center [625, 365] width 432 height 28
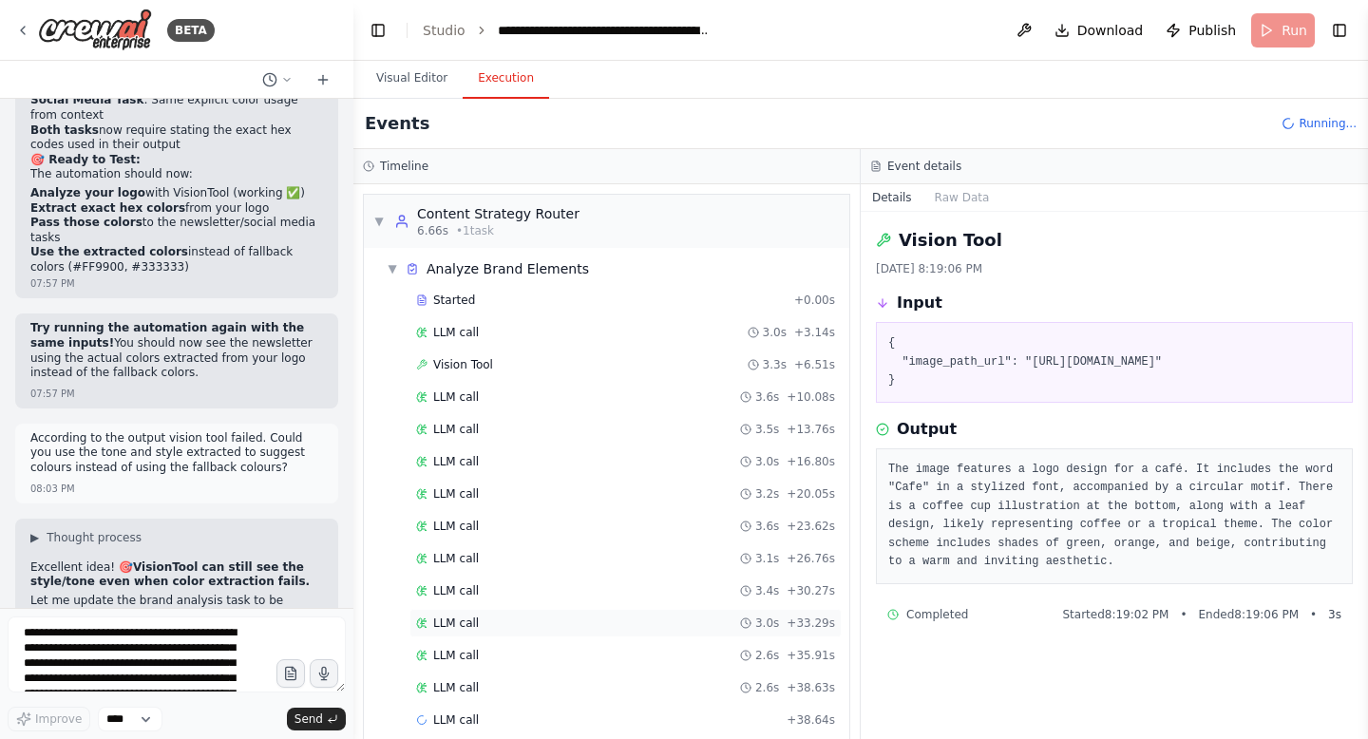
scroll to position [25, 0]
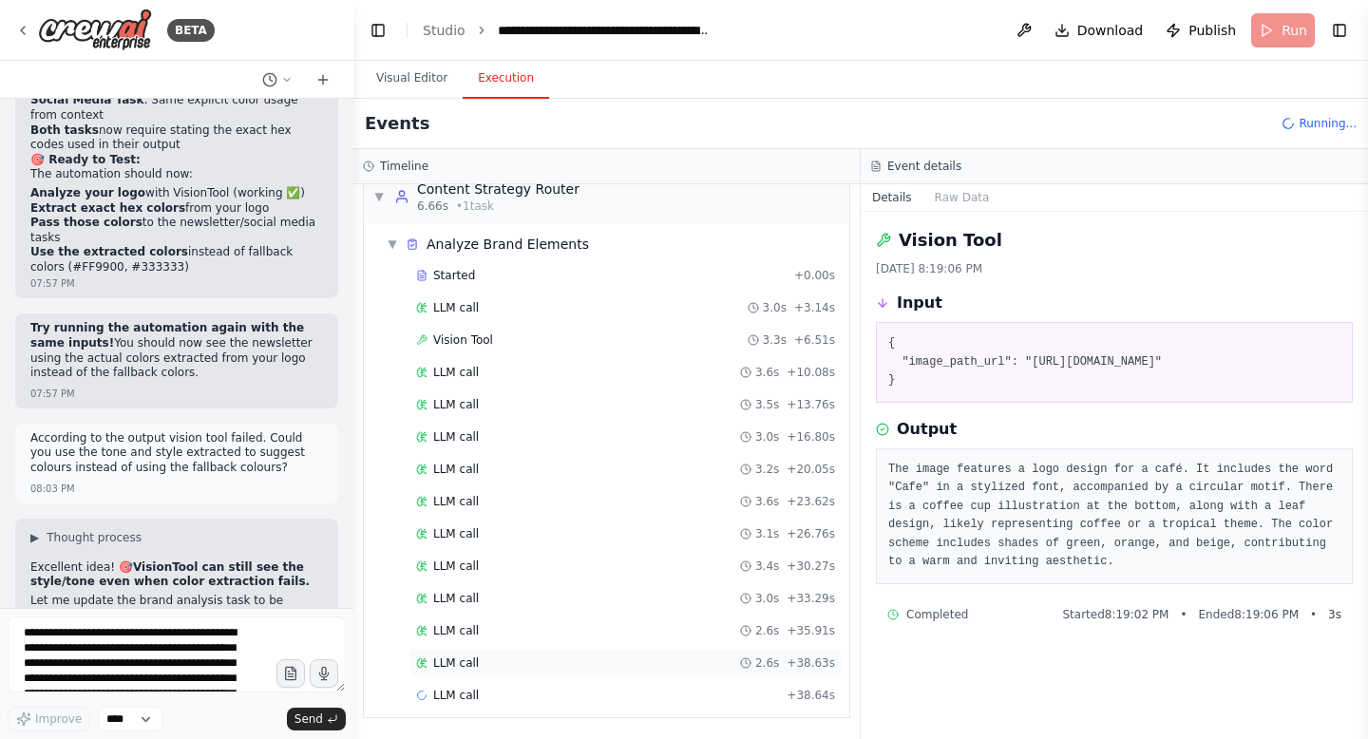
click at [471, 671] on div "LLM call 2.6s + 38.63s" at bounding box center [625, 663] width 432 height 28
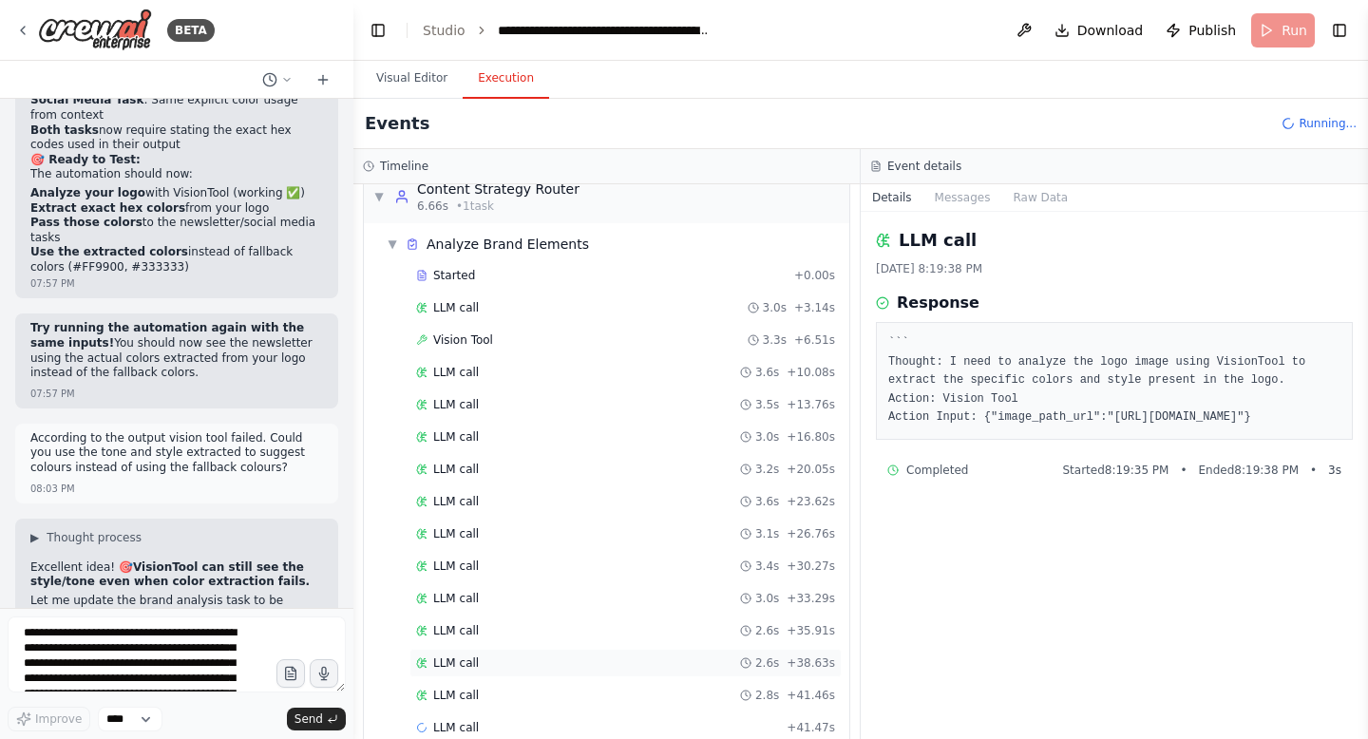
scroll to position [57, 0]
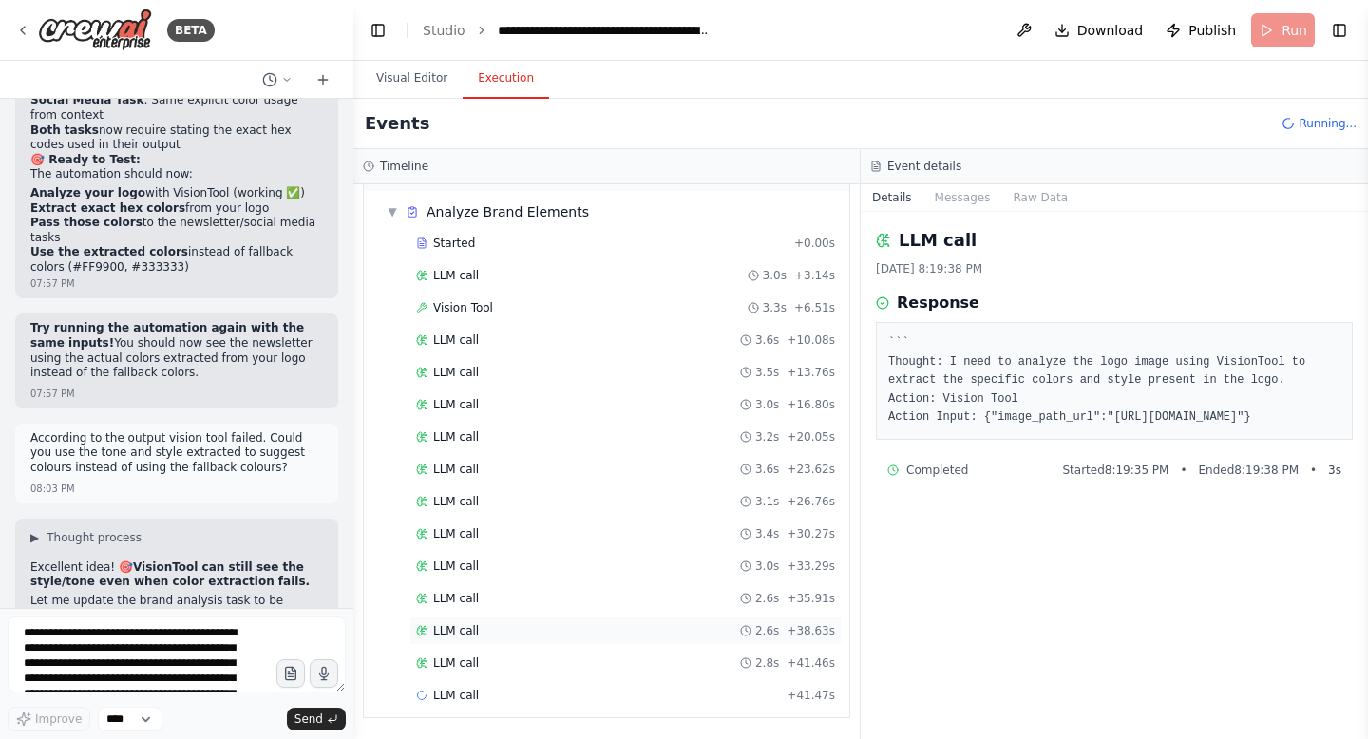
click at [471, 671] on div "LLM call 2.8s + 41.46s" at bounding box center [625, 663] width 432 height 28
click at [490, 668] on div "LLM call 2.8s + 41.46s" at bounding box center [625, 662] width 419 height 15
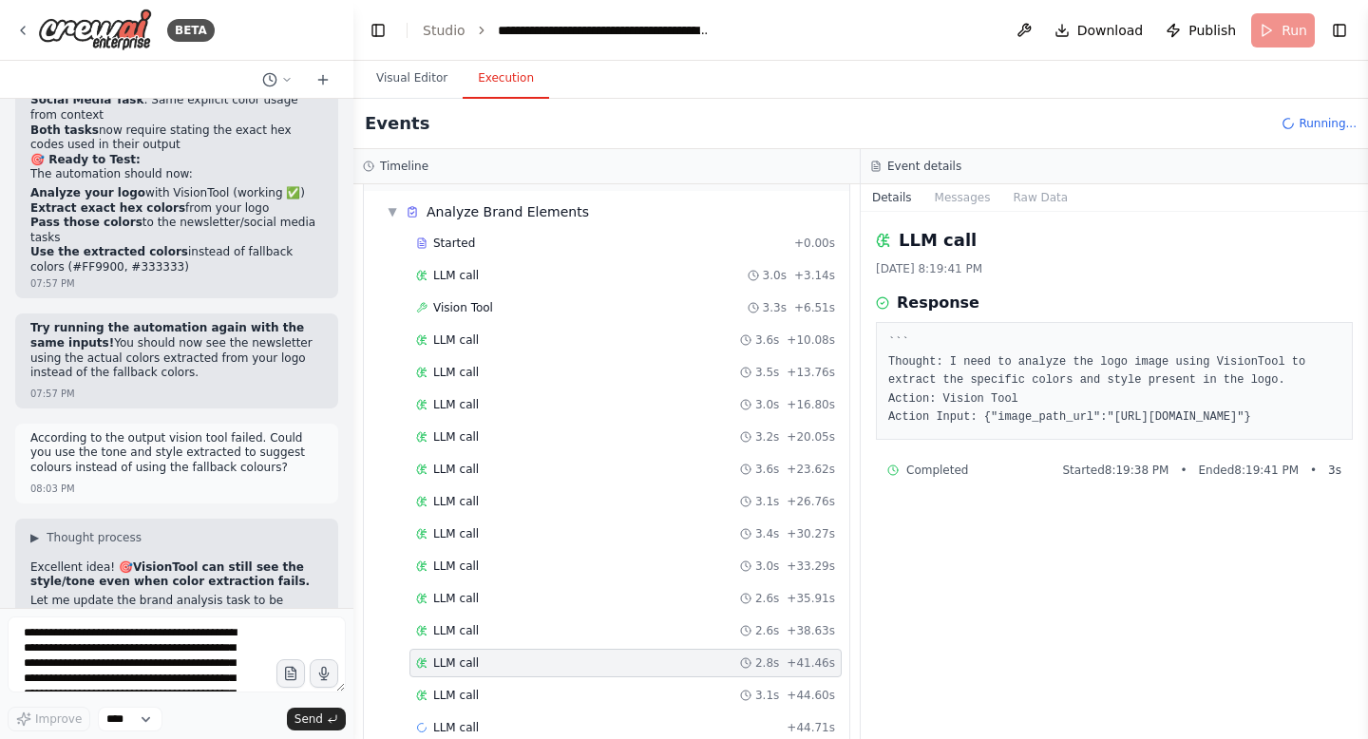
scroll to position [89, 0]
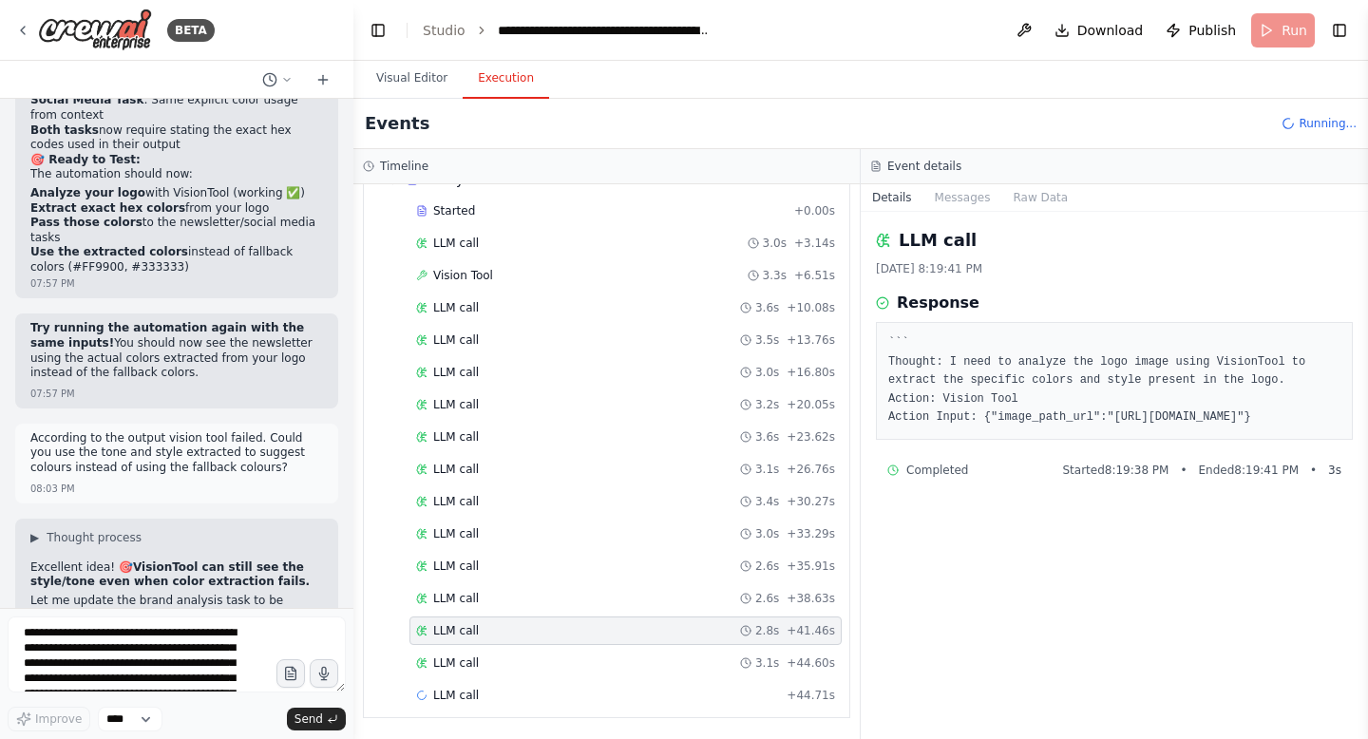
click at [490, 668] on div "LLM call 3.1s + 44.60s" at bounding box center [625, 662] width 419 height 15
click at [490, 668] on div "LLM call 3.1s + 57.31s" at bounding box center [625, 662] width 419 height 15
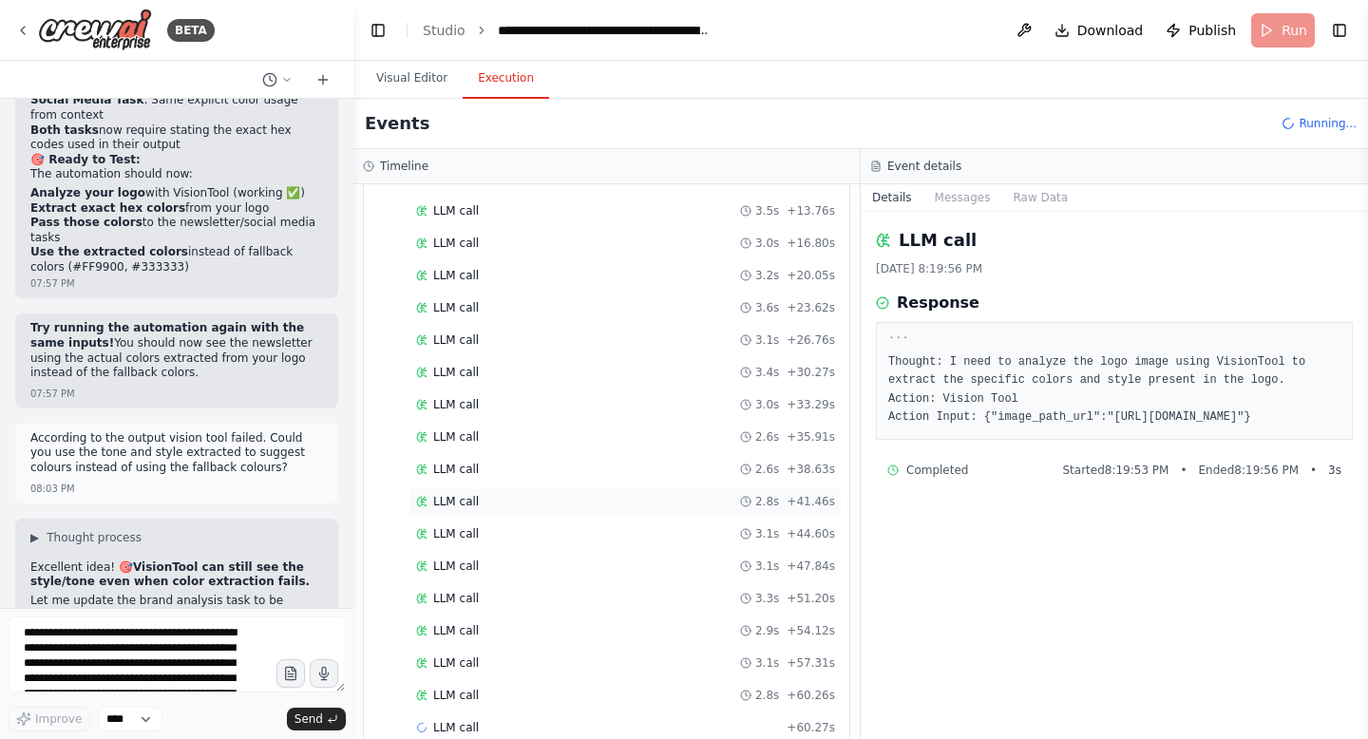
scroll to position [251, 0]
click at [490, 668] on div "LLM call 2.8s + 60.26s" at bounding box center [625, 662] width 419 height 15
click at [490, 668] on div "LLM call 2.8s + 63.11s" at bounding box center [625, 662] width 419 height 15
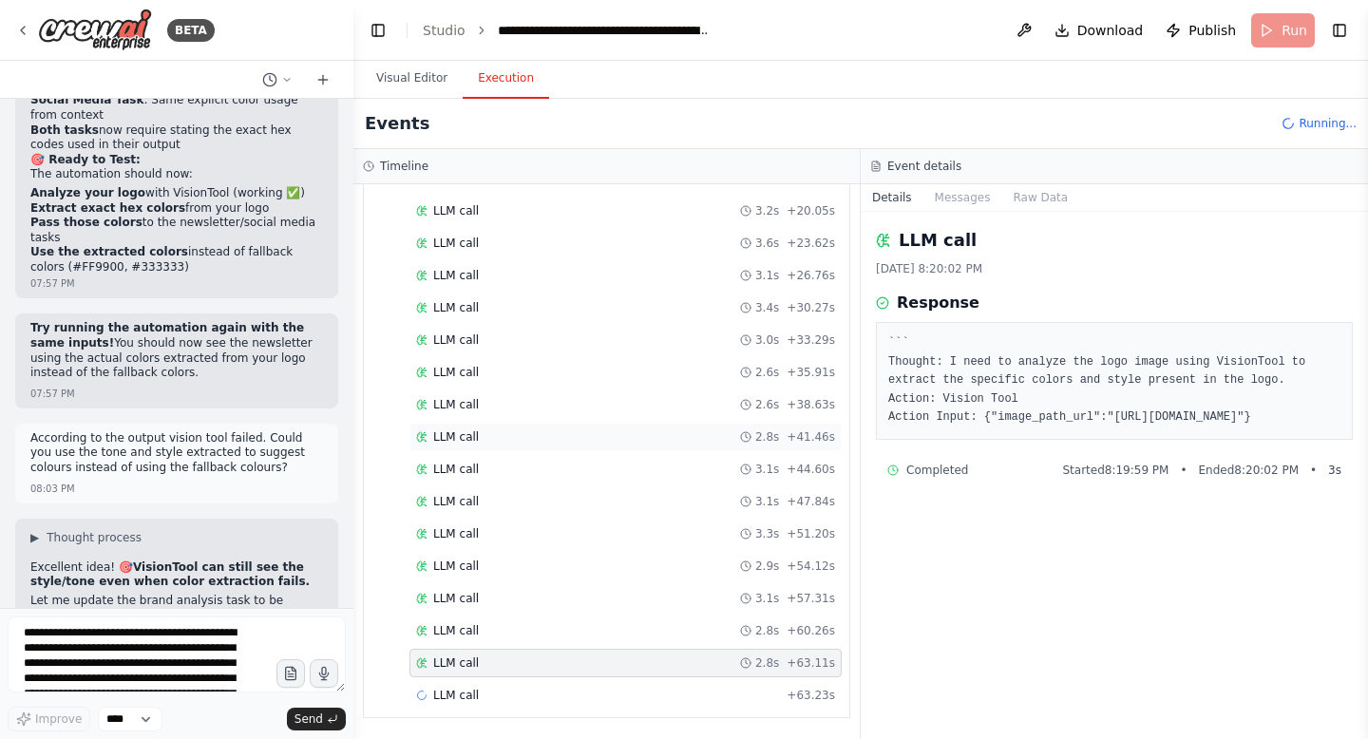
click at [490, 668] on div "LLM call 2.8s + 63.11s" at bounding box center [625, 662] width 419 height 15
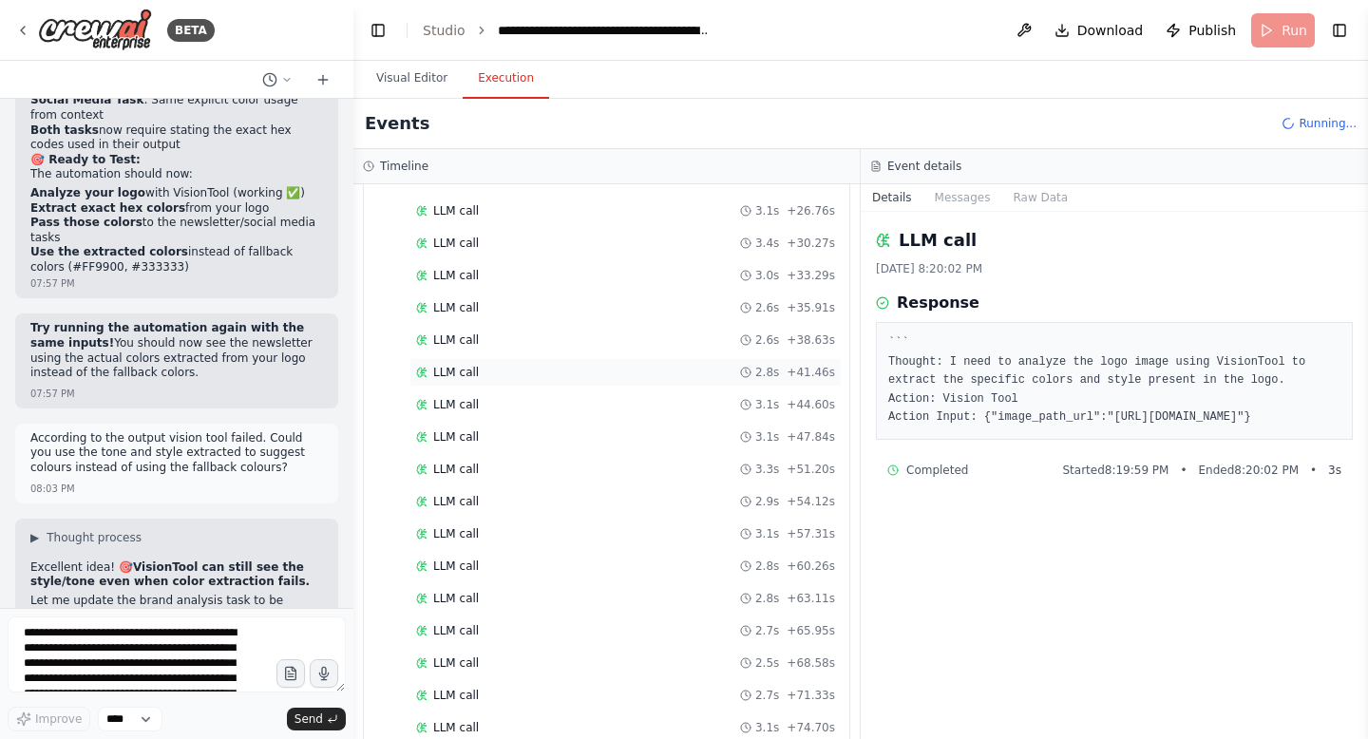
scroll to position [574, 0]
click at [490, 668] on div "LLM call 2.8s + 97.05s" at bounding box center [625, 662] width 419 height 15
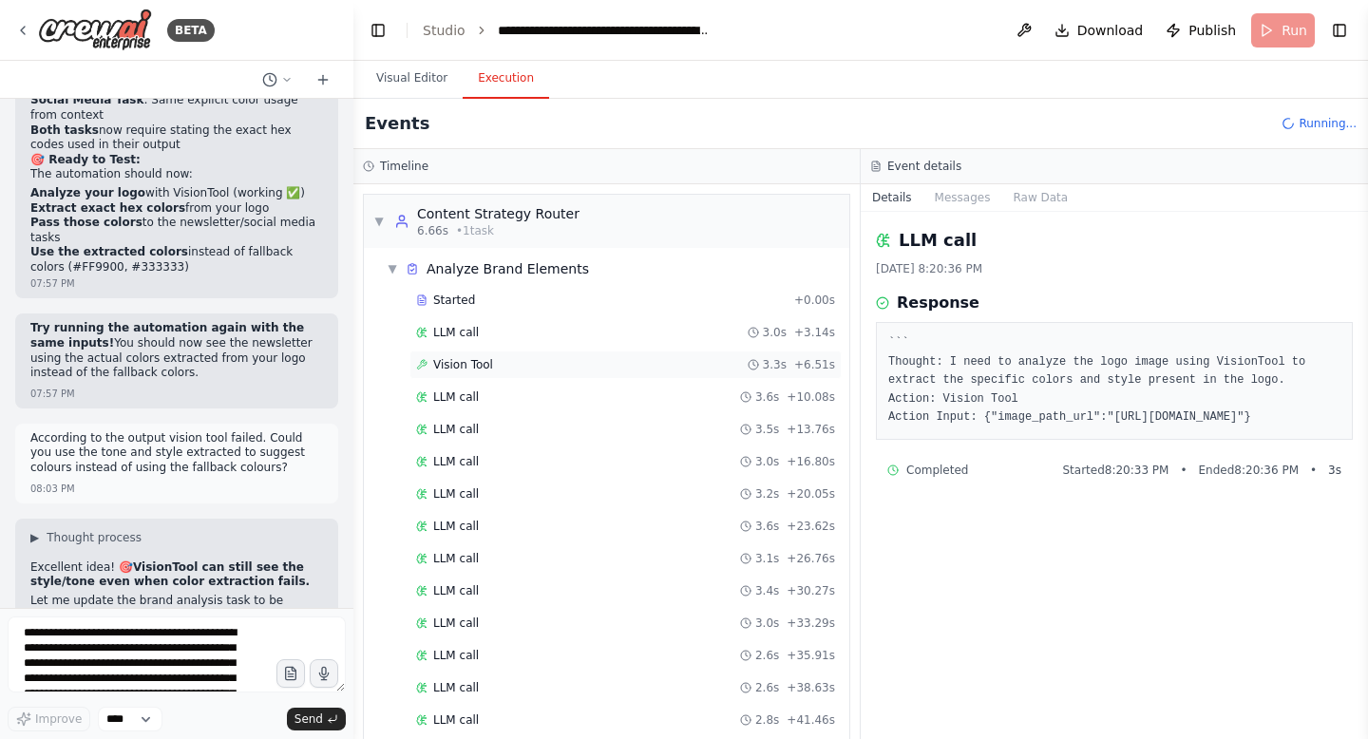
click at [439, 370] on span "Vision Tool" at bounding box center [463, 364] width 60 height 15
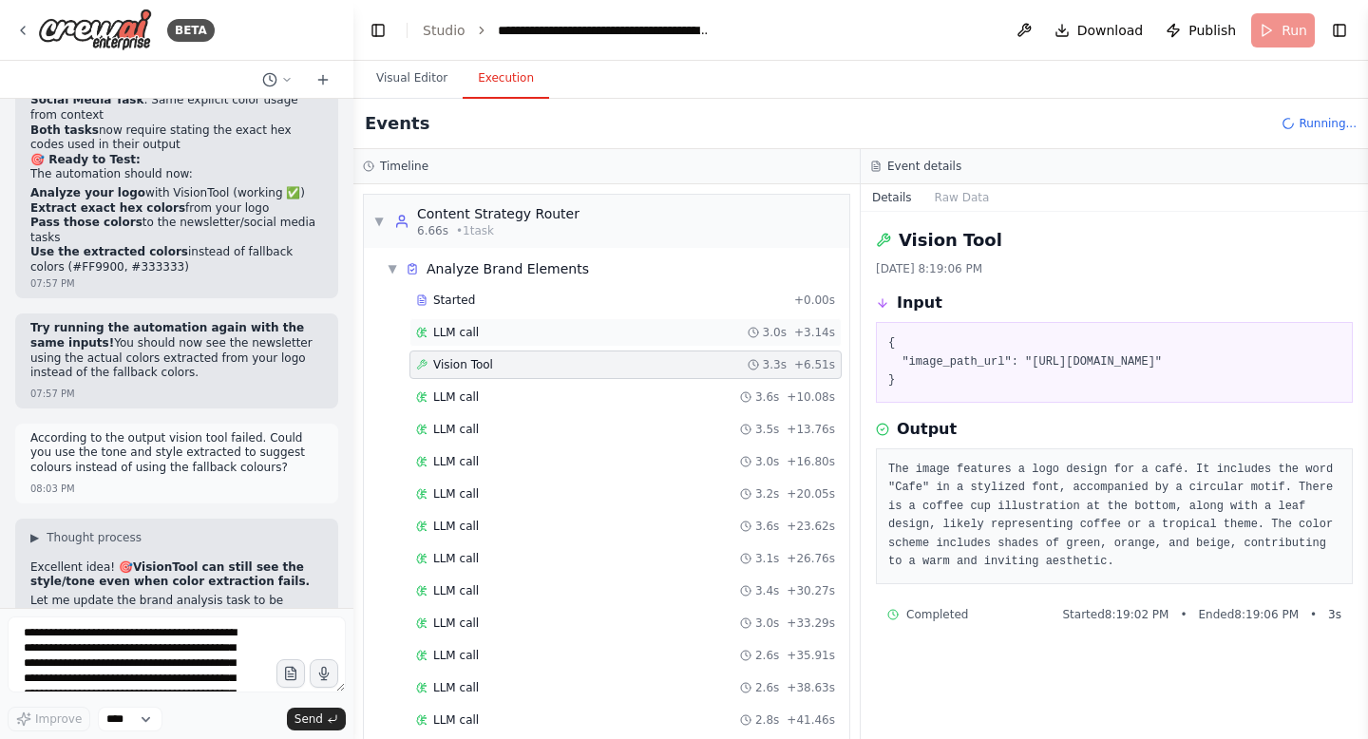
click at [448, 346] on div "LLM call 3.0s + 3.14s" at bounding box center [625, 332] width 432 height 28
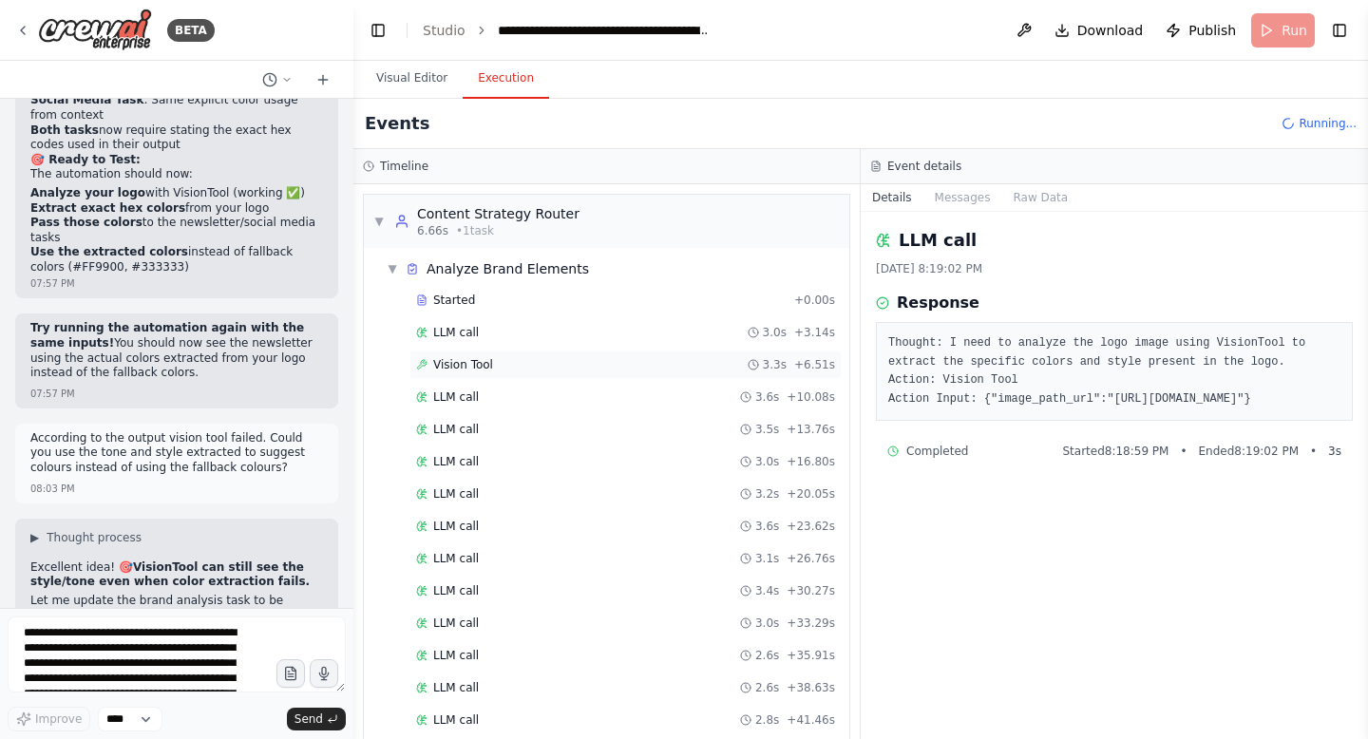
click at [450, 354] on div "Vision Tool 3.3s + 6.51s" at bounding box center [625, 365] width 432 height 28
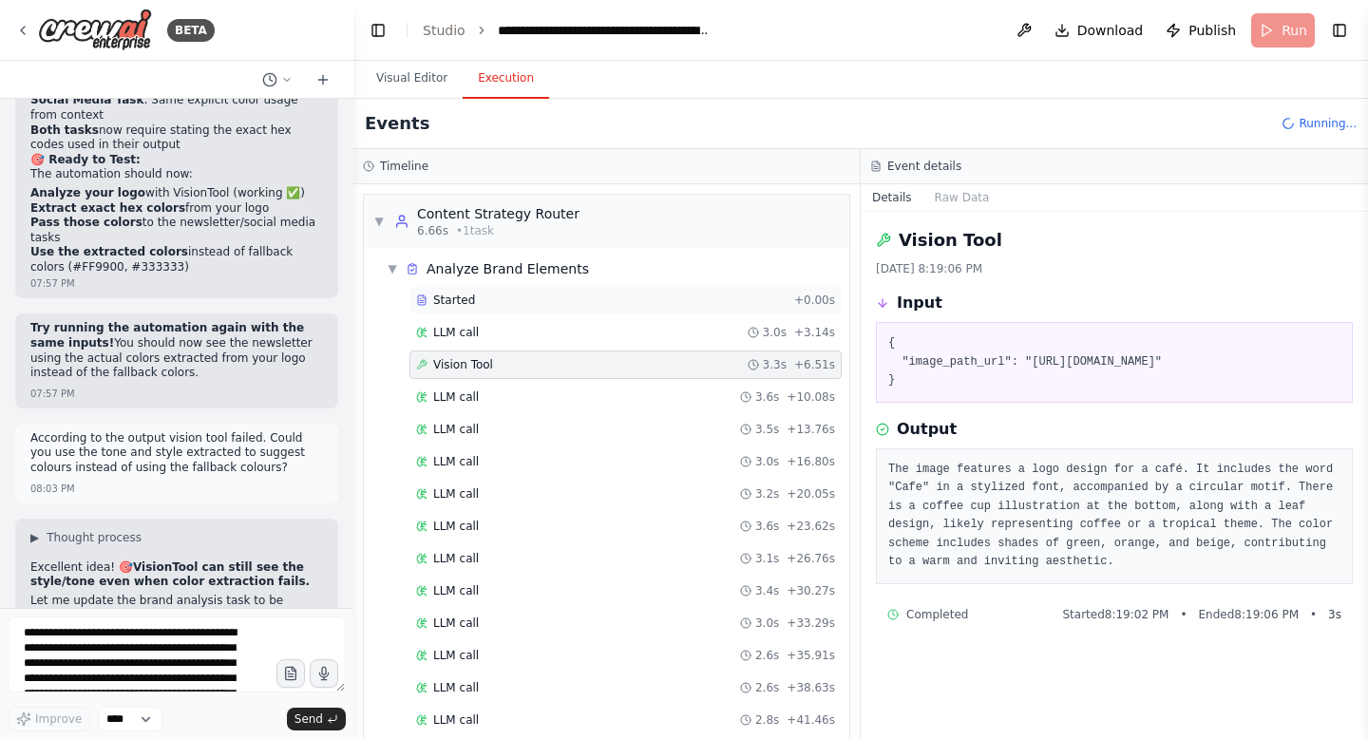
click at [467, 297] on span "Started" at bounding box center [454, 300] width 42 height 15
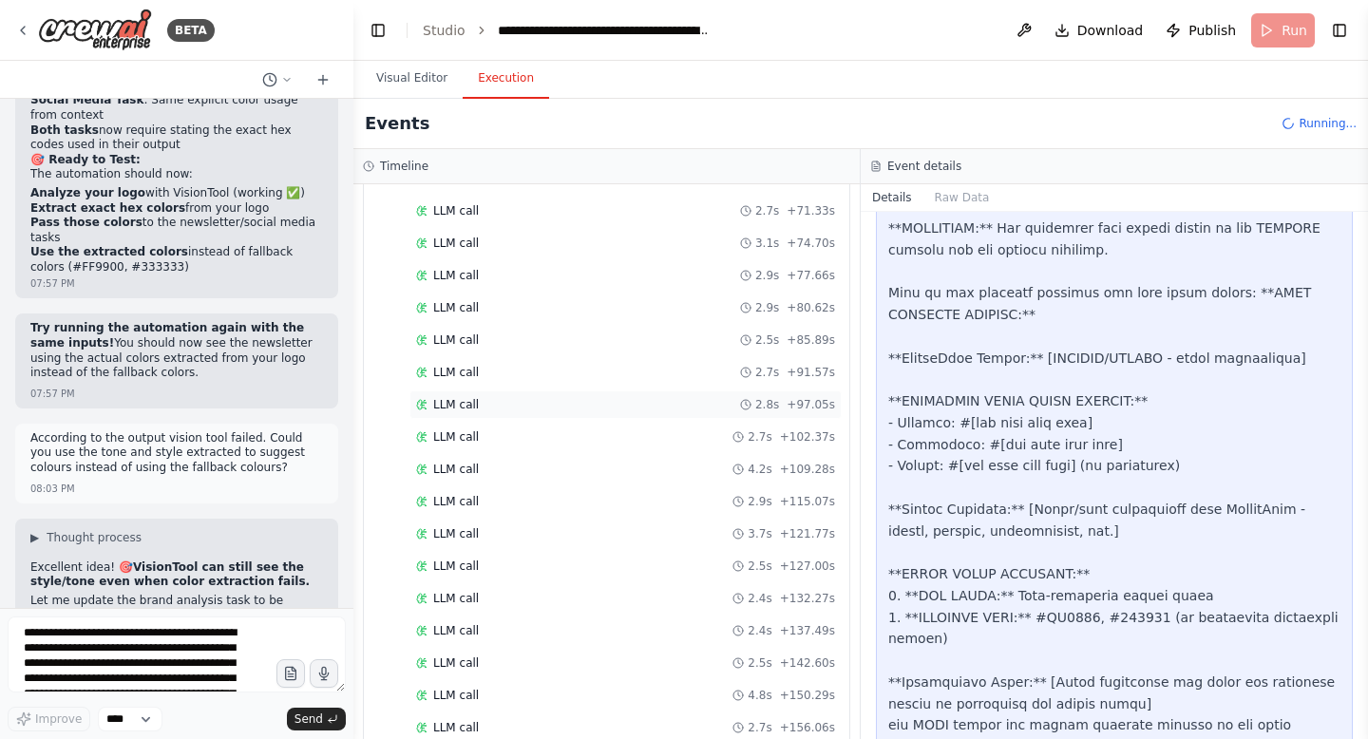
scroll to position [1058, 0]
click at [1315, 115] on div "Events Running..." at bounding box center [860, 124] width 1015 height 50
click at [1296, 118] on icon at bounding box center [1289, 123] width 14 height 14
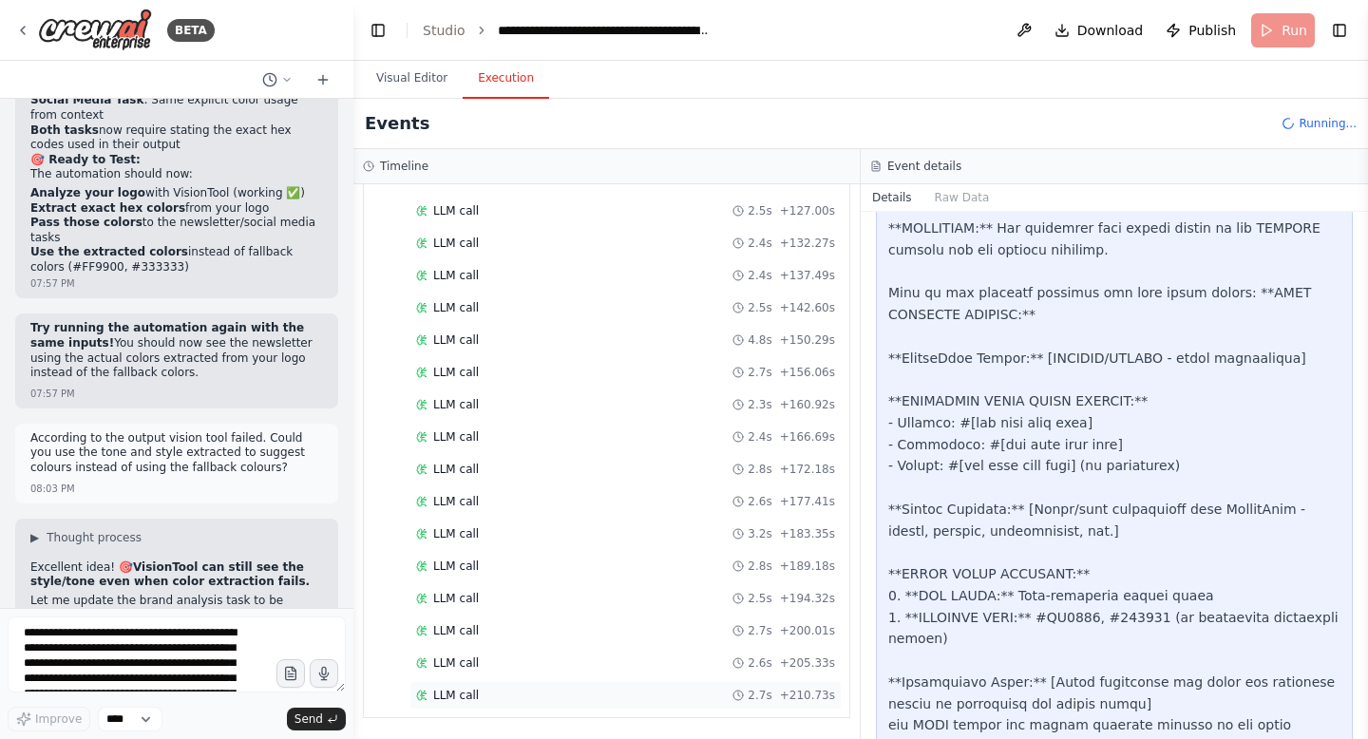
click at [441, 688] on span "LLM call" at bounding box center [456, 695] width 46 height 15
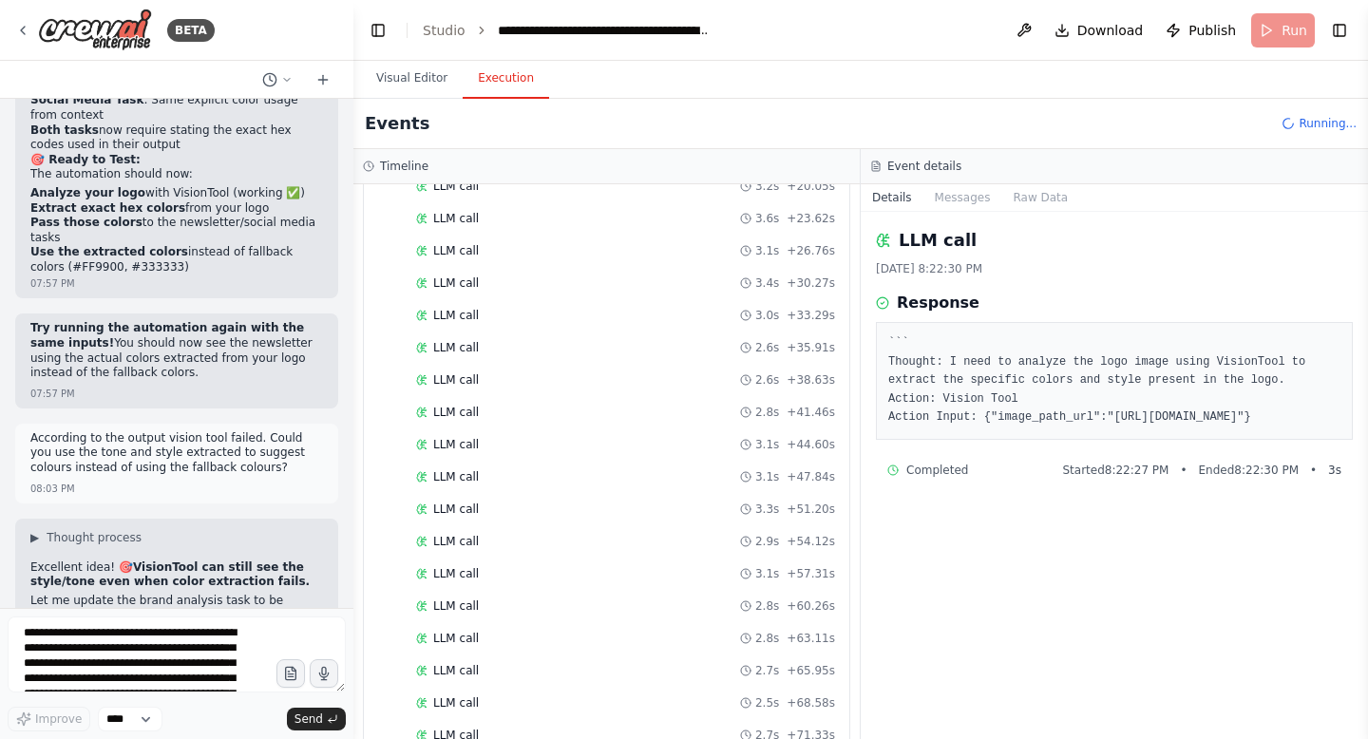
scroll to position [0, 0]
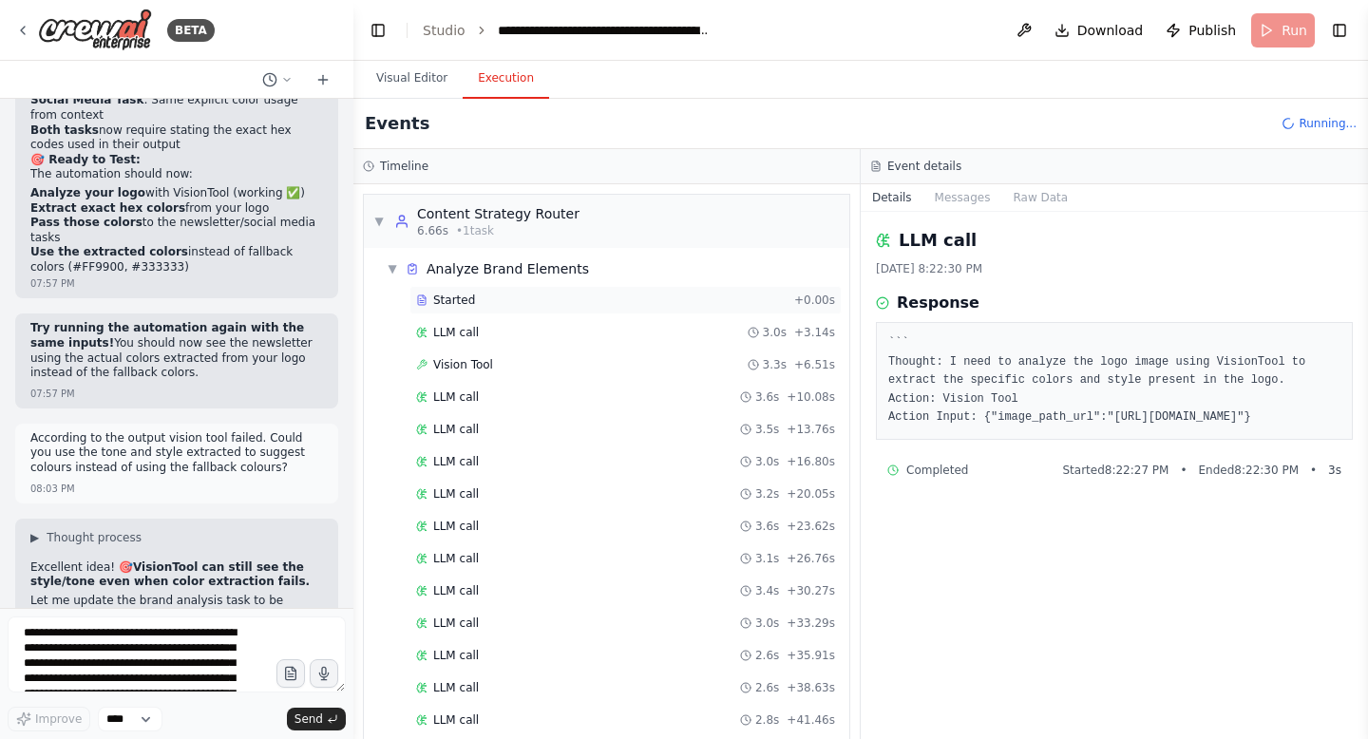
click at [454, 290] on div "Started + 0.00s" at bounding box center [625, 300] width 432 height 28
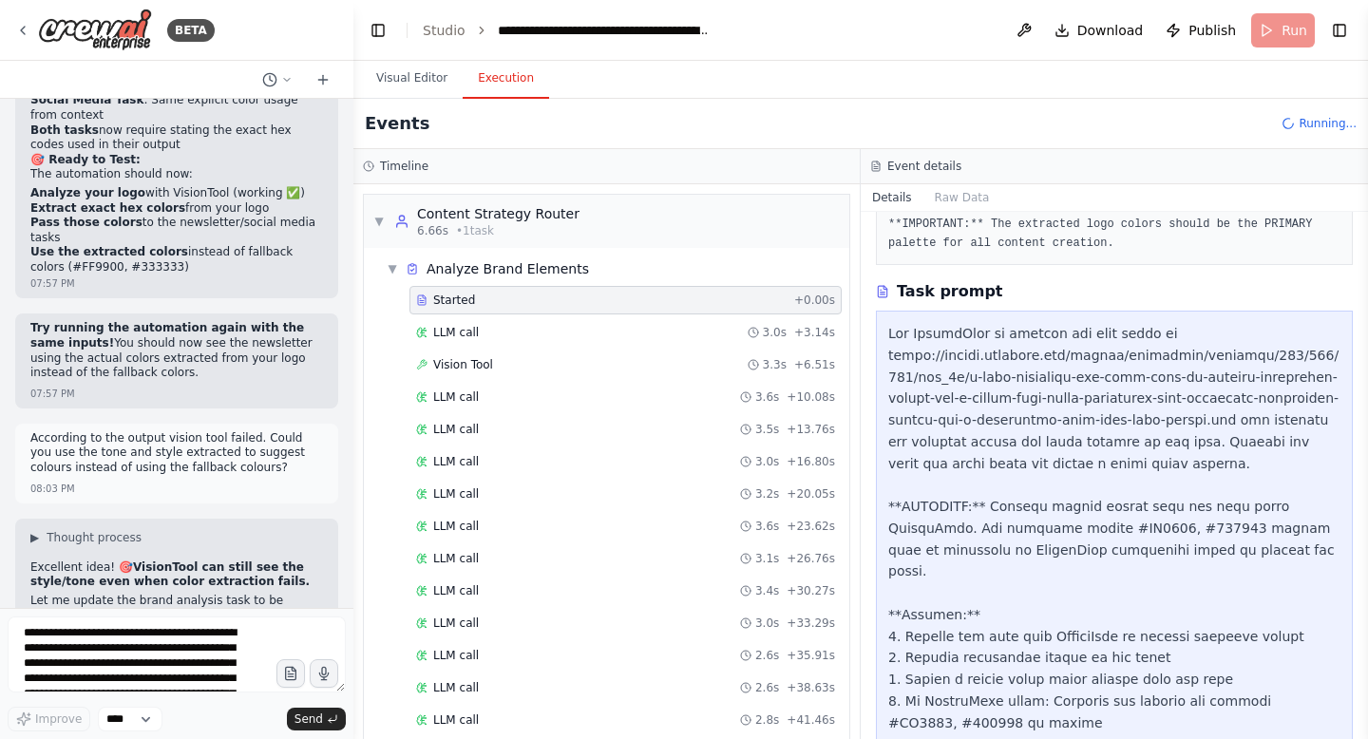
scroll to position [423, 0]
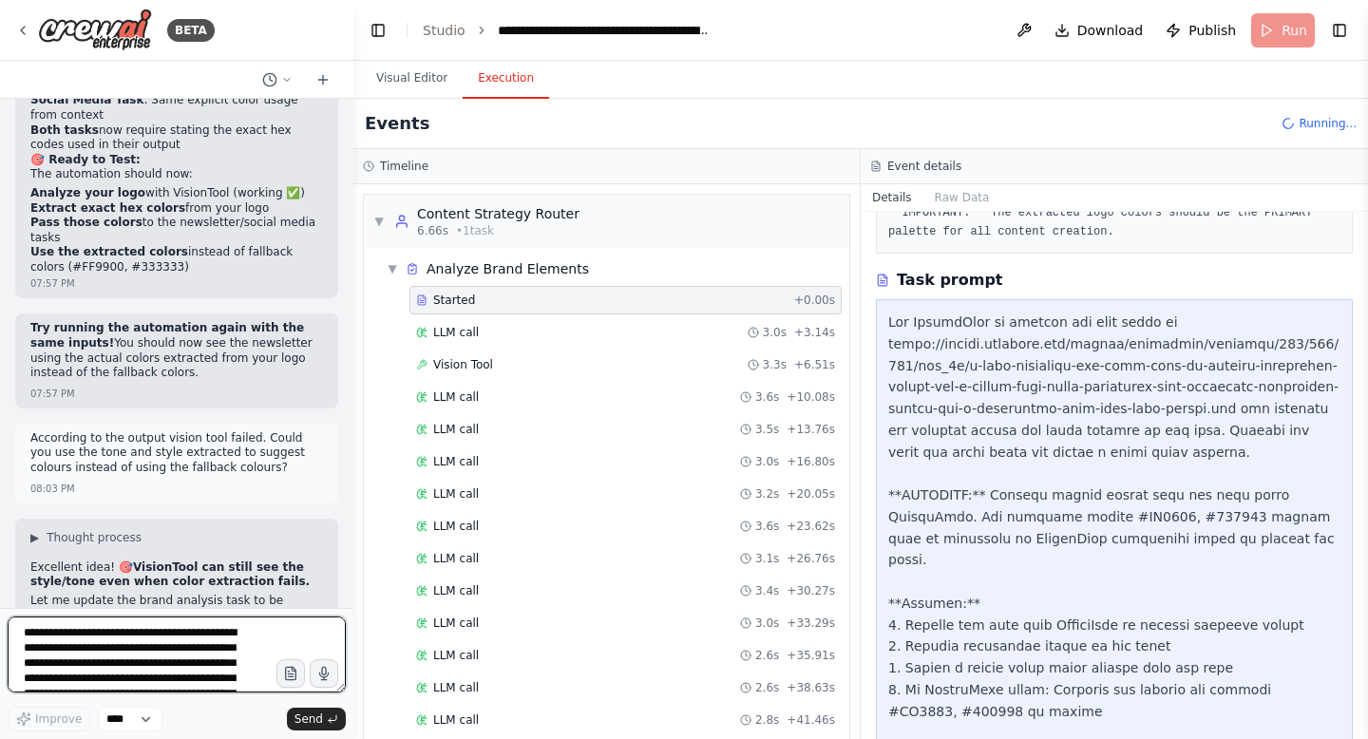
click at [276, 647] on textarea "**********" at bounding box center [177, 655] width 338 height 76
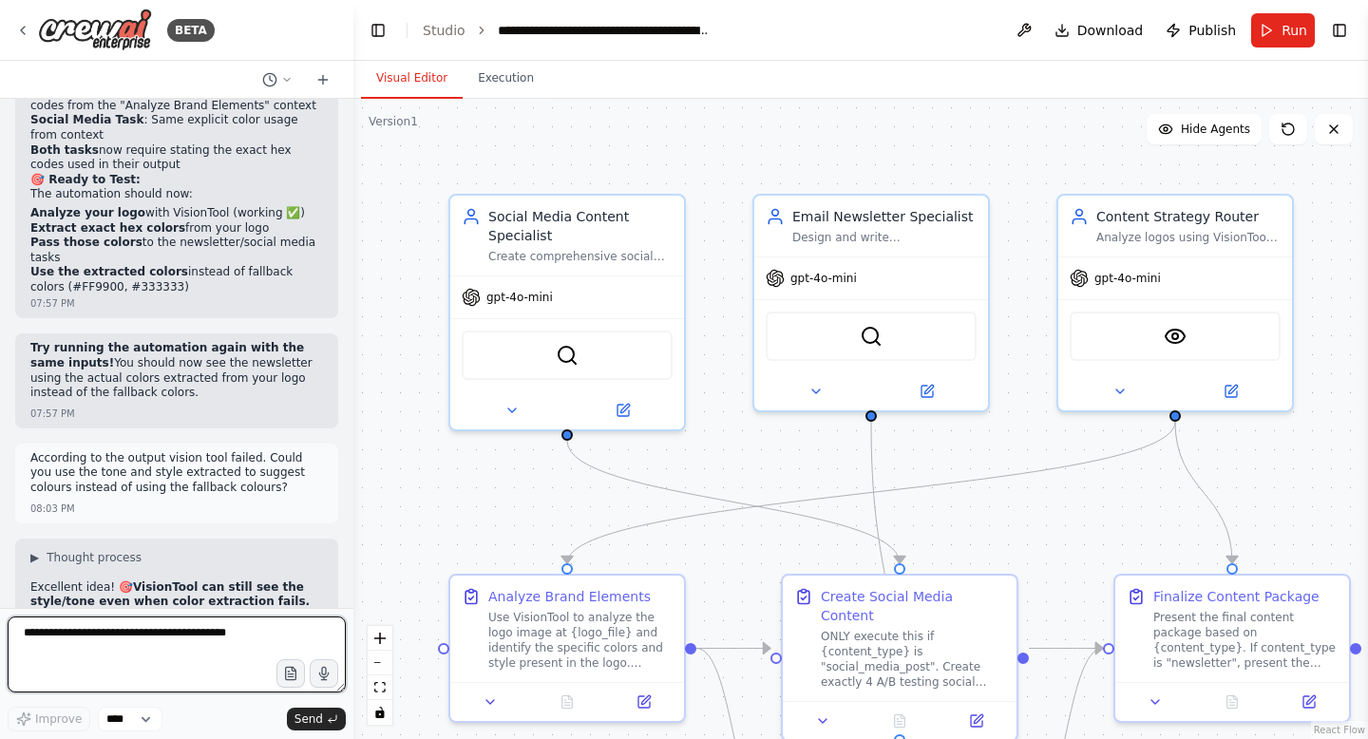
click at [199, 639] on textarea at bounding box center [177, 655] width 338 height 76
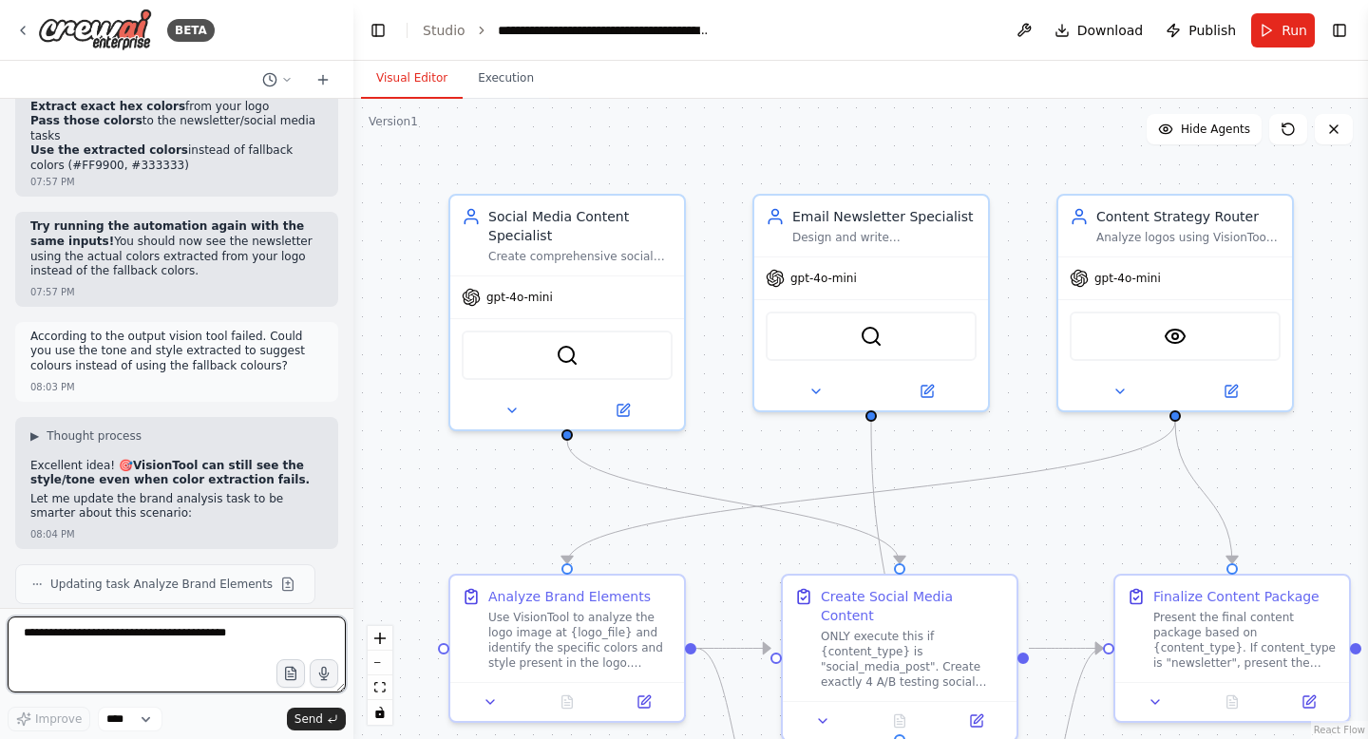
scroll to position [82173, 0]
click at [181, 669] on textarea "**********" at bounding box center [177, 655] width 338 height 76
click at [237, 671] on textarea "**********" at bounding box center [177, 655] width 338 height 76
type textarea "**********"
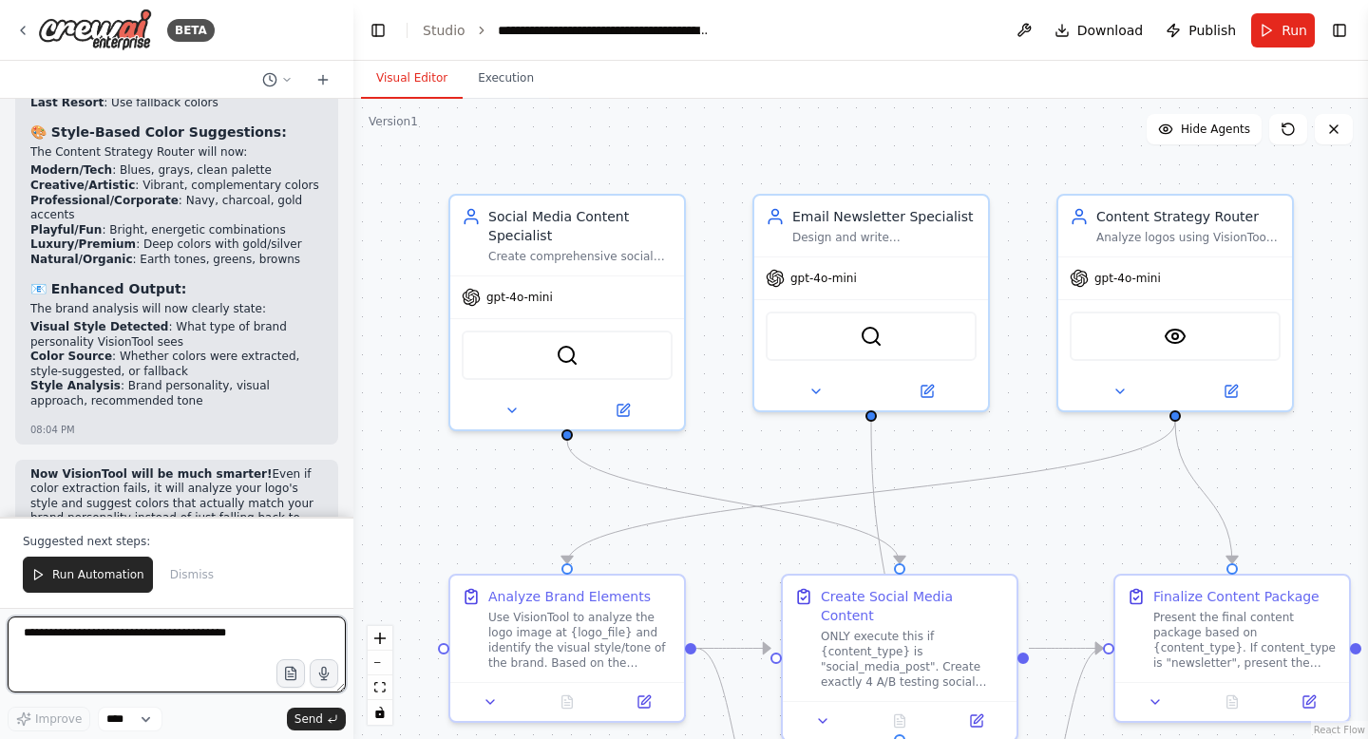
scroll to position [83007, 0]
click at [192, 645] on textarea at bounding box center [177, 655] width 338 height 76
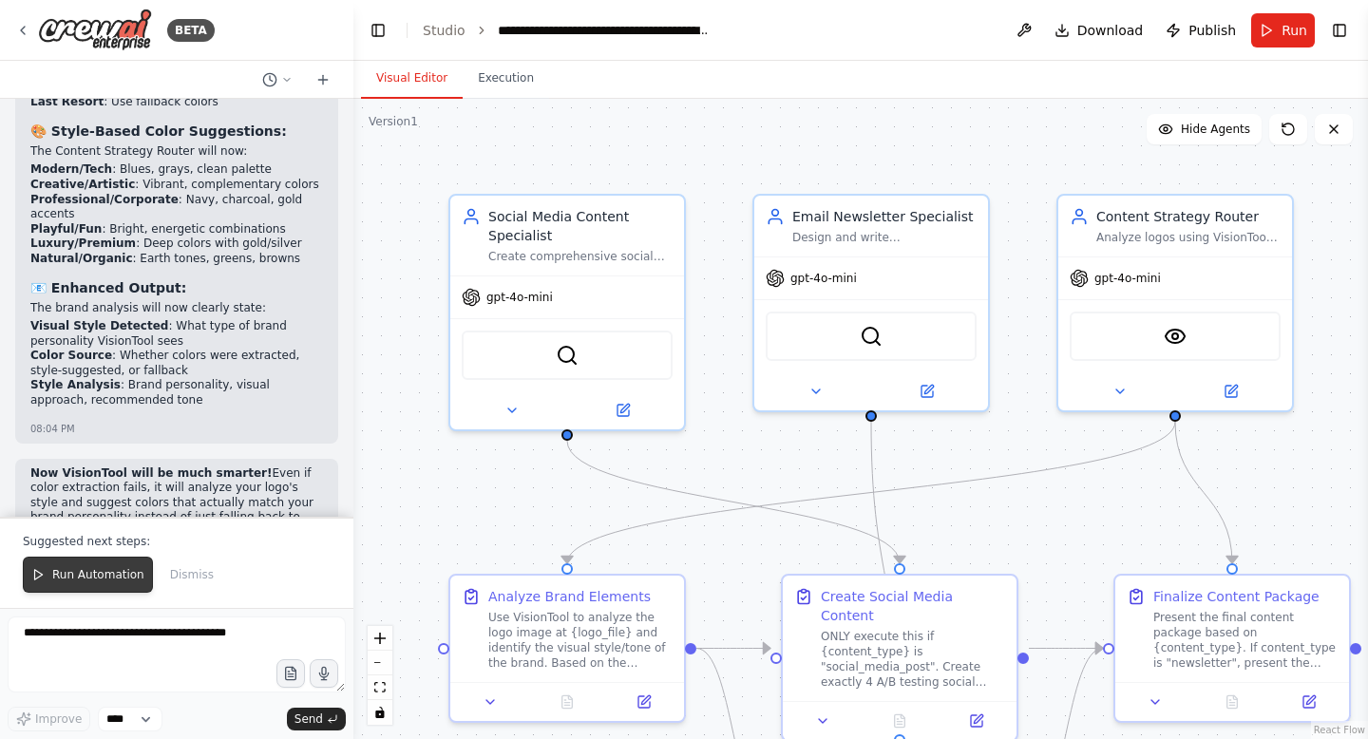
click at [107, 576] on span "Run Automation" at bounding box center [98, 574] width 92 height 15
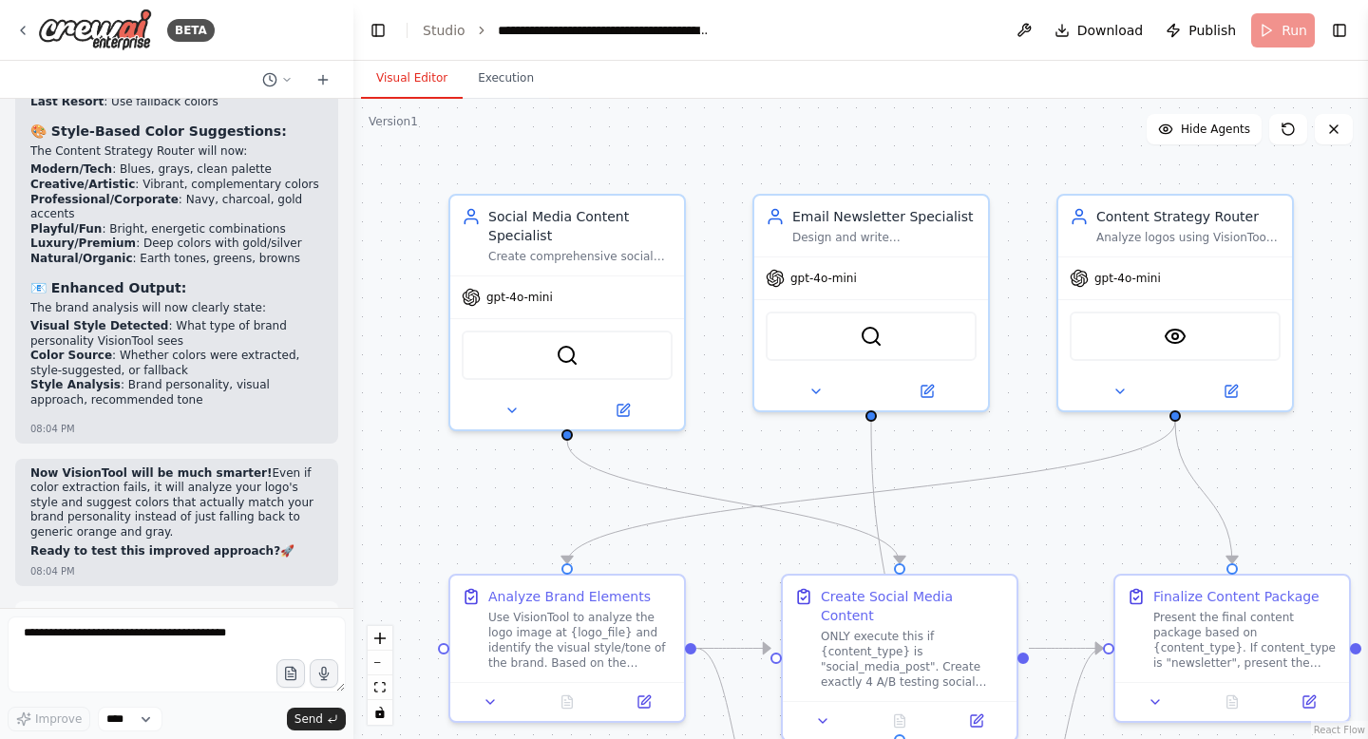
scroll to position [82916, 0]
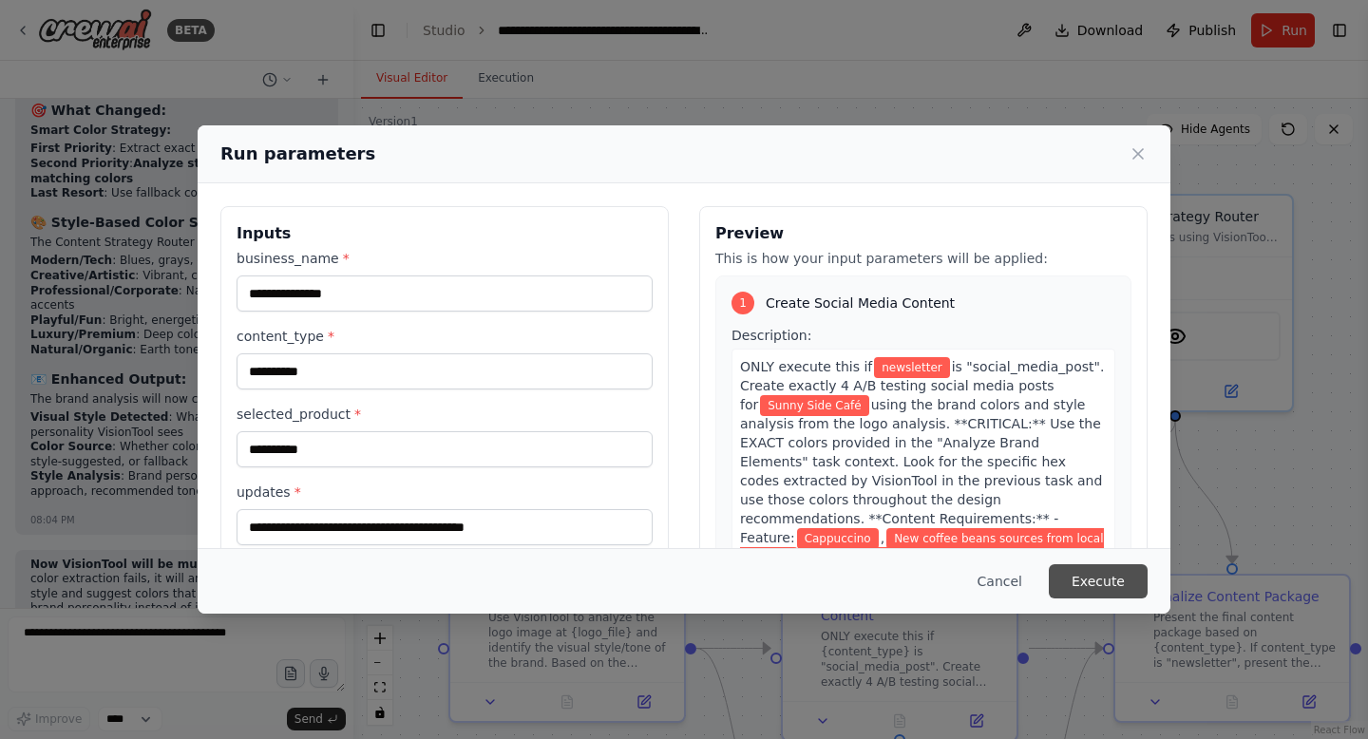
click at [1105, 582] on button "Execute" at bounding box center [1098, 581] width 99 height 34
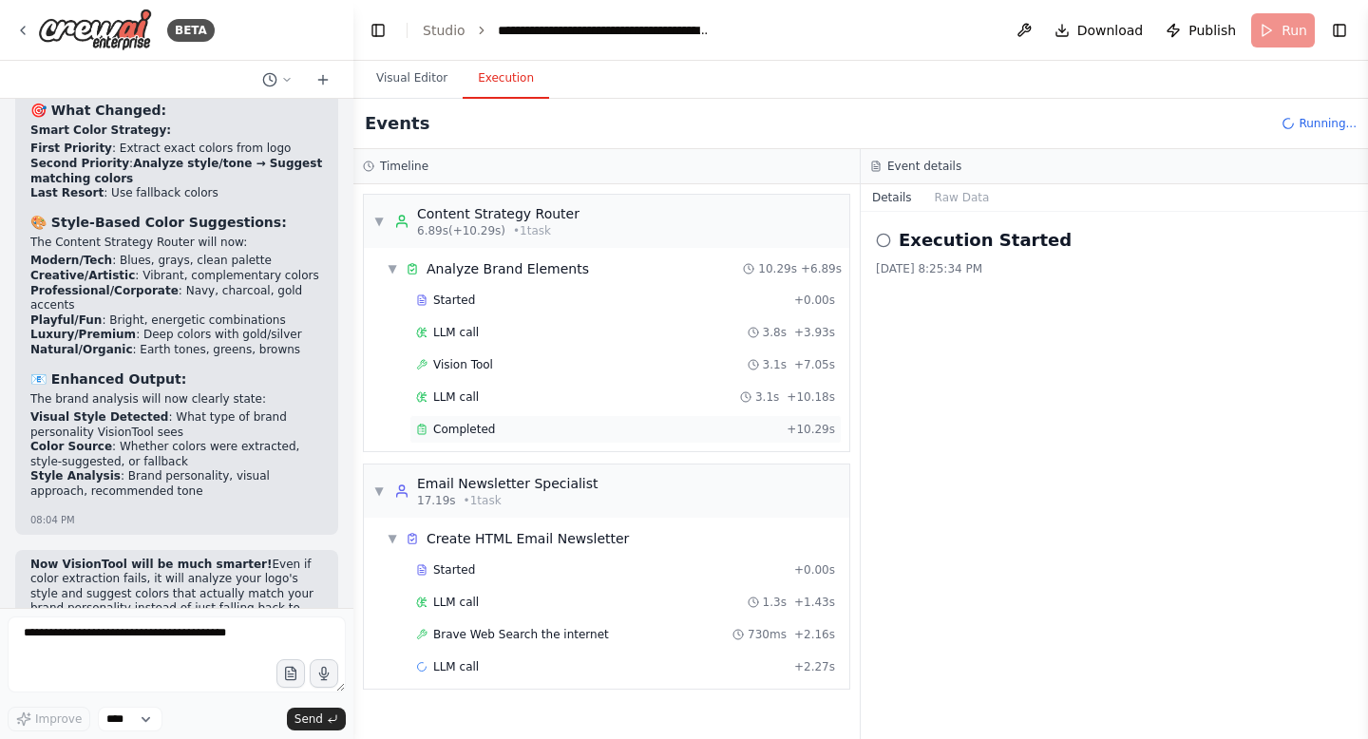
click at [462, 418] on div "Completed + 10.29s" at bounding box center [625, 429] width 432 height 28
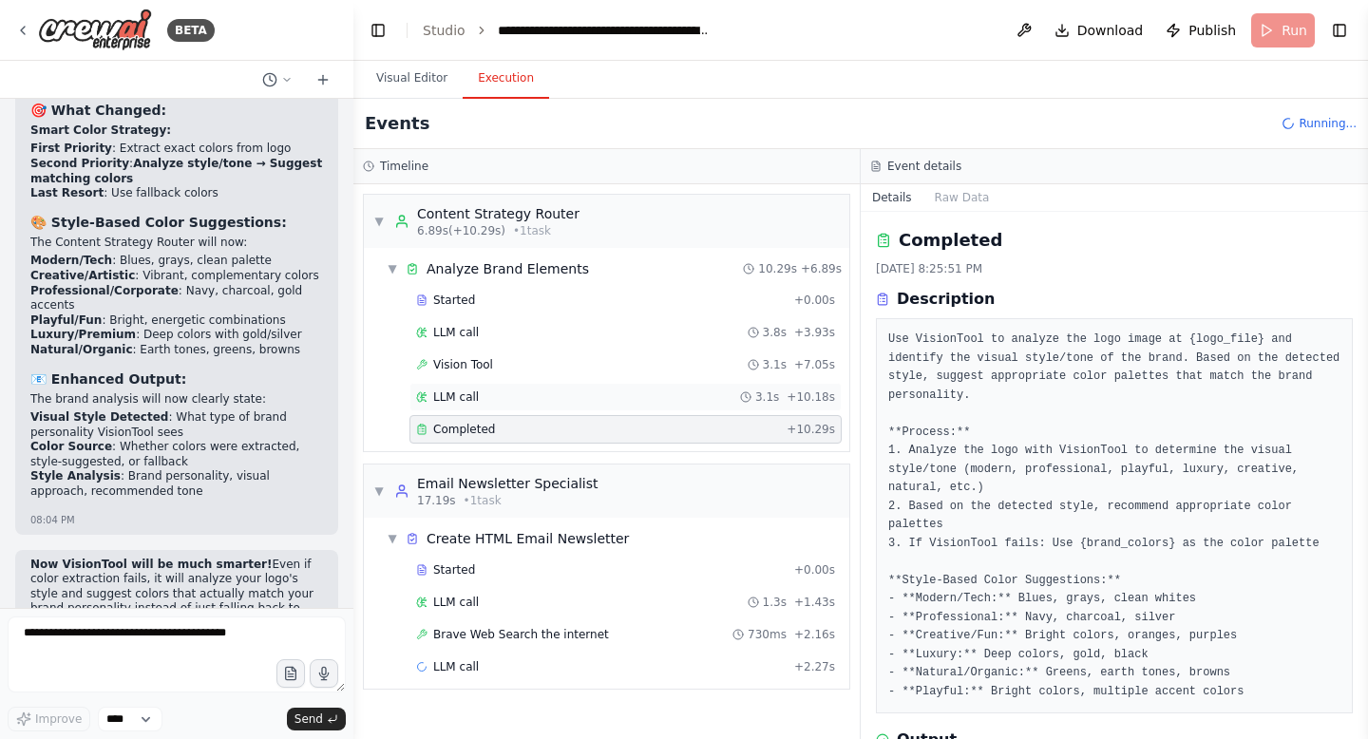
click at [467, 397] on span "LLM call" at bounding box center [456, 396] width 46 height 15
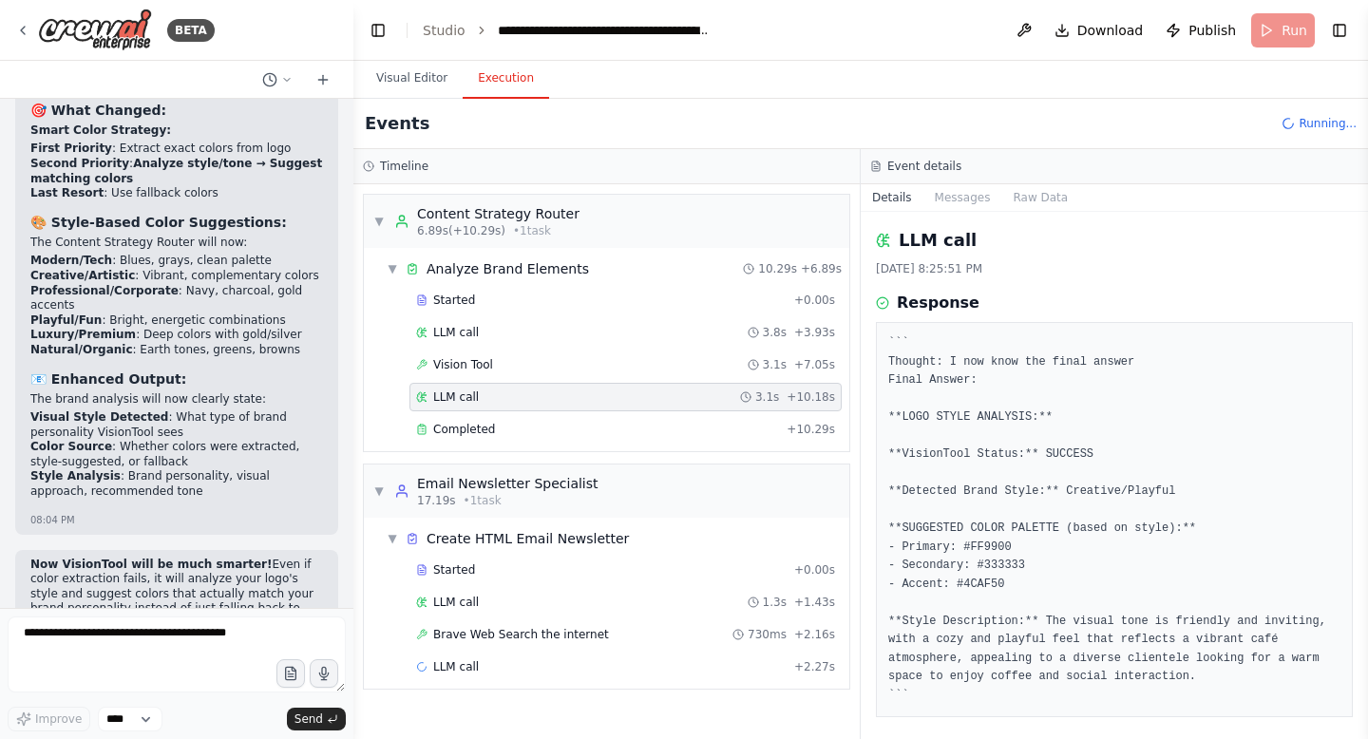
click at [1279, 538] on pre "``` Thought: I now know the final answer Final Answer: **LOGO STYLE ANALYSIS:**…" at bounding box center [1114, 519] width 452 height 370
click at [450, 368] on span "Vision Tool" at bounding box center [463, 364] width 60 height 15
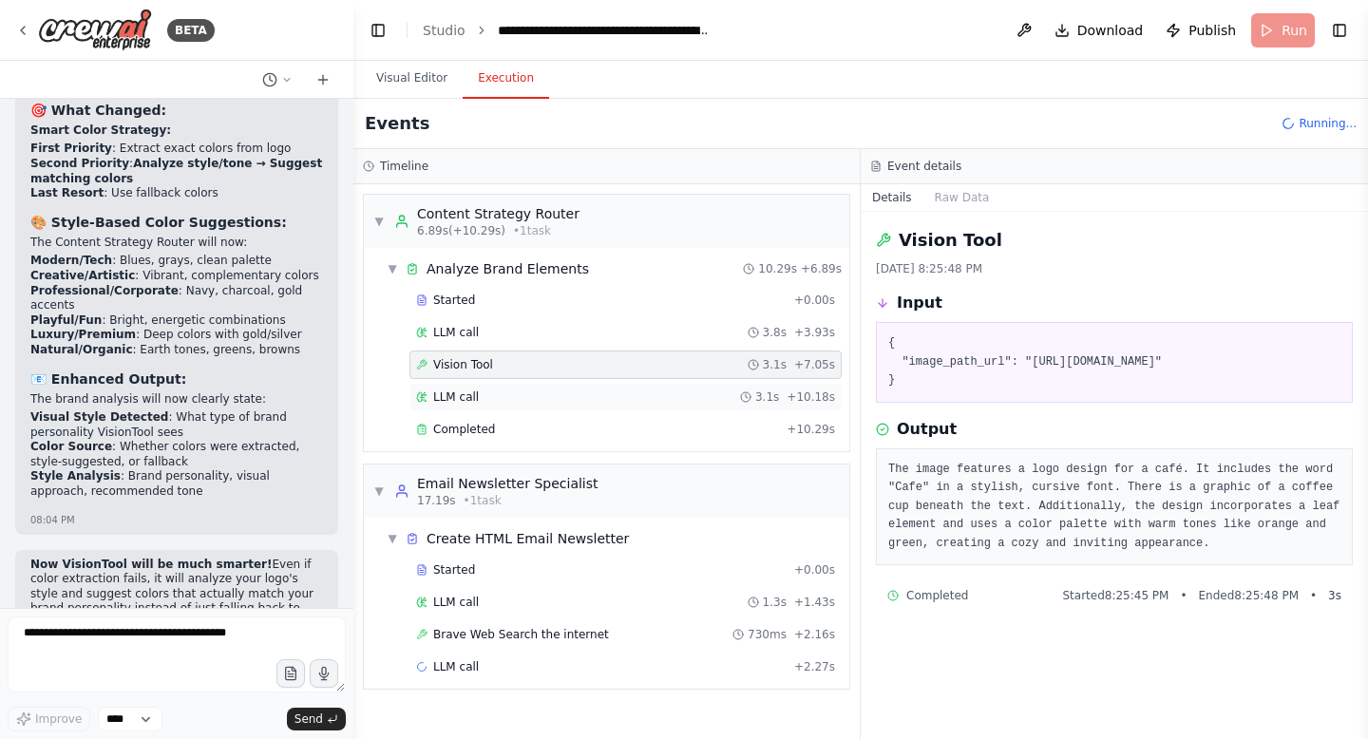
click at [453, 387] on div "LLM call 3.1s + 10.18s" at bounding box center [625, 397] width 432 height 28
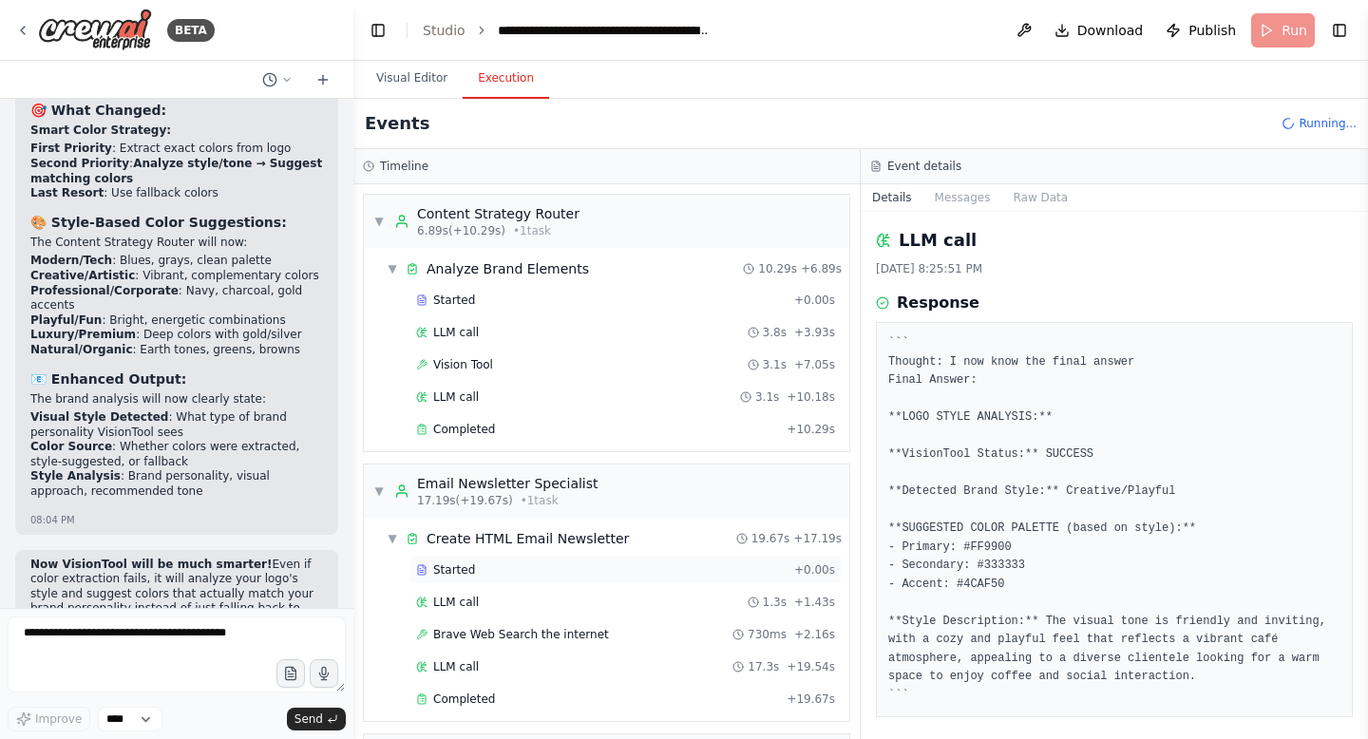
click at [465, 582] on div "Started + 0.00s" at bounding box center [625, 570] width 432 height 28
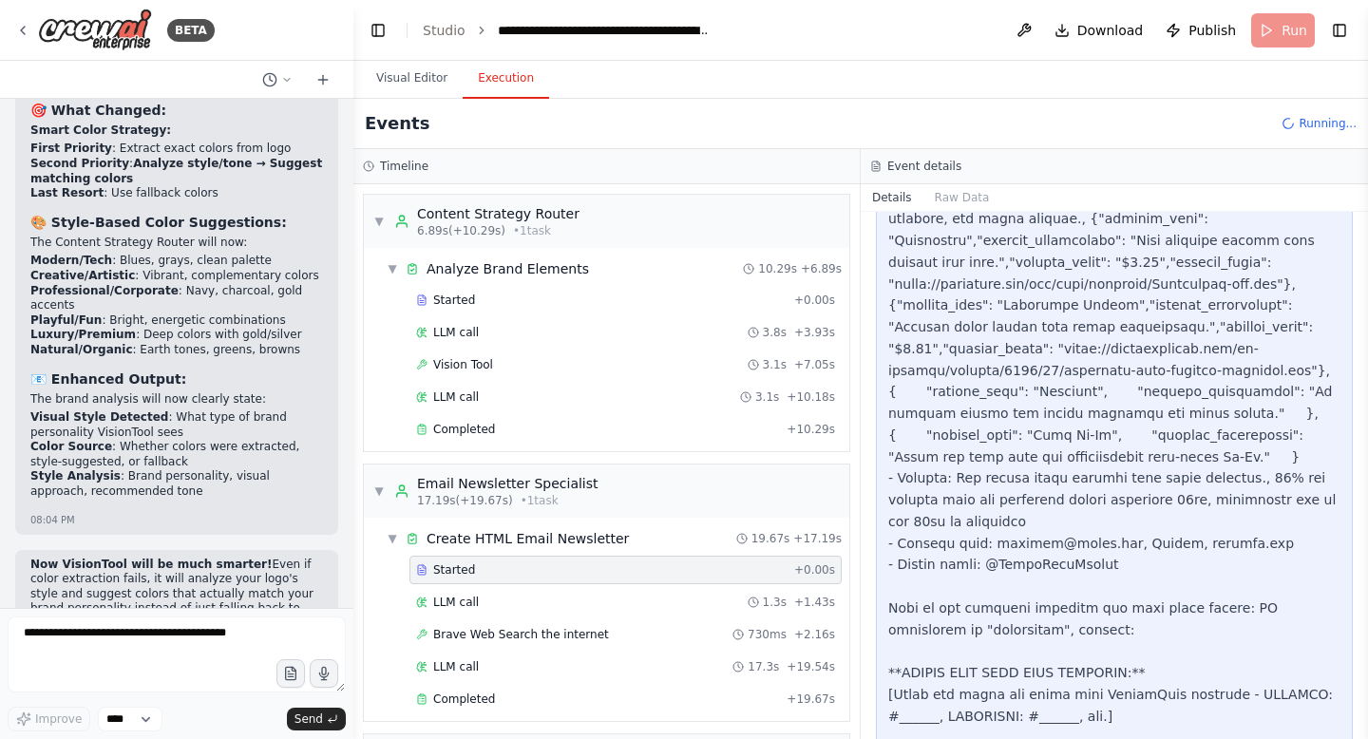
scroll to position [1102, 0]
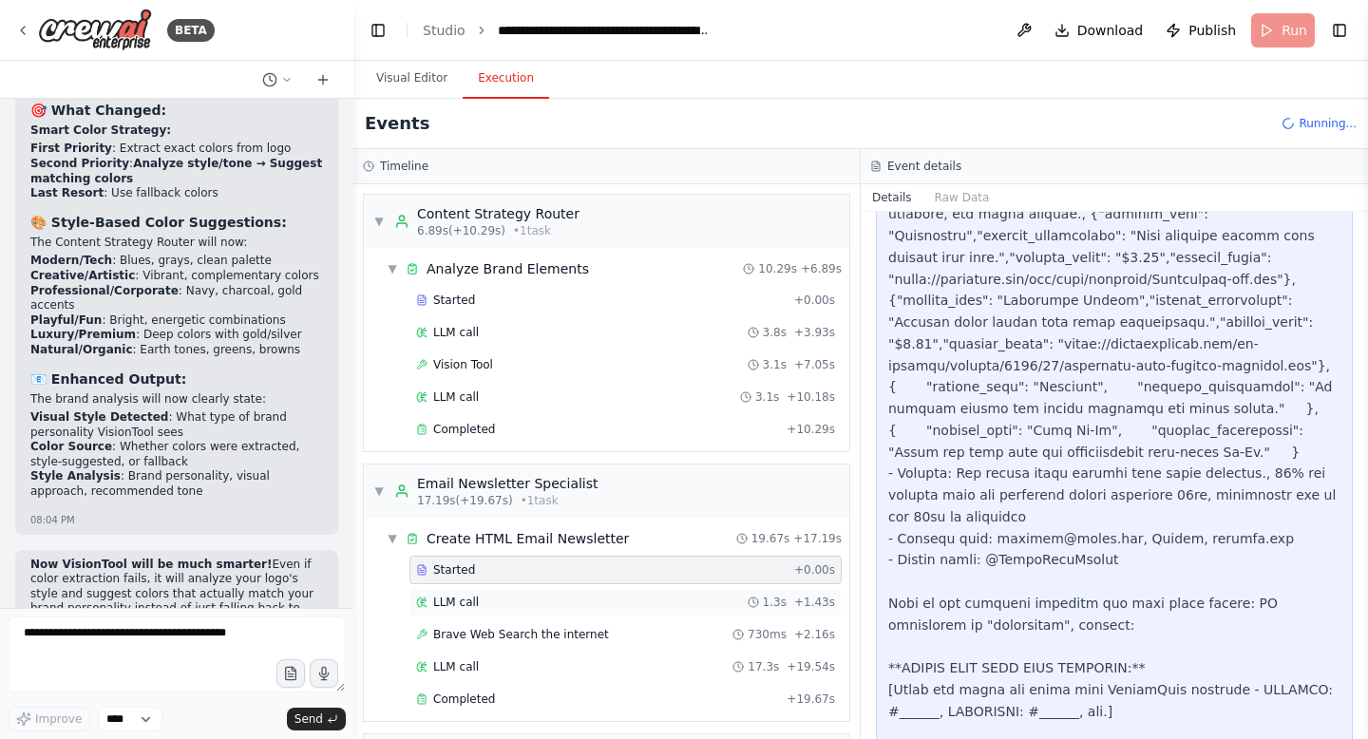
click at [687, 604] on div "LLM call 1.3s + 1.43s" at bounding box center [625, 602] width 419 height 15
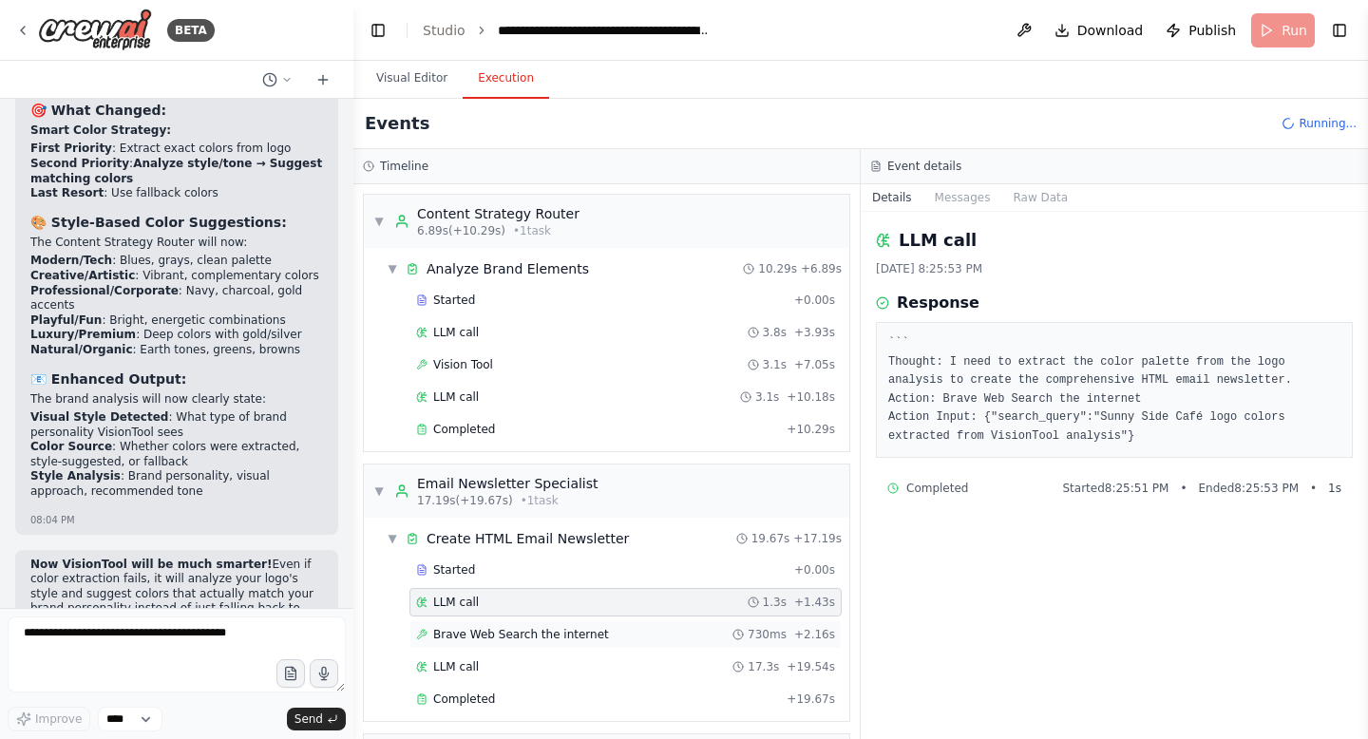
click at [686, 623] on div "Brave Web Search the internet 730ms + 2.16s" at bounding box center [625, 634] width 432 height 28
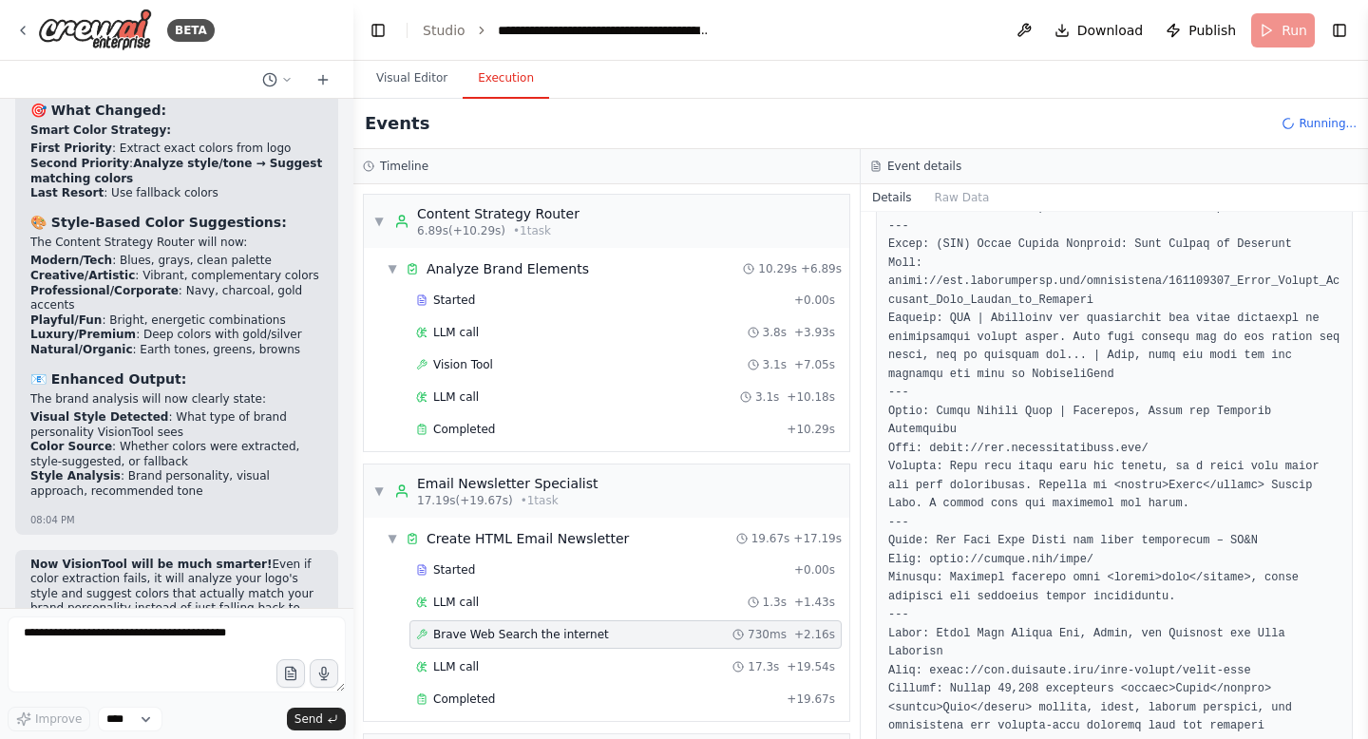
scroll to position [1176, 0]
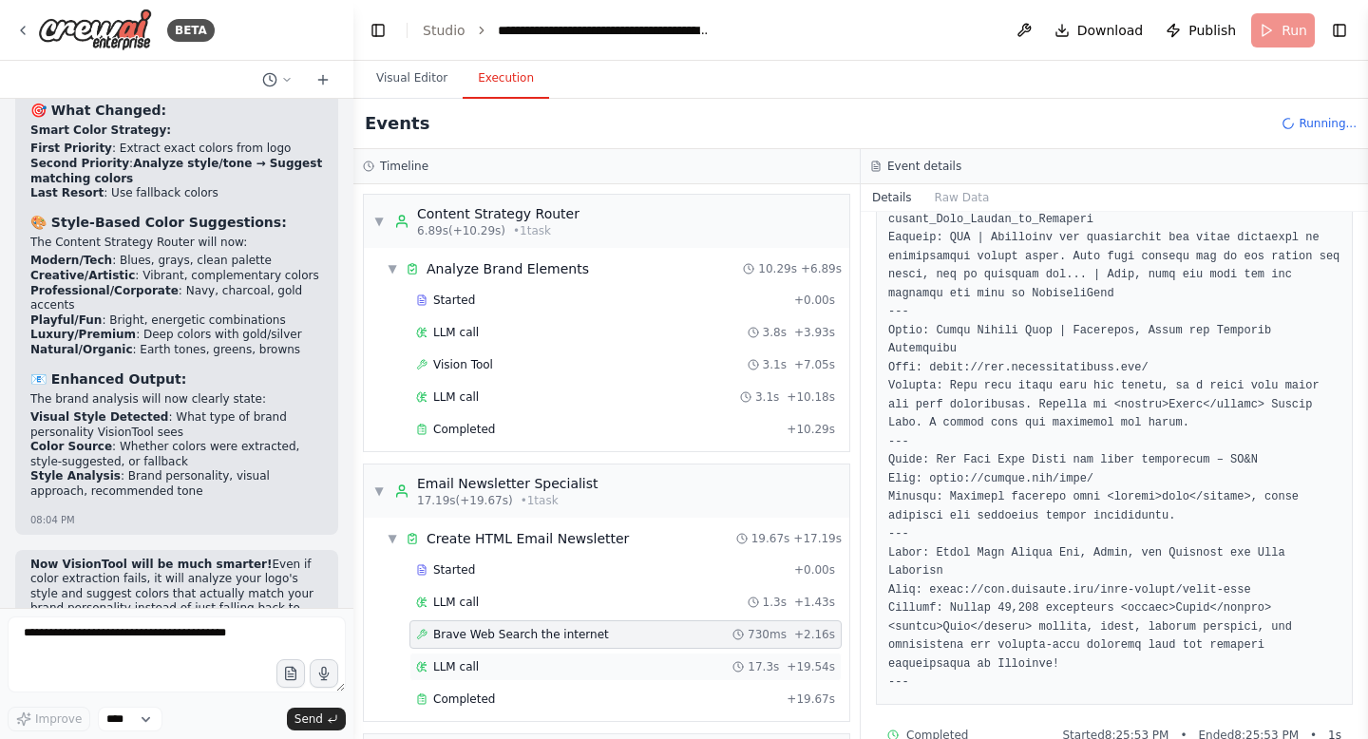
click at [716, 662] on div "LLM call 17.3s + 19.54s" at bounding box center [625, 666] width 419 height 15
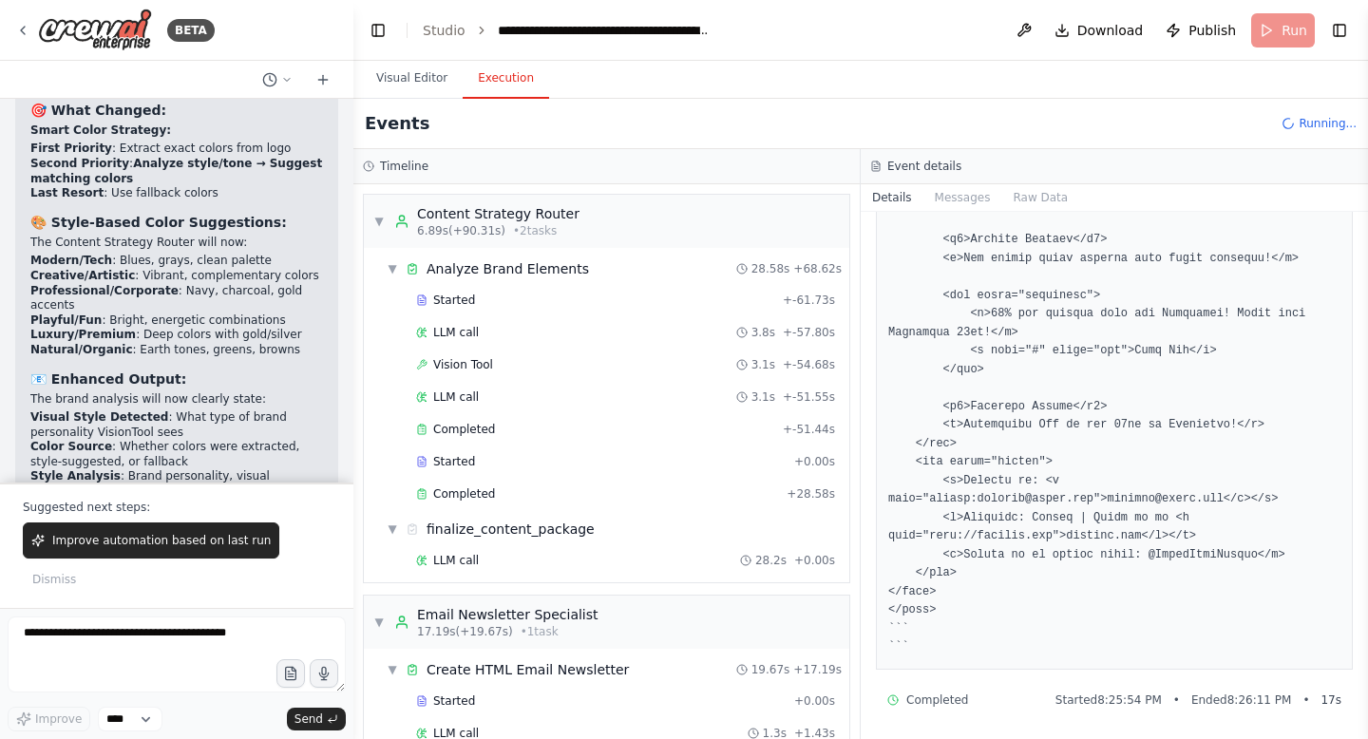
scroll to position [83007, 0]
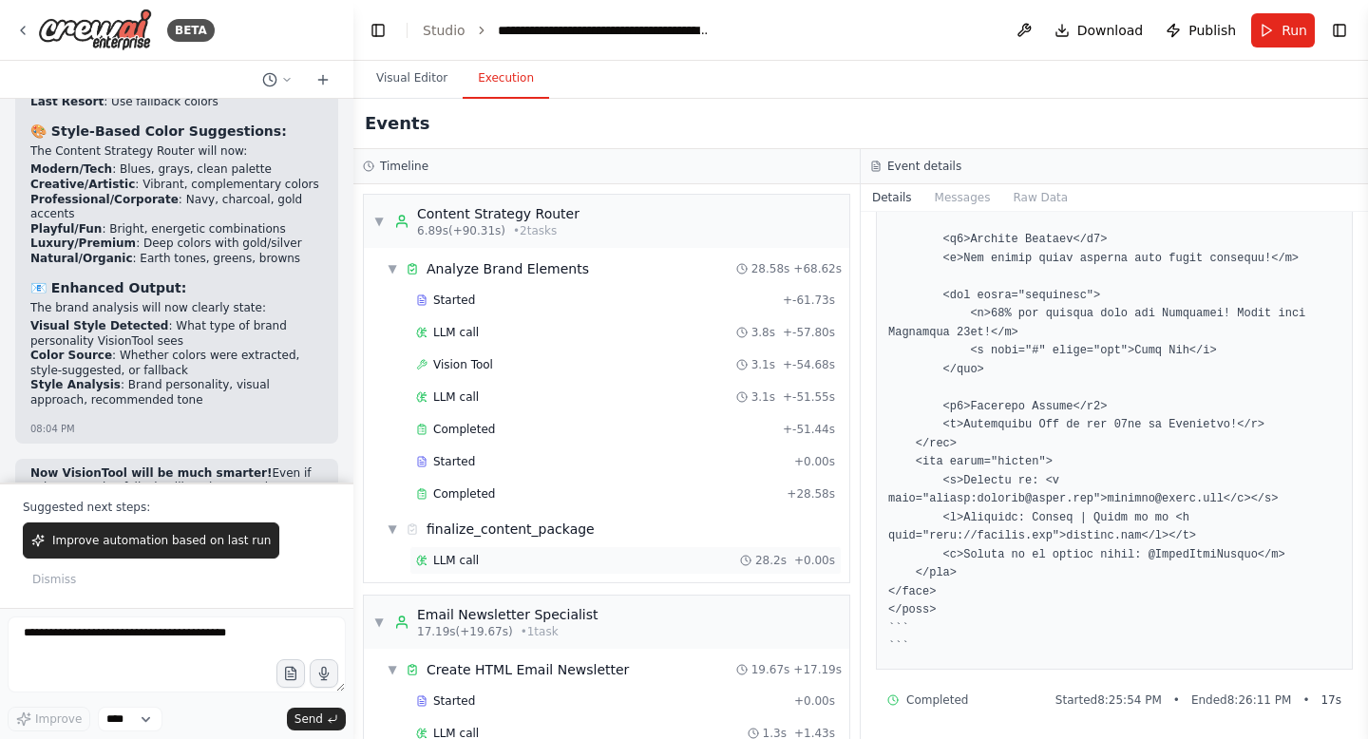
click at [662, 562] on div "LLM call 28.2s + 0.00s" at bounding box center [625, 560] width 419 height 15
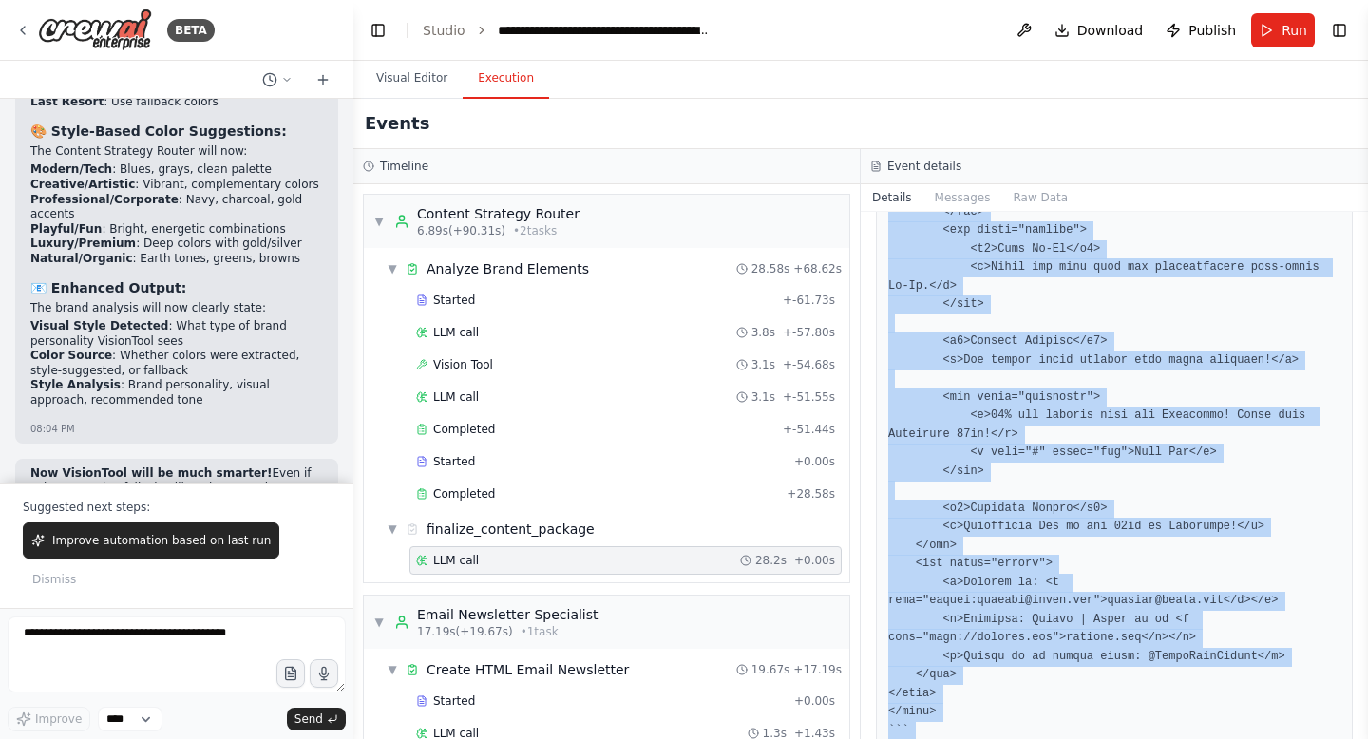
scroll to position [3069, 0]
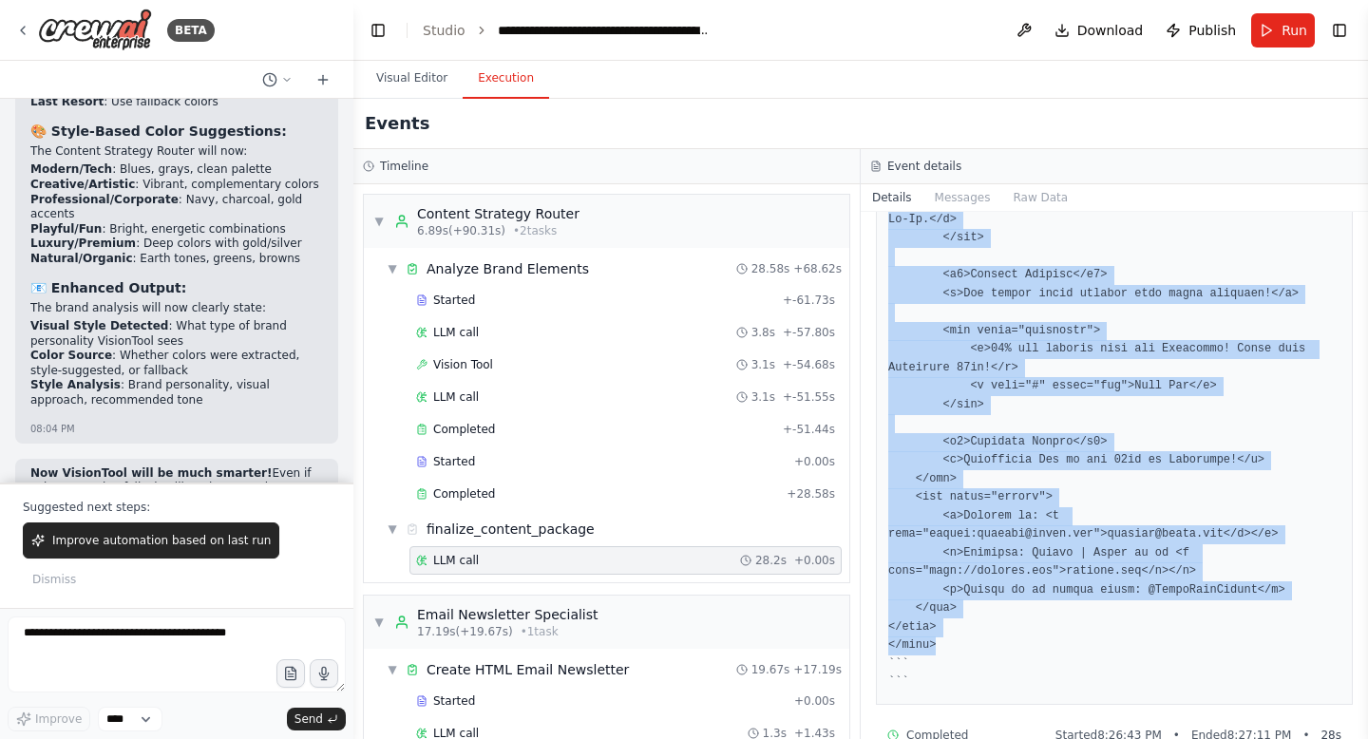
drag, startPoint x: 886, startPoint y: 299, endPoint x: 942, endPoint y: 613, distance: 318.5
copy pre "LOREMI dolo> <sita cons="ad"> <elit> <sedd eiusmod="TEM-6"> <inci utla="etdolor…"
click at [139, 548] on span "Improve automation based on last run" at bounding box center [161, 540] width 218 height 15
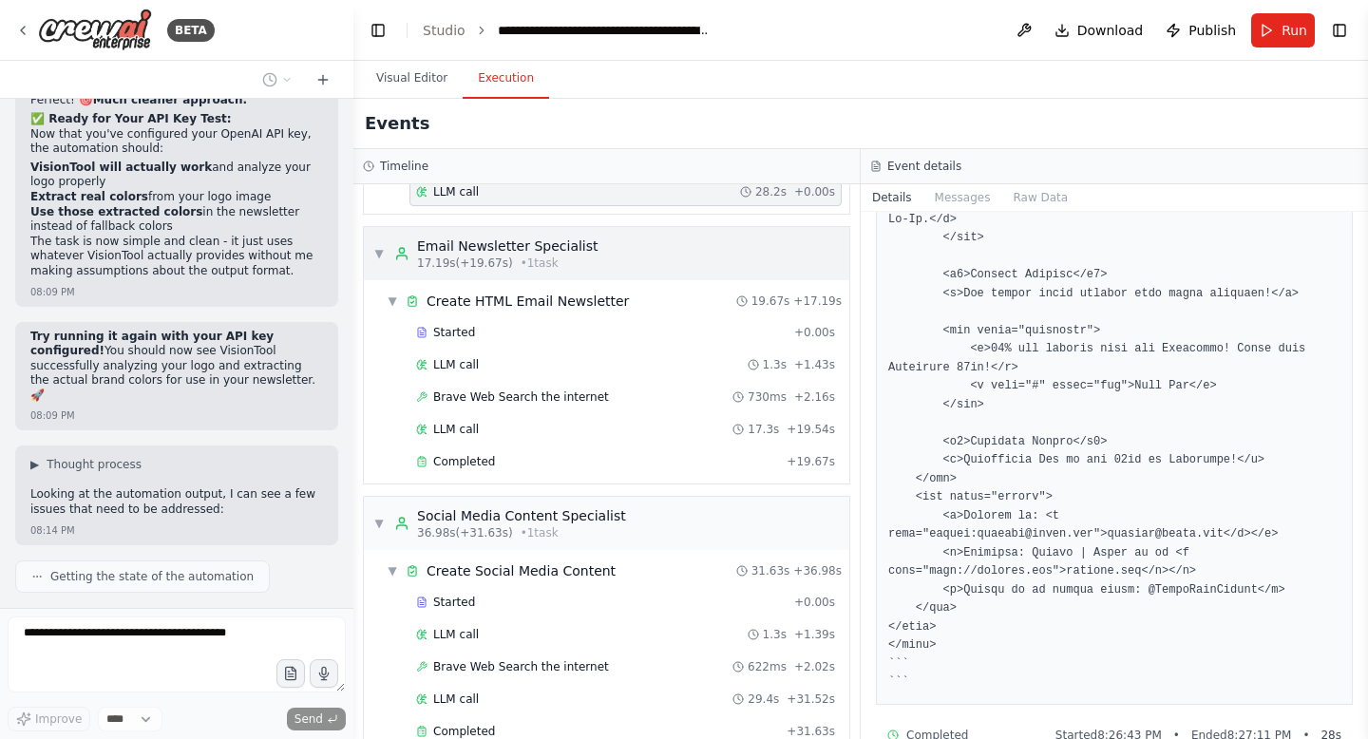
scroll to position [405, 0]
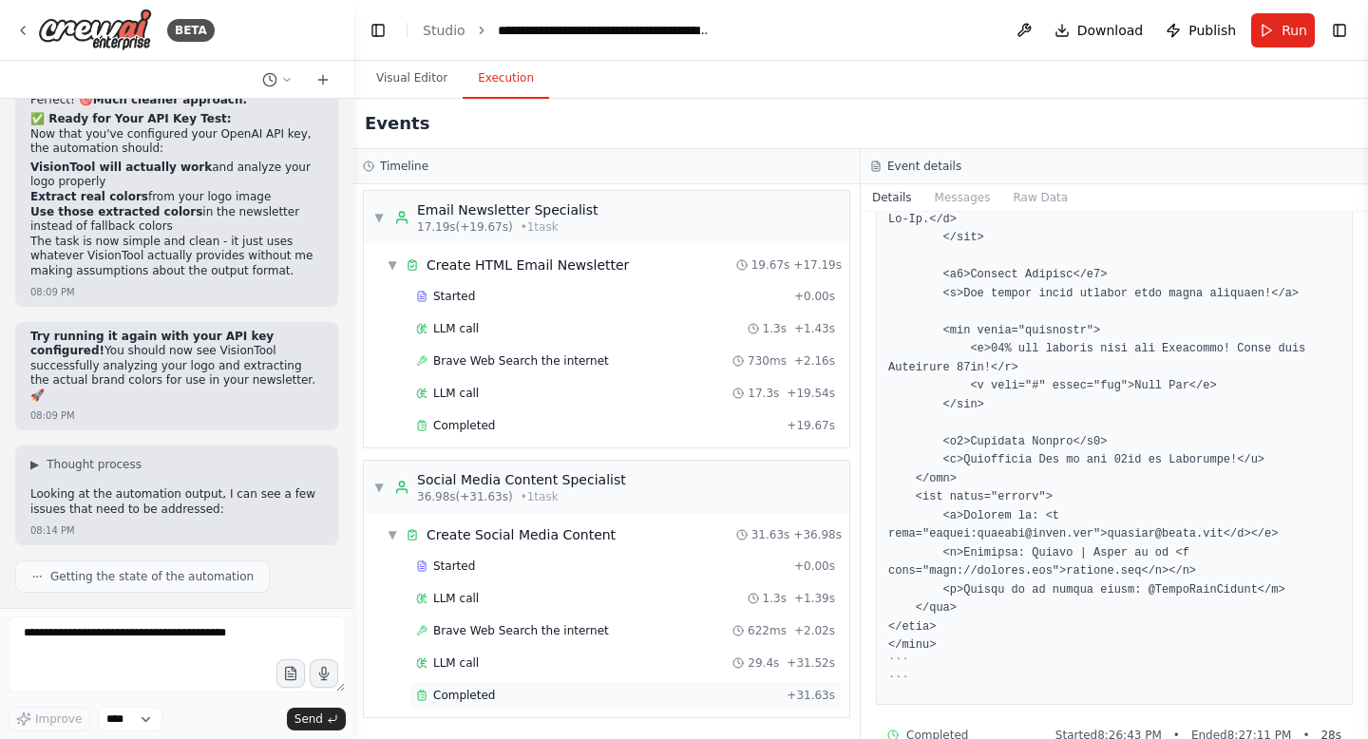
click at [476, 695] on span "Completed" at bounding box center [464, 695] width 62 height 15
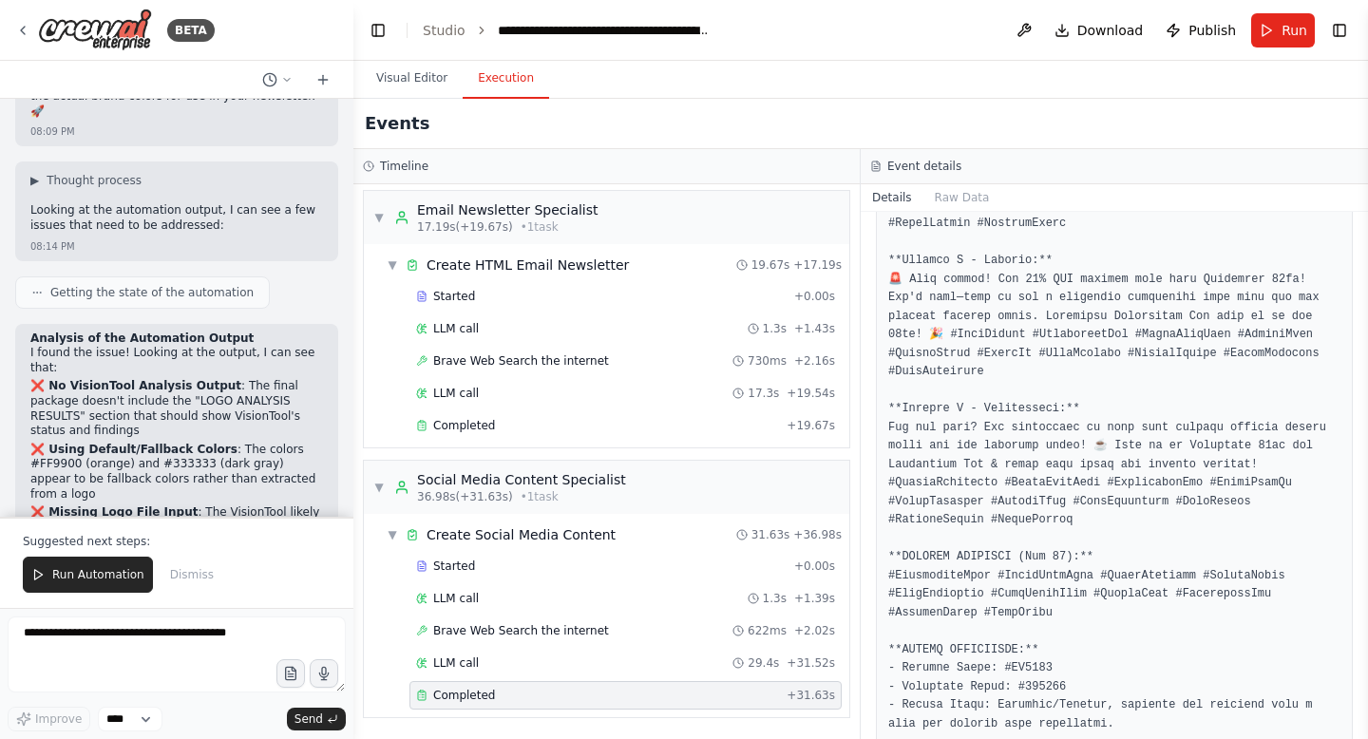
scroll to position [84227, 0]
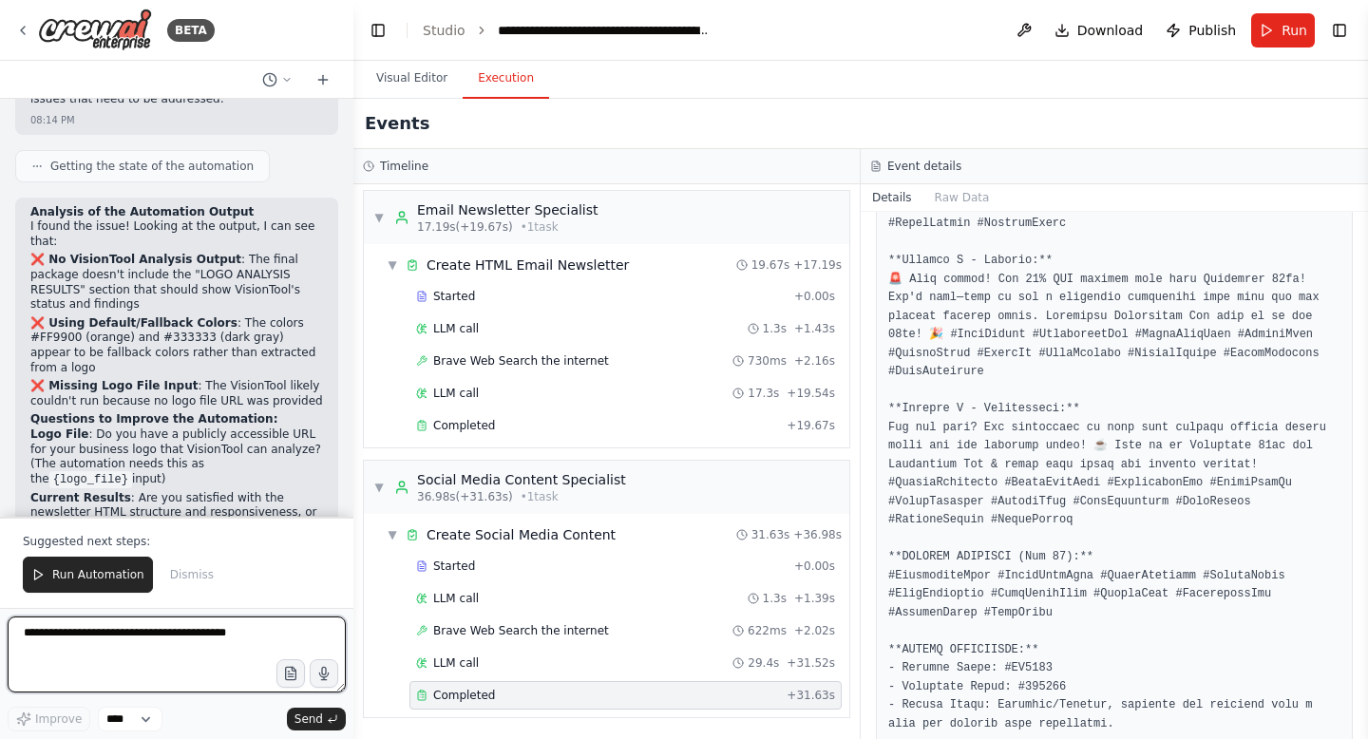
click at [150, 636] on textarea at bounding box center [177, 655] width 338 height 76
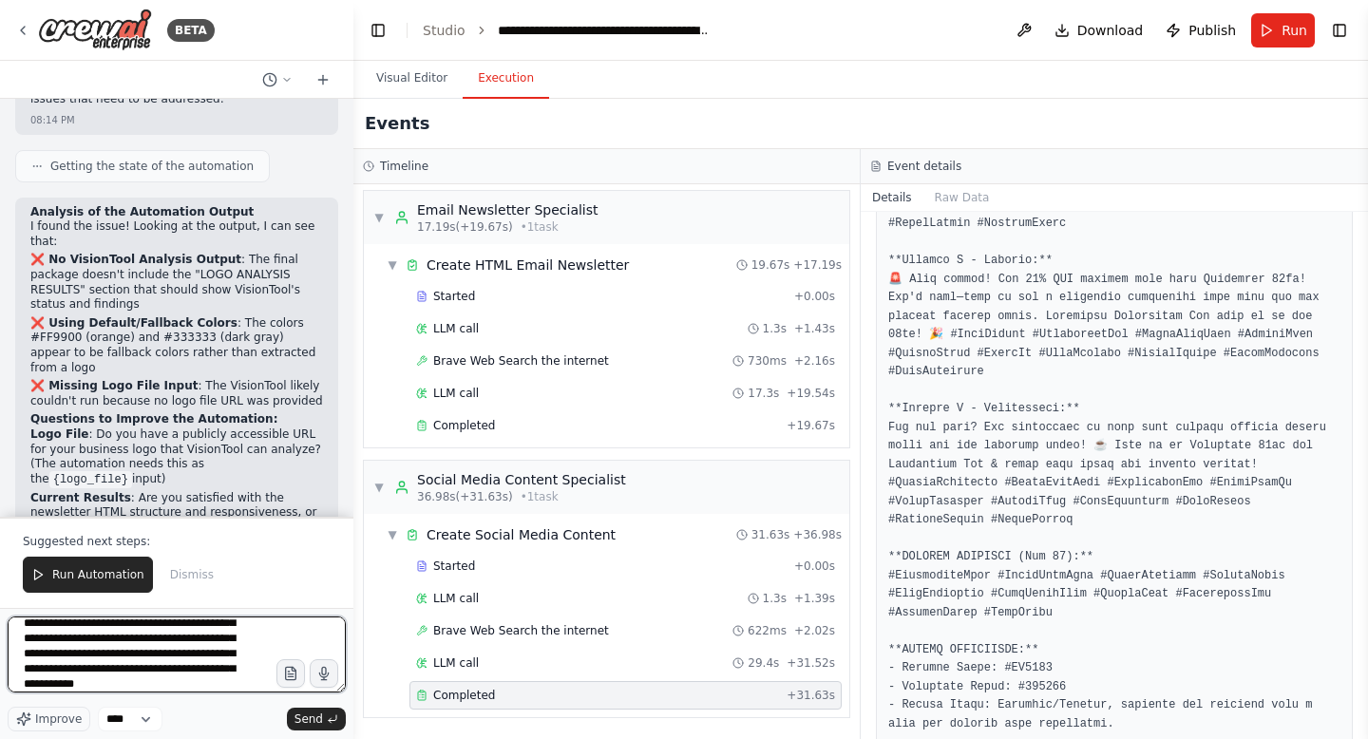
scroll to position [40, 0]
type textarea "**********"
click at [199, 678] on textarea "**********" at bounding box center [177, 655] width 338 height 76
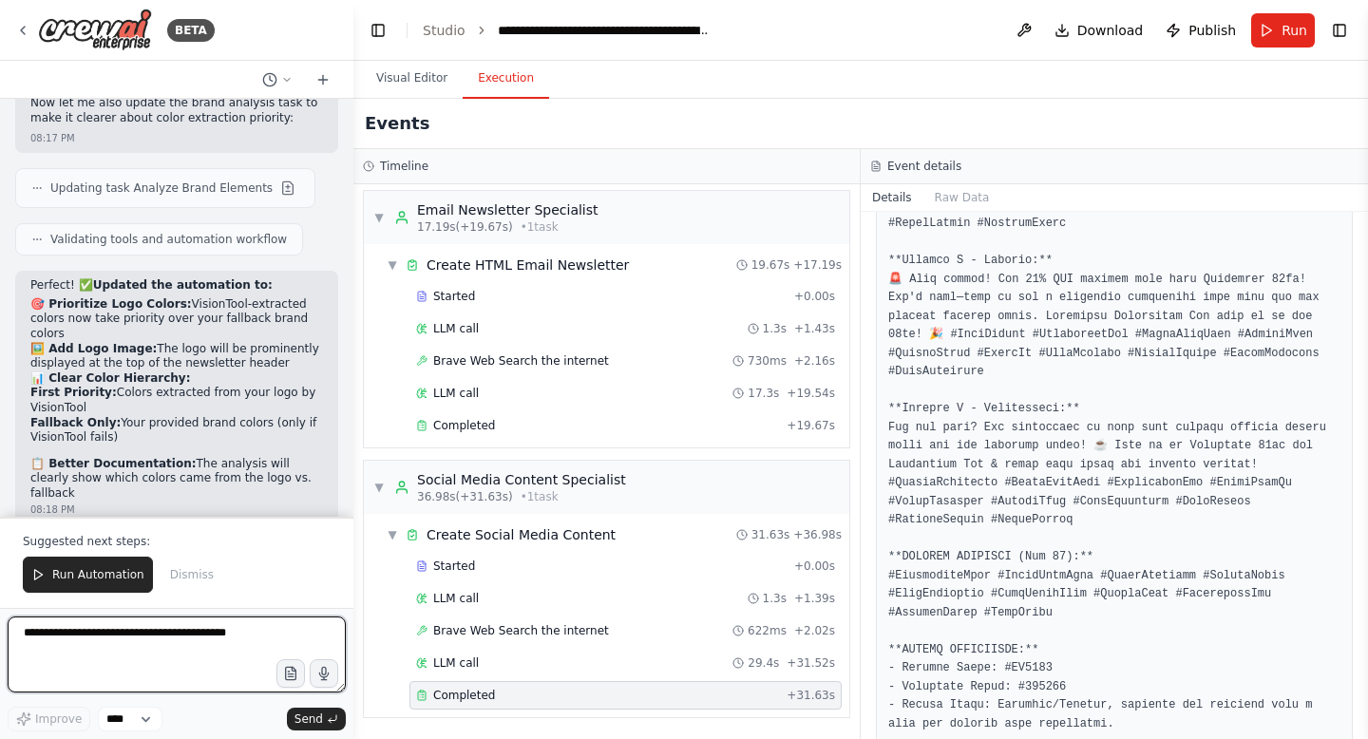
scroll to position [85337, 0]
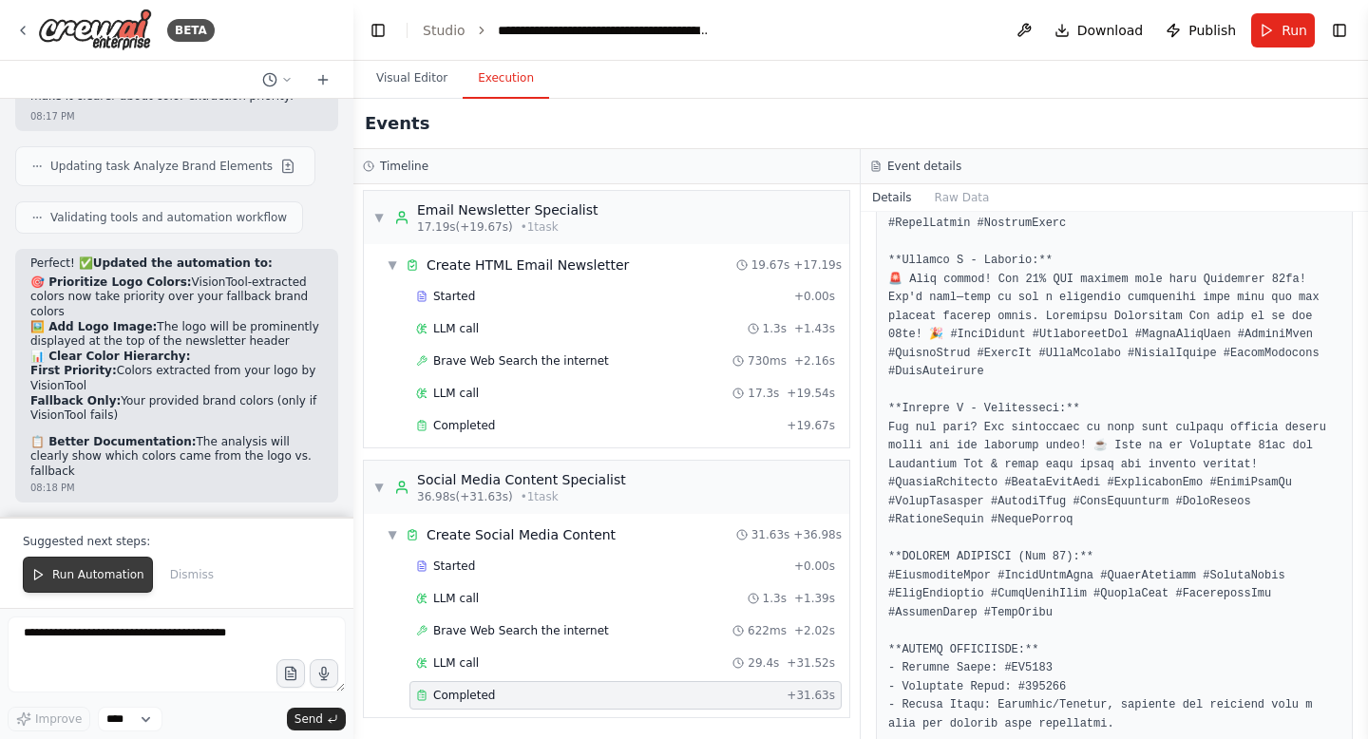
click at [122, 587] on button "Run Automation" at bounding box center [88, 575] width 130 height 36
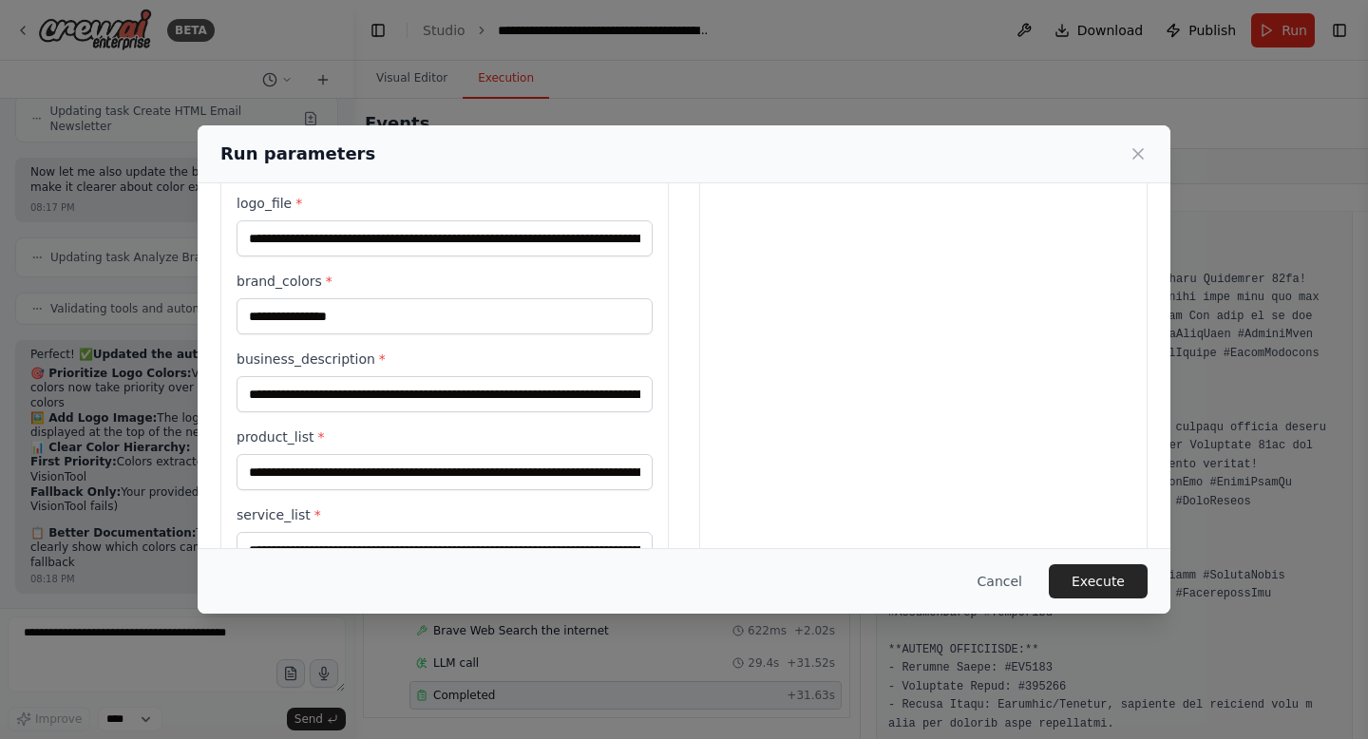
scroll to position [0, 0]
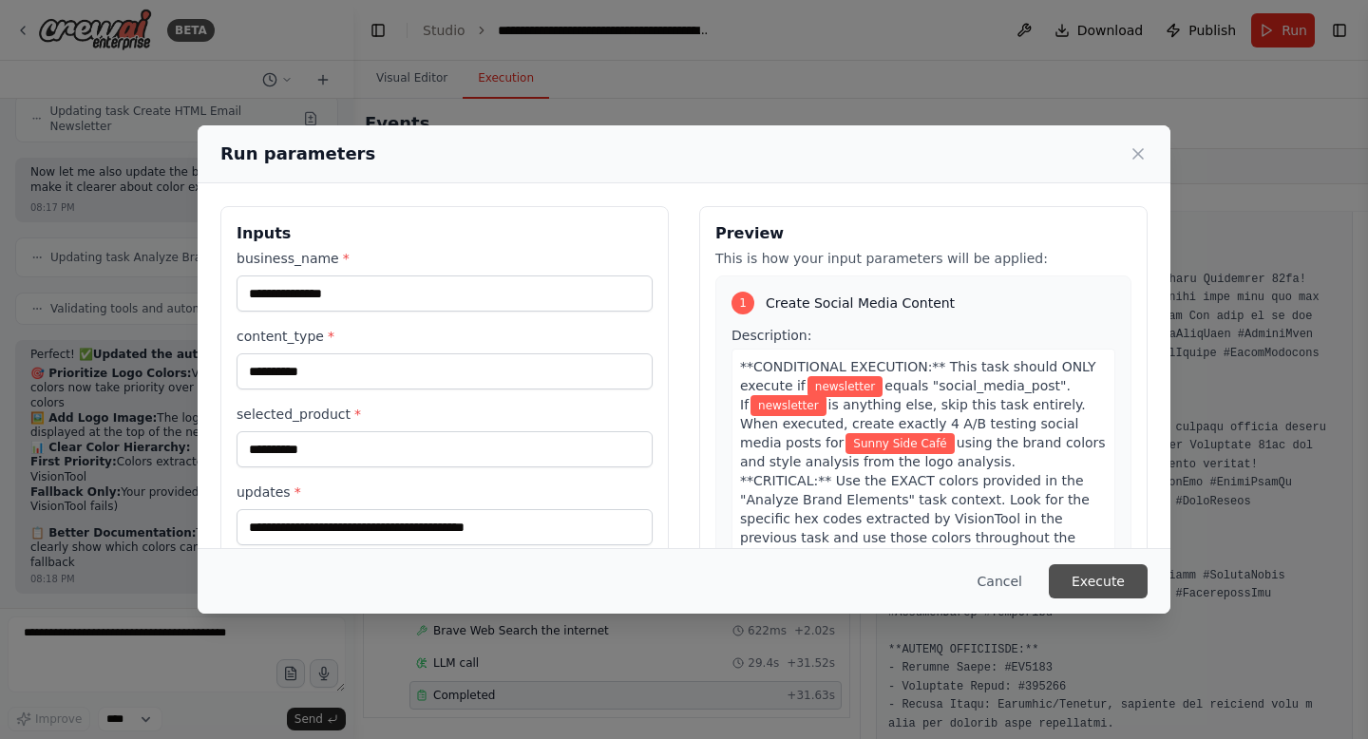
click at [1088, 590] on button "Execute" at bounding box center [1098, 581] width 99 height 34
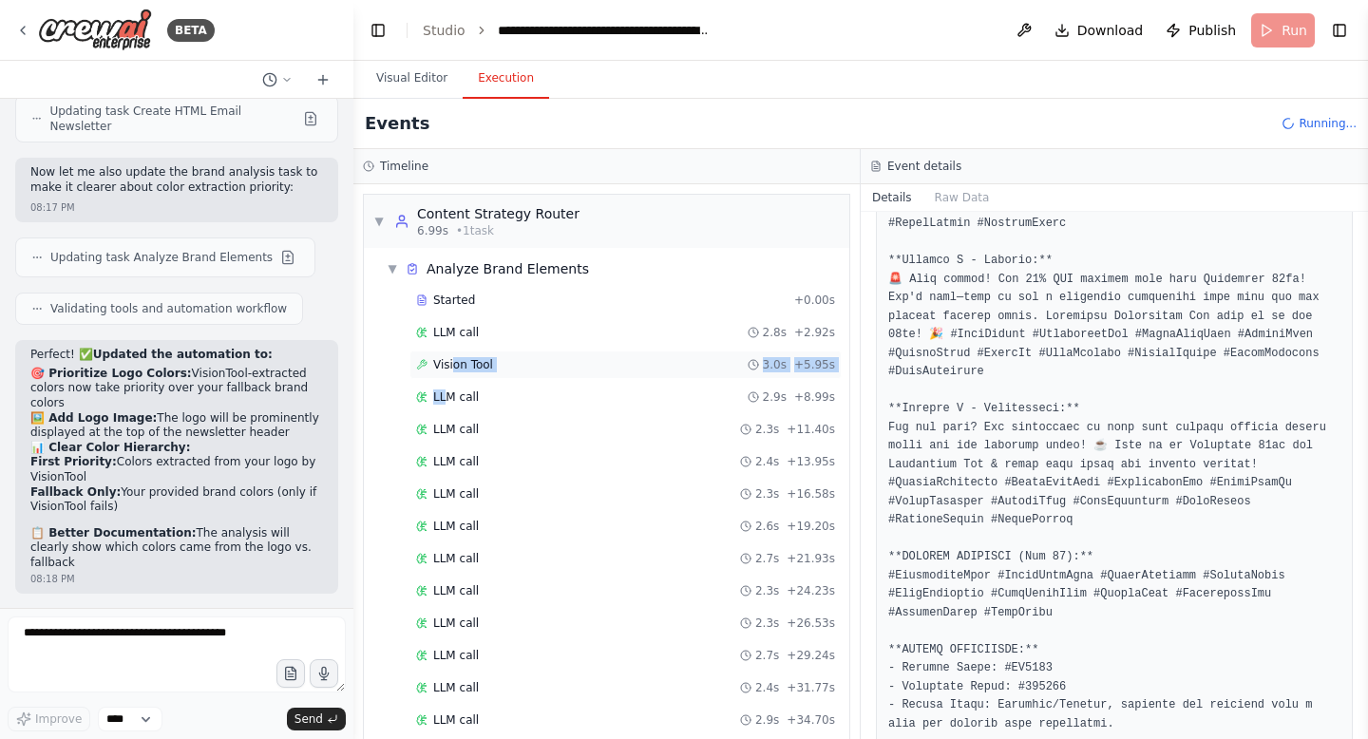
drag, startPoint x: 447, startPoint y: 379, endPoint x: 453, endPoint y: 359, distance: 20.7
click at [453, 359] on span "Vision Tool" at bounding box center [463, 364] width 60 height 15
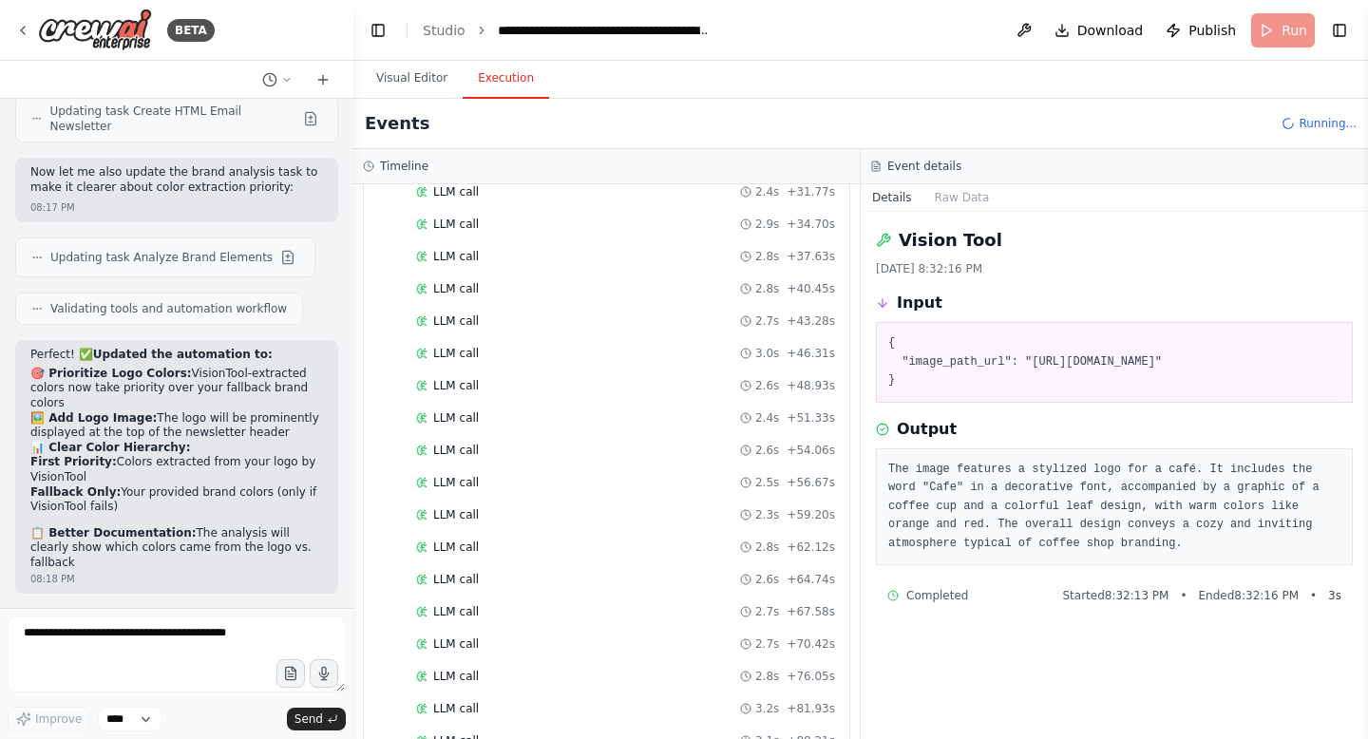
scroll to position [574, 0]
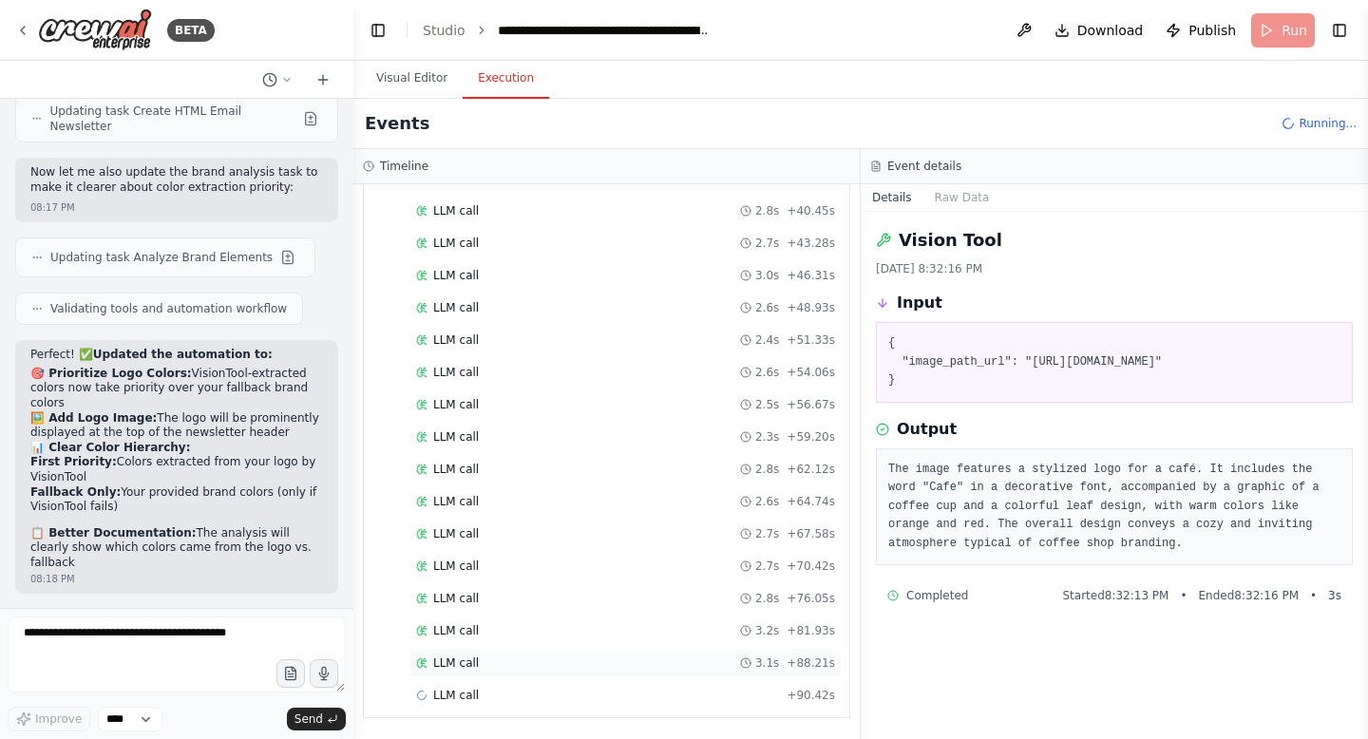
click at [507, 669] on div "LLM call 3.1s + 88.21s" at bounding box center [625, 662] width 419 height 15
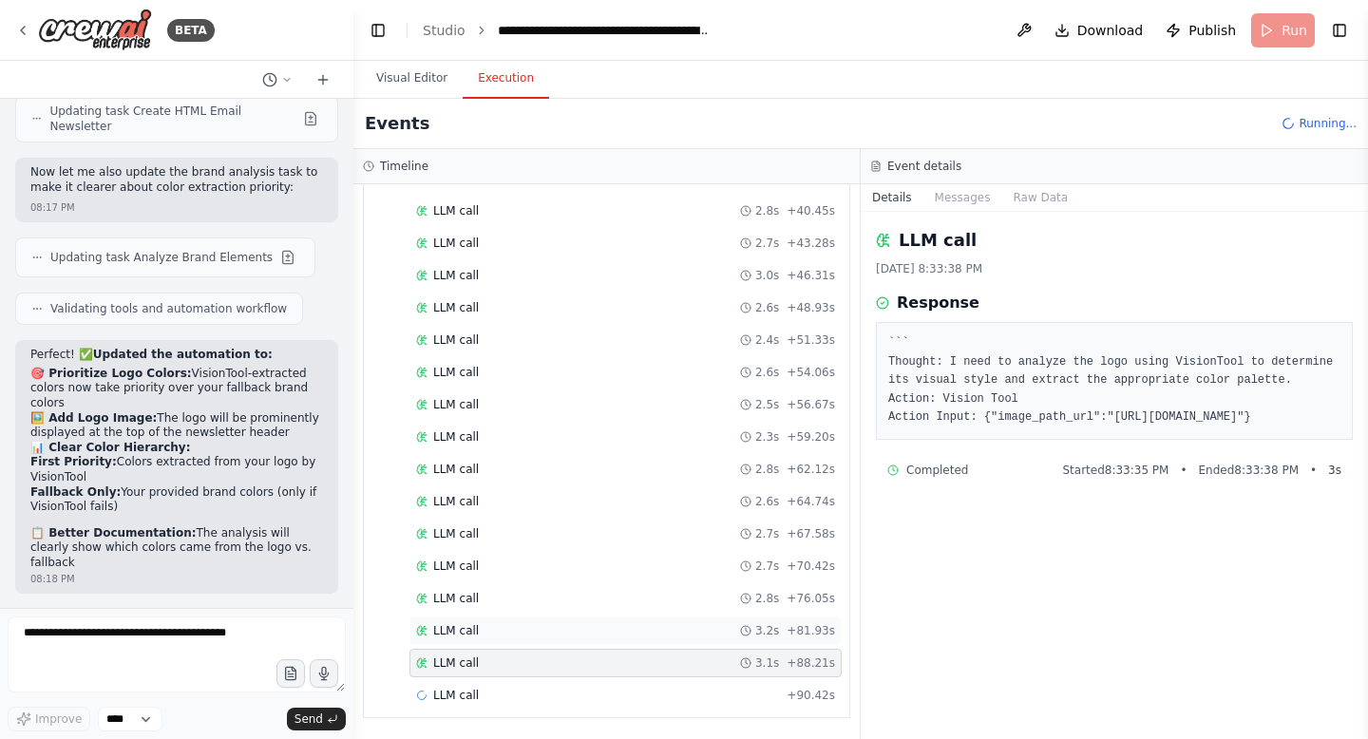
click at [557, 622] on div "LLM call 3.2s + 81.93s" at bounding box center [625, 631] width 432 height 28
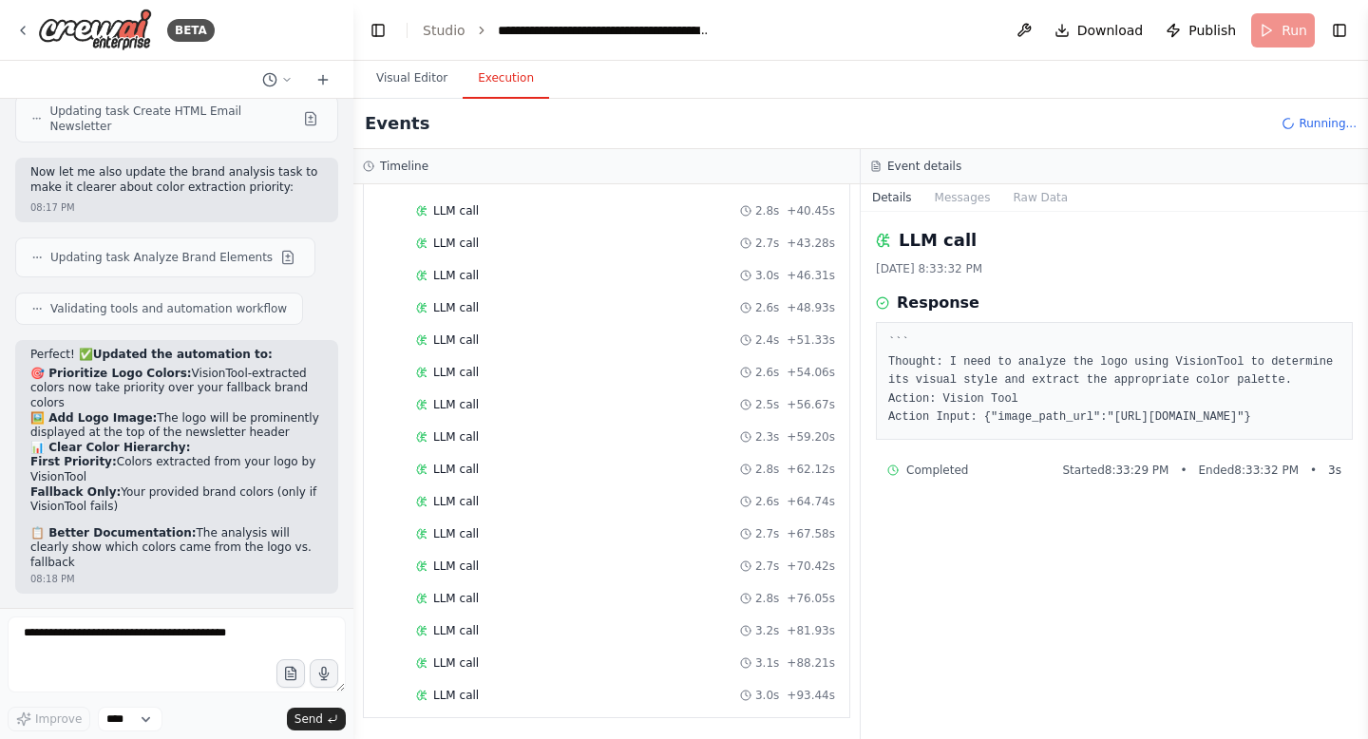
click at [551, 646] on div "Started + 0.00s LLM call 2.8s + 2.92s Vision Tool 3.0s + 5.95s LLM call 2.9s + …" at bounding box center [614, 212] width 470 height 1001
click at [551, 674] on div "LLM call 3.1s + 88.21s" at bounding box center [625, 663] width 432 height 28
click at [406, 82] on button "Visual Editor" at bounding box center [412, 79] width 102 height 40
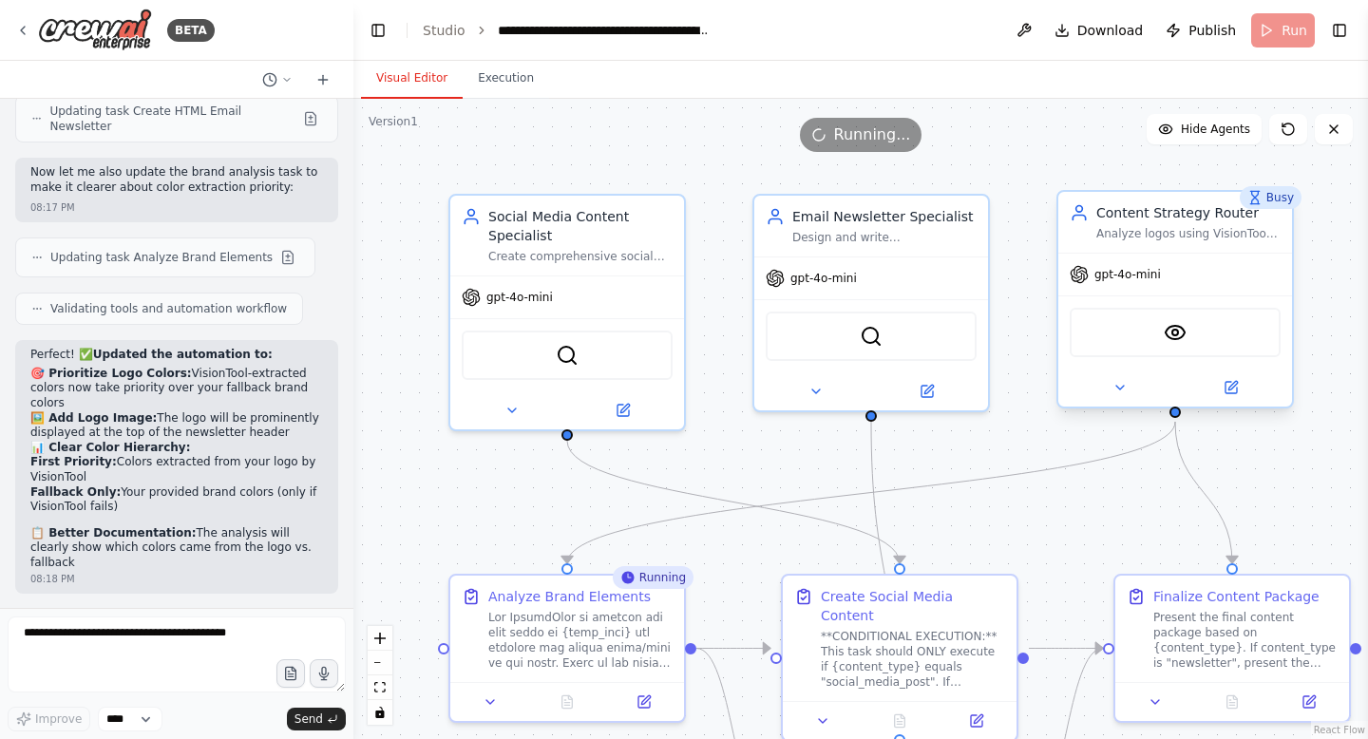
click at [1149, 291] on div "gpt-4o-mini" at bounding box center [1175, 275] width 234 height 42
click at [1225, 384] on icon at bounding box center [1230, 387] width 11 height 11
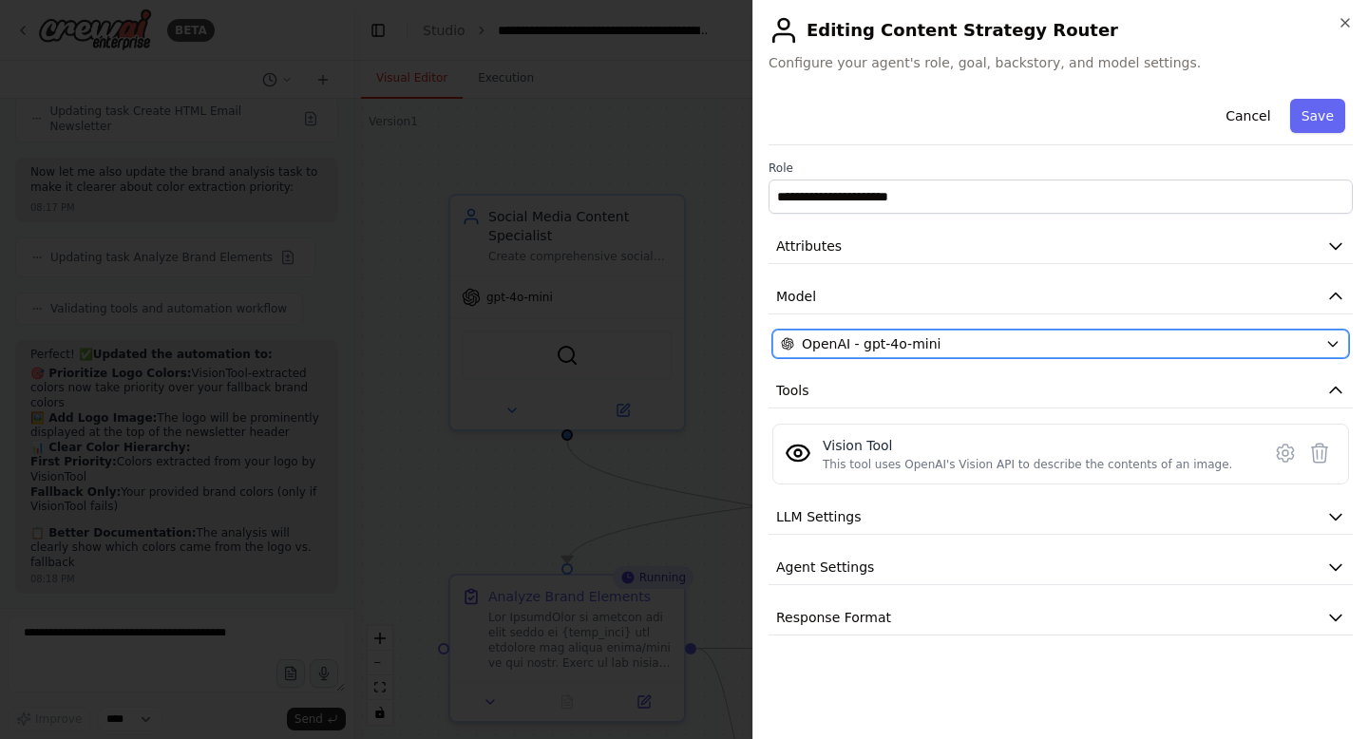
click at [993, 347] on div "OpenAI - gpt-4o-mini" at bounding box center [1049, 343] width 537 height 19
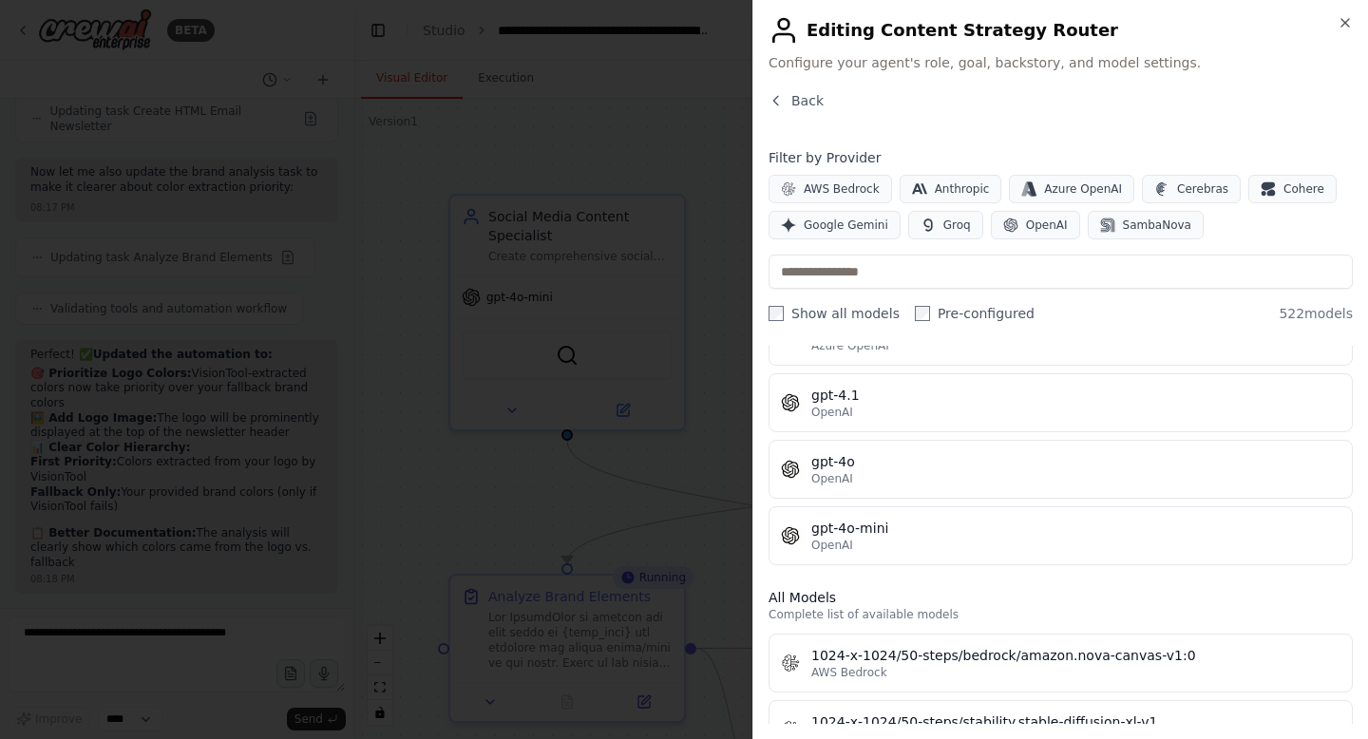
scroll to position [190, 0]
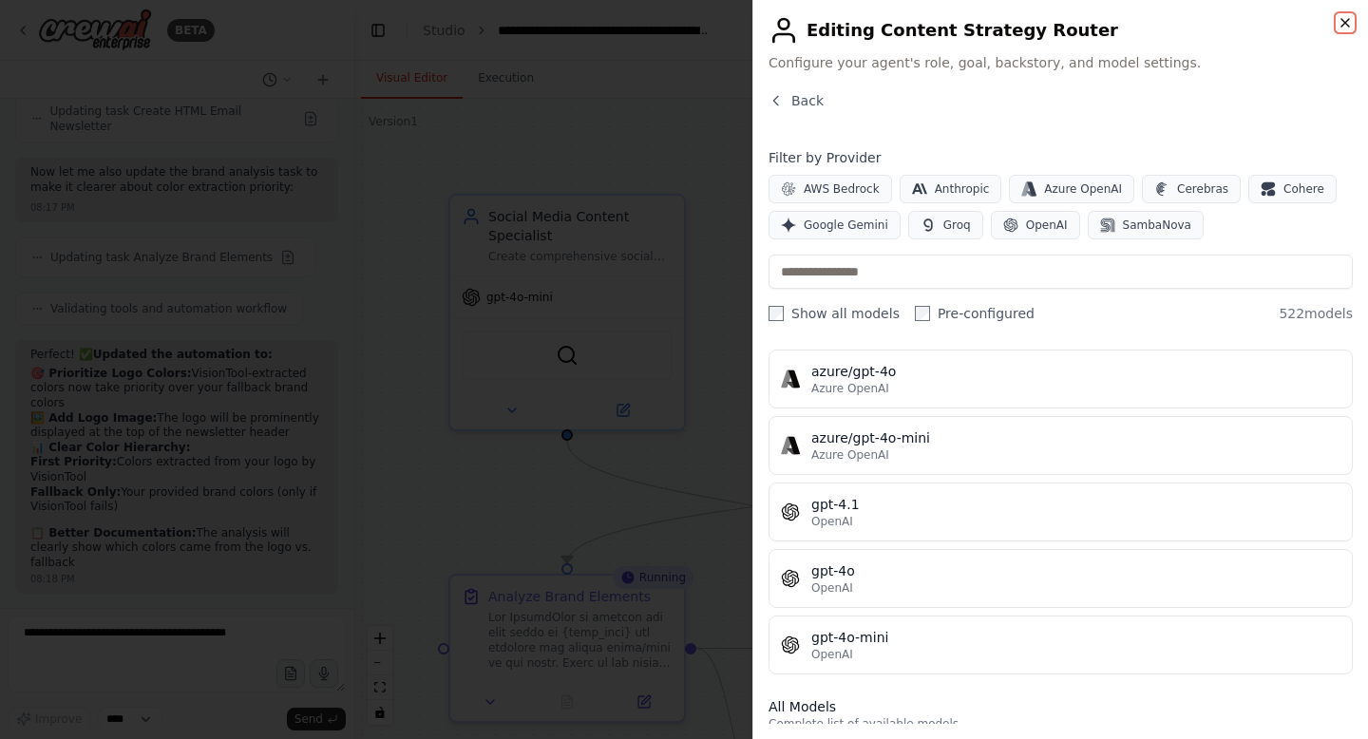
click at [1346, 28] on icon "button" at bounding box center [1345, 22] width 15 height 15
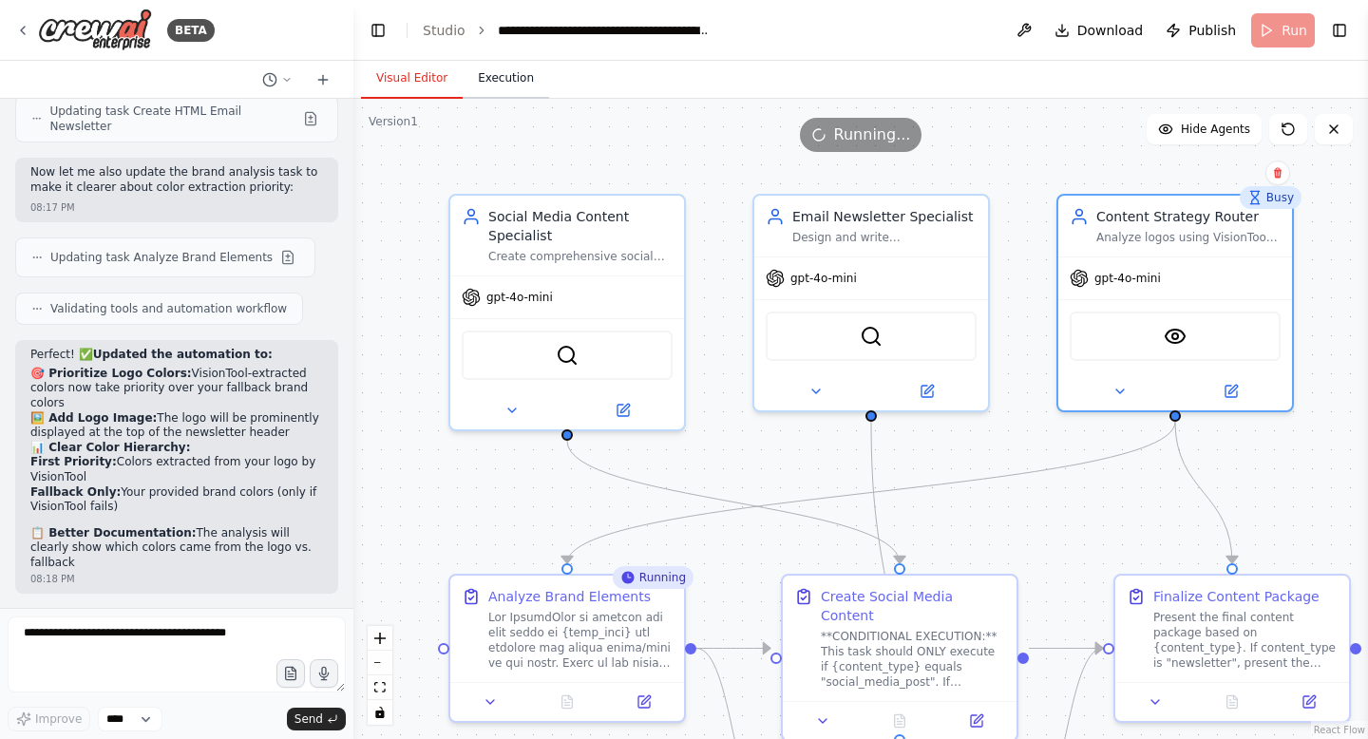
click at [499, 97] on button "Execution" at bounding box center [506, 79] width 86 height 40
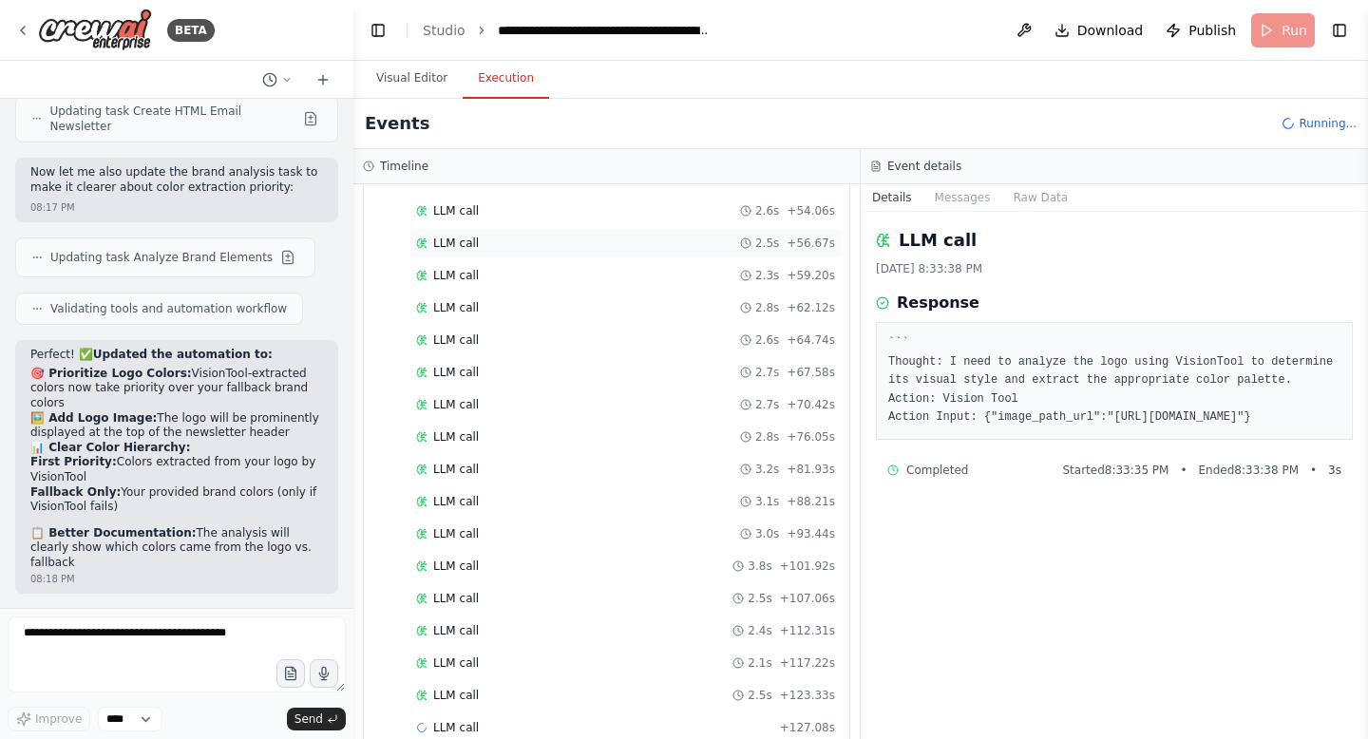
scroll to position [768, 0]
click at [491, 655] on div "LLM call 2.5s + 123.33s" at bounding box center [625, 662] width 419 height 15
click at [492, 696] on div "LLM call 2.7s + 129.80s" at bounding box center [625, 695] width 419 height 15
click at [1262, 427] on pre "``` Thought: I need to analyze the logo using VisionTool to determine its visua…" at bounding box center [1114, 380] width 452 height 93
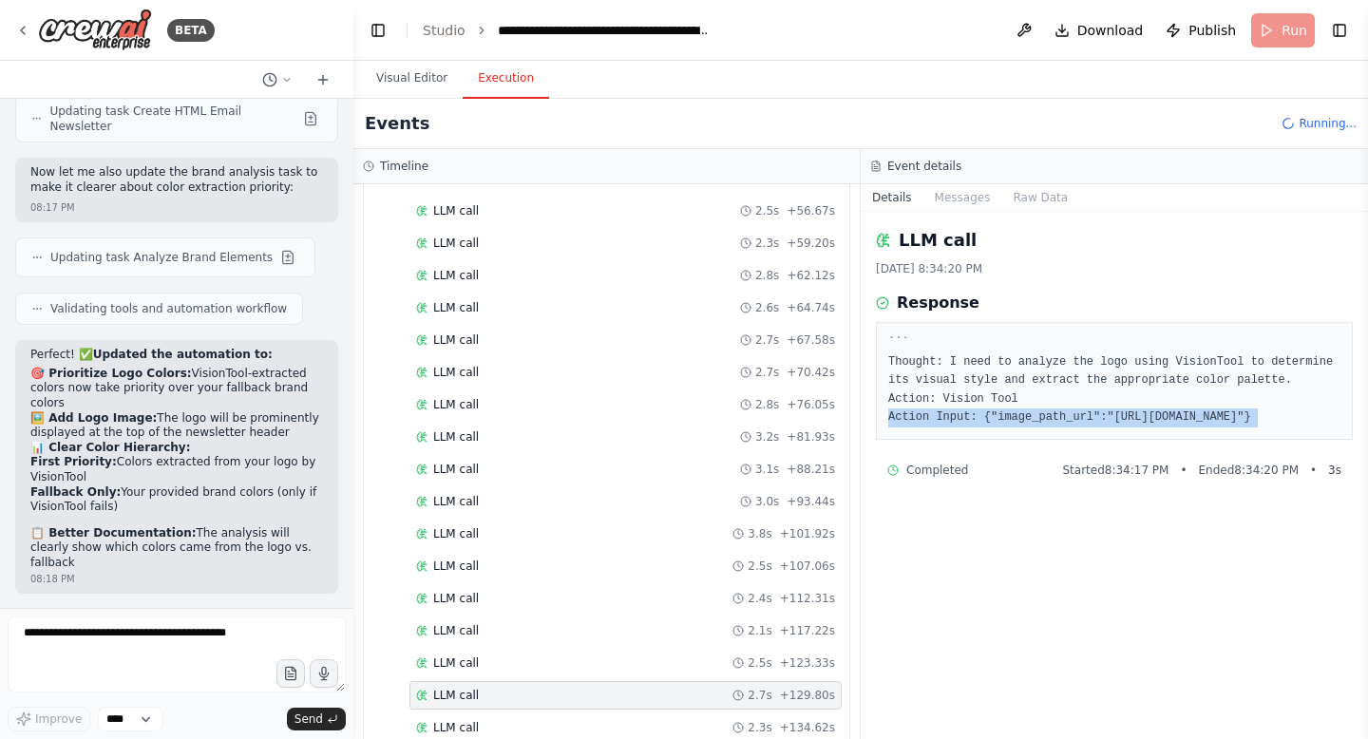
click at [1262, 427] on pre "``` Thought: I need to analyze the logo using VisionTool to determine its visua…" at bounding box center [1114, 380] width 452 height 93
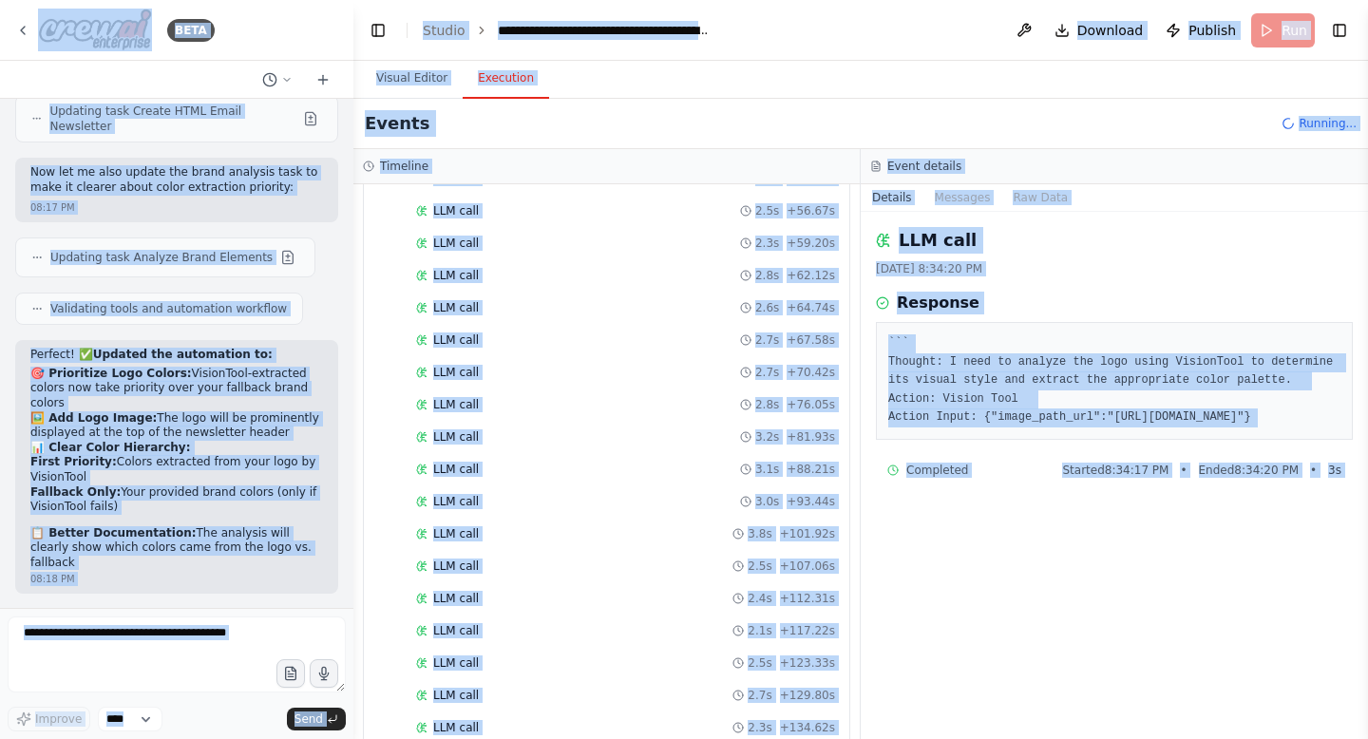
click at [220, 613] on form "Improve **** Send" at bounding box center [176, 673] width 353 height 131
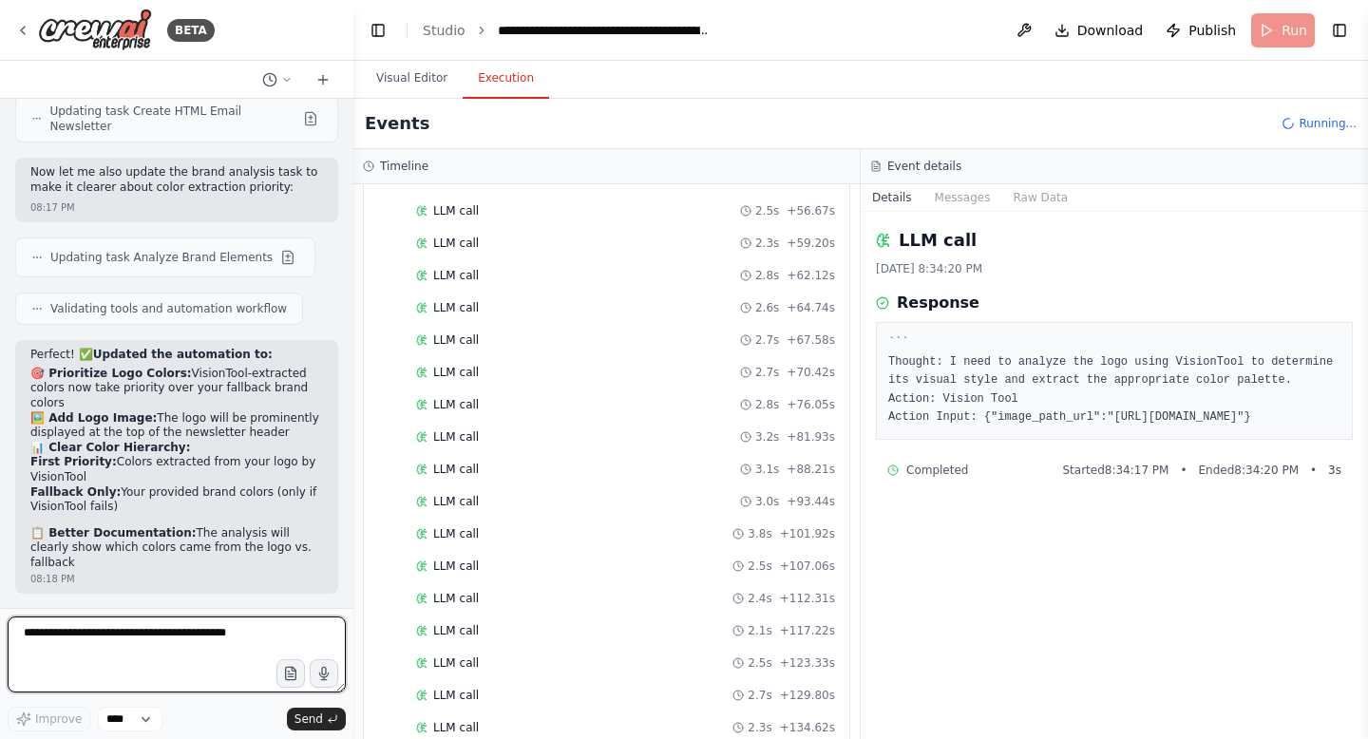
click at [206, 632] on textarea at bounding box center [177, 655] width 338 height 76
click at [1151, 341] on pre "``` Thought: I need to analyze the logo using VisionTool to determine its visua…" at bounding box center [1114, 380] width 452 height 93
copy pre "Thought: I need to analyze the logo using VisionTool to determine its visual st…"
click at [58, 647] on textarea "**********" at bounding box center [177, 655] width 338 height 76
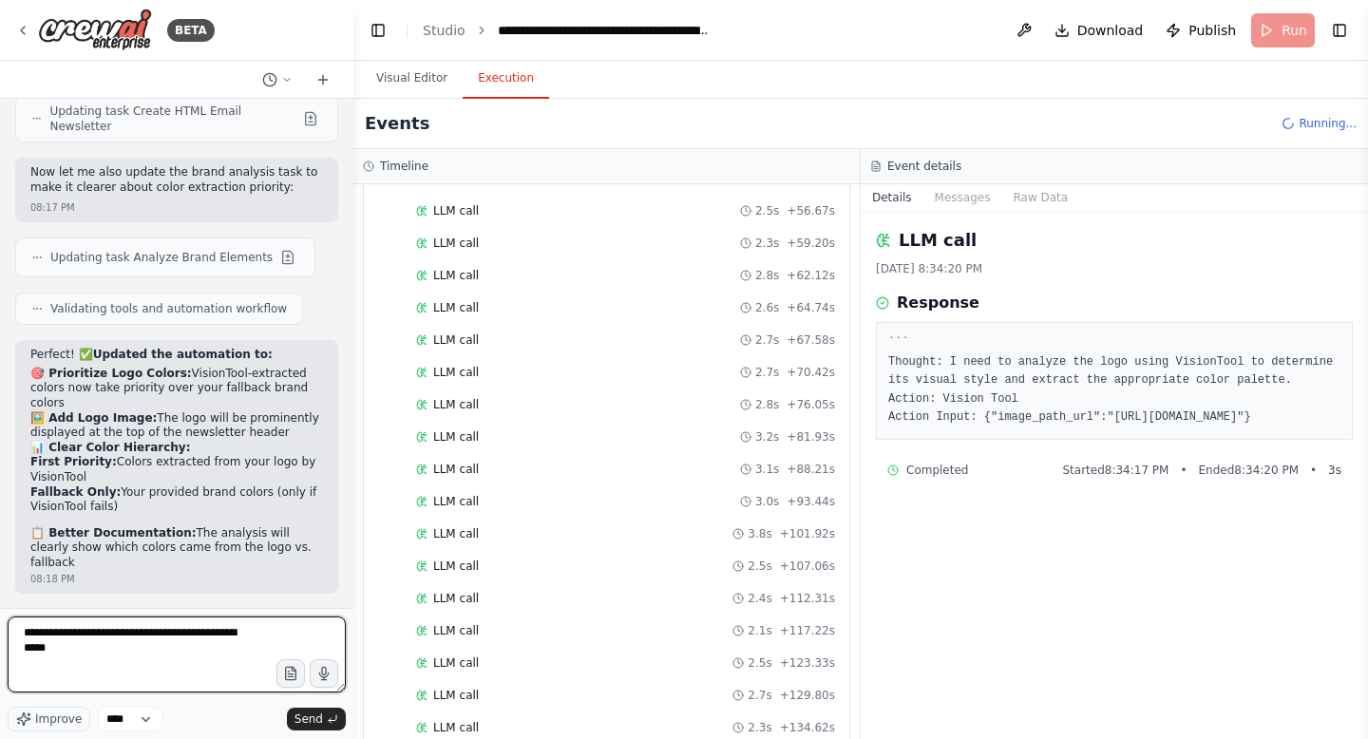
paste textarea "**********"
click at [91, 649] on textarea "**********" at bounding box center [177, 655] width 338 height 76
type textarea "**********"
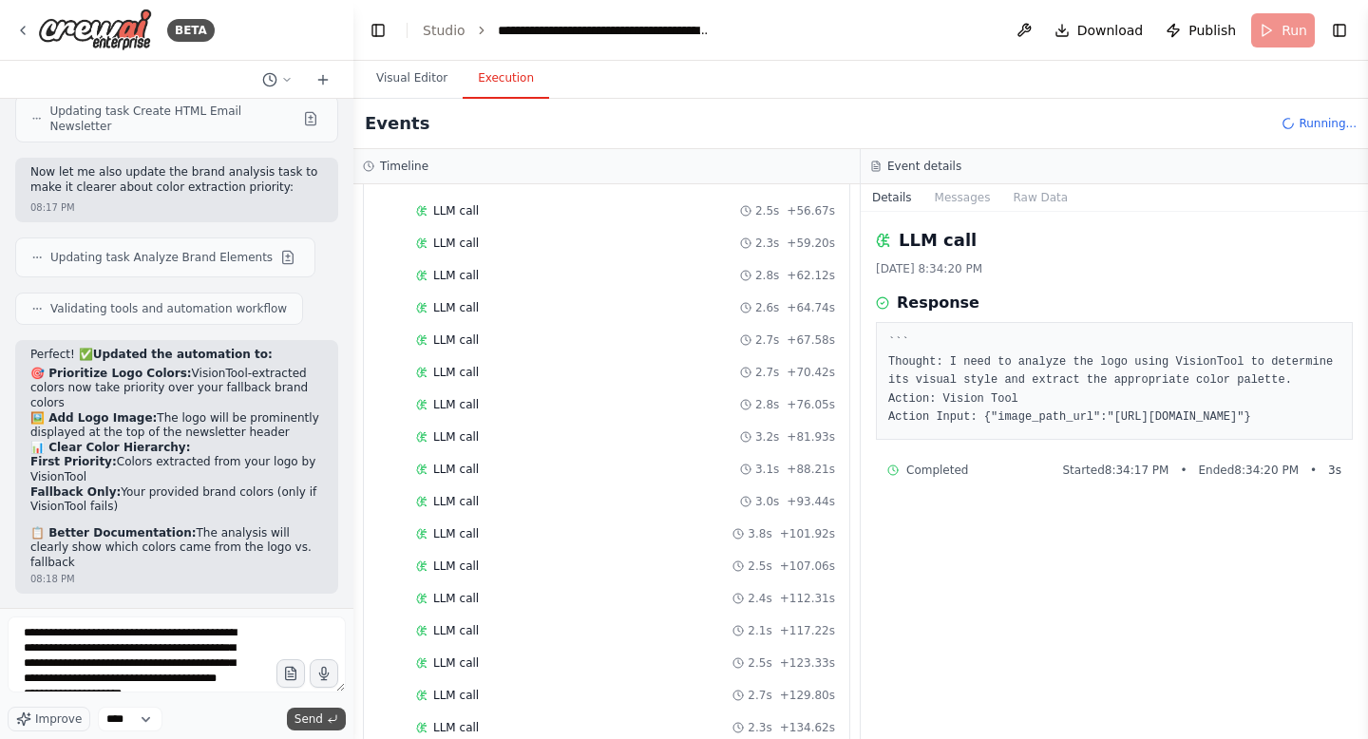
click at [297, 715] on span "Send" at bounding box center [308, 719] width 28 height 15
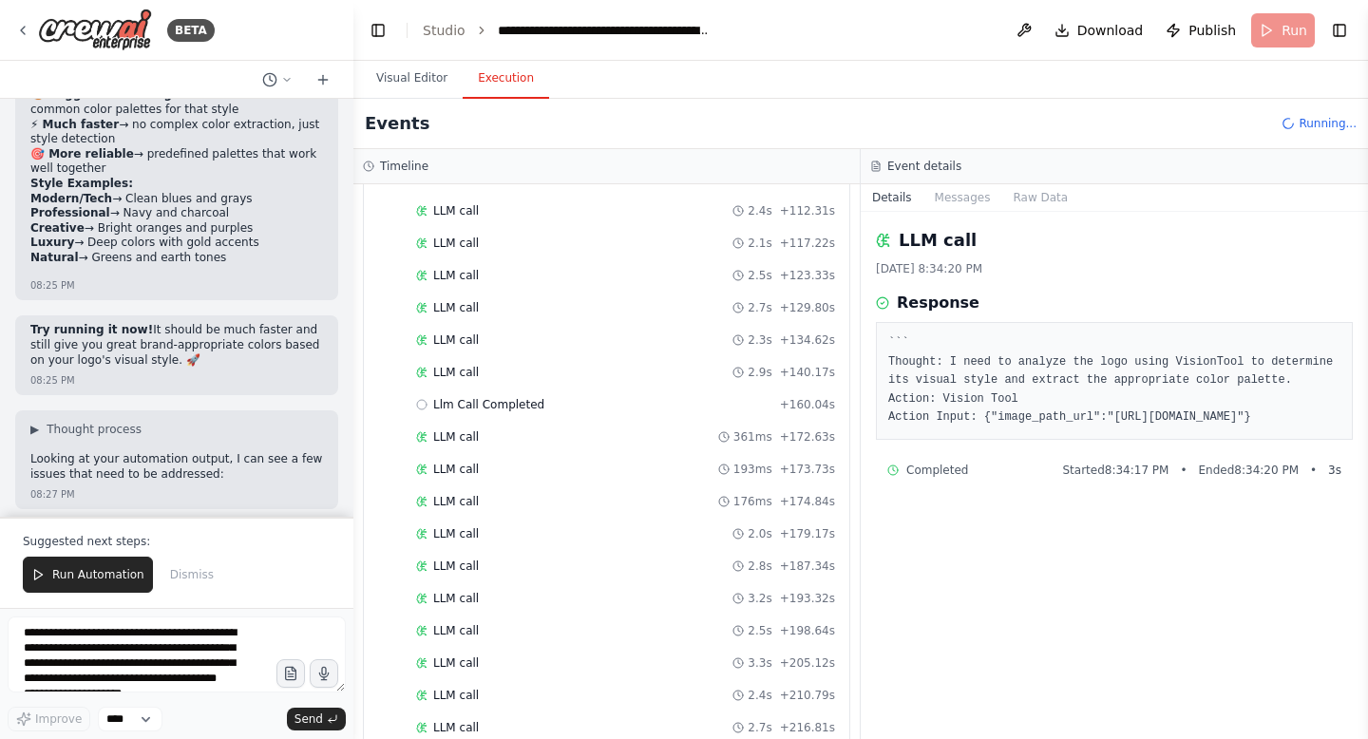
scroll to position [86390, 0]
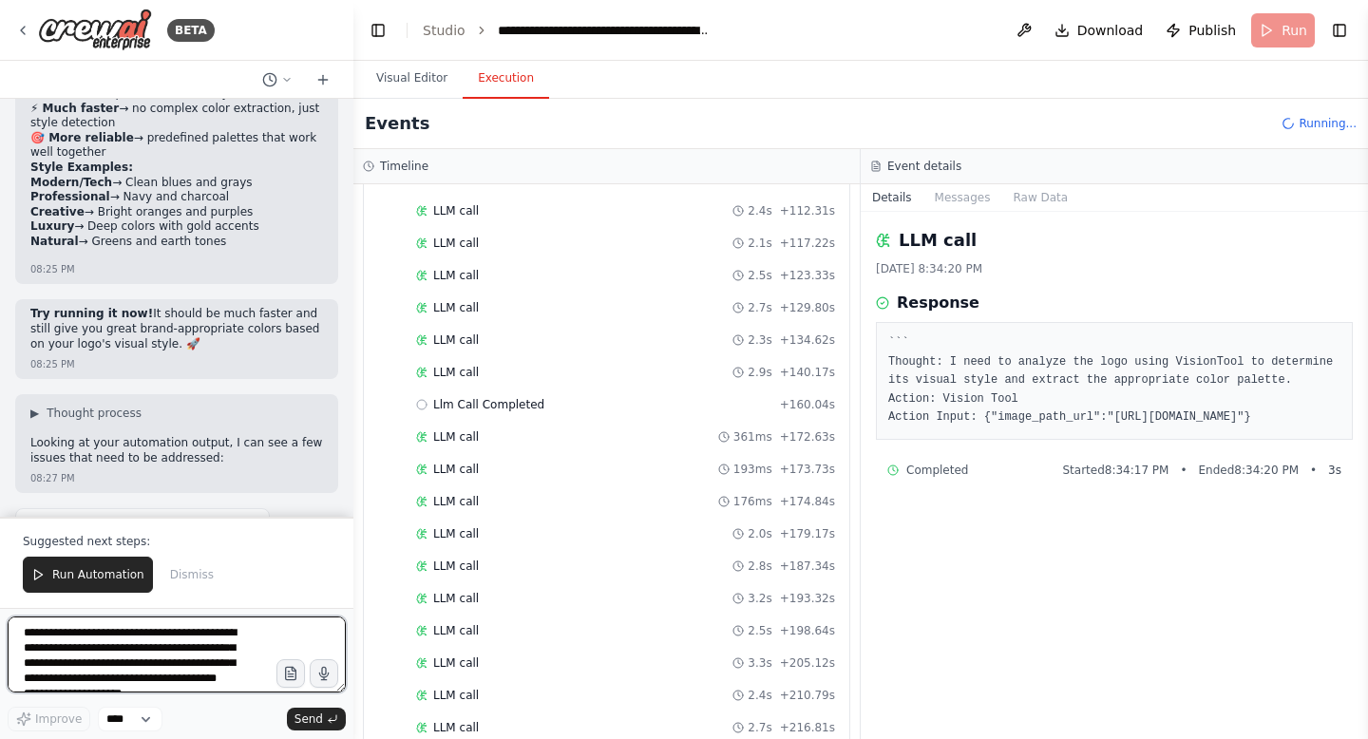
click at [166, 652] on textarea "**********" at bounding box center [177, 655] width 338 height 76
click at [202, 656] on textarea "**********" at bounding box center [177, 655] width 338 height 76
type textarea "**********"
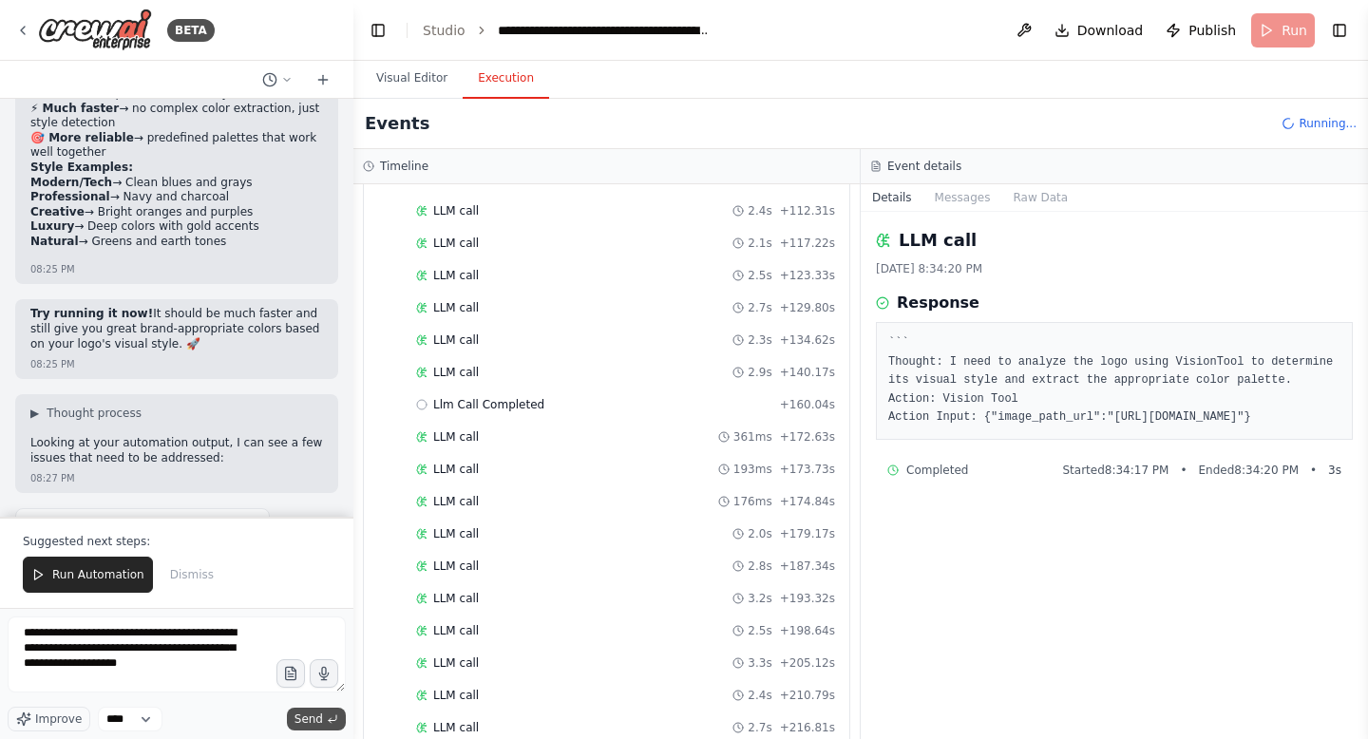
click at [307, 721] on span "Send" at bounding box center [308, 719] width 28 height 15
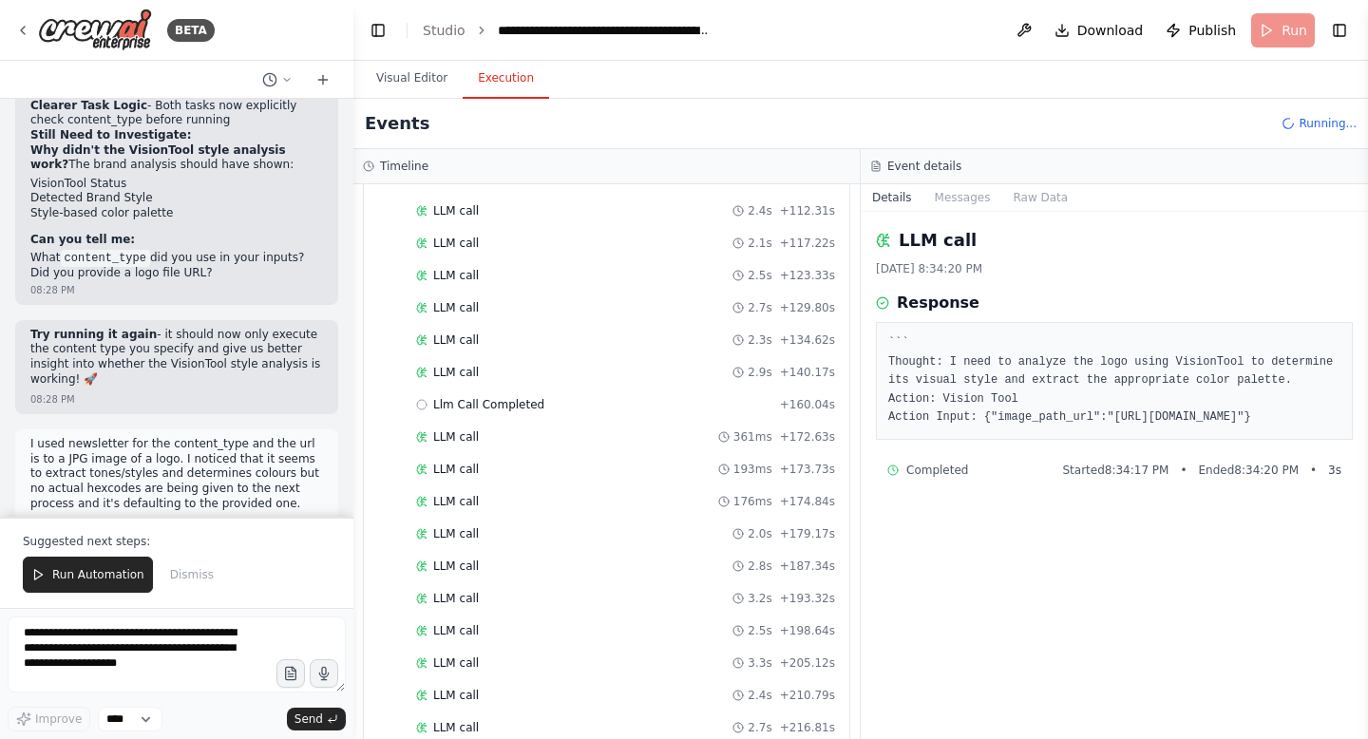
scroll to position [87660, 0]
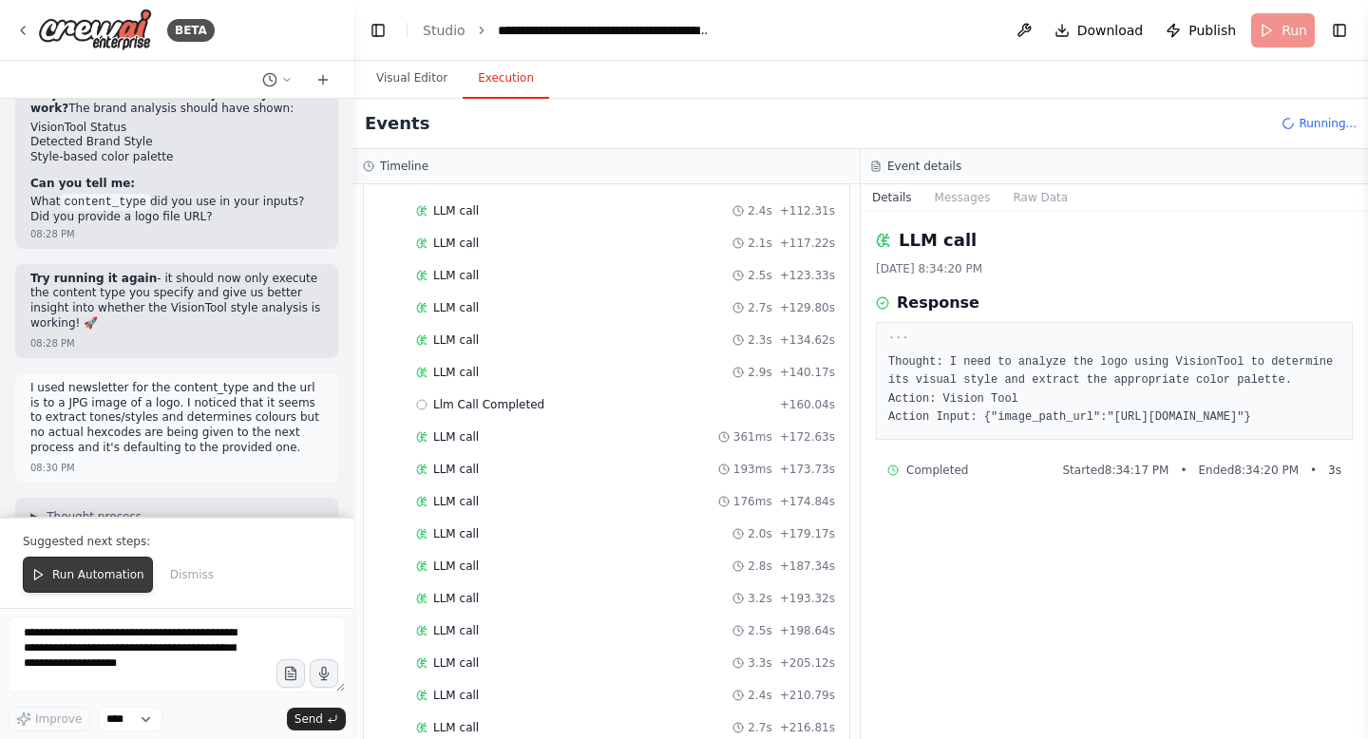
click at [51, 563] on button "Run Automation" at bounding box center [88, 575] width 130 height 36
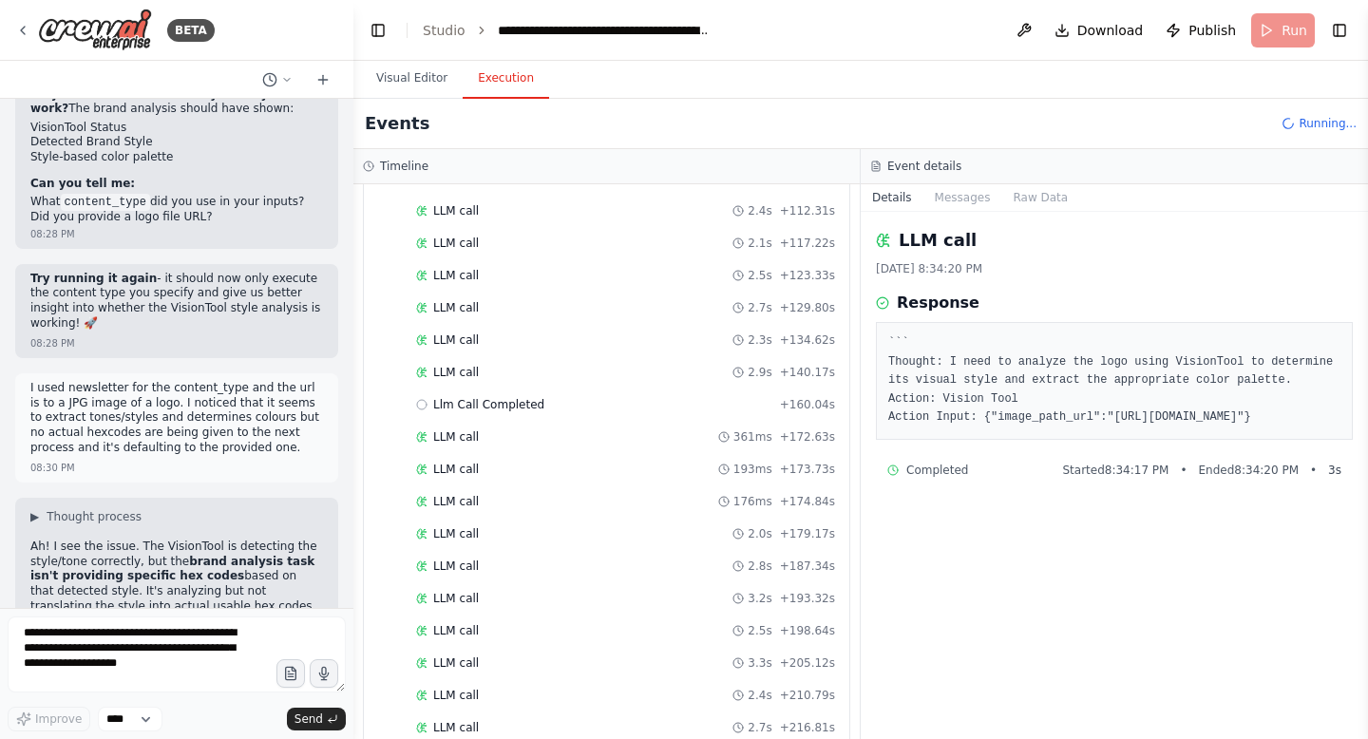
scroll to position [87569, 0]
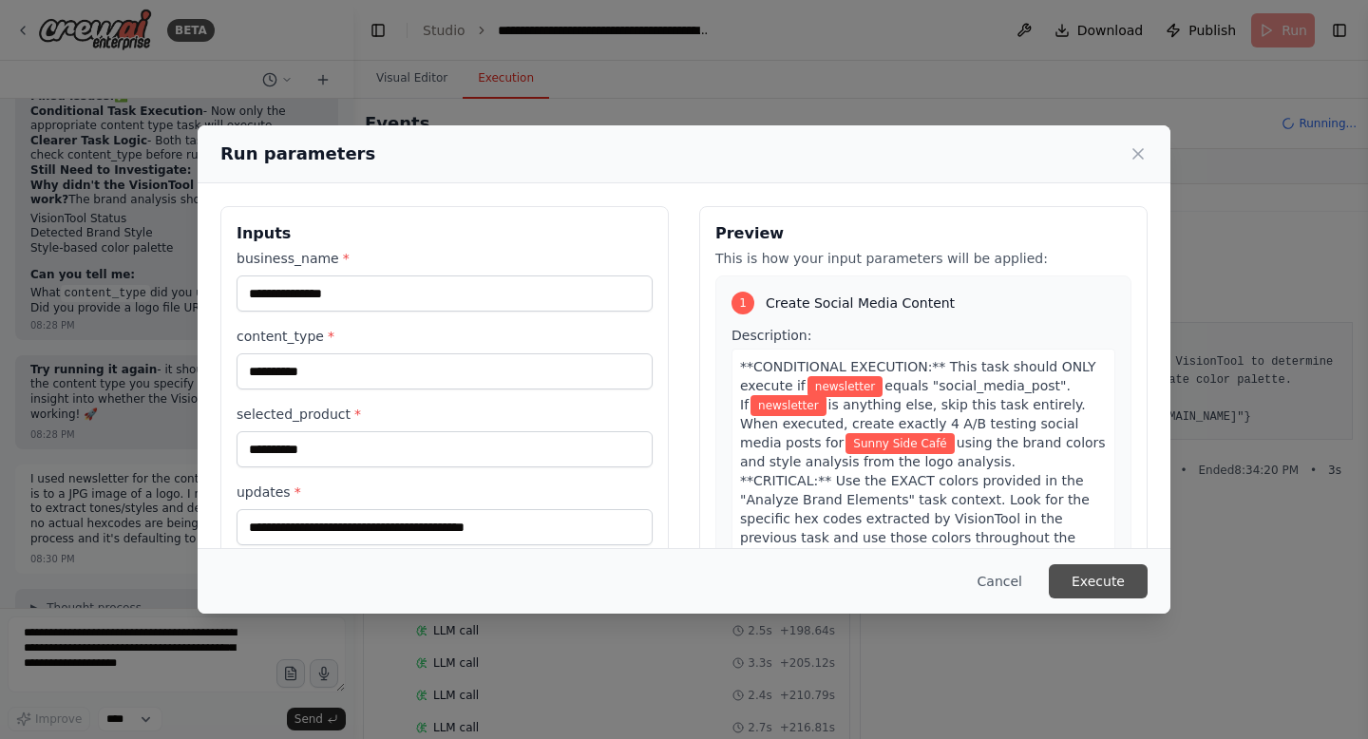
click at [1114, 575] on button "Execute" at bounding box center [1098, 581] width 99 height 34
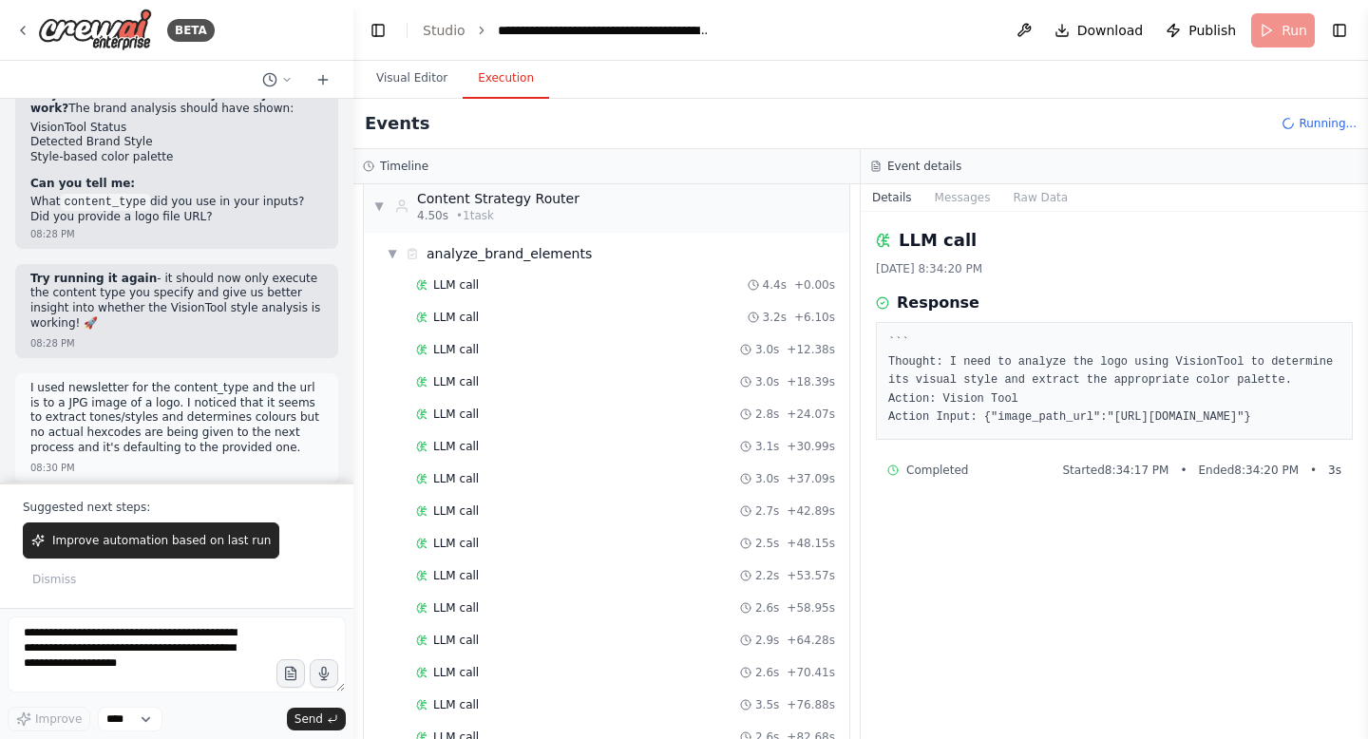
scroll to position [0, 0]
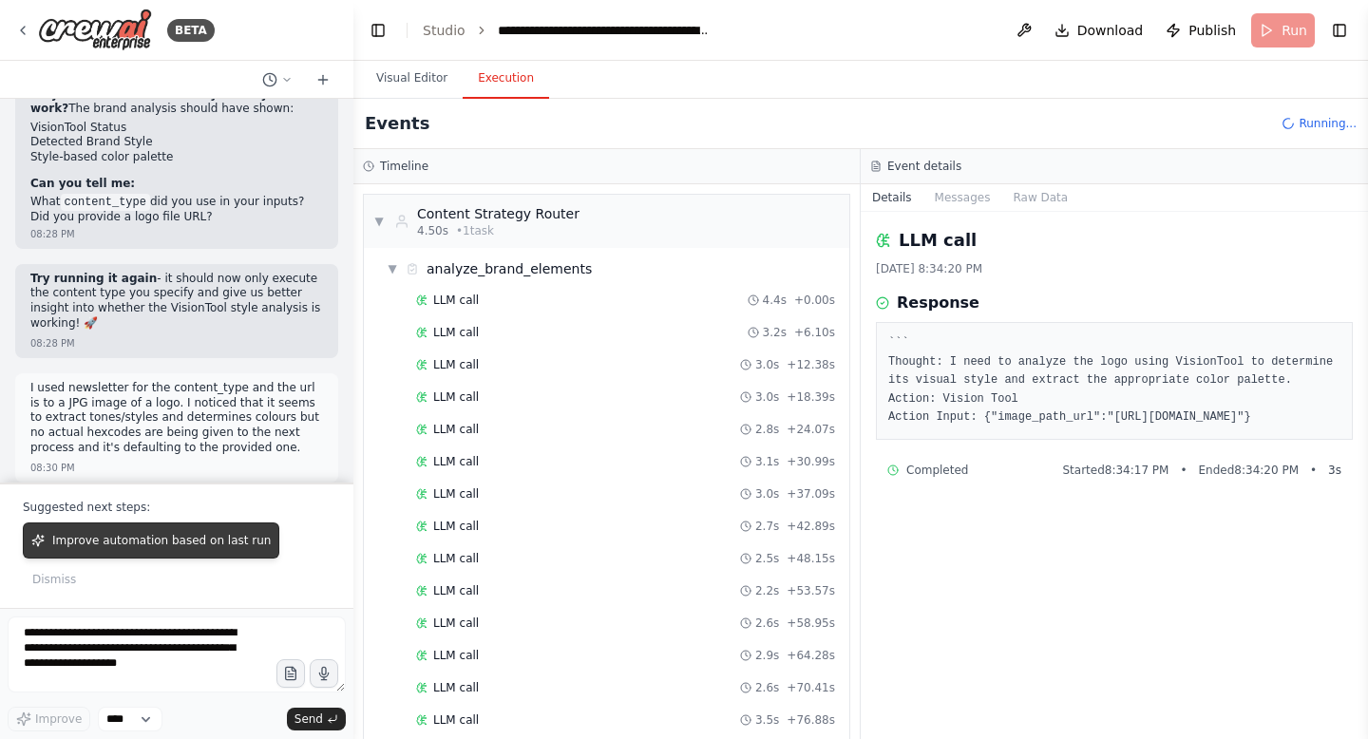
click at [168, 559] on button "Improve automation based on last run" at bounding box center [151, 540] width 256 height 36
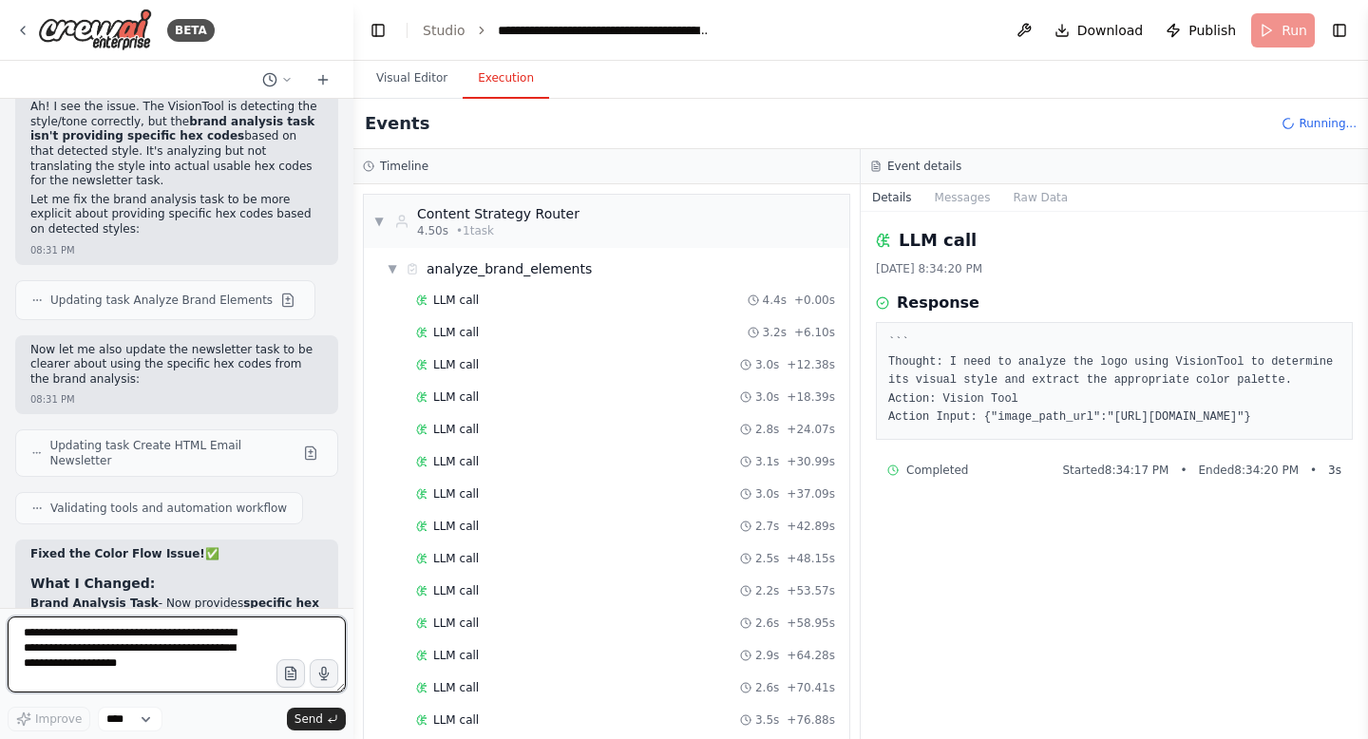
scroll to position [88159, 0]
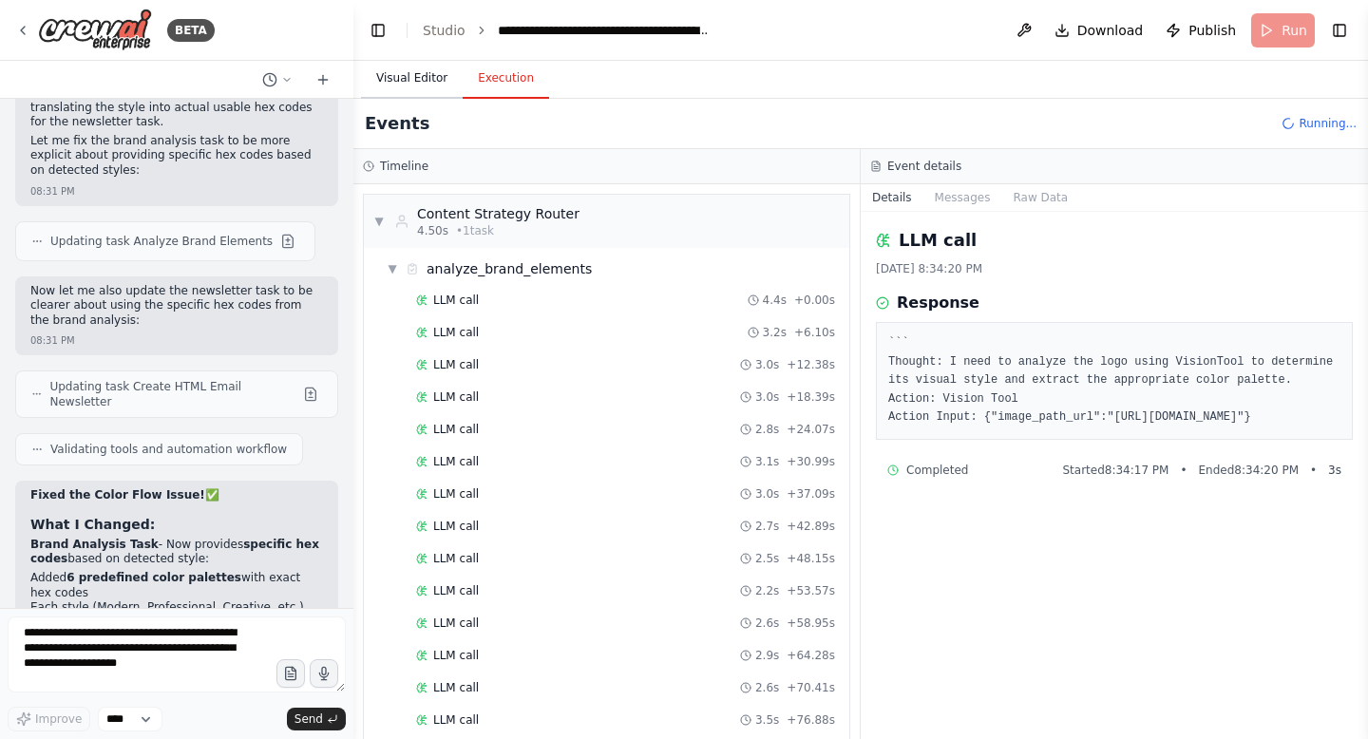
drag, startPoint x: 427, startPoint y: 94, endPoint x: 603, endPoint y: 268, distance: 247.2
click at [427, 94] on button "Visual Editor" at bounding box center [412, 79] width 102 height 40
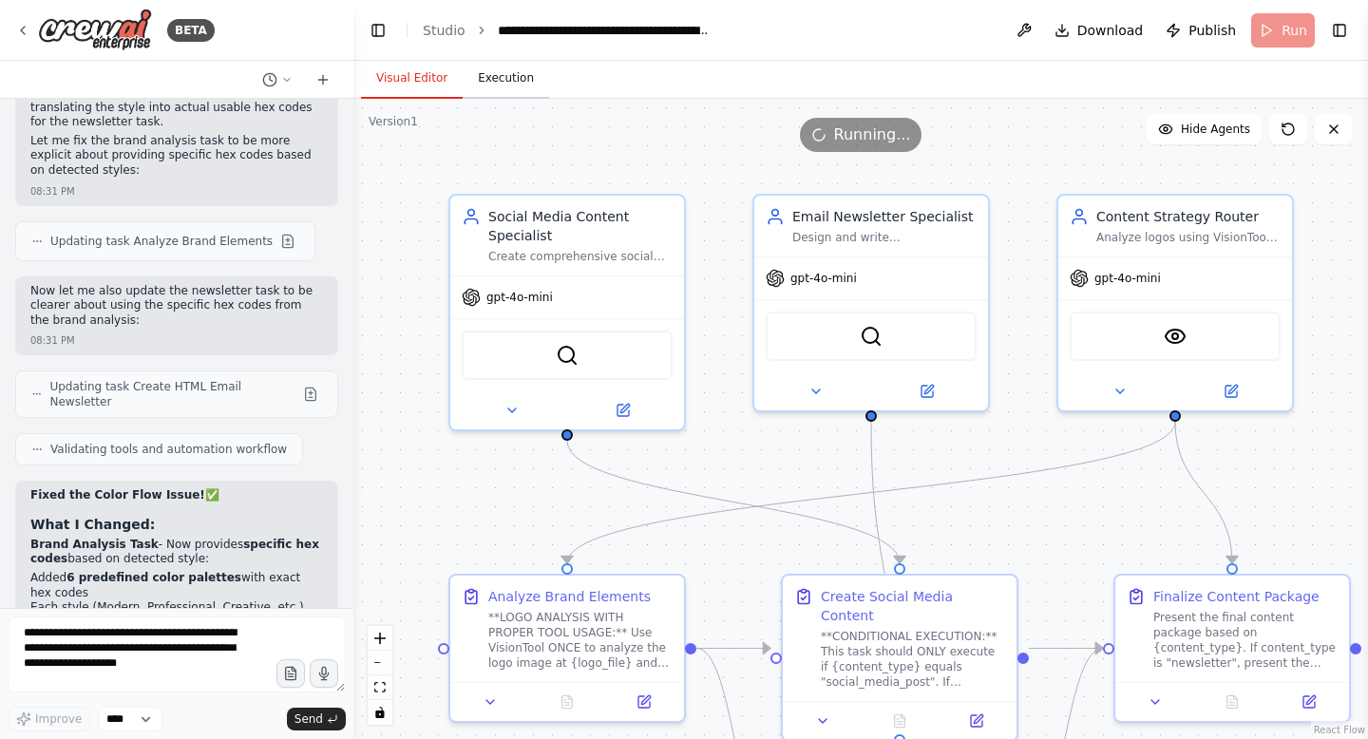
click at [511, 93] on button "Execution" at bounding box center [506, 79] width 86 height 40
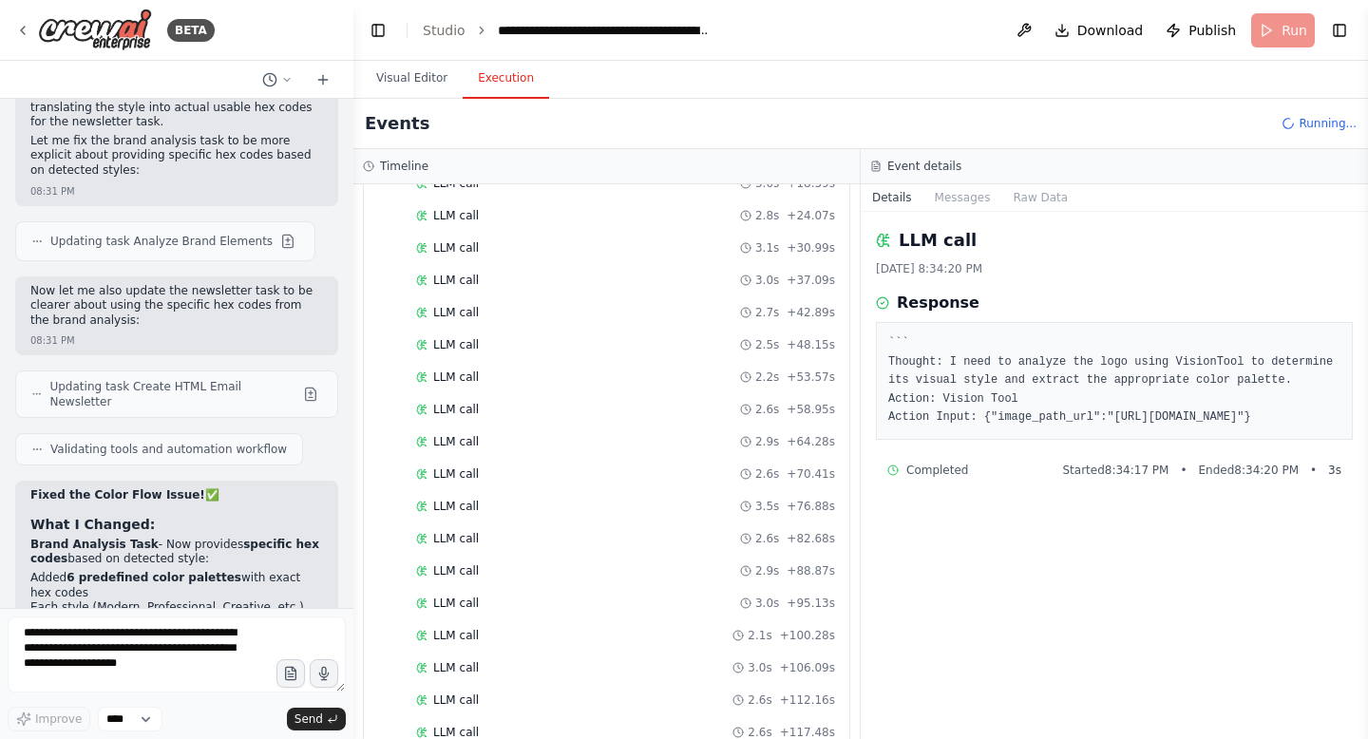
scroll to position [0, 0]
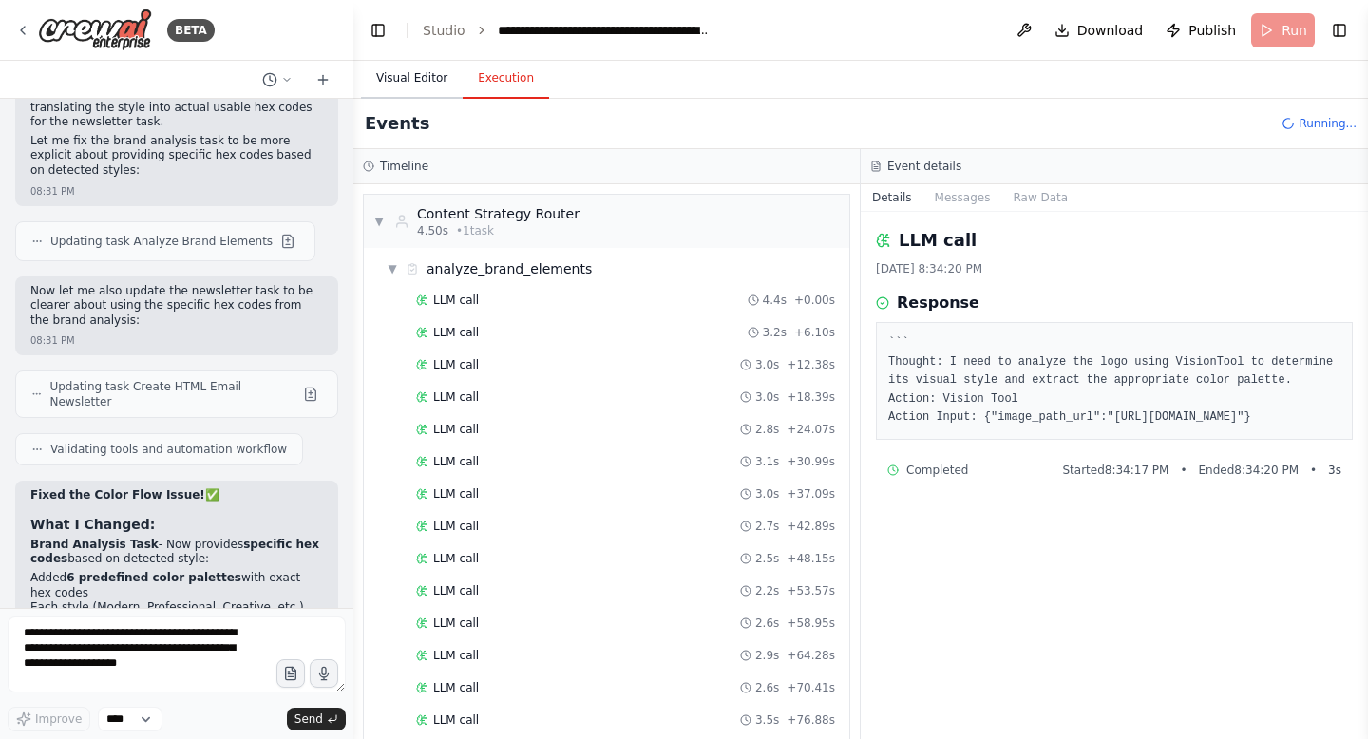
click at [412, 70] on button "Visual Editor" at bounding box center [412, 79] width 102 height 40
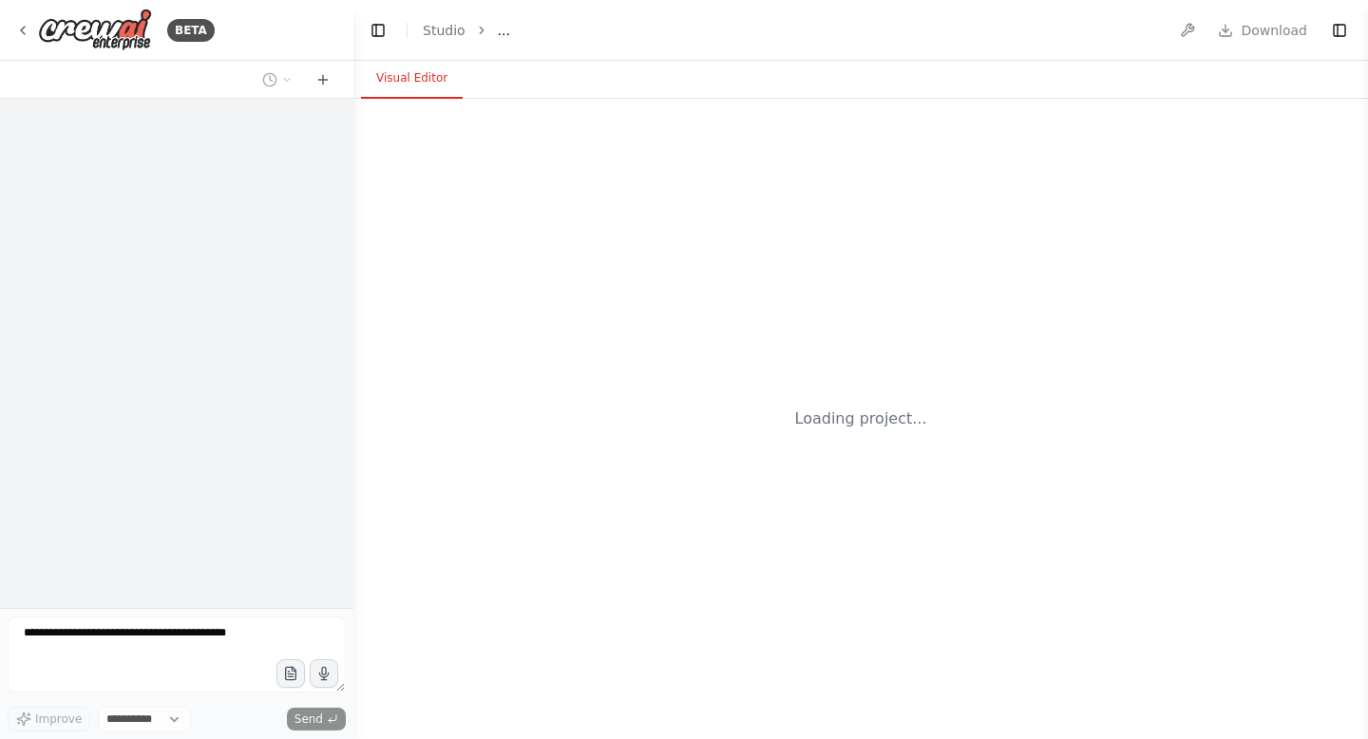
select select "****"
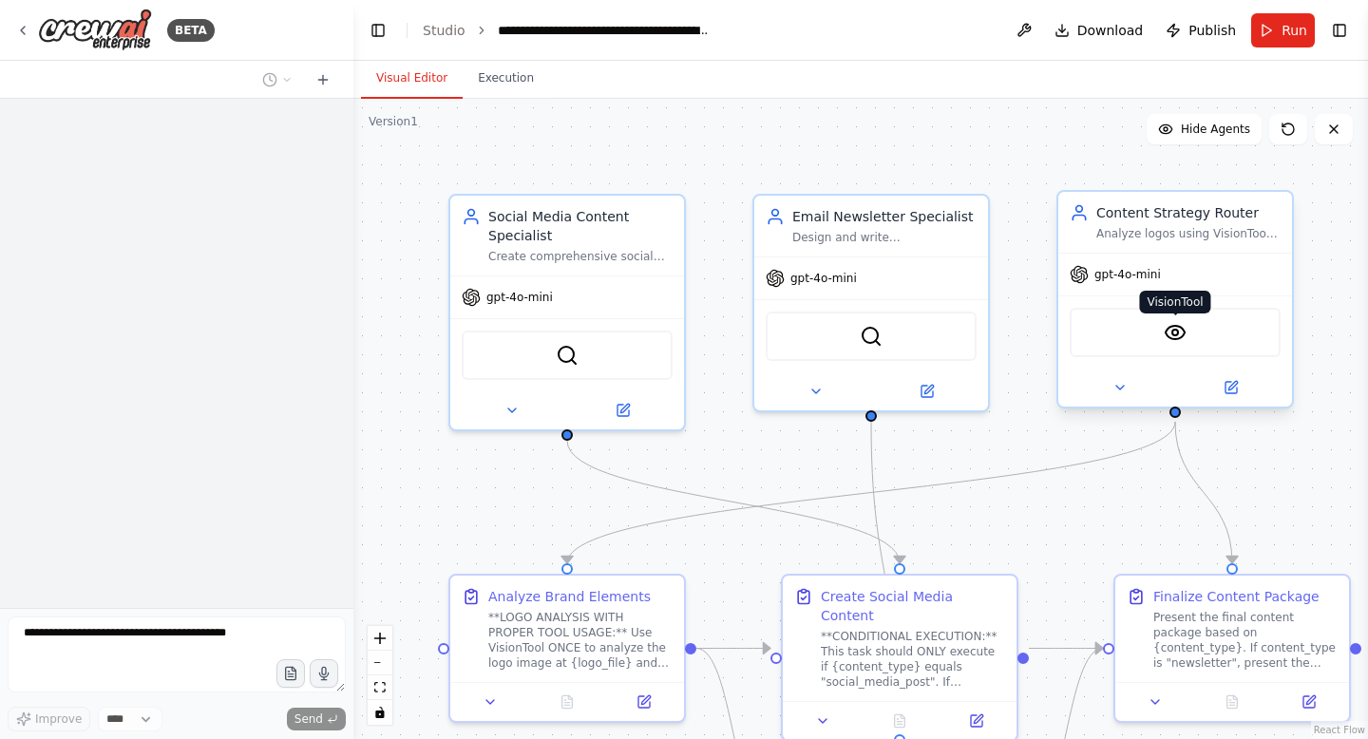
click at [1174, 325] on img at bounding box center [1175, 332] width 23 height 23
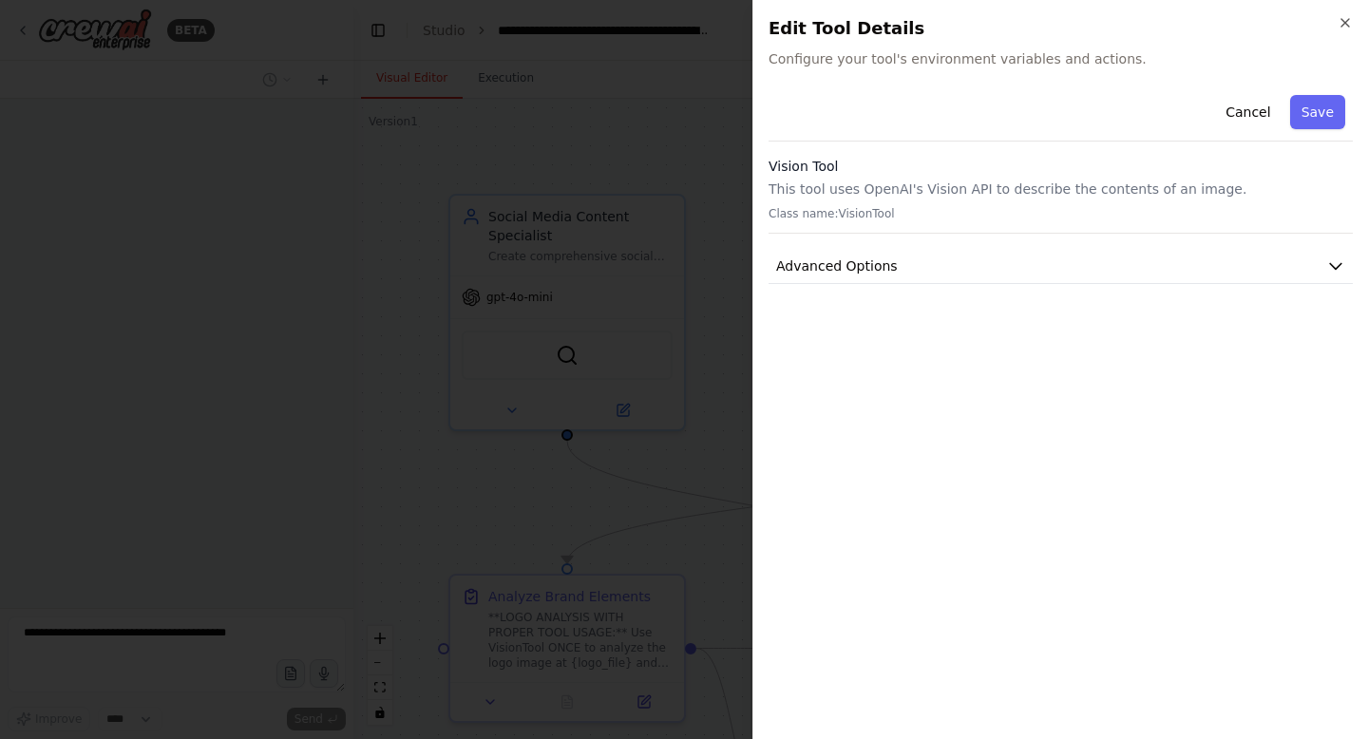
click at [1044, 246] on div "Cancel Save Vision Tool This tool uses OpenAI's Vision API to describe the cont…" at bounding box center [1061, 185] width 584 height 197
drag, startPoint x: 1044, startPoint y: 246, endPoint x: 1045, endPoint y: 261, distance: 15.2
click at [1045, 261] on div "Cancel Save Vision Tool This tool uses OpenAI's Vision API to describe the cont…" at bounding box center [1061, 185] width 584 height 197
click at [1045, 261] on button "Advanced Options" at bounding box center [1061, 266] width 584 height 35
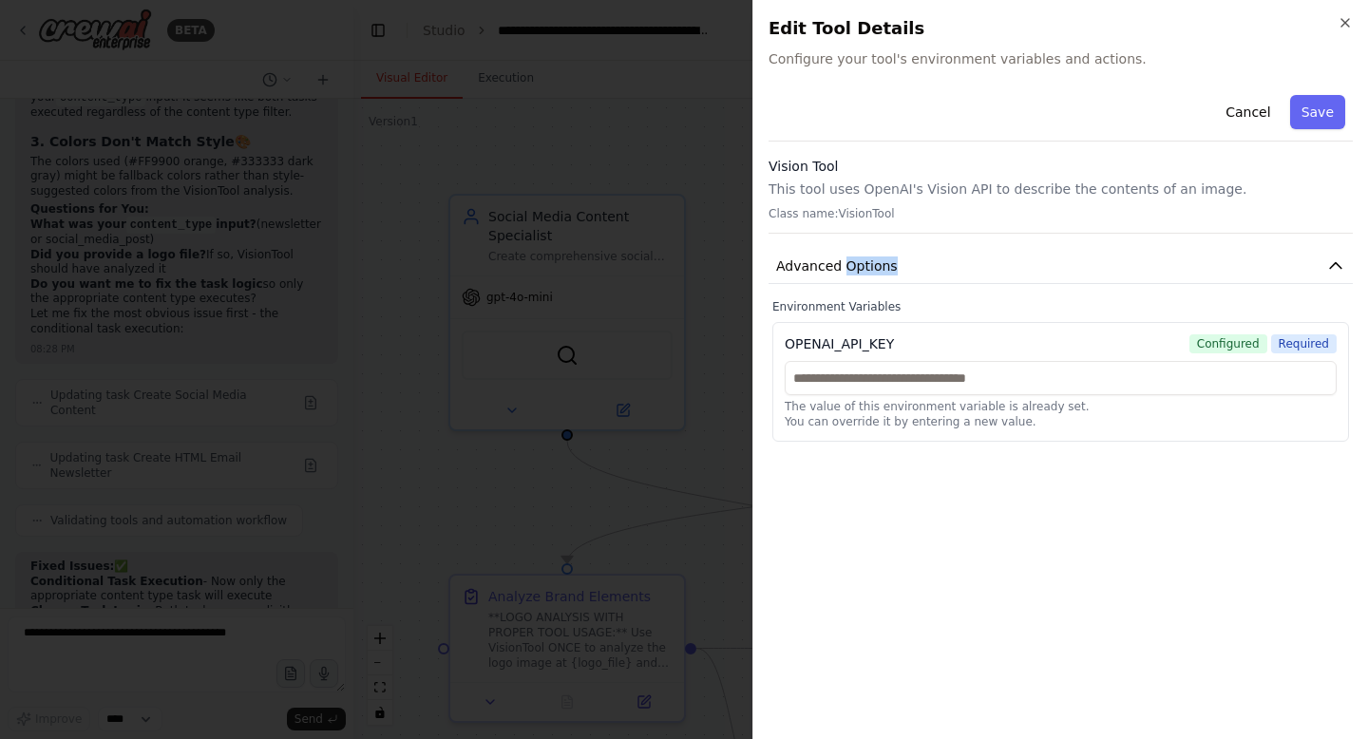
scroll to position [87319, 0]
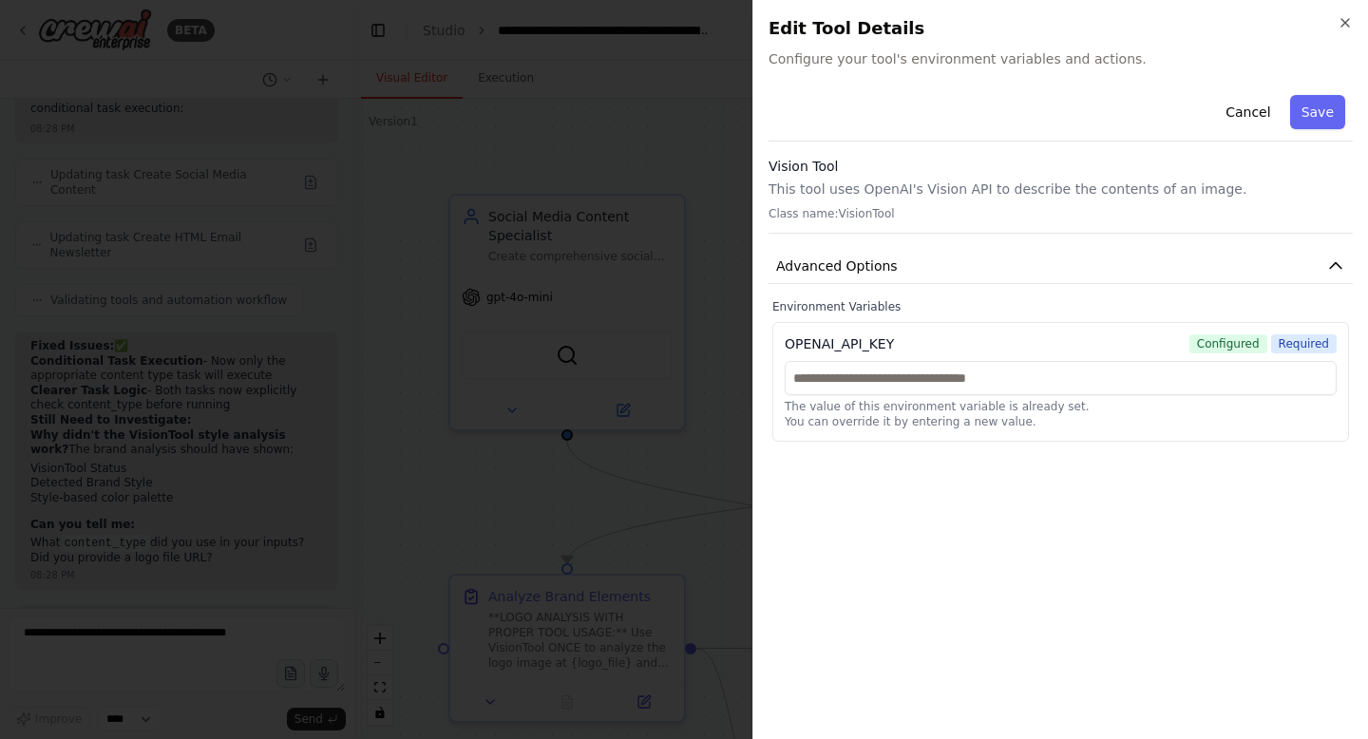
click at [659, 50] on div at bounding box center [684, 369] width 1368 height 739
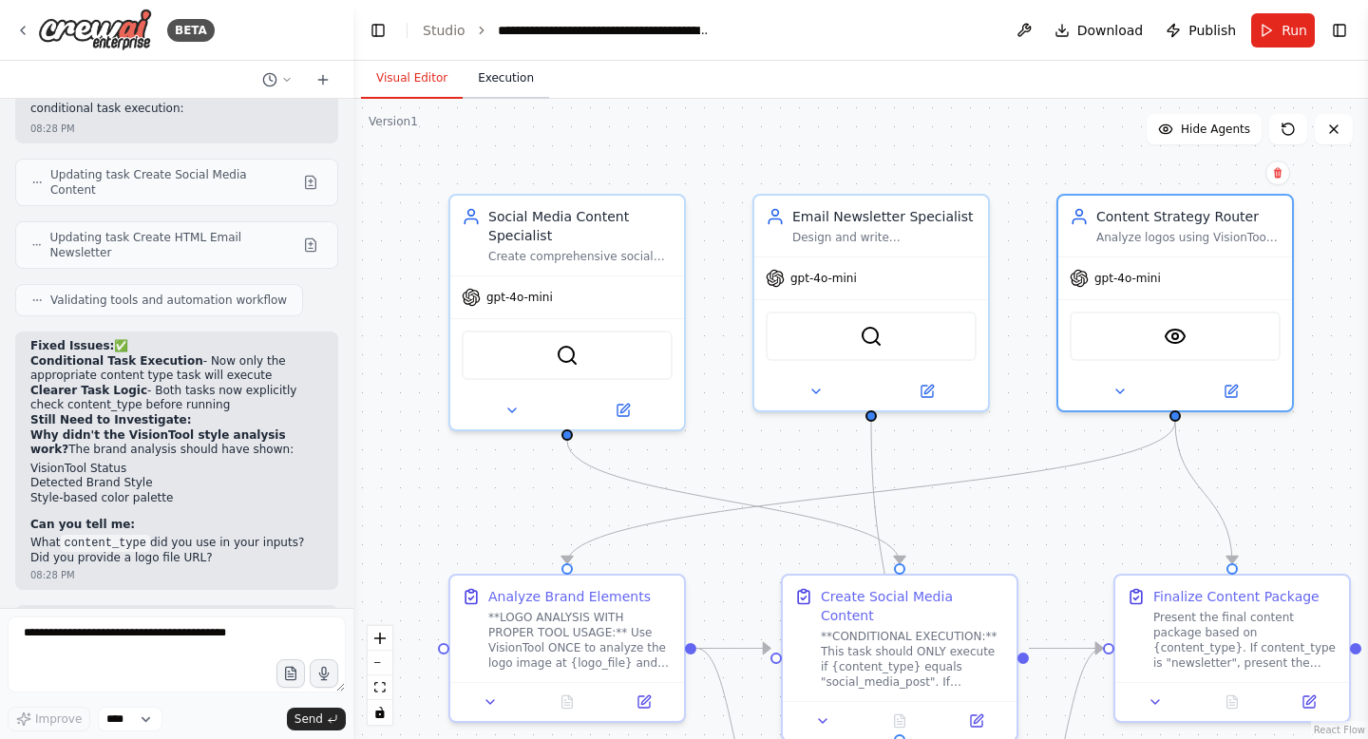
click at [487, 74] on button "Execution" at bounding box center [506, 79] width 86 height 40
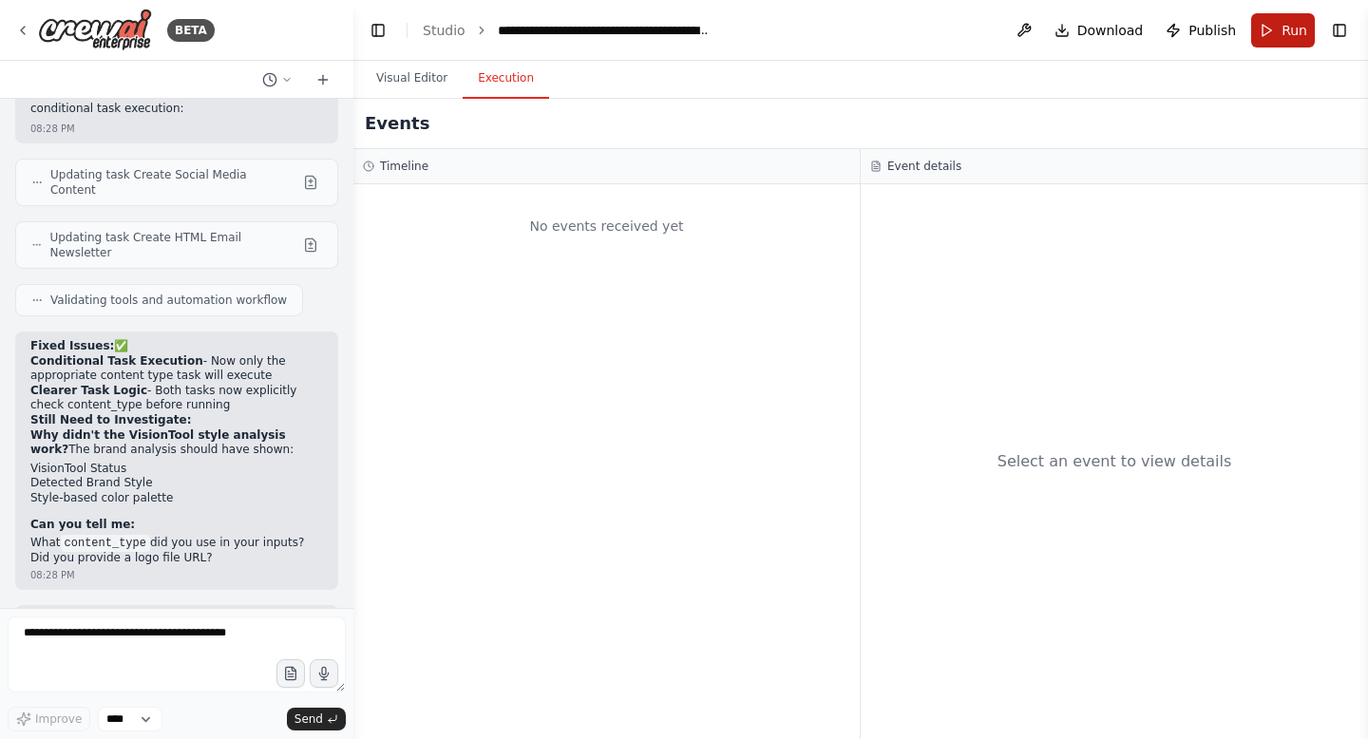
click at [1281, 33] on button "Run" at bounding box center [1283, 30] width 64 height 34
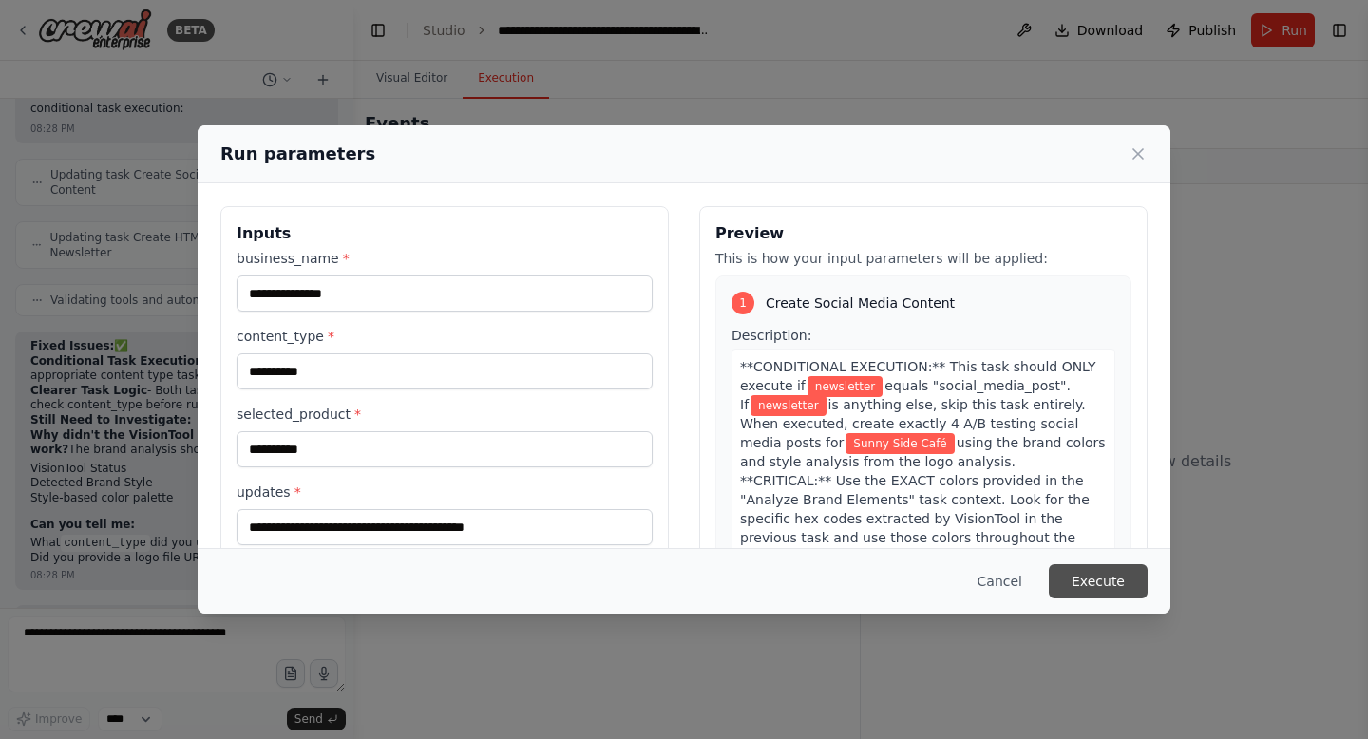
click at [1087, 585] on button "Execute" at bounding box center [1098, 581] width 99 height 34
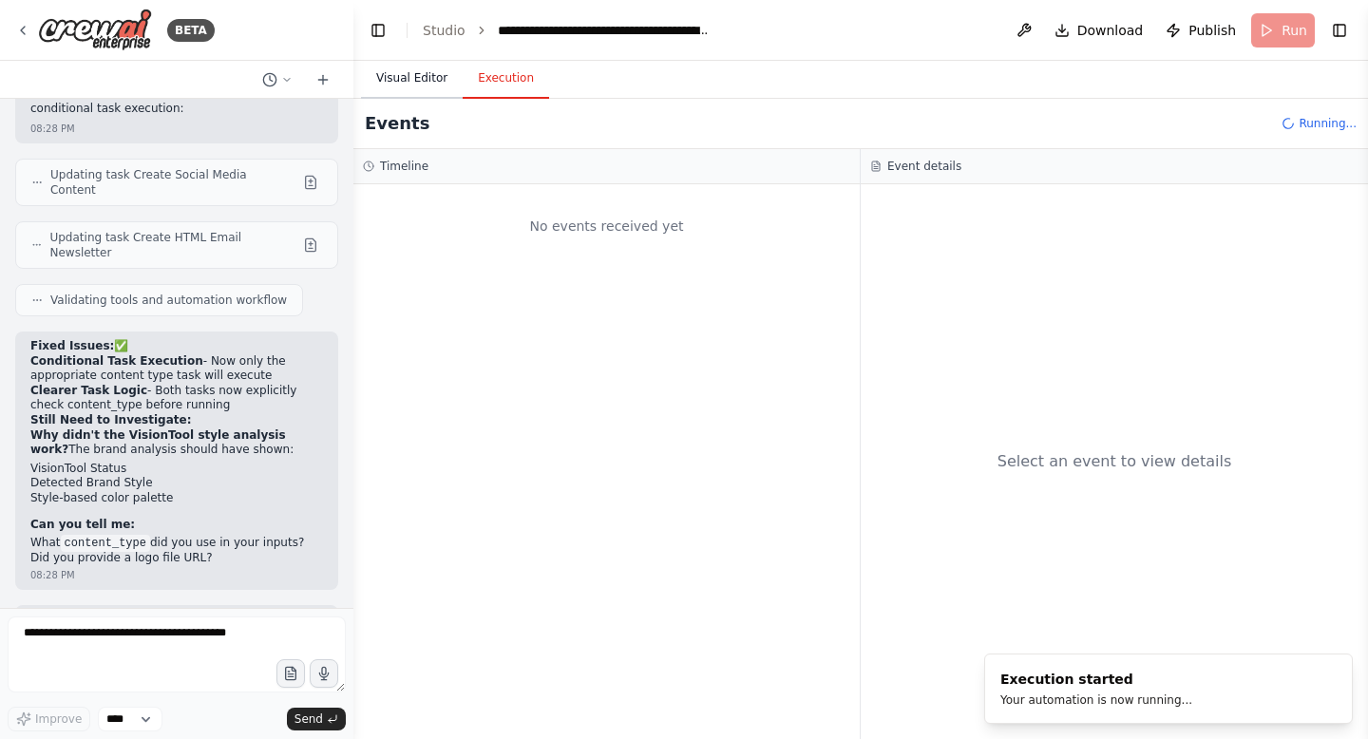
click at [412, 89] on button "Visual Editor" at bounding box center [412, 79] width 102 height 40
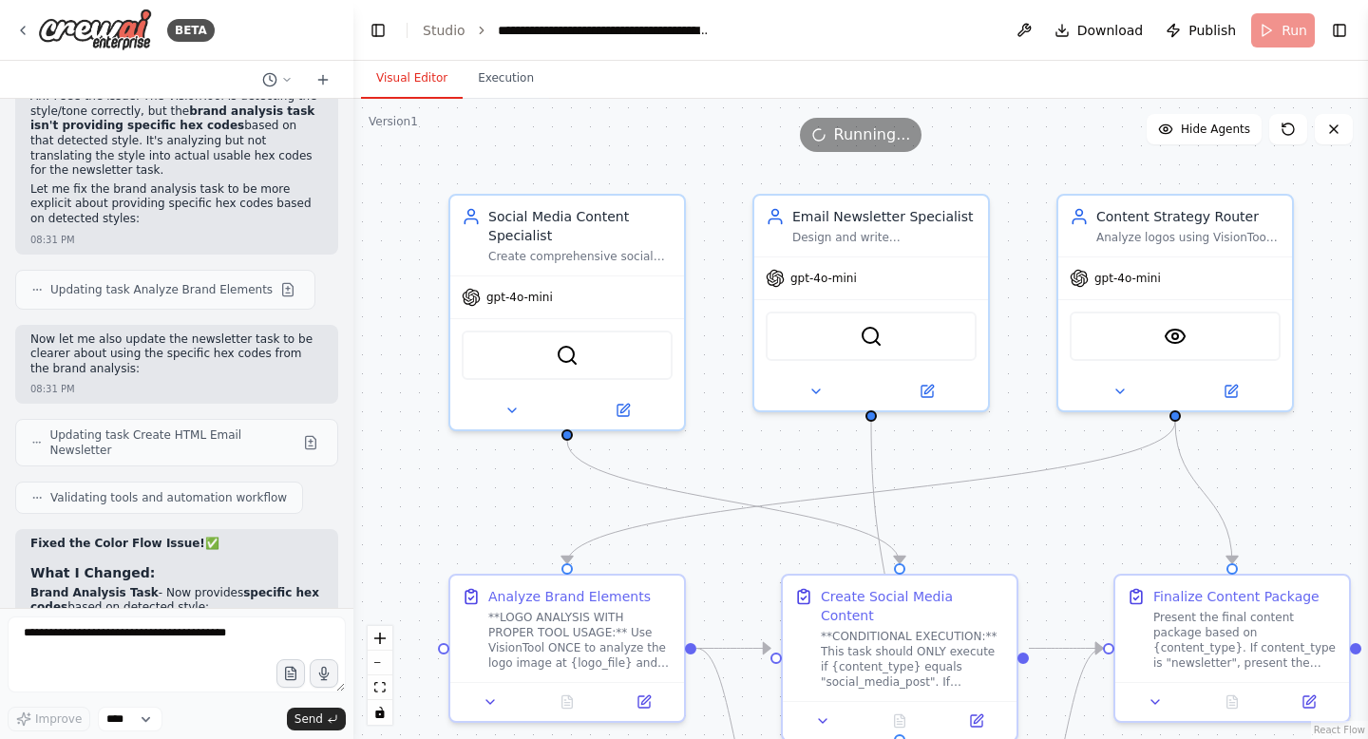
scroll to position [88387, 0]
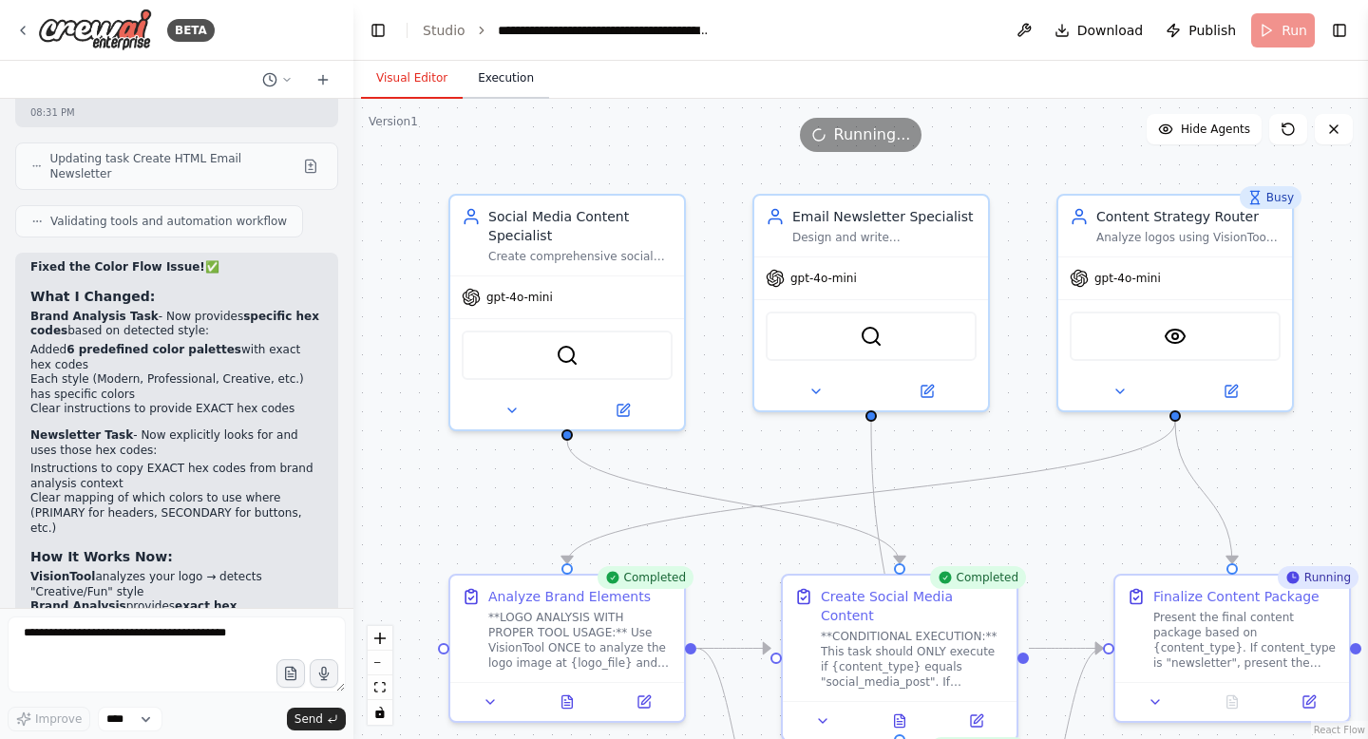
click at [493, 78] on button "Execution" at bounding box center [506, 79] width 86 height 40
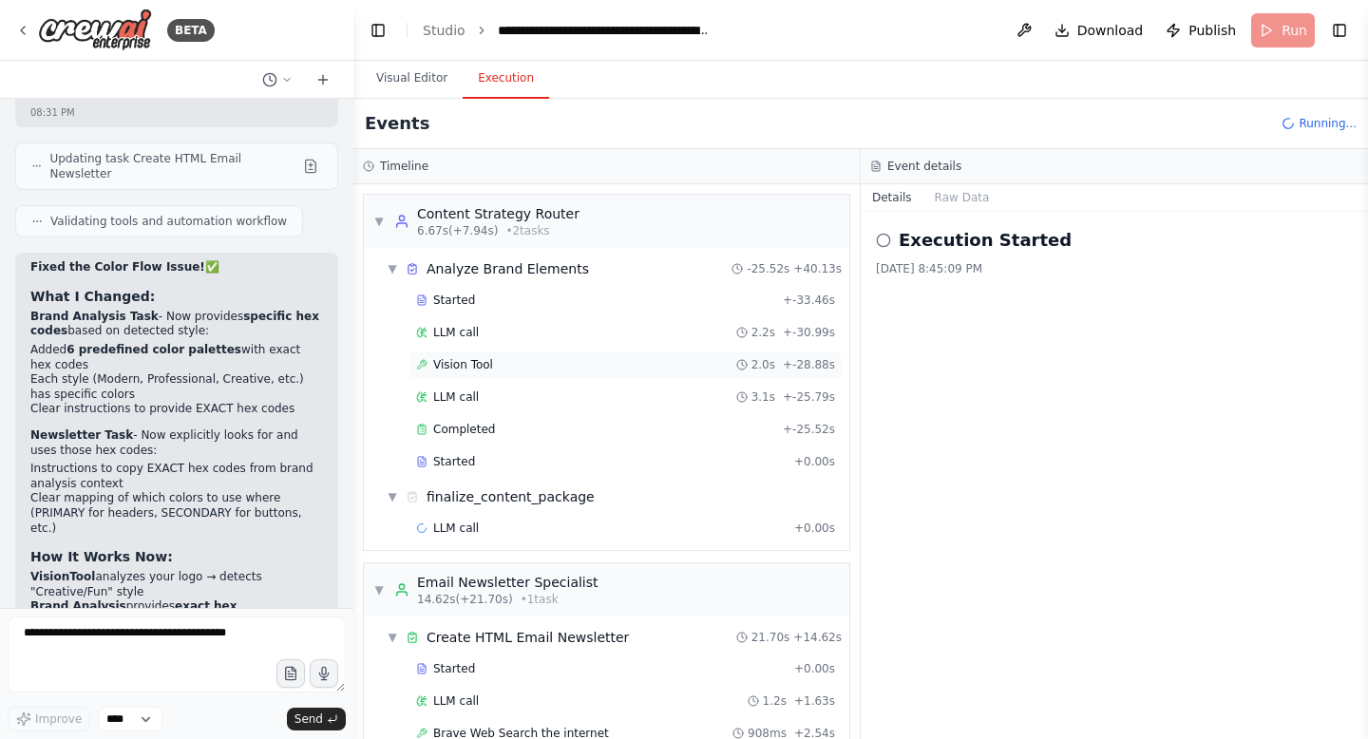
click at [547, 378] on div "Vision Tool 2.0s + -28.88s" at bounding box center [625, 365] width 432 height 28
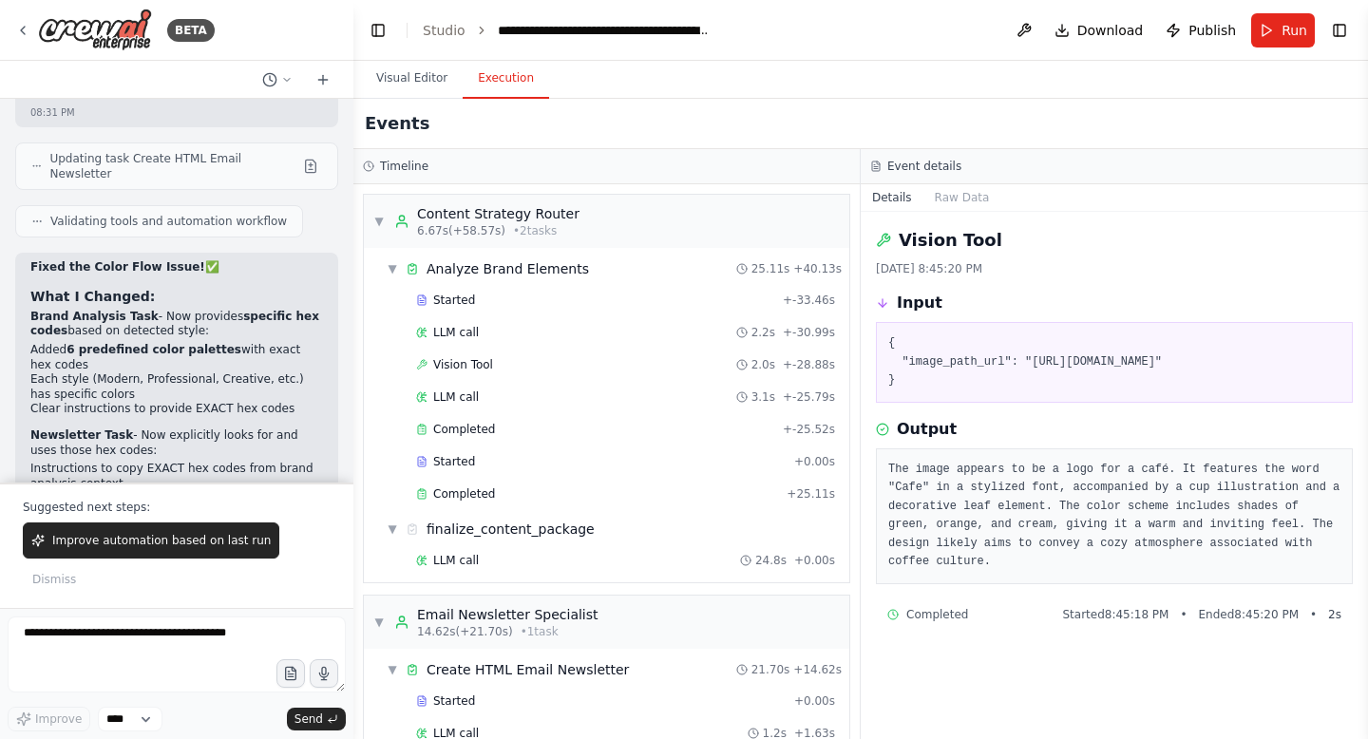
click at [1013, 564] on pre "The image appears to be a logo for a café. It features the word "Cafe" in a sty…" at bounding box center [1114, 516] width 452 height 111
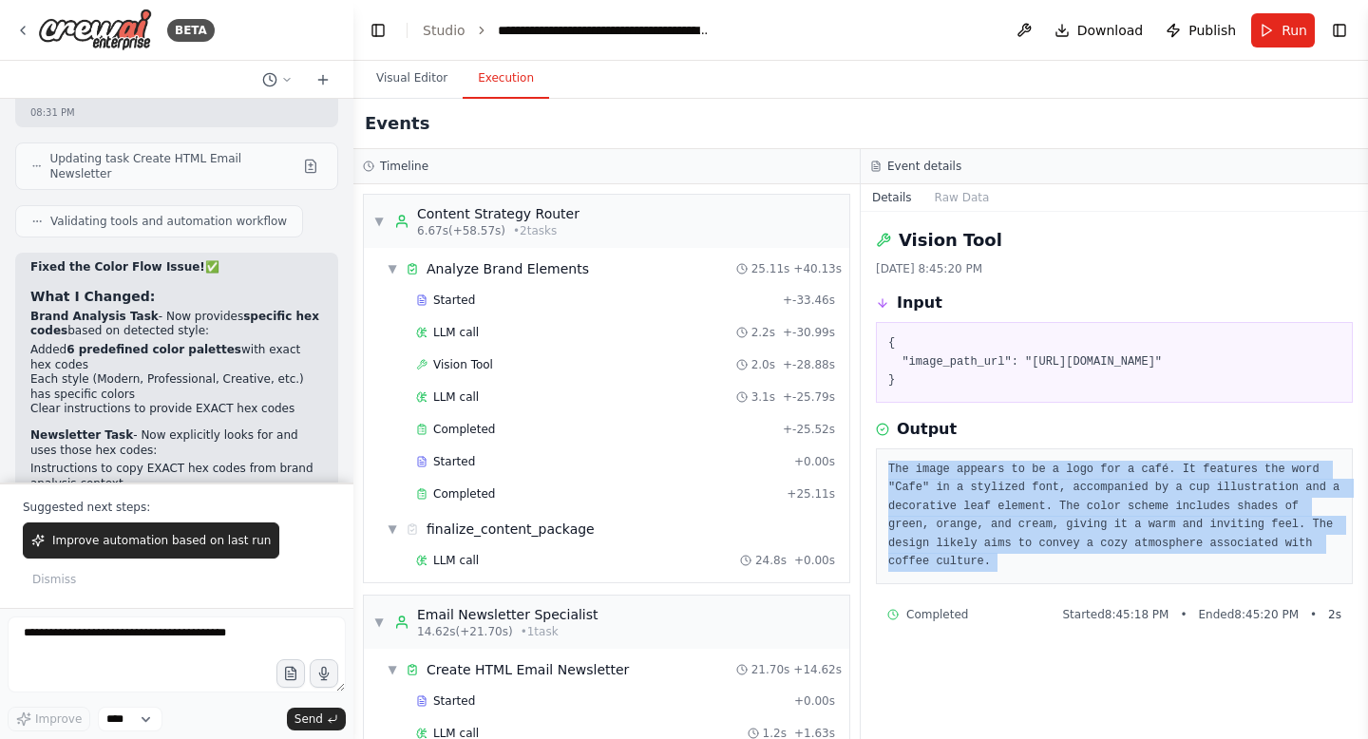
click at [1013, 564] on pre "The image appears to be a logo for a café. It features the word "Cafe" in a sty…" at bounding box center [1114, 516] width 452 height 111
click at [1053, 555] on pre "The image appears to be a logo for a café. It features the word "Cafe" in a sty…" at bounding box center [1114, 516] width 452 height 111
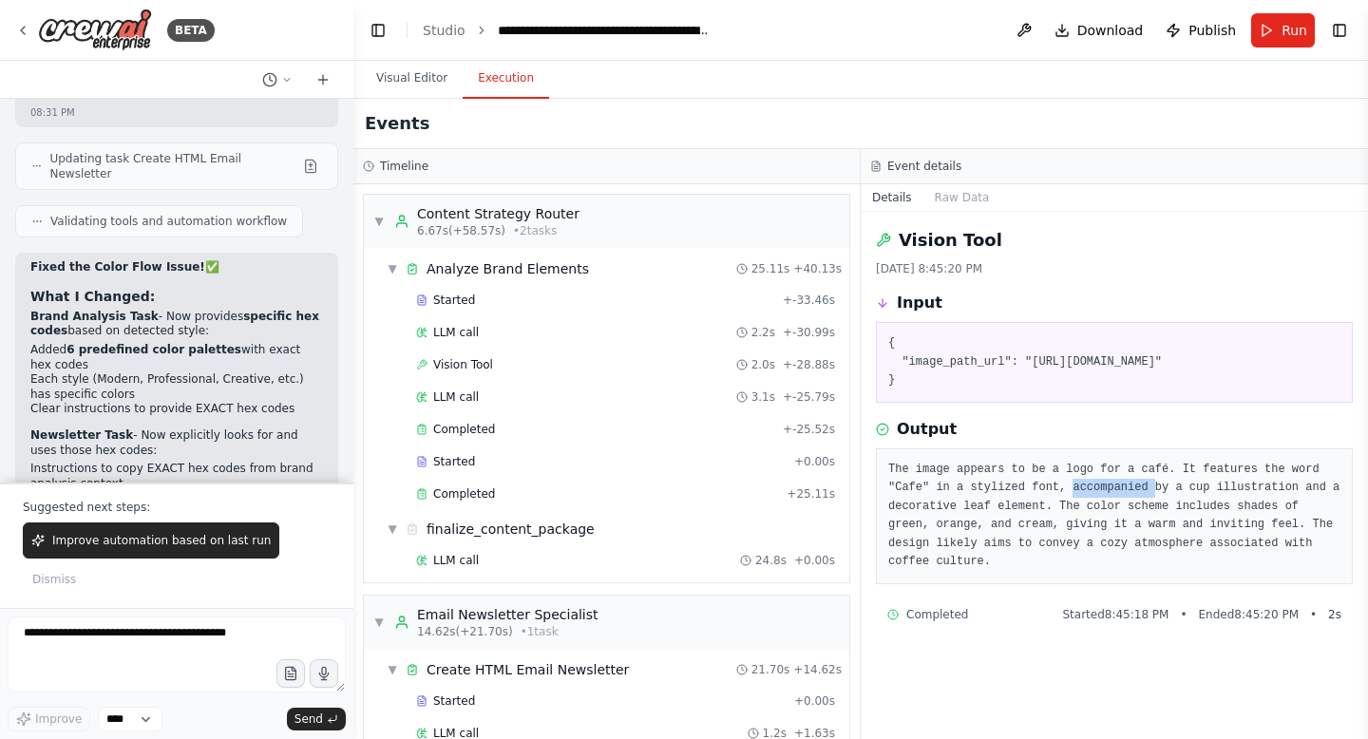
click at [1053, 555] on pre "The image appears to be a logo for a café. It features the word "Cafe" in a sty…" at bounding box center [1114, 516] width 452 height 111
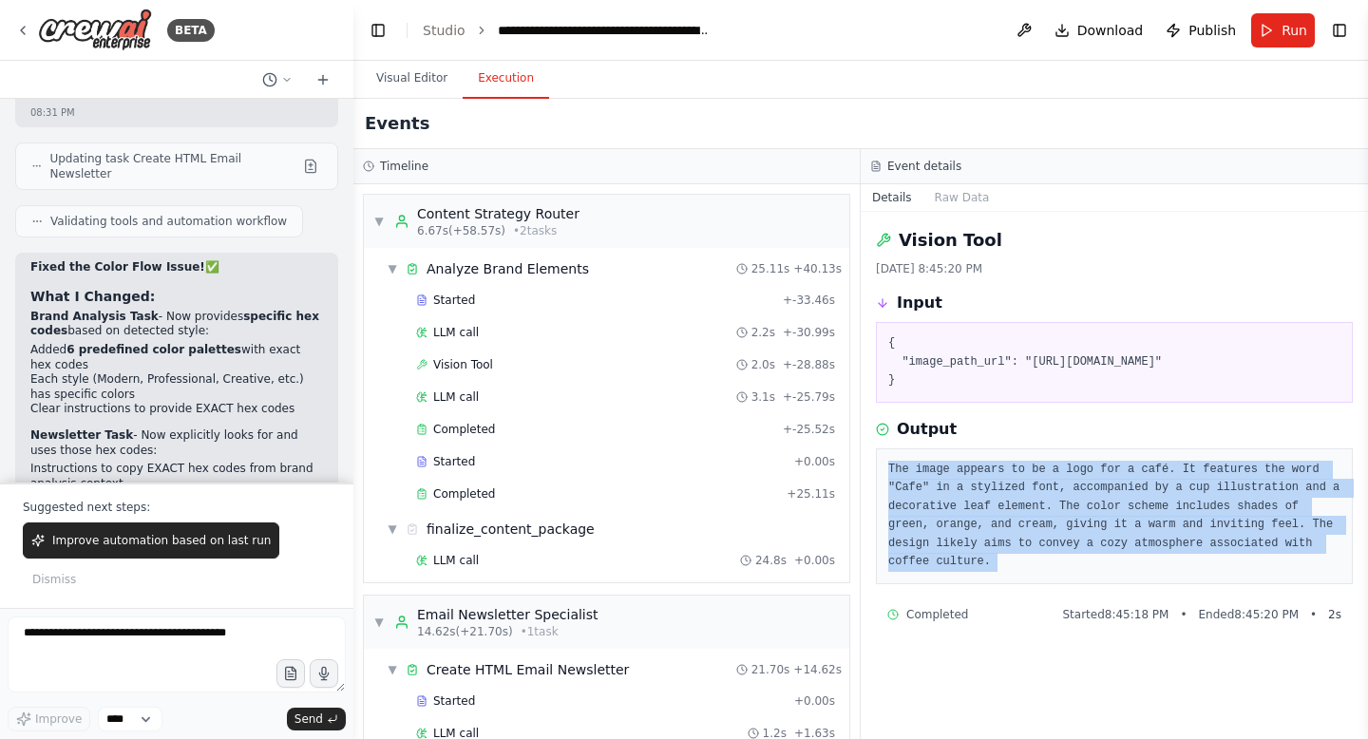
click at [1053, 555] on pre "The image appears to be a logo for a café. It features the word "Cafe" in a sty…" at bounding box center [1114, 516] width 452 height 111
click at [1018, 572] on pre "The image appears to be a logo for a café. It features the word "Cafe" in a sty…" at bounding box center [1114, 516] width 452 height 111
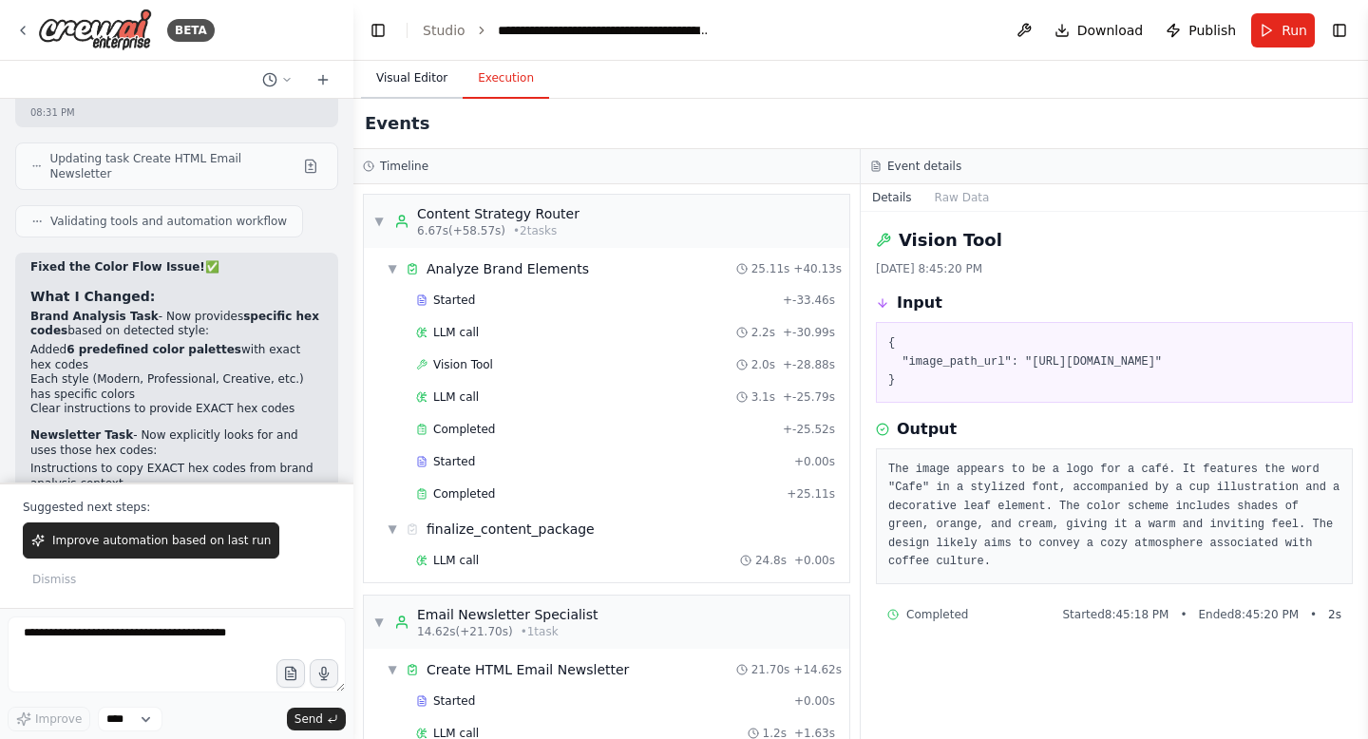
click at [421, 85] on button "Visual Editor" at bounding box center [412, 79] width 102 height 40
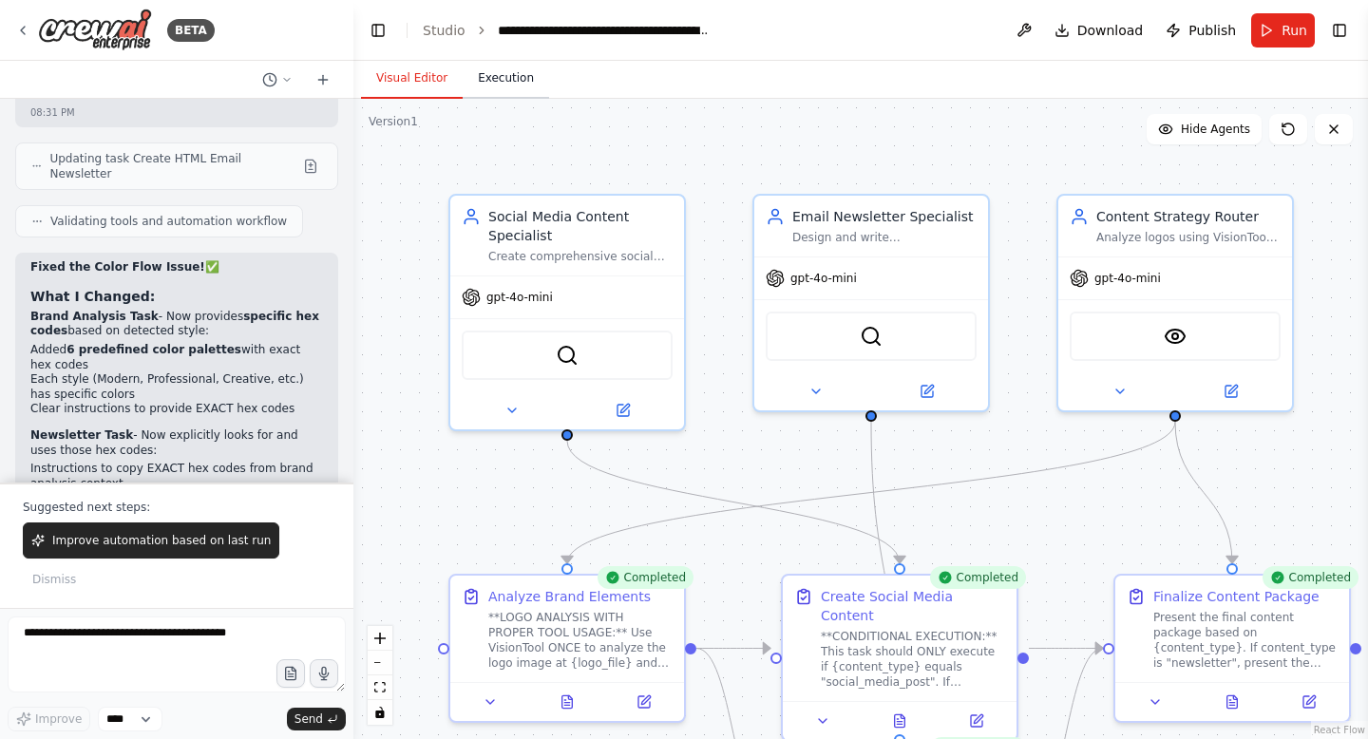
click at [499, 77] on button "Execution" at bounding box center [506, 79] width 86 height 40
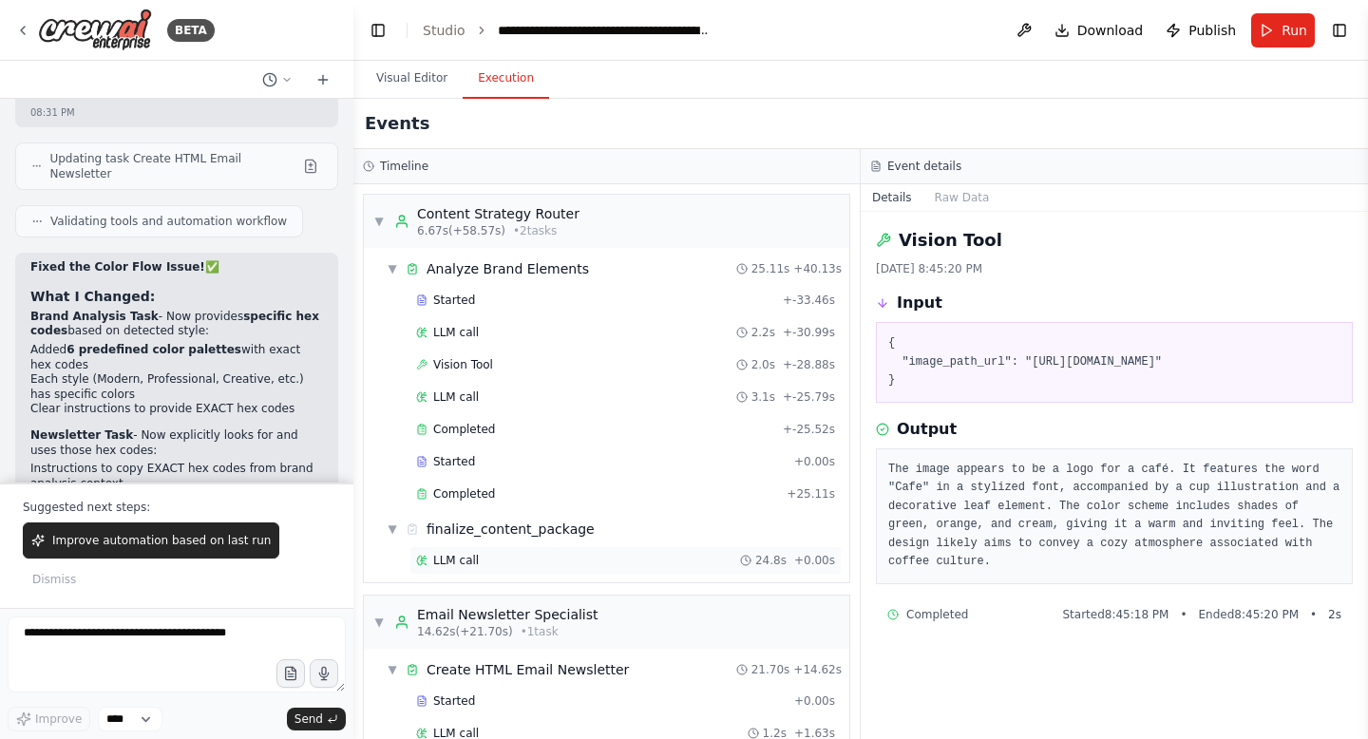
click at [502, 566] on div "LLM call 24.8s + 0.00s" at bounding box center [625, 560] width 419 height 15
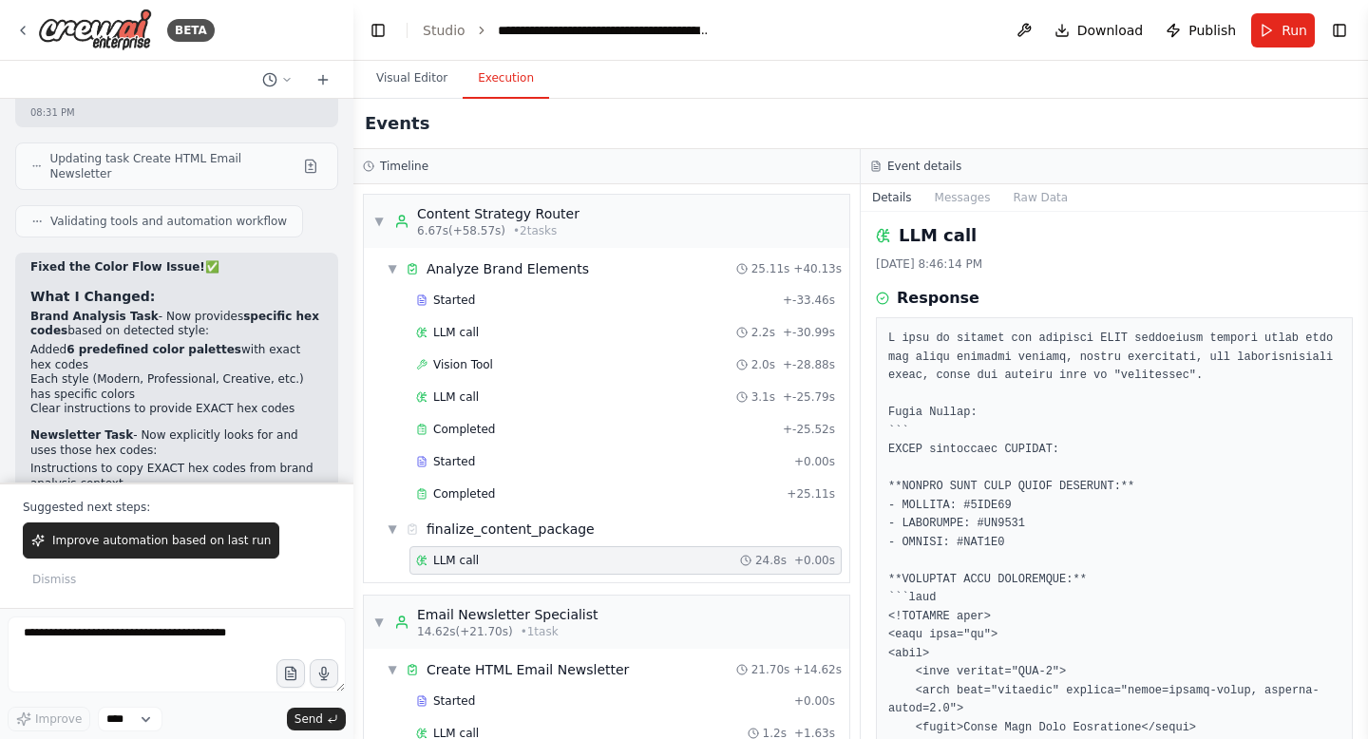
scroll to position [6, 0]
drag, startPoint x: 1001, startPoint y: 542, endPoint x: 874, endPoint y: 504, distance: 132.8
click at [874, 504] on div "LLM call [DATE] 8:46:14 PM Response Completed Started 8:45:49 PM • Ended 8:46:1…" at bounding box center [1114, 475] width 507 height 527
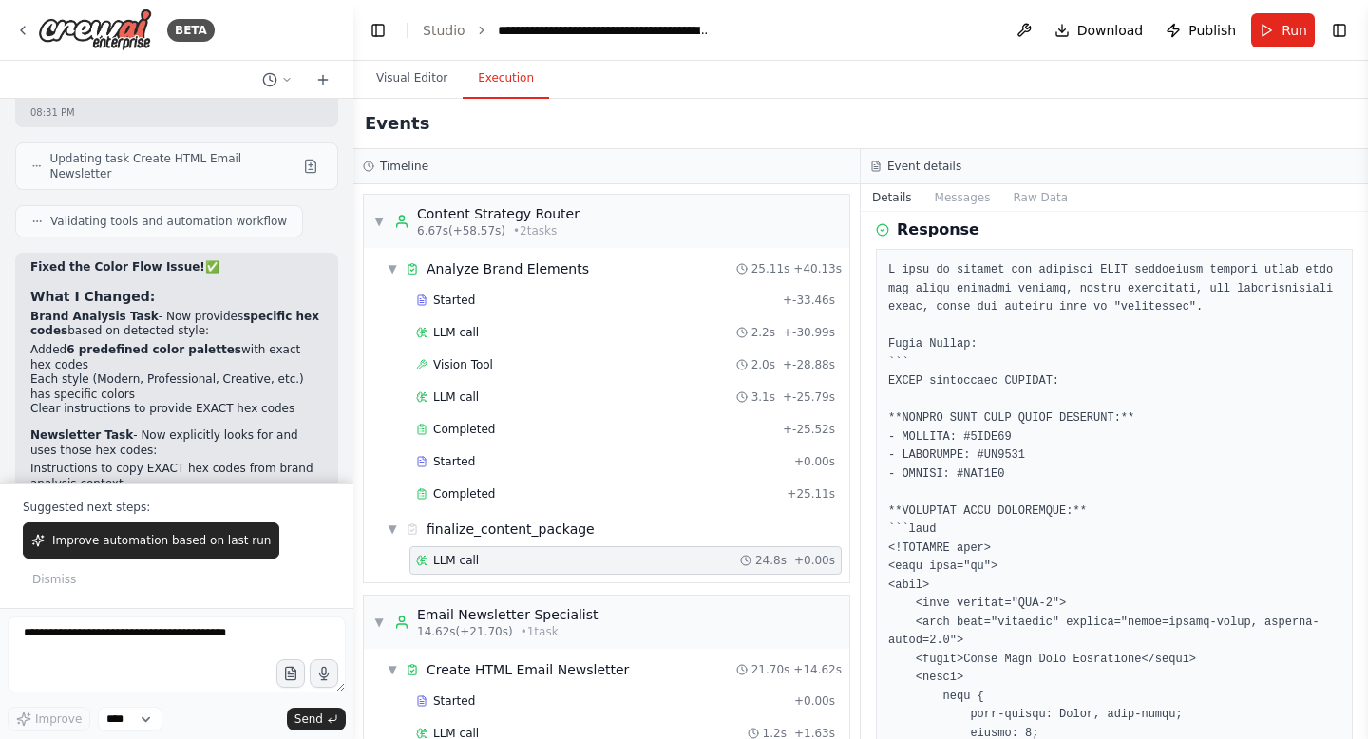
scroll to position [77, 0]
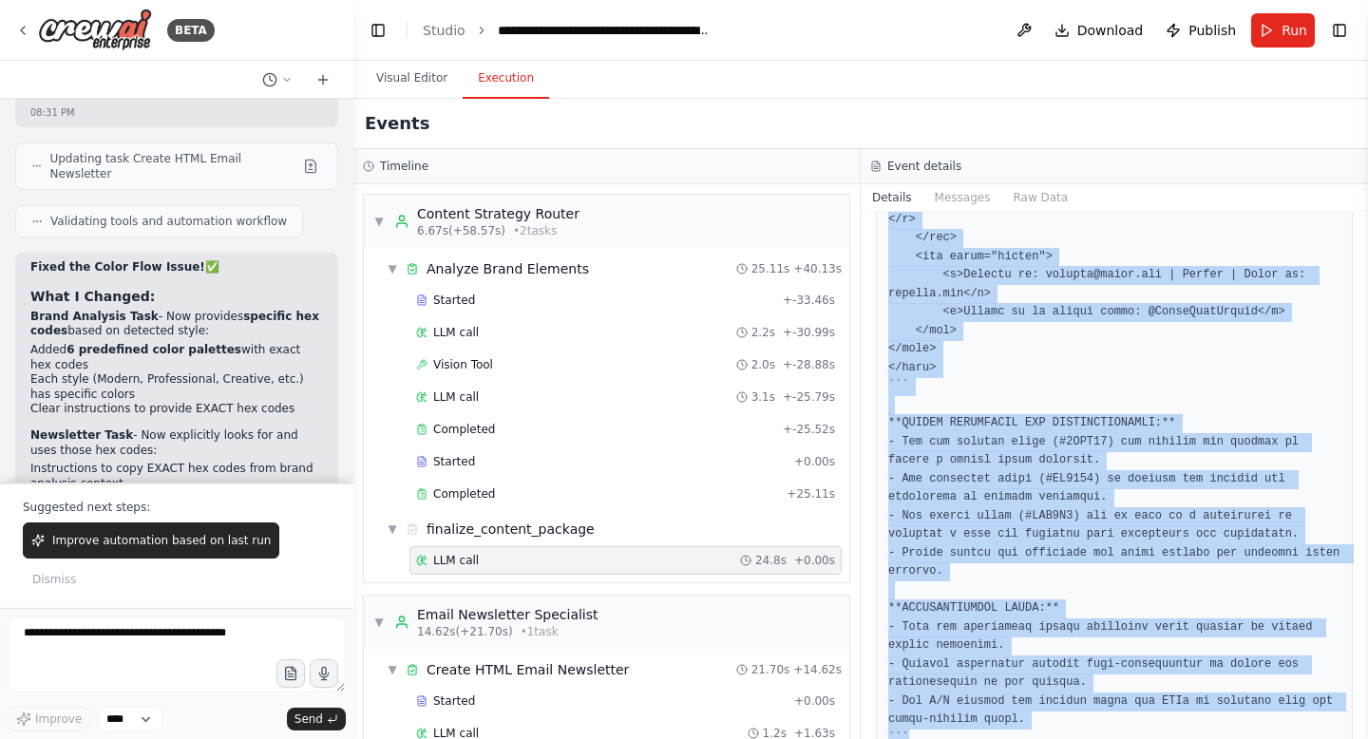
scroll to position [2588, 0]
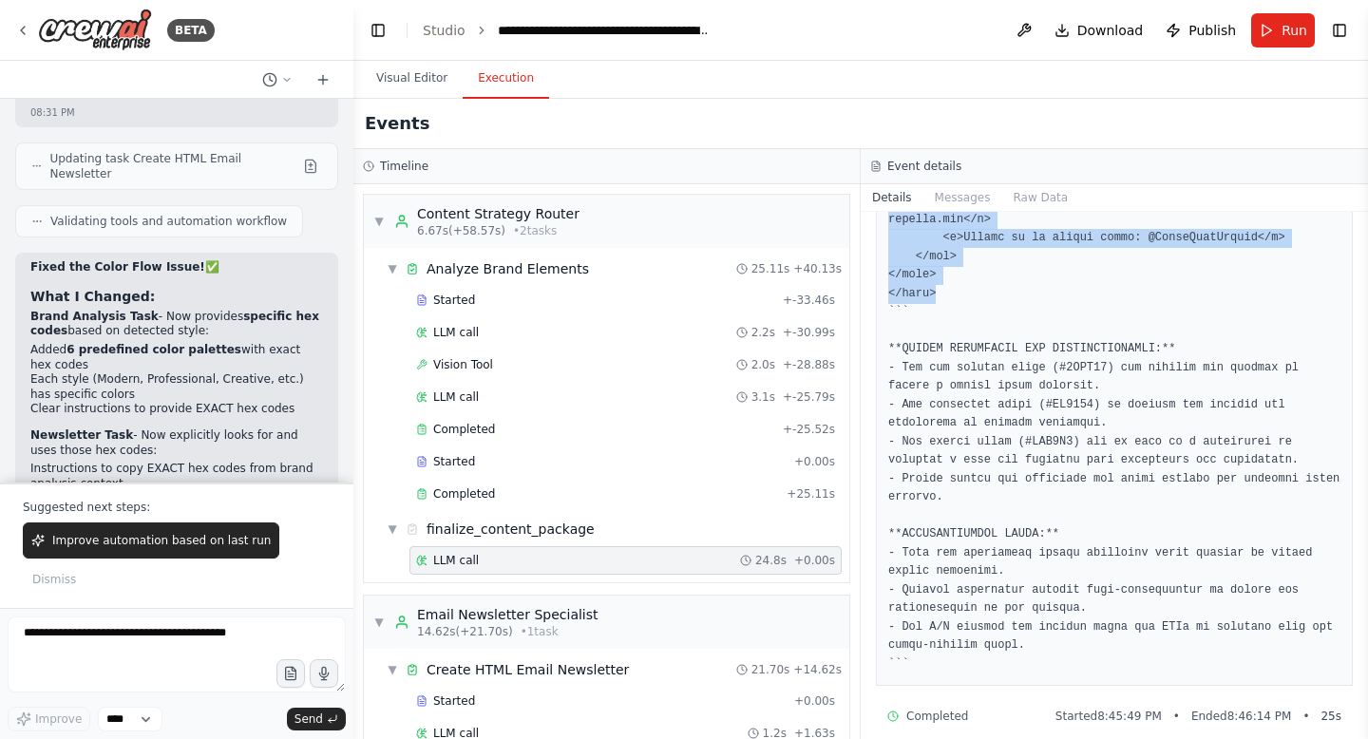
drag, startPoint x: 890, startPoint y: 542, endPoint x: 929, endPoint y: 270, distance: 275.4
copy pre "<!LOREMIP dolo> <sita cons="ad"> <elit> <sedd eiusmod="TEM-1"> <inci utla="etdo…"
click at [75, 548] on span "Improve automation based on last run" at bounding box center [161, 540] width 218 height 15
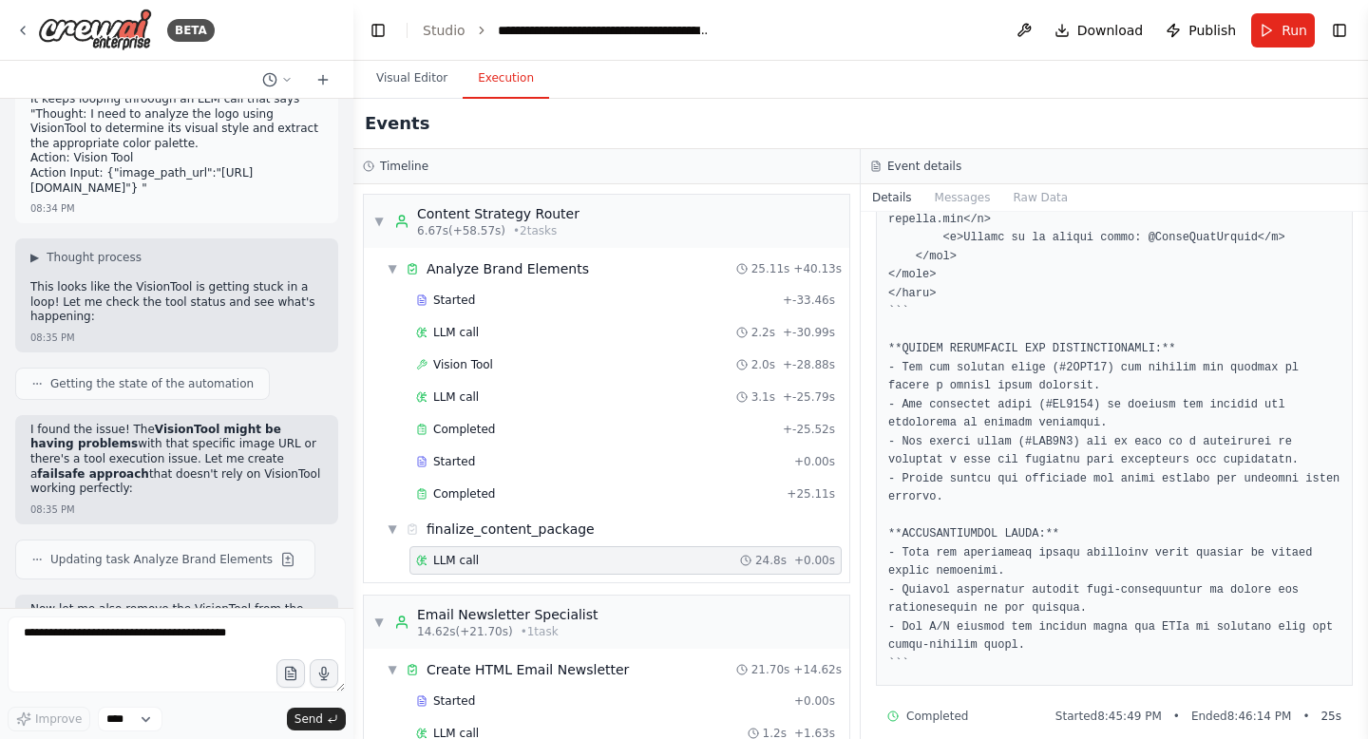
scroll to position [89110, 0]
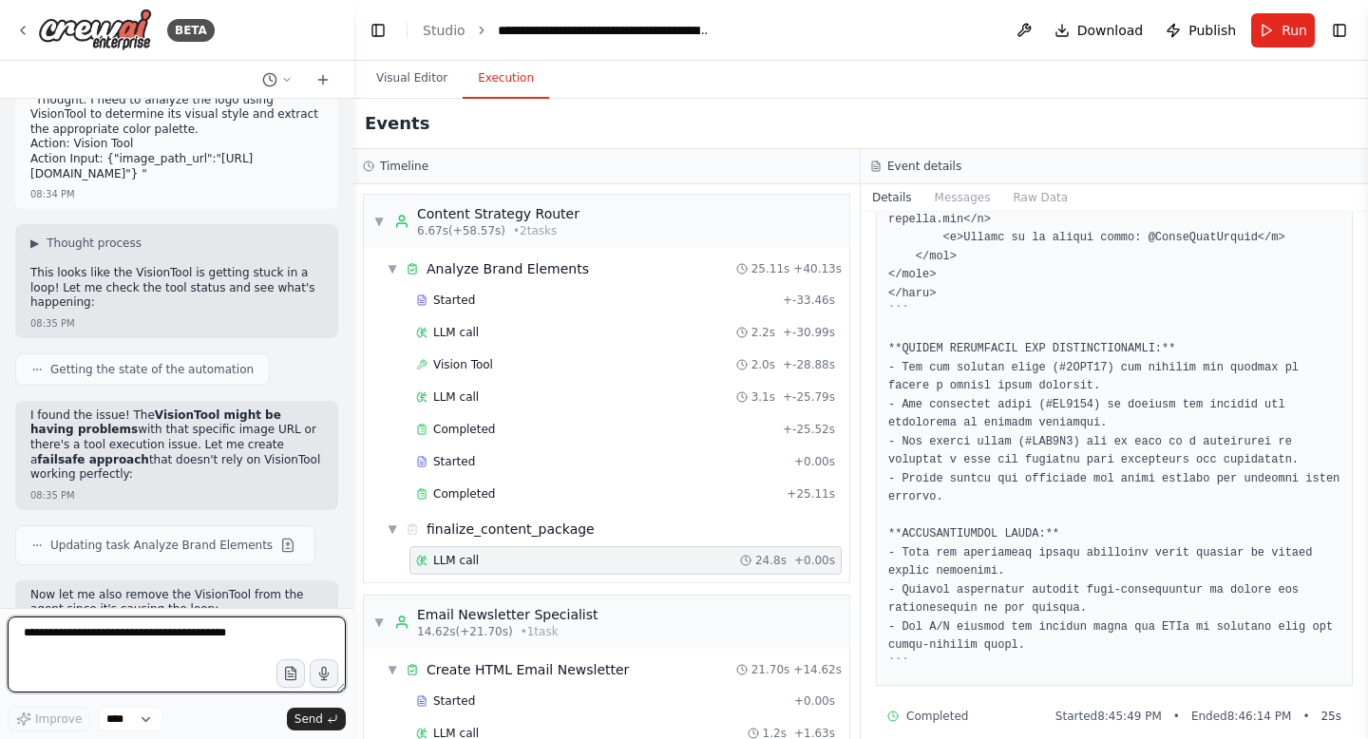
click at [145, 637] on textarea at bounding box center [177, 655] width 338 height 76
click at [214, 644] on textarea at bounding box center [177, 655] width 338 height 76
click at [132, 632] on textarea "**********" at bounding box center [177, 655] width 338 height 76
click at [221, 649] on textarea "**********" at bounding box center [177, 655] width 338 height 76
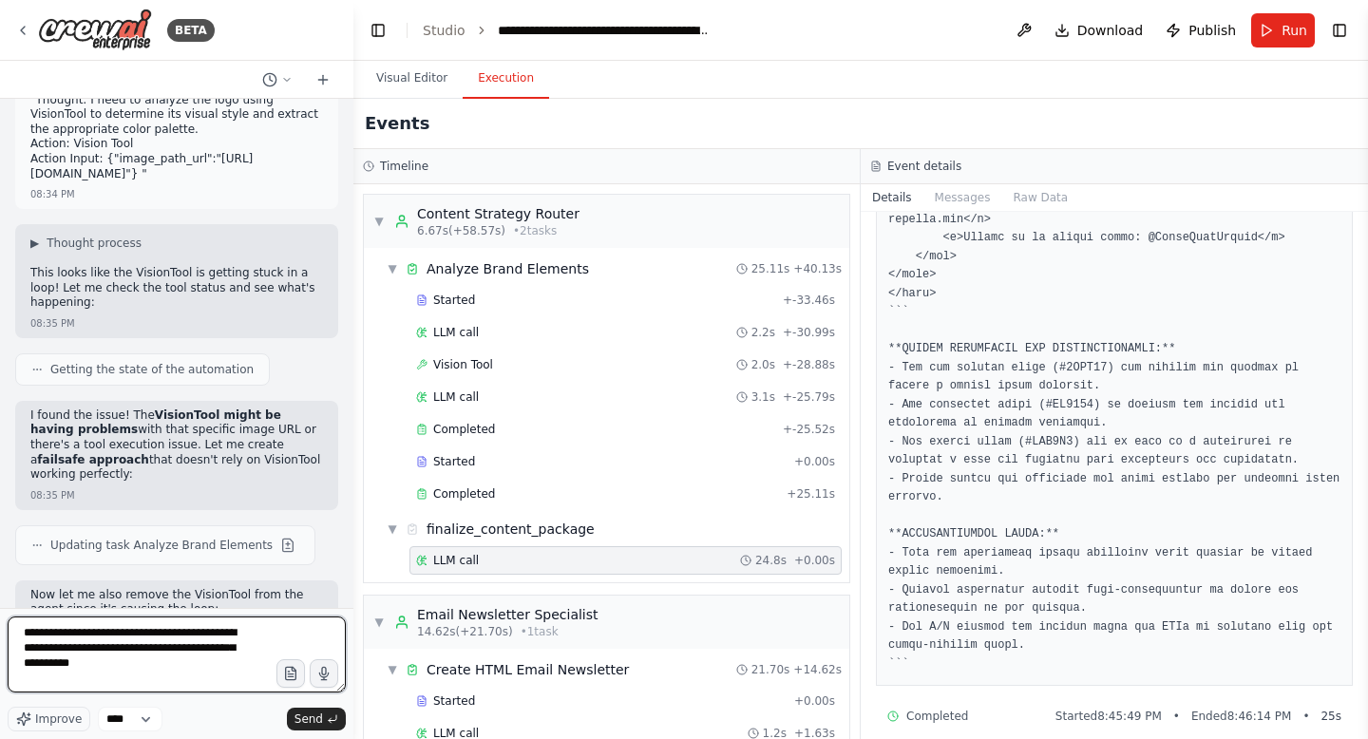
click at [218, 657] on textarea "**********" at bounding box center [177, 655] width 338 height 76
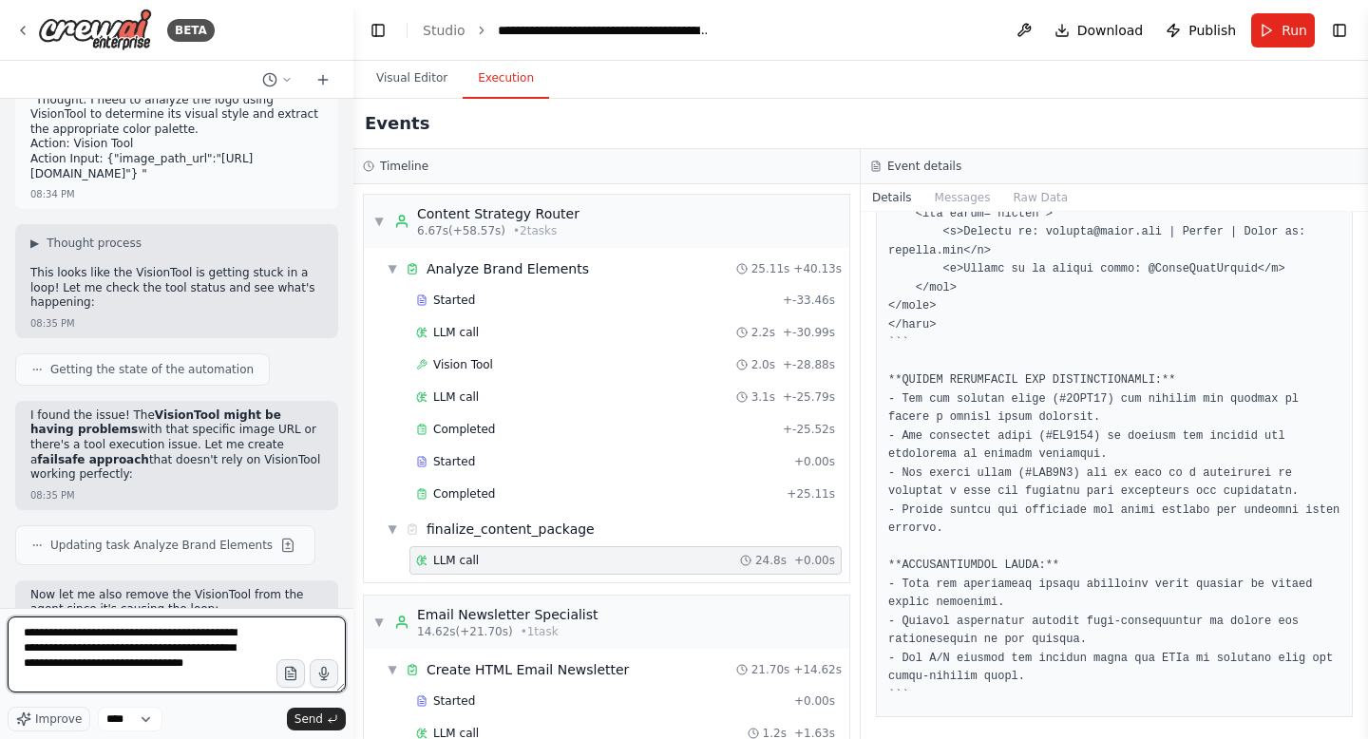
scroll to position [2588, 0]
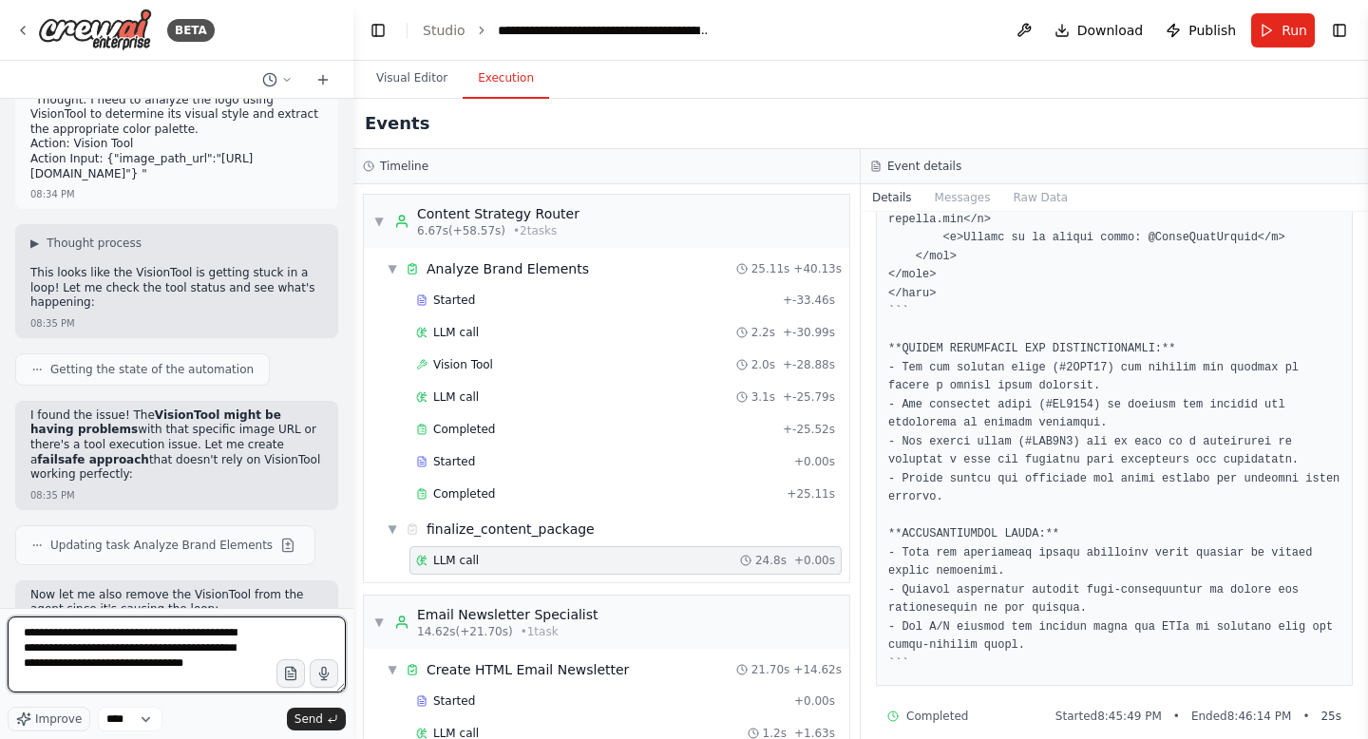
click at [243, 663] on textarea "**********" at bounding box center [177, 655] width 338 height 76
click at [105, 668] on textarea "**********" at bounding box center [177, 655] width 338 height 76
click at [255, 672] on textarea "**********" at bounding box center [177, 655] width 338 height 76
click at [129, 677] on textarea "**********" at bounding box center [177, 655] width 338 height 76
click at [175, 684] on textarea "**********" at bounding box center [177, 655] width 338 height 76
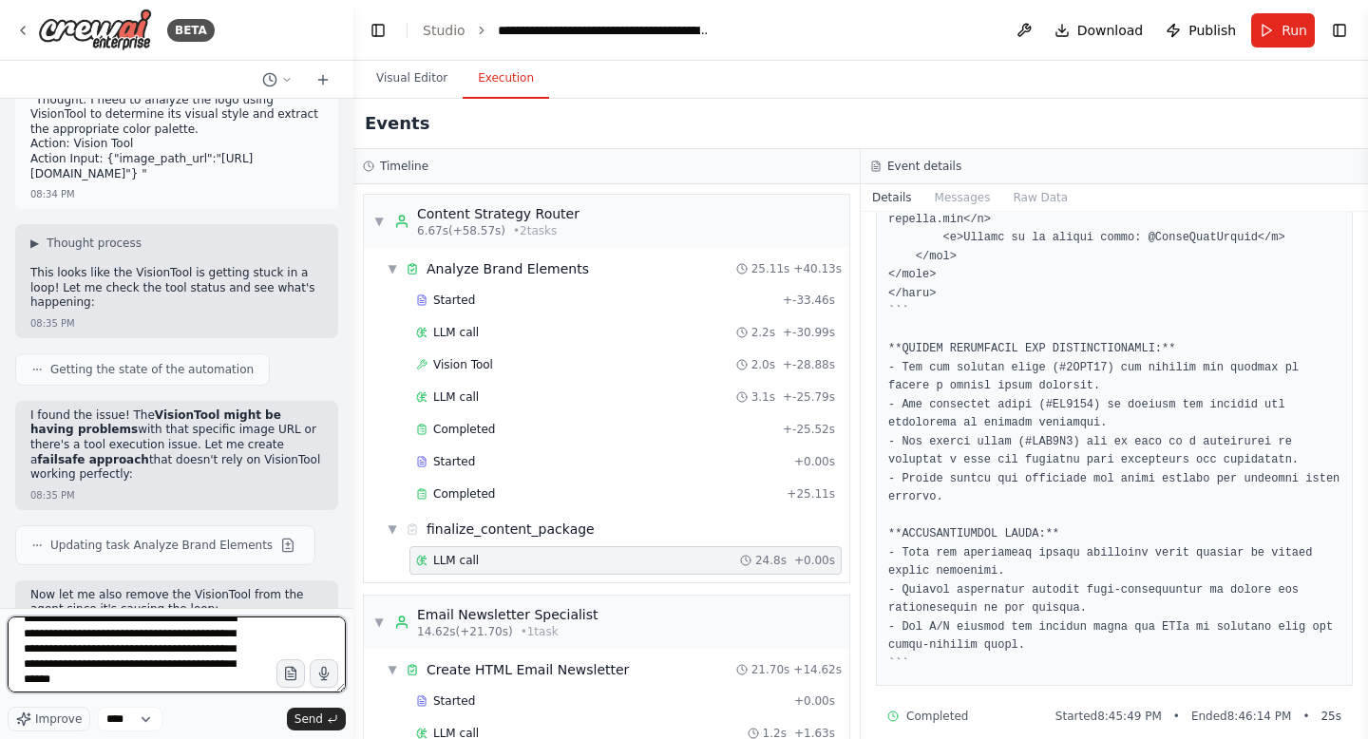
scroll to position [17, 0]
type textarea "**********"
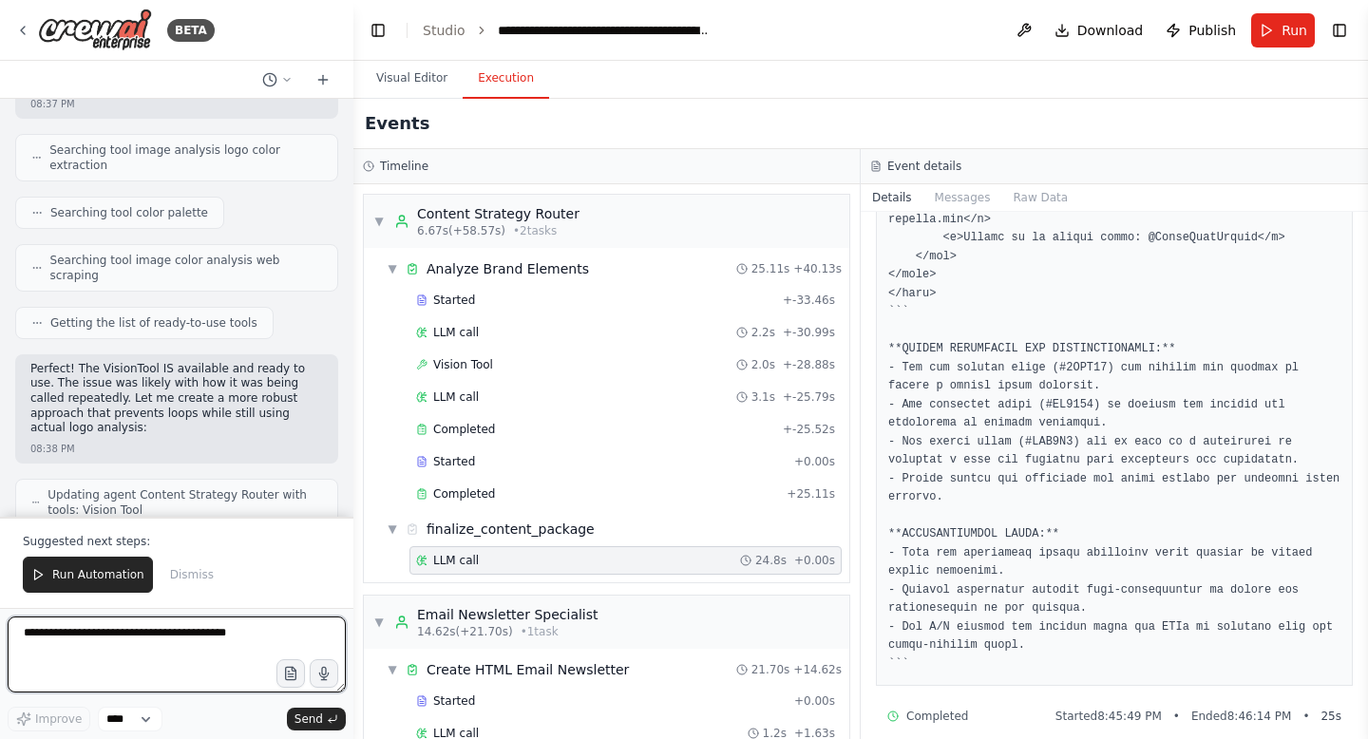
scroll to position [90531, 0]
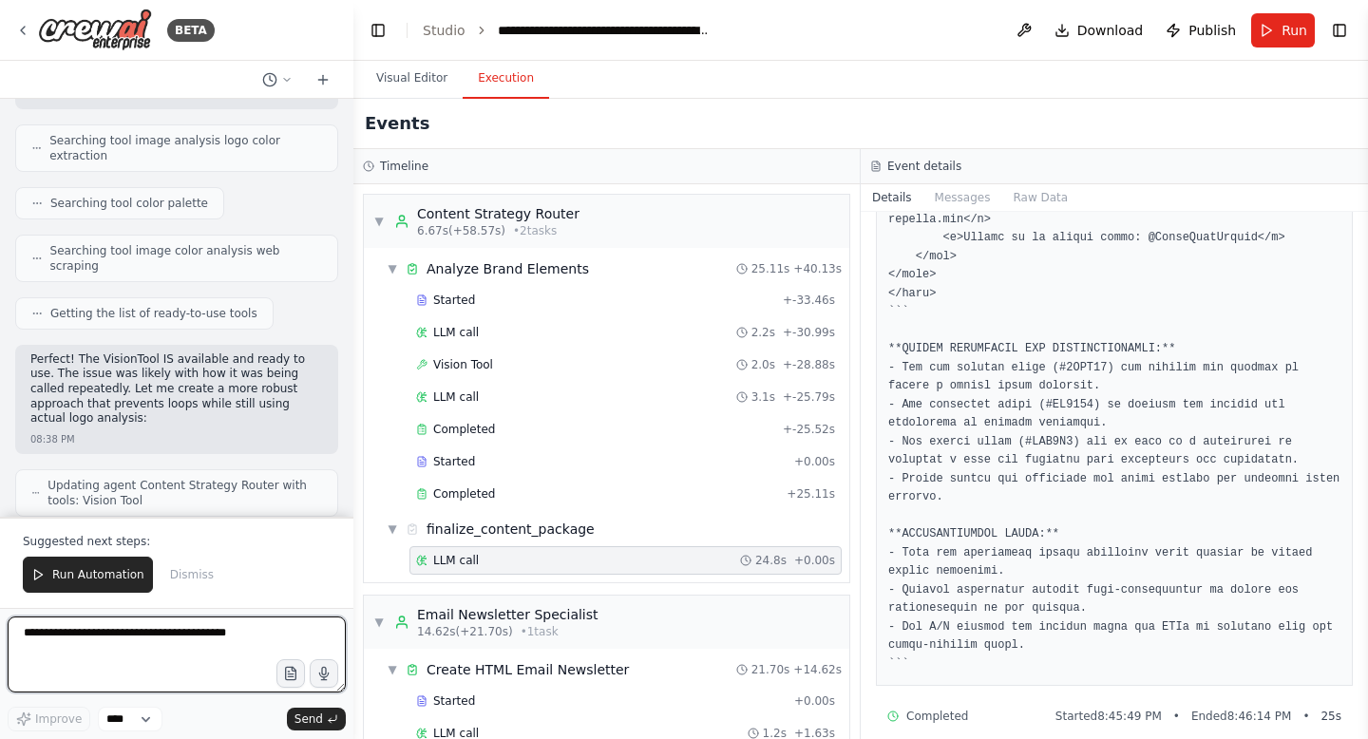
click at [155, 652] on textarea at bounding box center [177, 655] width 338 height 76
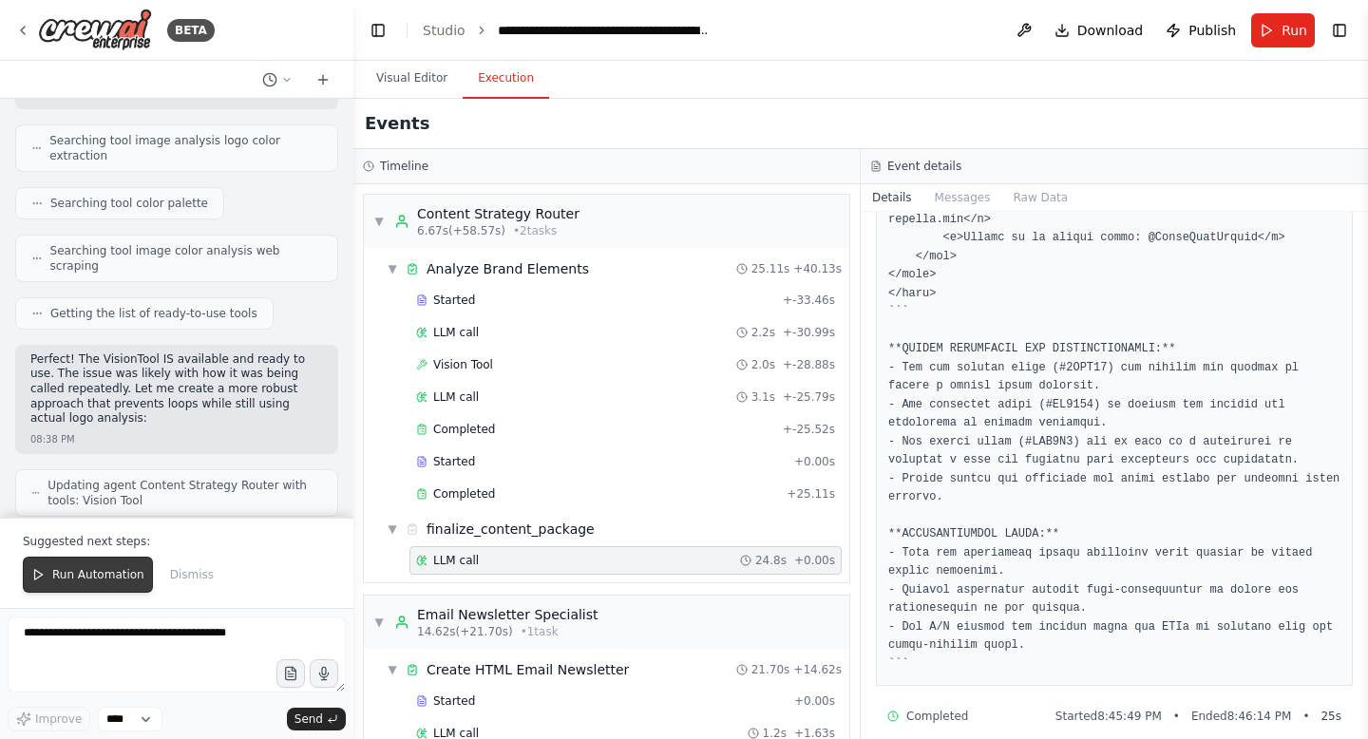
click at [121, 578] on span "Run Automation" at bounding box center [98, 574] width 92 height 15
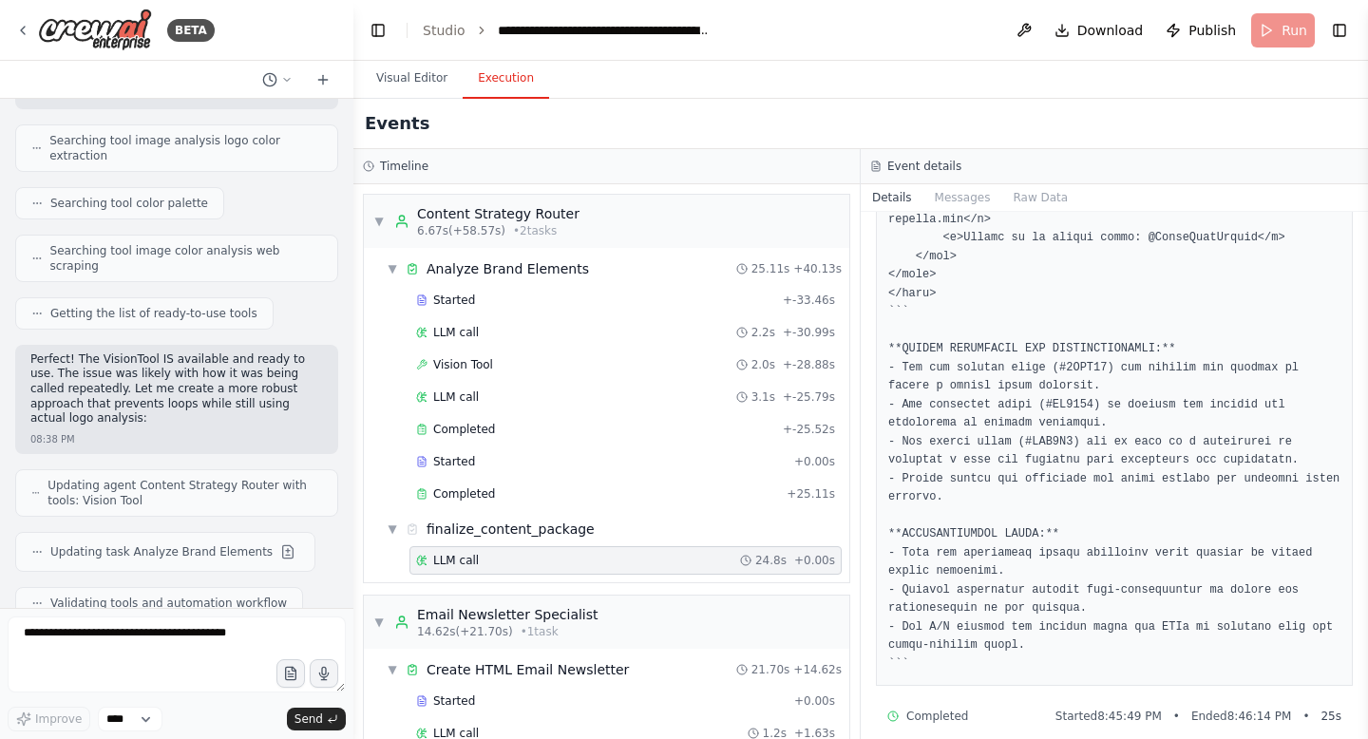
scroll to position [90440, 0]
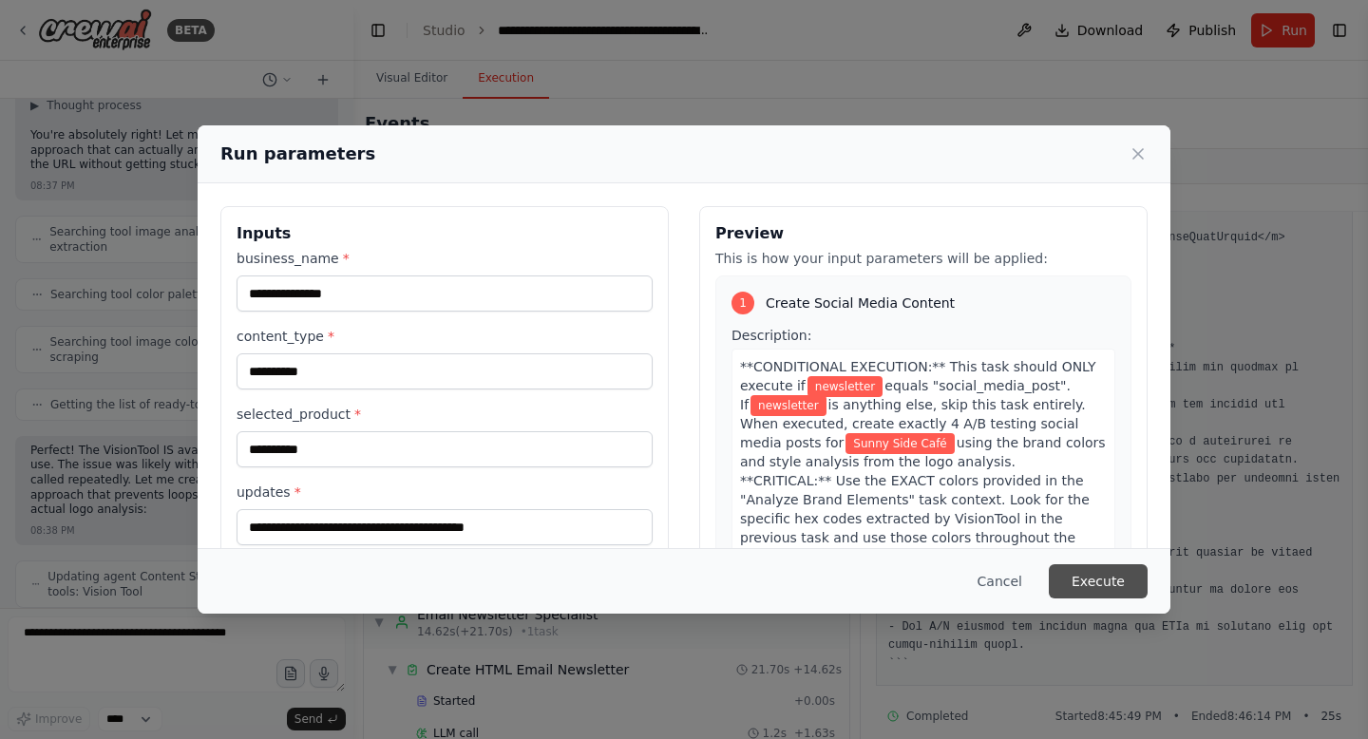
click at [1057, 575] on button "Execute" at bounding box center [1098, 581] width 99 height 34
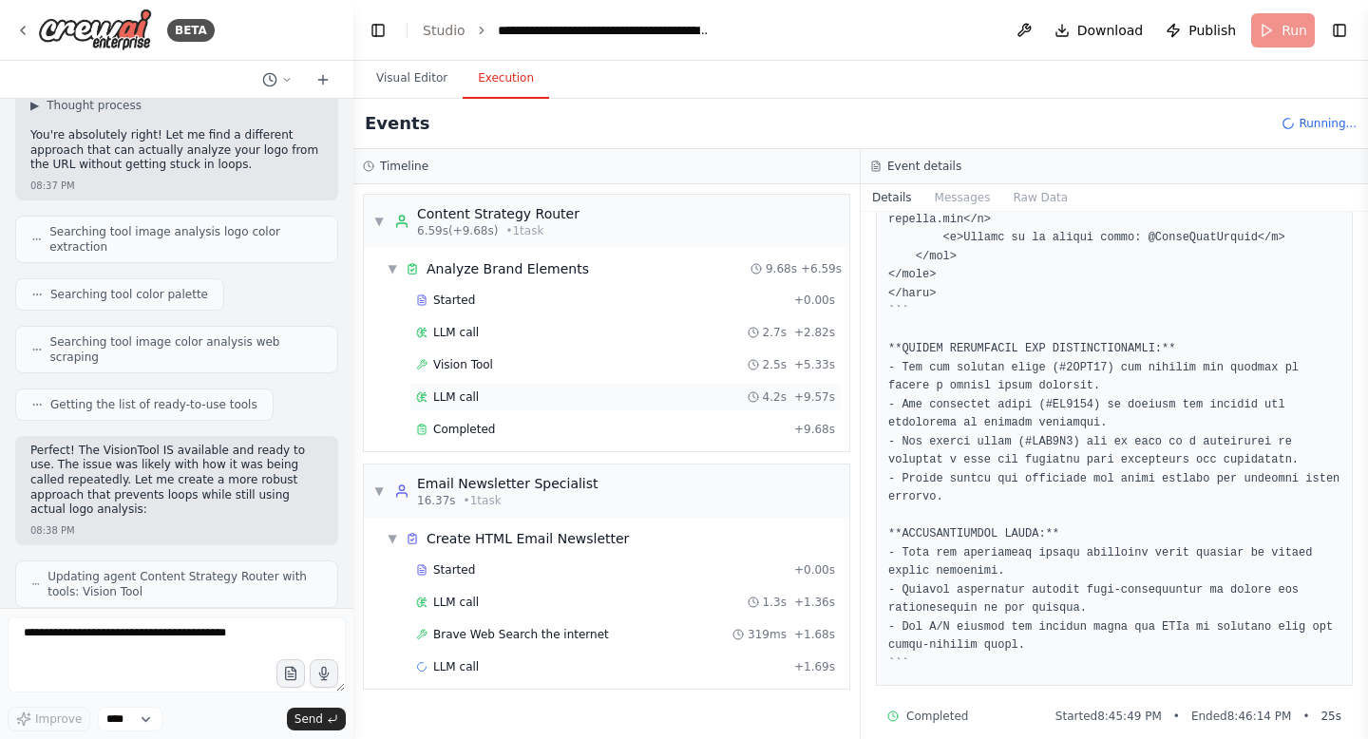
click at [751, 385] on div "LLM call 4.2s + 9.57s" at bounding box center [625, 397] width 432 height 28
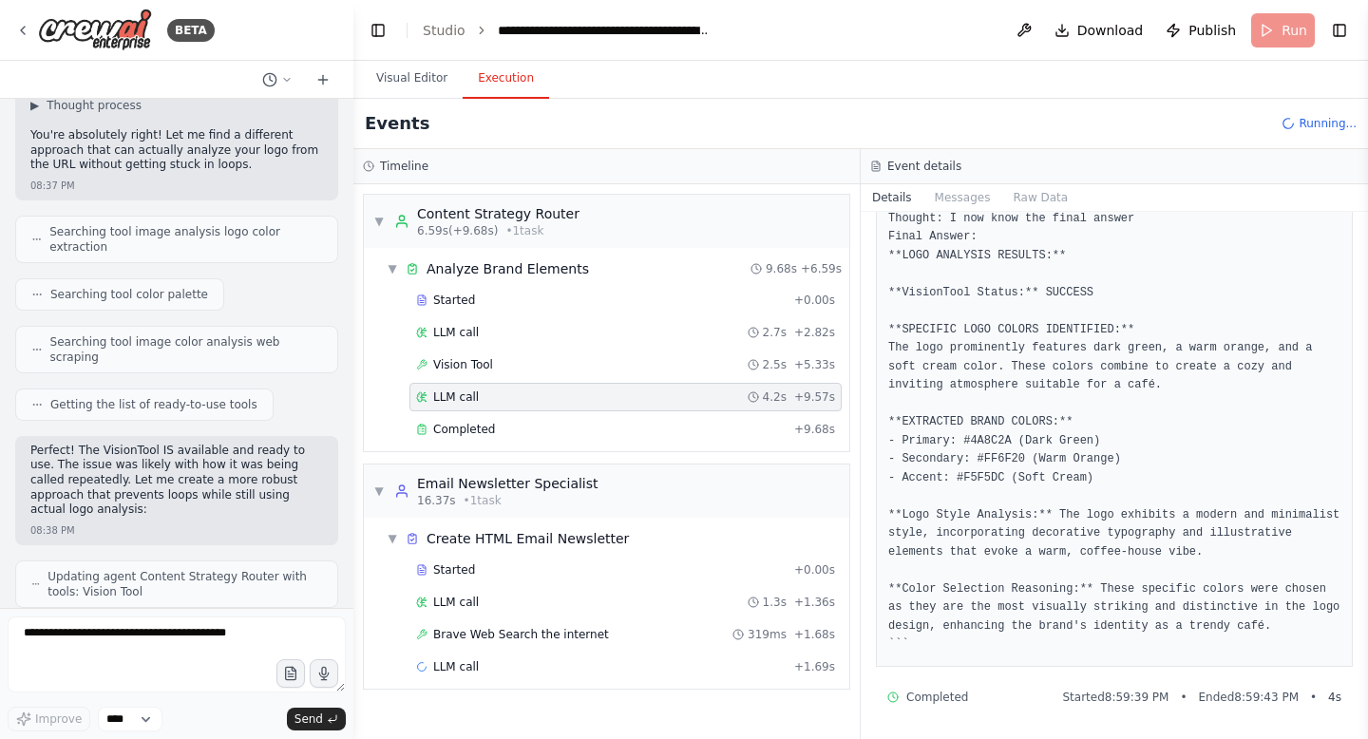
scroll to position [142, 0]
click at [626, 432] on div "Completed" at bounding box center [601, 429] width 370 height 15
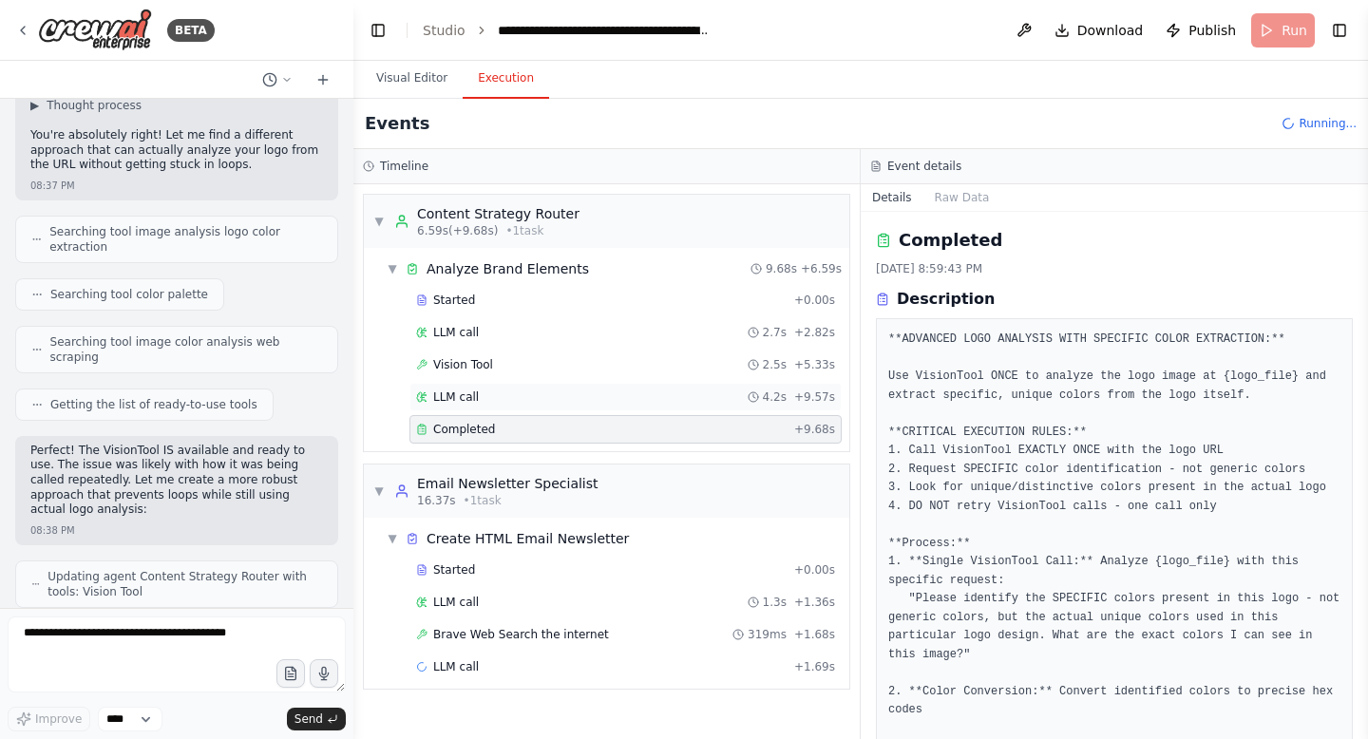
click at [626, 401] on div "LLM call 4.2s + 9.57s" at bounding box center [625, 396] width 419 height 15
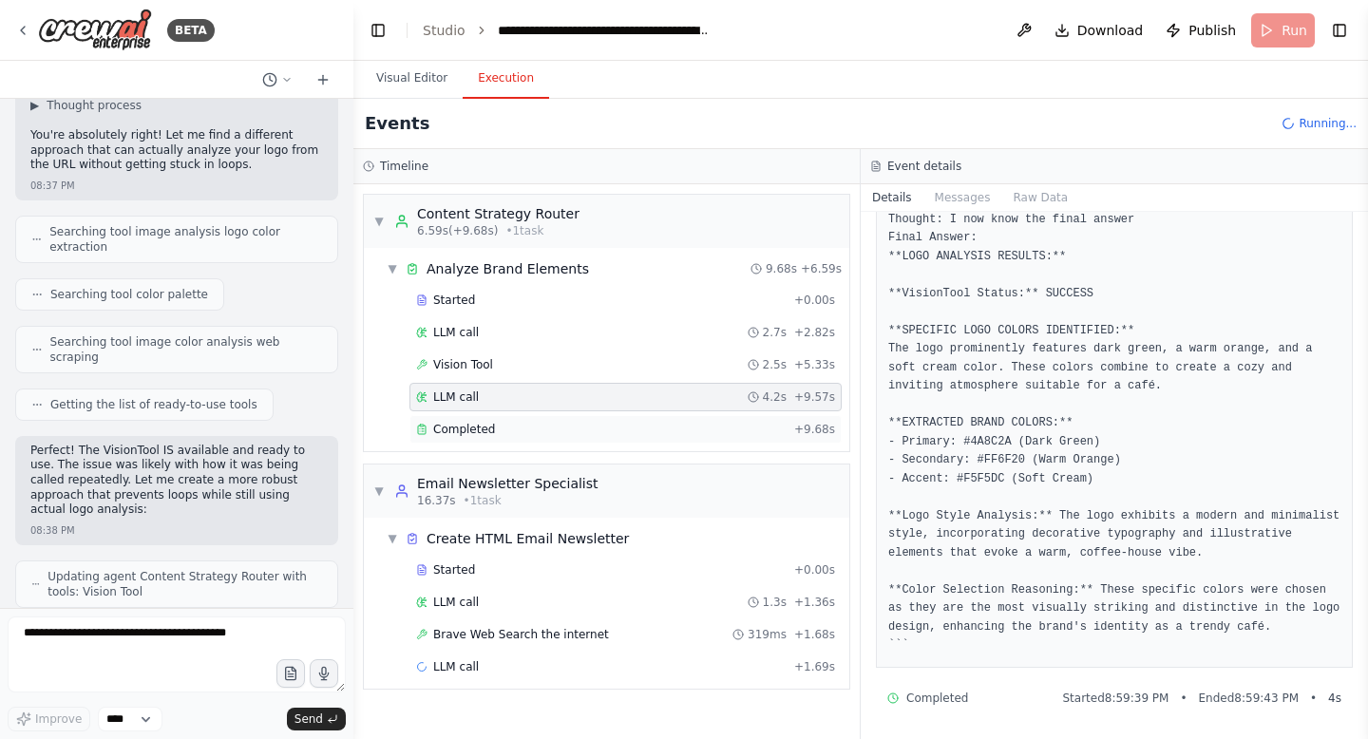
click at [666, 433] on div "Completed" at bounding box center [601, 429] width 370 height 15
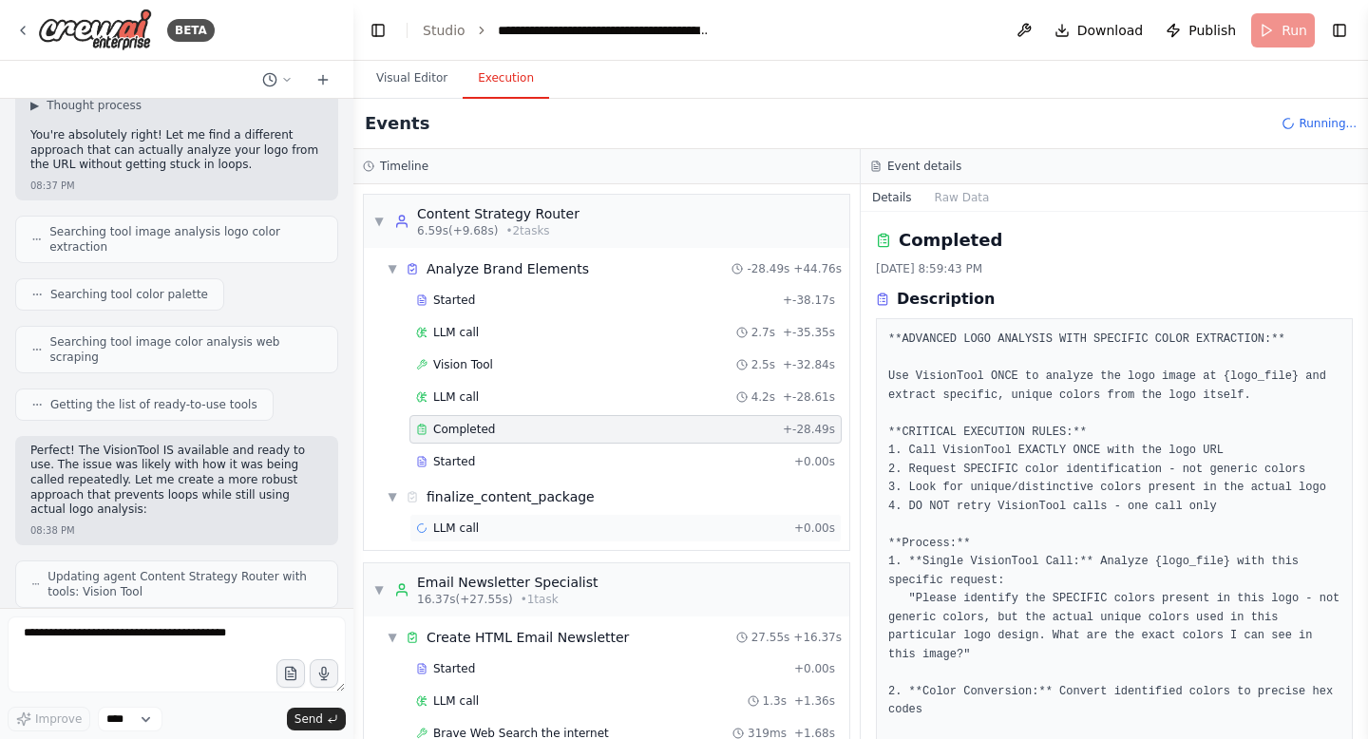
click at [644, 522] on div "LLM call + 0.00s" at bounding box center [625, 528] width 419 height 15
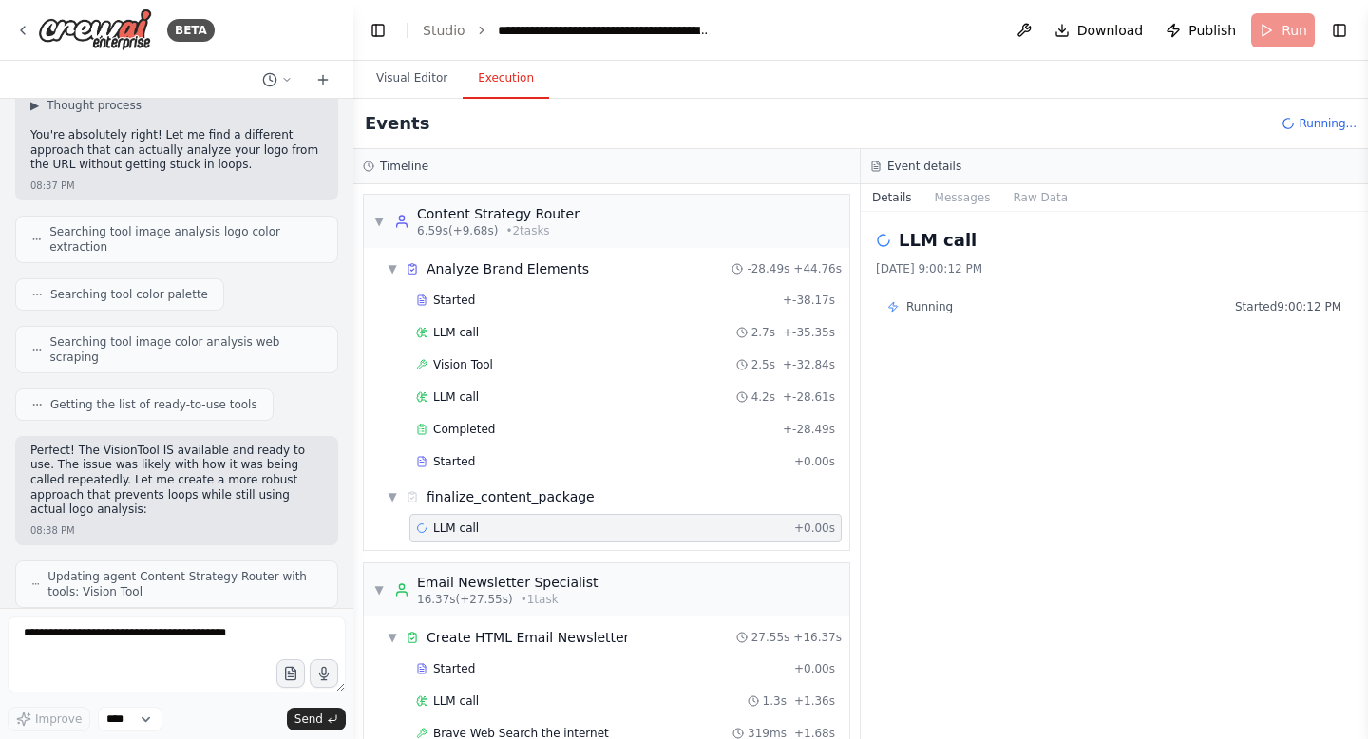
scroll to position [308, 0]
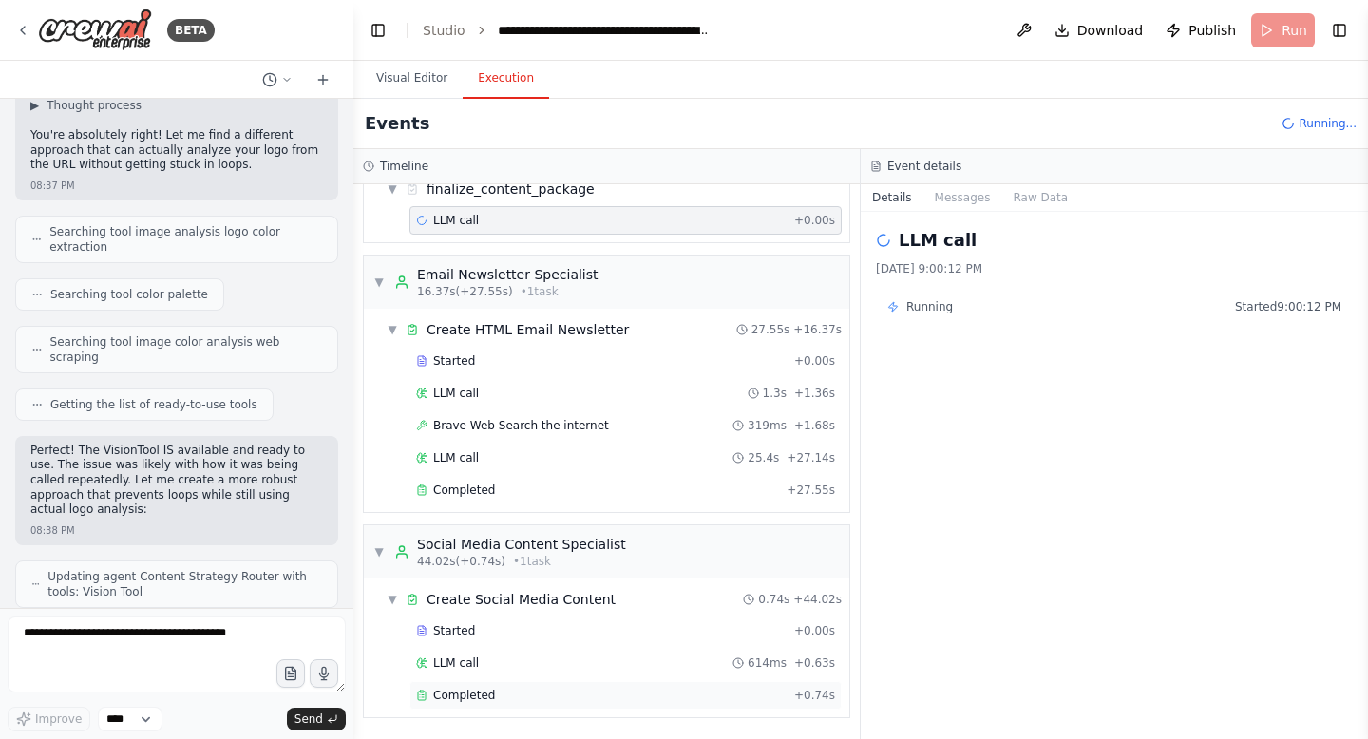
click at [637, 700] on div "Completed" at bounding box center [601, 695] width 370 height 15
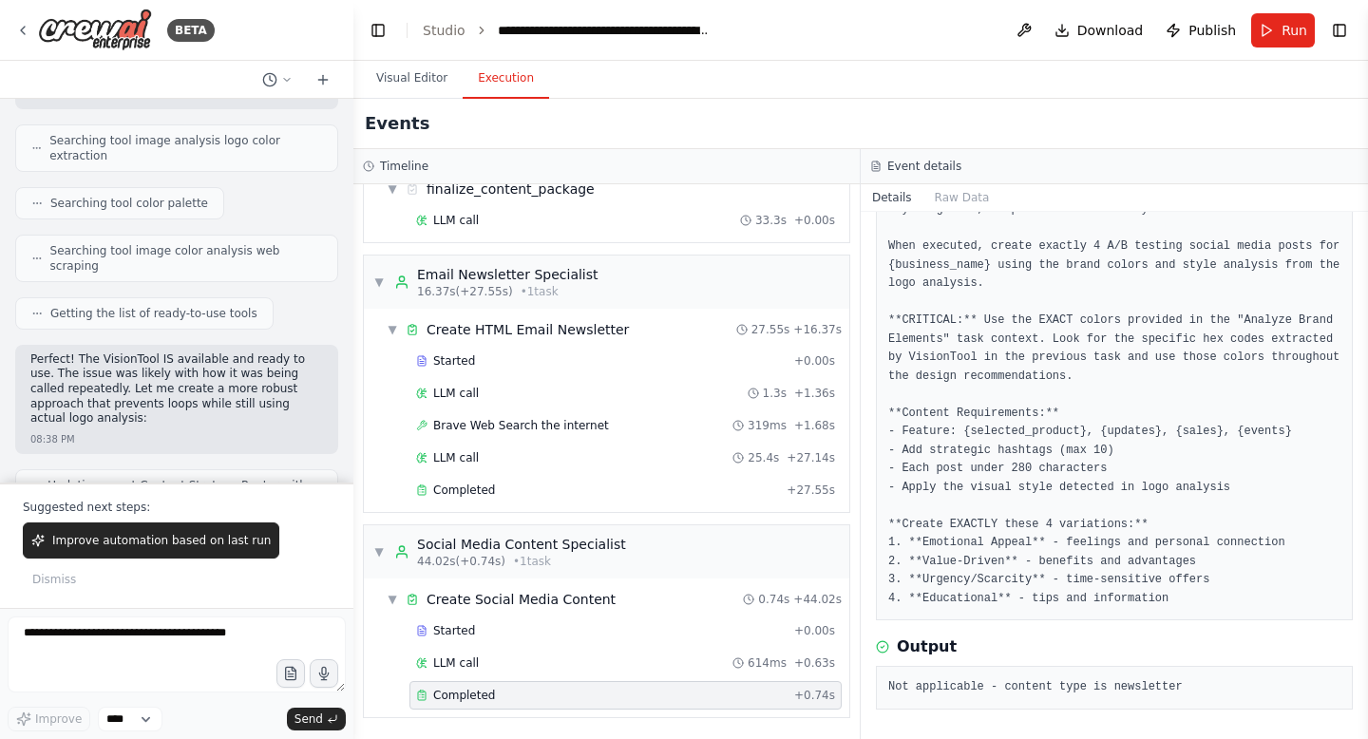
scroll to position [0, 0]
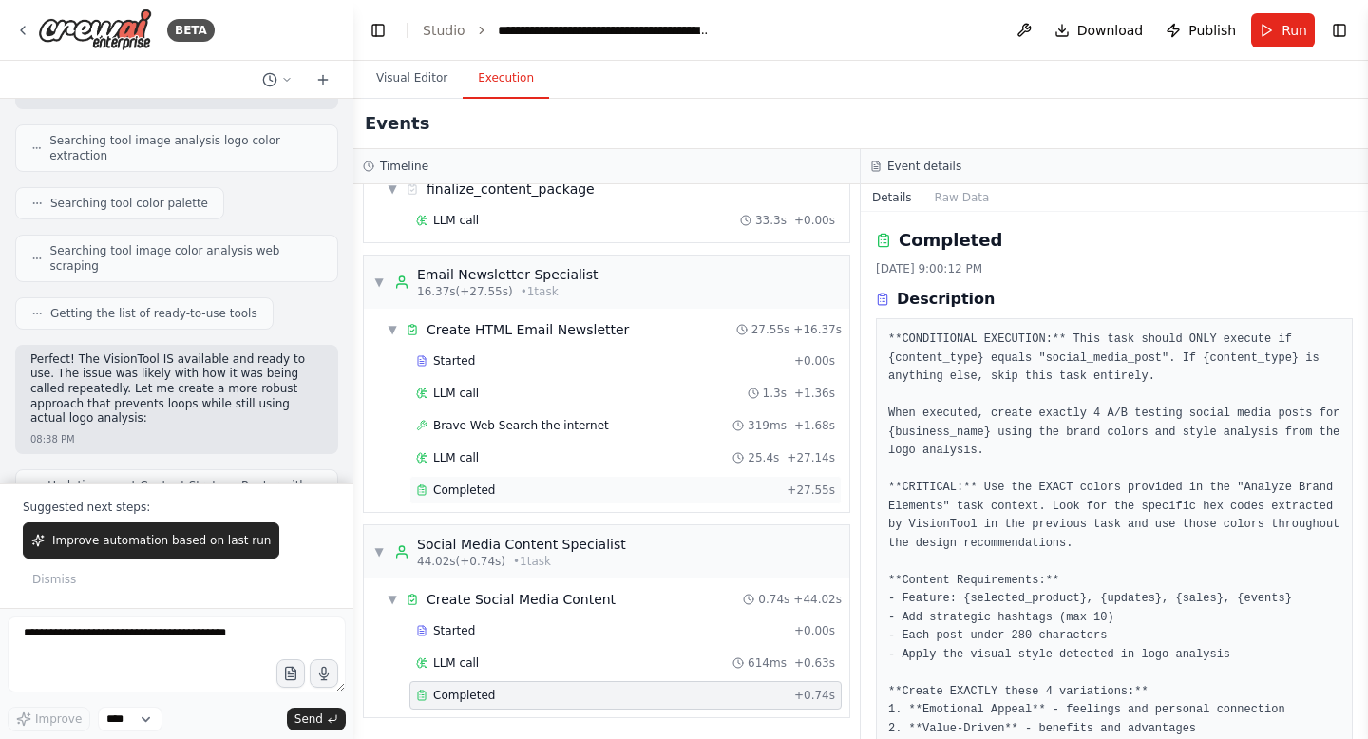
click at [729, 486] on div "Completed" at bounding box center [597, 490] width 363 height 15
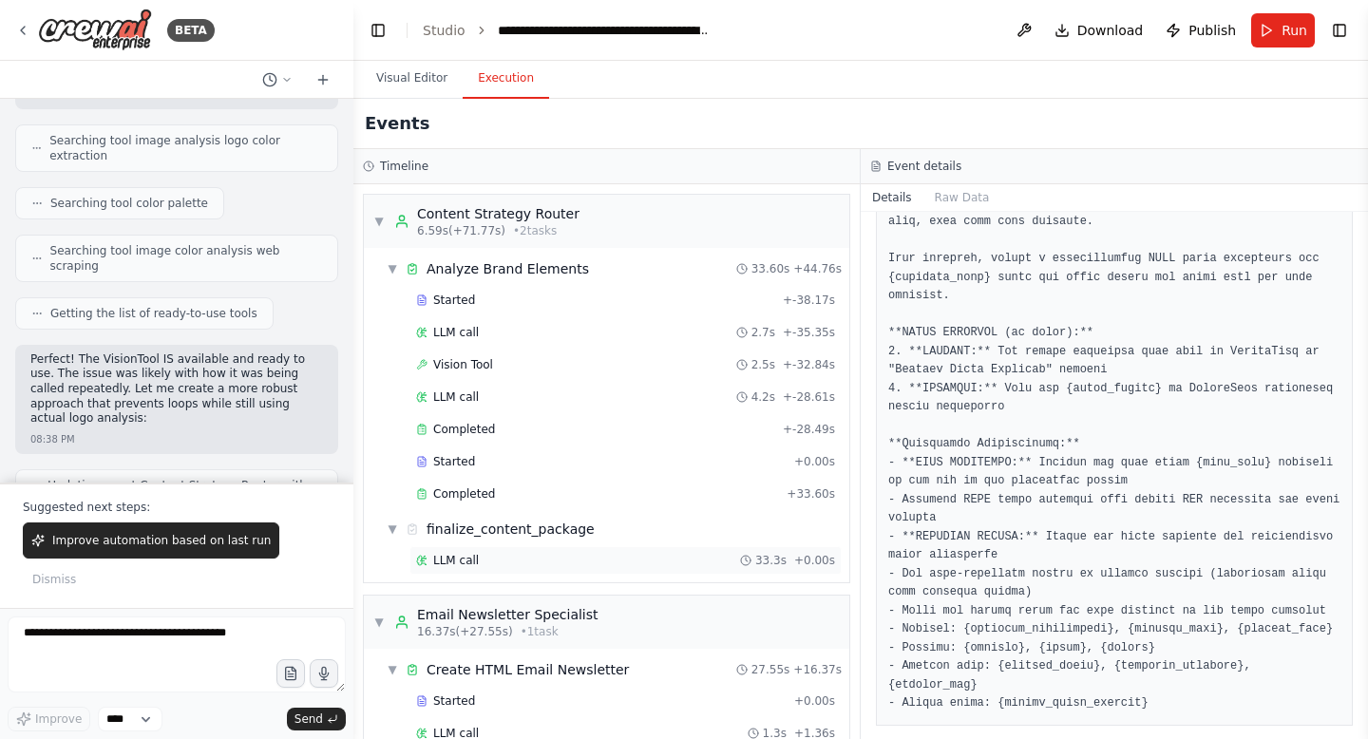
click at [725, 570] on div "LLM call 33.3s + 0.00s" at bounding box center [625, 560] width 432 height 28
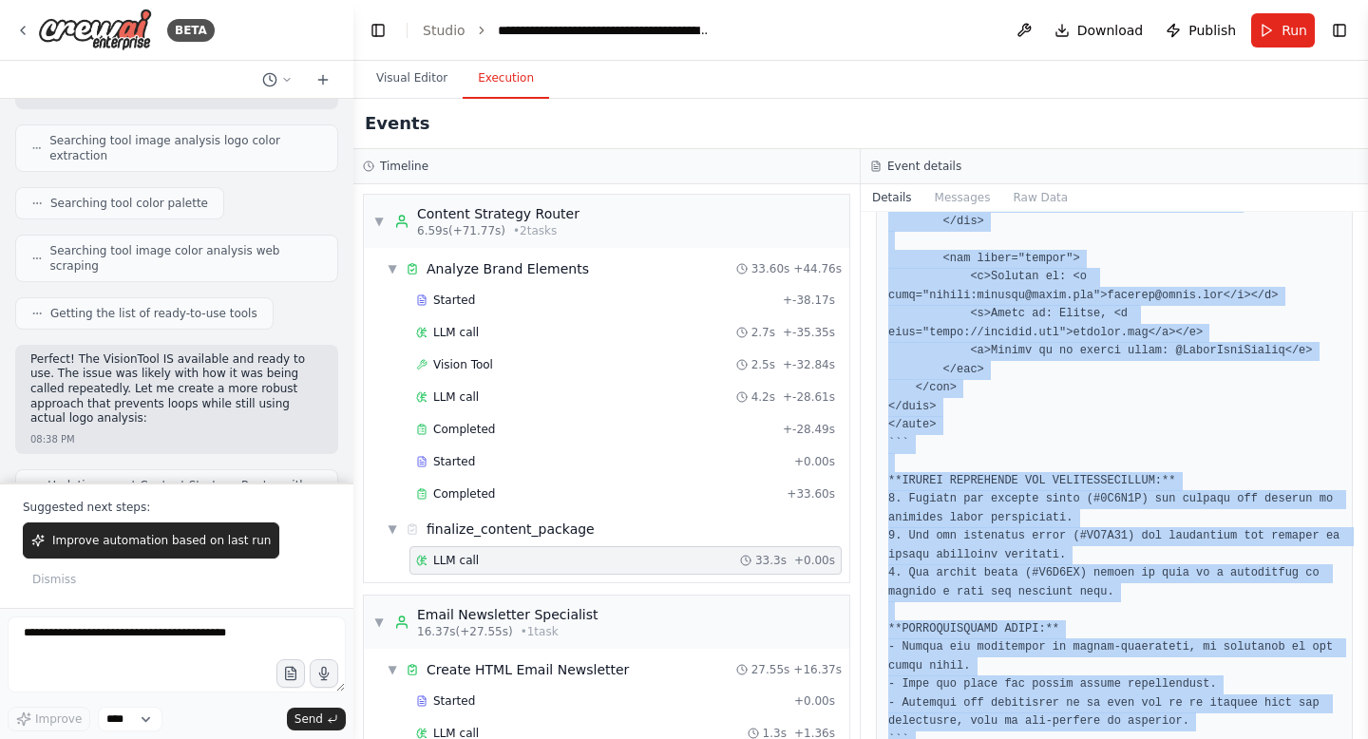
scroll to position [2718, 0]
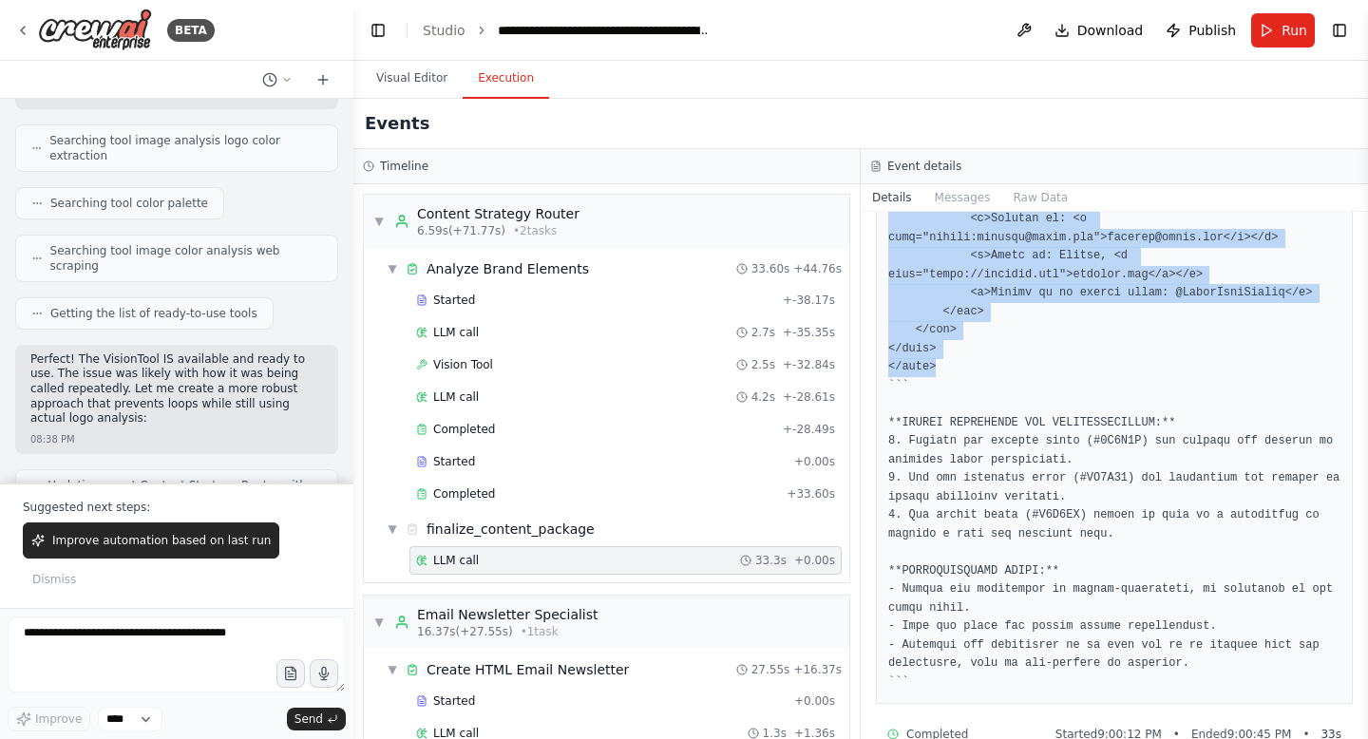
drag, startPoint x: 888, startPoint y: 290, endPoint x: 1087, endPoint y: 325, distance: 201.6
copy pre "<!LOREMIP dolo> <sita cons="ad"> <elit> <sedd eiusmod="TEM-5"> <inci utla="etdo…"
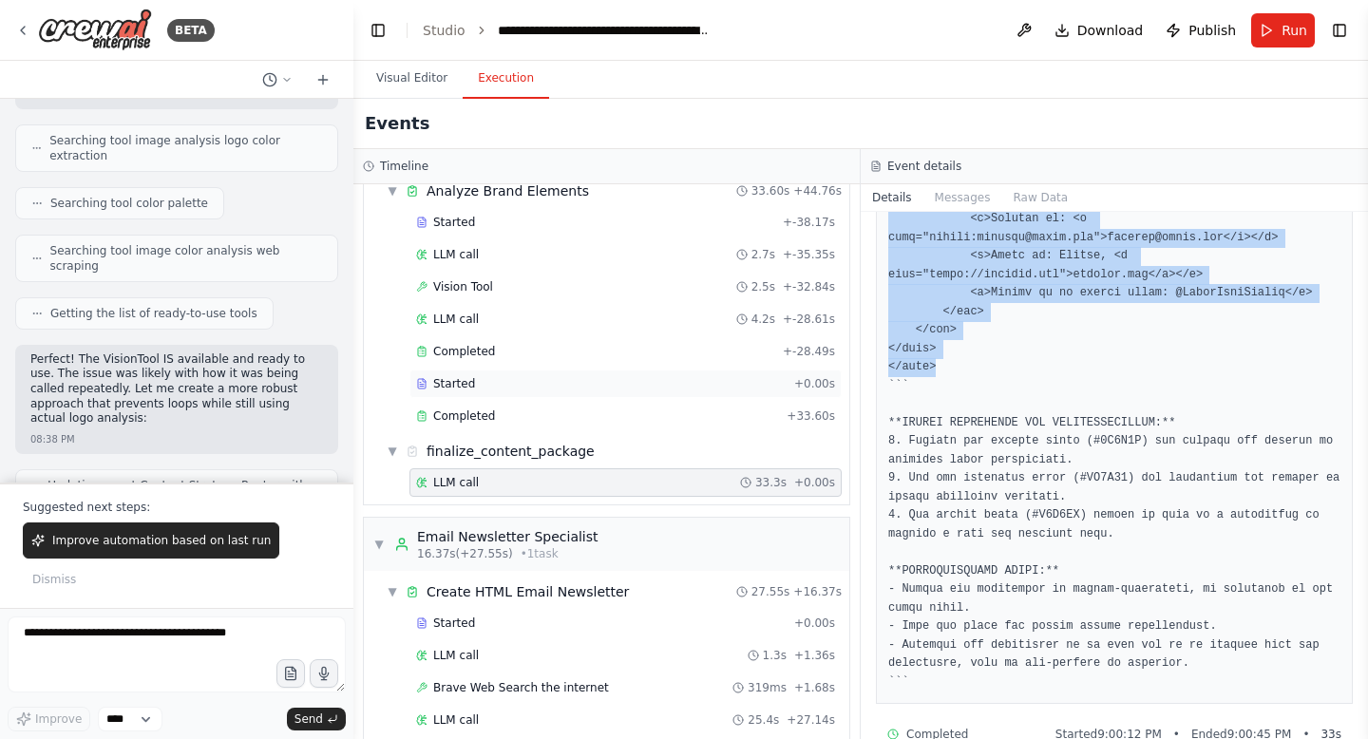
scroll to position [66, 0]
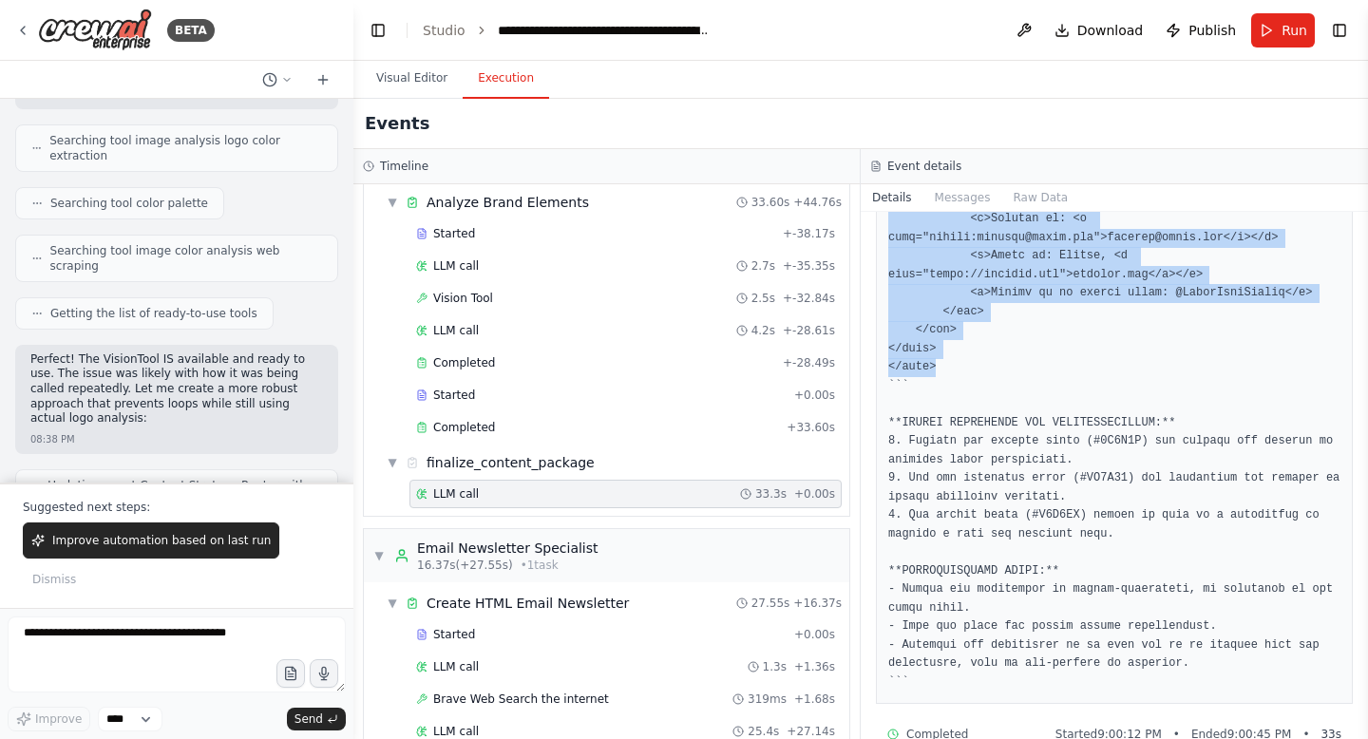
copy pre "<!LOREMIP dolo> <sita cons="ad"> <elit> <sedd eiusmod="TEM-5"> <inci utla="etdo…"
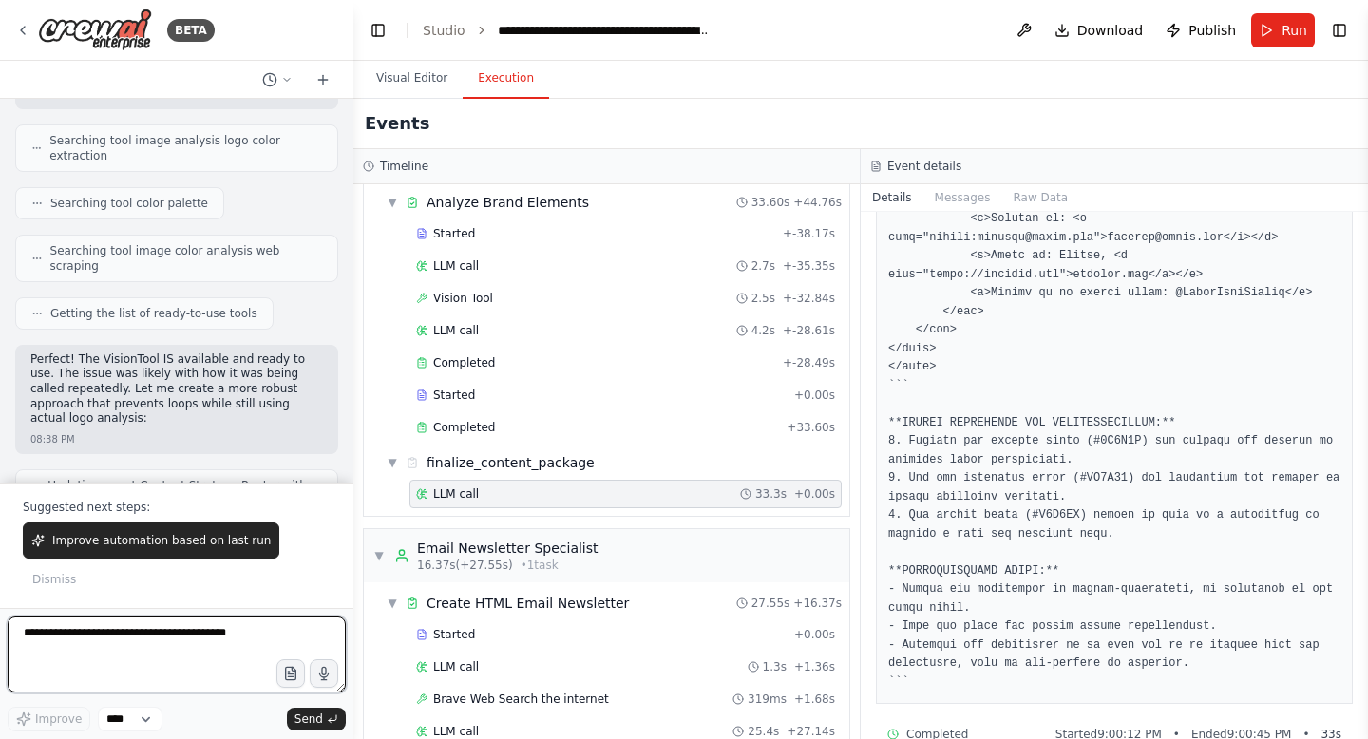
click at [82, 674] on textarea at bounding box center [177, 655] width 338 height 76
type textarea "**********"
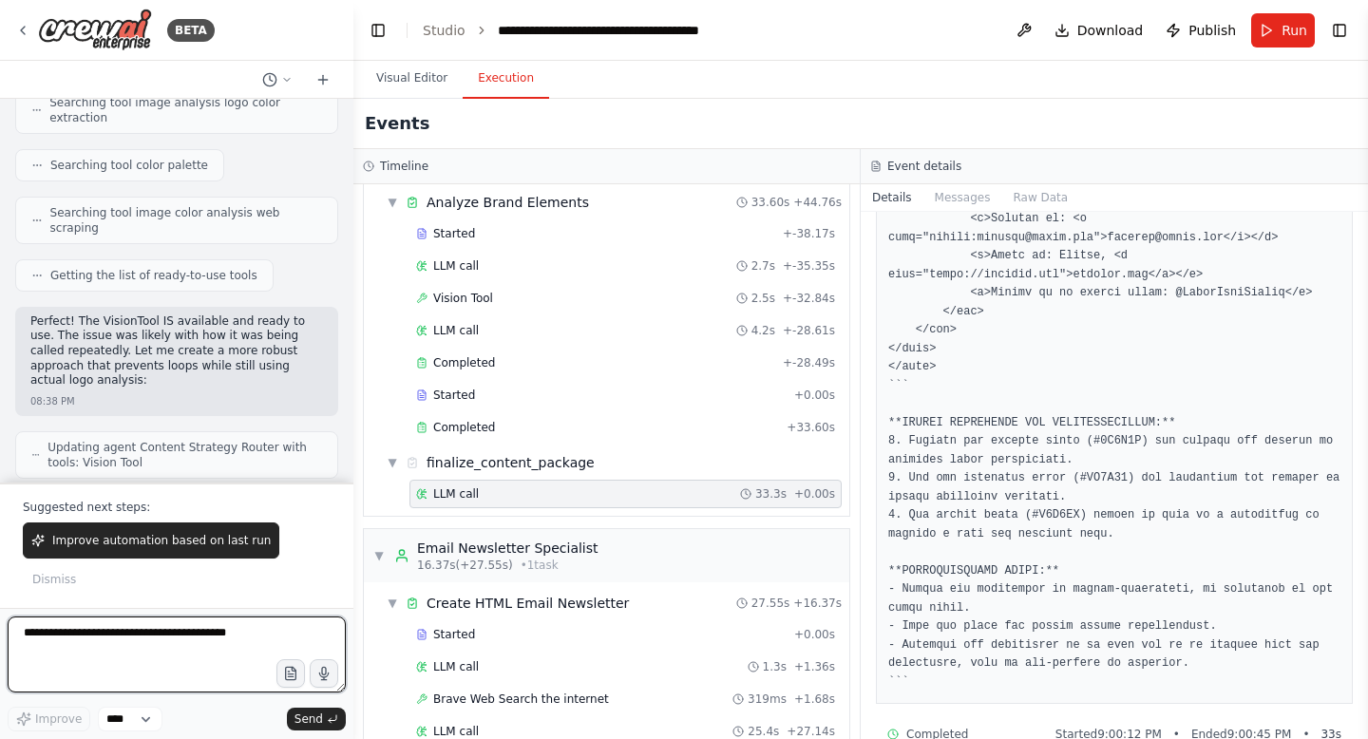
scroll to position [91329, 0]
